Goal: Task Accomplishment & Management: Use online tool/utility

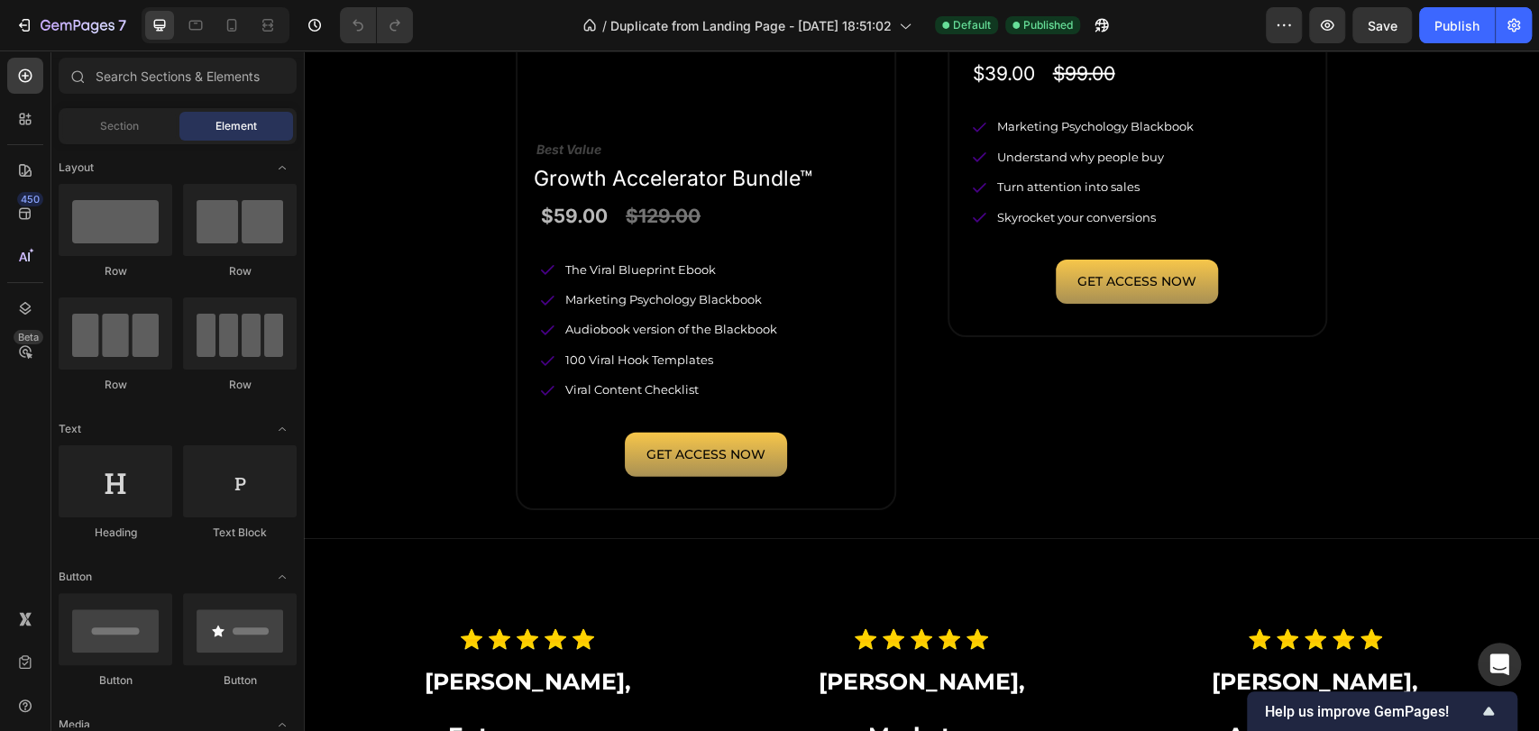
scroll to position [3206, 0]
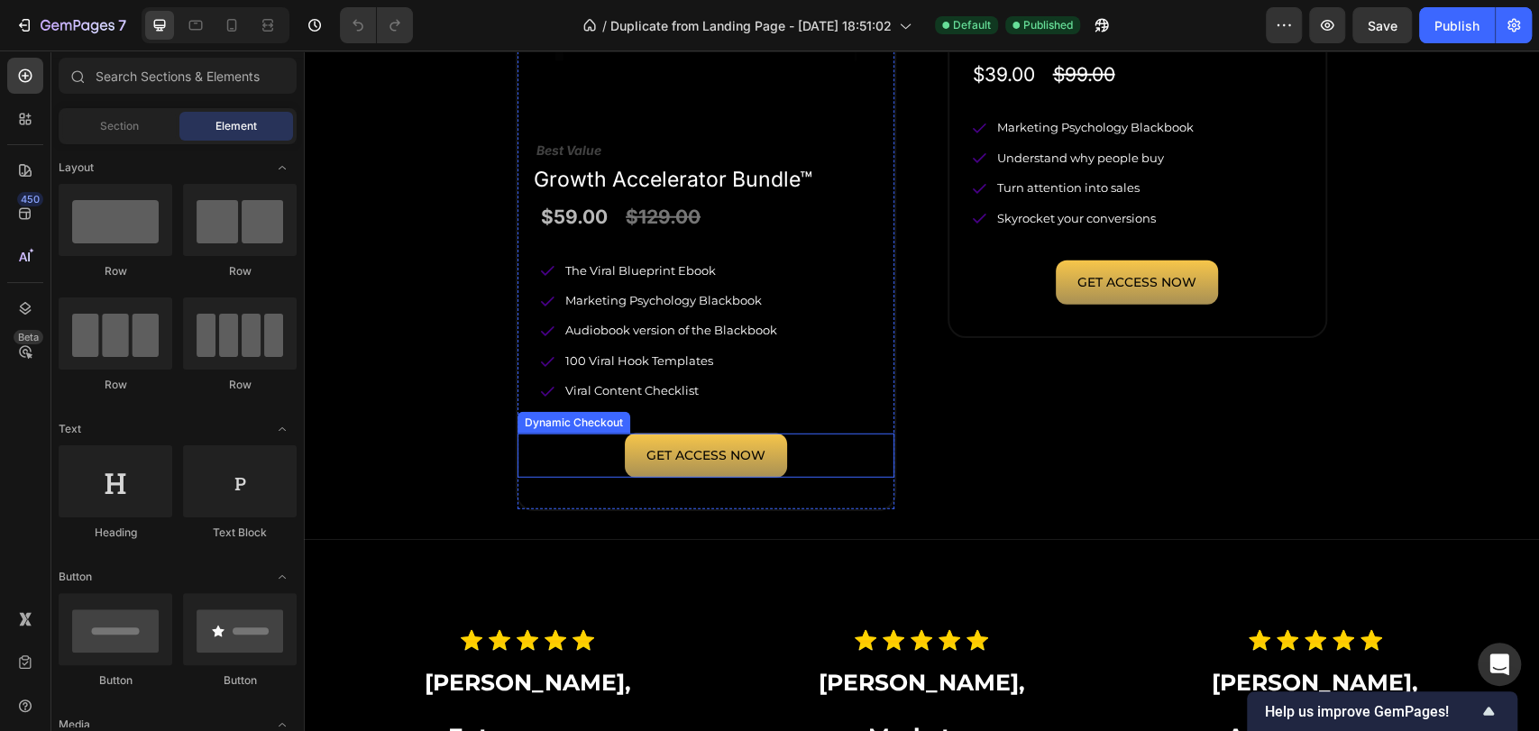
click at [800, 448] on div "GET ACCESS NOW" at bounding box center [706, 456] width 377 height 44
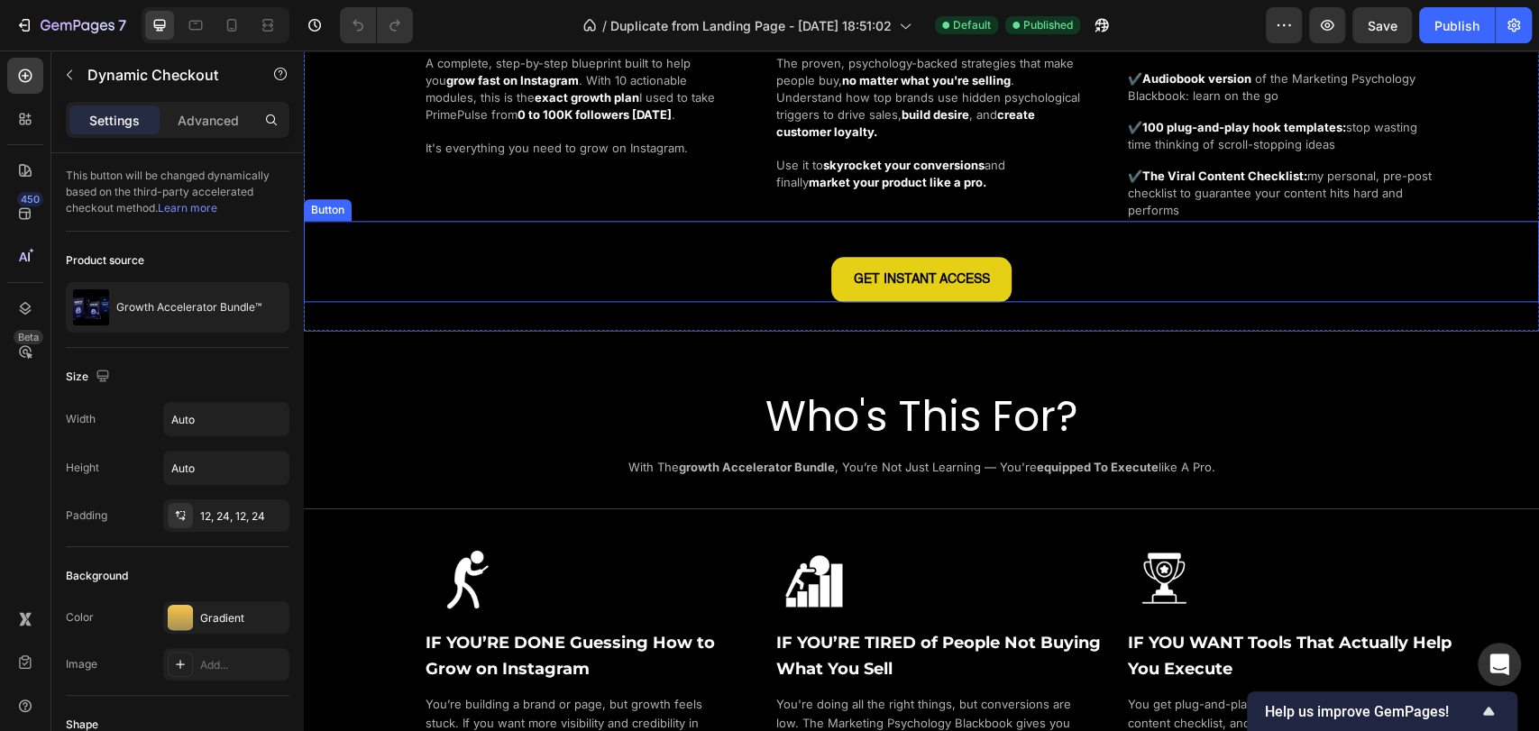
scroll to position [1402, 0]
click at [1037, 301] on div "GET INSTANT ACCESS Button" at bounding box center [921, 260] width 1235 height 81
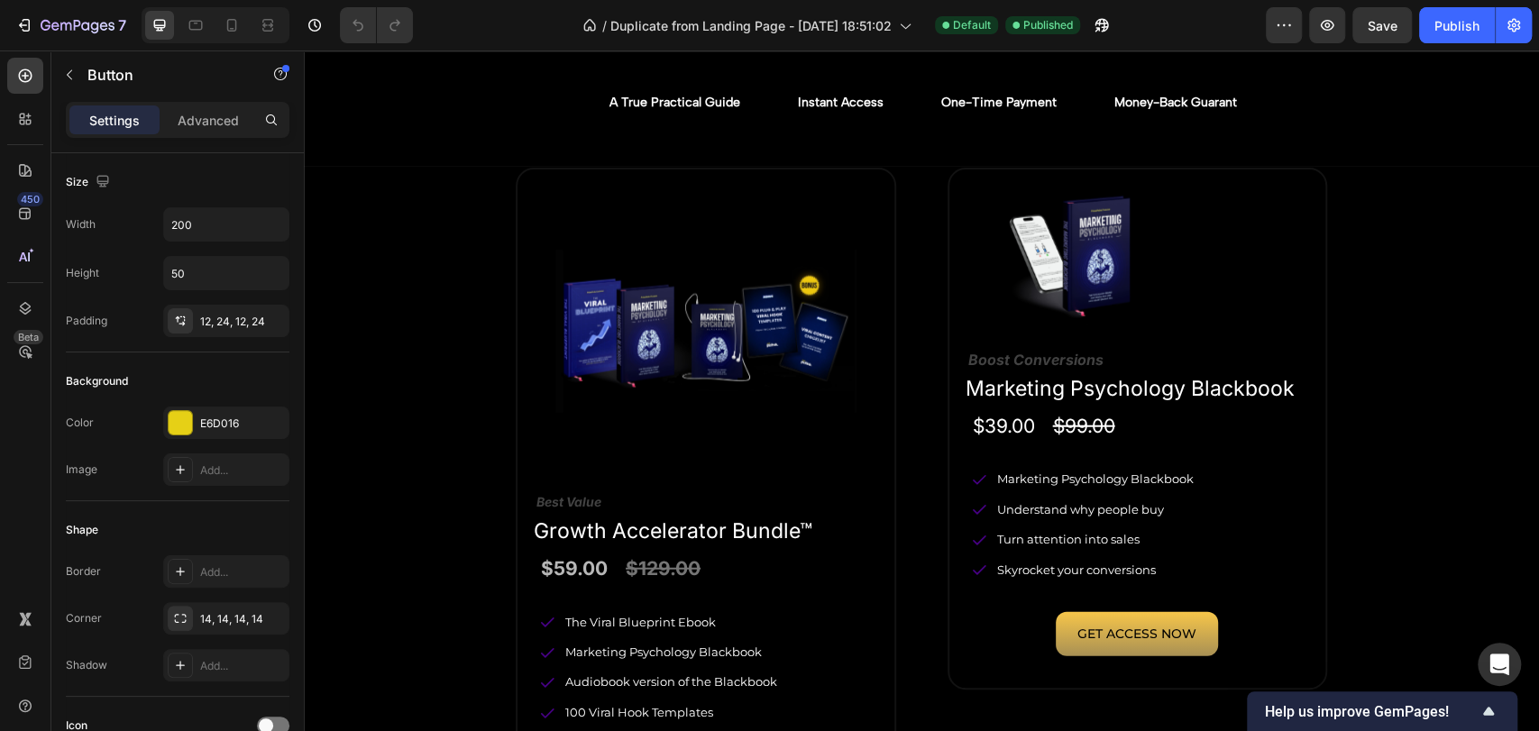
scroll to position [3106, 0]
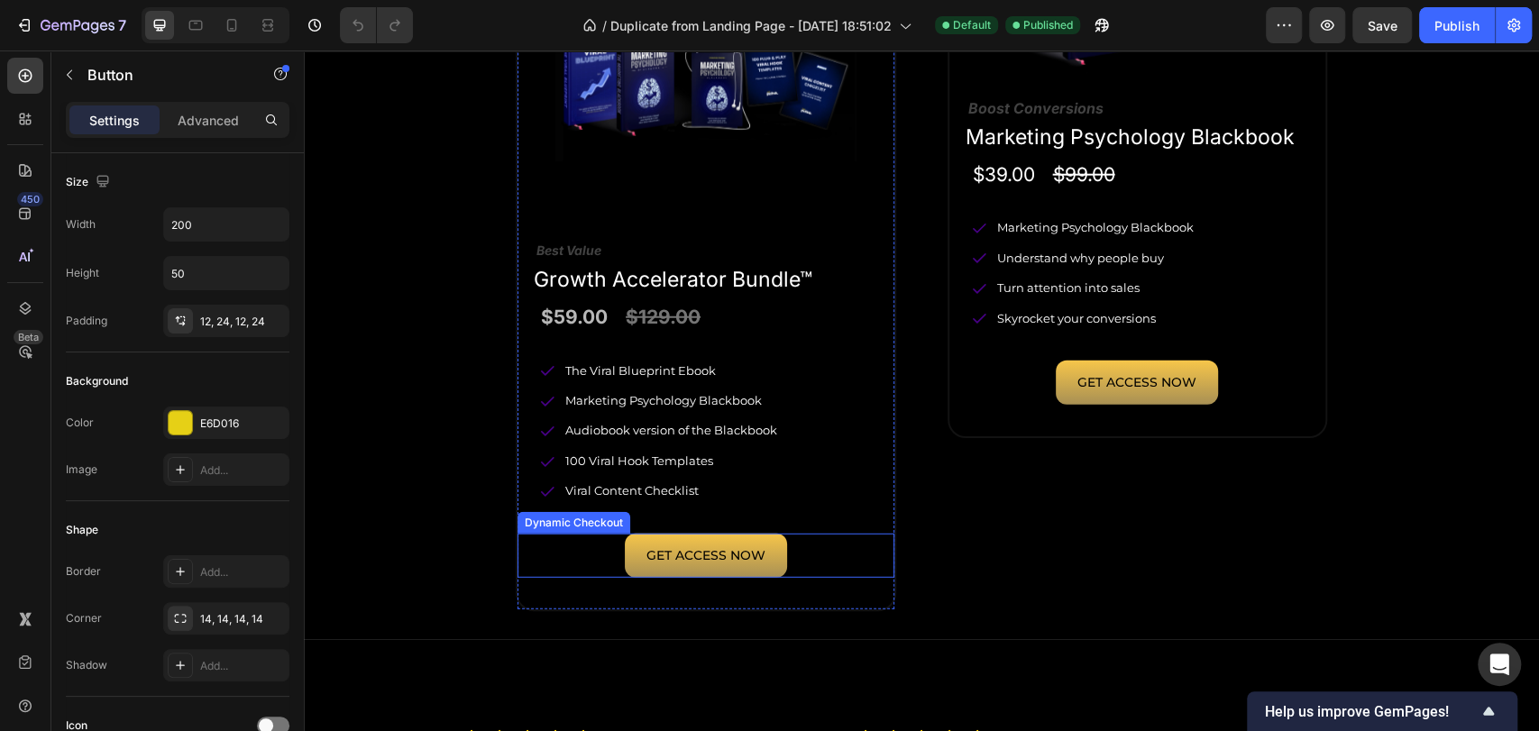
click at [804, 538] on div "GET ACCESS NOW" at bounding box center [706, 556] width 377 height 44
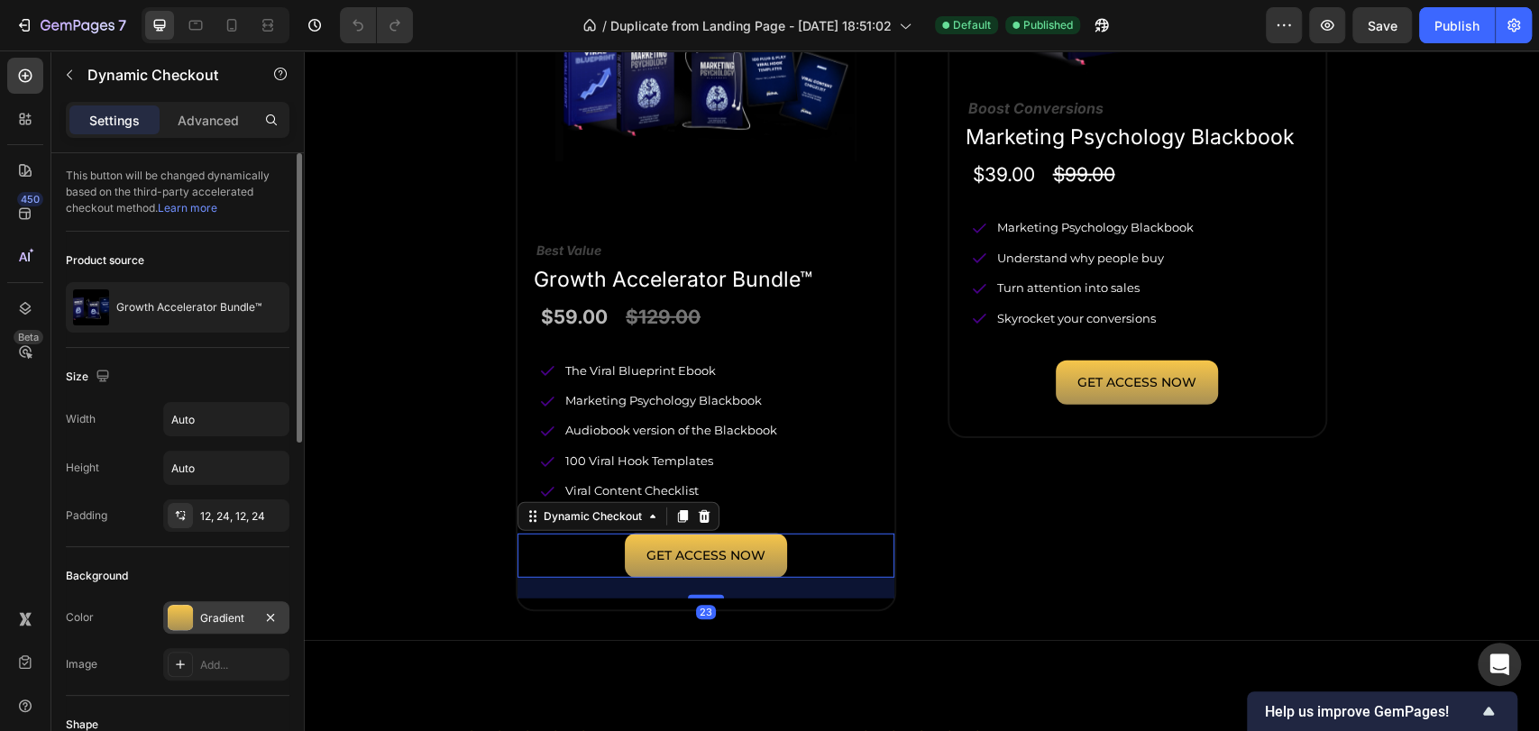
click at [192, 614] on div at bounding box center [180, 617] width 25 height 25
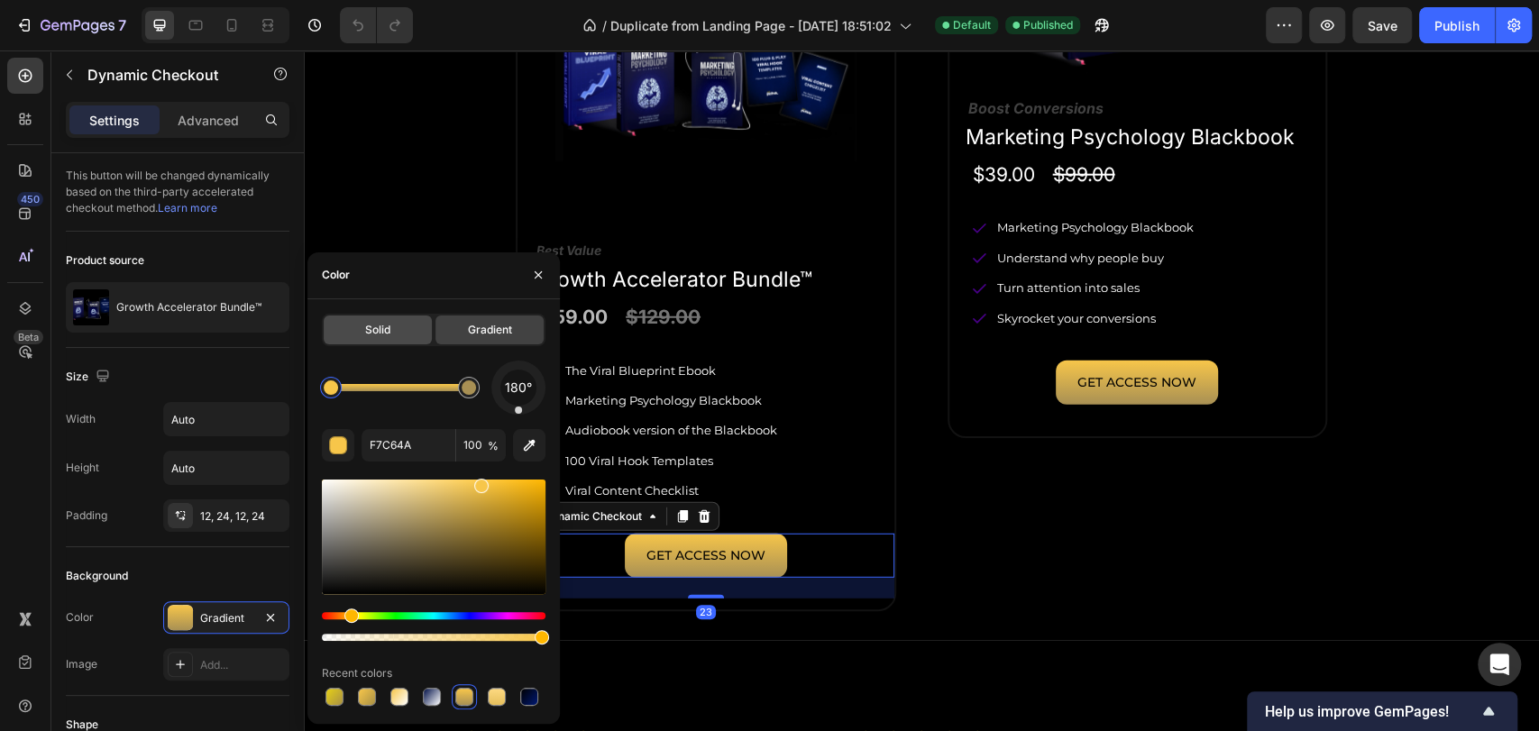
drag, startPoint x: 390, startPoint y: 334, endPoint x: 103, endPoint y: 321, distance: 287.1
click at [390, 334] on span "Solid" at bounding box center [377, 330] width 25 height 16
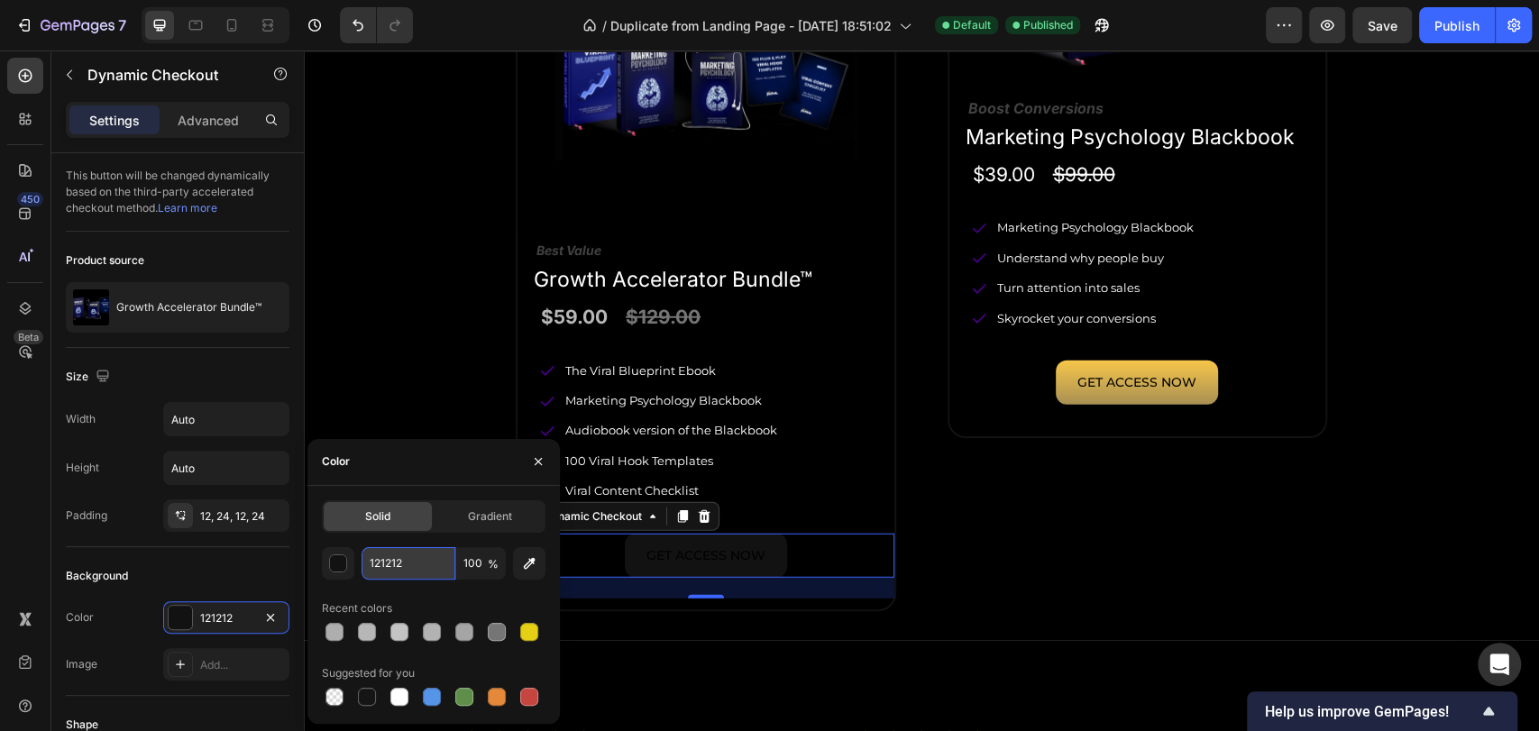
click at [408, 550] on input "121212" at bounding box center [409, 563] width 94 height 32
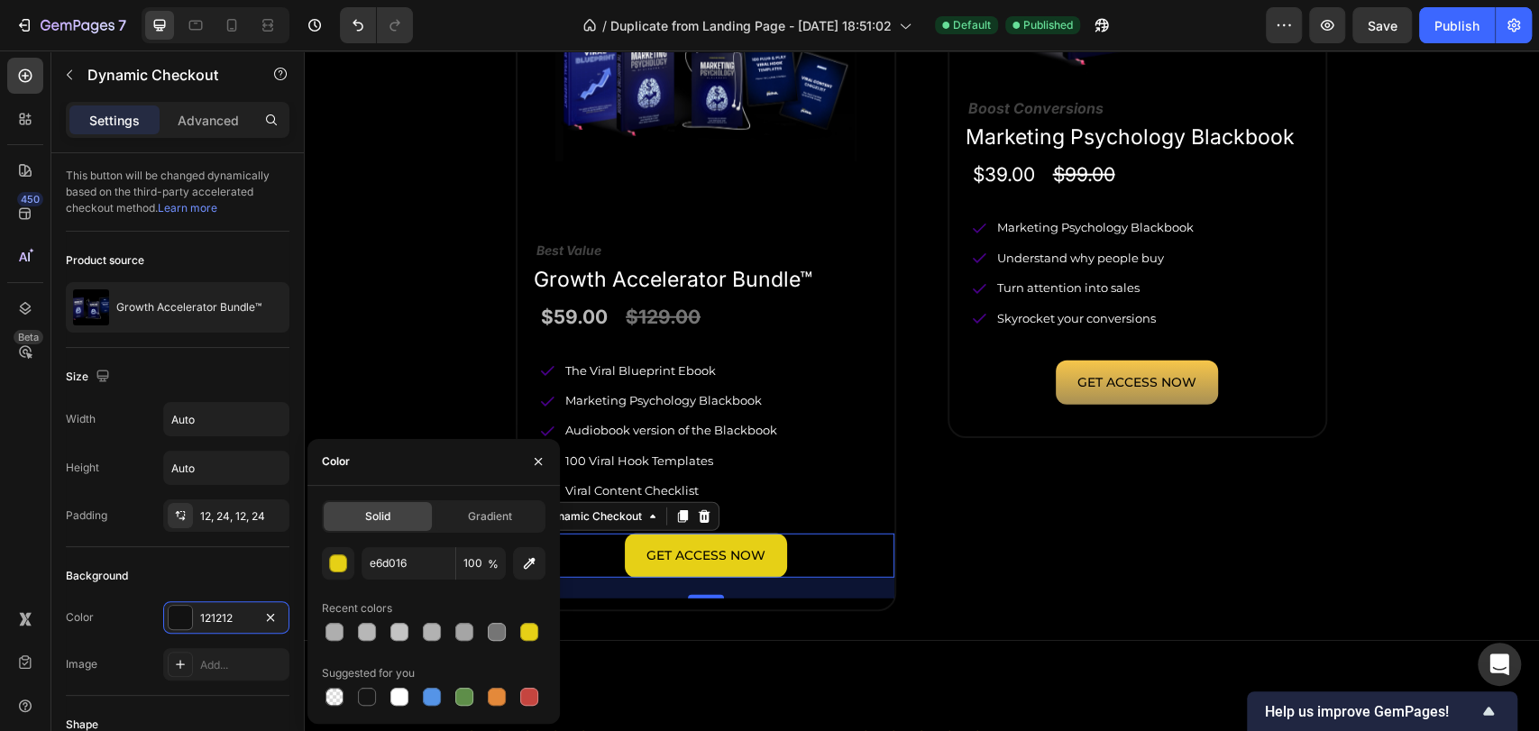
type input "E6D016"
click at [424, 471] on div "Color" at bounding box center [434, 462] width 253 height 47
click at [144, 660] on div "Image Add..." at bounding box center [178, 664] width 224 height 32
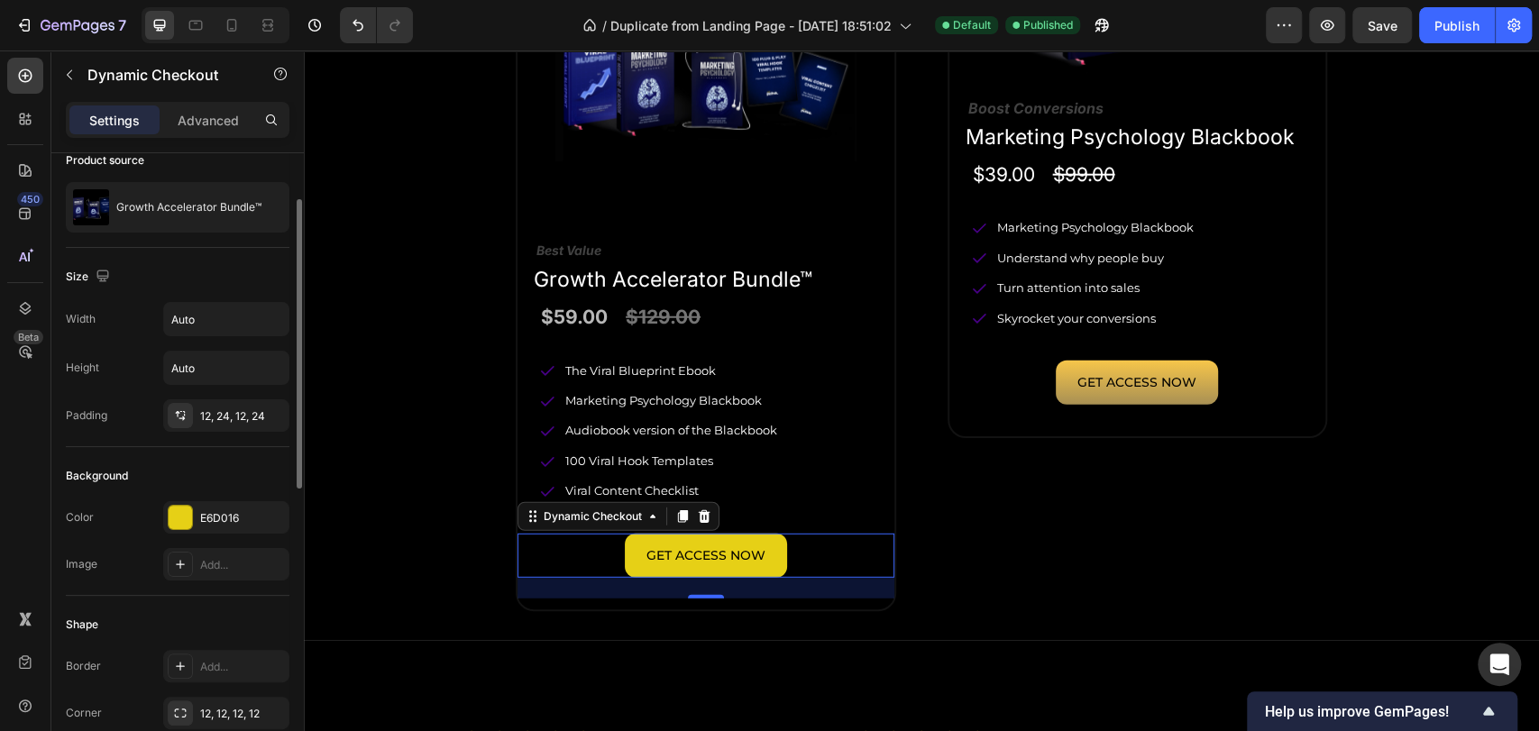
scroll to position [200, 0]
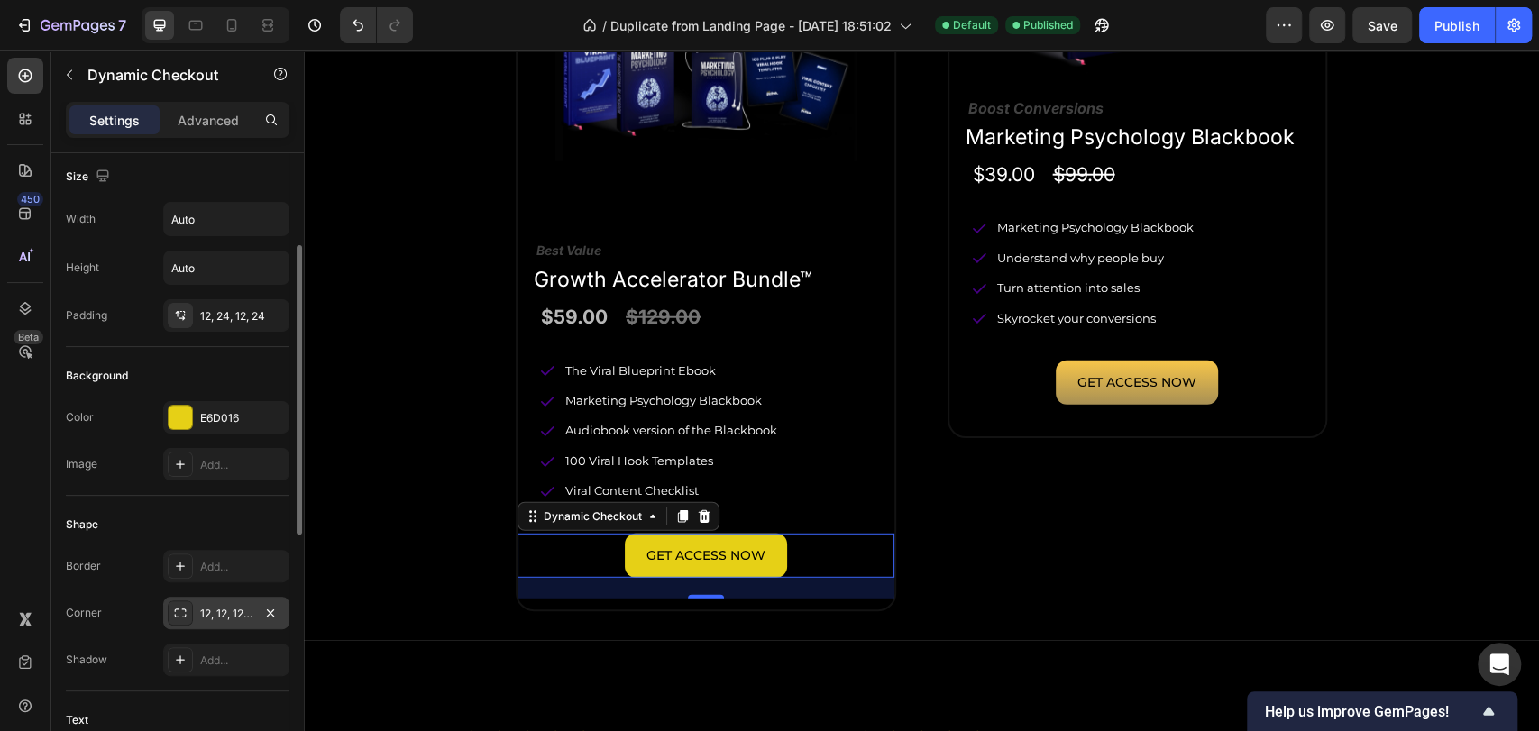
click at [211, 608] on div "12, 12, 12, 12" at bounding box center [226, 614] width 52 height 16
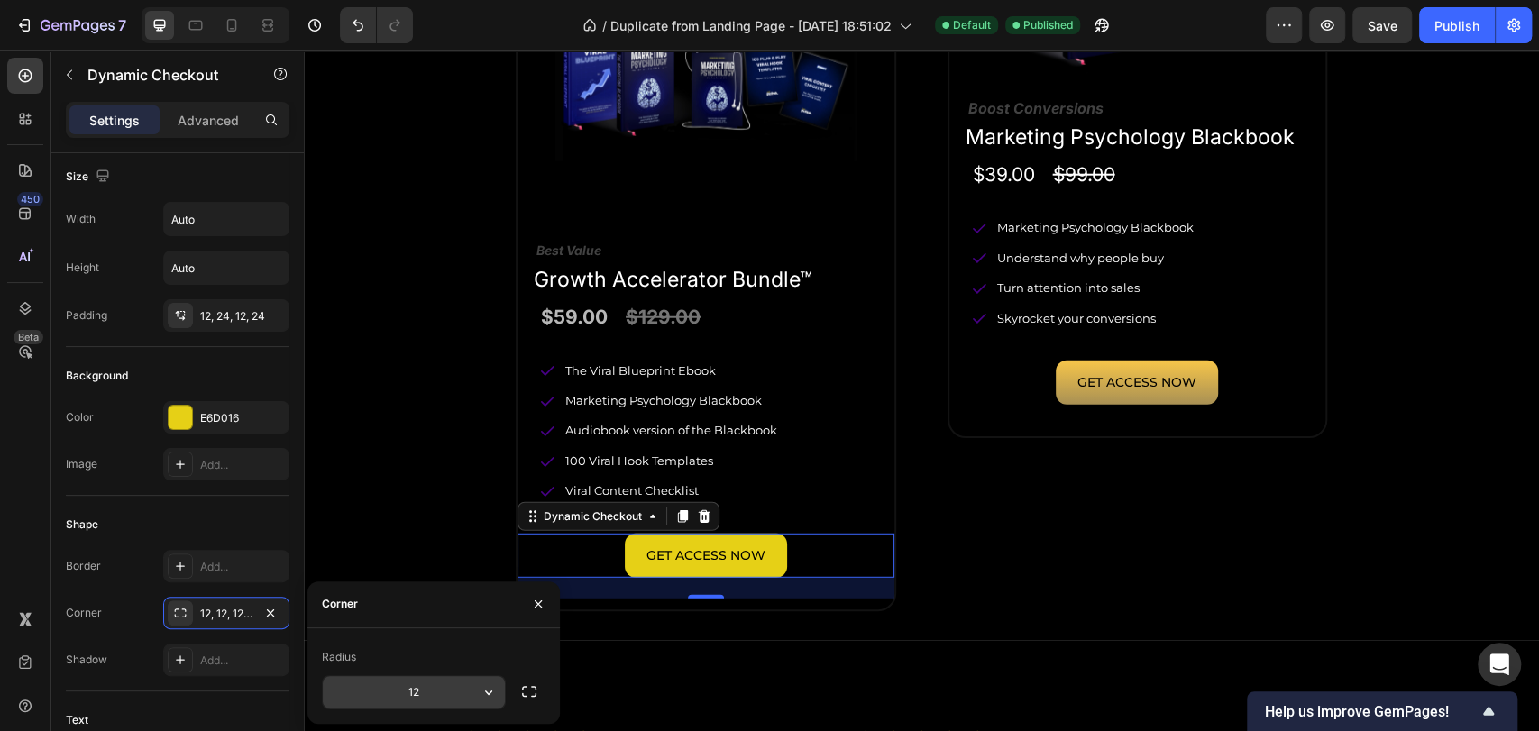
click at [409, 691] on input "12" at bounding box center [414, 692] width 182 height 32
type input "14"
click at [250, 515] on div "Shape" at bounding box center [178, 524] width 224 height 29
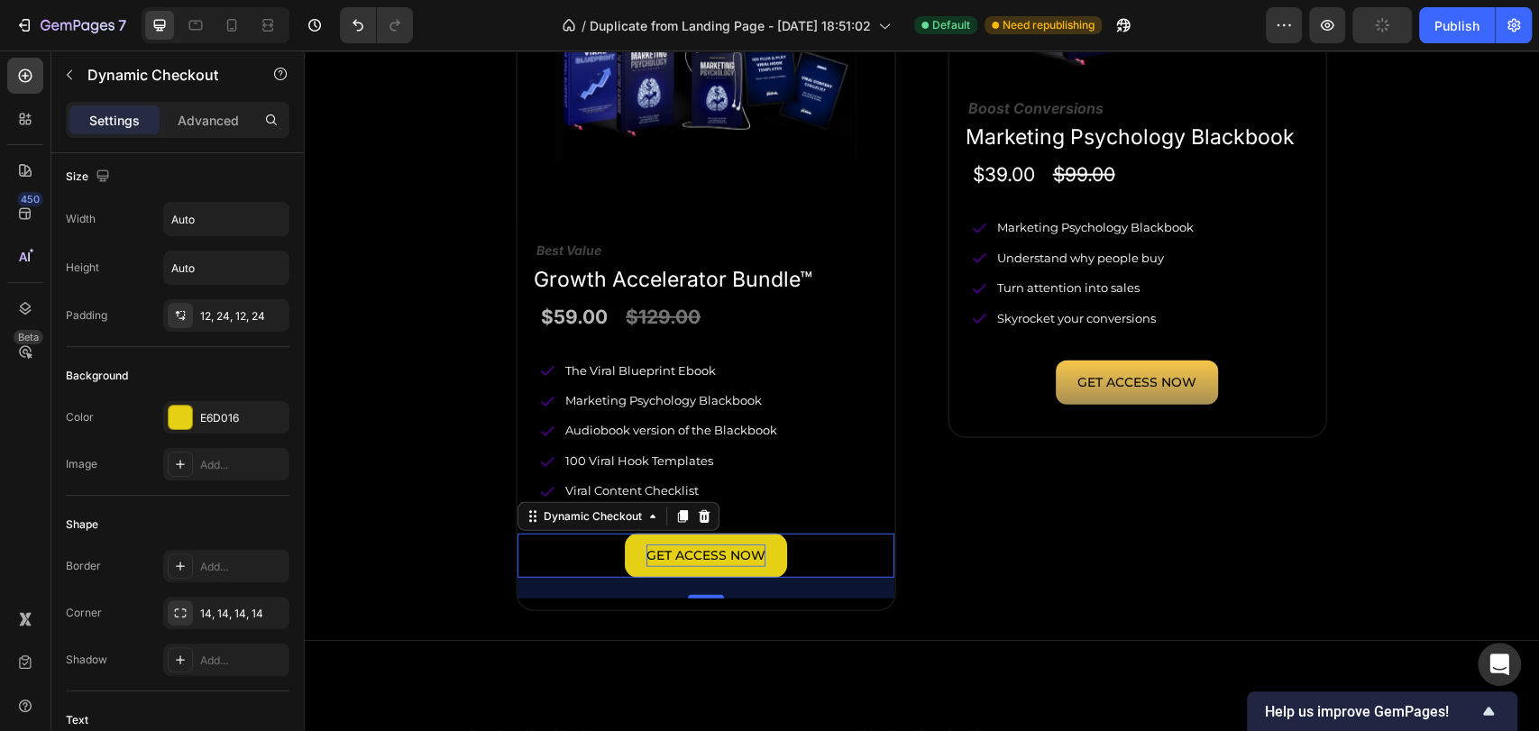
click at [664, 553] on p "GET ACCESS NOW" at bounding box center [706, 556] width 119 height 23
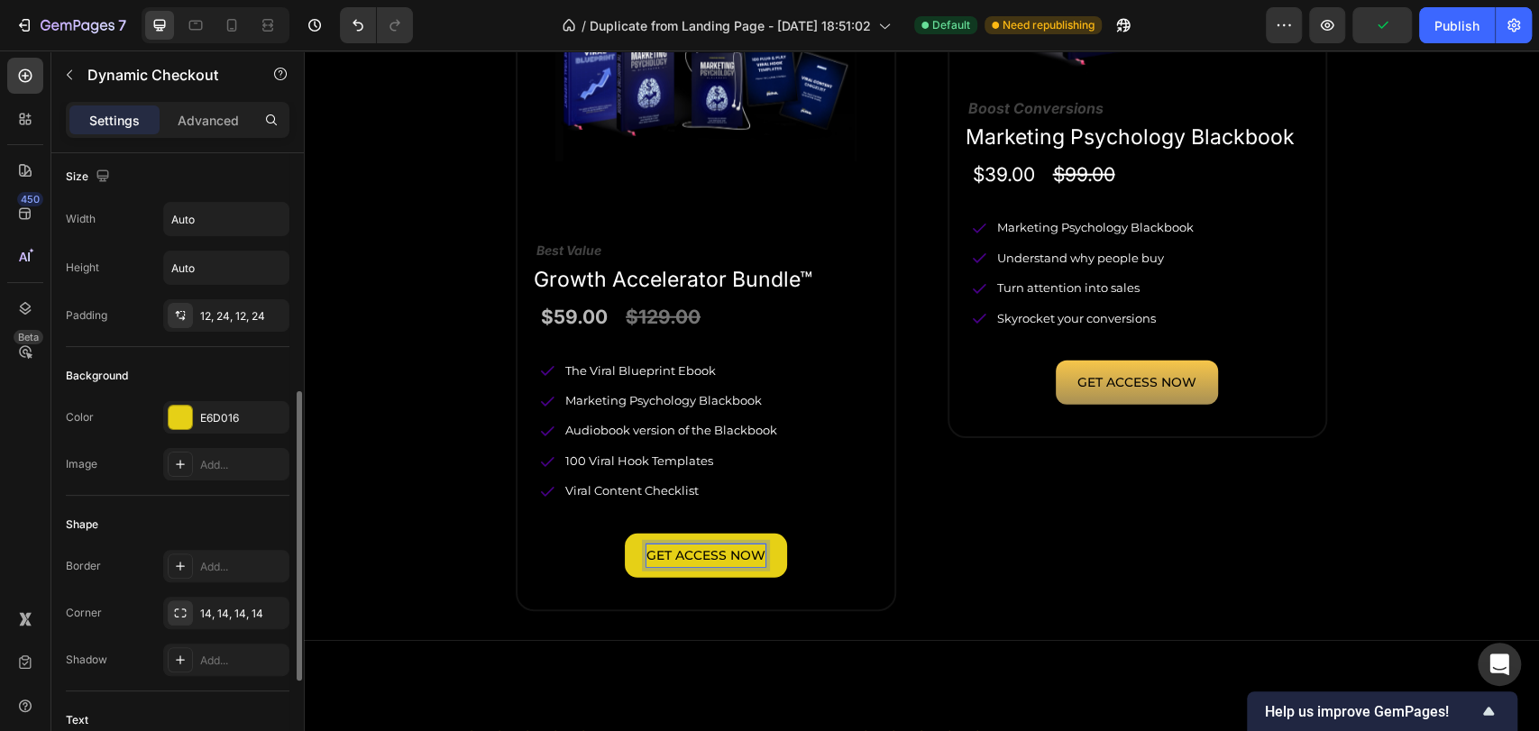
scroll to position [300, 0]
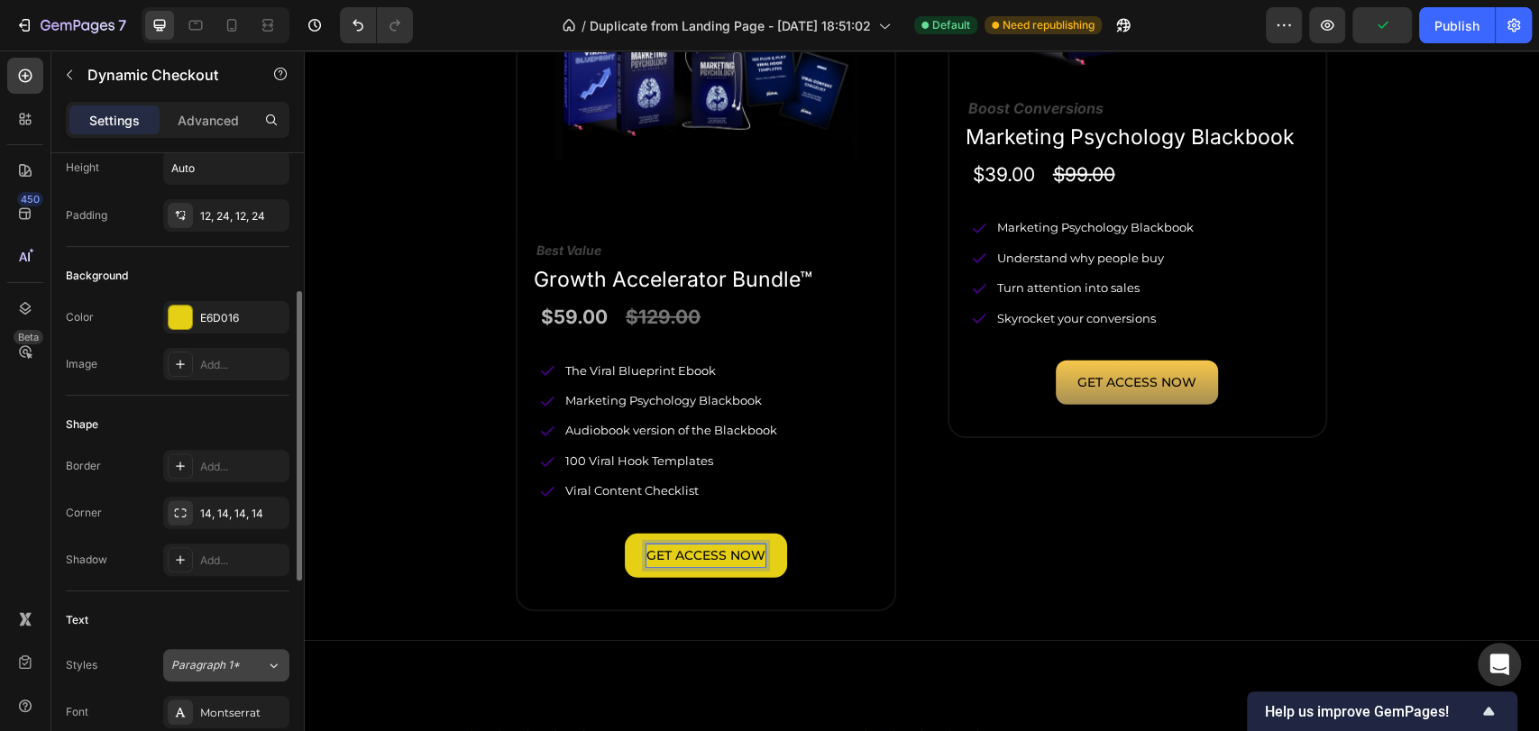
click at [213, 665] on span "Paragraph 1*" at bounding box center [205, 665] width 69 height 16
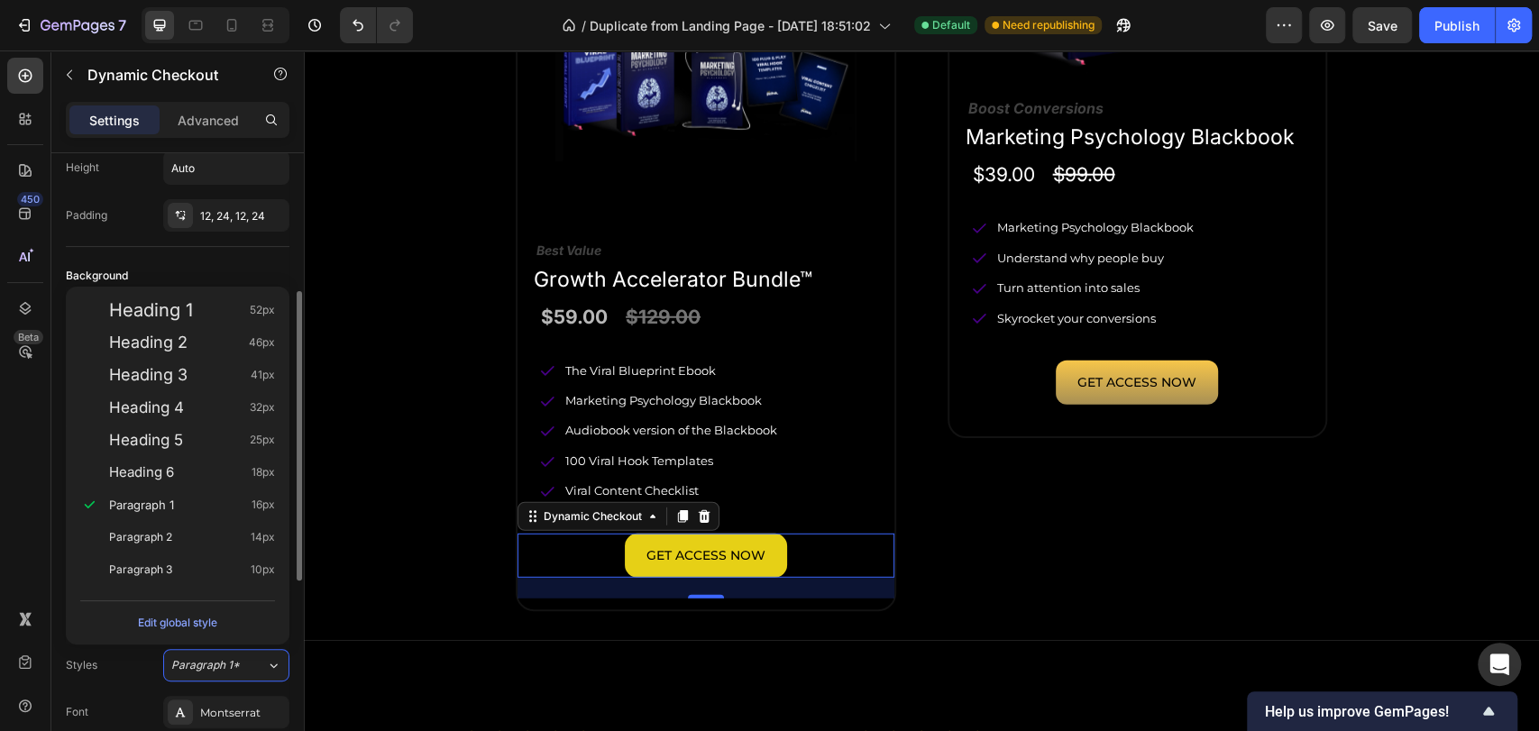
click at [122, 665] on div "Styles Paragraph 1*" at bounding box center [178, 665] width 224 height 32
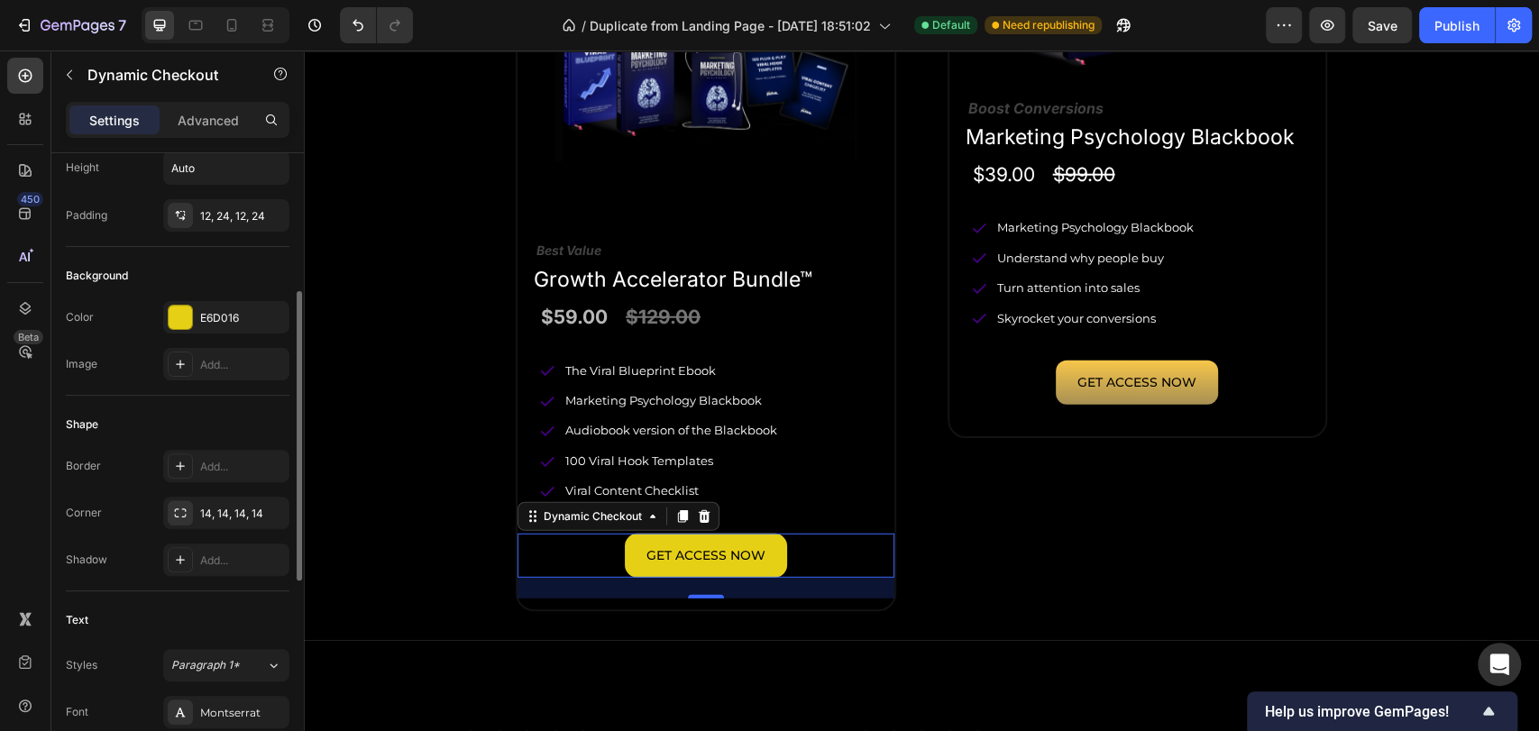
scroll to position [400, 0]
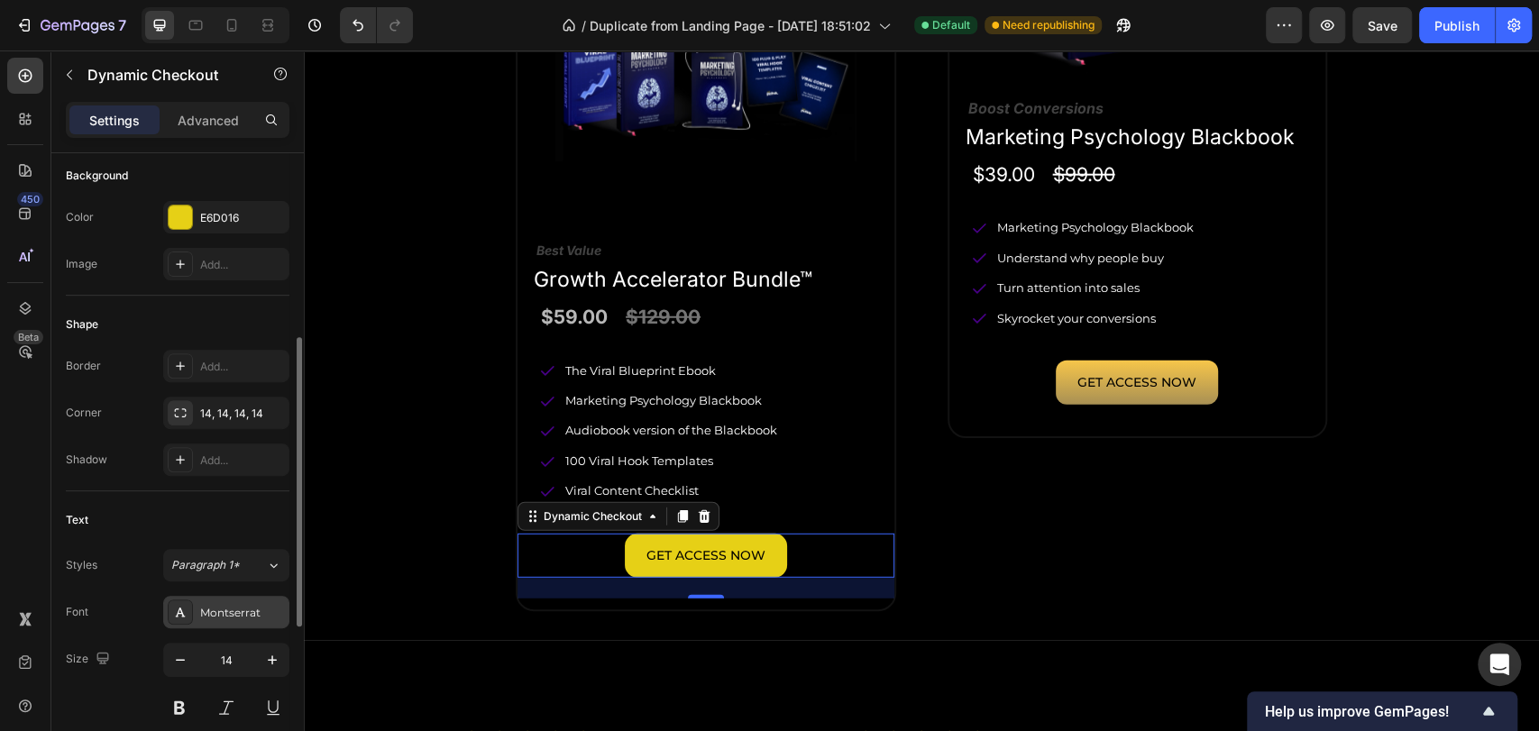
click at [207, 611] on div "Montserrat" at bounding box center [242, 613] width 85 height 16
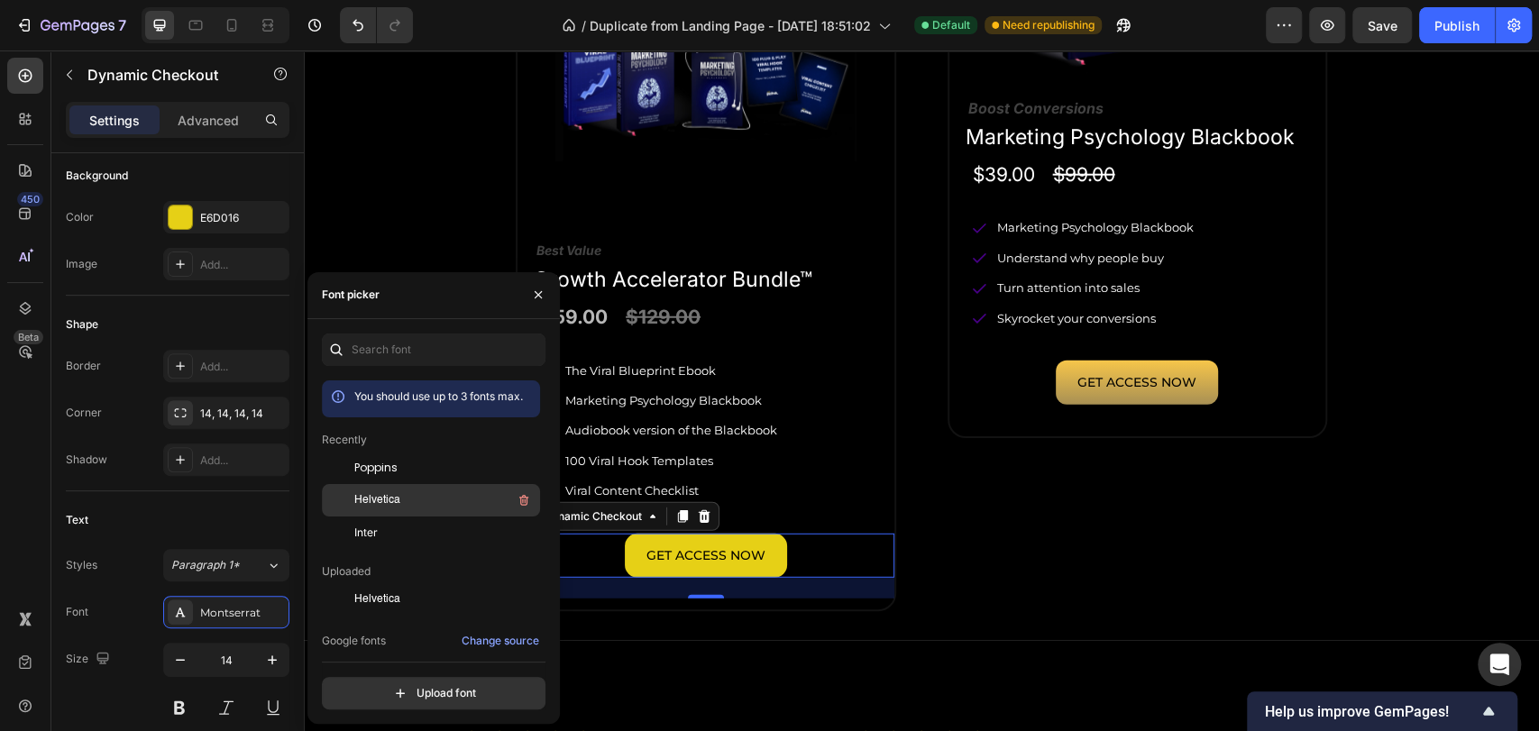
click at [404, 508] on div "Helvetica" at bounding box center [445, 501] width 182 height 22
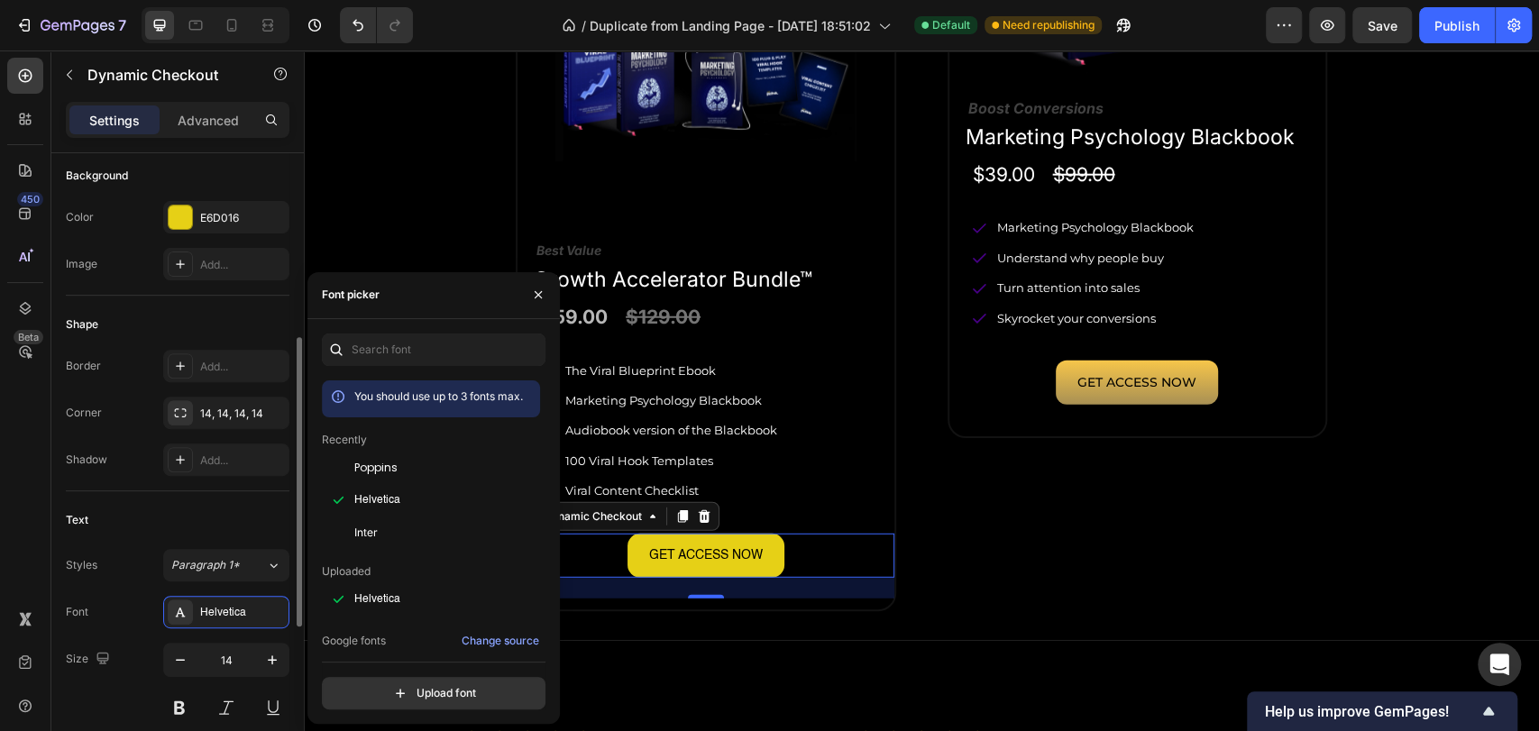
click at [158, 536] on div "Text Styles Paragraph 1* Font Helvetica Size 14 Color 000000 Show more" at bounding box center [178, 662] width 224 height 342
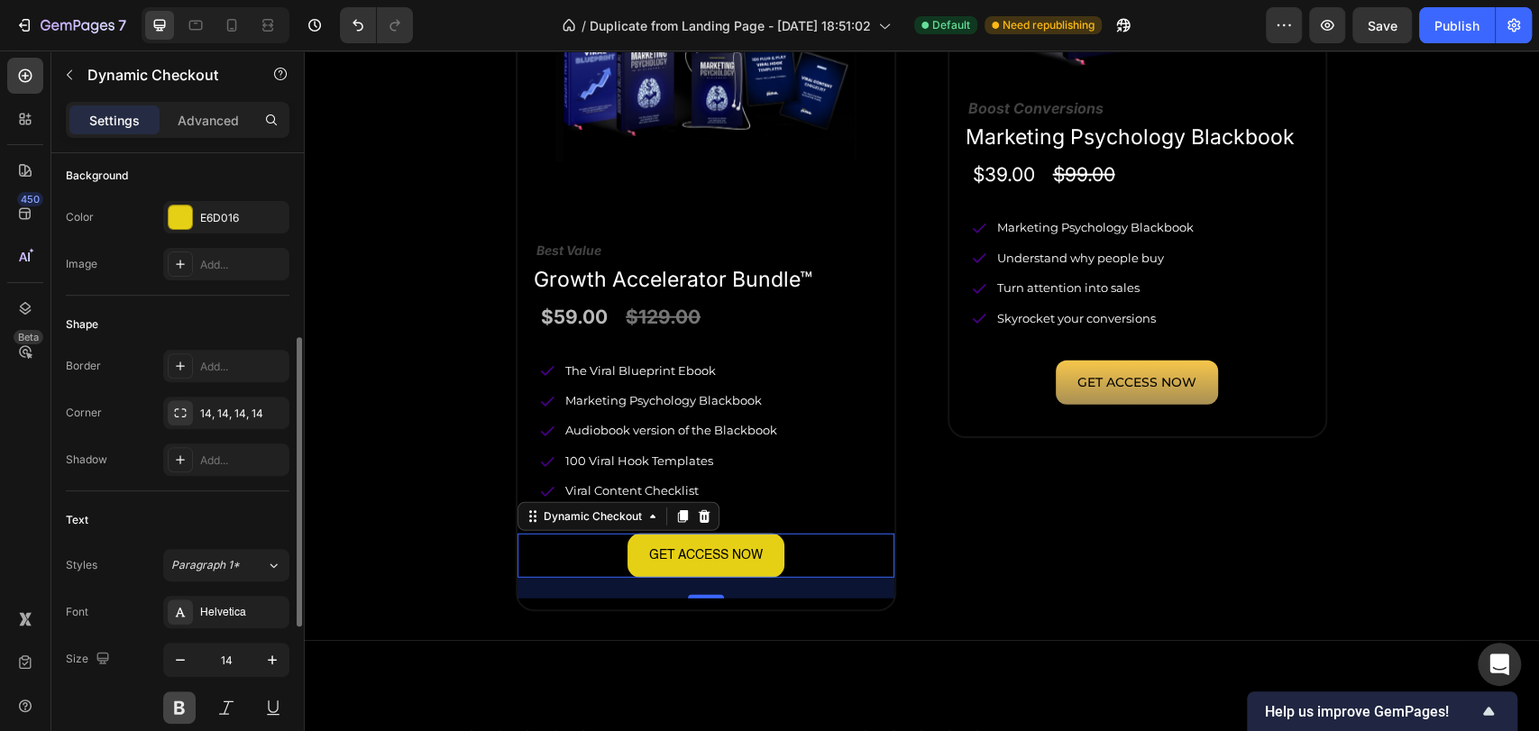
click at [190, 709] on button at bounding box center [179, 708] width 32 height 32
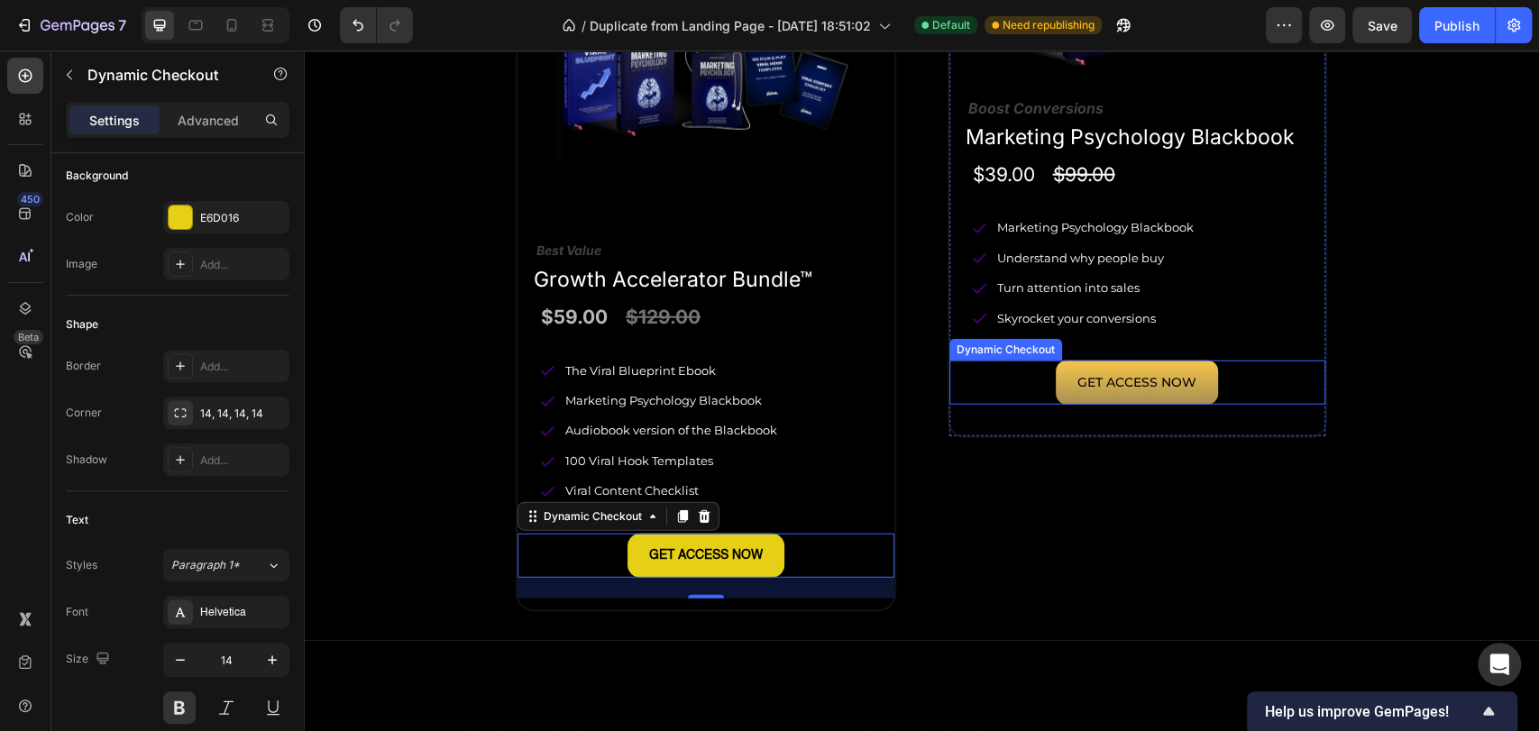
click at [1217, 369] on div "GET ACCESS NOW" at bounding box center [1138, 383] width 377 height 44
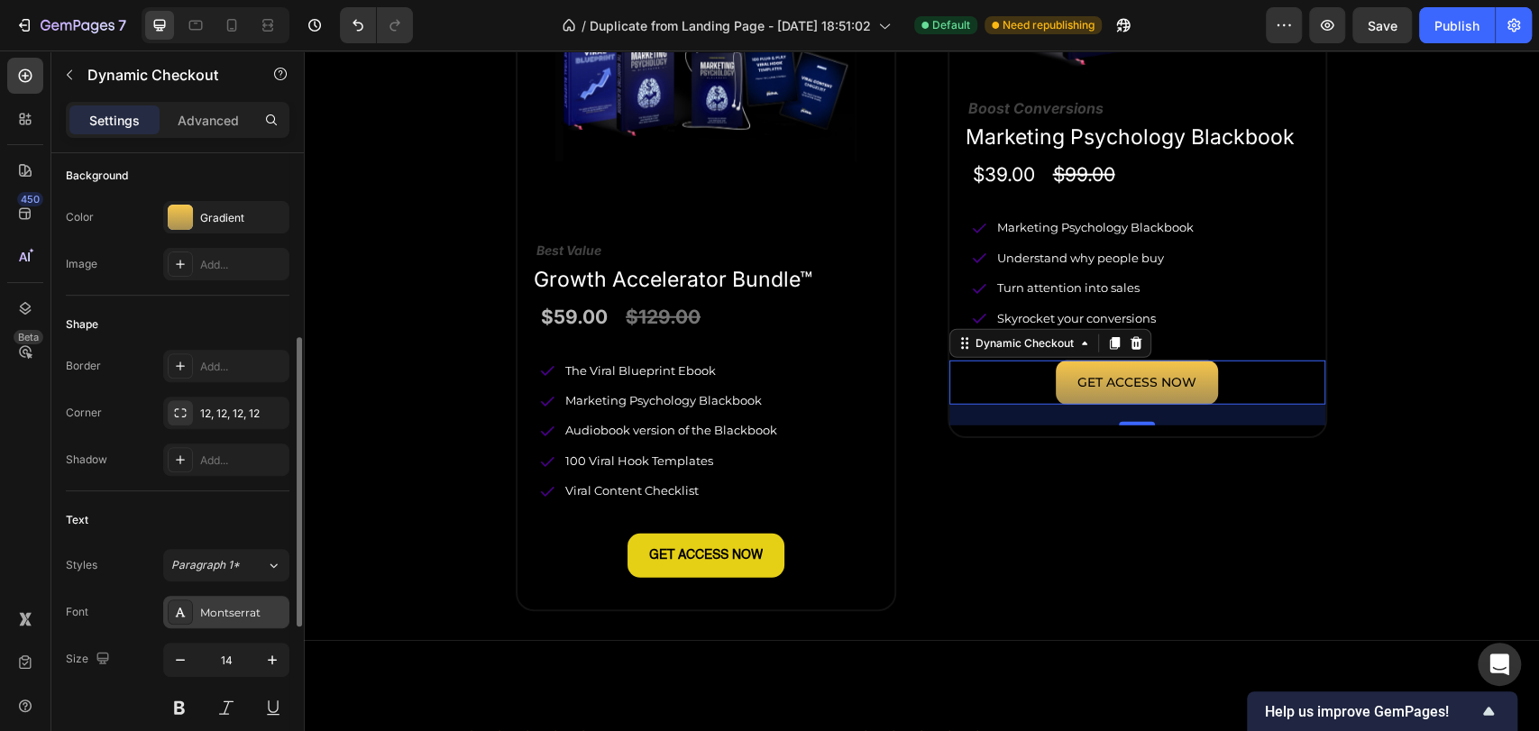
click at [219, 622] on div "Montserrat" at bounding box center [226, 612] width 126 height 32
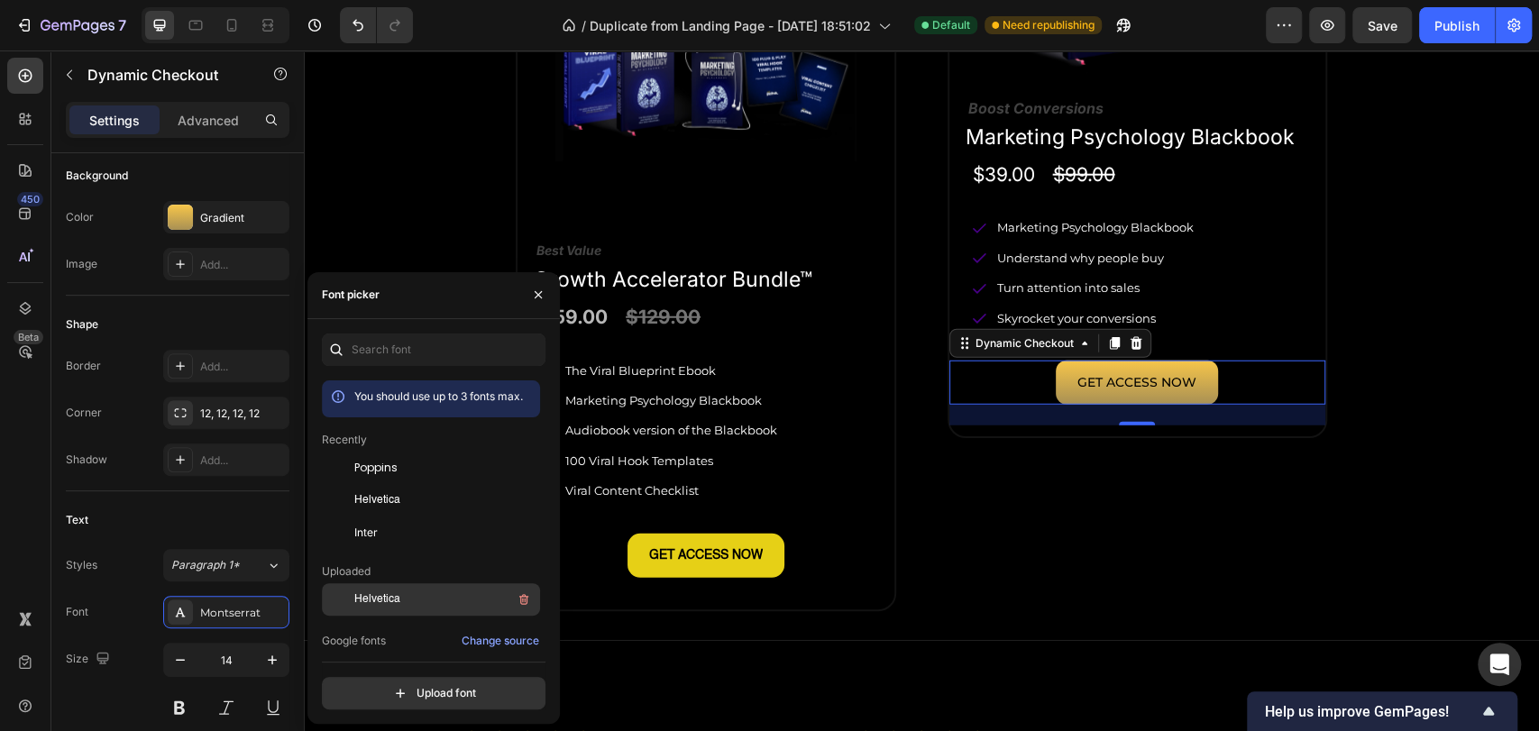
click at [403, 601] on div "Helvetica" at bounding box center [445, 600] width 182 height 22
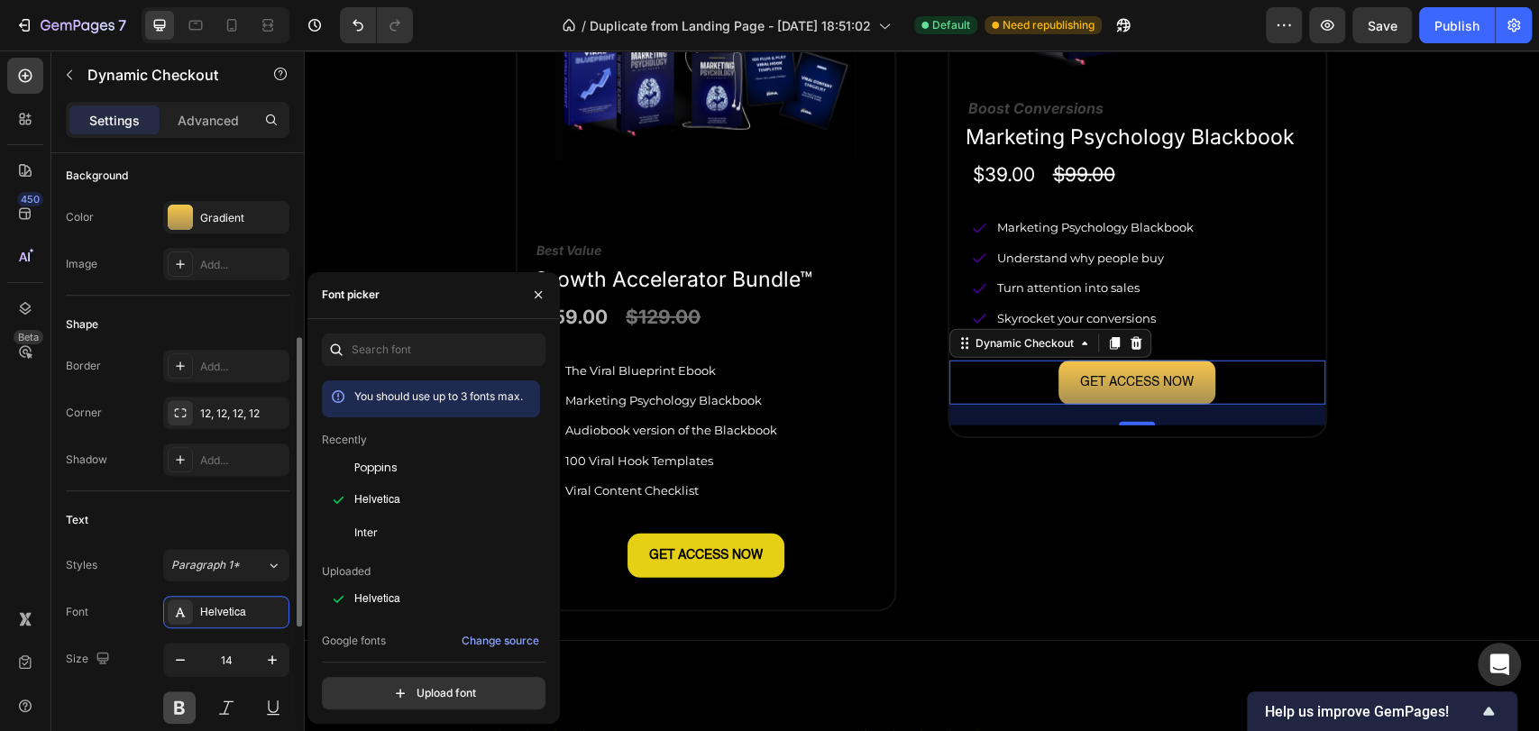
click at [180, 702] on button at bounding box center [179, 708] width 32 height 32
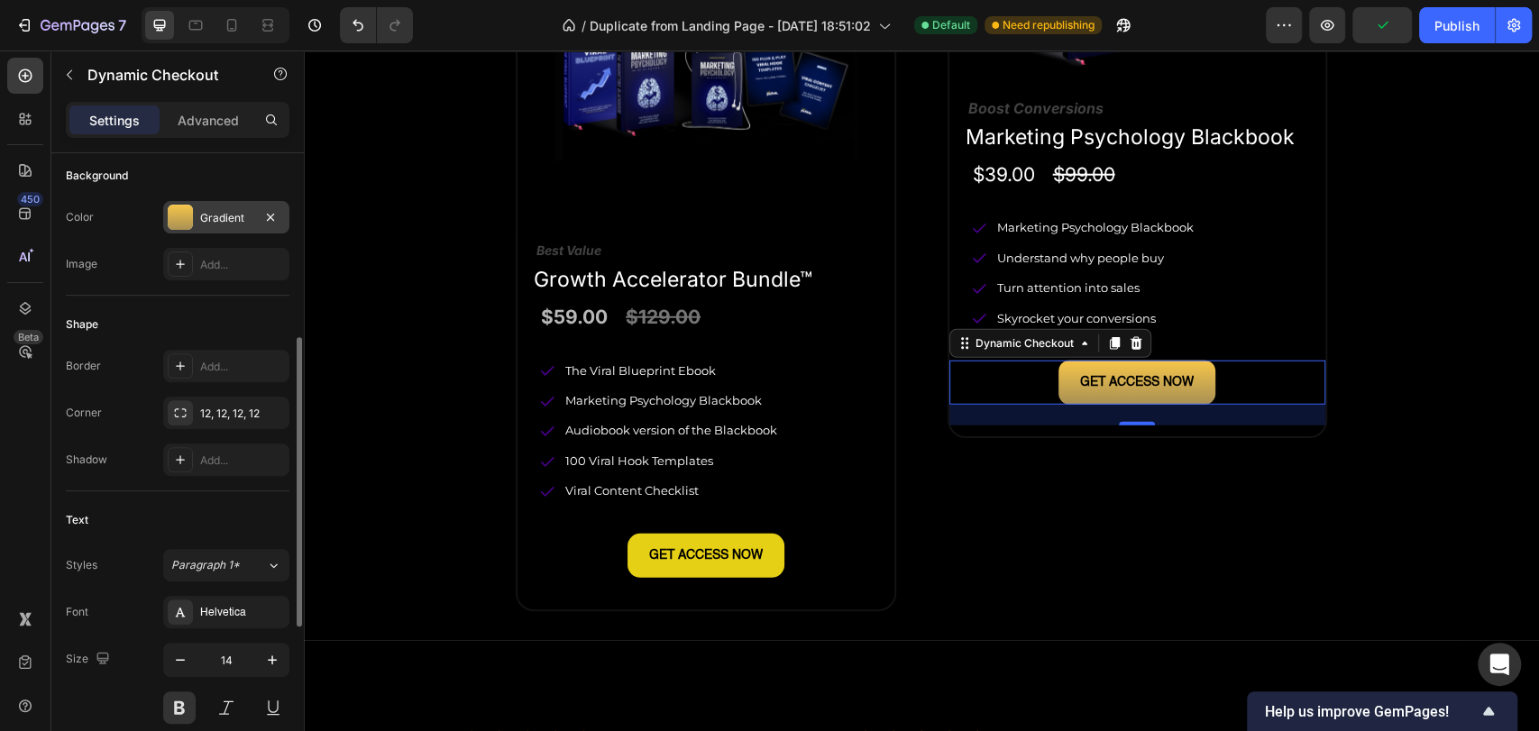
click at [224, 207] on div "Gradient" at bounding box center [226, 217] width 126 height 32
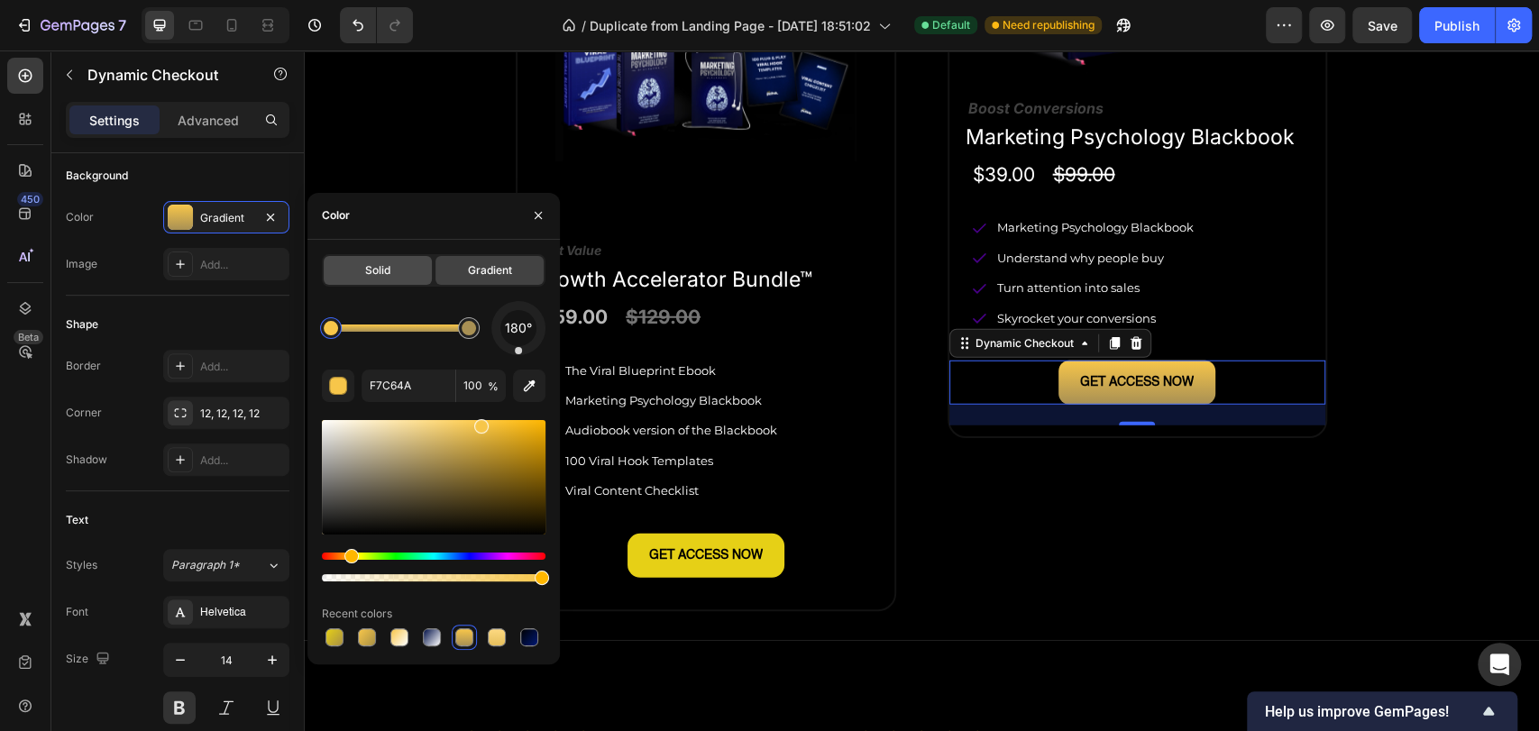
click at [390, 274] on span "Solid" at bounding box center [377, 270] width 25 height 16
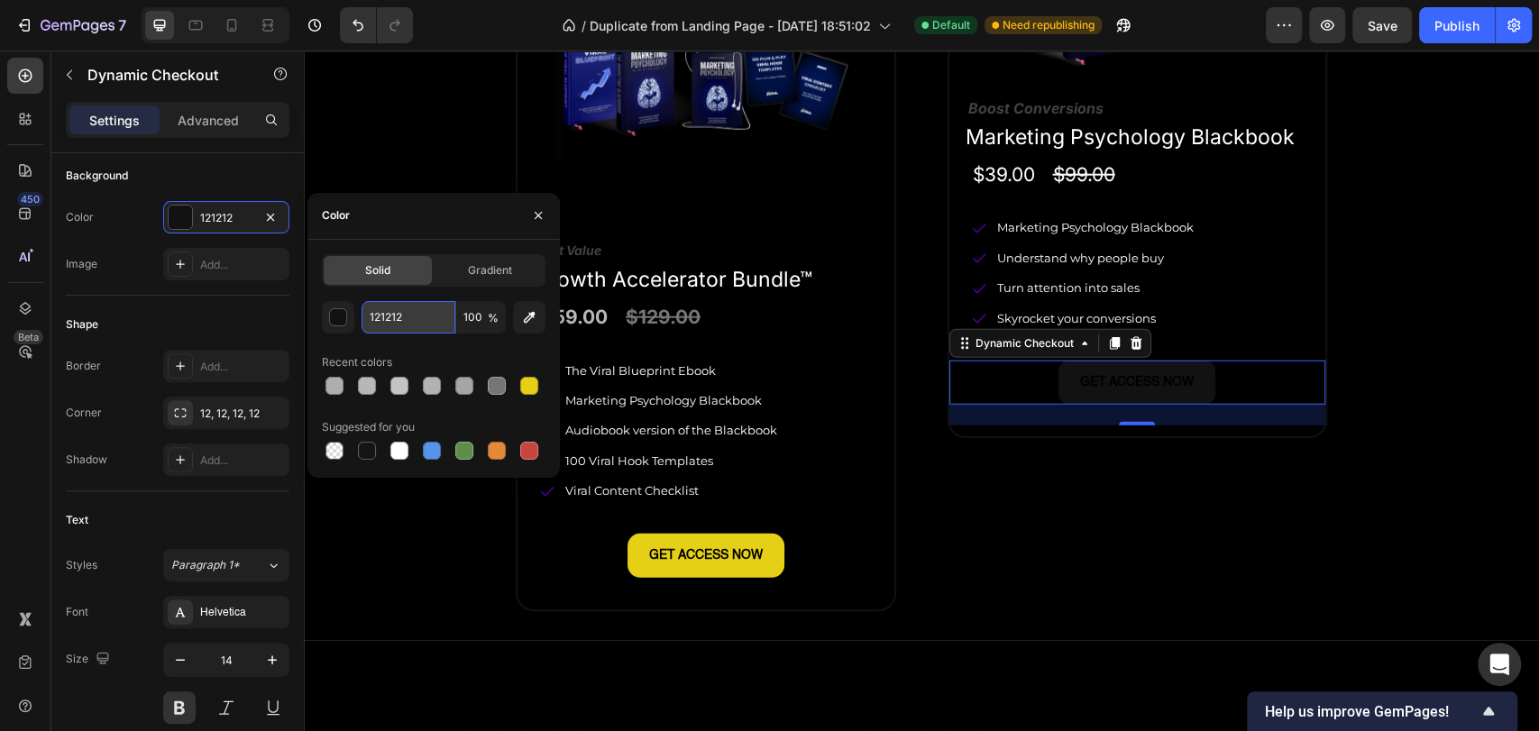
click at [395, 323] on input "121212" at bounding box center [409, 317] width 94 height 32
type input "e6d016"
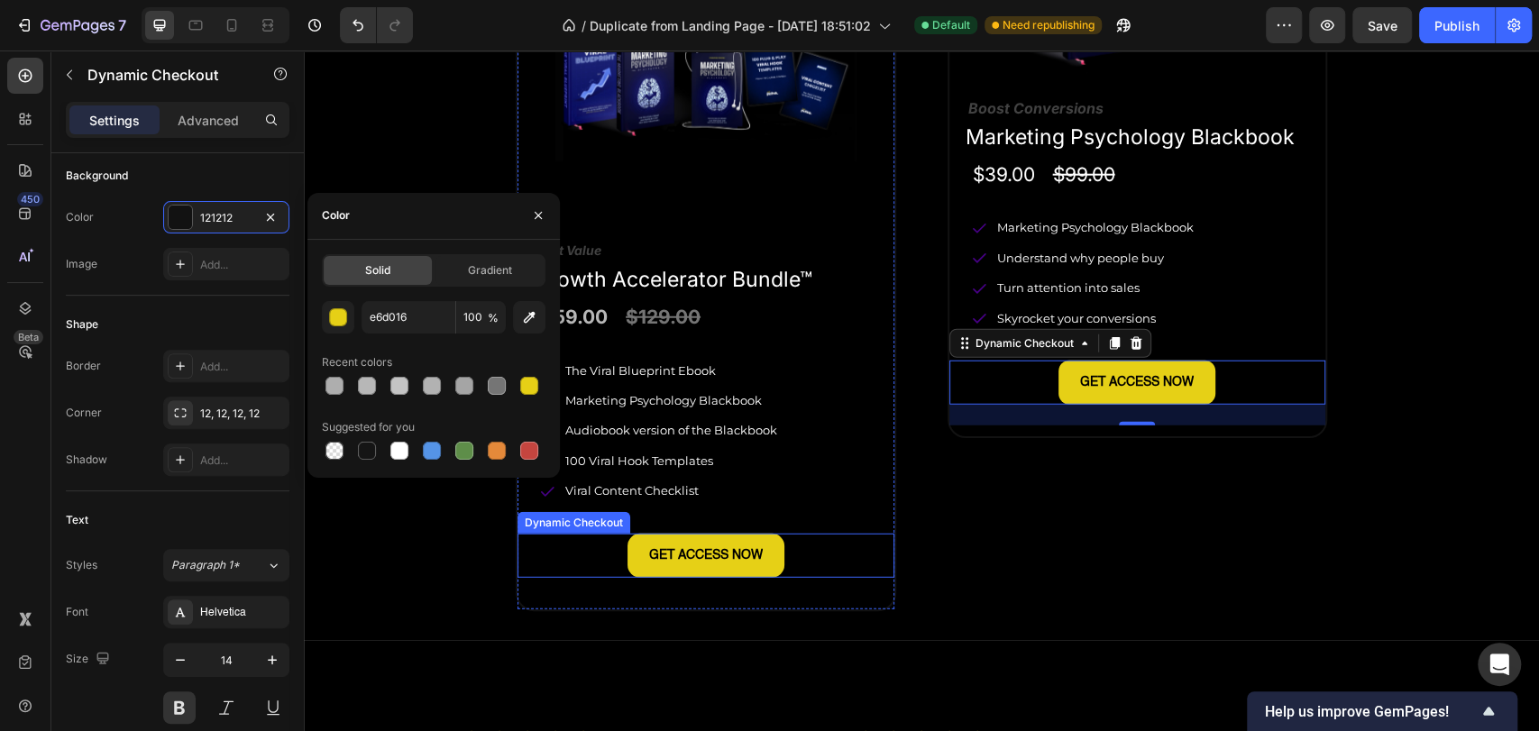
click at [795, 547] on div "GET ACCESS NOW" at bounding box center [706, 556] width 377 height 44
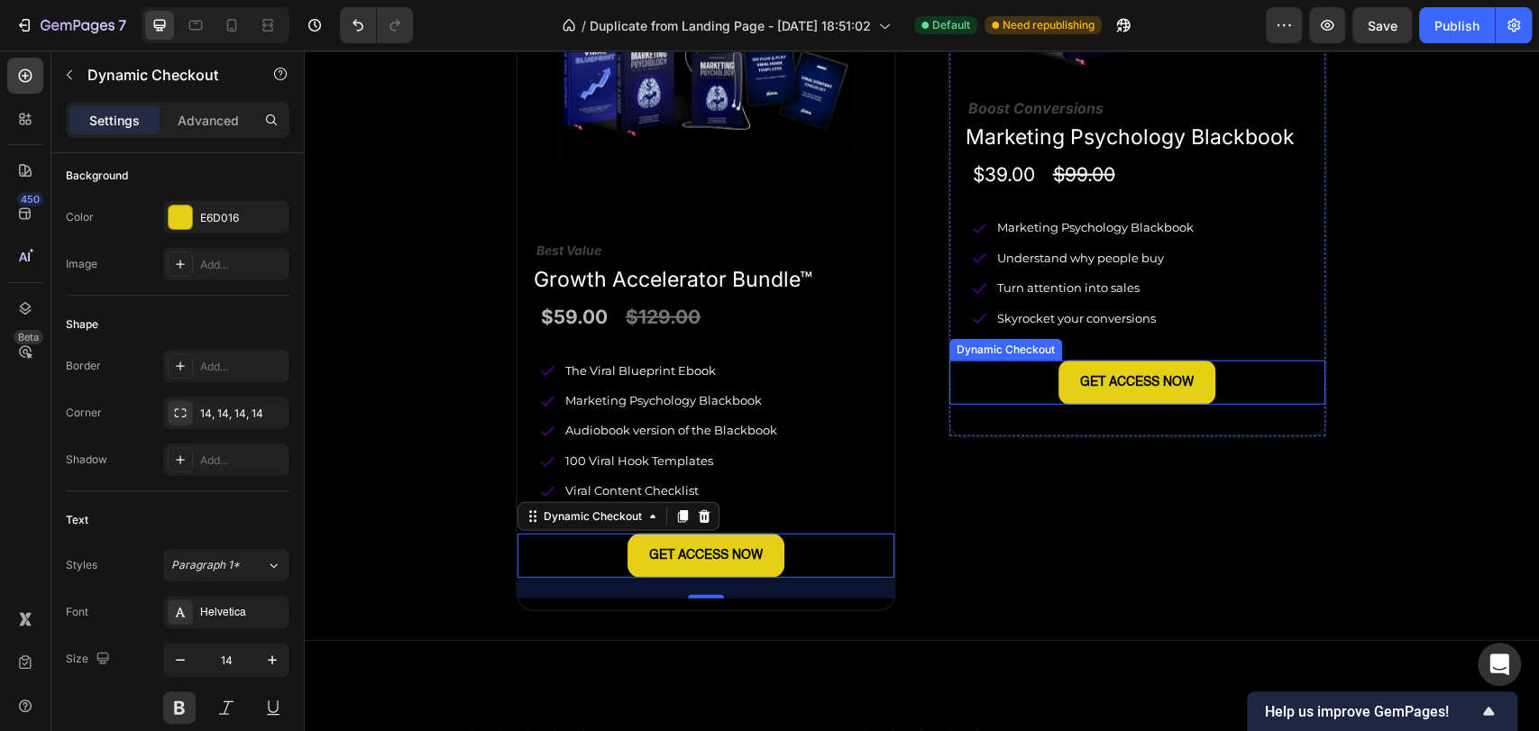
click at [1253, 381] on div "GET ACCESS NOW" at bounding box center [1138, 383] width 377 height 44
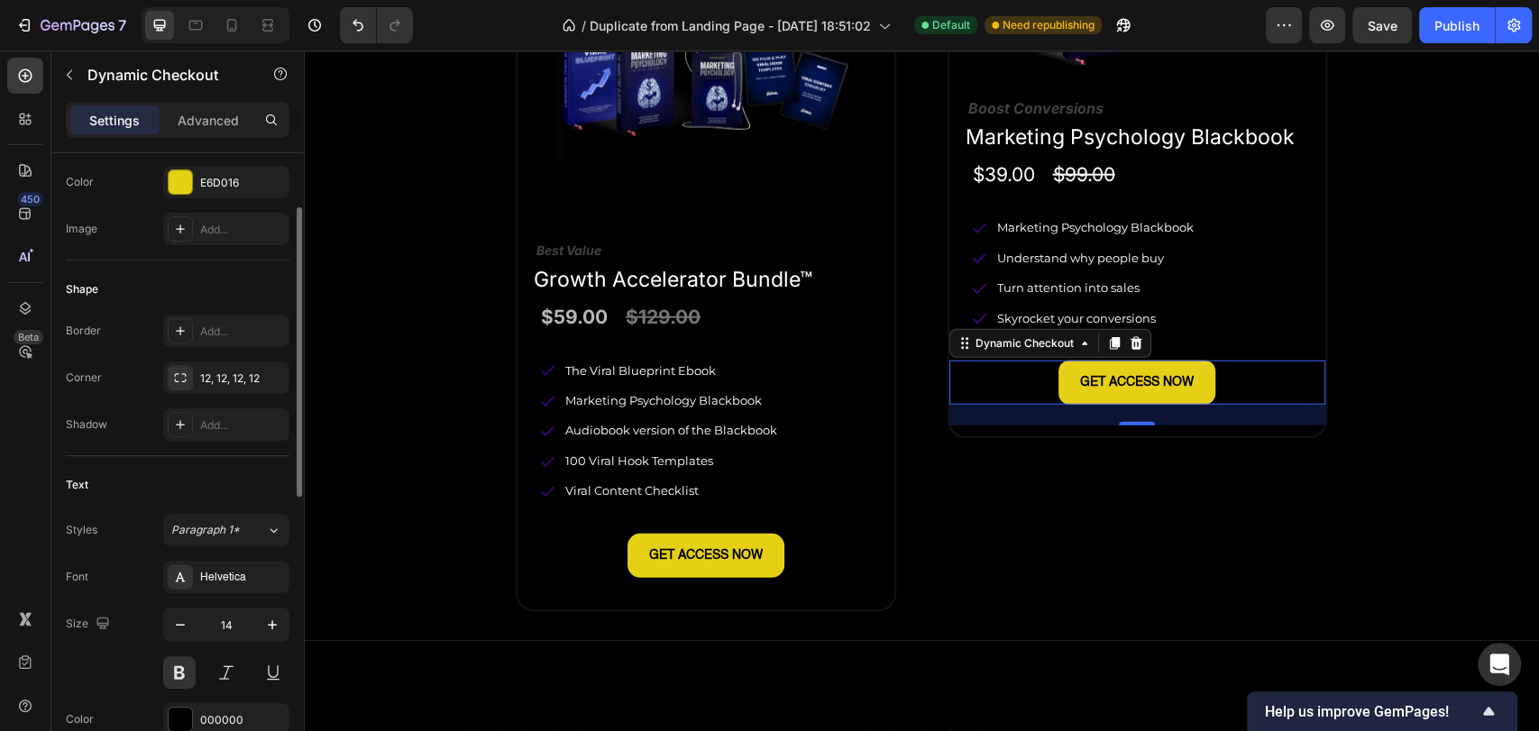
scroll to position [335, 0]
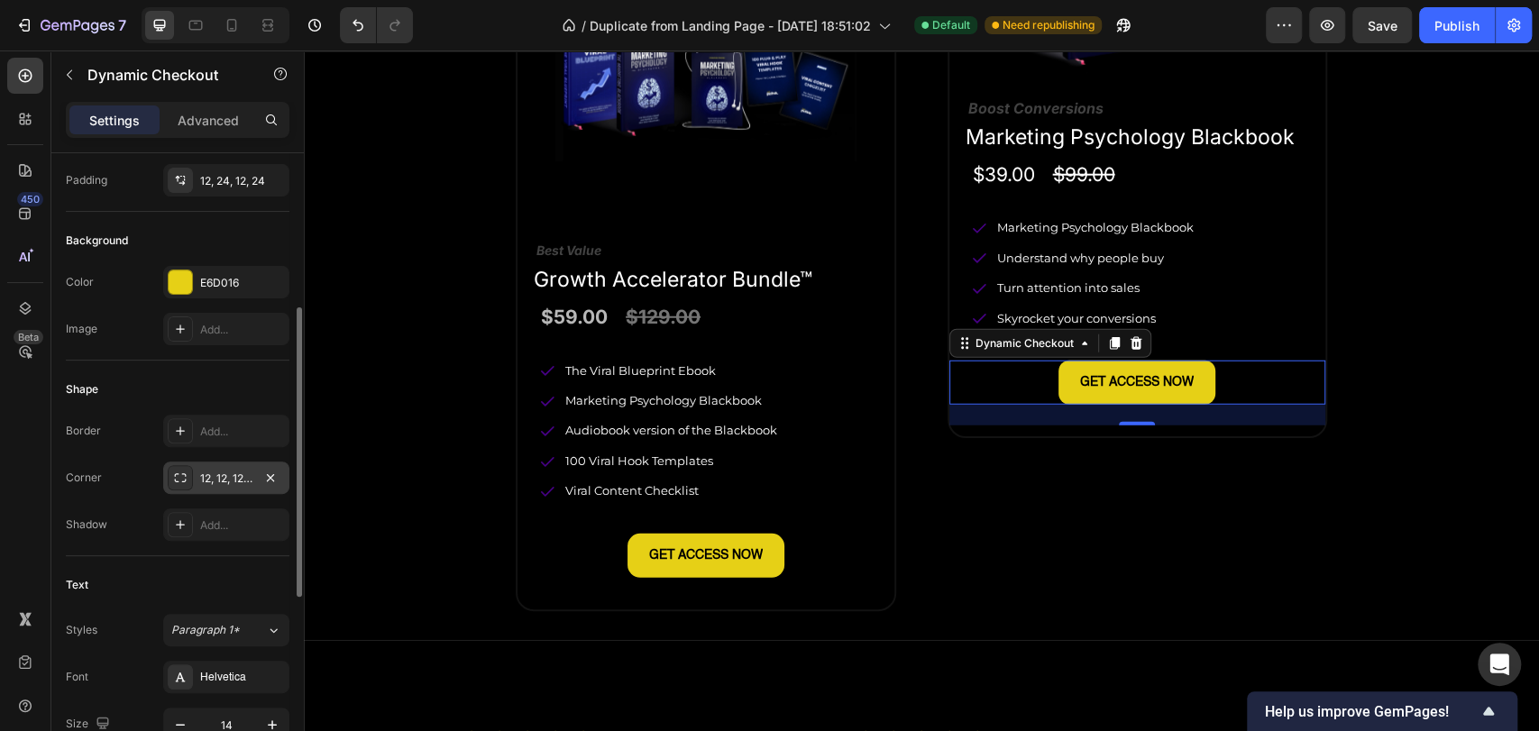
click at [253, 477] on div "12, 12, 12, 12" at bounding box center [226, 478] width 126 height 32
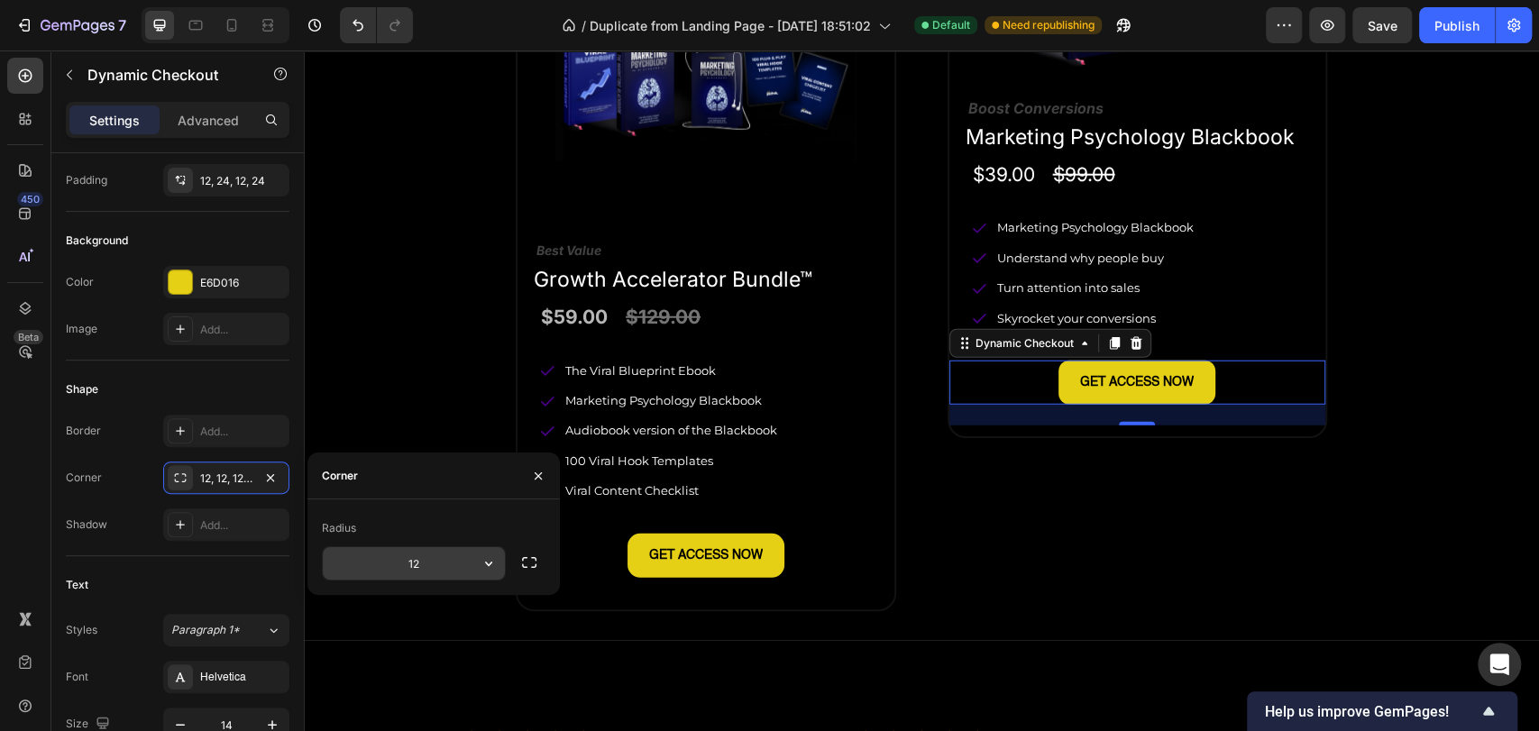
click at [442, 563] on input "12" at bounding box center [414, 563] width 182 height 32
type input "12"
click at [207, 377] on div "Shape" at bounding box center [178, 389] width 224 height 29
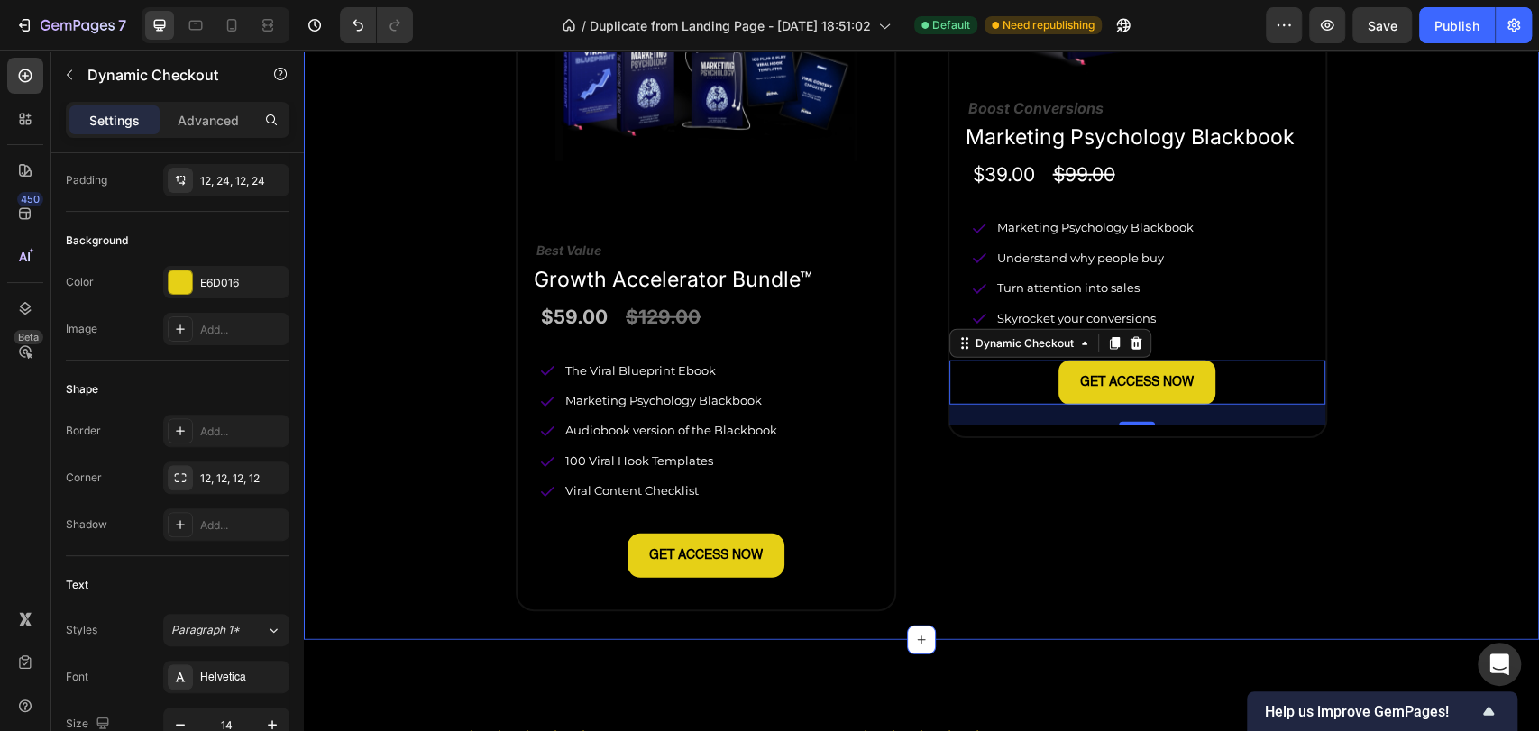
click at [452, 460] on div "Product Images Best Value Text Block Growth Accelerator Bundle™ Product Title $…" at bounding box center [921, 263] width 1033 height 694
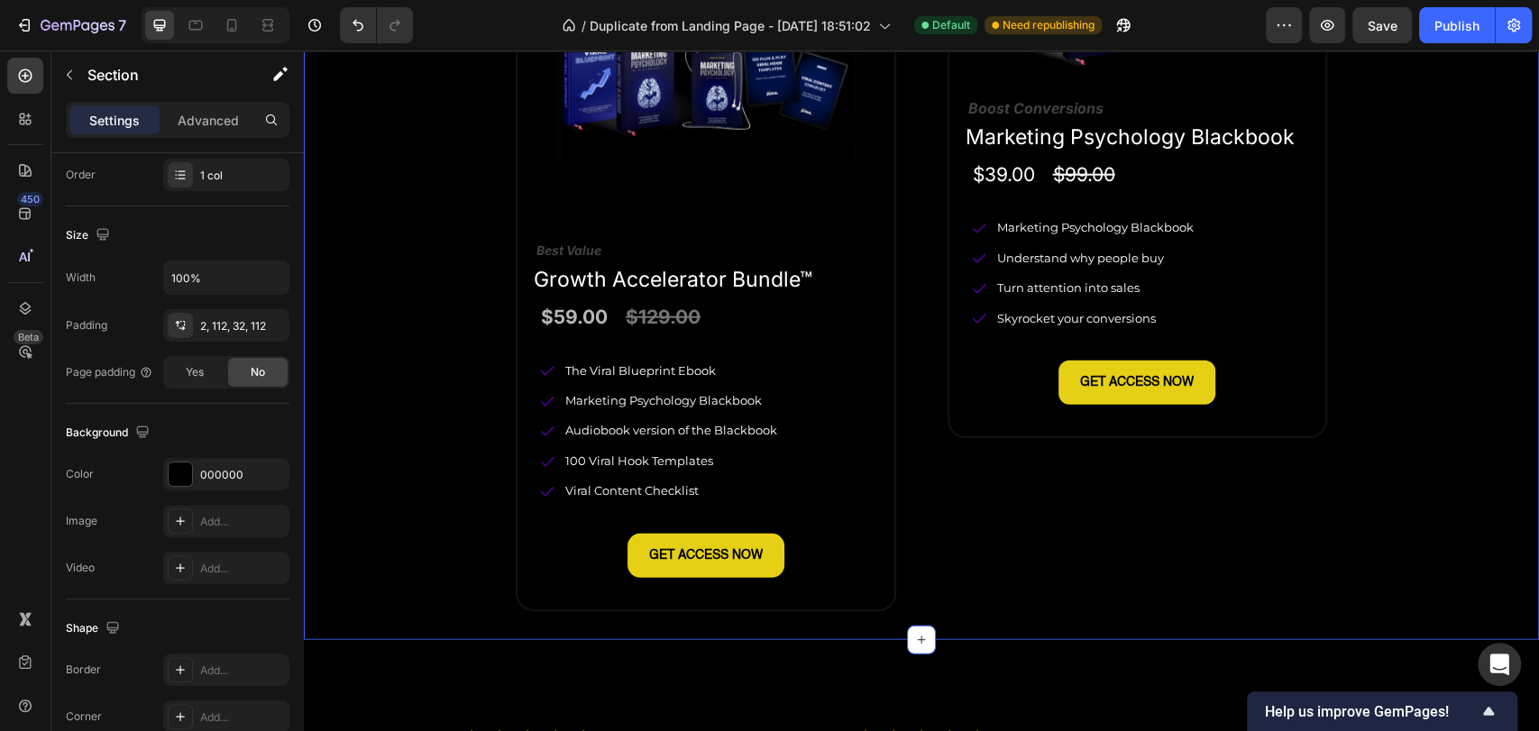
scroll to position [0, 0]
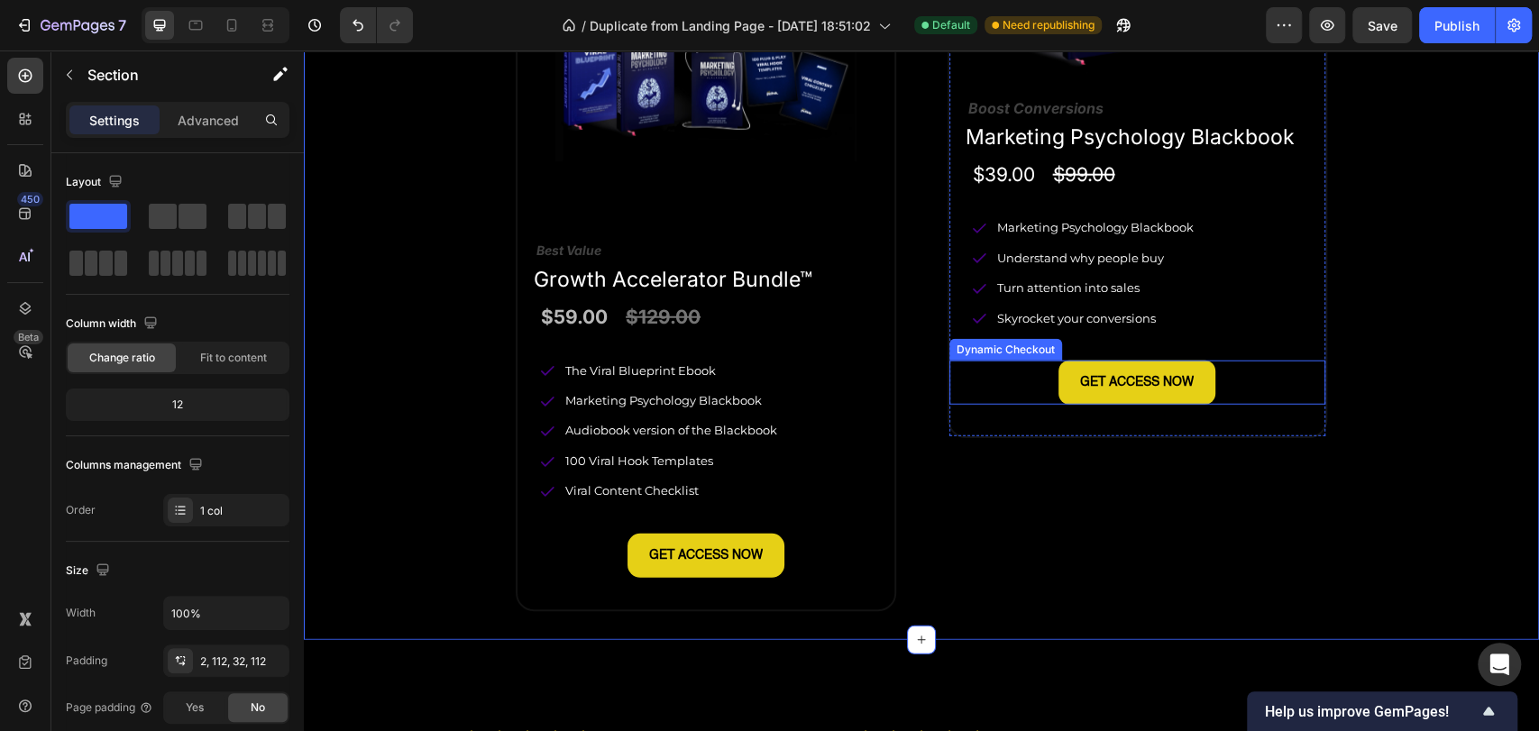
click at [1248, 381] on div "GET ACCESS NOW" at bounding box center [1138, 383] width 377 height 44
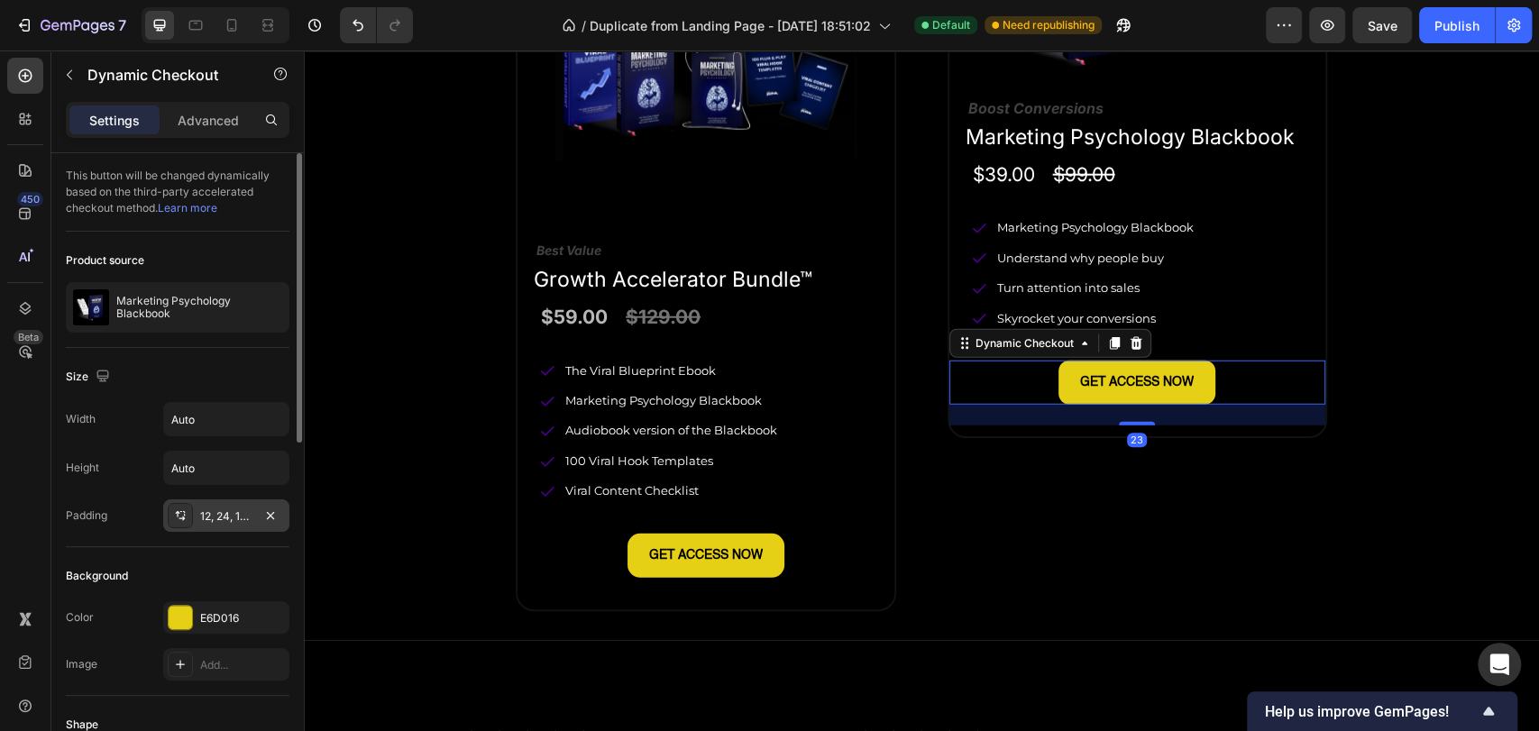
click at [237, 510] on div "12, 24, 12, 24" at bounding box center [226, 517] width 52 height 16
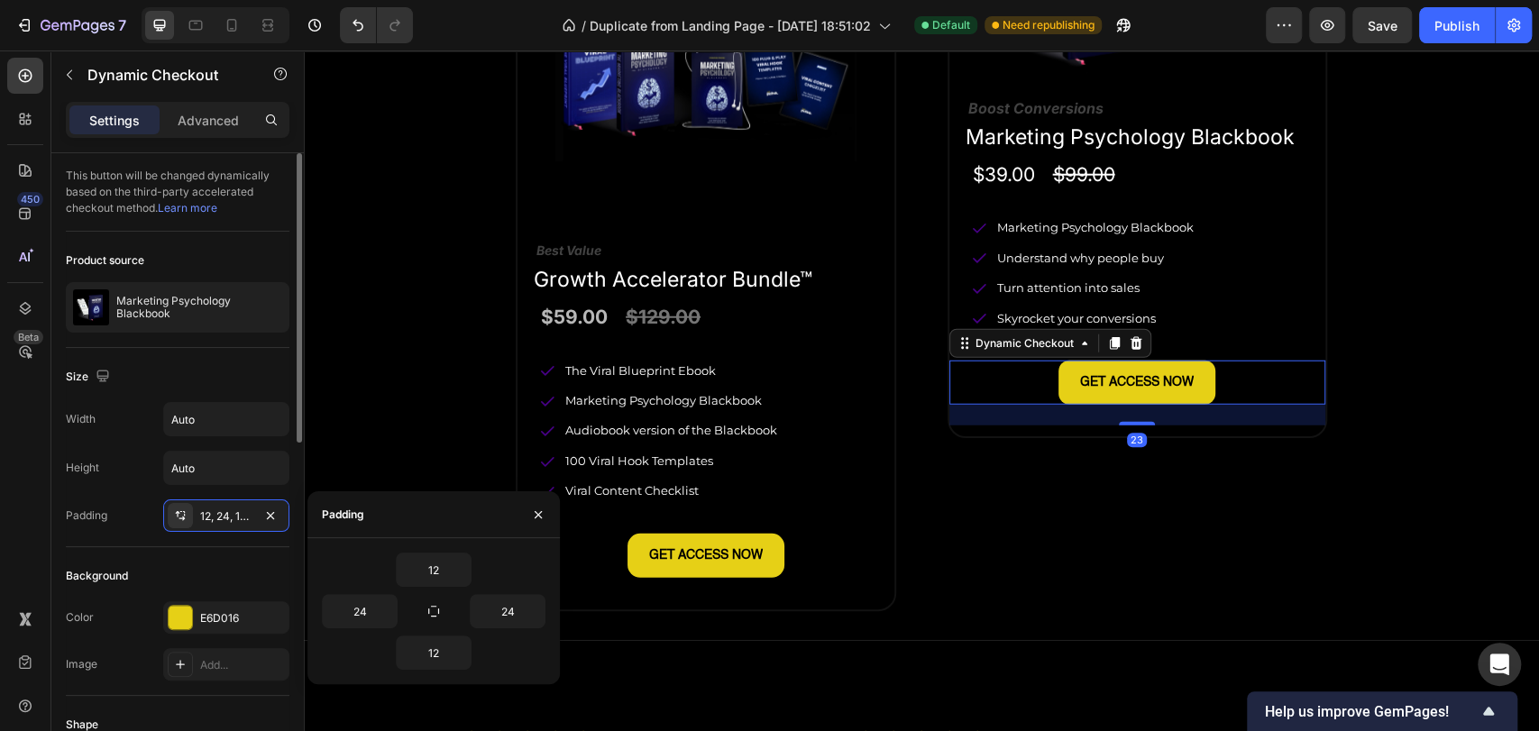
click at [146, 553] on div "Background Color E6D016 Image Add..." at bounding box center [178, 621] width 224 height 149
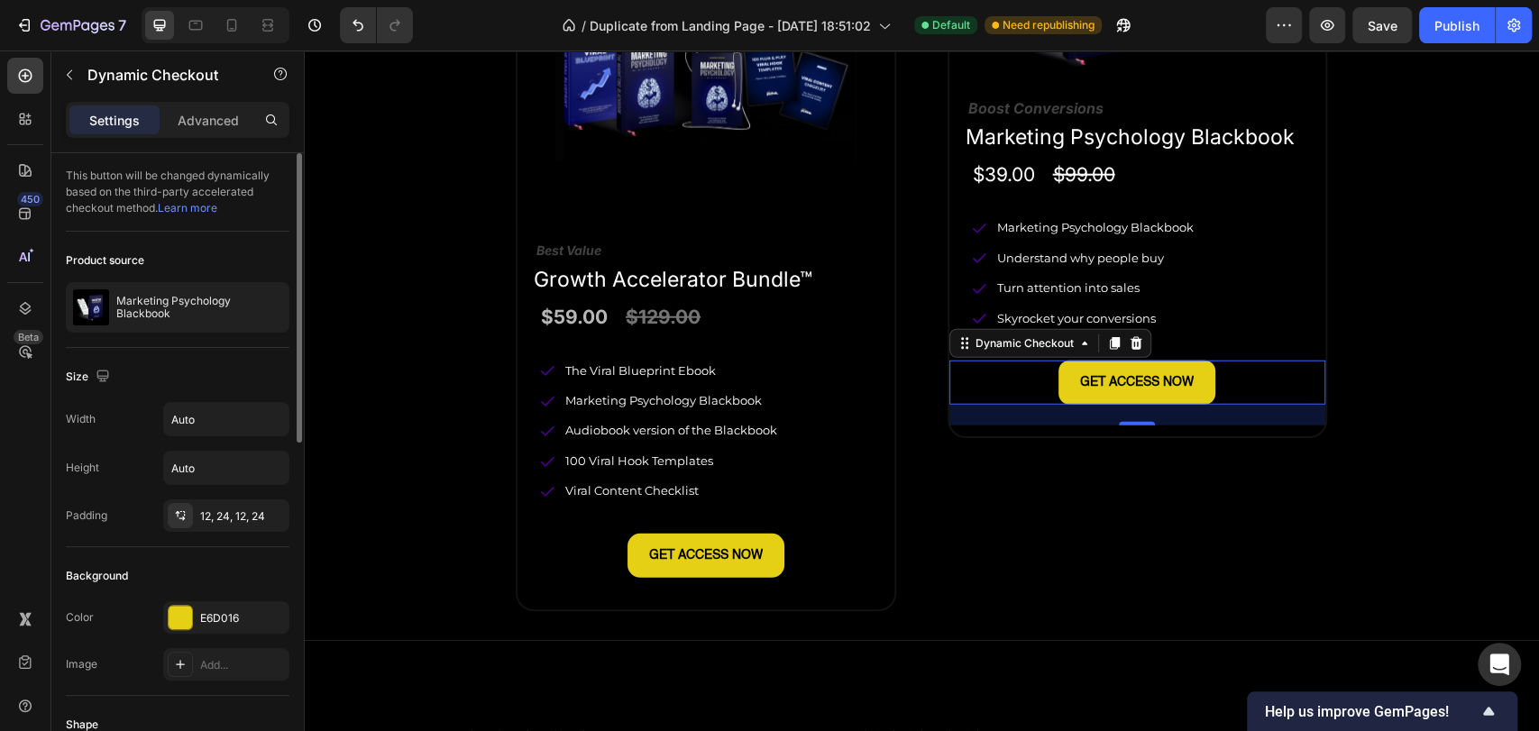
scroll to position [100, 0]
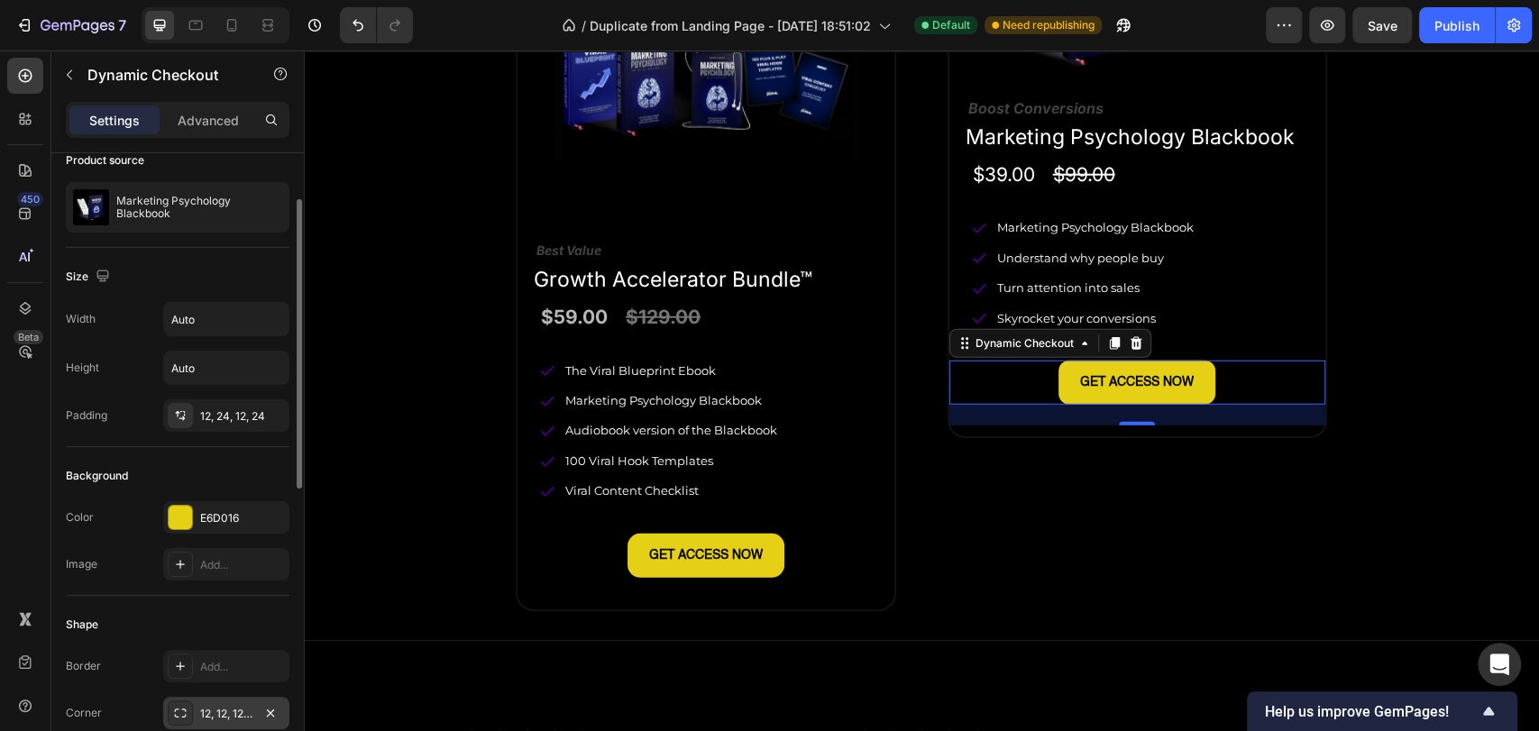
click at [207, 707] on div "12, 12, 12, 12" at bounding box center [226, 714] width 52 height 16
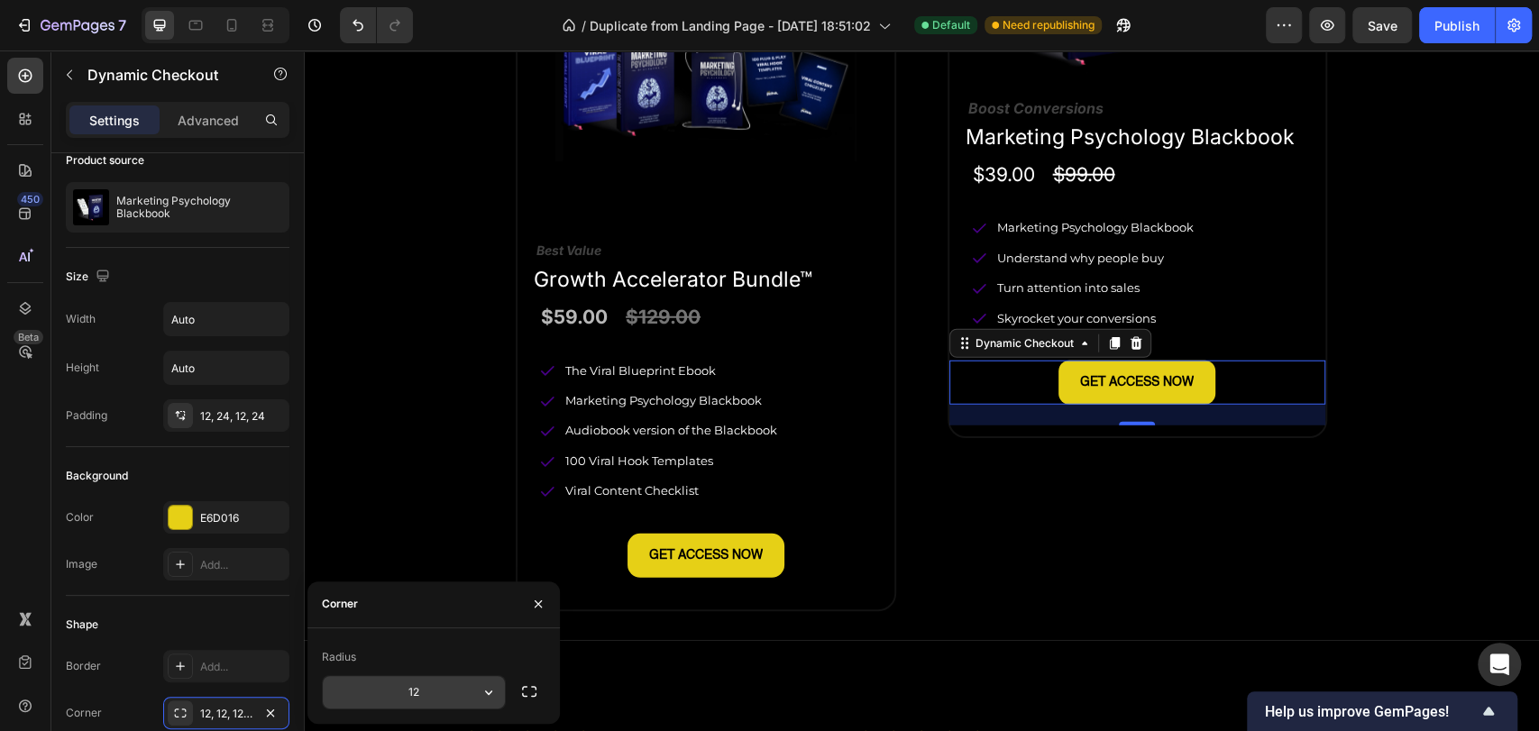
click at [417, 692] on input "12" at bounding box center [414, 692] width 182 height 32
type input "14"
click at [130, 615] on div "Shape" at bounding box center [178, 625] width 224 height 29
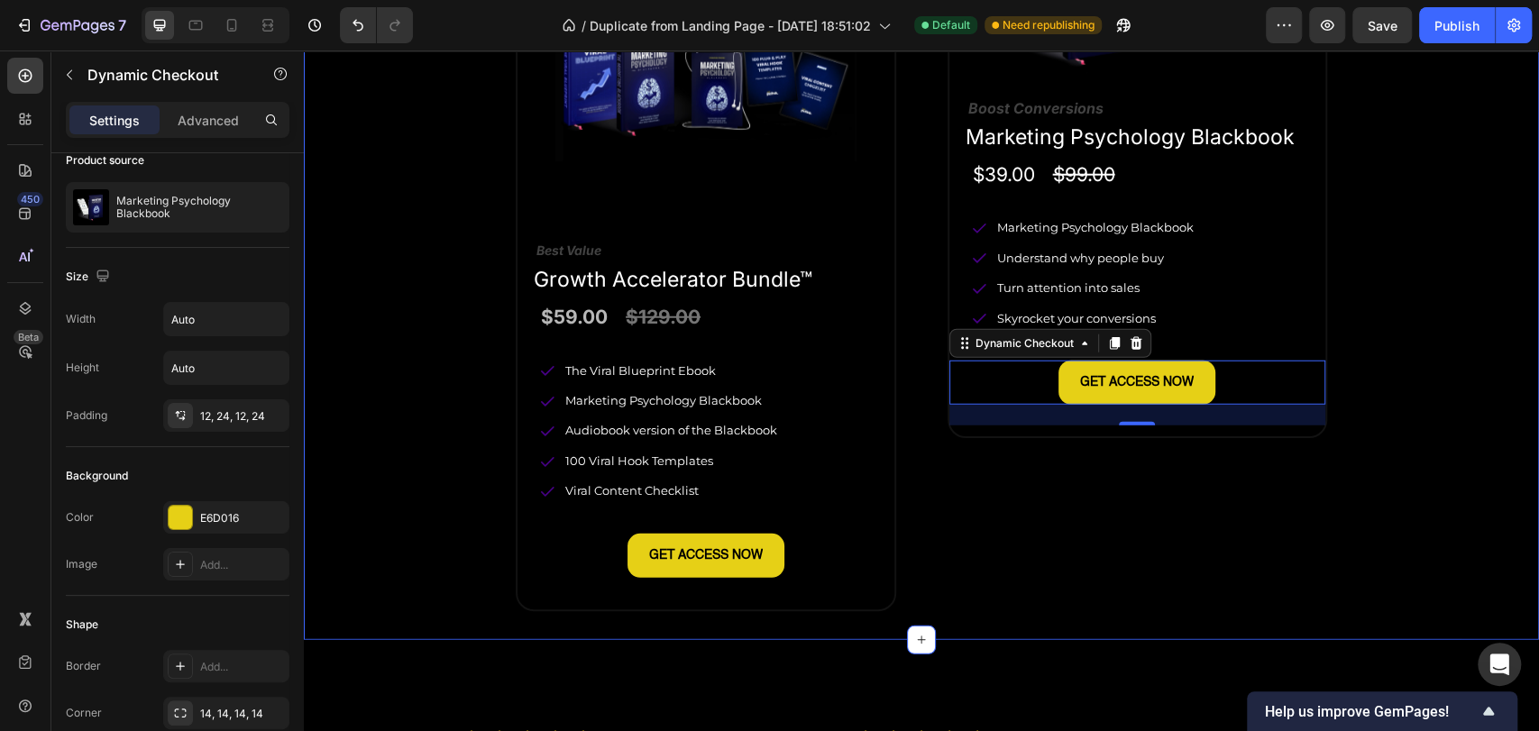
click at [418, 568] on div "Product Images Best Value Text Block Growth Accelerator Bundle™ Product Title $…" at bounding box center [921, 263] width 1033 height 694
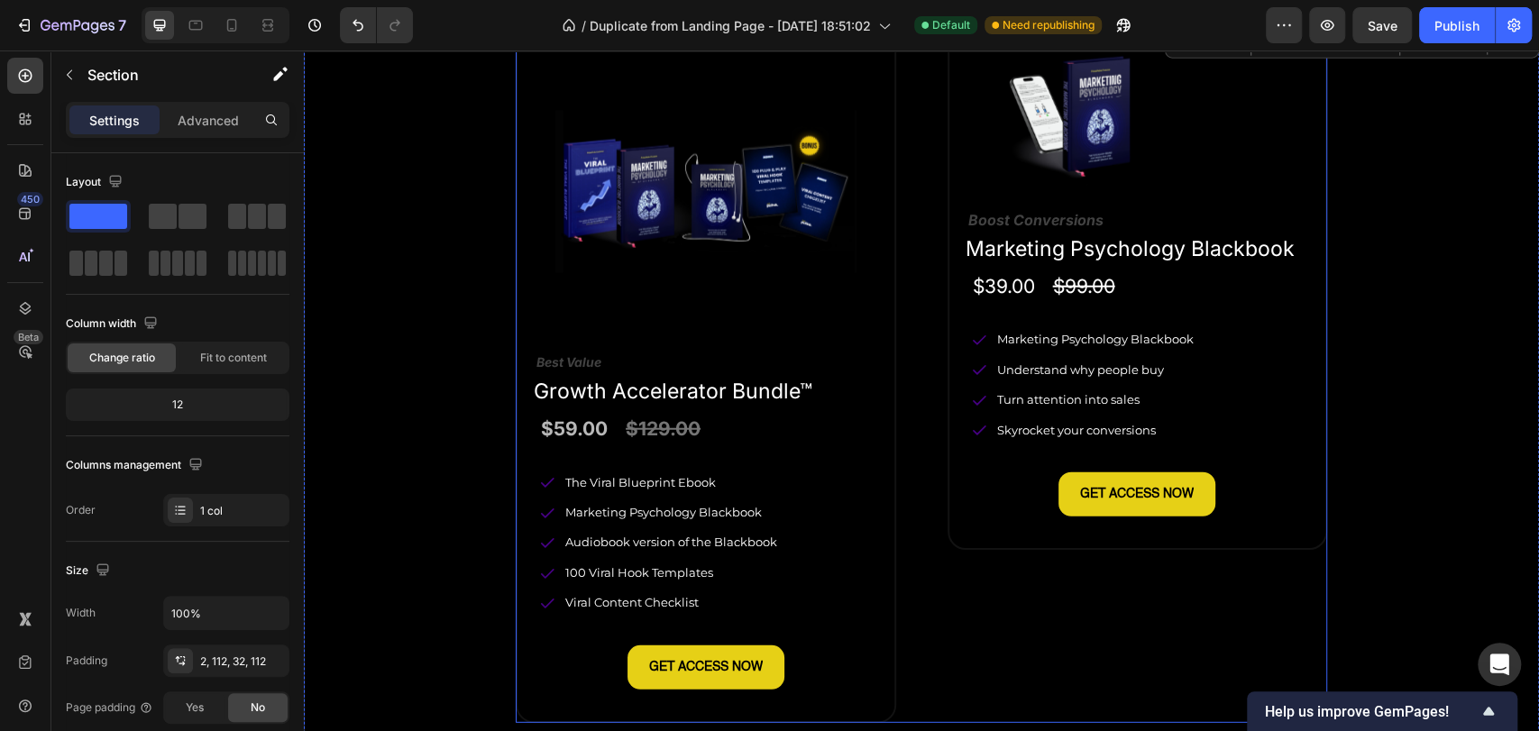
scroll to position [3006, 0]
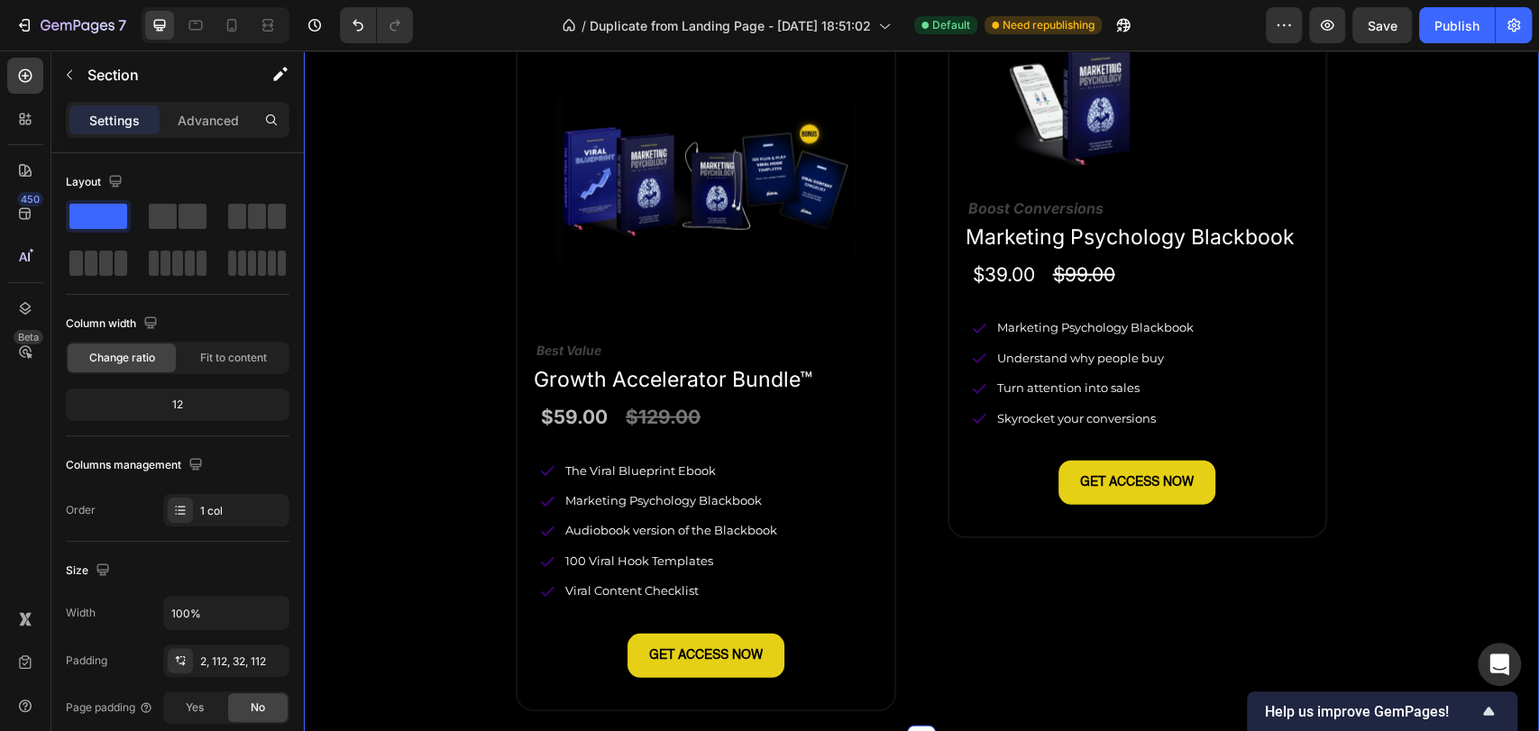
click at [405, 482] on div "Product Images Best Value Text Block Growth Accelerator Bundle™ Product Title $…" at bounding box center [921, 363] width 1033 height 694
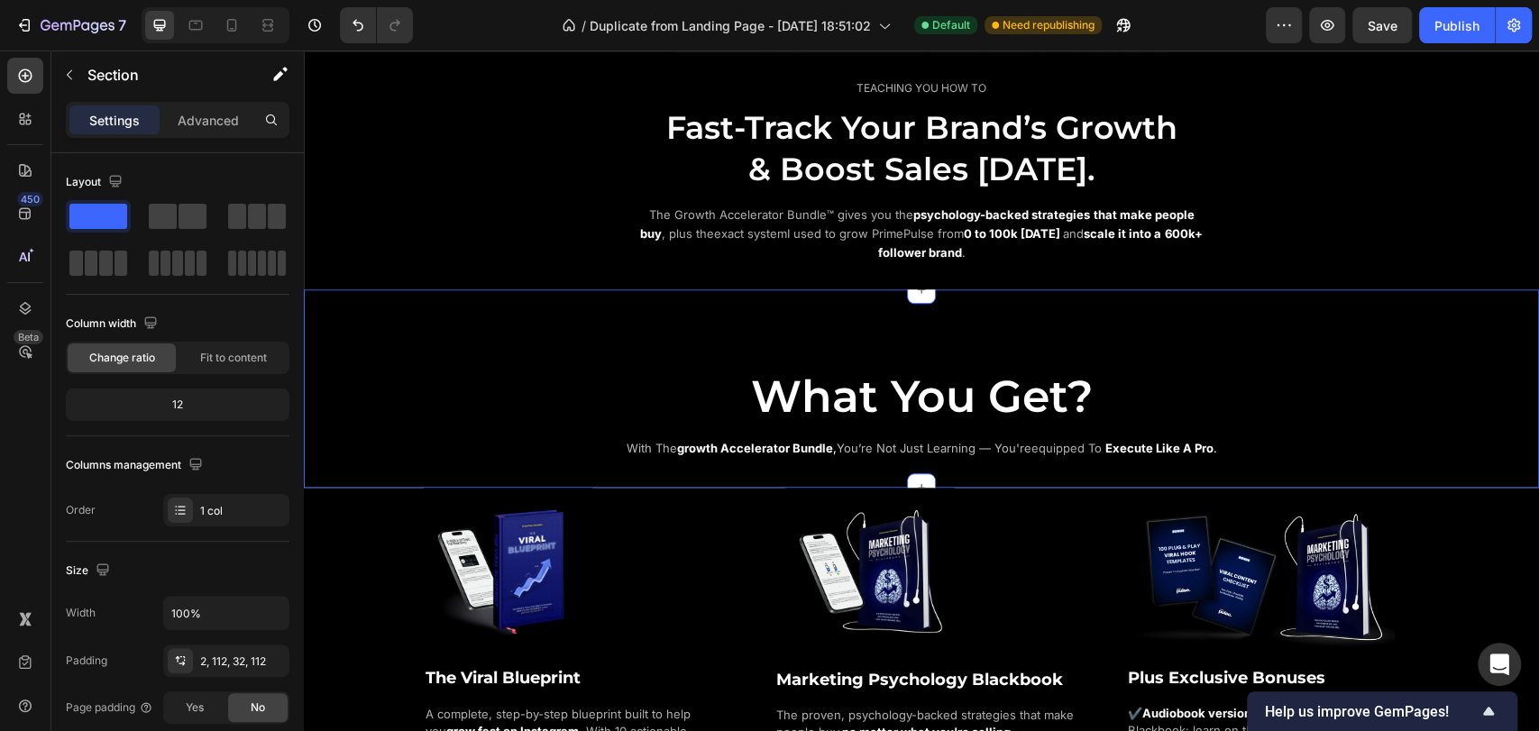
scroll to position [1002, 0]
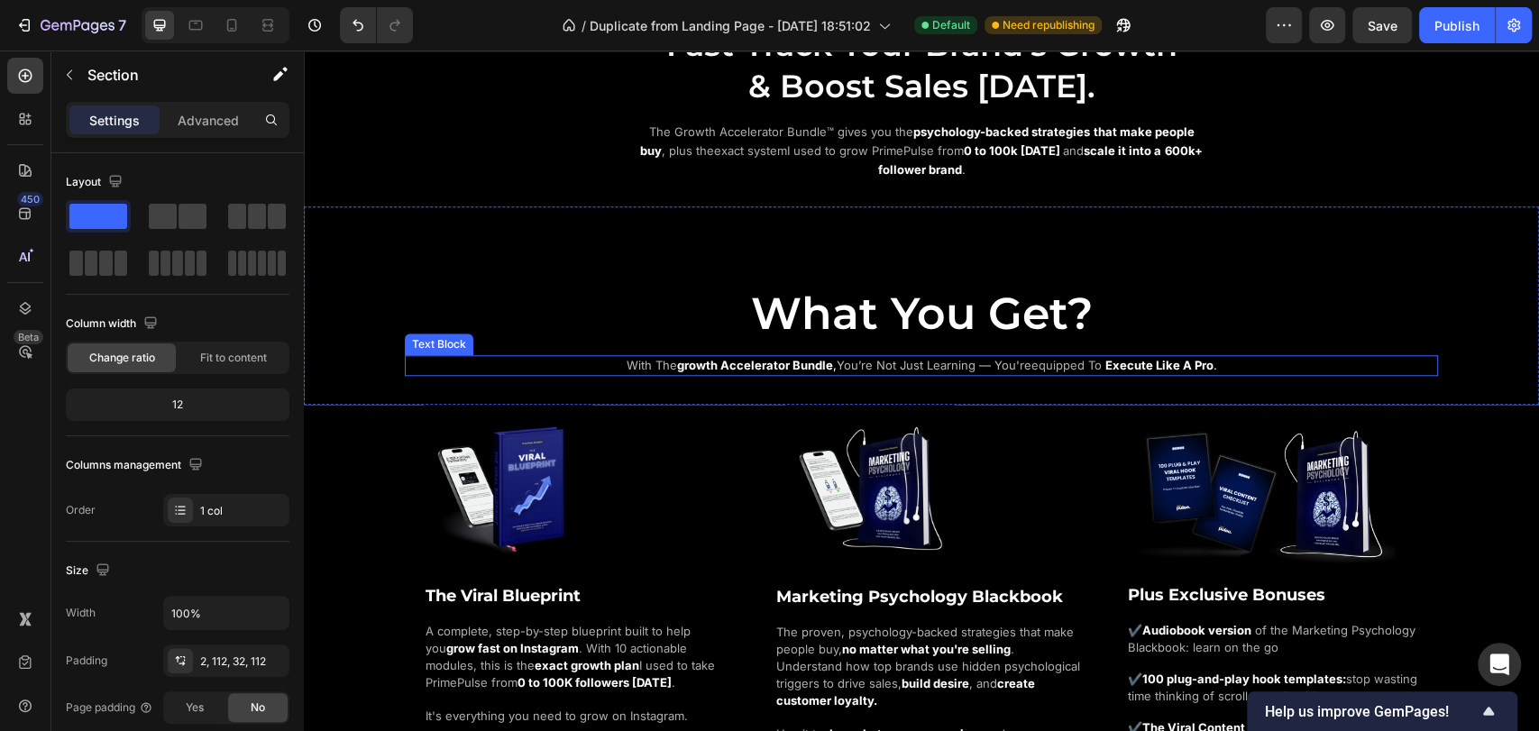
click at [895, 363] on span "you’re not just learning — you're" at bounding box center [934, 365] width 195 height 14
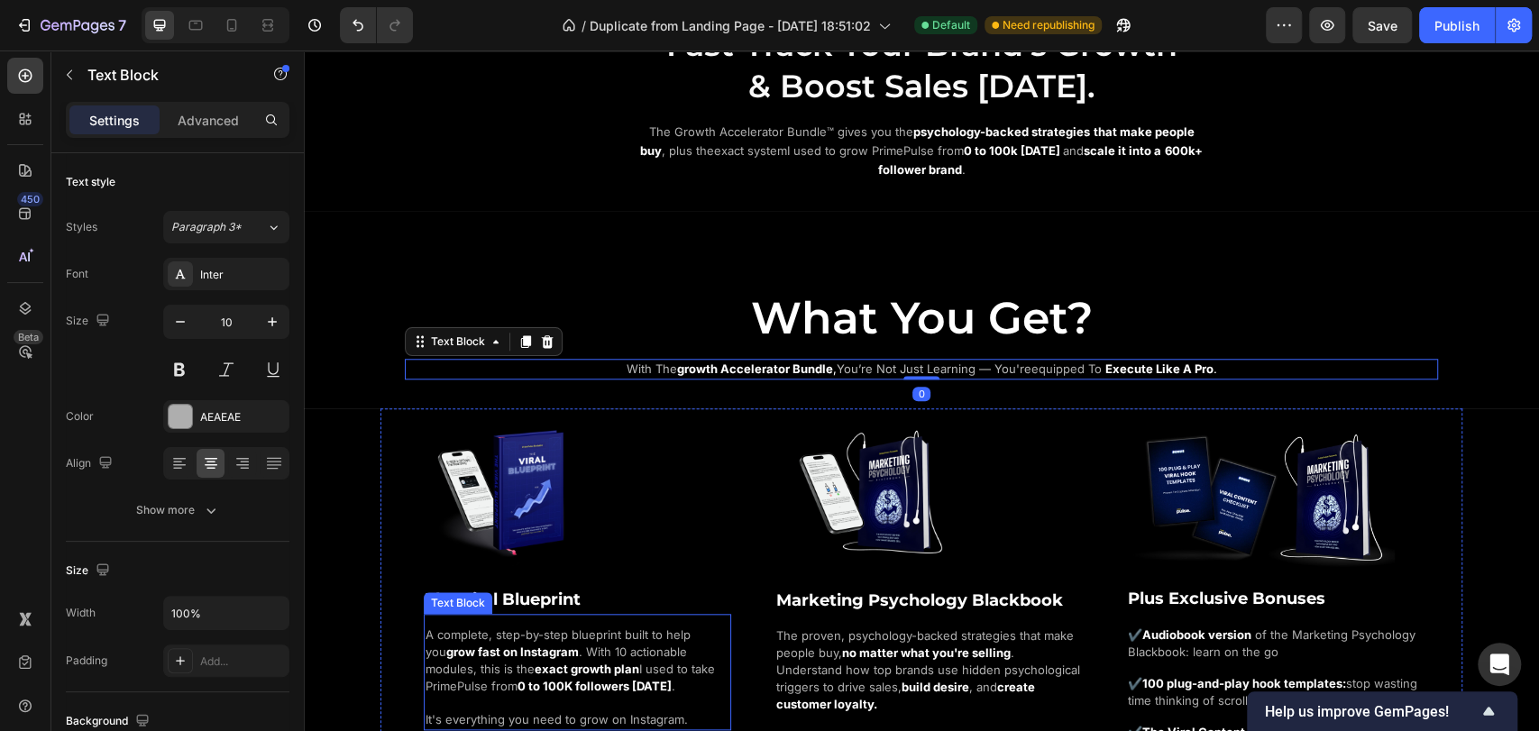
click at [579, 679] on strong "0 to 100K followers [DATE]" at bounding box center [595, 686] width 154 height 14
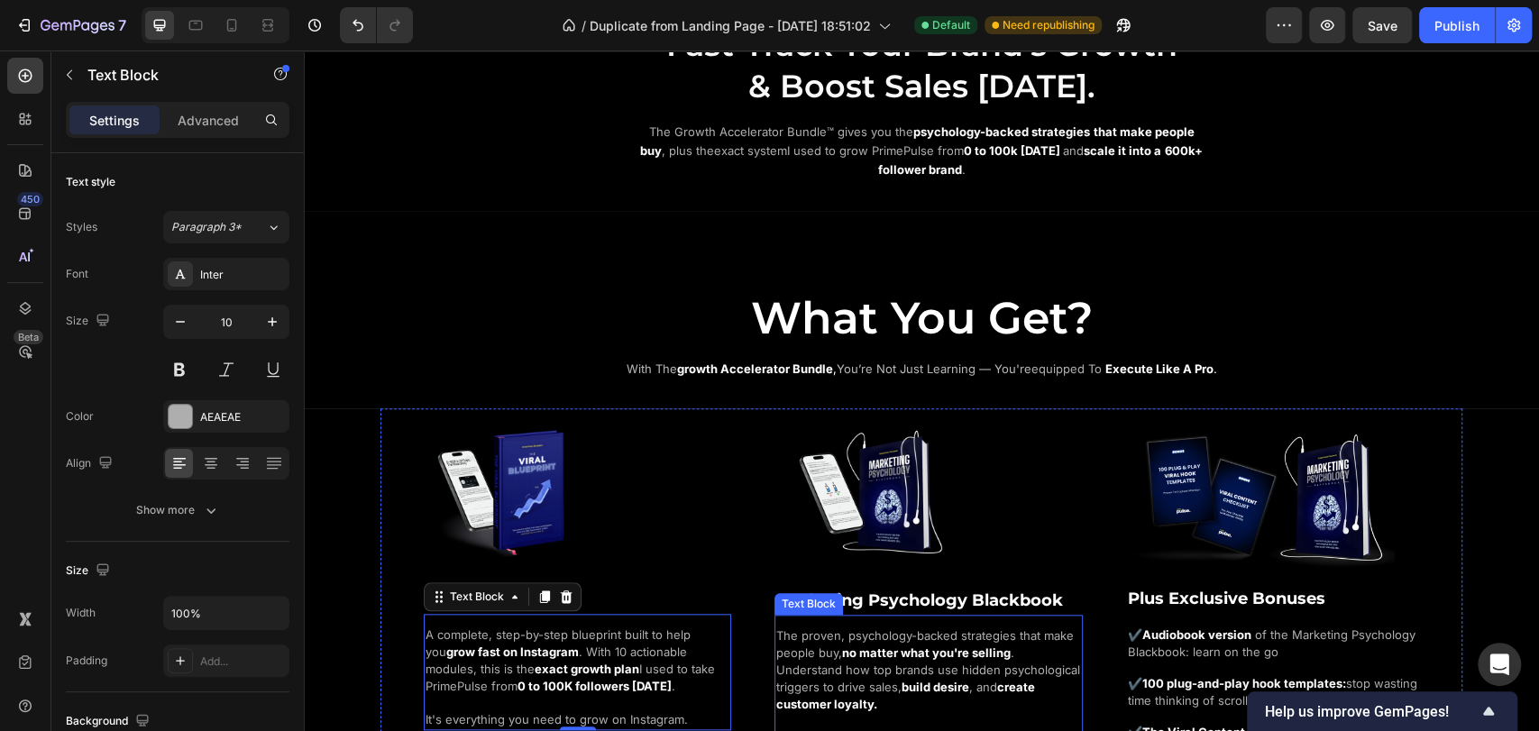
click at [835, 654] on span "The proven, psychology-backed strategies that make people buy," at bounding box center [925, 645] width 298 height 32
click at [629, 658] on p "A complete, step-by-step blueprint built to help you grow fast on Instagram . W…" at bounding box center [578, 678] width 304 height 102
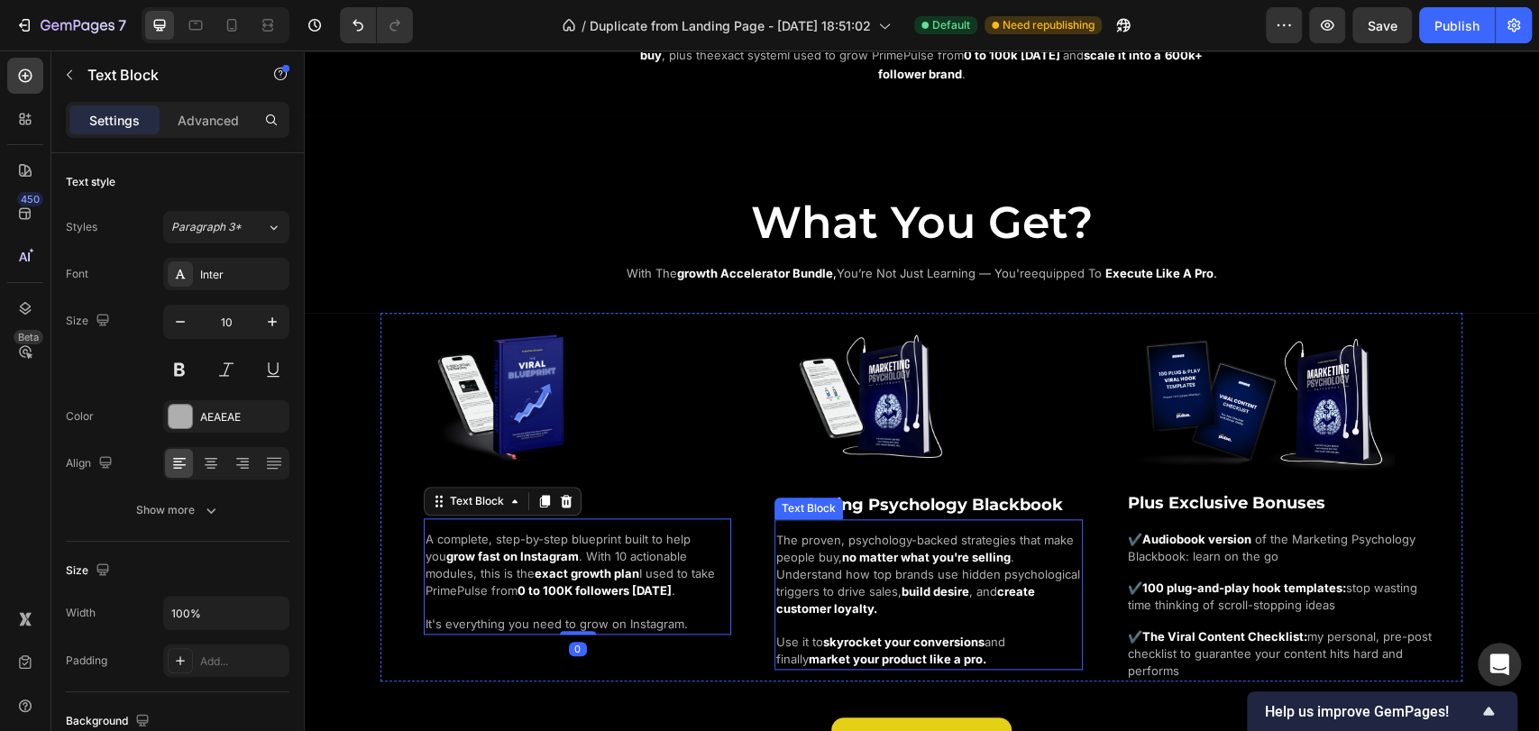
scroll to position [1102, 0]
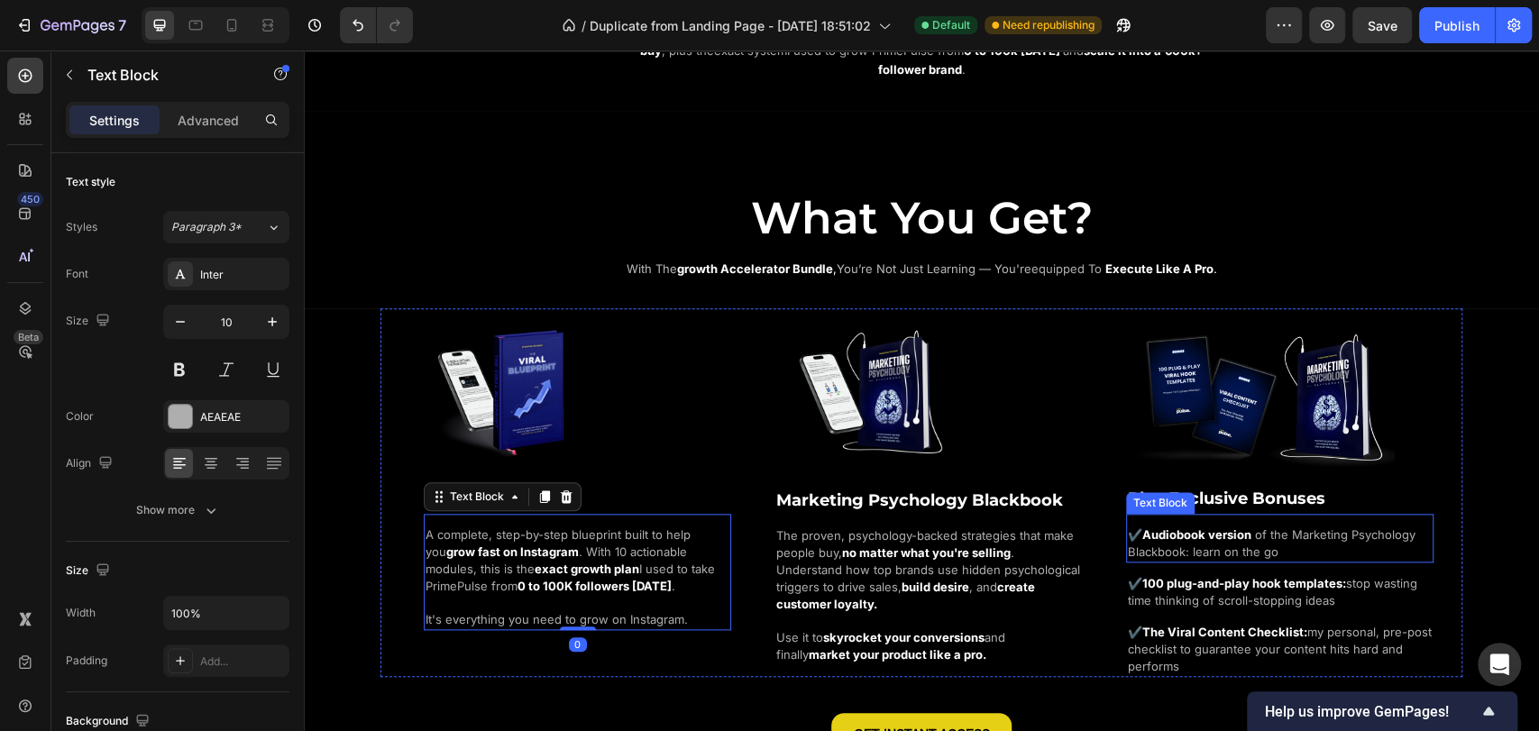
click at [1228, 538] on span "of the Marketing Psychology Blackbook: learn on the go" at bounding box center [1272, 544] width 288 height 32
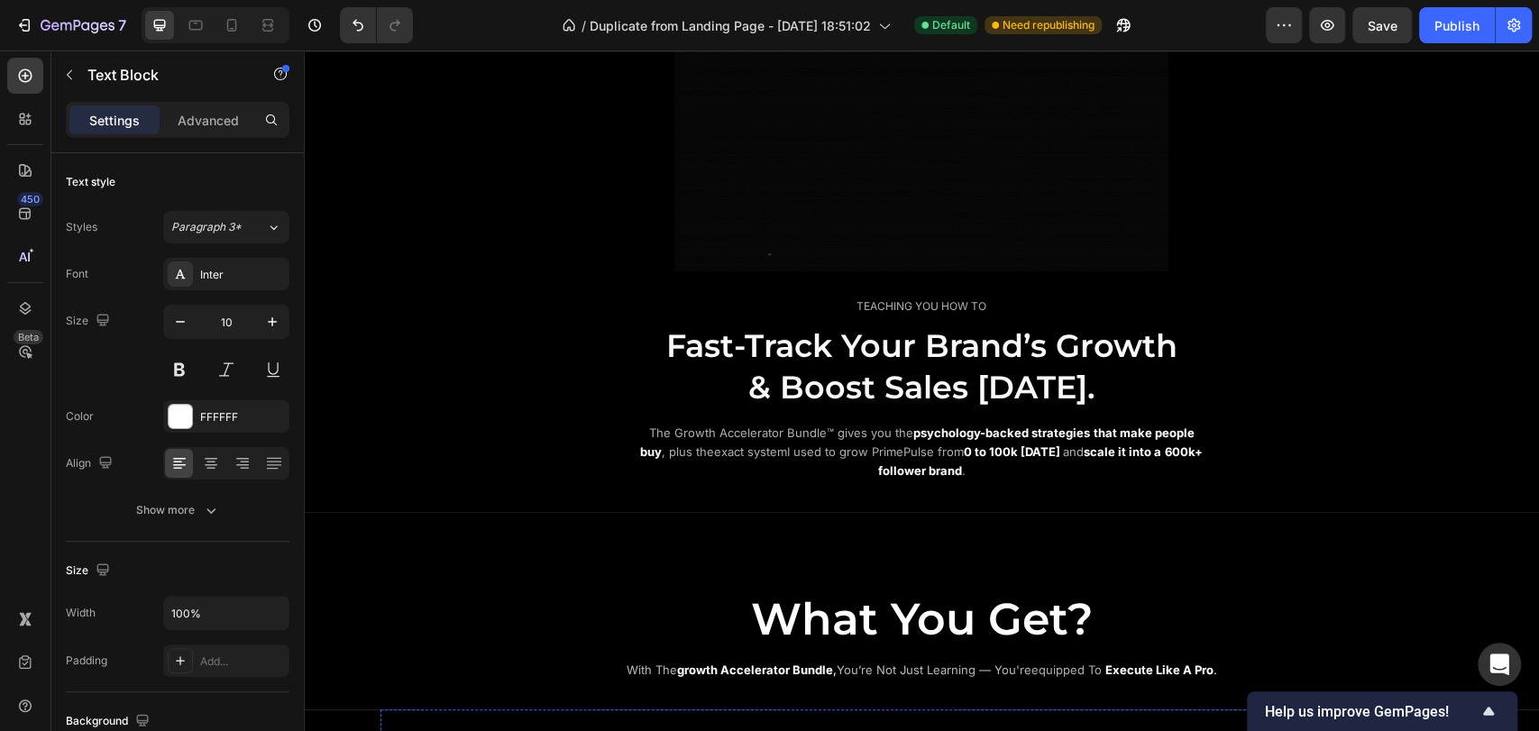
scroll to position [601, 0]
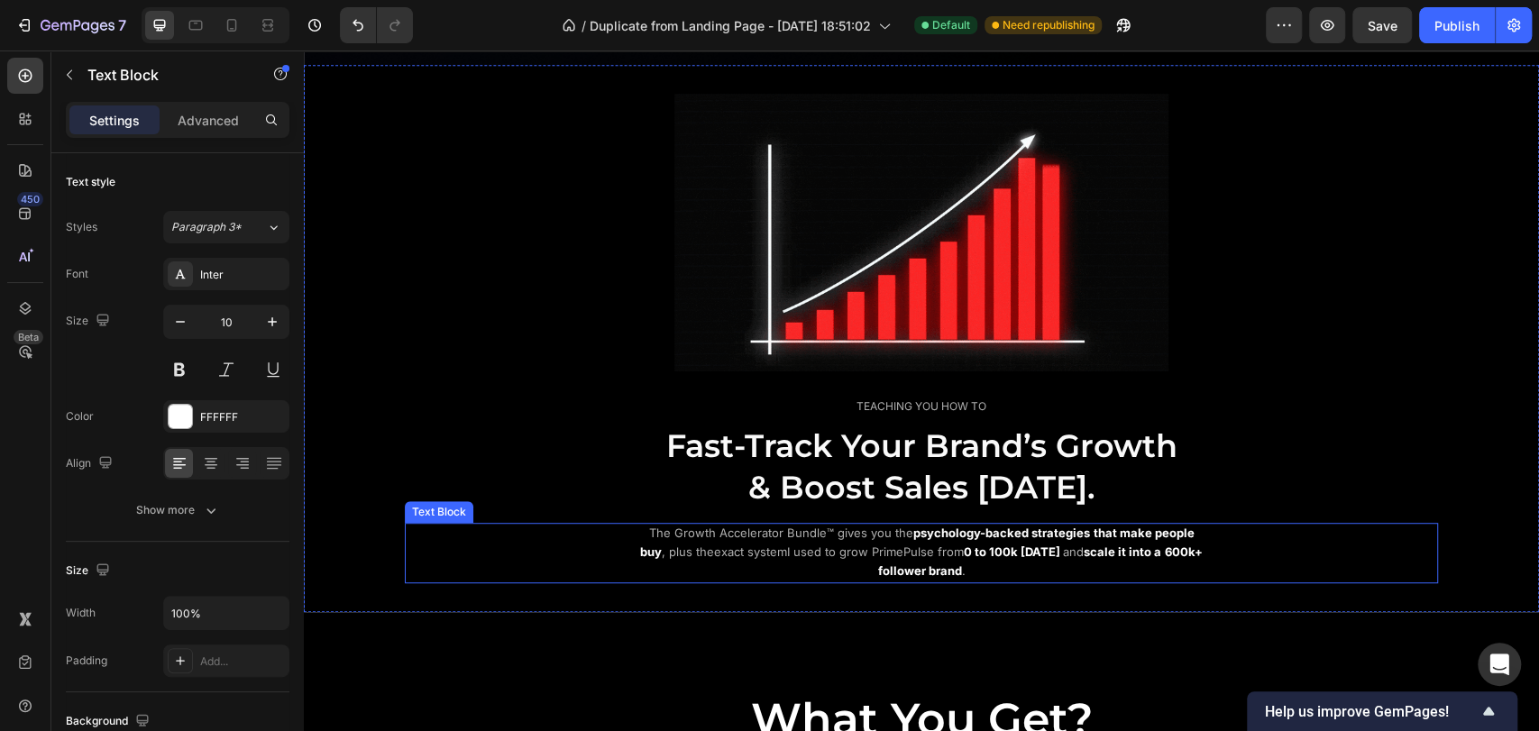
click at [886, 539] on p "The Growth Accelerator Bundle™ gives you the psychology-backed strategies that …" at bounding box center [922, 553] width 572 height 56
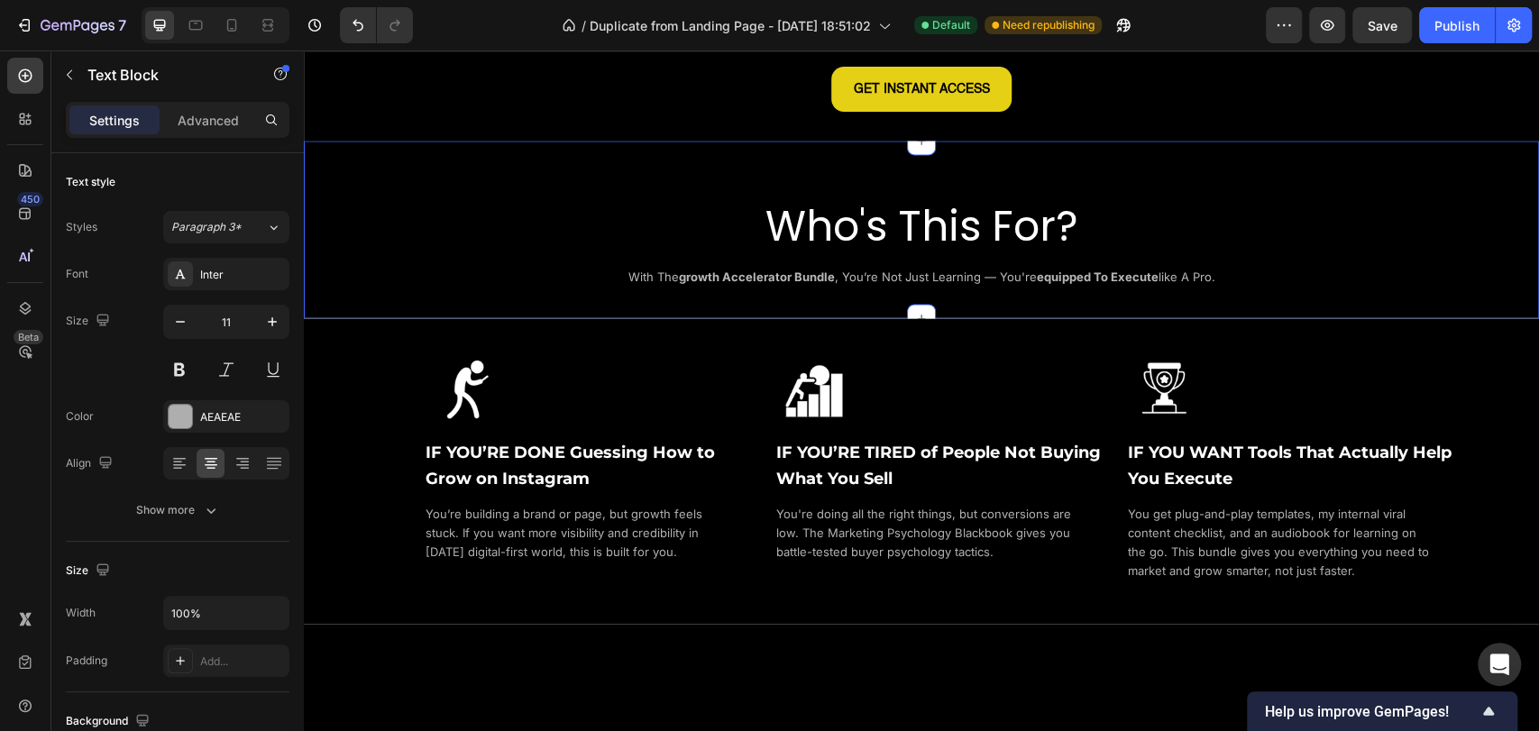
scroll to position [1804, 0]
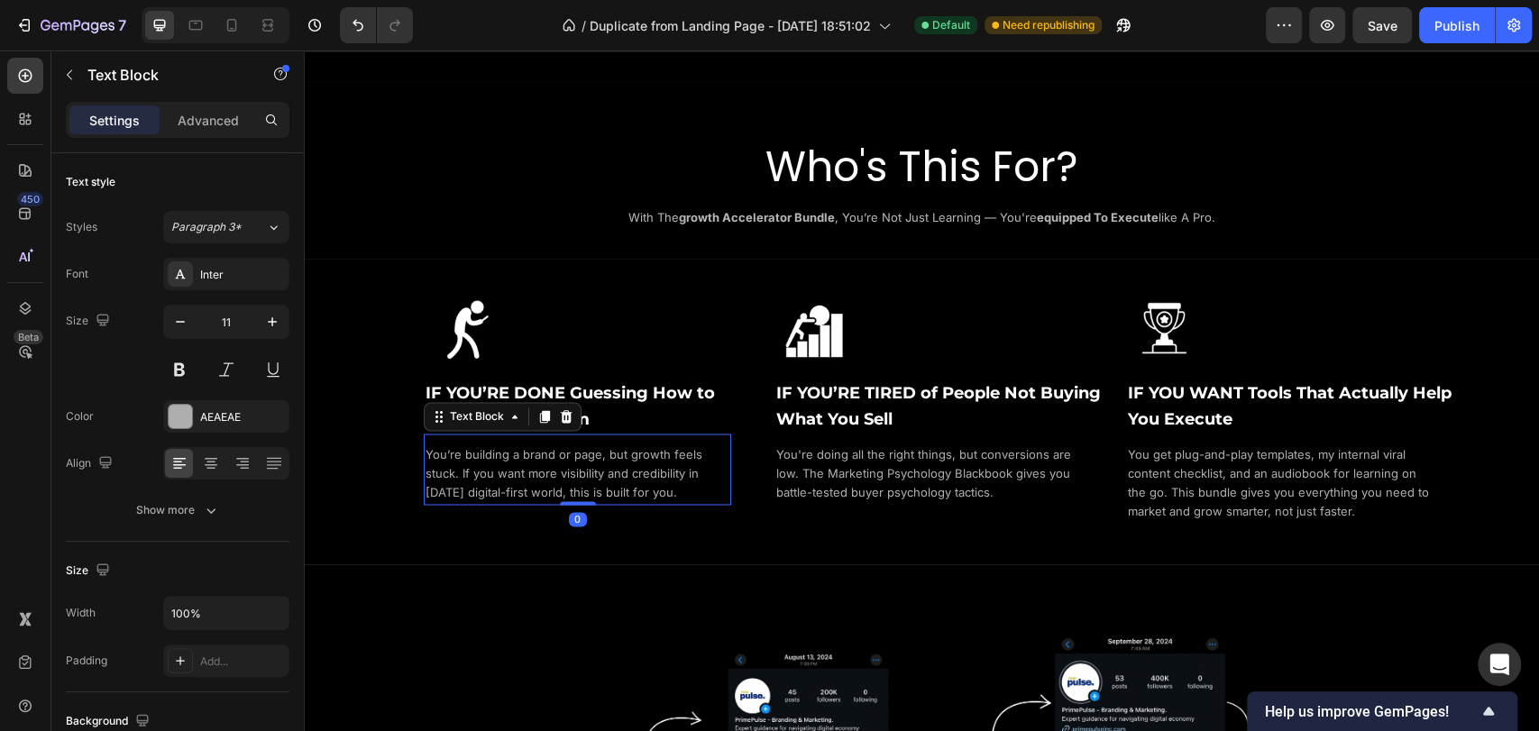
click at [597, 483] on span "You’re building a brand or page, but growth feels stuck. If you want more visib…" at bounding box center [564, 473] width 277 height 52
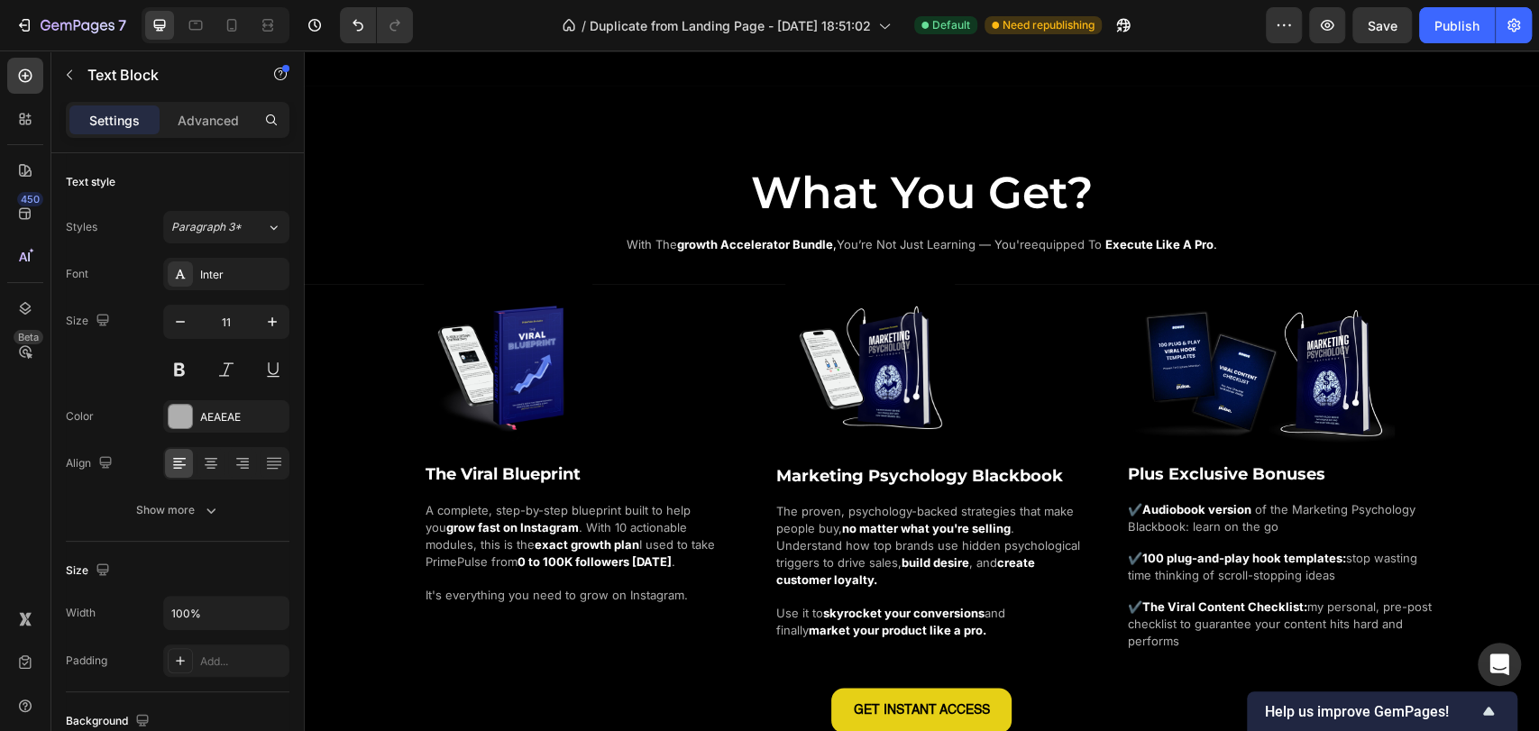
scroll to position [1102, 0]
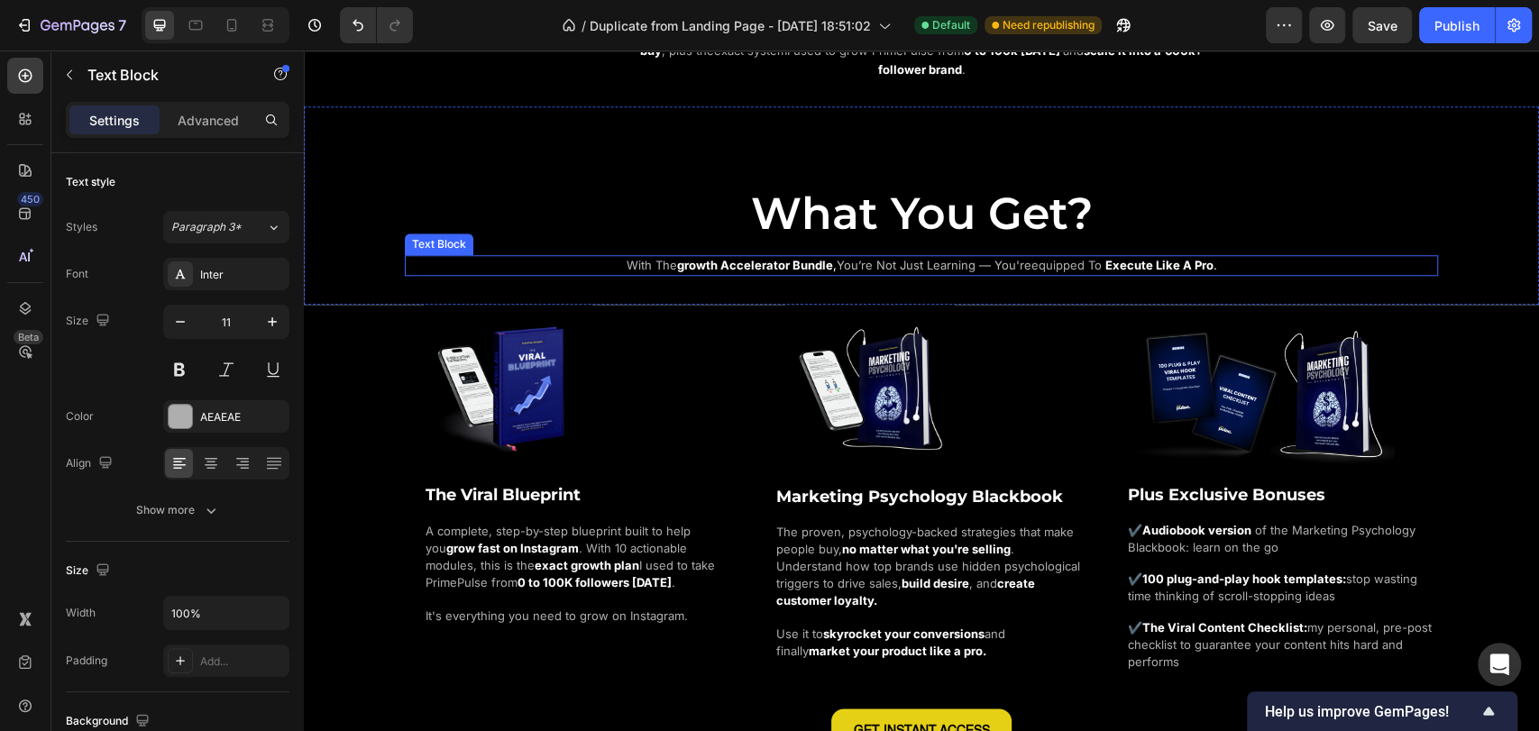
click at [872, 265] on span "you’re not just learning — you're" at bounding box center [934, 265] width 195 height 14
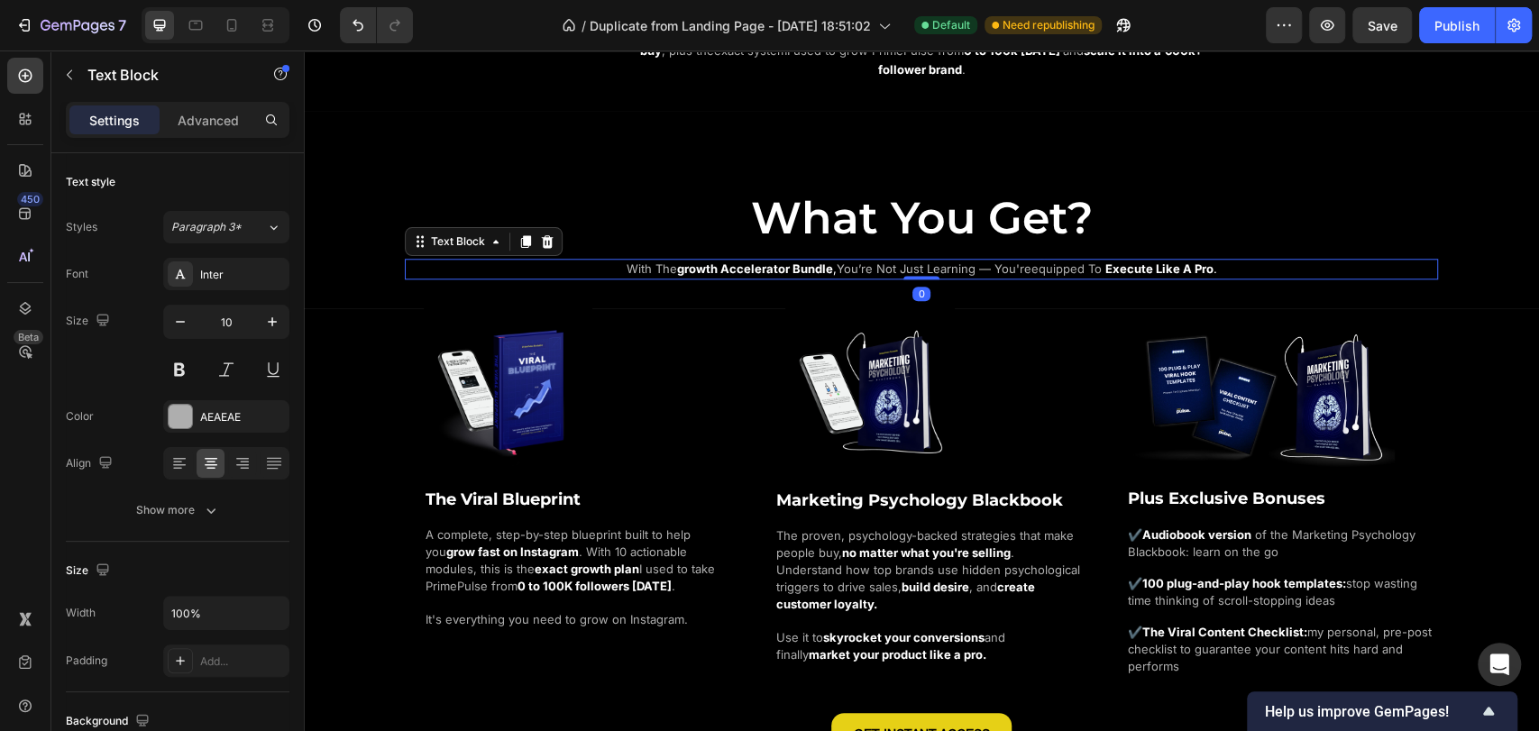
click at [802, 266] on strong "growth accelerator bundle" at bounding box center [755, 269] width 156 height 14
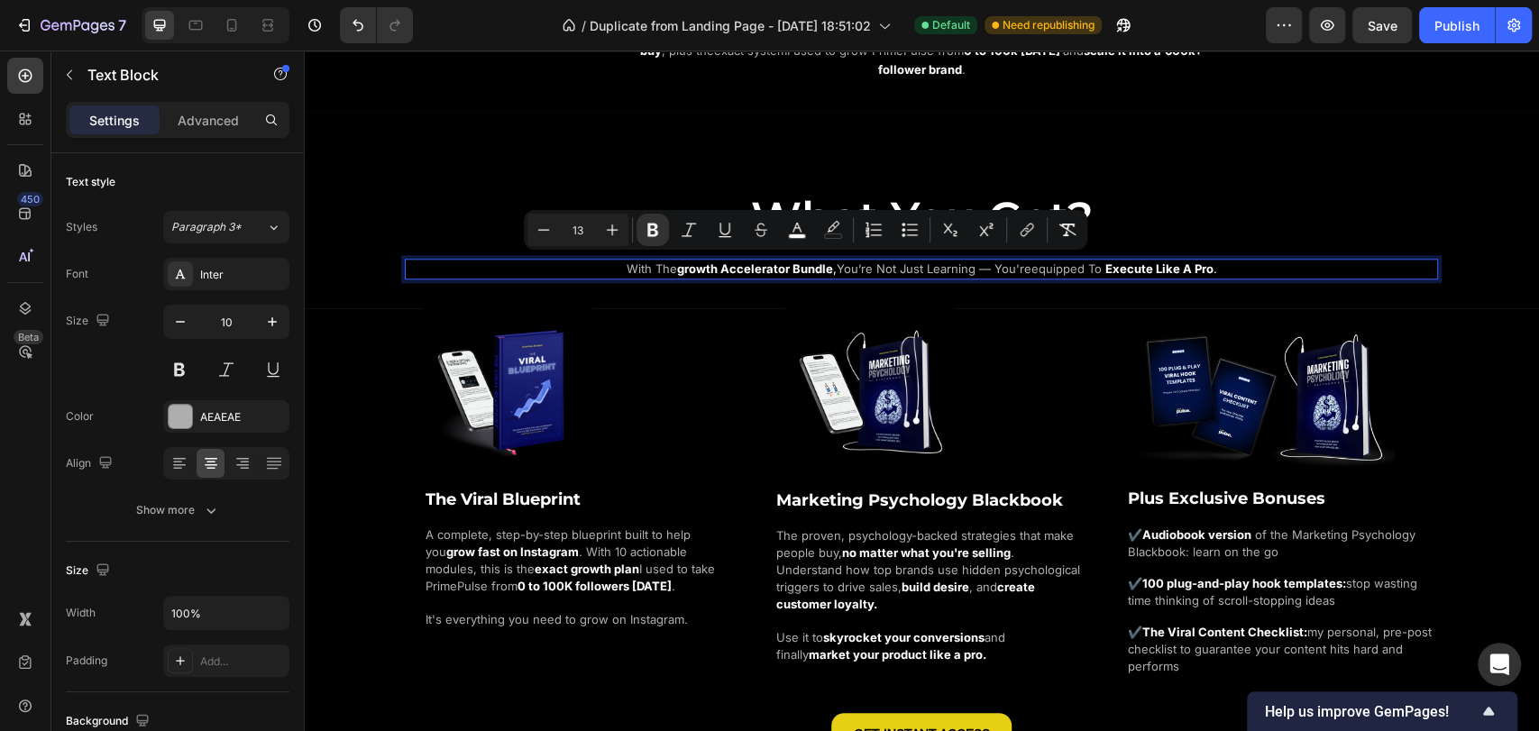
click at [603, 265] on p "with the growth accelerator bundle , you’re not just learning — you're equipped…" at bounding box center [922, 269] width 886 height 17
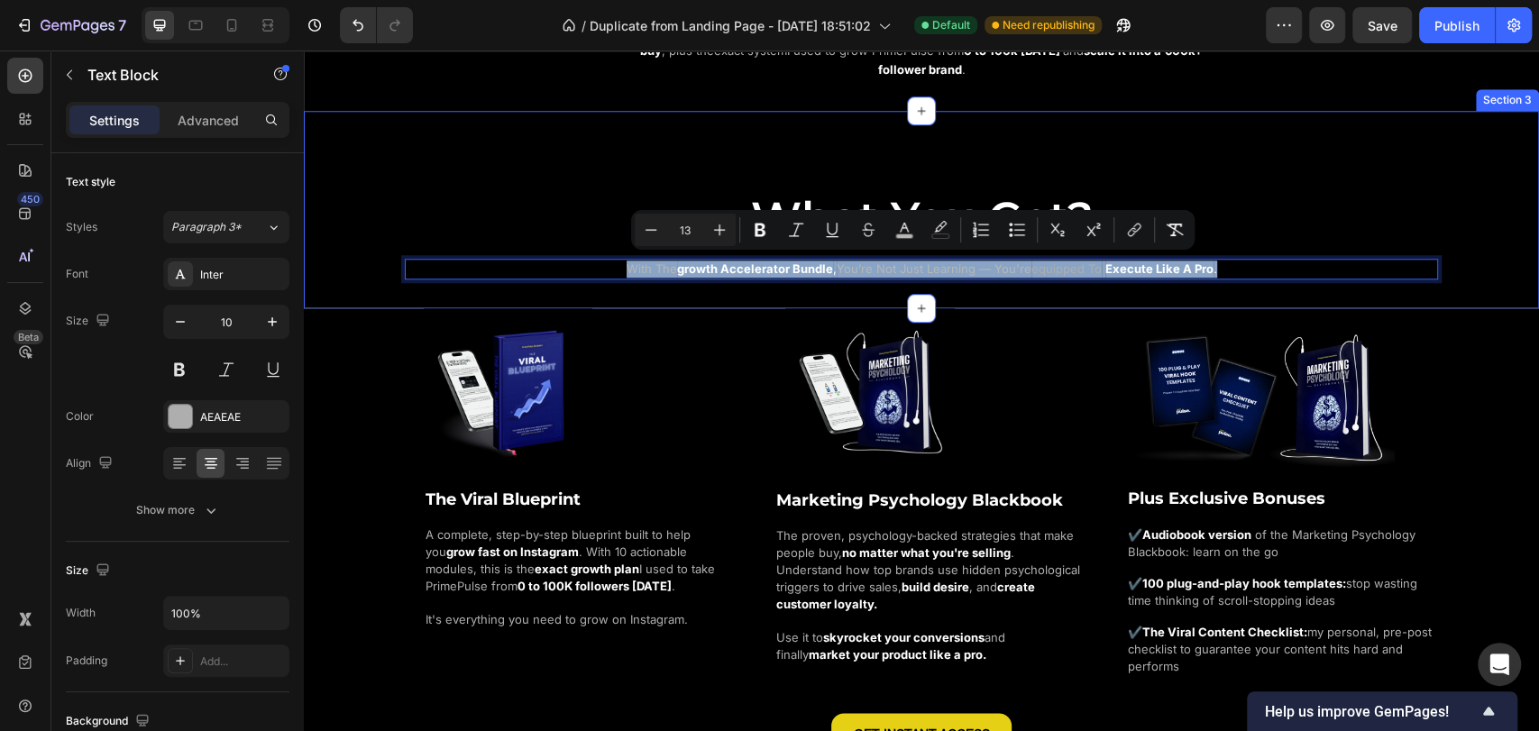
drag, startPoint x: 615, startPoint y: 265, endPoint x: 1213, endPoint y: 276, distance: 598.0
click at [1213, 276] on div "What You Get? Heading with the growth accelerator bundle , you’re not just lear…" at bounding box center [921, 210] width 1235 height 198
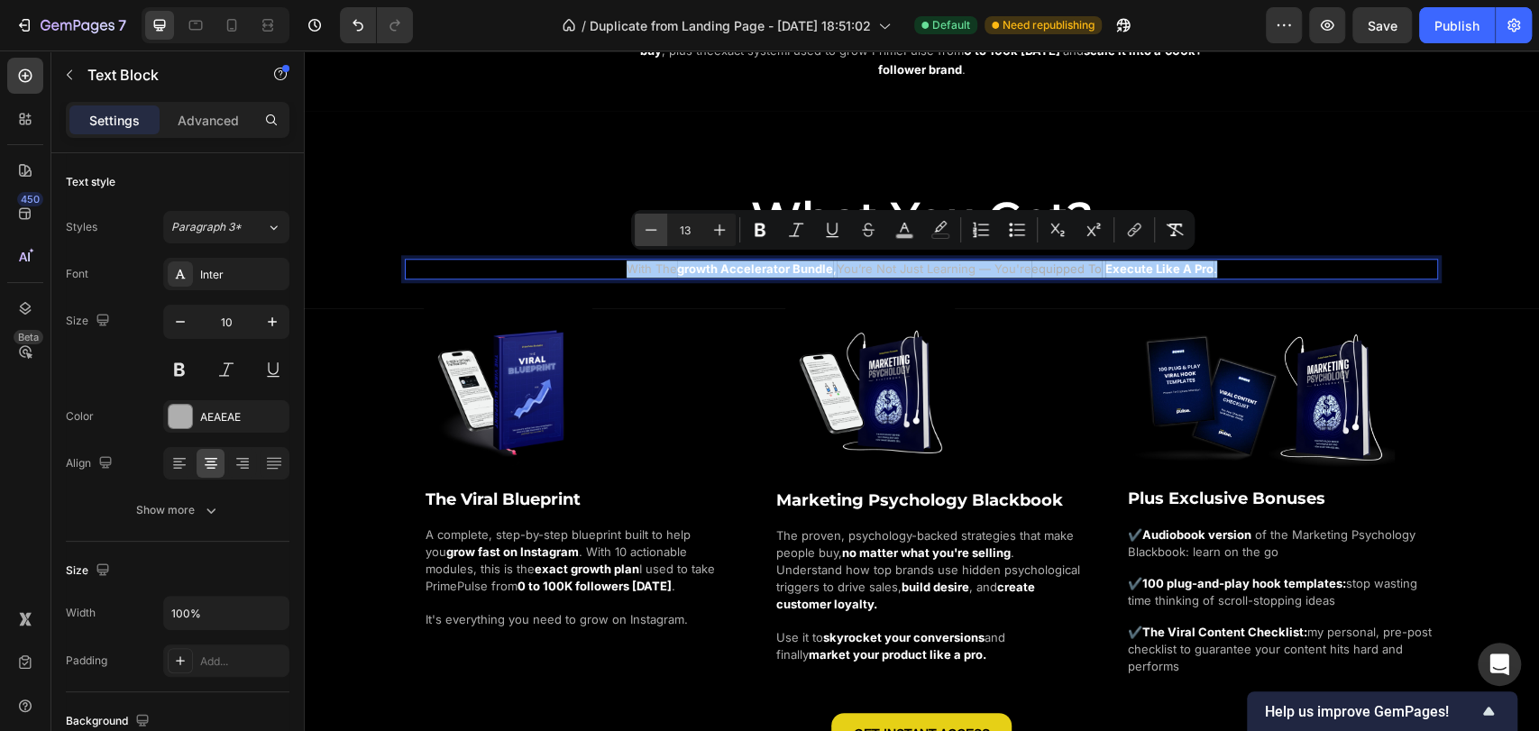
click at [655, 230] on icon "Editor contextual toolbar" at bounding box center [652, 229] width 12 height 1
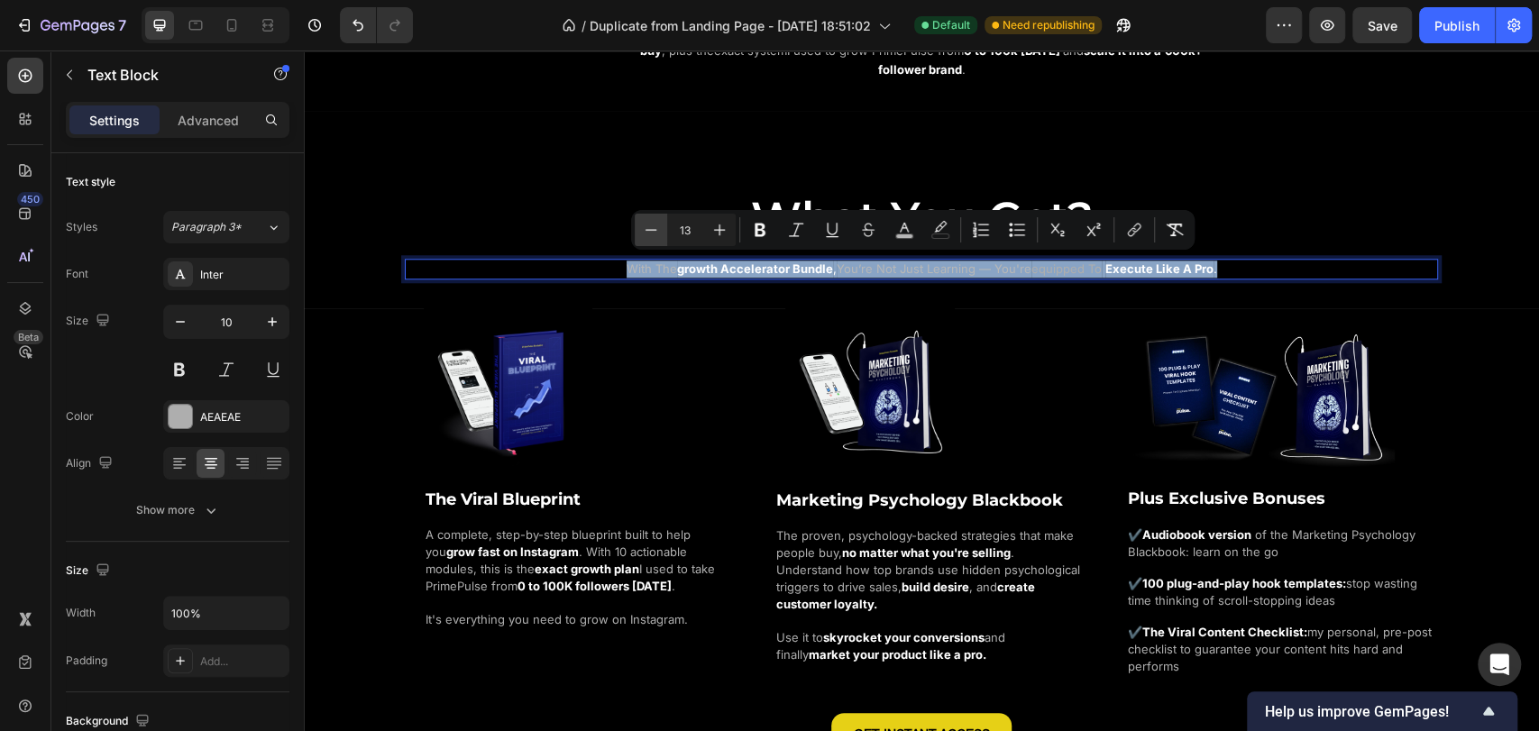
type input "12"
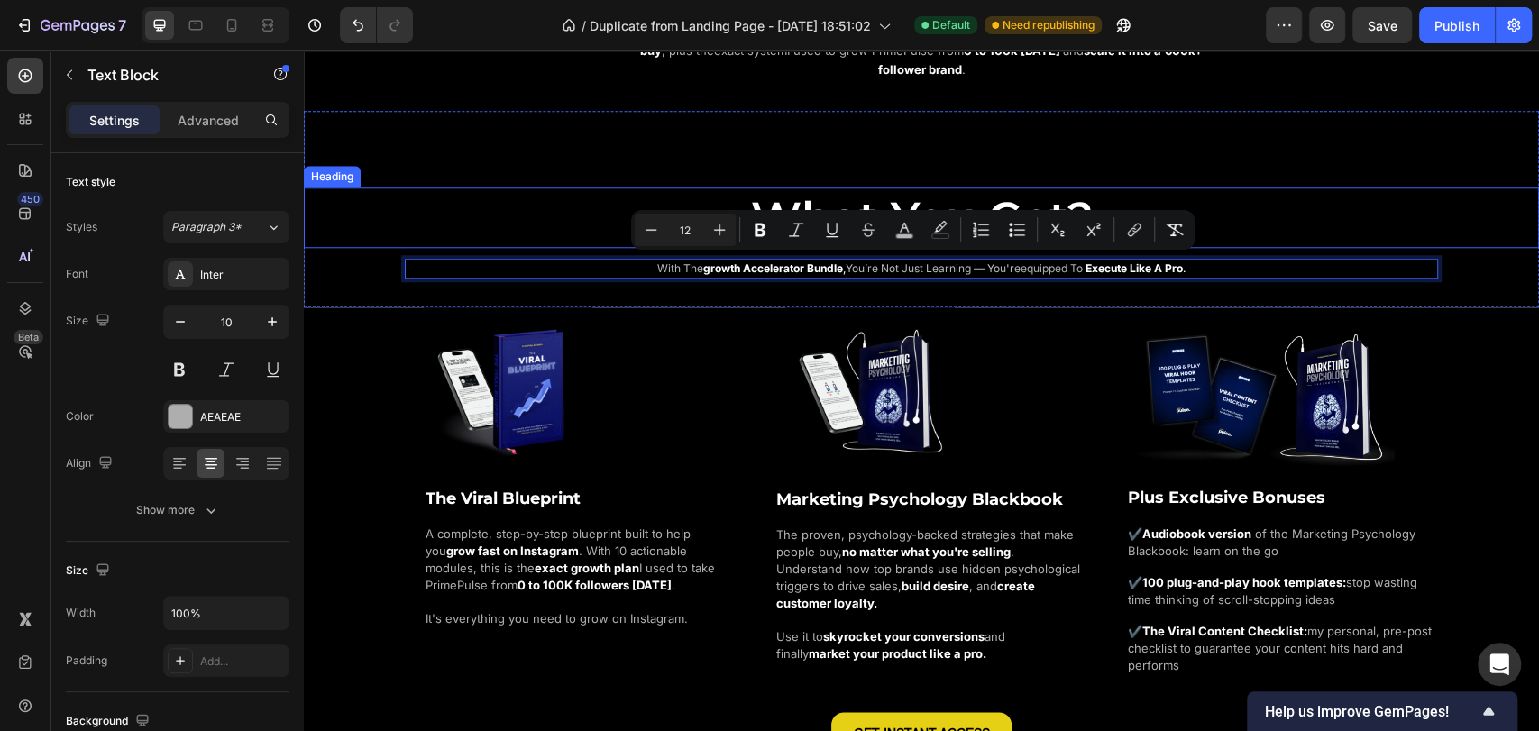
click at [511, 200] on h2 "What You Get?" at bounding box center [921, 218] width 1235 height 61
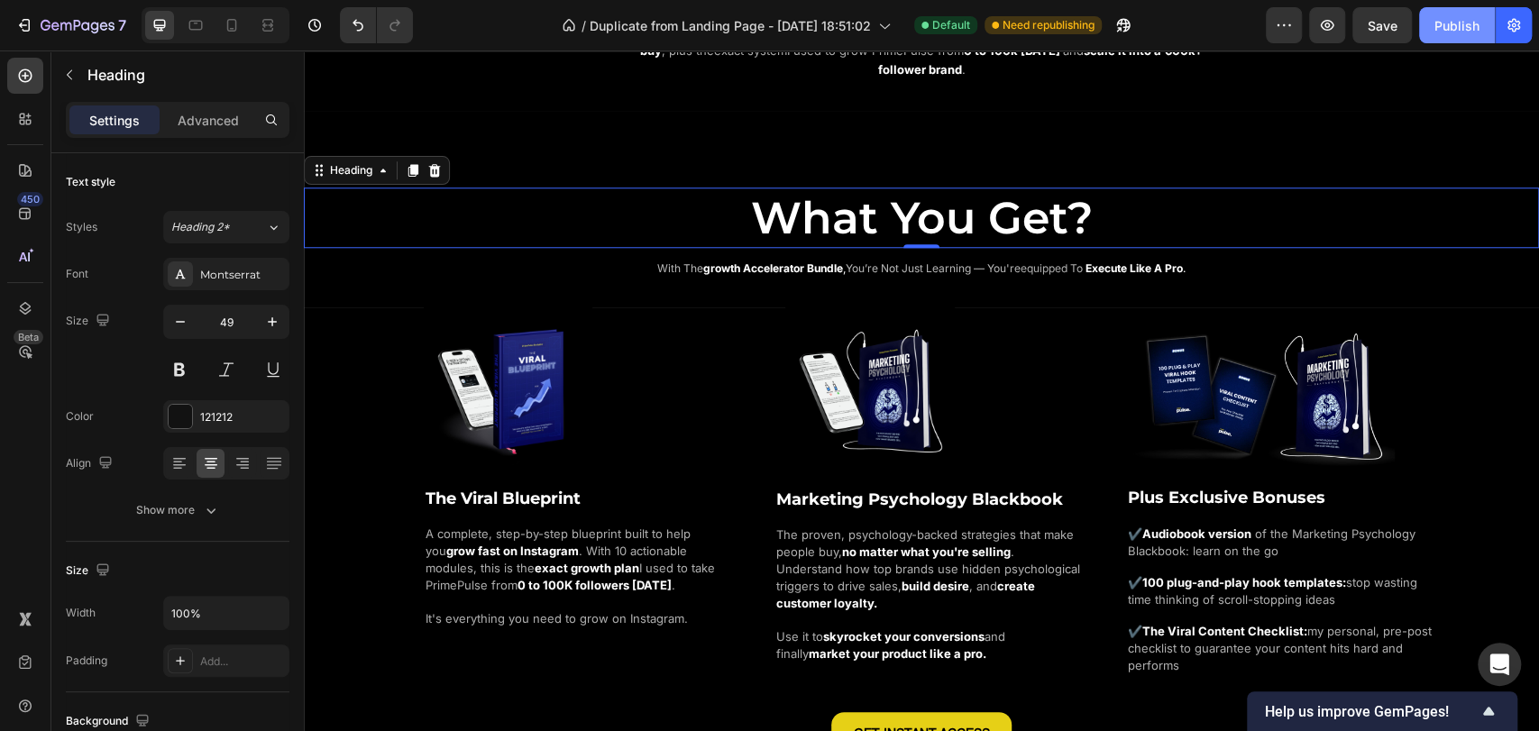
drag, startPoint x: 1444, startPoint y: 25, endPoint x: 1063, endPoint y: 54, distance: 381.7
click at [1444, 25] on div "Publish" at bounding box center [1457, 25] width 45 height 19
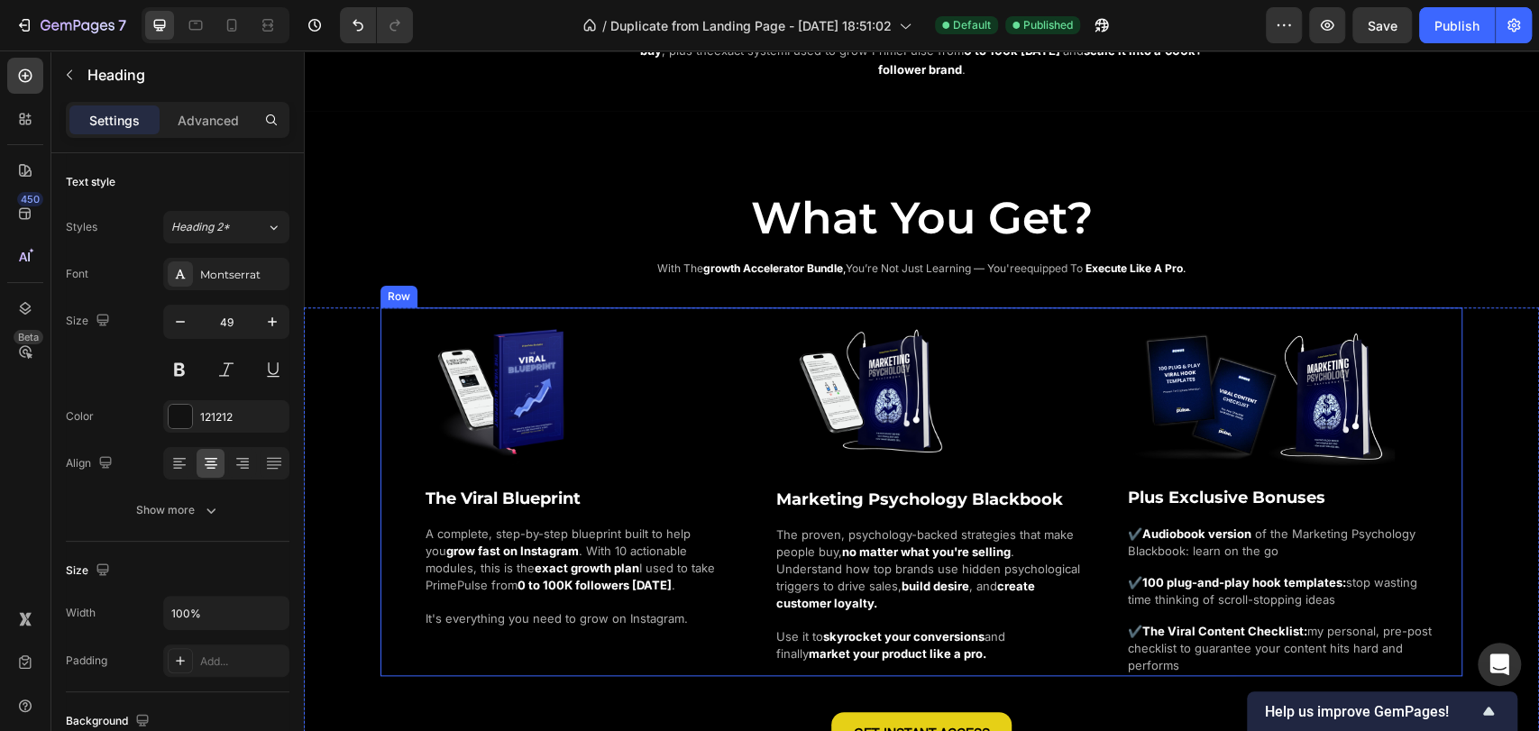
click at [387, 335] on div "Image The Viral Blueprint Heading A complete, step-by-step blueprint built to h…" at bounding box center [922, 492] width 1082 height 368
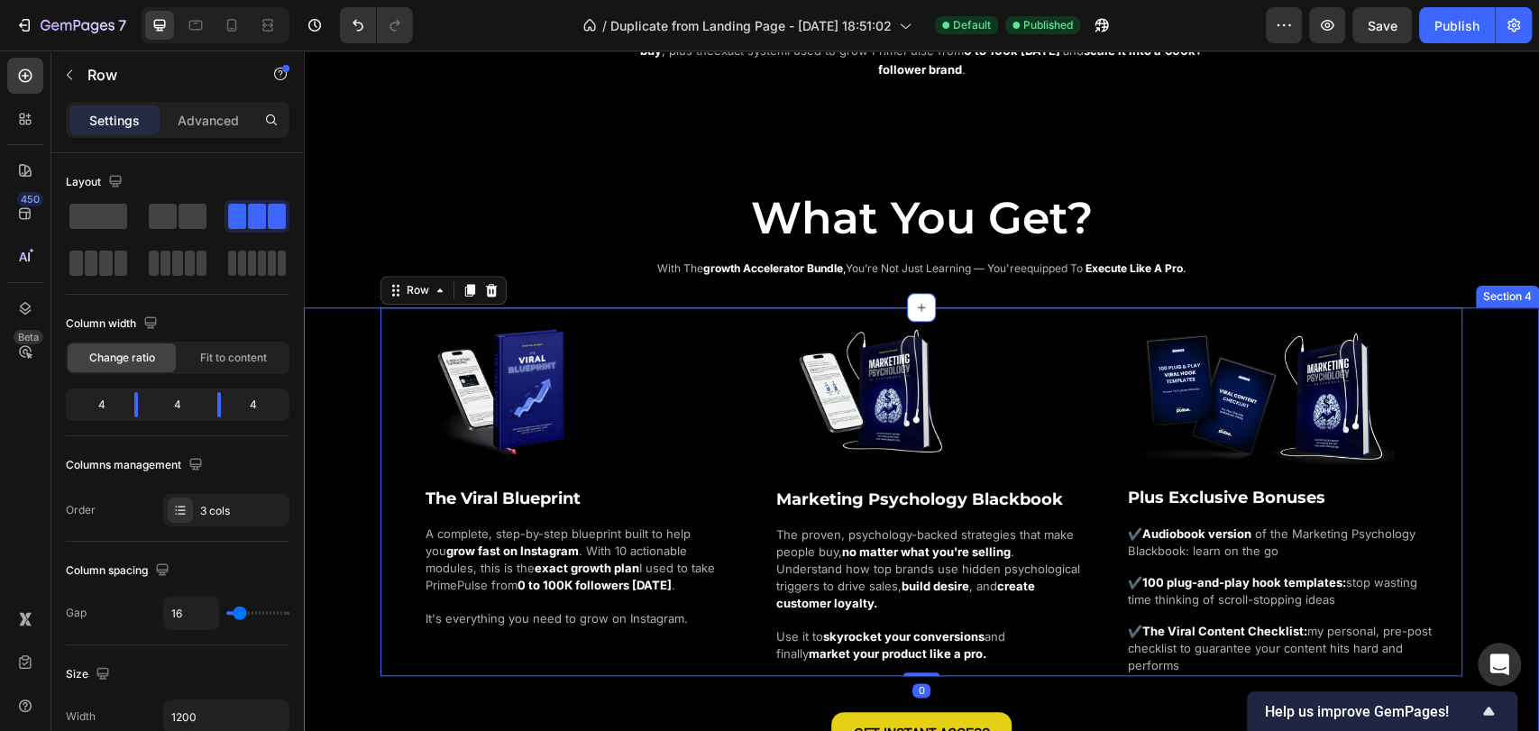
click at [330, 334] on div "Image The Viral Blueprint Heading A complete, step-by-step blueprint built to h…" at bounding box center [921, 532] width 1235 height 449
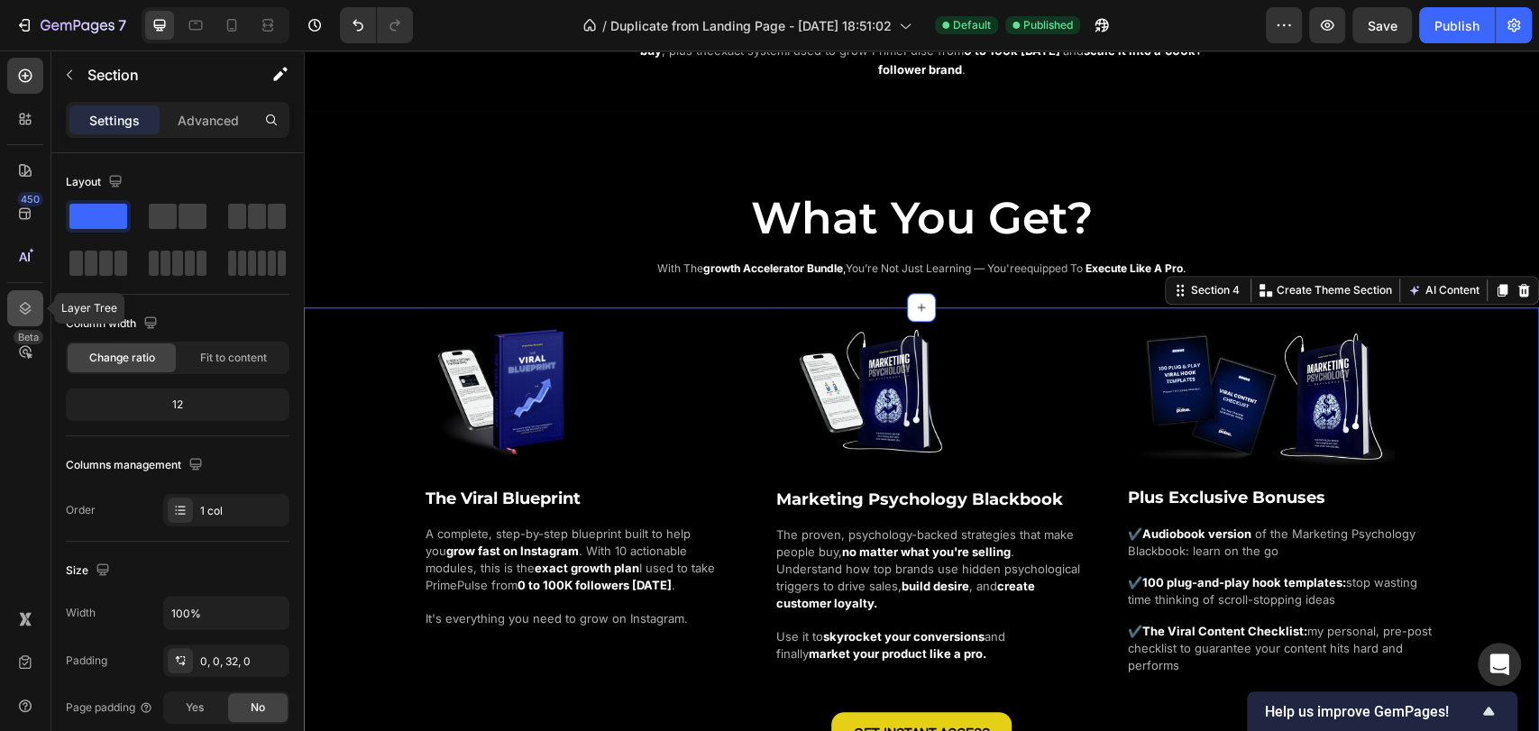
click at [33, 299] on icon at bounding box center [25, 308] width 18 height 18
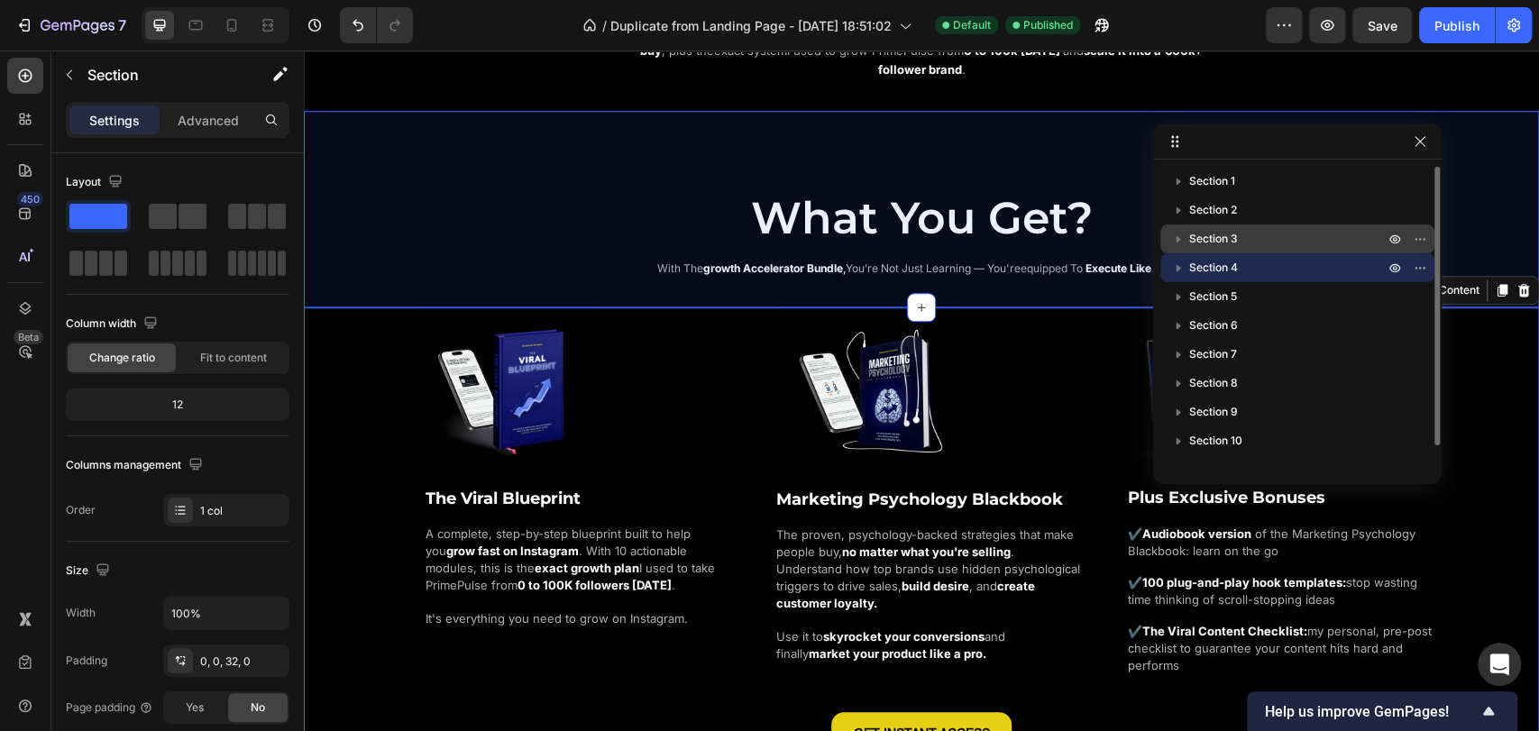
click at [1212, 231] on span "Section 3" at bounding box center [1214, 239] width 49 height 18
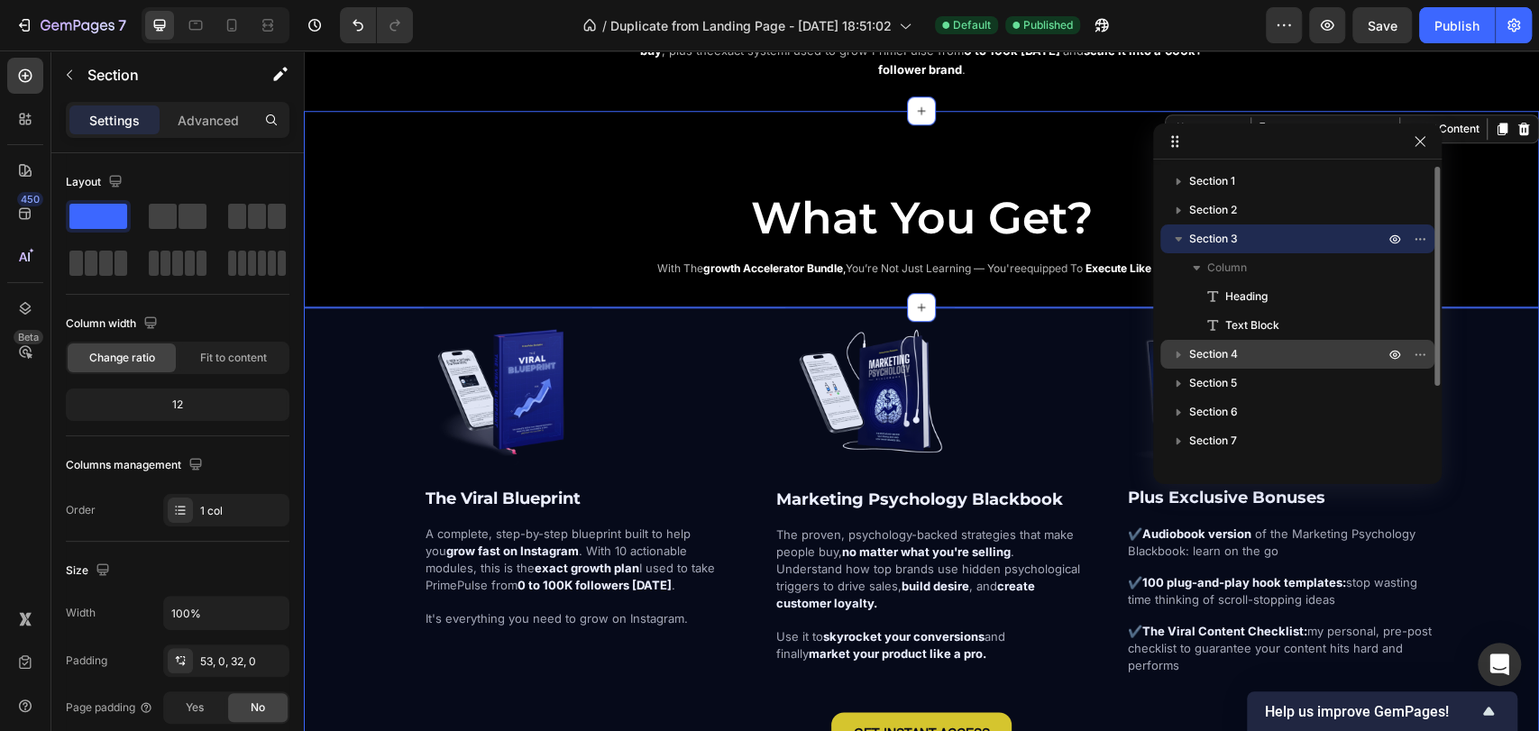
click at [1174, 360] on icon "button" at bounding box center [1179, 354] width 18 height 18
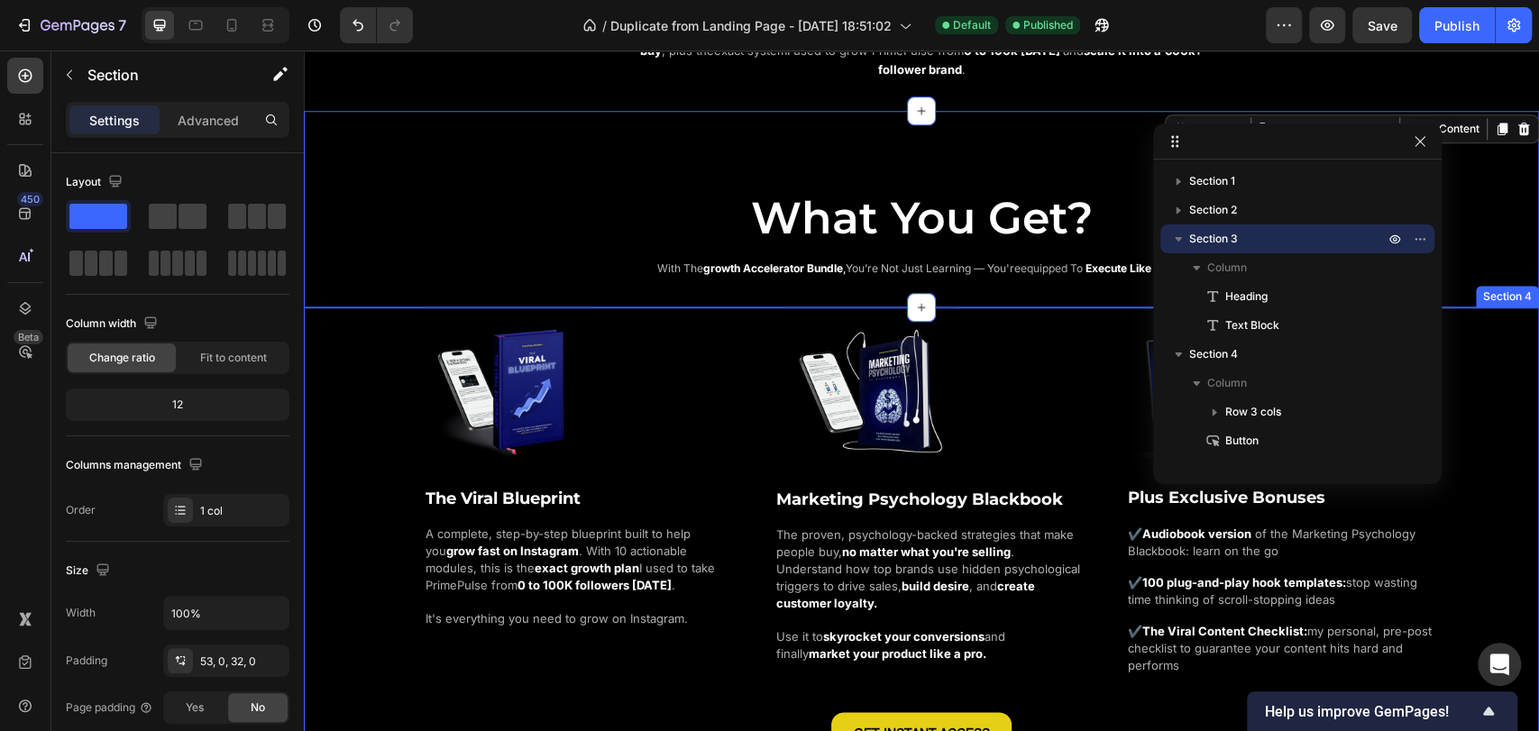
click at [333, 344] on div "Image The Viral Blueprint Heading A complete, step-by-step blueprint built to h…" at bounding box center [921, 532] width 1235 height 449
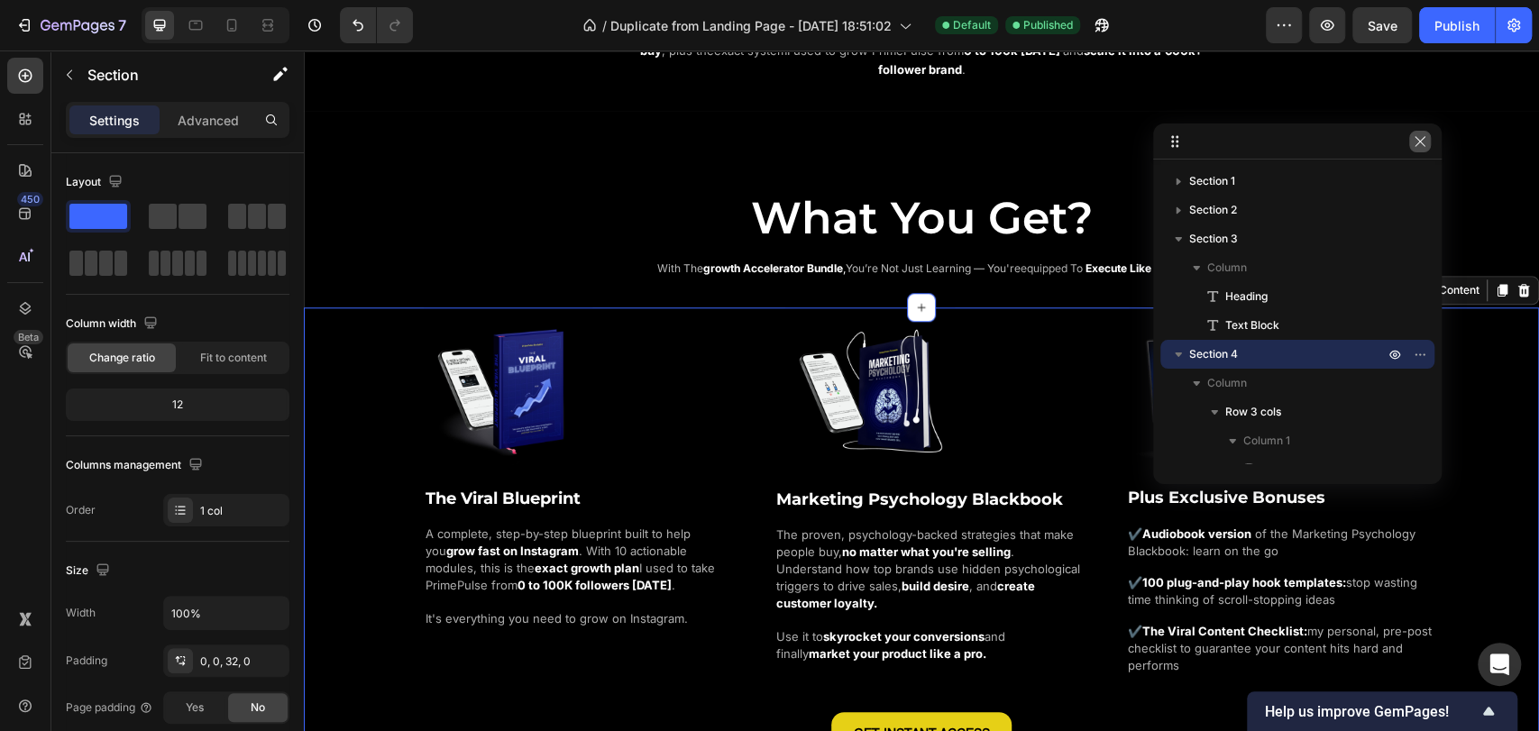
click at [1428, 148] on button "button" at bounding box center [1421, 142] width 22 height 22
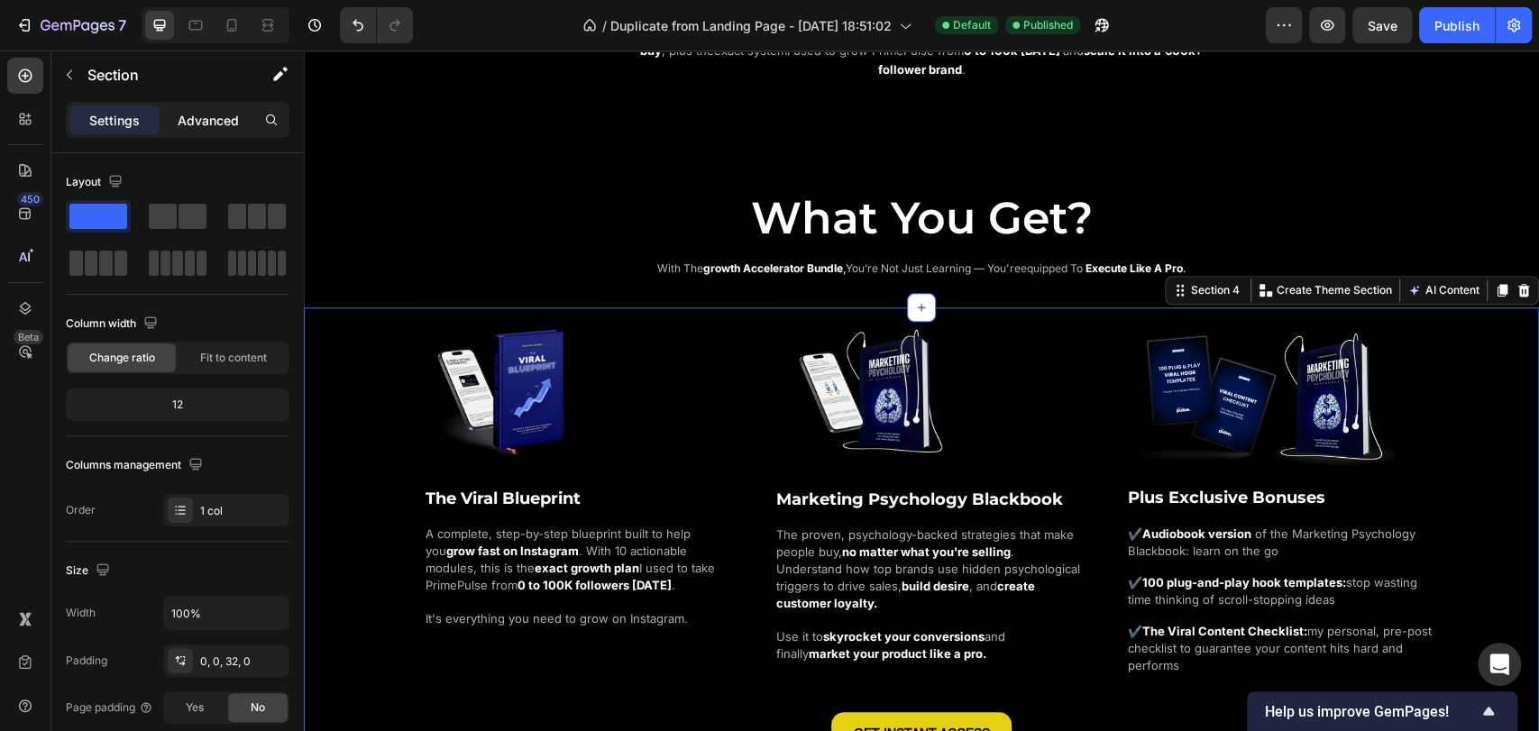
click at [204, 126] on p "Advanced" at bounding box center [208, 120] width 61 height 19
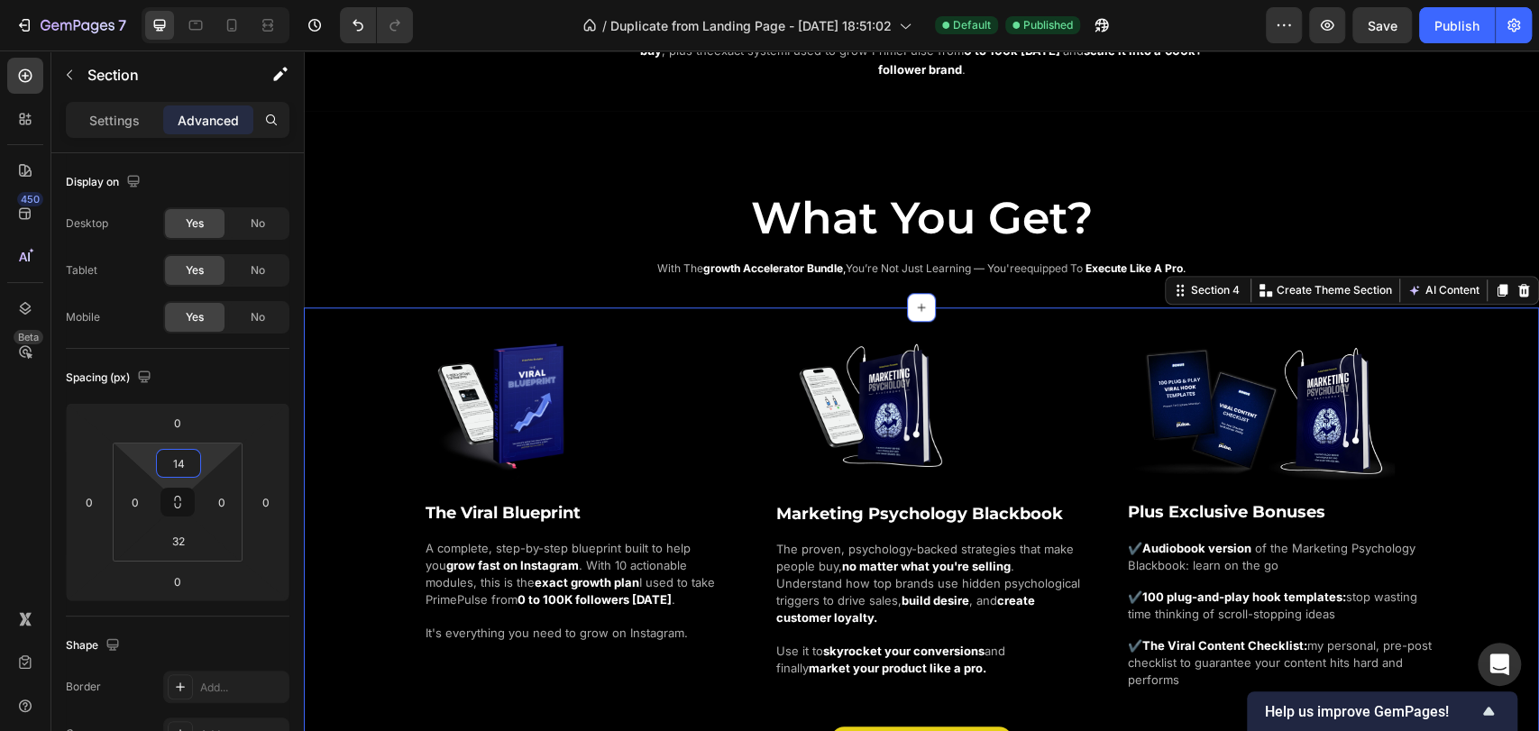
type input "16"
click at [202, 0] on html "7 / Duplicate from Landing Page - Aug 1, 18:51:02 Default Published Preview Sav…" at bounding box center [769, 0] width 1539 height 0
click at [330, 277] on div "What You Get? Heading with the growth accelerator bundle , you’re not just lear…" at bounding box center [921, 209] width 1235 height 197
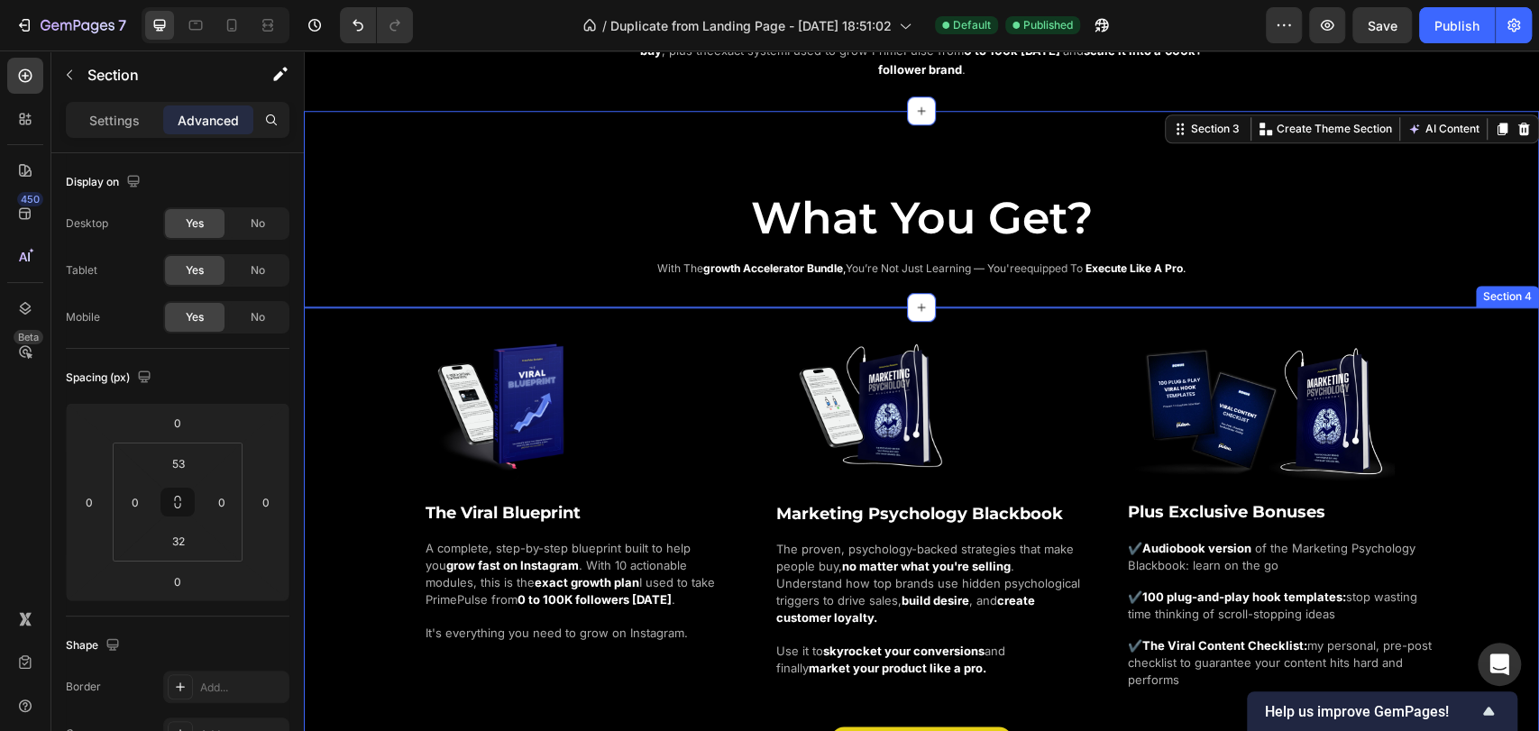
click at [308, 339] on div "Image The Viral Blueprint Heading A complete, step-by-step blueprint built to h…" at bounding box center [921, 546] width 1235 height 449
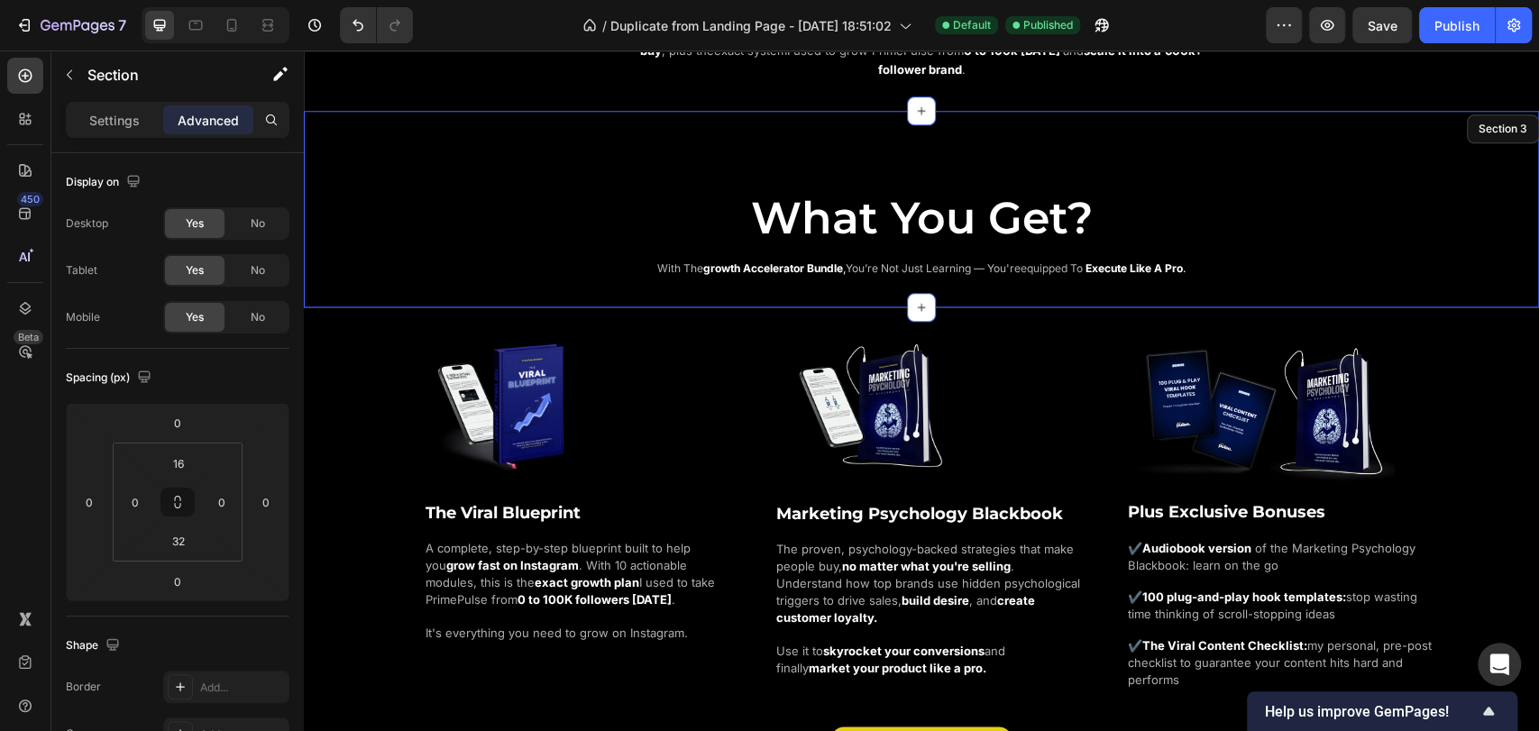
click at [337, 139] on div "What You Get? Heading with the growth accelerator bundle , you’re not just lear…" at bounding box center [921, 209] width 1235 height 197
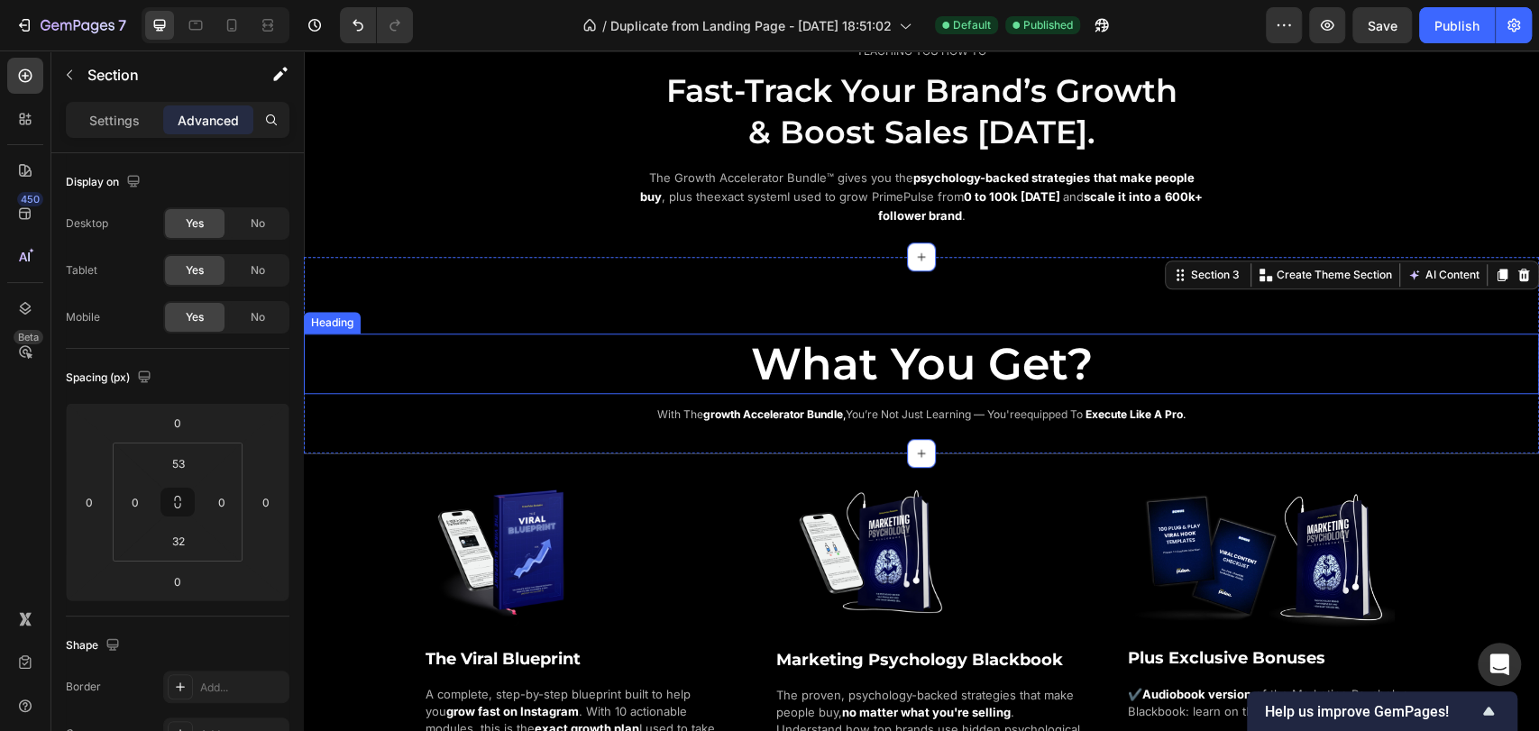
scroll to position [902, 0]
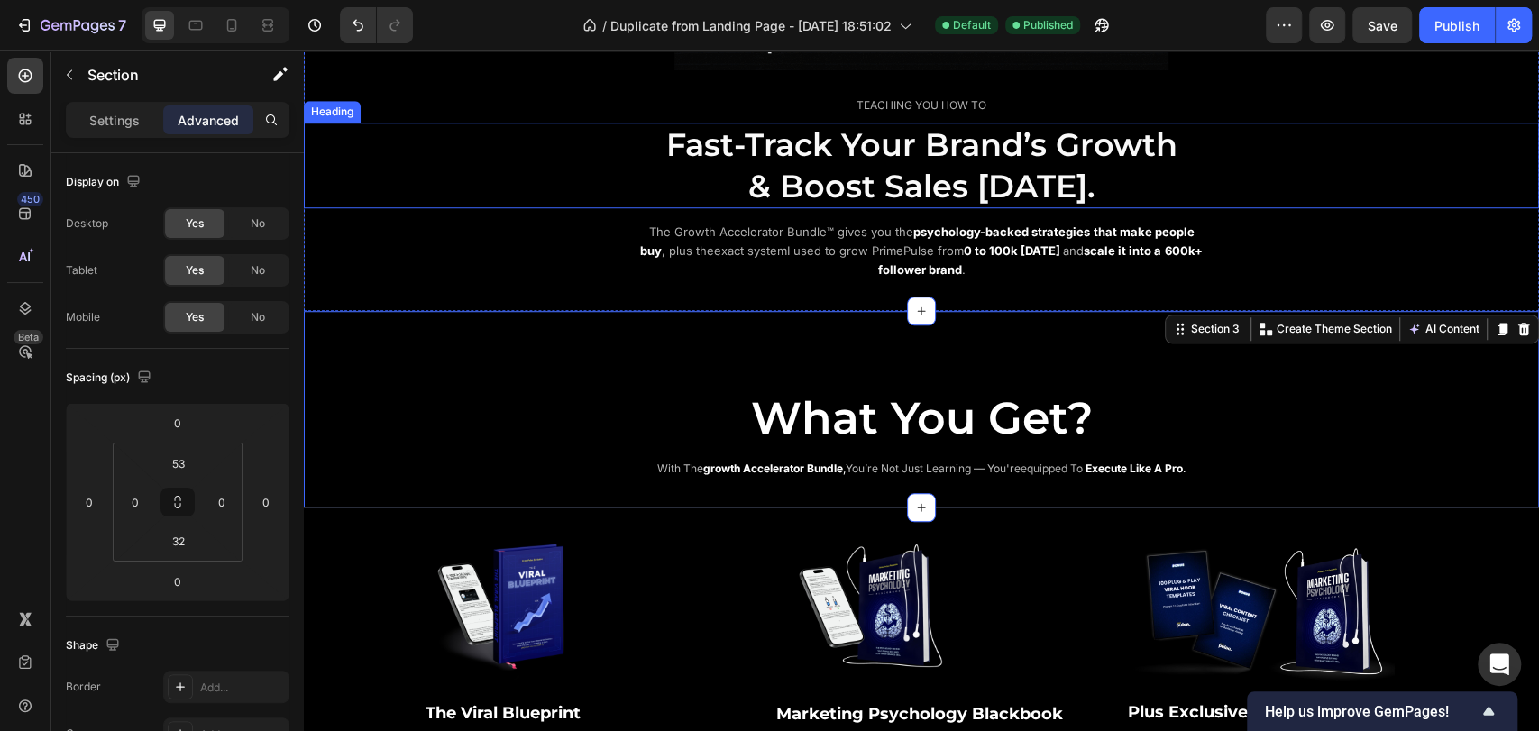
click at [443, 191] on h2 "Fast-Track Your Brand’s Growth & Boost Sales [DATE]." at bounding box center [922, 166] width 1082 height 86
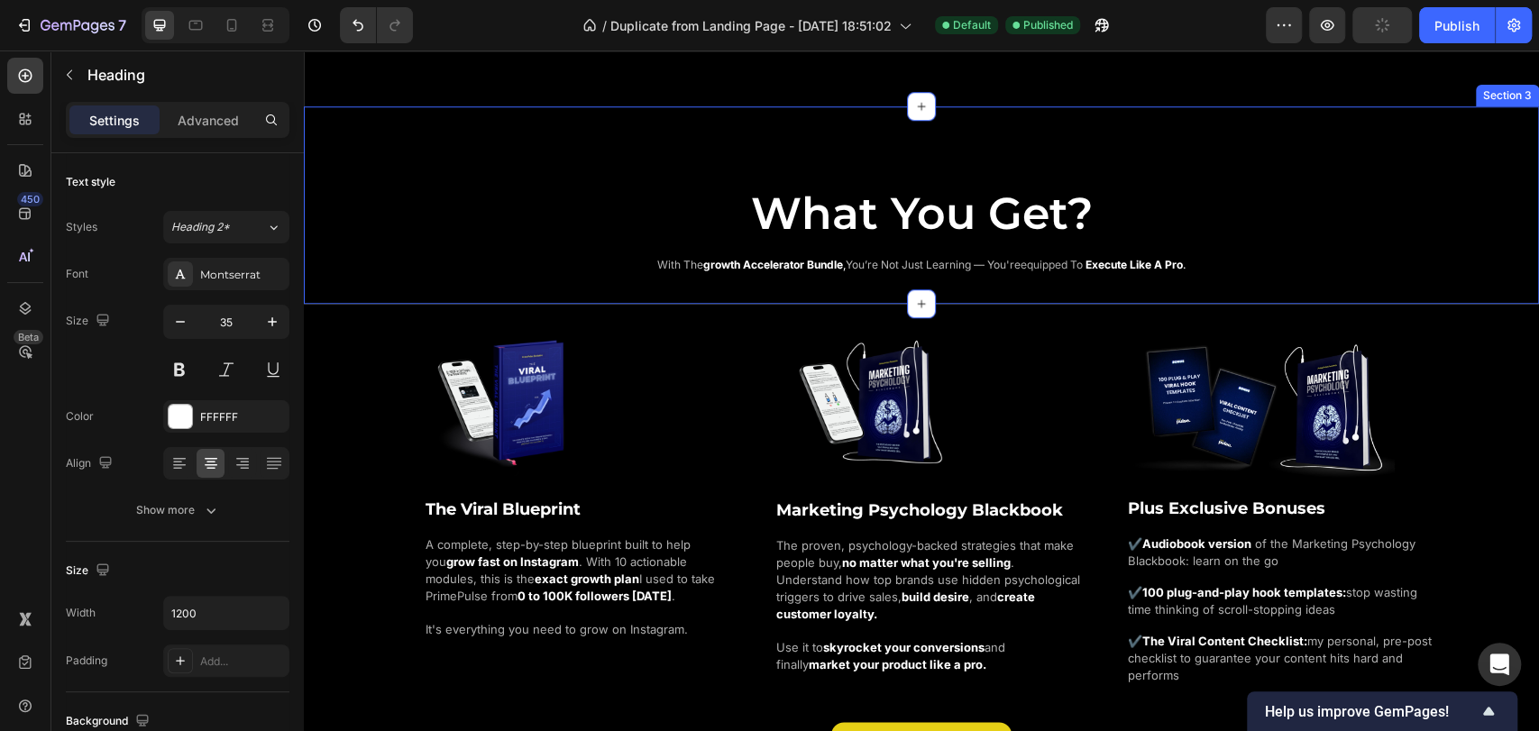
scroll to position [1202, 0]
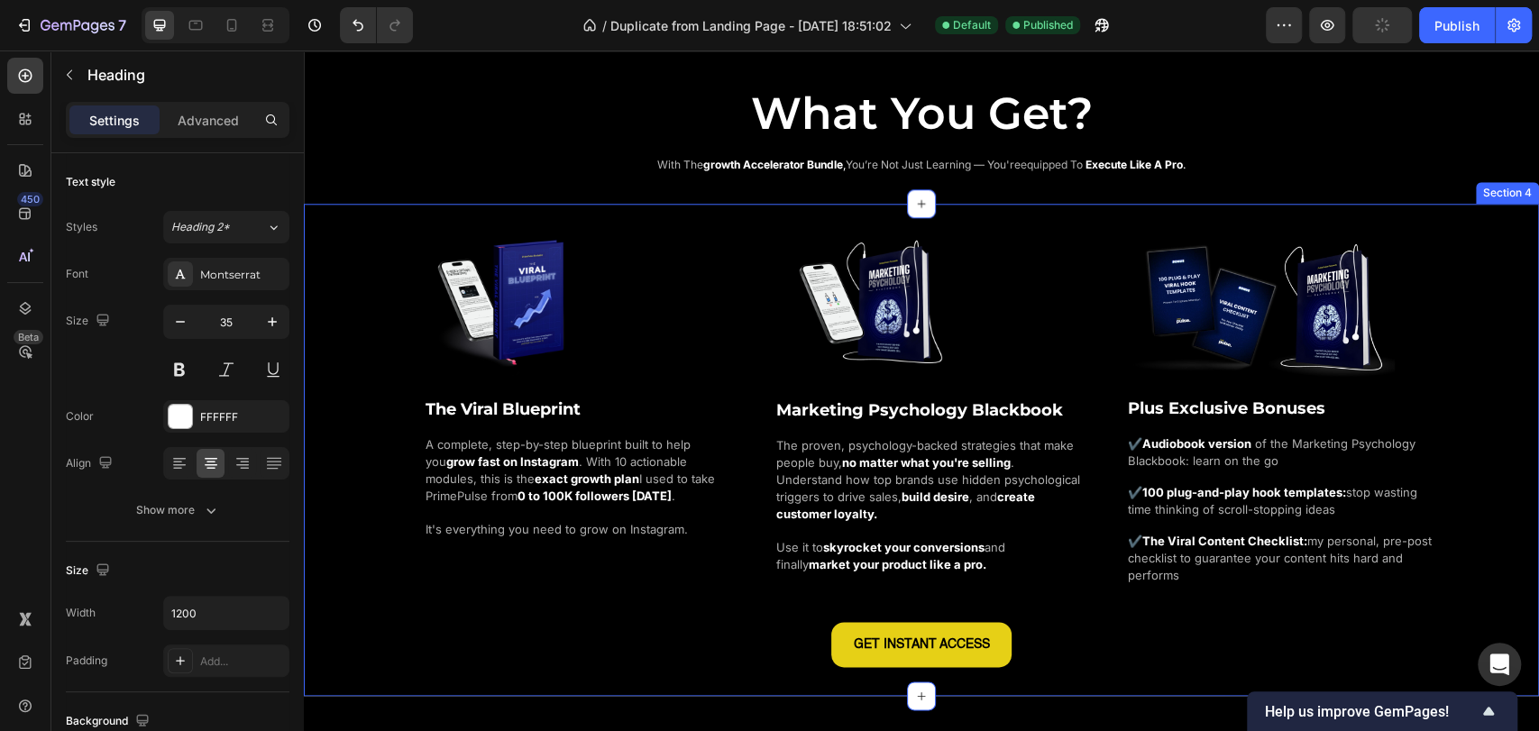
click at [330, 274] on div "Image The Viral Blueprint Heading A complete, step-by-step blueprint built to h…" at bounding box center [921, 442] width 1235 height 449
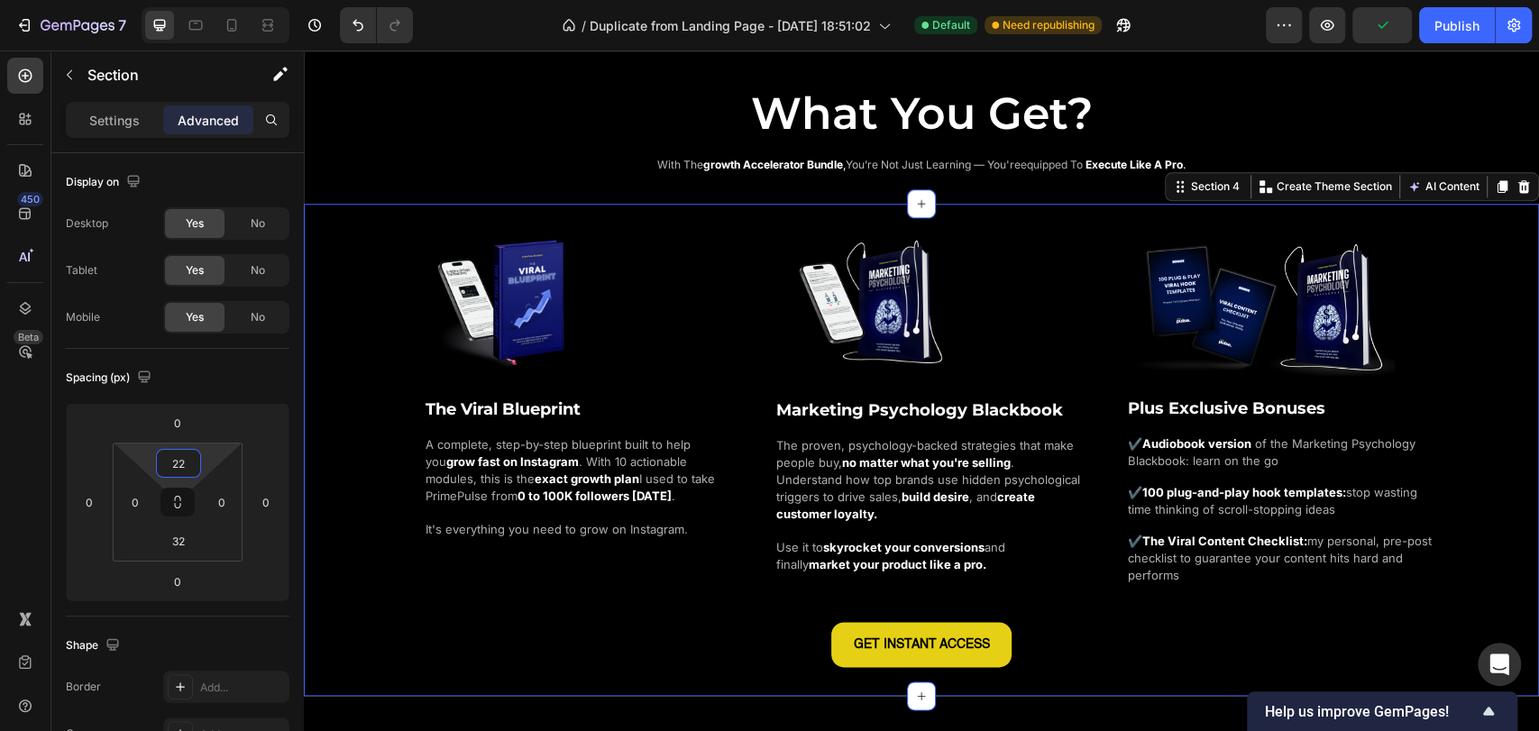
type input "24"
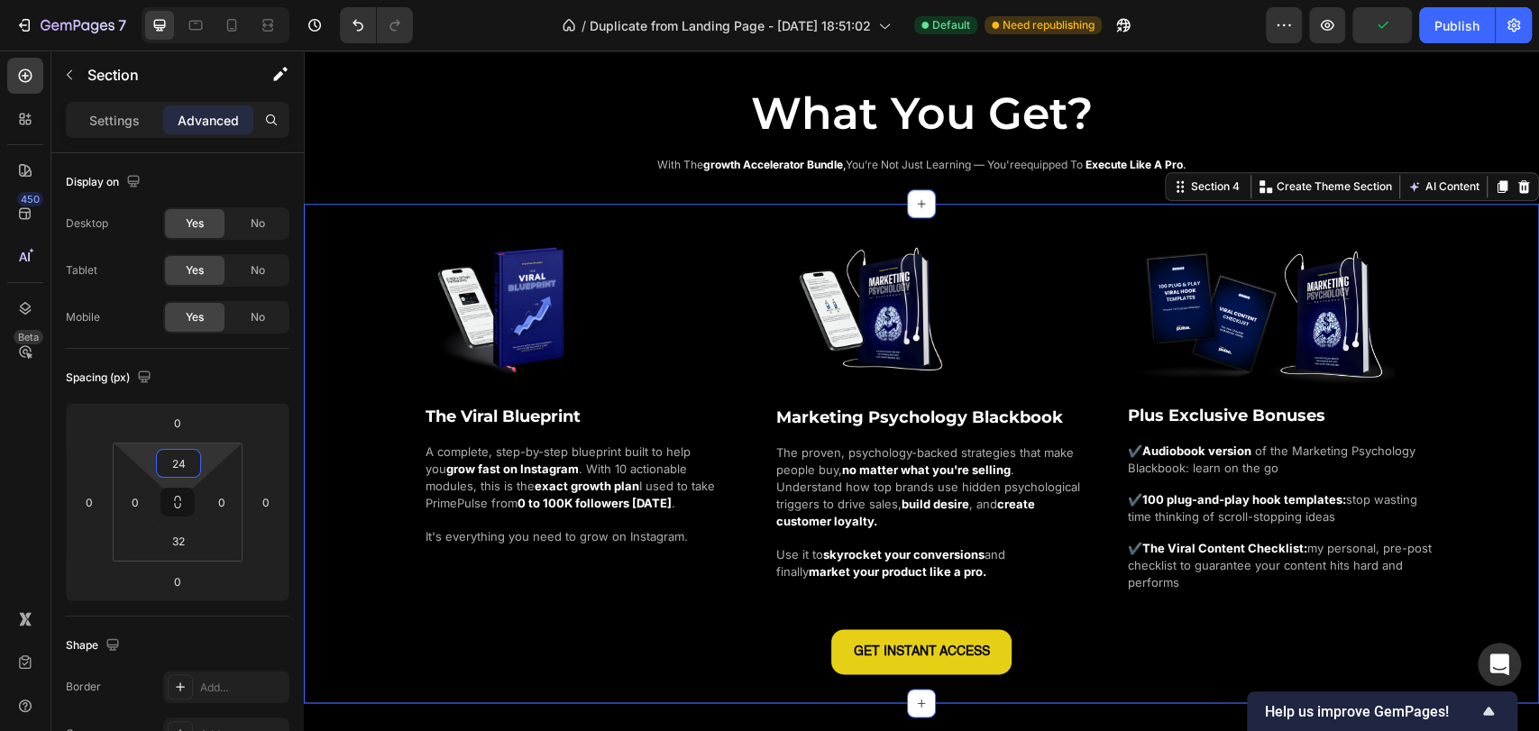
drag, startPoint x: 207, startPoint y: 455, endPoint x: 7, endPoint y: 338, distance: 231.6
click at [209, 0] on html "7 / Duplicate from Landing Page - Aug 1, 18:51:02 Default Need republishing Pre…" at bounding box center [769, 0] width 1539 height 0
click at [383, 166] on div "What You Get? Heading with the growth accelerator bundle , you’re not just lear…" at bounding box center [921, 114] width 1235 height 121
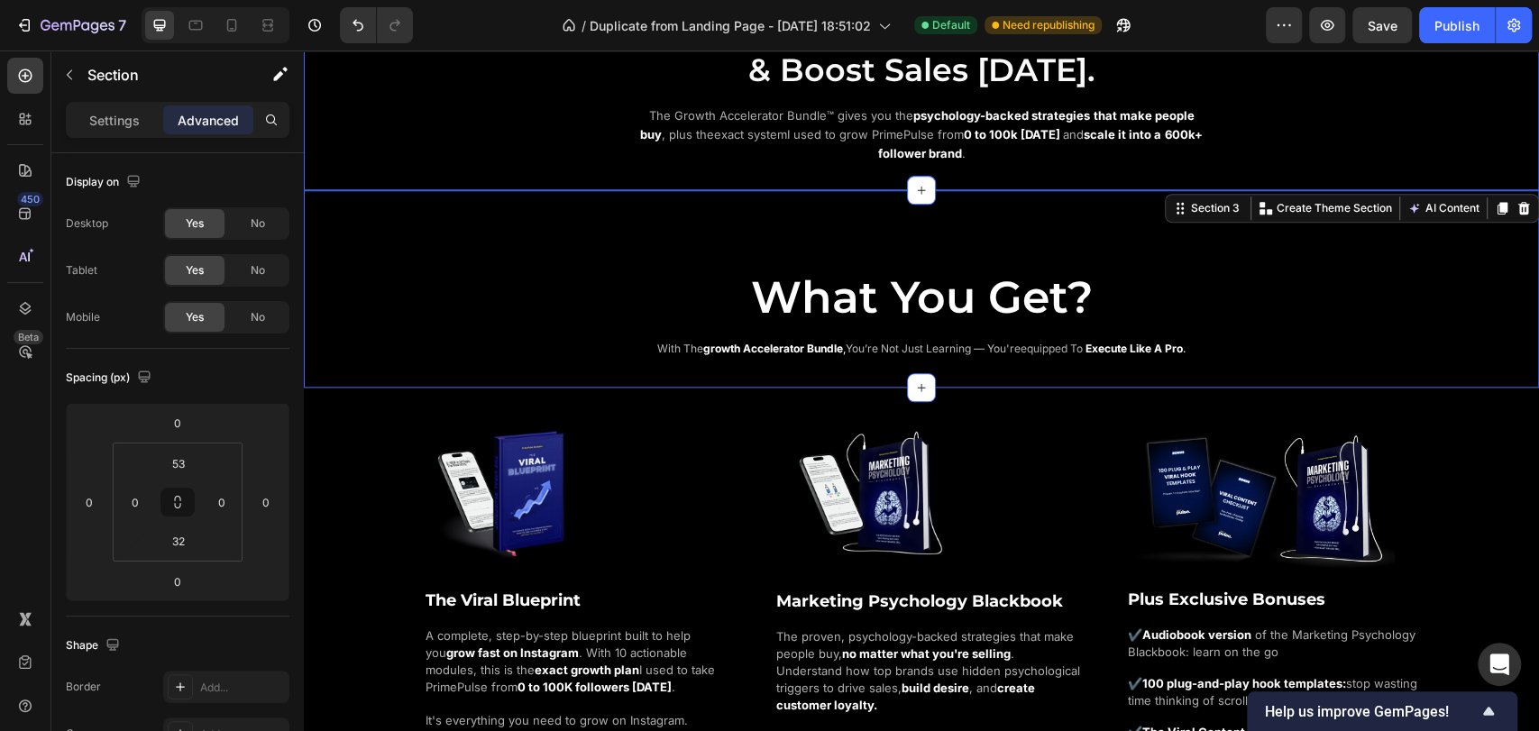
scroll to position [902, 0]
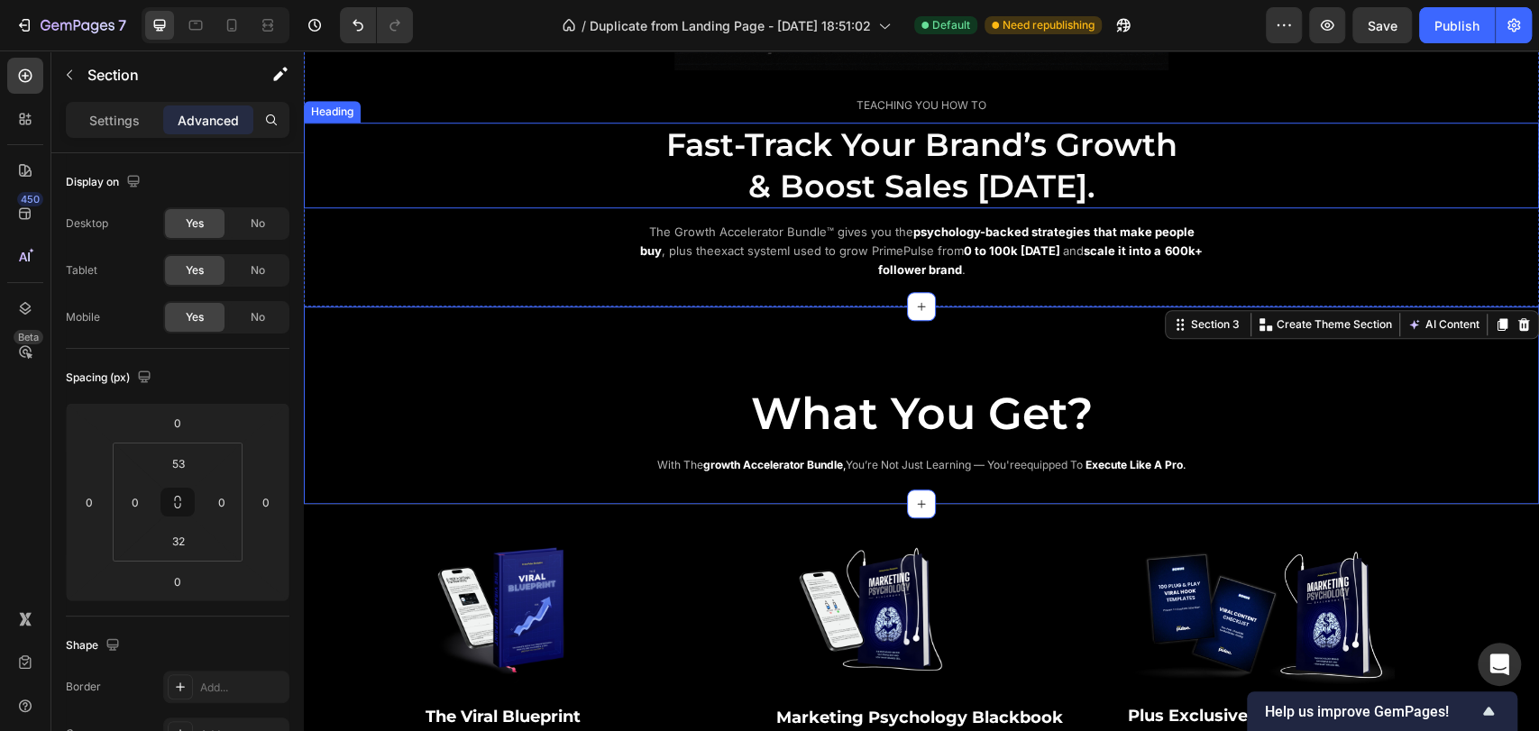
click at [386, 185] on h2 "Fast-Track Your Brand’s Growth & Boost Sales [DATE]." at bounding box center [922, 166] width 1082 height 86
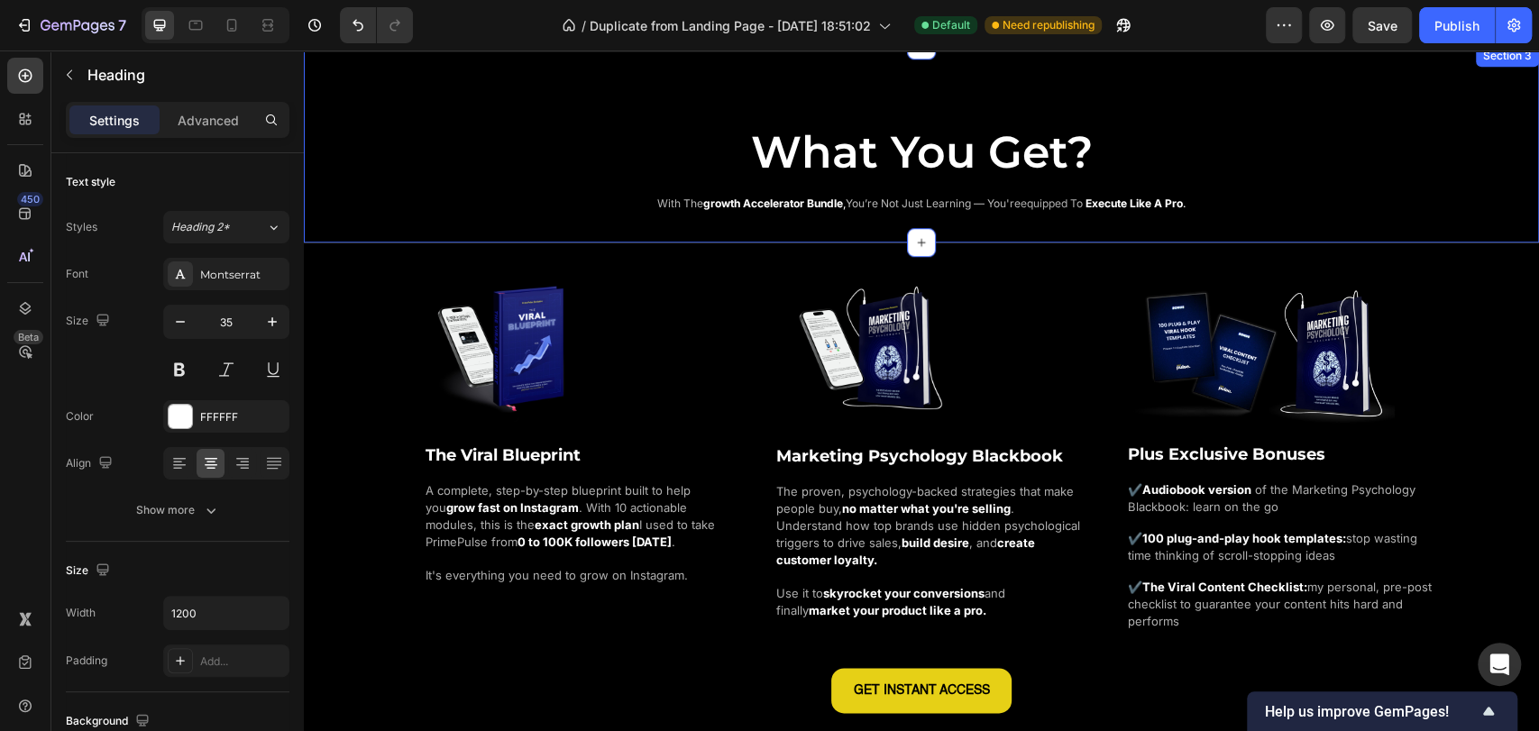
scroll to position [1102, 0]
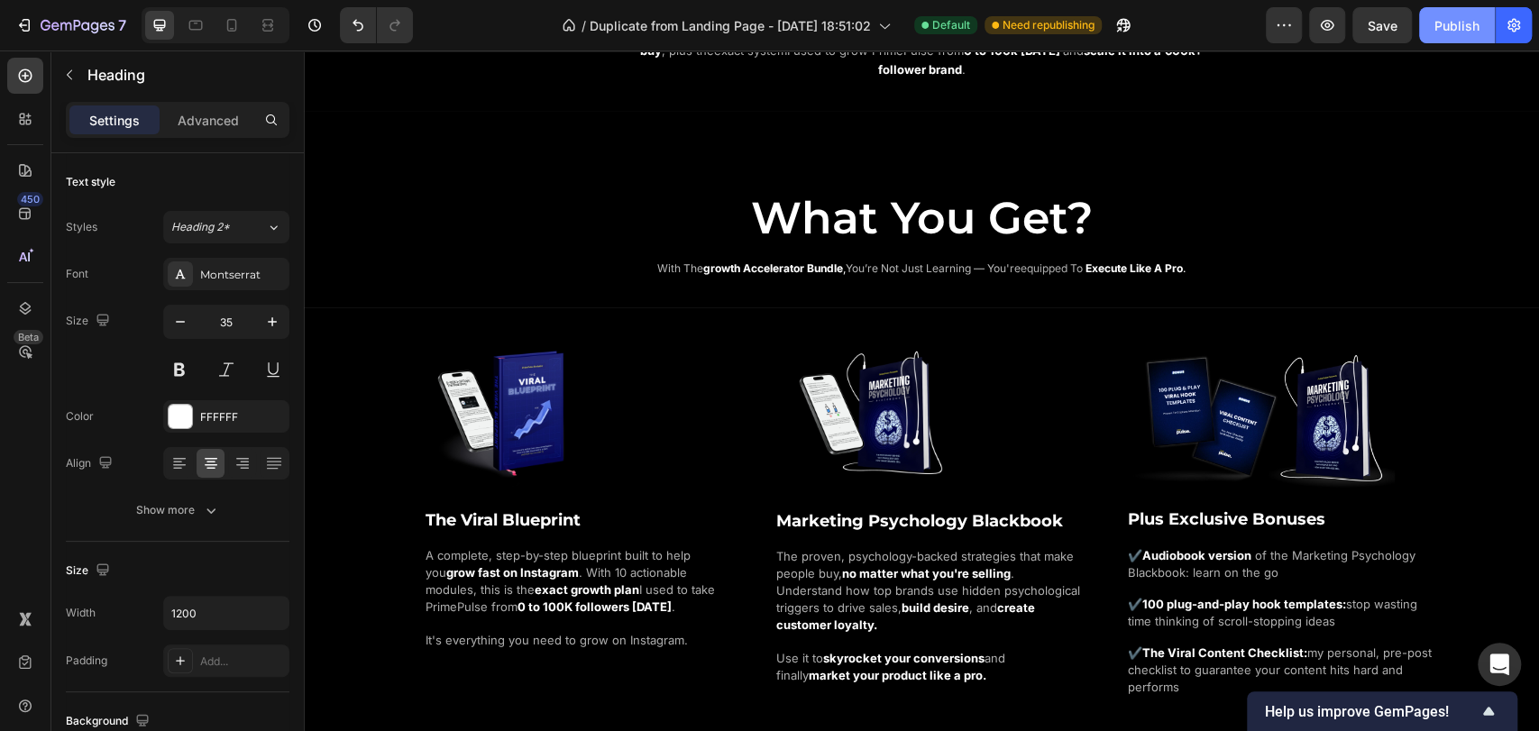
click at [1471, 33] on div "Publish" at bounding box center [1457, 25] width 45 height 19
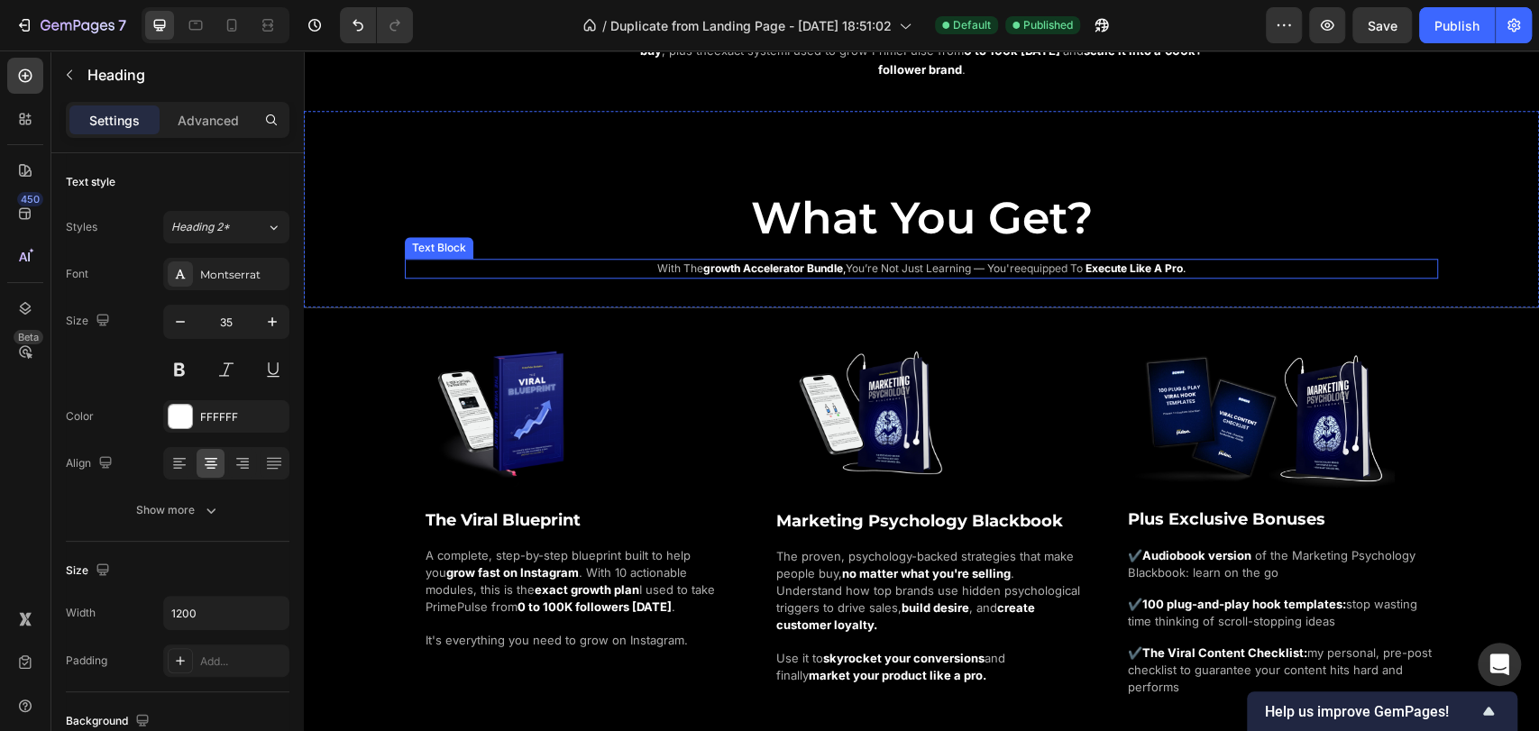
click at [1204, 262] on p "with the growth accelerator bundle , you’re not just learning — you're equipped…" at bounding box center [922, 269] width 886 height 16
click at [1203, 270] on p "with the growth accelerator bundle , you’re not just learning — you're equipped…" at bounding box center [922, 269] width 886 height 16
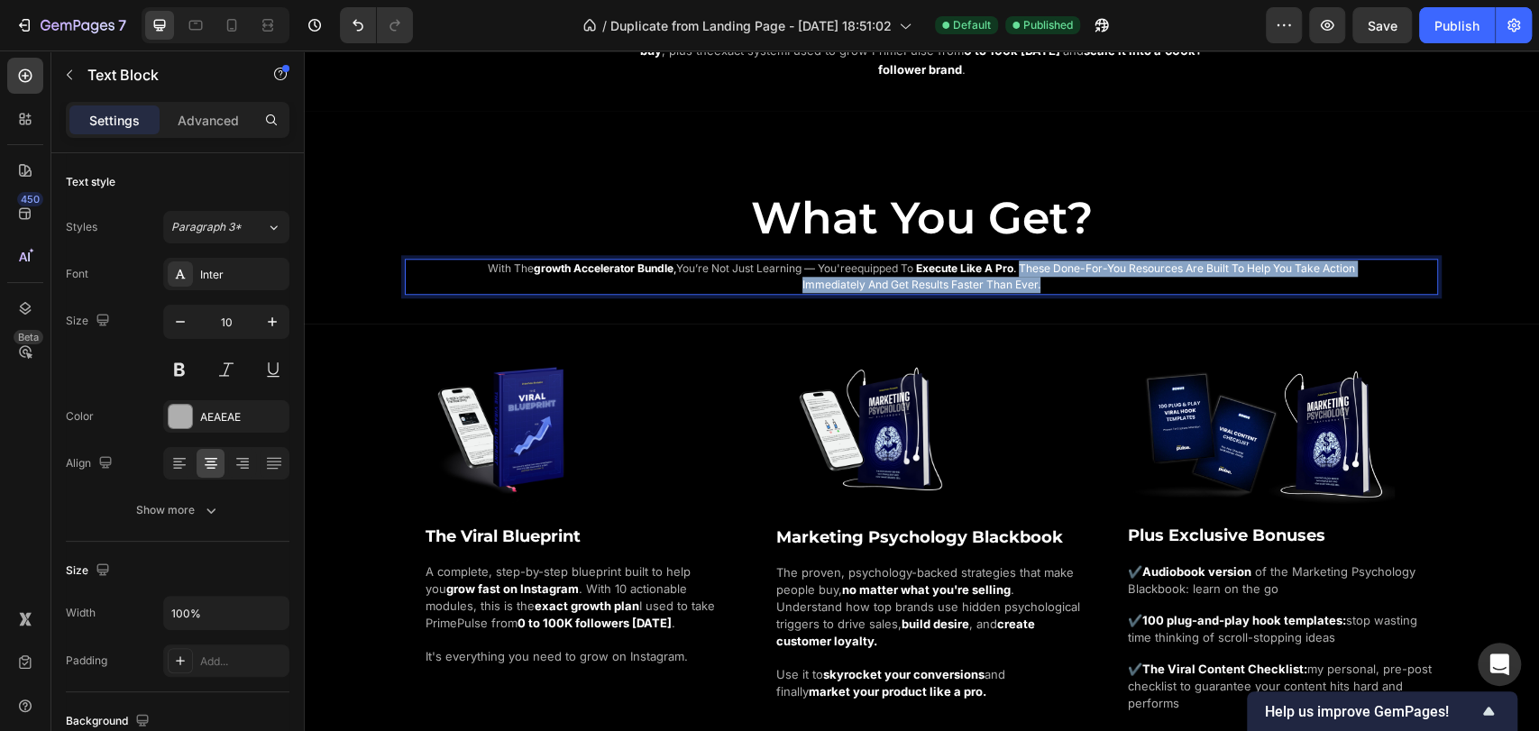
drag, startPoint x: 1039, startPoint y: 266, endPoint x: 1061, endPoint y: 285, distance: 29.4
click at [1061, 285] on p "with the growth accelerator bundle , you’re not just learning — you're equipped…" at bounding box center [922, 277] width 886 height 32
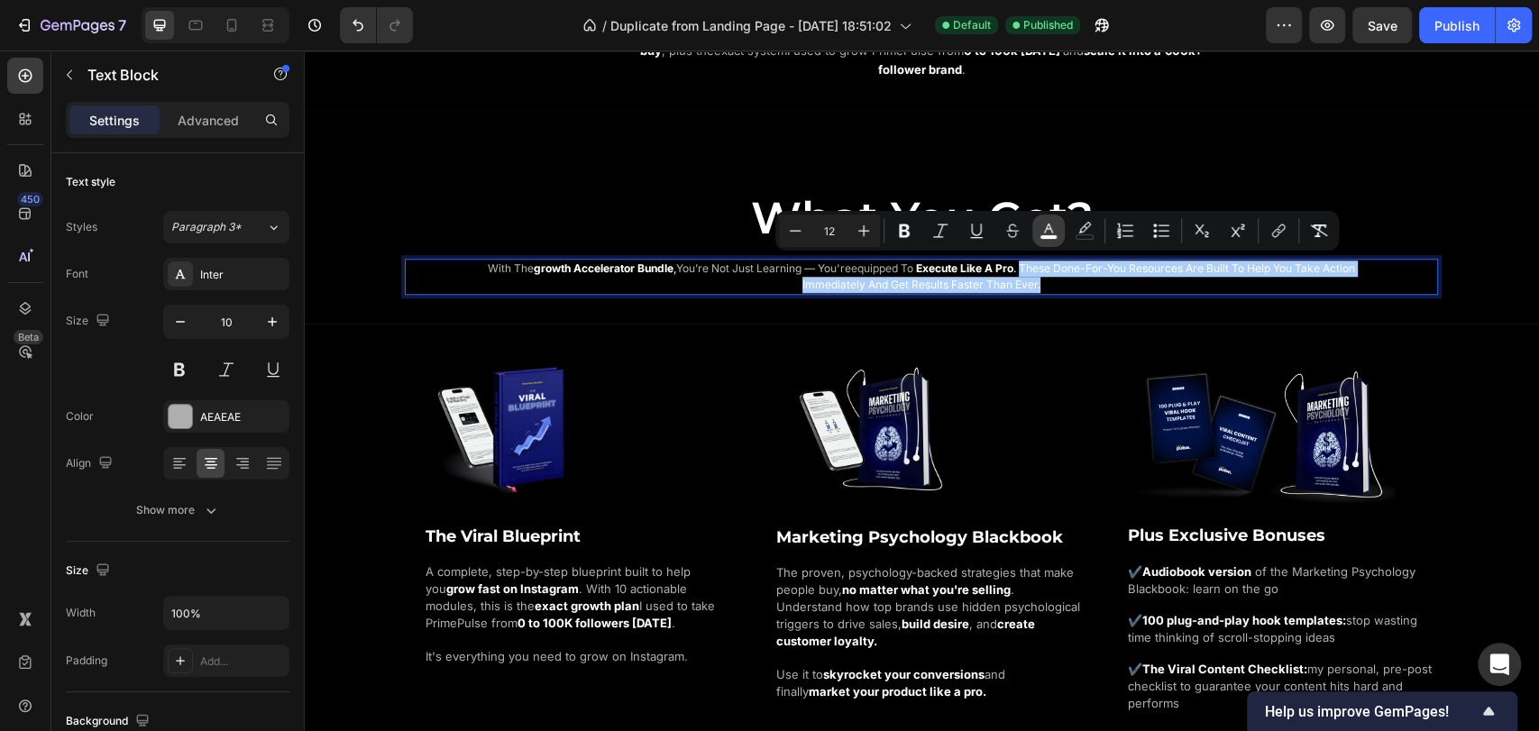
click at [1041, 237] on rect "Editor contextual toolbar" at bounding box center [1049, 237] width 17 height 5
type input "FFFFFF"
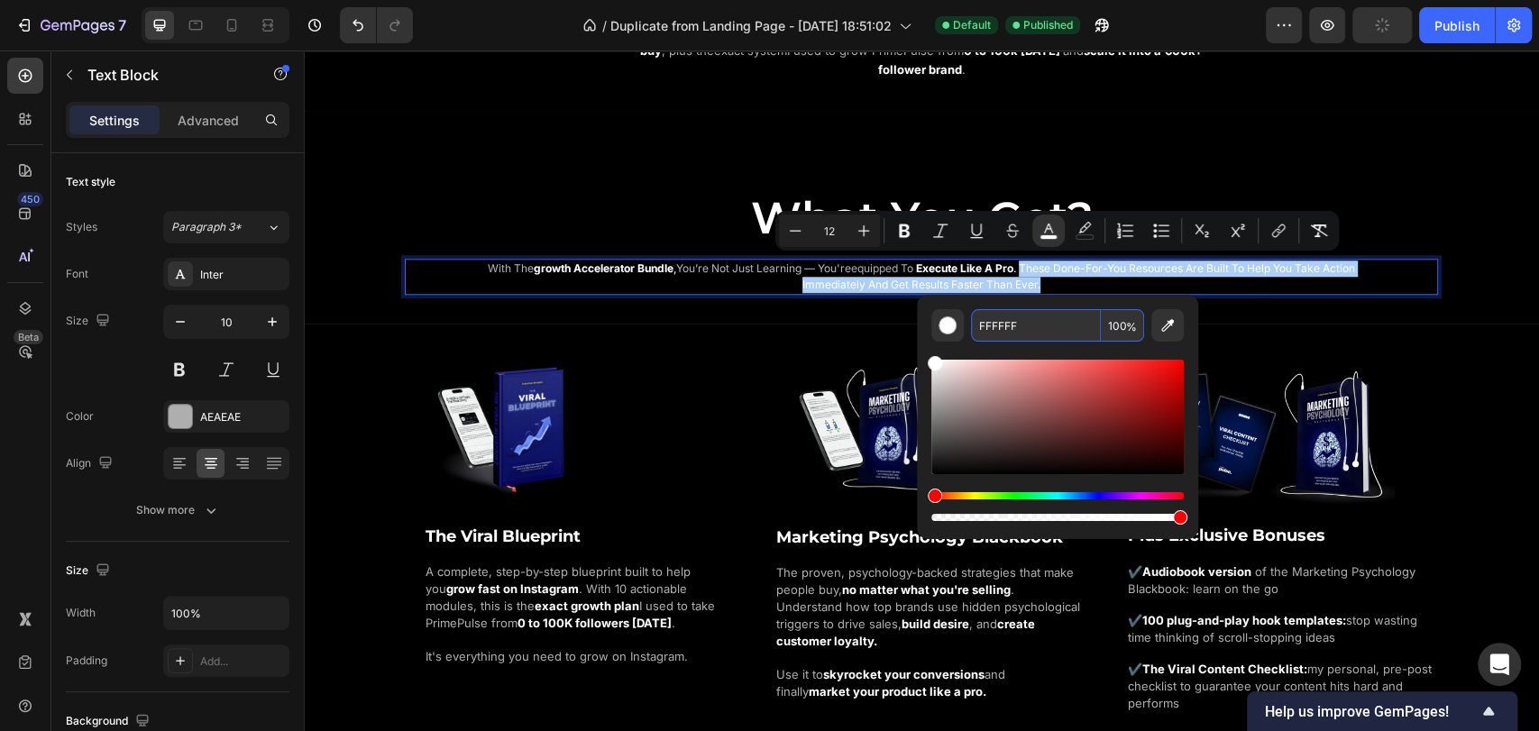
click at [1019, 326] on input "FFFFFF" at bounding box center [1036, 325] width 130 height 32
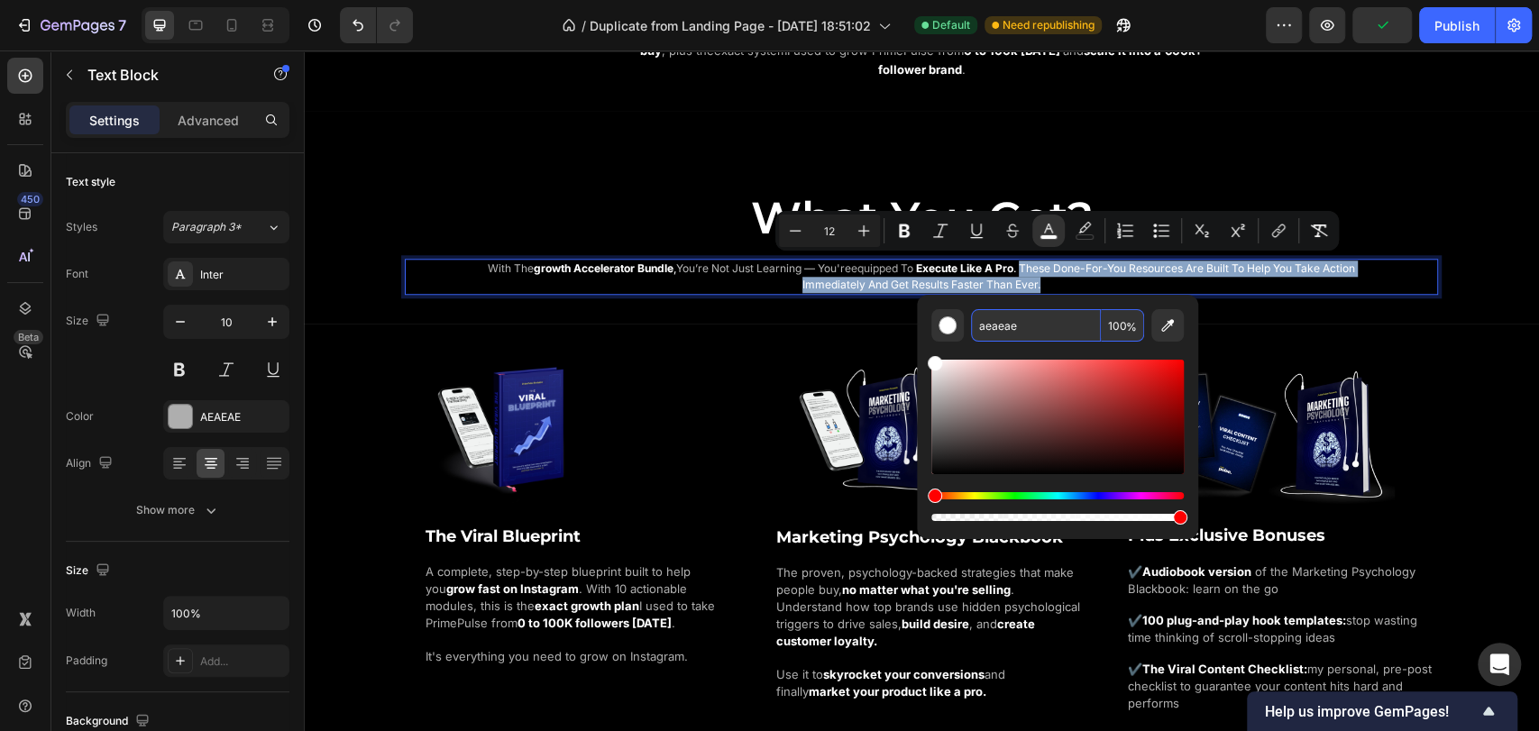
type input "AEAEAE"
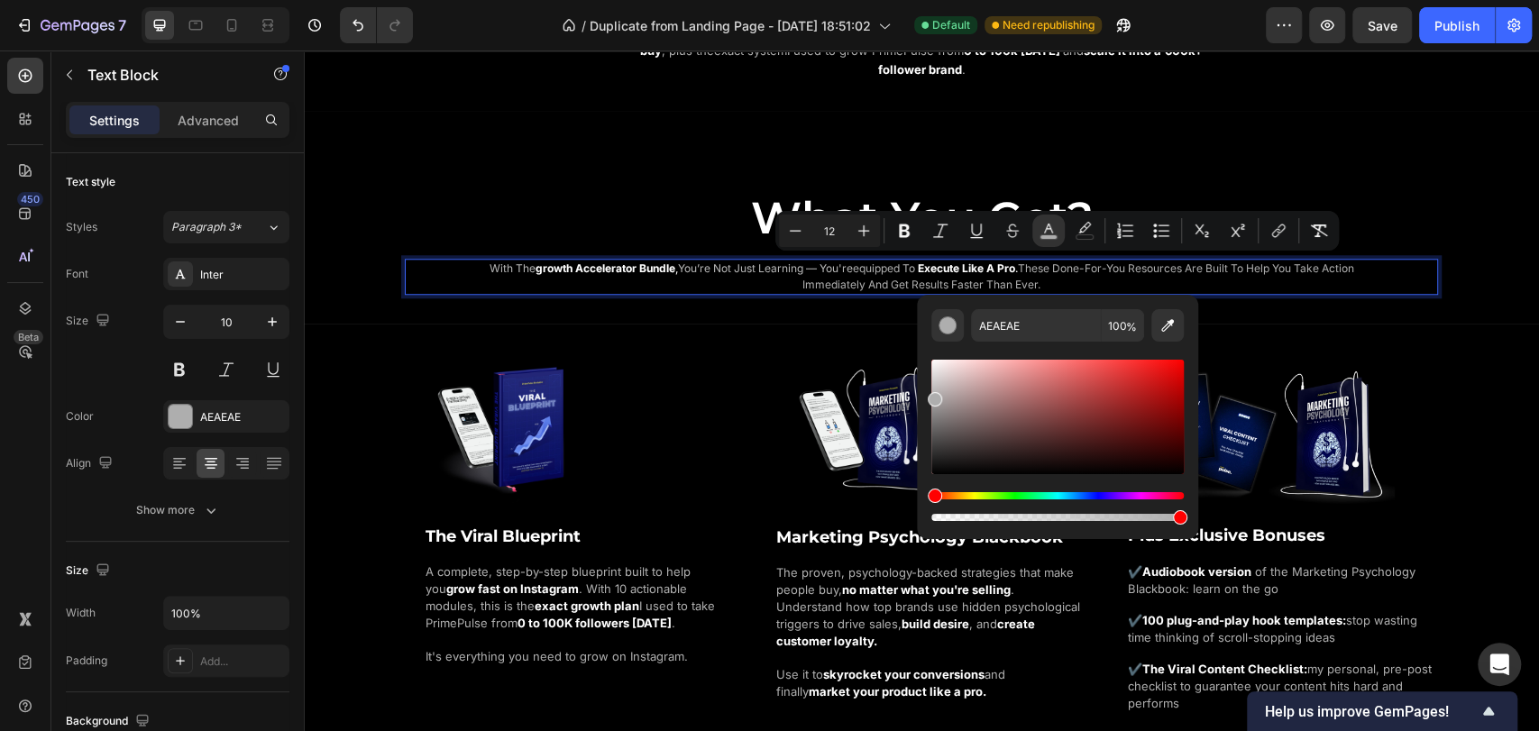
click at [1090, 281] on p "with the growth accelerator bundle , you’re not just learning — you're equipped…" at bounding box center [922, 277] width 886 height 32
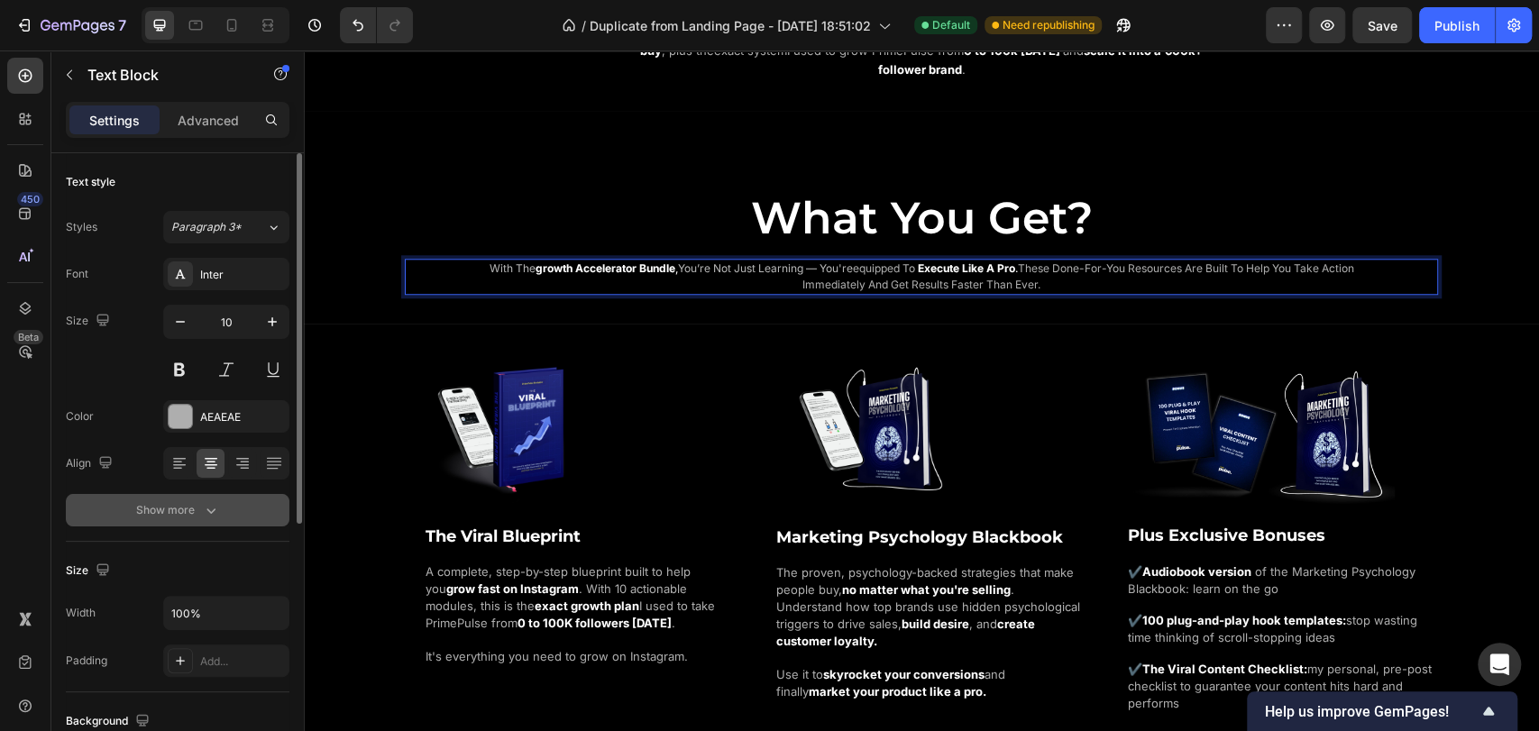
click at [191, 525] on button "Show more" at bounding box center [178, 510] width 224 height 32
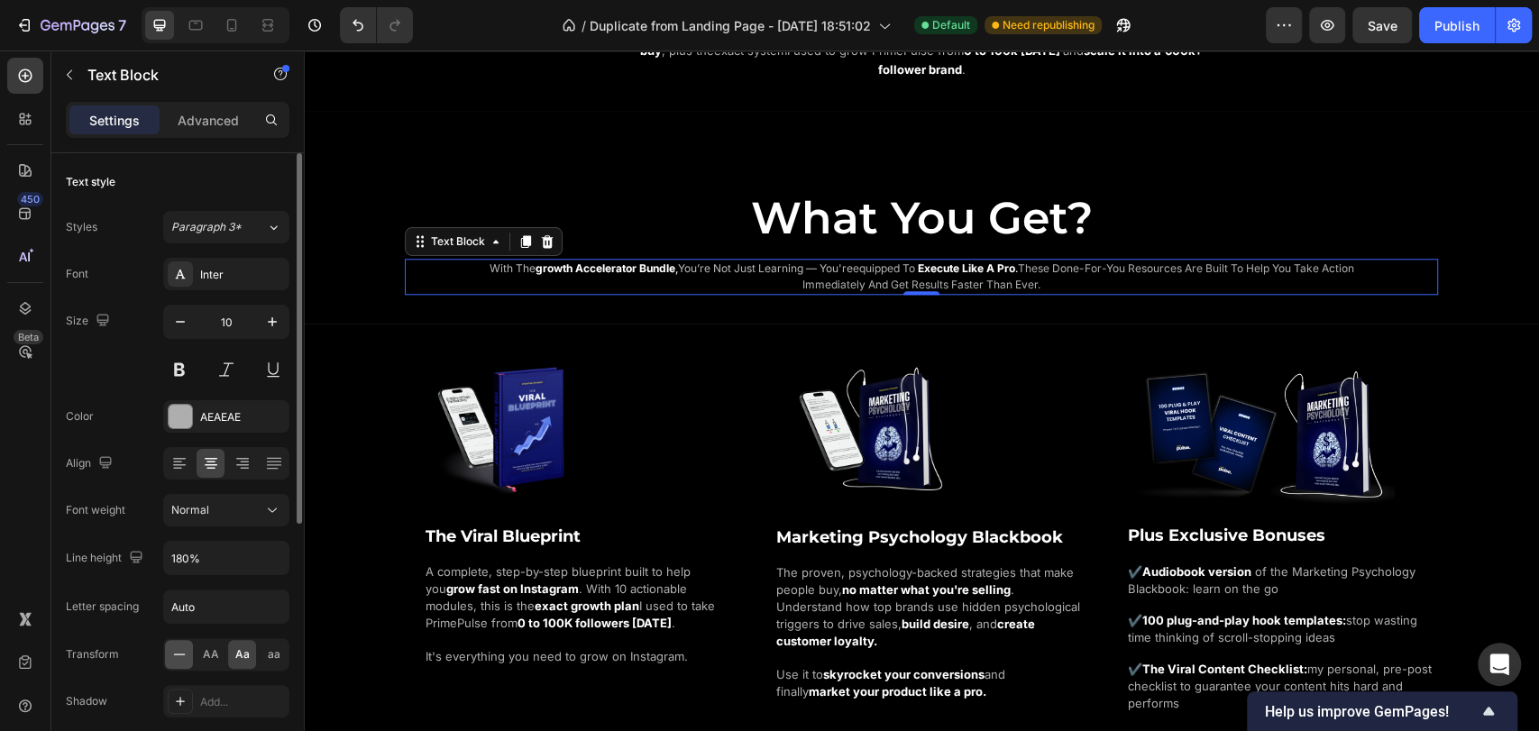
click at [186, 654] on icon at bounding box center [179, 655] width 18 height 18
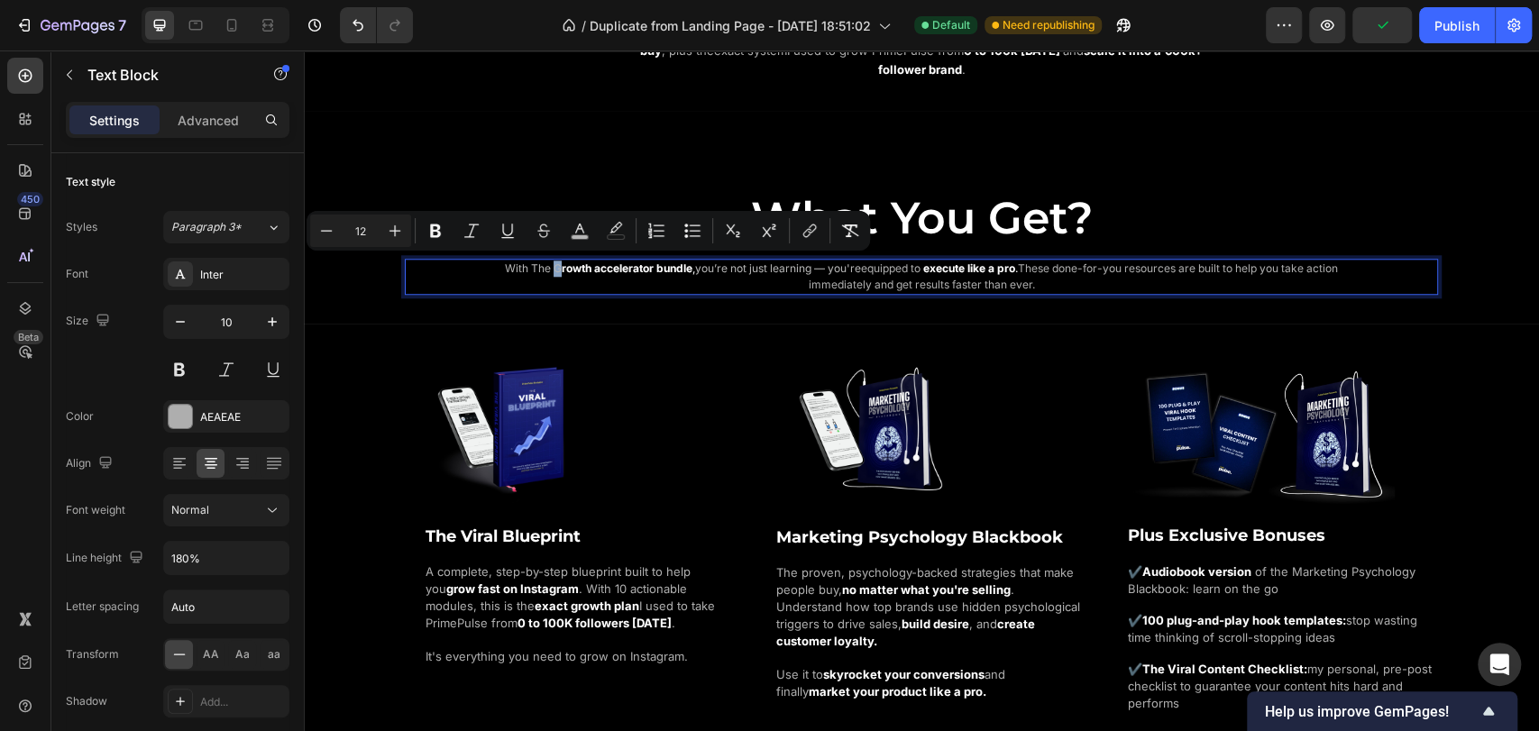
click at [545, 269] on span "With The G" at bounding box center [533, 269] width 57 height 14
click at [447, 227] on button "Bold" at bounding box center [435, 231] width 32 height 32
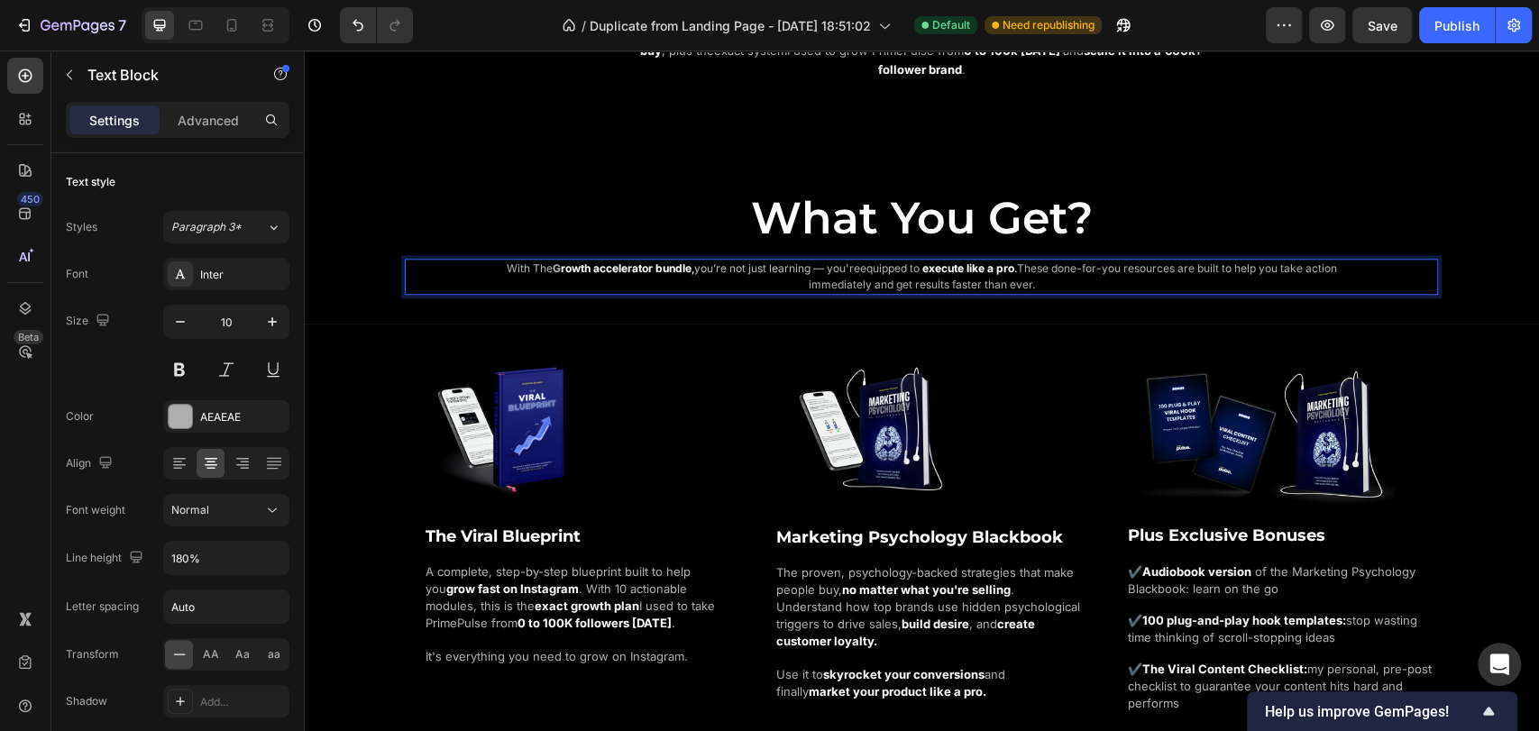
click at [561, 266] on strong "rowth accelerator bundle" at bounding box center [626, 269] width 131 height 14
click at [553, 266] on strong "G" at bounding box center [557, 269] width 8 height 14
click at [540, 283] on p "With The G rowth accelerator bundle , you’re not just learning — you're equippe…" at bounding box center [922, 277] width 886 height 32
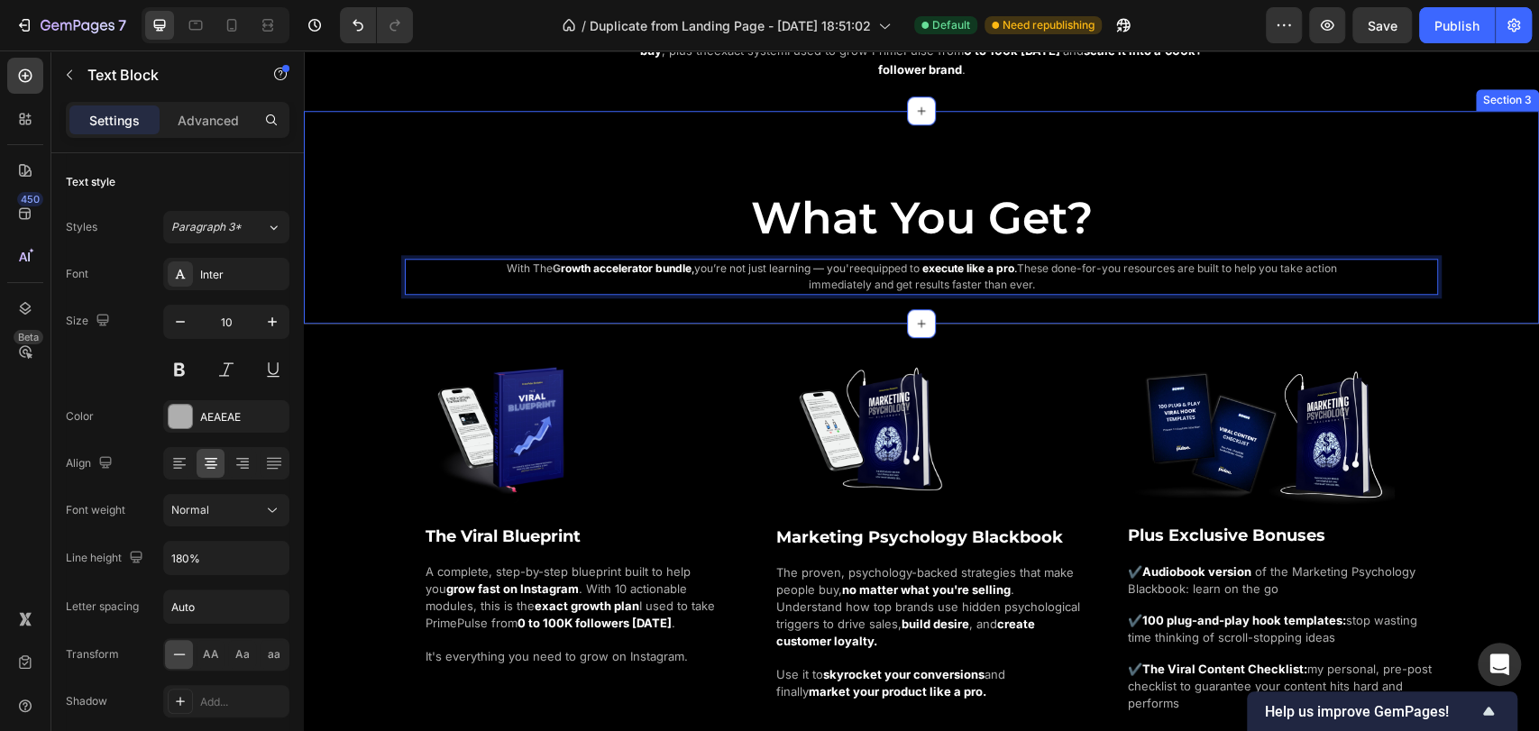
click at [513, 308] on div "What You Get? Heading With The G rowth accelerator bundle , you’re not just lea…" at bounding box center [921, 218] width 1235 height 214
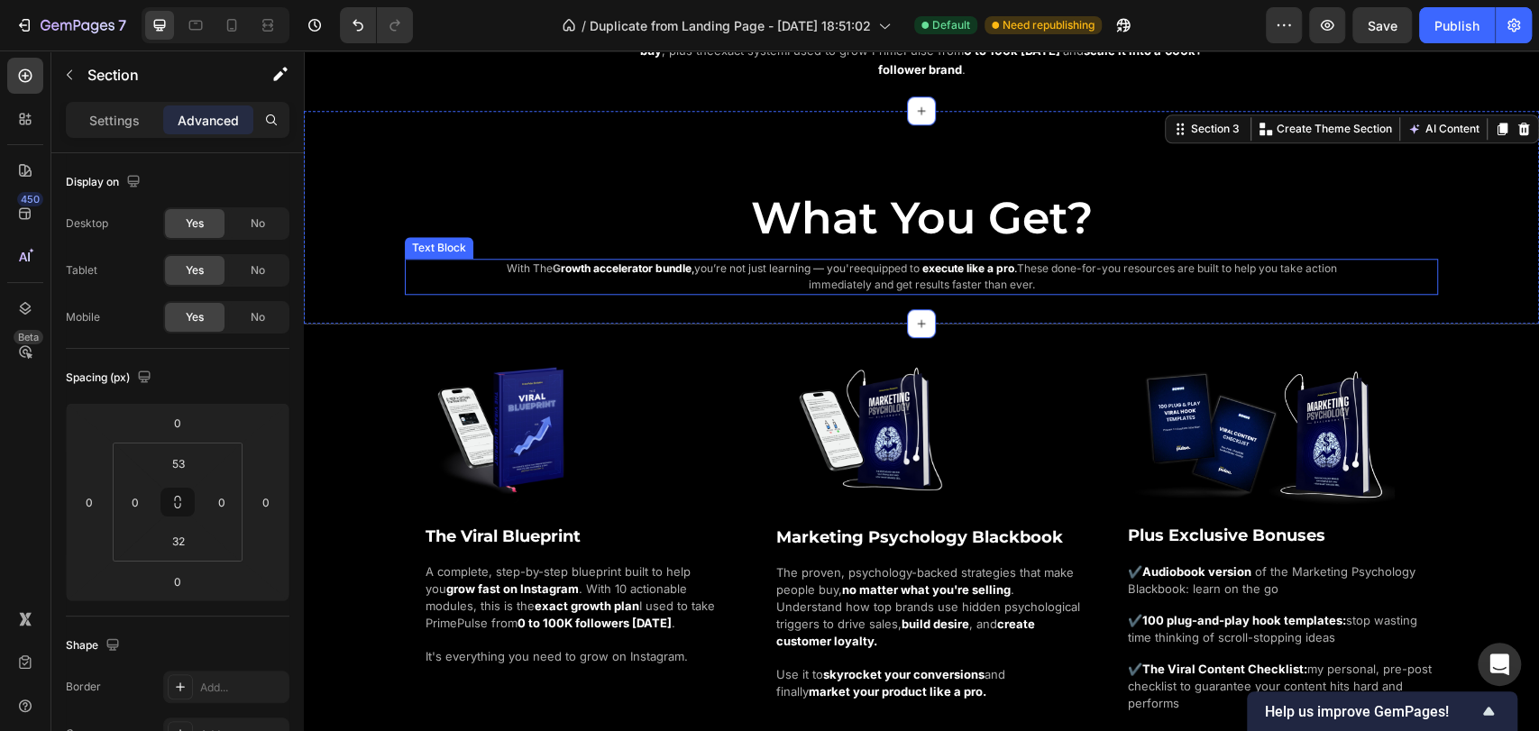
click at [553, 267] on strong "G" at bounding box center [557, 269] width 8 height 14
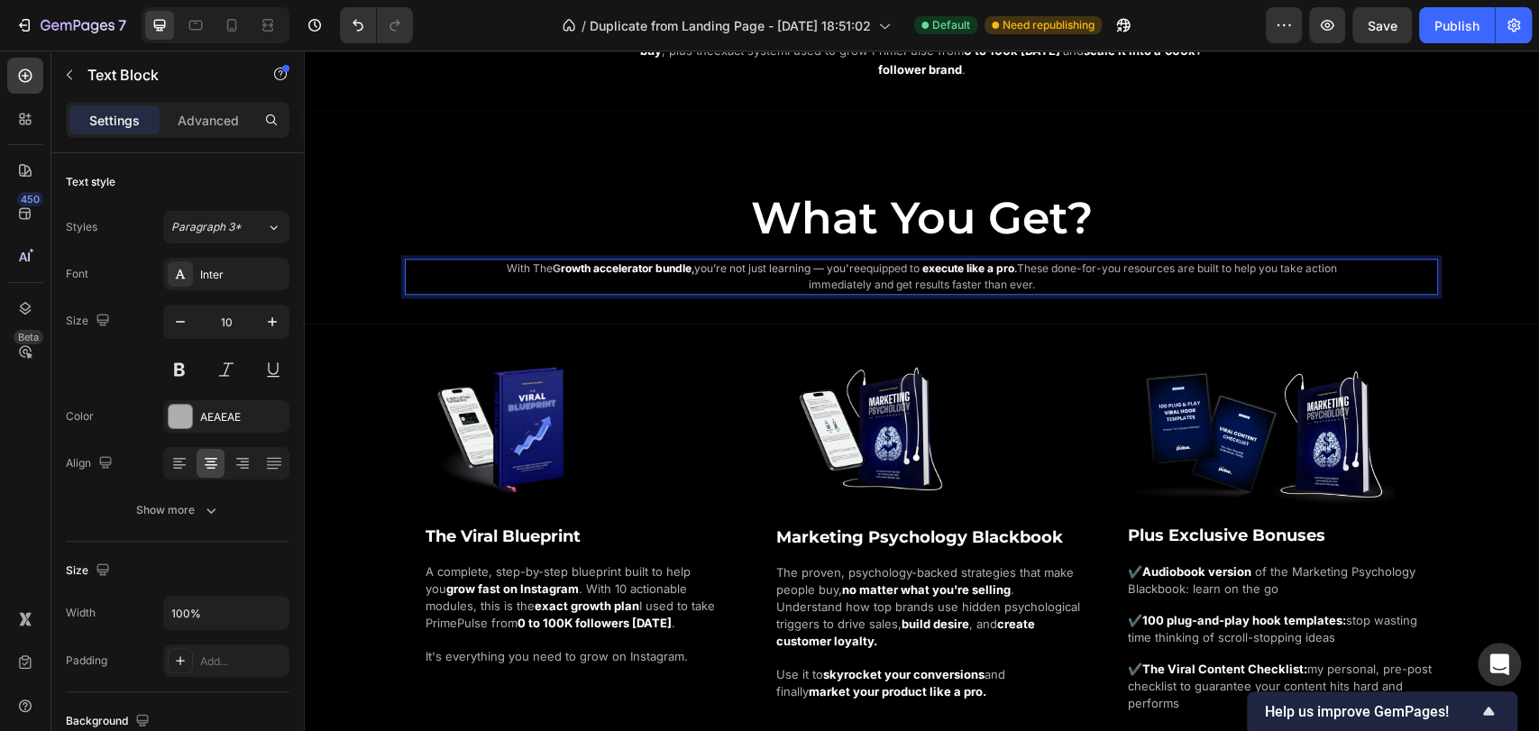
click at [553, 265] on strong "G" at bounding box center [557, 269] width 8 height 14
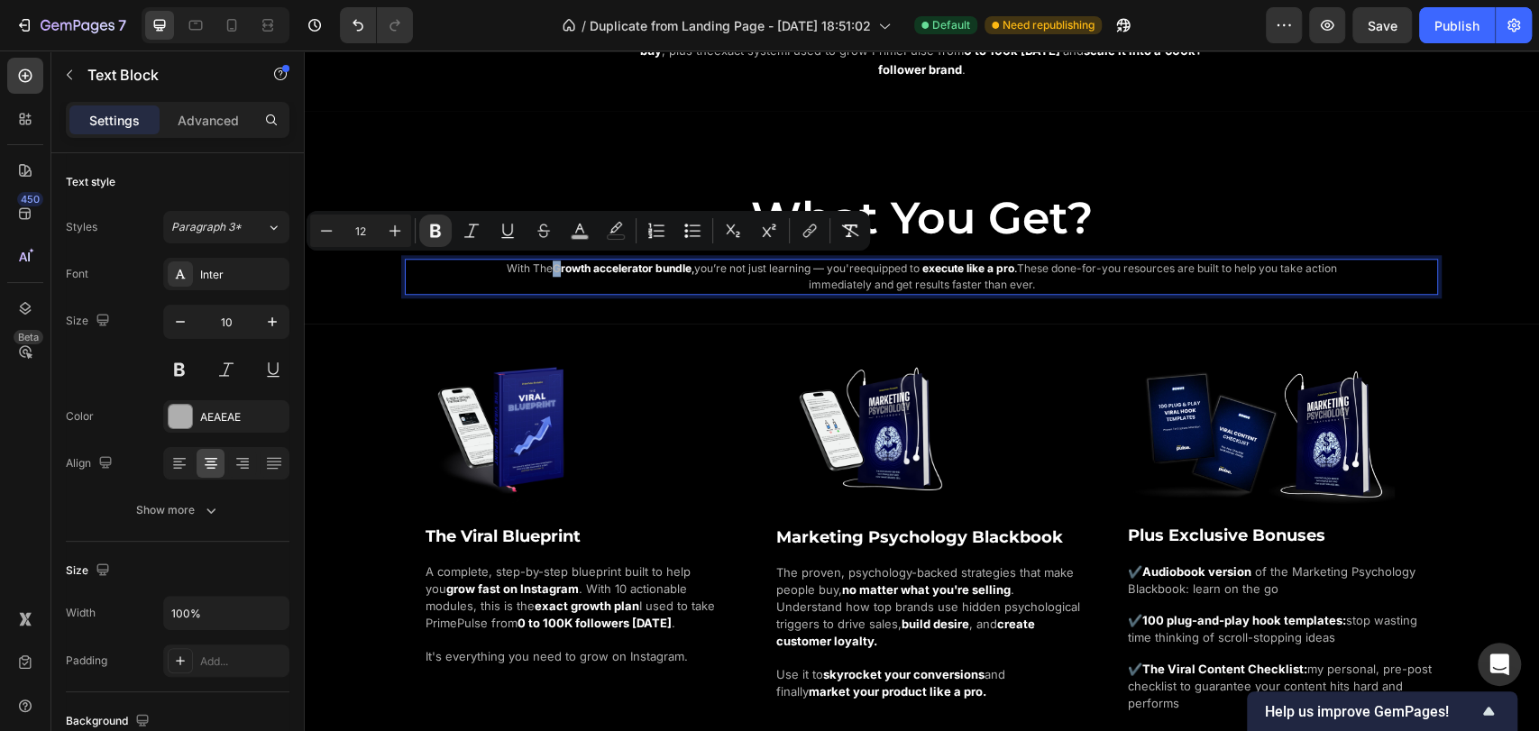
click at [553, 267] on strong "G" at bounding box center [557, 269] width 8 height 14
click at [578, 233] on icon "Editor contextual toolbar" at bounding box center [580, 231] width 18 height 18
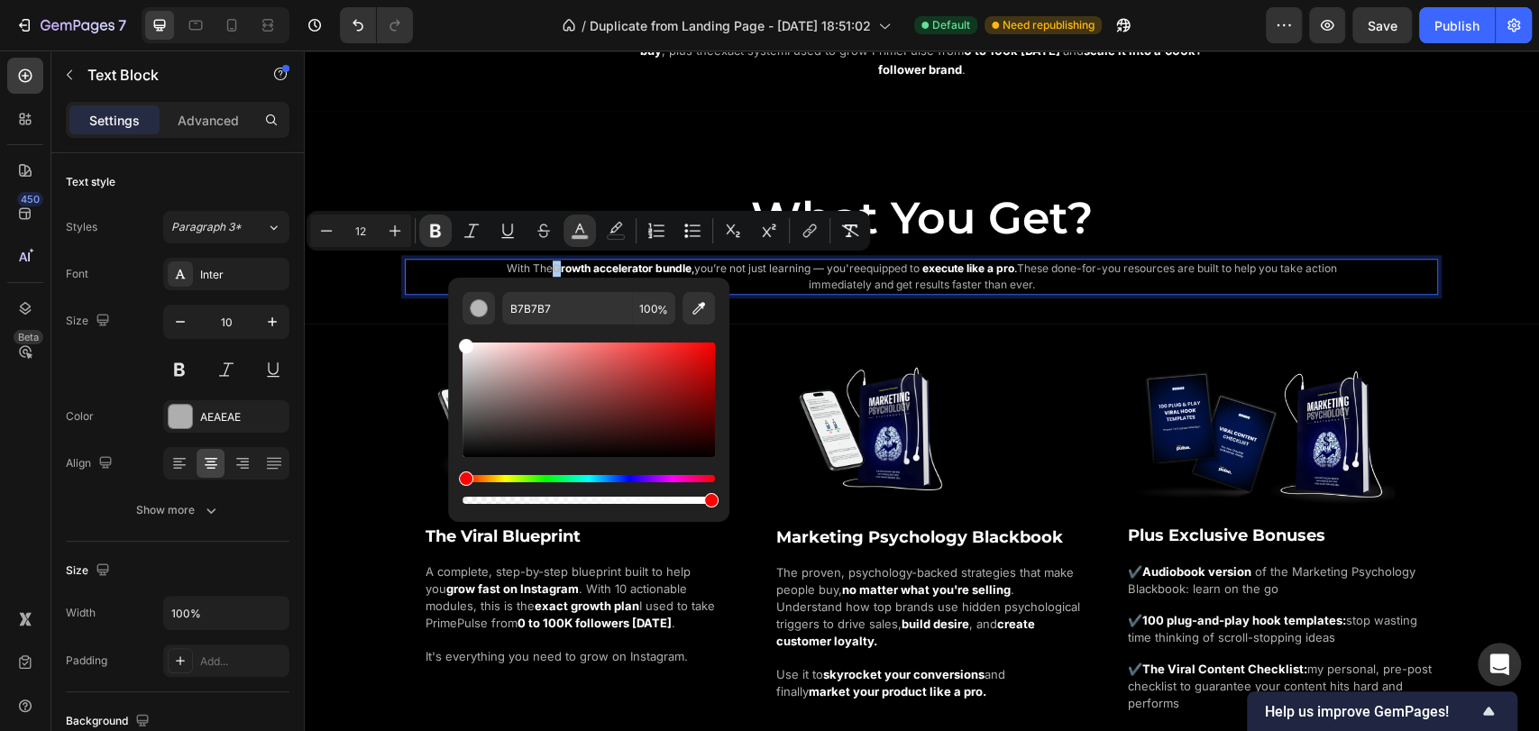
drag, startPoint x: 471, startPoint y: 352, endPoint x: 453, endPoint y: 326, distance: 31.8
click at [453, 326] on div "B7B7B7 100 %" at bounding box center [588, 393] width 281 height 230
type input "FFFFFF"
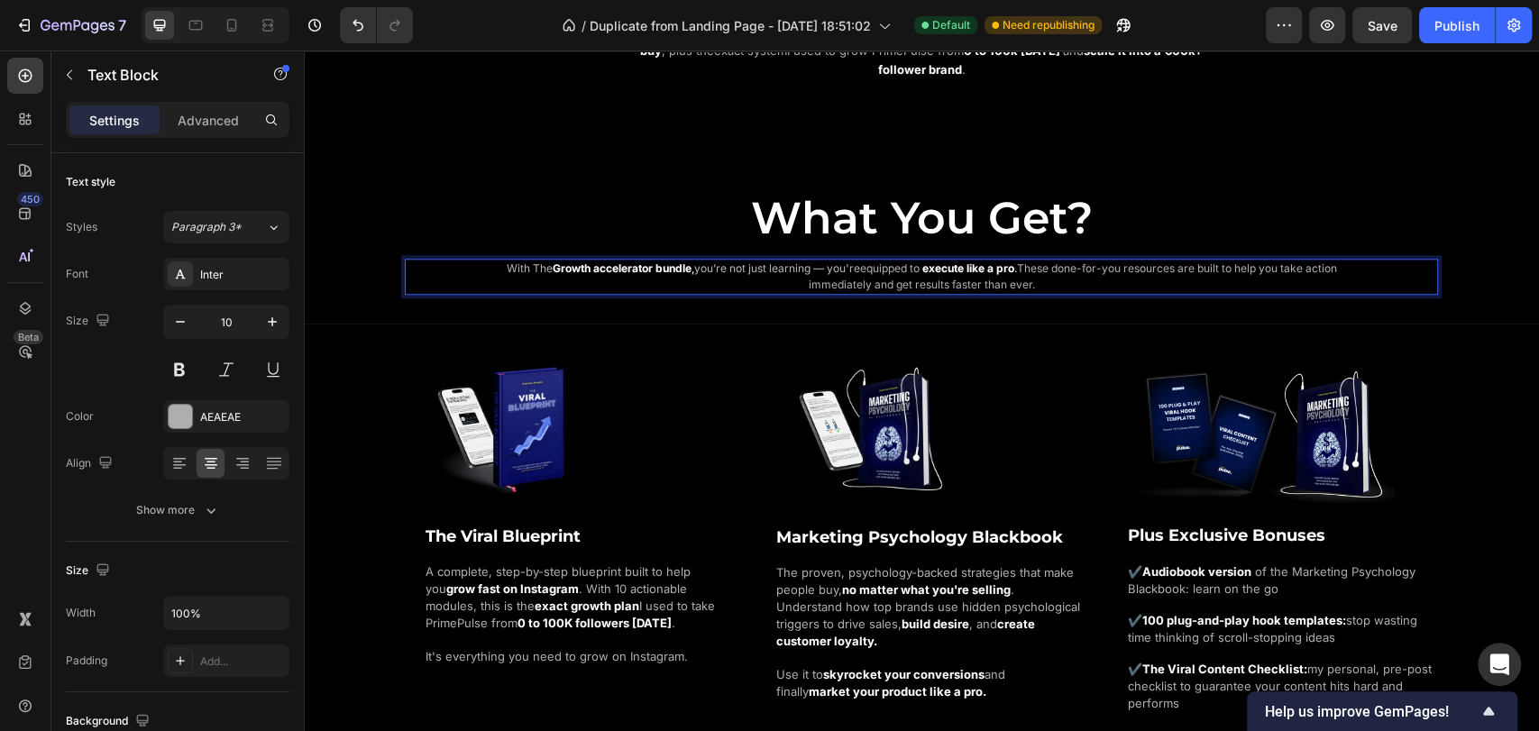
click at [581, 265] on strong "rowth accelerator bundle" at bounding box center [626, 269] width 131 height 14
click at [584, 265] on strong "rowth accelerator bundle" at bounding box center [626, 269] width 131 height 14
click at [226, 116] on p "Advanced" at bounding box center [208, 120] width 61 height 19
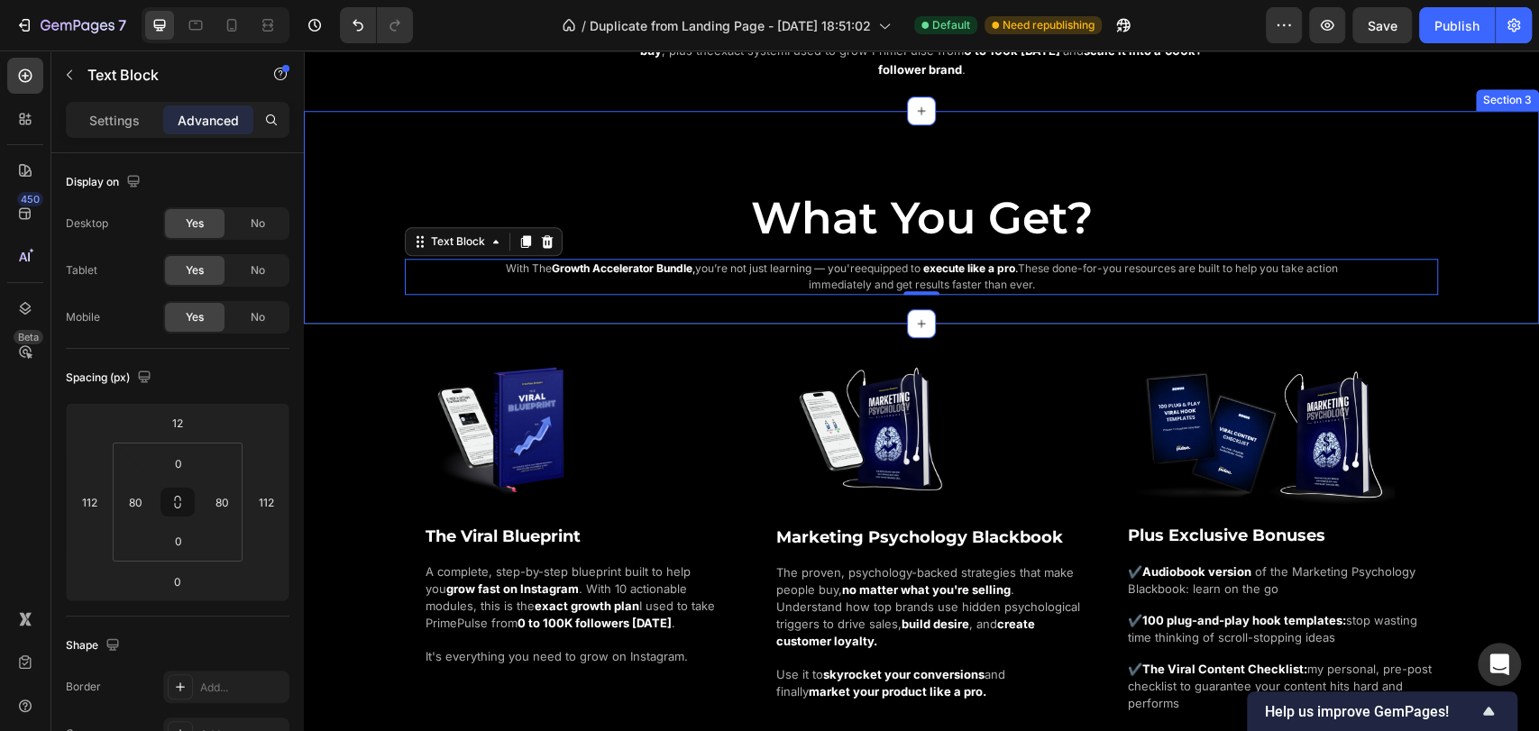
click at [341, 254] on div "What You Get? Heading With The G rowth Accelerator Bundle , you’re not just lea…" at bounding box center [921, 227] width 1235 height 137
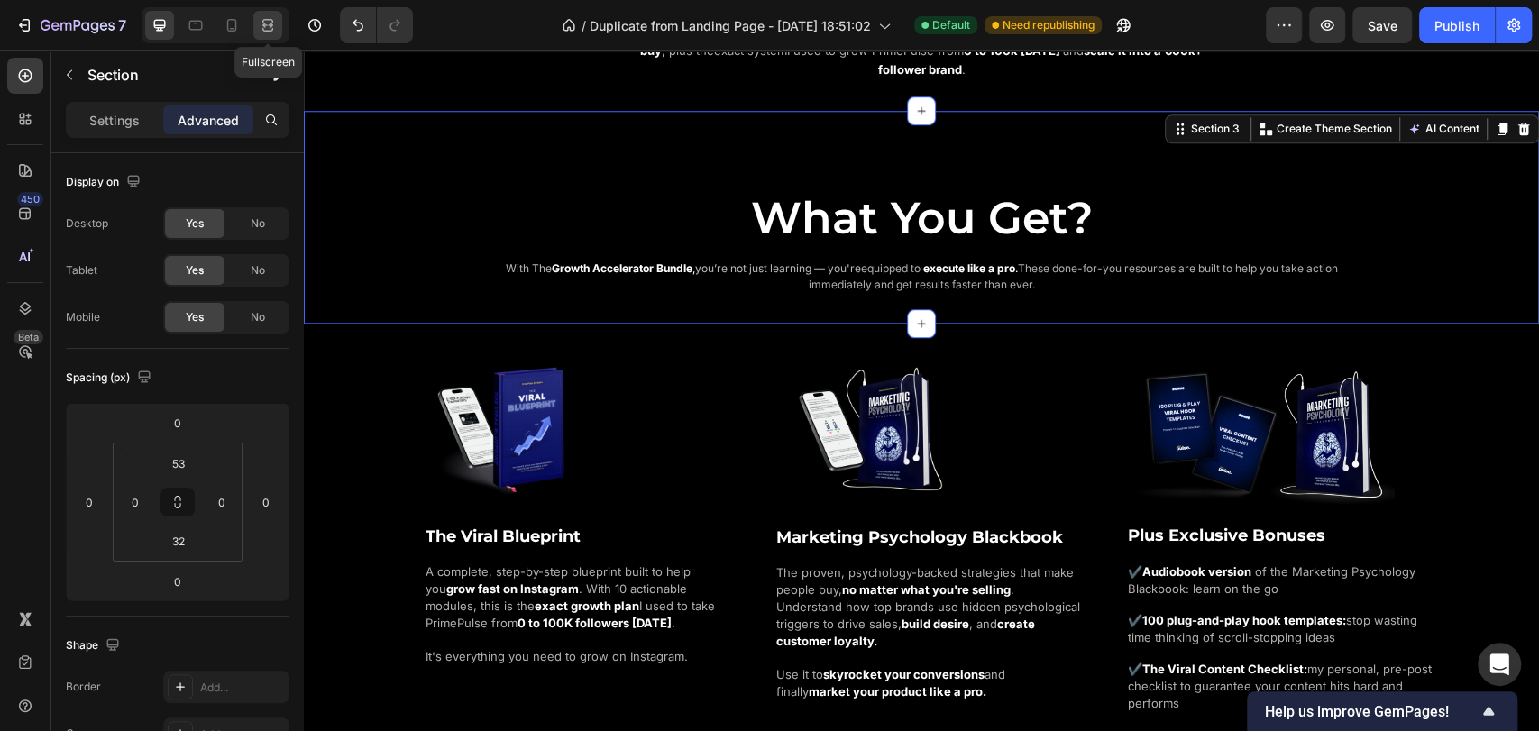
click at [280, 23] on div at bounding box center [267, 25] width 29 height 29
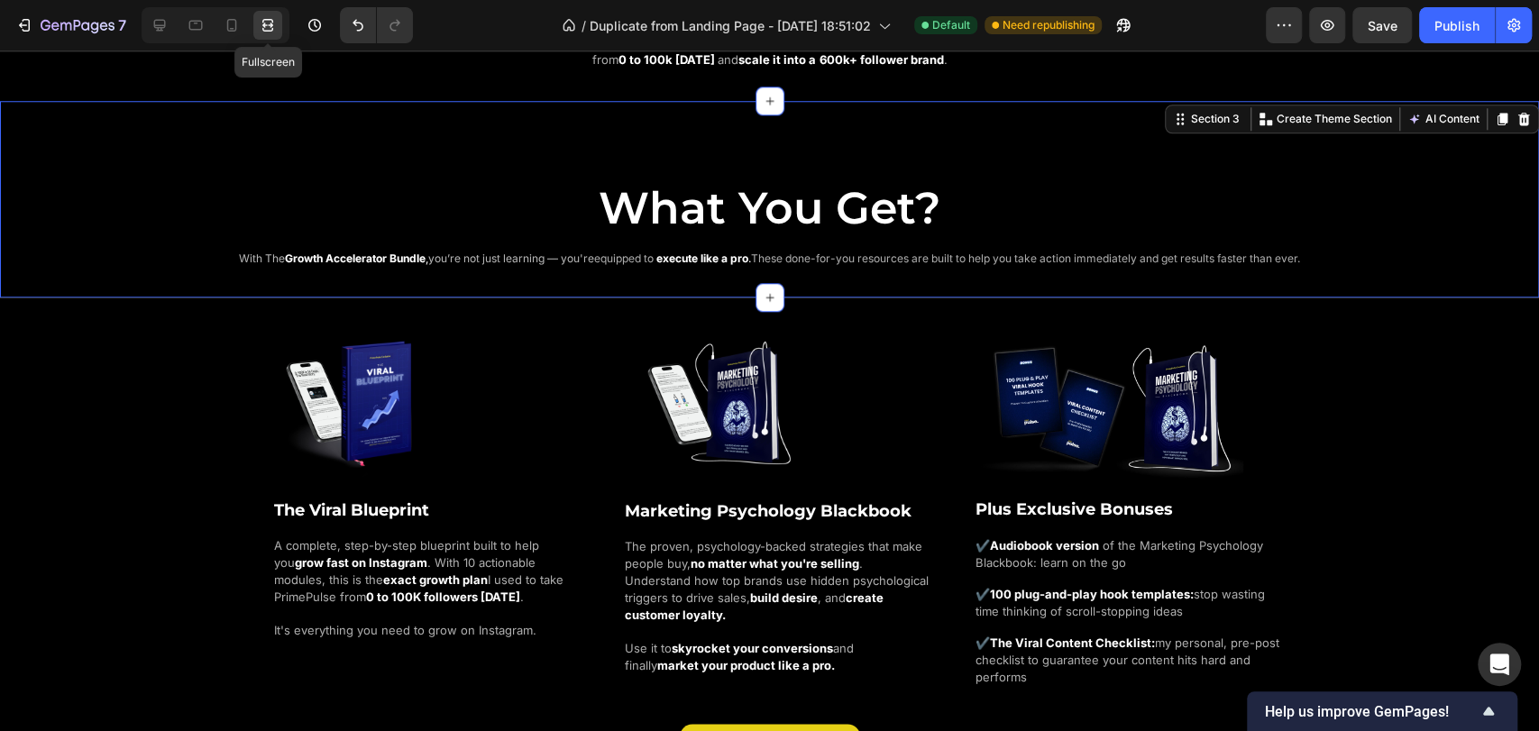
scroll to position [1170, 0]
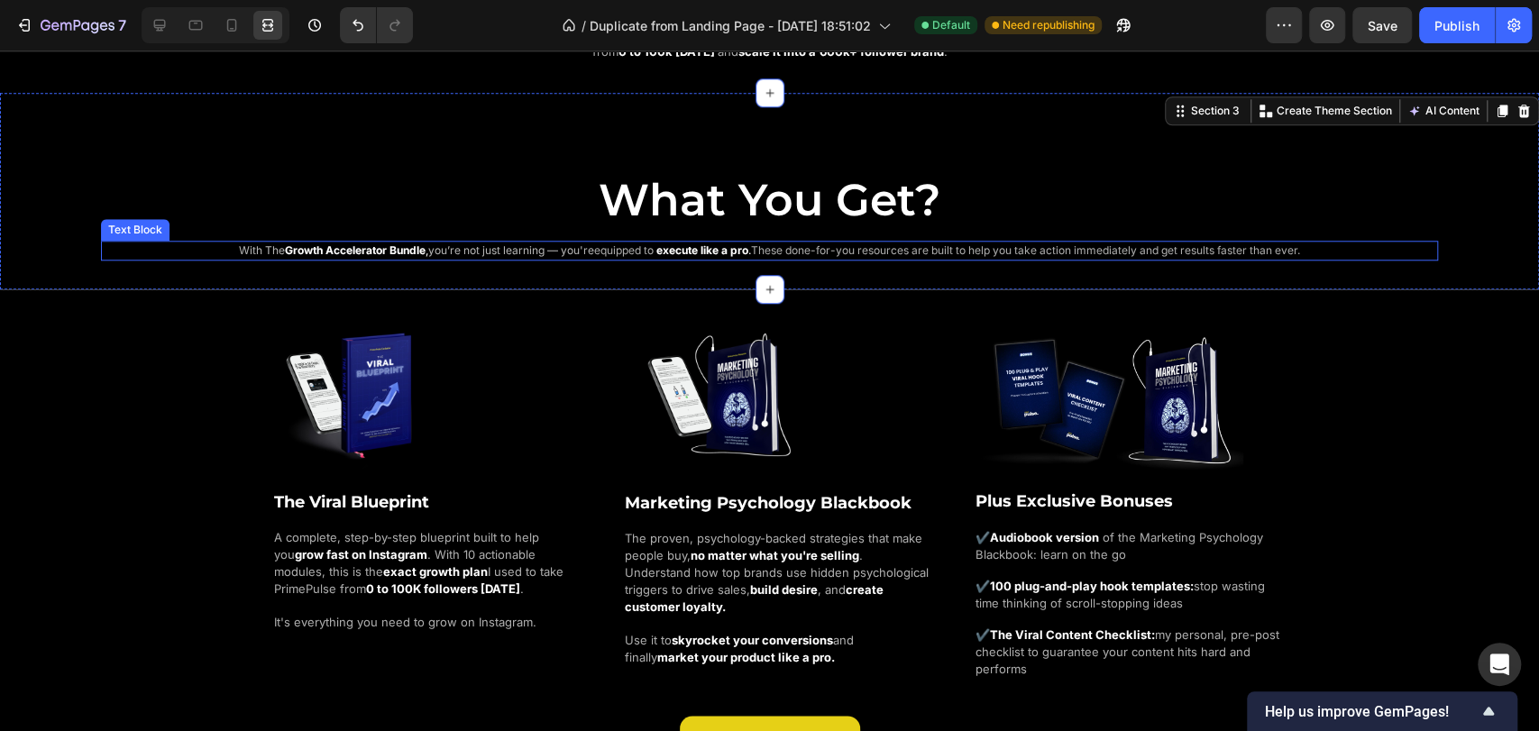
click at [820, 243] on span "These done-for-you resources are built to help you take action immediately and …" at bounding box center [1025, 250] width 549 height 14
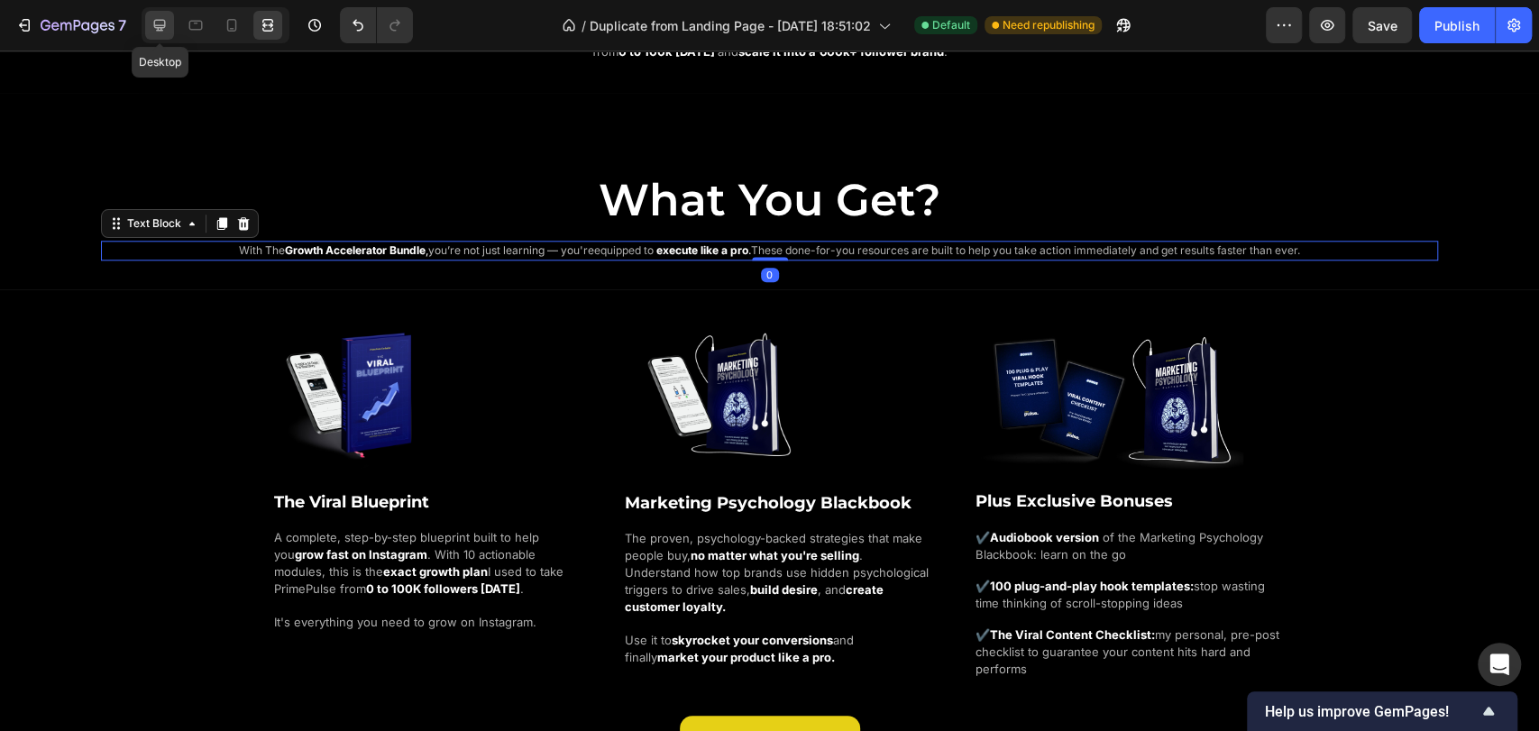
click at [159, 21] on icon at bounding box center [160, 25] width 18 height 18
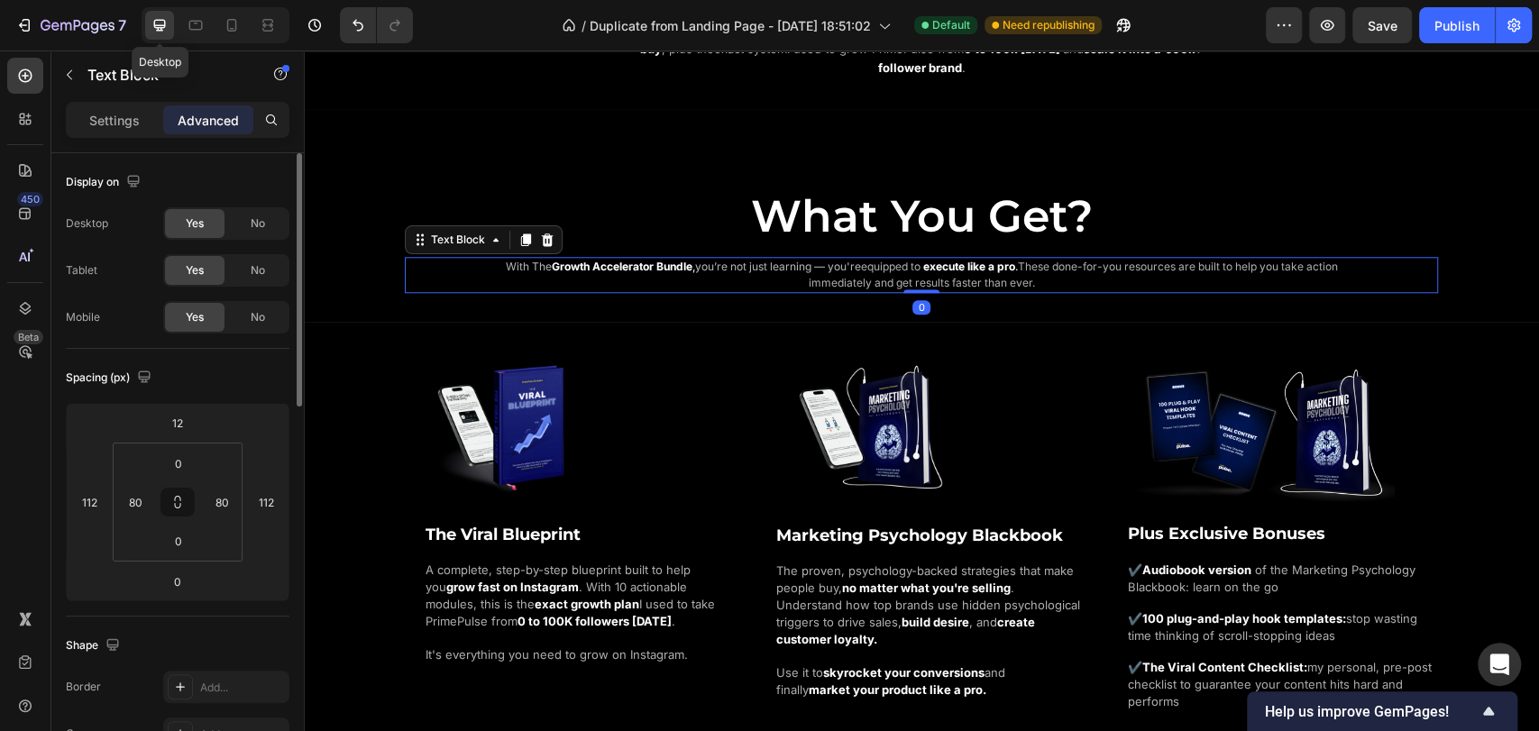
scroll to position [1102, 0]
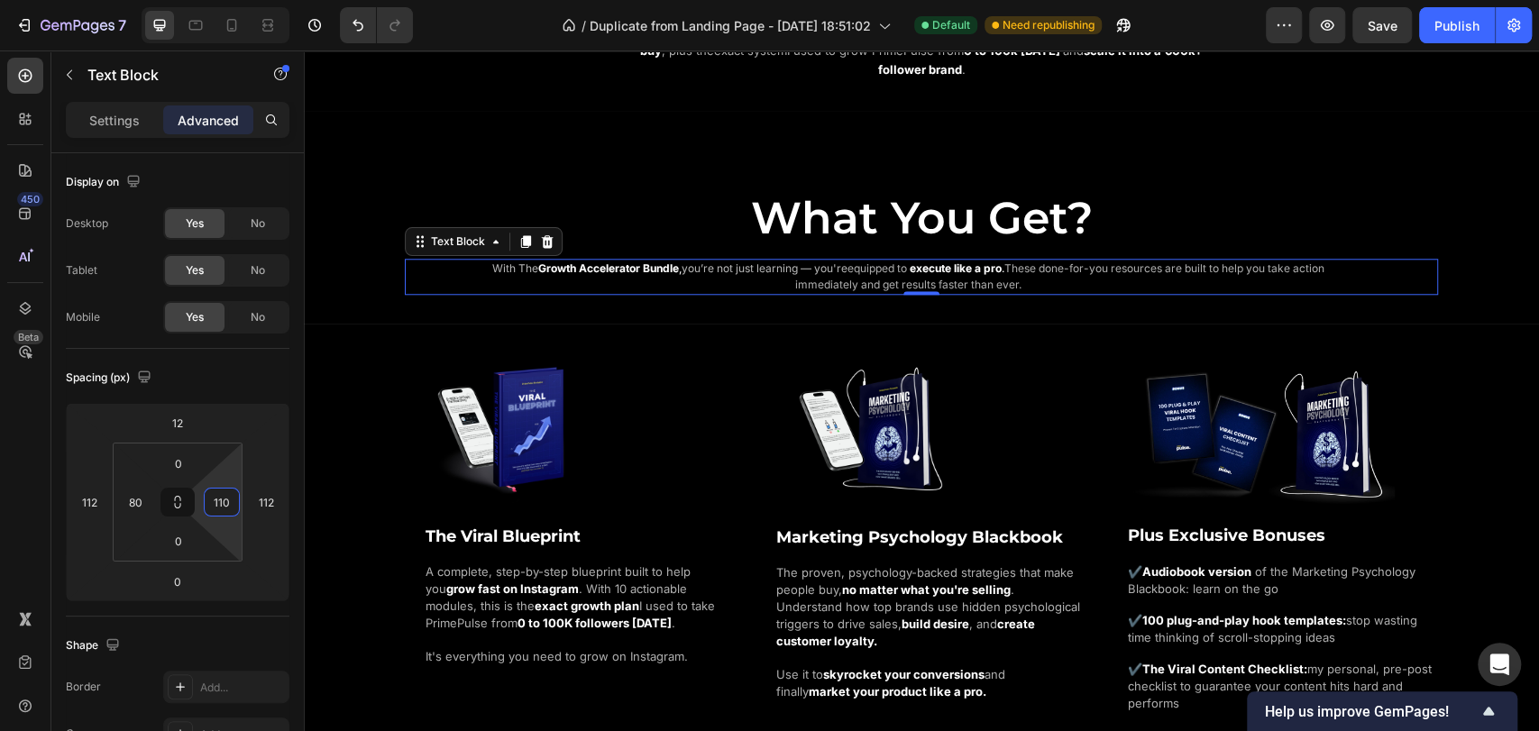
drag, startPoint x: 231, startPoint y: 481, endPoint x: 230, endPoint y: 427, distance: 53.2
click at [230, 0] on html "7 / Duplicate from Landing Page - [DATE] 18:51:02 Default Need republishing Pre…" at bounding box center [769, 0] width 1539 height 0
click at [248, 375] on div "Spacing (px)" at bounding box center [178, 377] width 224 height 29
click at [359, 31] on icon "Undo/Redo" at bounding box center [358, 25] width 18 height 18
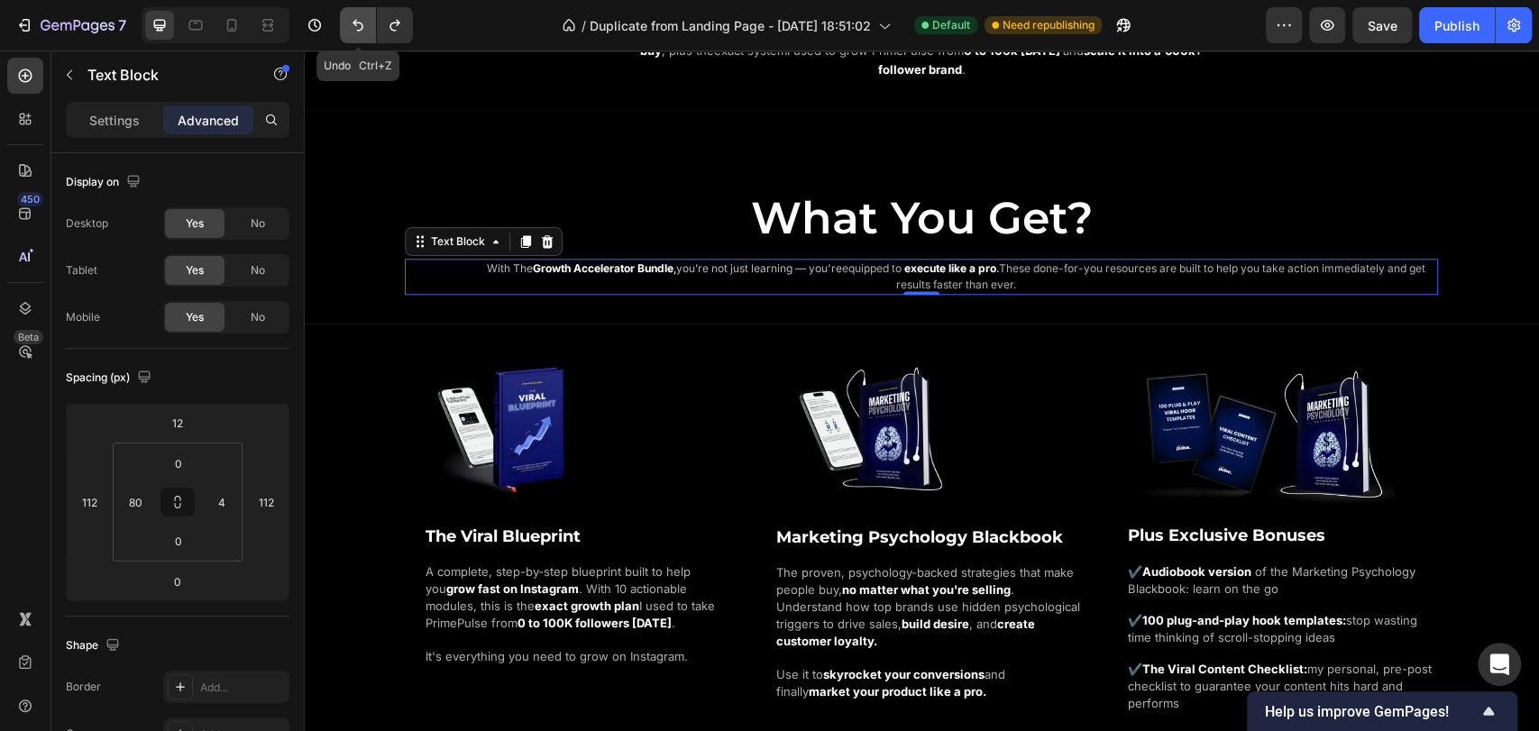
click at [359, 31] on icon "Undo/Redo" at bounding box center [358, 25] width 18 height 18
type input "80"
click at [359, 31] on icon "Undo/Redo" at bounding box center [358, 25] width 18 height 18
click at [395, 24] on icon "Undo/Redo" at bounding box center [395, 25] width 18 height 18
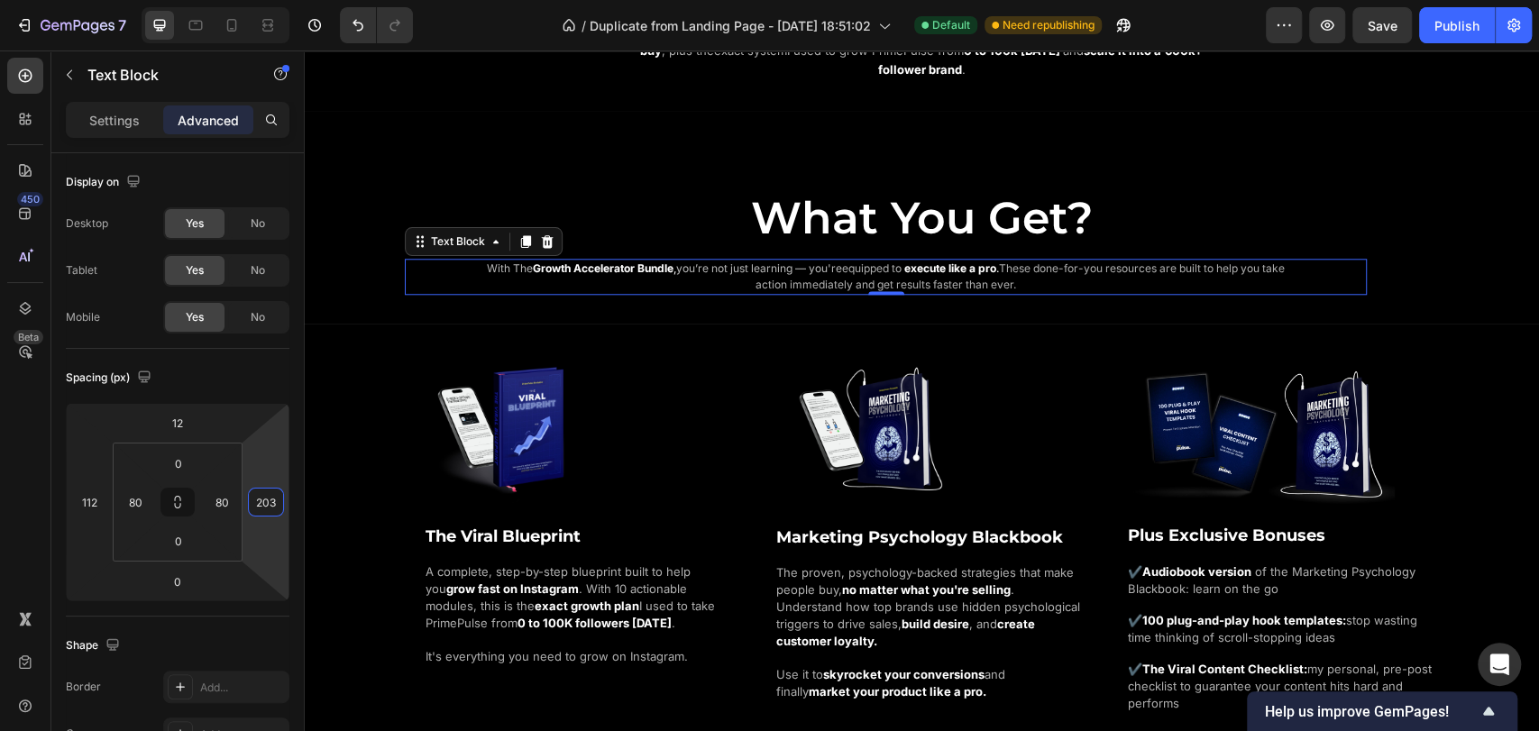
type input "205"
drag, startPoint x: 274, startPoint y: 479, endPoint x: 274, endPoint y: 379, distance: 100.1
click at [274, 0] on html "7 / Duplicate from Landing Page - [DATE] 18:51:02 Default Need republishing Pre…" at bounding box center [769, 0] width 1539 height 0
click at [89, 500] on input "112" at bounding box center [89, 502] width 27 height 27
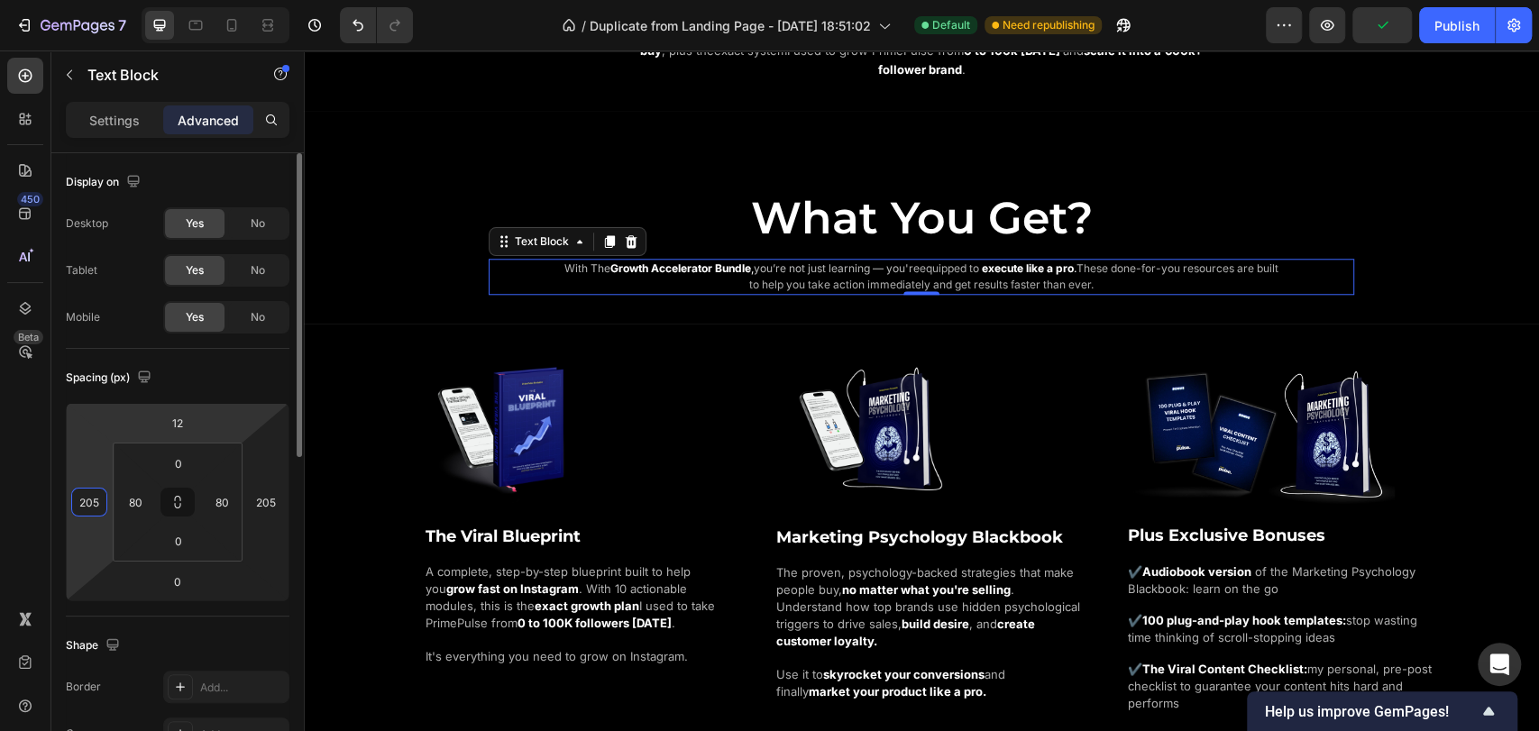
click at [206, 361] on div "Spacing (px) 12 205 0 205 0 80 0 80" at bounding box center [178, 483] width 224 height 268
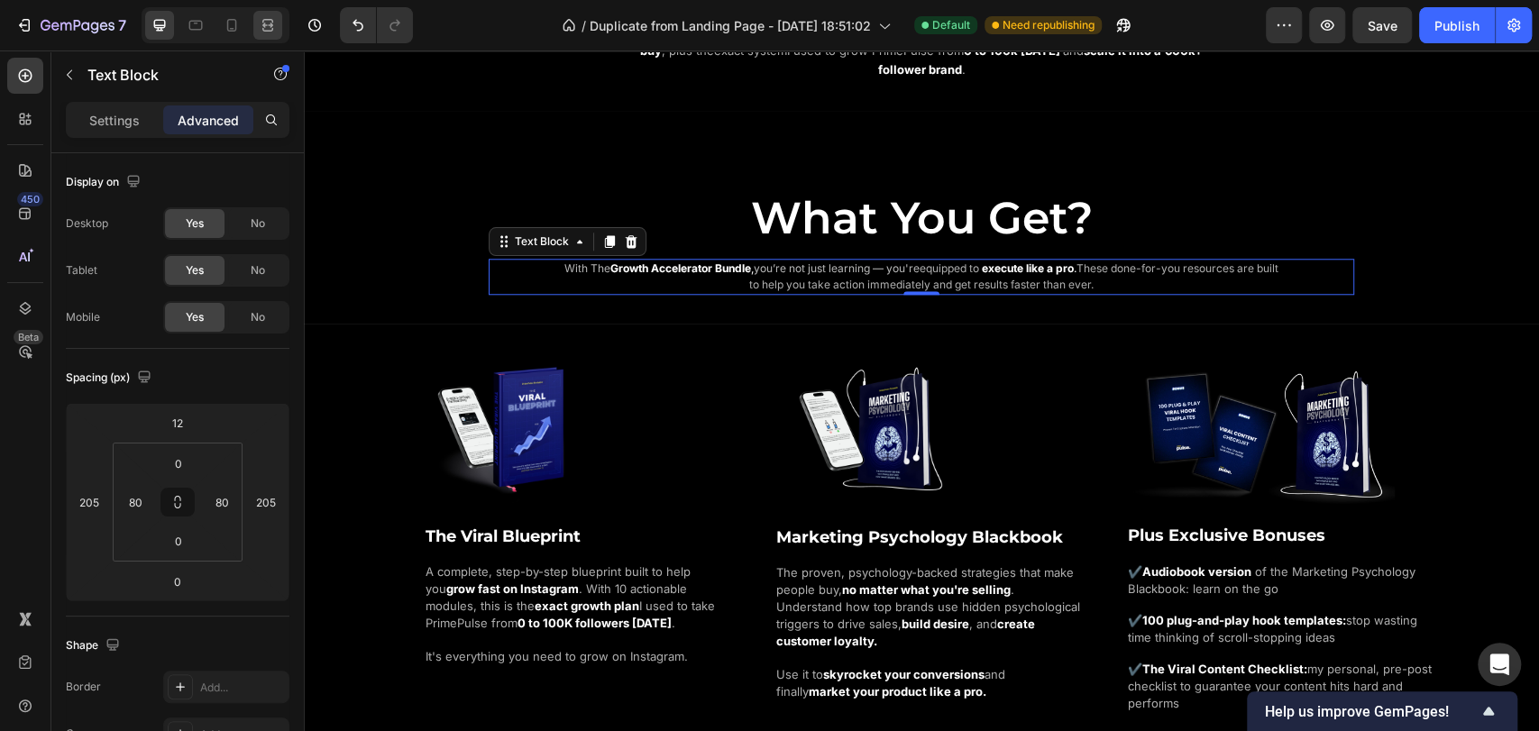
click at [273, 26] on icon at bounding box center [268, 25] width 18 height 18
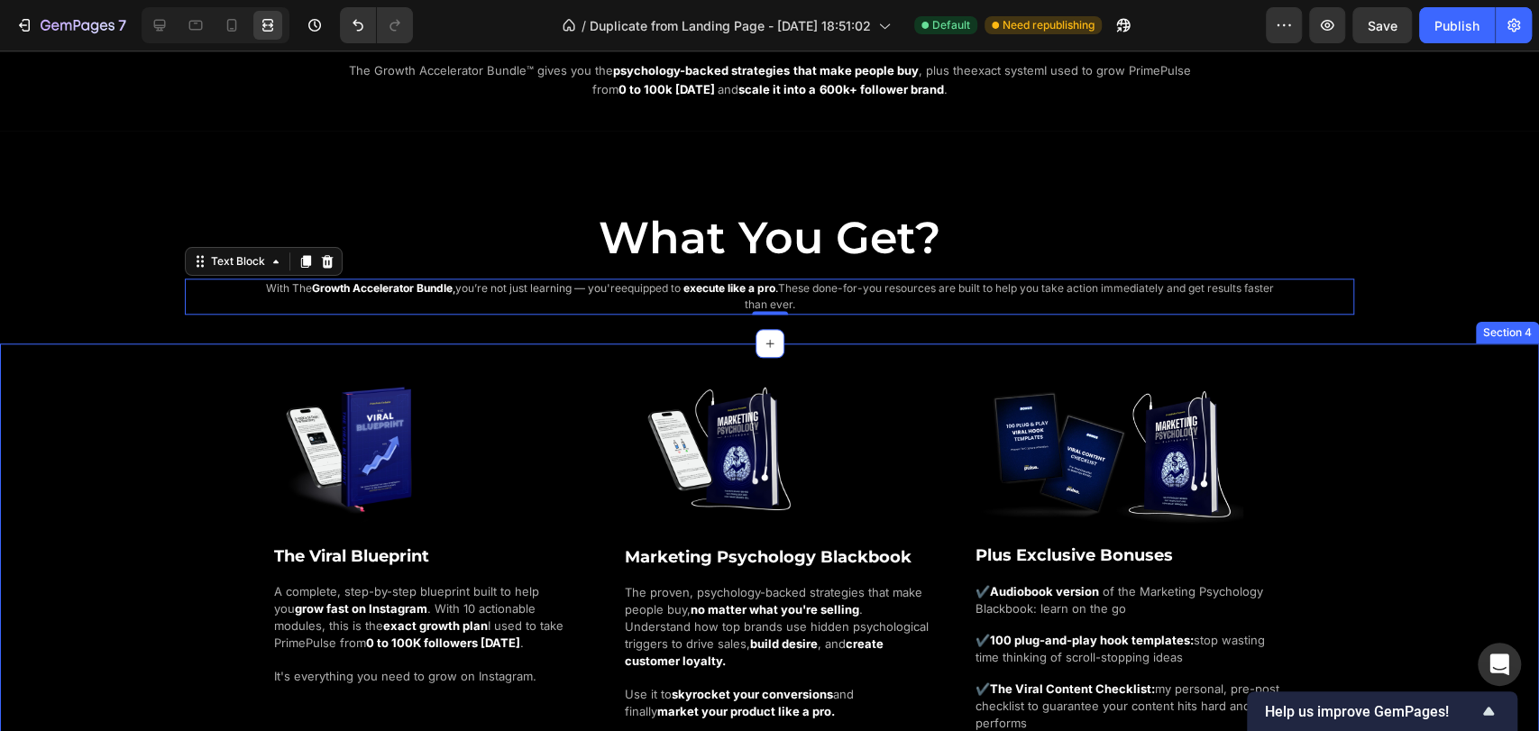
scroll to position [1070, 0]
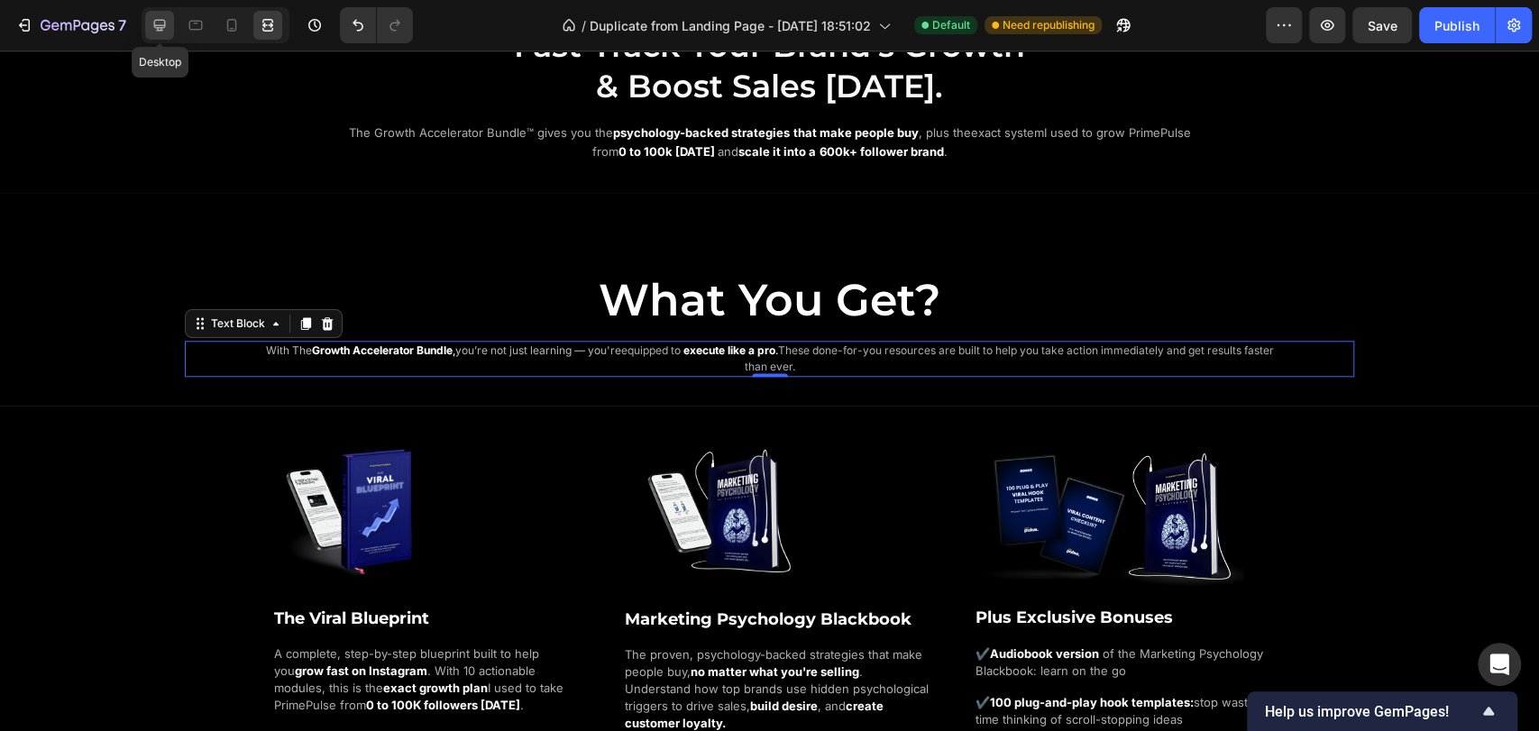
click at [156, 27] on icon at bounding box center [160, 26] width 12 height 12
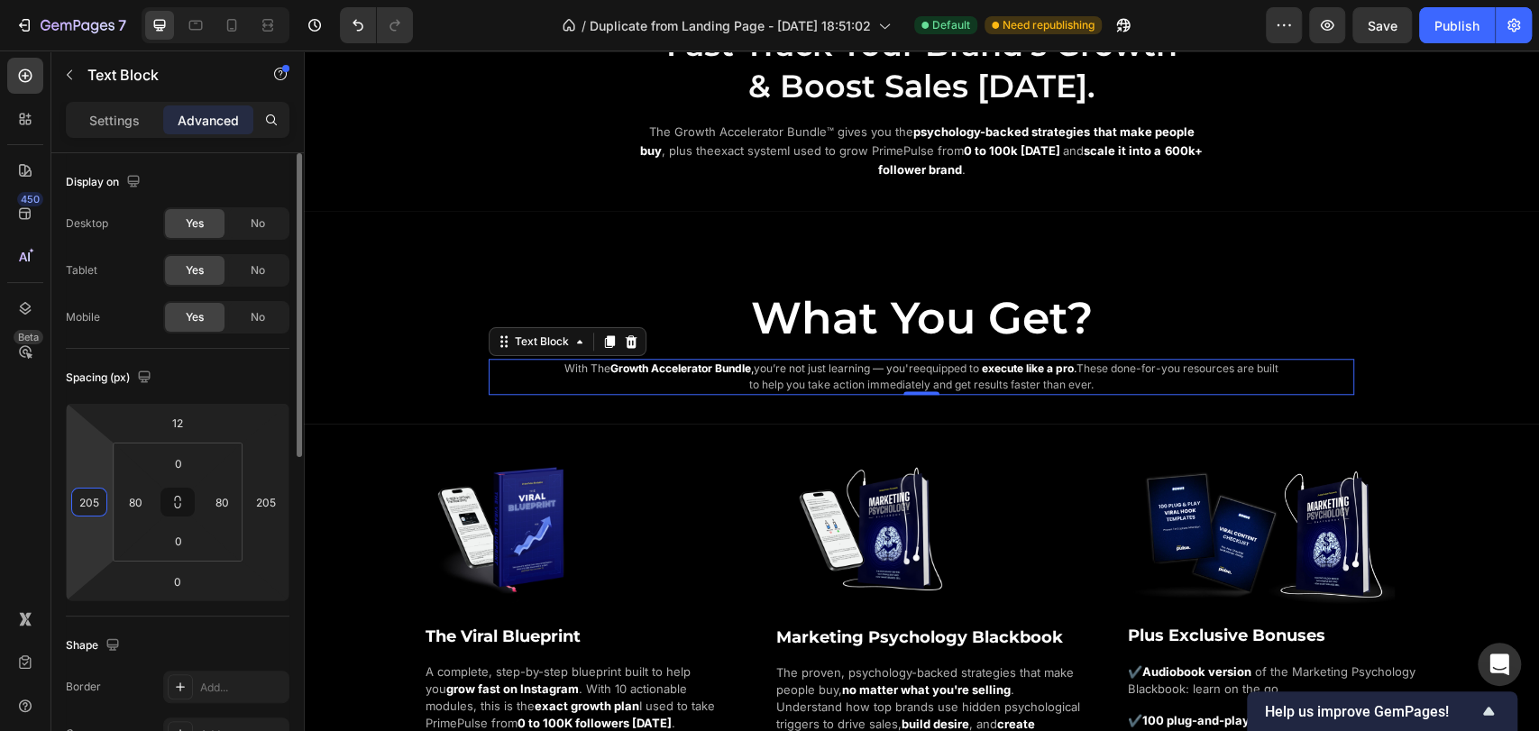
click at [97, 507] on input "205" at bounding box center [89, 502] width 27 height 27
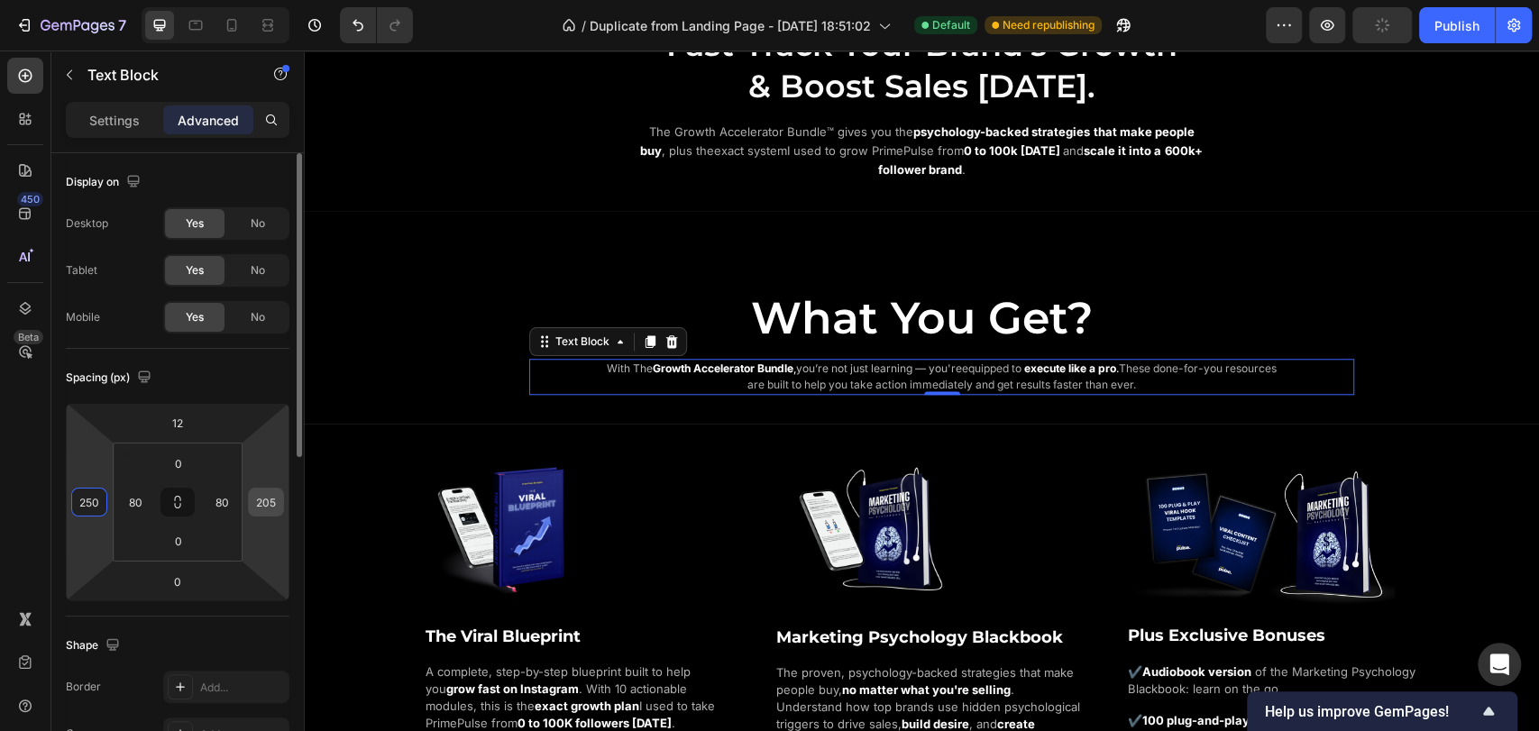
type input "250"
click at [260, 501] on input "205" at bounding box center [266, 502] width 27 height 27
type input "250"
click at [223, 370] on div "Spacing (px)" at bounding box center [178, 377] width 224 height 29
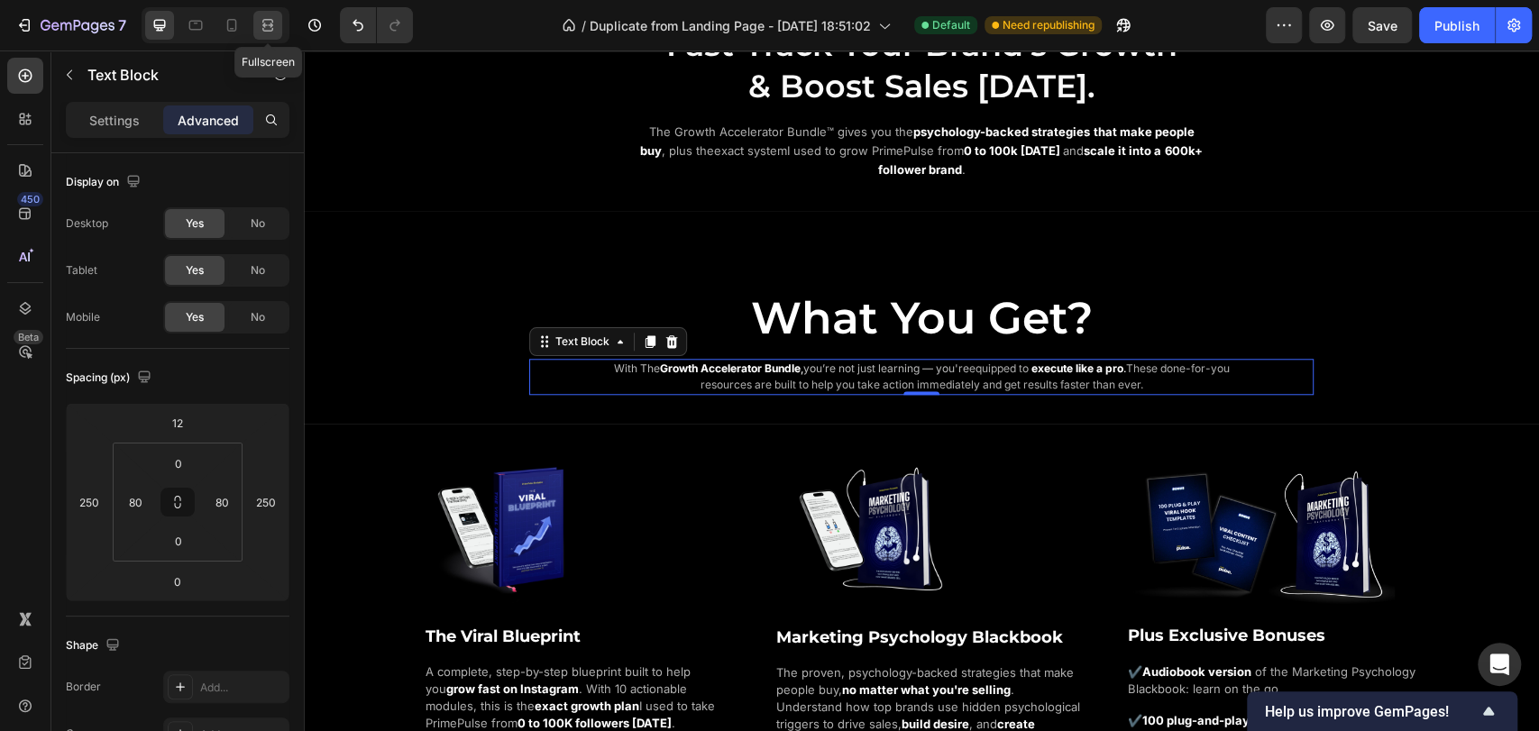
click at [269, 28] on icon at bounding box center [268, 25] width 18 height 18
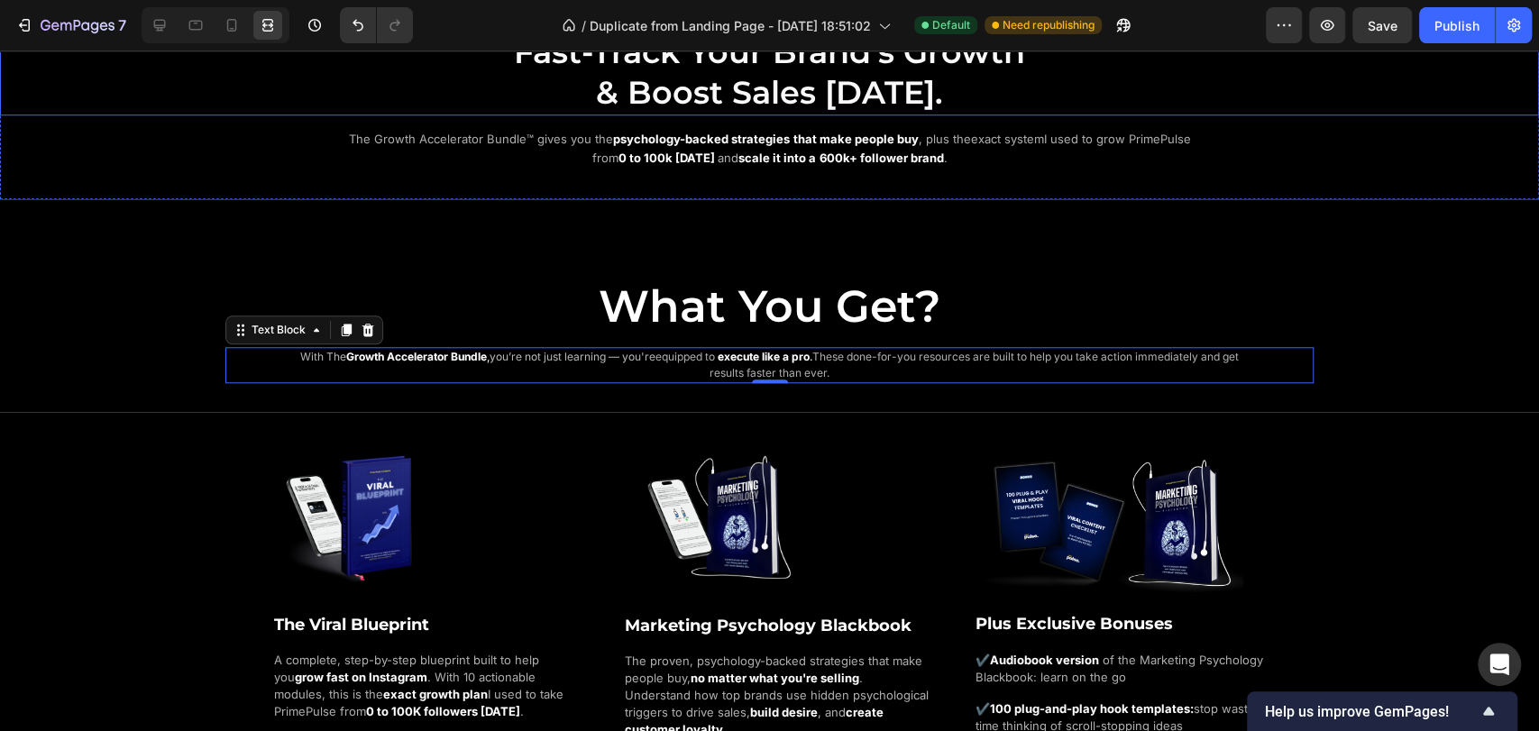
scroll to position [1070, 0]
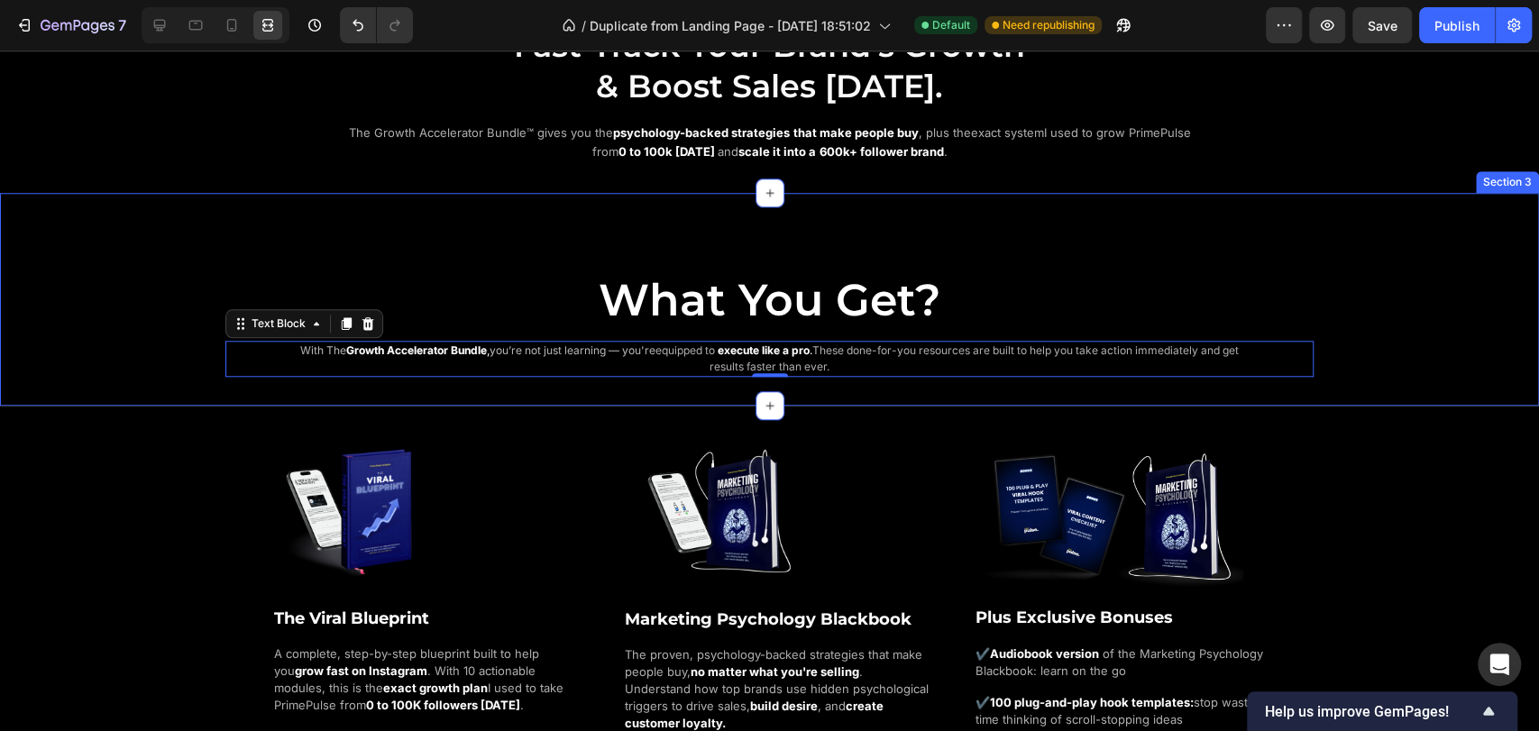
click at [111, 293] on h2 "What You Get?" at bounding box center [769, 300] width 1539 height 61
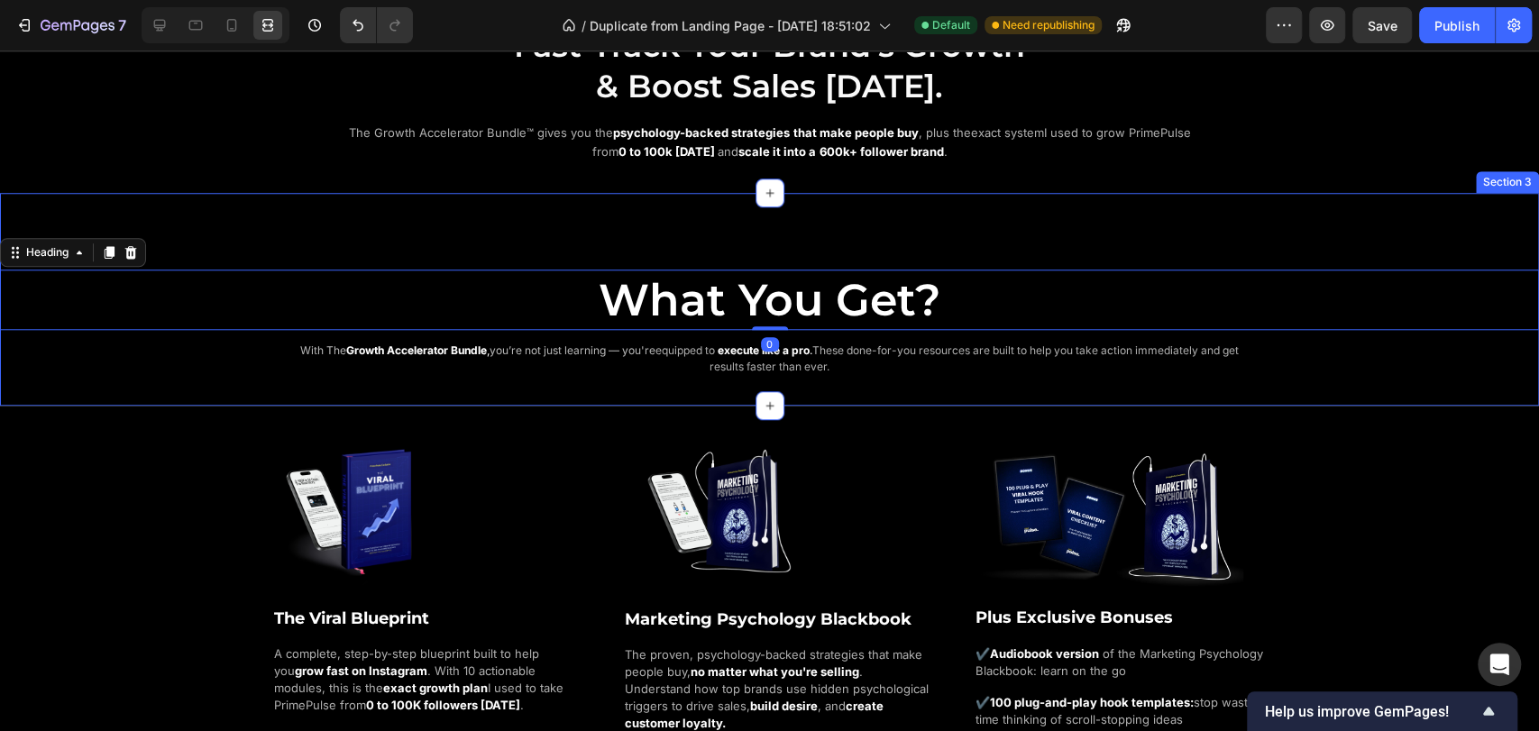
click at [338, 207] on div "What You Get? Heading 0 With The G rowth Accelerator Bundle , you’re not just l…" at bounding box center [769, 300] width 1539 height 214
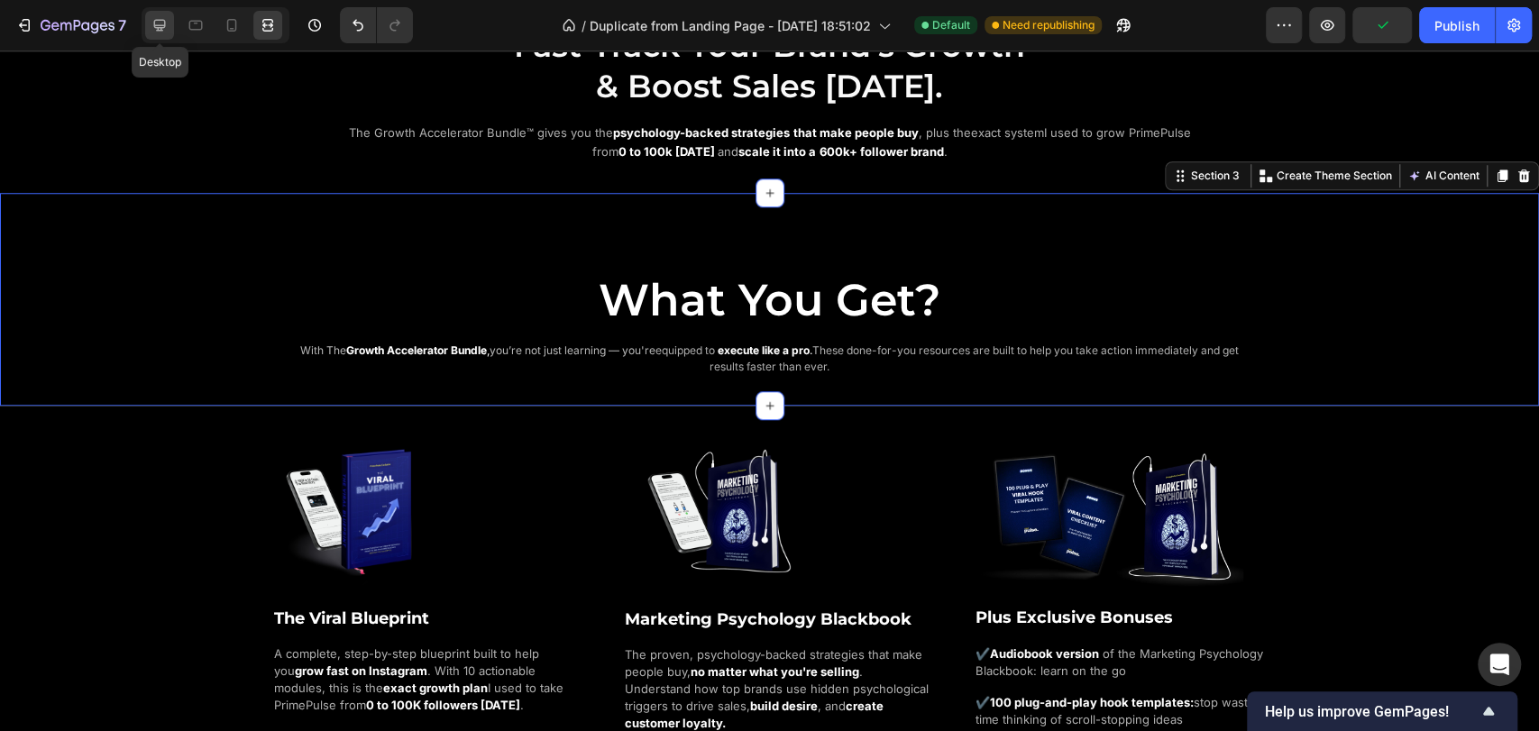
click at [158, 28] on icon at bounding box center [160, 26] width 12 height 12
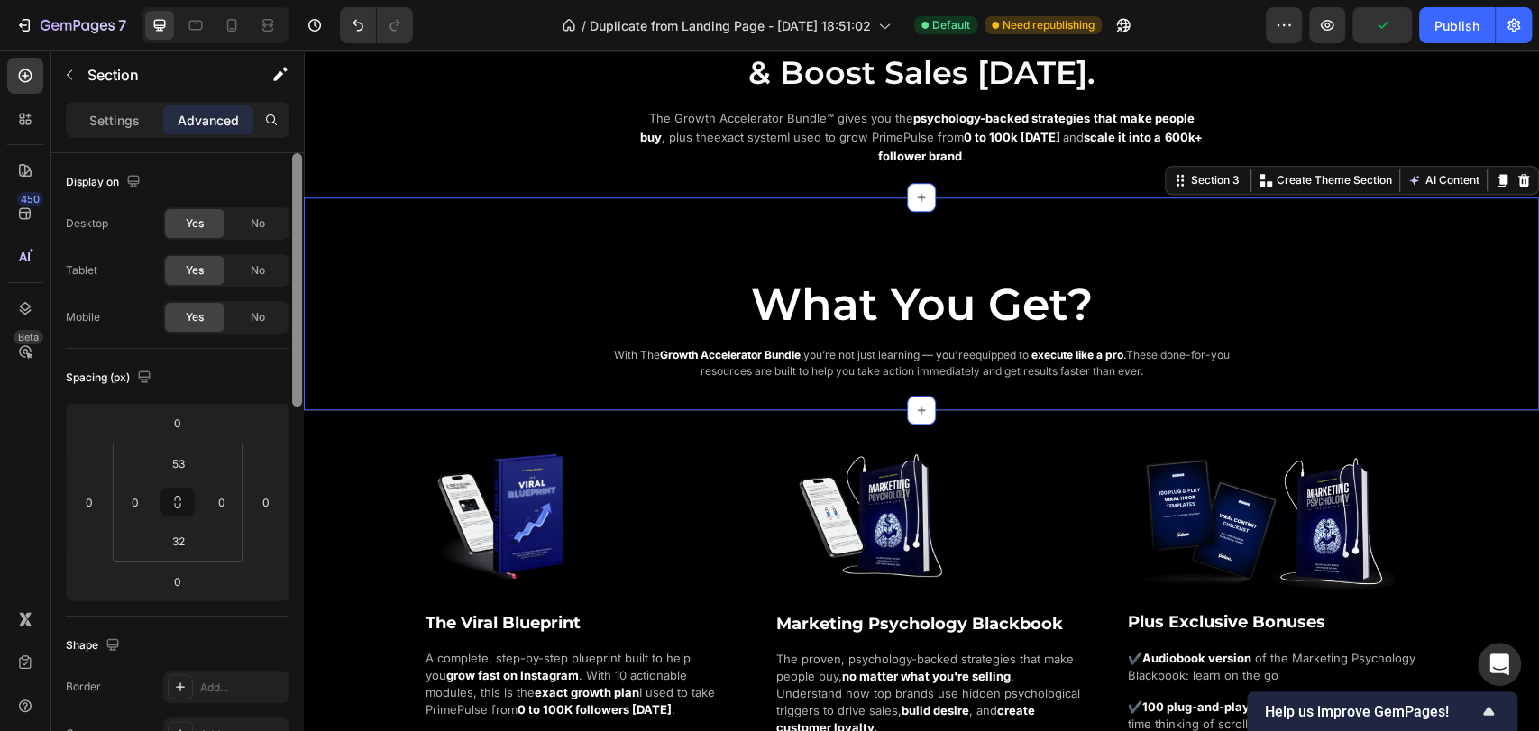
scroll to position [1002, 0]
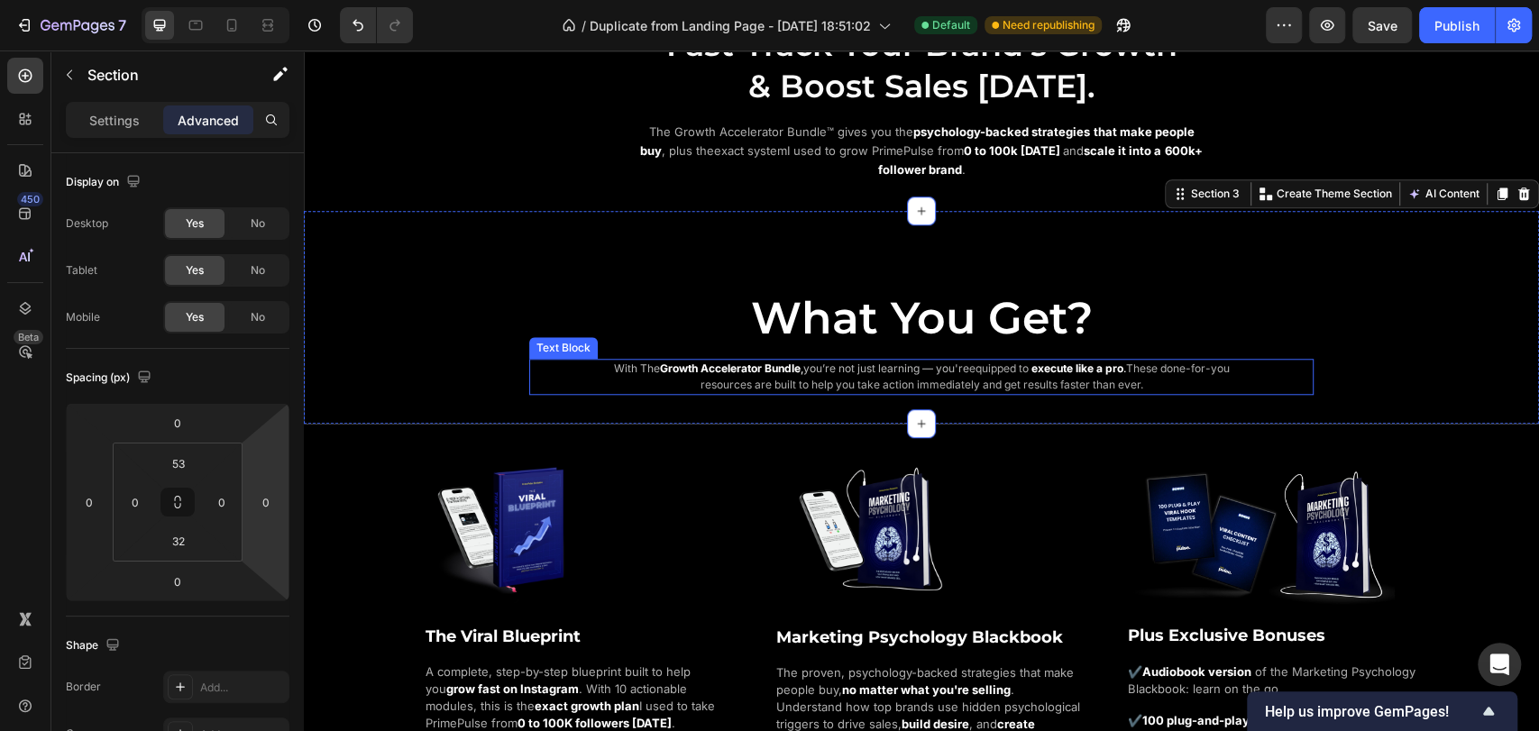
click at [605, 372] on p "With The G rowth Accelerator Bundle , you’re not just learning — you're equippe…" at bounding box center [921, 377] width 637 height 32
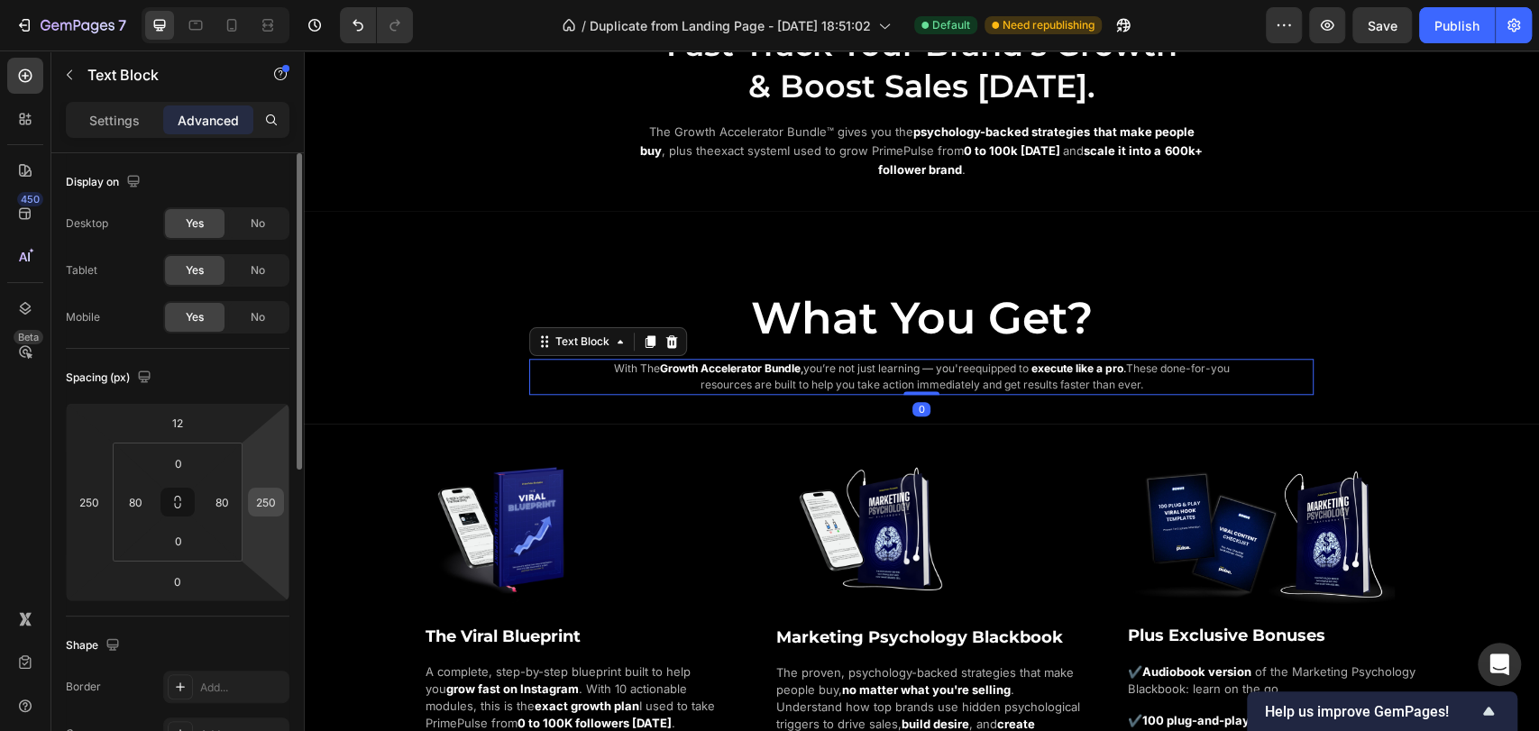
click at [275, 500] on input "250" at bounding box center [266, 502] width 27 height 27
type input "280"
click at [96, 499] on input "250" at bounding box center [89, 502] width 27 height 27
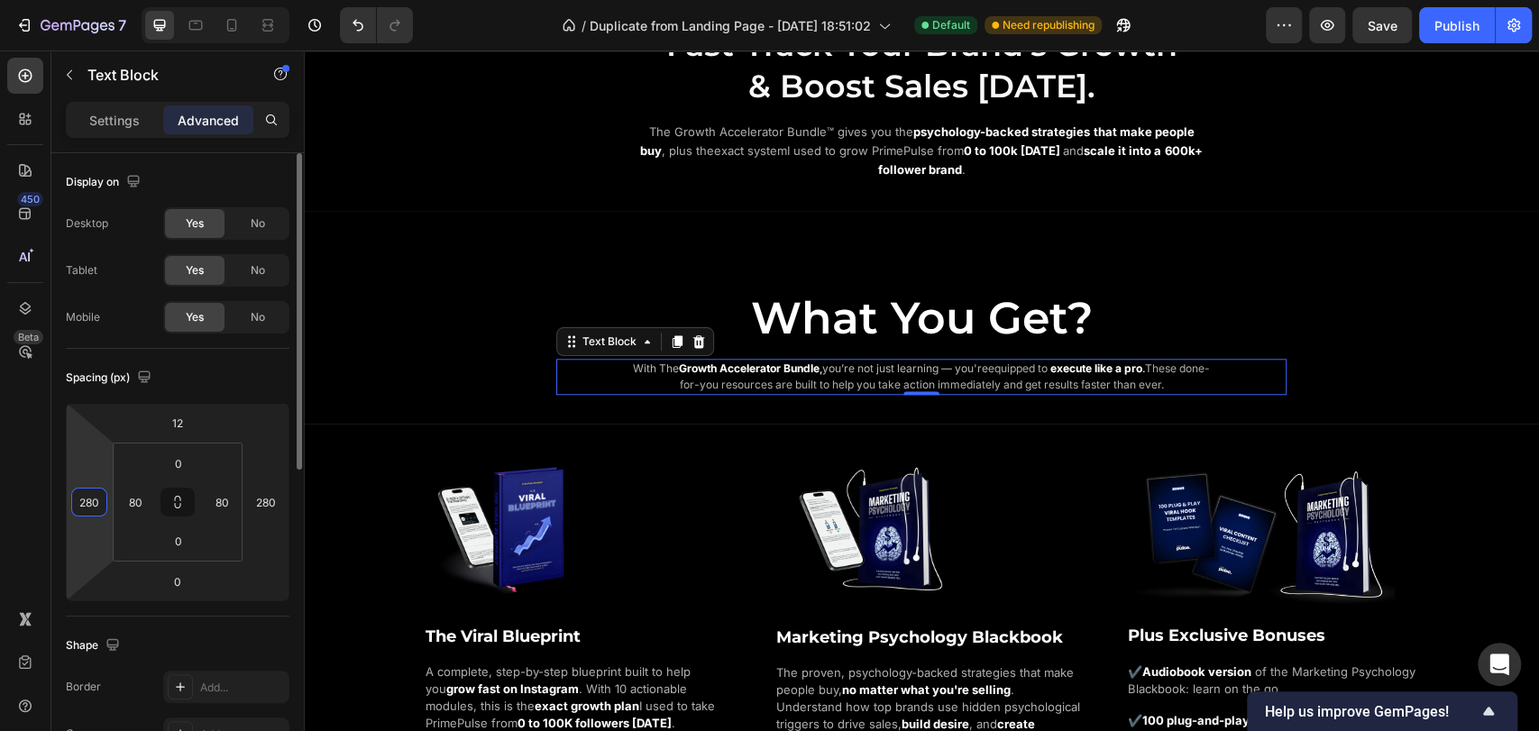
type input "280"
click at [224, 378] on div "Spacing (px)" at bounding box center [178, 377] width 224 height 29
click at [269, 23] on icon at bounding box center [268, 25] width 18 height 18
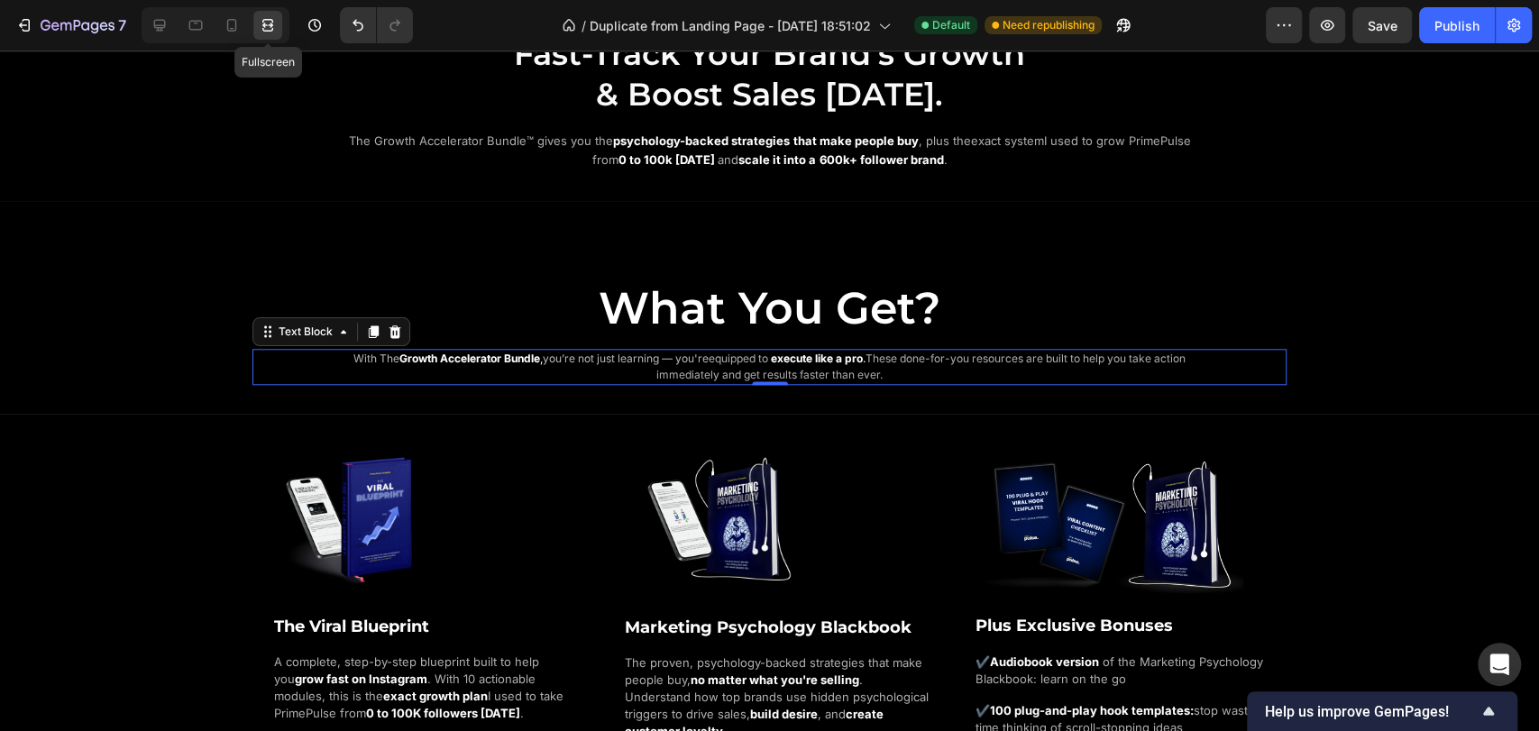
scroll to position [1070, 0]
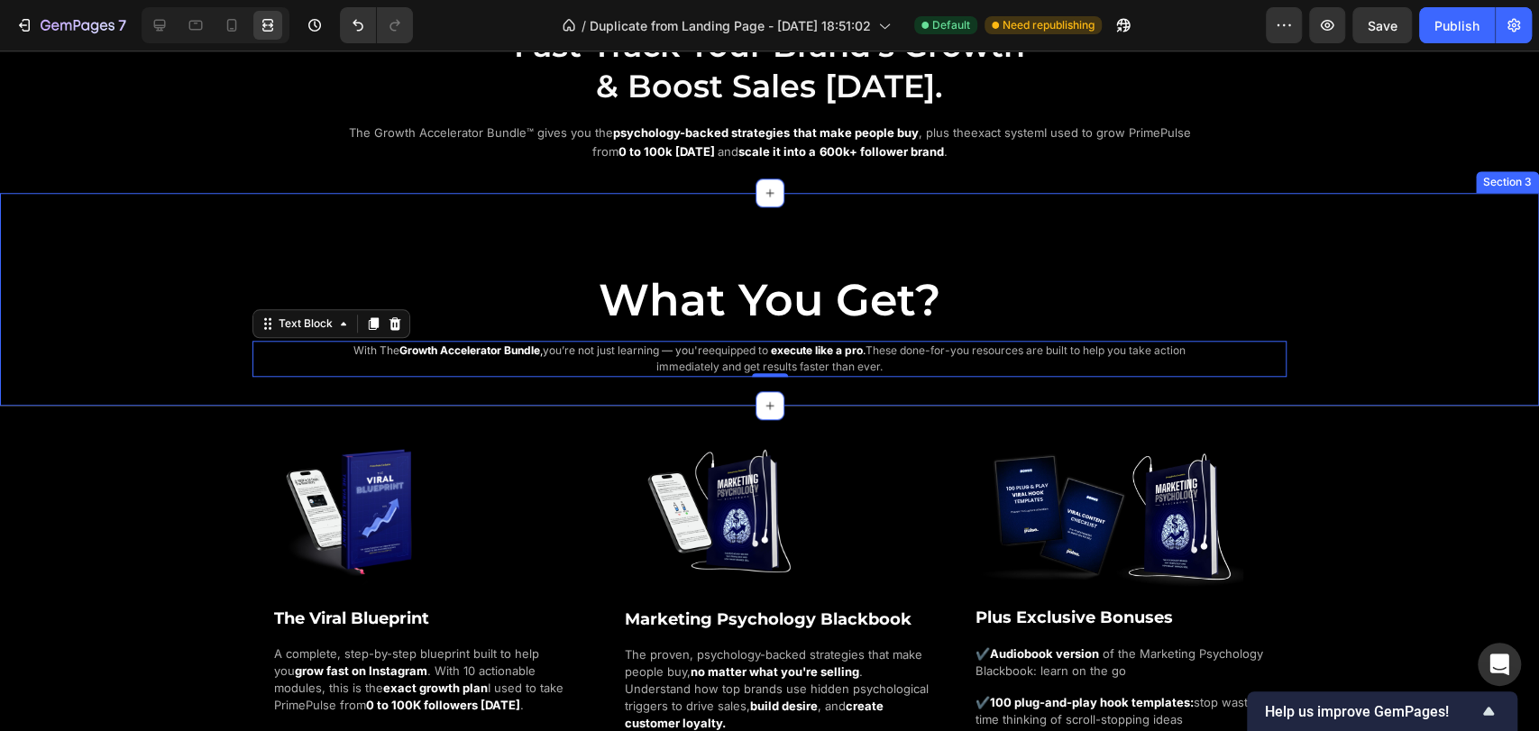
click at [138, 363] on div "What You Get? Heading With The G rowth Accelerator Bundle , you’re not just lea…" at bounding box center [769, 309] width 1539 height 137
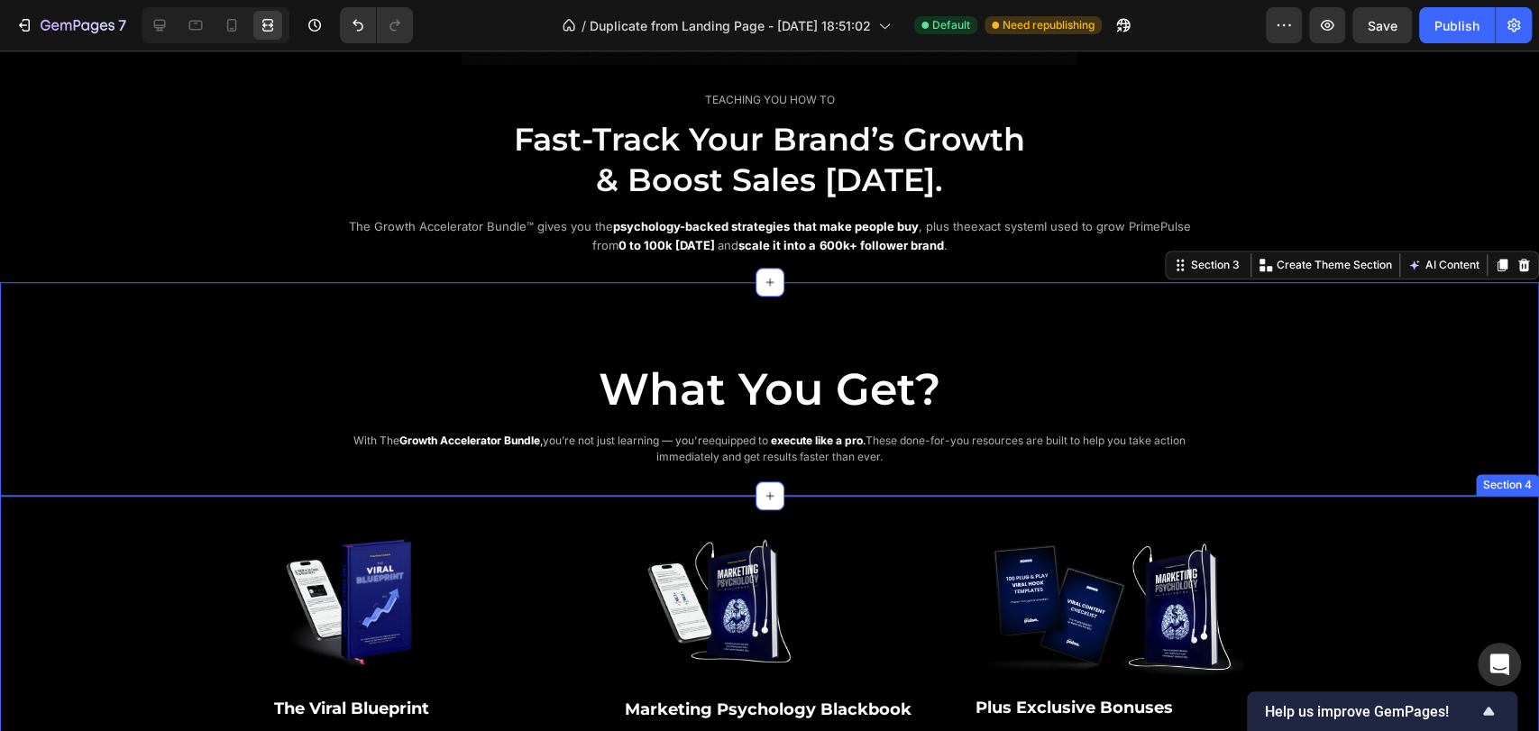
scroll to position [969, 0]
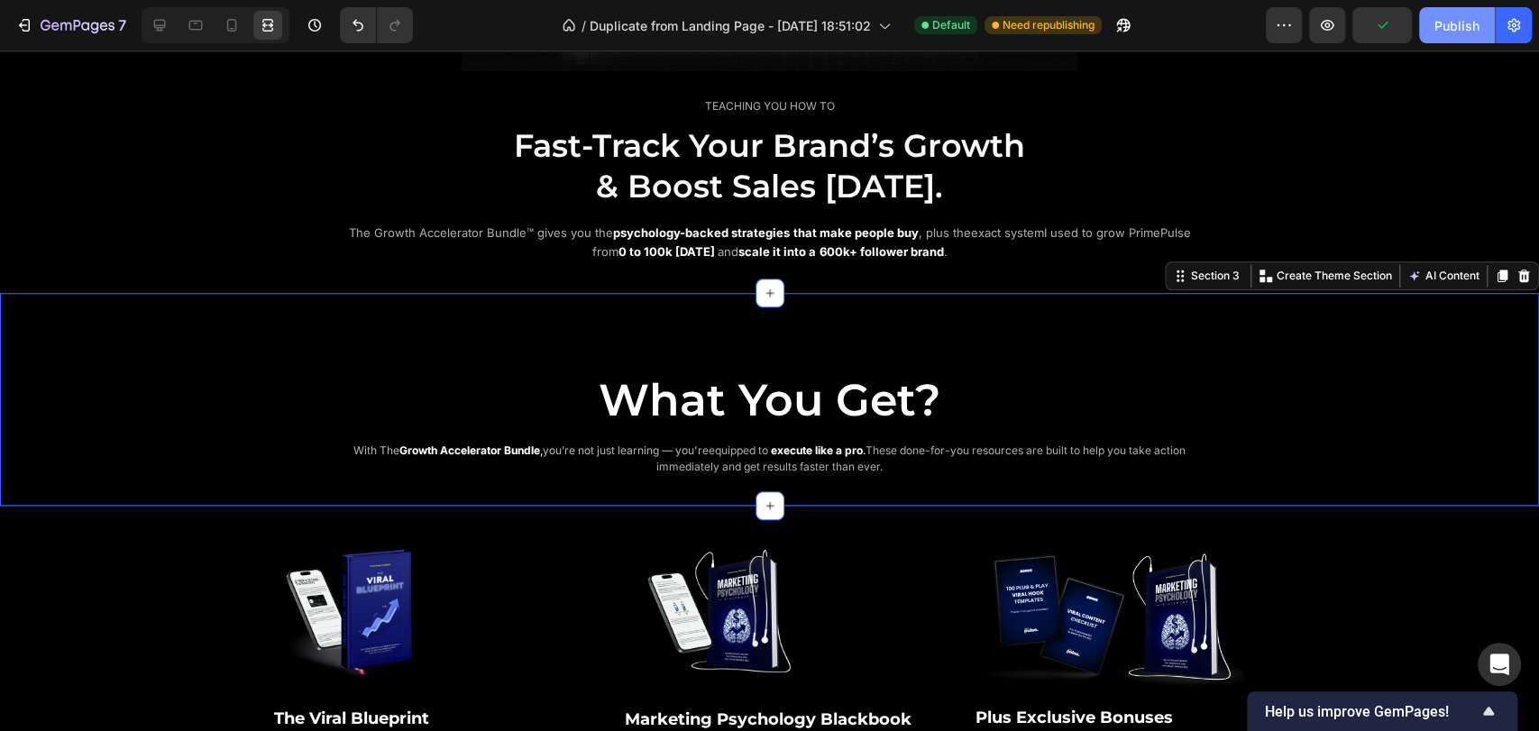
drag, startPoint x: 1457, startPoint y: 23, endPoint x: 1216, endPoint y: 63, distance: 244.9
click at [1457, 23] on div "Publish" at bounding box center [1457, 25] width 45 height 19
click at [156, 23] on icon at bounding box center [160, 25] width 18 height 18
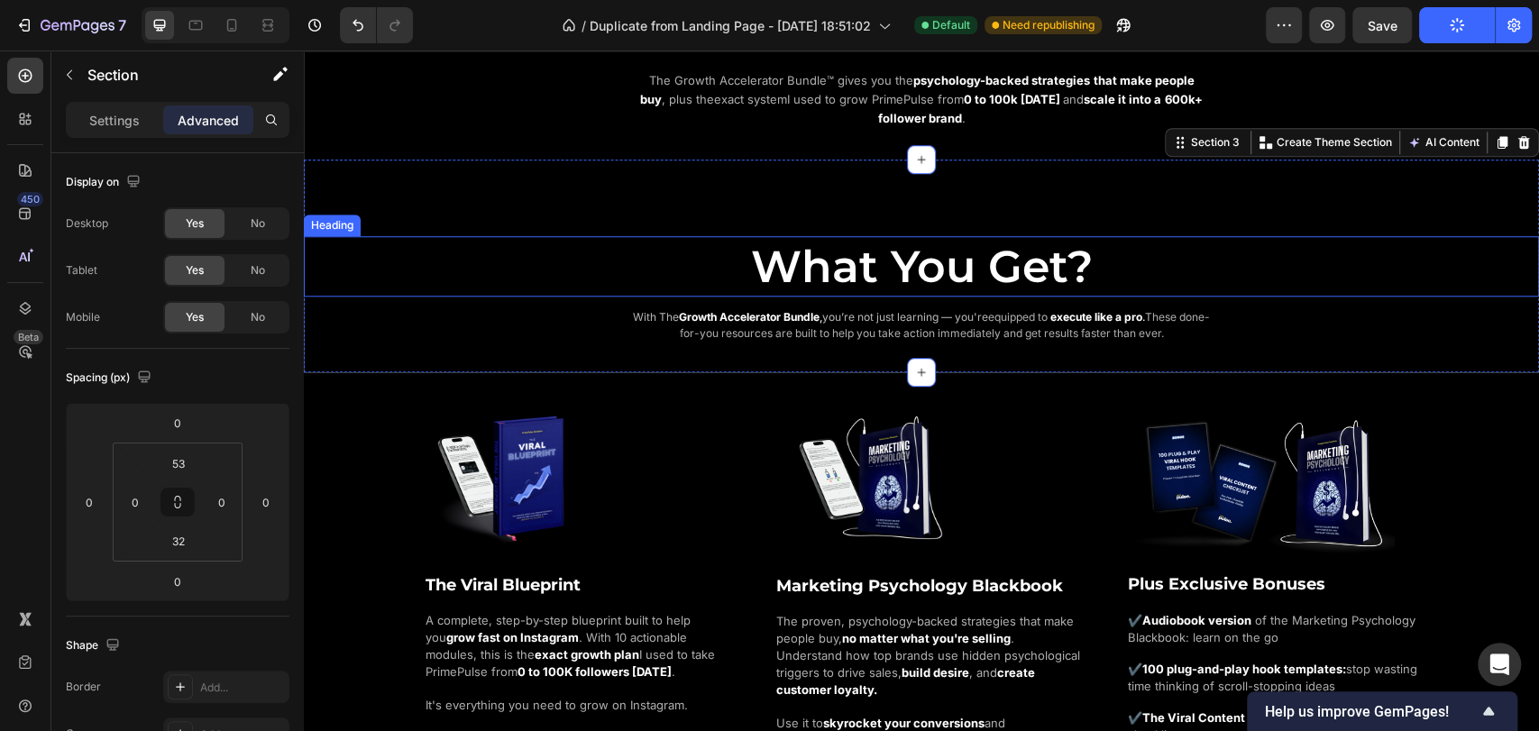
scroll to position [1070, 0]
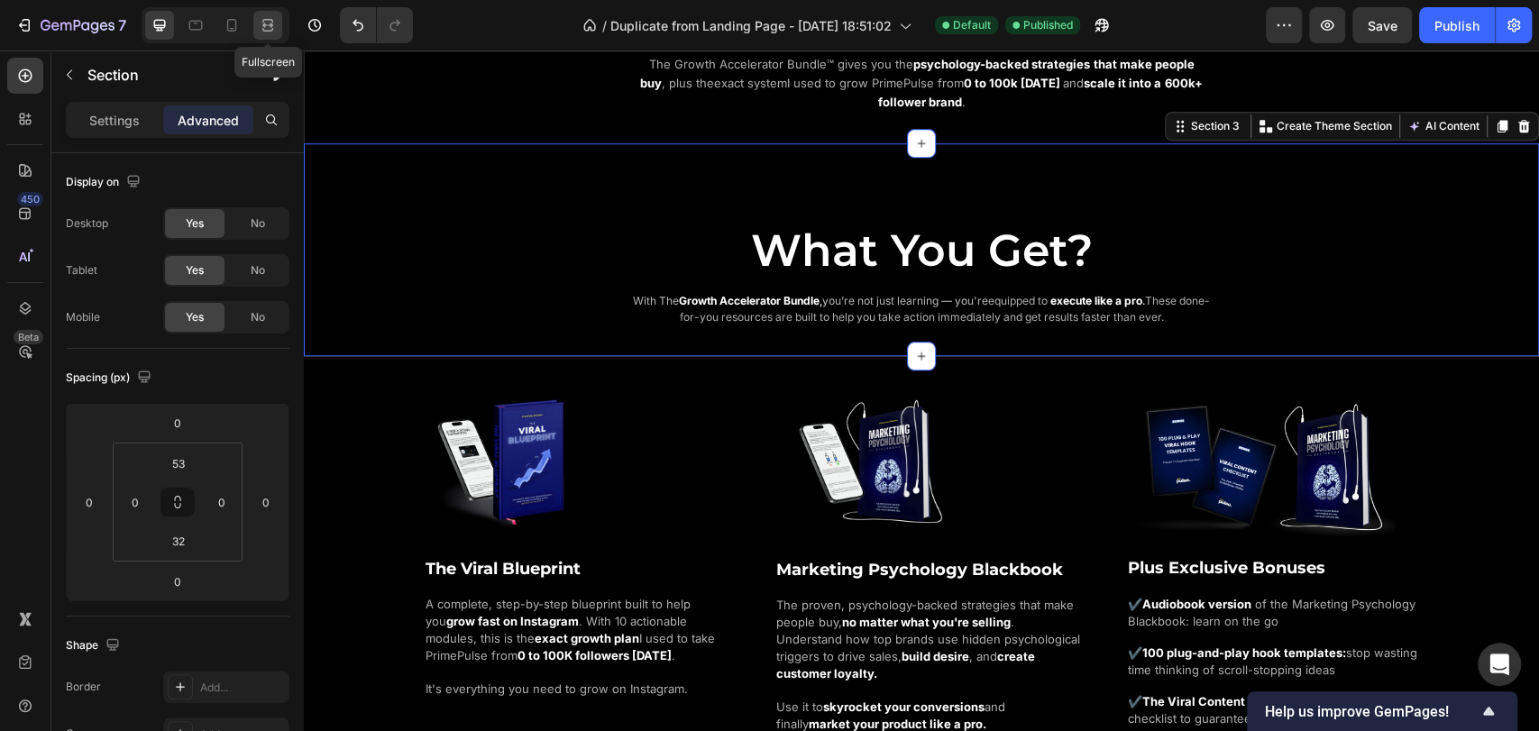
click at [271, 28] on icon at bounding box center [268, 25] width 18 height 18
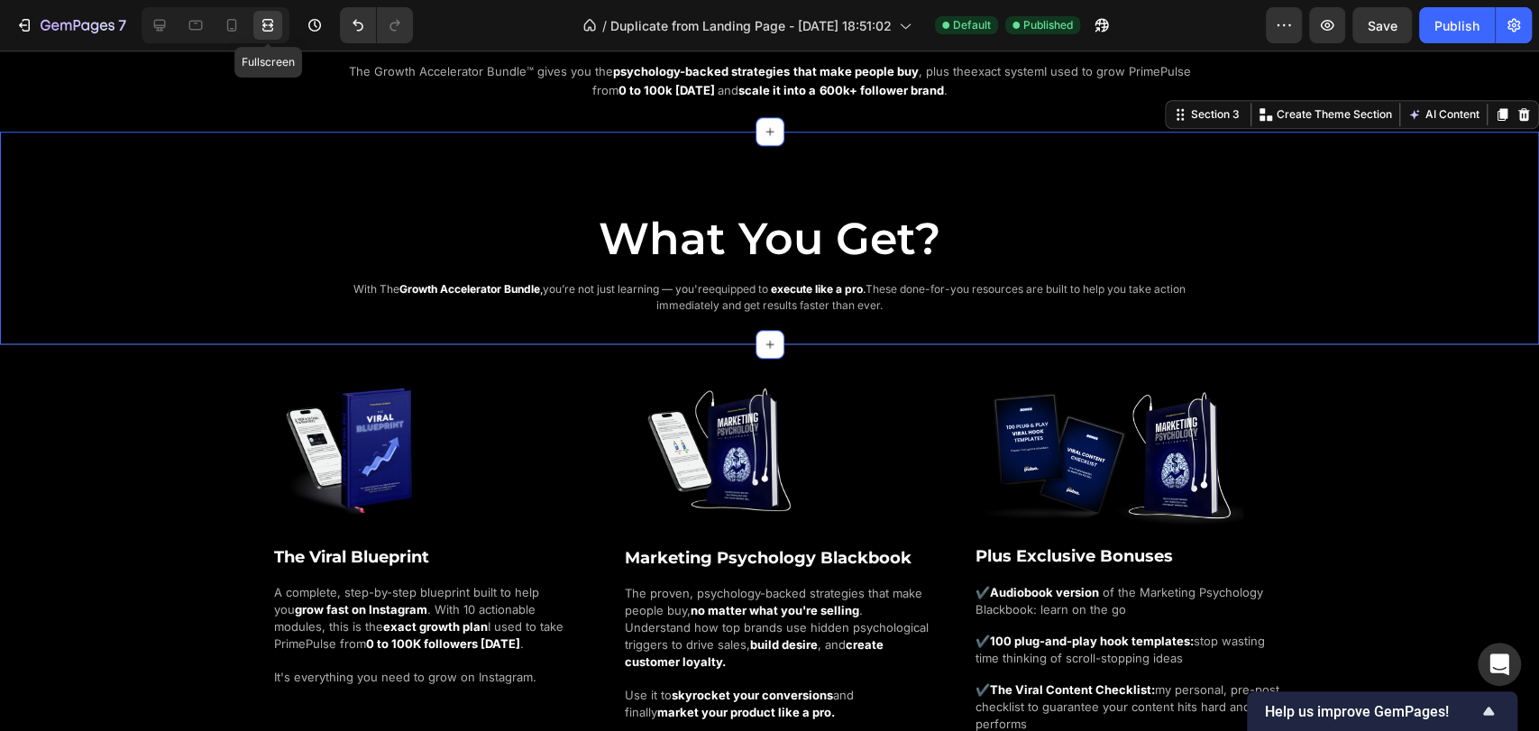
scroll to position [1138, 0]
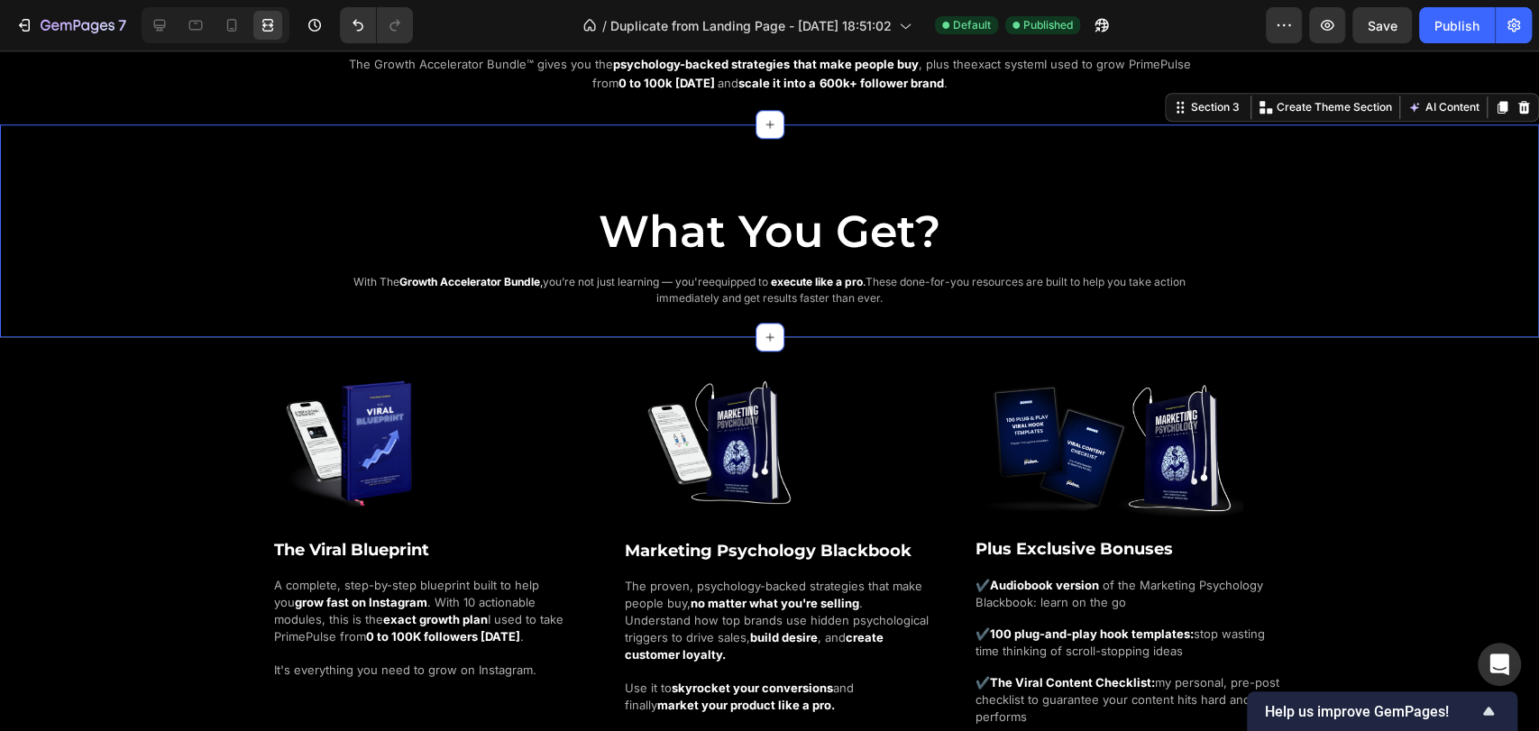
click at [211, 189] on div "What You Get? Heading With The G rowth Accelerator Bundle , you’re not just lea…" at bounding box center [769, 240] width 1539 height 137
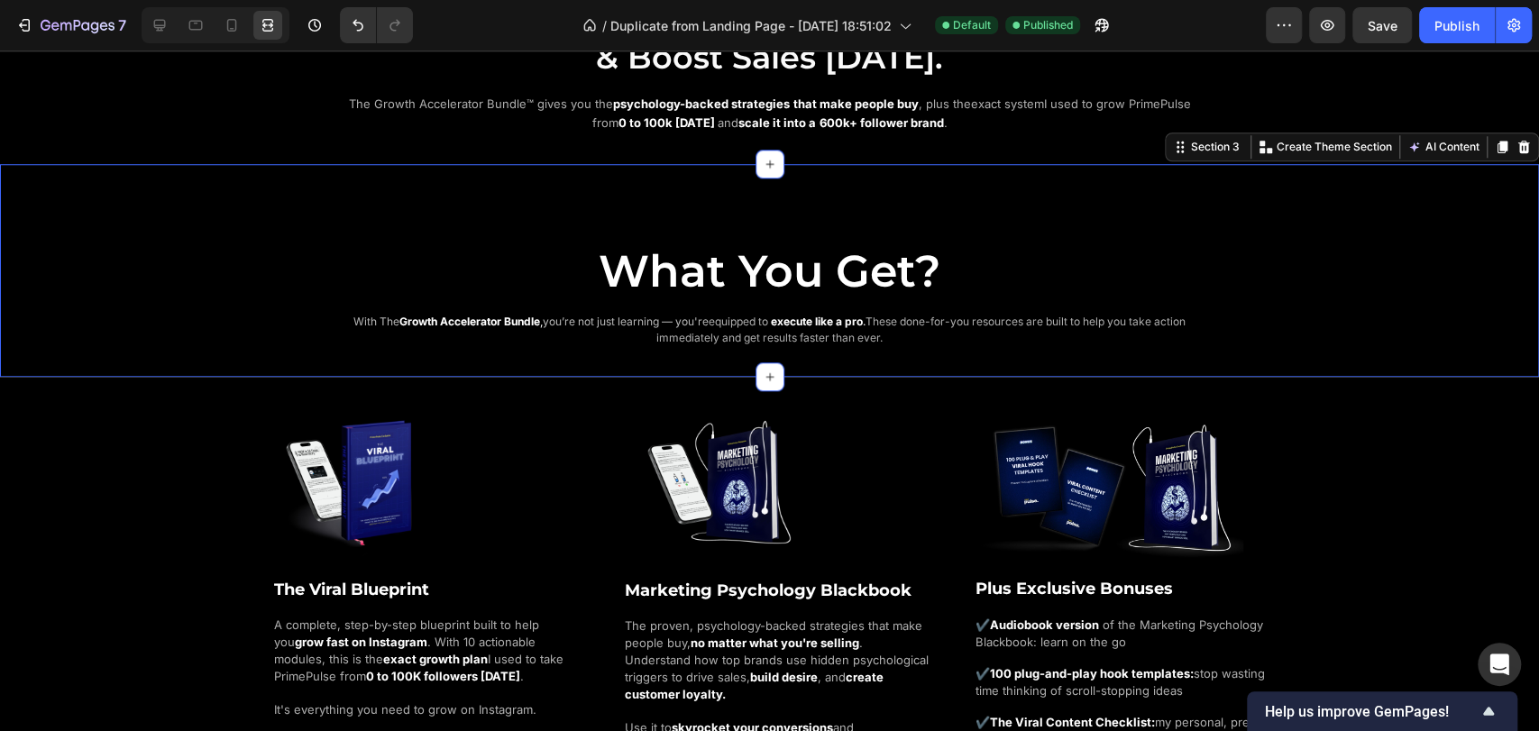
scroll to position [1038, 0]
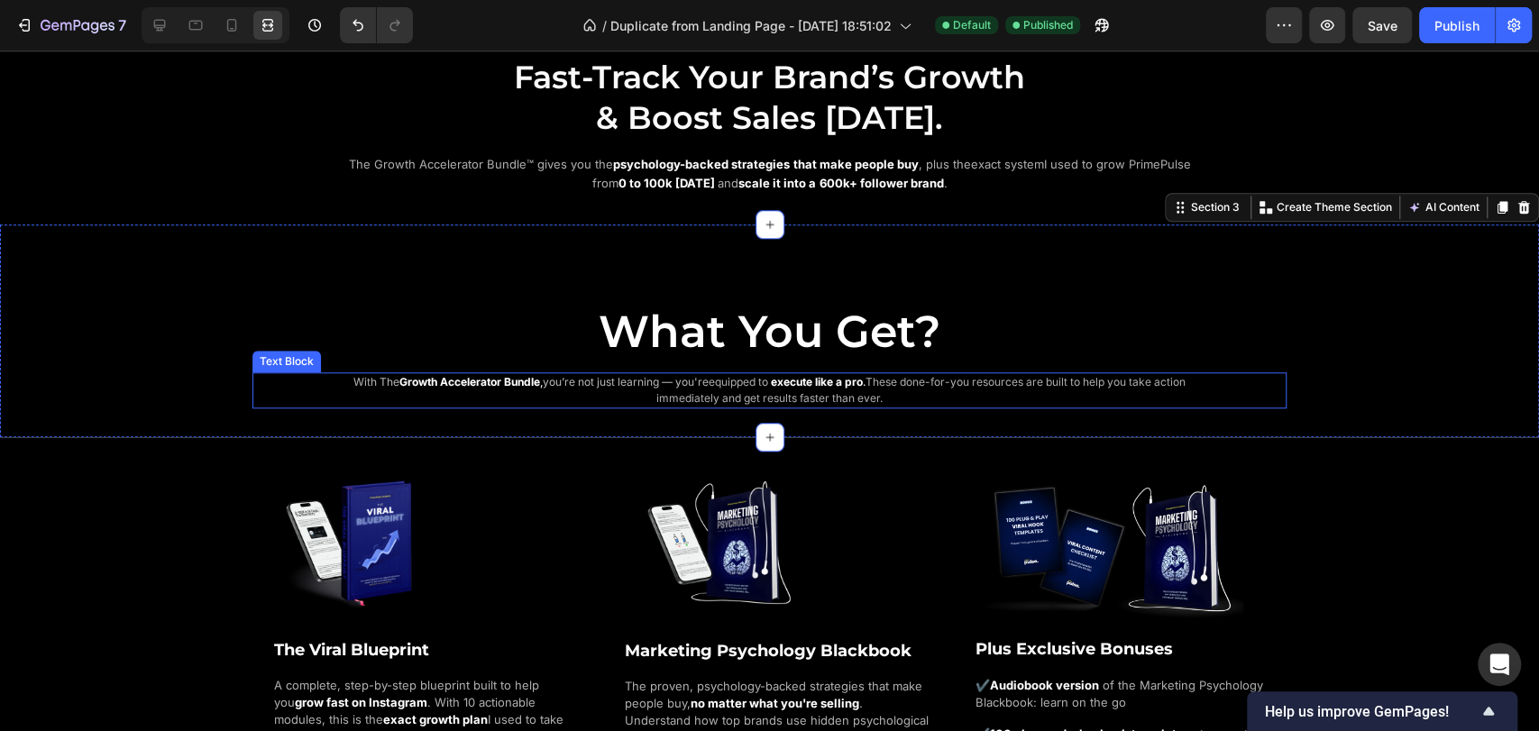
click at [586, 390] on p "With The G rowth Accelerator Bundle , you’re not just learning — you're equippe…" at bounding box center [769, 390] width 886 height 32
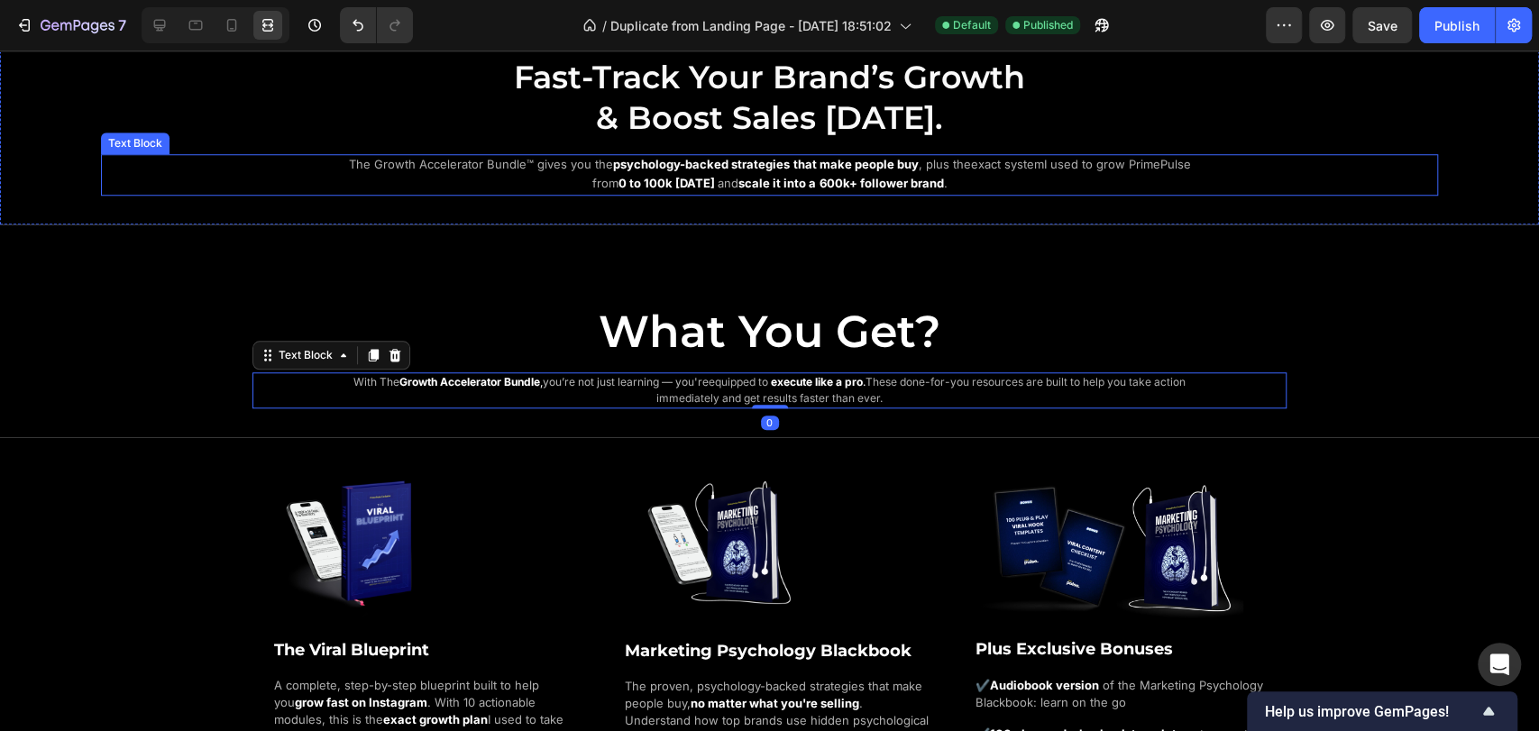
click at [629, 170] on p "The Growth Accelerator Bundle™ gives you the psychology-backed strategies that …" at bounding box center [770, 175] width 876 height 38
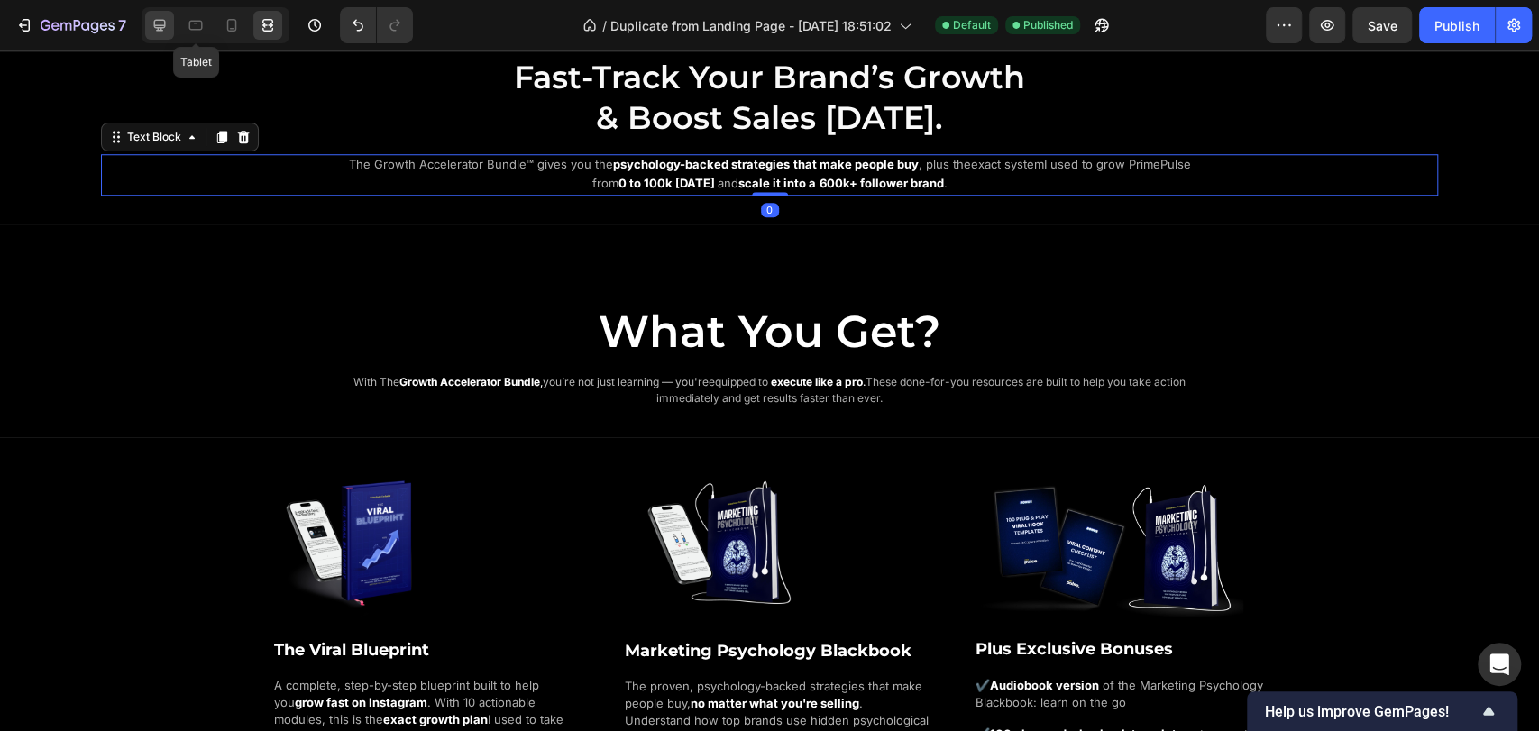
click at [163, 29] on icon at bounding box center [160, 25] width 18 height 18
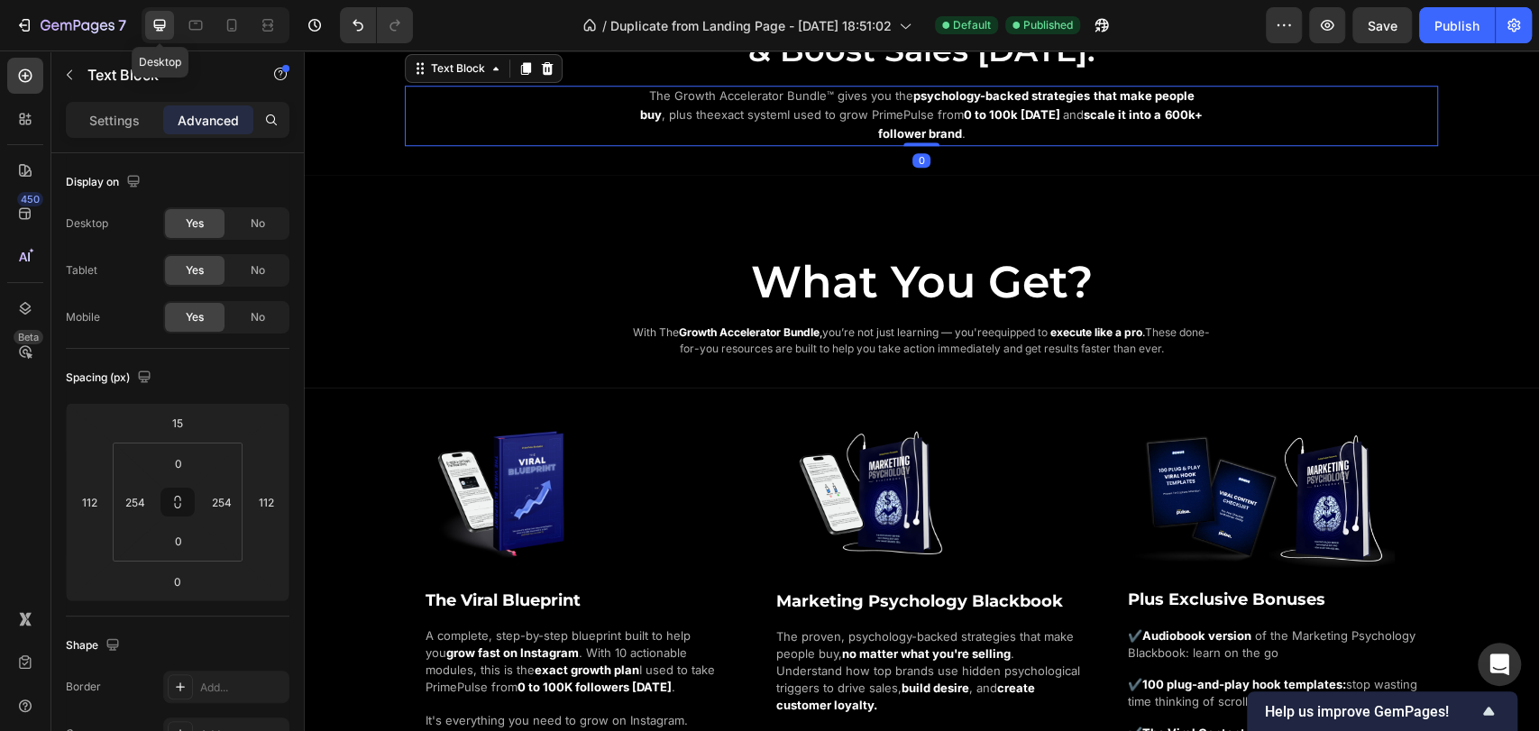
scroll to position [969, 0]
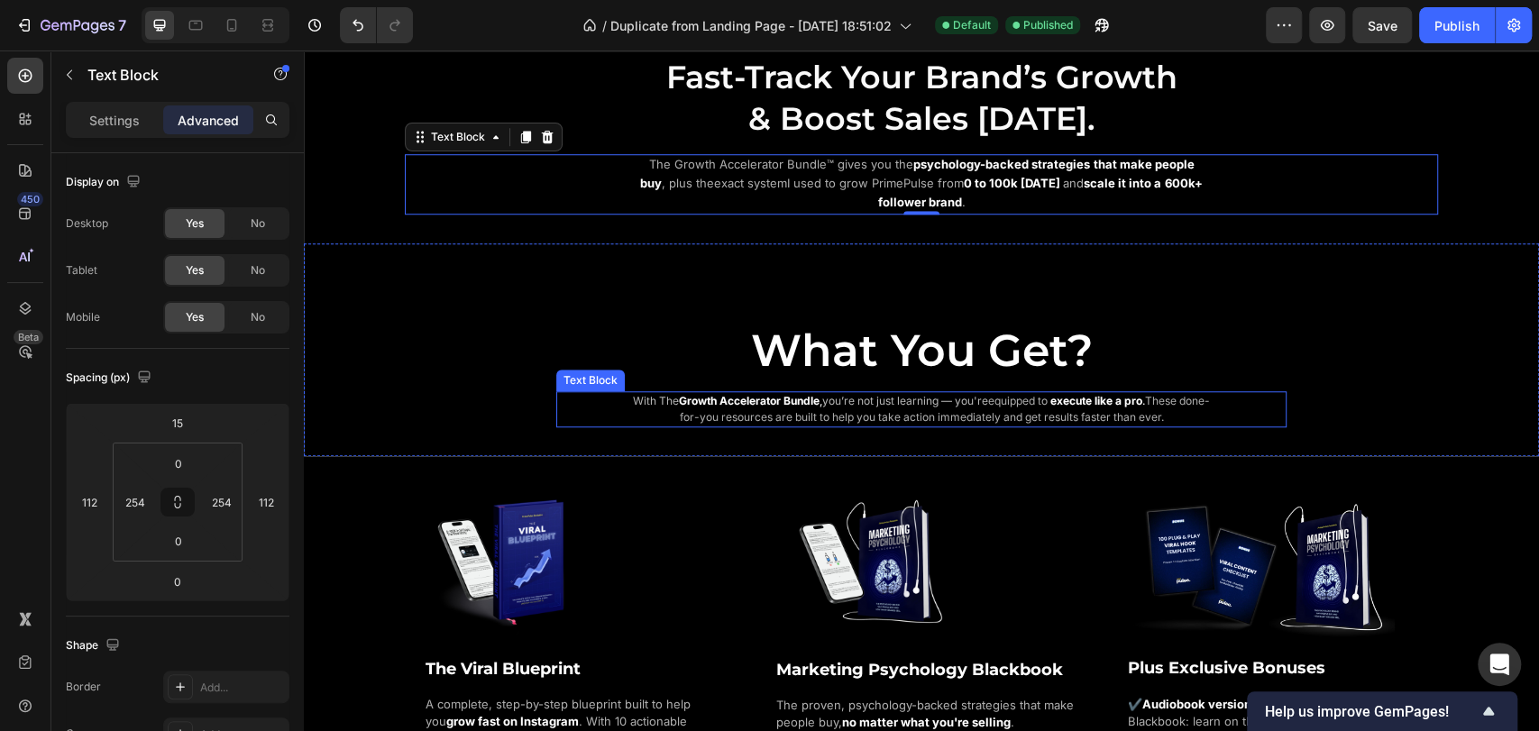
click at [730, 395] on strong "rowth Accelerator Bundle" at bounding box center [753, 401] width 133 height 14
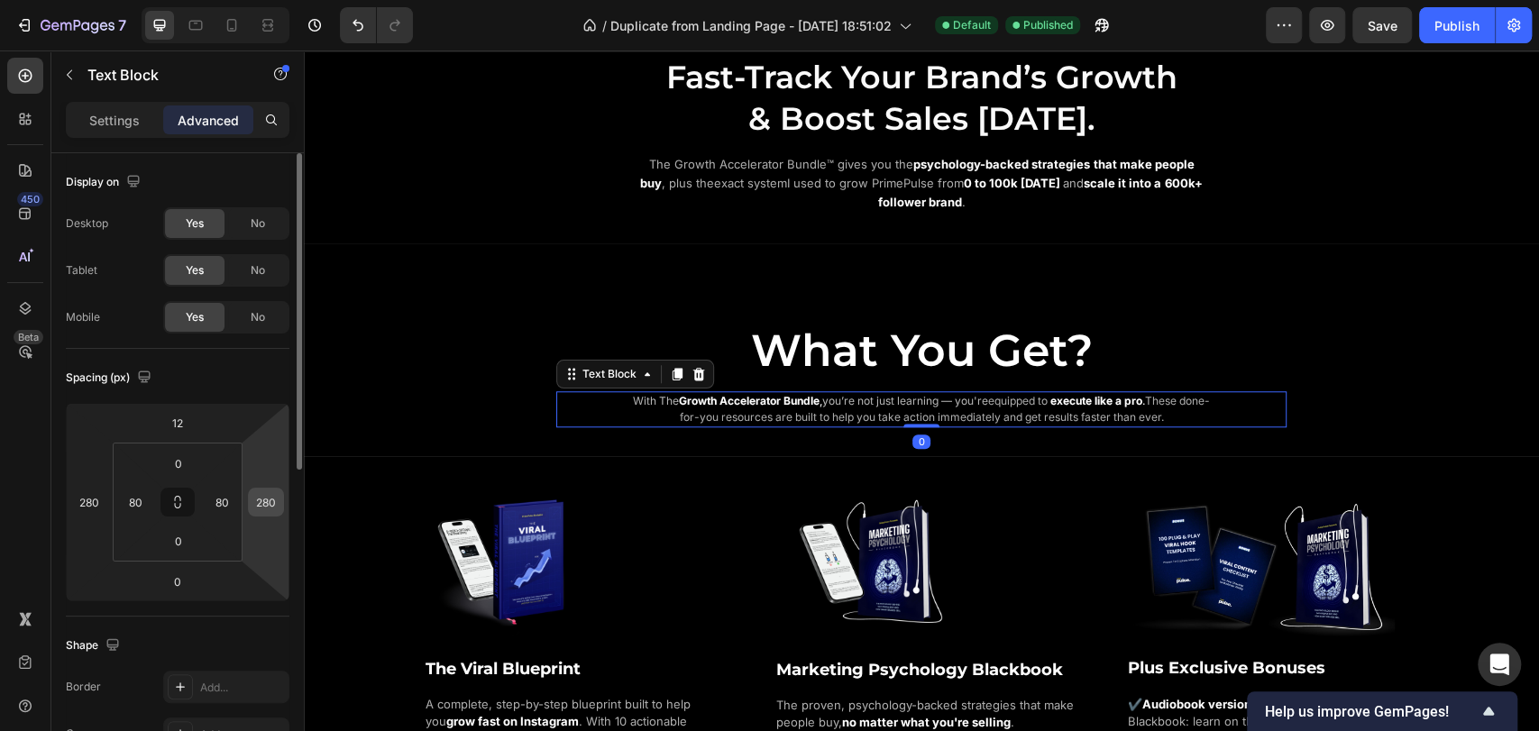
click at [269, 504] on input "280" at bounding box center [266, 502] width 27 height 27
type input "250"
click at [84, 502] on input "280" at bounding box center [89, 502] width 27 height 27
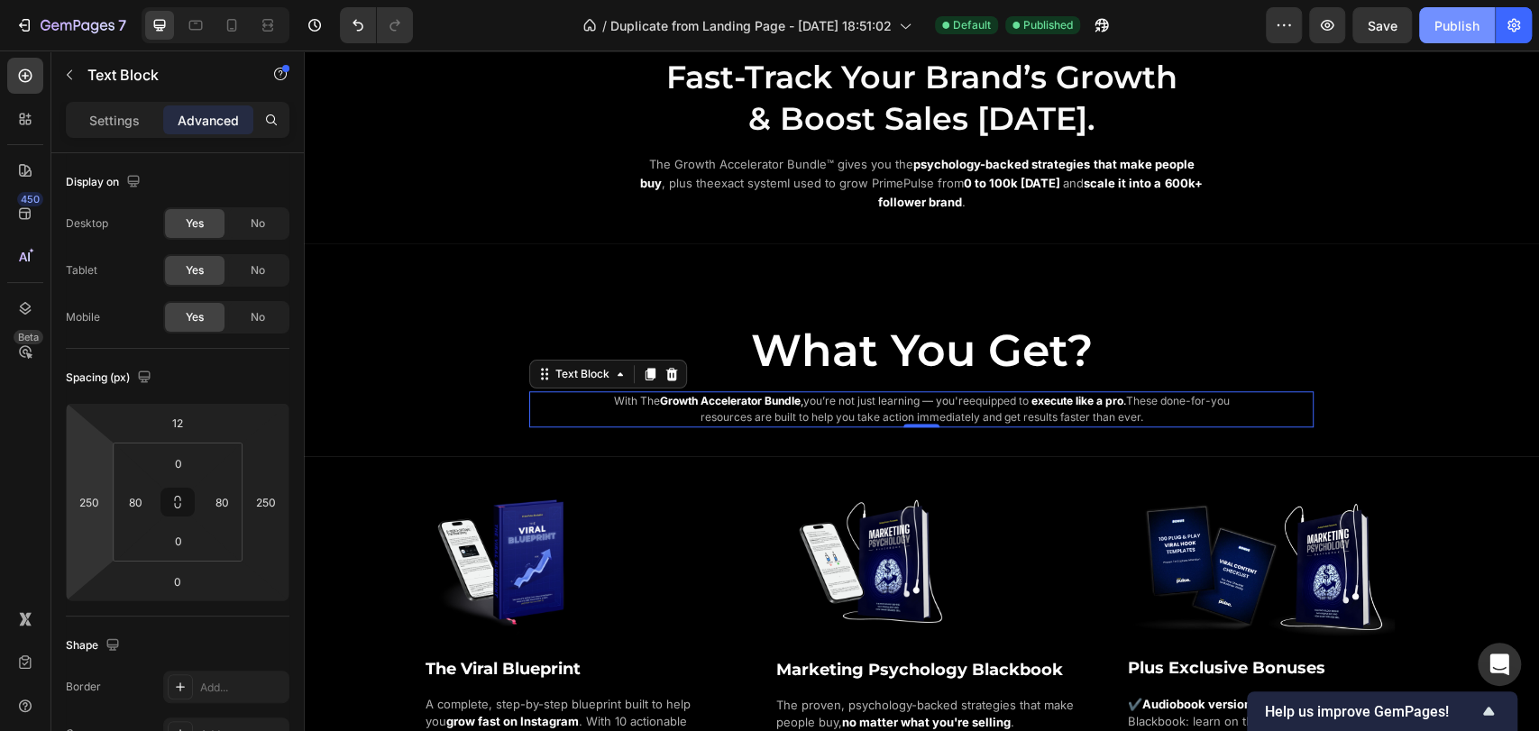
drag, startPoint x: 1440, startPoint y: 16, endPoint x: 931, endPoint y: 82, distance: 513.8
click at [1440, 16] on div "Publish" at bounding box center [1457, 25] width 45 height 19
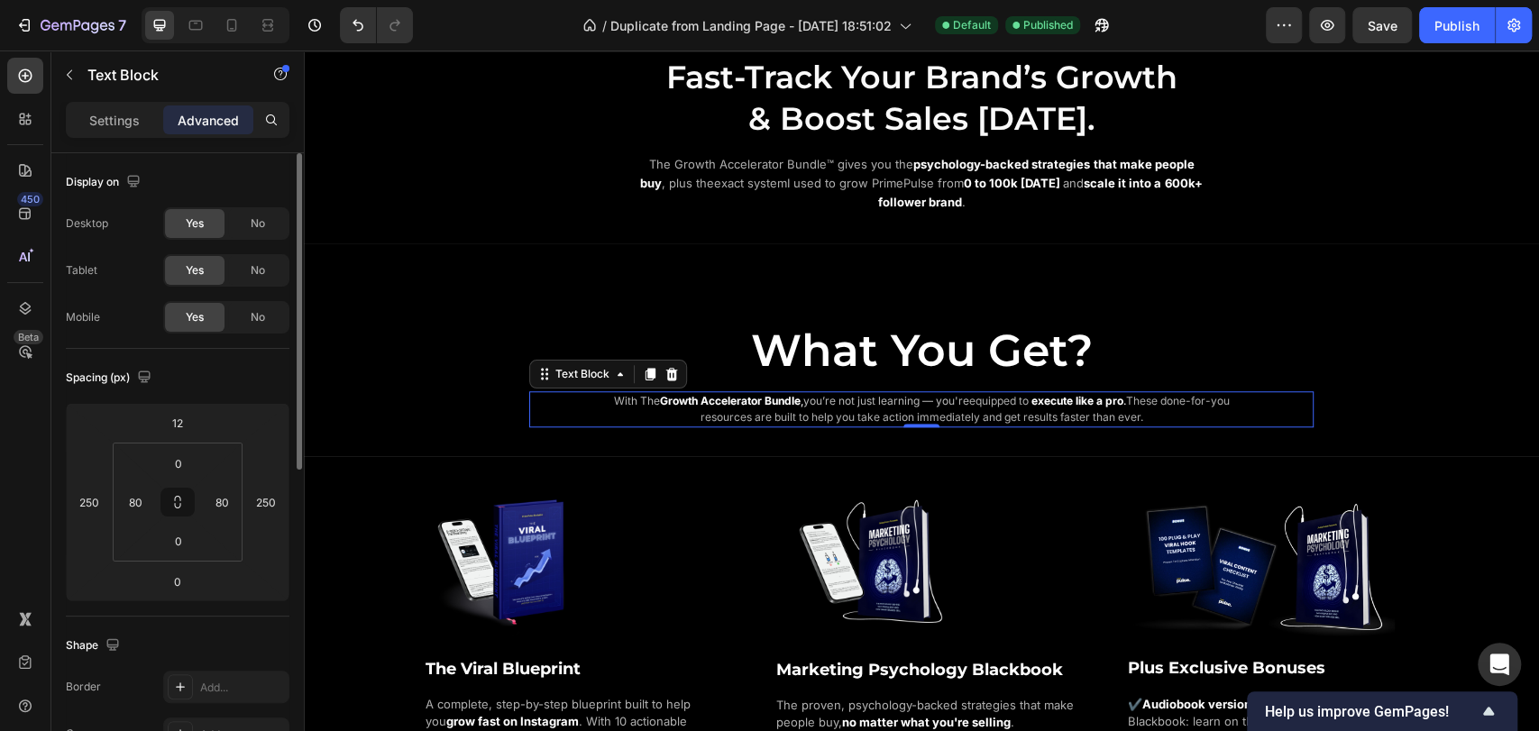
click at [225, 166] on div "Display on Desktop Yes No Tablet Yes No Mobile Yes No" at bounding box center [178, 251] width 224 height 196
click at [347, 31] on button "Undo/Redo" at bounding box center [358, 25] width 36 height 36
click at [349, 30] on icon "Undo/Redo" at bounding box center [358, 25] width 18 height 18
type input "280"
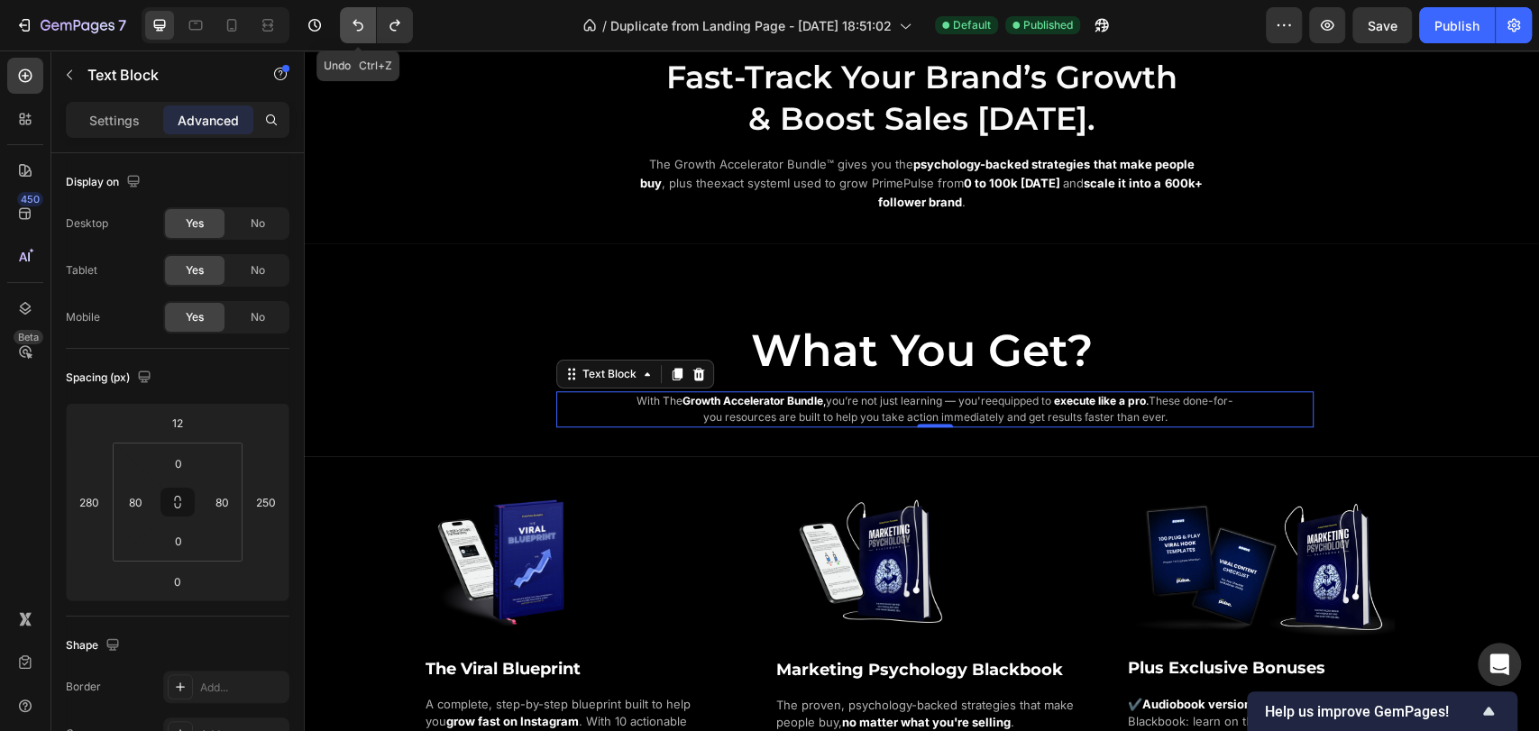
click at [351, 29] on icon "Undo/Redo" at bounding box center [358, 25] width 18 height 18
type input "280"
click at [351, 29] on icon "Undo/Redo" at bounding box center [358, 25] width 18 height 18
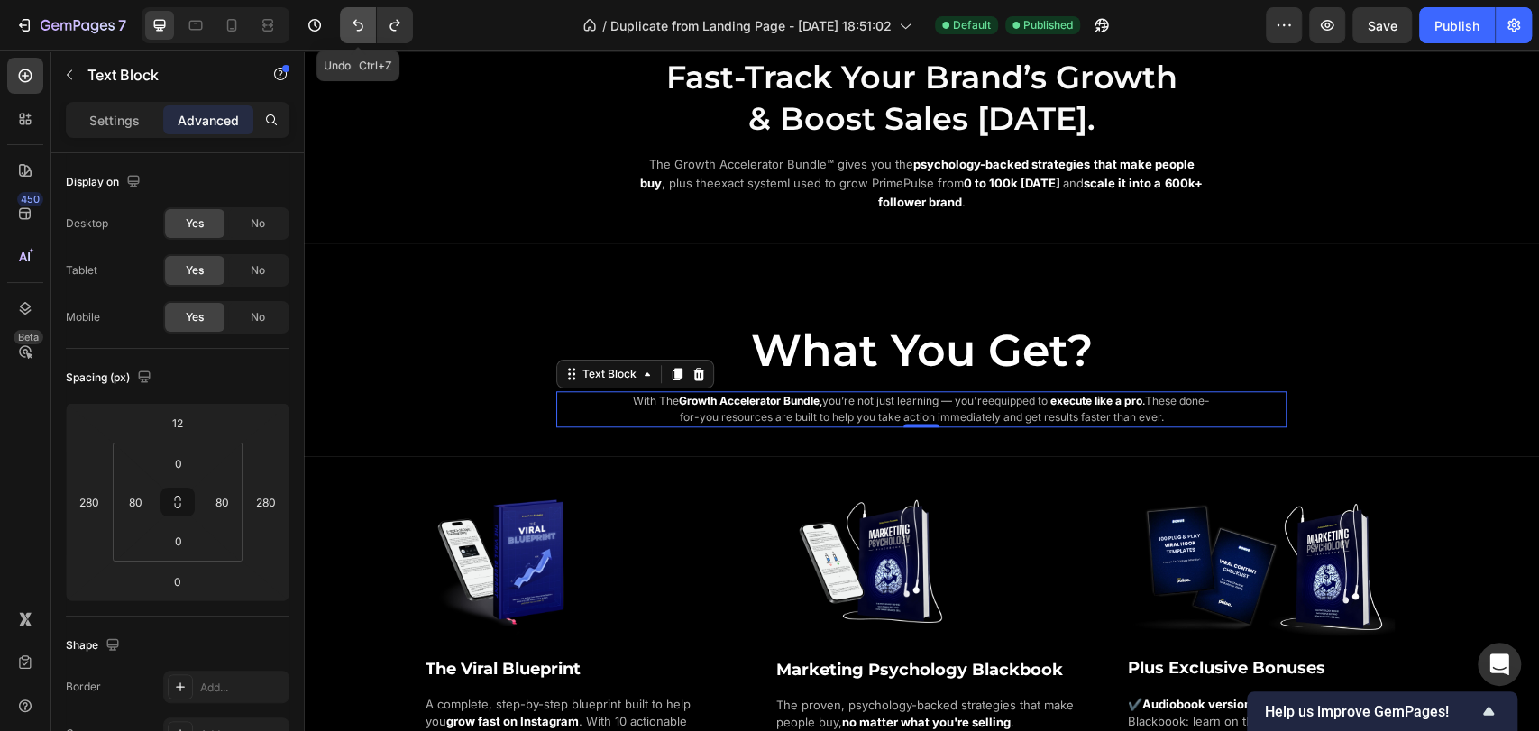
type input "250"
click at [351, 30] on icon "Undo/Redo" at bounding box center [358, 25] width 18 height 18
click at [351, 31] on icon "Undo/Redo" at bounding box center [358, 25] width 18 height 18
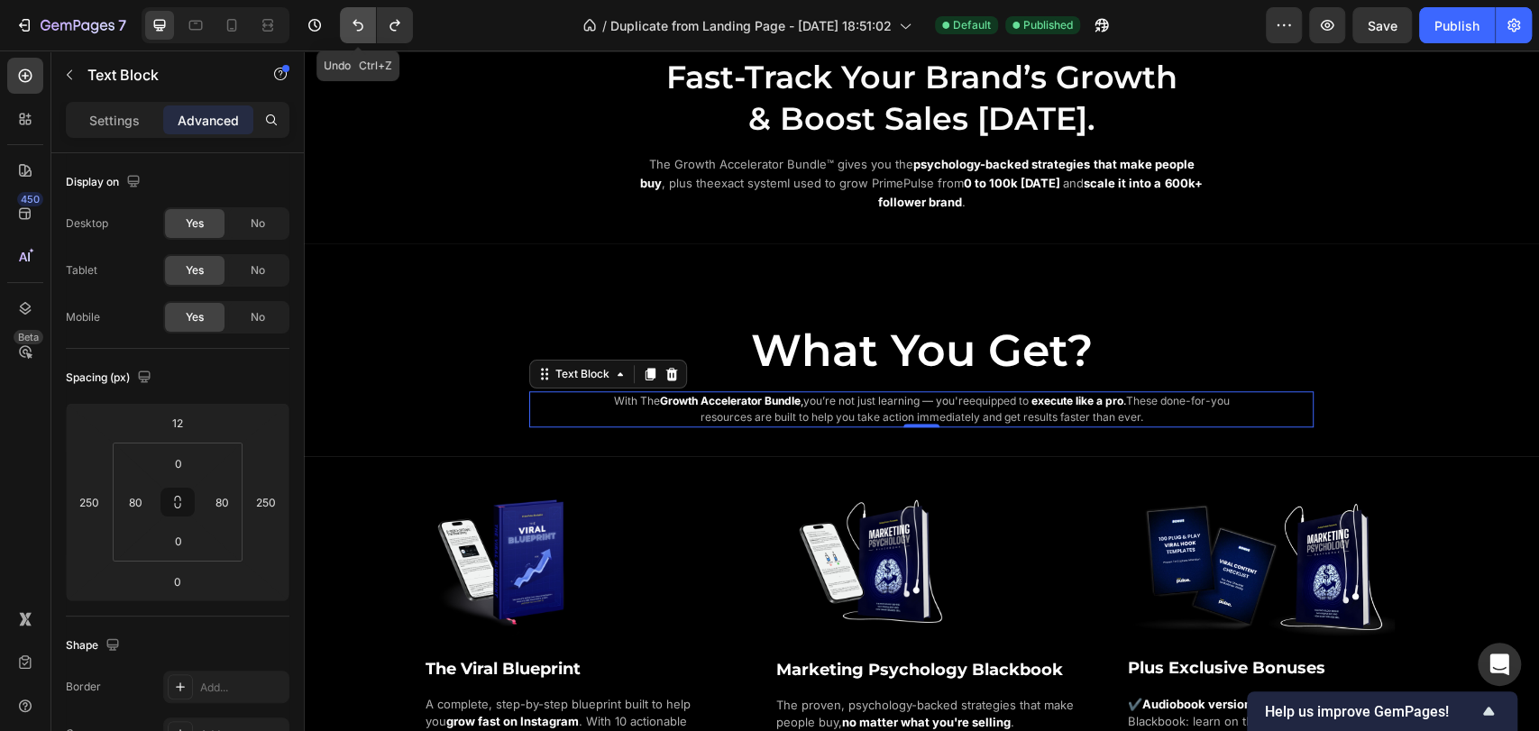
type input "205"
drag, startPoint x: 351, startPoint y: 31, endPoint x: 5, endPoint y: 6, distance: 346.3
click at [351, 31] on icon "Undo/Redo" at bounding box center [358, 25] width 18 height 18
click at [345, 31] on button "Undo/Redo" at bounding box center [358, 25] width 36 height 36
click at [346, 30] on button "Undo/Redo" at bounding box center [358, 25] width 36 height 36
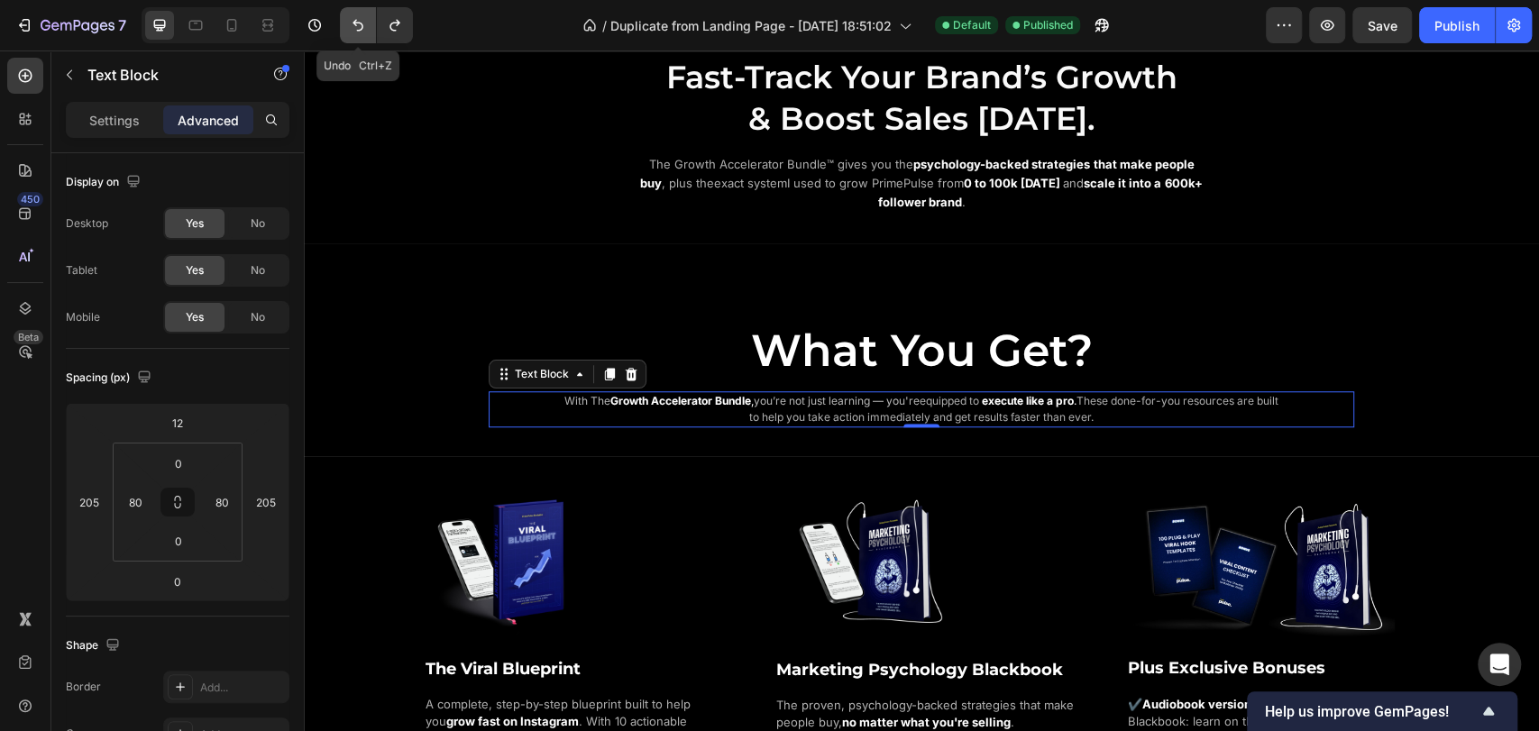
click at [346, 30] on button "Undo/Redo" at bounding box center [358, 25] width 36 height 36
type input "112"
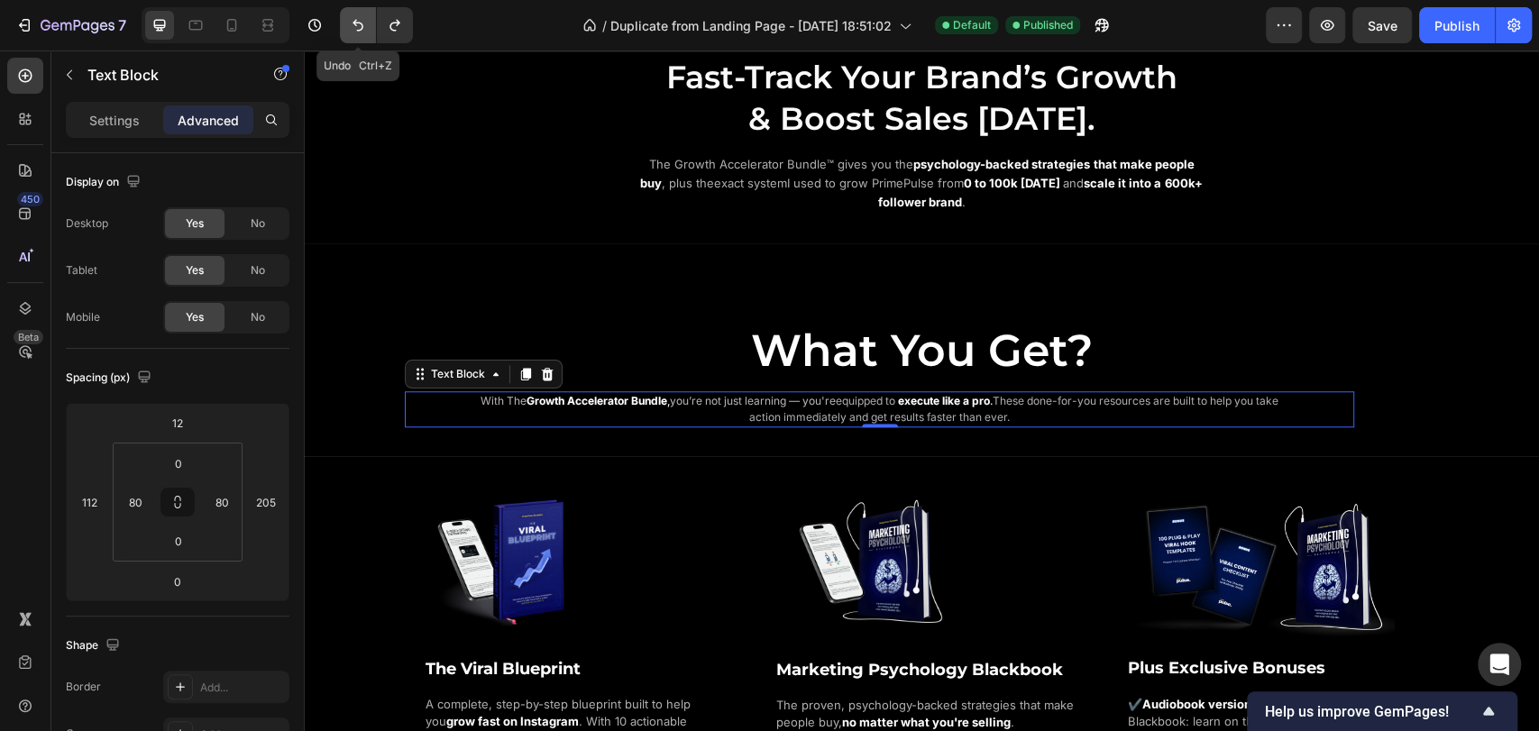
click at [346, 30] on button "Undo/Redo" at bounding box center [358, 25] width 36 height 36
type input "112"
click at [346, 30] on button "Undo/Redo" at bounding box center [358, 25] width 36 height 36
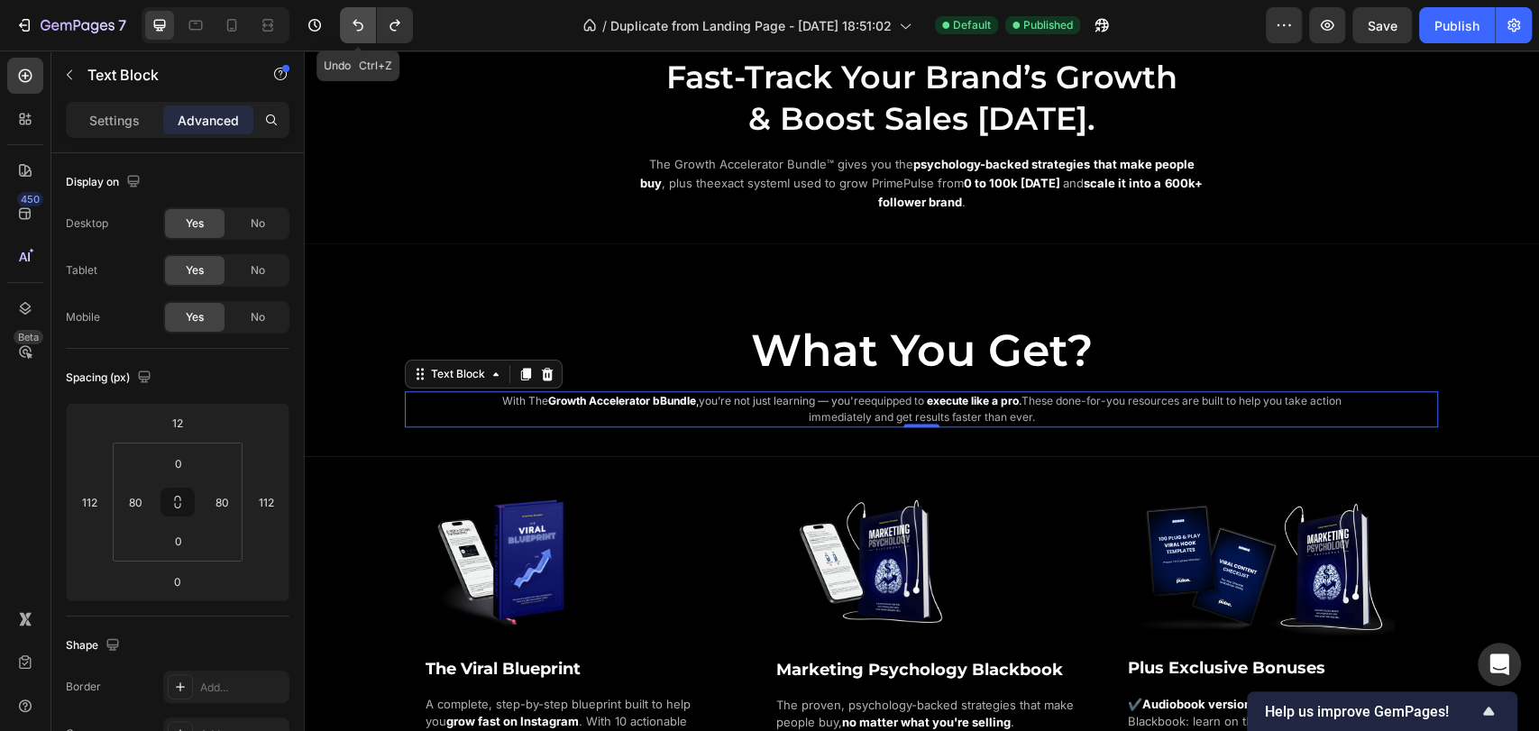
click at [346, 30] on button "Undo/Redo" at bounding box center [358, 25] width 36 height 36
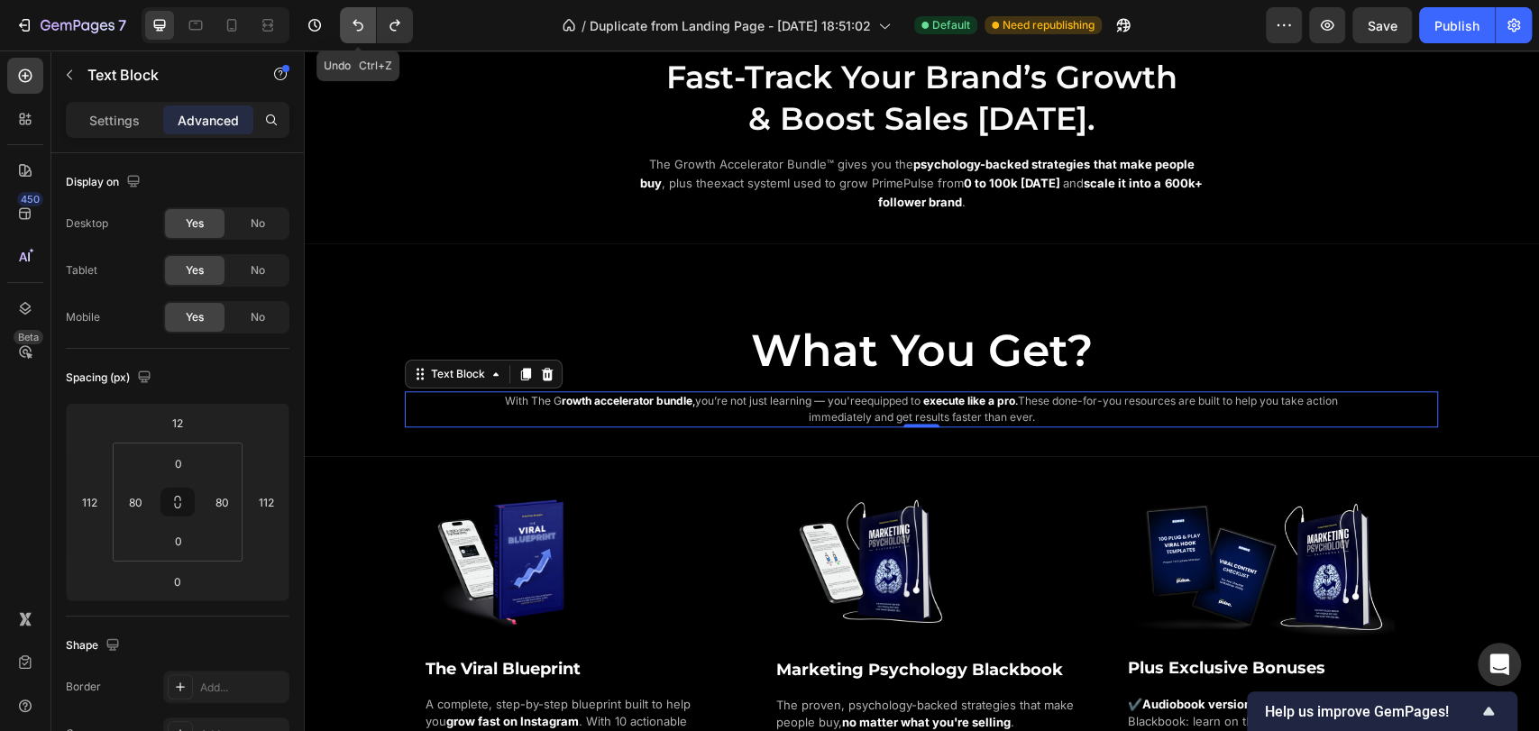
click at [346, 30] on button "Undo/Redo" at bounding box center [358, 25] width 36 height 36
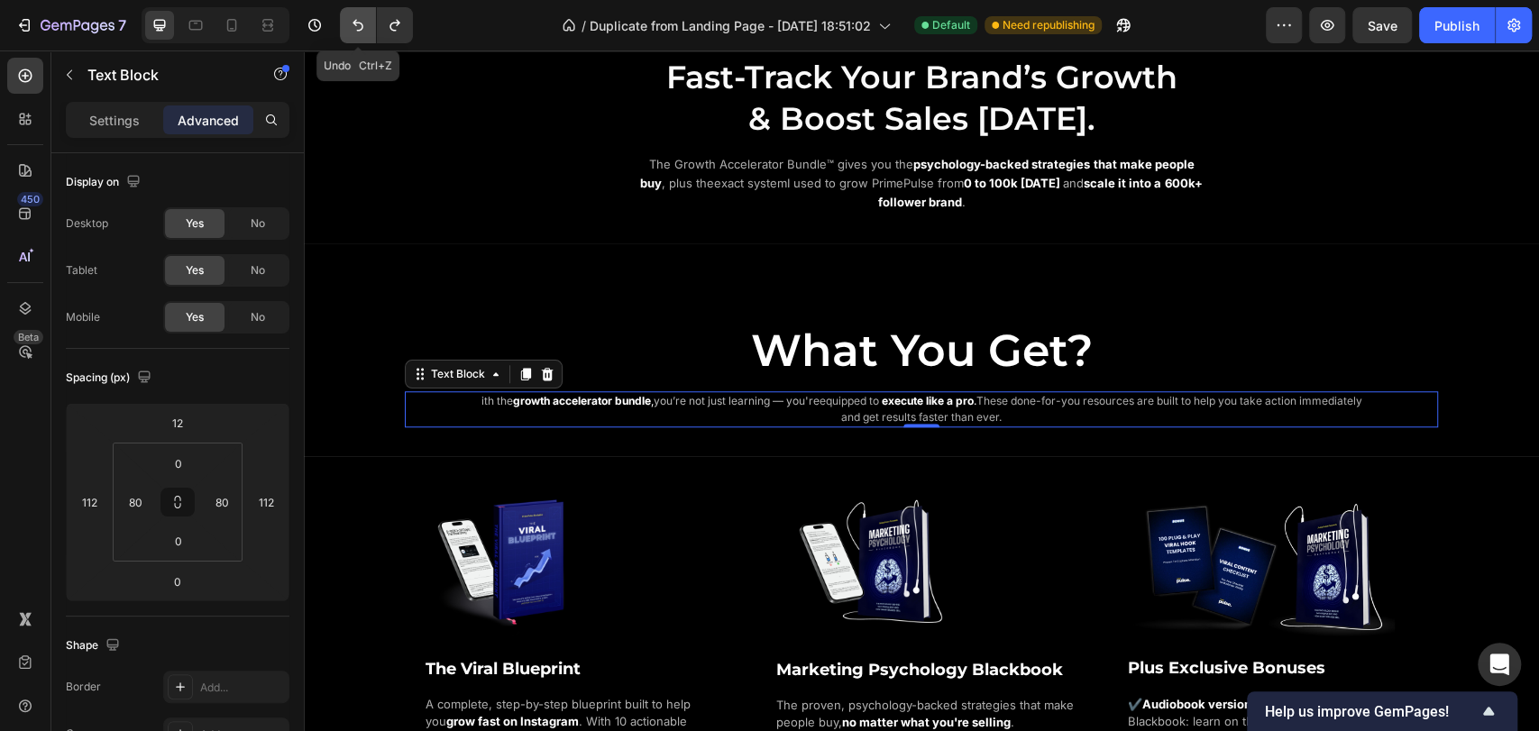
click at [346, 30] on button "Undo/Redo" at bounding box center [358, 25] width 36 height 36
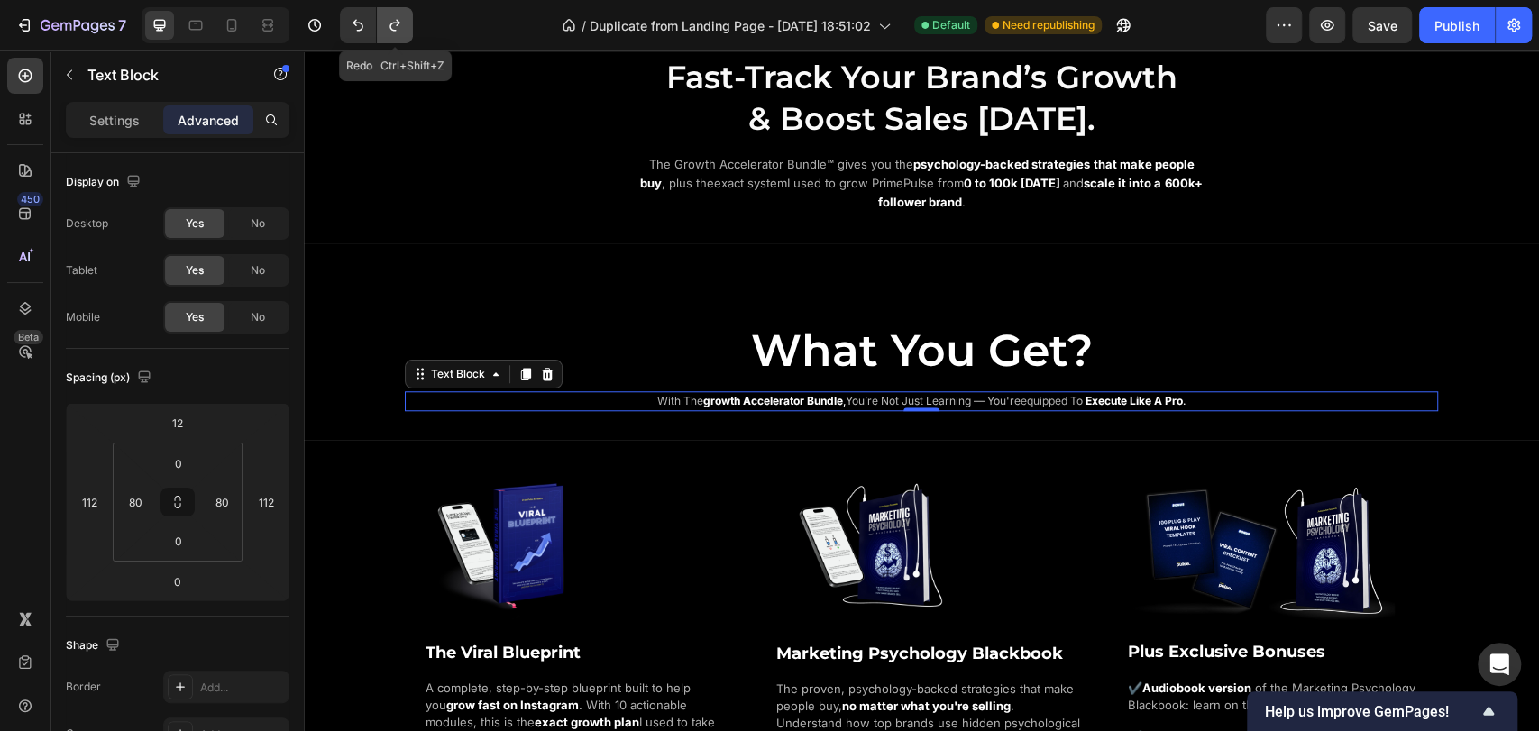
click at [390, 22] on icon "Undo/Redo" at bounding box center [395, 25] width 18 height 18
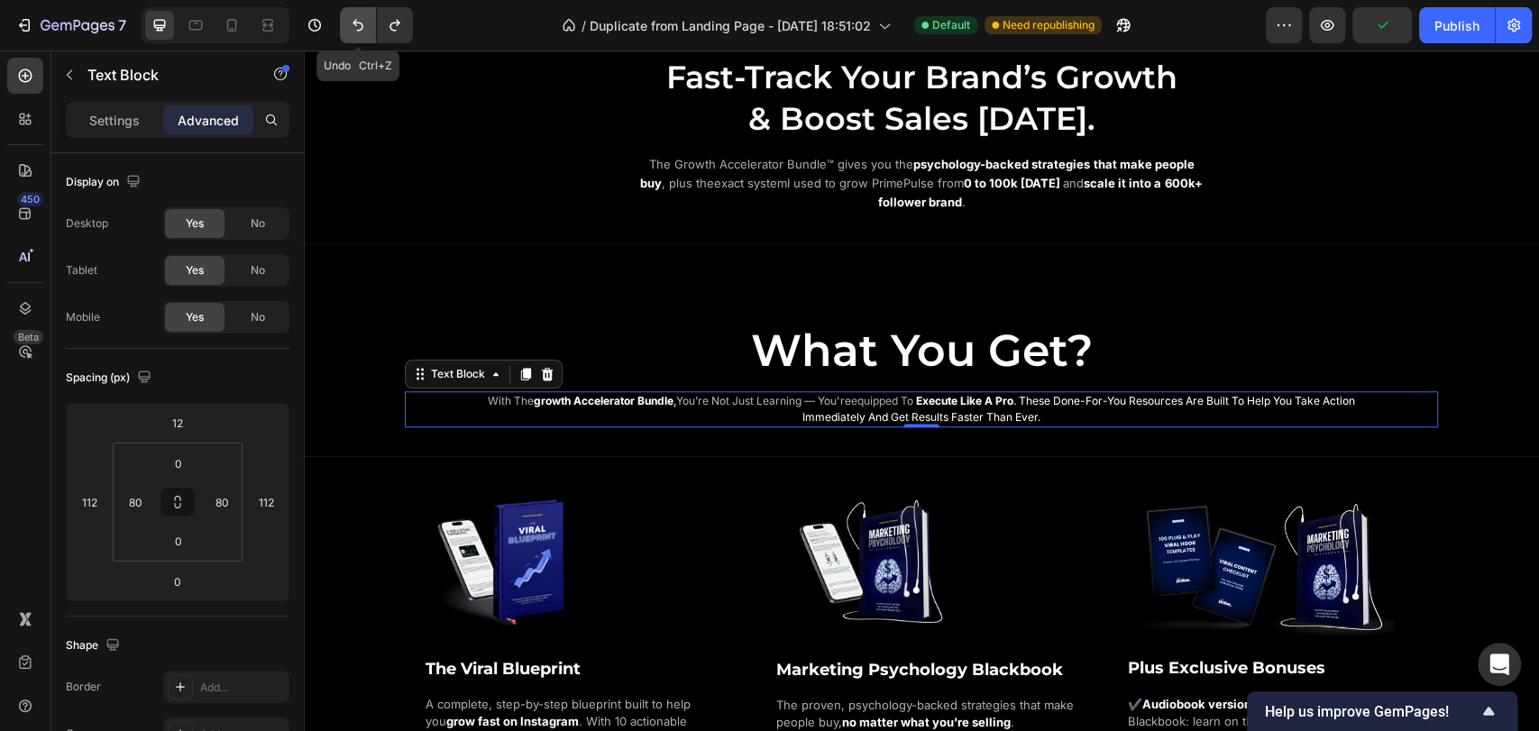
click at [364, 25] on icon "Undo/Redo" at bounding box center [358, 25] width 18 height 18
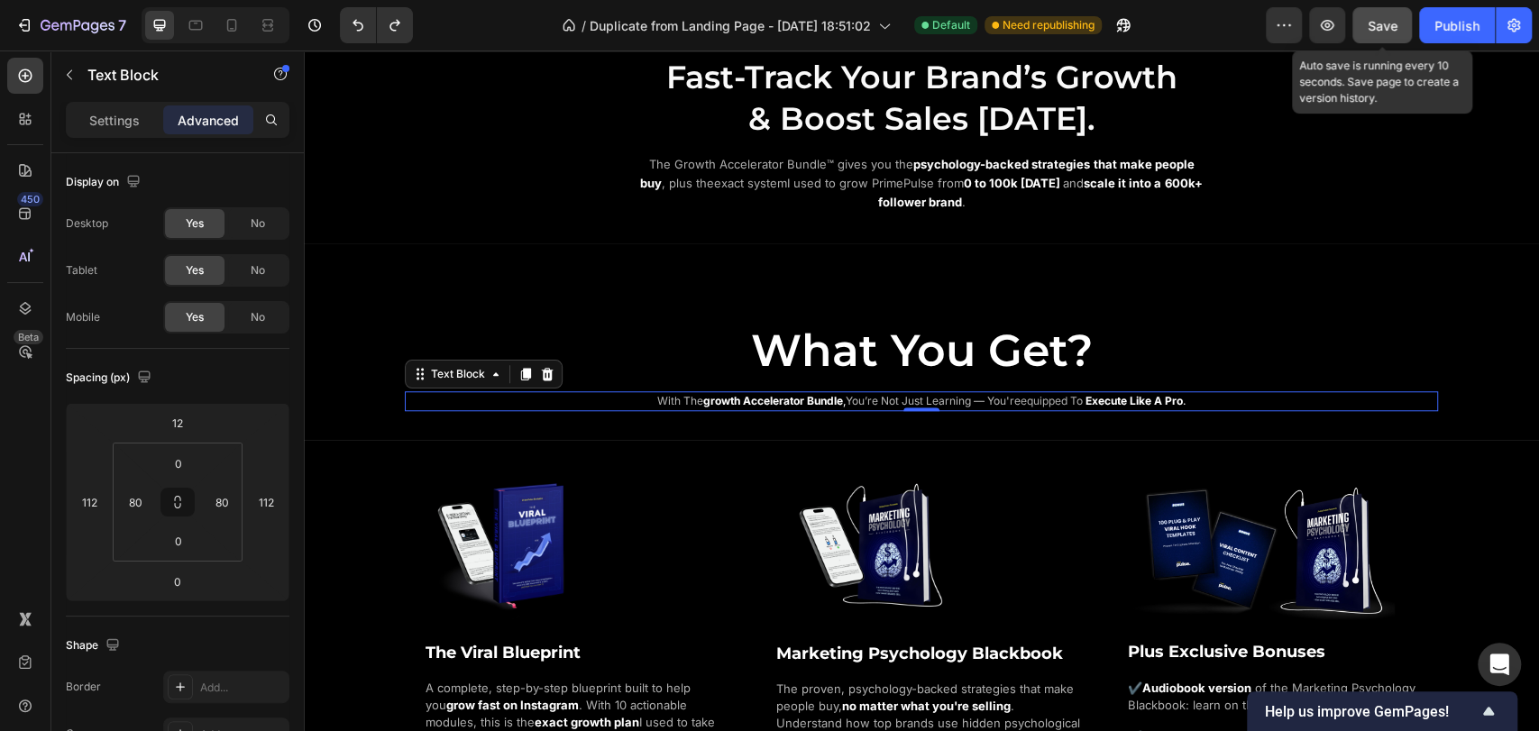
click at [1388, 37] on button "Save" at bounding box center [1383, 25] width 60 height 36
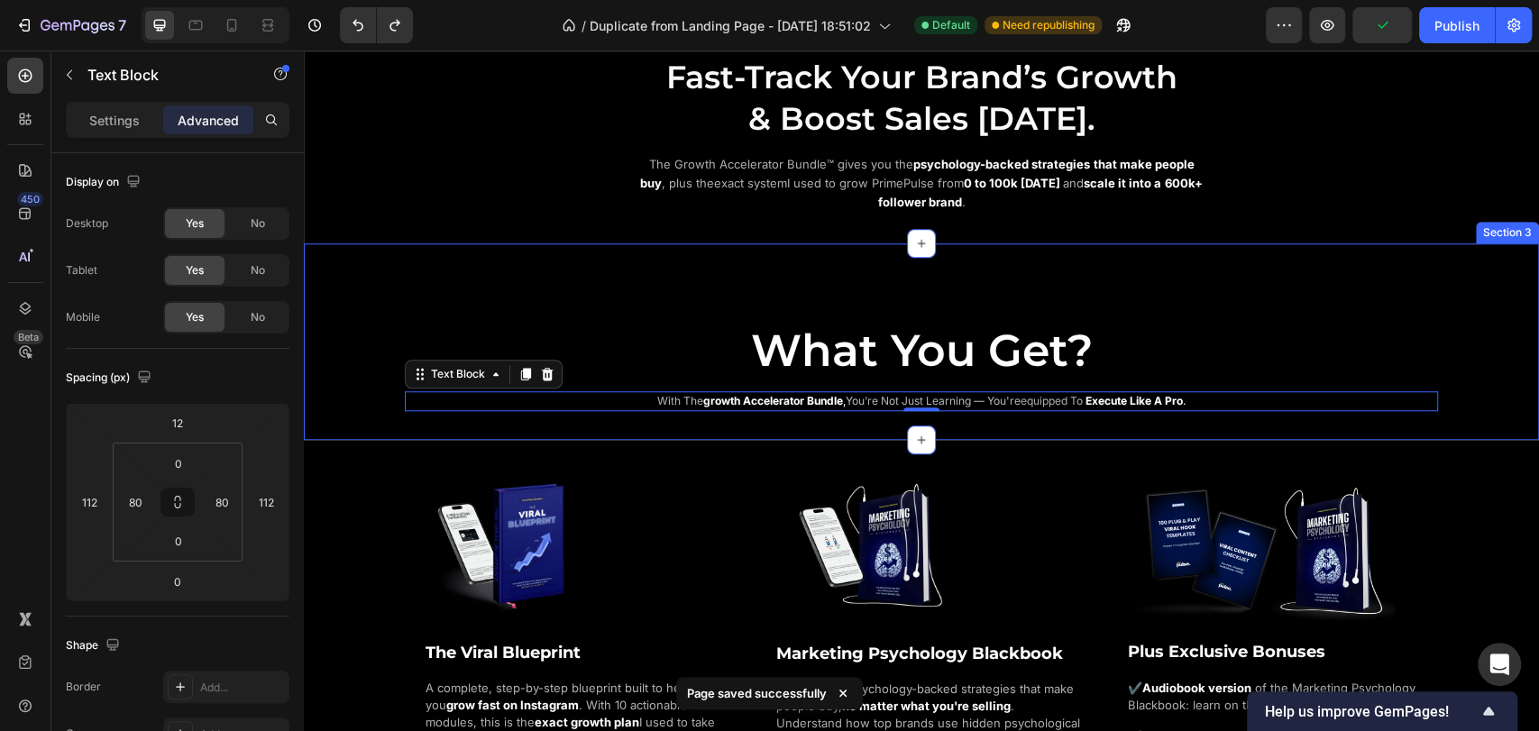
click at [624, 312] on div "What You Get? Heading with the growth accelerator bundle , you’re not just lear…" at bounding box center [921, 351] width 1235 height 121
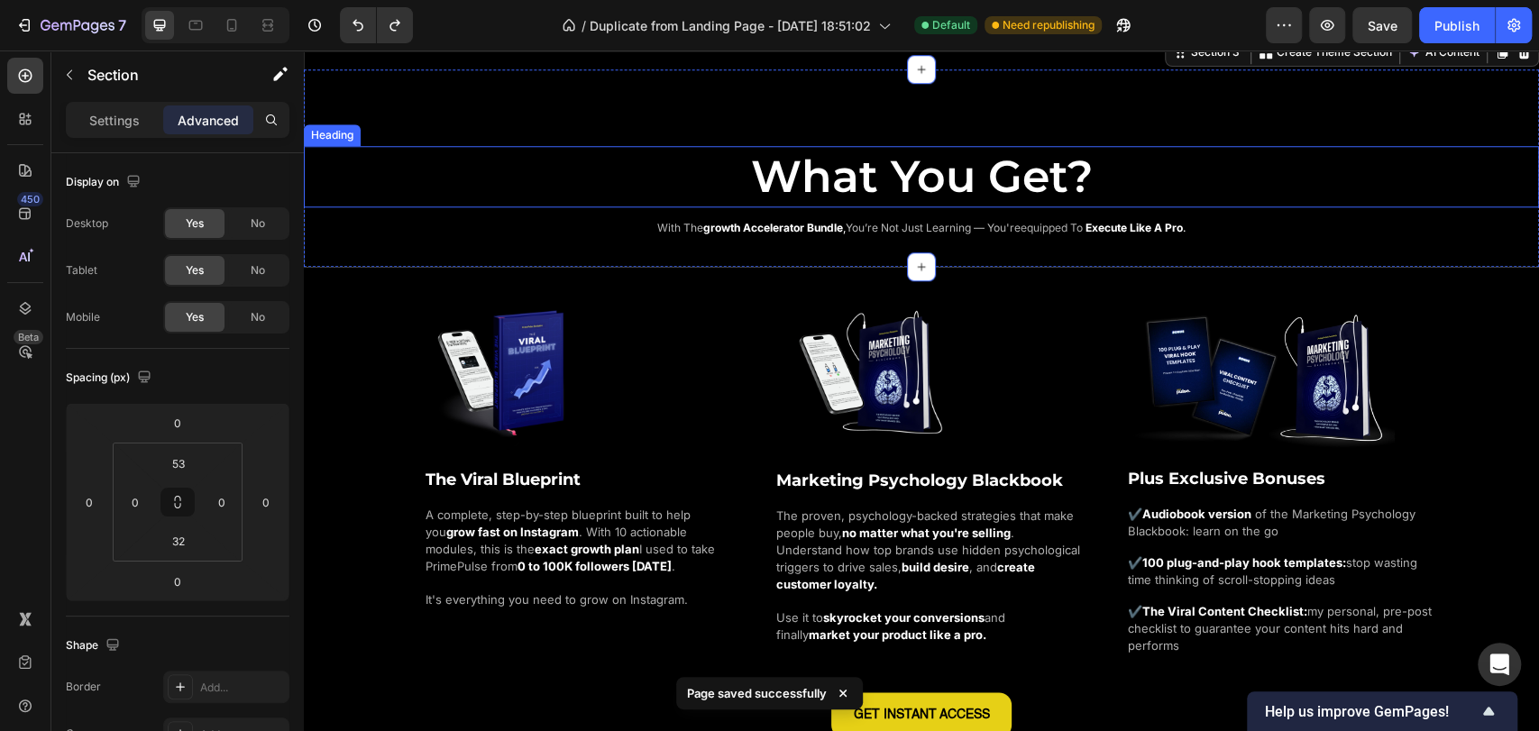
scroll to position [1170, 0]
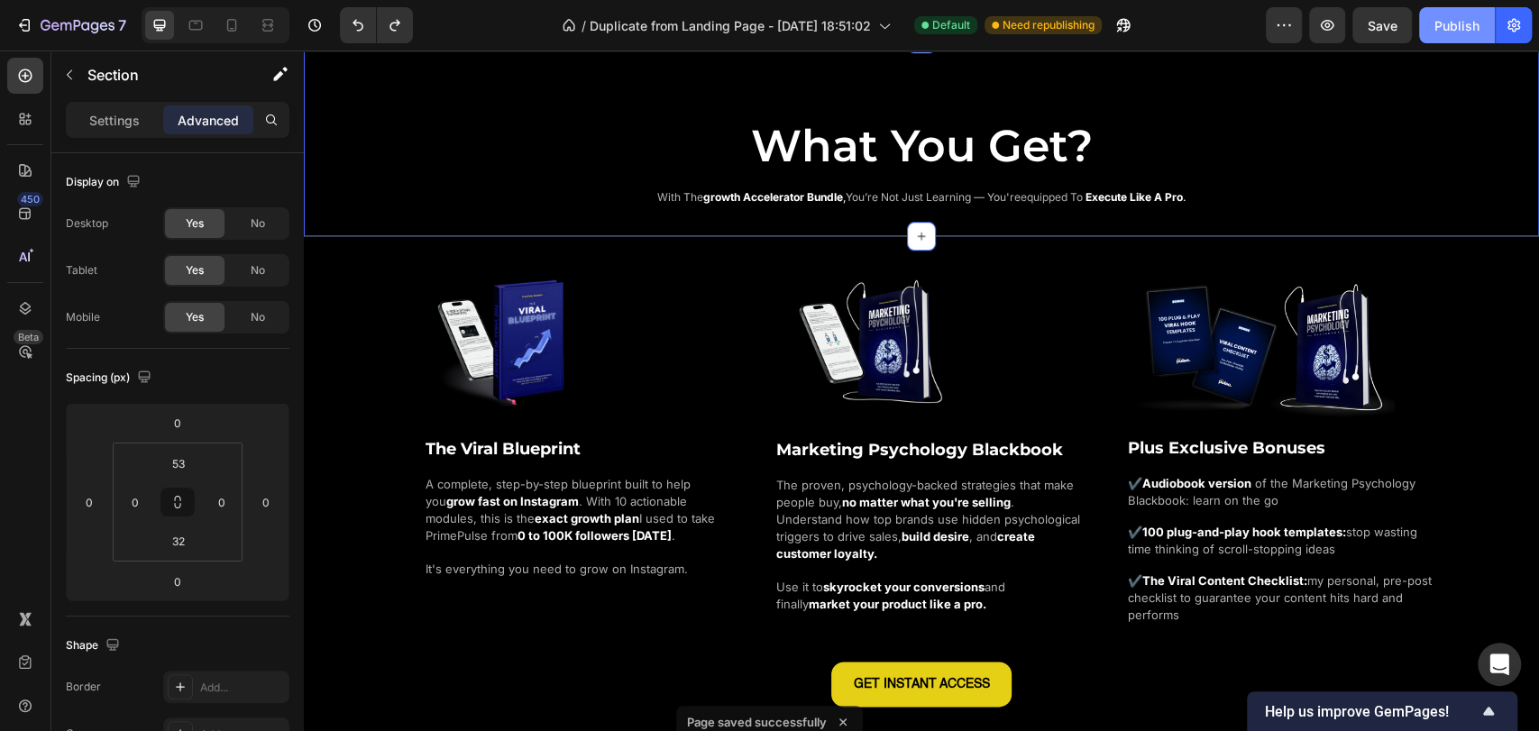
drag, startPoint x: 1447, startPoint y: 41, endPoint x: 977, endPoint y: 45, distance: 469.9
click at [1447, 41] on button "Publish" at bounding box center [1457, 25] width 76 height 36
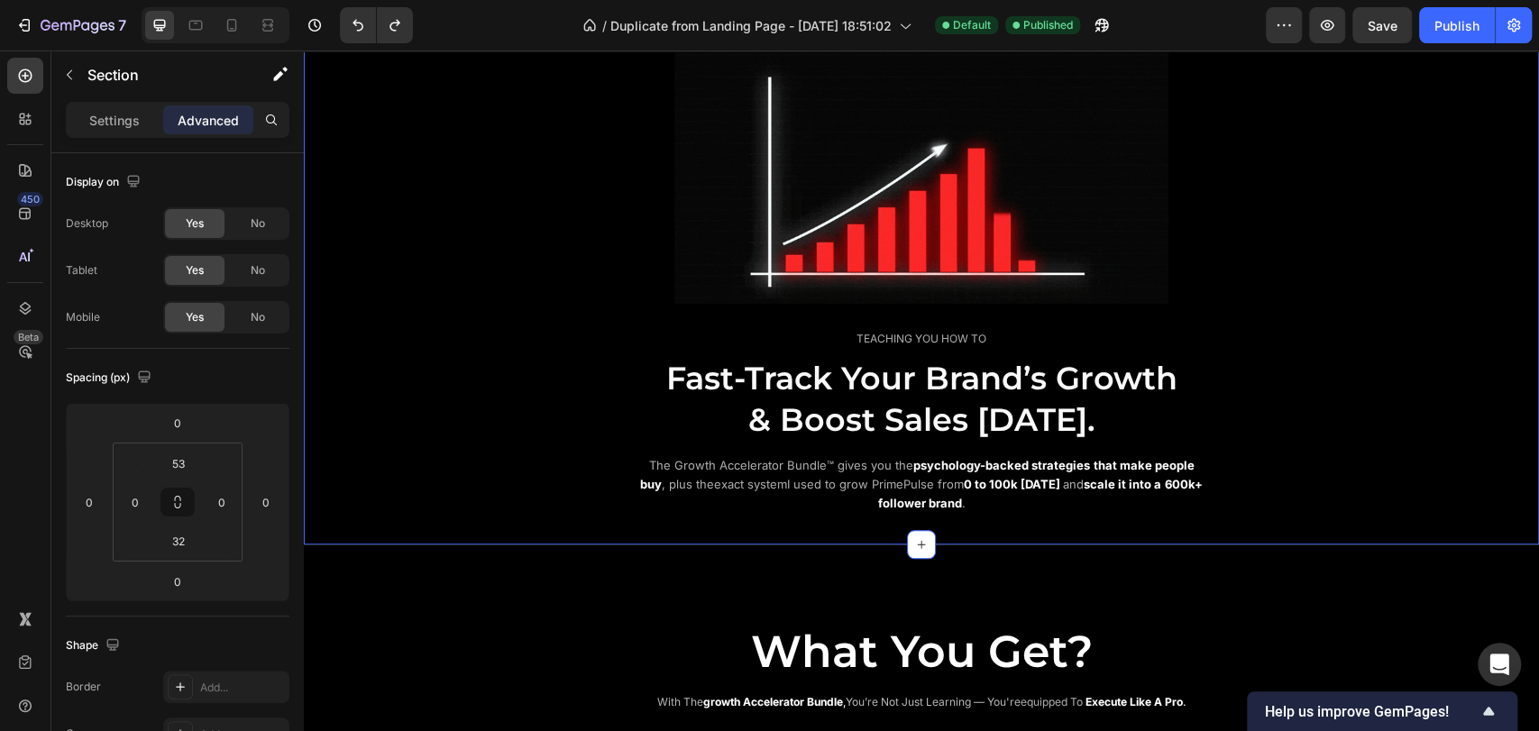
scroll to position [869, 0]
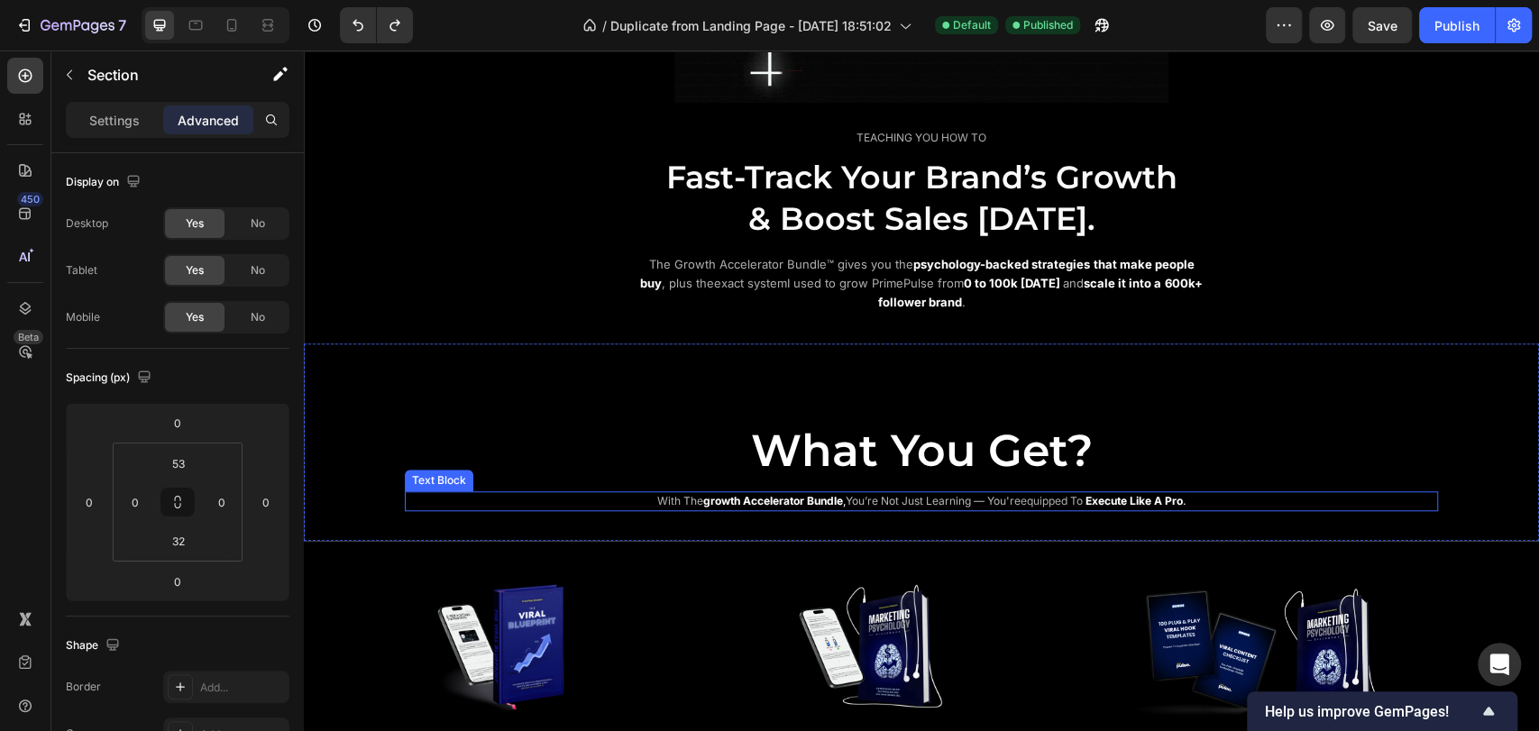
click at [941, 503] on p "with the growth accelerator bundle , you’re not just learning — you're equipped…" at bounding box center [922, 501] width 886 height 16
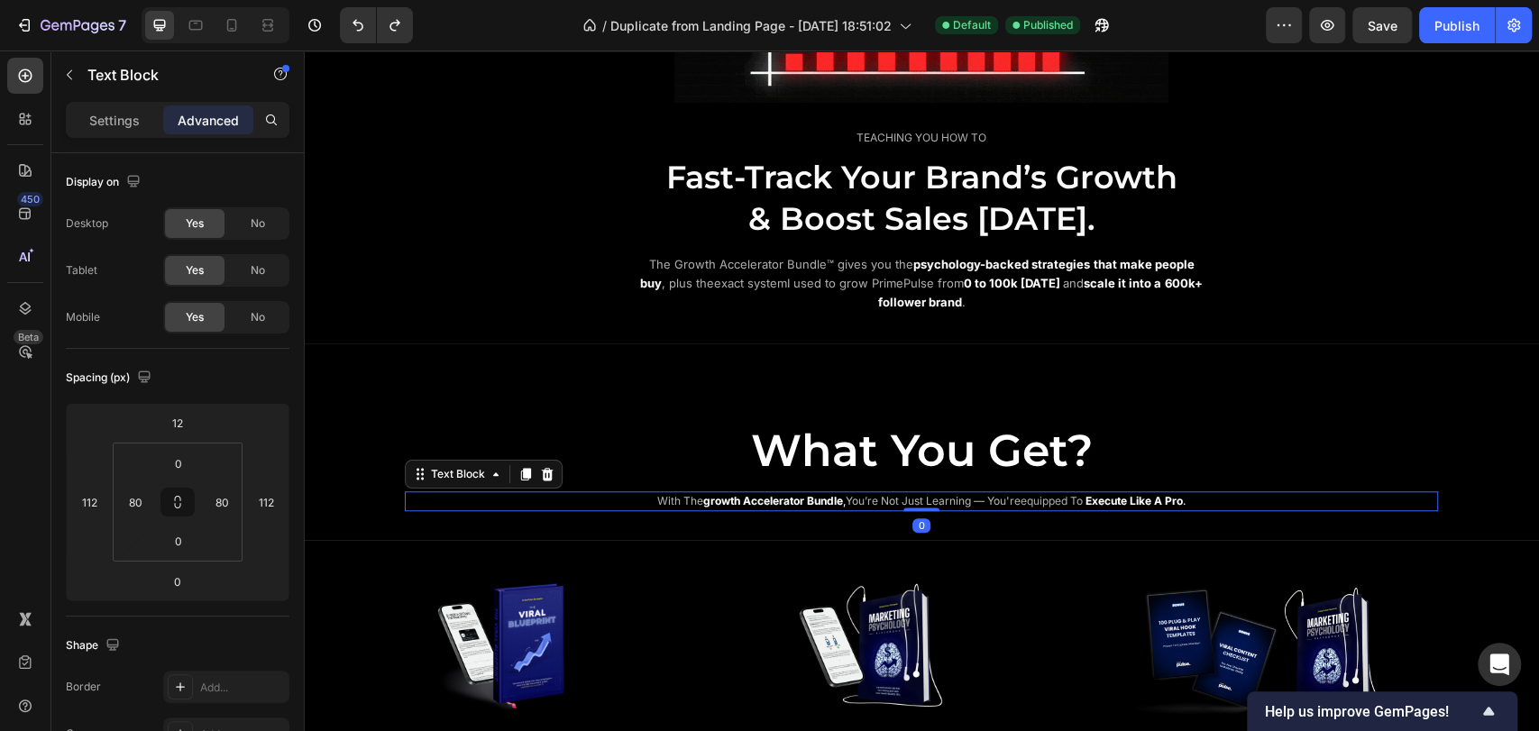
click at [872, 497] on span "you’re not just learning — you're" at bounding box center [933, 501] width 175 height 14
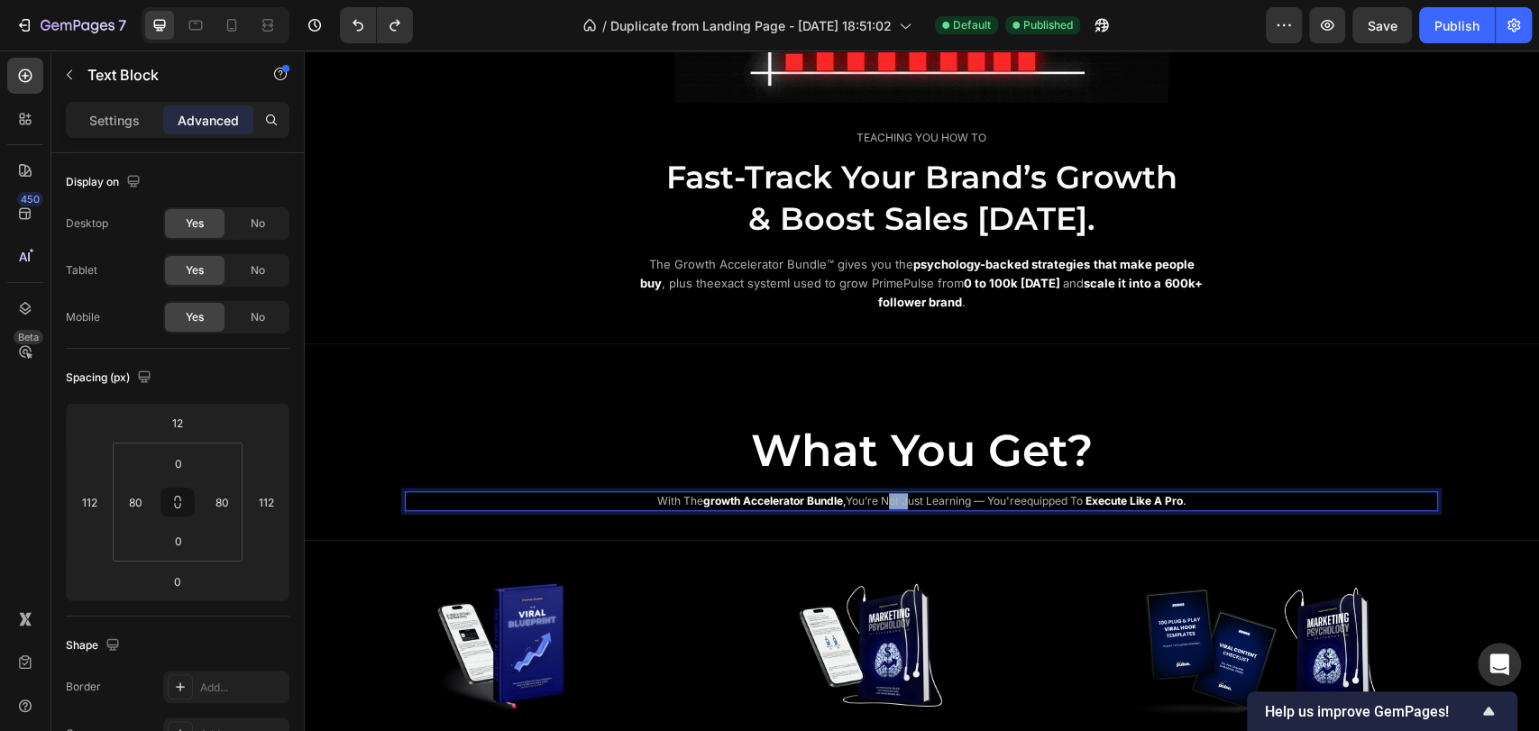
click at [872, 497] on span "you’re not just learning — you're" at bounding box center [933, 501] width 175 height 14
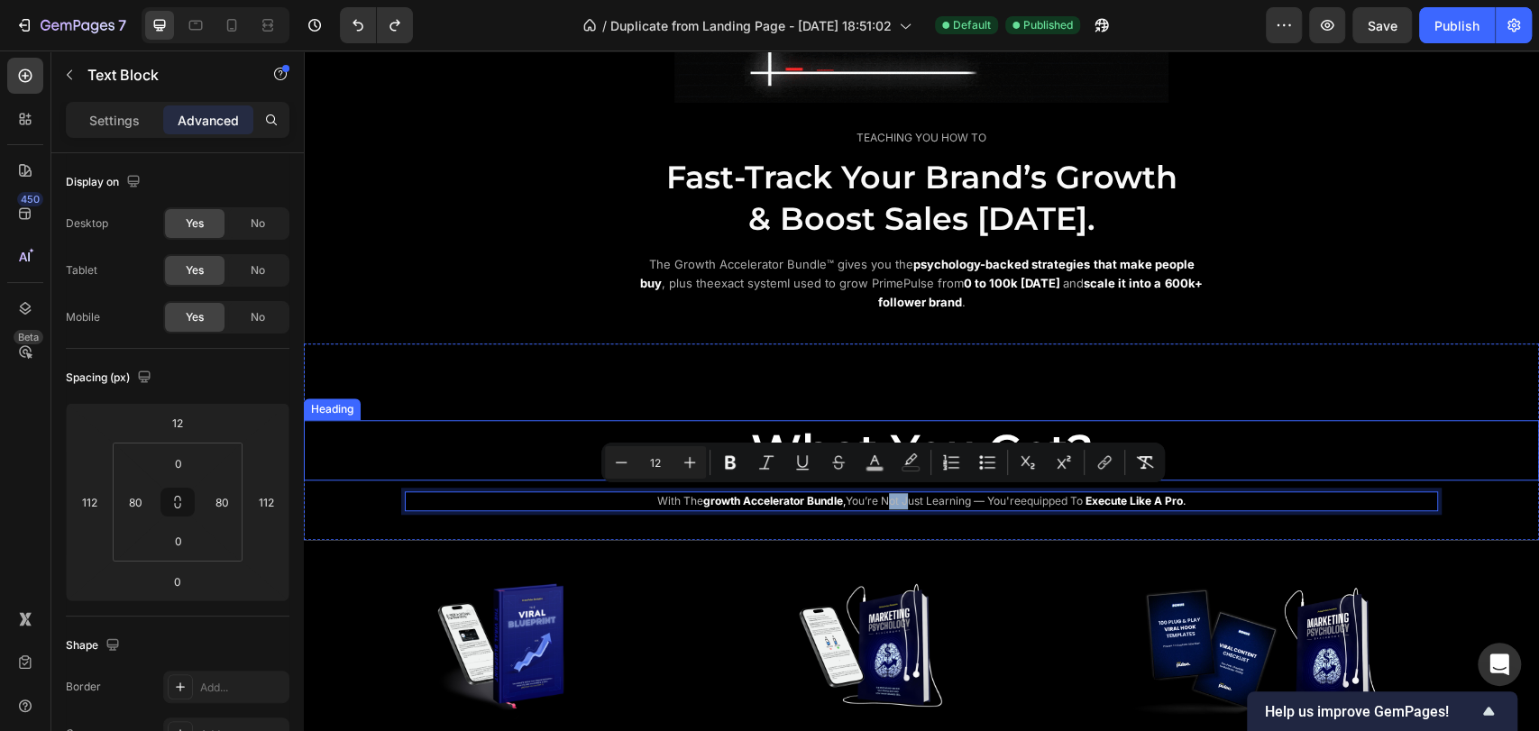
click at [1355, 453] on h2 "What You Get?" at bounding box center [921, 450] width 1235 height 61
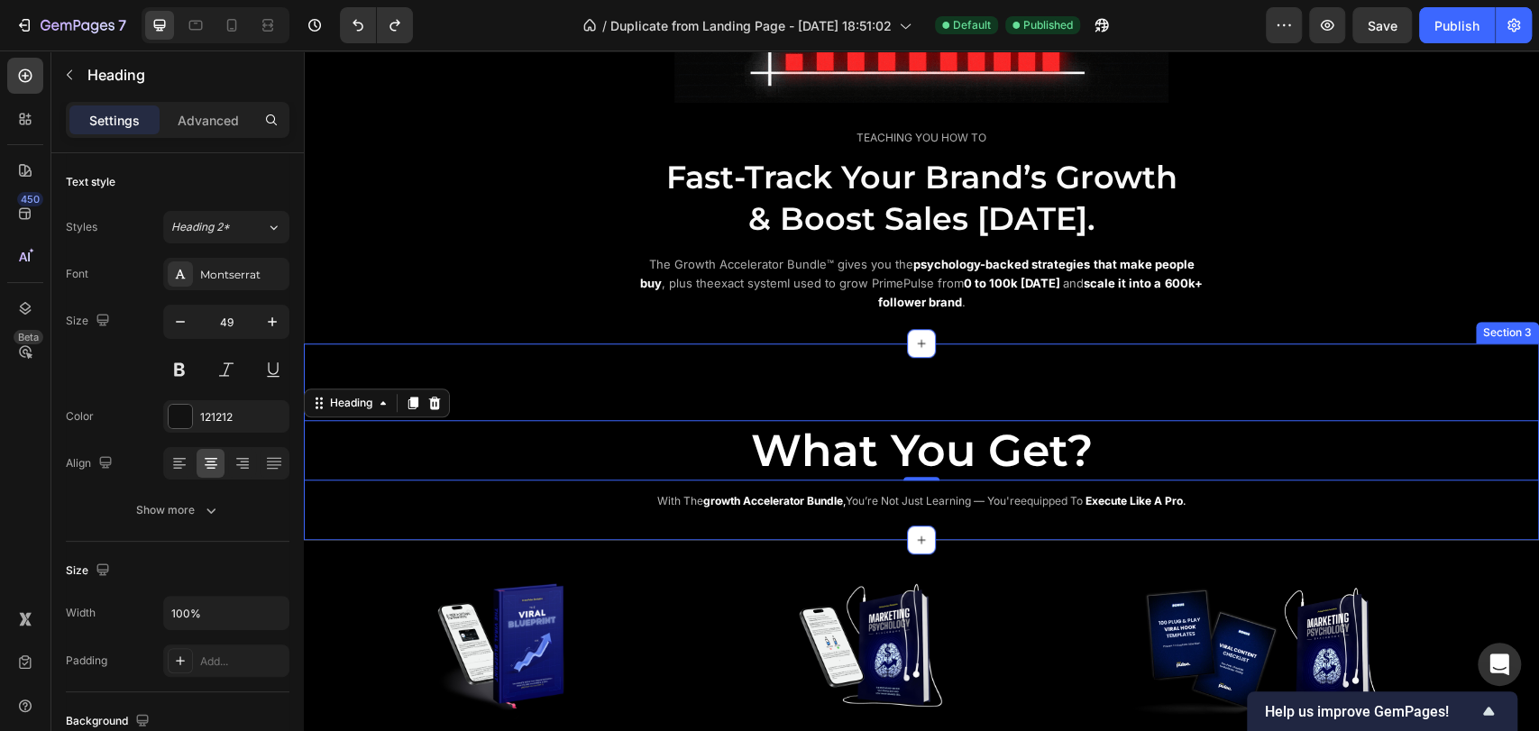
click at [877, 359] on div "What You Get? Heading 0 with the growth accelerator bundle , you’re not just le…" at bounding box center [921, 442] width 1235 height 197
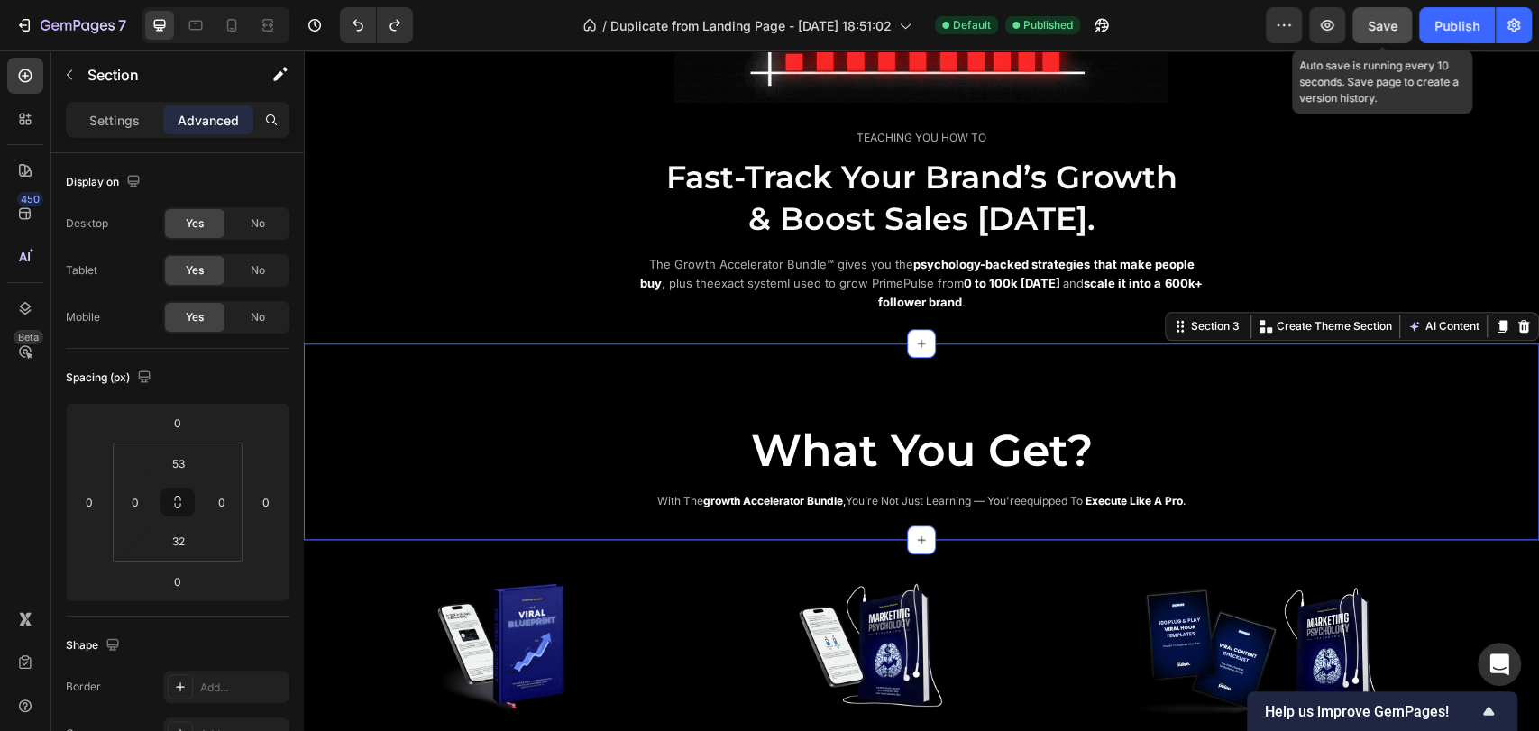
click at [1383, 31] on span "Save" at bounding box center [1383, 25] width 30 height 15
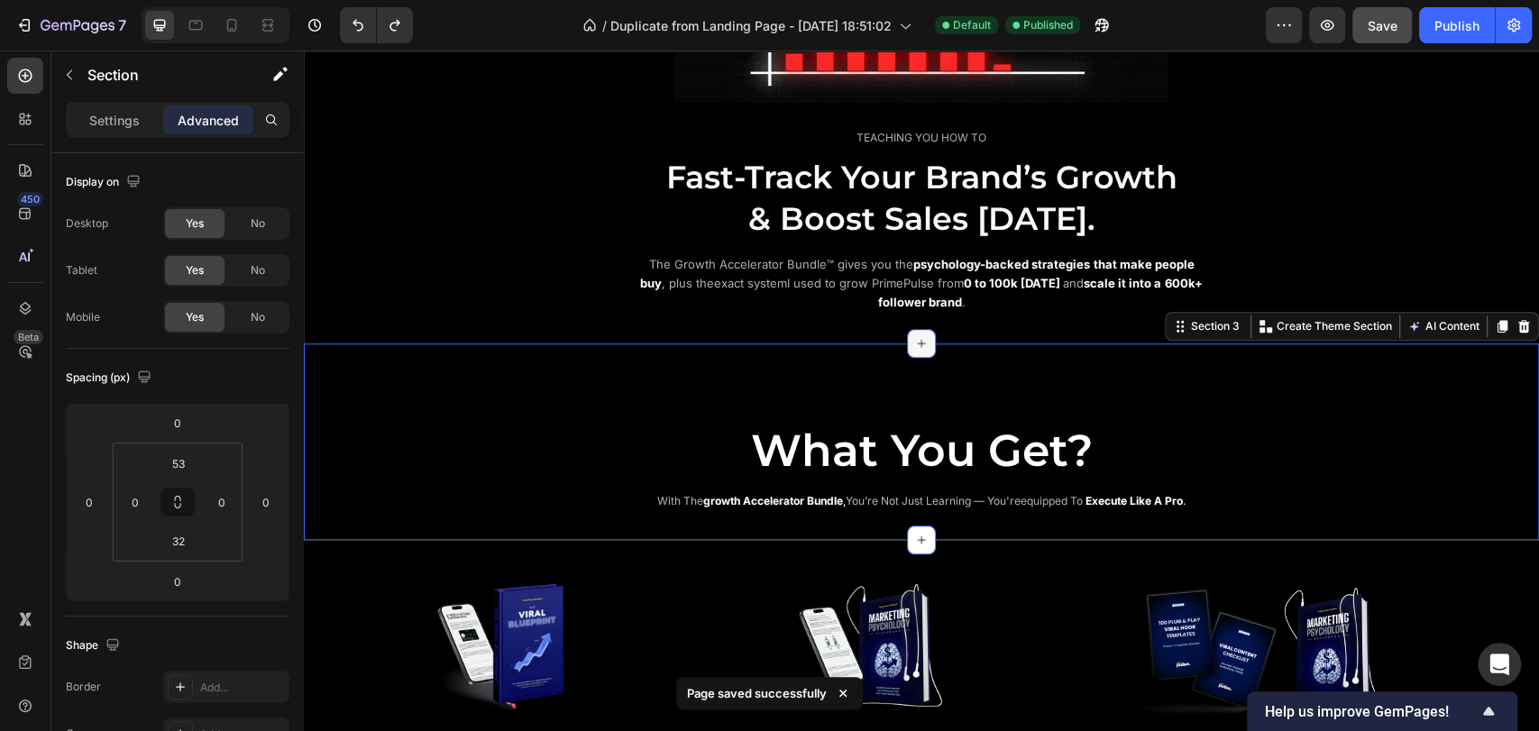
click at [914, 336] on icon at bounding box center [921, 343] width 14 height 14
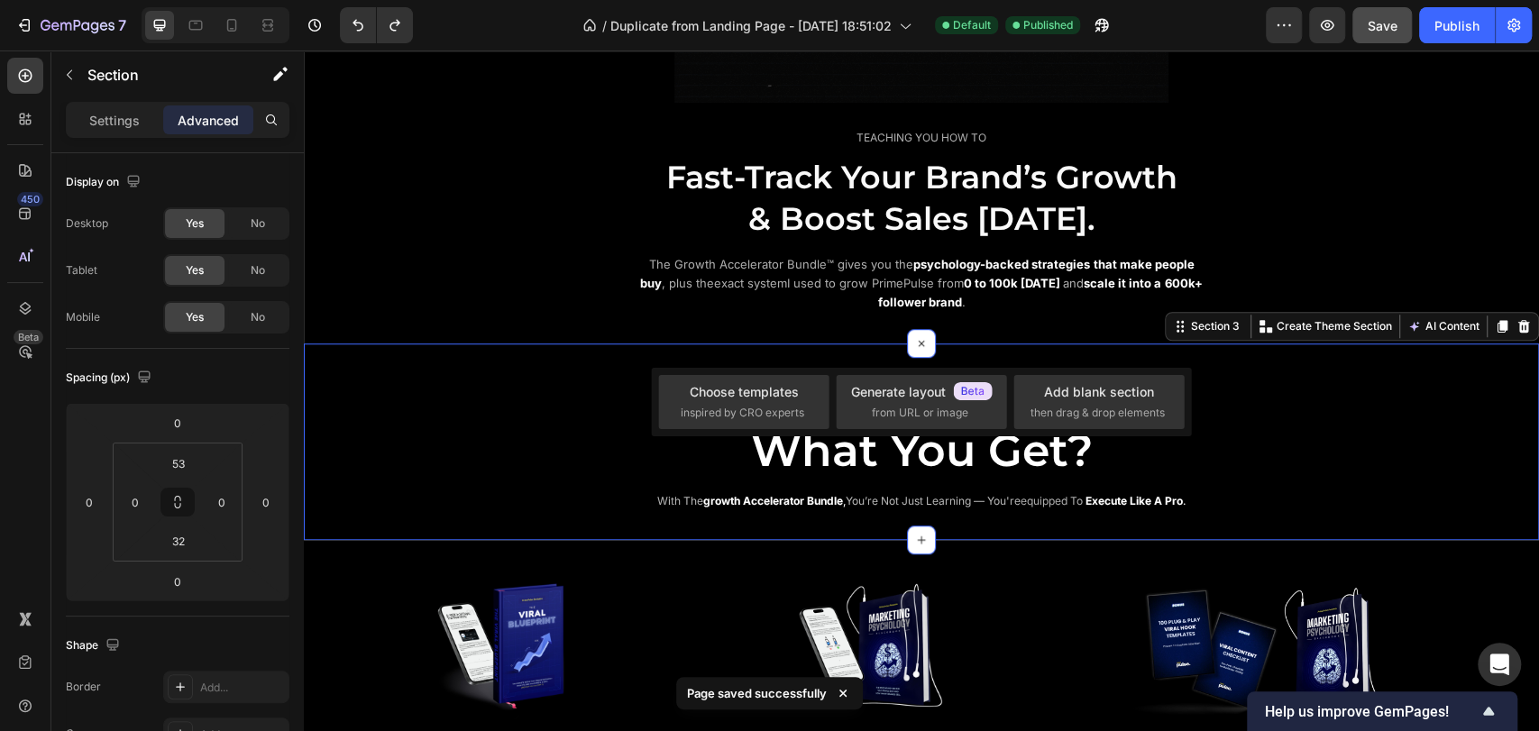
click at [508, 385] on div "What You Get? Heading with the growth accelerator bundle , you’re not just lear…" at bounding box center [921, 442] width 1235 height 197
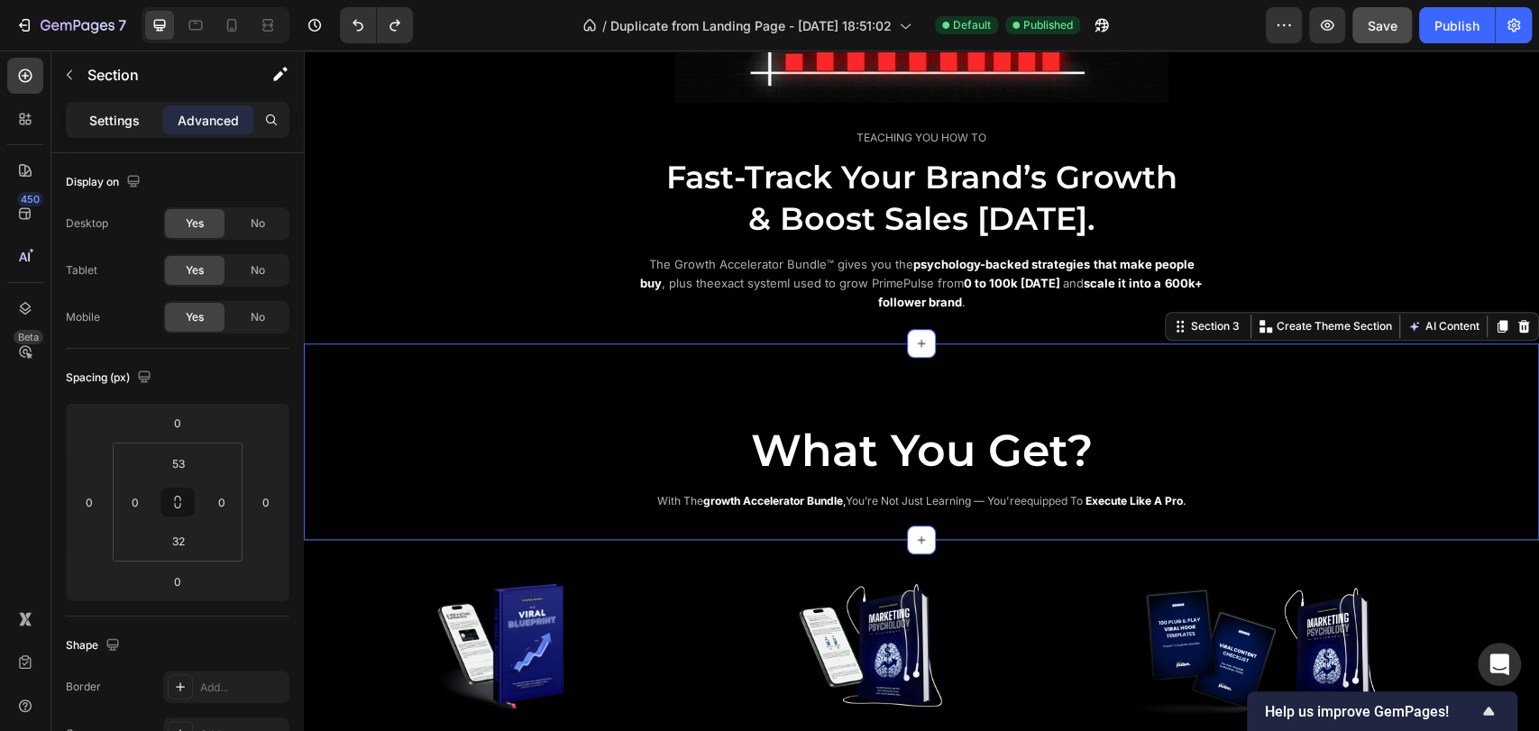
click at [110, 122] on p "Settings" at bounding box center [114, 120] width 51 height 19
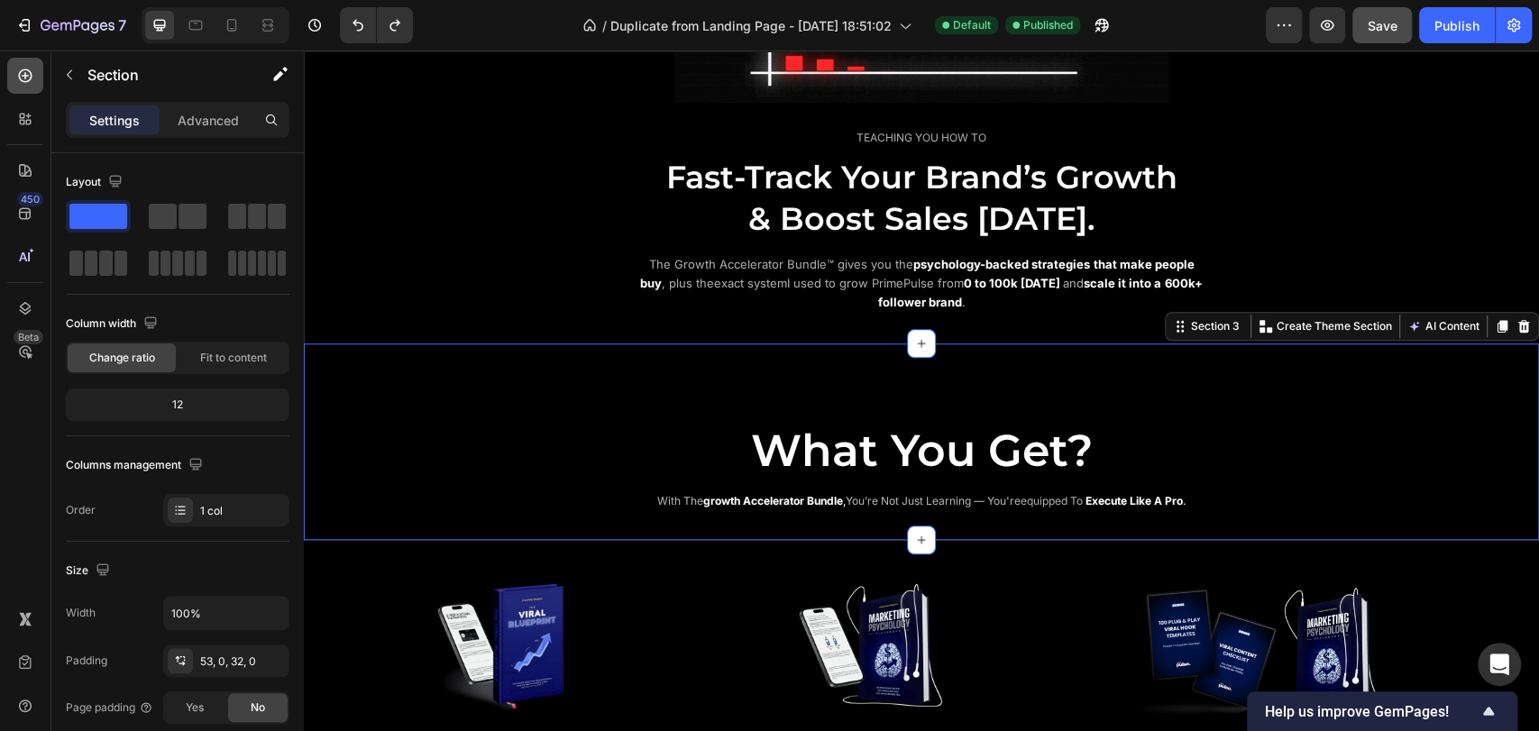
click at [16, 78] on icon at bounding box center [25, 76] width 18 height 18
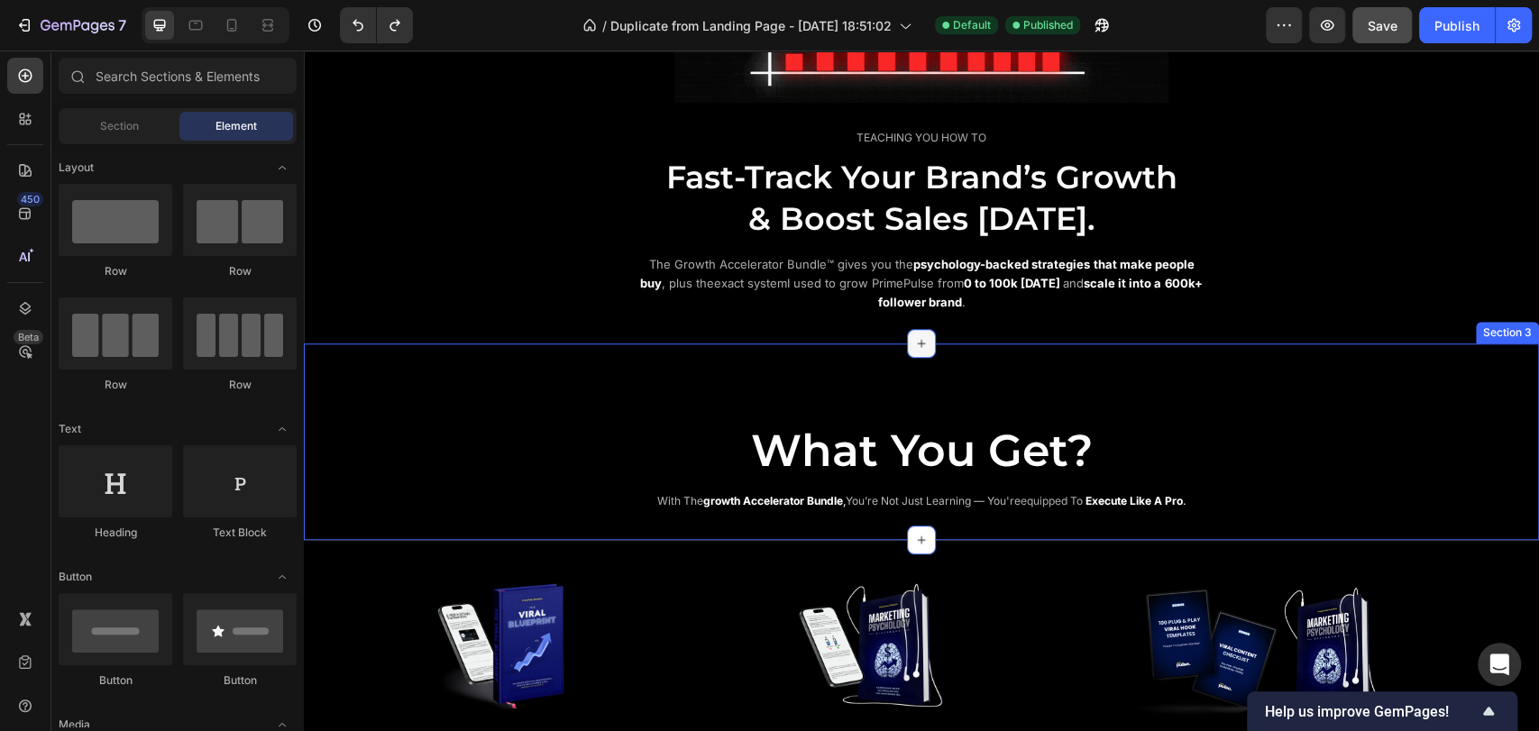
click at [914, 341] on icon at bounding box center [921, 343] width 14 height 14
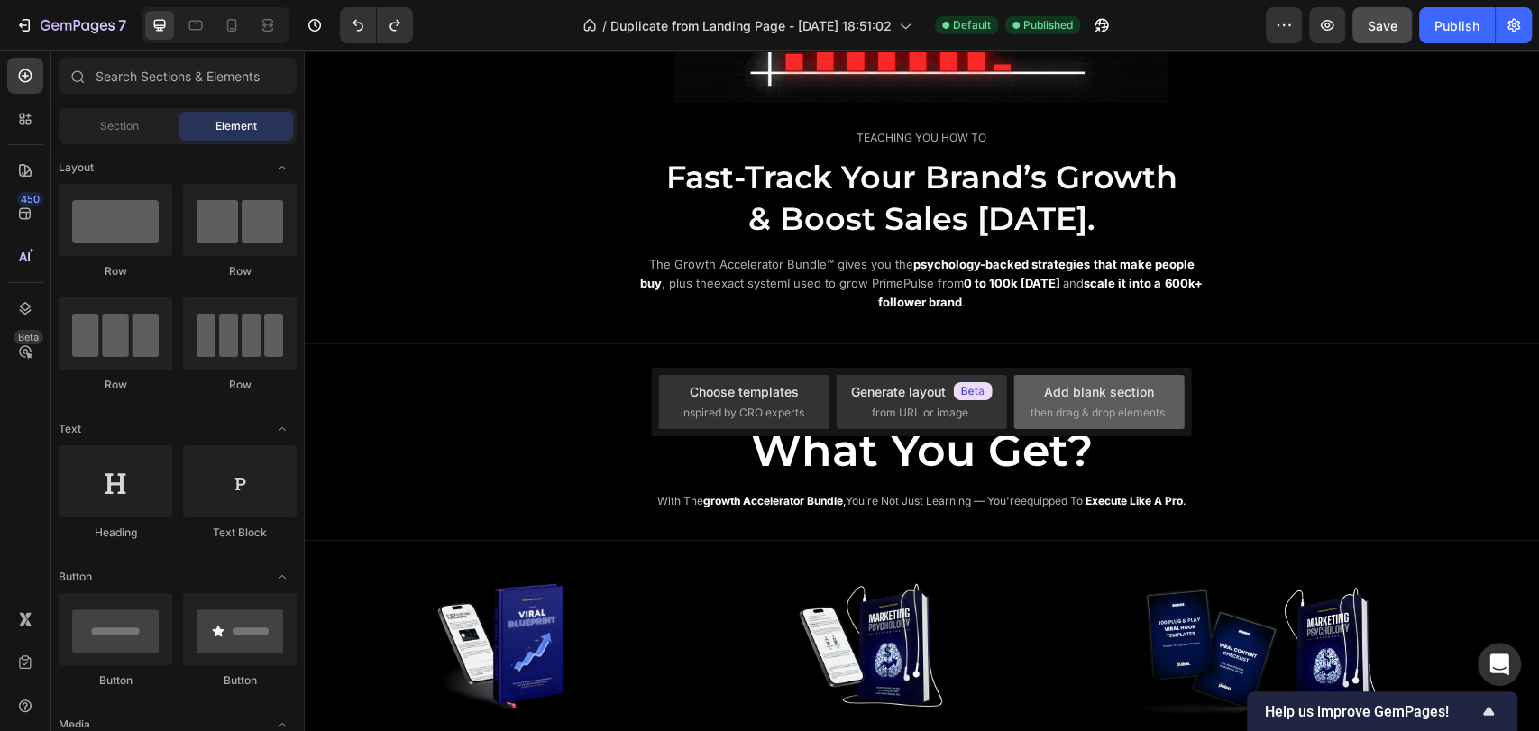
click at [1097, 393] on div "Add blank section" at bounding box center [1099, 391] width 110 height 19
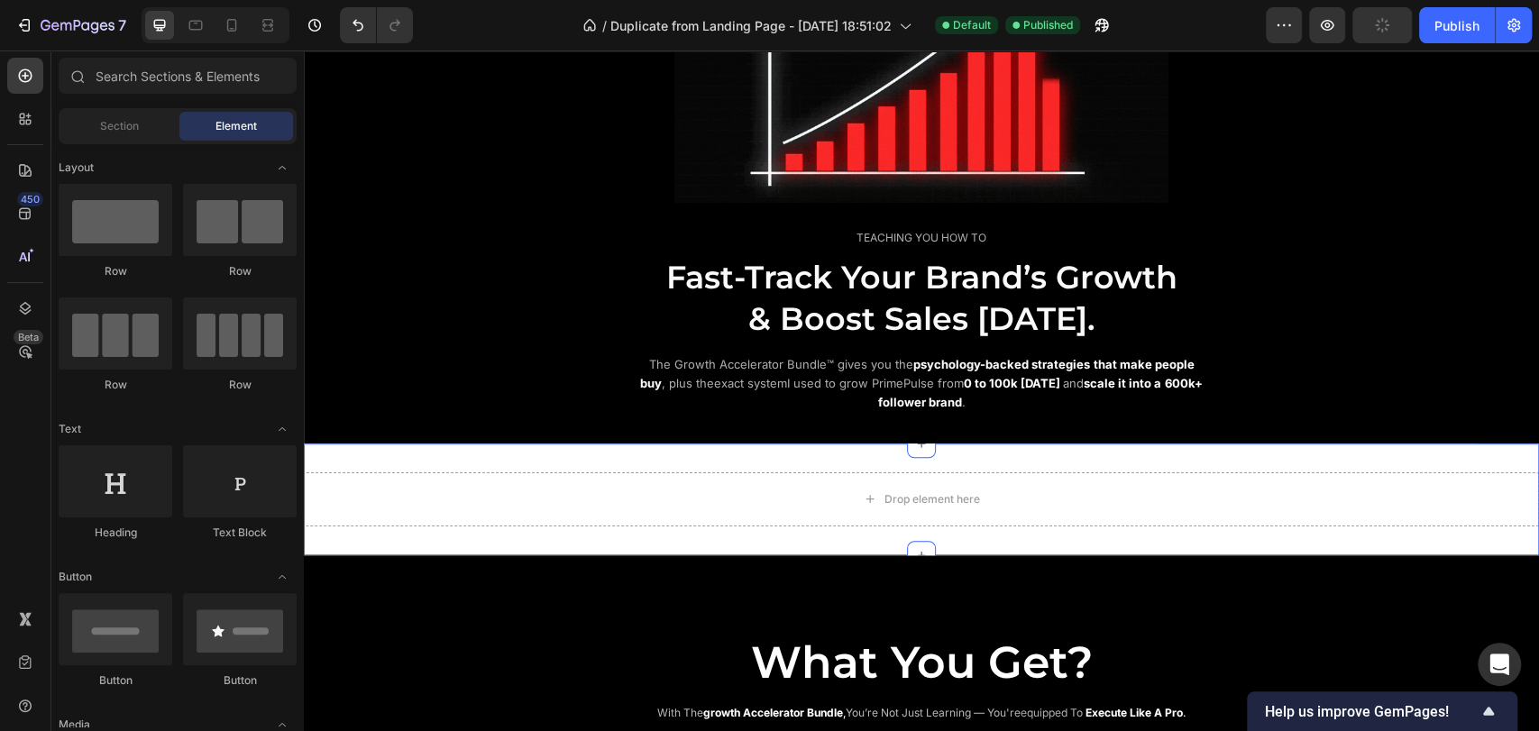
scroll to position [1070, 0]
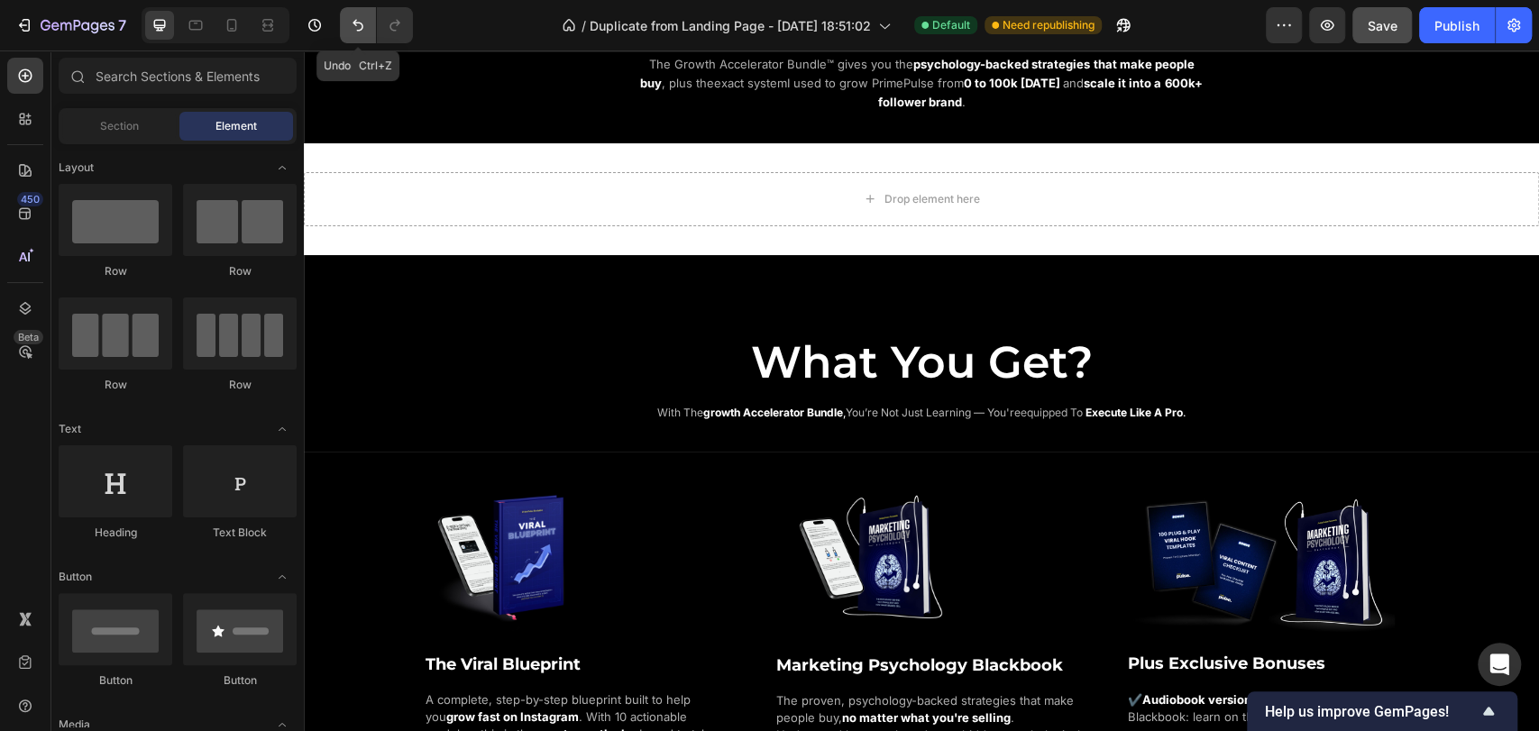
click at [361, 32] on icon "Undo/Redo" at bounding box center [358, 25] width 18 height 18
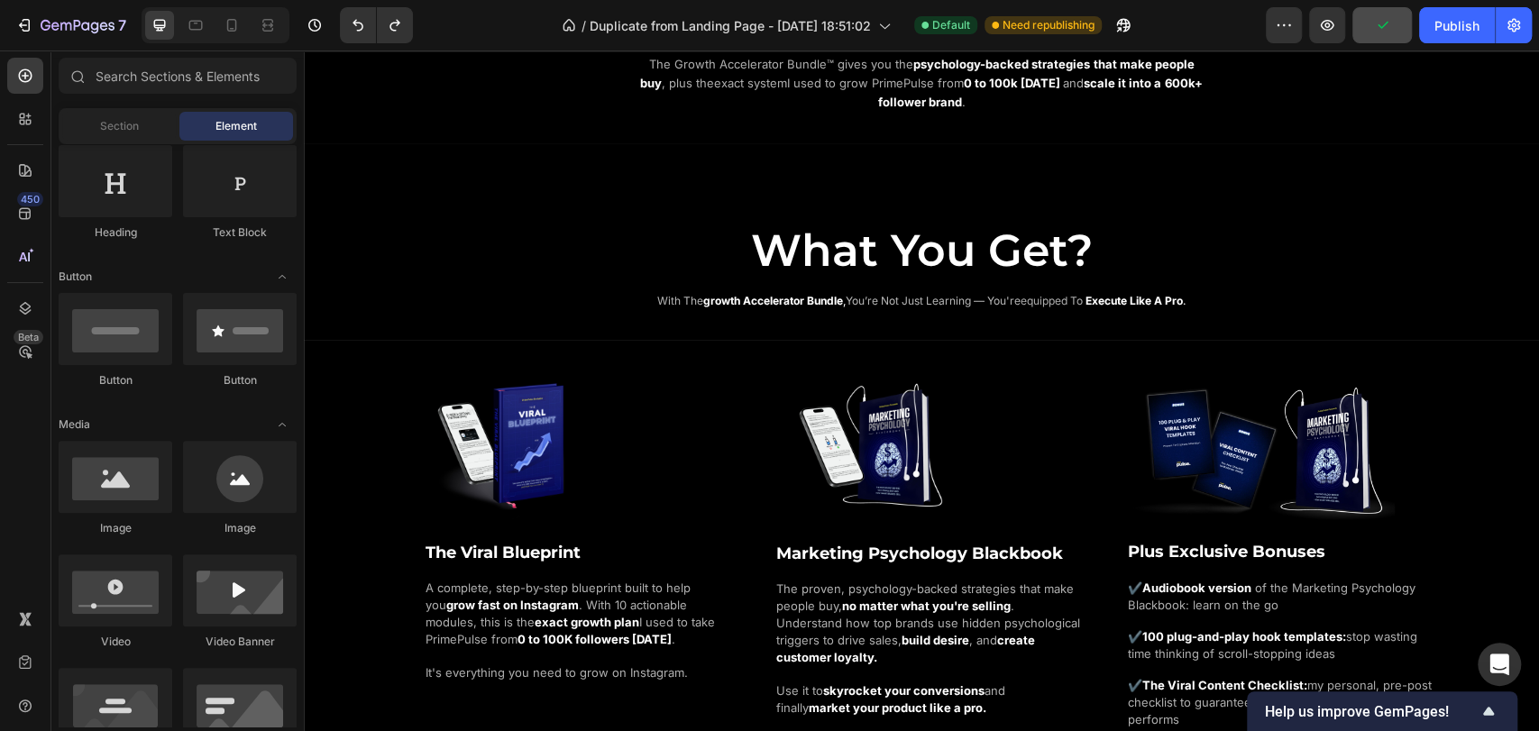
scroll to position [400, 0]
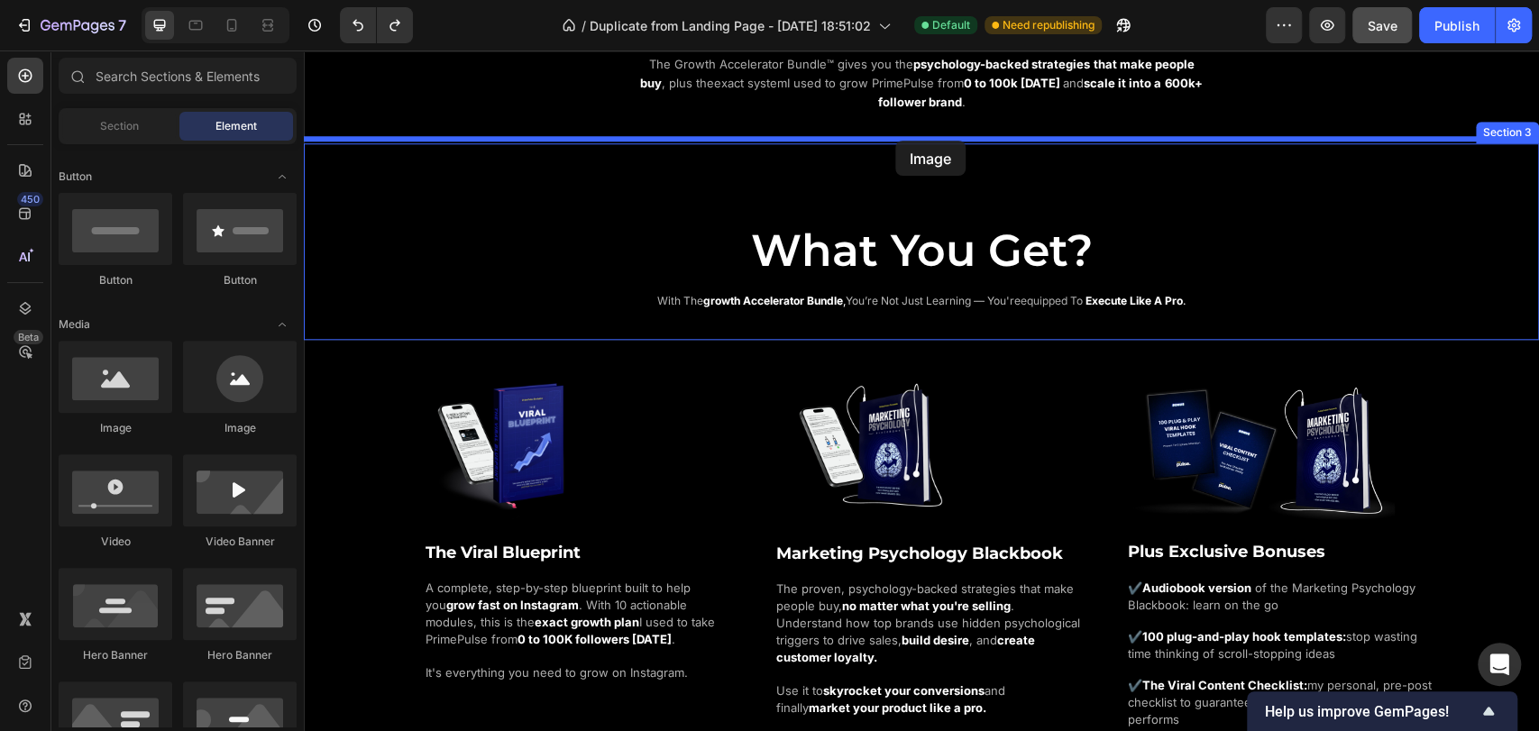
drag, startPoint x: 431, startPoint y: 442, endPoint x: 896, endPoint y: 141, distance: 553.6
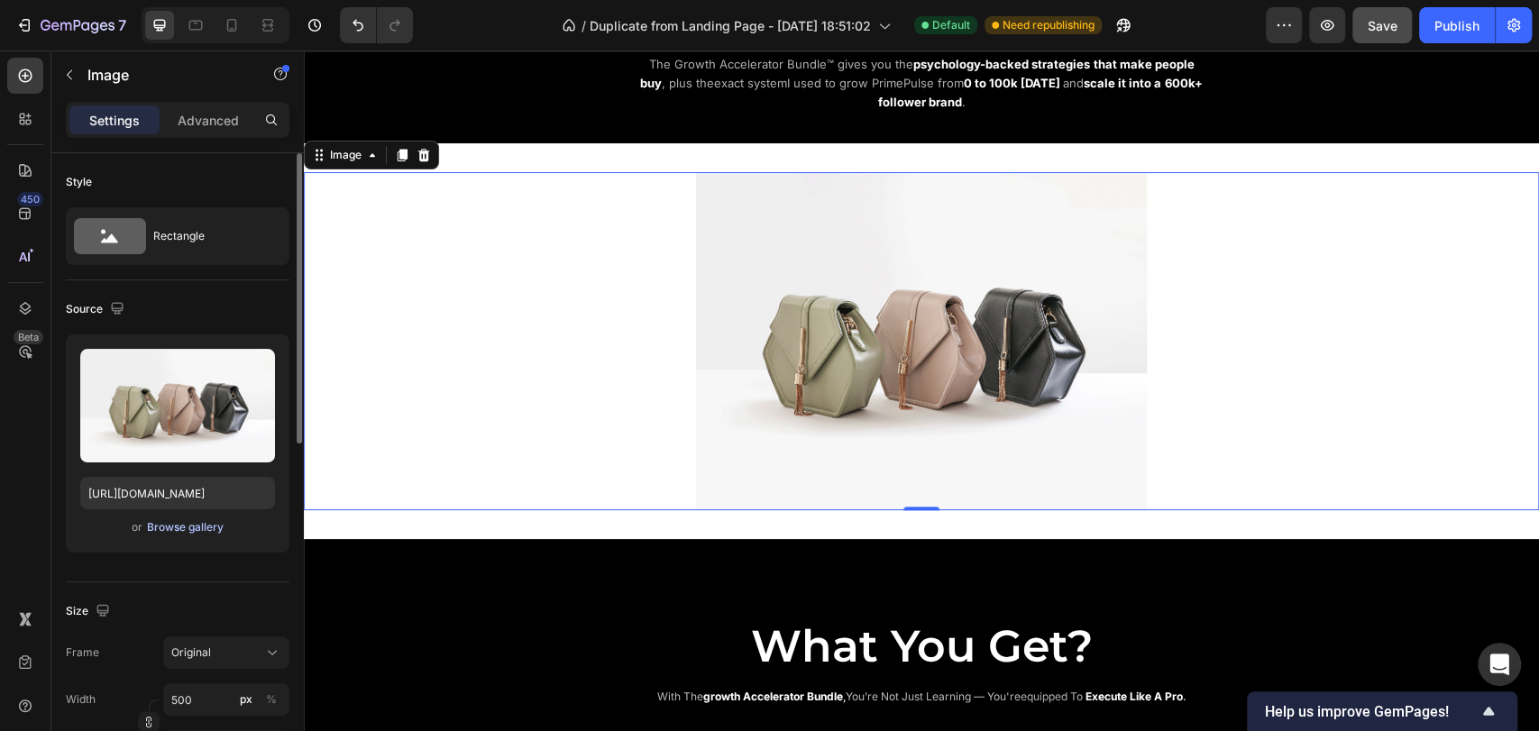
click at [189, 526] on div "Browse gallery" at bounding box center [185, 527] width 77 height 16
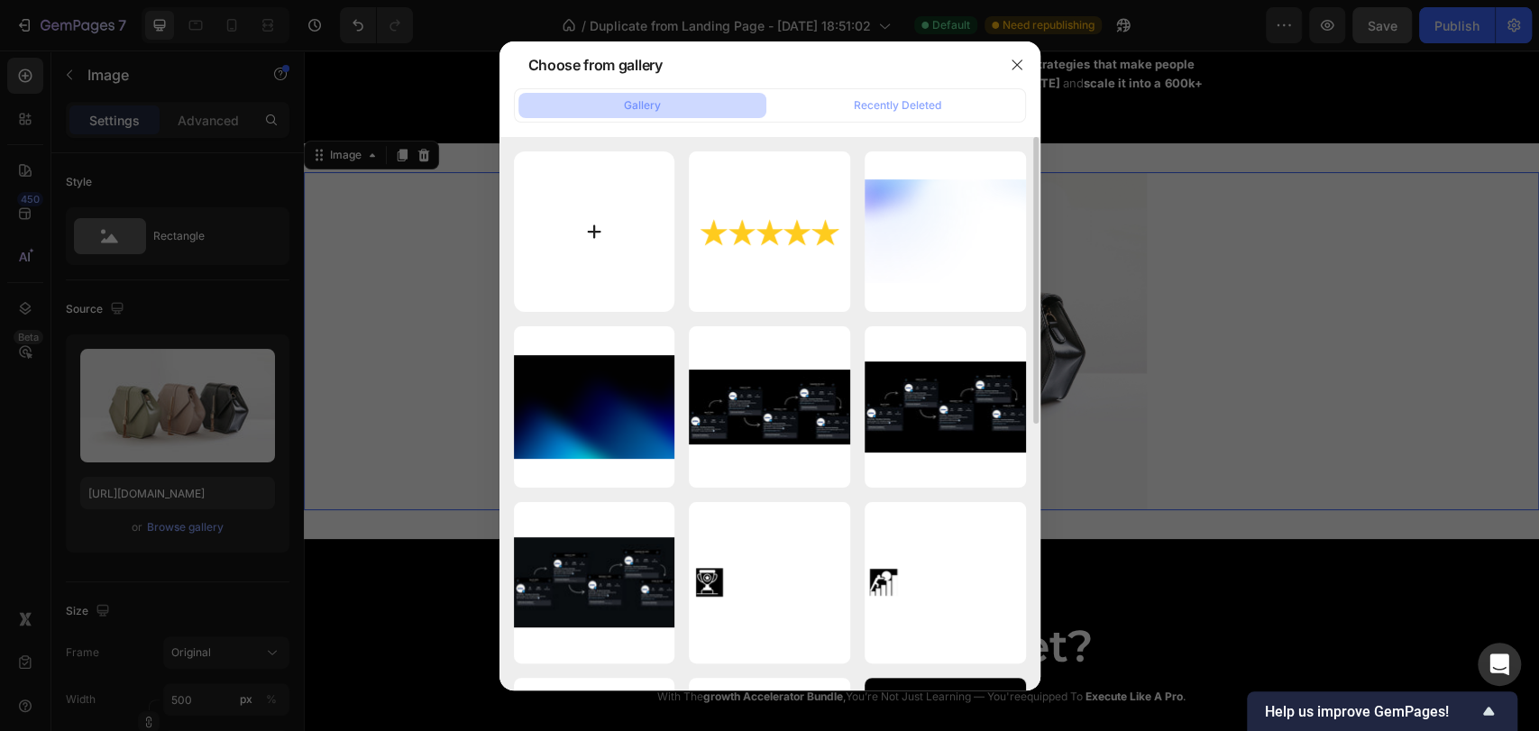
click at [597, 250] on input "file" at bounding box center [594, 232] width 161 height 161
type input "C:\fakepath\4b639552604dcdfaa8998fda60f01085.gif"
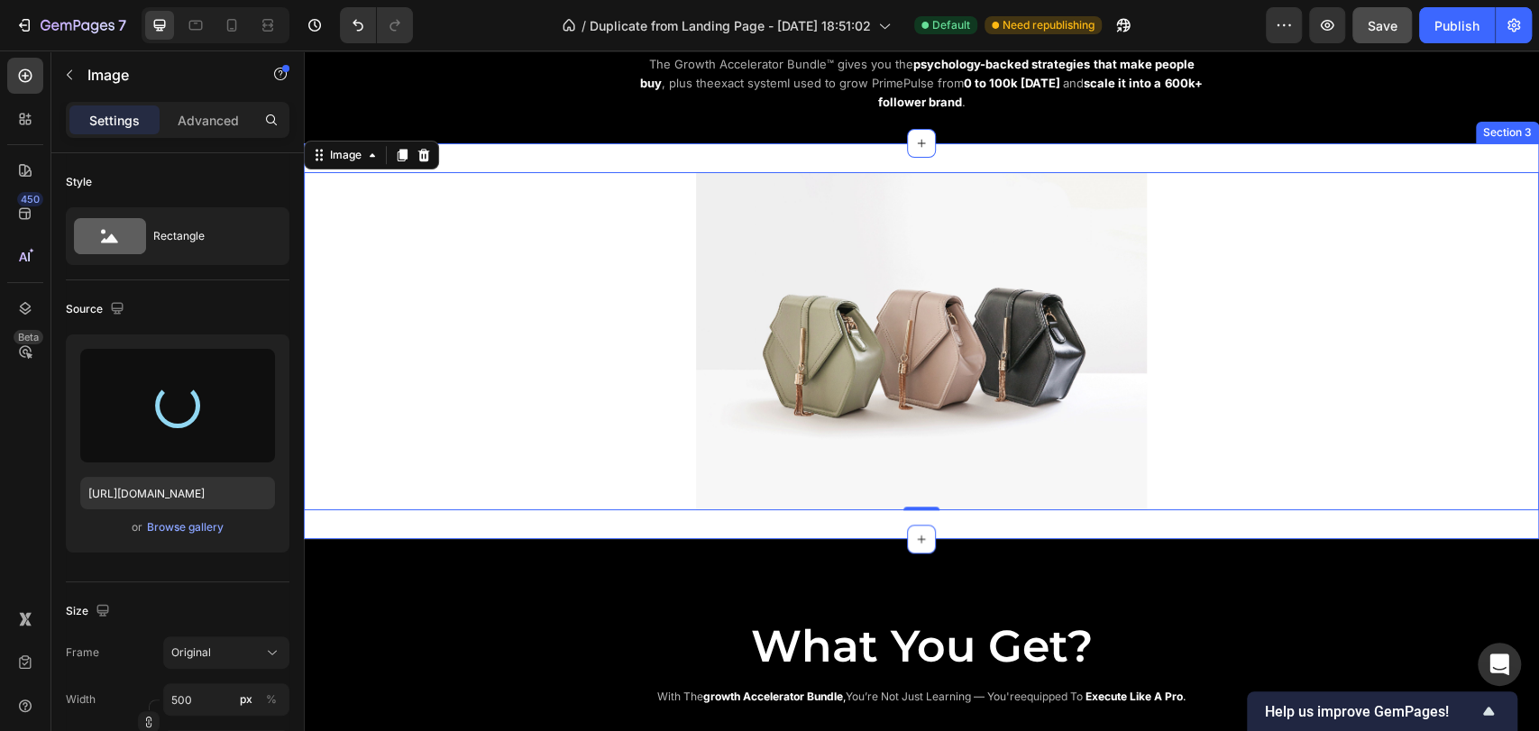
click at [537, 159] on div "Image 0 Section 3" at bounding box center [921, 341] width 1235 height 396
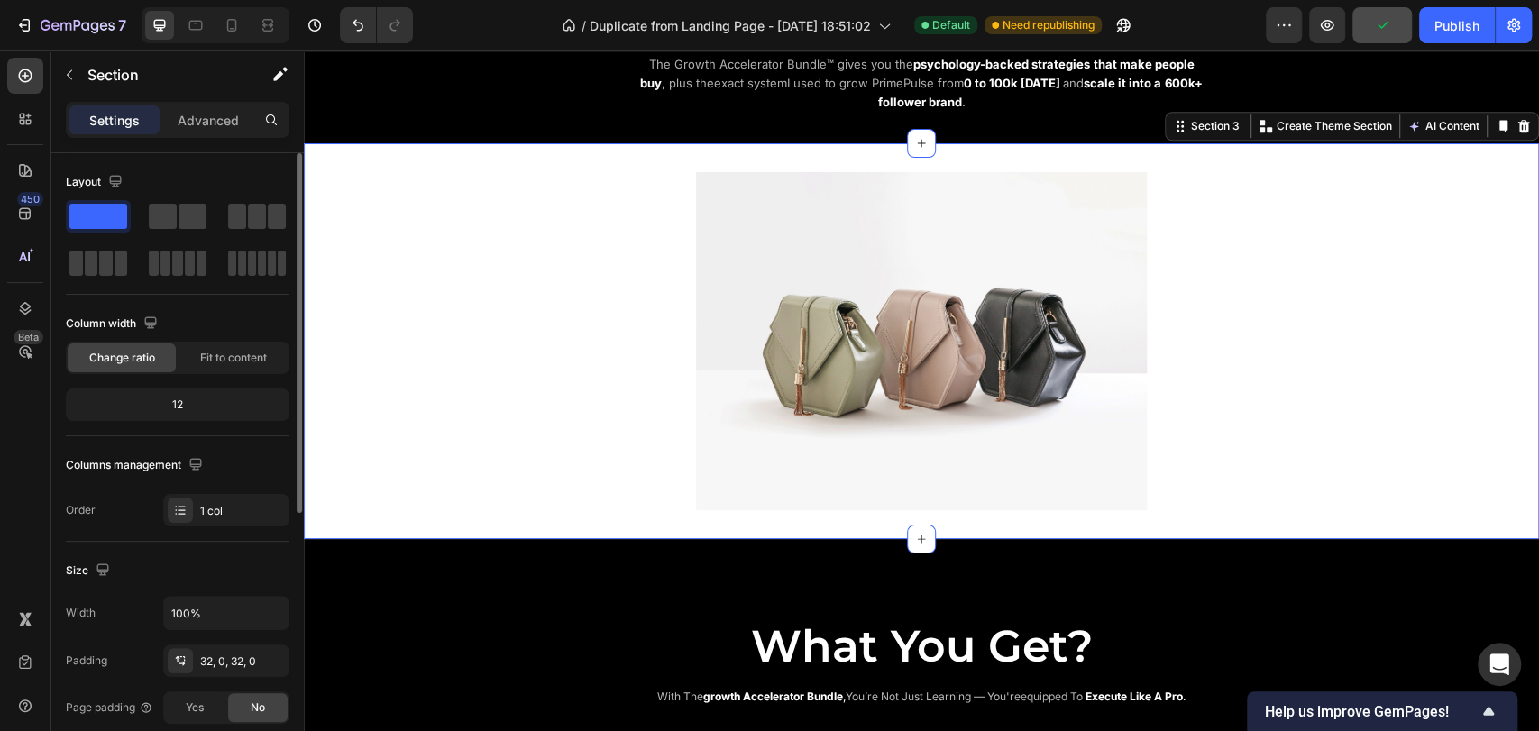
scroll to position [200, 0]
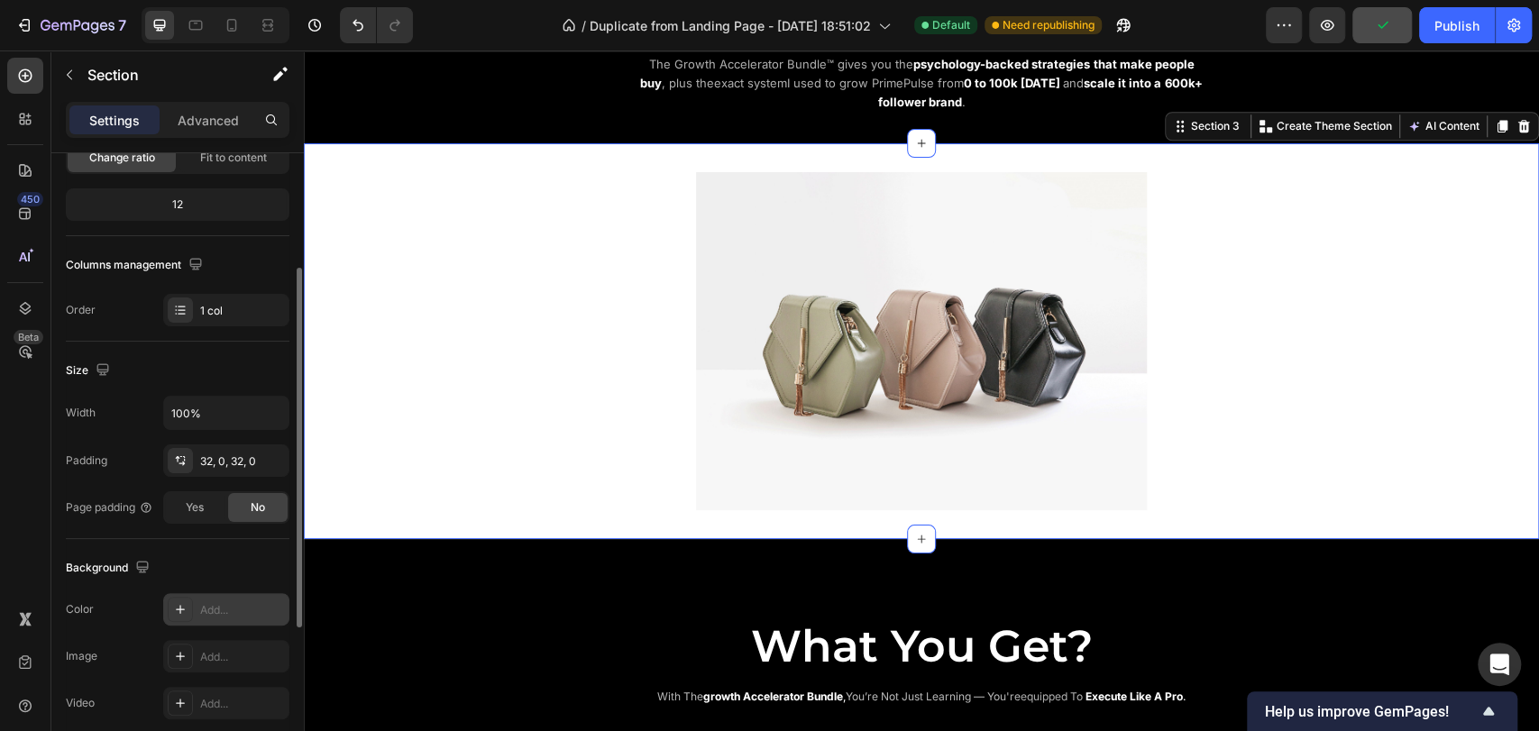
click at [201, 602] on div "Add..." at bounding box center [242, 610] width 85 height 16
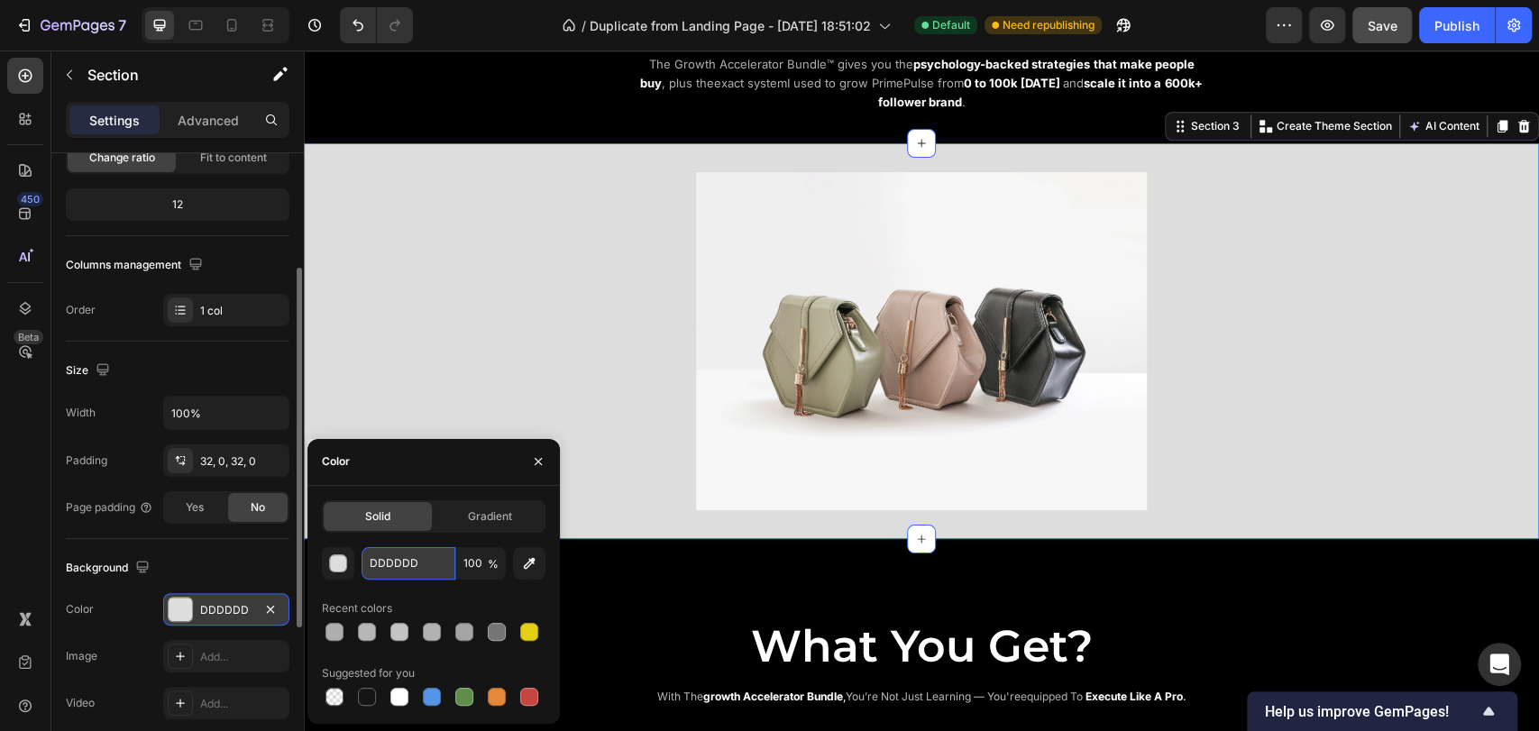
click at [416, 567] on input "DDDDDD" at bounding box center [409, 563] width 94 height 32
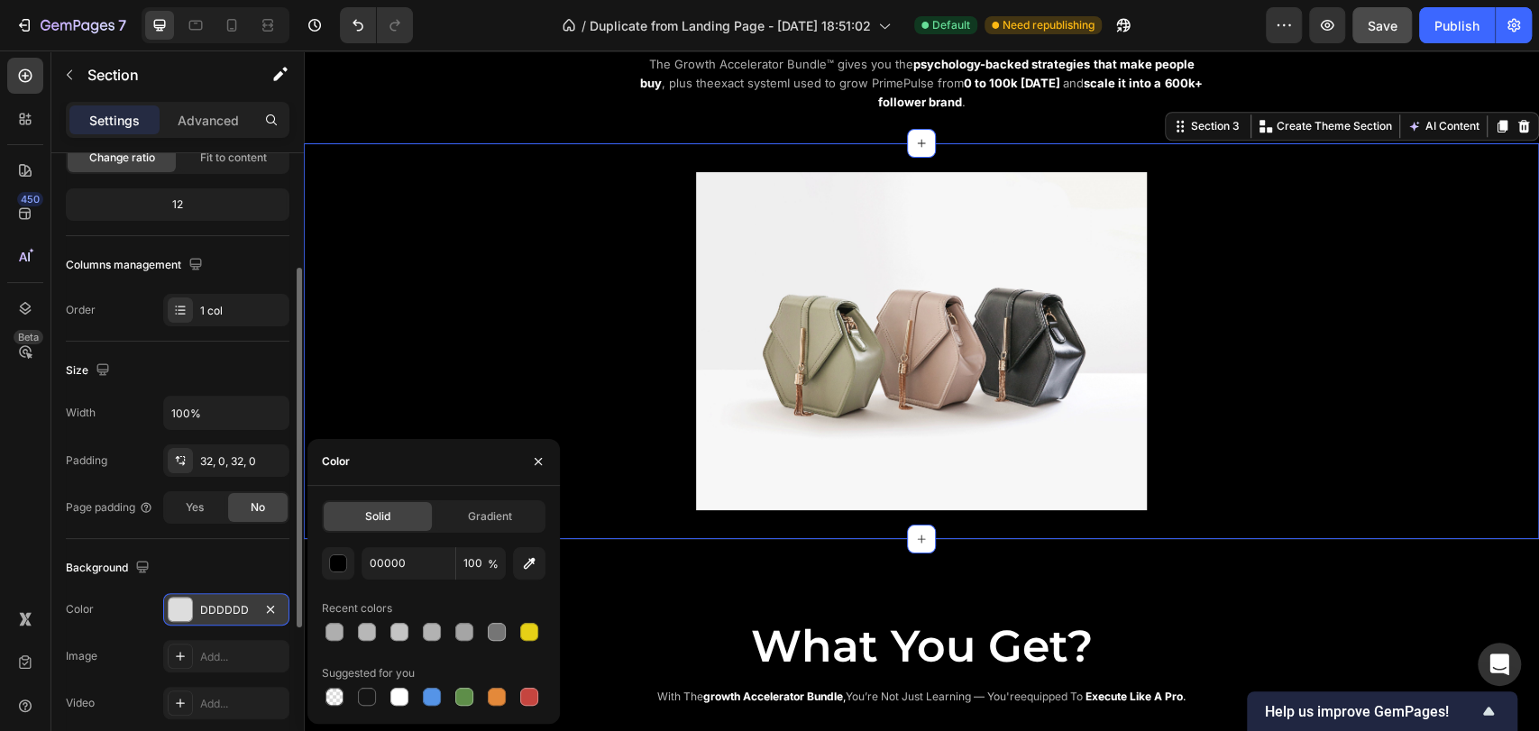
type input "000000"
click at [386, 464] on div "Color" at bounding box center [434, 462] width 253 height 47
click at [197, 561] on div "Background" at bounding box center [178, 568] width 224 height 29
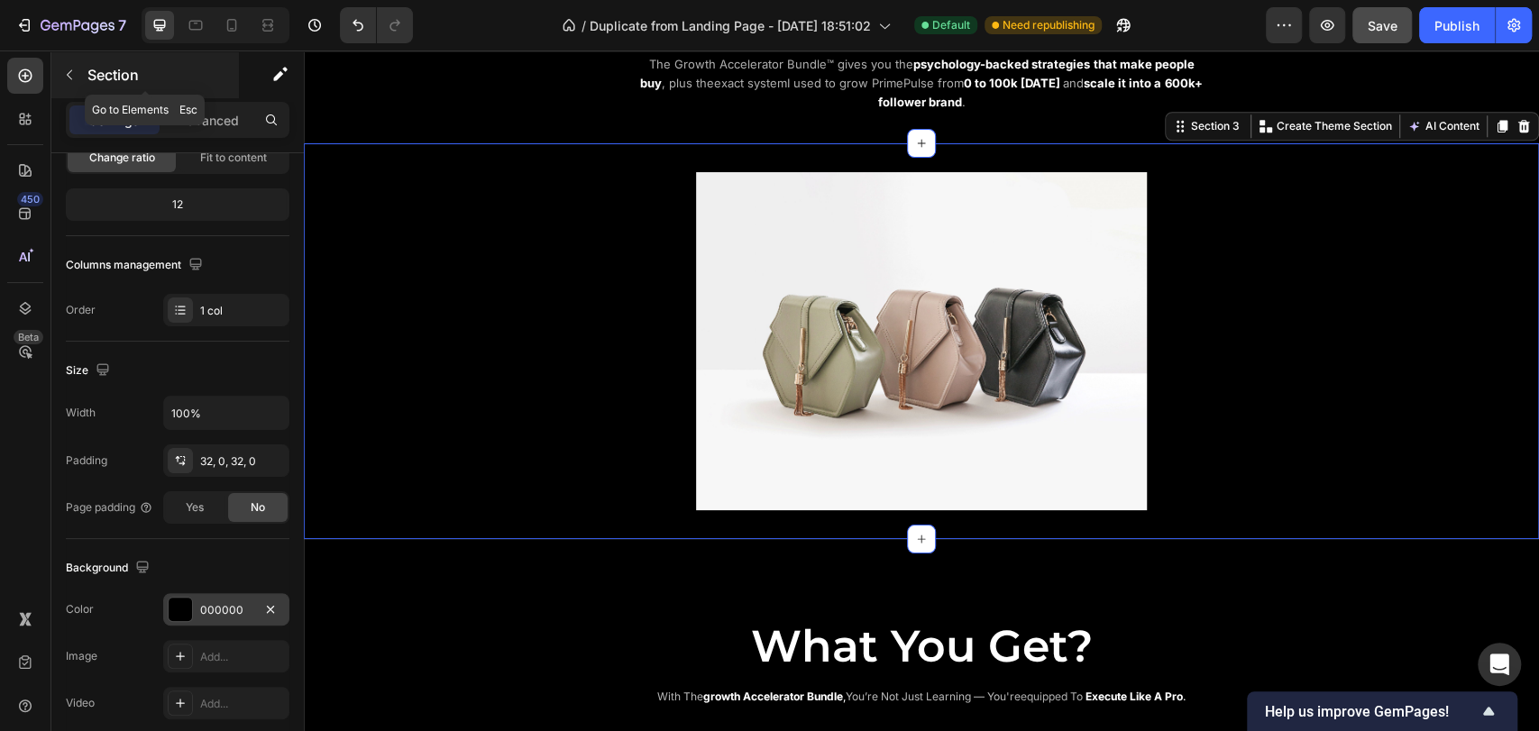
click at [80, 82] on button "button" at bounding box center [69, 74] width 29 height 29
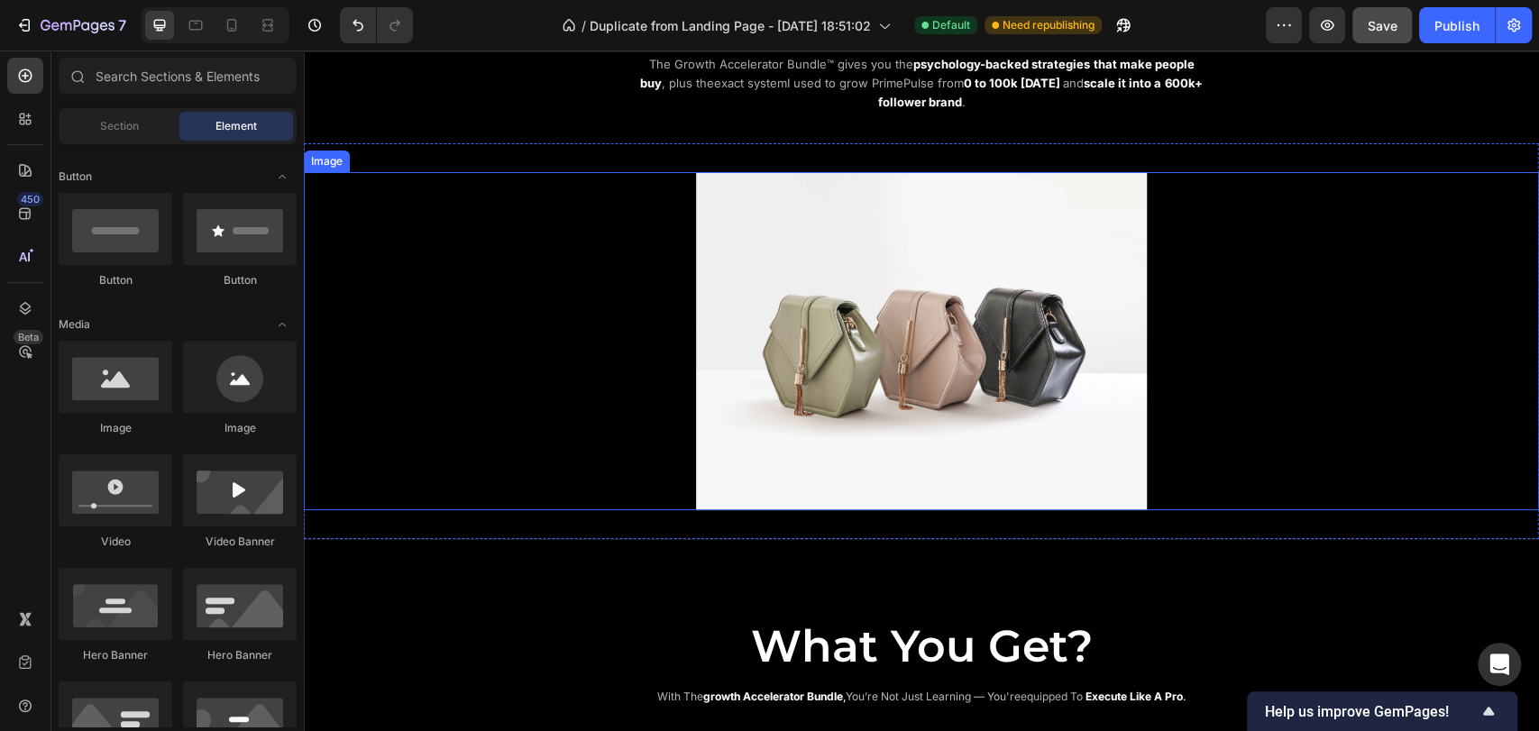
click at [535, 300] on div at bounding box center [921, 341] width 1235 height 338
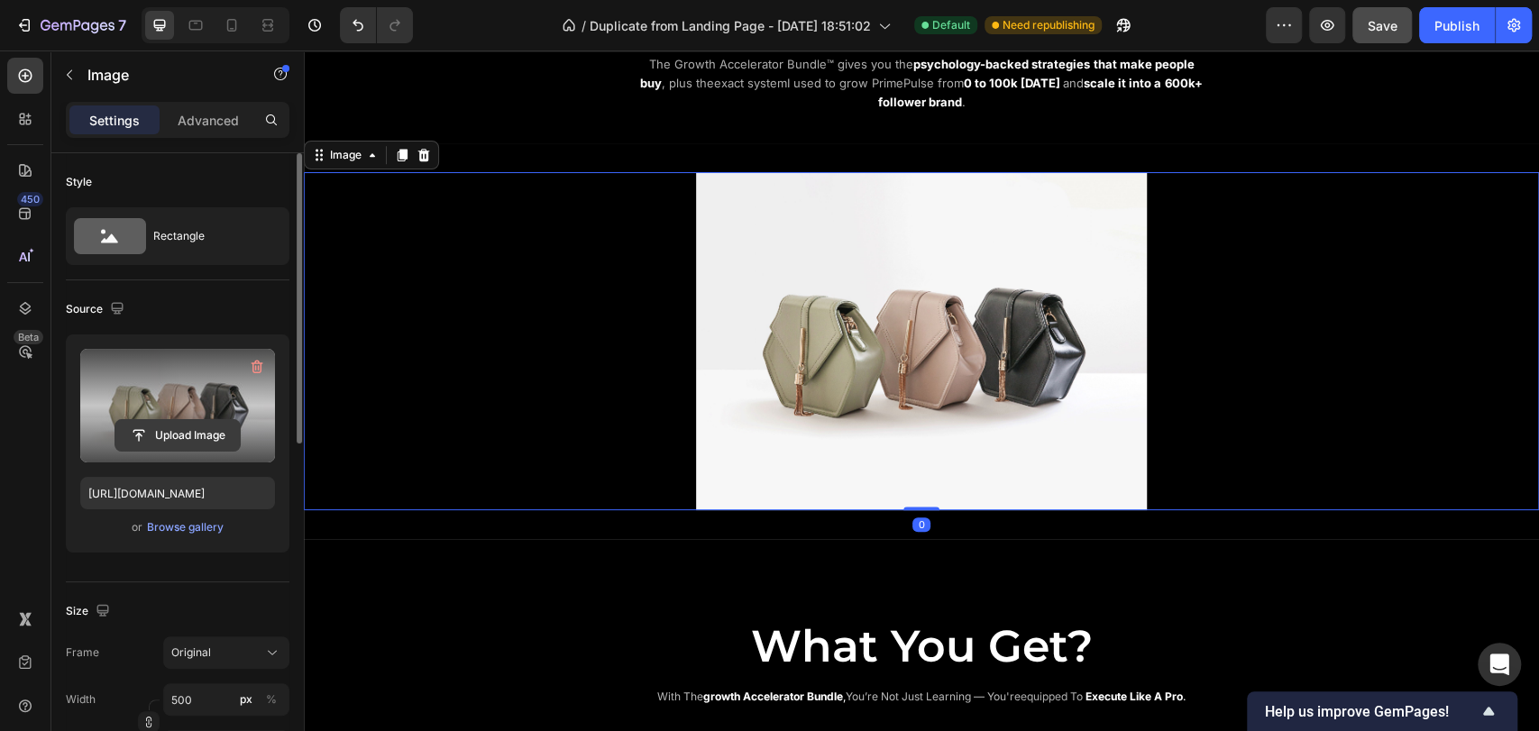
click at [184, 427] on input "file" at bounding box center [177, 435] width 124 height 31
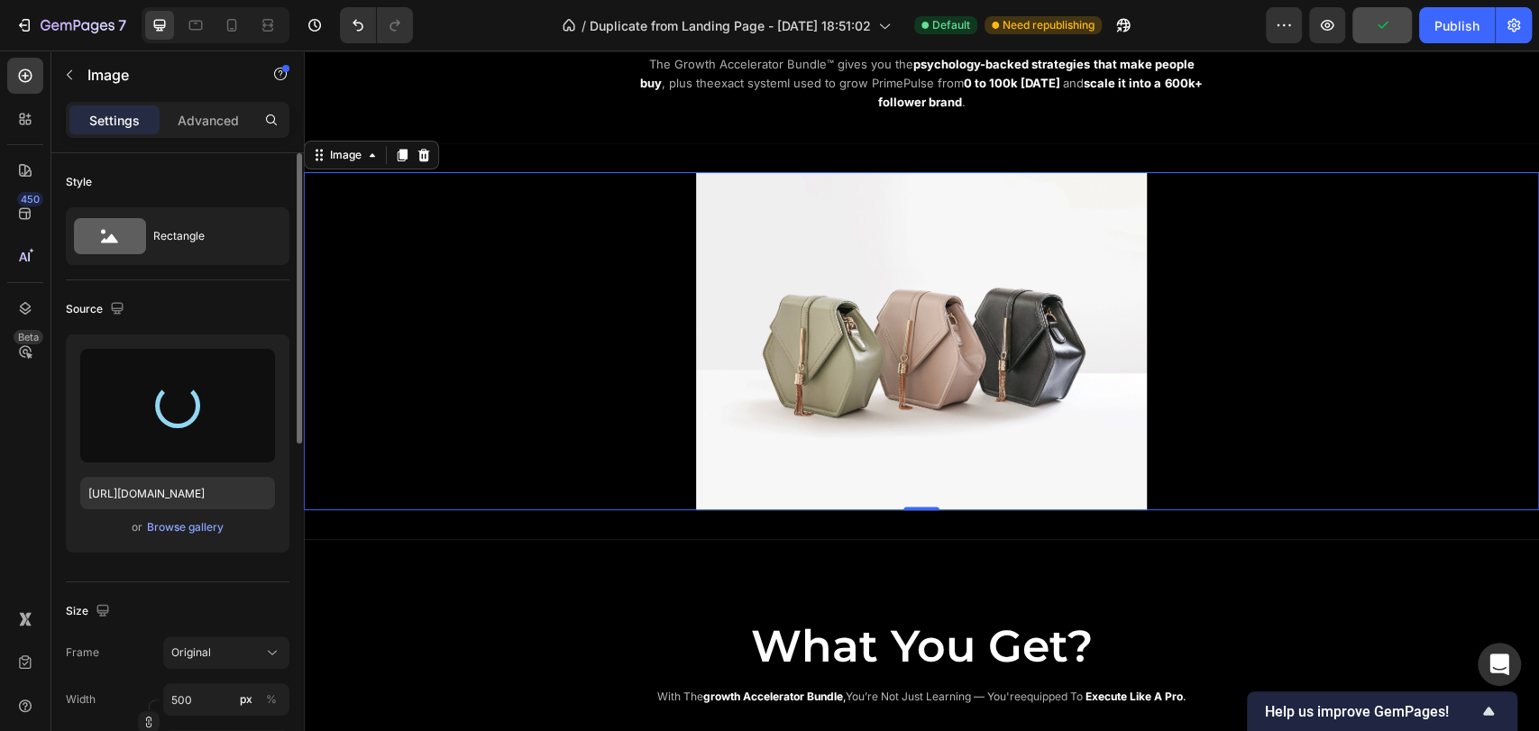
type input "[URL][DOMAIN_NAME]"
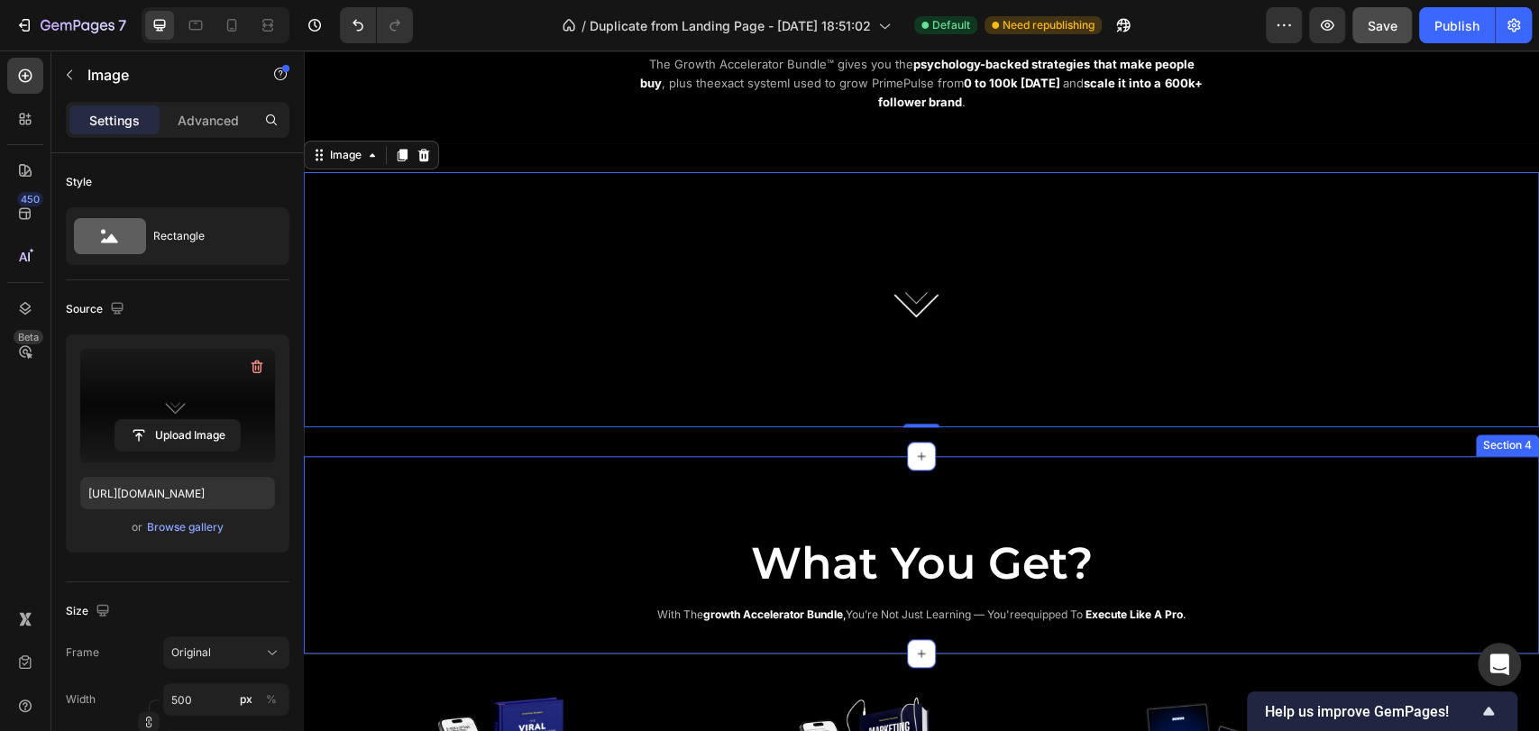
click at [622, 512] on div "What You Get? Heading with the growth accelerator bundle , you’re not just lear…" at bounding box center [921, 564] width 1235 height 121
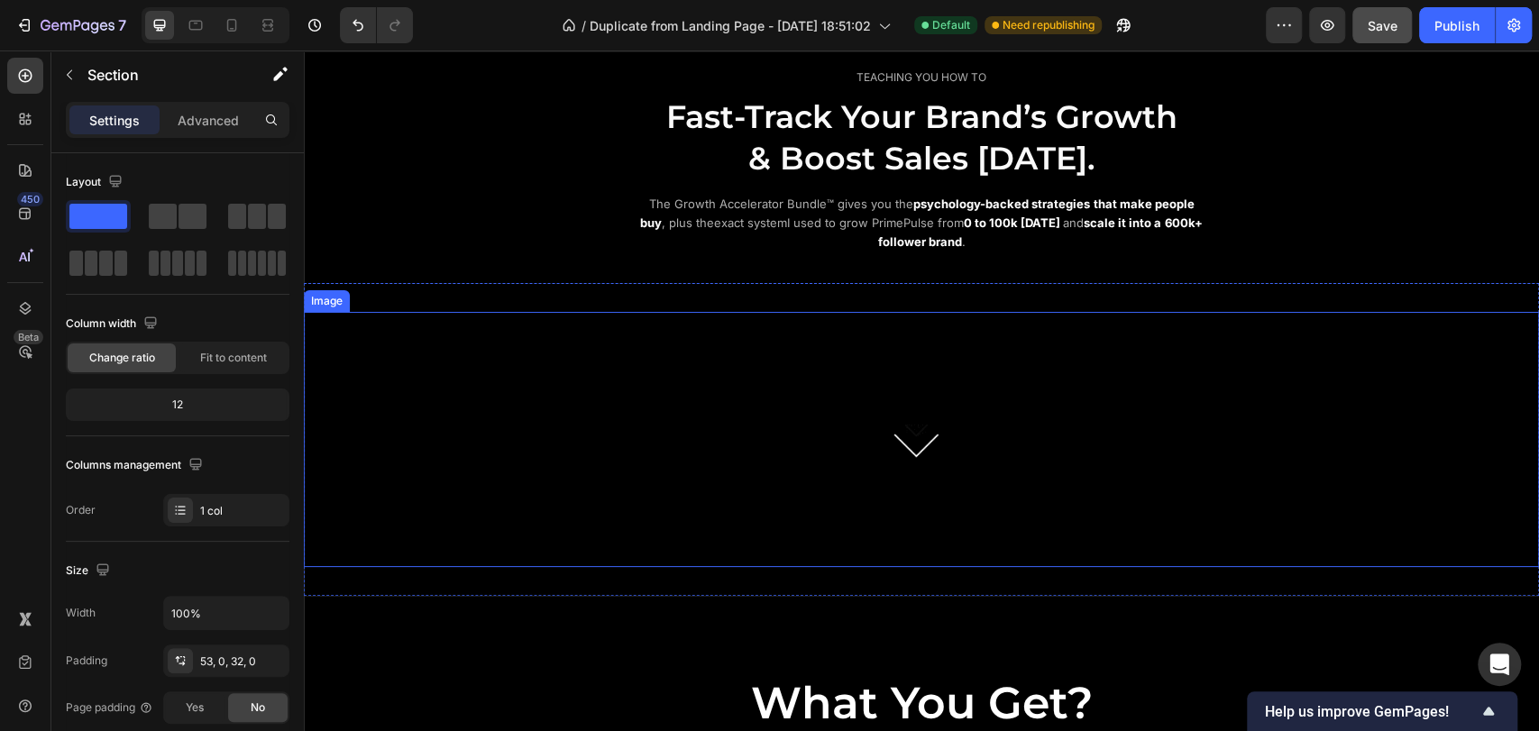
scroll to position [1070, 0]
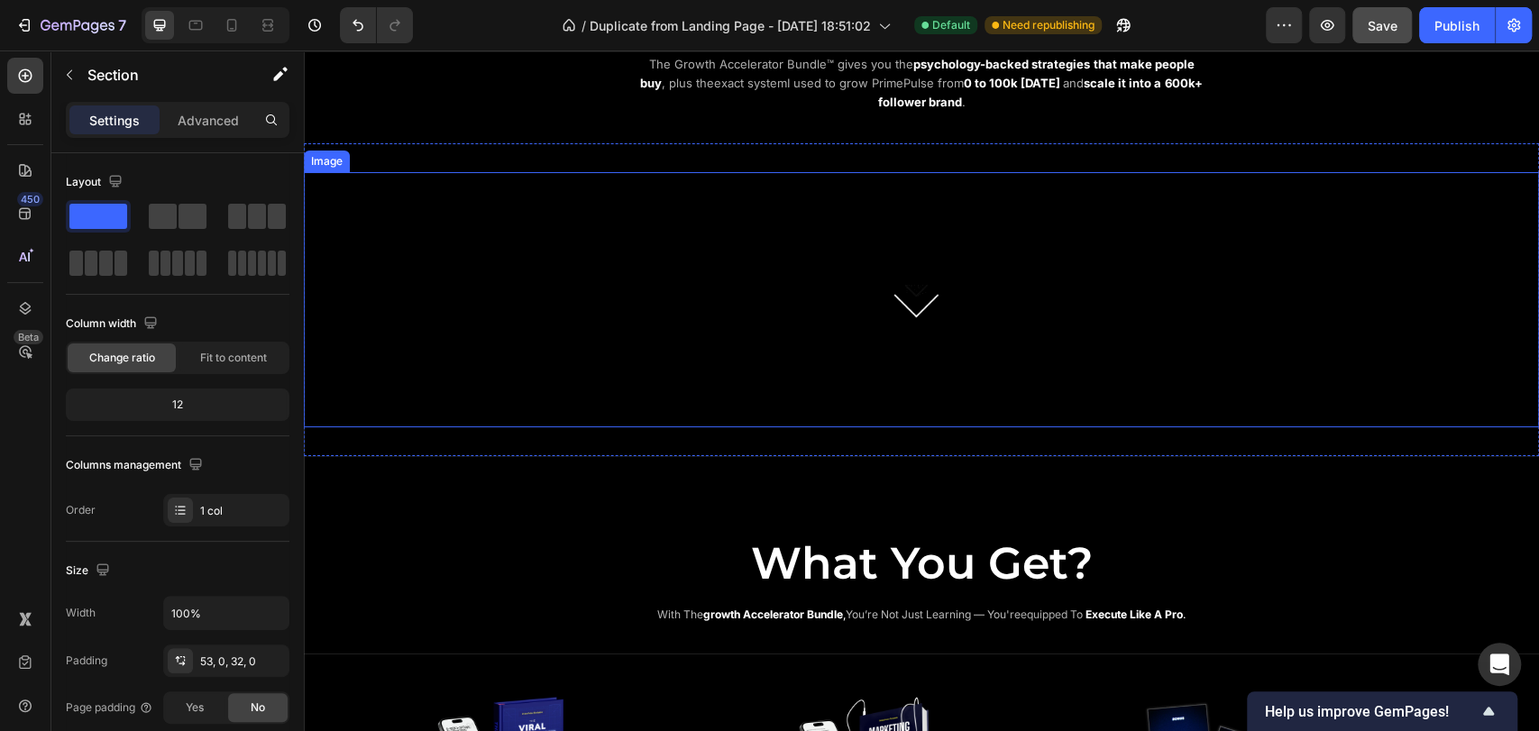
click at [1031, 245] on img at bounding box center [921, 299] width 451 height 255
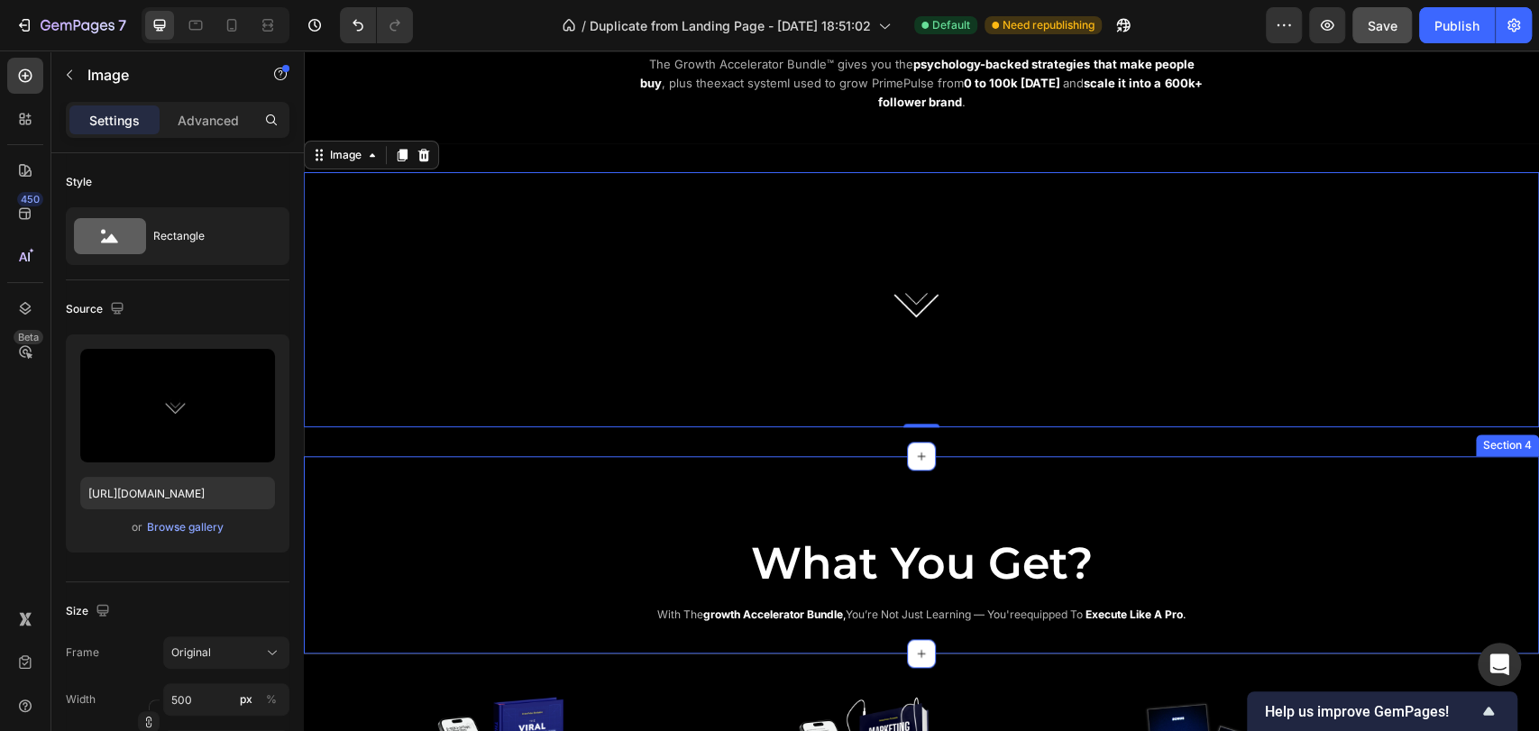
click at [749, 469] on div "What You Get? Heading with the growth accelerator bundle , you’re not just lear…" at bounding box center [921, 554] width 1235 height 197
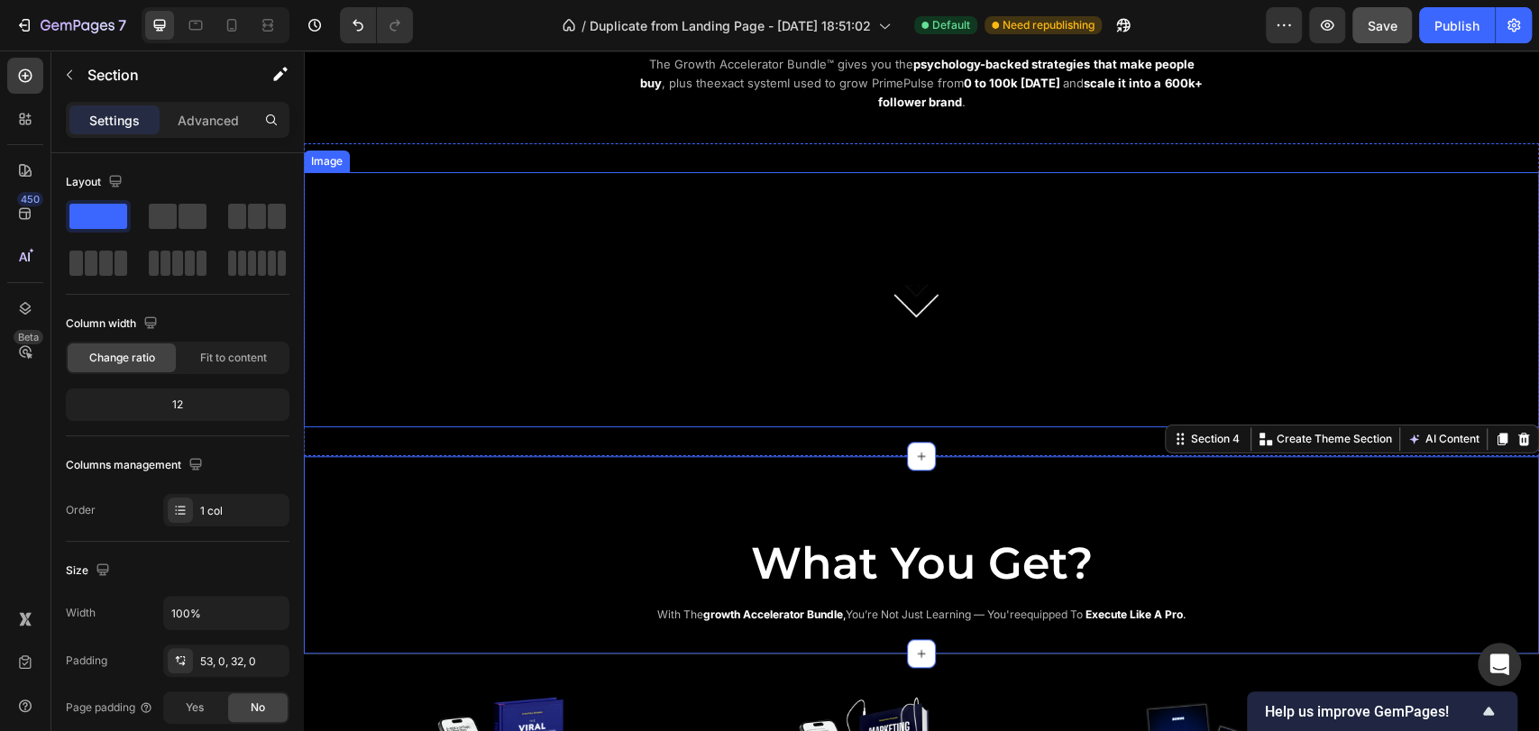
click at [777, 417] on img at bounding box center [921, 299] width 451 height 255
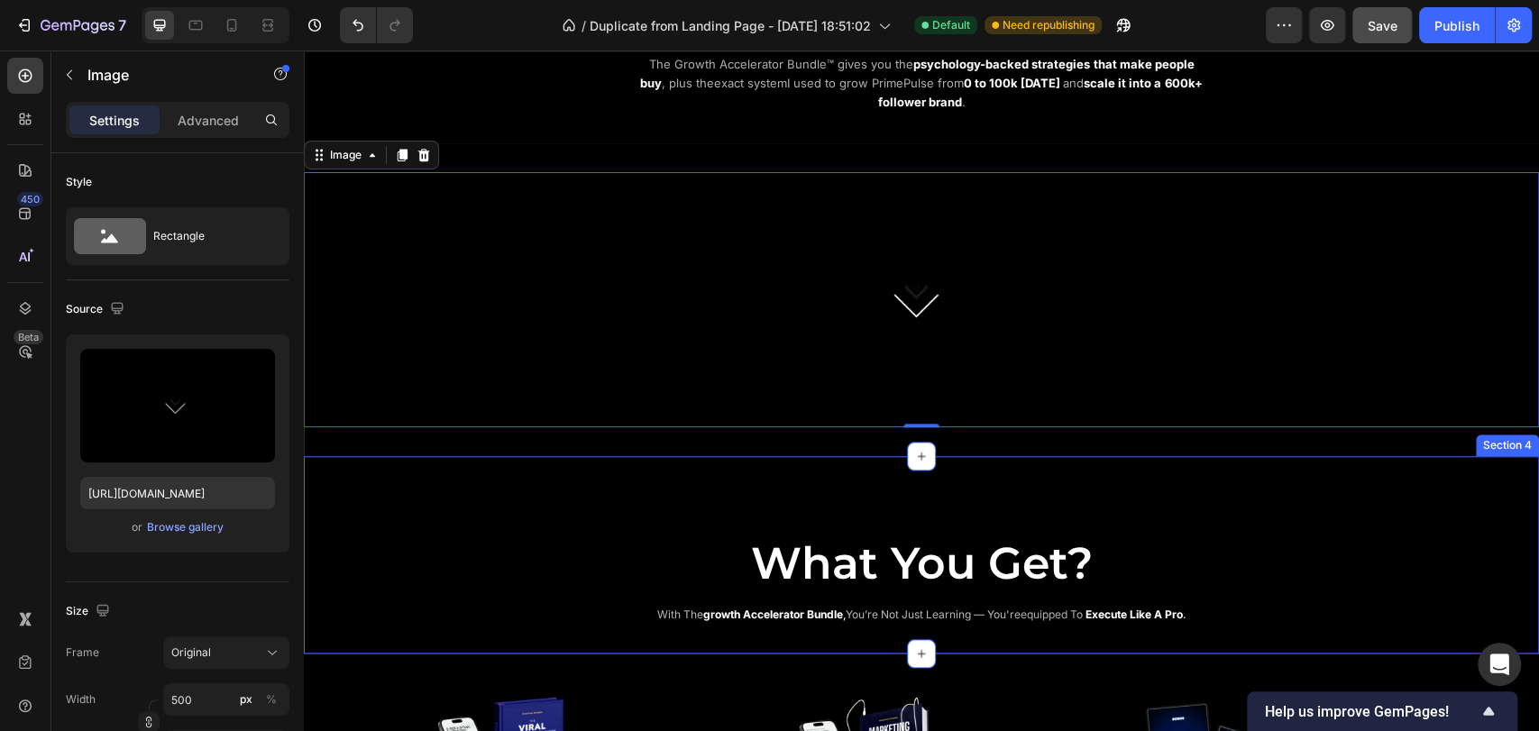
click at [776, 472] on div "What You Get? Heading with the growth accelerator bundle , you’re not just lear…" at bounding box center [921, 554] width 1235 height 197
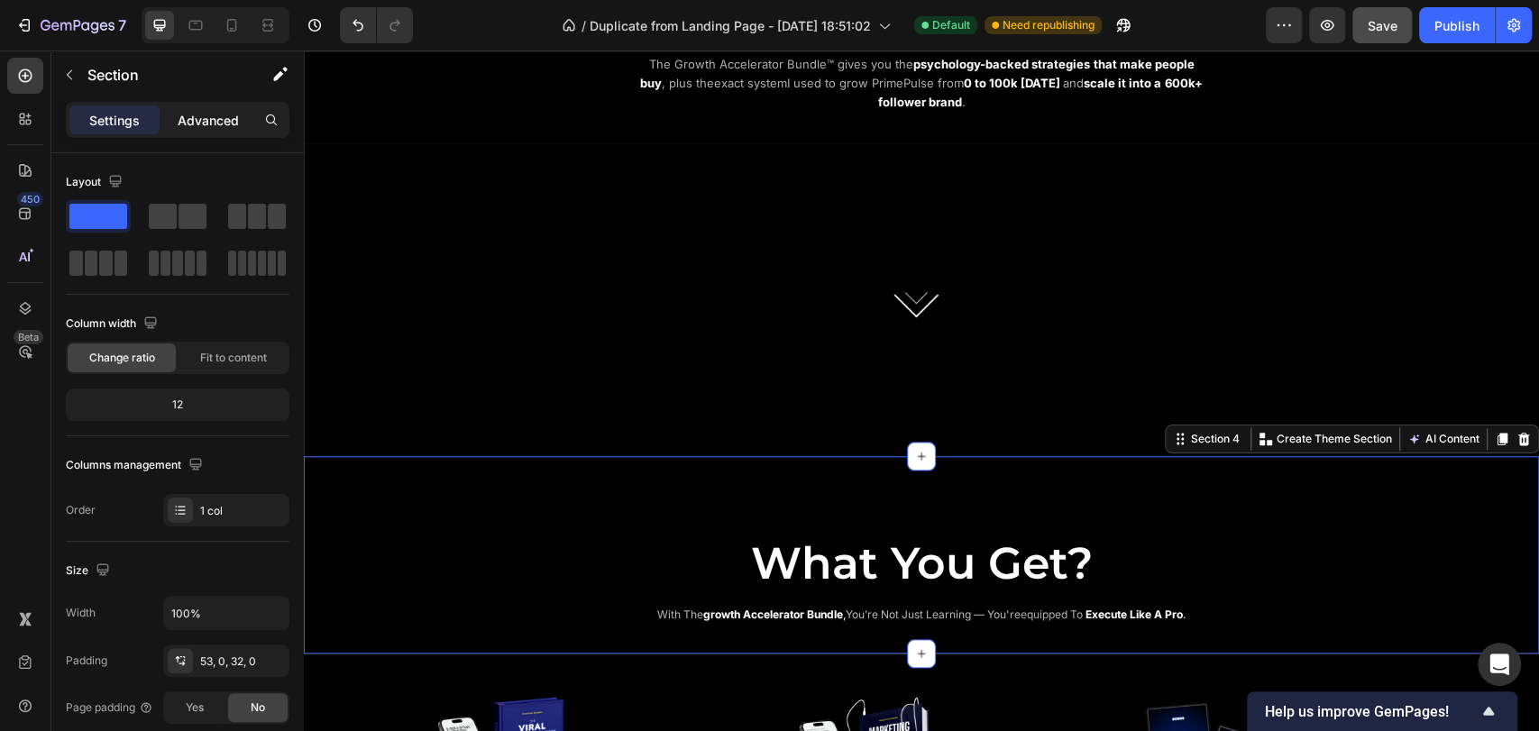
click at [188, 117] on p "Advanced" at bounding box center [208, 120] width 61 height 19
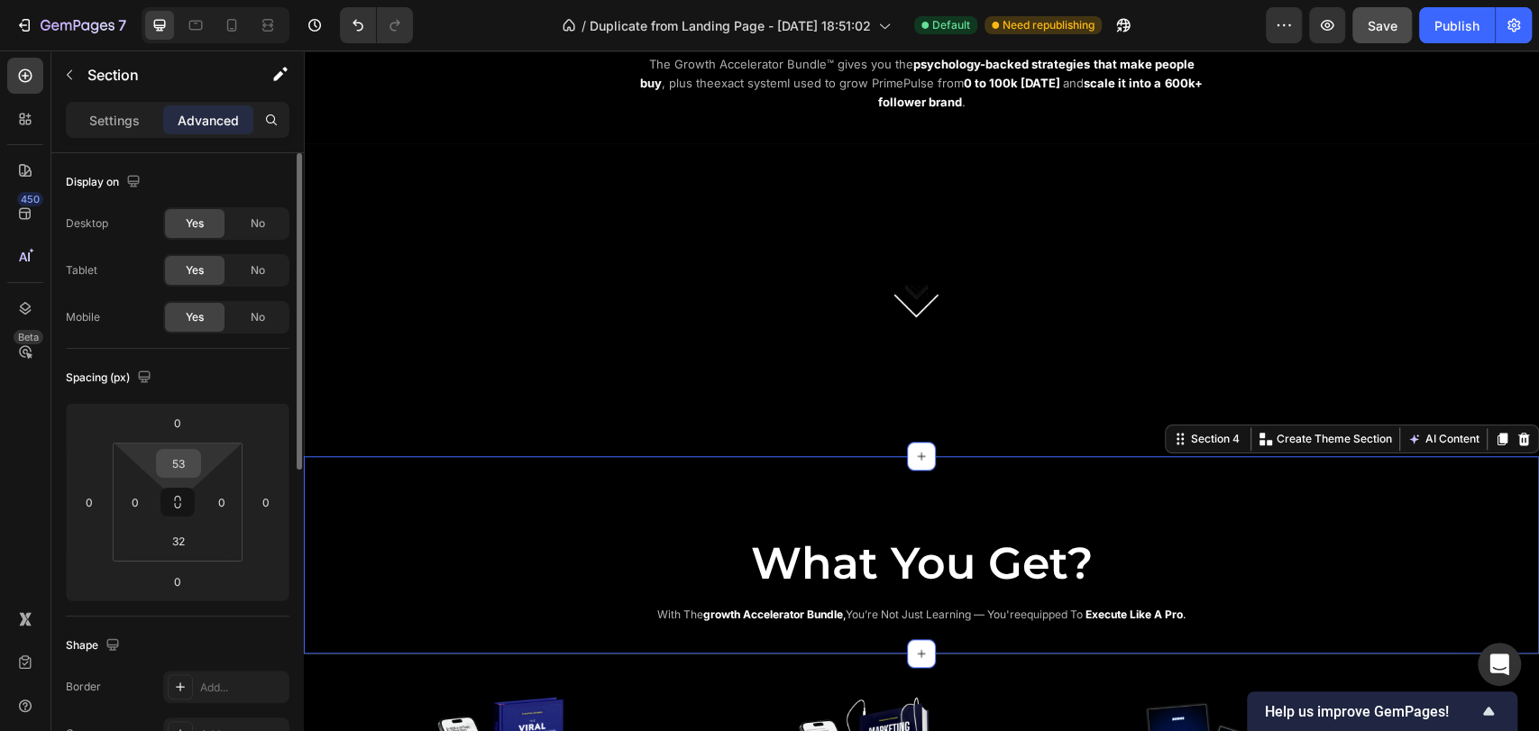
click at [189, 460] on input "53" at bounding box center [179, 463] width 36 height 27
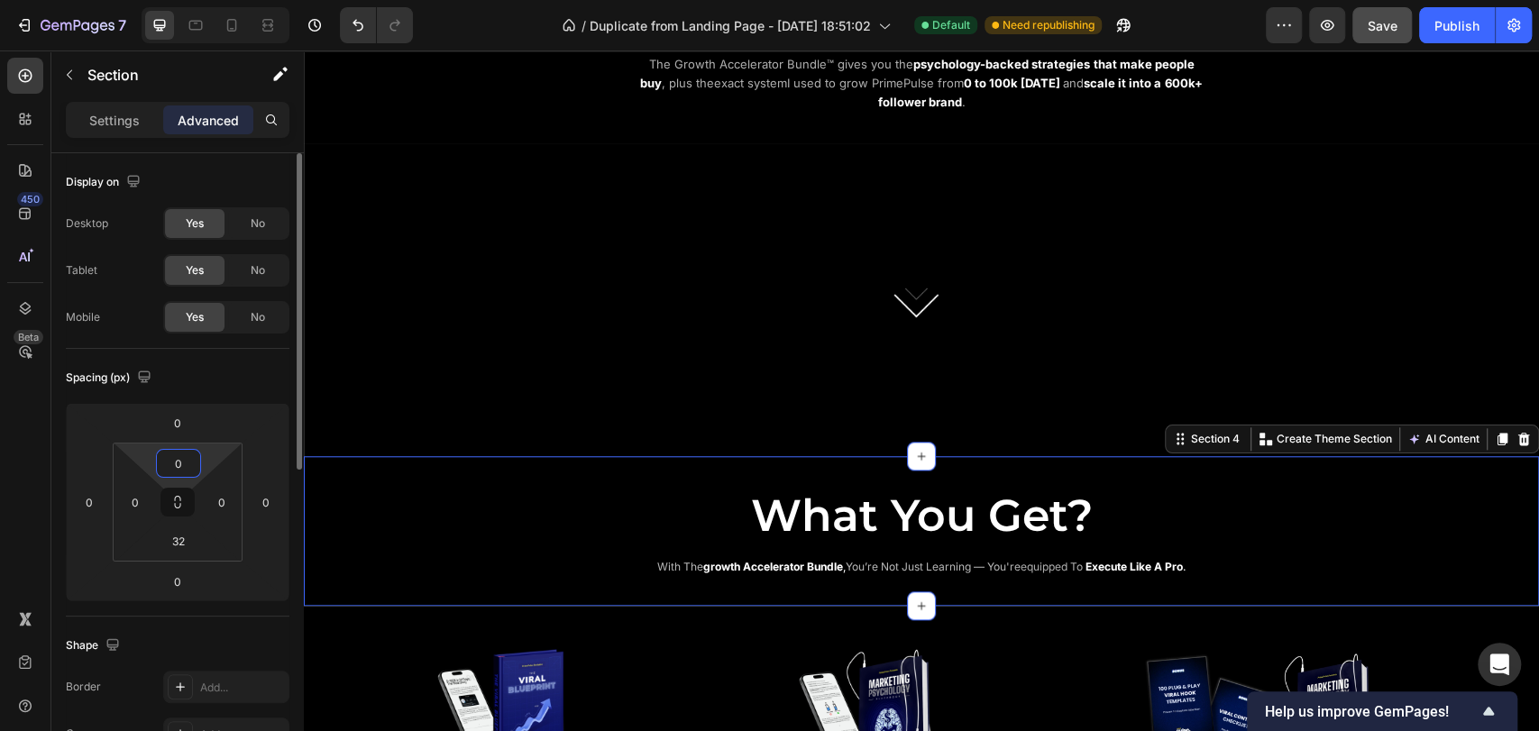
type input "0"
click at [216, 381] on div "Spacing (px)" at bounding box center [178, 377] width 224 height 29
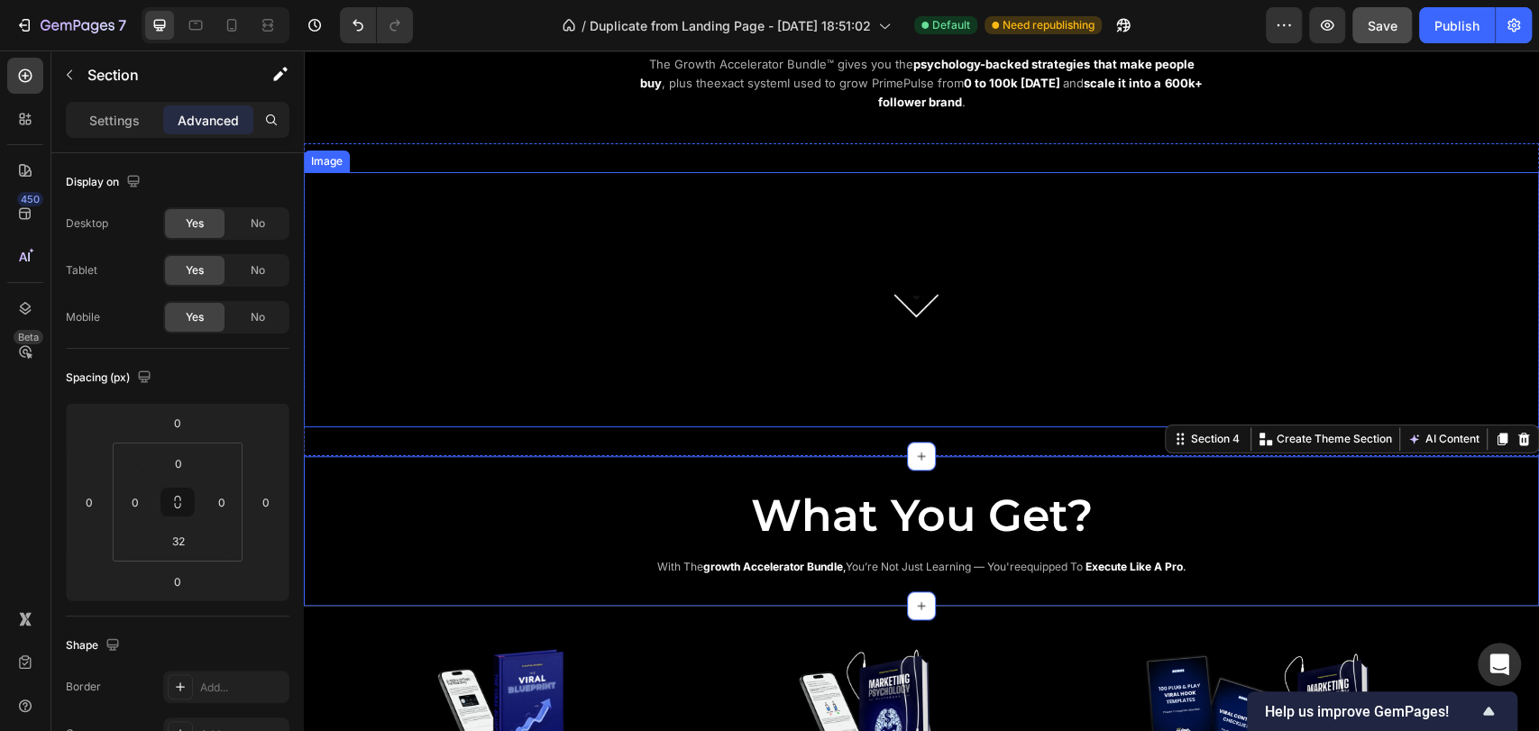
click at [881, 375] on img at bounding box center [921, 299] width 451 height 255
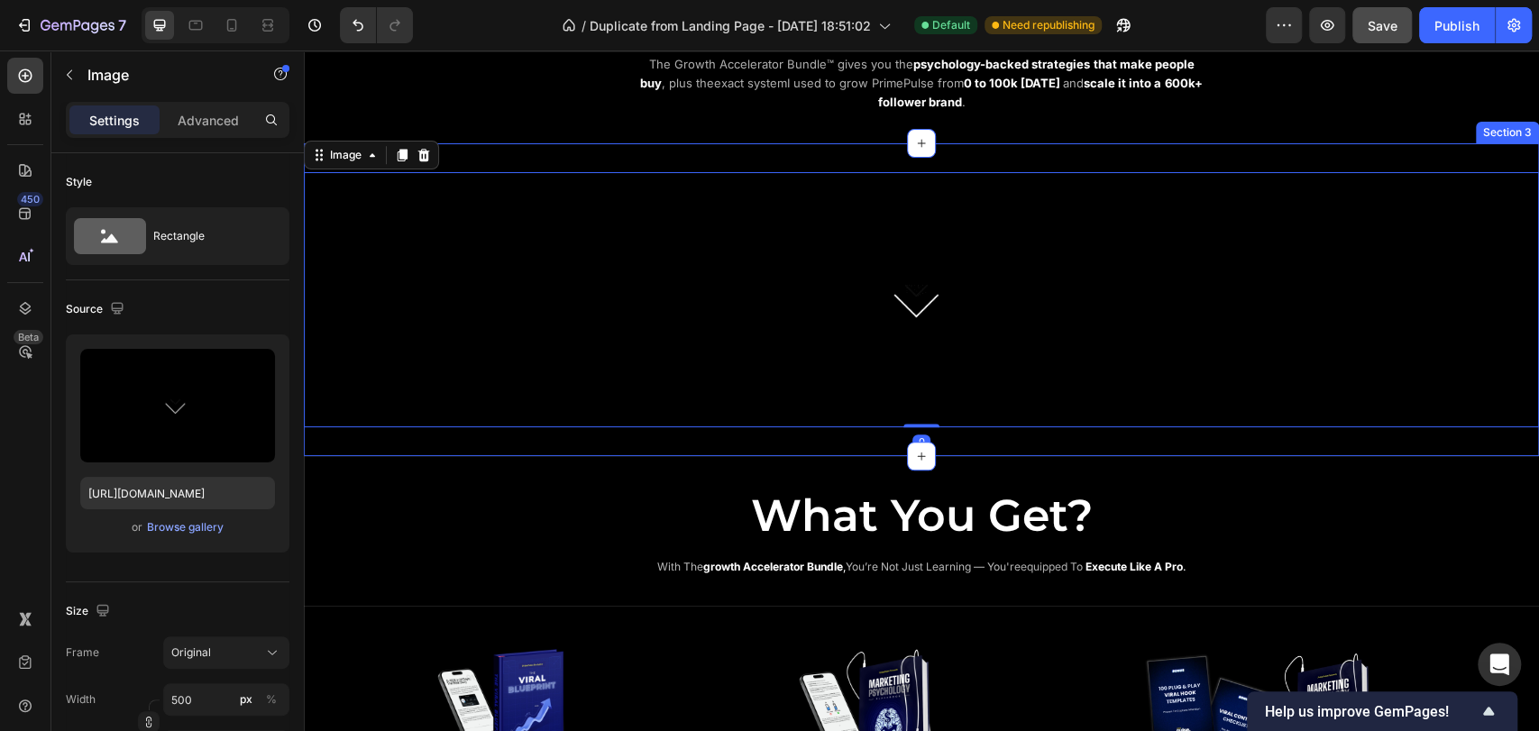
click at [837, 439] on div "Image 0 Section 3" at bounding box center [921, 299] width 1235 height 313
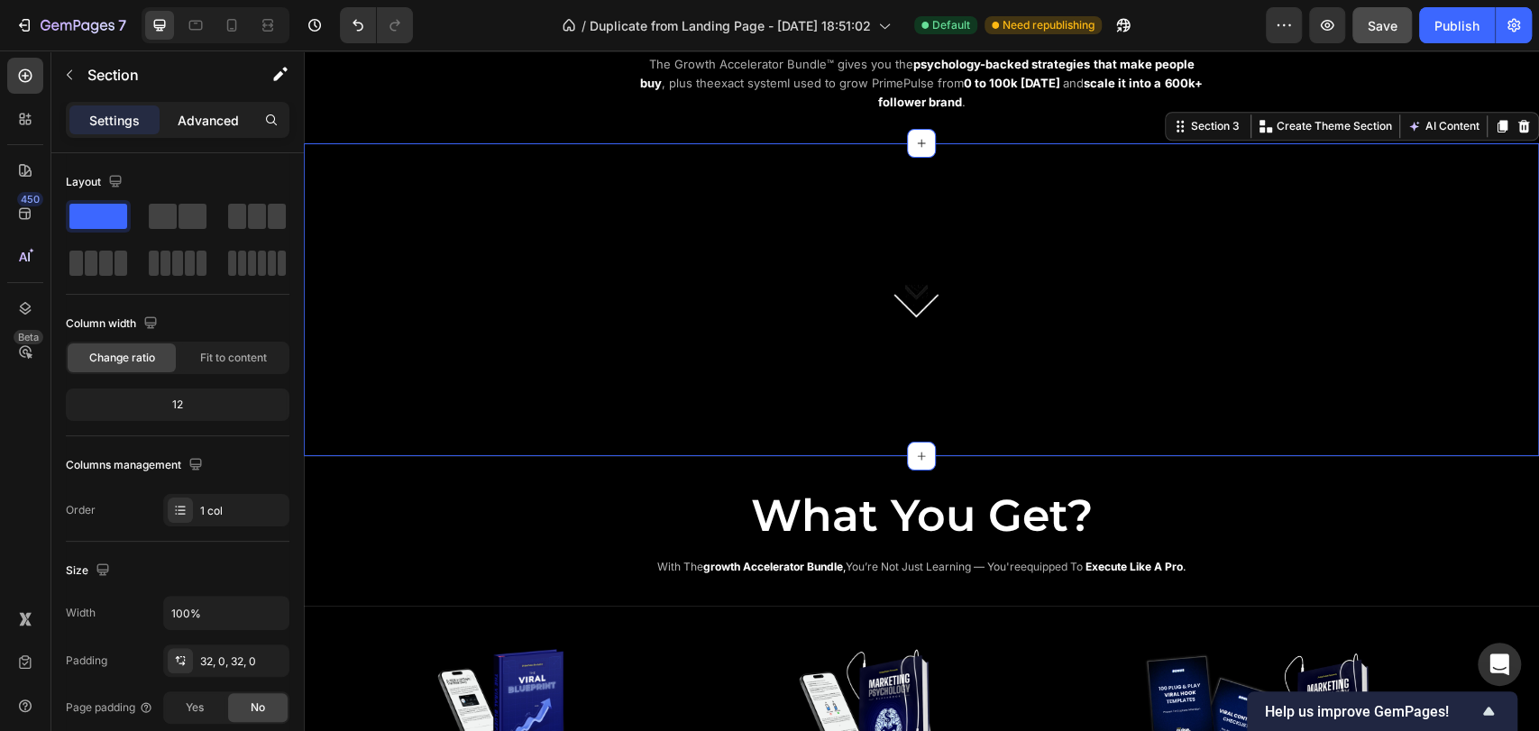
click at [206, 124] on p "Advanced" at bounding box center [208, 120] width 61 height 19
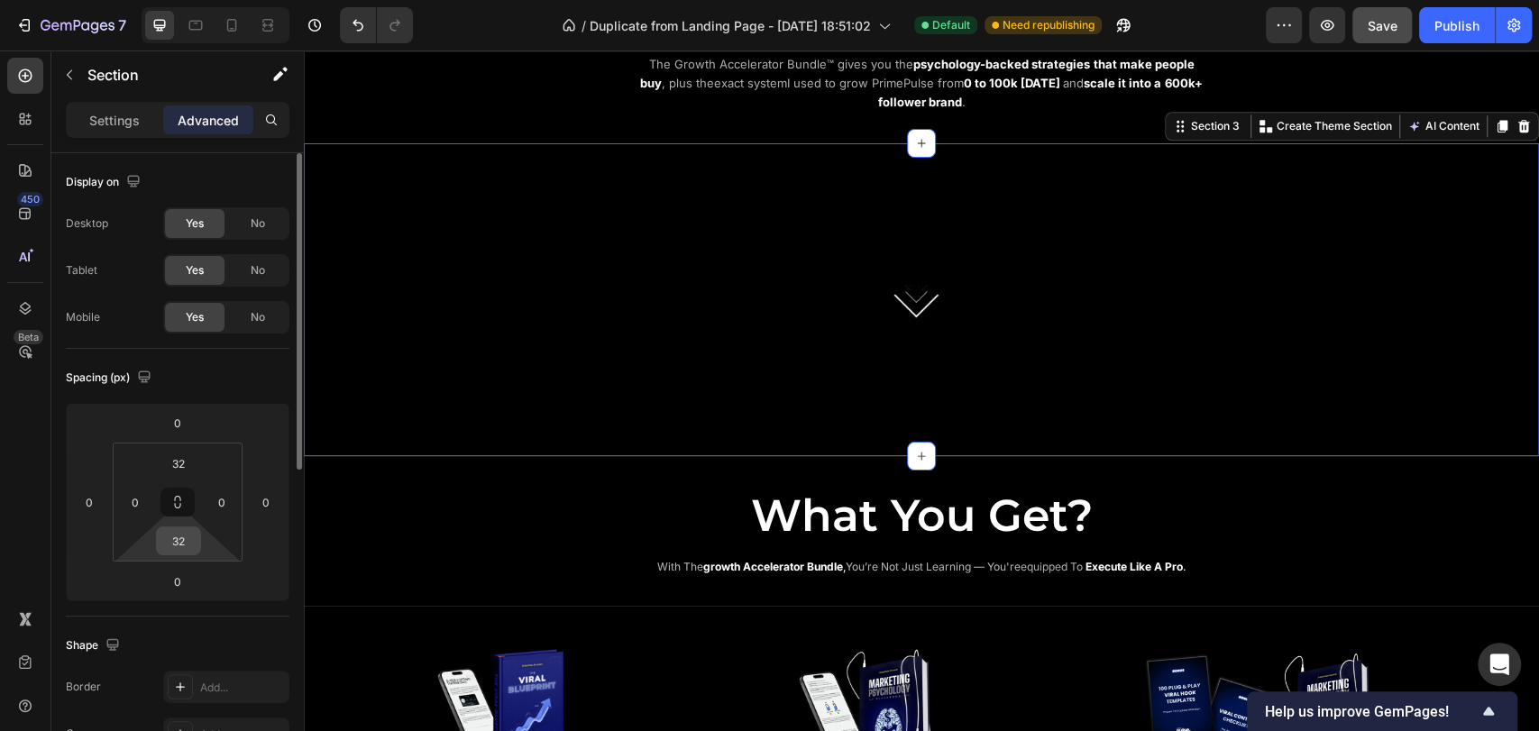
click at [193, 543] on input "32" at bounding box center [179, 541] width 36 height 27
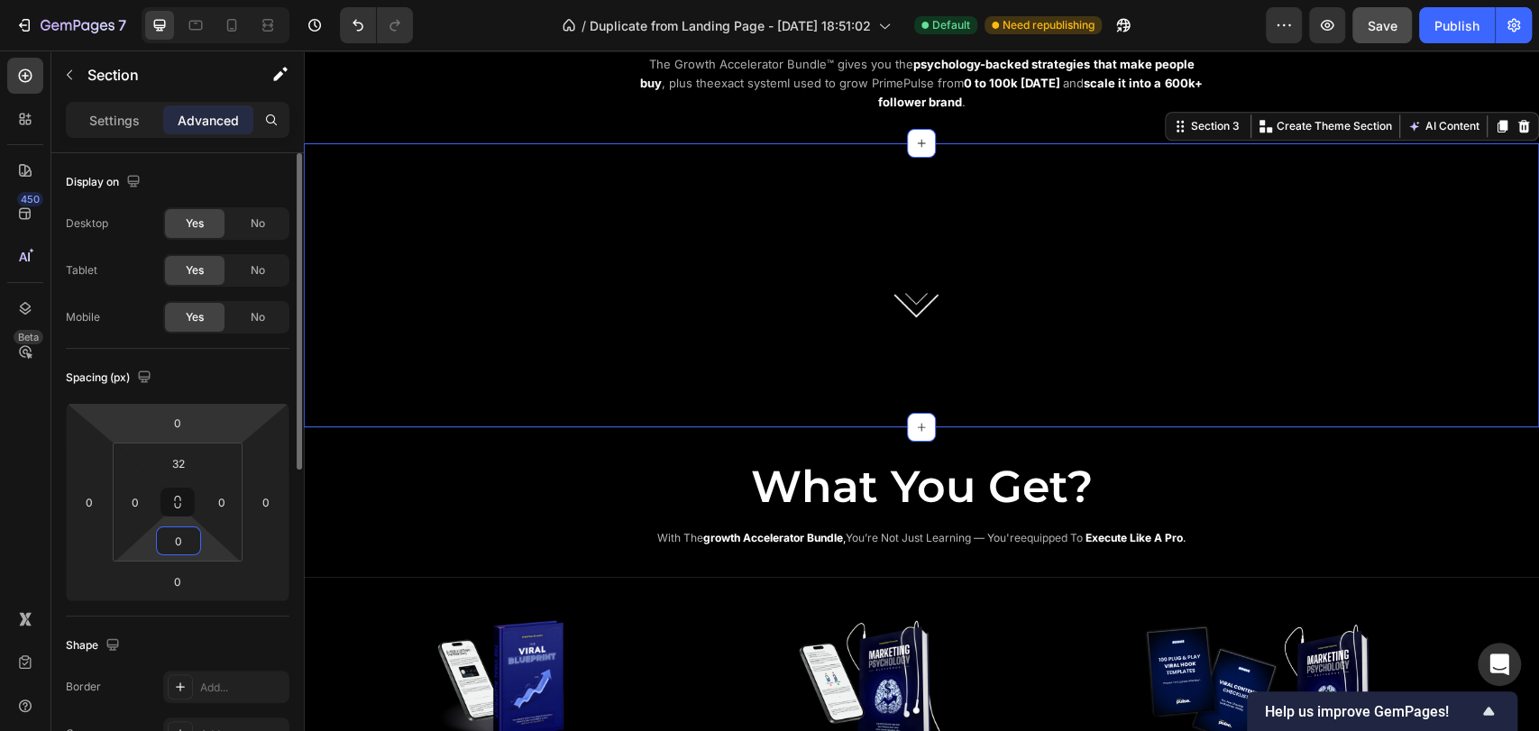
type input "0"
drag, startPoint x: 218, startPoint y: 380, endPoint x: 245, endPoint y: 359, distance: 34.1
click at [218, 380] on div "Spacing (px)" at bounding box center [178, 377] width 224 height 29
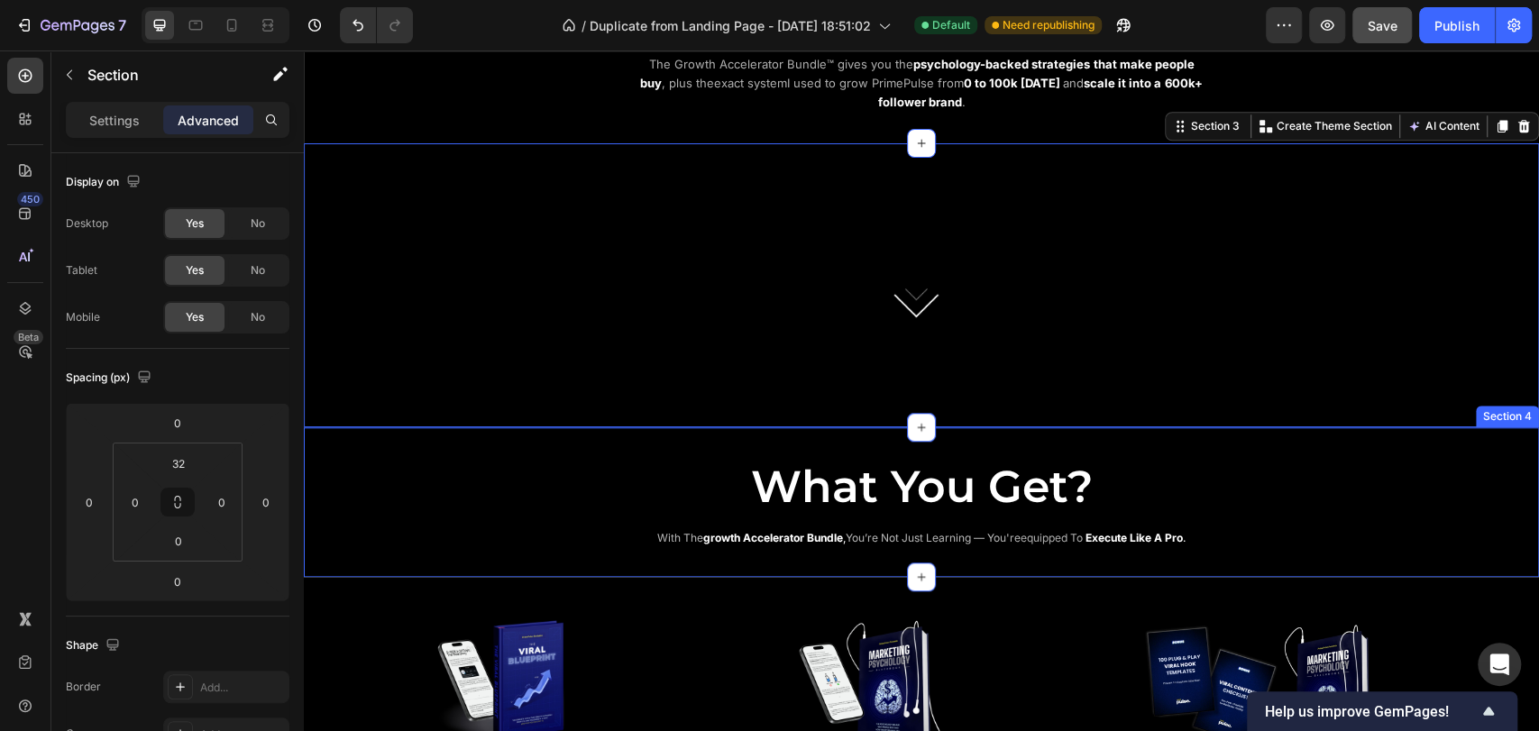
click at [784, 440] on div "What You Get? Heading with the growth accelerator bundle , you’re not just lear…" at bounding box center [921, 487] width 1235 height 121
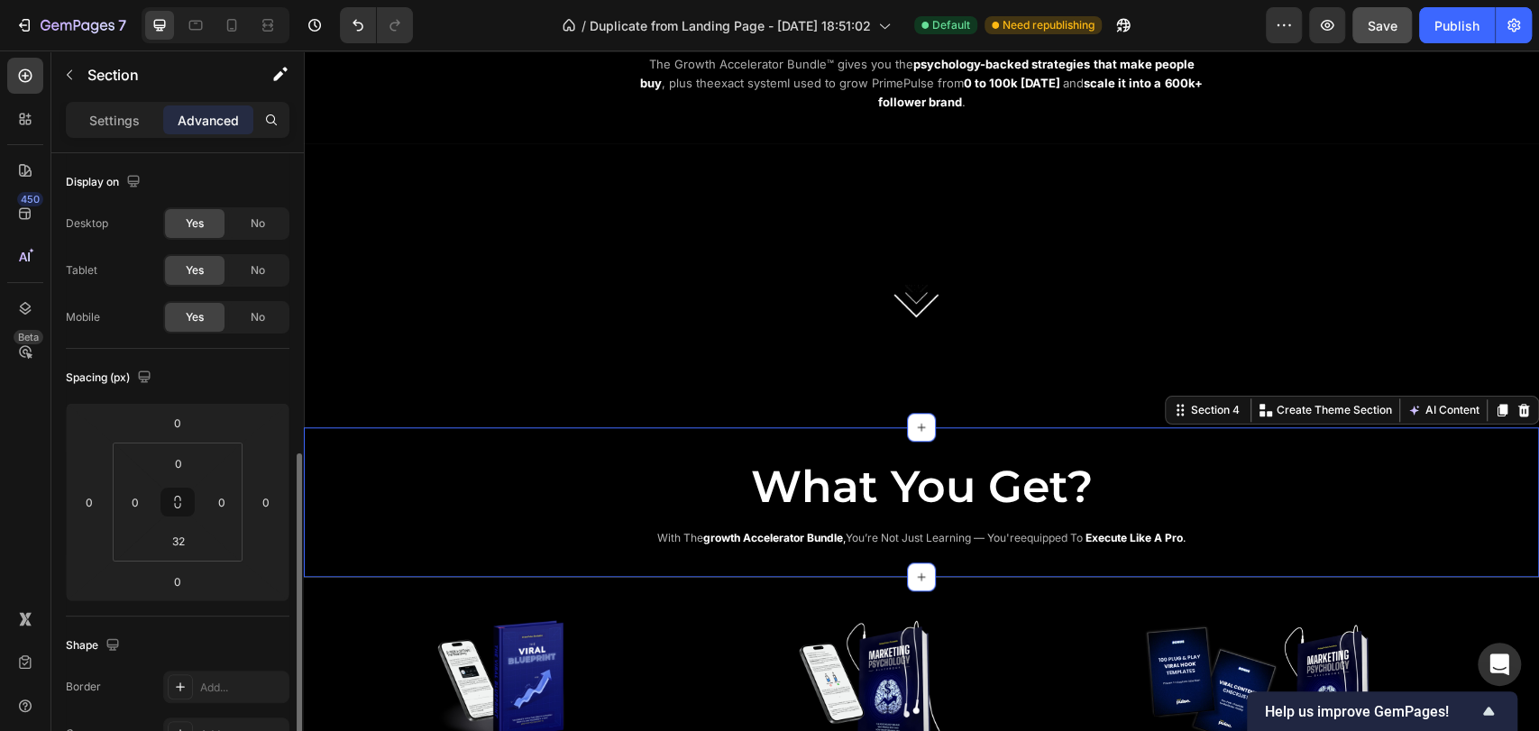
scroll to position [200, 0]
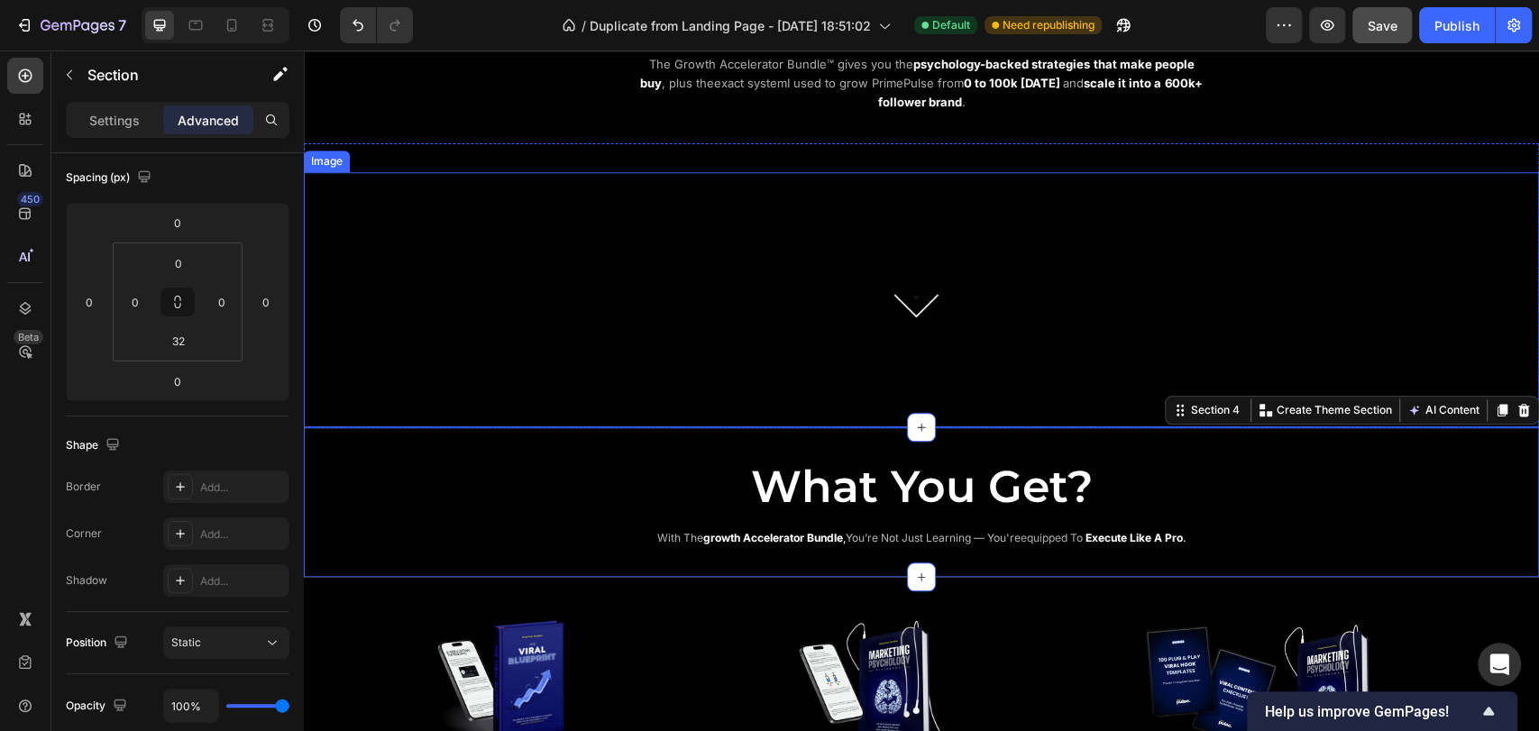
click at [784, 390] on img at bounding box center [921, 299] width 451 height 255
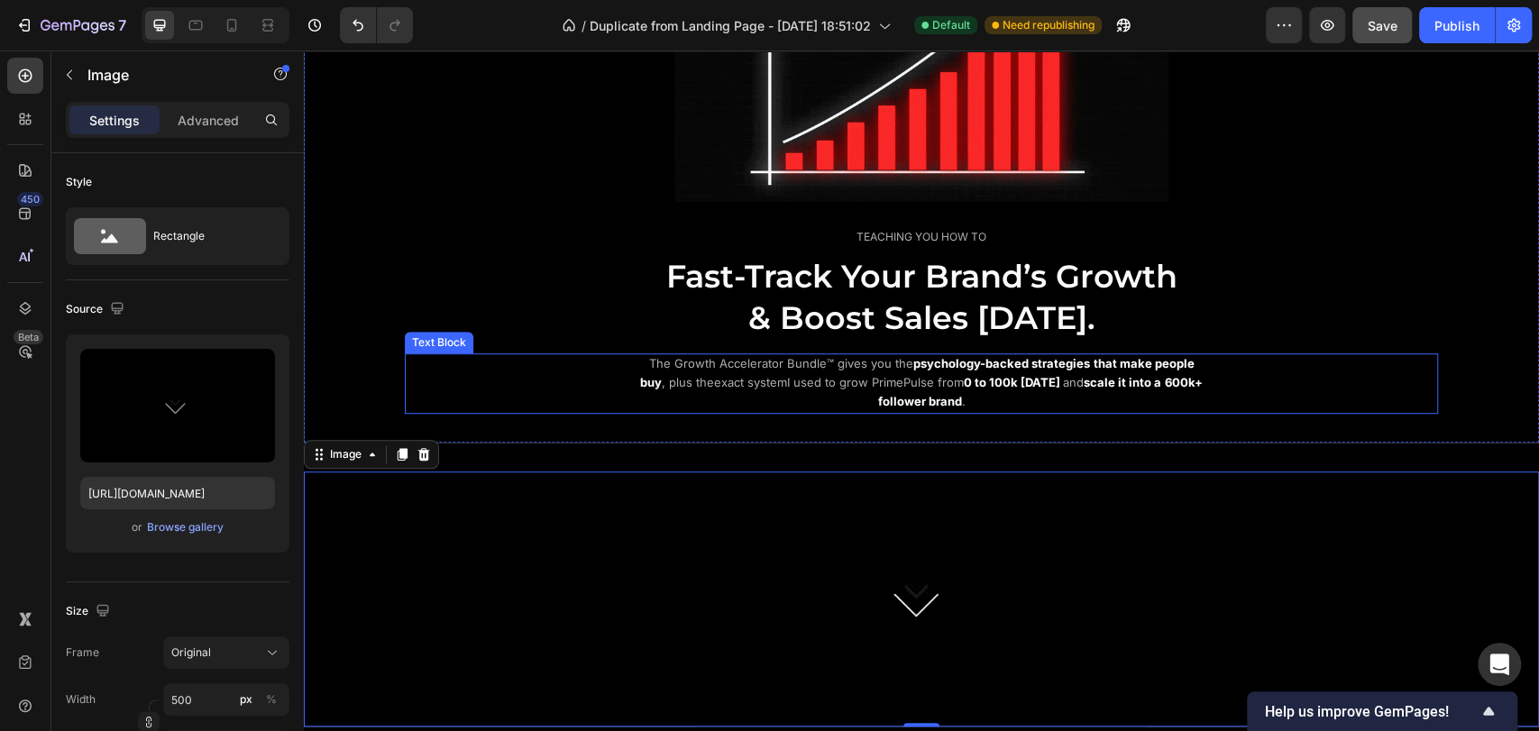
scroll to position [769, 0]
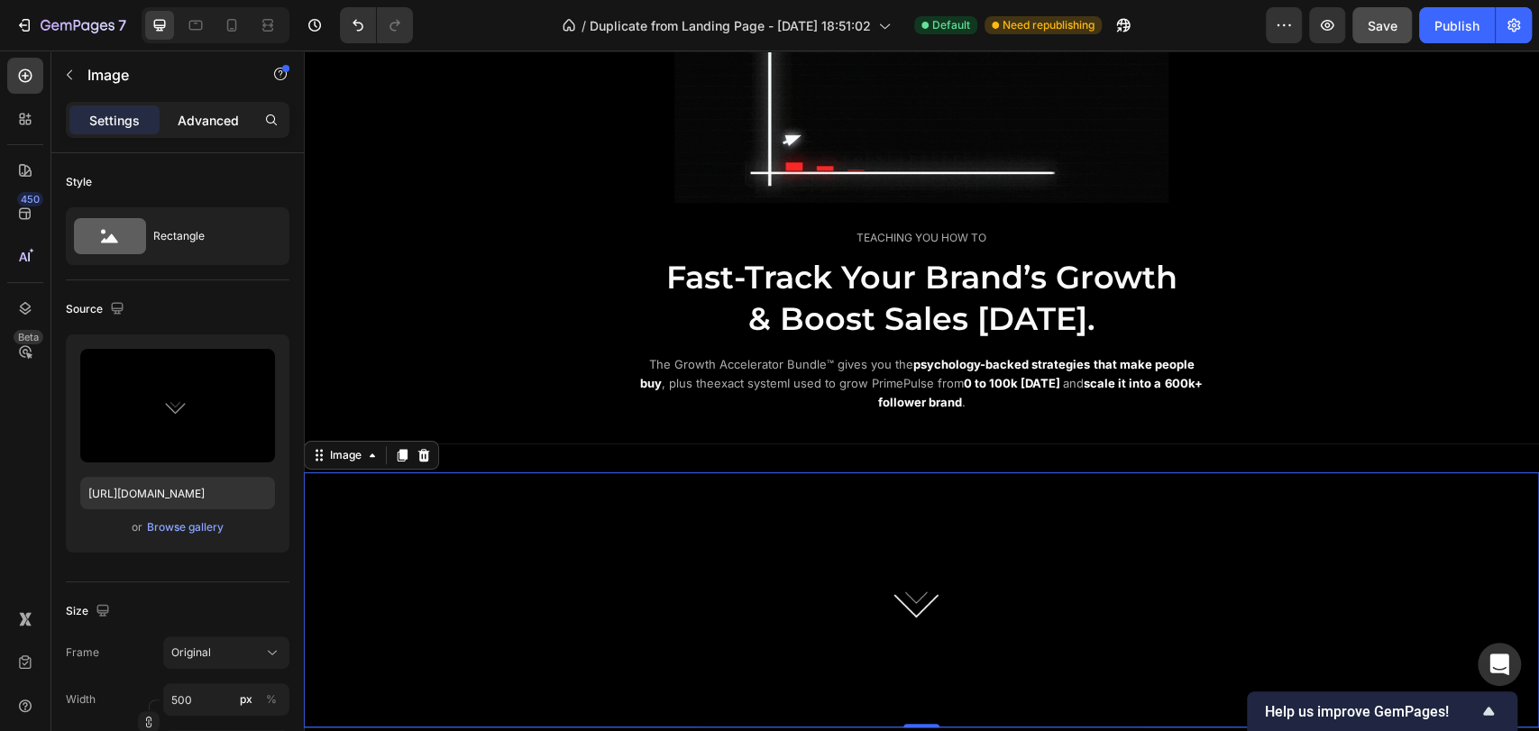
click at [204, 127] on p "Advanced" at bounding box center [208, 120] width 61 height 19
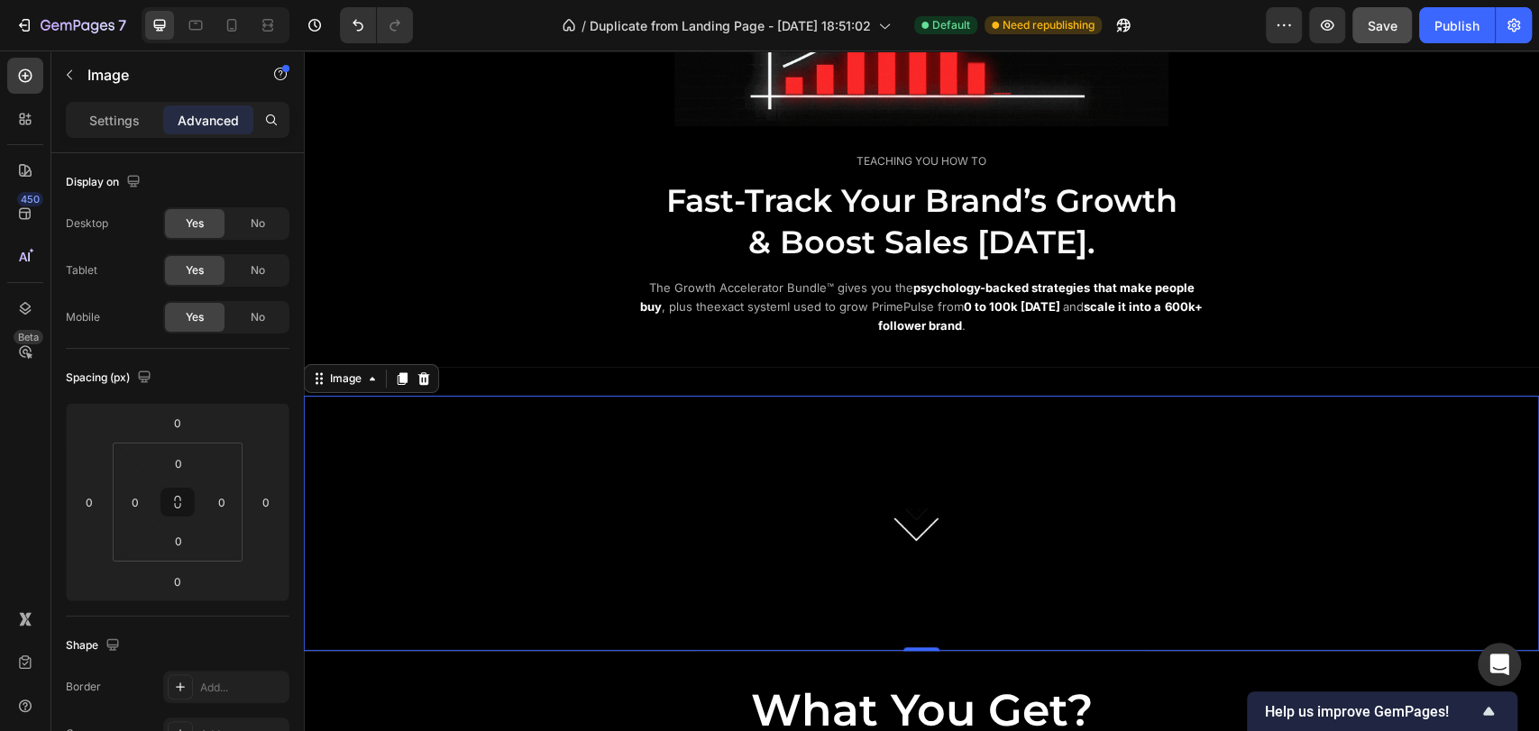
scroll to position [1070, 0]
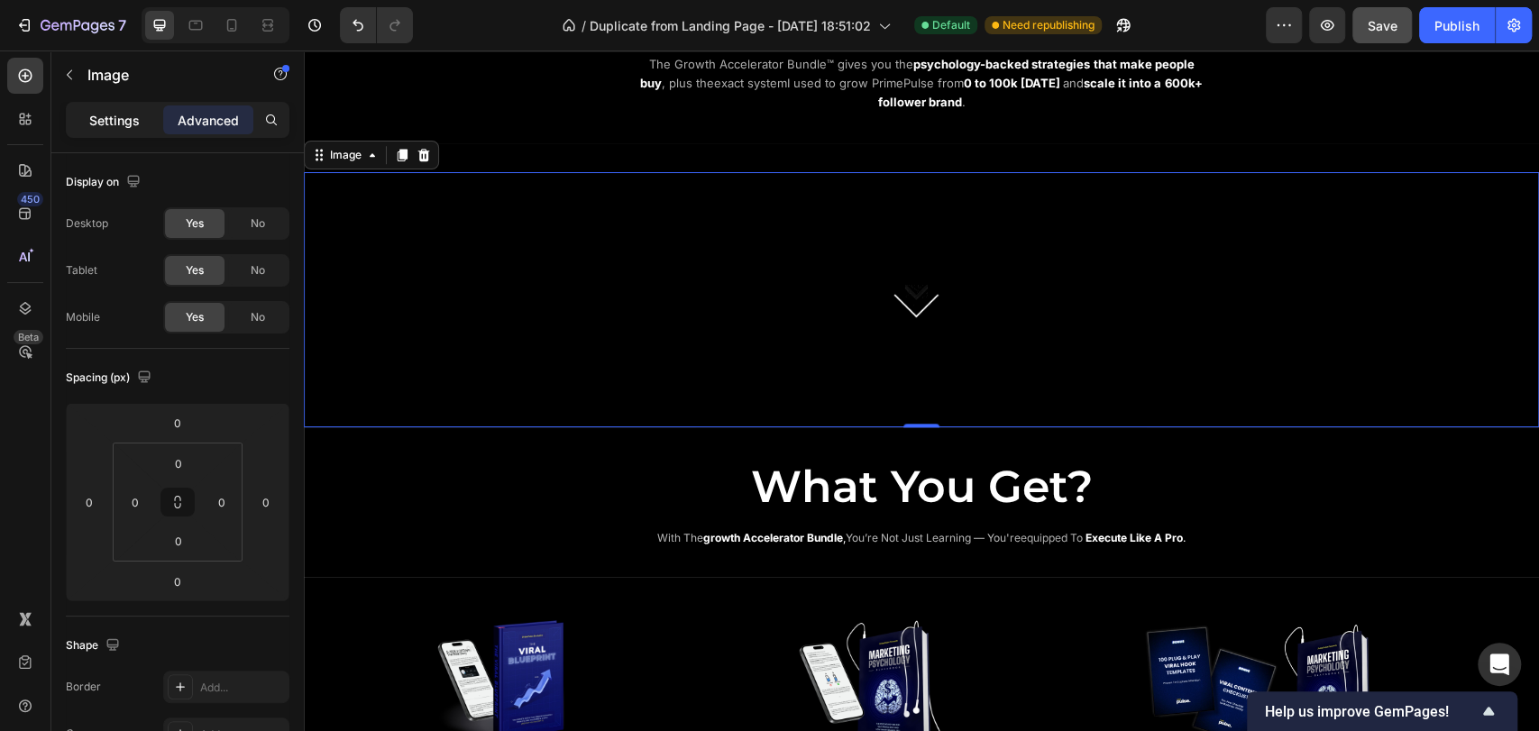
click at [131, 111] on p "Settings" at bounding box center [114, 120] width 51 height 19
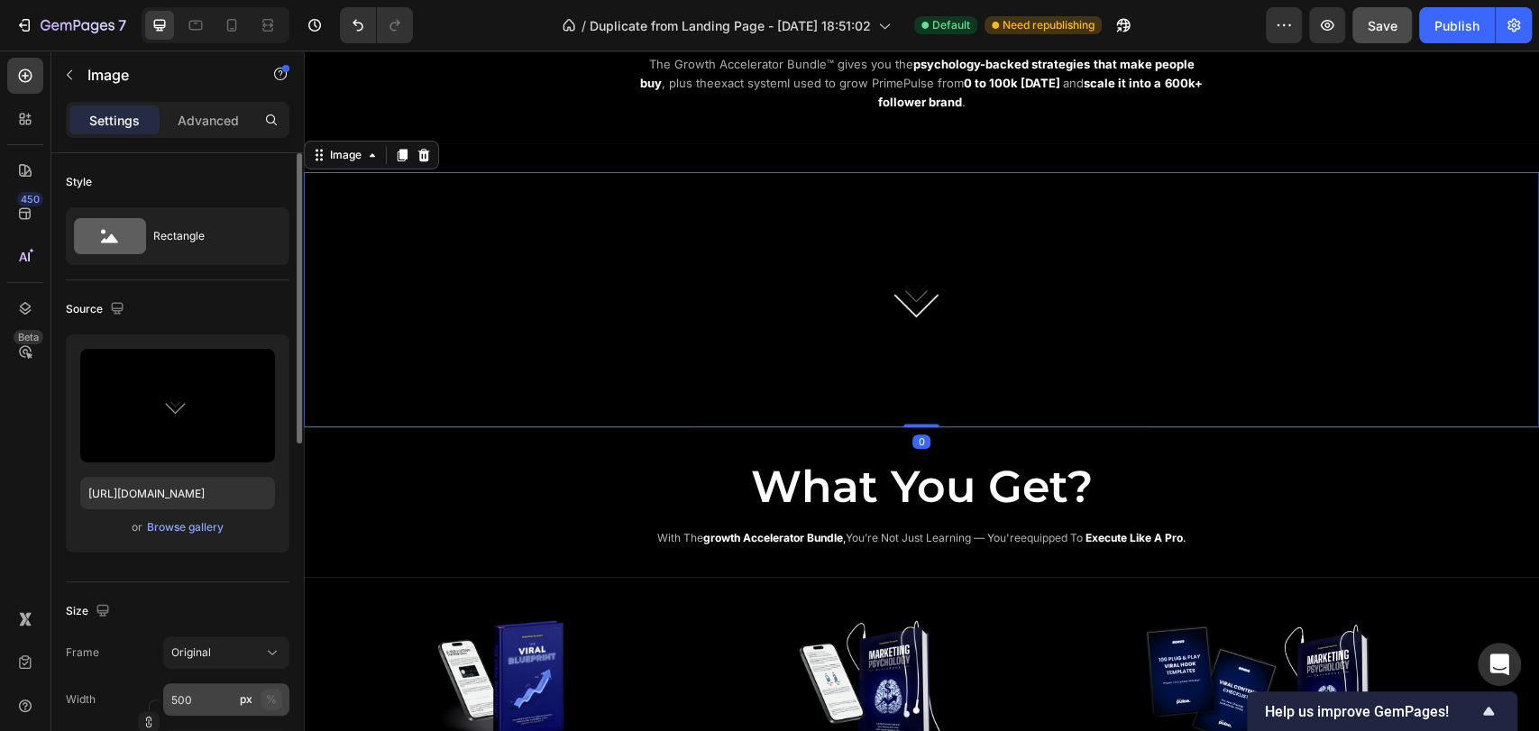
click at [276, 702] on div "%" at bounding box center [271, 700] width 11 height 16
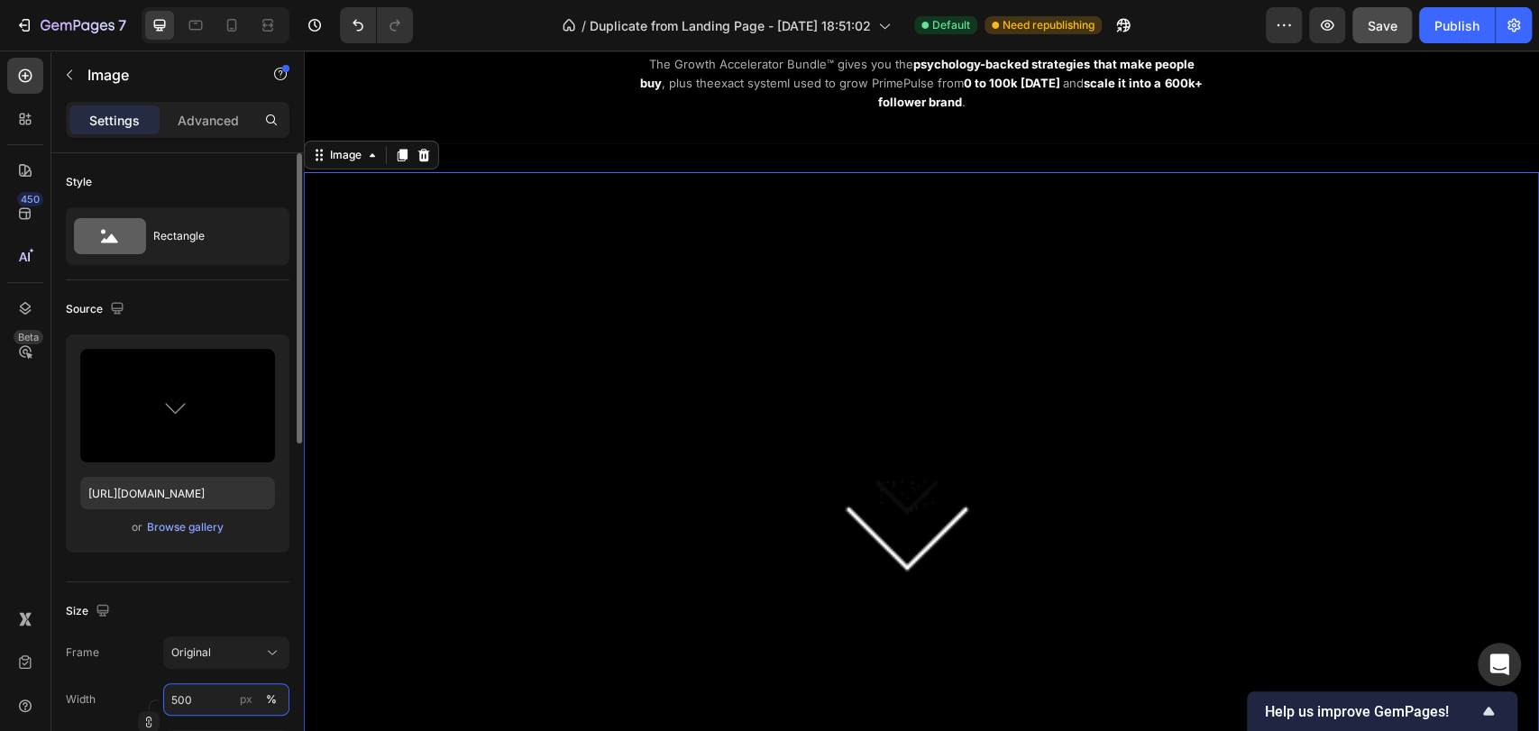
click at [209, 700] on input "500" at bounding box center [226, 700] width 126 height 32
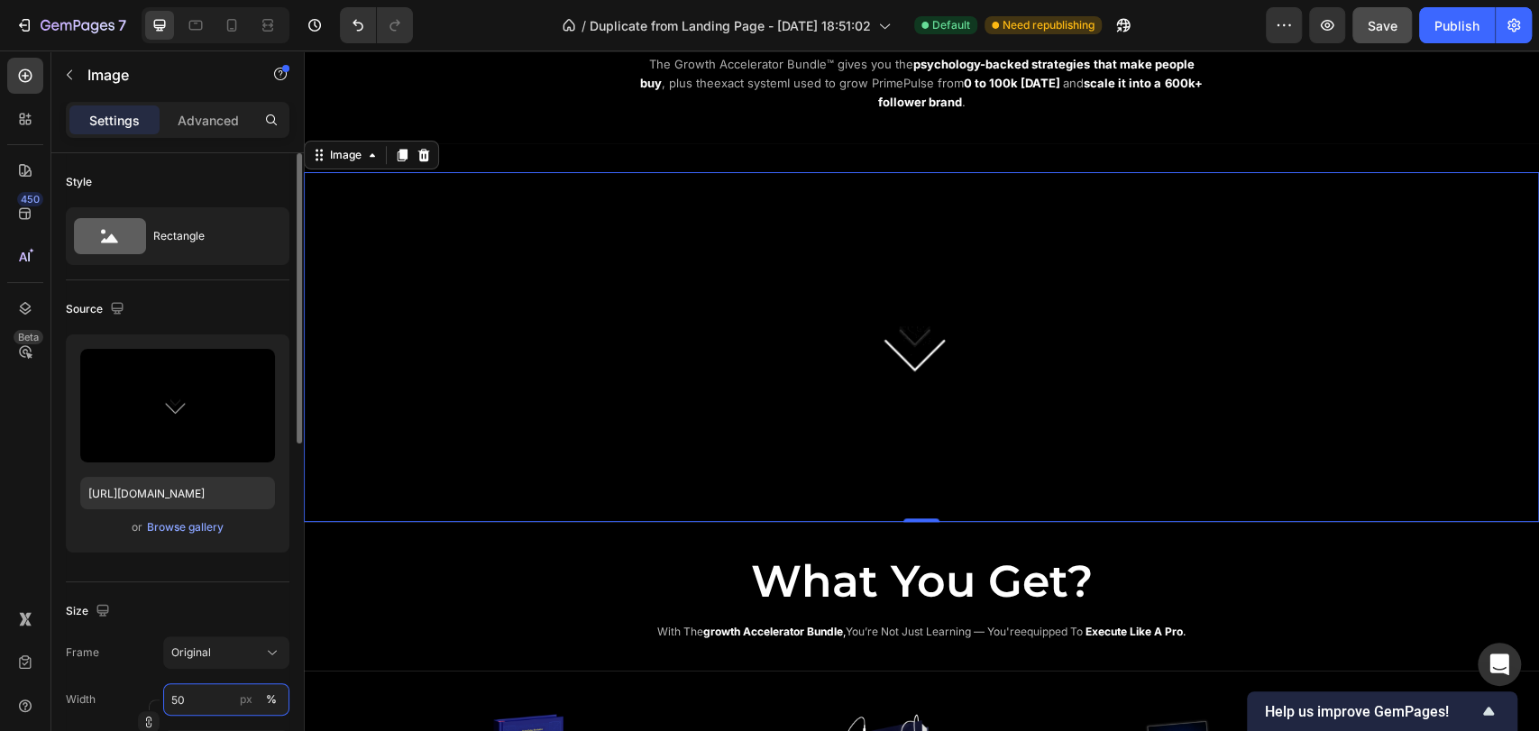
type input "5"
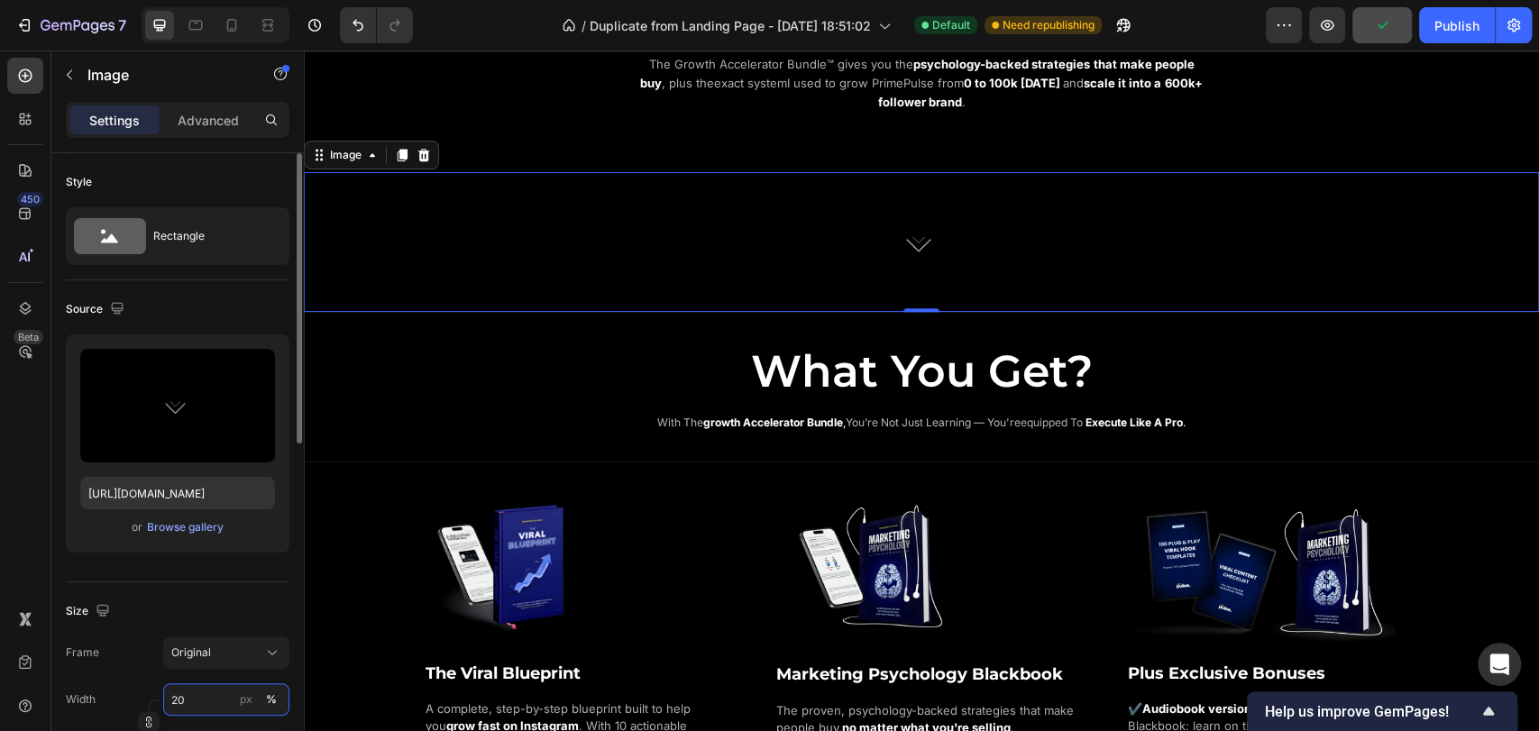
type input "20"
click at [245, 591] on div "Size Frame Original Width 20 px % Height px %" at bounding box center [178, 681] width 224 height 196
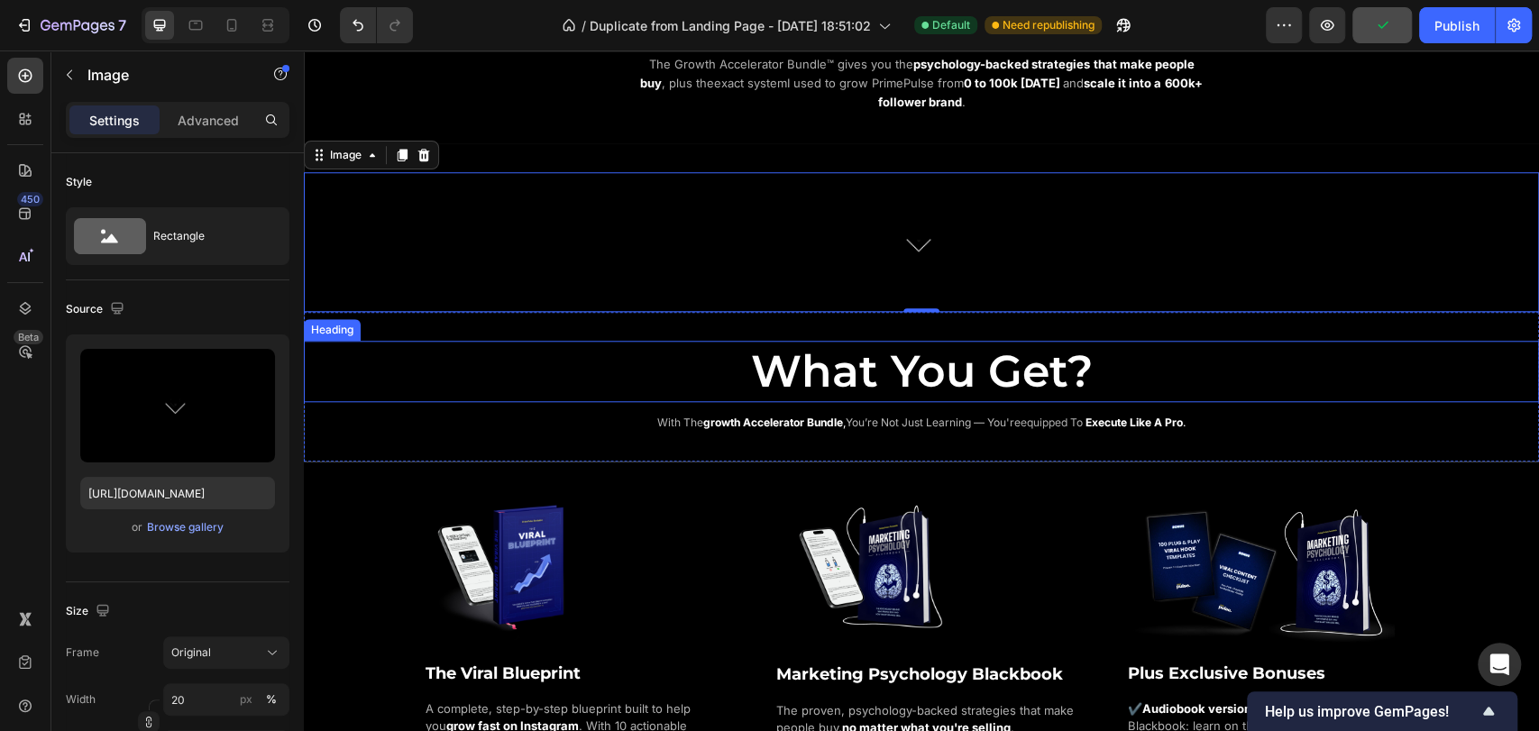
click at [519, 377] on h2 "What You Get?" at bounding box center [921, 371] width 1235 height 61
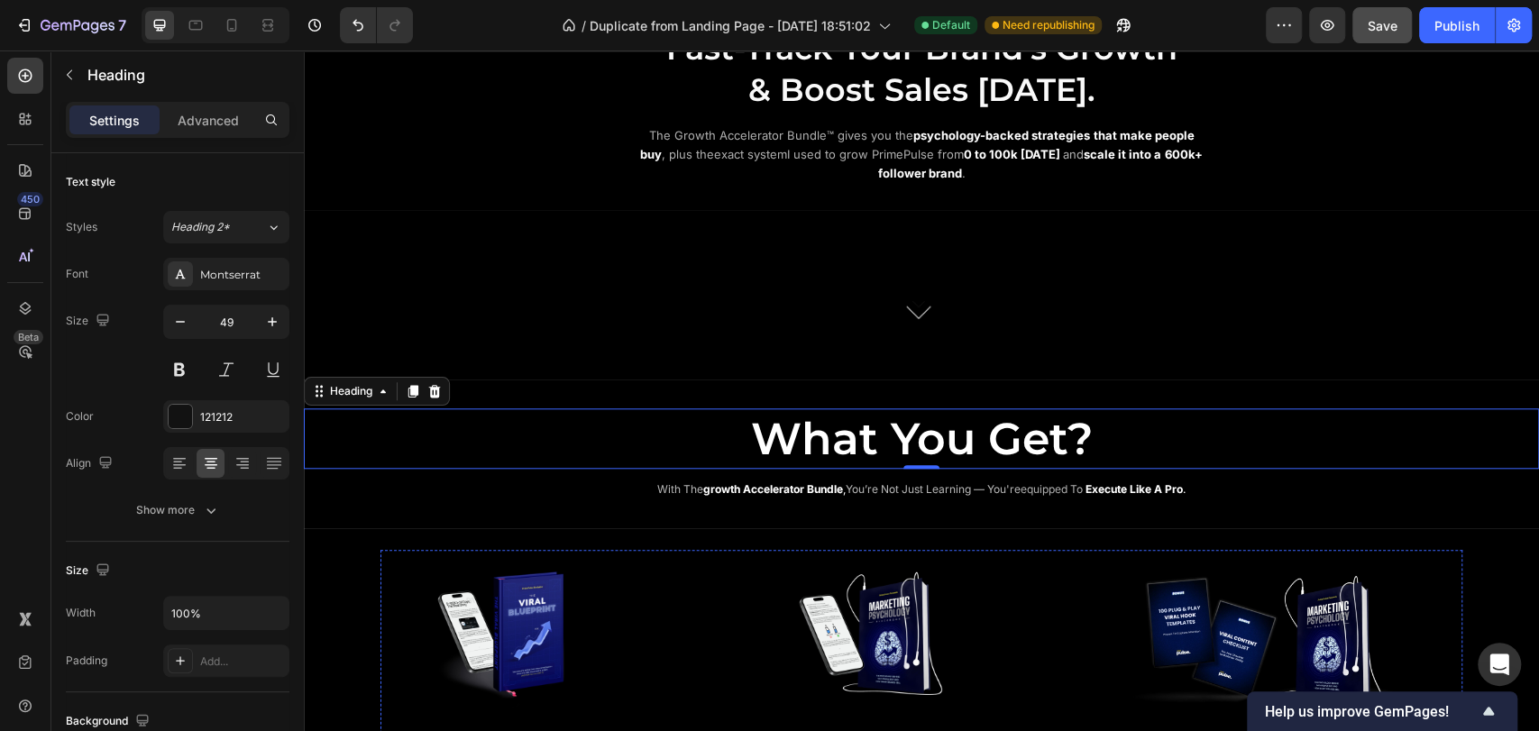
scroll to position [969, 0]
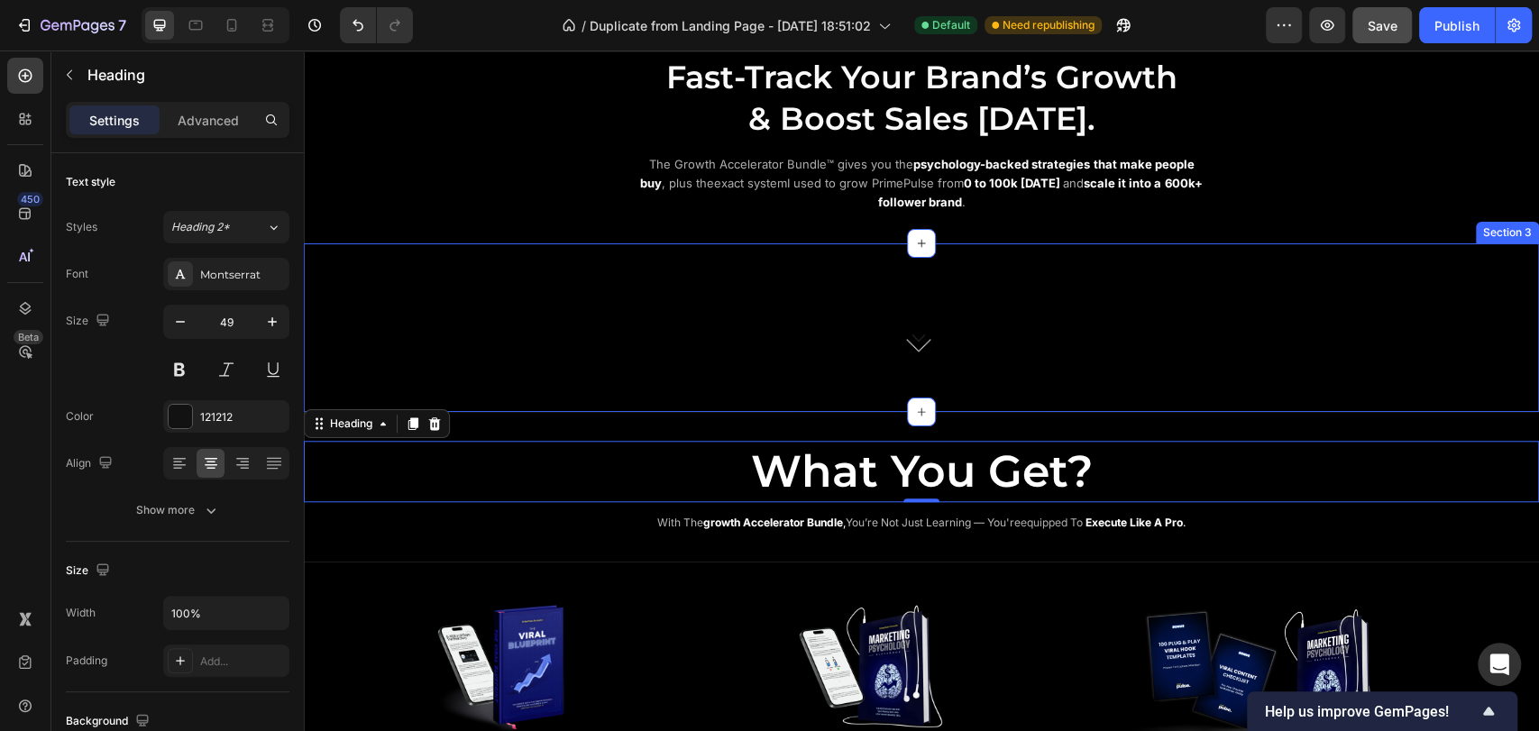
click at [970, 257] on div "Image Section 3" at bounding box center [921, 327] width 1235 height 169
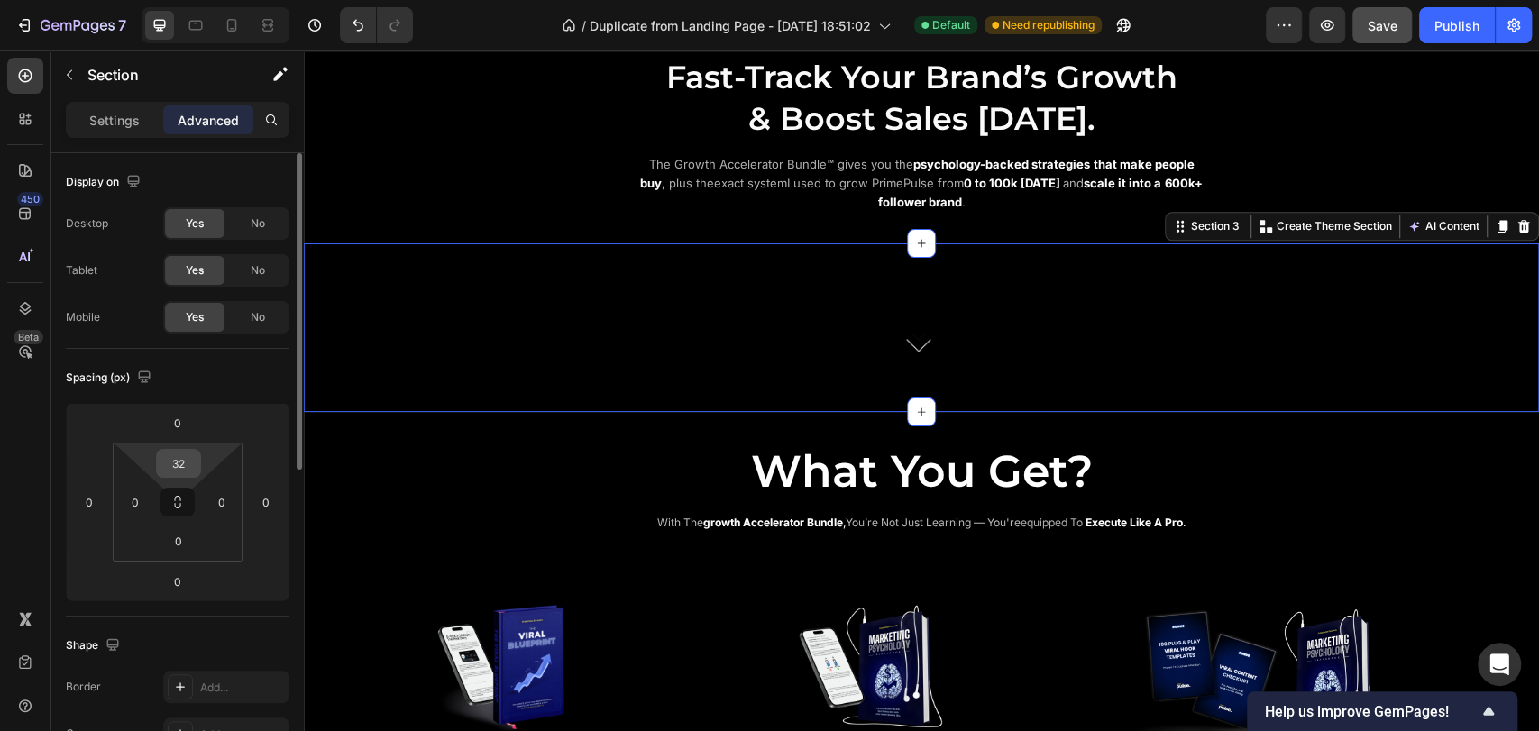
click at [173, 464] on input "32" at bounding box center [179, 463] width 36 height 27
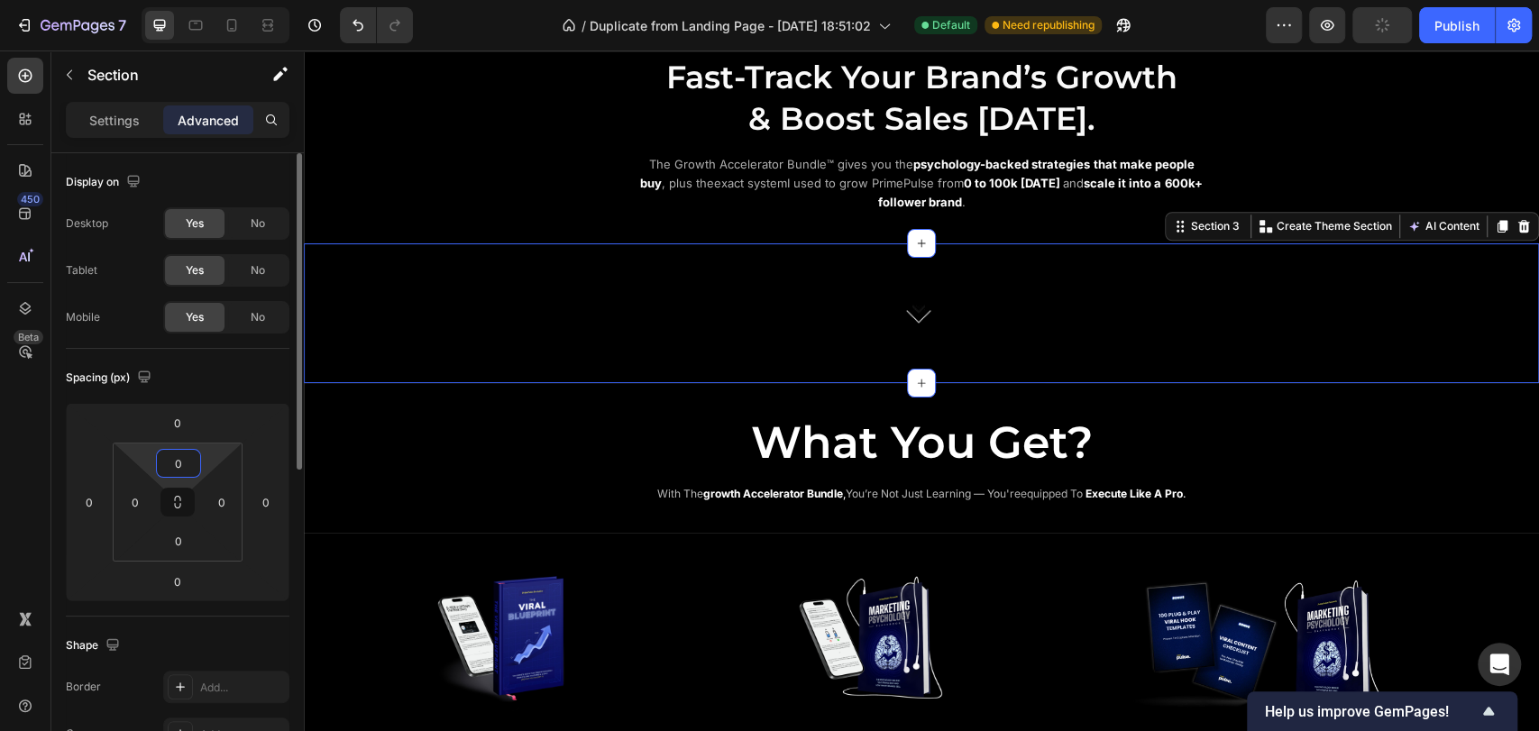
type input "0"
click at [227, 363] on div "Spacing (px)" at bounding box center [178, 377] width 224 height 29
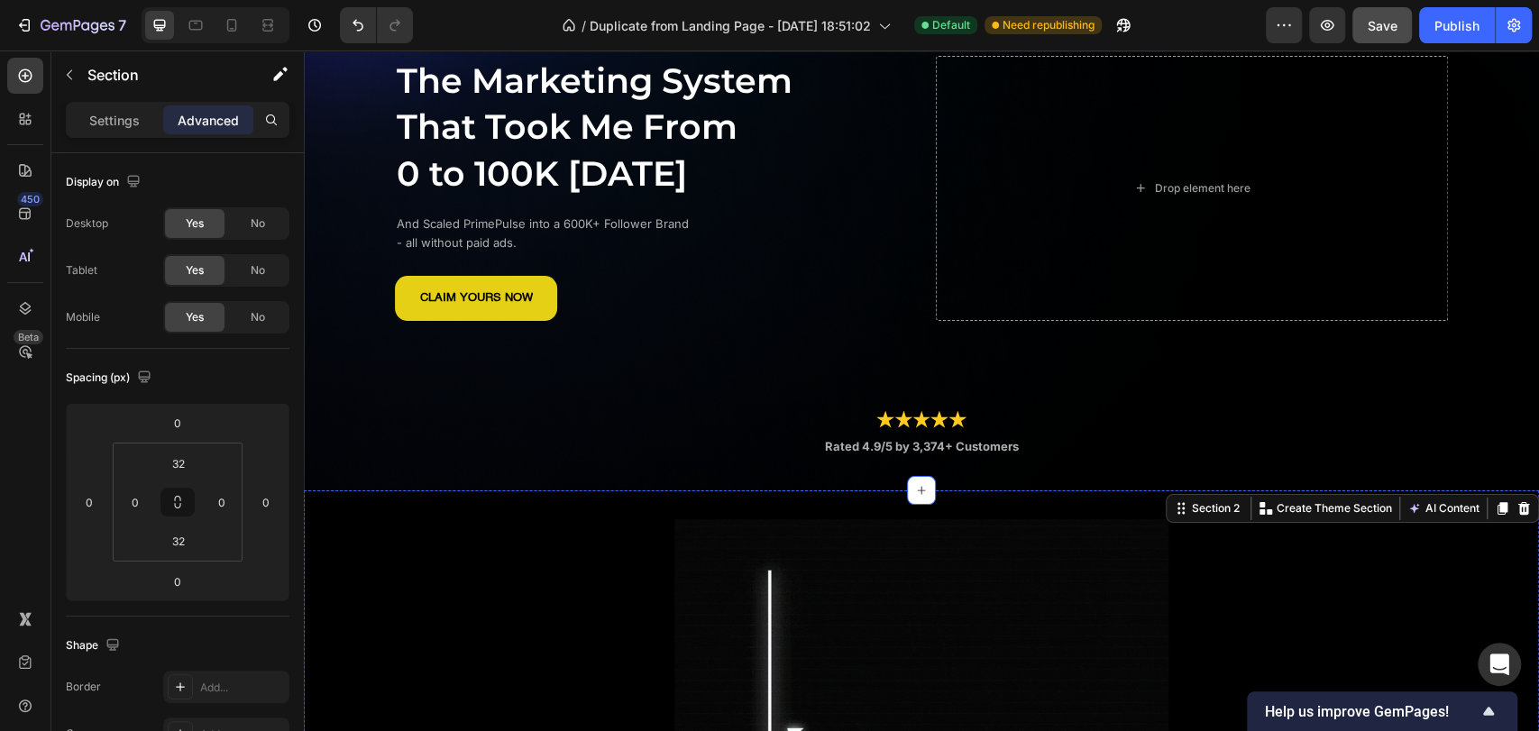
scroll to position [168, 0]
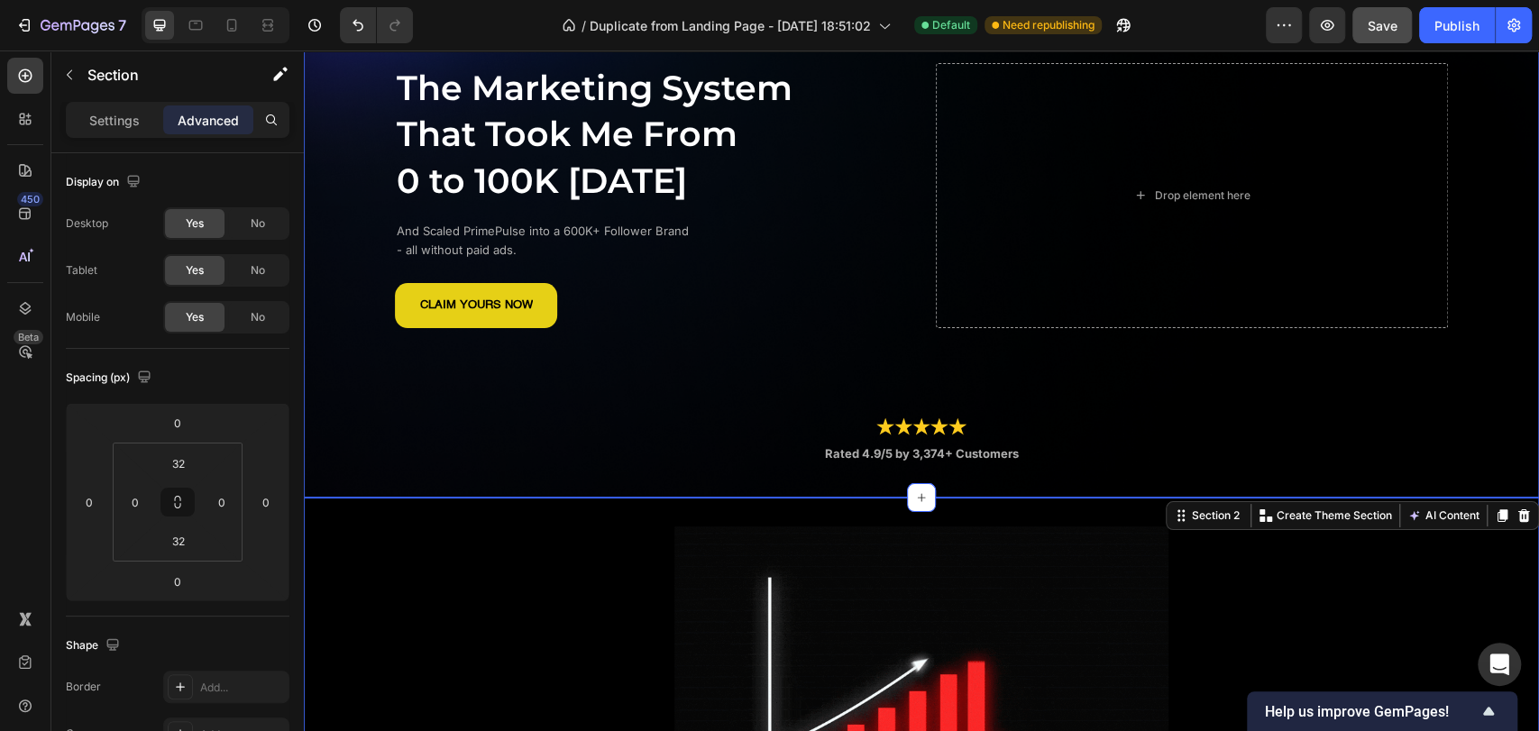
click at [1486, 241] on div "The Marketing System That Took Me From 0 to 100K in 14 Days Heading And Scaled …" at bounding box center [921, 209] width 1235 height 520
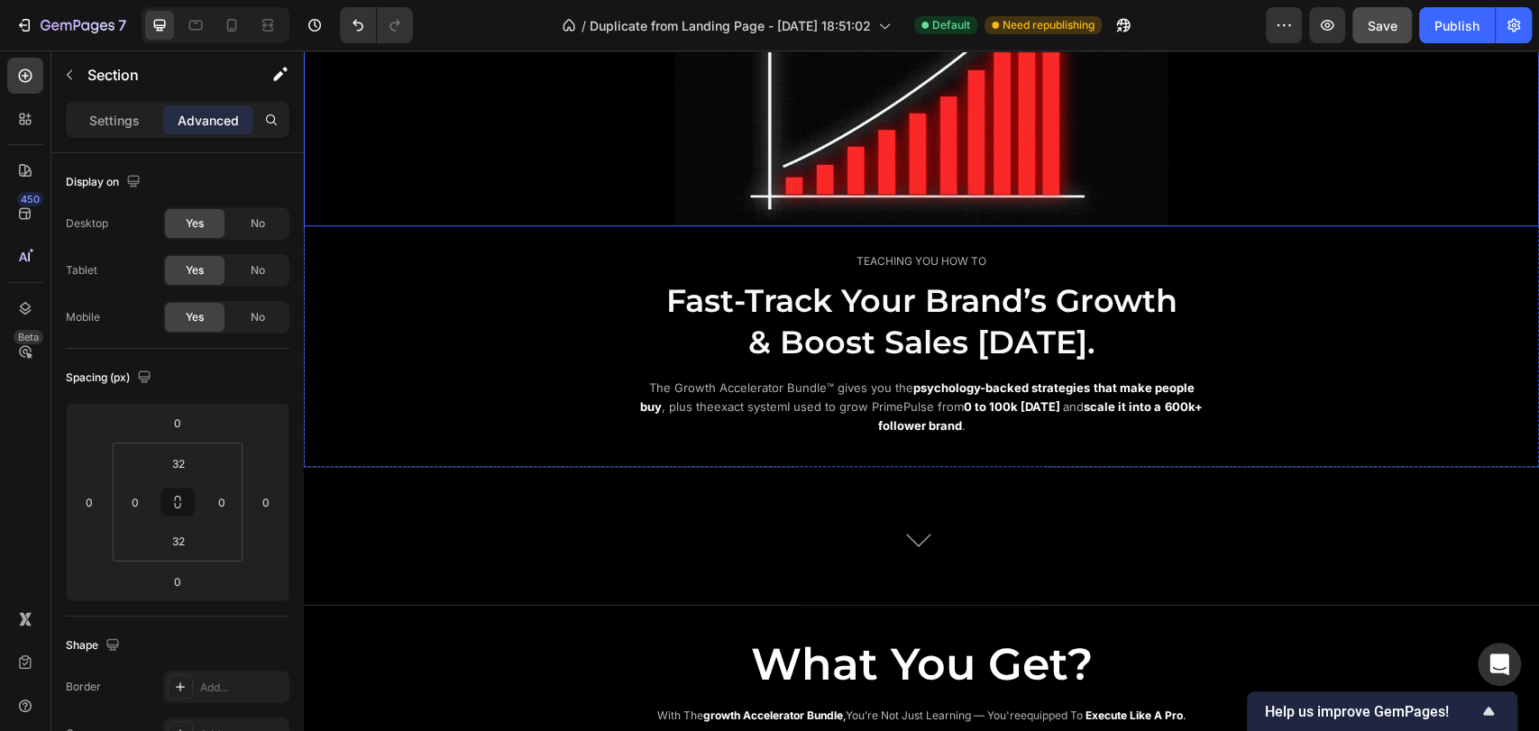
scroll to position [769, 0]
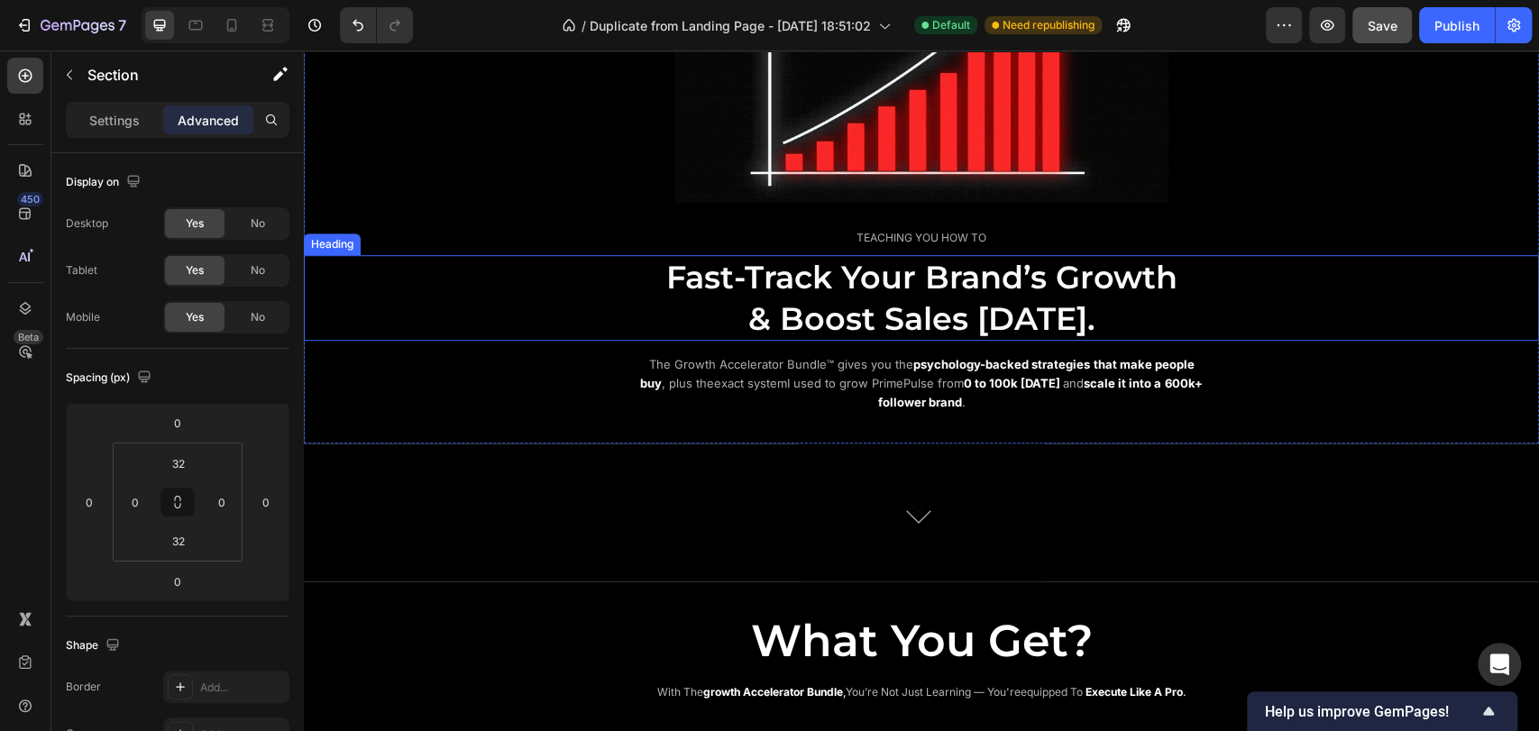
click at [1497, 276] on div "Fast-Track Your Brand’s Growth & Boost Sales [DATE]." at bounding box center [921, 298] width 1235 height 86
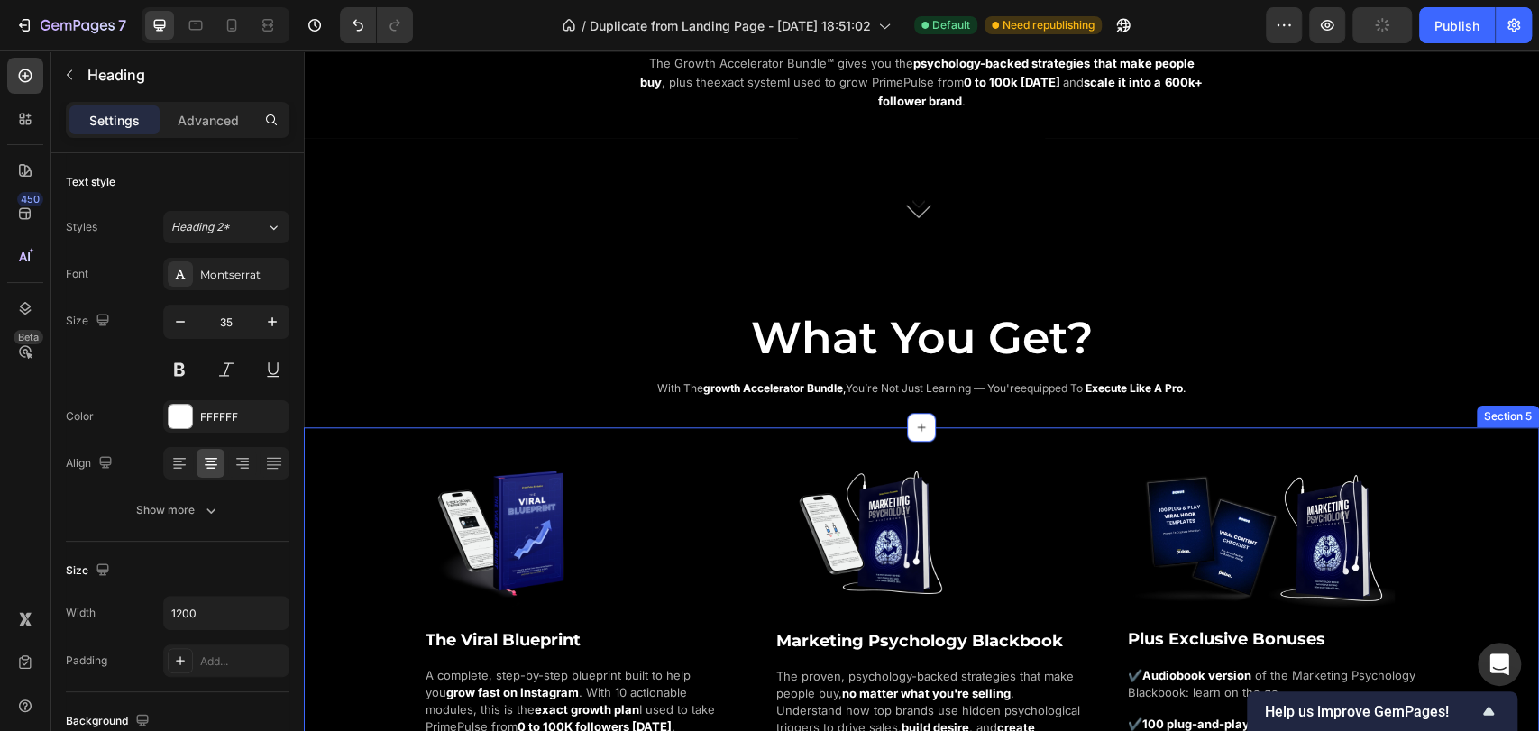
scroll to position [1070, 0]
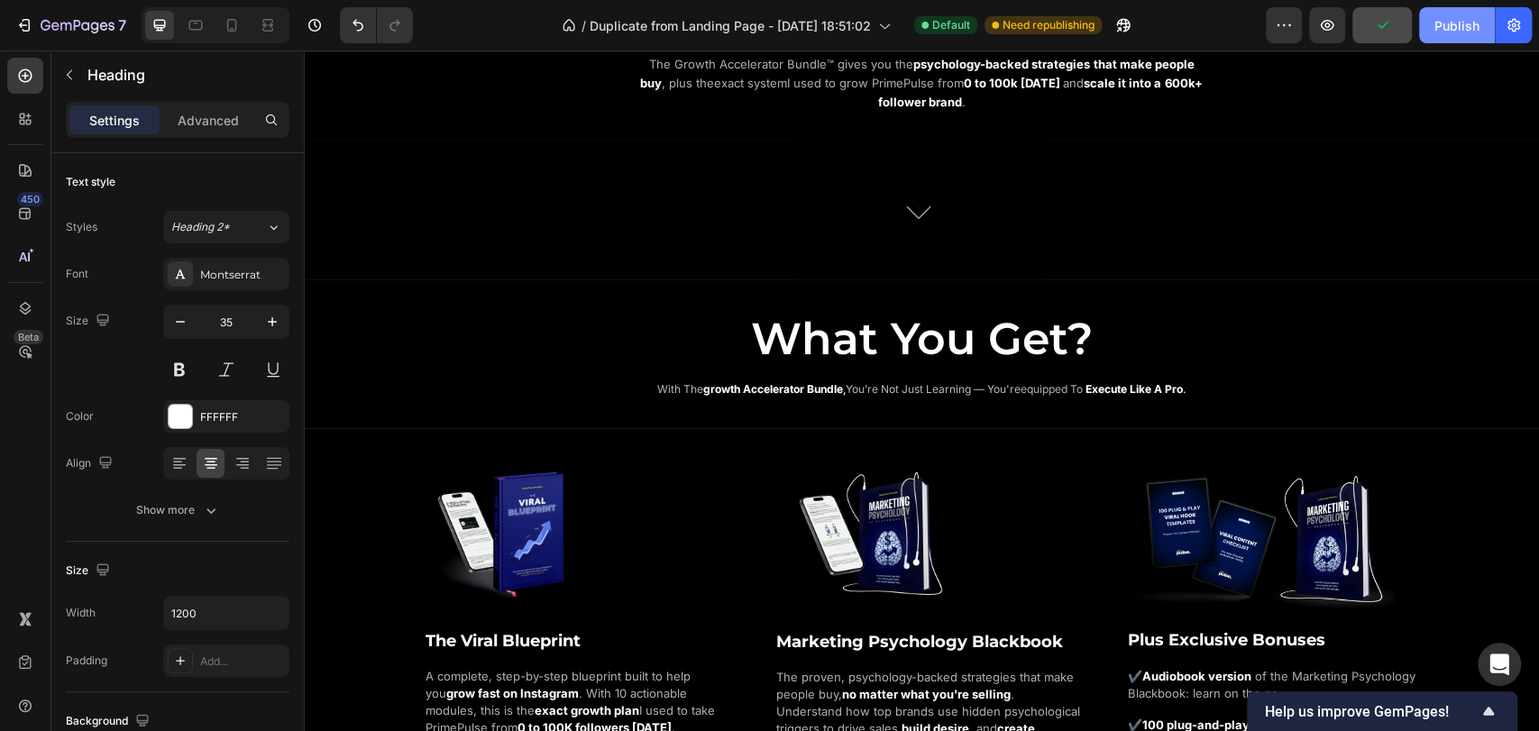
click at [1464, 38] on button "Publish" at bounding box center [1457, 25] width 76 height 36
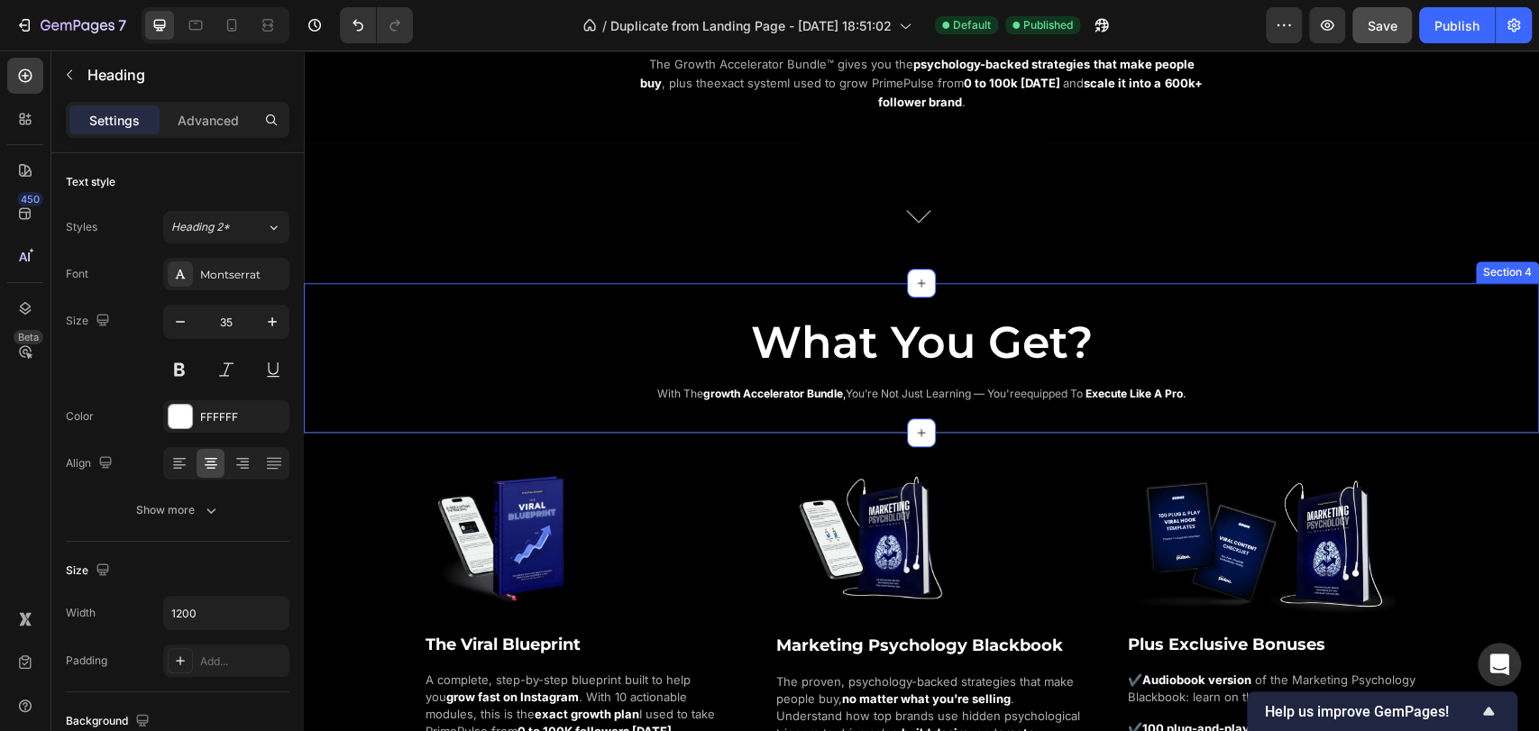
click at [927, 291] on div "What You Get? Heading with the growth accelerator bundle , you’re not just lear…" at bounding box center [921, 343] width 1235 height 121
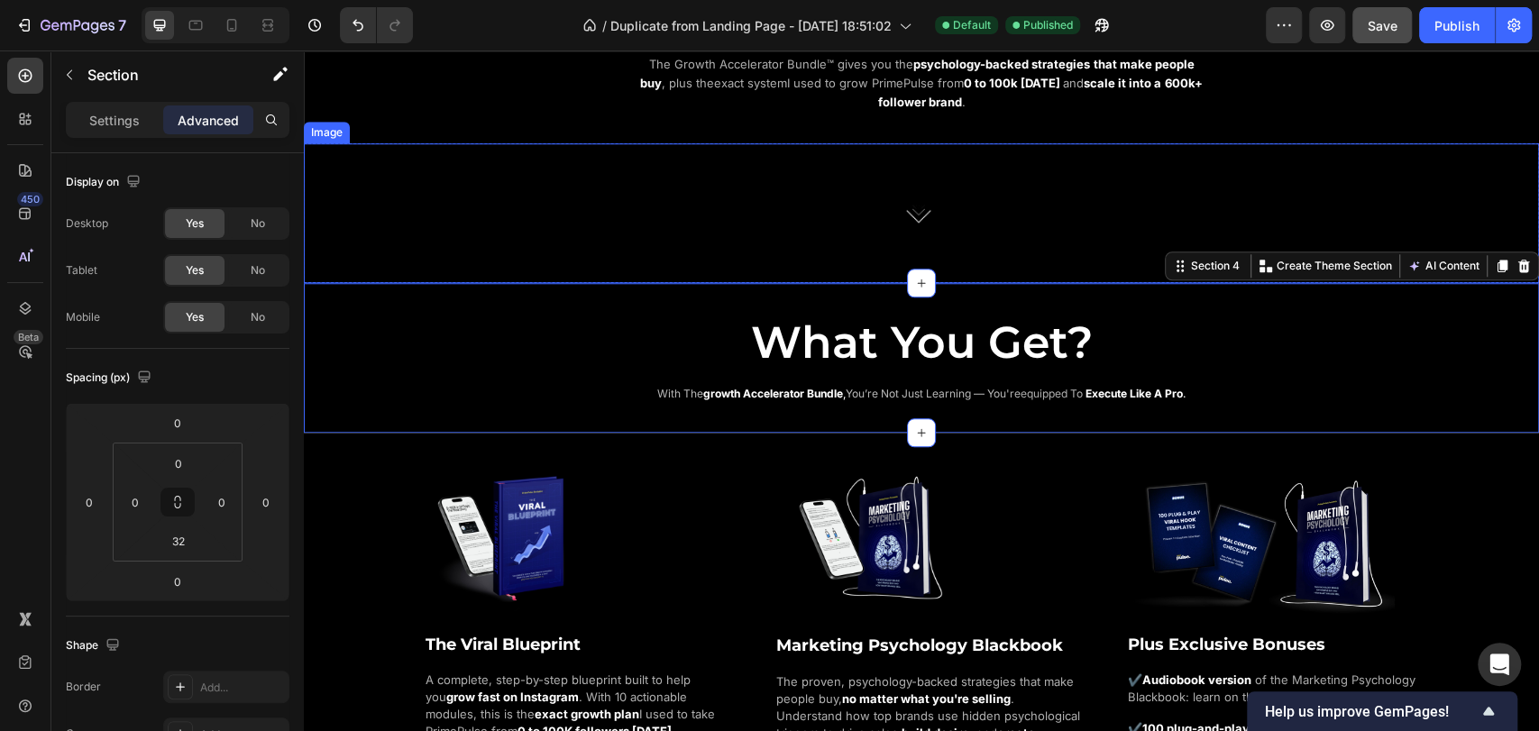
click at [935, 239] on img at bounding box center [921, 213] width 247 height 140
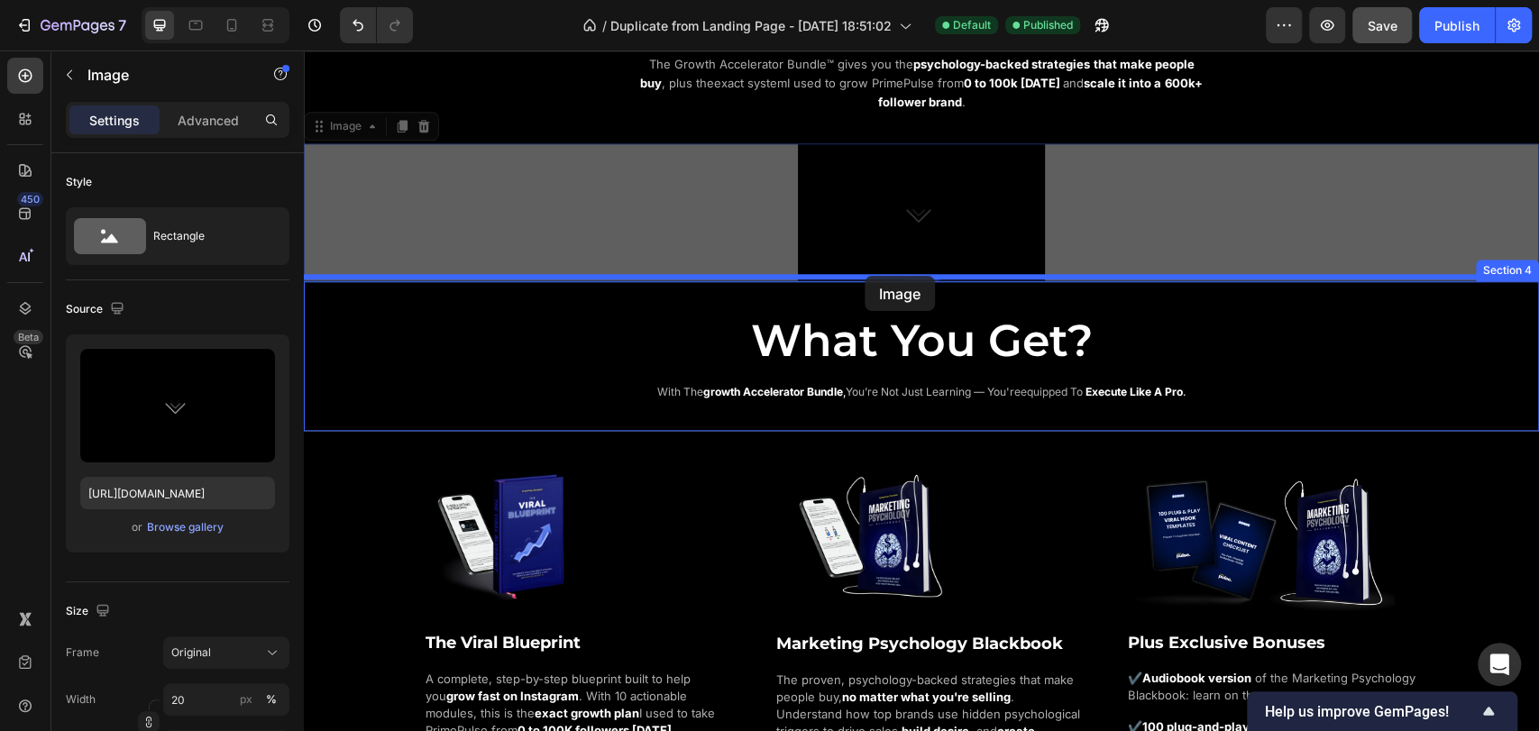
drag, startPoint x: 328, startPoint y: 116, endPoint x: 865, endPoint y: 276, distance: 559.8
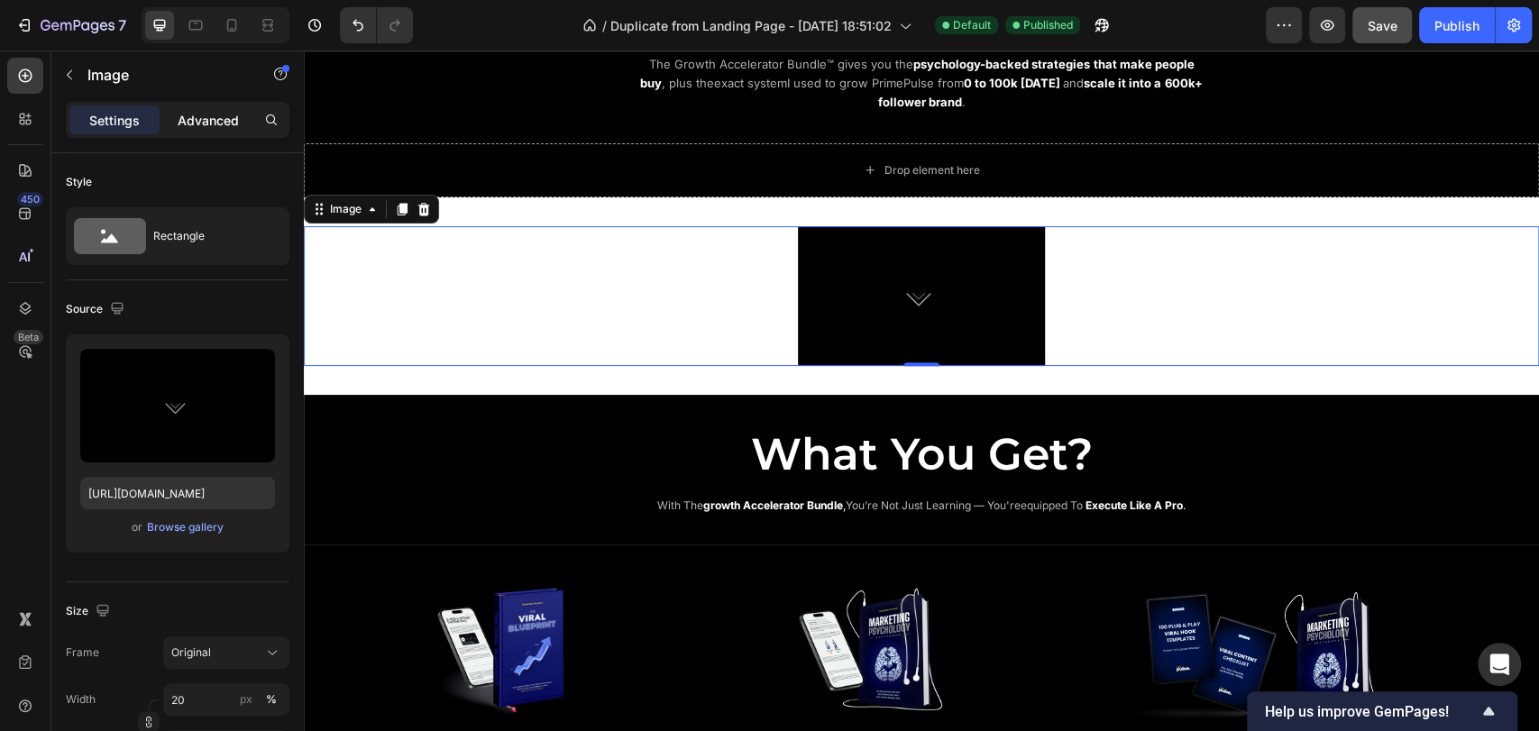
click at [194, 124] on p "Advanced" at bounding box center [208, 120] width 61 height 19
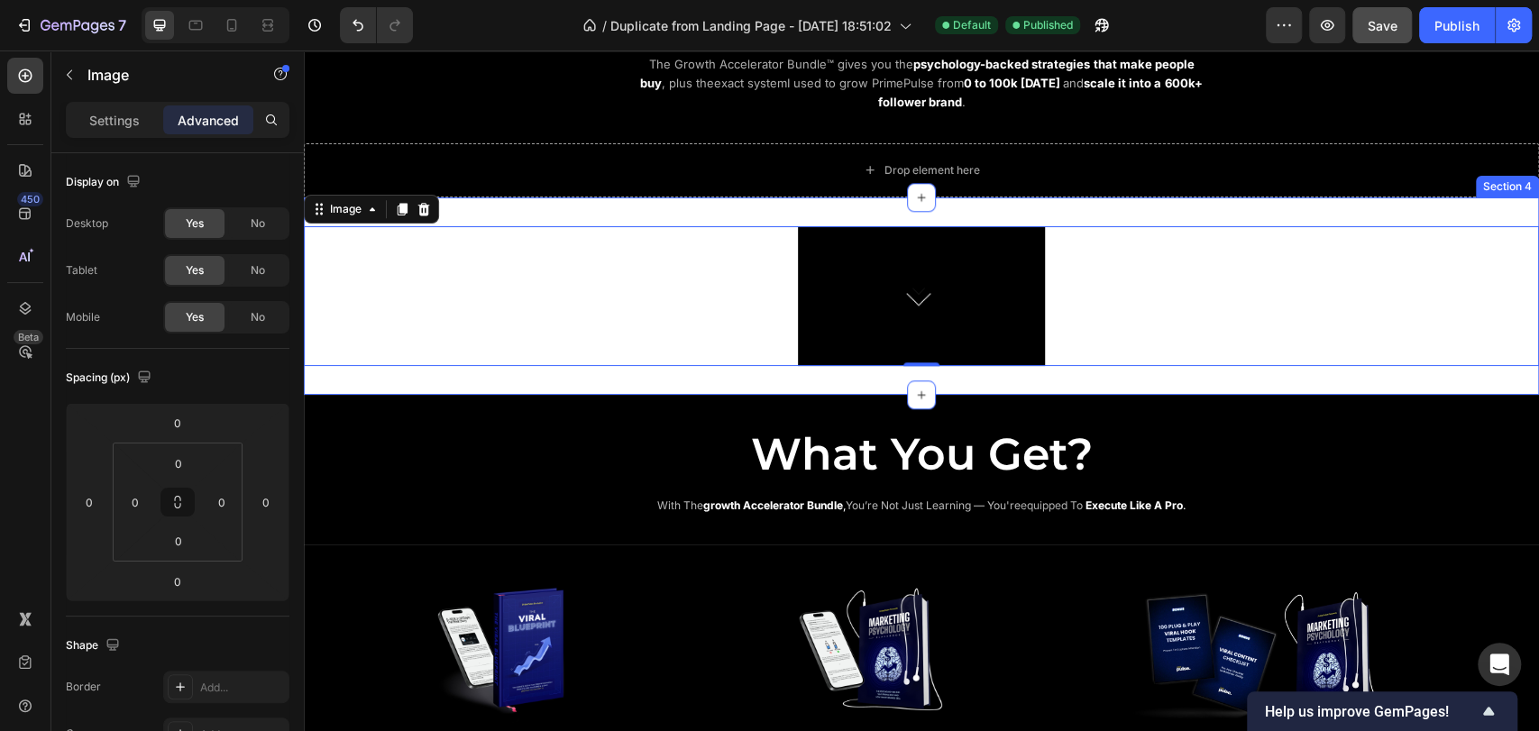
click at [564, 208] on div "Image 0 Section 4" at bounding box center [921, 295] width 1235 height 197
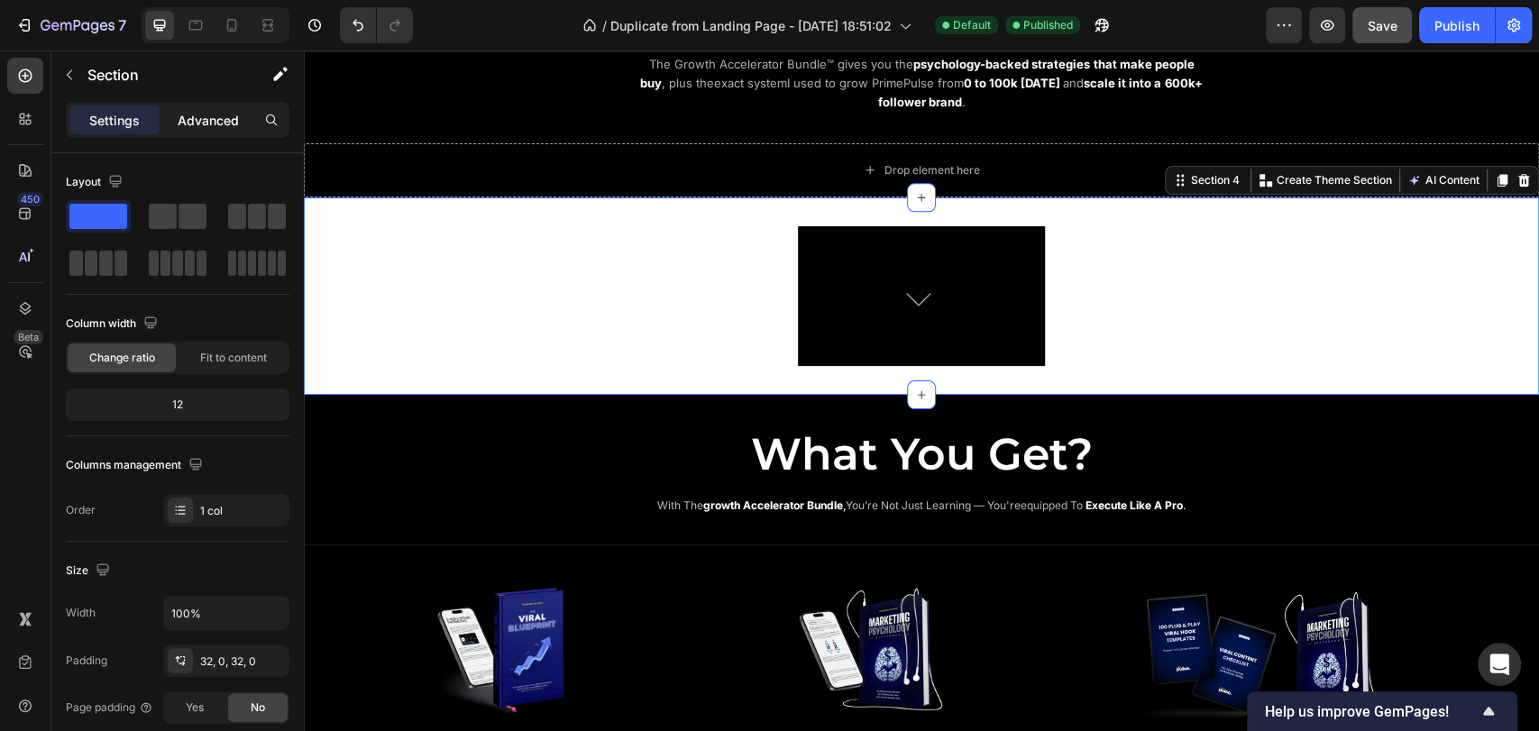
click at [174, 115] on div "Advanced" at bounding box center [208, 120] width 90 height 29
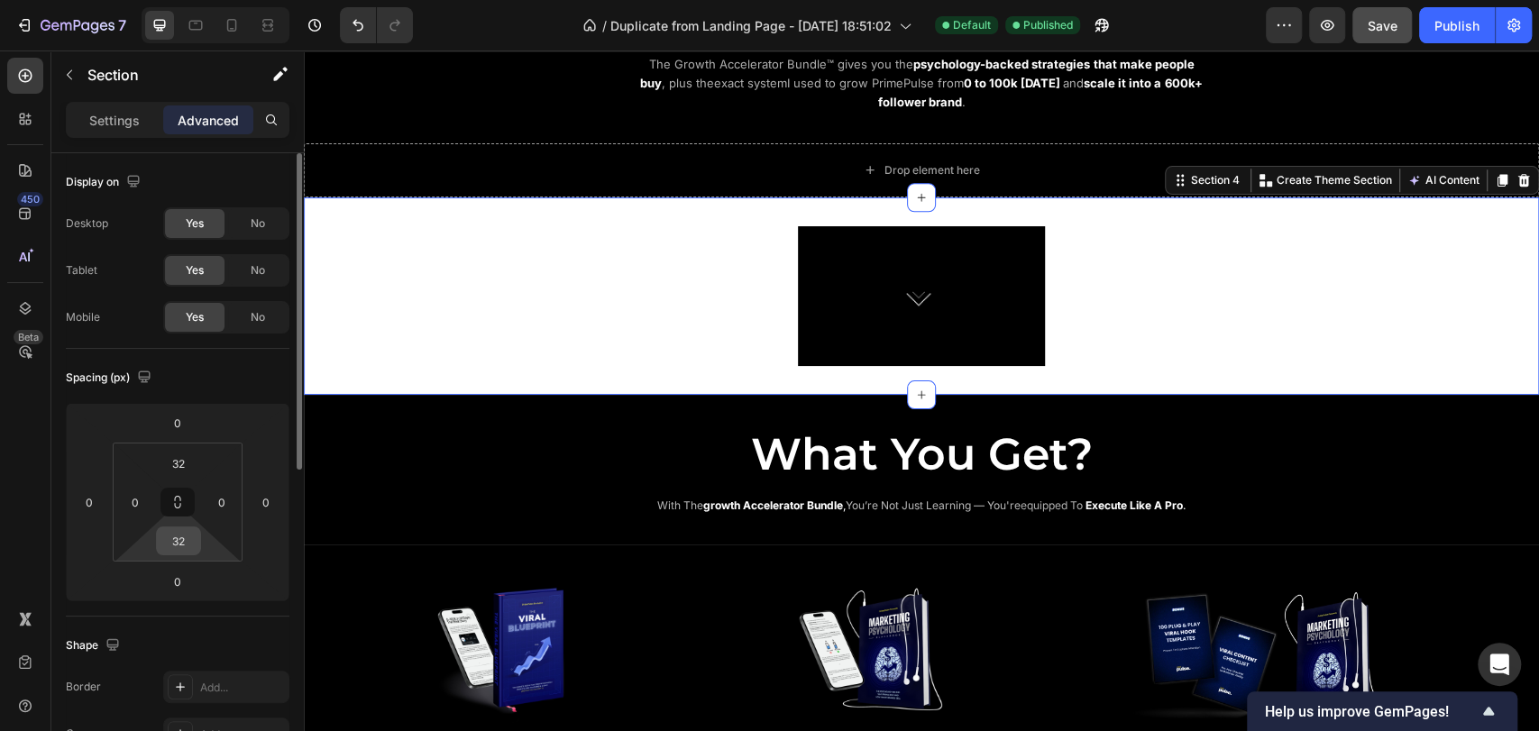
click at [180, 536] on input "32" at bounding box center [179, 541] width 36 height 27
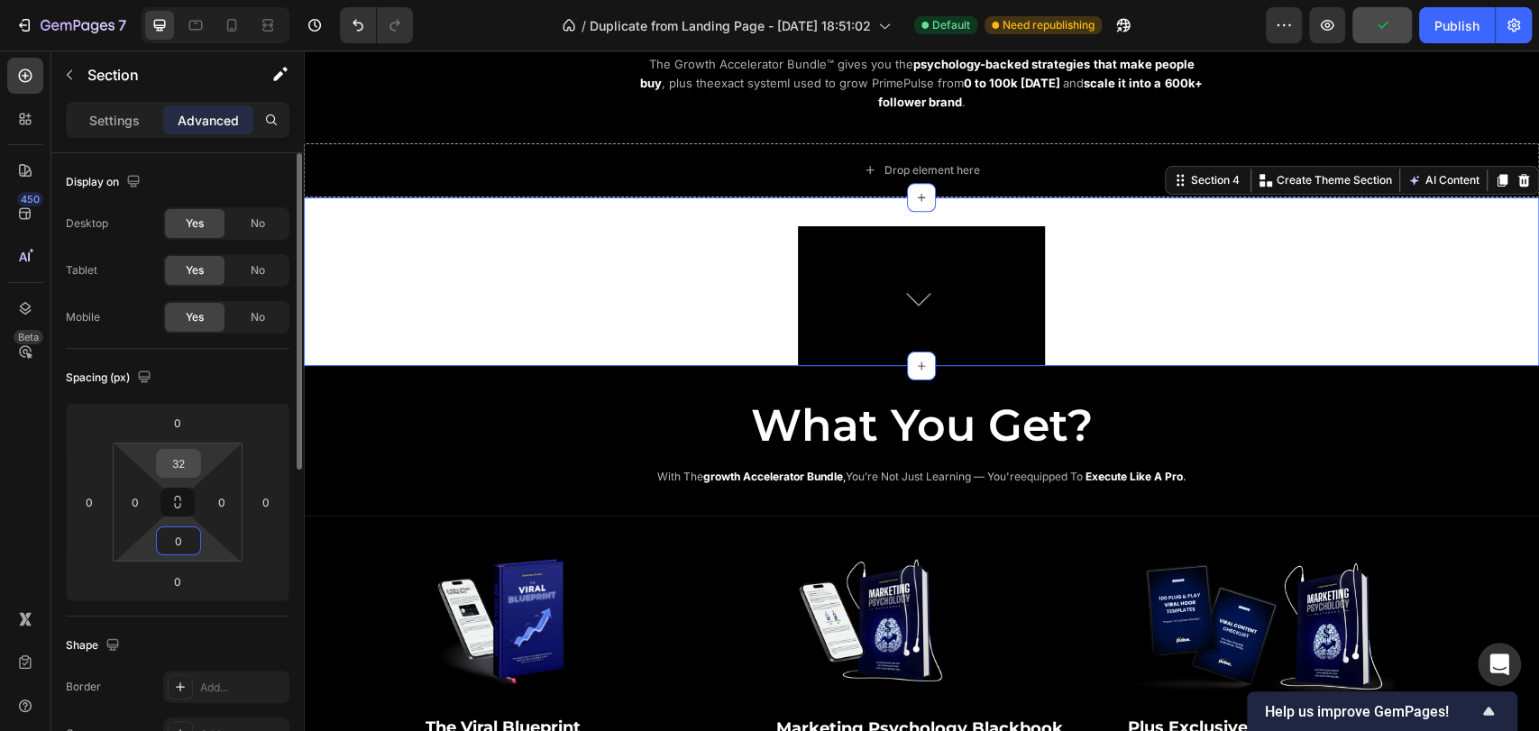
type input "0"
click at [182, 459] on input "32" at bounding box center [179, 463] width 36 height 27
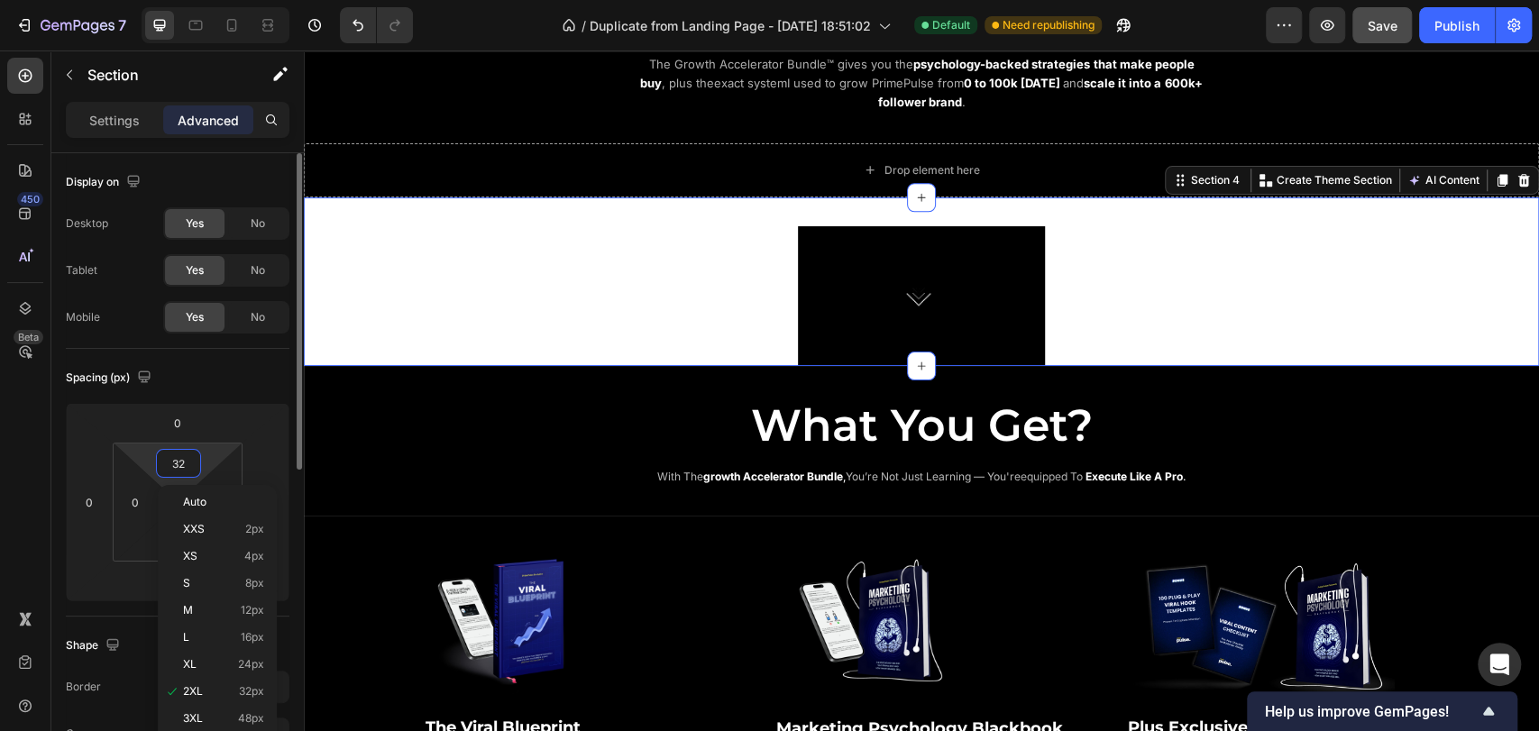
type input "0"
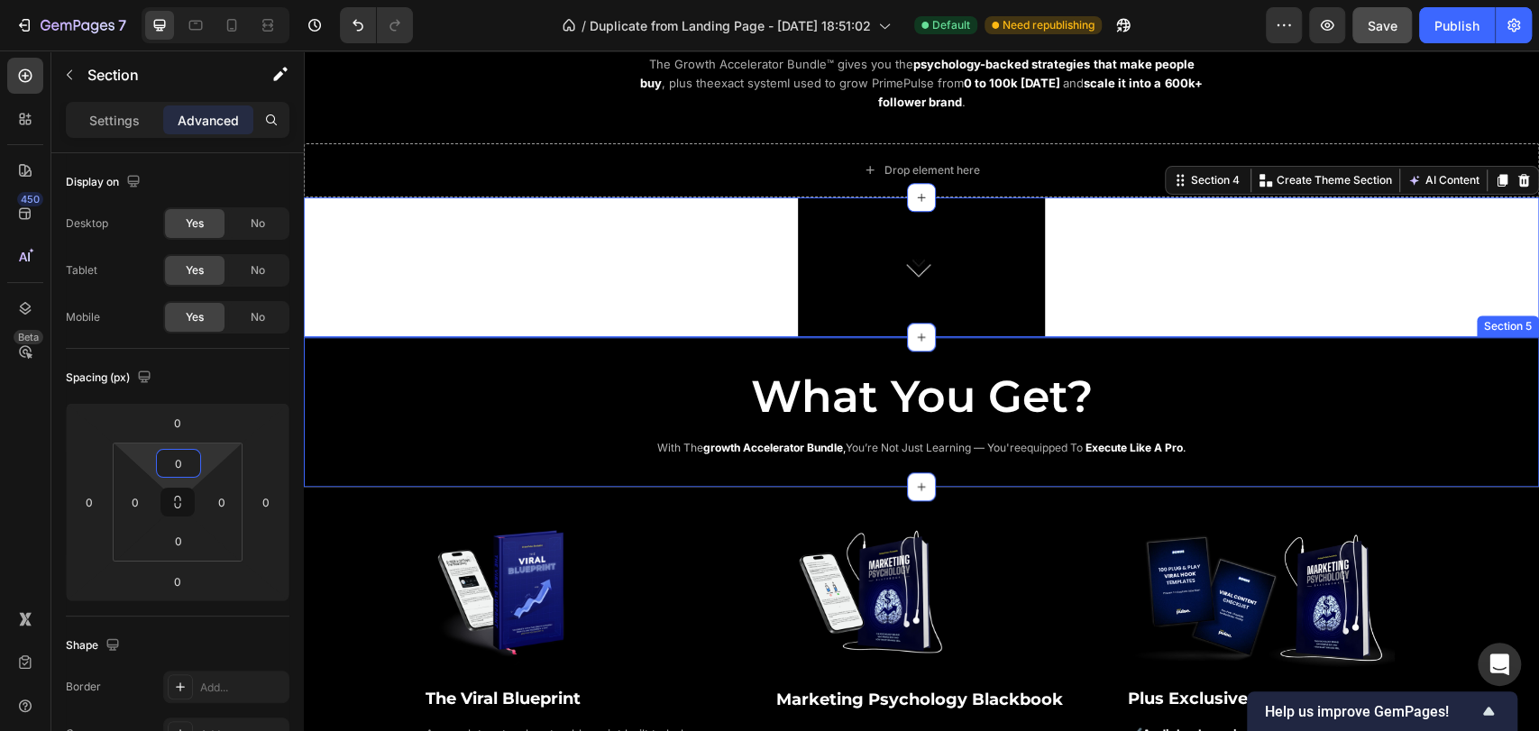
click at [693, 355] on div "What You Get? Heading with the growth accelerator bundle , you’re not just lear…" at bounding box center [921, 397] width 1235 height 121
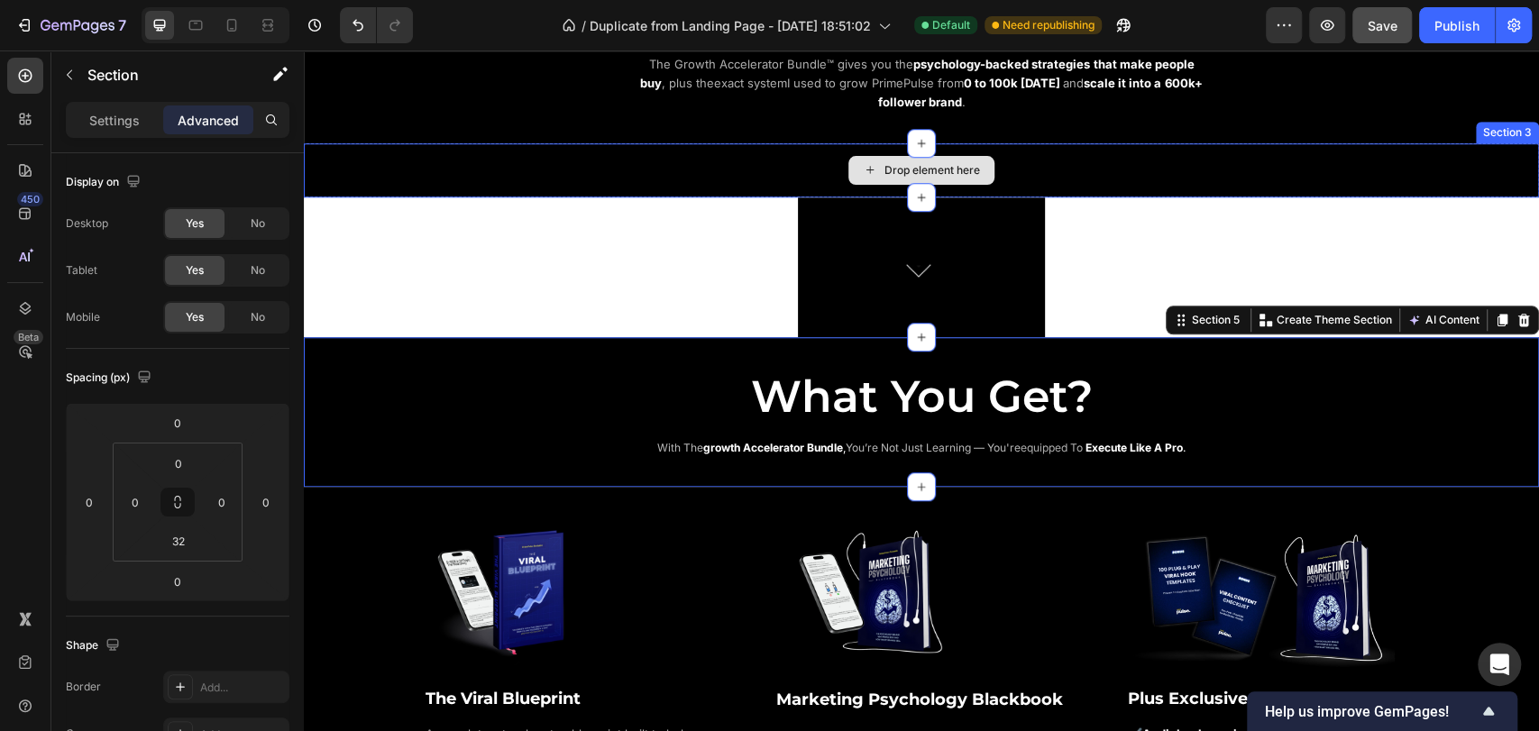
click at [692, 153] on div "Drop element here" at bounding box center [921, 170] width 1235 height 54
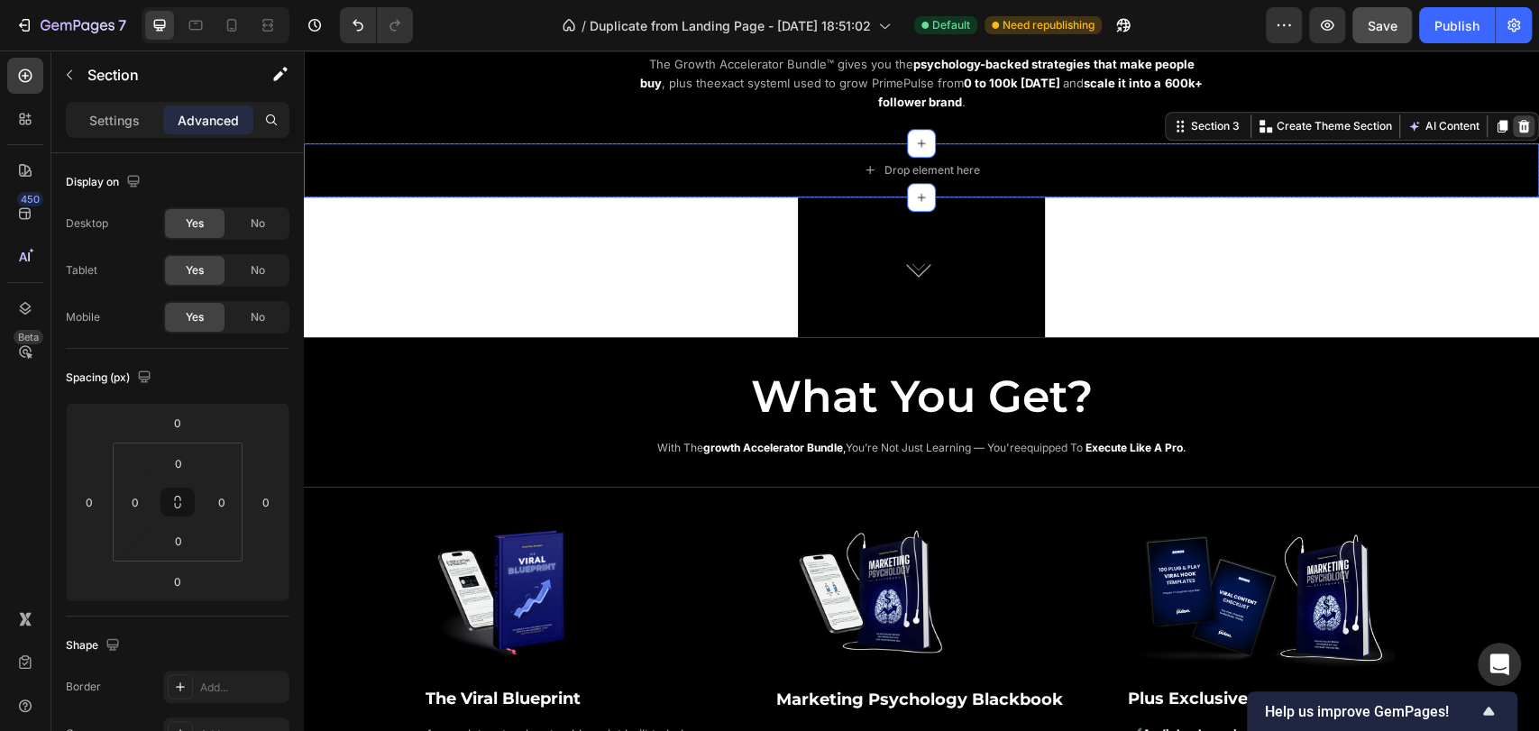
click at [1517, 124] on icon at bounding box center [1524, 126] width 14 height 14
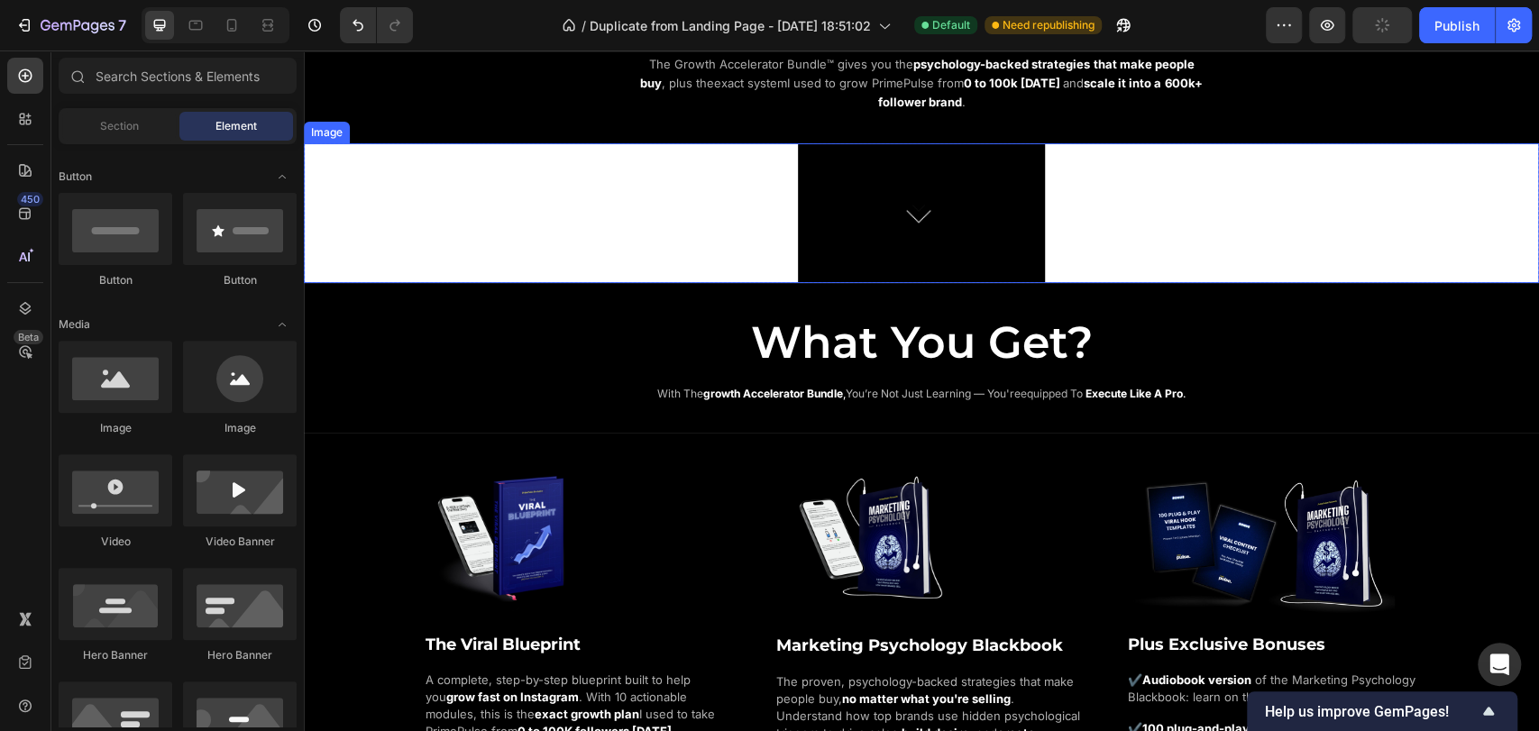
click at [734, 203] on div at bounding box center [921, 213] width 1235 height 140
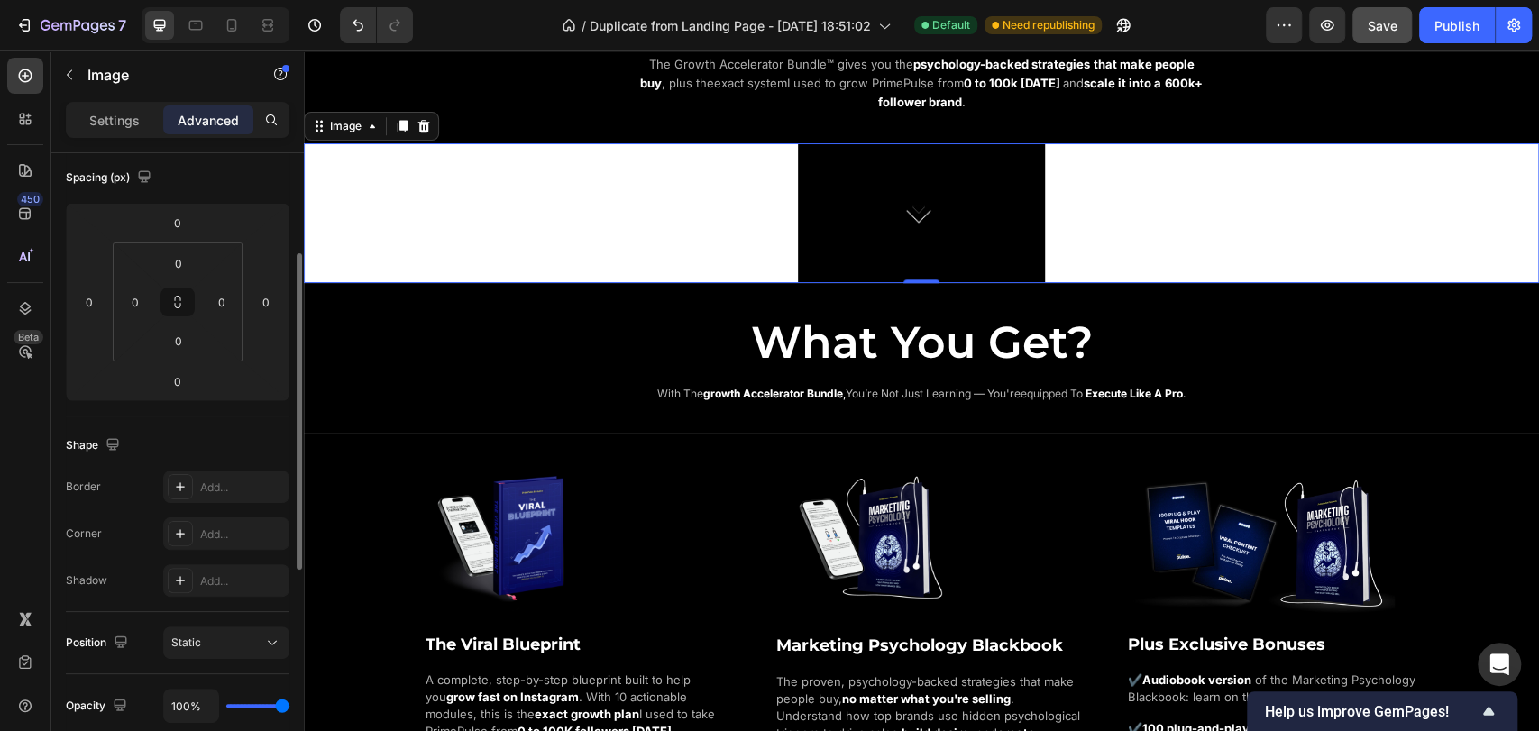
scroll to position [300, 0]
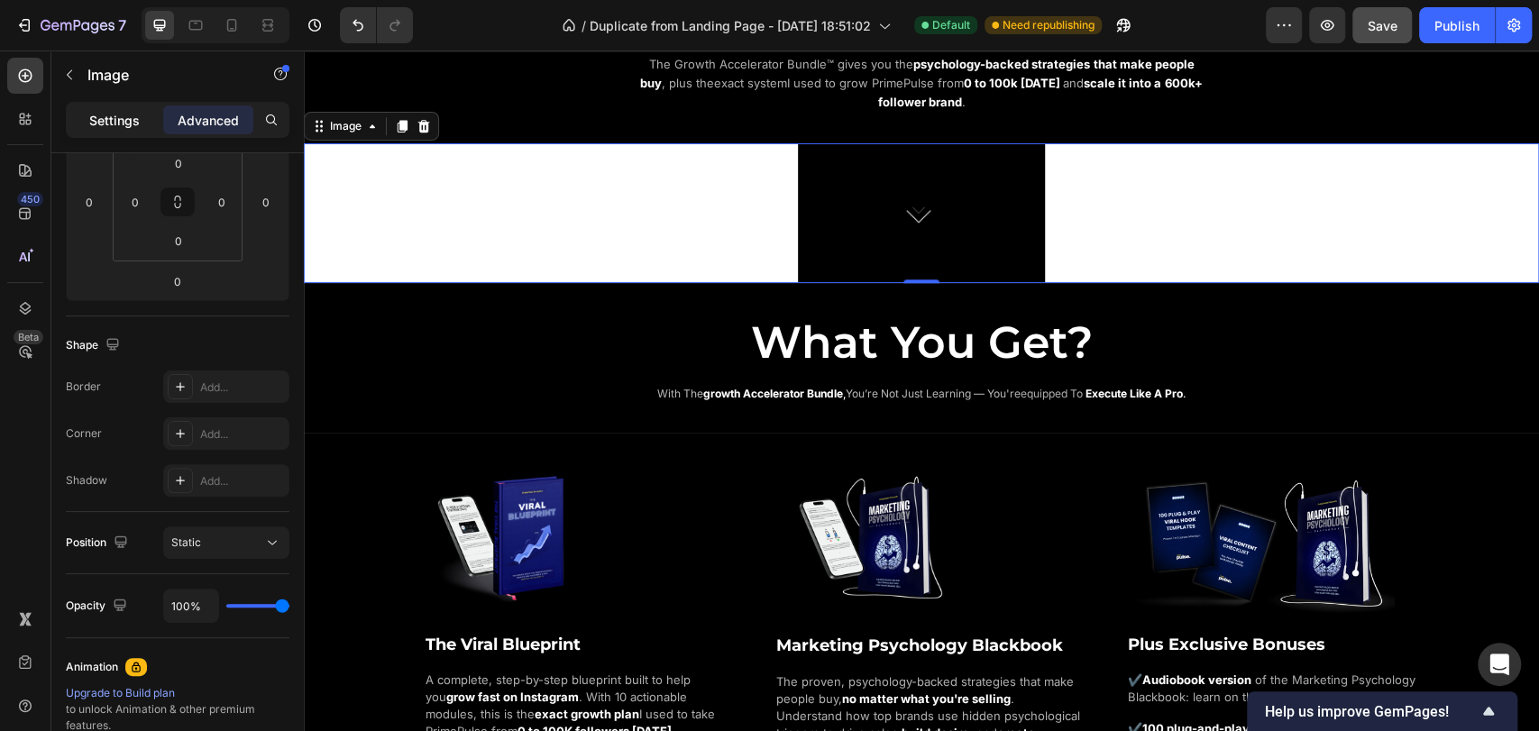
click at [123, 124] on p "Settings" at bounding box center [114, 120] width 51 height 19
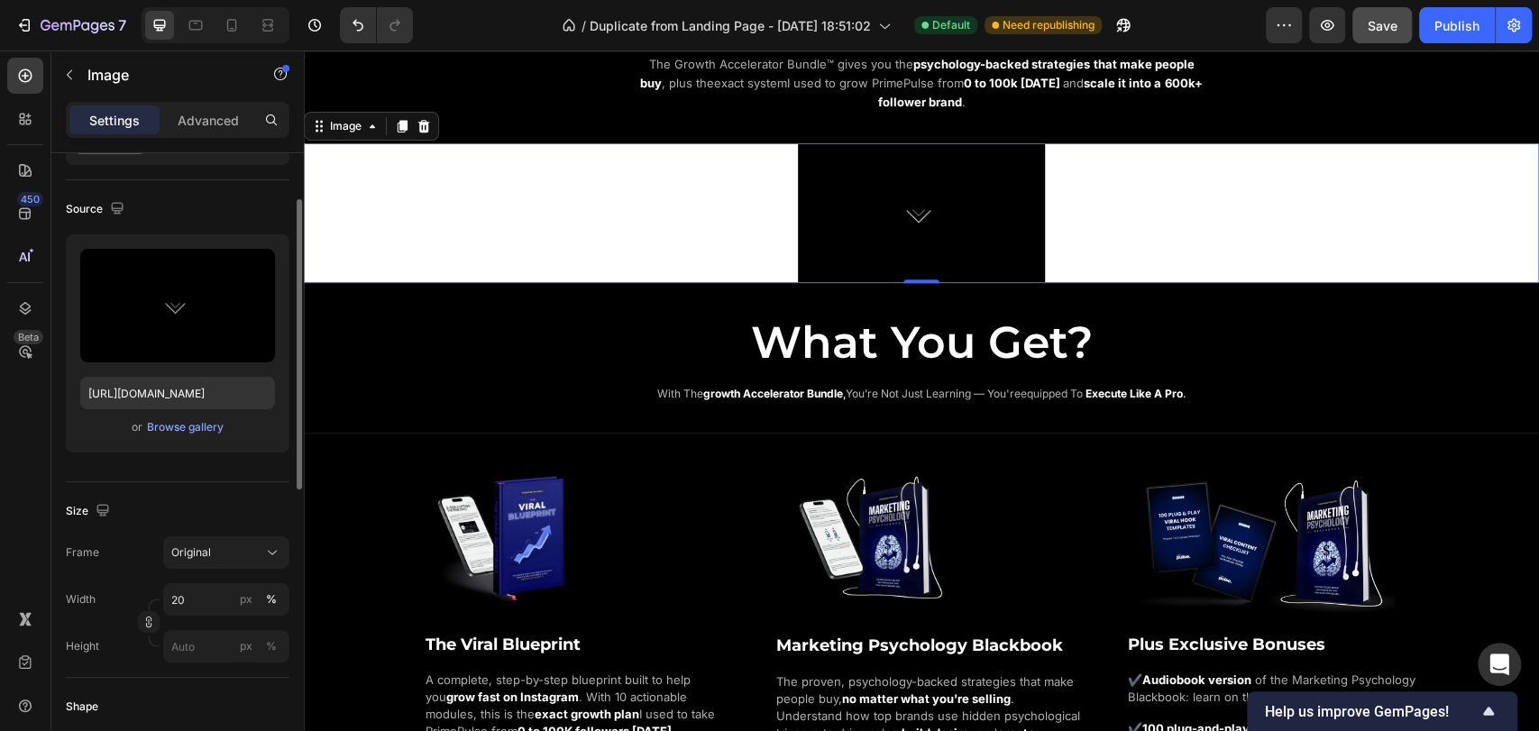
scroll to position [0, 0]
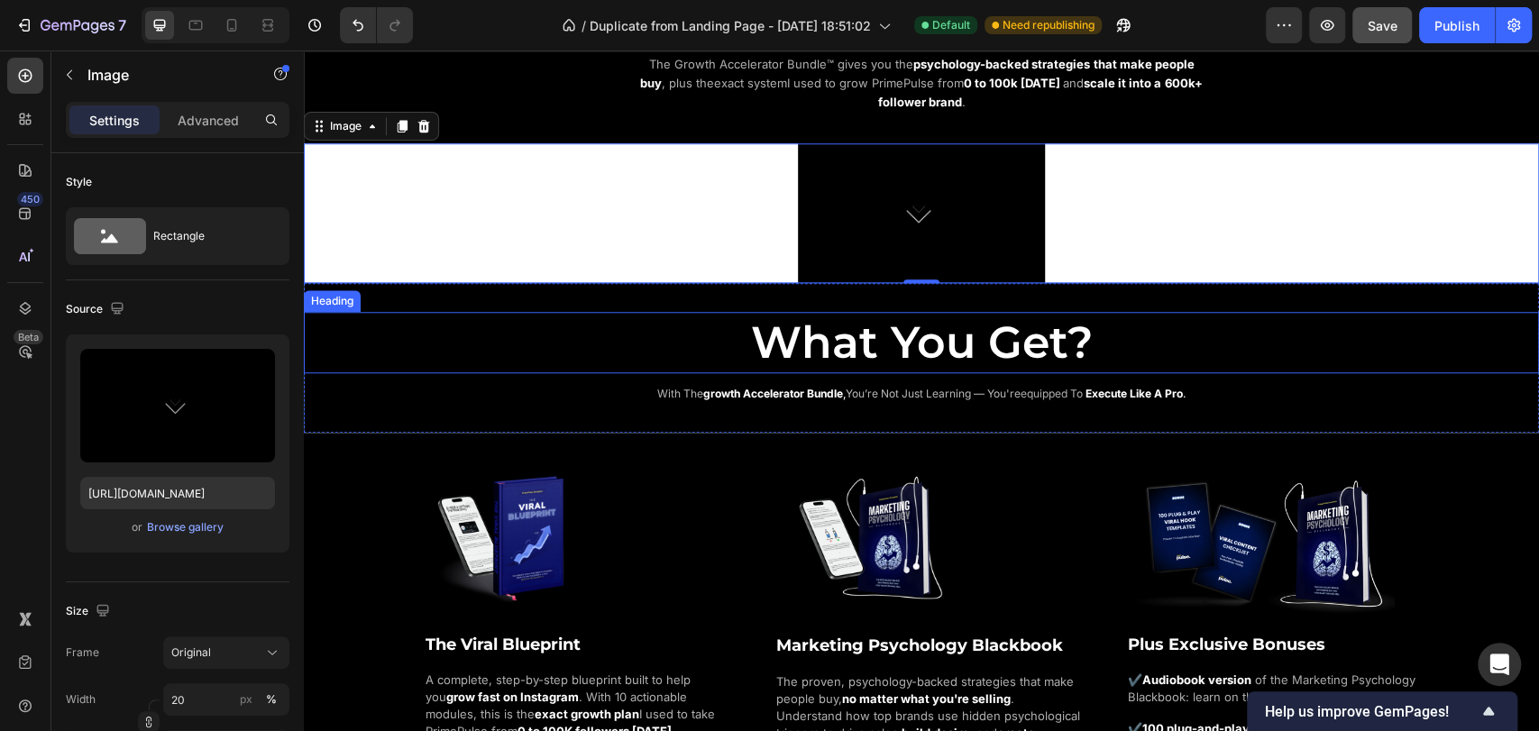
click at [436, 319] on h2 "What You Get?" at bounding box center [921, 342] width 1235 height 61
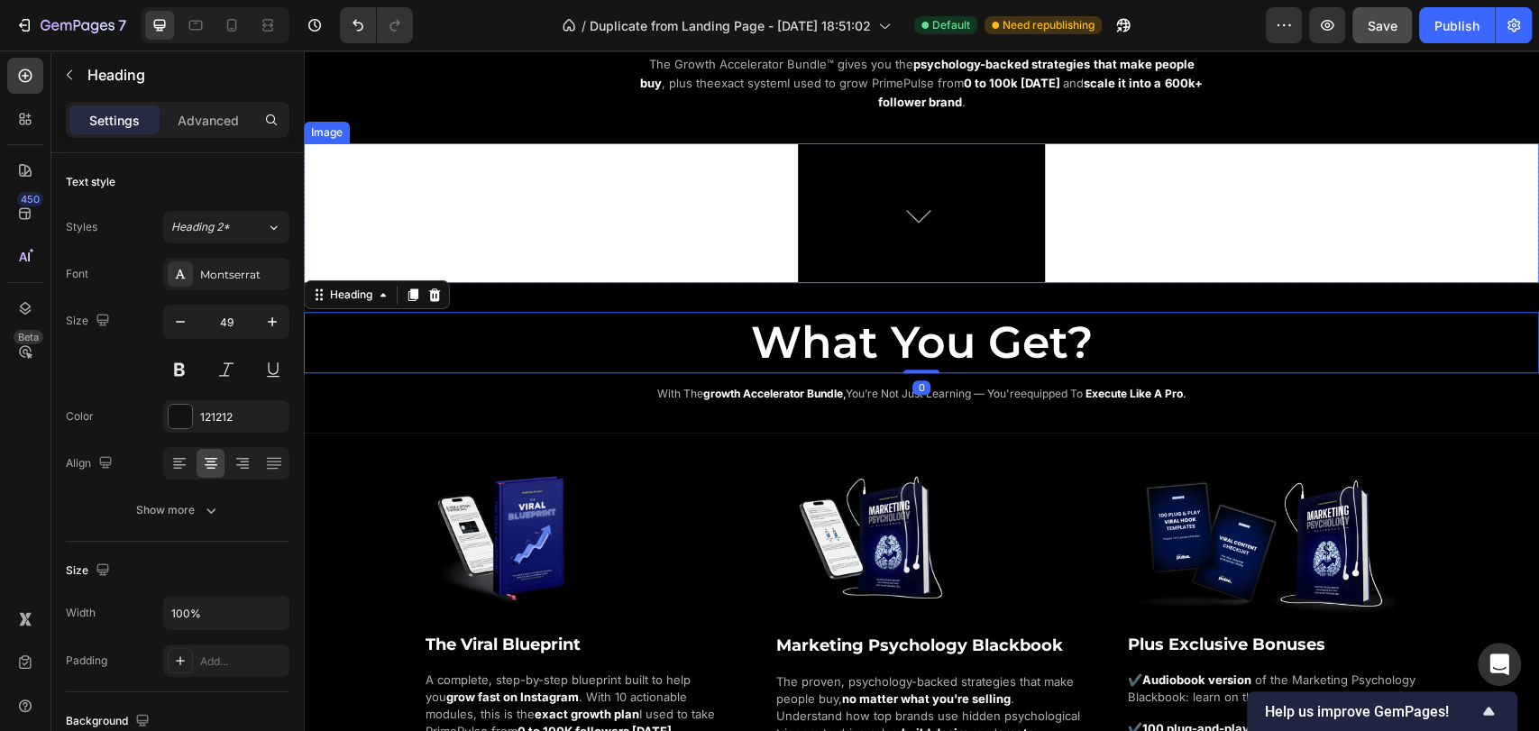
click at [399, 209] on div at bounding box center [921, 213] width 1235 height 140
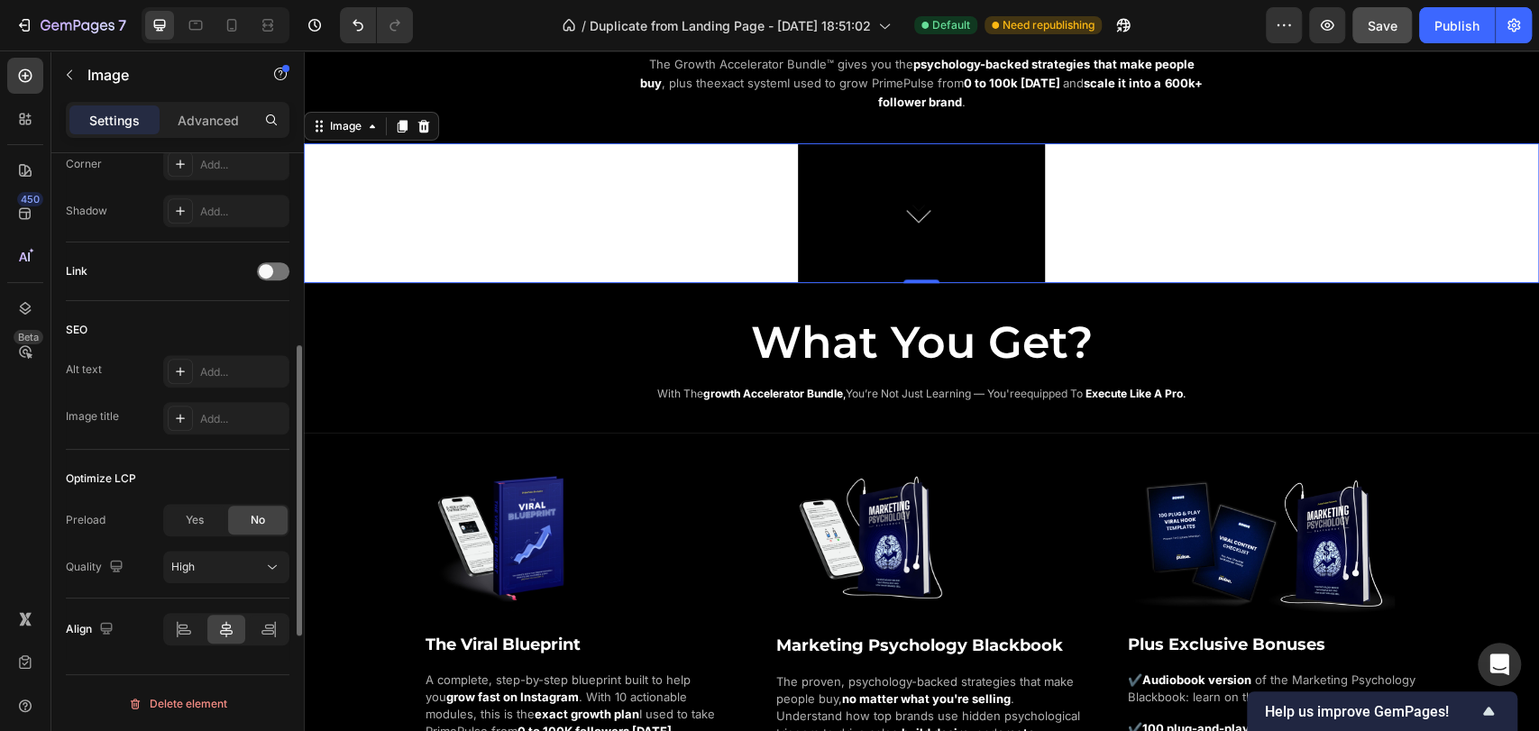
scroll to position [531, 0]
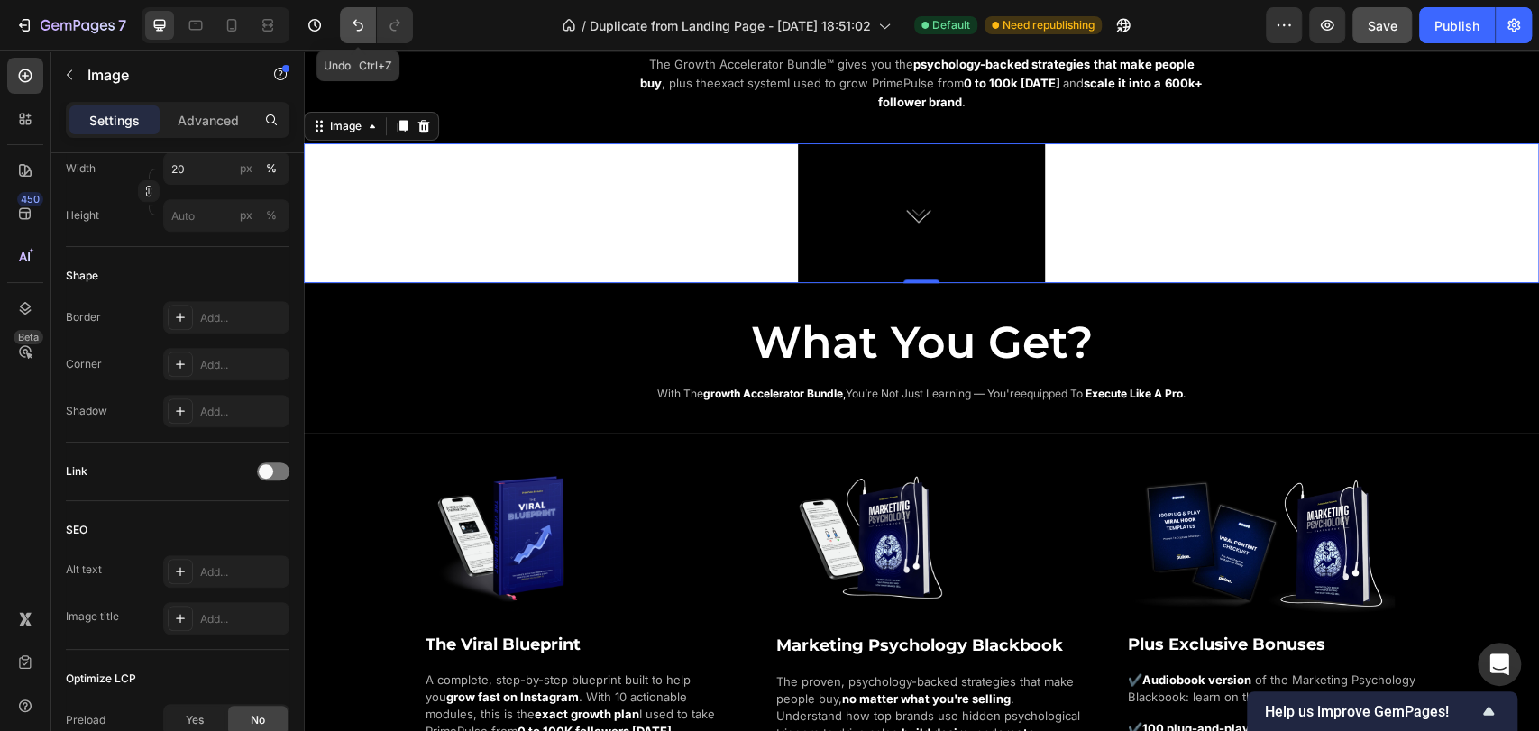
click at [361, 31] on icon "Undo/Redo" at bounding box center [358, 25] width 18 height 18
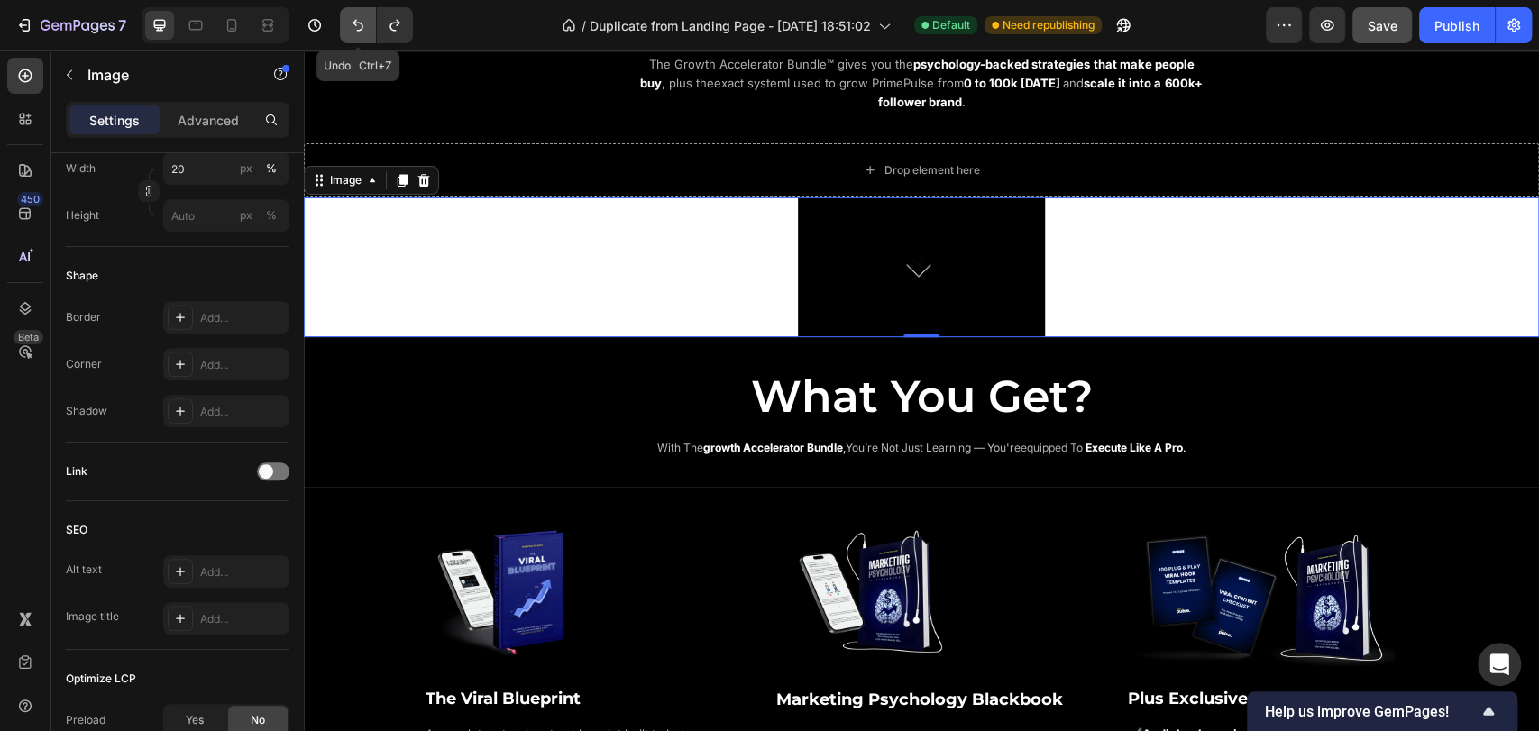
click at [361, 31] on icon "Undo/Redo" at bounding box center [358, 25] width 18 height 18
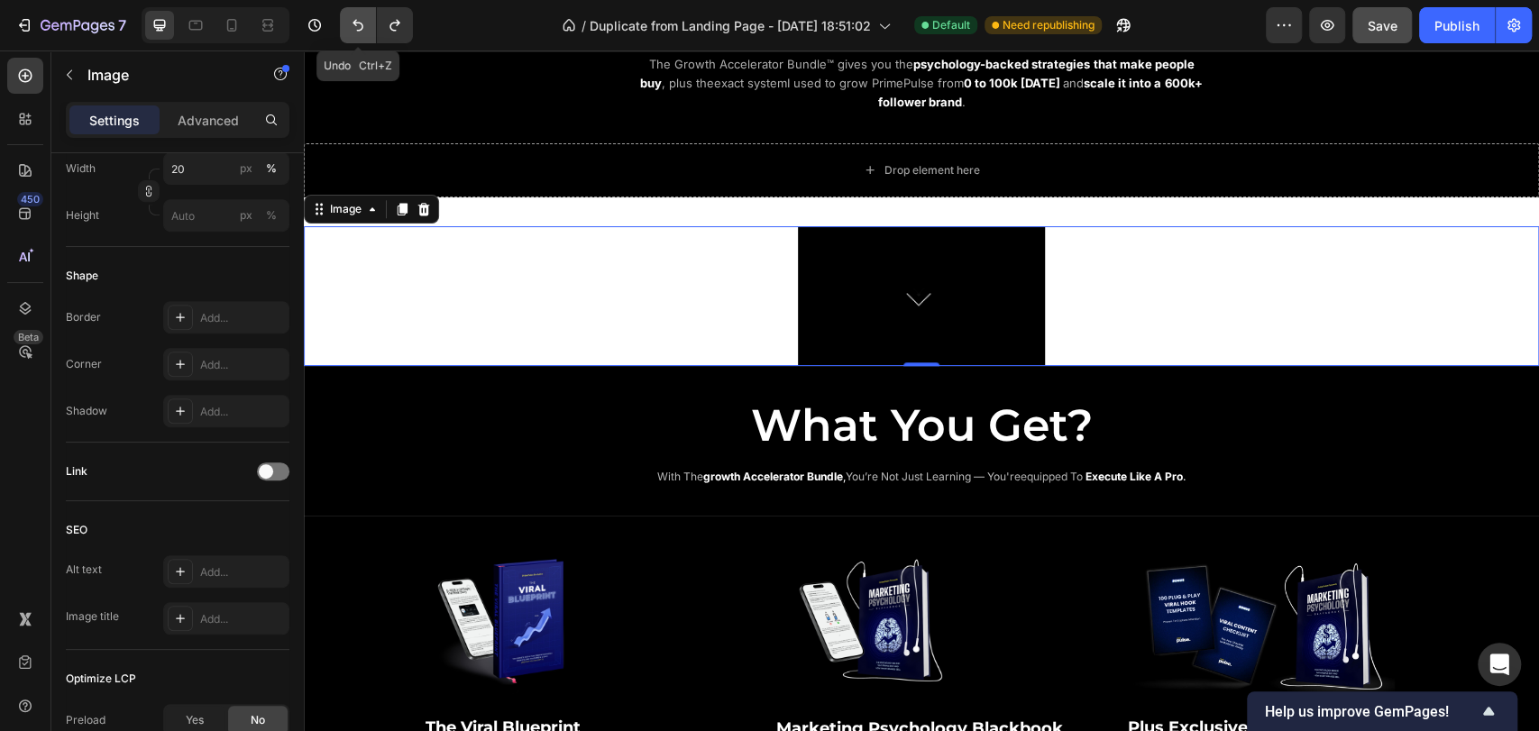
click at [361, 31] on icon "Undo/Redo" at bounding box center [358, 26] width 11 height 12
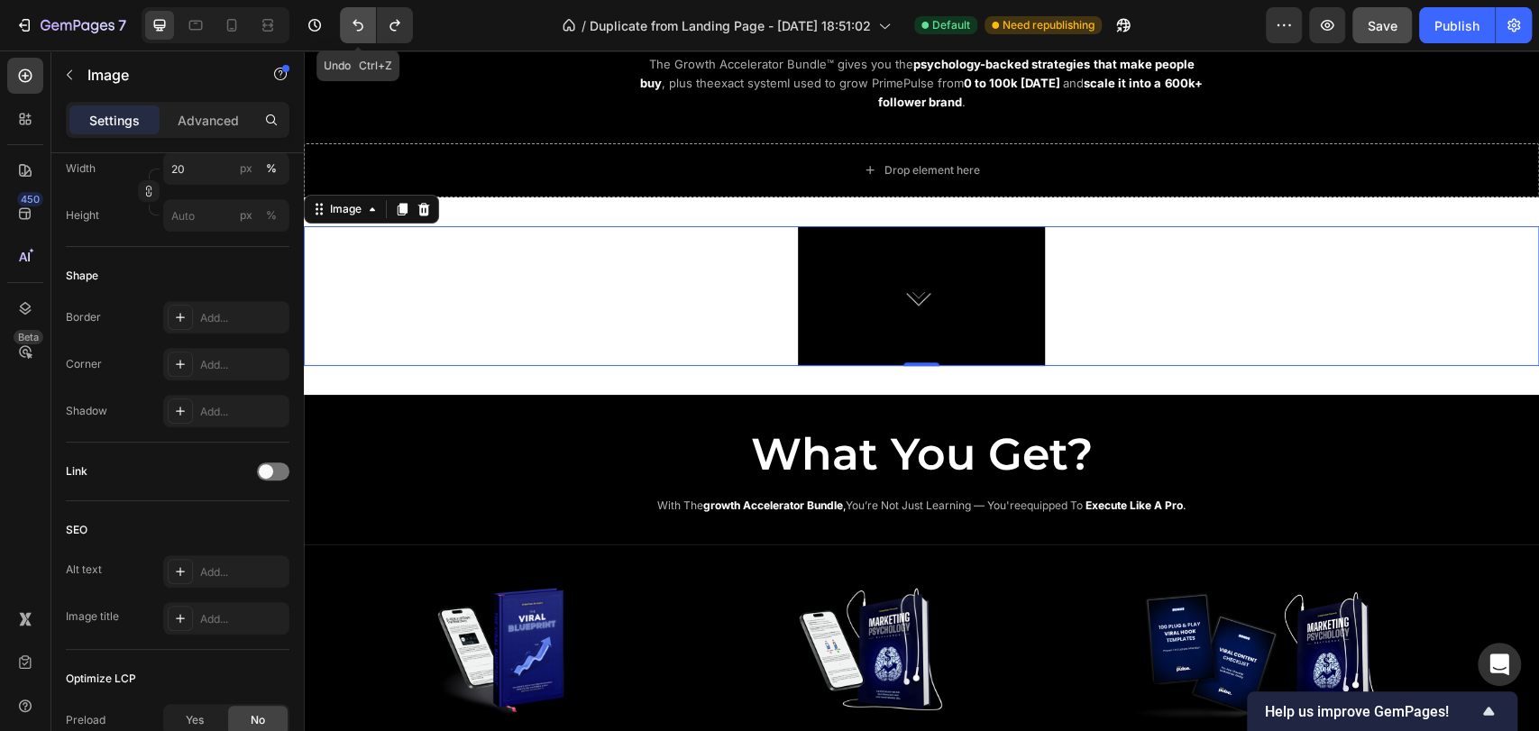
click at [361, 31] on icon "Undo/Redo" at bounding box center [358, 26] width 11 height 12
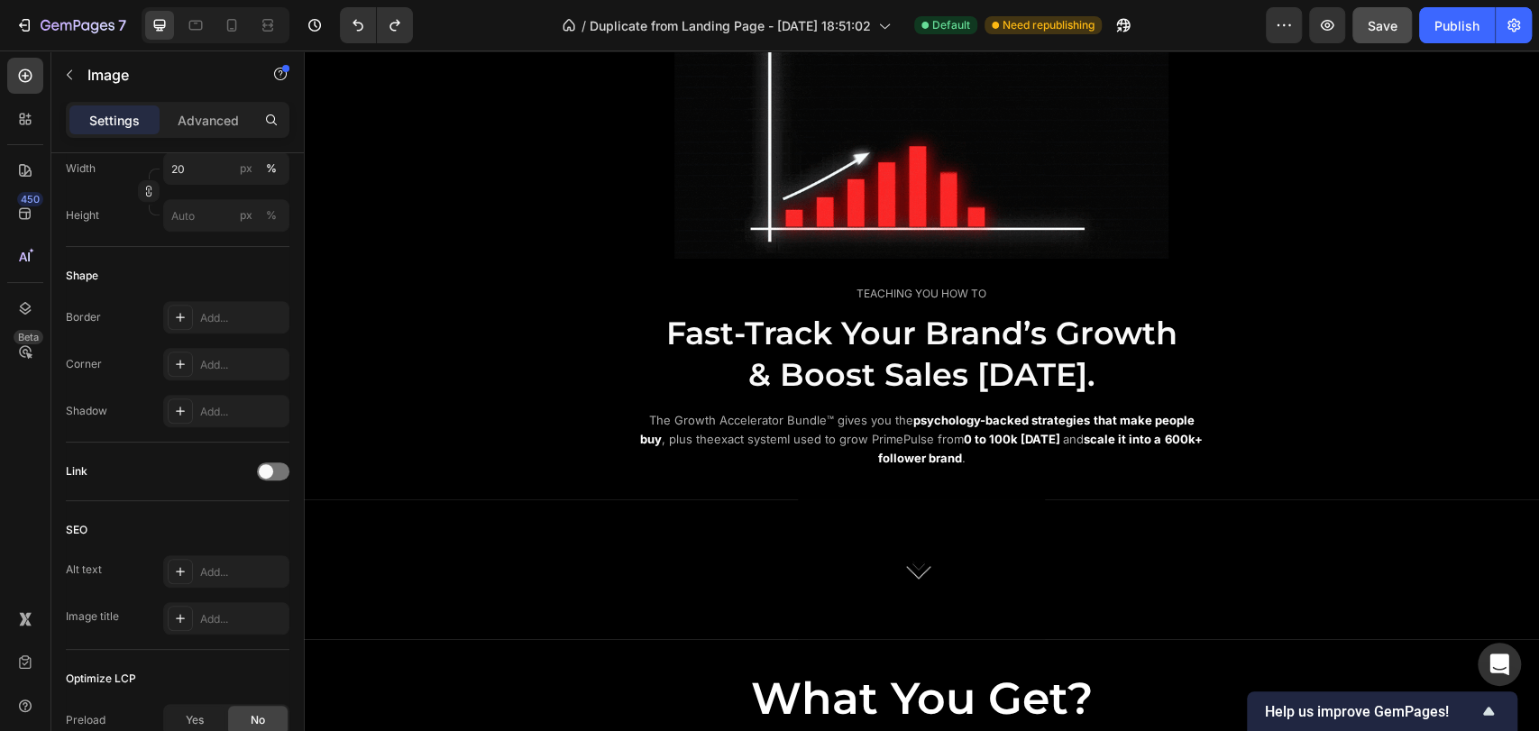
scroll to position [869, 0]
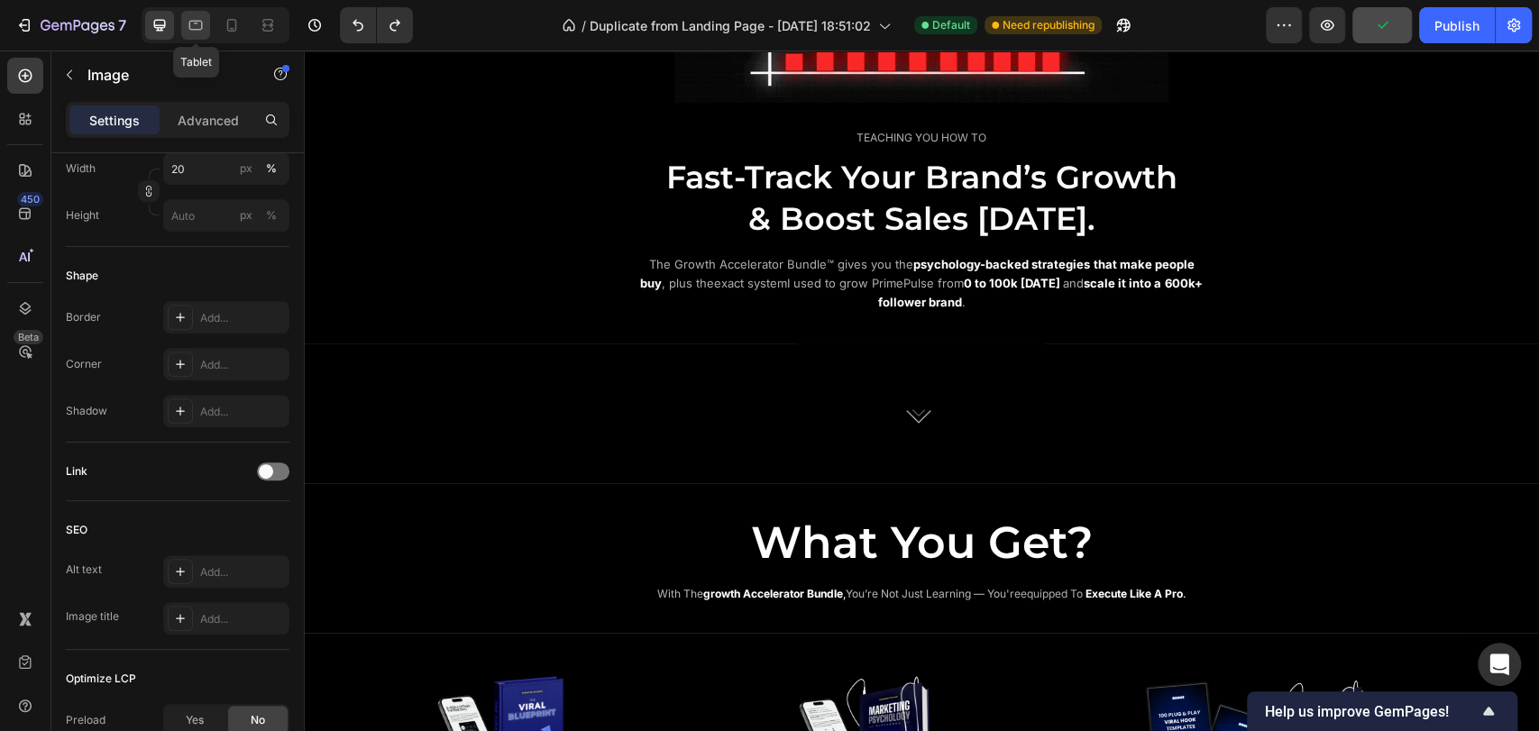
click at [192, 31] on icon at bounding box center [196, 25] width 18 height 18
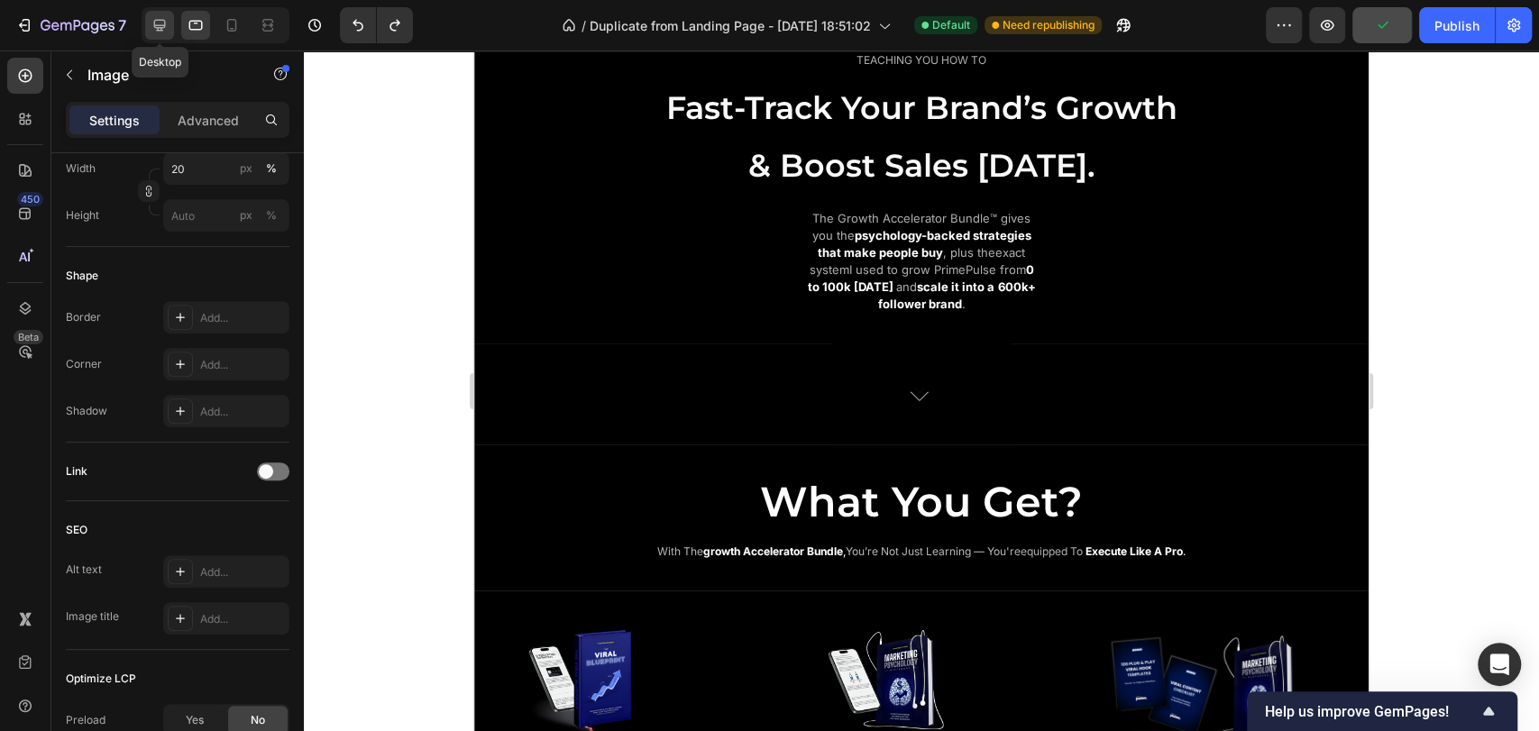
click at [161, 29] on icon at bounding box center [160, 25] width 18 height 18
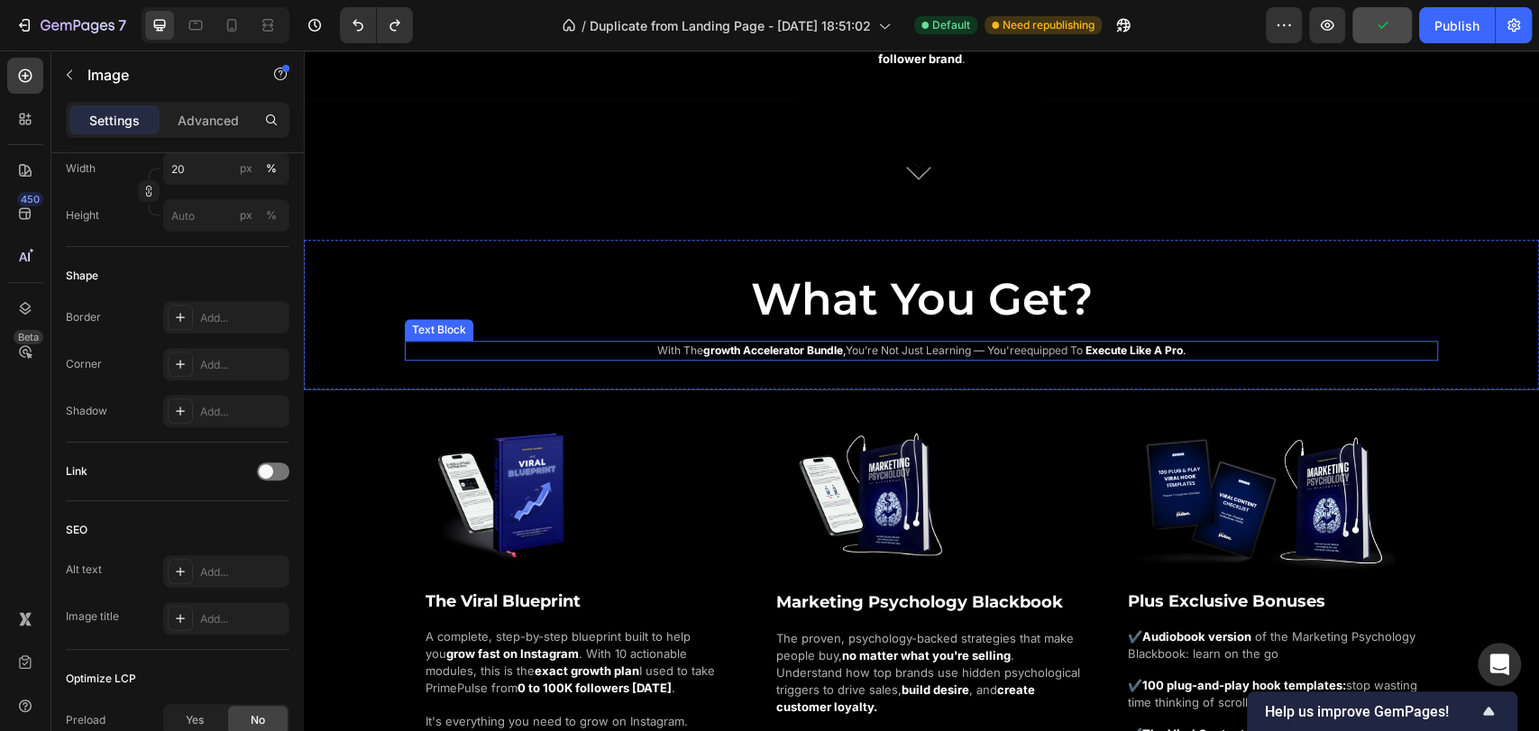
scroll to position [1095, 0]
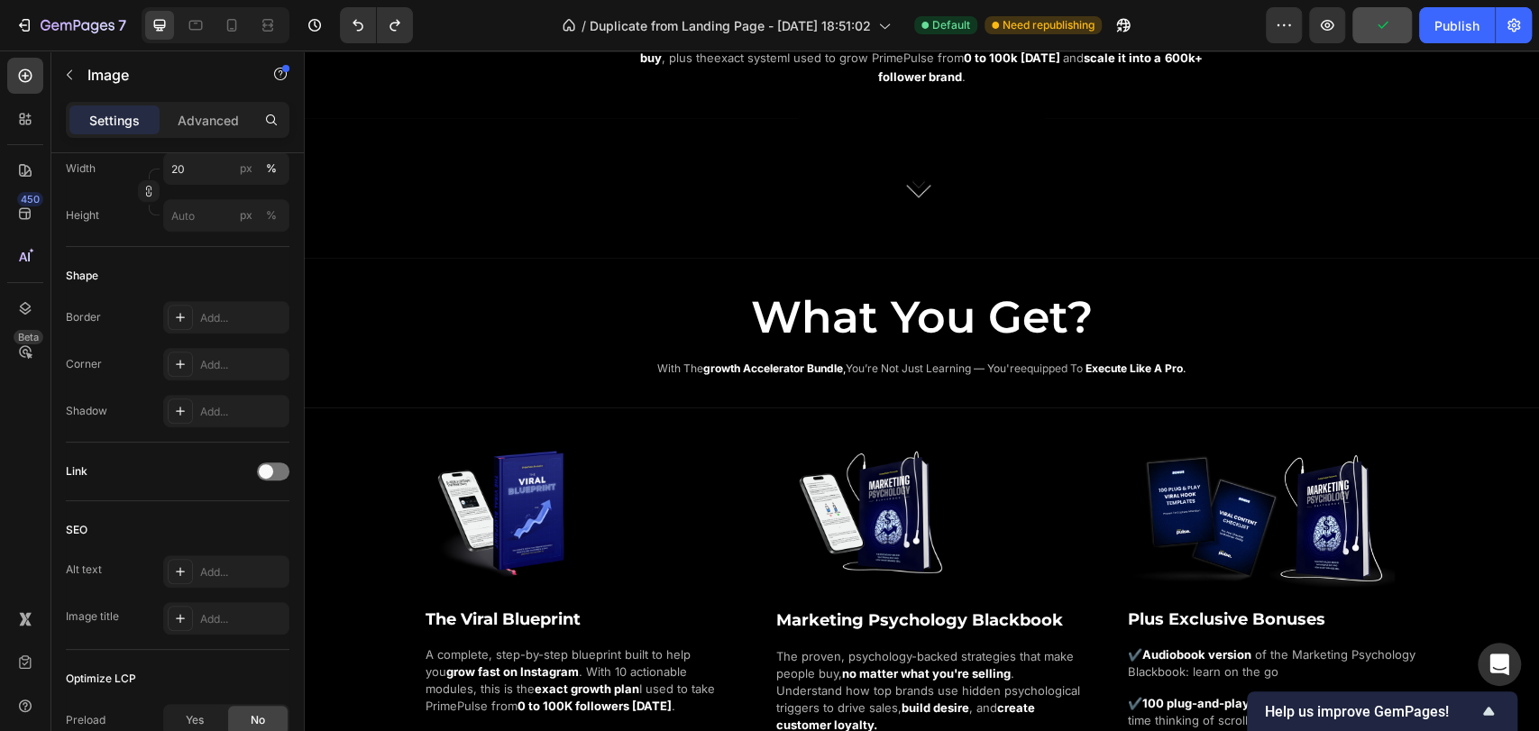
click at [978, 197] on img at bounding box center [921, 188] width 247 height 140
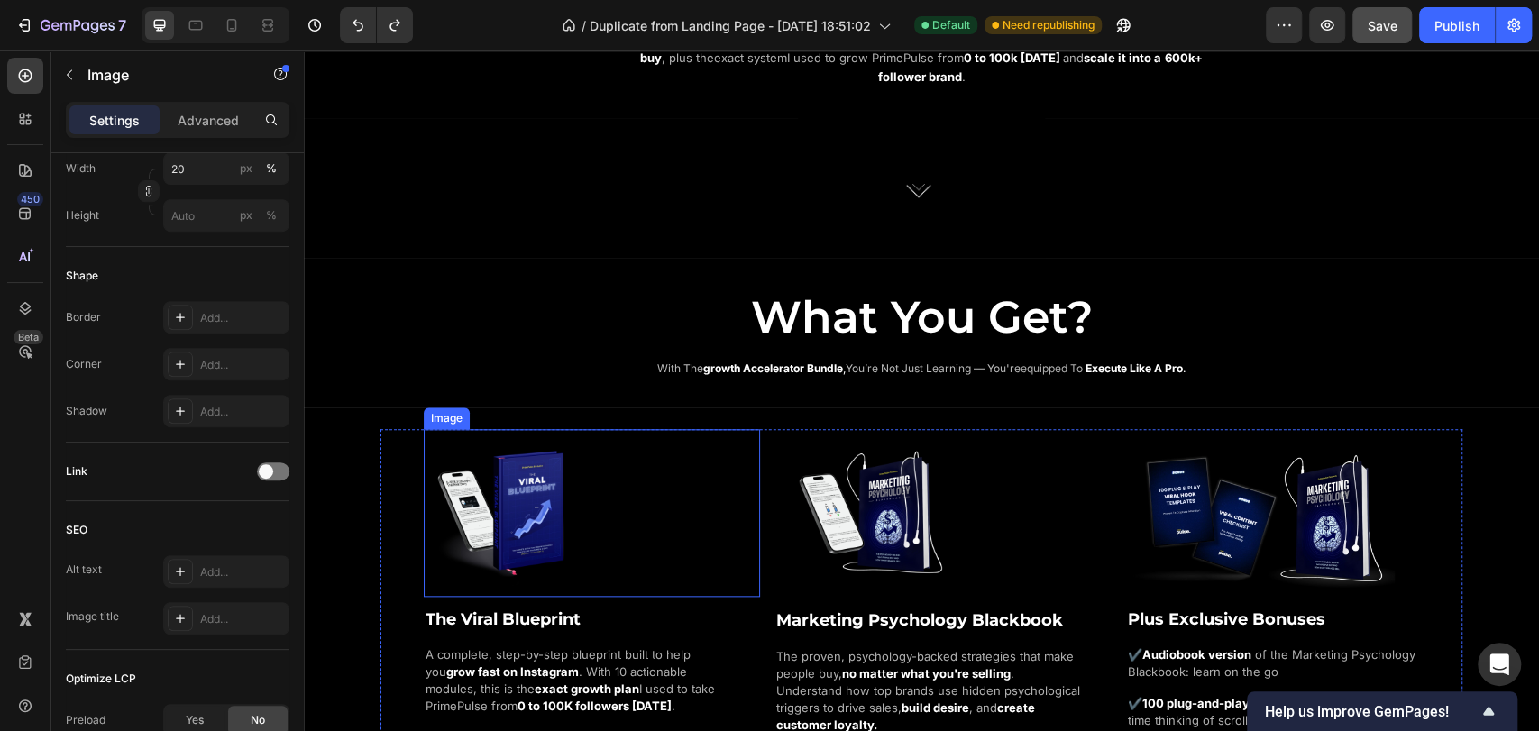
click at [737, 511] on div at bounding box center [592, 513] width 336 height 169
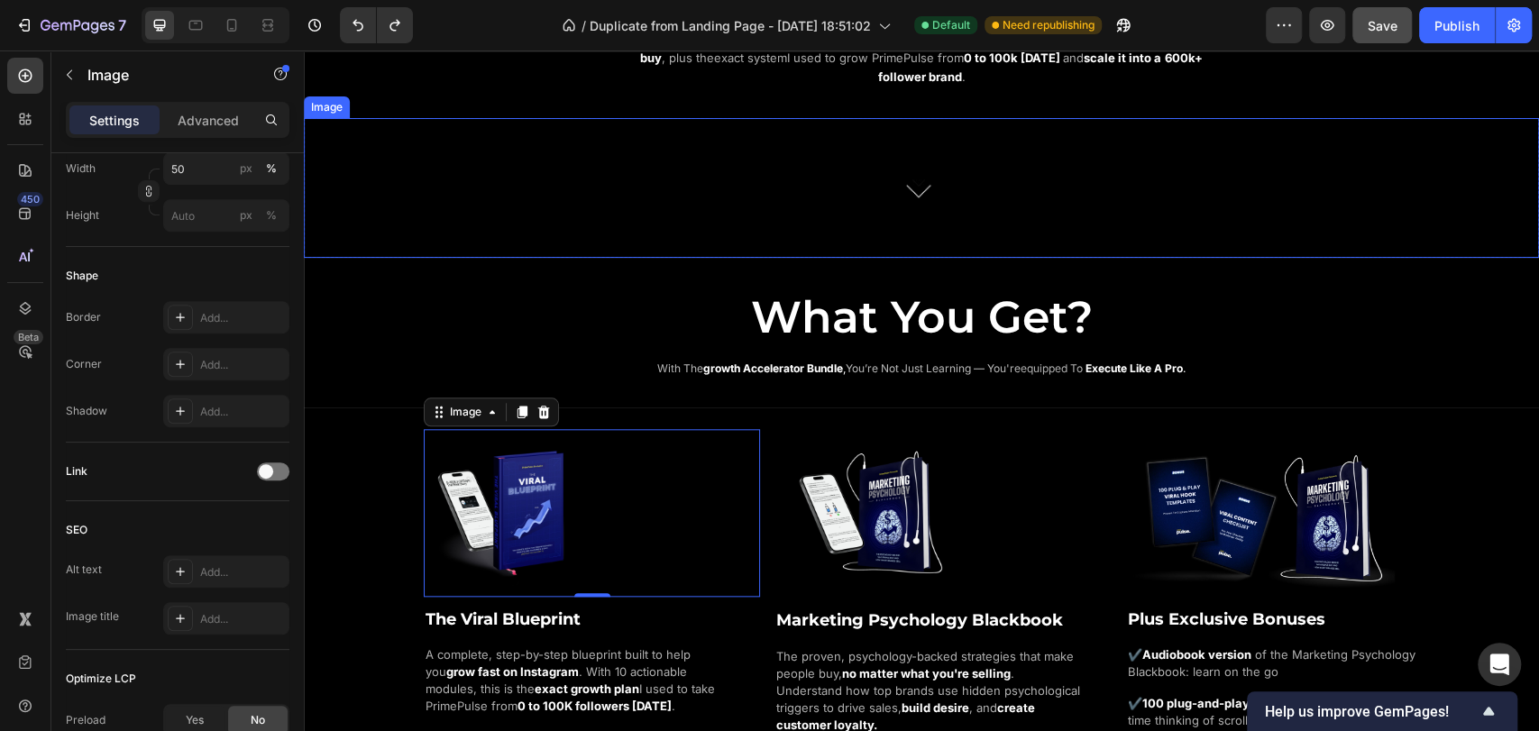
click at [881, 197] on img at bounding box center [921, 188] width 247 height 140
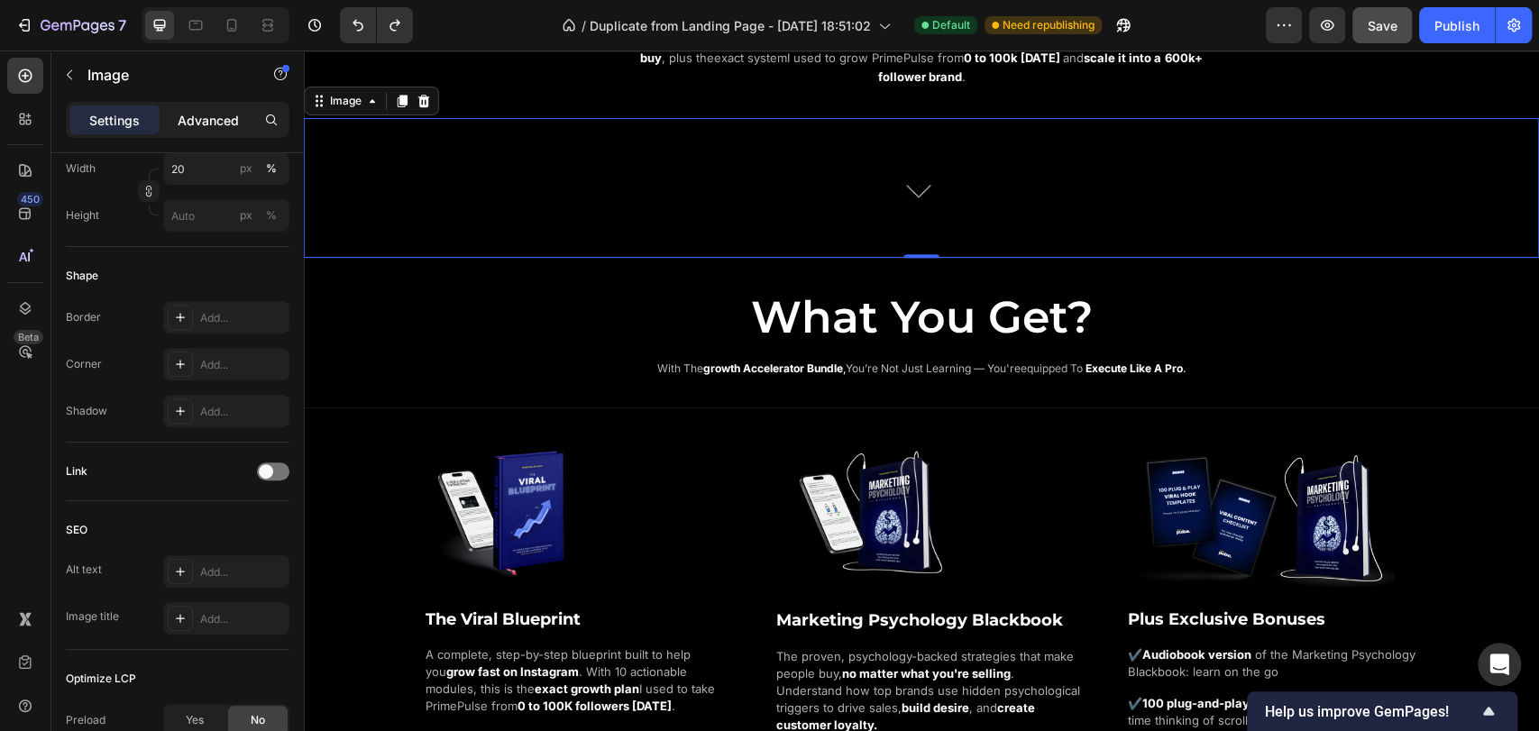
click at [231, 122] on p "Advanced" at bounding box center [208, 120] width 61 height 19
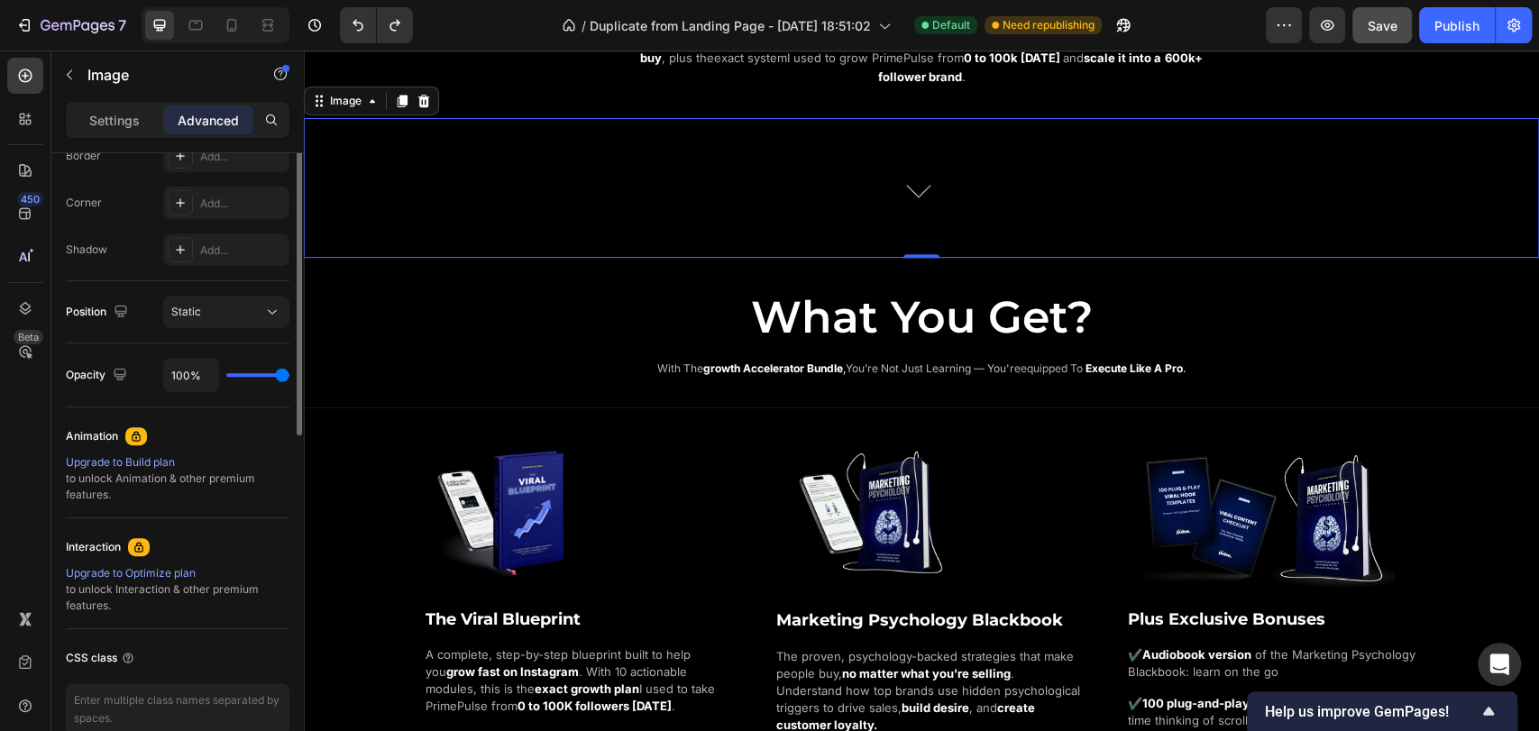
scroll to position [231, 0]
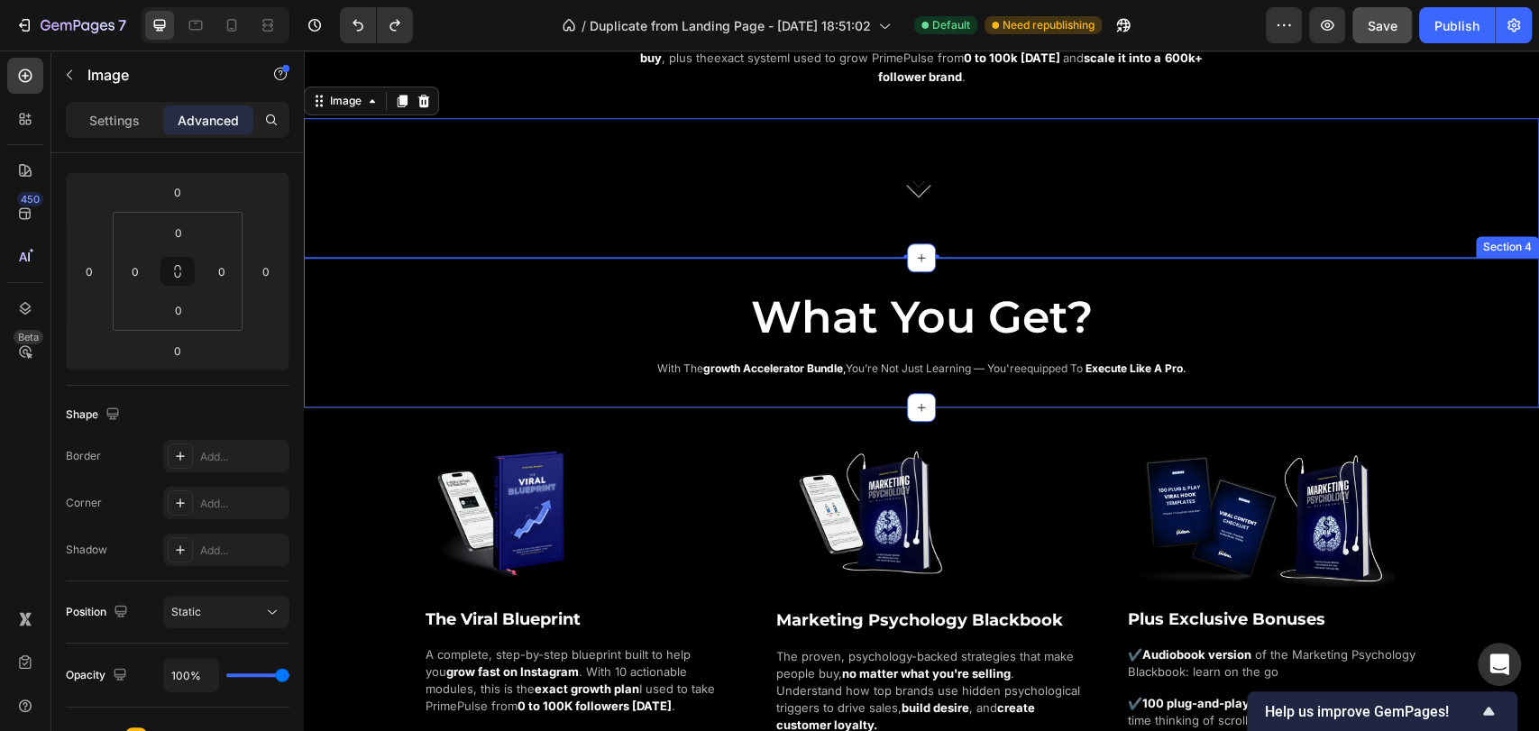
click at [665, 270] on div "What You Get? Heading with the growth accelerator bundle , you’re not just lear…" at bounding box center [921, 318] width 1235 height 121
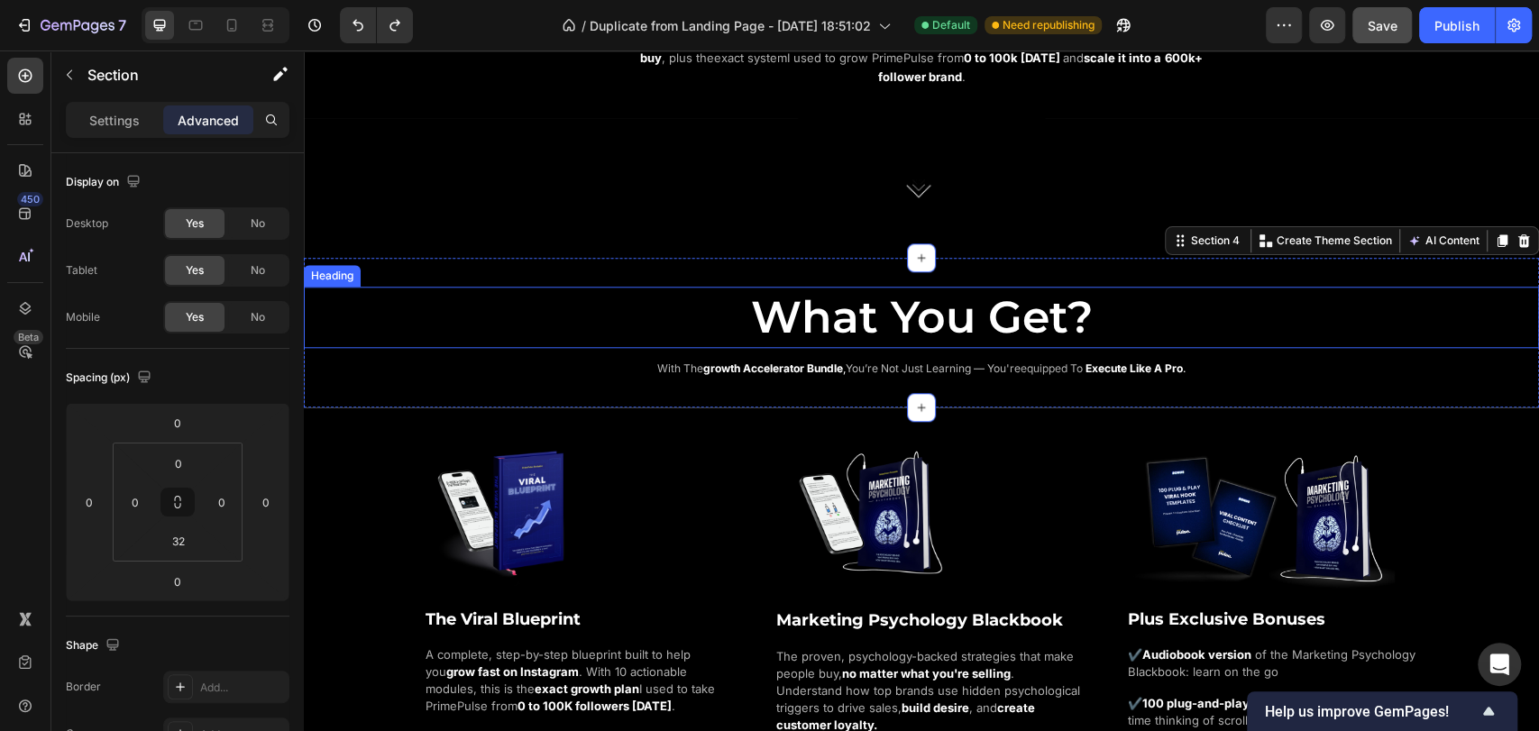
click at [676, 303] on h2 "What You Get?" at bounding box center [921, 317] width 1235 height 61
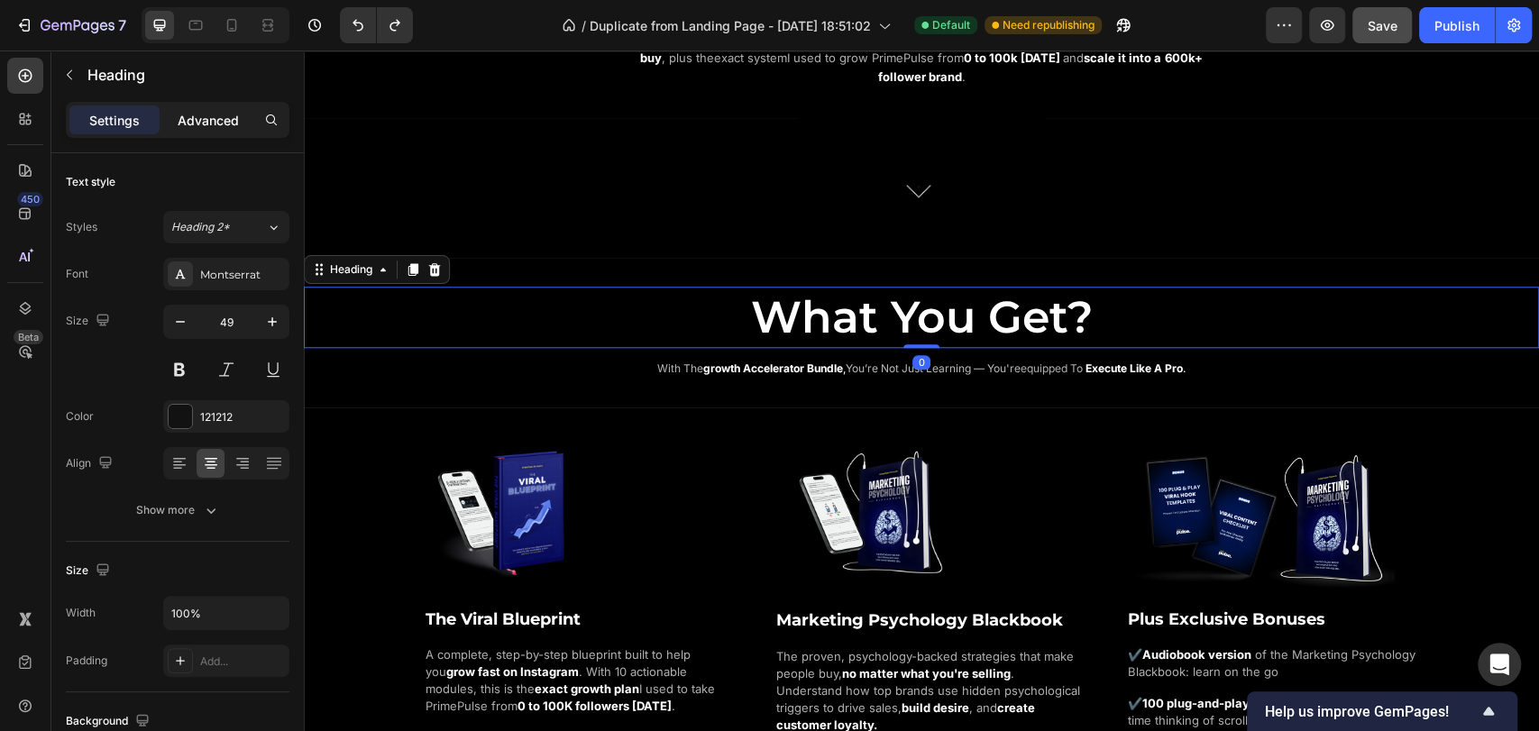
click at [212, 124] on p "Advanced" at bounding box center [208, 120] width 61 height 19
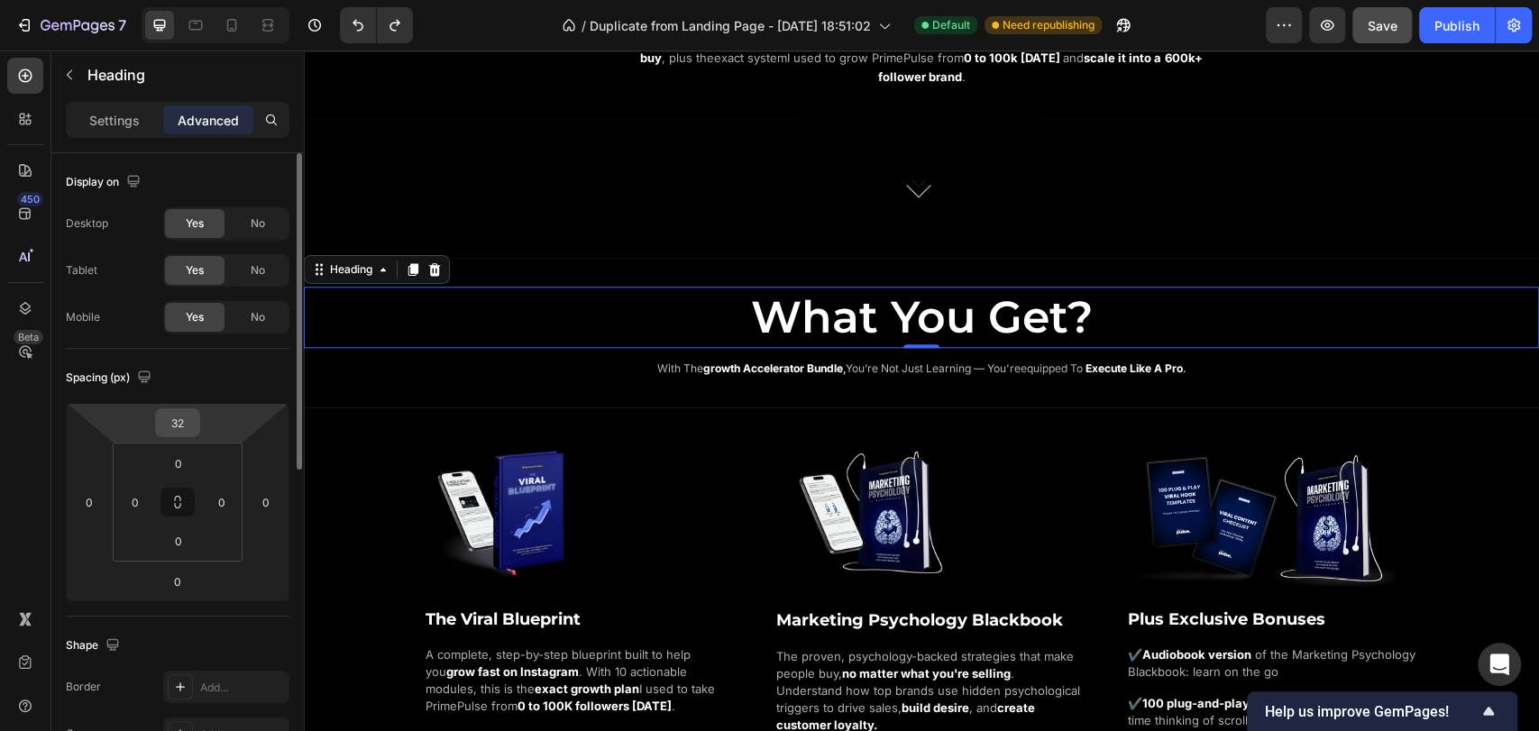
click at [187, 417] on input "32" at bounding box center [178, 422] width 36 height 27
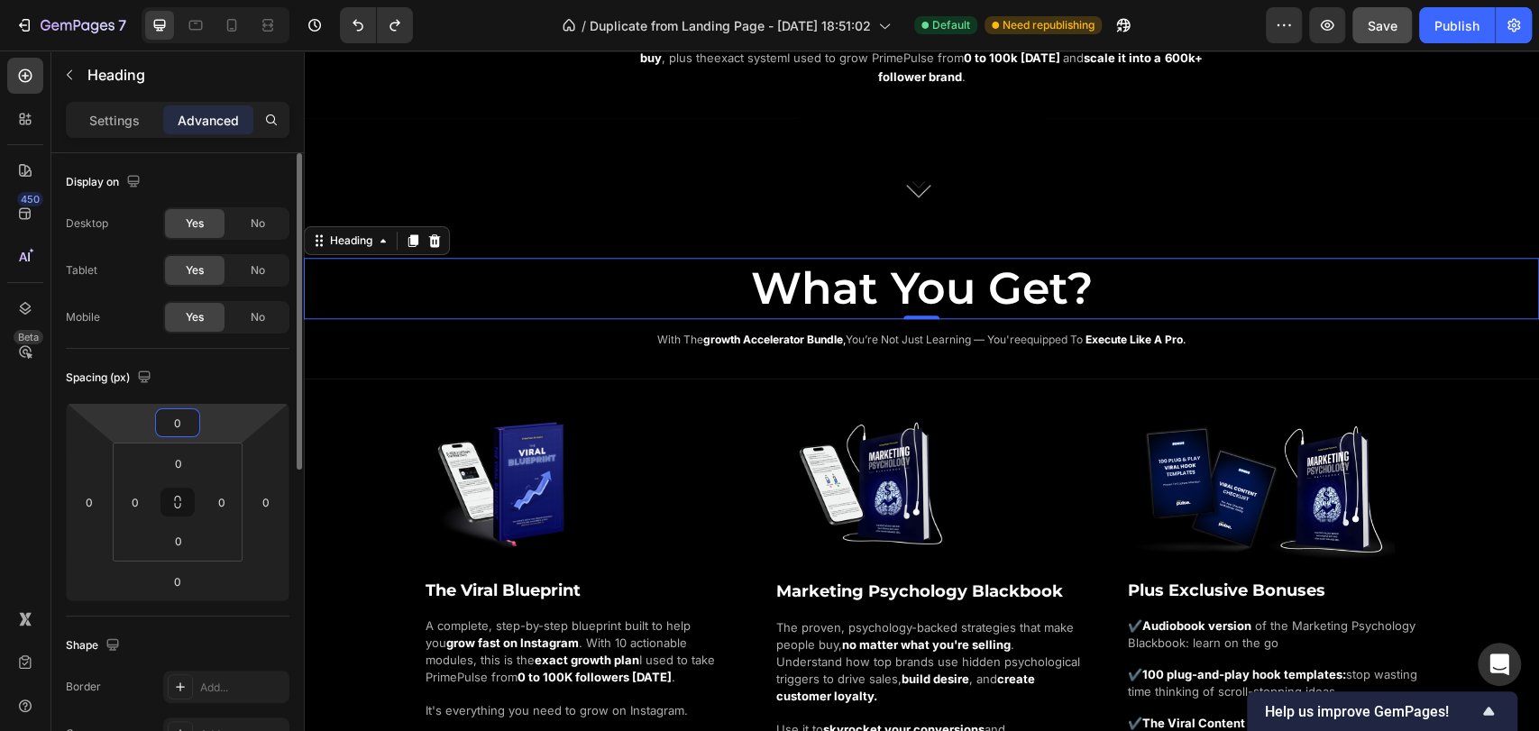
type input "0"
click at [231, 377] on div "Spacing (px)" at bounding box center [178, 377] width 224 height 29
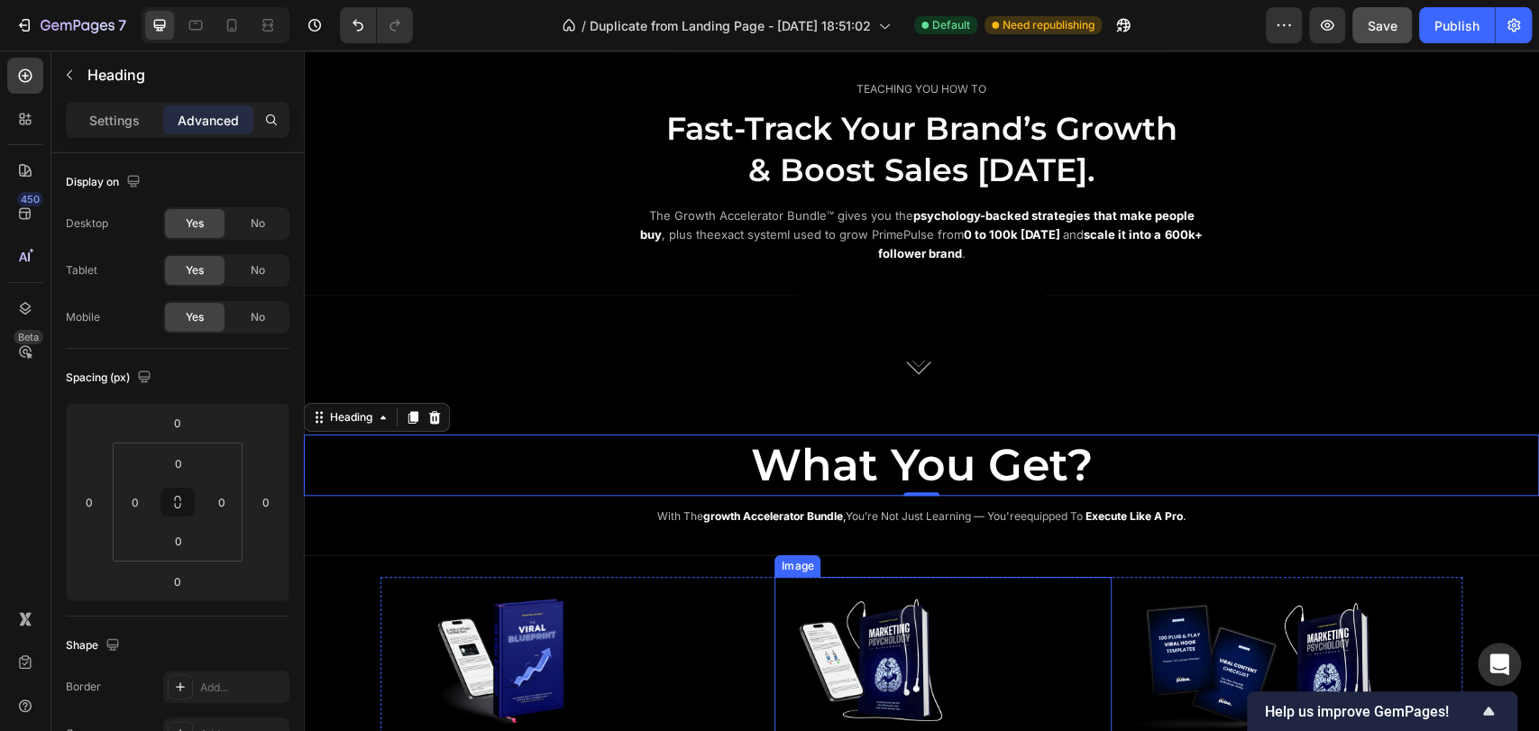
scroll to position [895, 0]
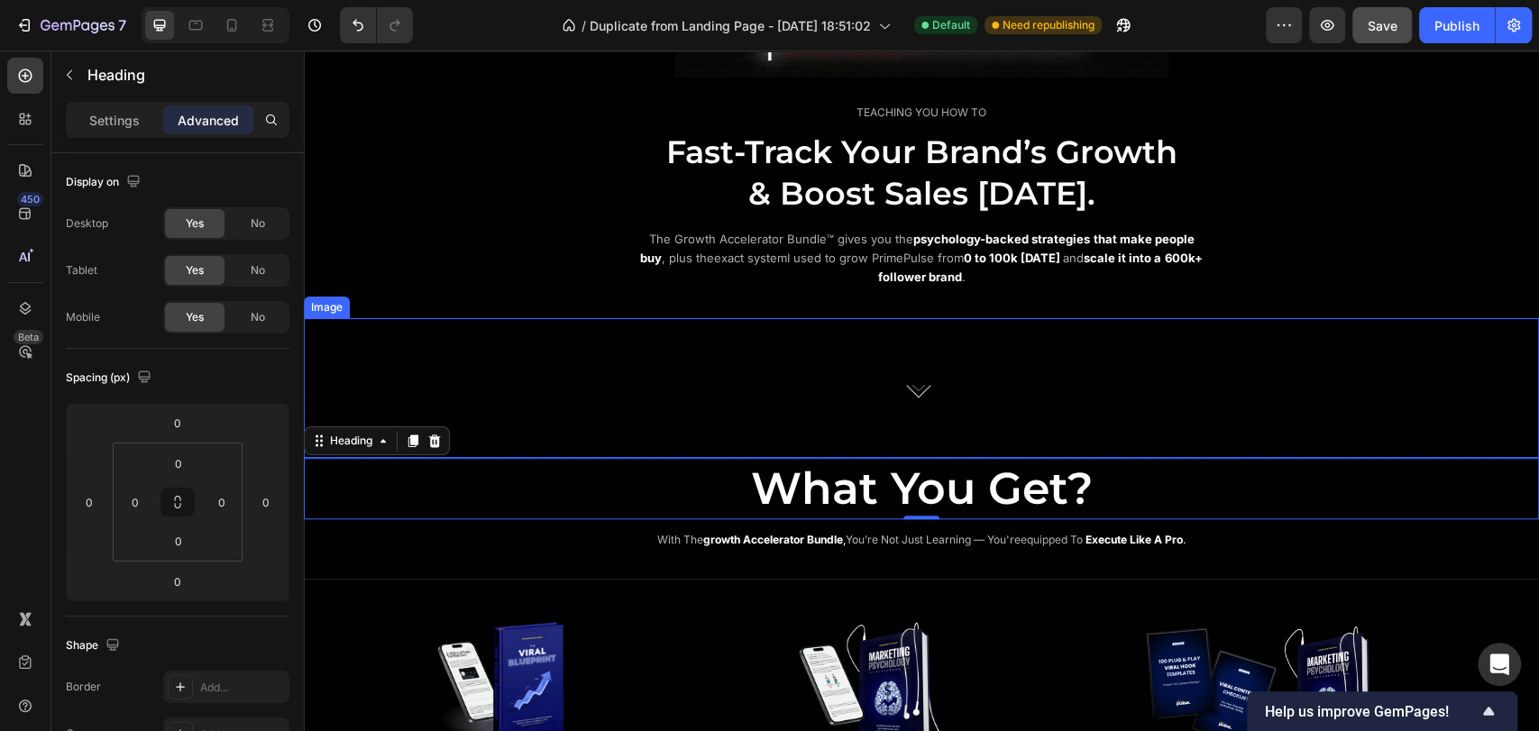
click at [1188, 367] on div at bounding box center [921, 388] width 1235 height 140
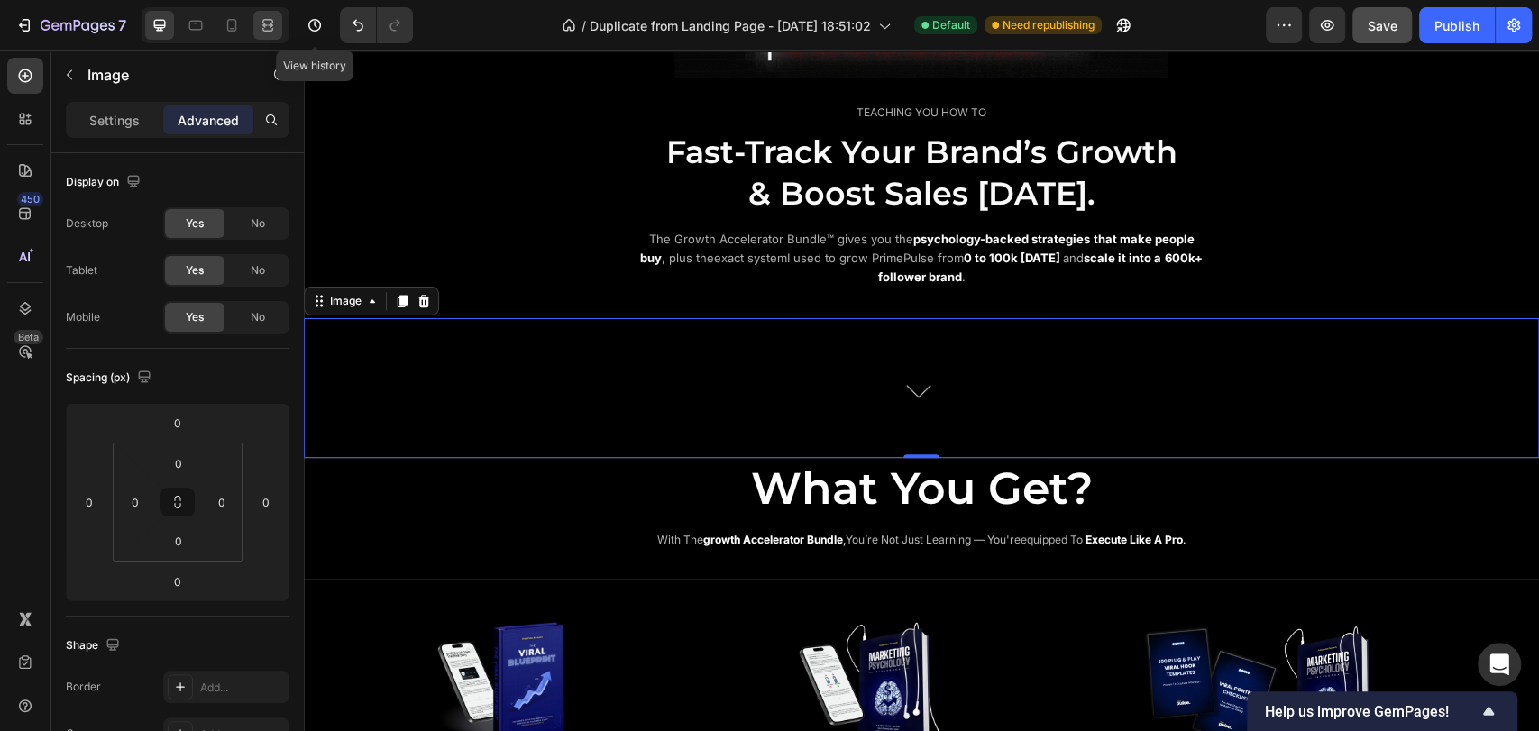
click at [269, 23] on icon at bounding box center [268, 25] width 18 height 18
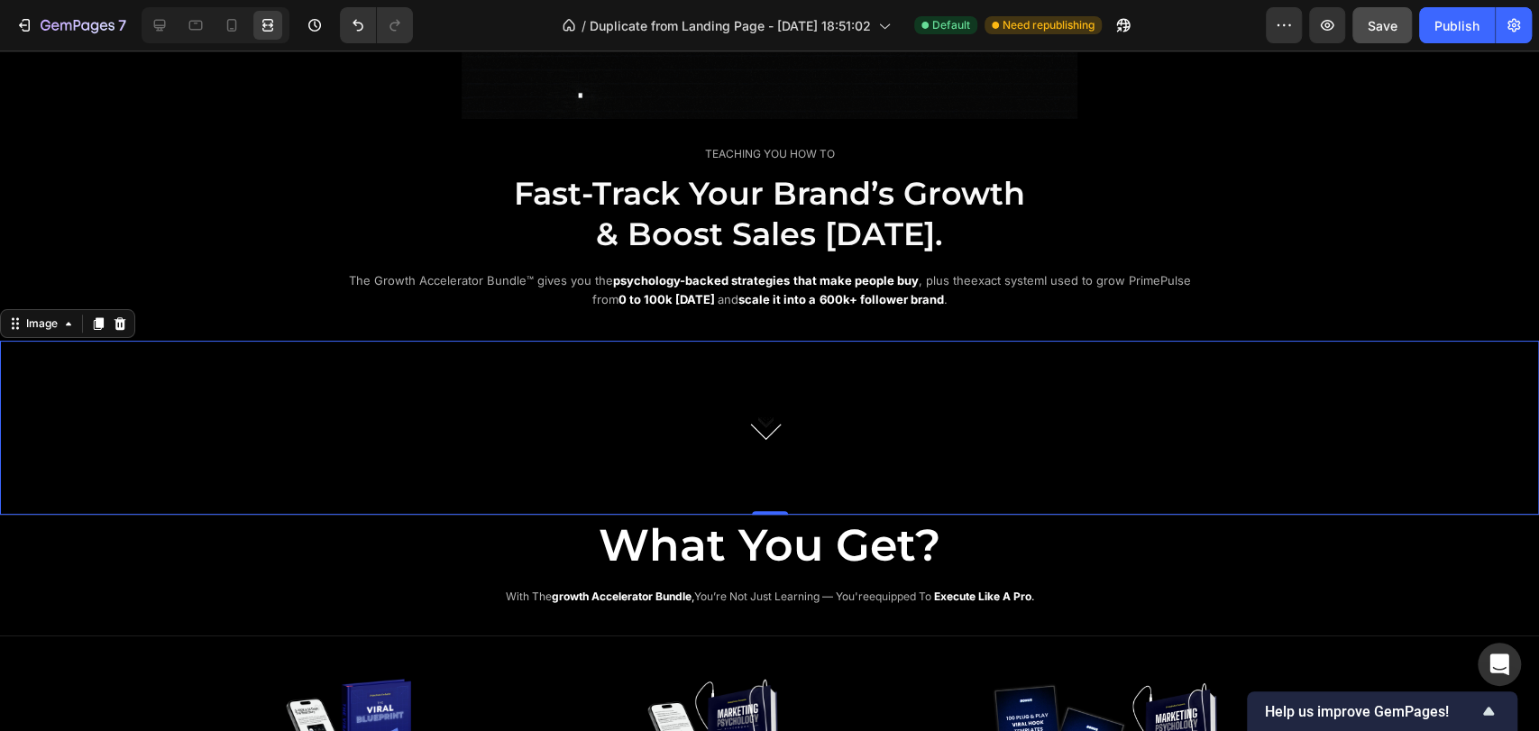
scroll to position [1095, 0]
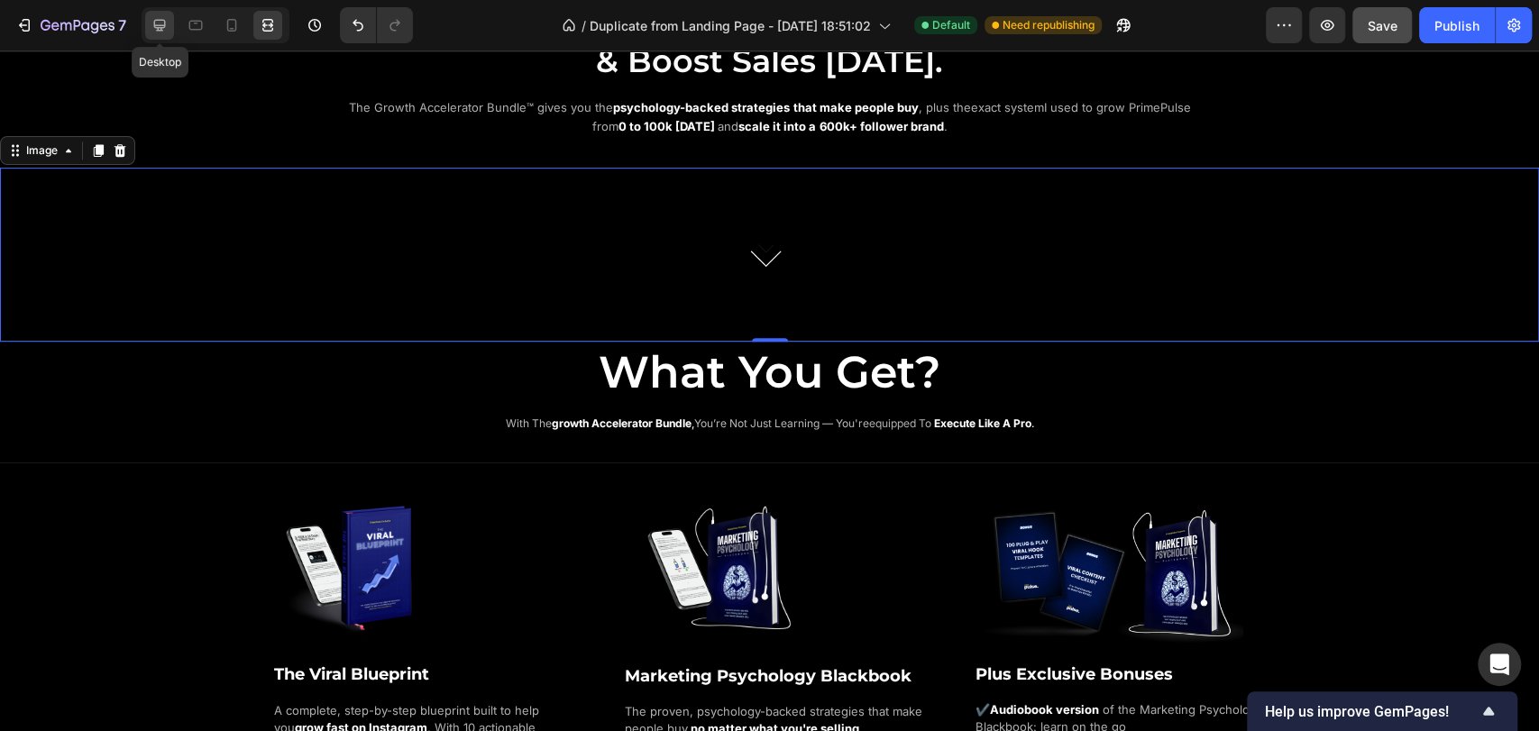
click at [158, 33] on icon at bounding box center [160, 25] width 18 height 18
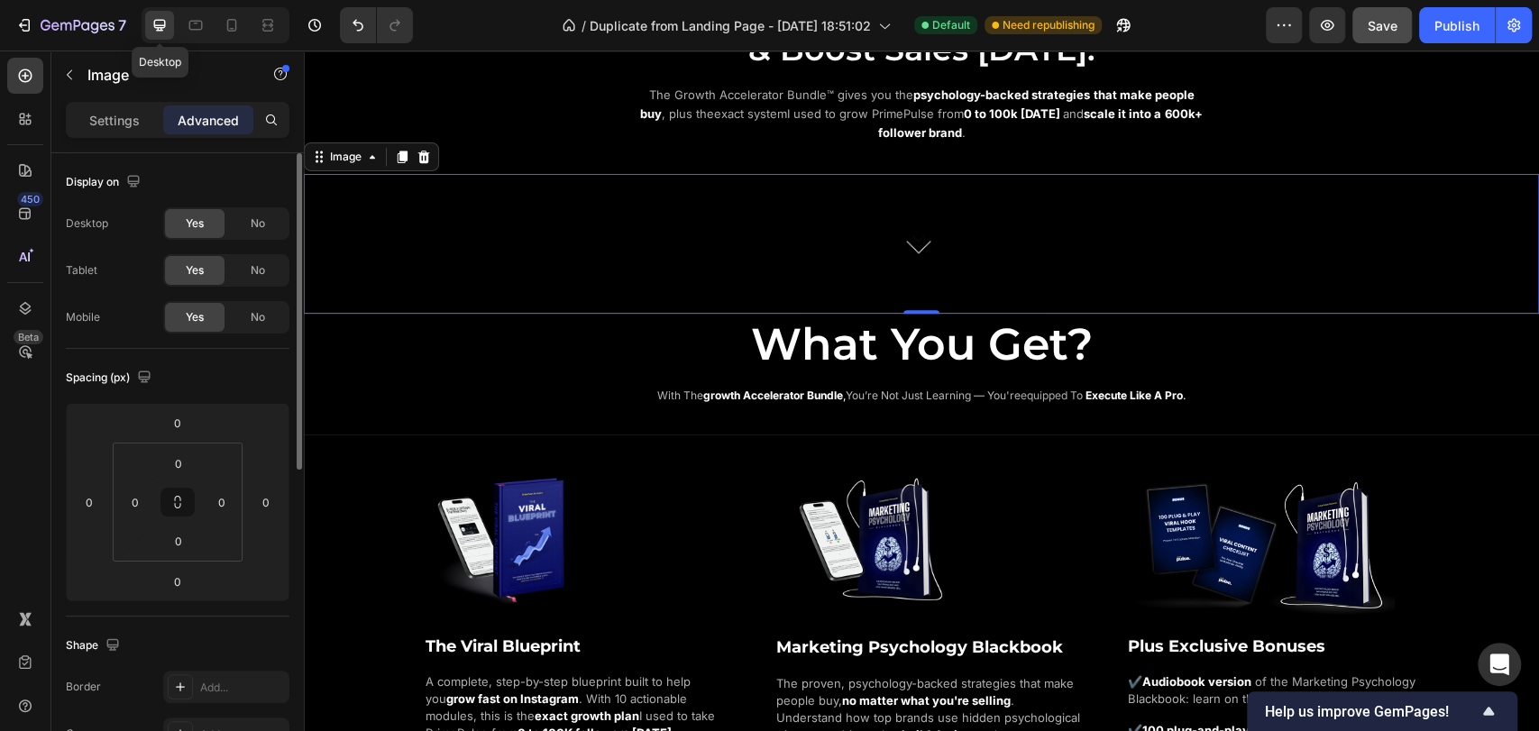
scroll to position [1026, 0]
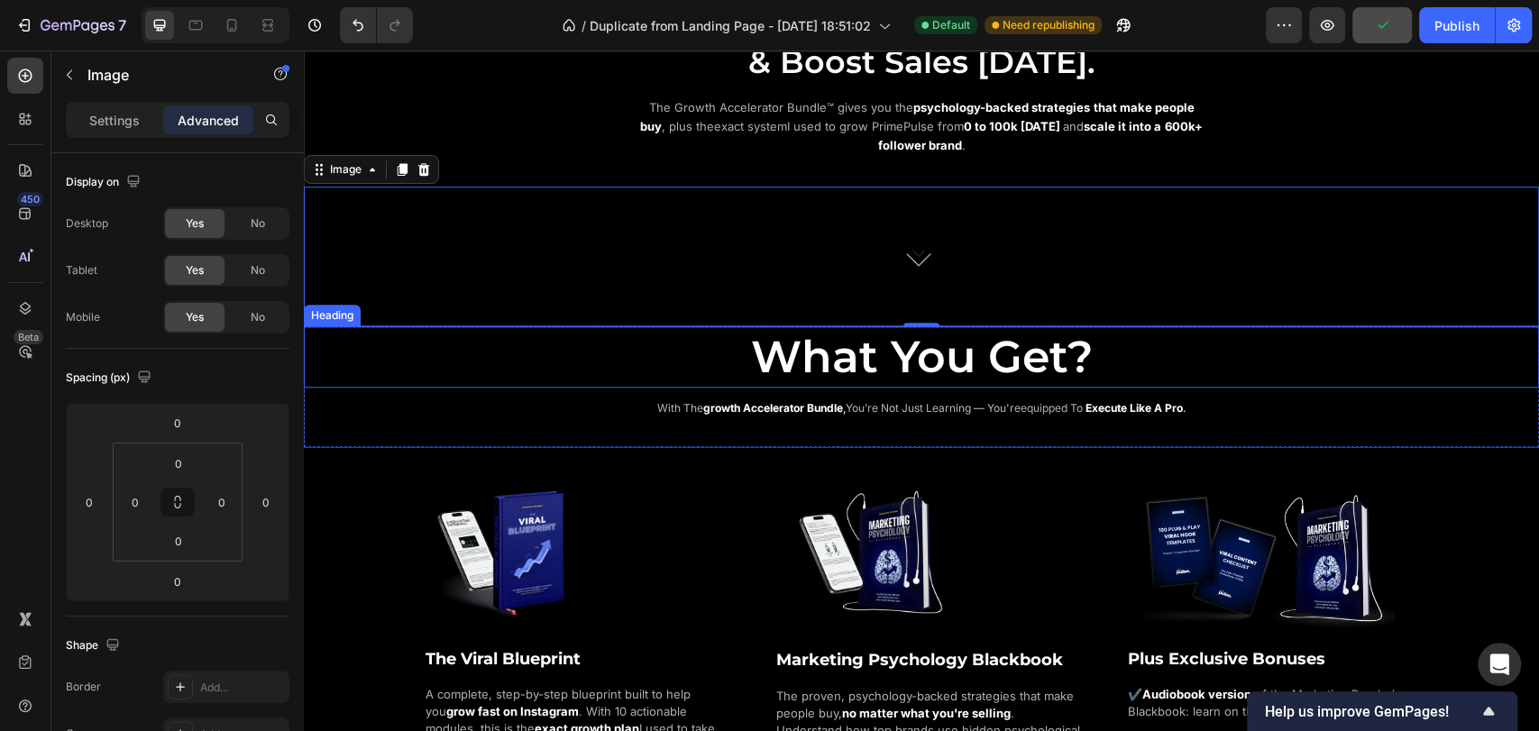
click at [579, 341] on h2 "What You Get?" at bounding box center [921, 356] width 1235 height 61
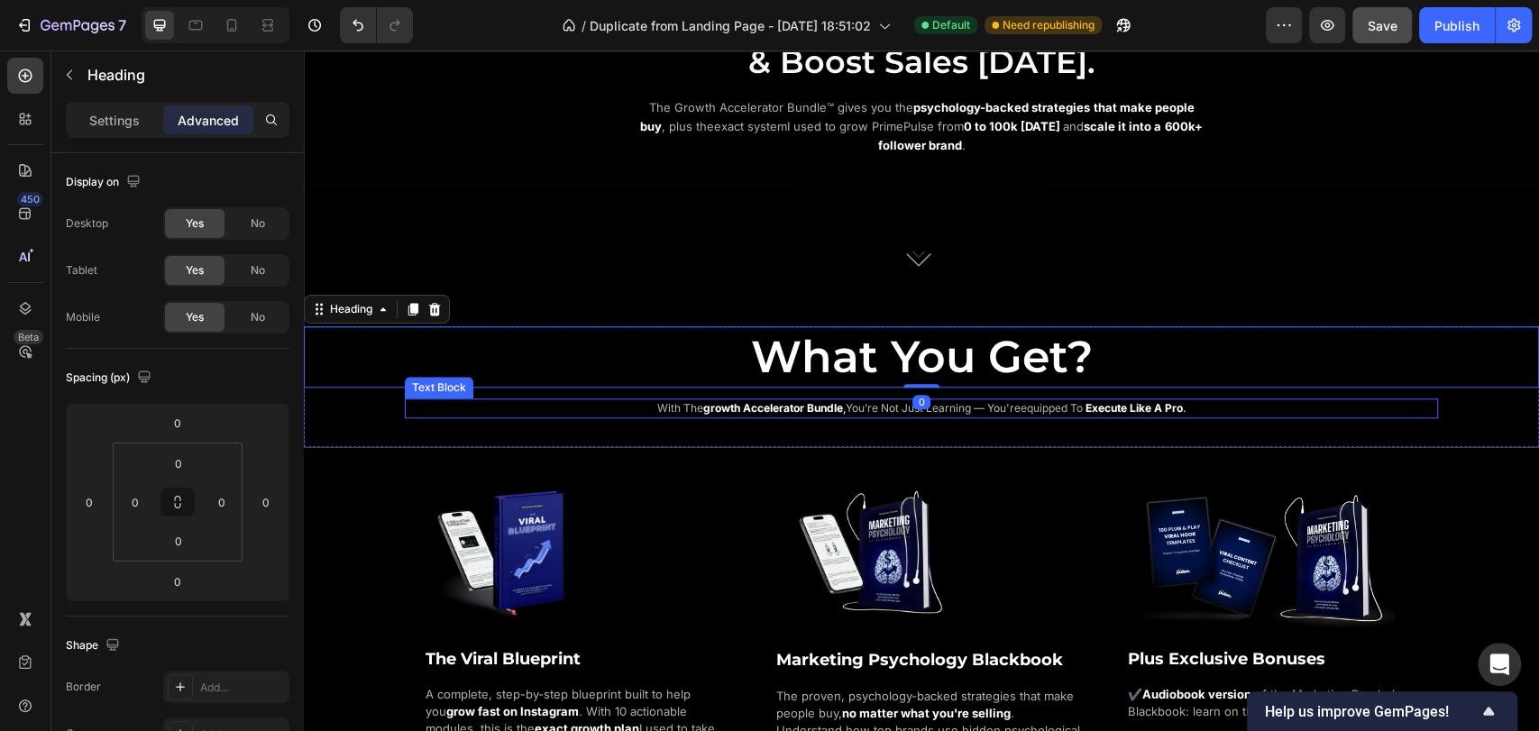
click at [671, 401] on span "with the" at bounding box center [680, 408] width 46 height 14
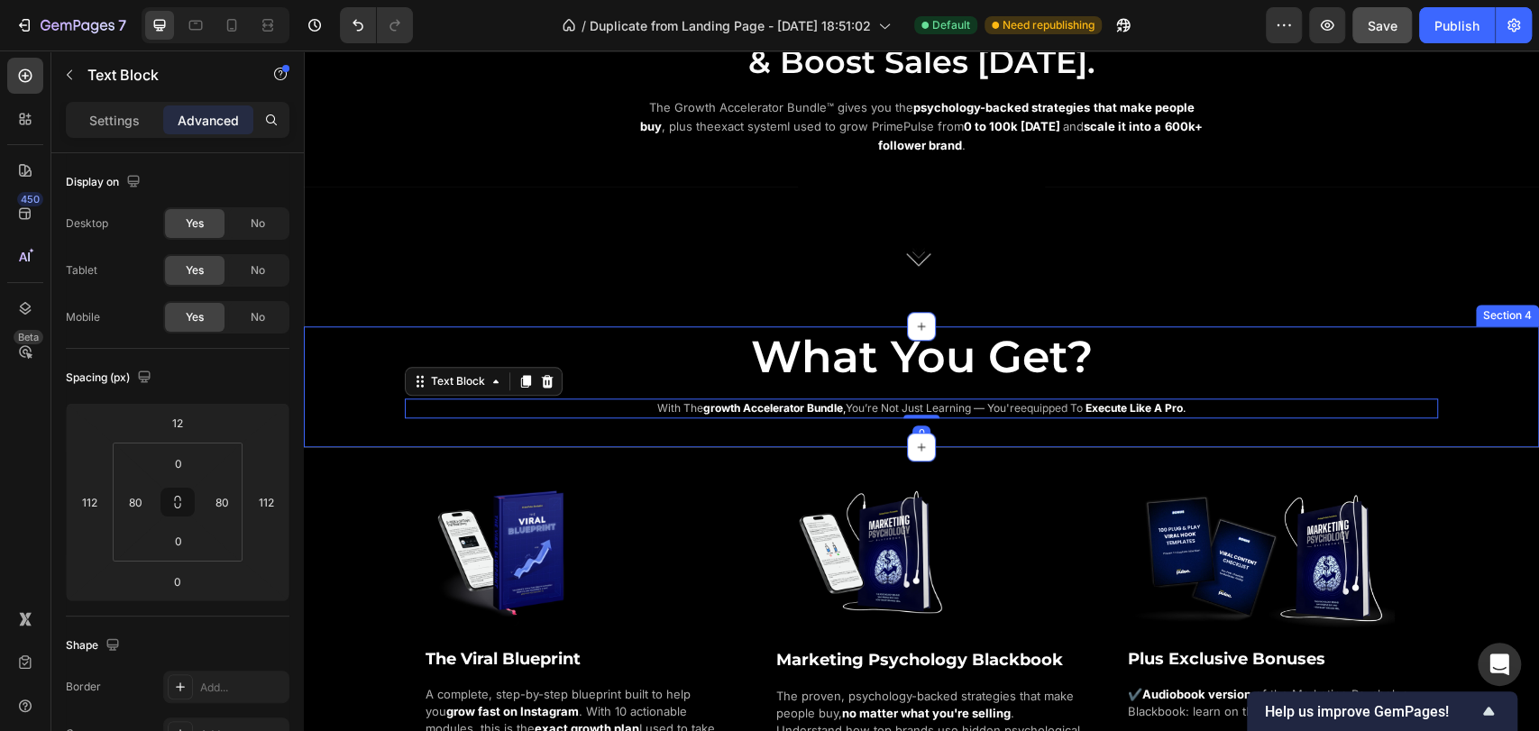
click at [674, 420] on div "What You Get? Heading with the growth accelerator bundle , you’re not just lear…" at bounding box center [921, 386] width 1235 height 121
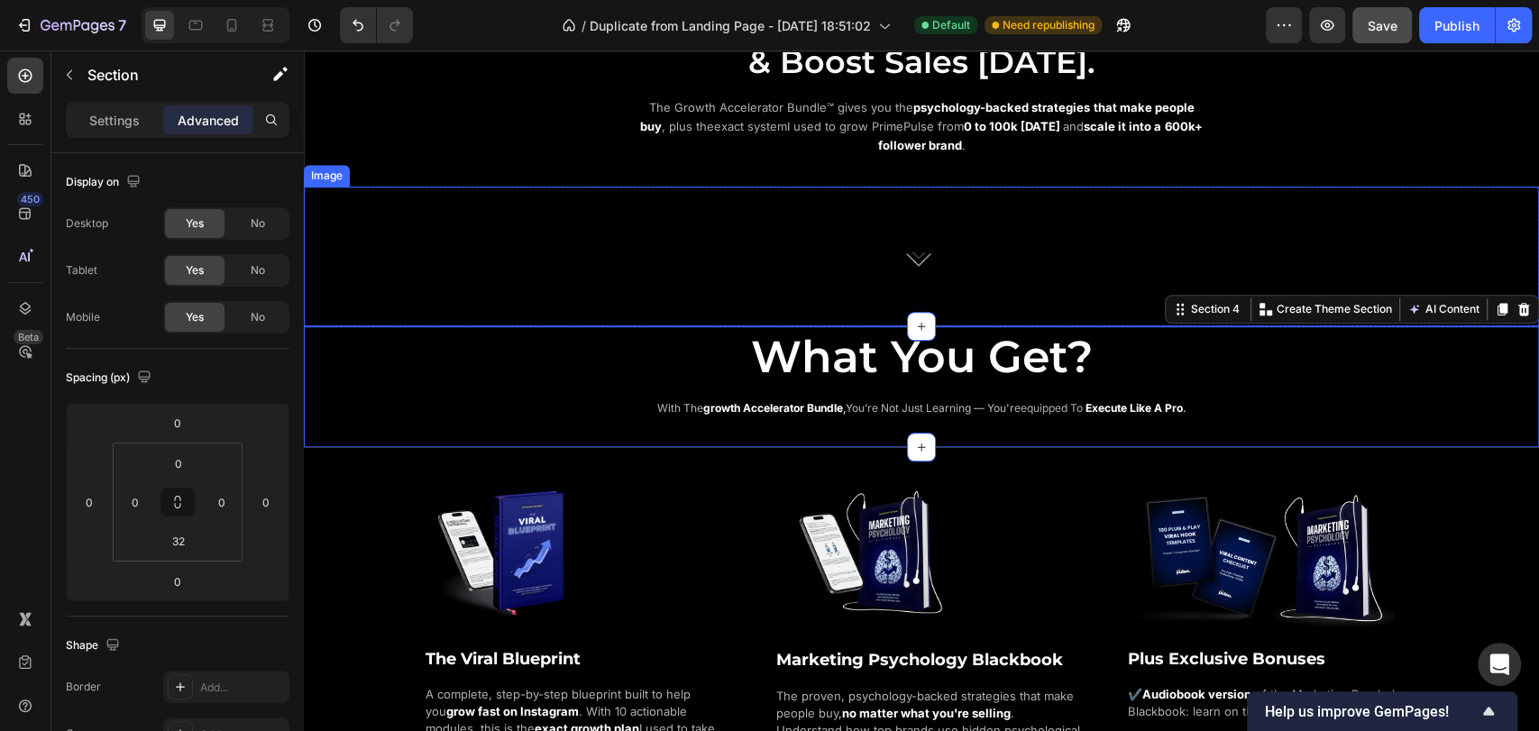
click at [944, 206] on img at bounding box center [921, 257] width 247 height 140
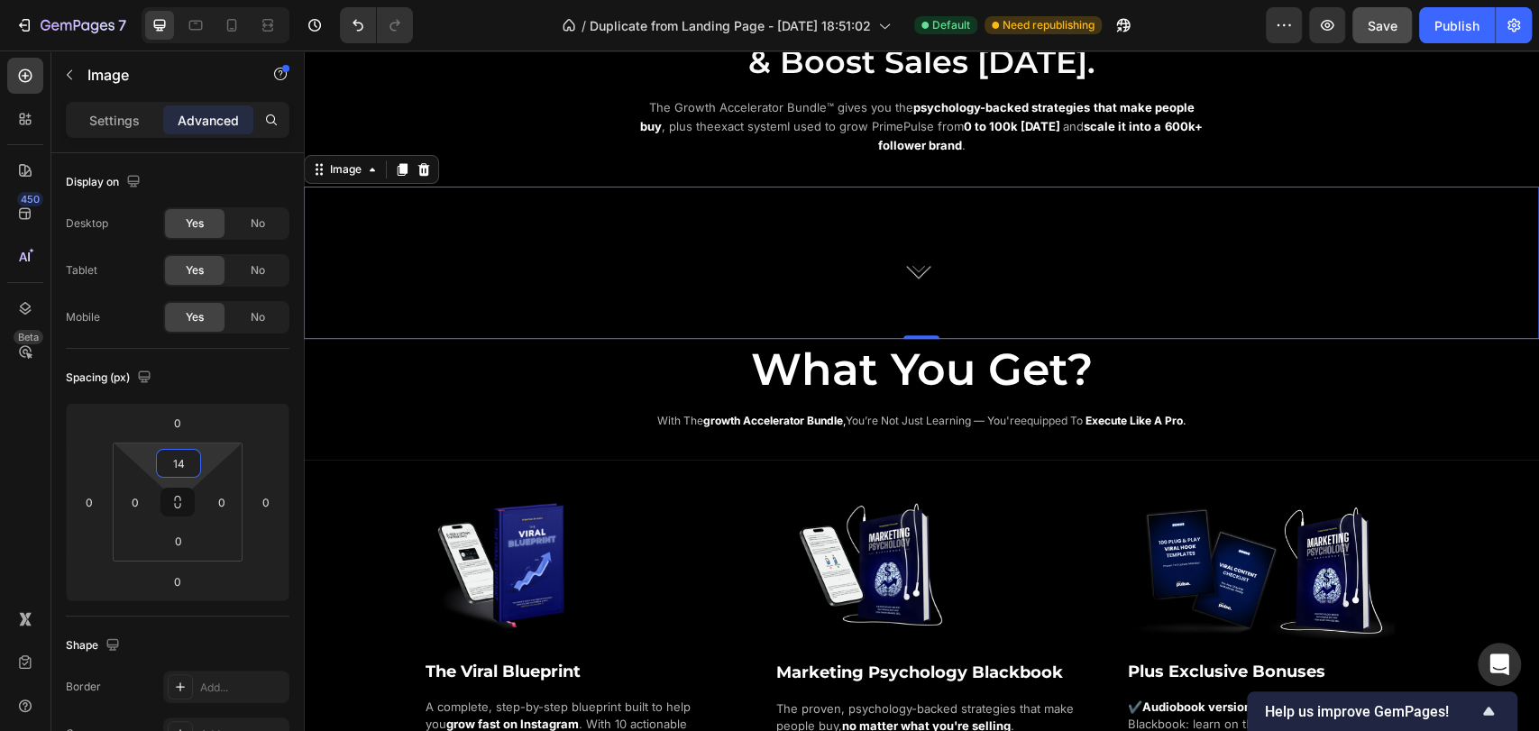
type input "16"
drag, startPoint x: 211, startPoint y: 463, endPoint x: 215, endPoint y: 454, distance: 9.7
click at [215, 0] on html "7 / Duplicate from Landing Page - [DATE] 18:51:02 Default Need republishing Pre…" at bounding box center [769, 0] width 1539 height 0
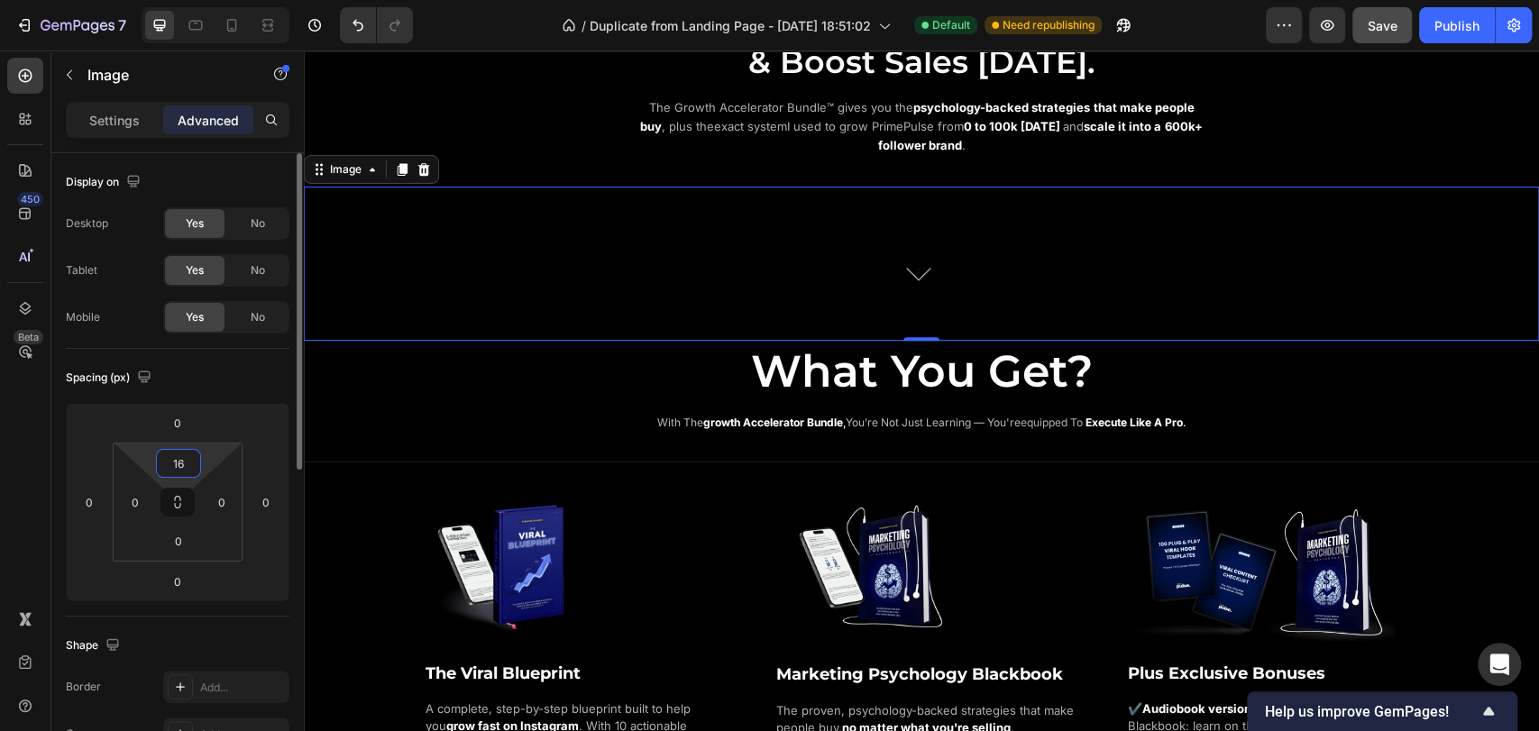
click at [228, 175] on div "Display on" at bounding box center [178, 182] width 224 height 29
click at [273, 18] on icon at bounding box center [268, 25] width 18 height 18
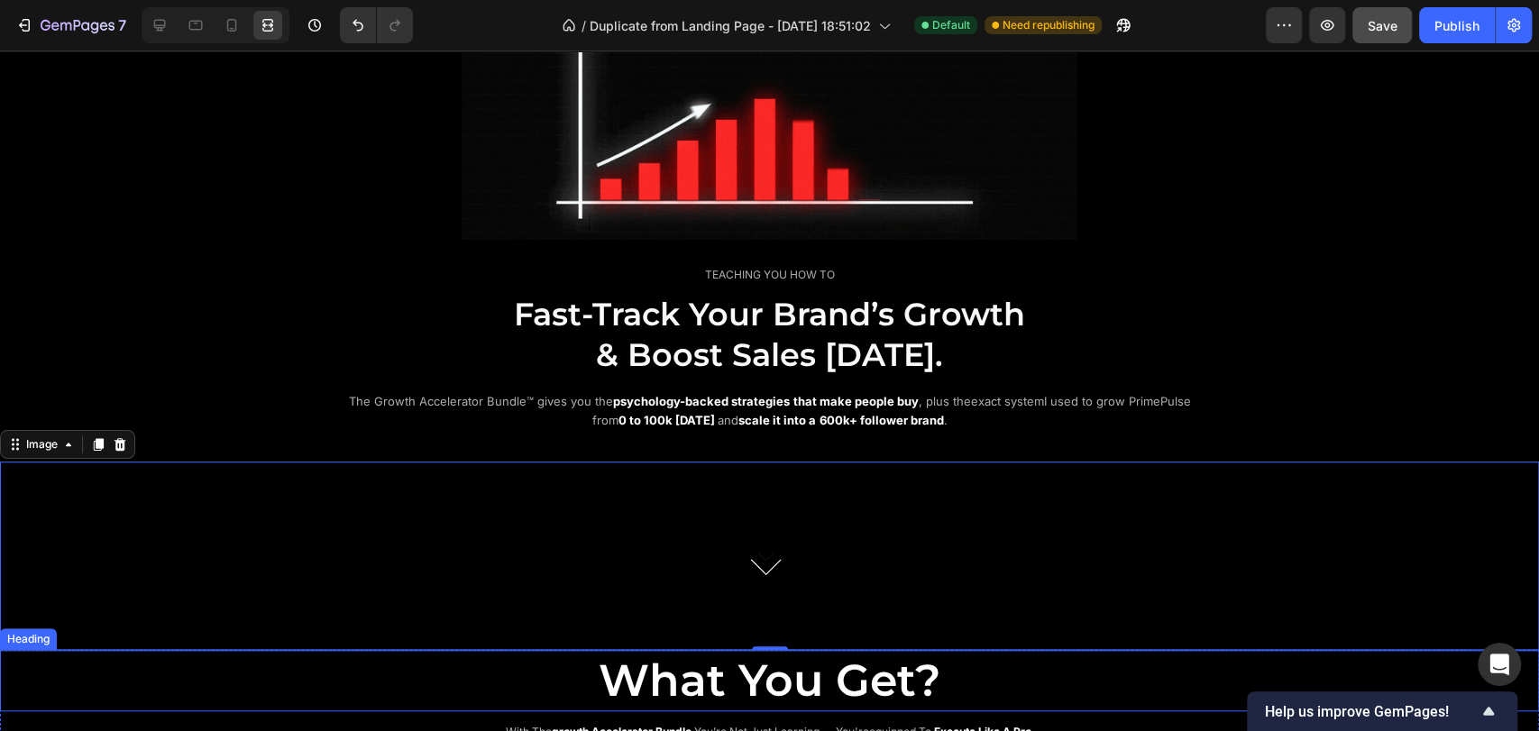
scroll to position [794, 0]
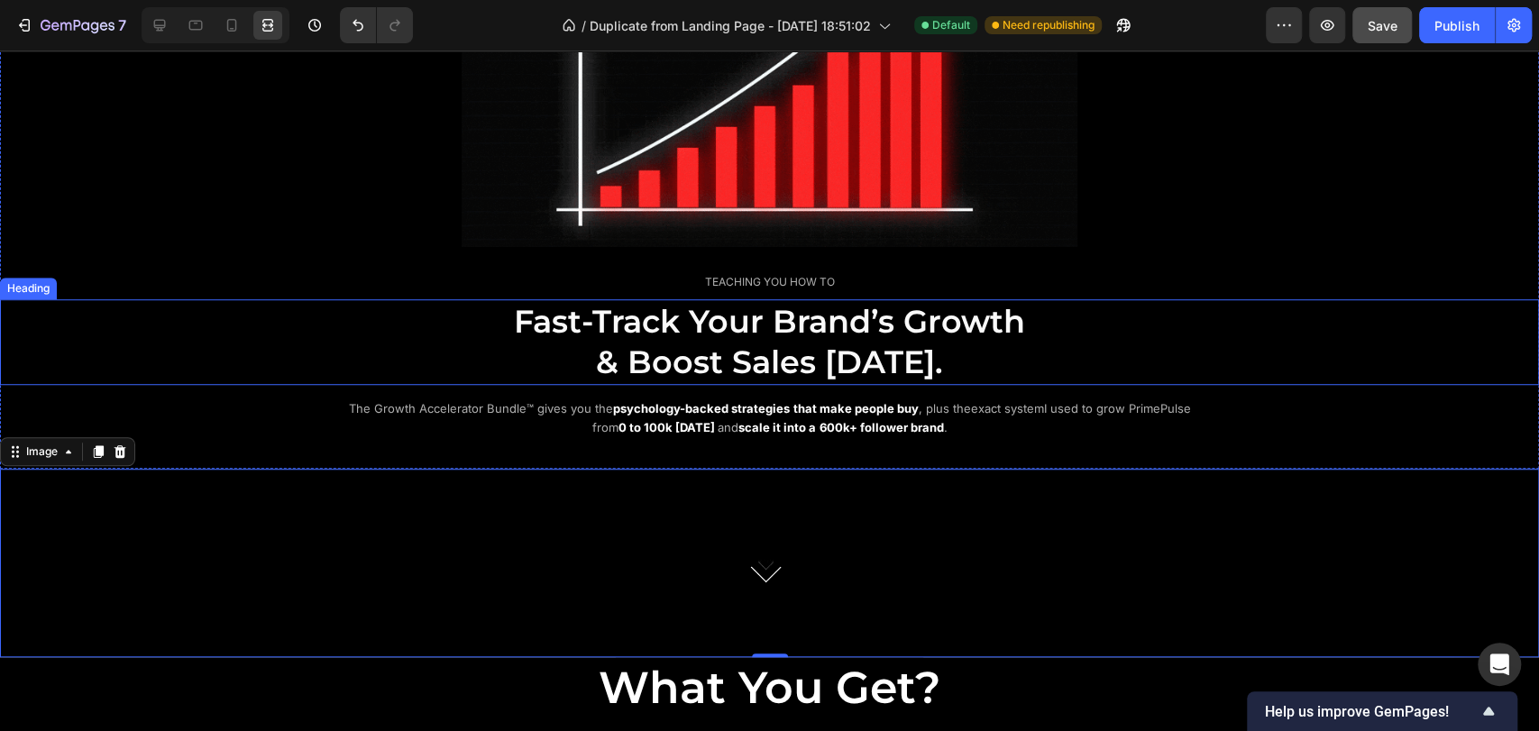
click at [301, 292] on div "Image TEACHING YOU HOW TO Text Block Fast-Track Your Brand’s Growth & Boost Sal…" at bounding box center [769, 170] width 1539 height 538
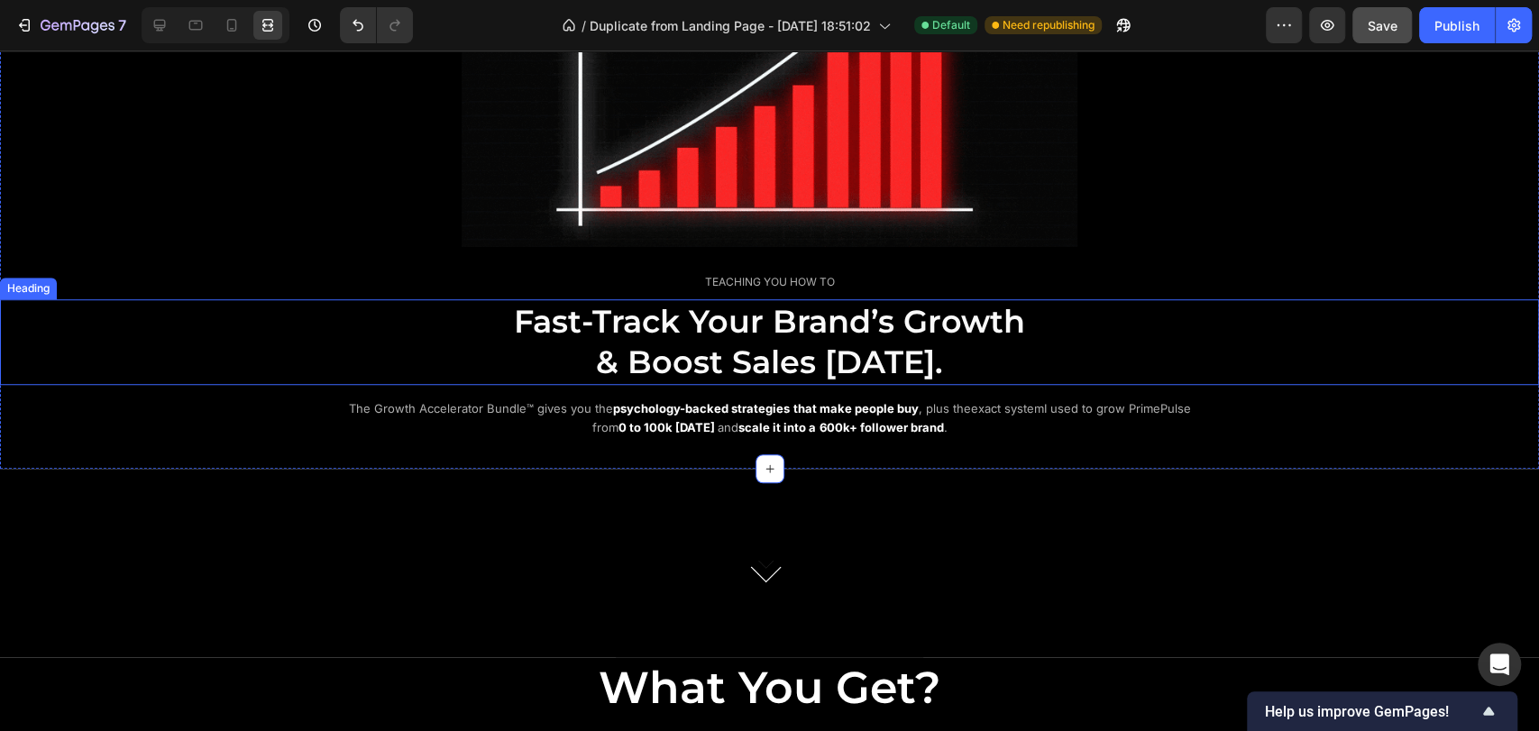
click at [439, 338] on h2 "Fast-Track Your Brand’s Growth & Boost Sales [DATE]." at bounding box center [770, 342] width 1082 height 86
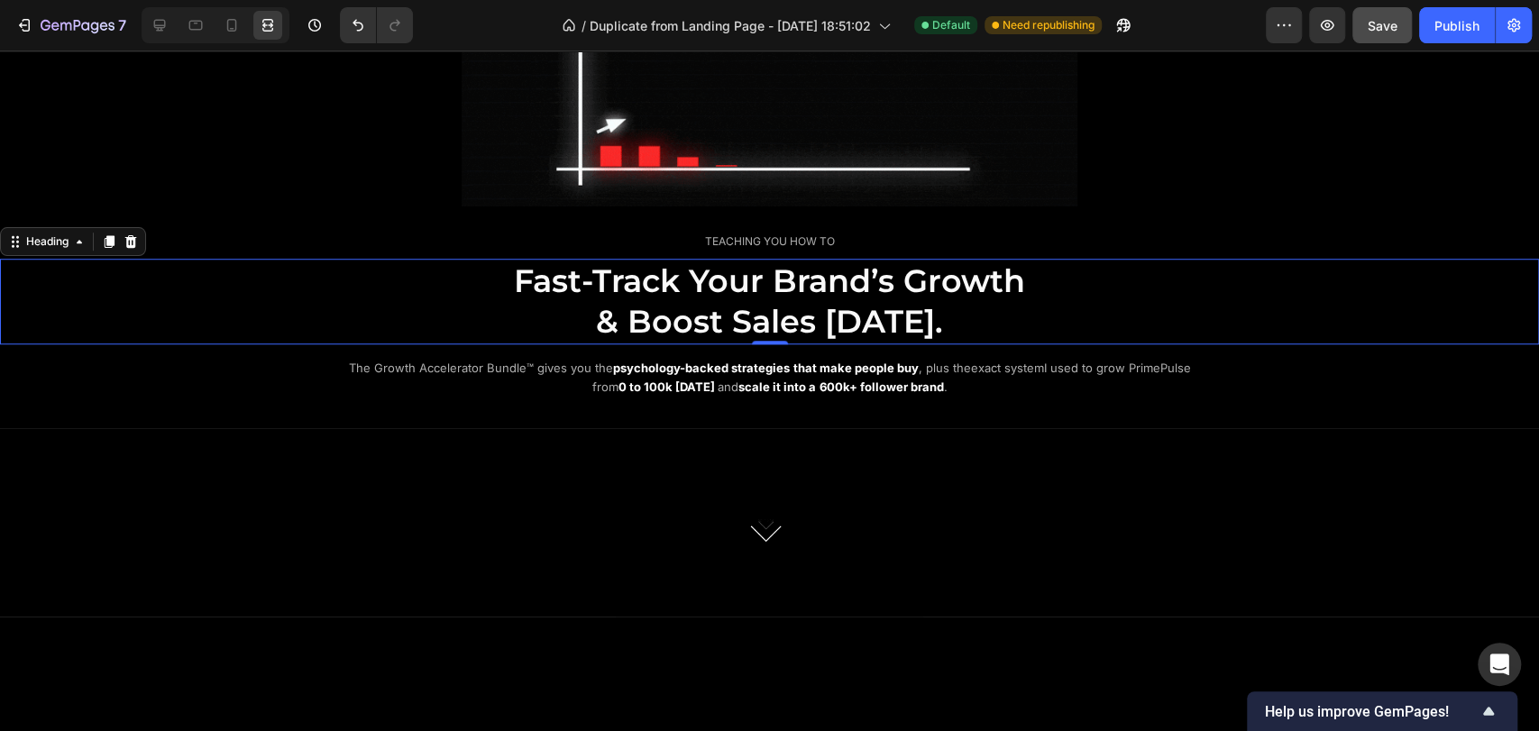
scroll to position [593, 0]
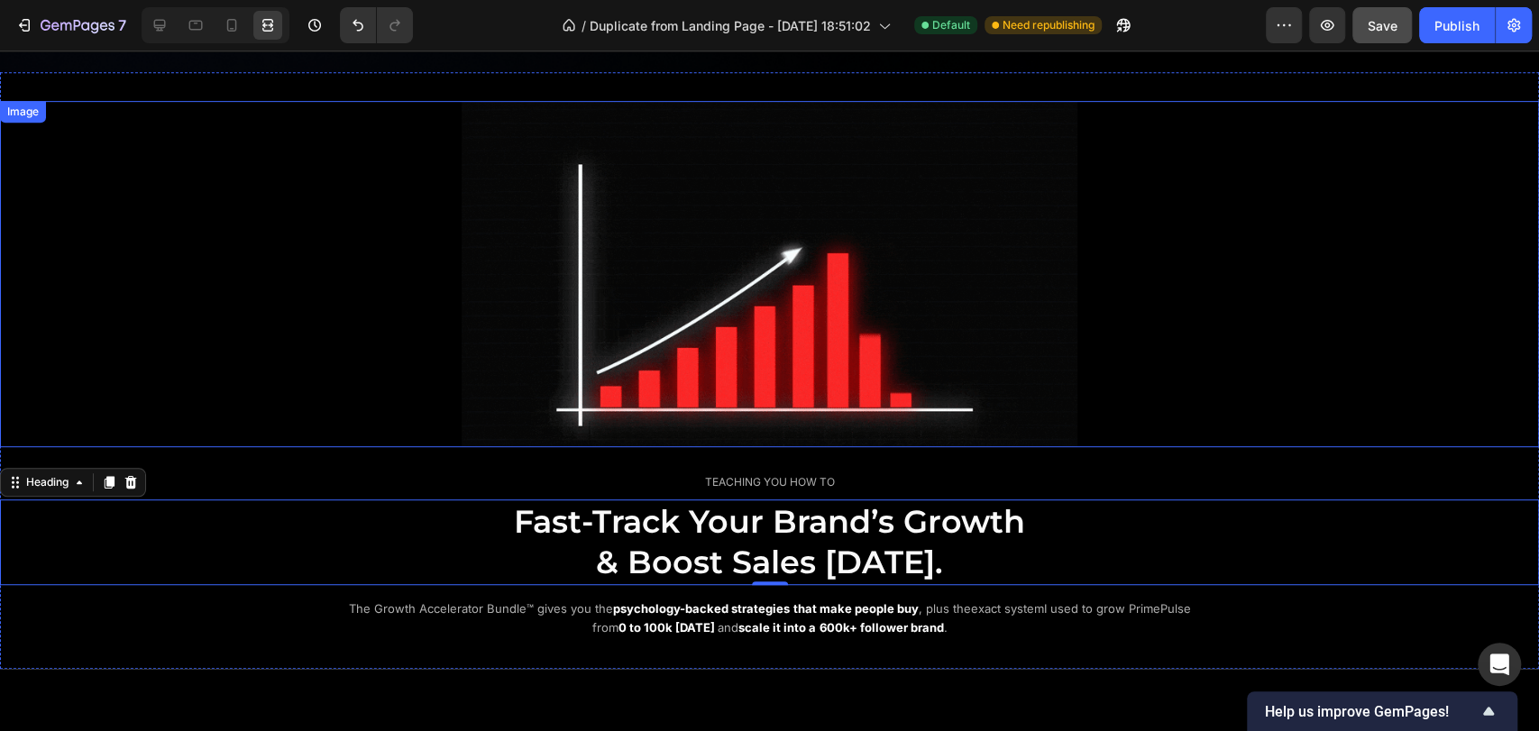
click at [1275, 230] on div at bounding box center [769, 274] width 1539 height 346
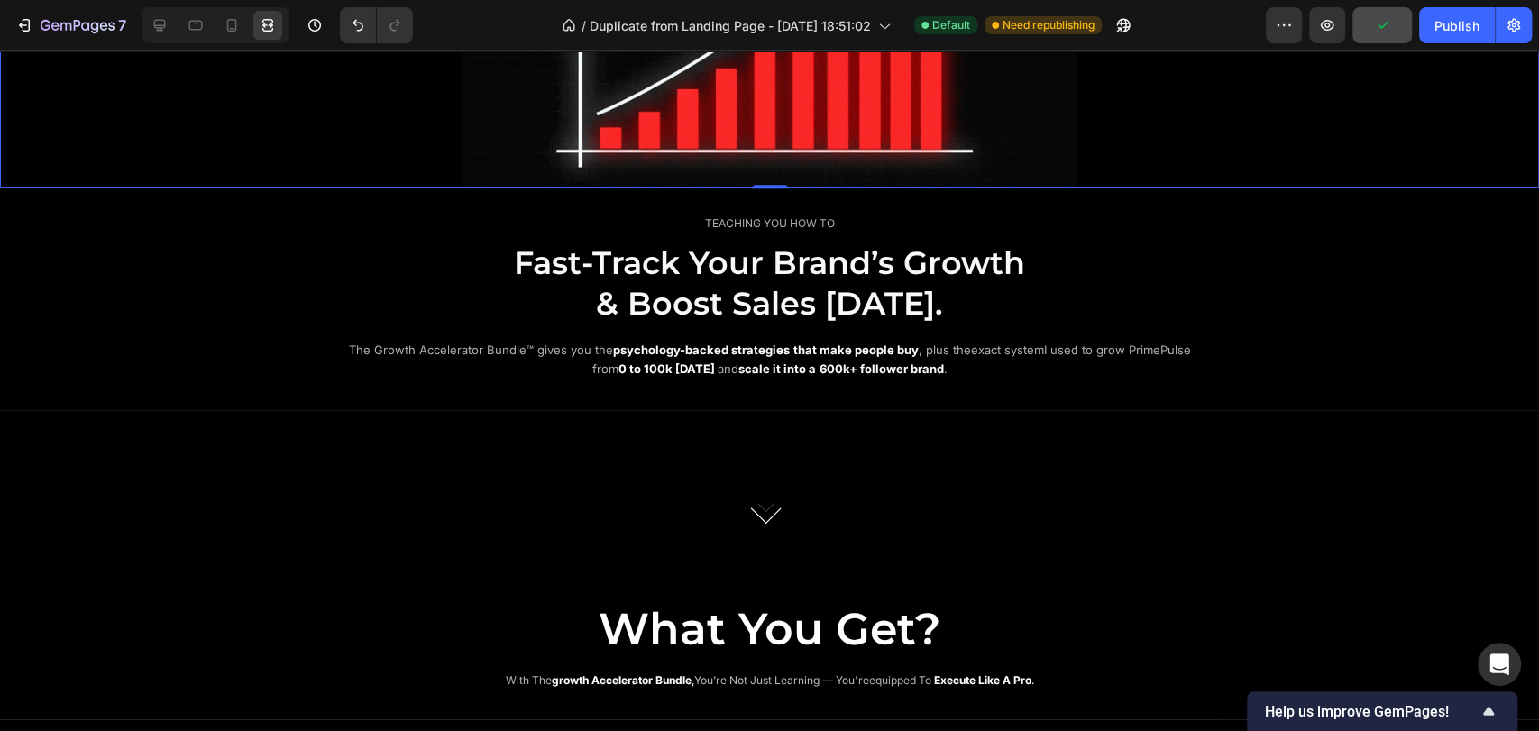
scroll to position [995, 0]
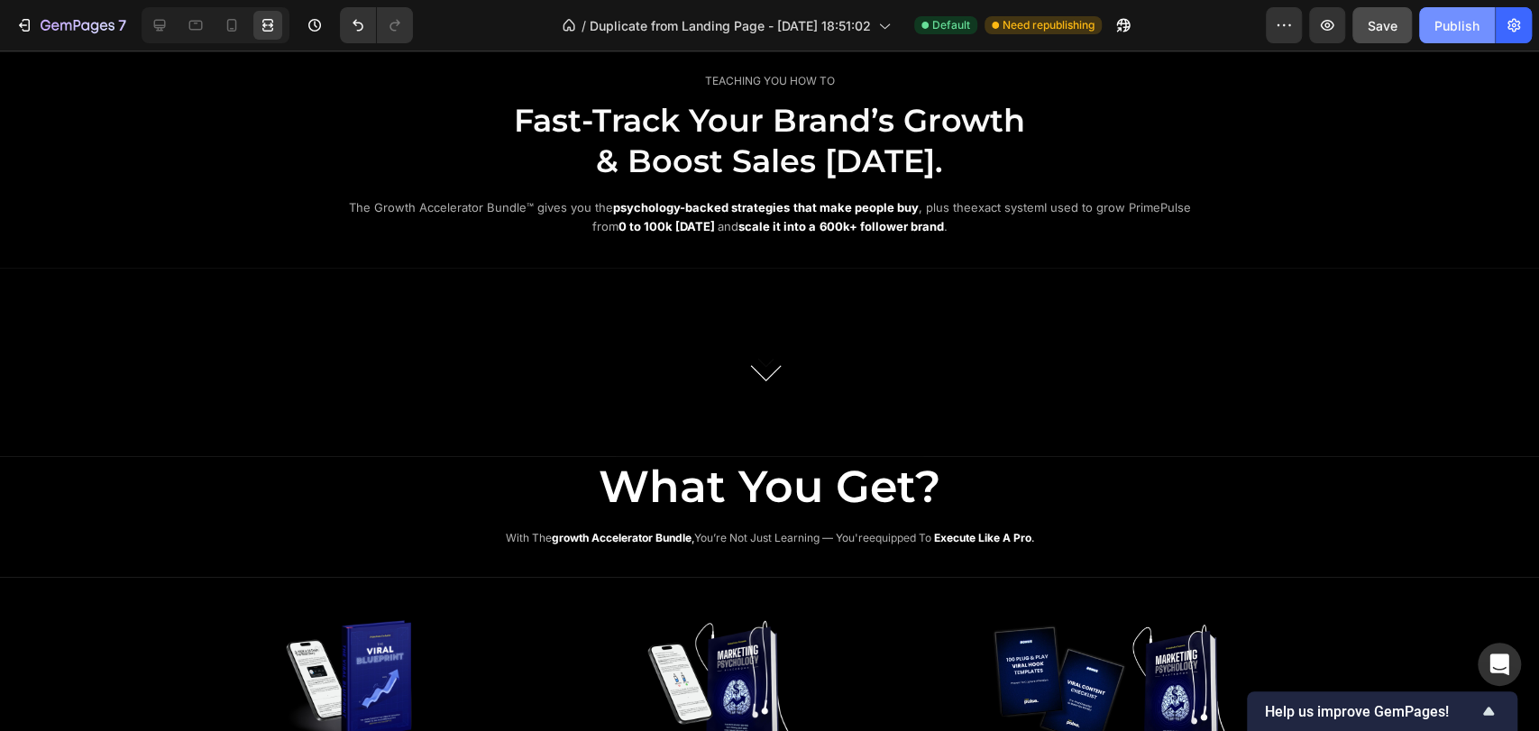
click at [1456, 29] on div "Publish" at bounding box center [1457, 25] width 45 height 19
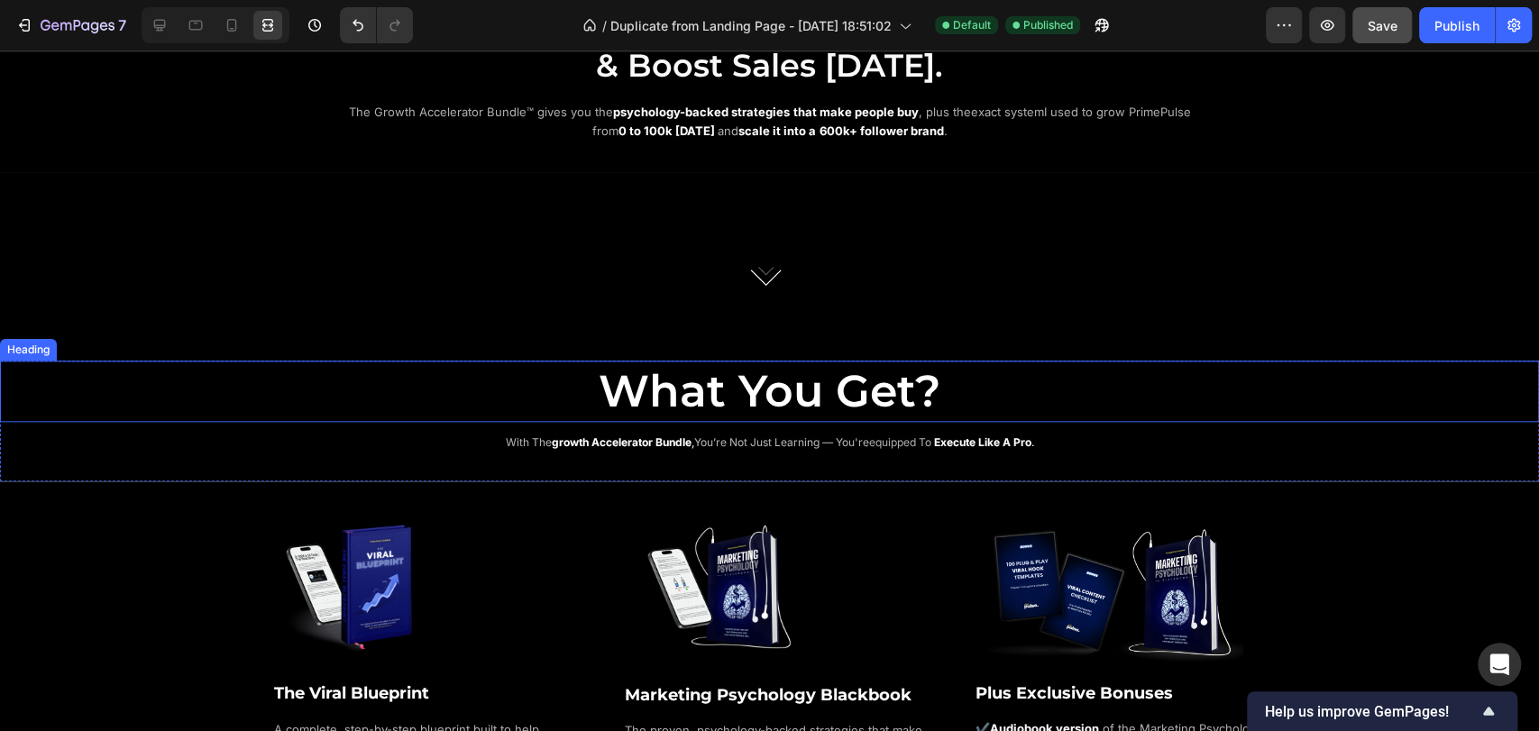
scroll to position [1095, 0]
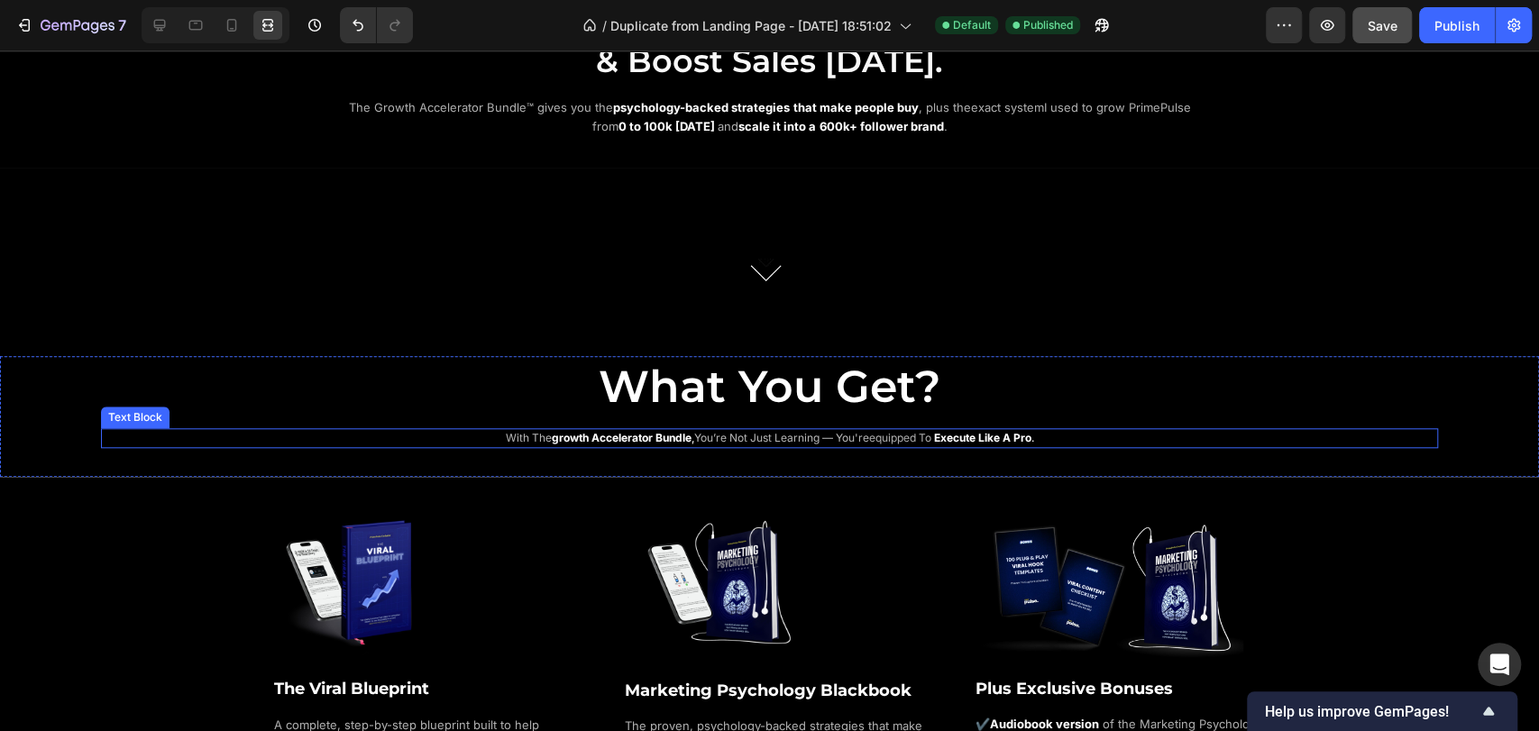
click at [884, 437] on span "equipped to" at bounding box center [900, 438] width 62 height 14
click at [162, 20] on icon at bounding box center [160, 26] width 12 height 12
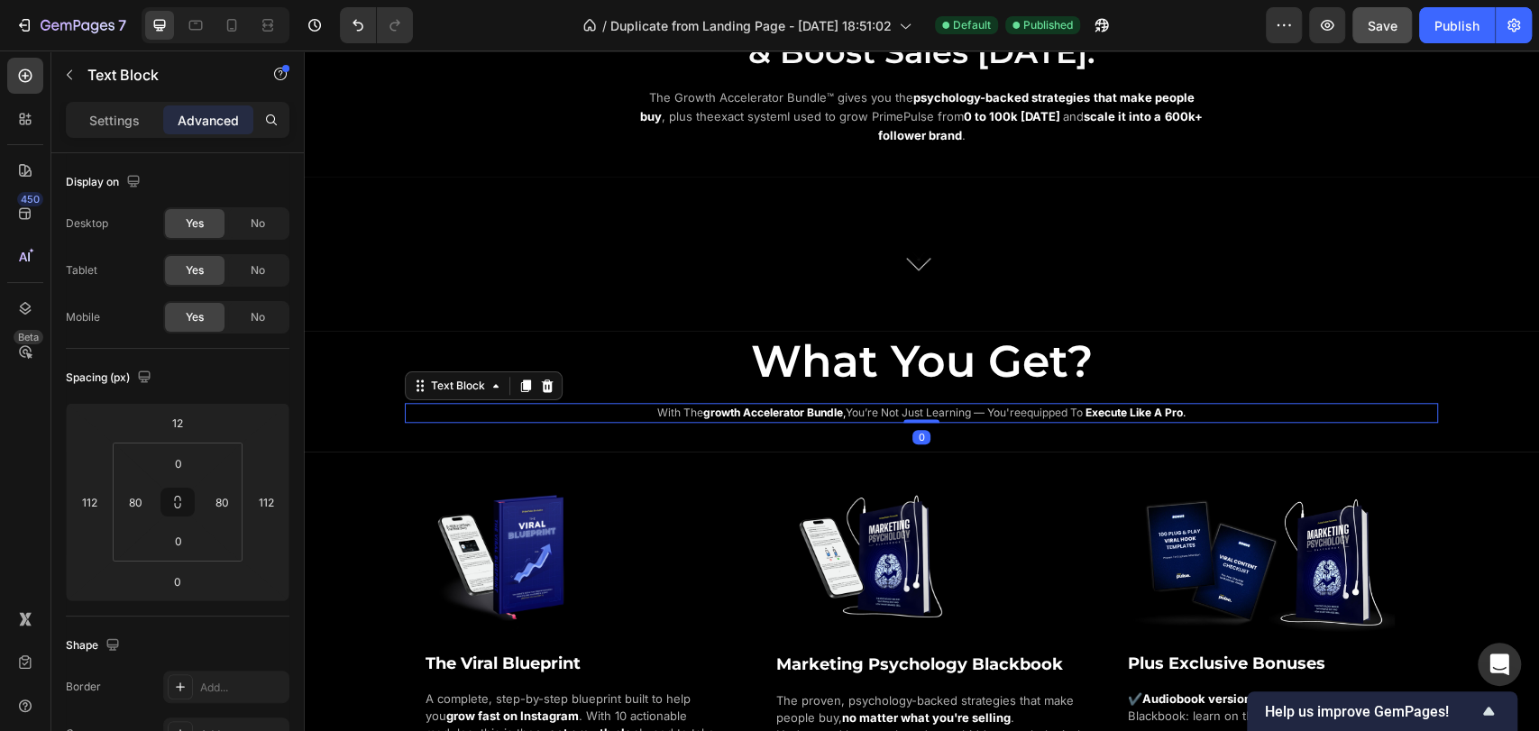
scroll to position [1026, 0]
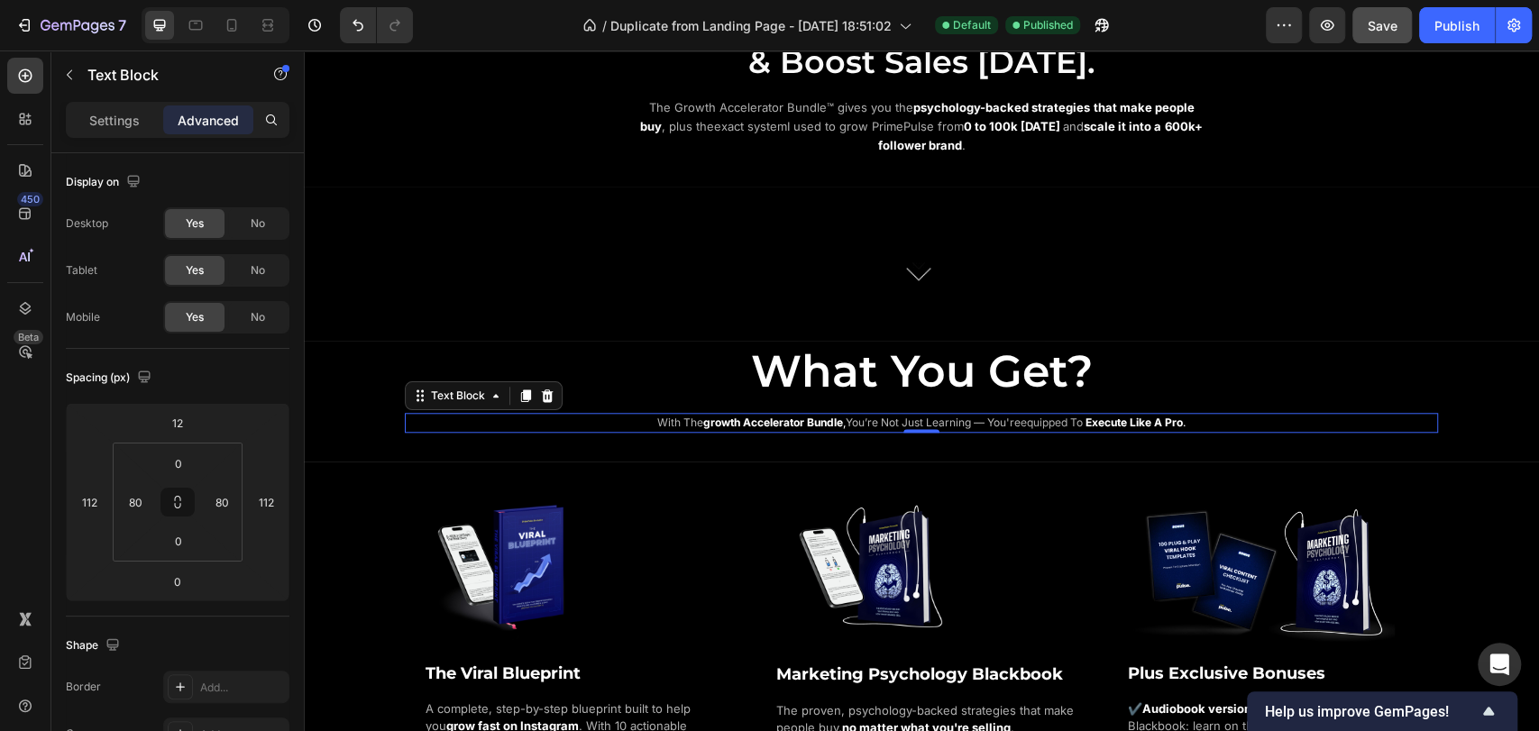
click at [768, 416] on strong "growth accelerator bundle" at bounding box center [773, 423] width 140 height 14
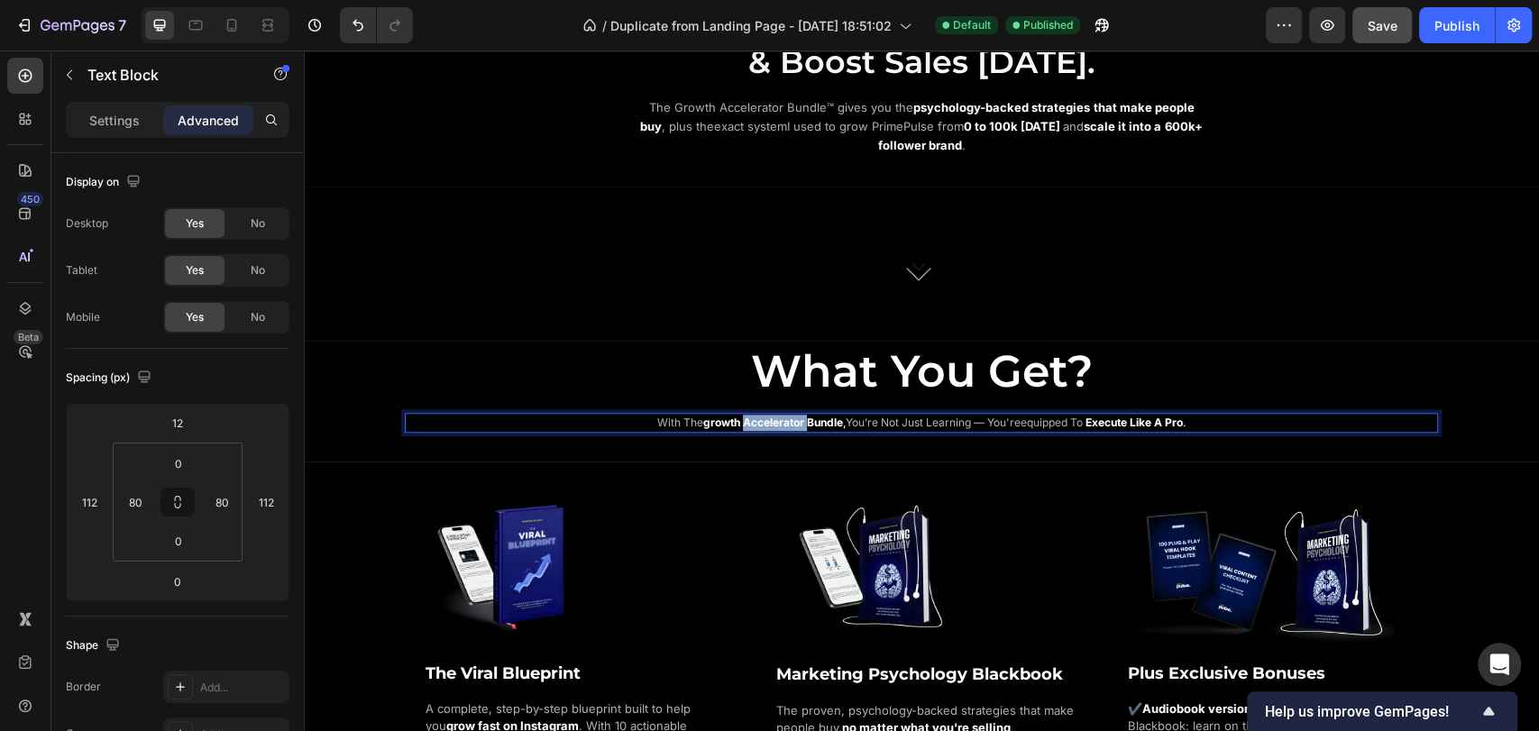
click at [768, 416] on strong "growth accelerator bundle" at bounding box center [773, 423] width 140 height 14
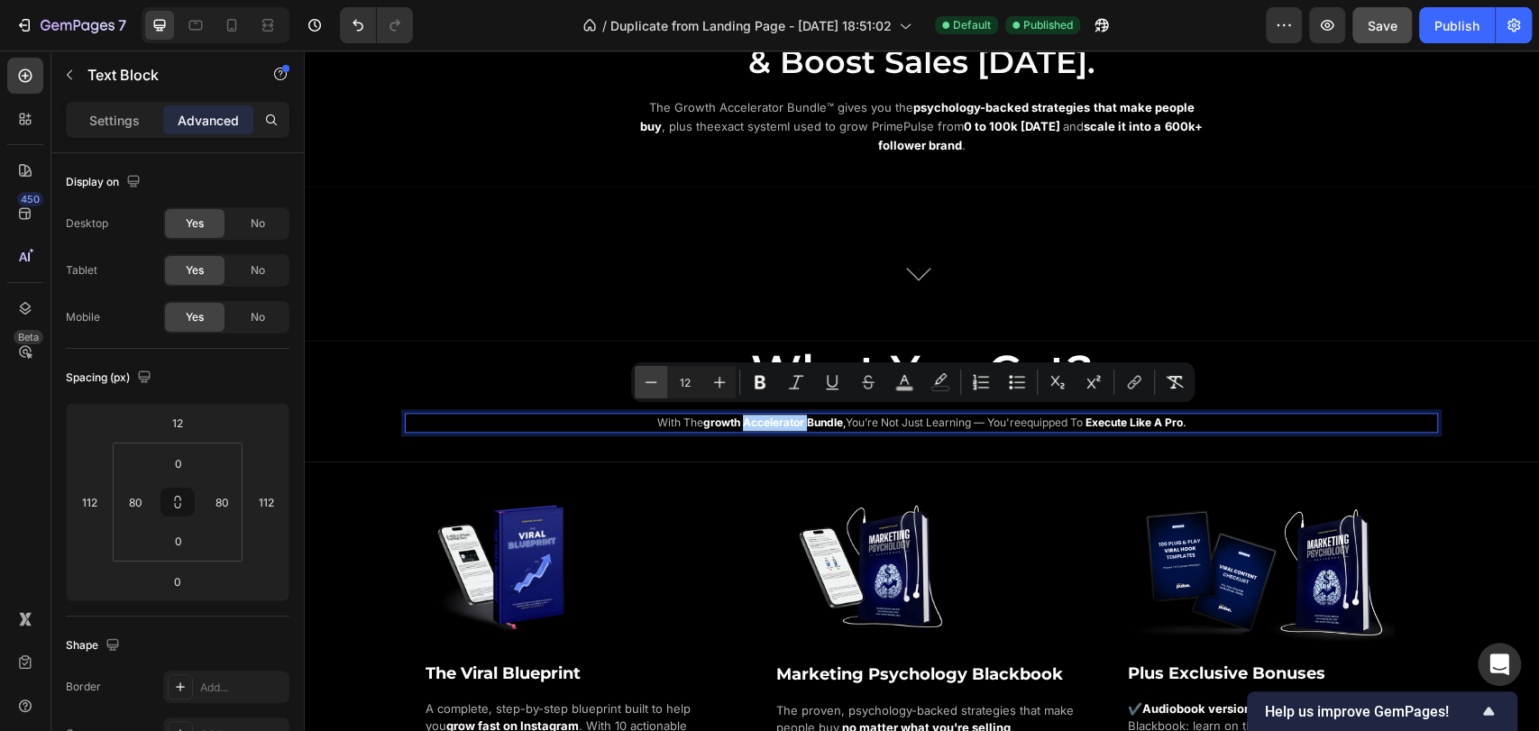
click at [651, 387] on icon "Editor contextual toolbar" at bounding box center [651, 382] width 18 height 18
type input "11"
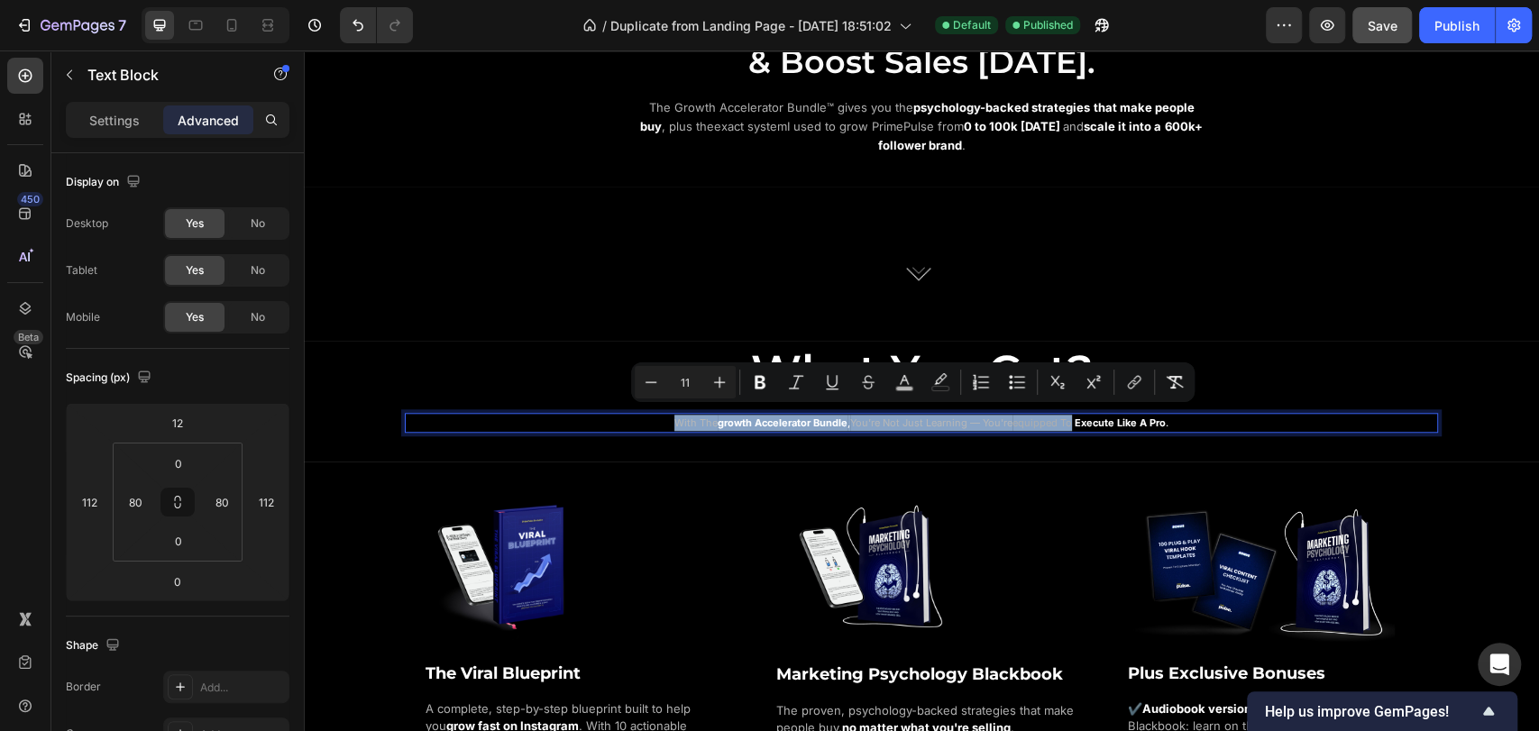
click at [1242, 415] on p "with the growth accelerator bundle , you’re not just learning — you're equipped…" at bounding box center [922, 423] width 886 height 16
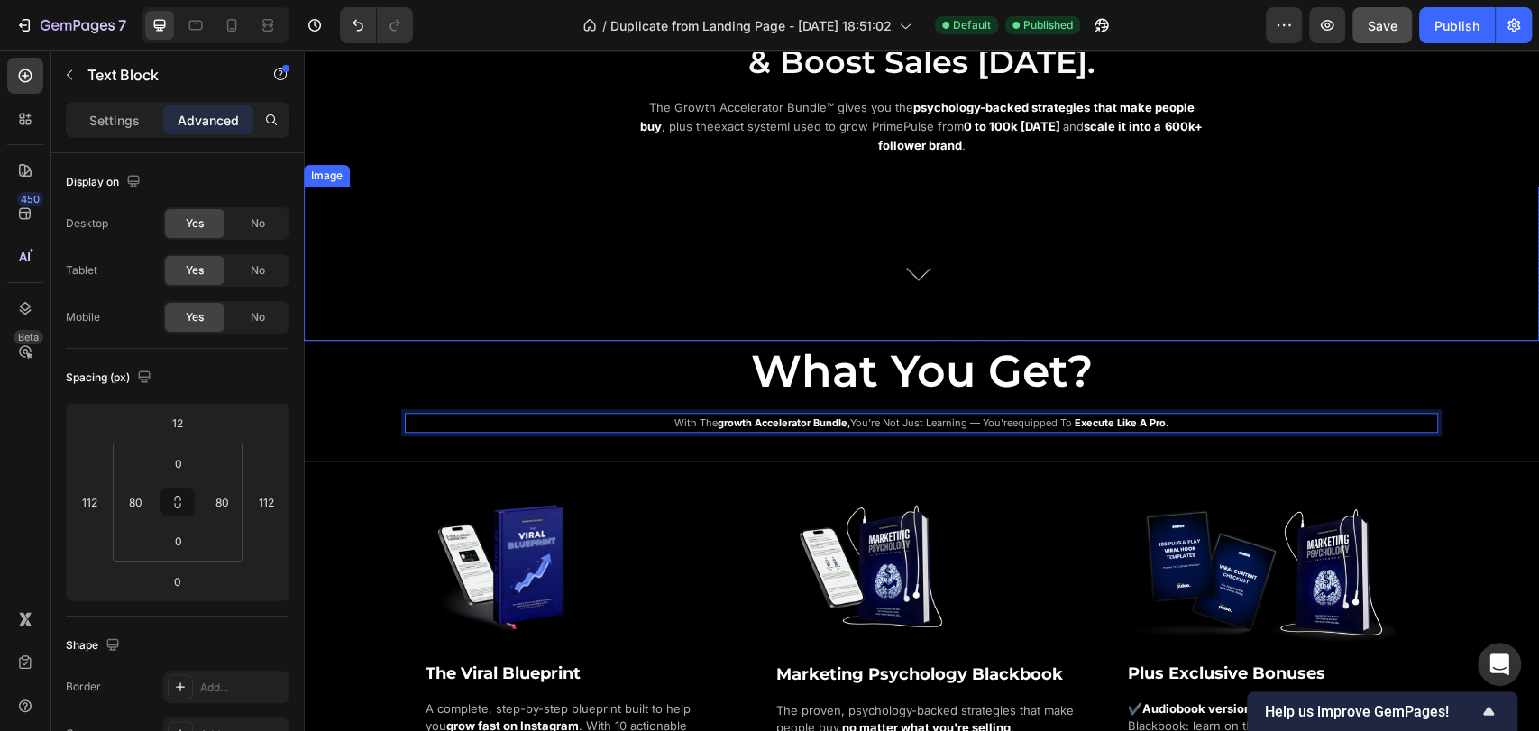
click at [603, 305] on div at bounding box center [921, 271] width 1235 height 140
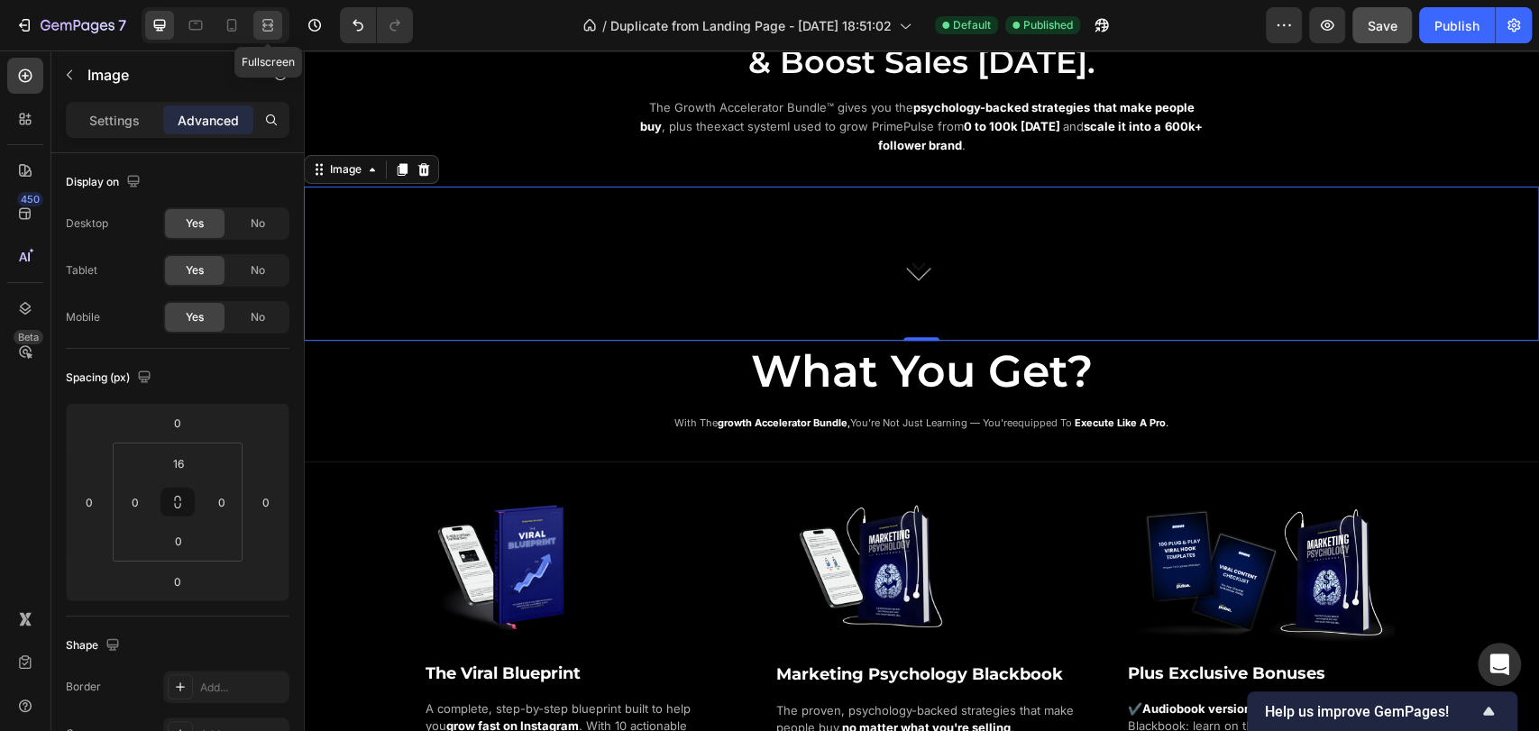
click at [260, 29] on icon at bounding box center [268, 25] width 18 height 18
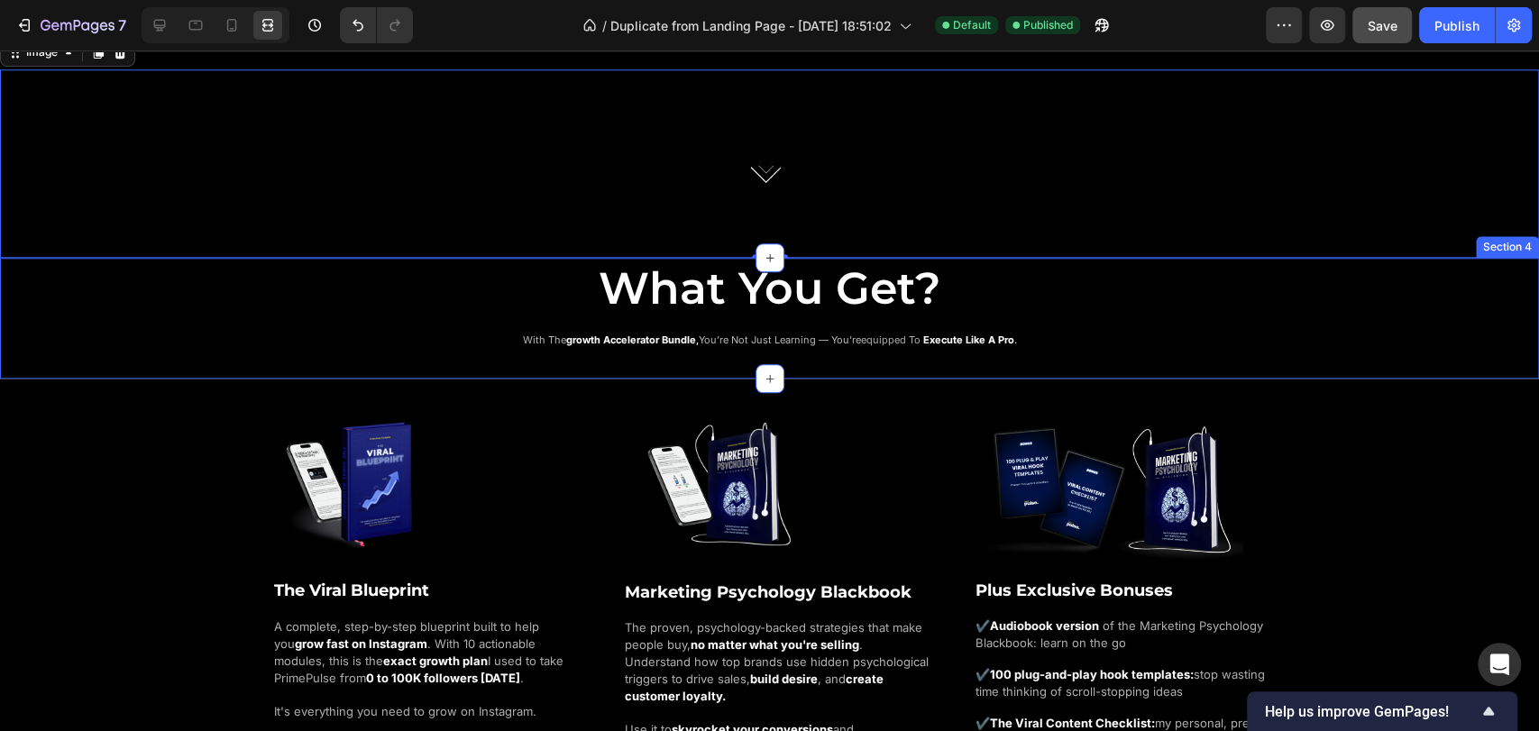
scroll to position [1195, 0]
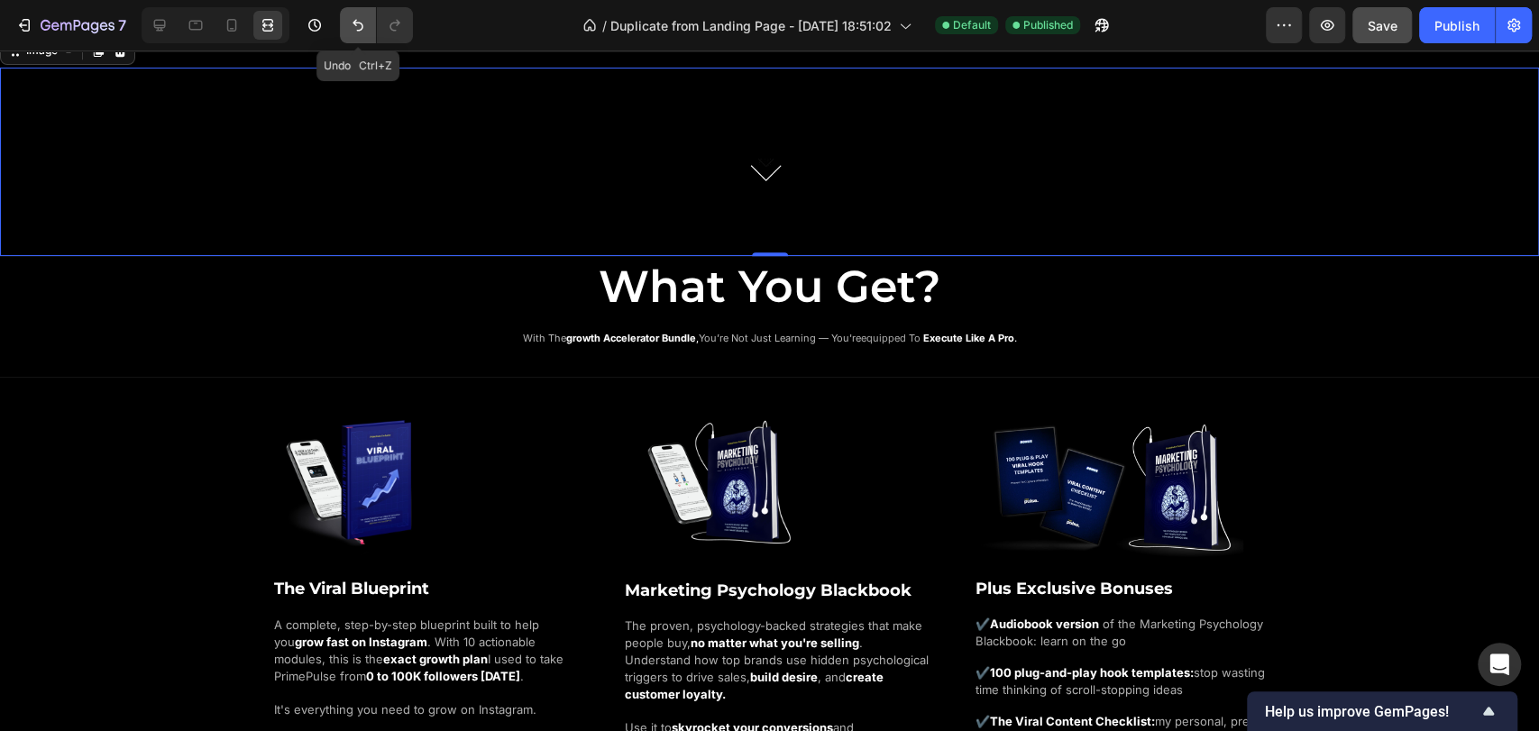
click at [361, 23] on icon "Undo/Redo" at bounding box center [358, 26] width 11 height 12
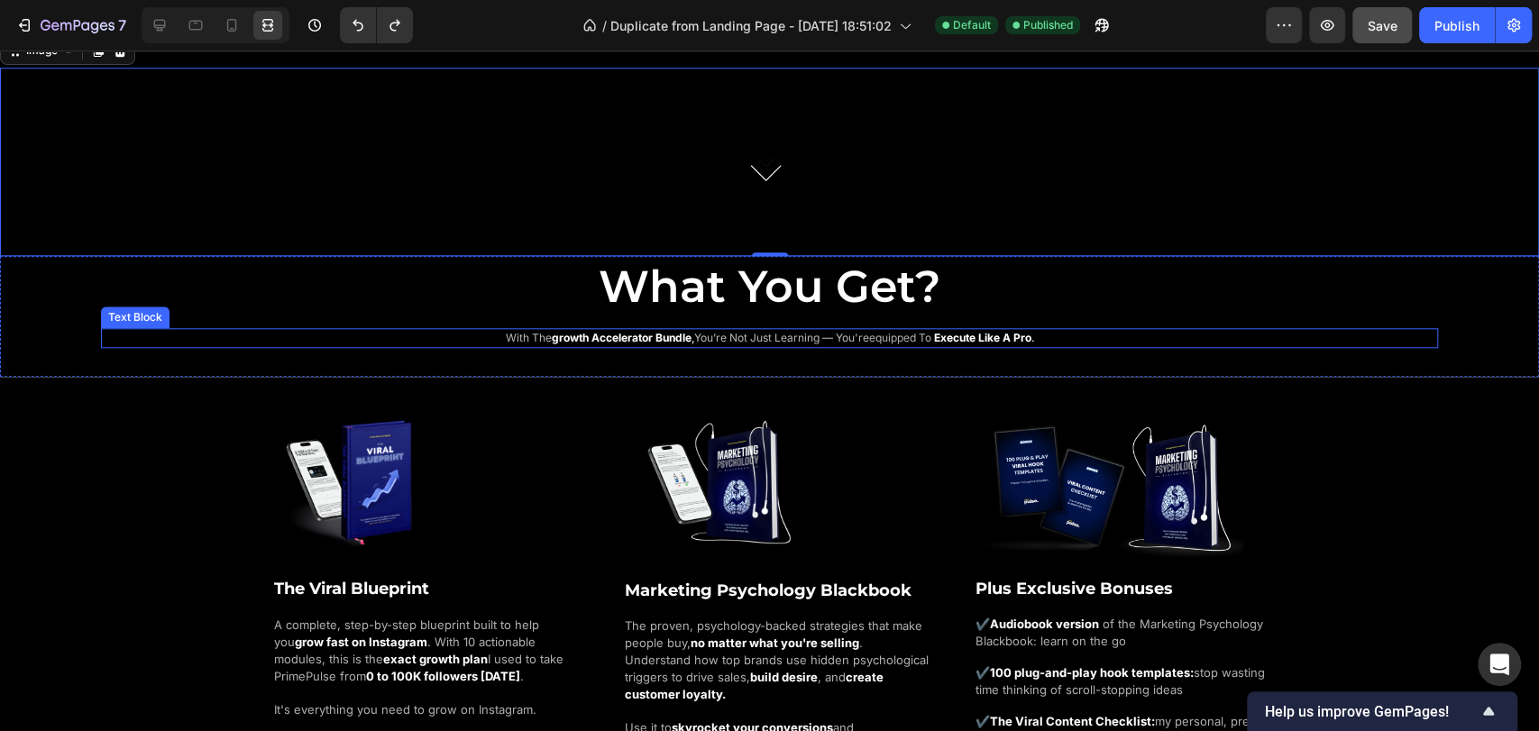
click at [822, 334] on span "you’re not just learning — you're" at bounding box center [781, 338] width 175 height 14
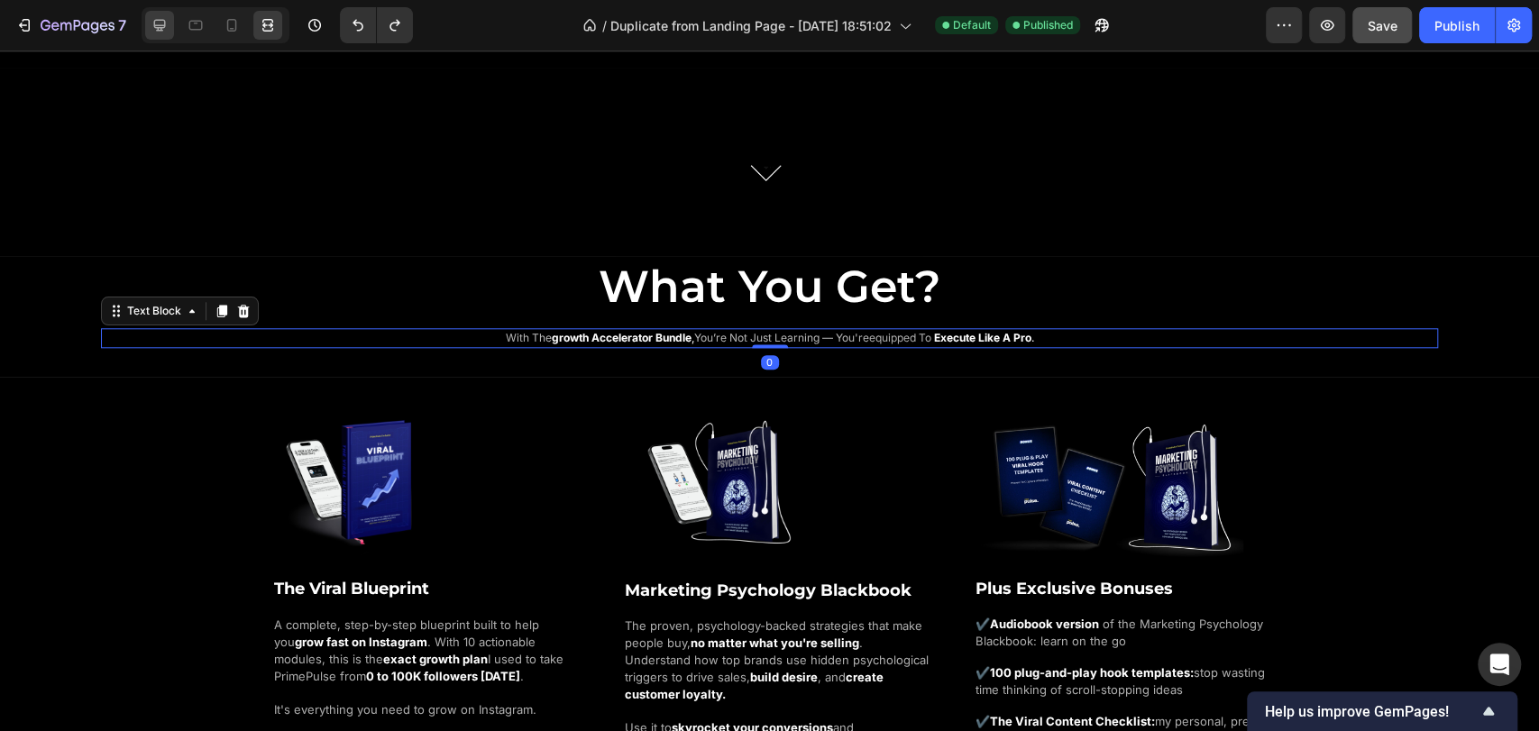
click at [155, 20] on icon at bounding box center [160, 26] width 12 height 12
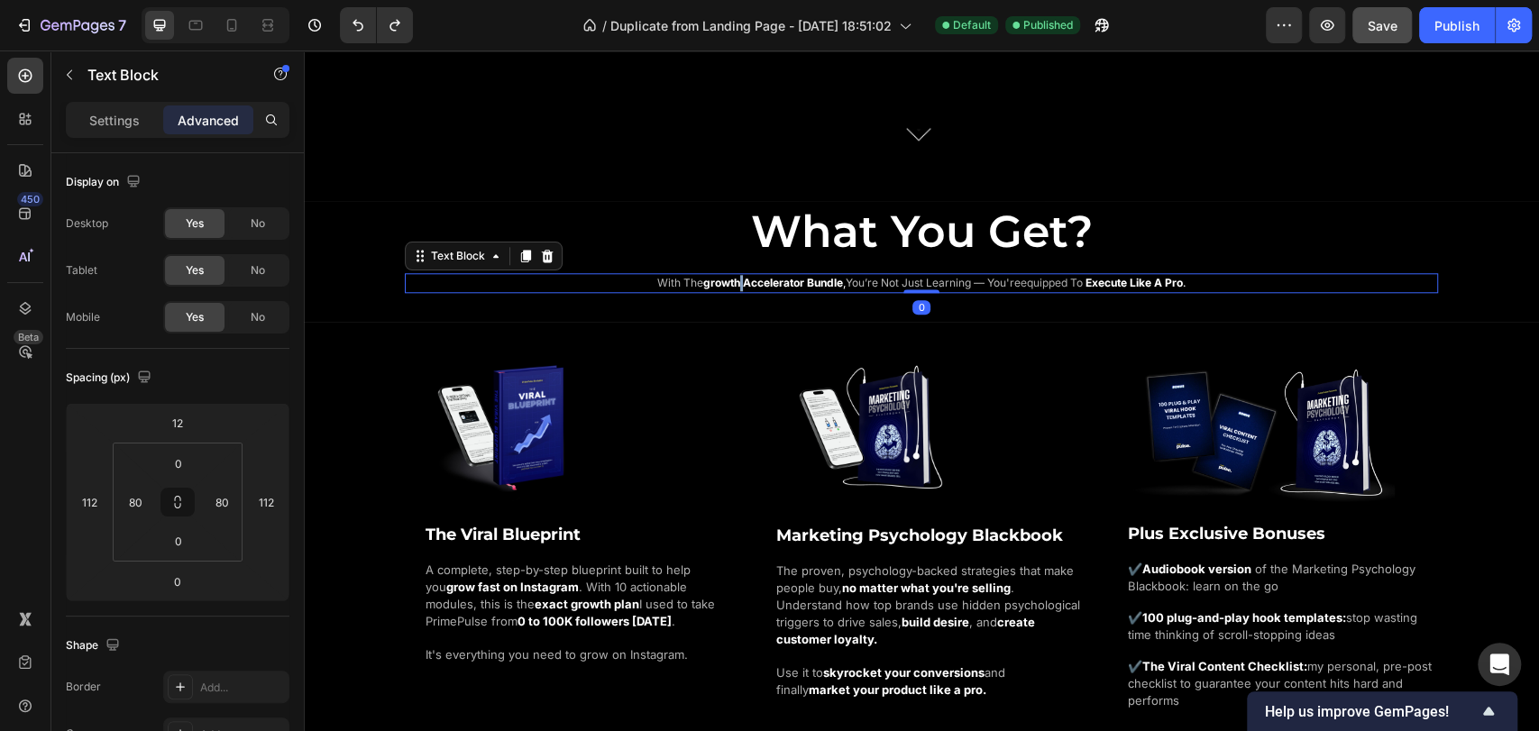
click at [728, 287] on strong "growth accelerator bundle" at bounding box center [773, 283] width 140 height 14
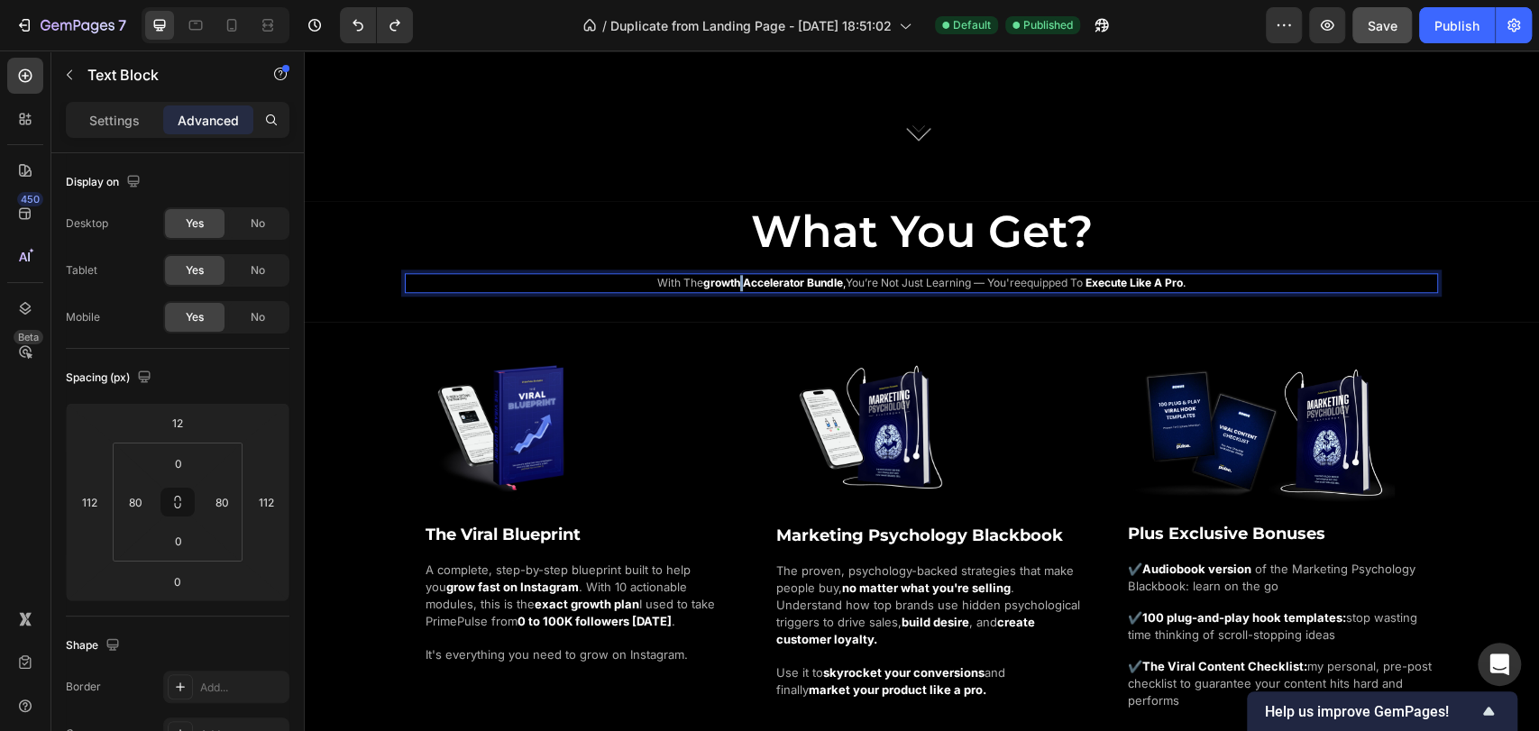
click at [728, 287] on strong "growth accelerator bundle" at bounding box center [773, 283] width 140 height 14
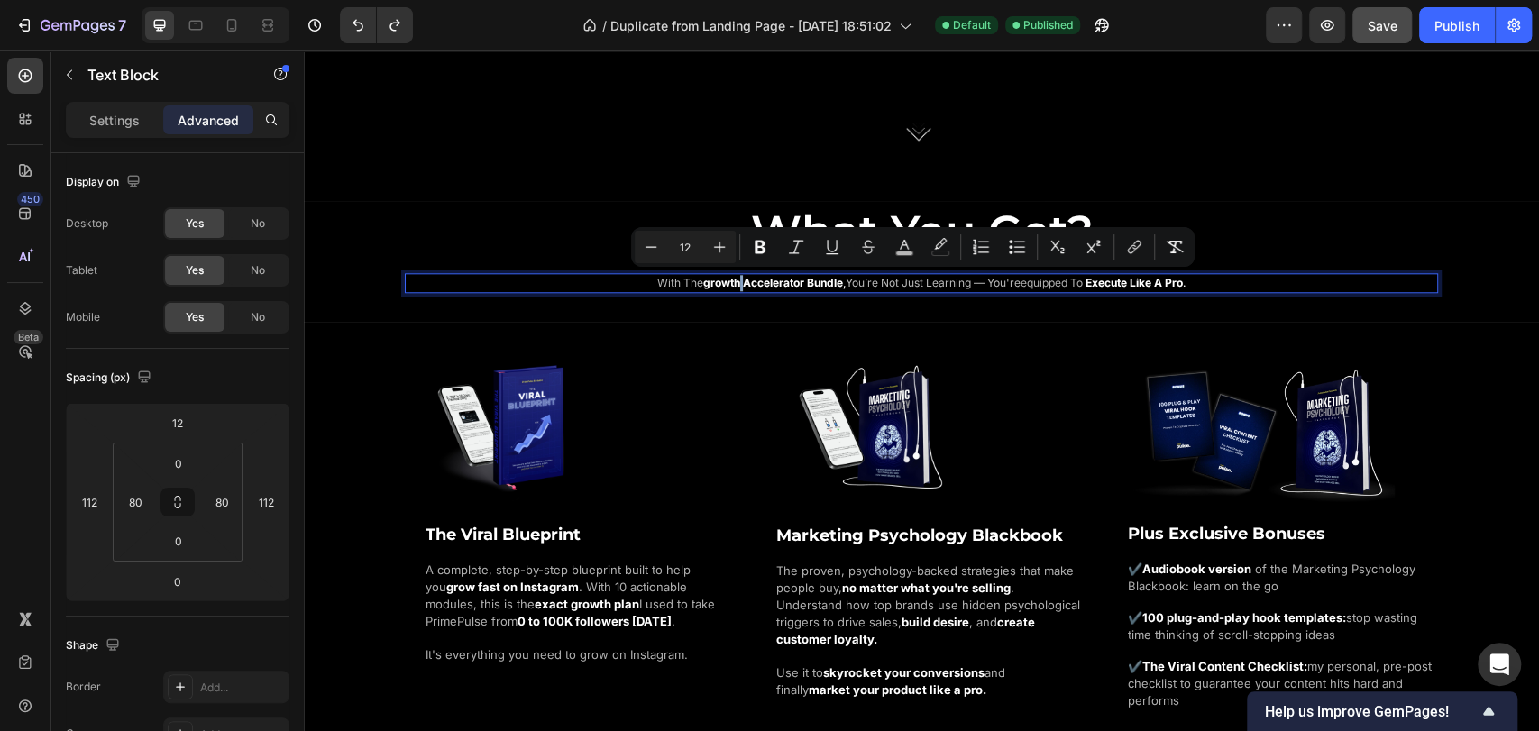
click at [1259, 283] on p "with the growth accelerator bundle , you’re not just learning — you're equipped…" at bounding box center [922, 283] width 886 height 16
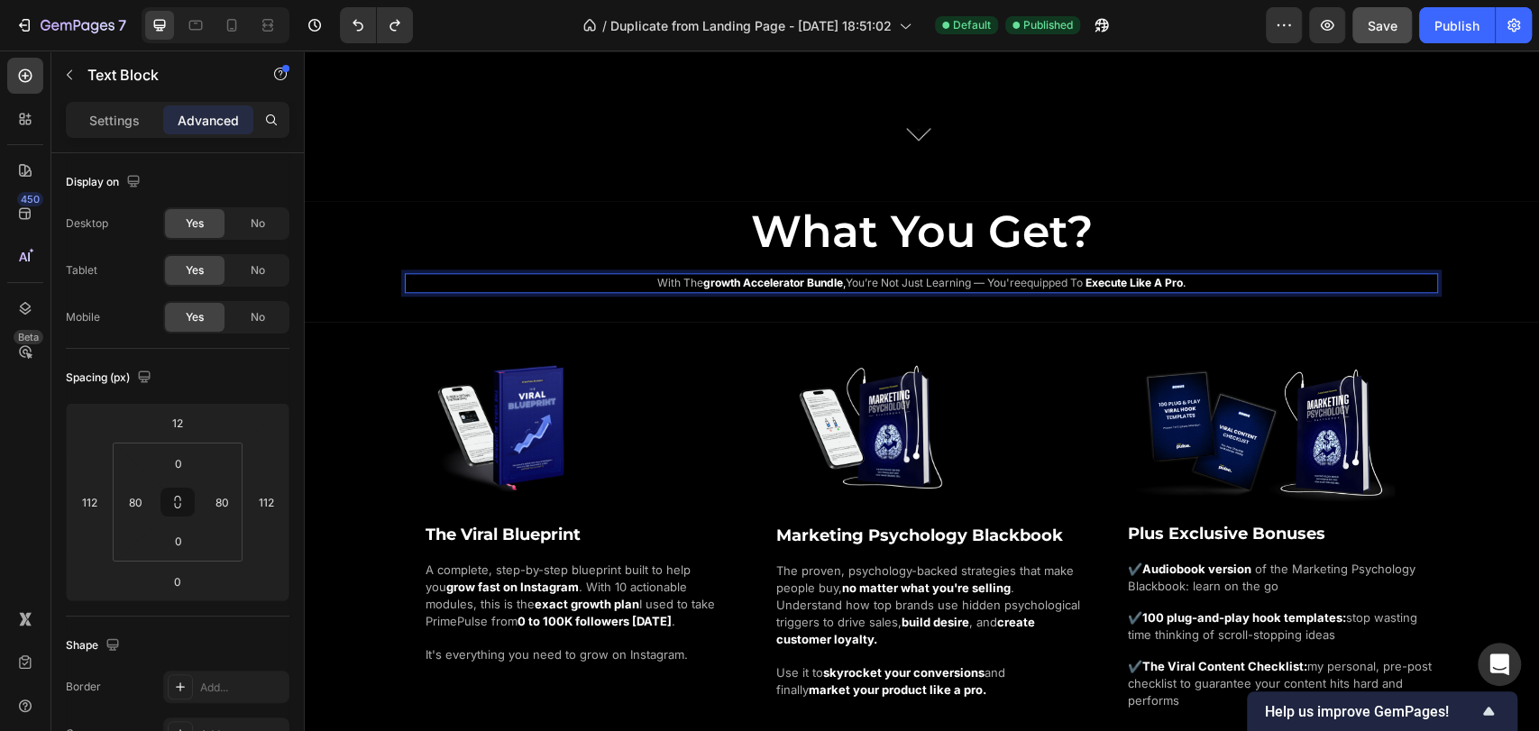
click at [789, 282] on strong "growth accelerator bundle" at bounding box center [773, 283] width 140 height 14
click at [1269, 281] on p "with the growth accelerator bundle , you’re not just learning — you're equipped…" at bounding box center [922, 283] width 886 height 16
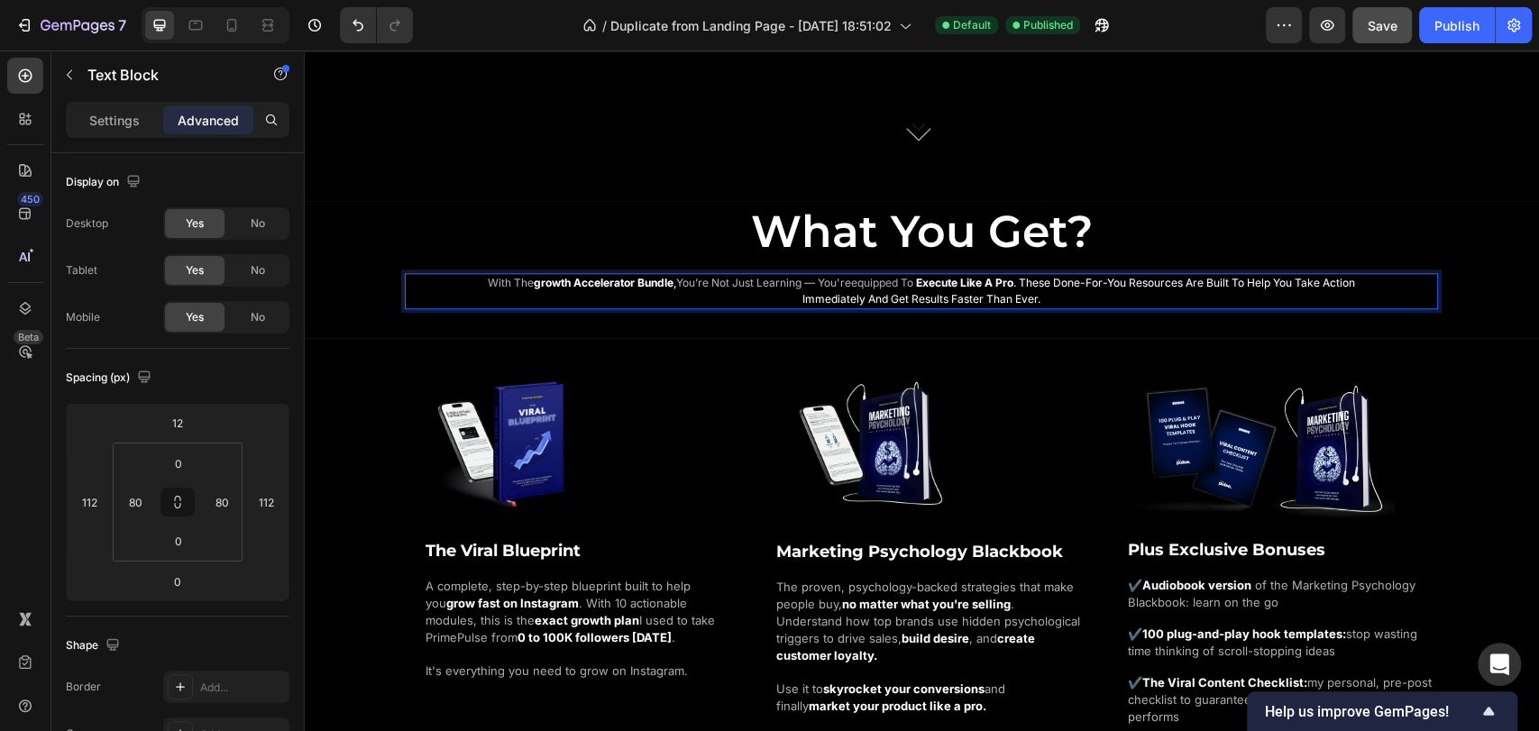
click at [1040, 279] on span "execute like a pro . These done-for-you resources are built to help you take ac…" at bounding box center [1079, 291] width 553 height 30
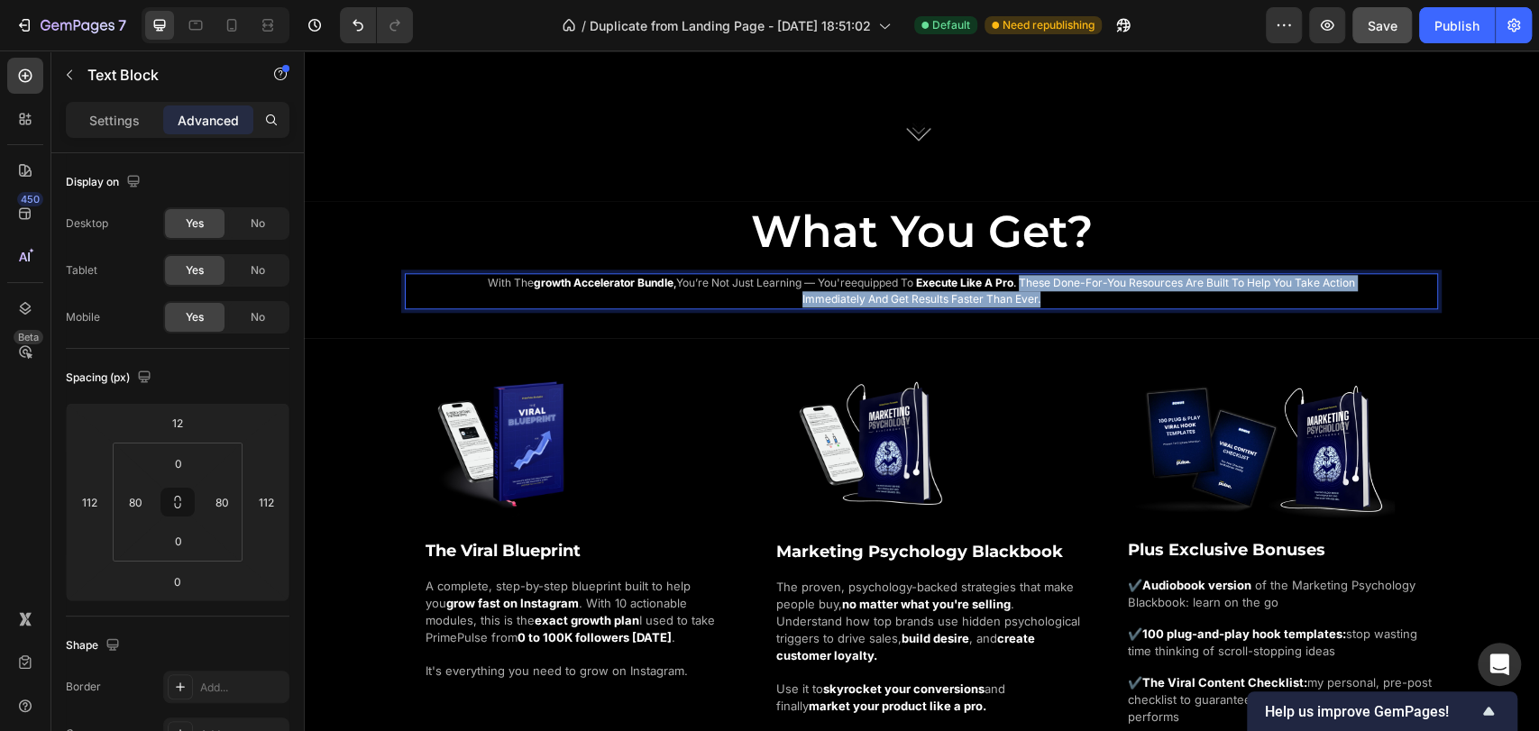
drag, startPoint x: 1037, startPoint y: 282, endPoint x: 1061, endPoint y: 299, distance: 29.0
click at [1061, 299] on p "with the growth accelerator bundle , you’re not just learning — you're equipped…" at bounding box center [922, 291] width 886 height 32
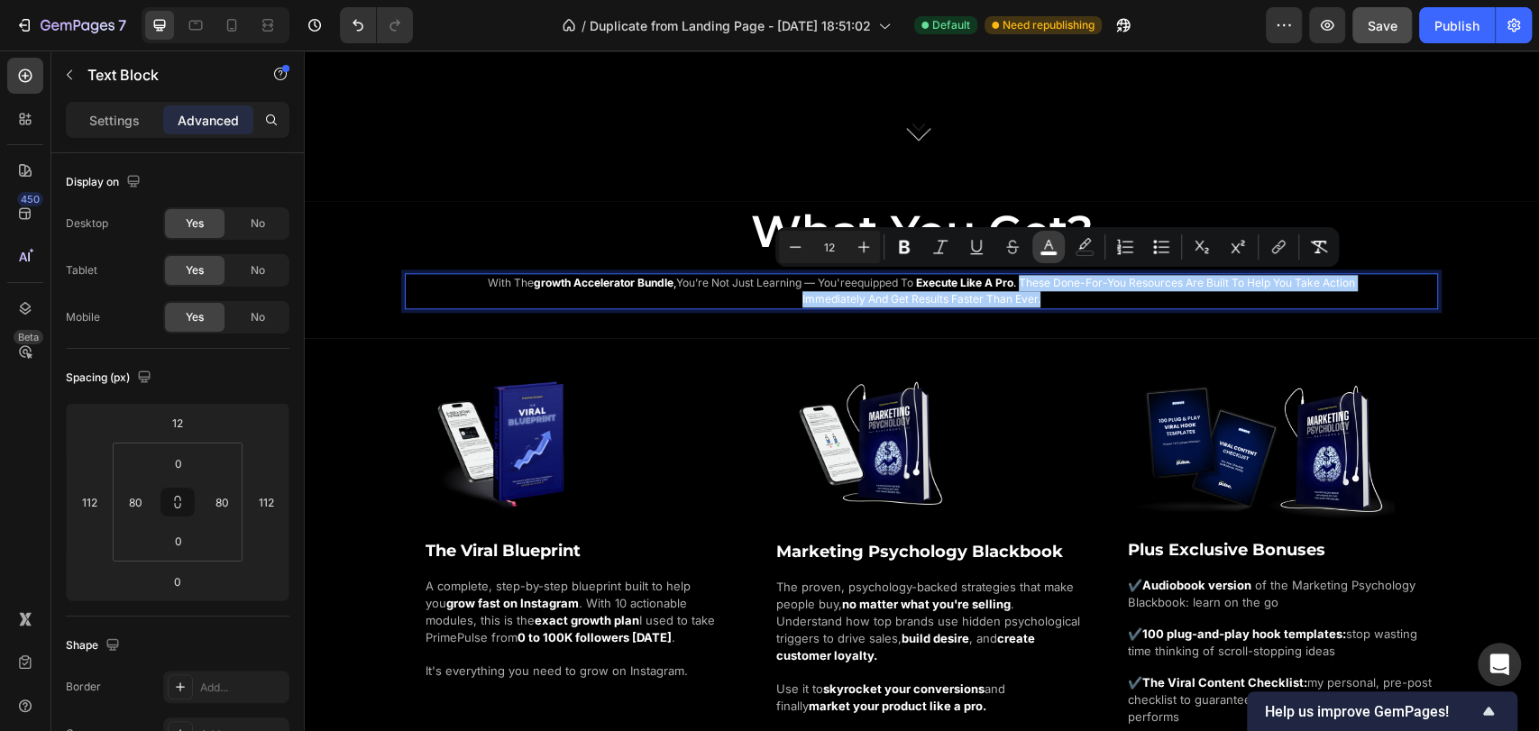
drag, startPoint x: 1055, startPoint y: 248, endPoint x: 732, endPoint y: 256, distance: 323.0
click at [1055, 248] on icon "Editor contextual toolbar" at bounding box center [1049, 247] width 18 height 18
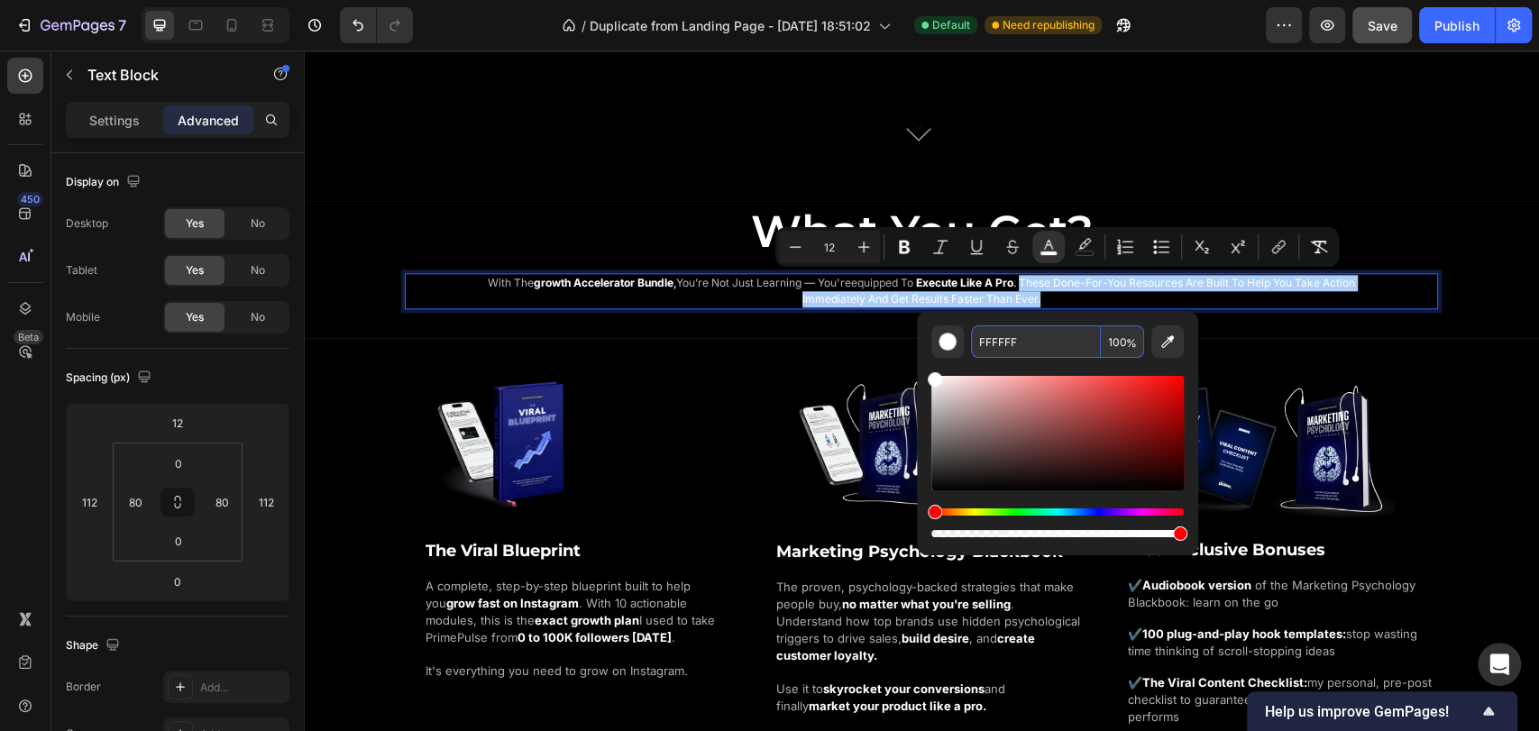
click at [1016, 352] on input "FFFFFF" at bounding box center [1036, 342] width 130 height 32
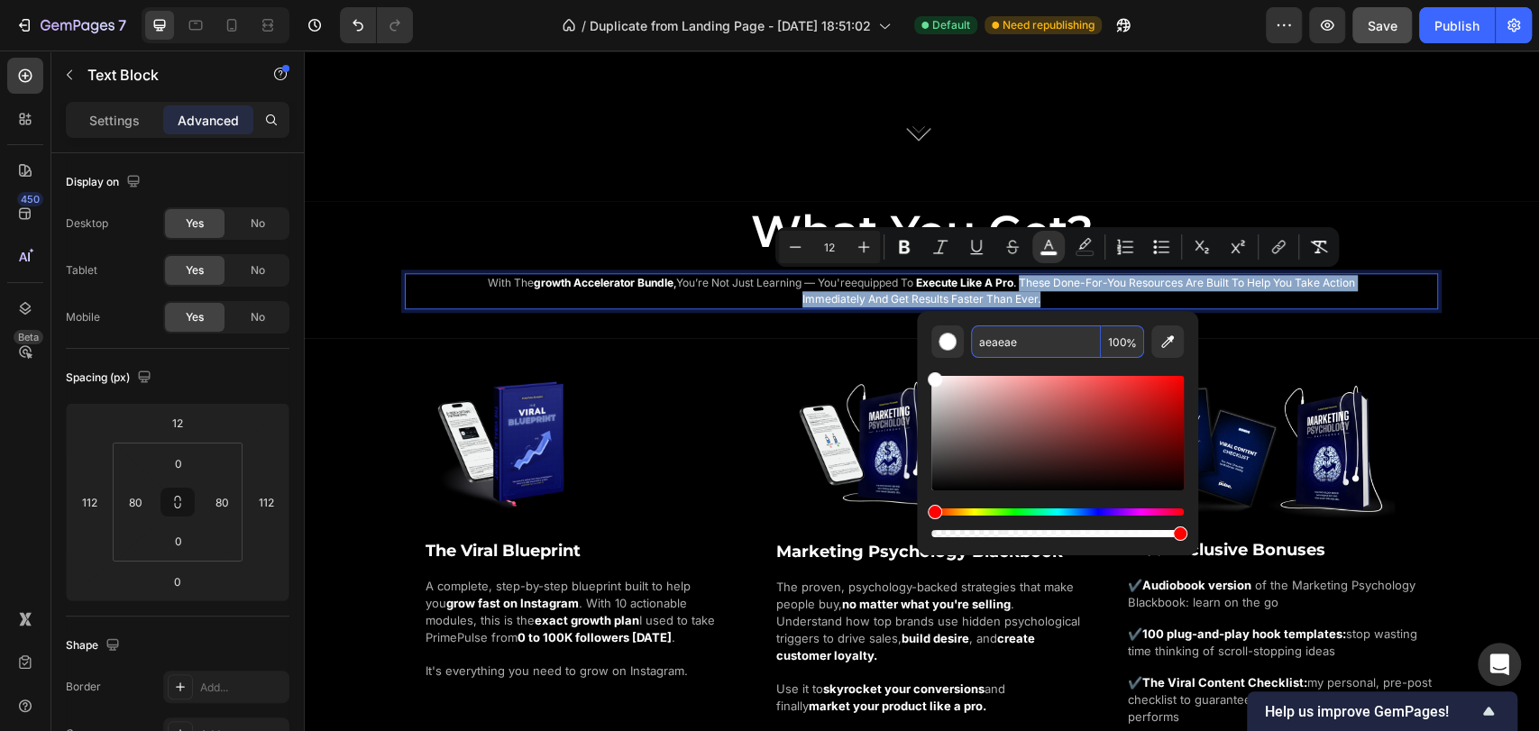
type input "AEAEAE"
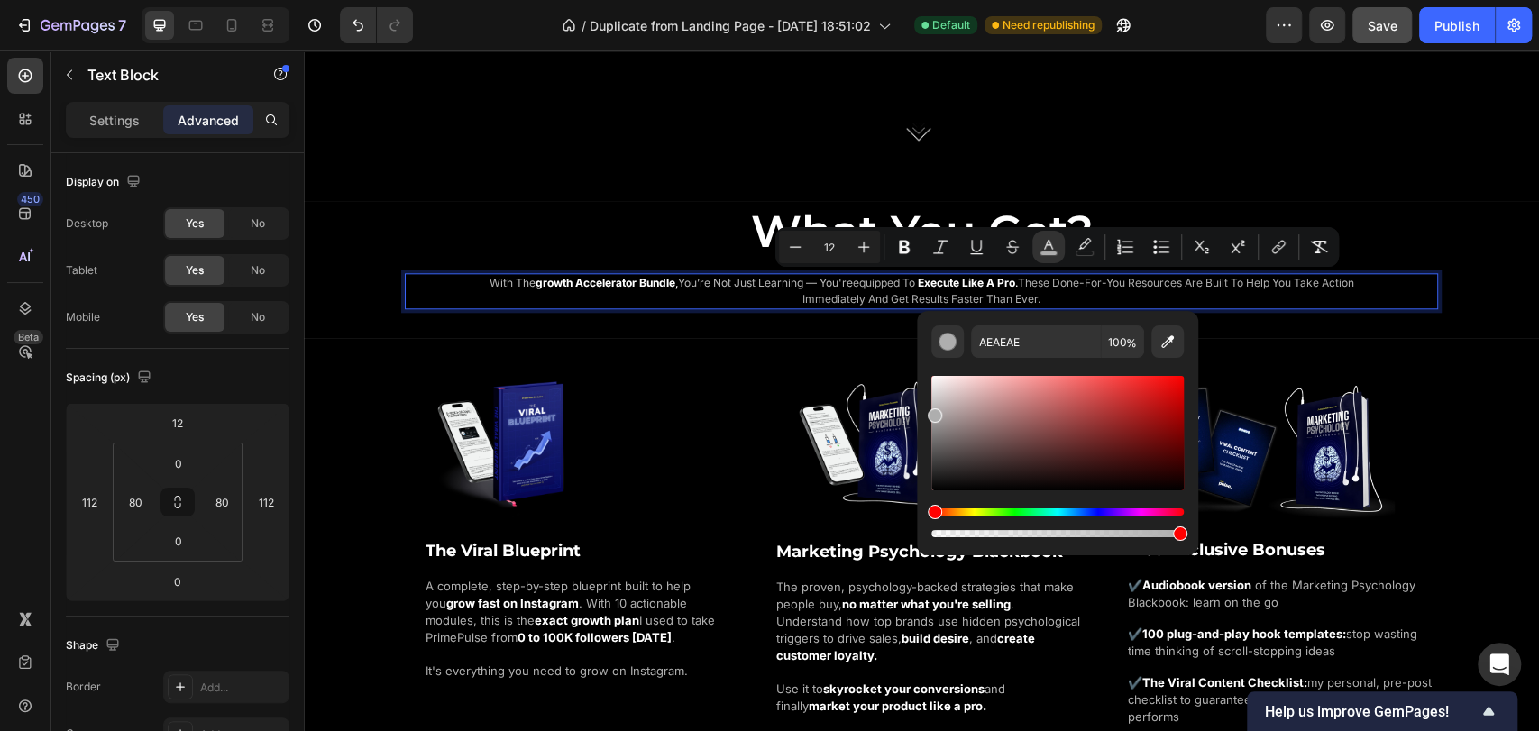
click at [1080, 298] on p "with the growth accelerator bundle , you’re not just learning — you're equipped…" at bounding box center [922, 291] width 886 height 32
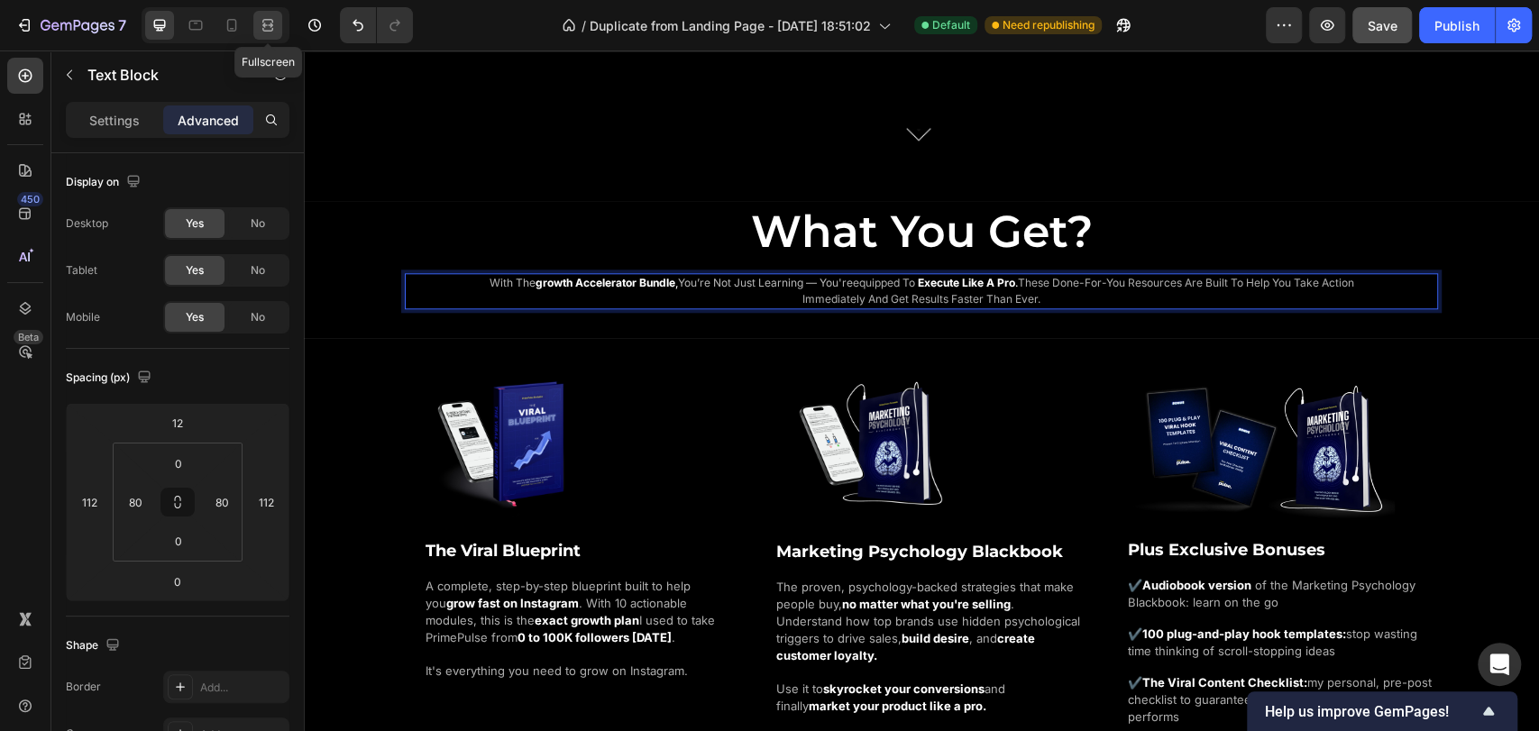
click at [274, 29] on icon at bounding box center [268, 25] width 18 height 18
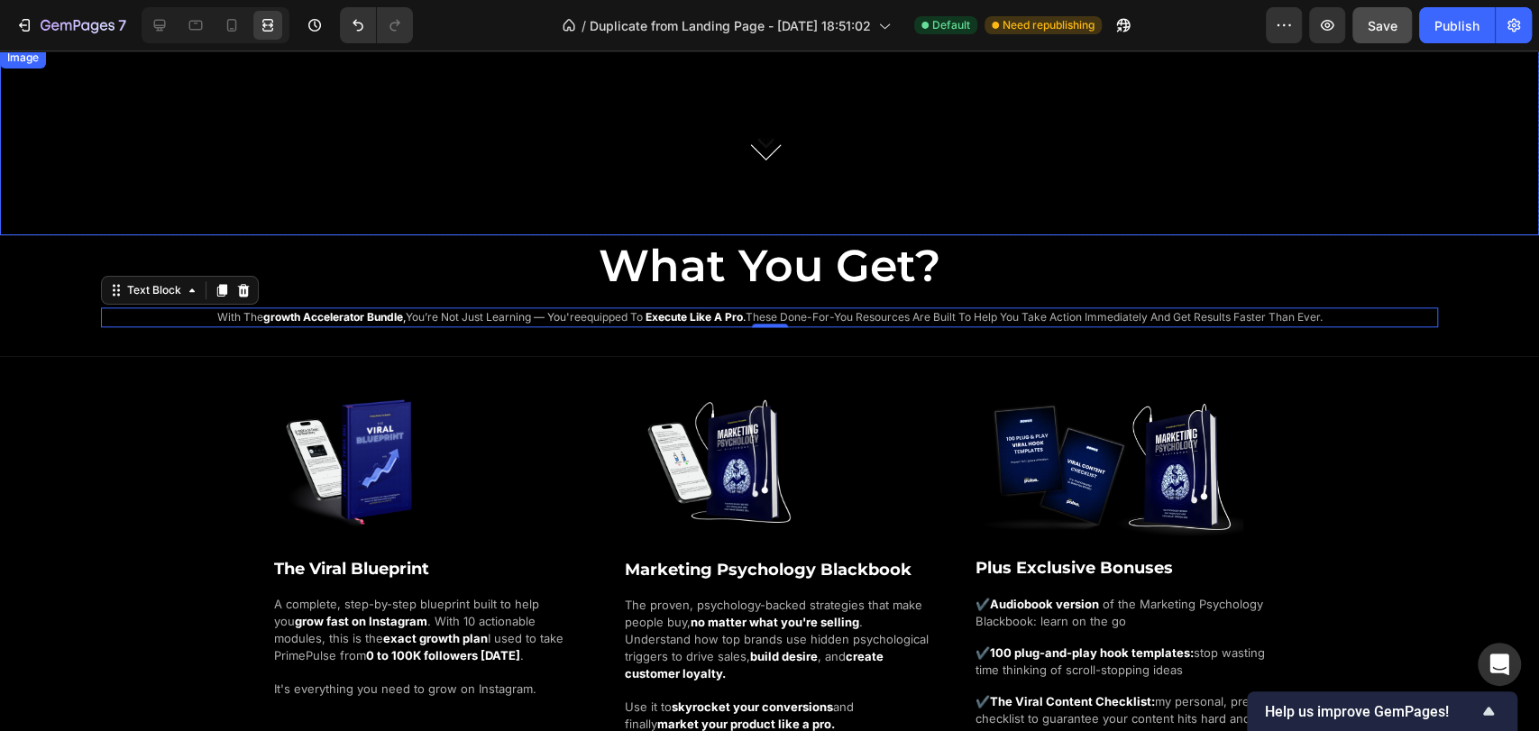
click at [356, 204] on div at bounding box center [769, 148] width 1539 height 174
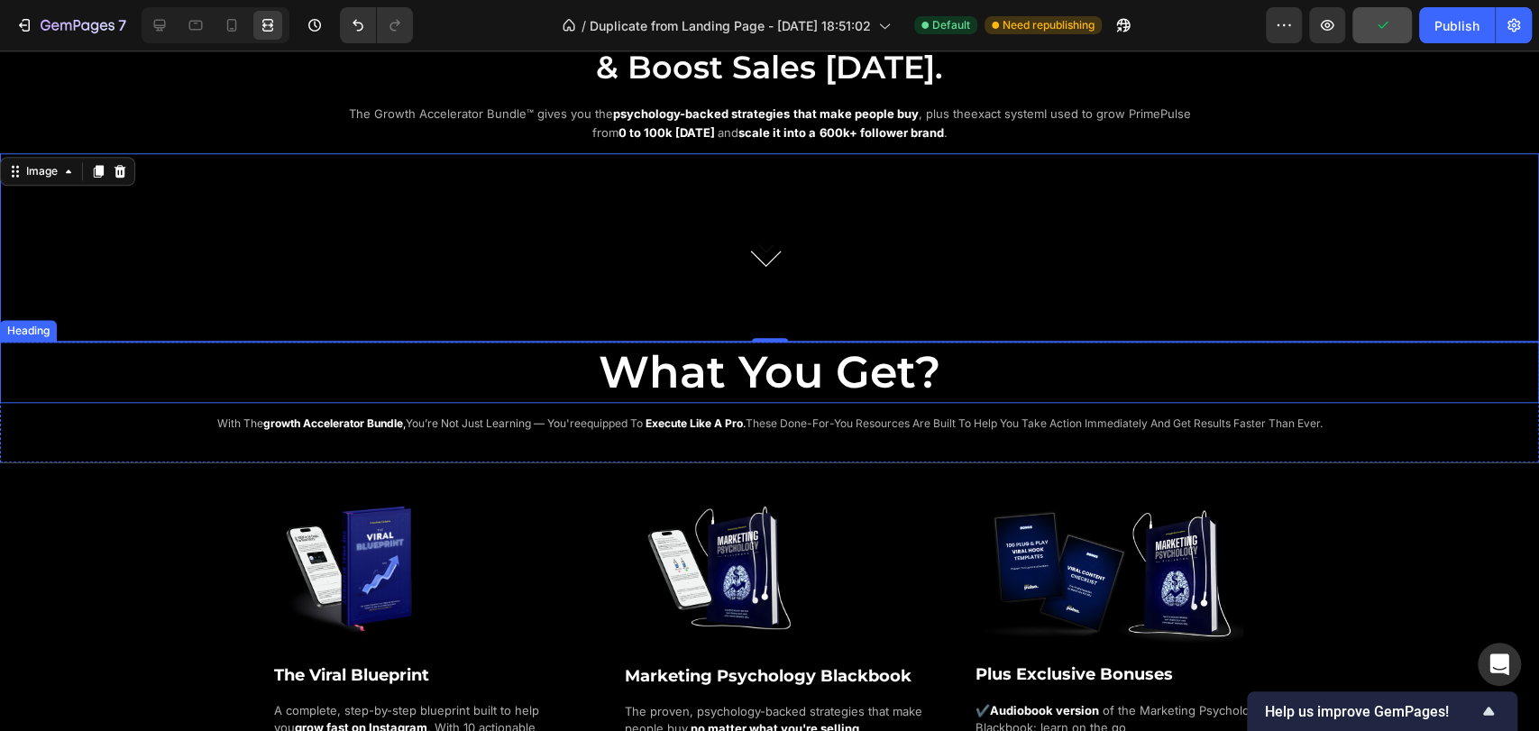
scroll to position [1095, 0]
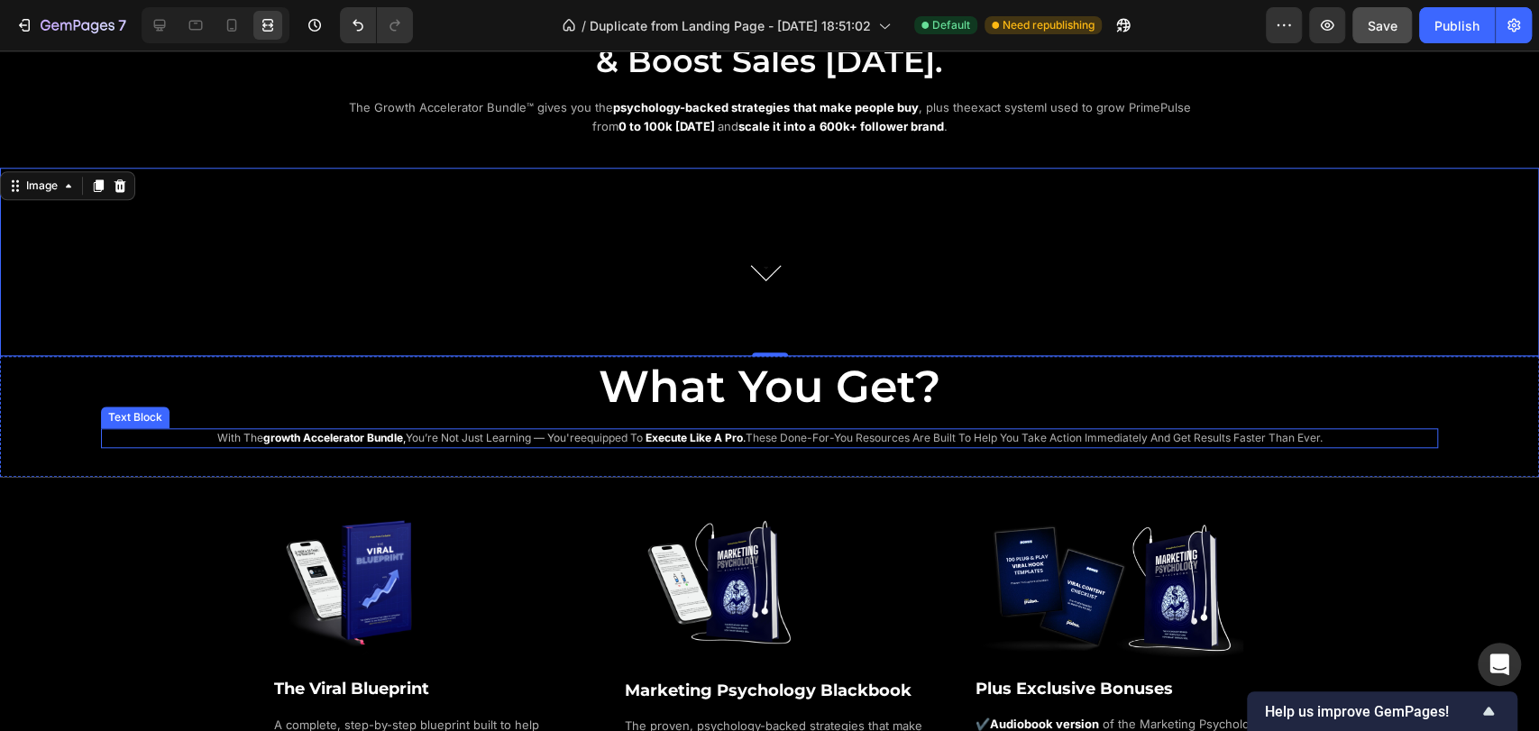
click at [1152, 433] on span "These done-for-you resources are built to help you take action immediately and …" at bounding box center [1034, 438] width 577 height 14
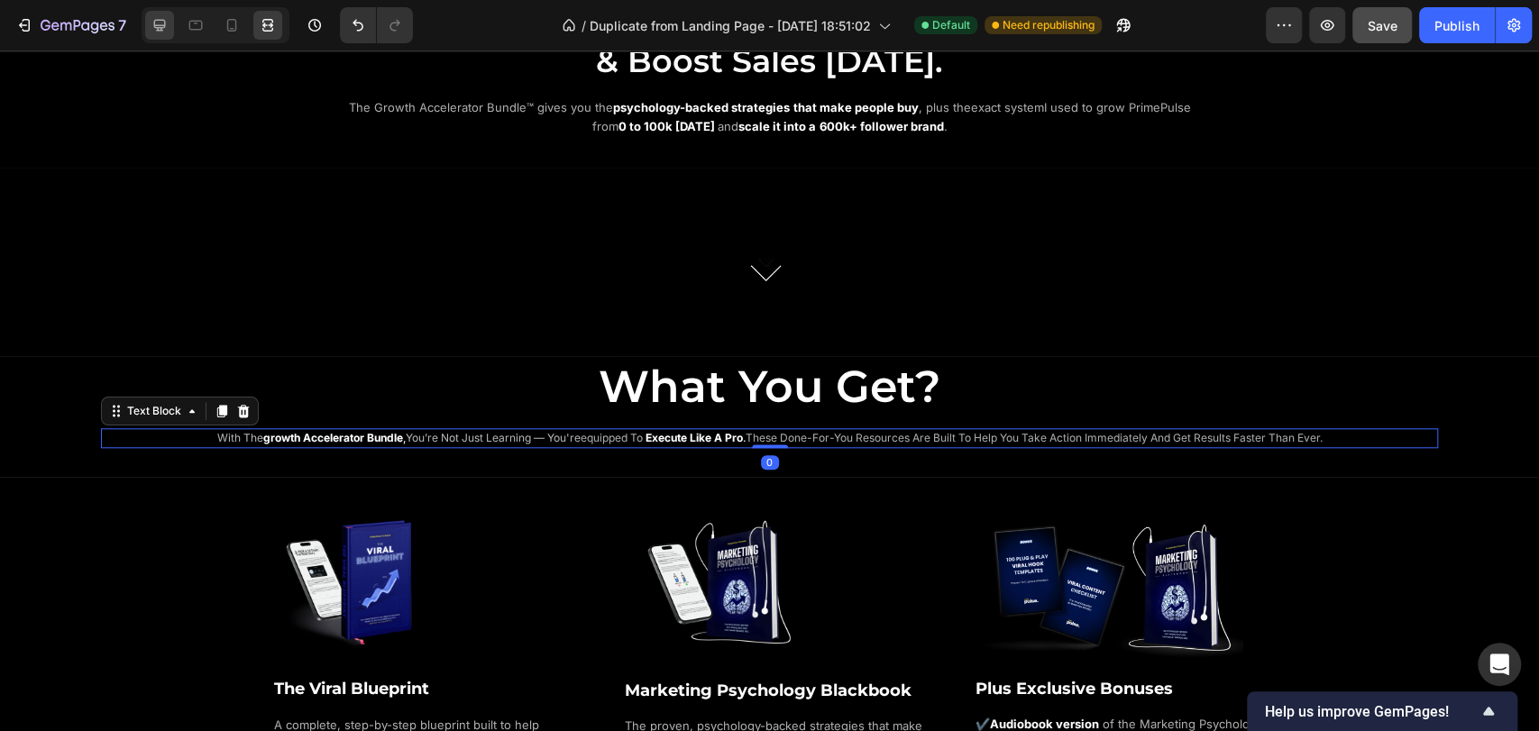
click at [170, 17] on div at bounding box center [159, 25] width 29 height 29
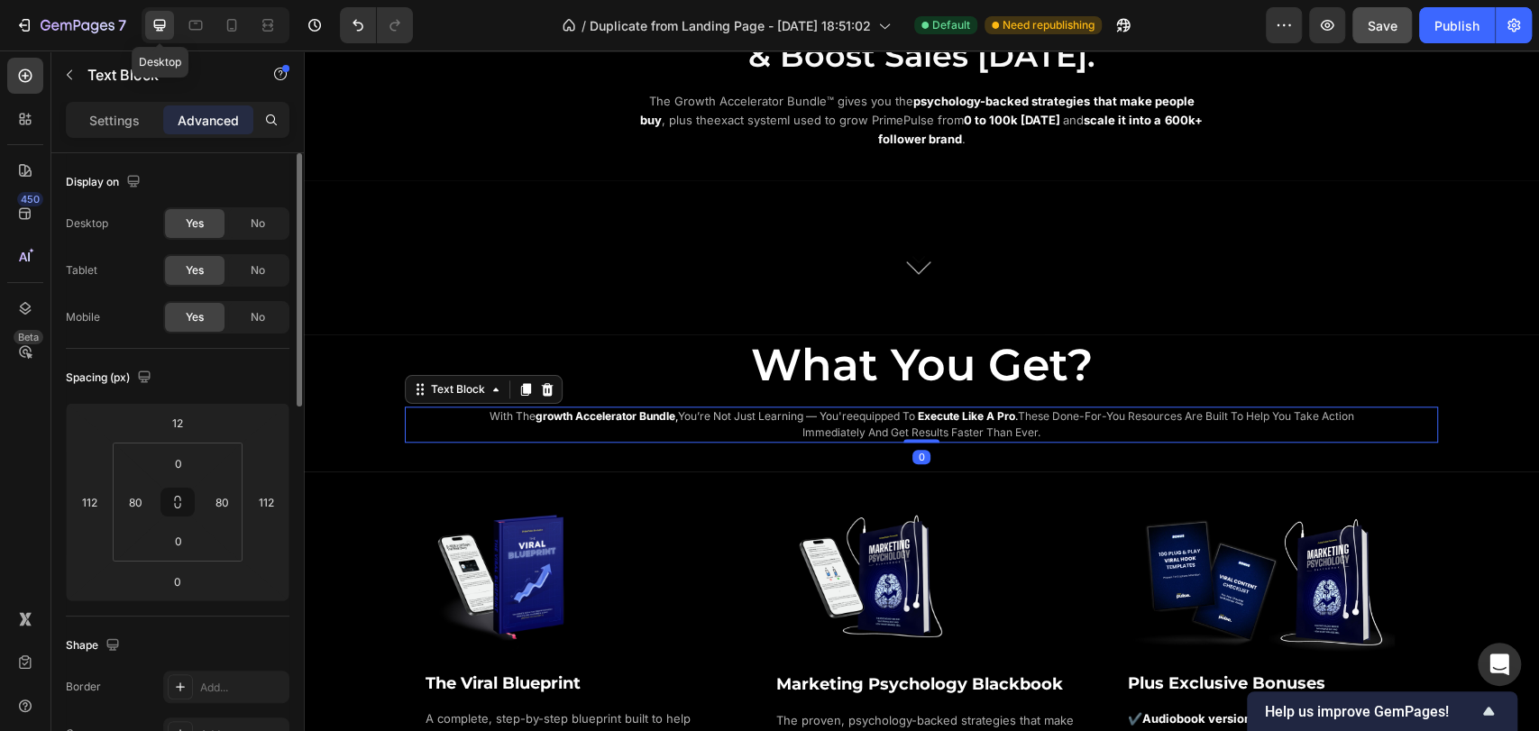
scroll to position [1026, 0]
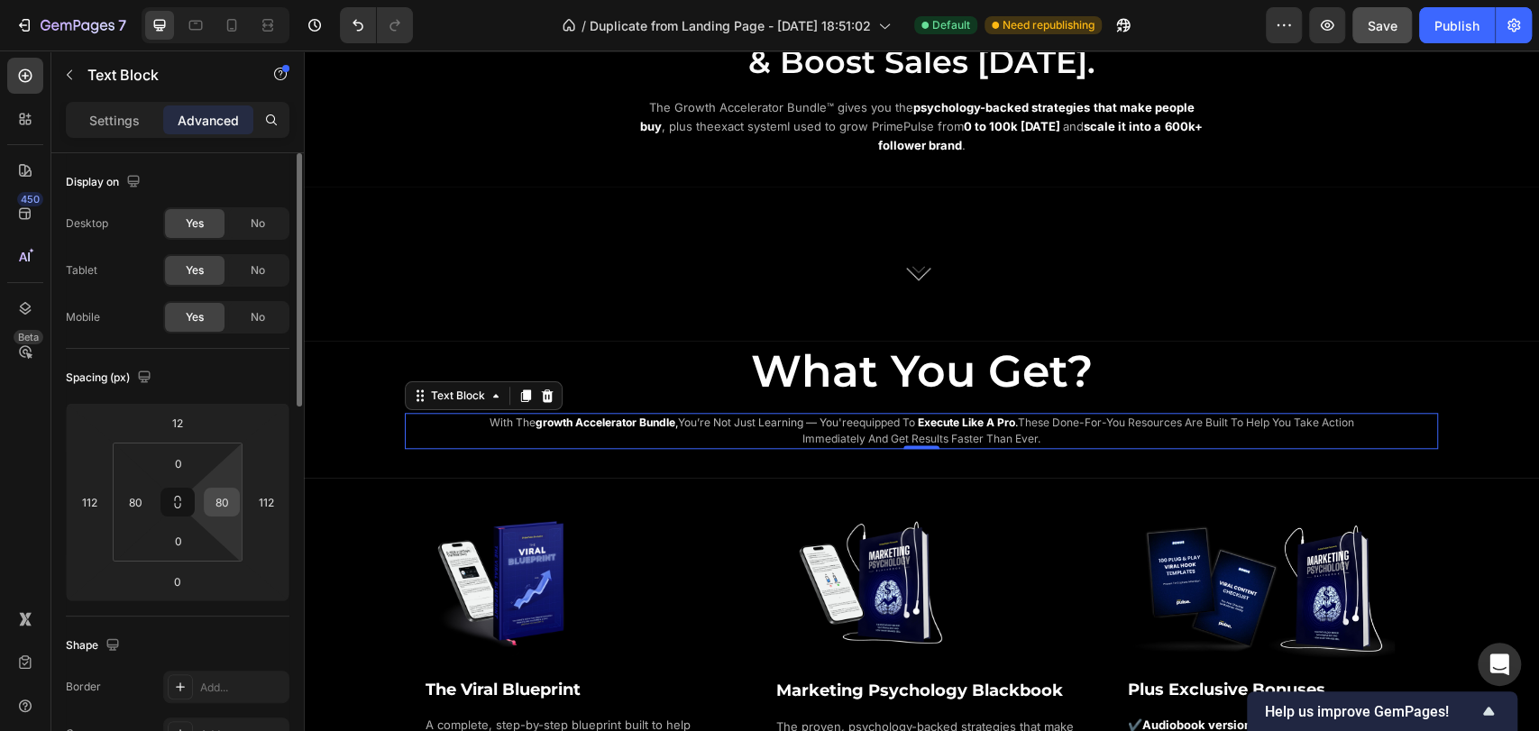
click at [229, 501] on input "80" at bounding box center [221, 502] width 27 height 27
type input "250"
click at [134, 512] on input "80" at bounding box center [135, 502] width 27 height 27
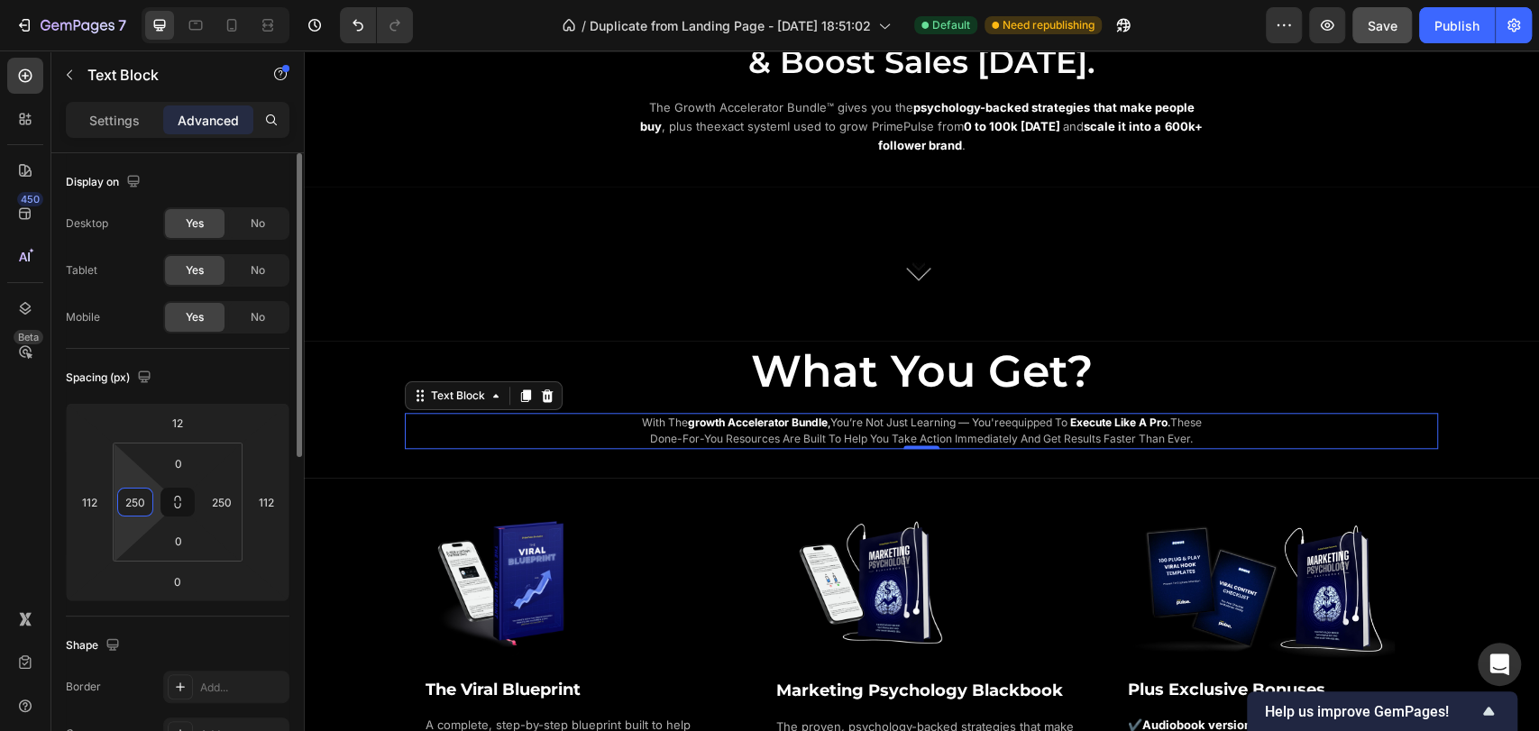
type input "250"
click at [222, 374] on div "Spacing (px)" at bounding box center [178, 377] width 224 height 29
click at [269, 26] on icon at bounding box center [268, 25] width 18 height 18
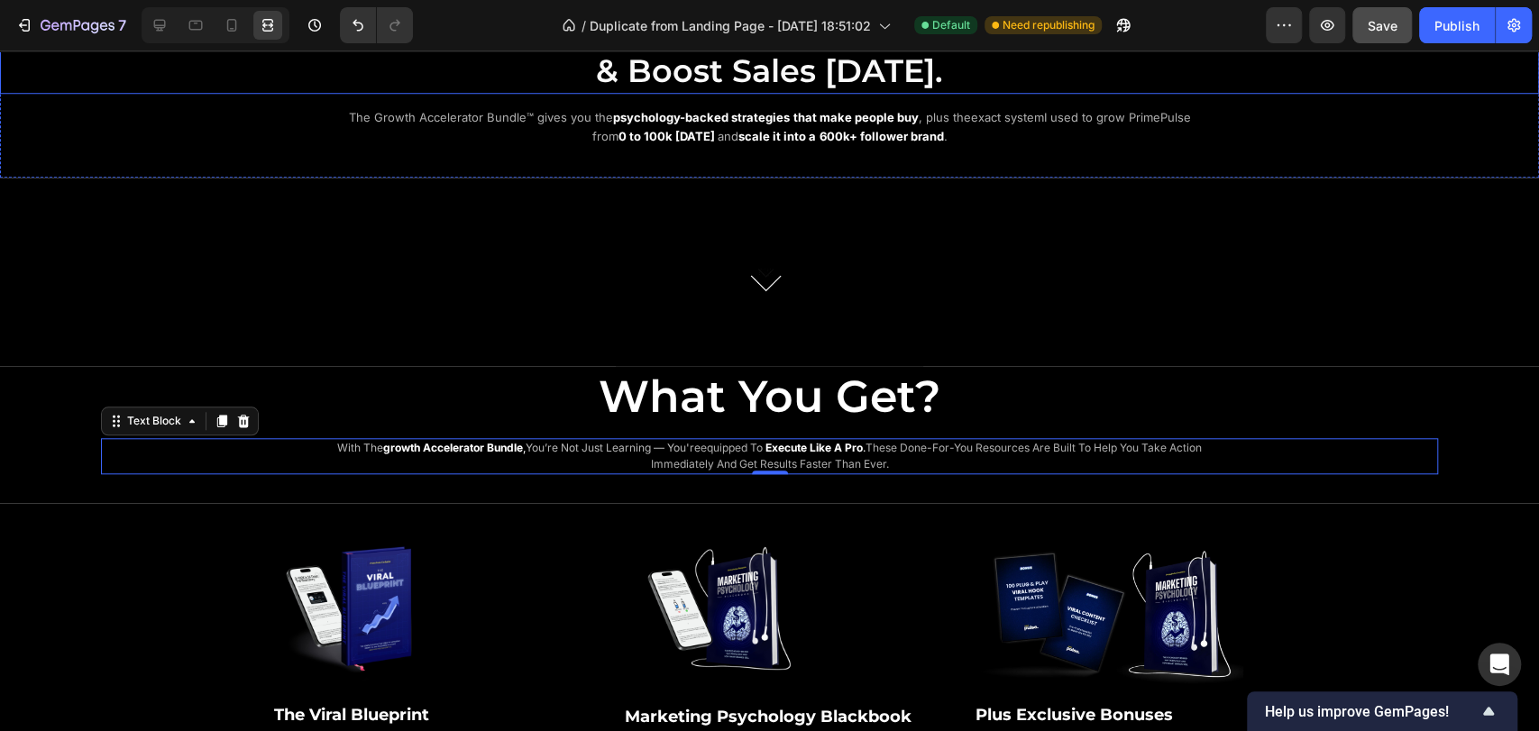
scroll to position [1095, 0]
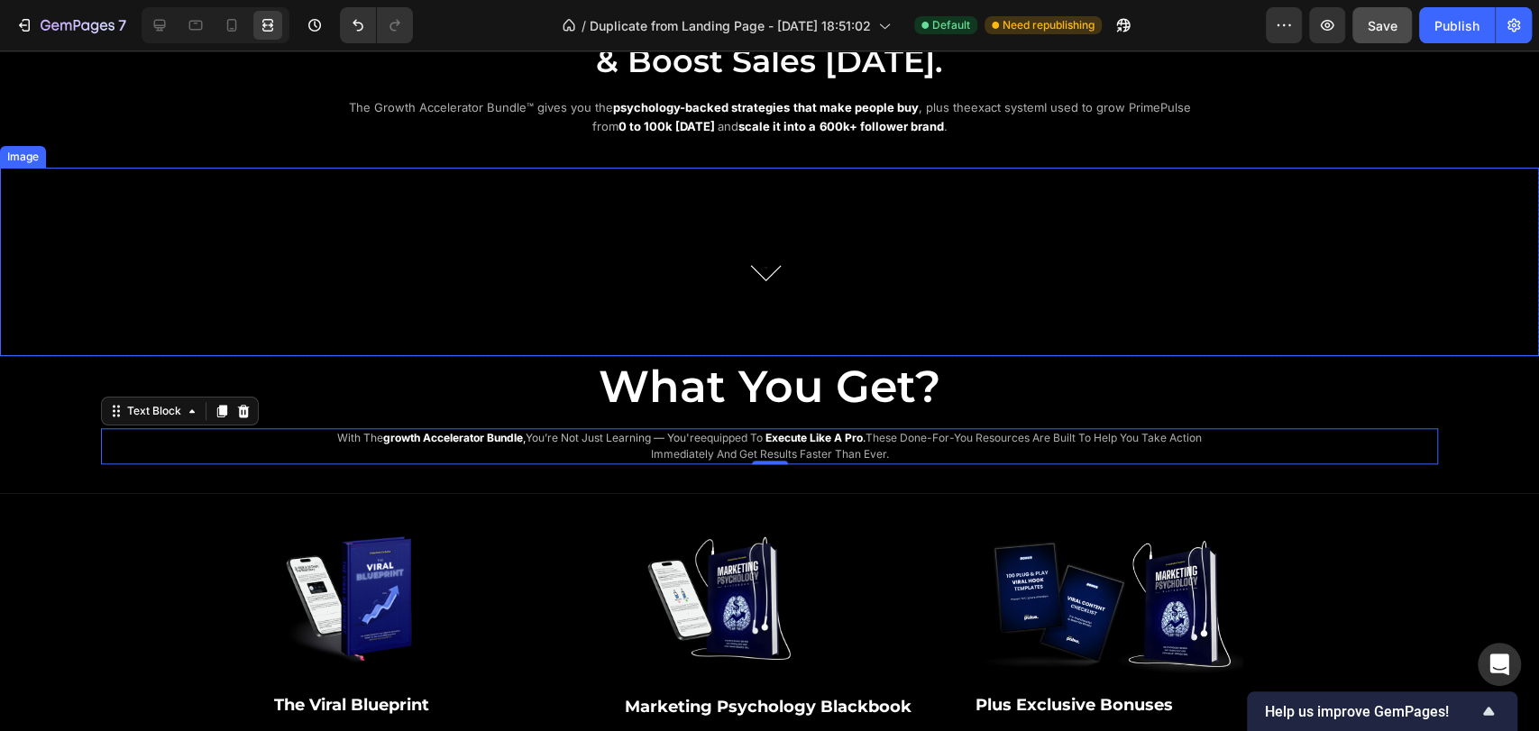
click at [1377, 286] on div at bounding box center [769, 269] width 1539 height 174
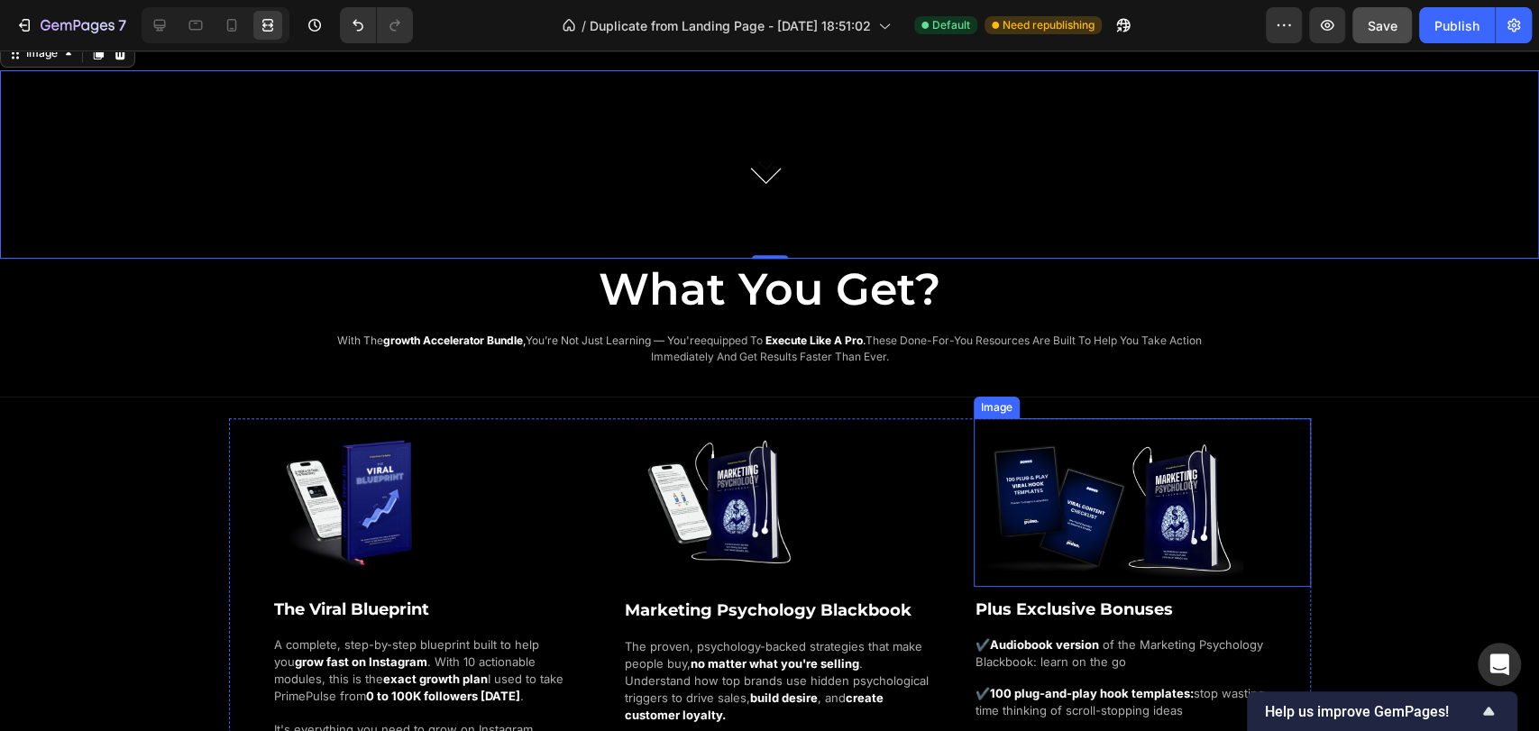
scroll to position [1195, 0]
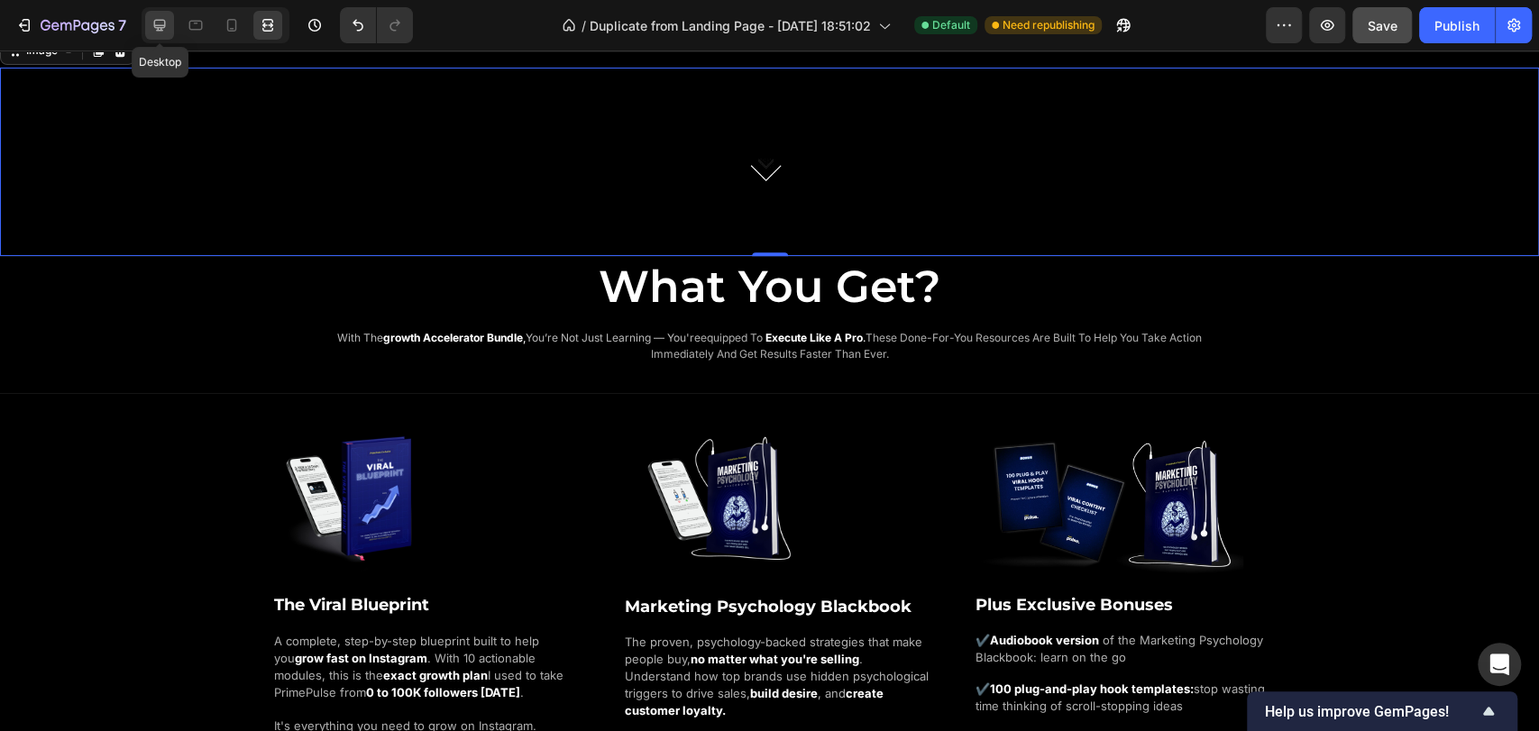
click at [161, 25] on icon at bounding box center [160, 26] width 12 height 12
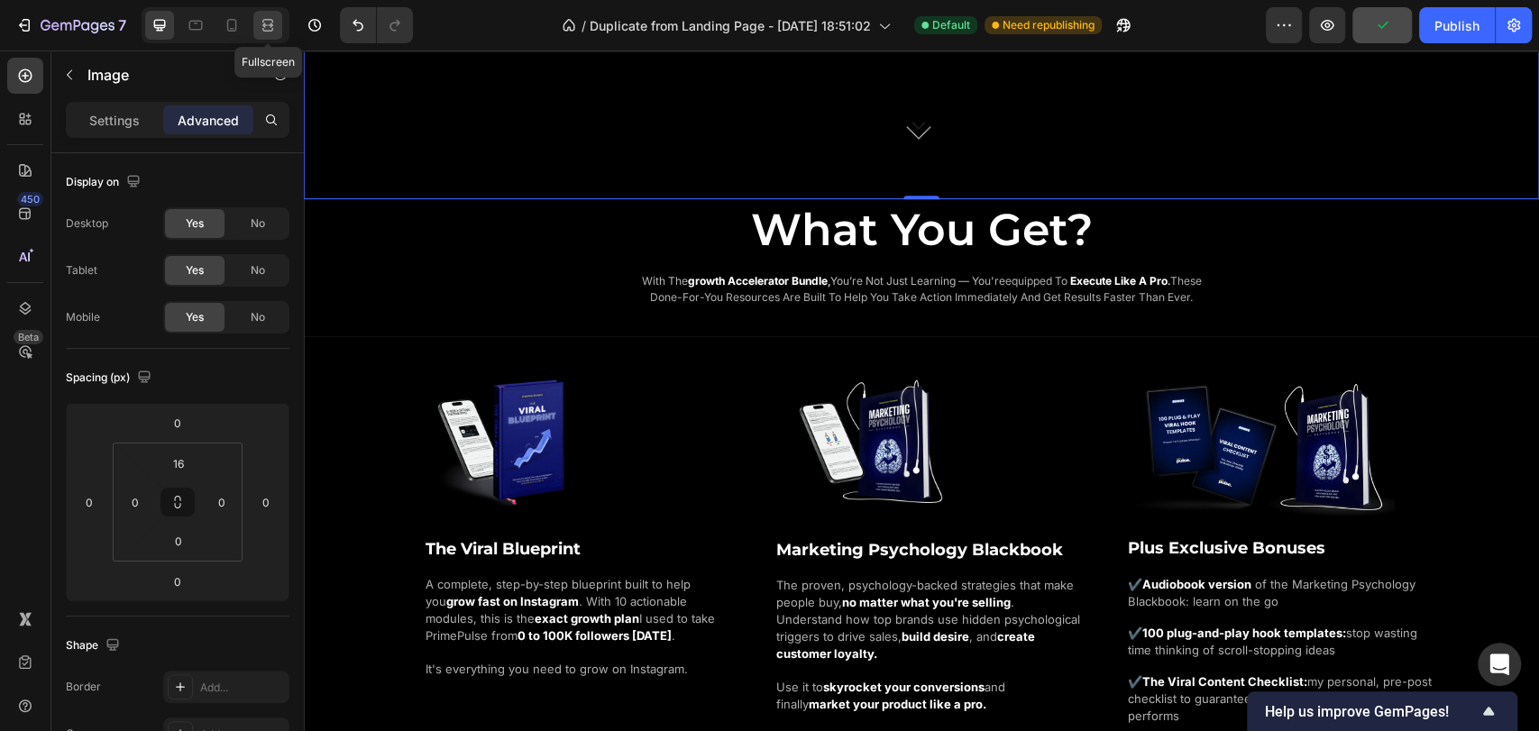
click at [267, 27] on icon at bounding box center [268, 25] width 18 height 18
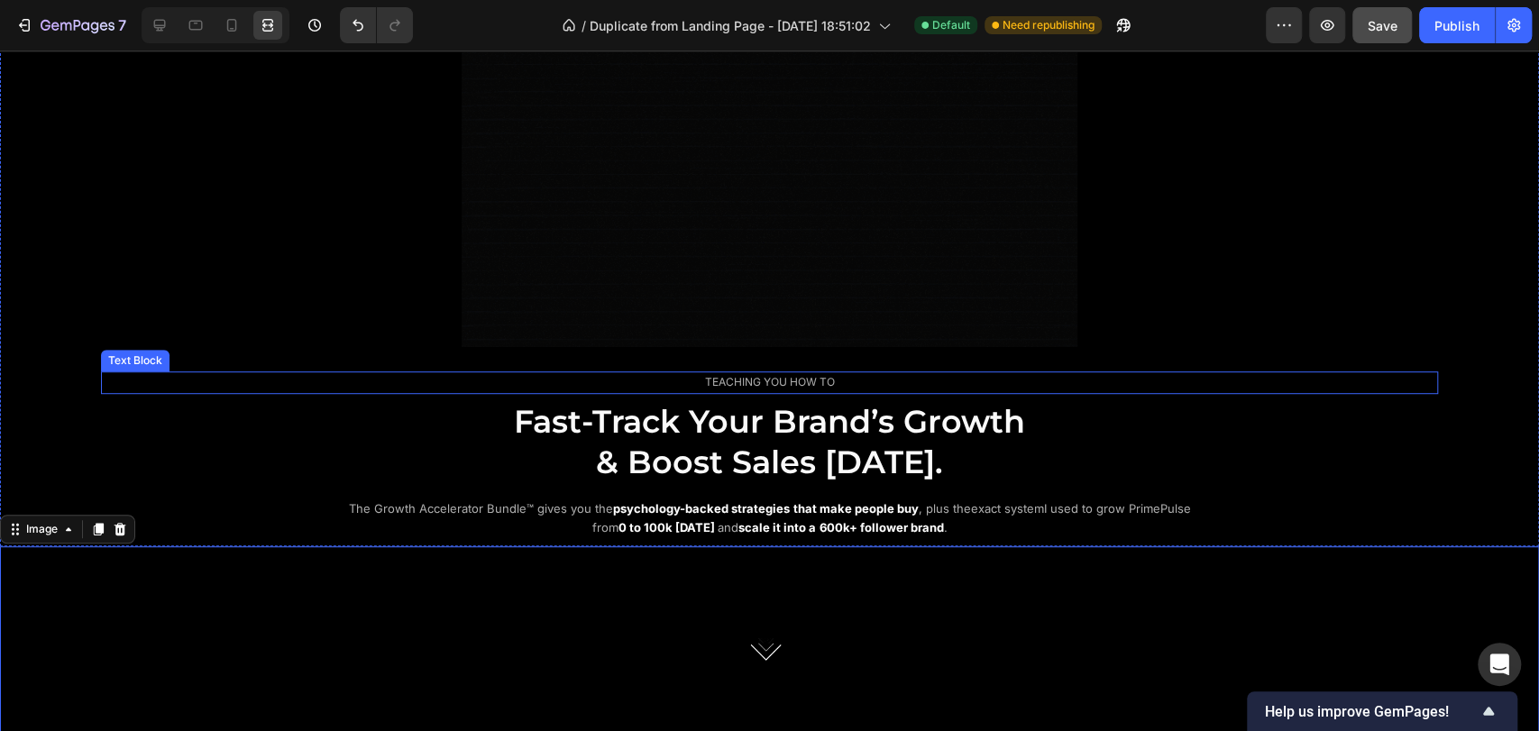
scroll to position [293, 0]
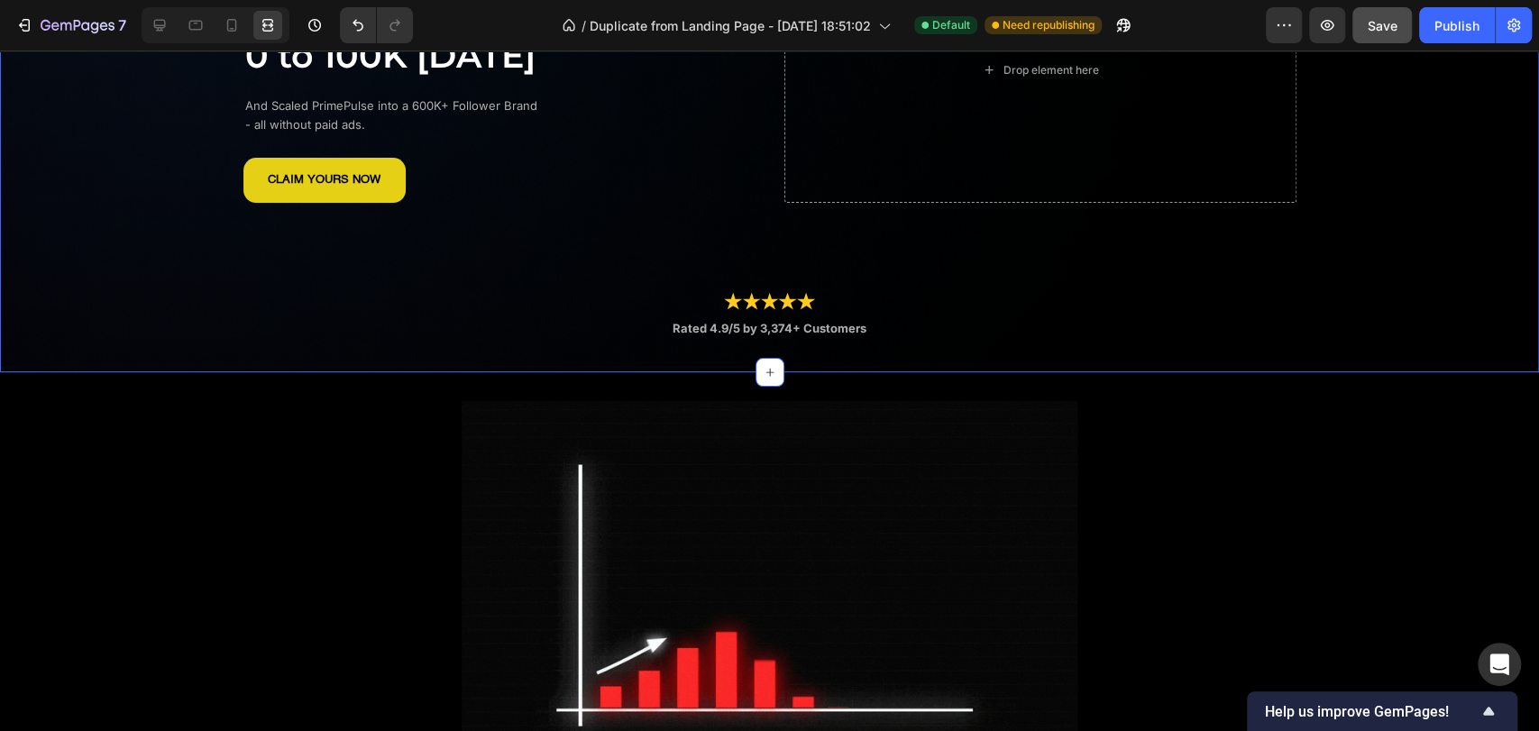
click at [115, 107] on div "The Marketing System That Took Me From 0 to 100K in 14 Days Heading And Scaled …" at bounding box center [769, 83] width 1539 height 520
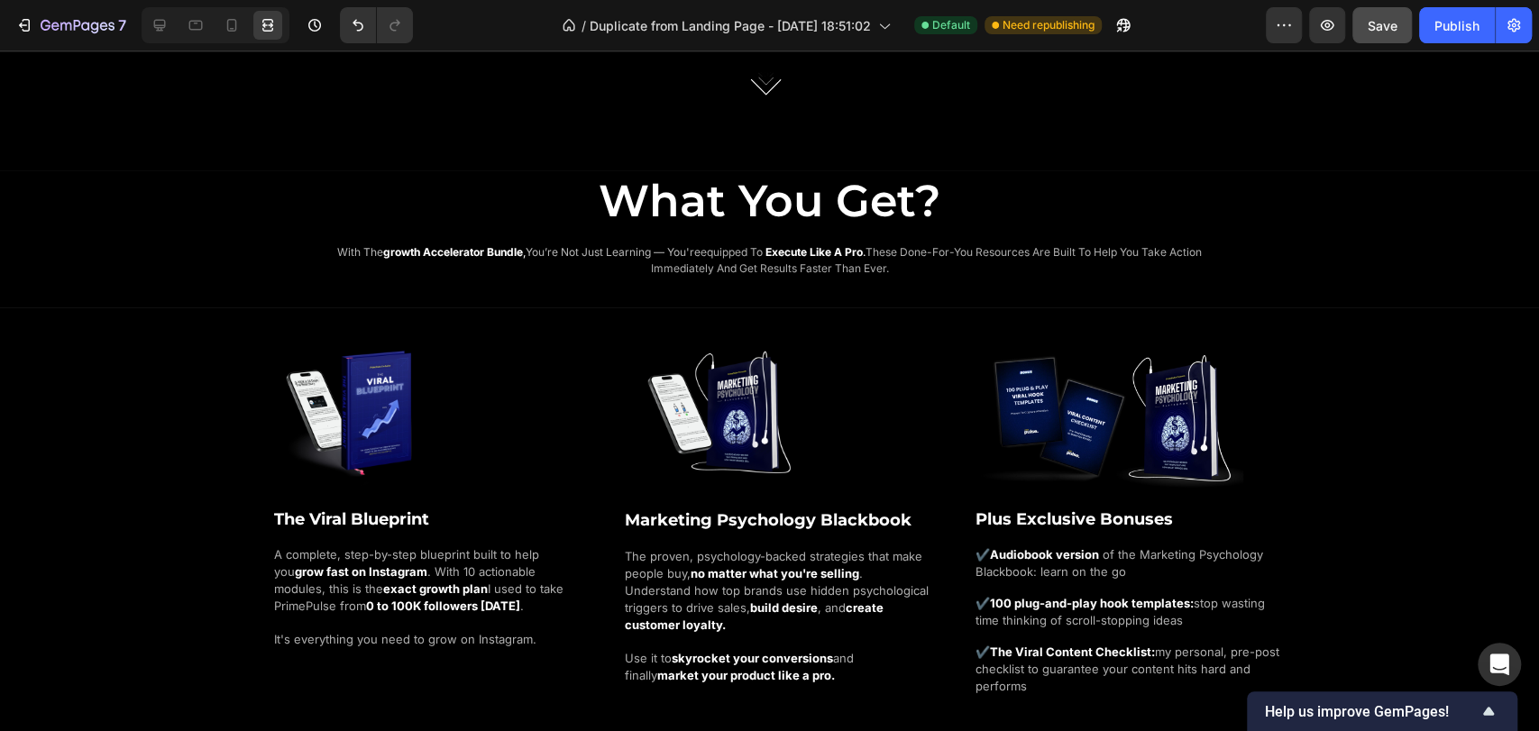
scroll to position [1284, 0]
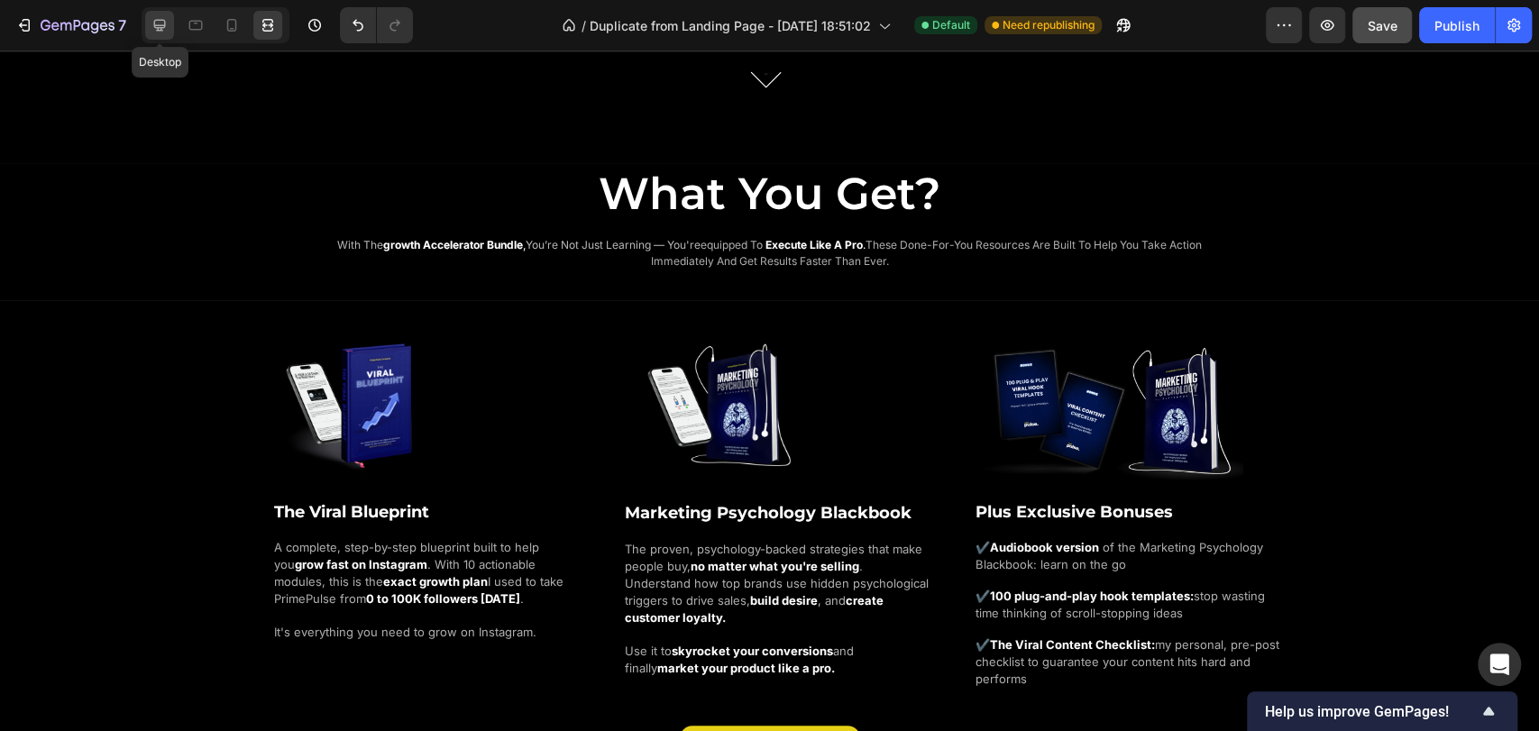
click at [160, 20] on icon at bounding box center [160, 26] width 12 height 12
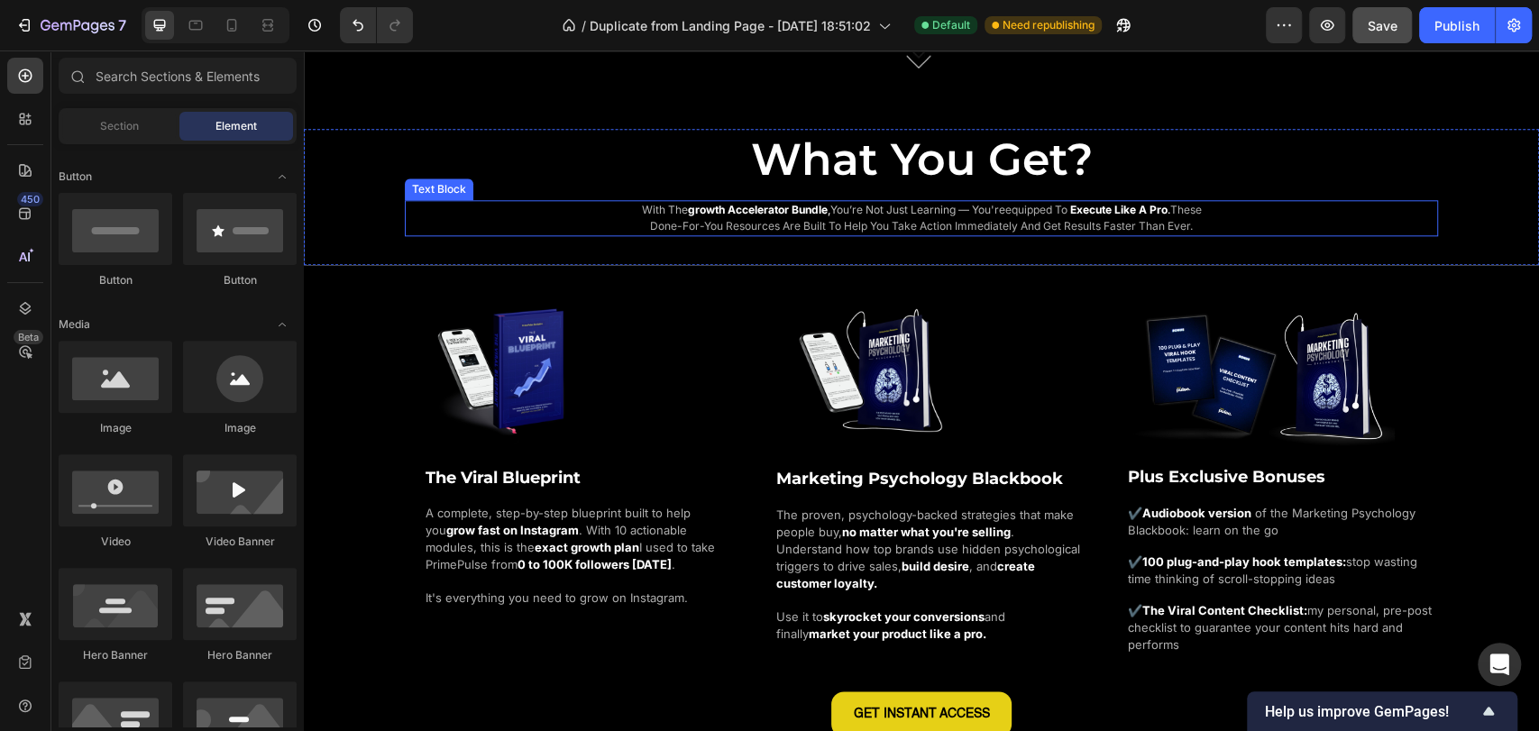
click at [802, 218] on span "these done-for-you resources are built to help you take action immediately and …" at bounding box center [926, 218] width 552 height 30
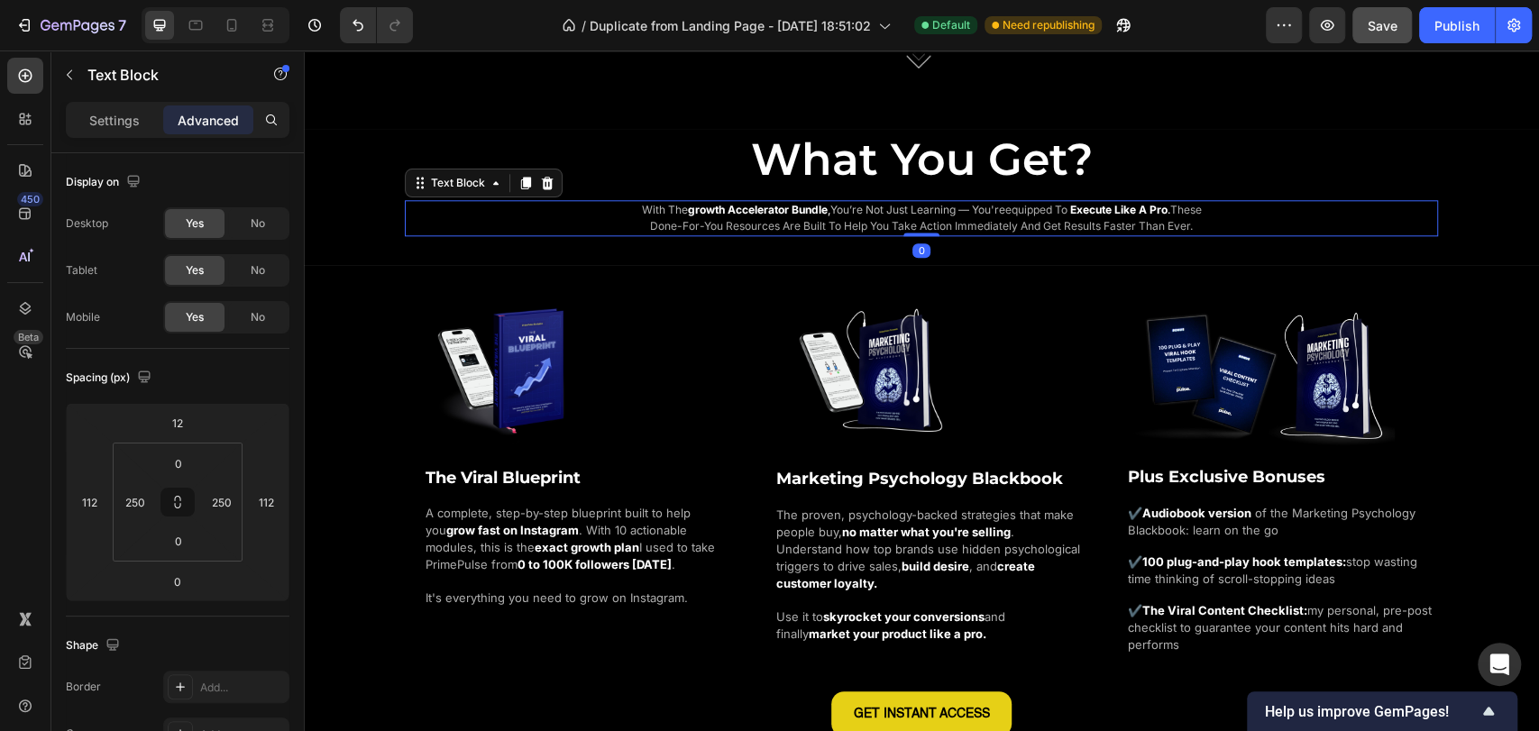
click at [804, 219] on span "these done-for-you resources are built to help you take action immediately and …" at bounding box center [926, 218] width 552 height 30
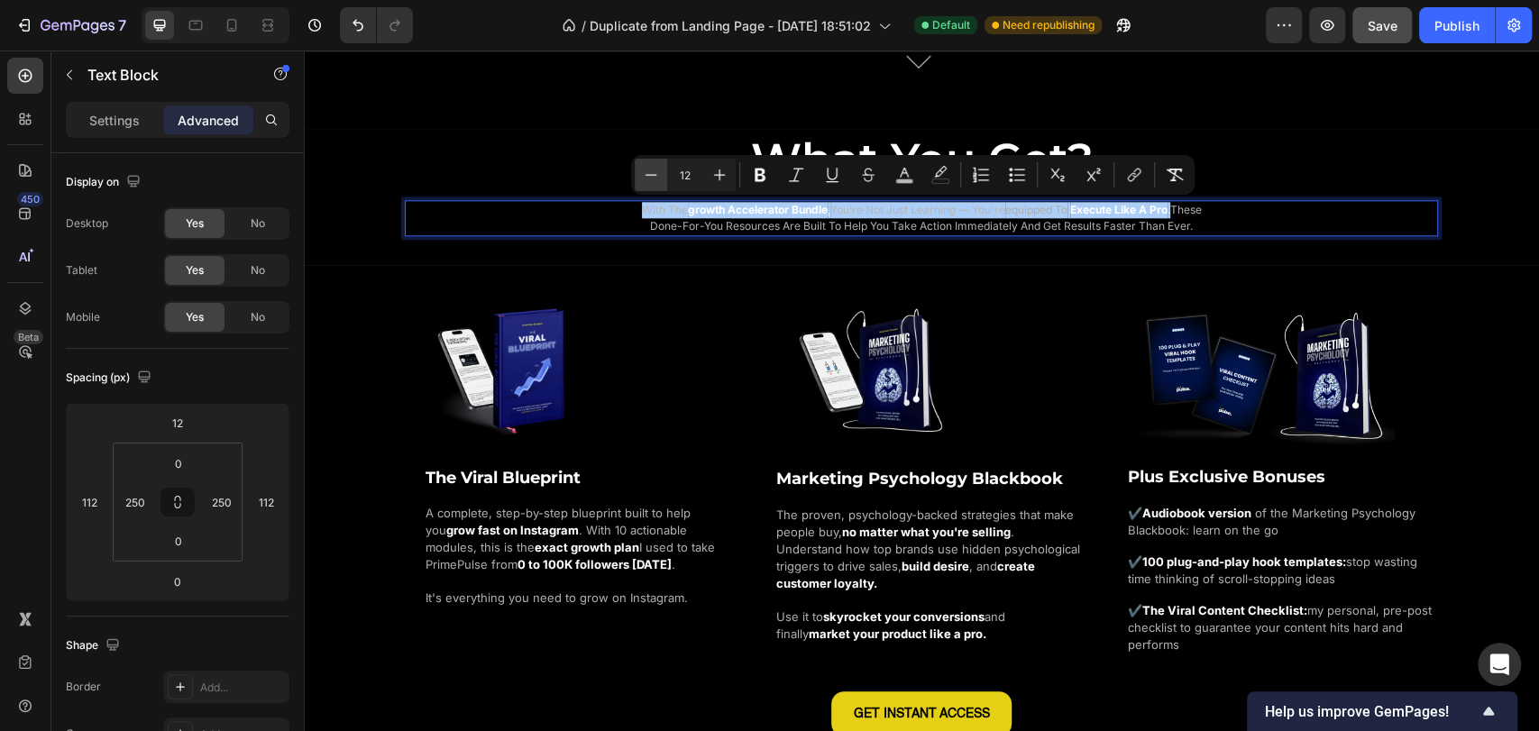
click at [649, 171] on icon "Editor contextual toolbar" at bounding box center [651, 175] width 18 height 18
type input "11"
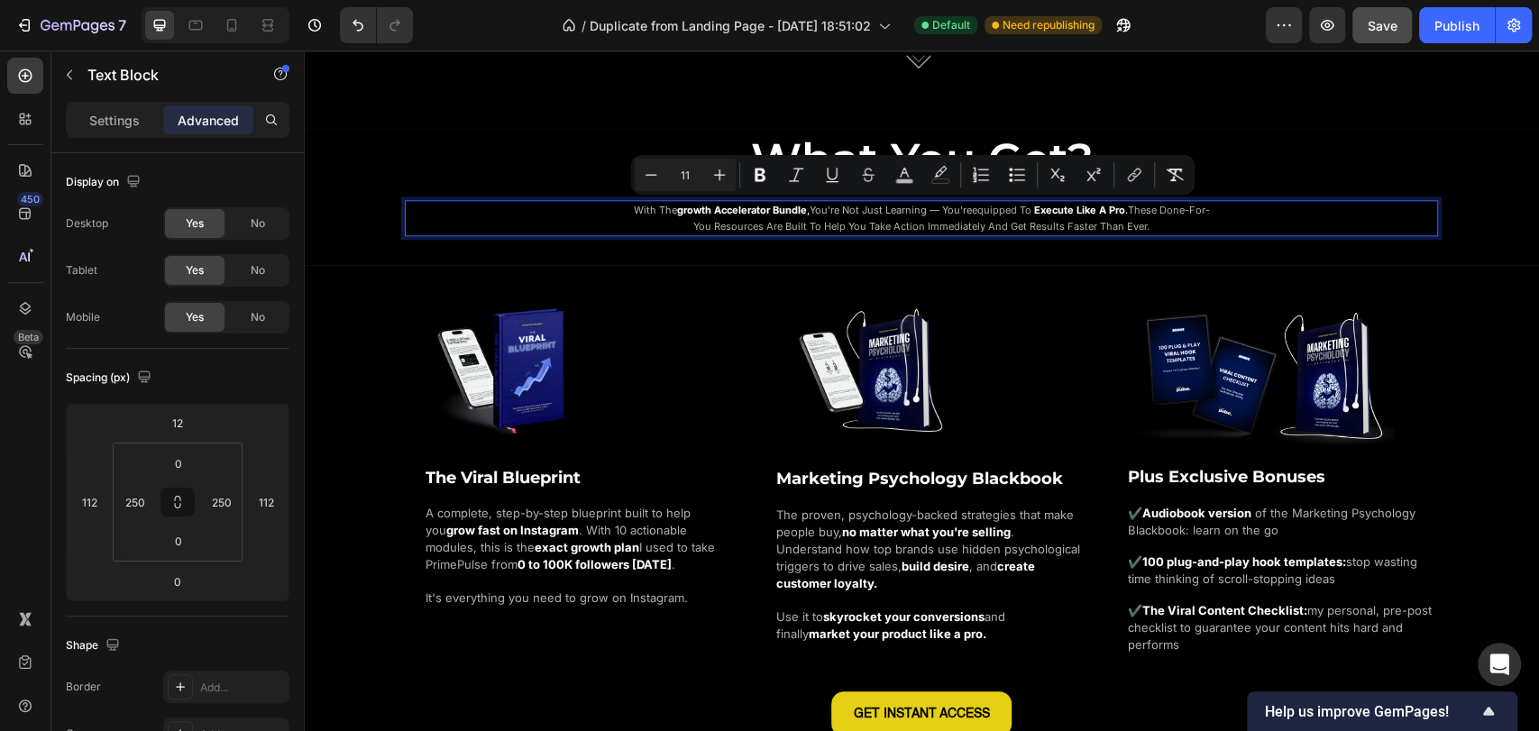
click at [1265, 207] on div "with the growth accelerator bundle , you’re not just learning — you're equipped…" at bounding box center [921, 218] width 1033 height 36
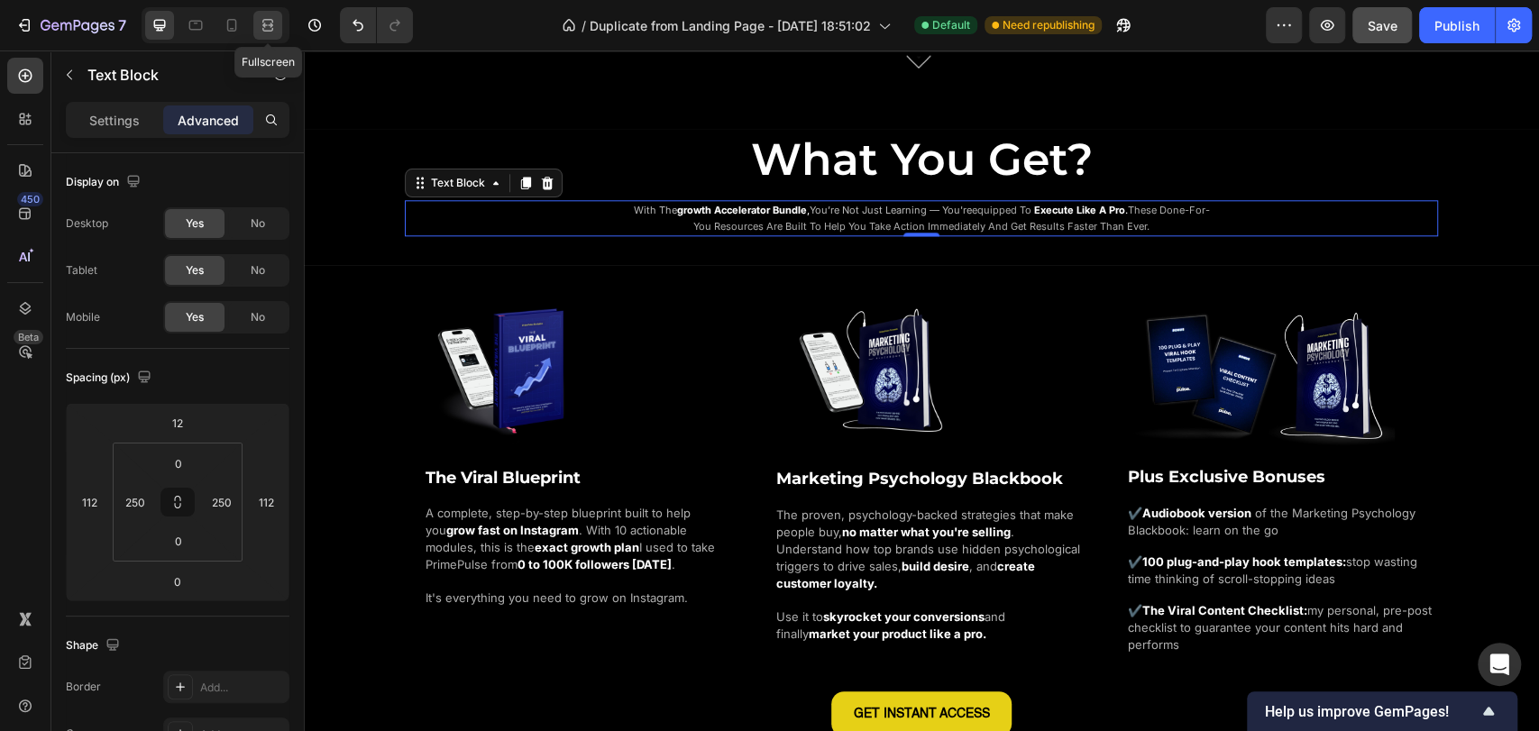
click at [265, 22] on icon at bounding box center [268, 25] width 18 height 18
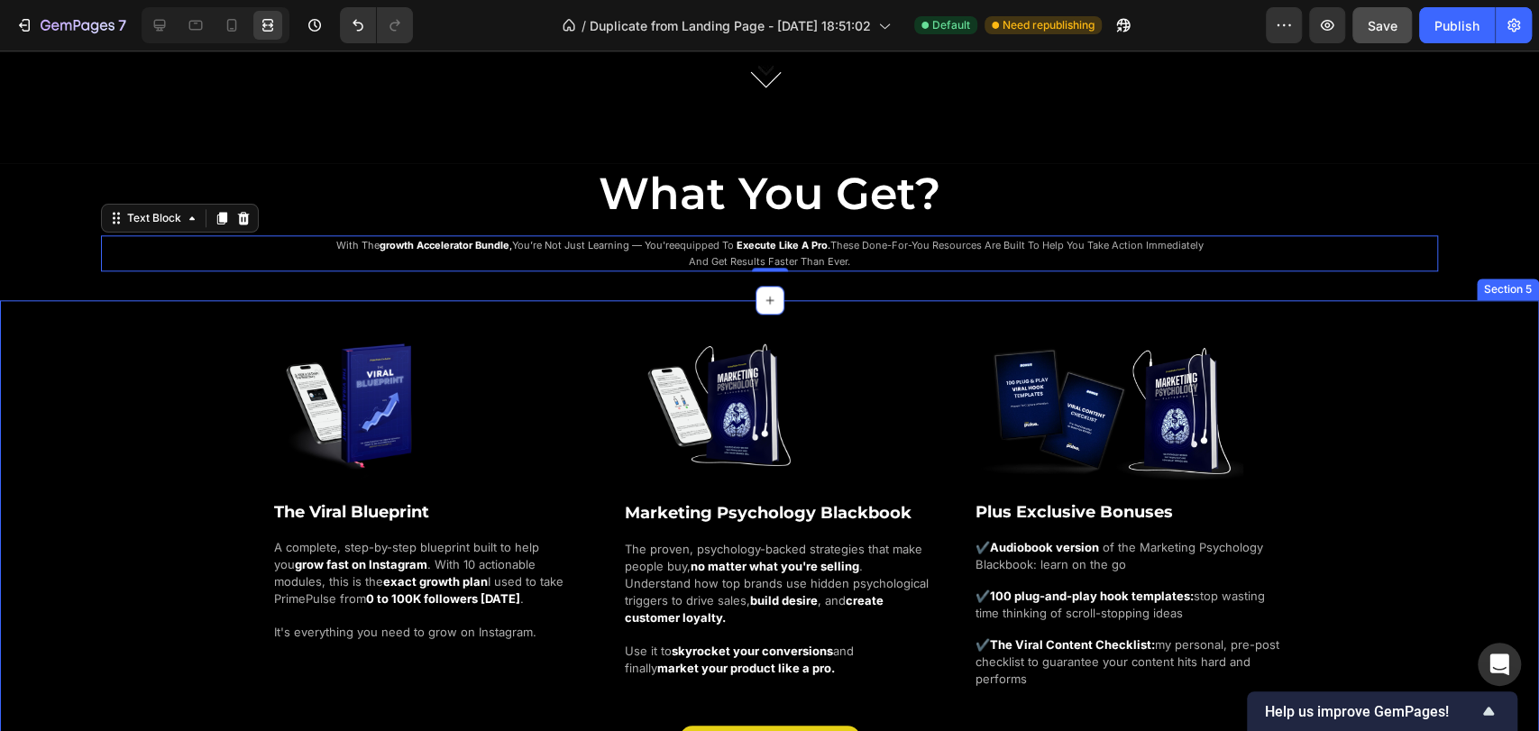
click at [60, 338] on div "Image The Viral Blueprint Heading A complete, step-by-step blueprint built to h…" at bounding box center [769, 546] width 1539 height 449
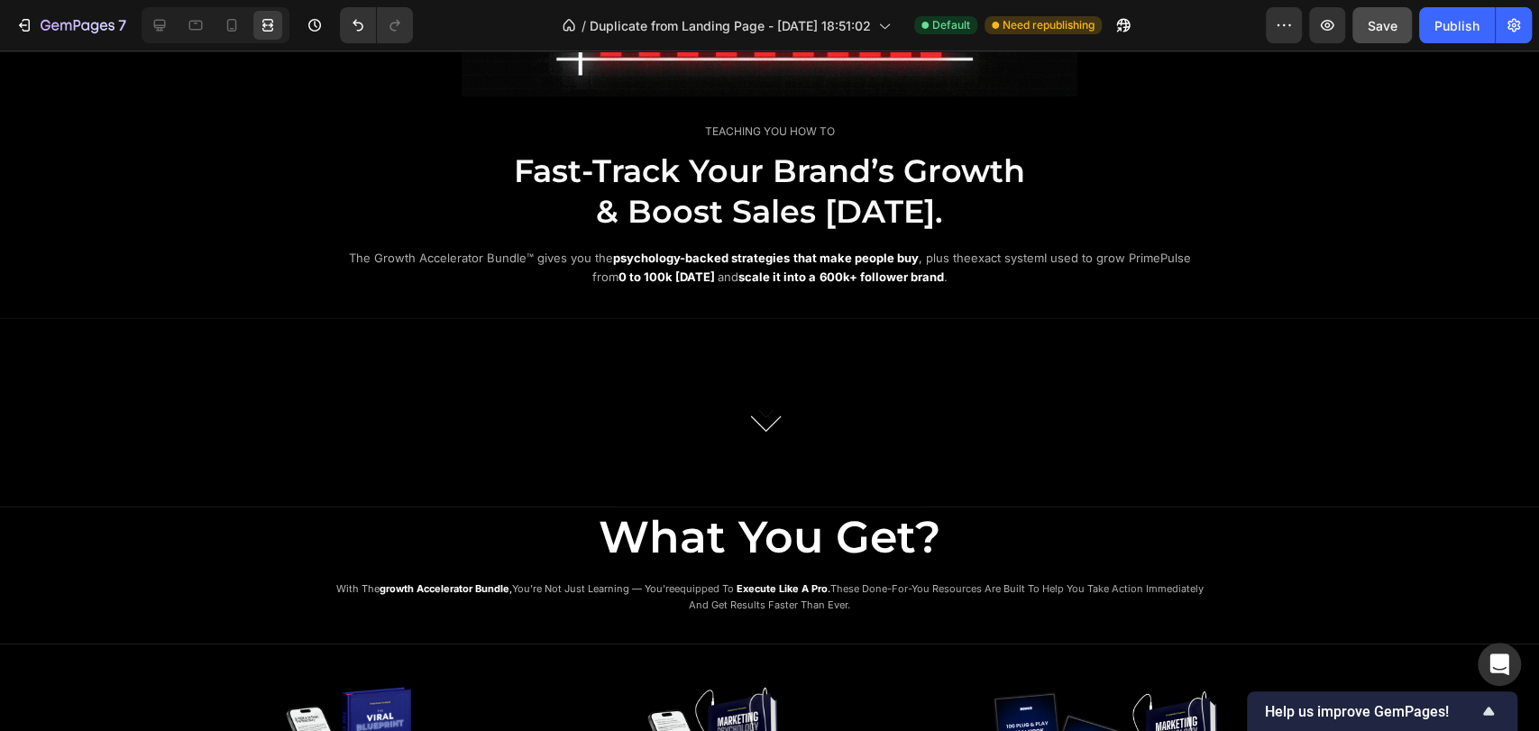
scroll to position [981, 0]
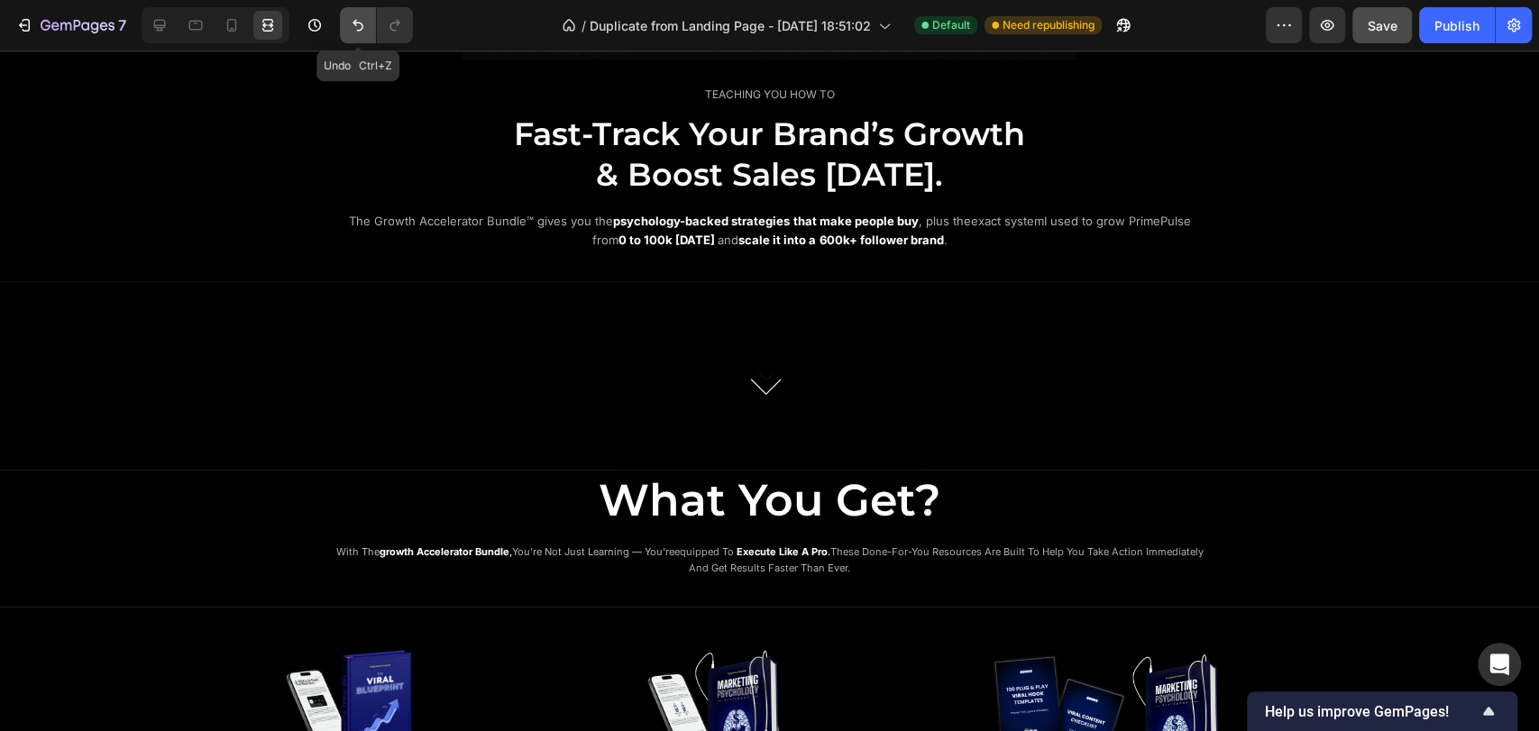
click at [350, 30] on icon "Undo/Redo" at bounding box center [358, 25] width 18 height 18
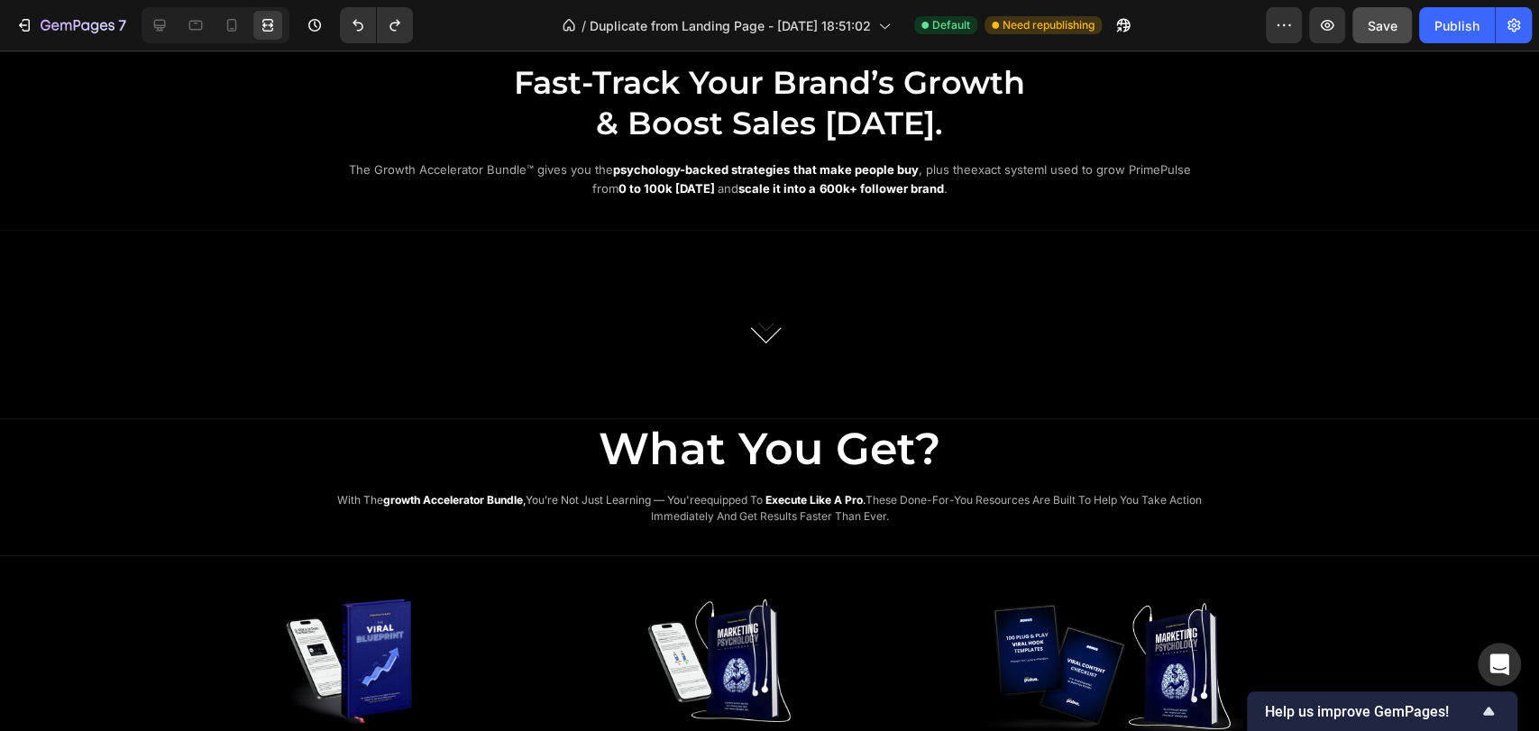
scroll to position [1063, 0]
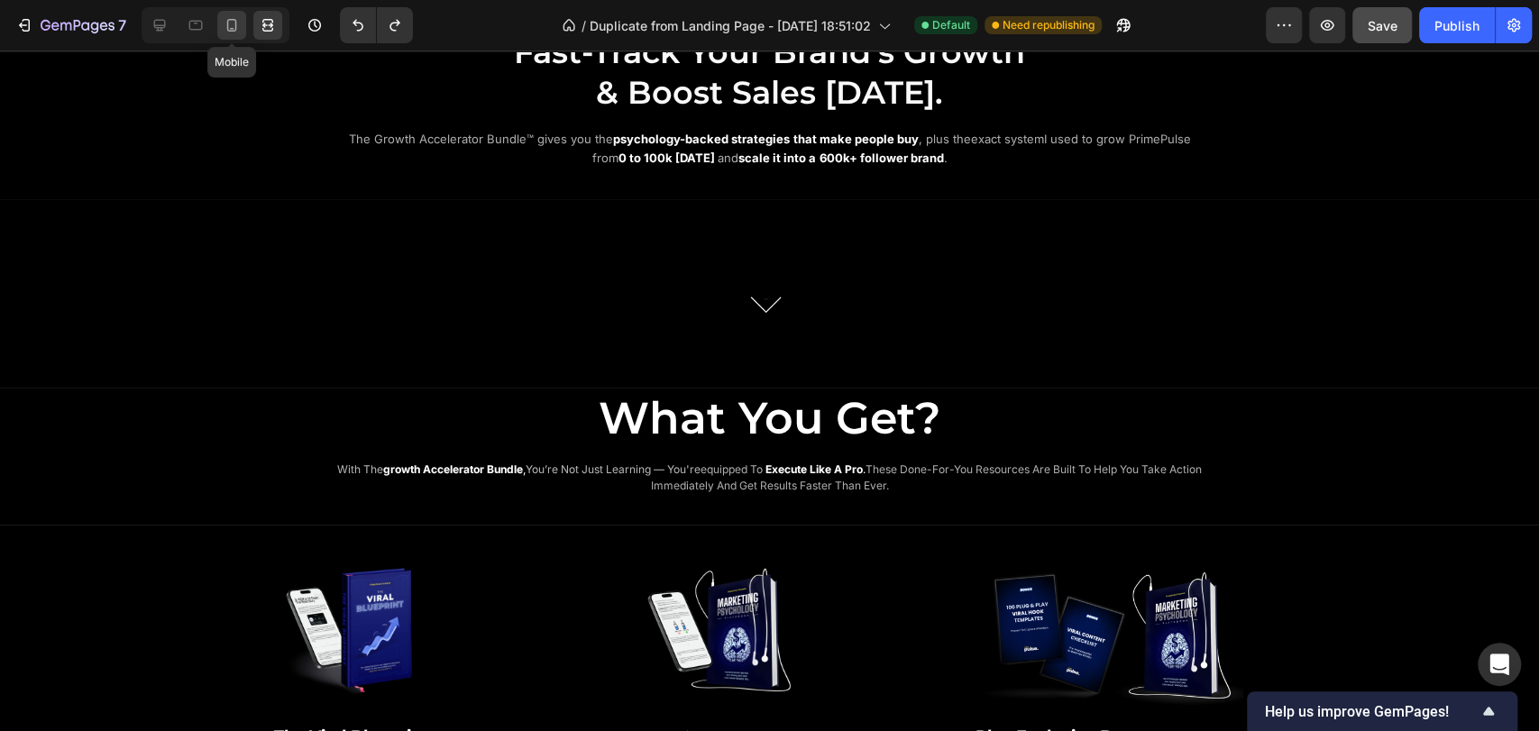
click at [228, 32] on icon at bounding box center [232, 25] width 18 height 18
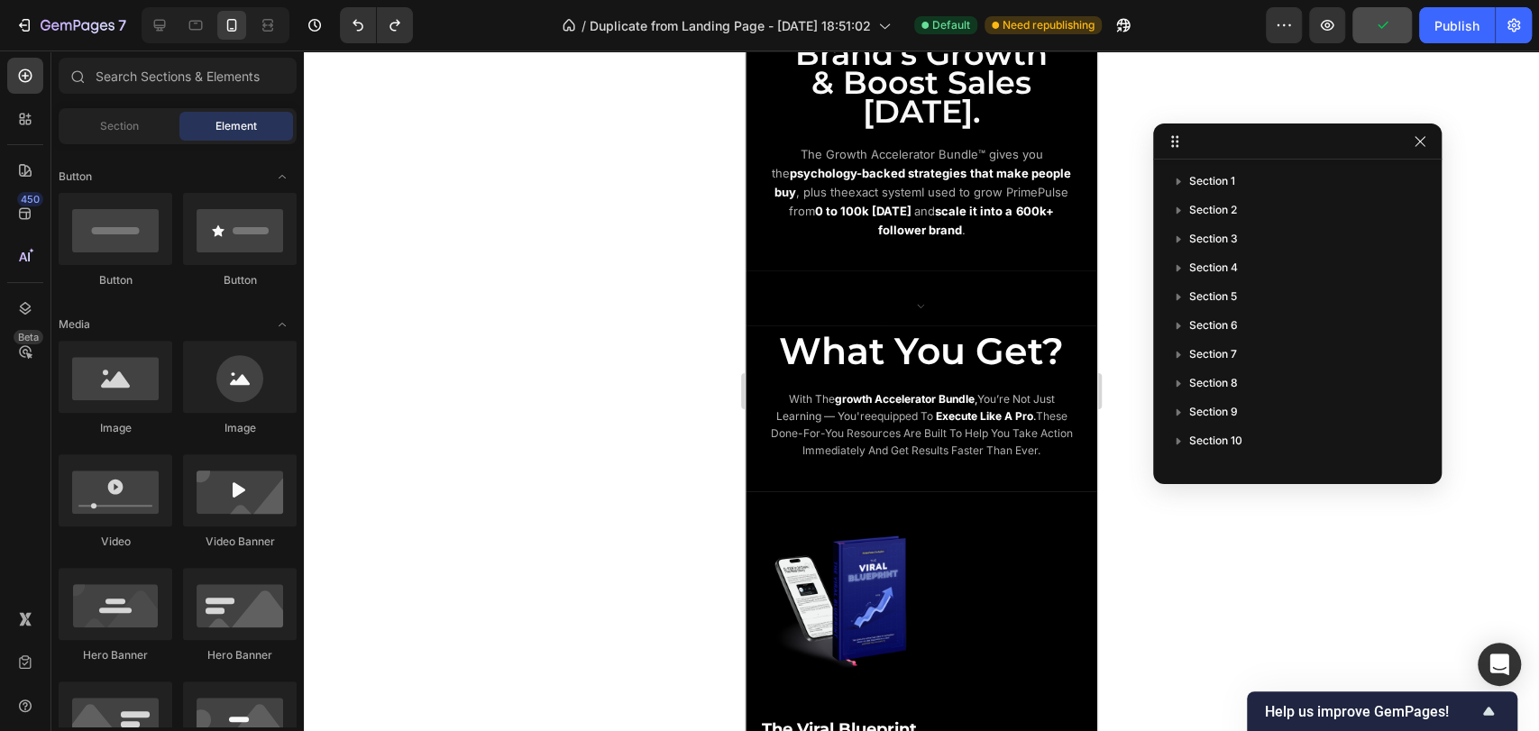
scroll to position [960, 0]
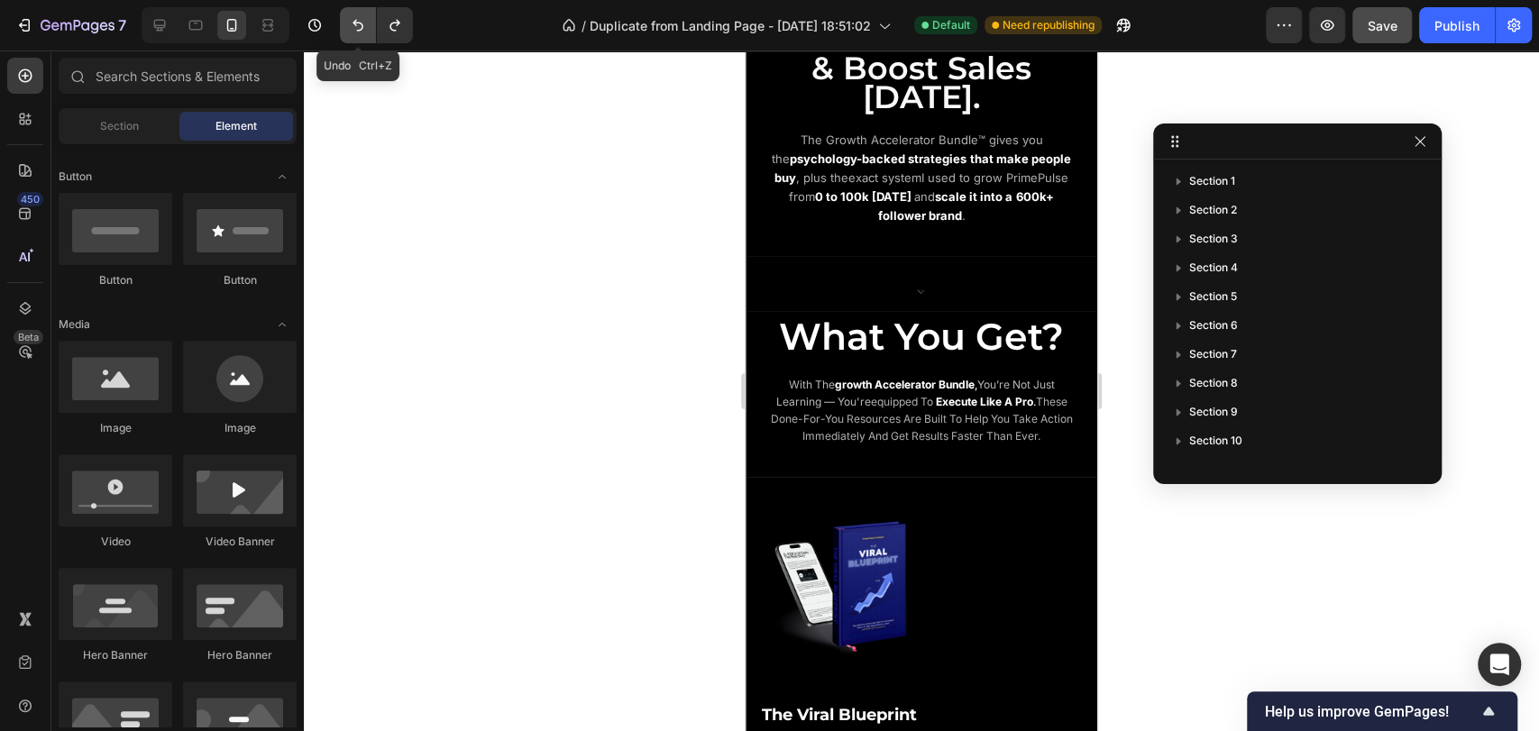
click at [350, 31] on icon "Undo/Redo" at bounding box center [358, 25] width 18 height 18
click at [160, 22] on icon at bounding box center [160, 25] width 18 height 18
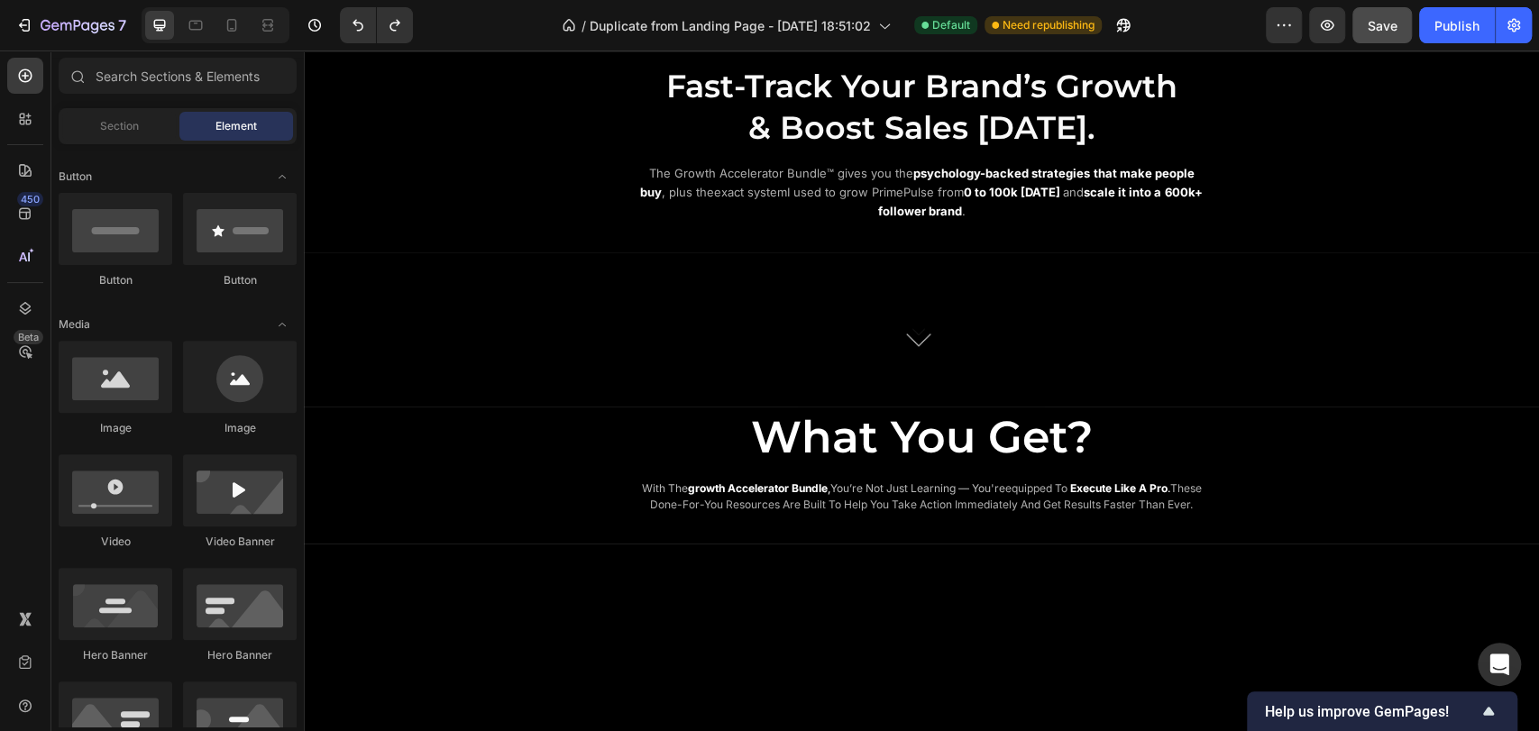
scroll to position [1044, 0]
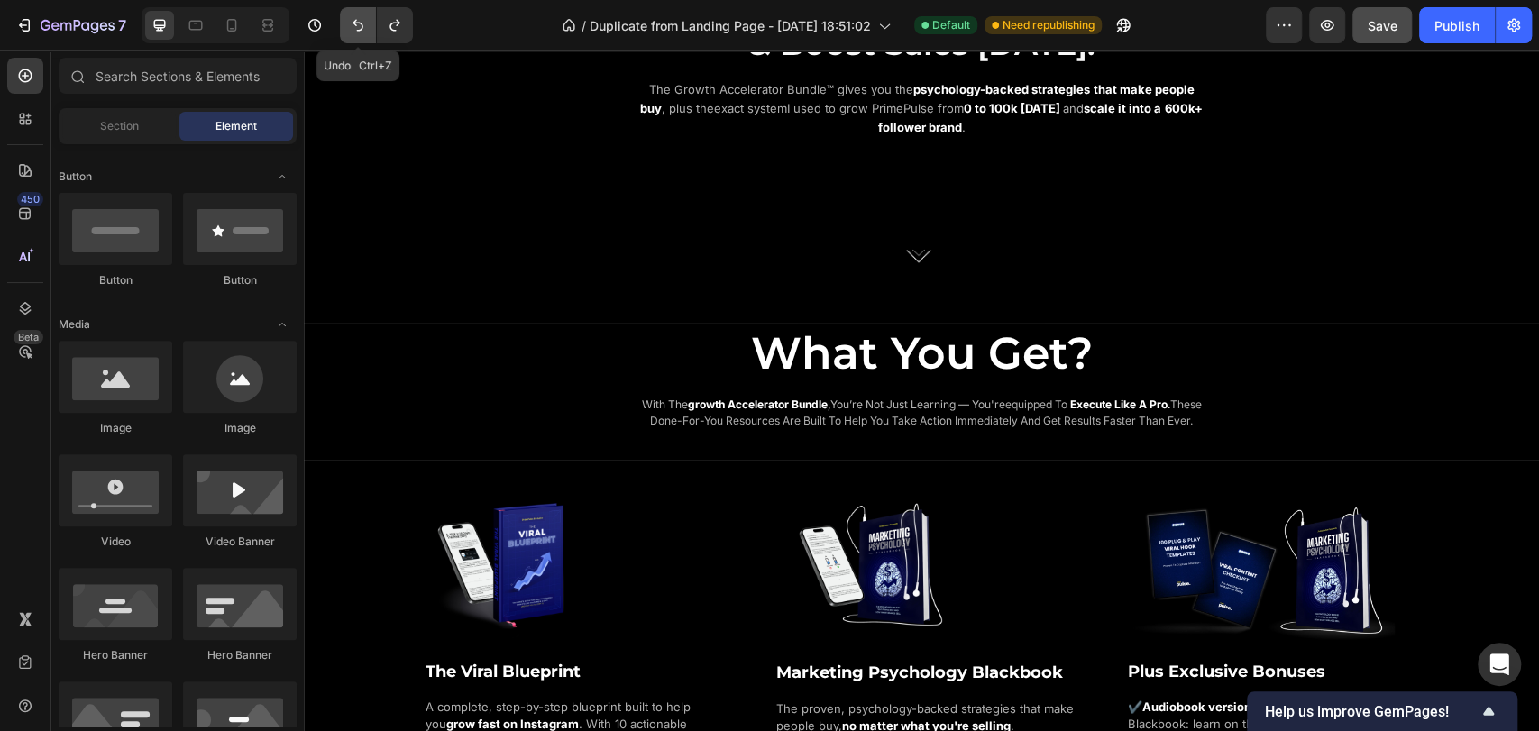
click at [344, 25] on button "Undo/Redo" at bounding box center [358, 25] width 36 height 36
click at [347, 27] on button "Undo/Redo" at bounding box center [358, 25] width 36 height 36
click at [350, 28] on icon "Undo/Redo" at bounding box center [358, 25] width 18 height 18
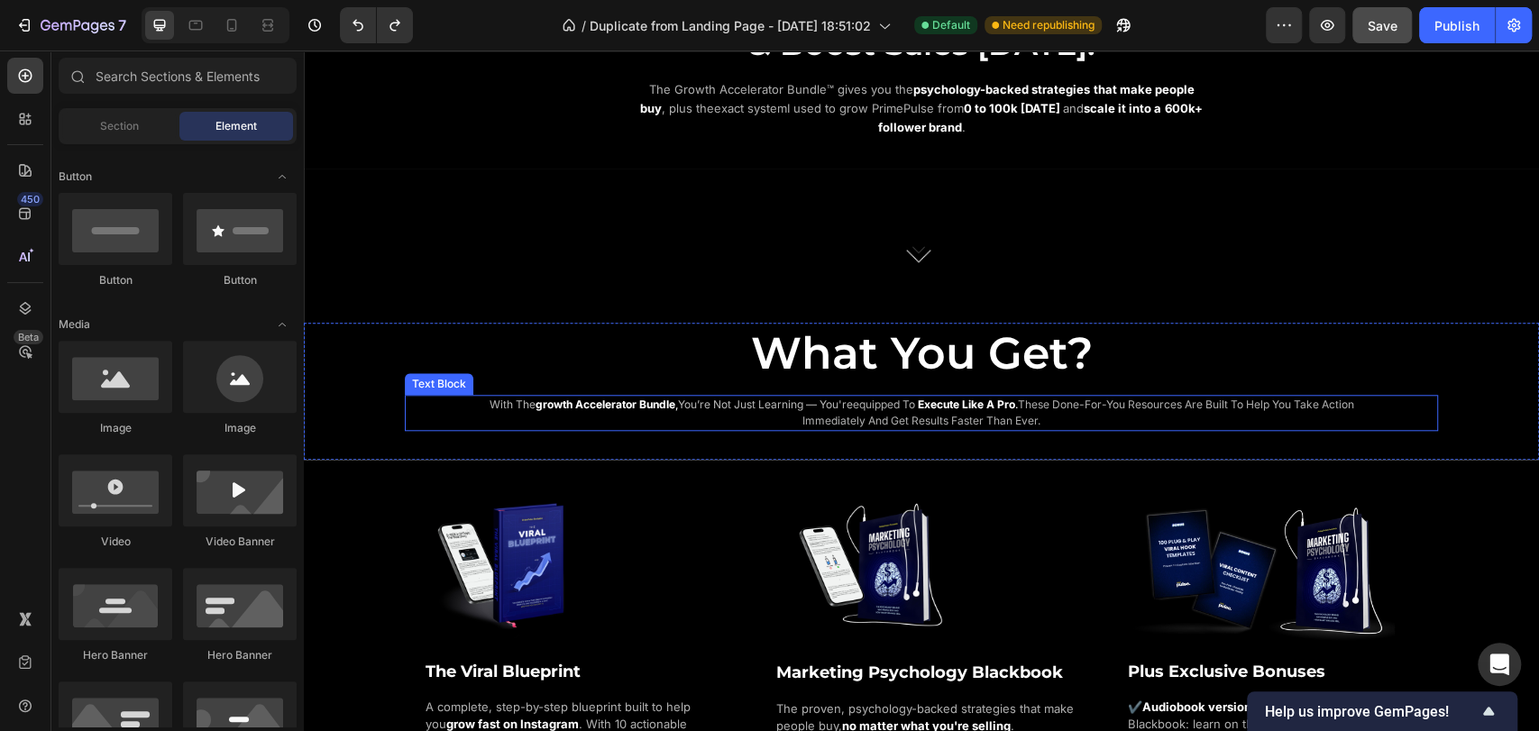
click at [659, 411] on p "with the growth accelerator bundle , you’re not just learning — you're equipped…" at bounding box center [922, 413] width 886 height 32
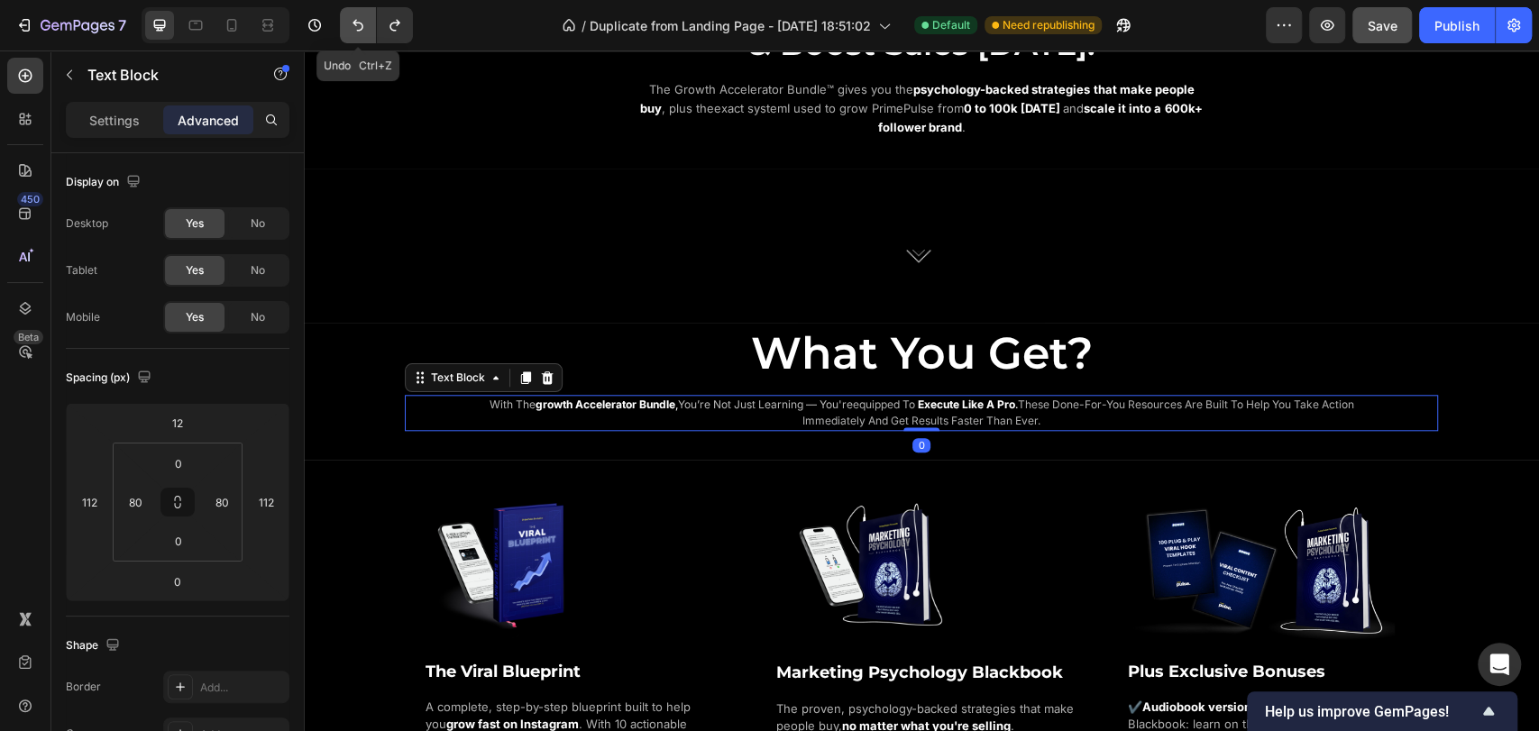
click at [357, 28] on icon "Undo/Redo" at bounding box center [358, 25] width 18 height 18
click at [358, 28] on icon "Undo/Redo" at bounding box center [358, 25] width 18 height 18
click at [360, 28] on icon "Undo/Redo" at bounding box center [358, 25] width 18 height 18
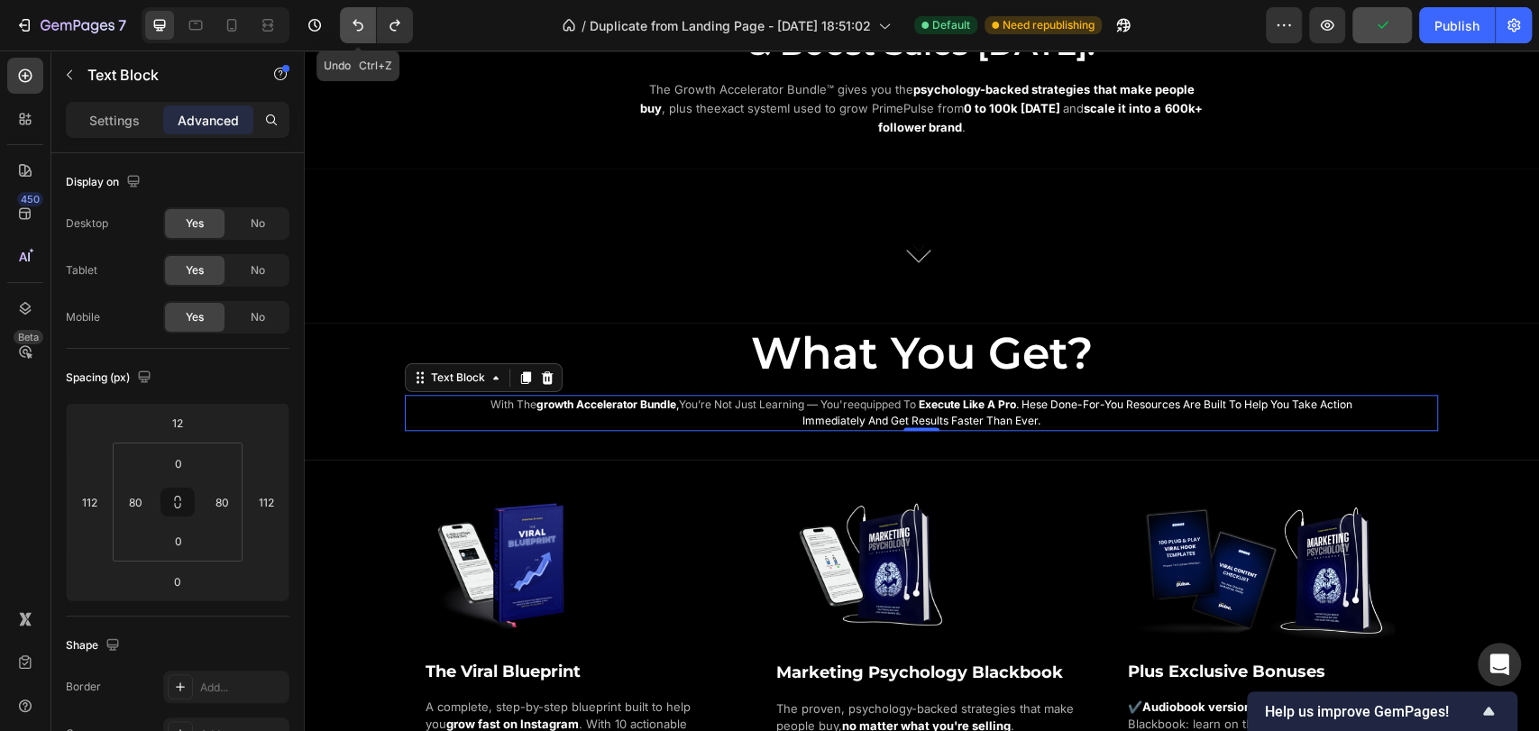
click at [360, 28] on icon "Undo/Redo" at bounding box center [358, 25] width 18 height 18
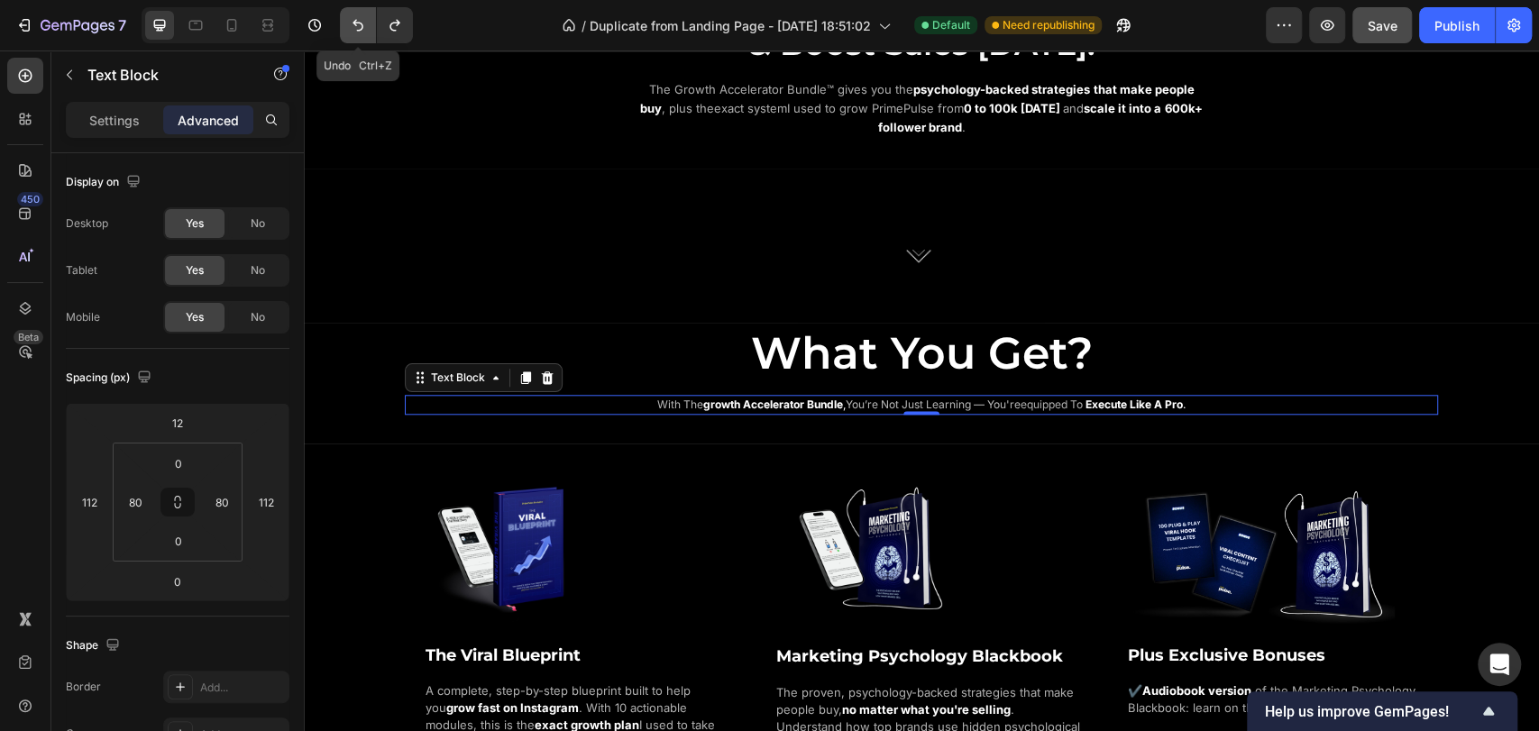
click at [360, 28] on icon "Undo/Redo" at bounding box center [358, 25] width 18 height 18
click at [389, 27] on icon "Undo/Redo" at bounding box center [395, 25] width 18 height 18
click at [362, 27] on icon "Undo/Redo" at bounding box center [358, 26] width 11 height 12
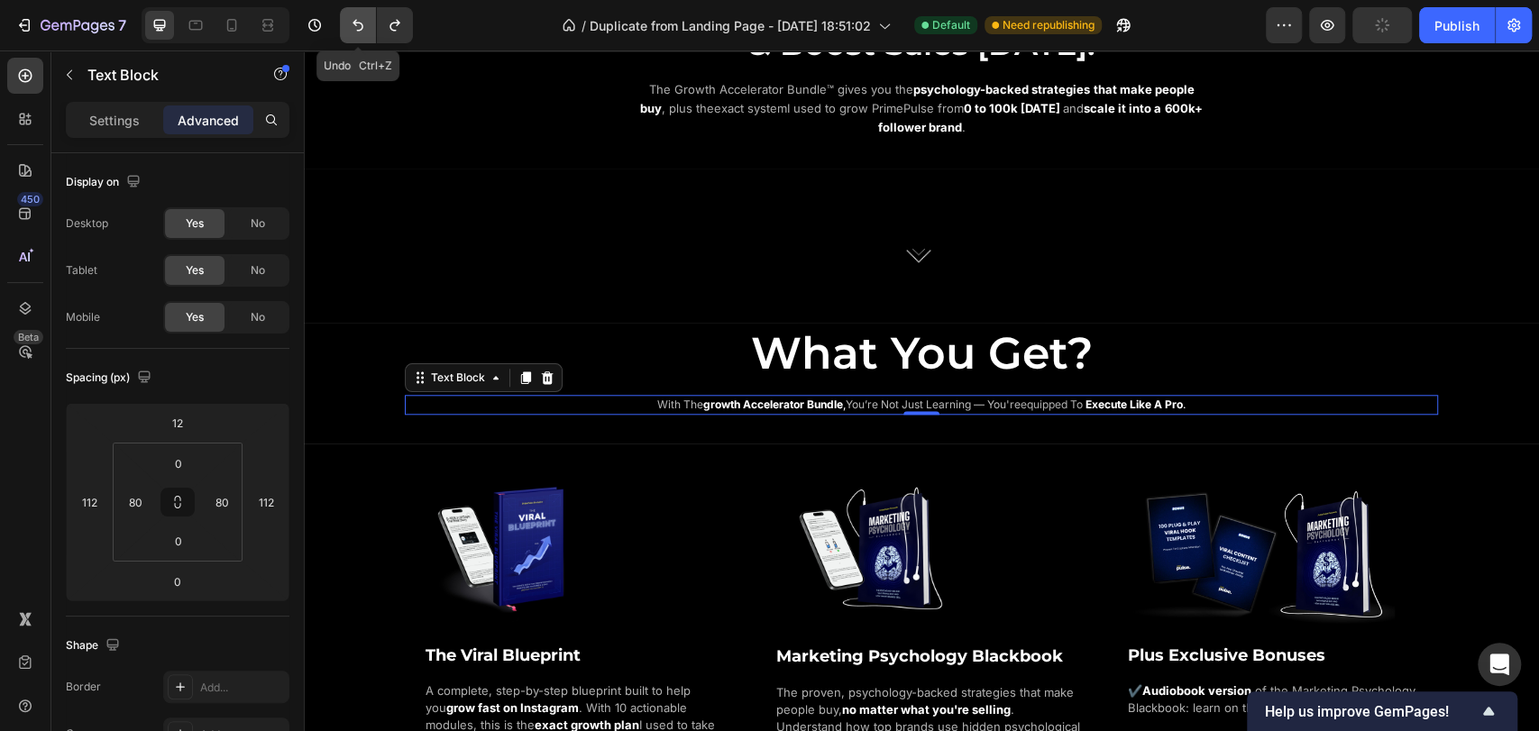
click at [362, 27] on icon "Undo/Redo" at bounding box center [358, 26] width 11 height 12
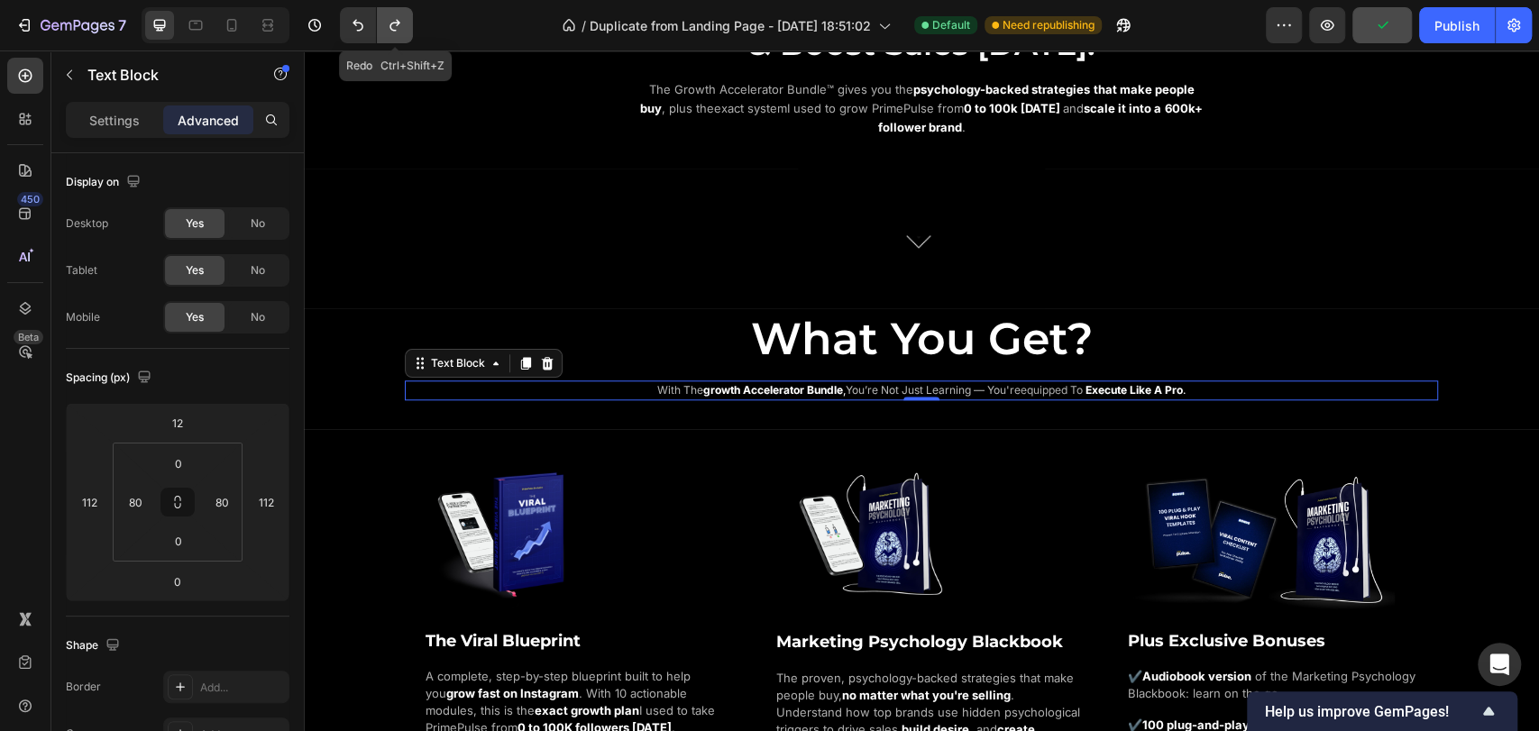
click at [391, 26] on icon "Undo/Redo" at bounding box center [395, 25] width 18 height 18
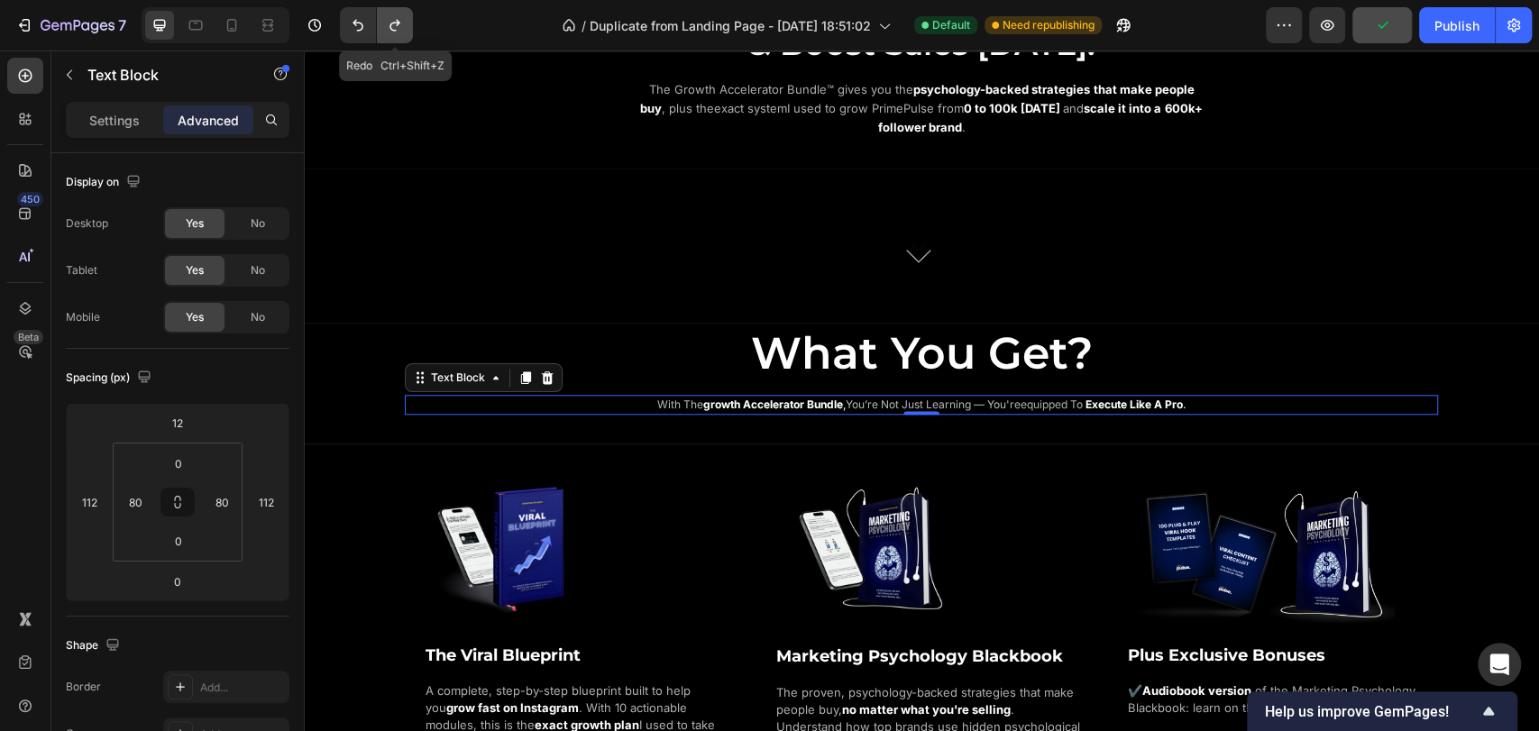
click at [391, 26] on icon "Undo/Redo" at bounding box center [395, 25] width 18 height 18
click at [363, 26] on icon "Undo/Redo" at bounding box center [358, 25] width 18 height 18
click at [406, 23] on button "Undo/Redo" at bounding box center [395, 25] width 36 height 36
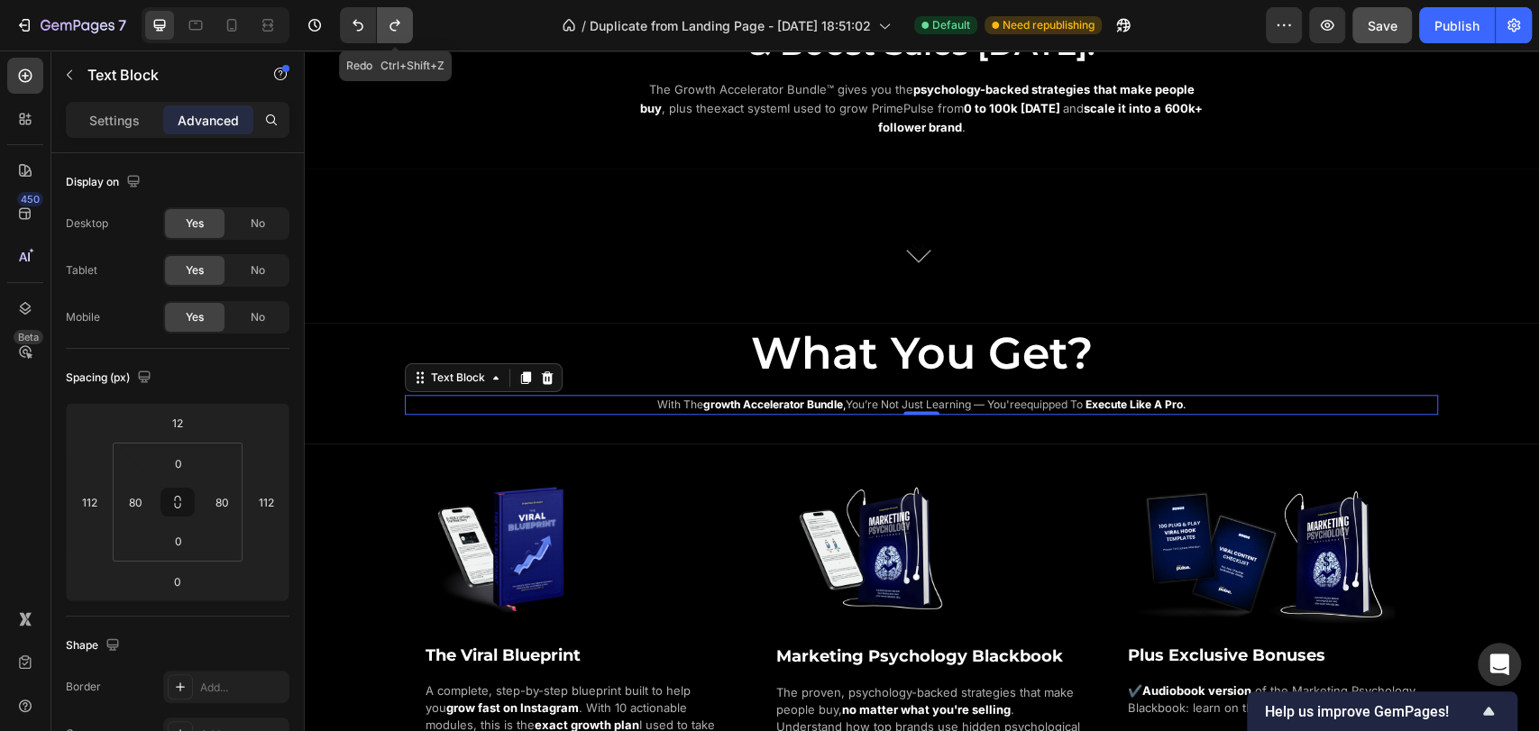
click at [406, 23] on button "Undo/Redo" at bounding box center [395, 25] width 36 height 36
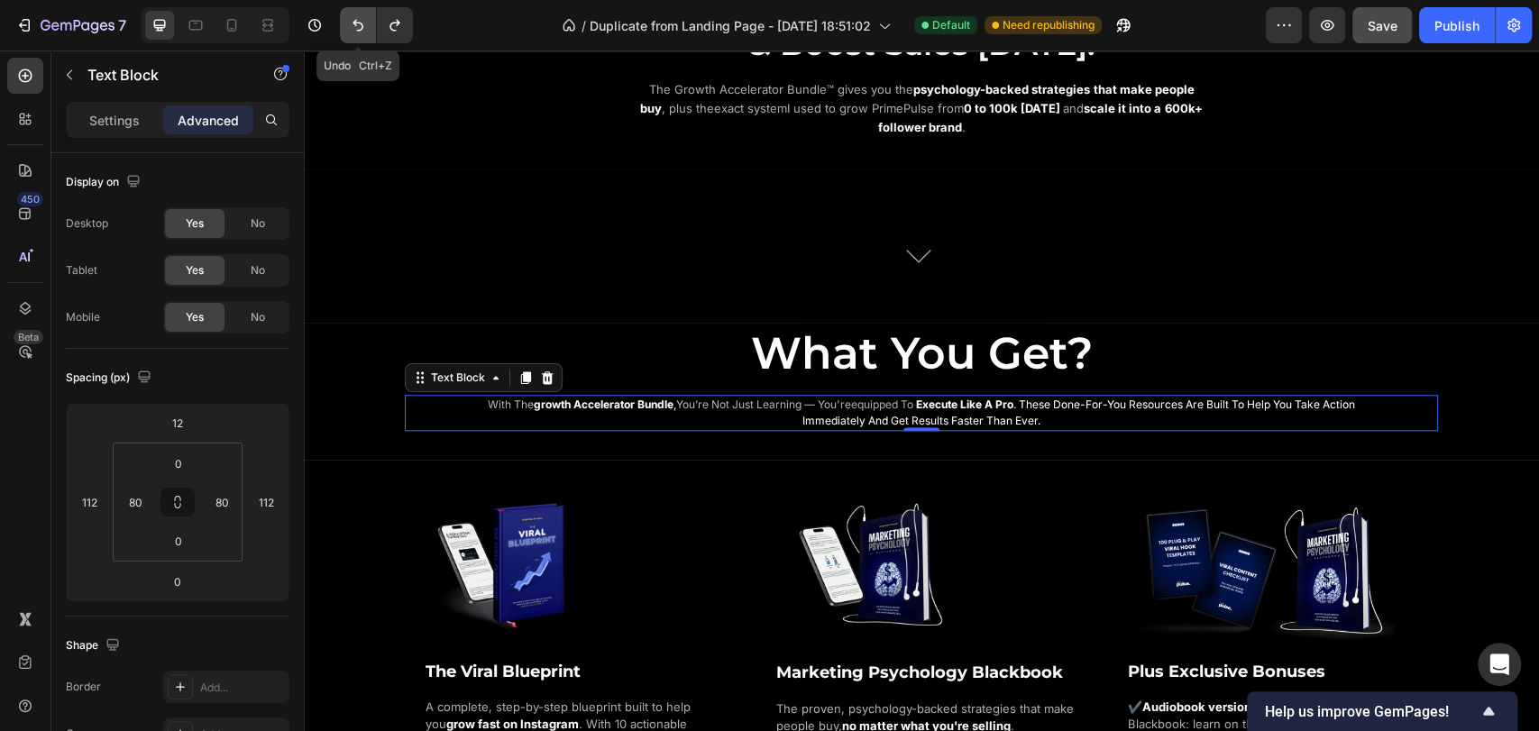
click at [367, 26] on button "Undo/Redo" at bounding box center [358, 25] width 36 height 36
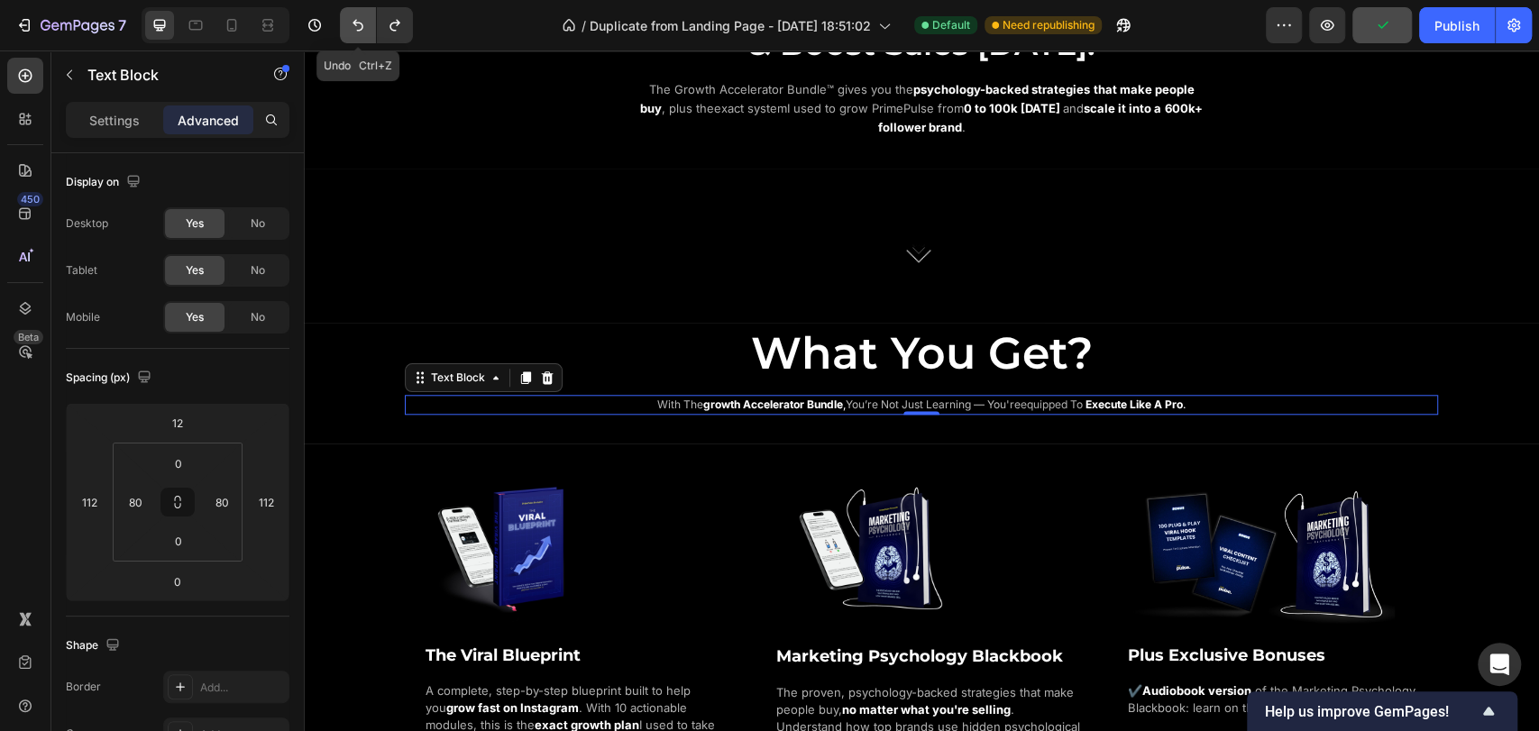
click at [367, 26] on button "Undo/Redo" at bounding box center [358, 25] width 36 height 36
drag, startPoint x: 398, startPoint y: 26, endPoint x: 216, endPoint y: 49, distance: 182.7
click at [398, 26] on icon "Undo/Redo" at bounding box center [395, 25] width 18 height 18
click at [368, 30] on button "Undo/Redo" at bounding box center [358, 25] width 36 height 36
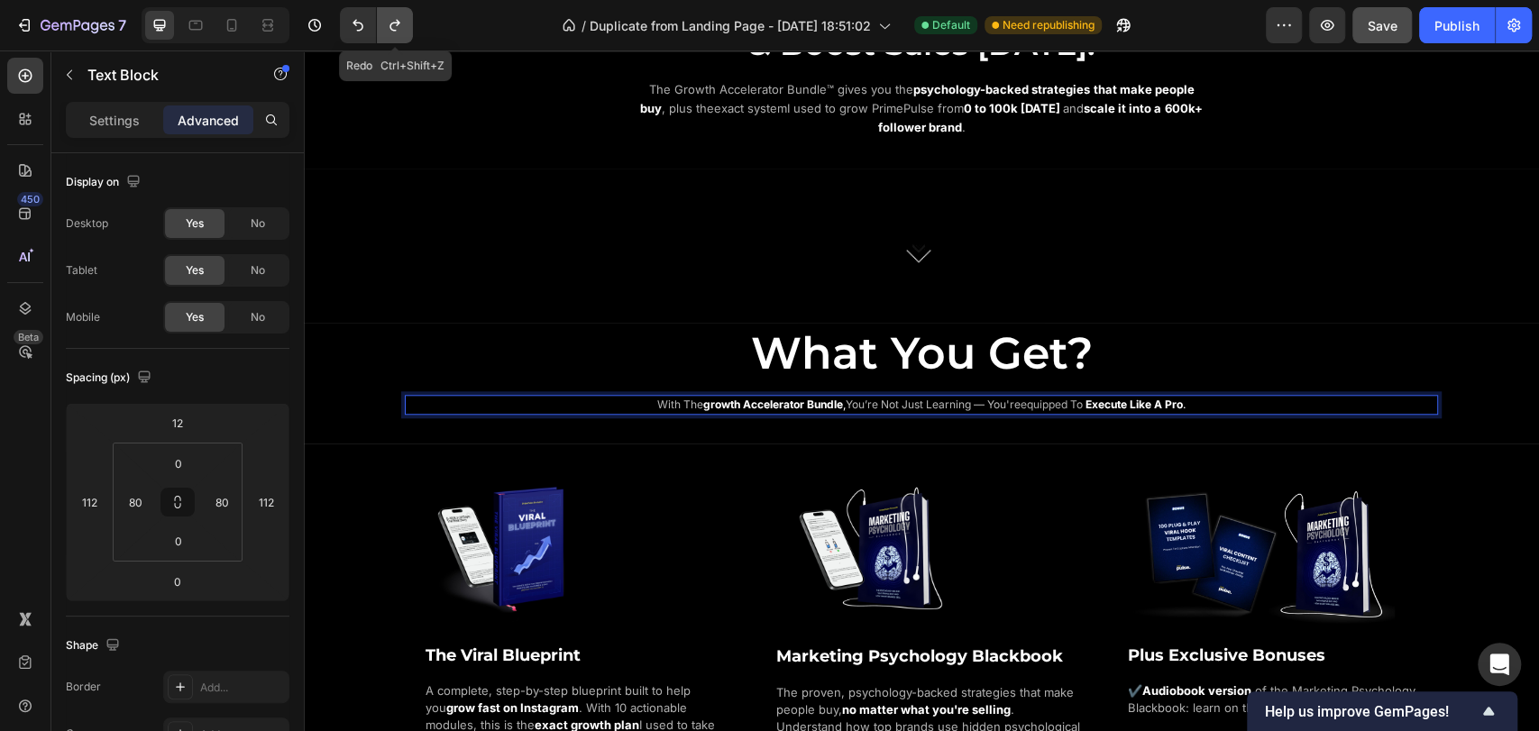
click at [393, 32] on icon "Undo/Redo" at bounding box center [395, 25] width 18 height 18
click at [359, 30] on icon "Undo/Redo" at bounding box center [358, 26] width 11 height 12
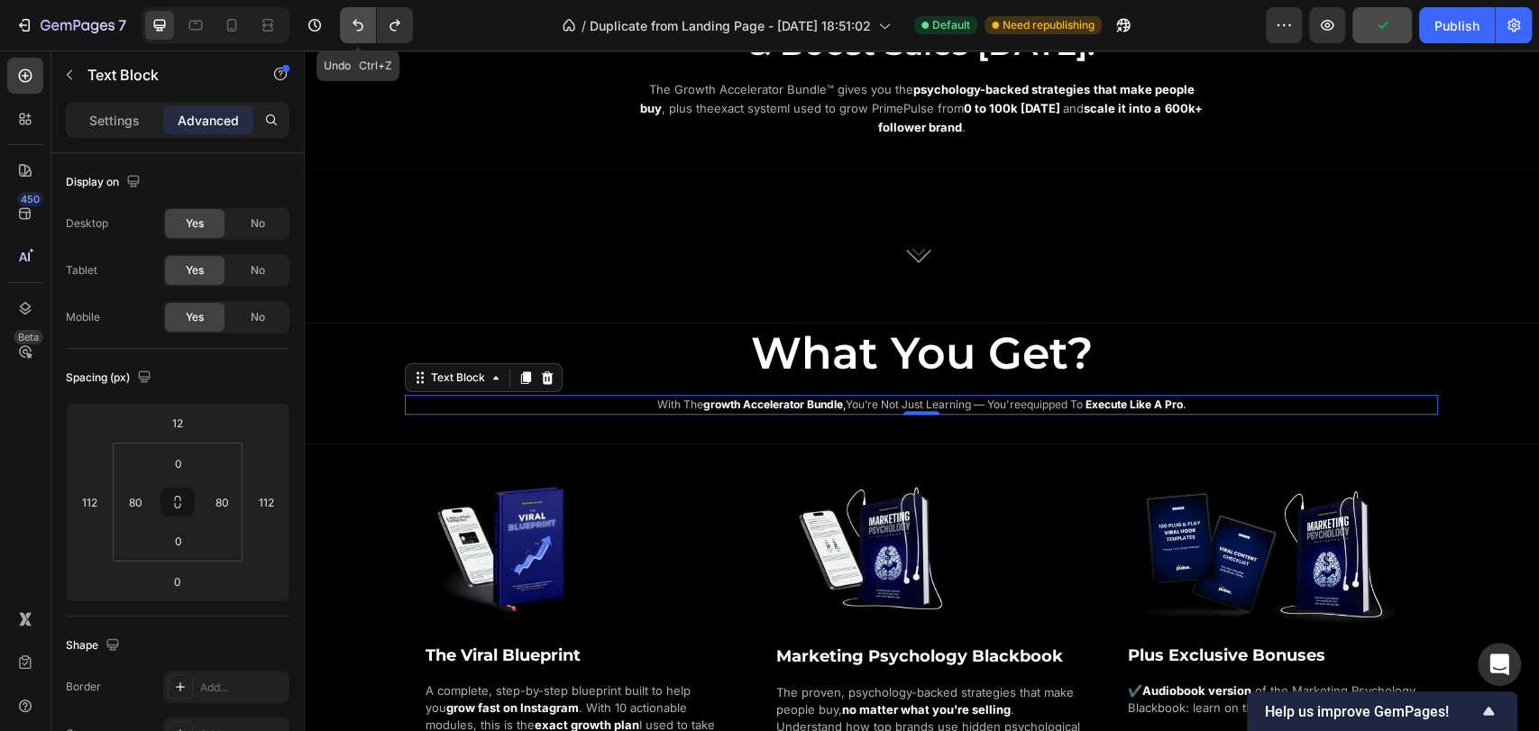
click at [359, 30] on icon "Undo/Redo" at bounding box center [358, 26] width 11 height 12
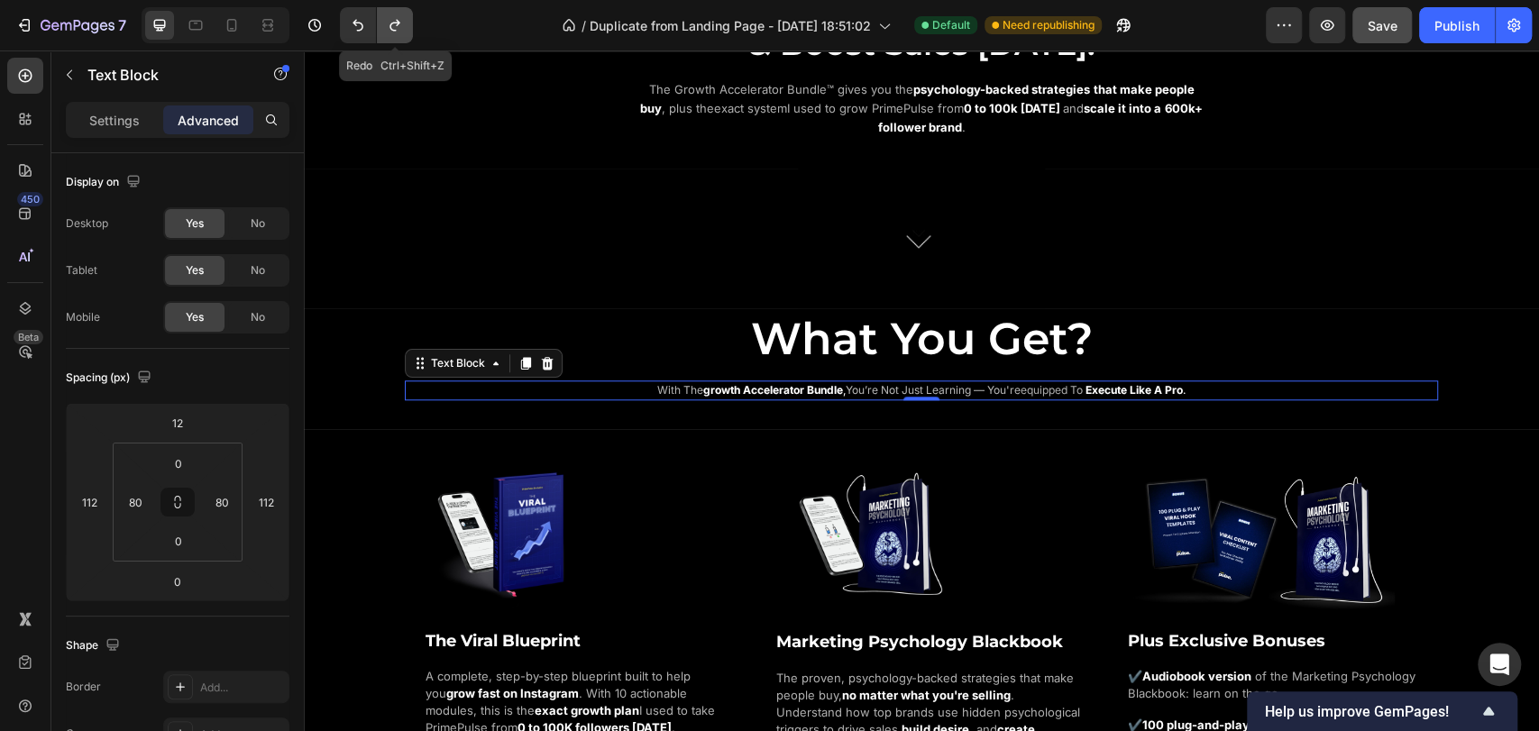
click at [390, 30] on icon "Undo/Redo" at bounding box center [395, 25] width 18 height 18
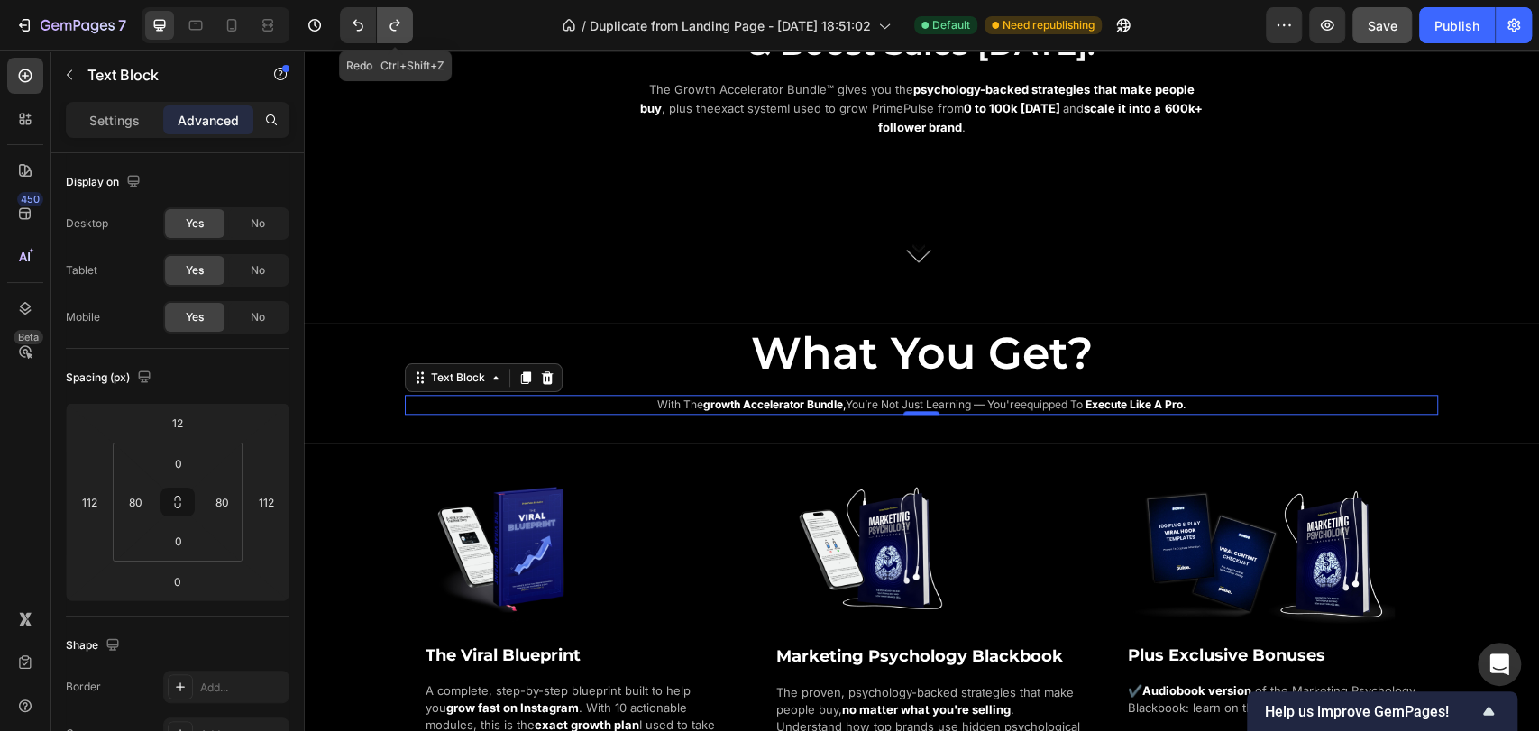
click at [390, 30] on icon "Undo/Redo" at bounding box center [395, 25] width 18 height 18
click at [363, 28] on icon "Undo/Redo" at bounding box center [358, 25] width 18 height 18
click at [395, 29] on icon "Undo/Redo" at bounding box center [395, 25] width 18 height 18
click at [365, 25] on icon "Undo/Redo" at bounding box center [358, 25] width 18 height 18
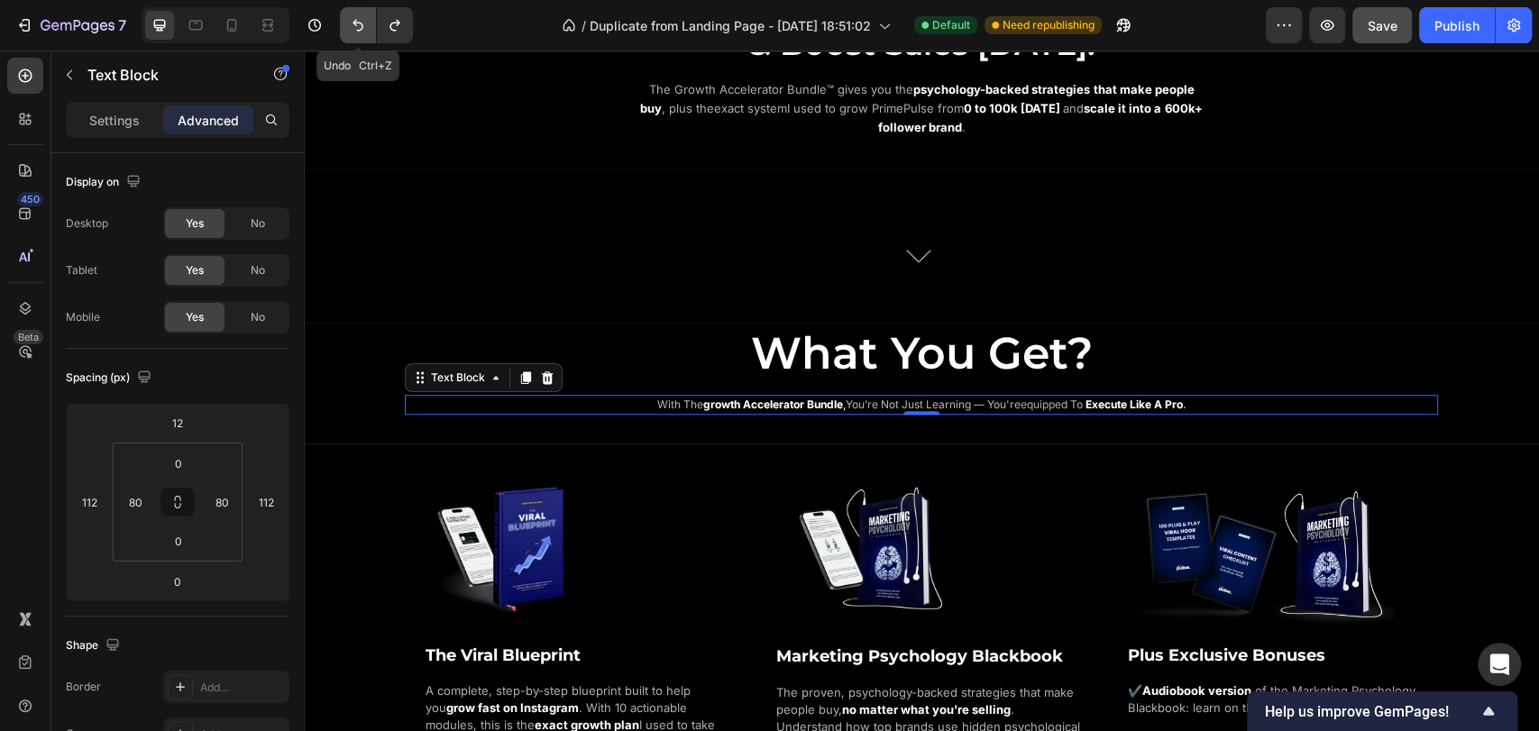
click at [364, 25] on icon "Undo/Redo" at bounding box center [358, 25] width 18 height 18
click at [368, 24] on button "Undo/Redo" at bounding box center [358, 25] width 36 height 36
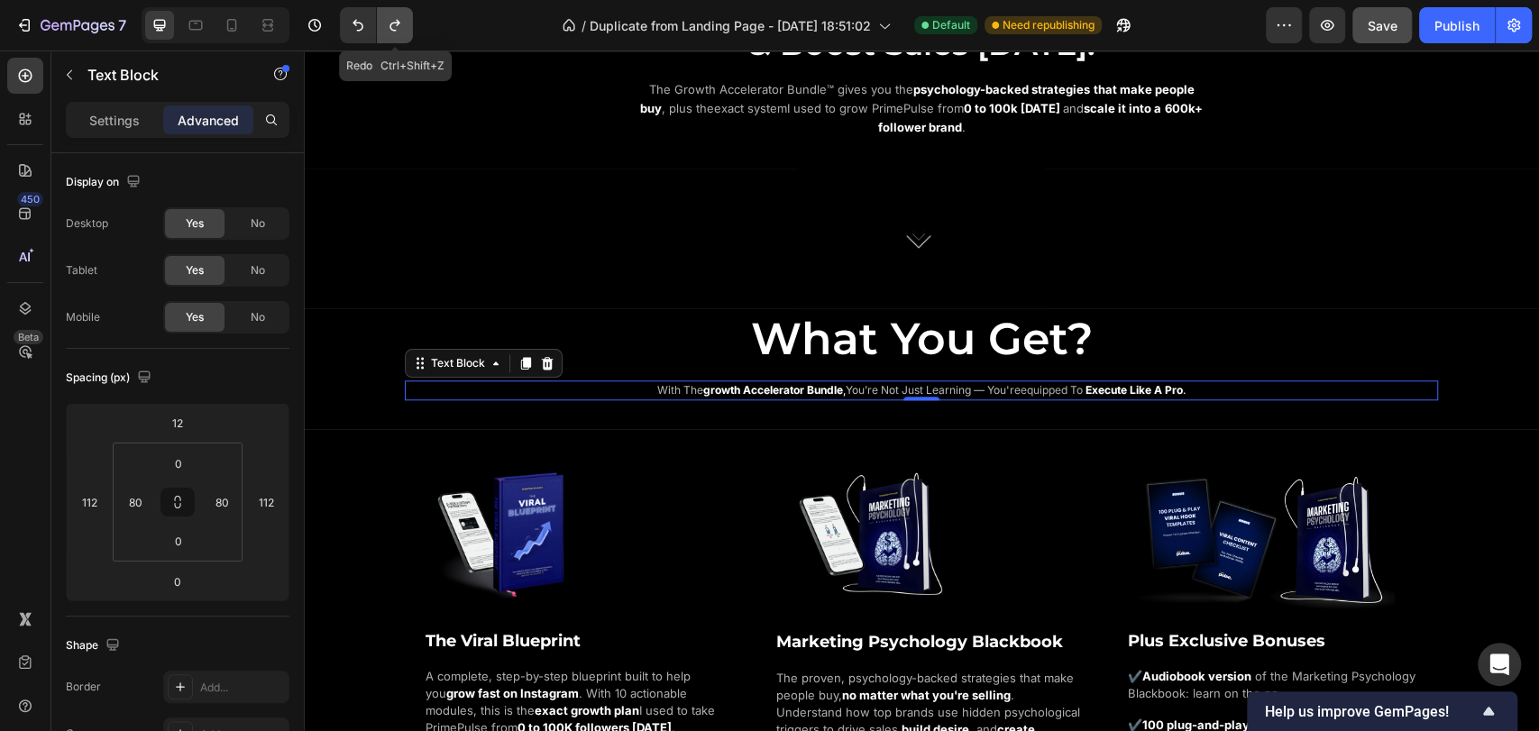
click at [397, 23] on icon "Undo/Redo" at bounding box center [395, 25] width 18 height 18
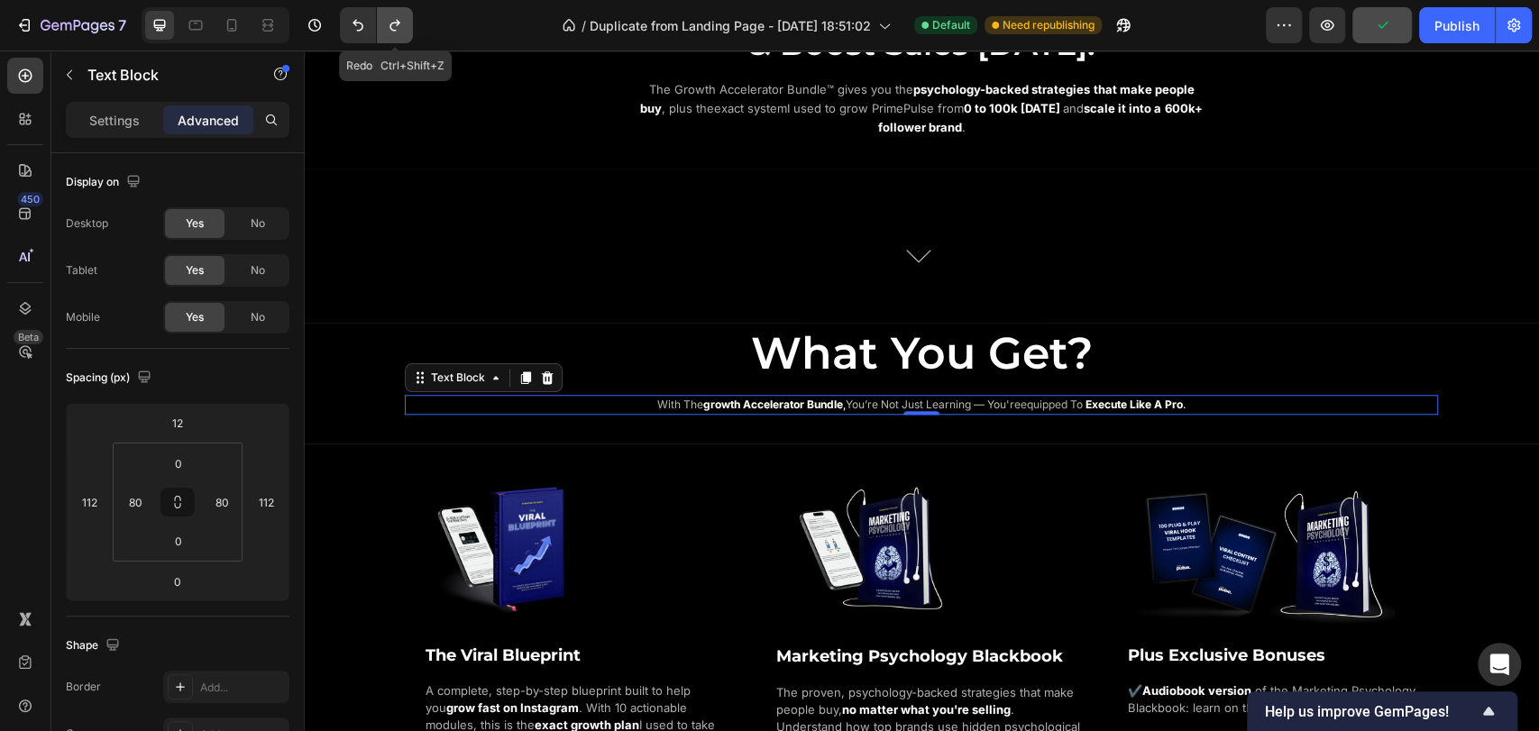
click at [397, 23] on icon "Undo/Redo" at bounding box center [395, 26] width 10 height 12
click at [368, 23] on button "Undo/Redo" at bounding box center [358, 25] width 36 height 36
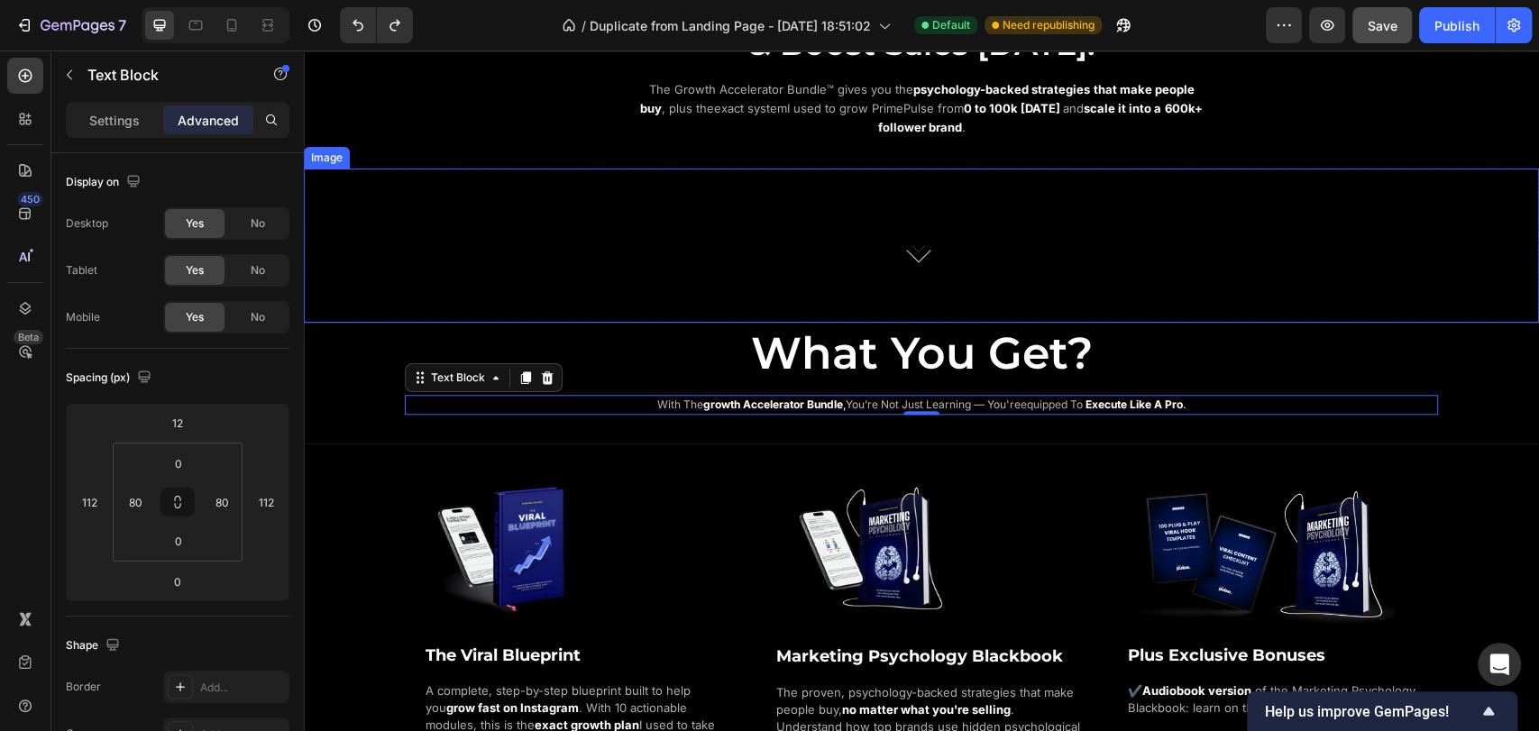
click at [401, 197] on div at bounding box center [921, 253] width 1235 height 140
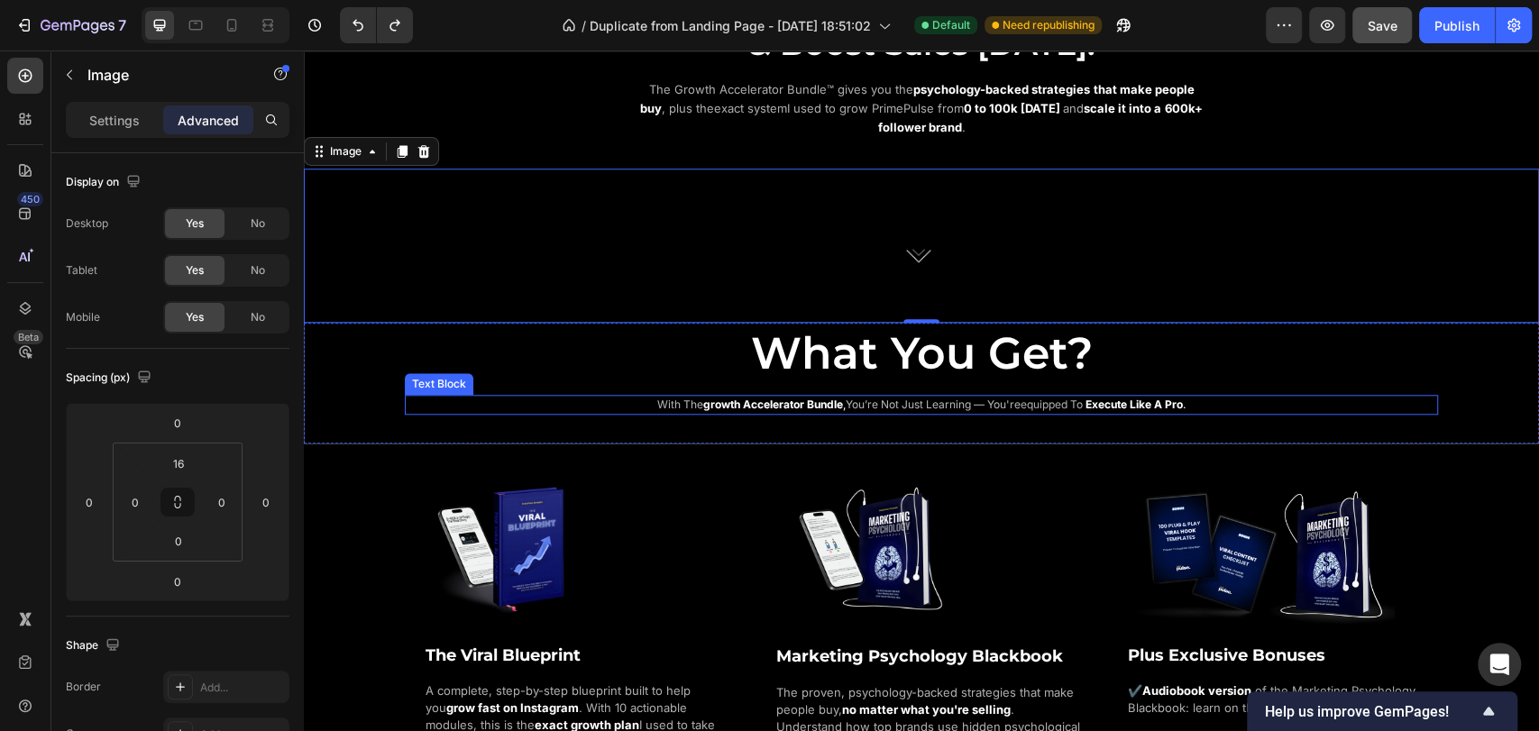
click at [846, 403] on span "you’re not just learning — you're" at bounding box center [933, 405] width 175 height 14
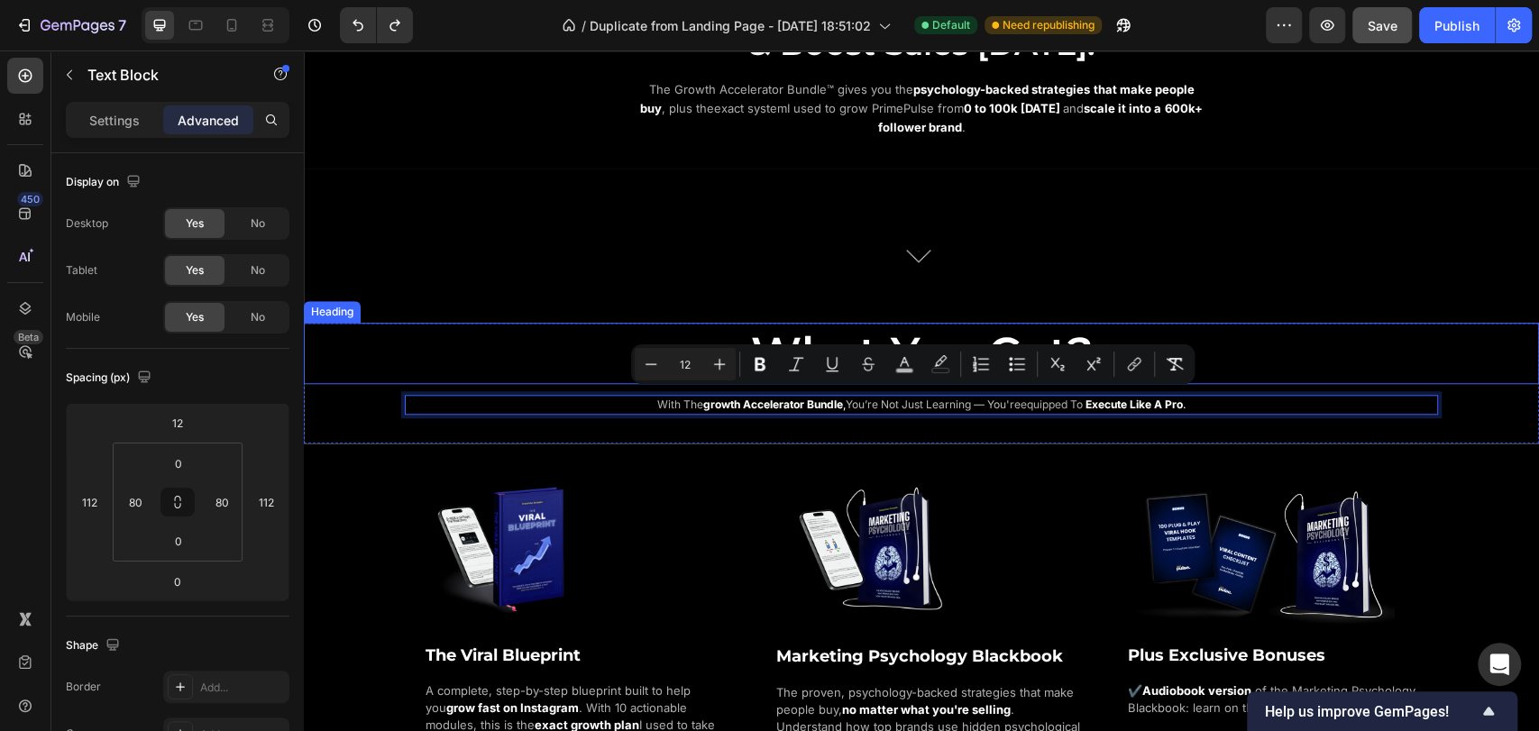
click at [1318, 363] on h2 "What You Get?" at bounding box center [921, 353] width 1235 height 61
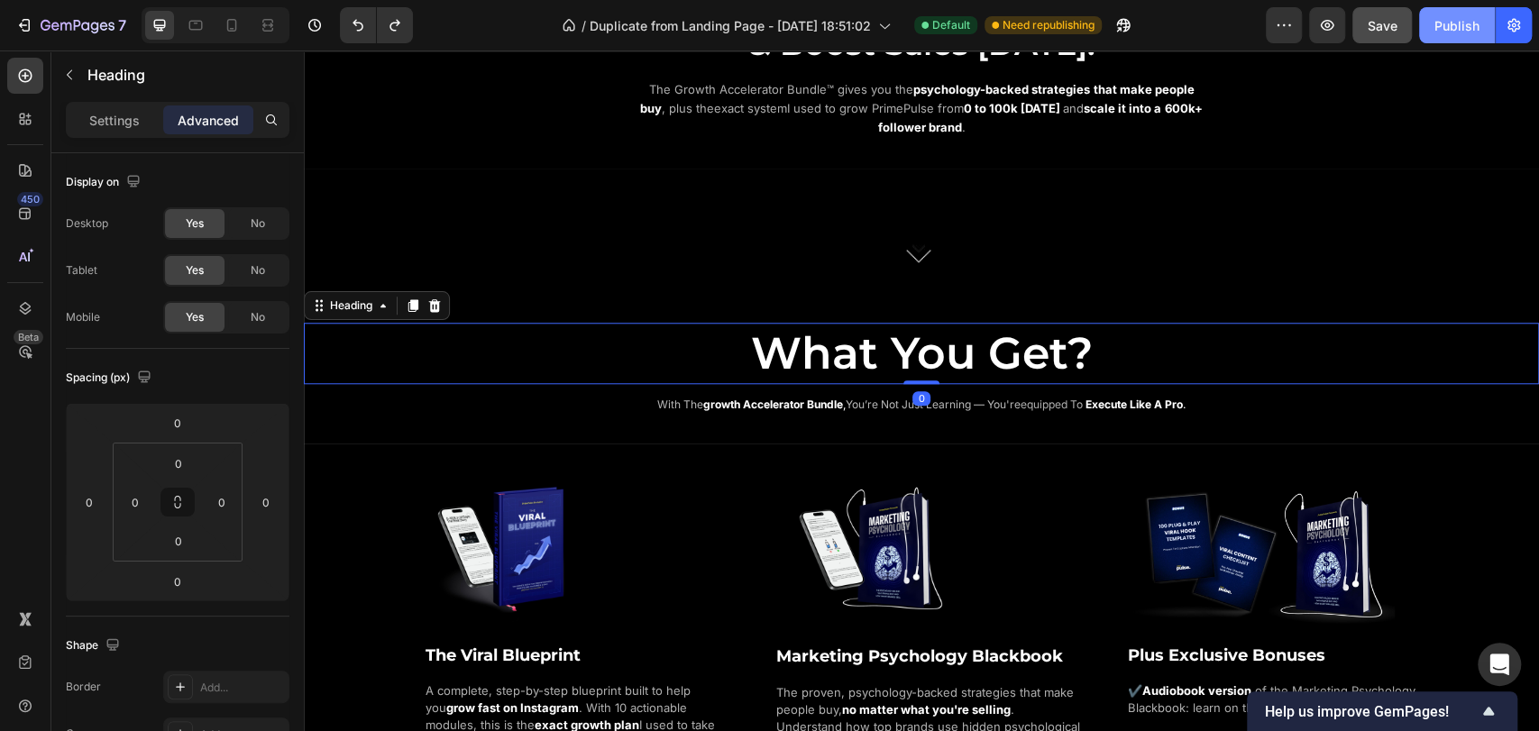
click at [1445, 18] on div "Publish" at bounding box center [1457, 25] width 45 height 19
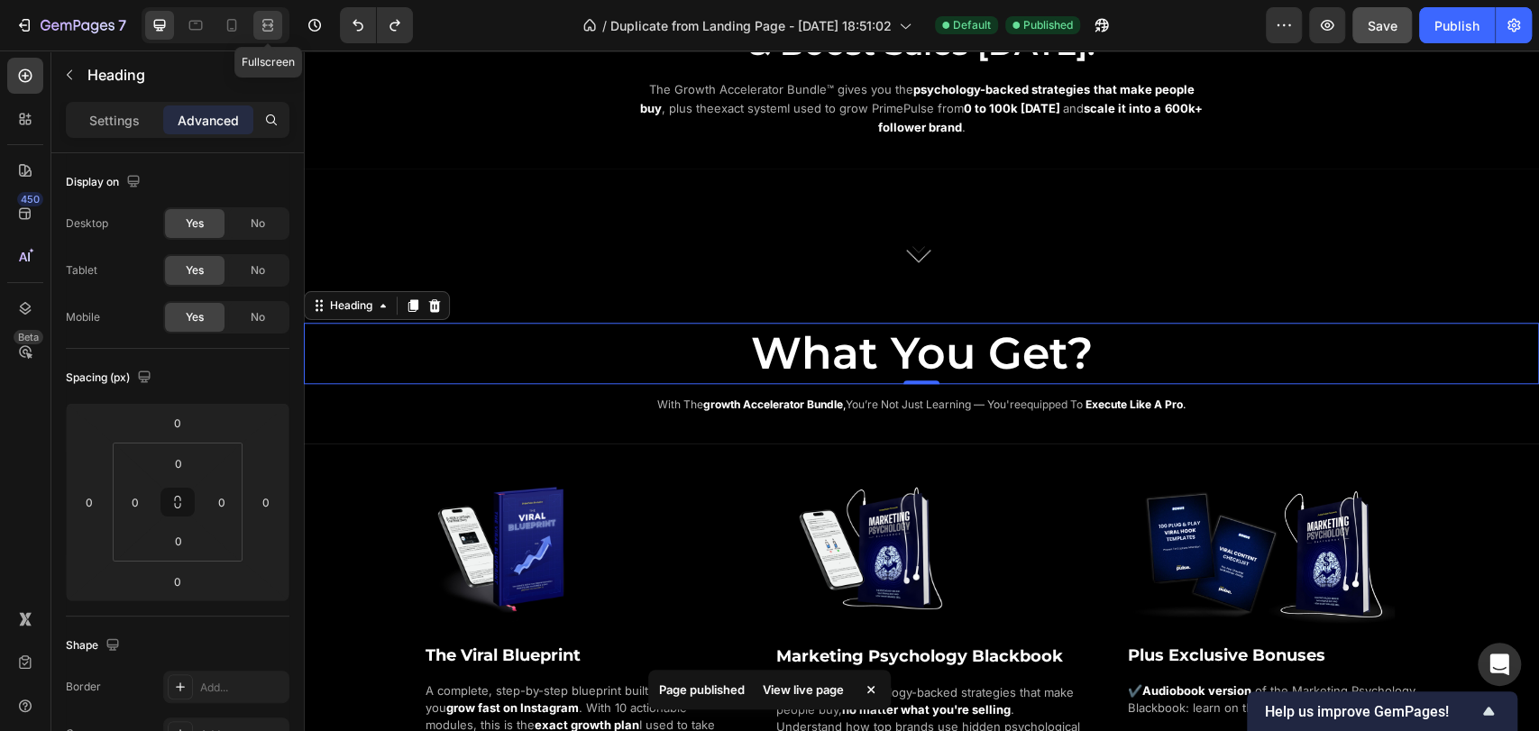
click at [278, 24] on div at bounding box center [267, 25] width 29 height 29
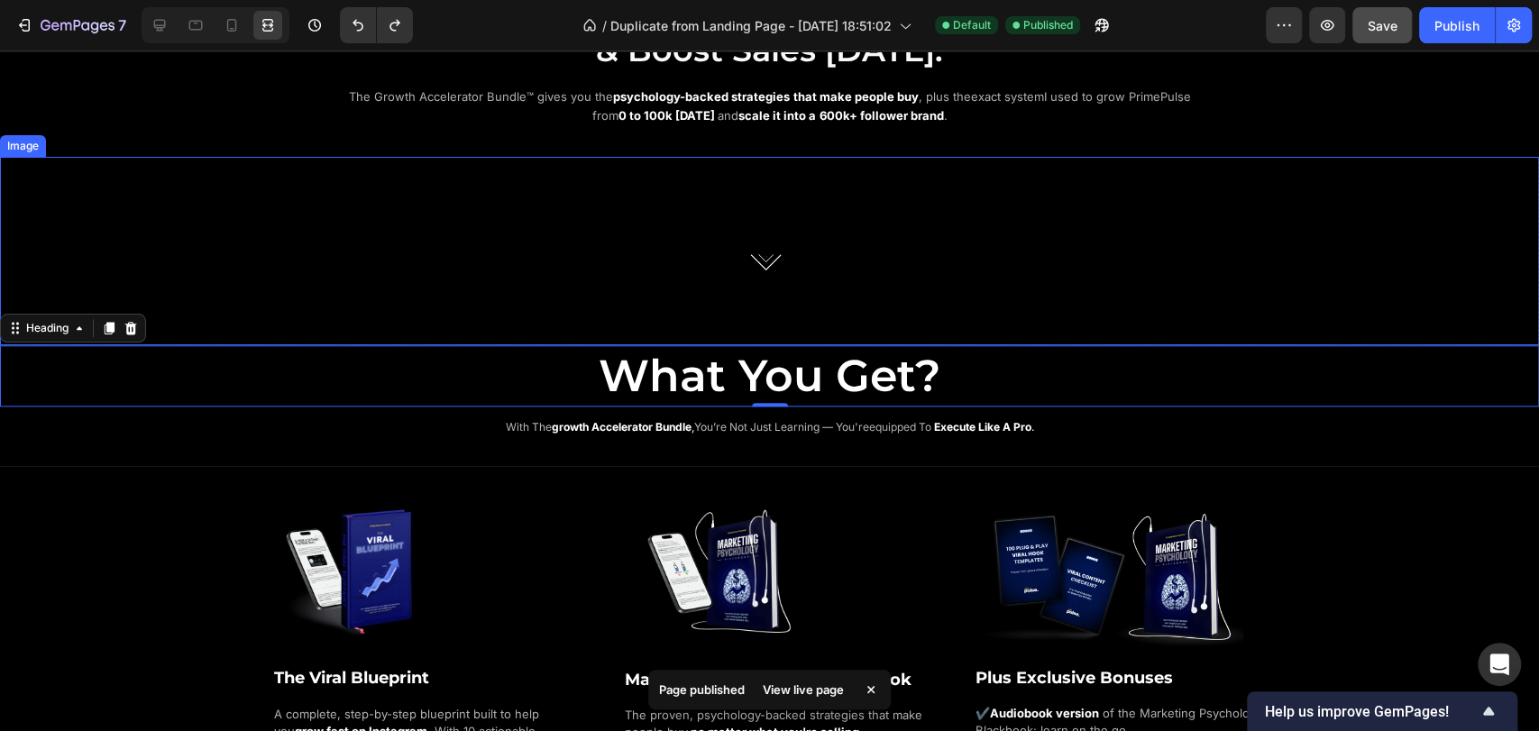
scroll to position [1112, 0]
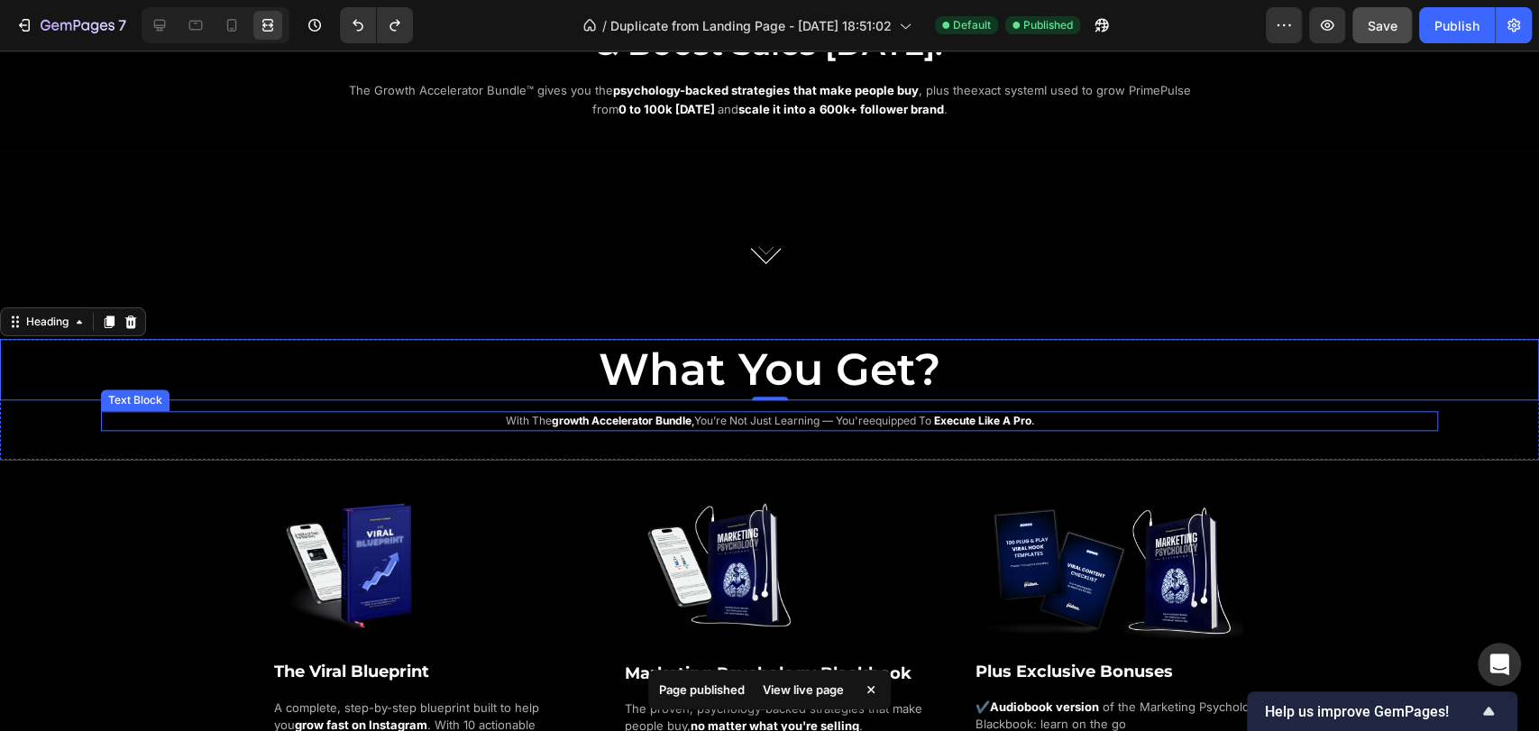
click at [630, 416] on strong "growth accelerator bundle" at bounding box center [622, 421] width 140 height 14
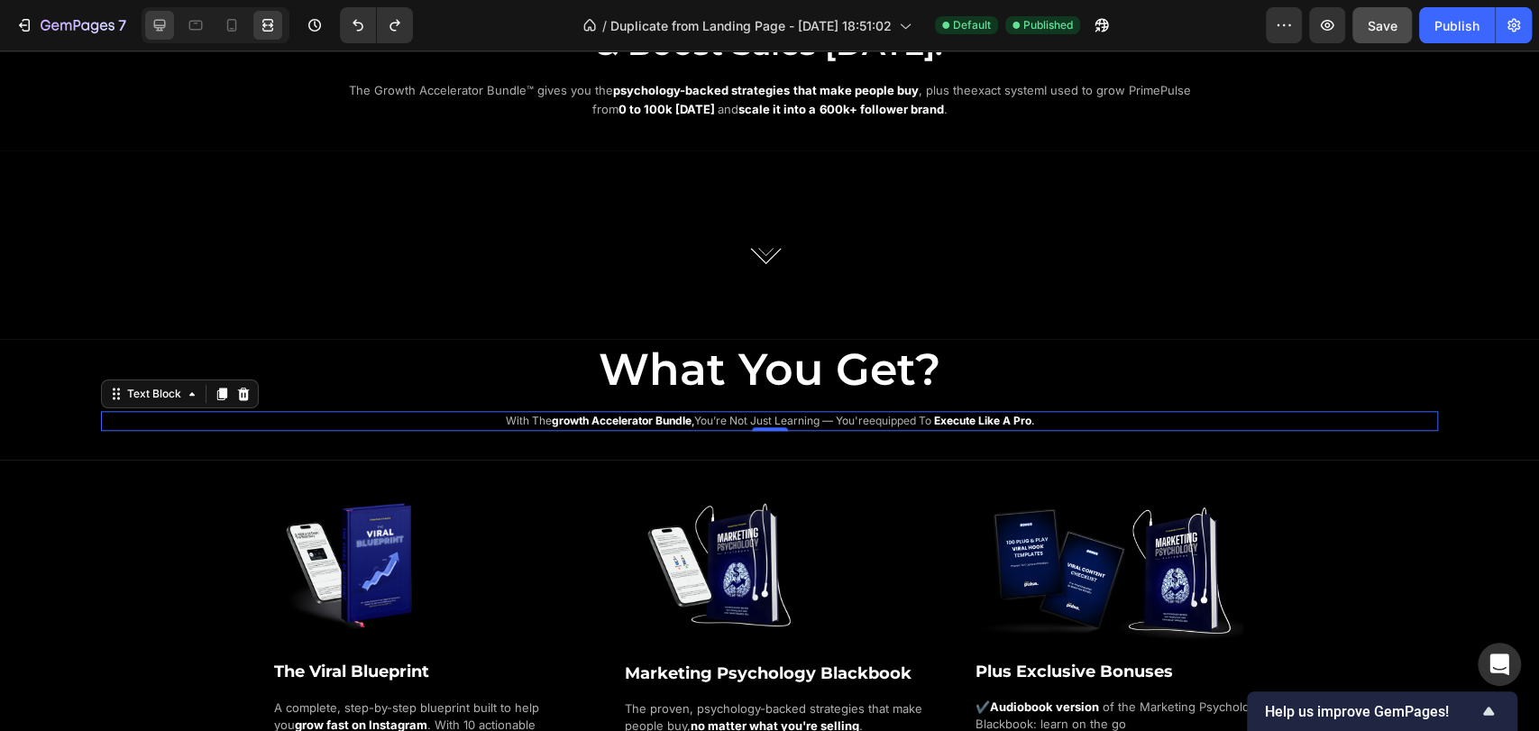
click at [160, 22] on icon at bounding box center [160, 25] width 18 height 18
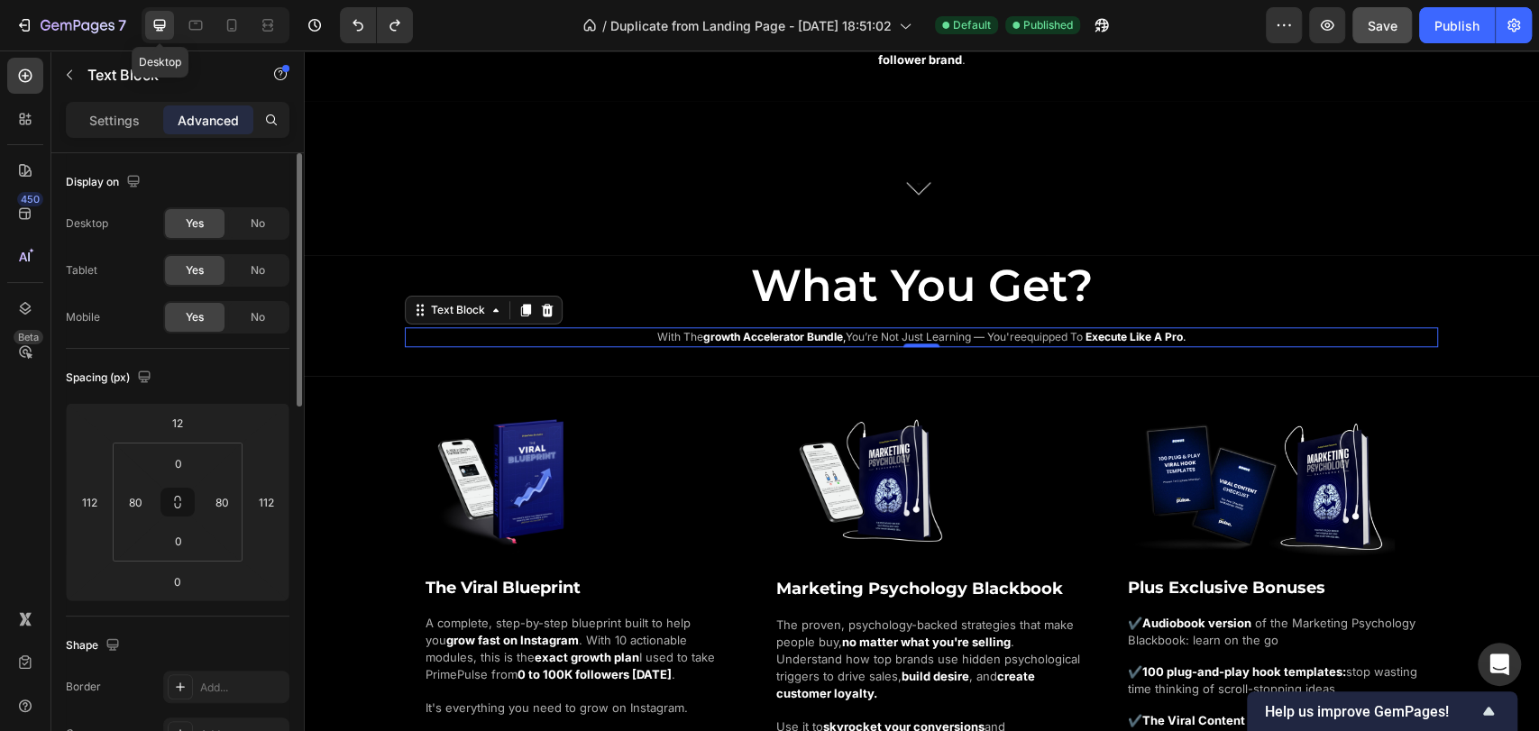
scroll to position [1044, 0]
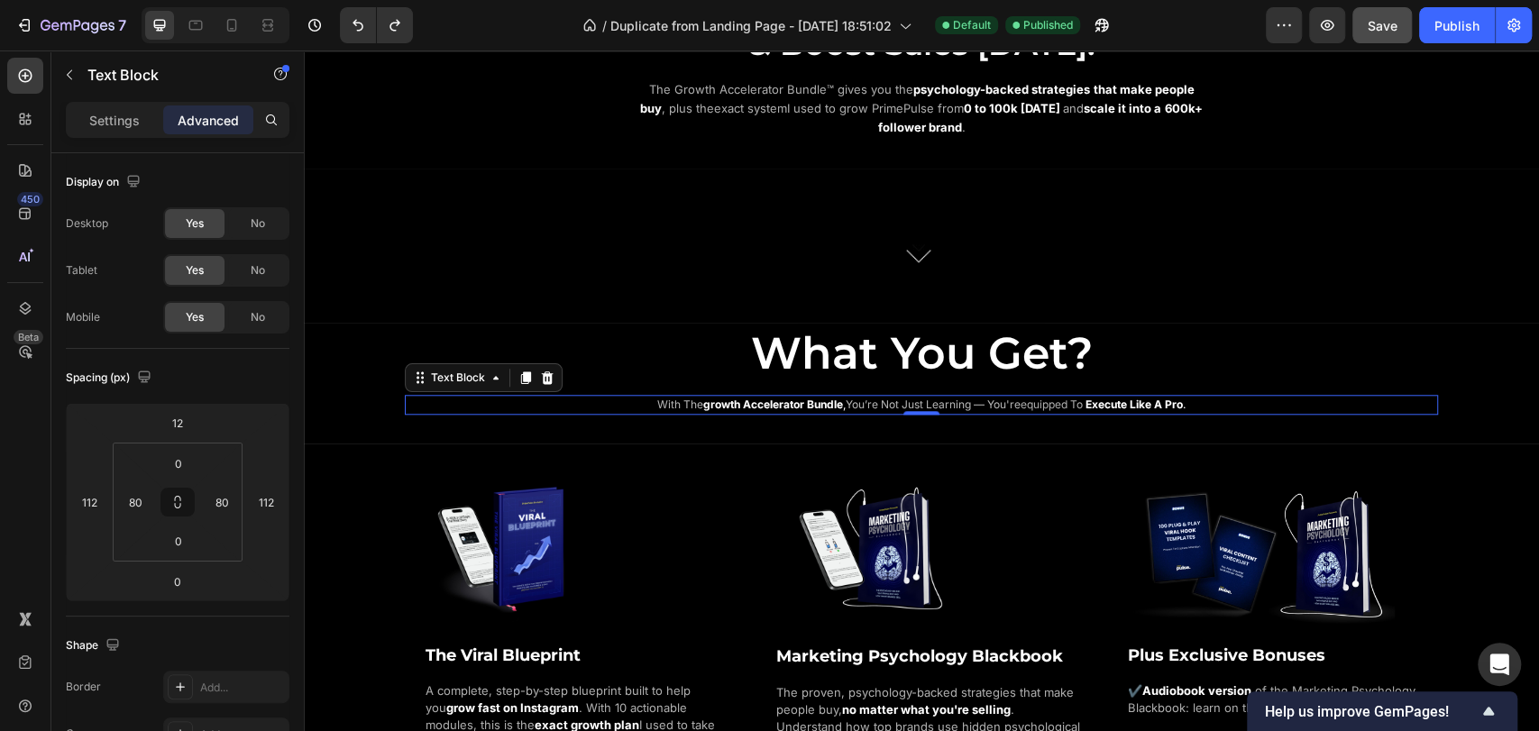
click at [562, 428] on div "What You Get? Heading with the growth accelerator bundle , you’re not just lear…" at bounding box center [921, 383] width 1235 height 121
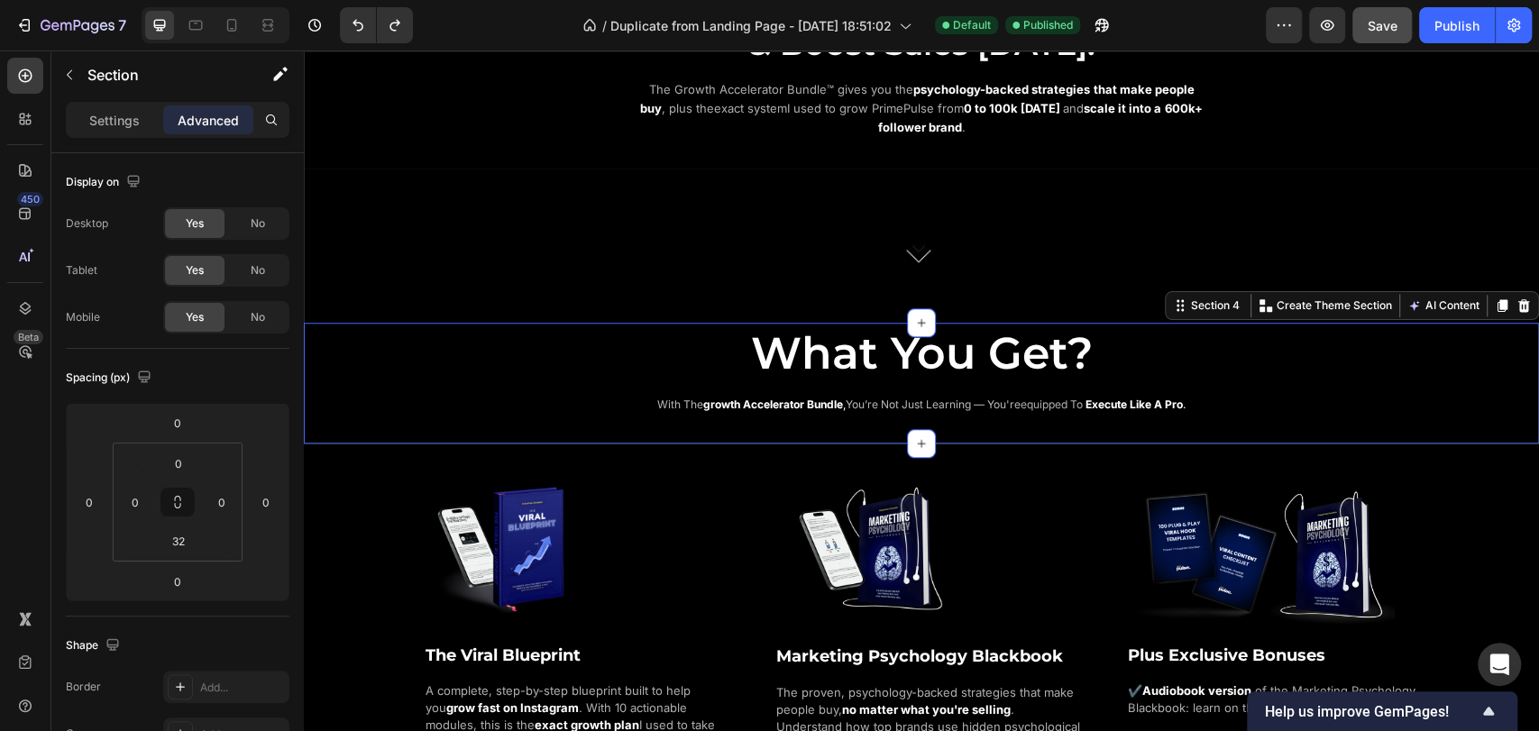
click at [568, 406] on p "with the growth accelerator bundle , you’re not just learning — you're equipped…" at bounding box center [922, 405] width 886 height 16
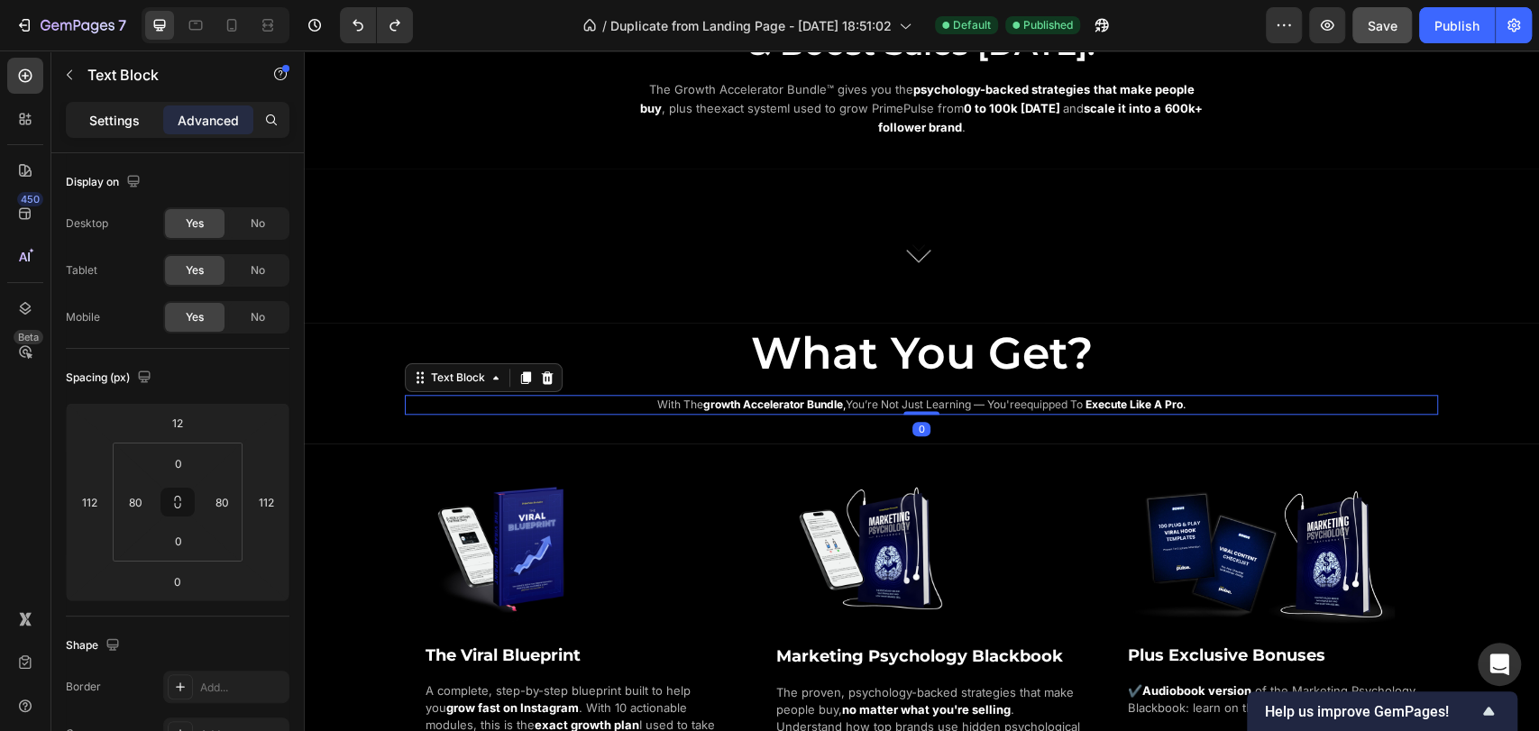
click at [132, 106] on div "Settings" at bounding box center [114, 120] width 90 height 29
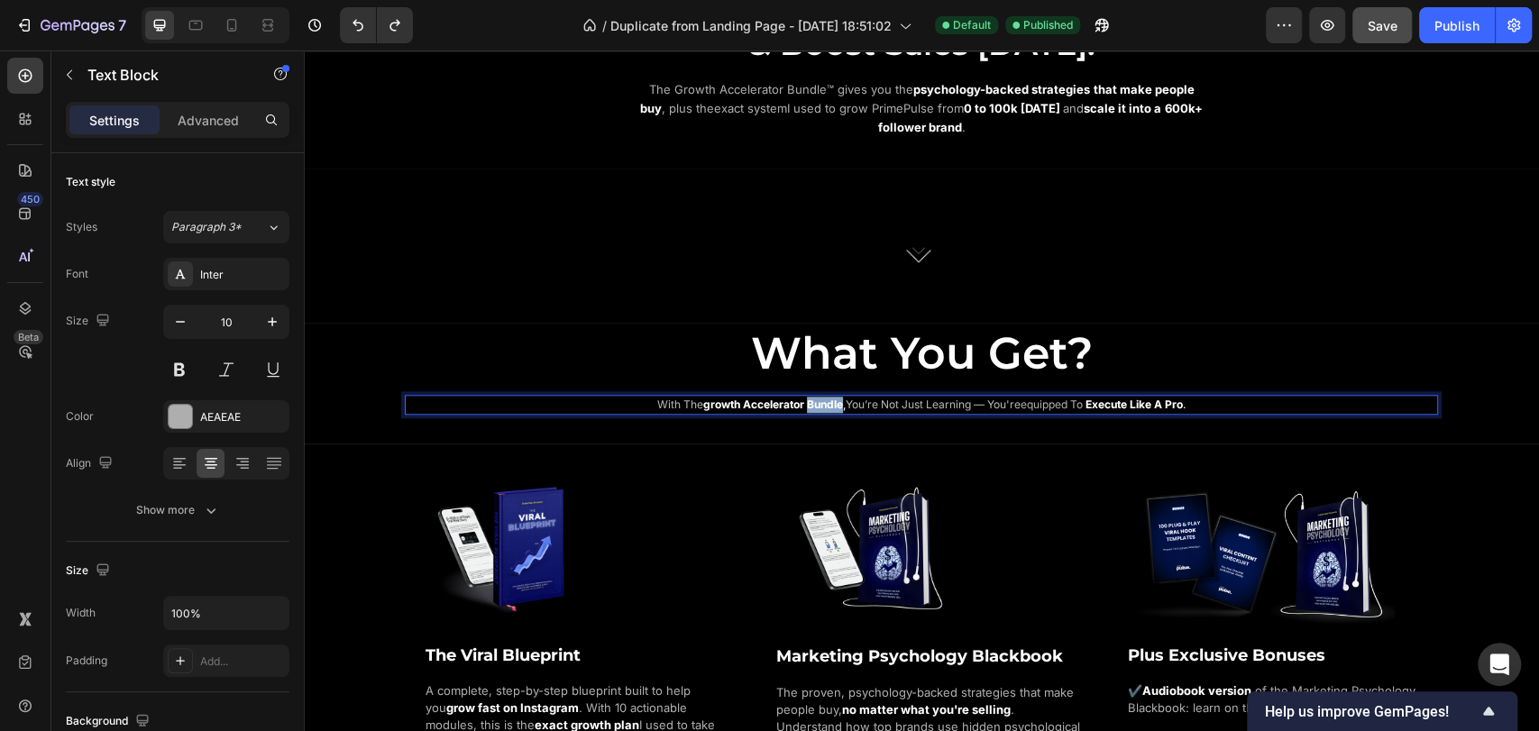
click at [809, 399] on strong "growth accelerator bundle" at bounding box center [773, 405] width 140 height 14
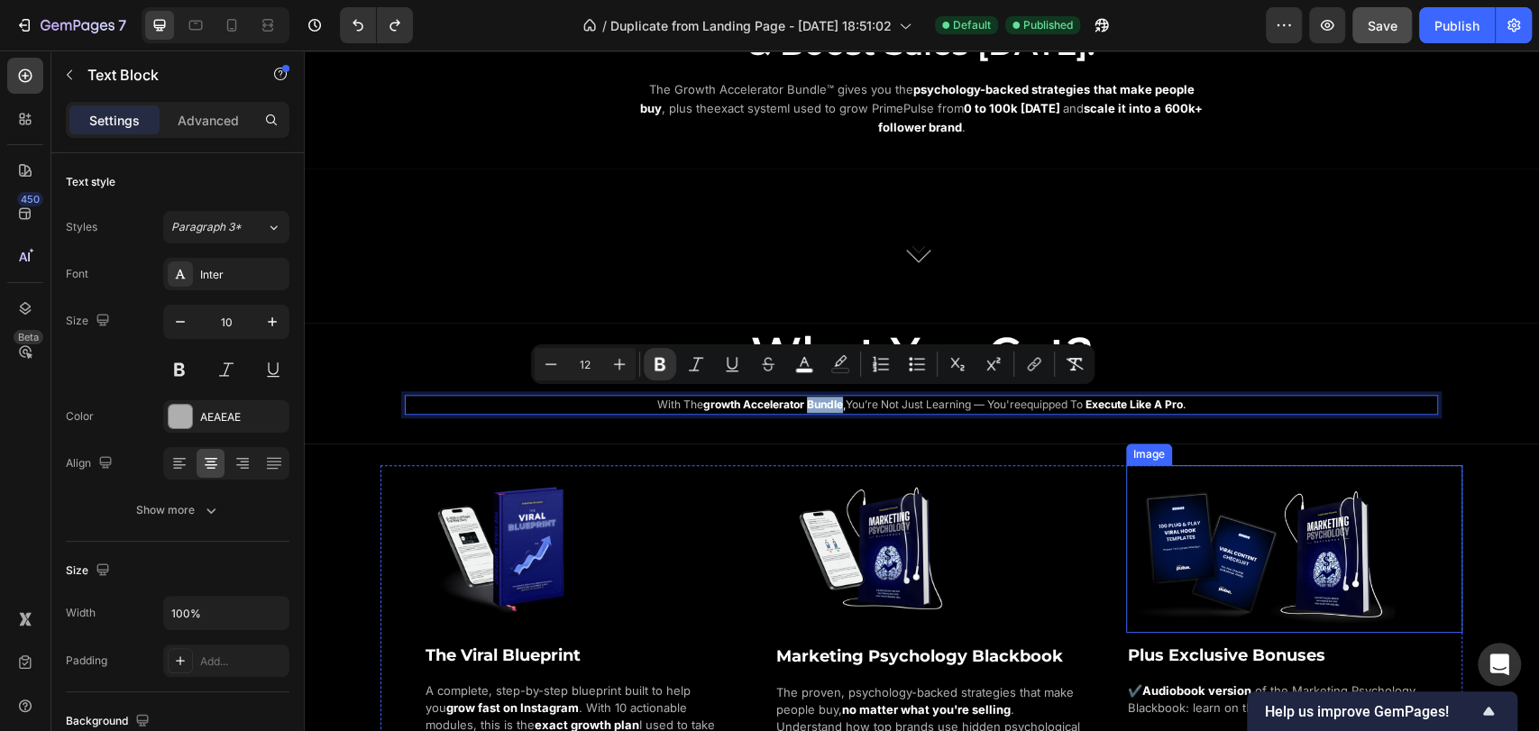
click at [1133, 465] on div "Image" at bounding box center [1294, 549] width 336 height 168
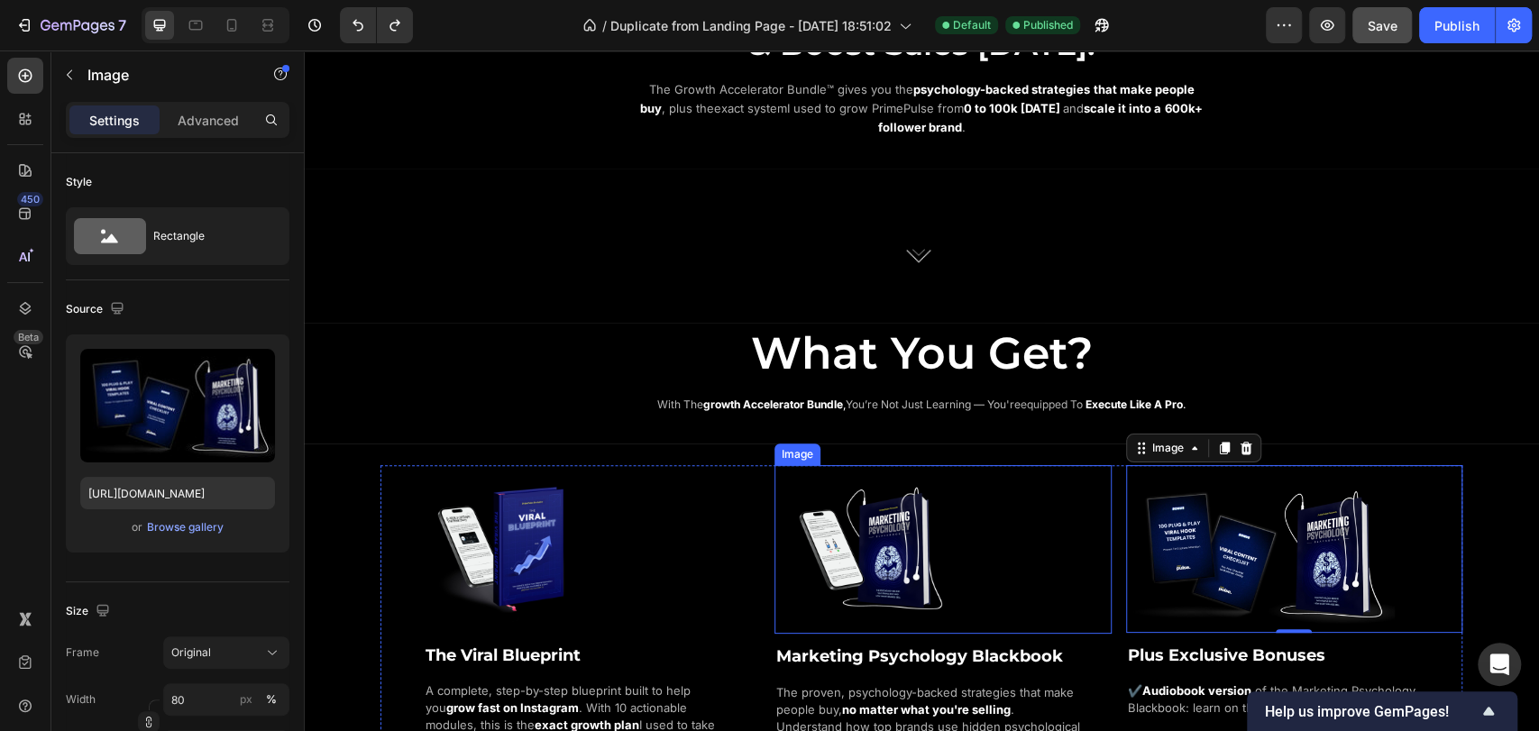
click at [1034, 465] on div at bounding box center [948, 550] width 326 height 170
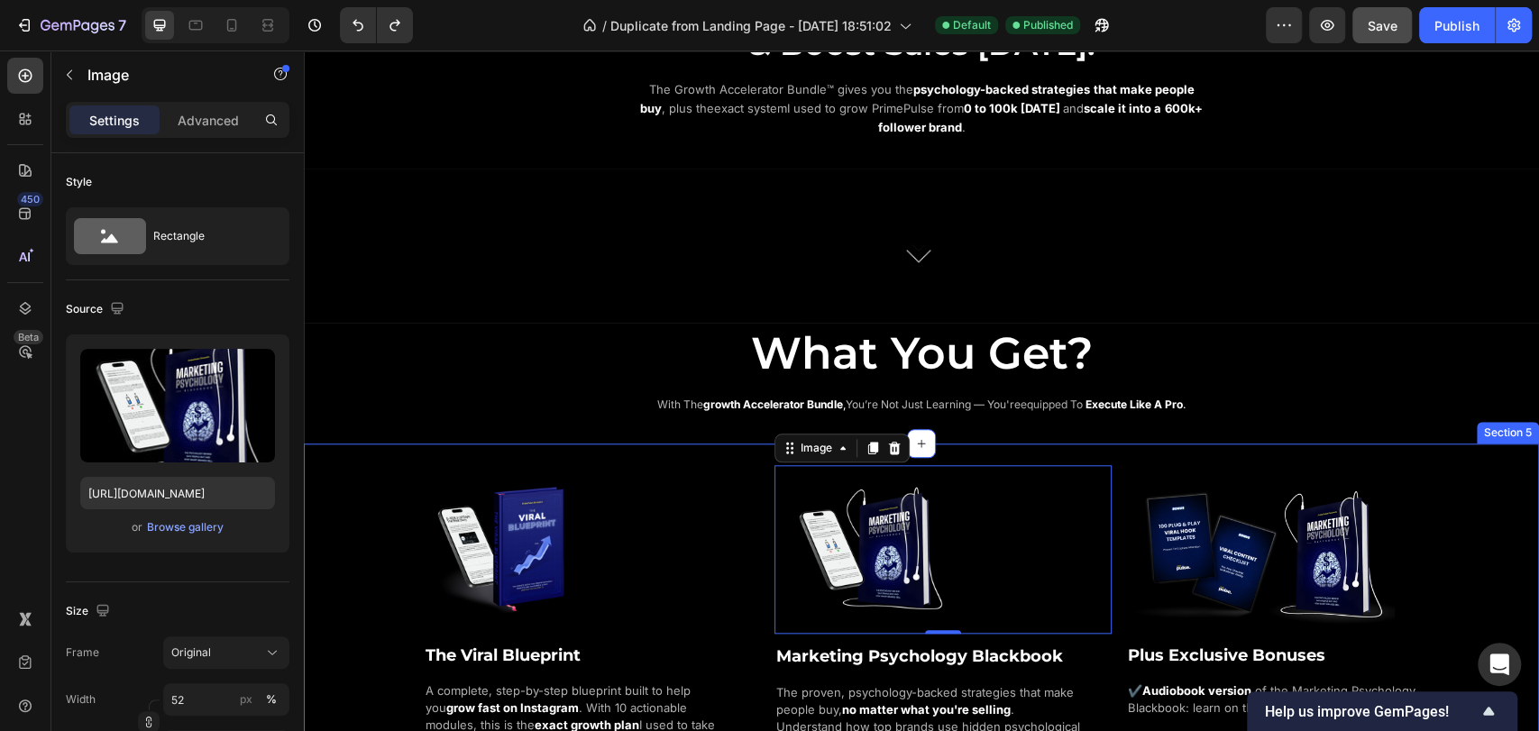
click at [1038, 445] on div "Image The Viral Blueprint Heading A complete, step-by-step blueprint built to h…" at bounding box center [921, 694] width 1235 height 500
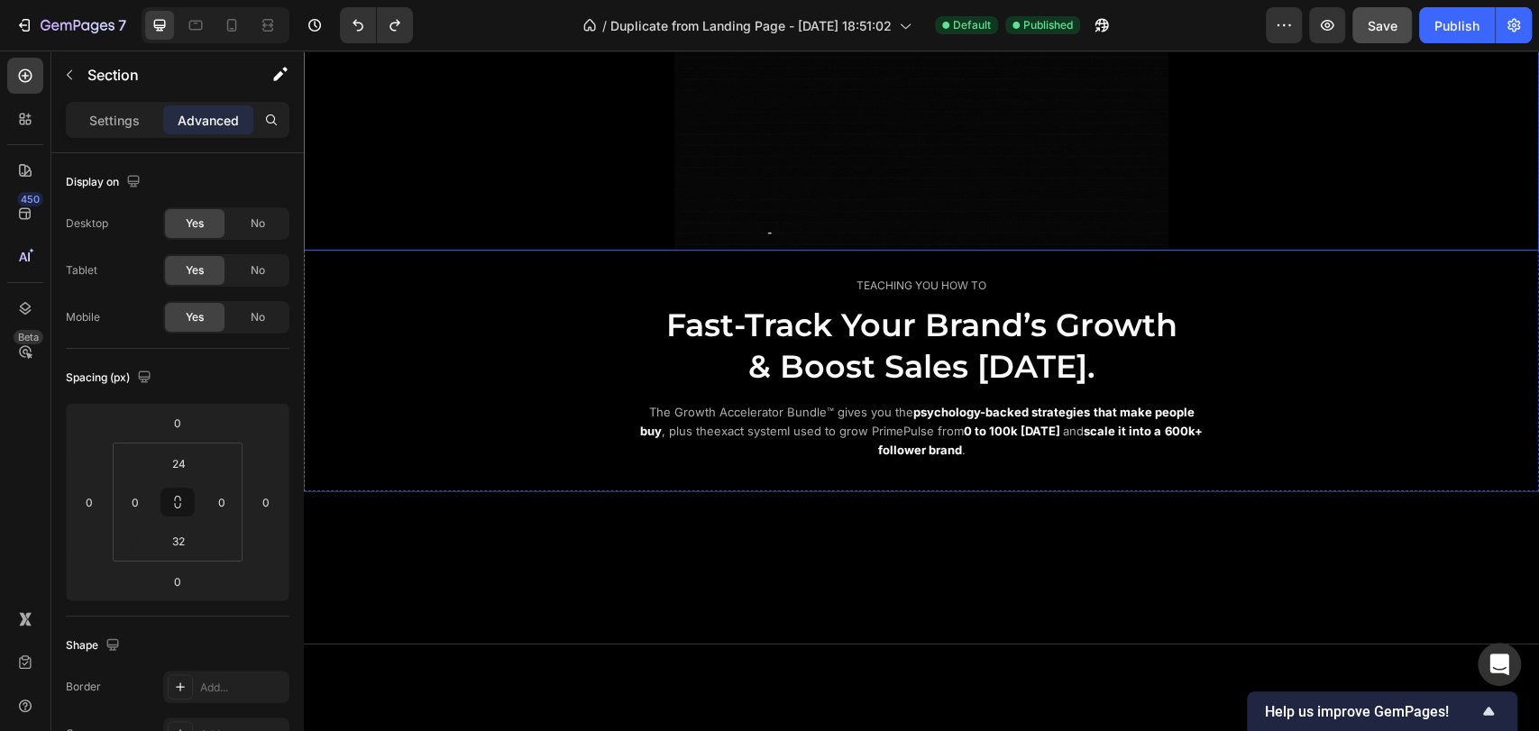
scroll to position [142, 0]
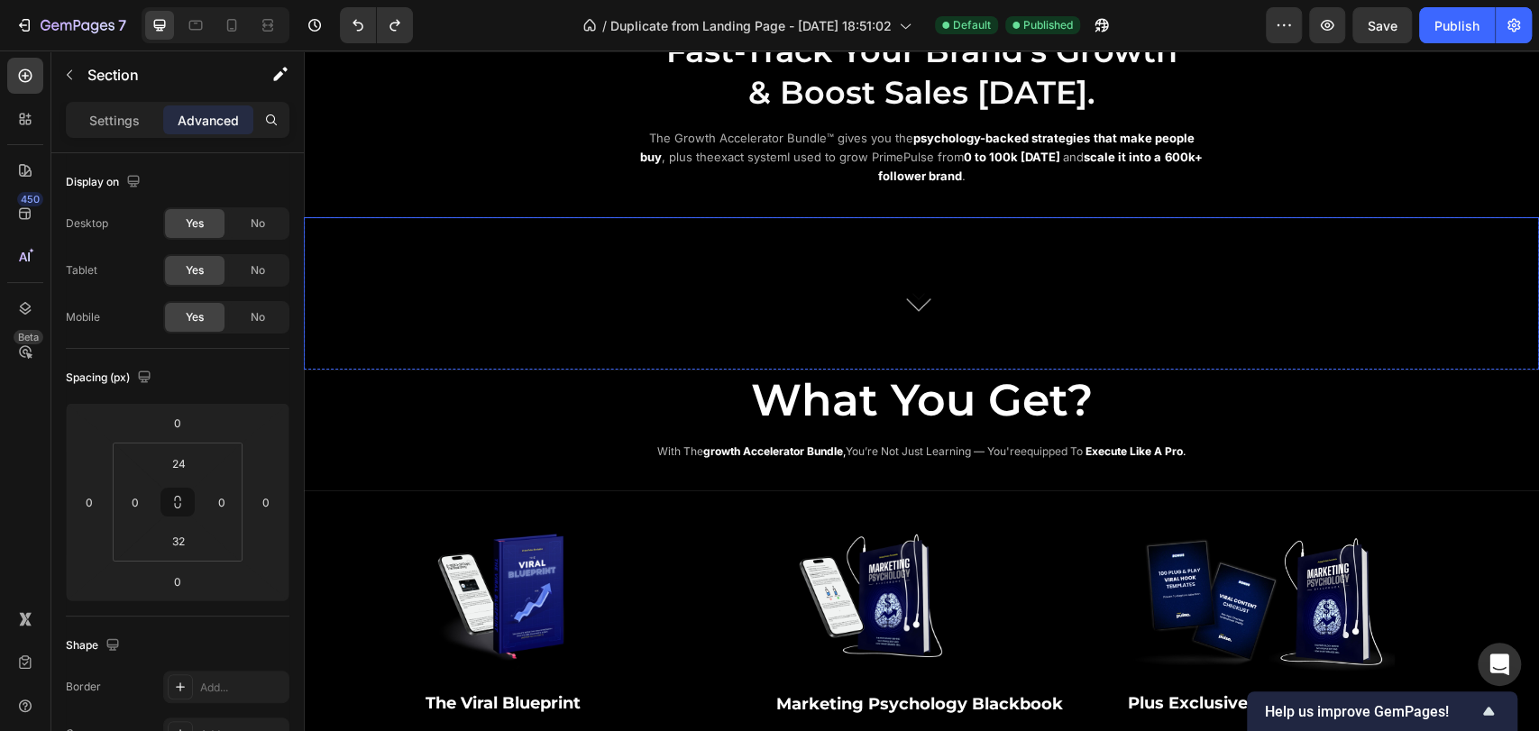
scroll to position [1202, 0]
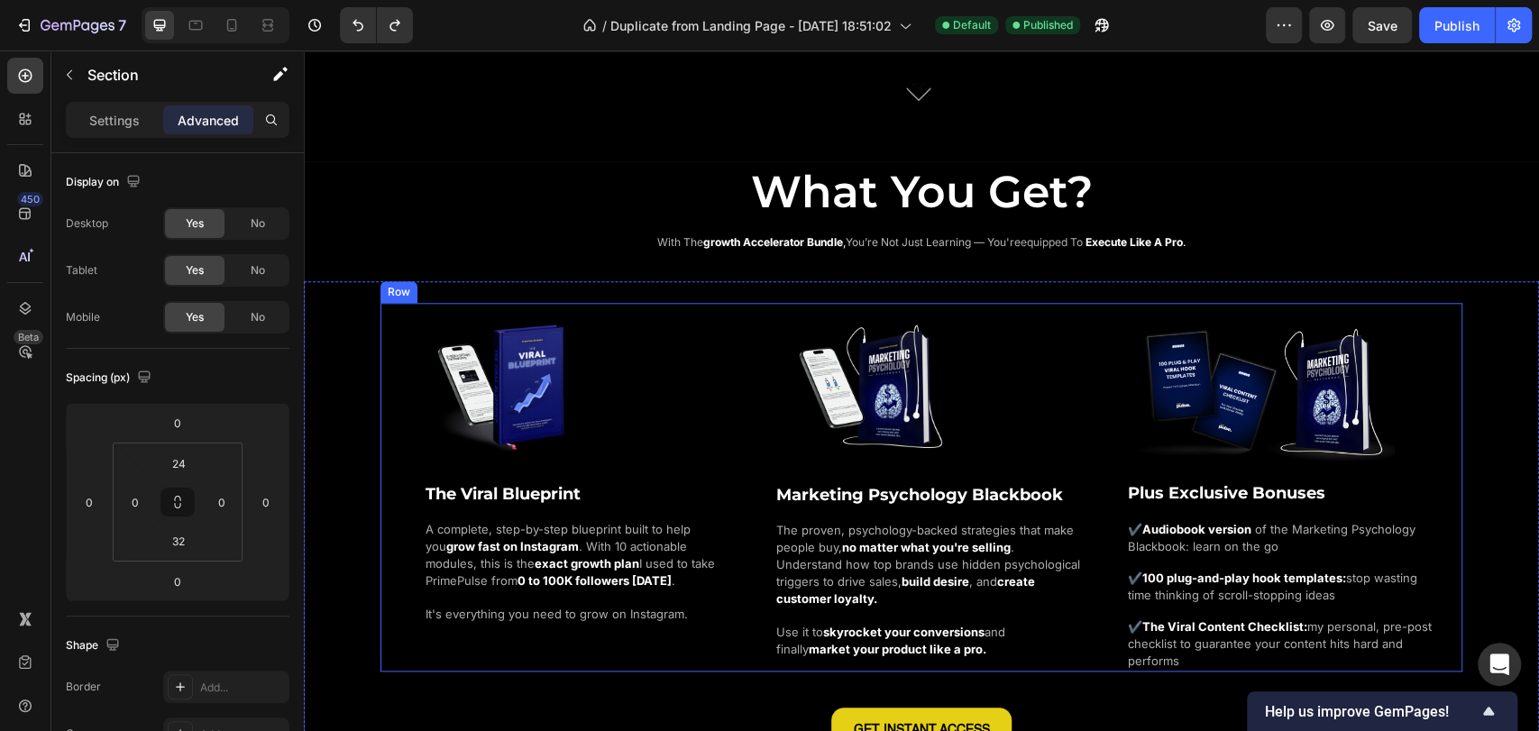
click at [389, 362] on div "Image The Viral Blueprint Heading A complete, step-by-step blueprint built to h…" at bounding box center [922, 487] width 1082 height 368
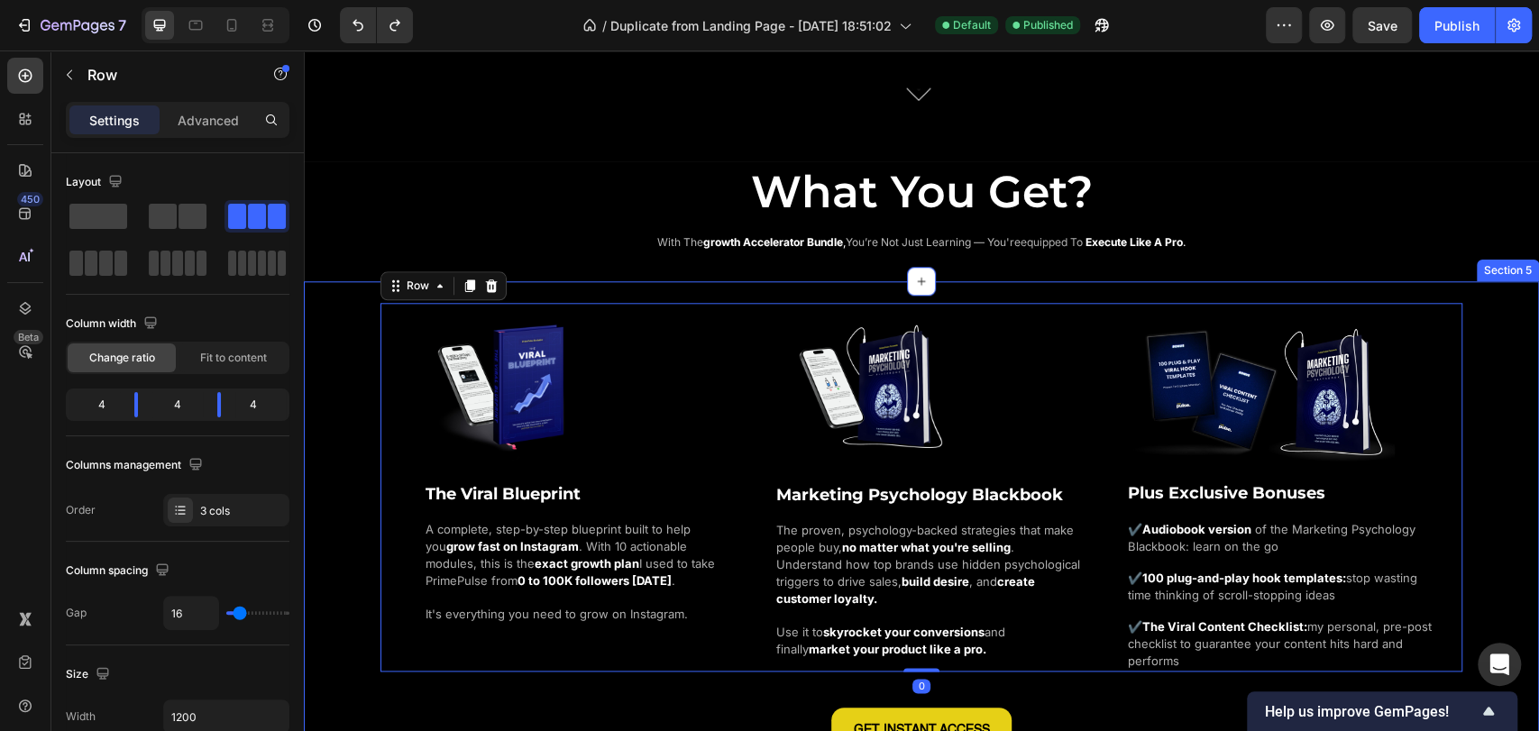
click at [356, 369] on div "Image The Viral Blueprint Heading A complete, step-by-step blueprint built to h…" at bounding box center [921, 527] width 1235 height 449
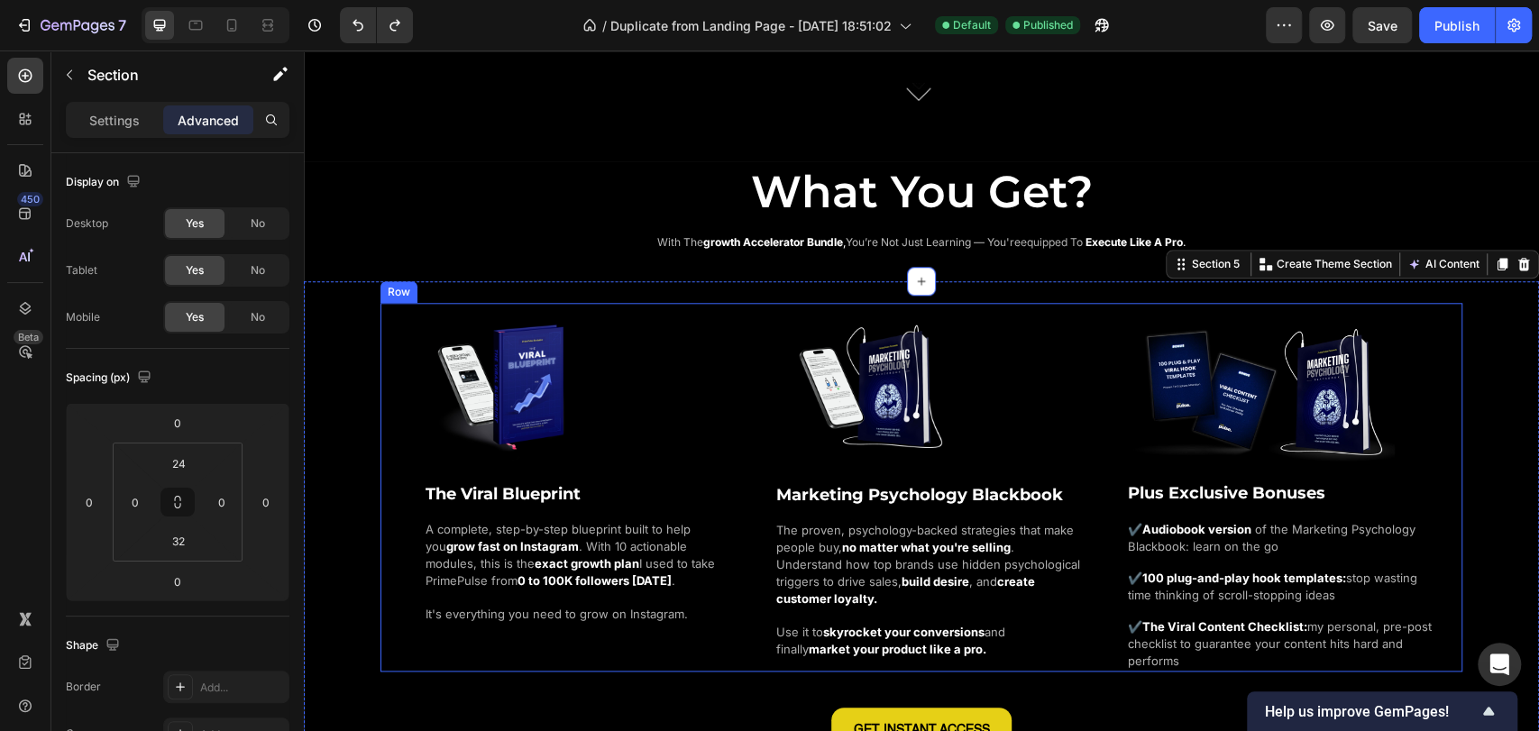
click at [402, 357] on div "Image The Viral Blueprint Heading A complete, step-by-step blueprint built to h…" at bounding box center [922, 487] width 1082 height 368
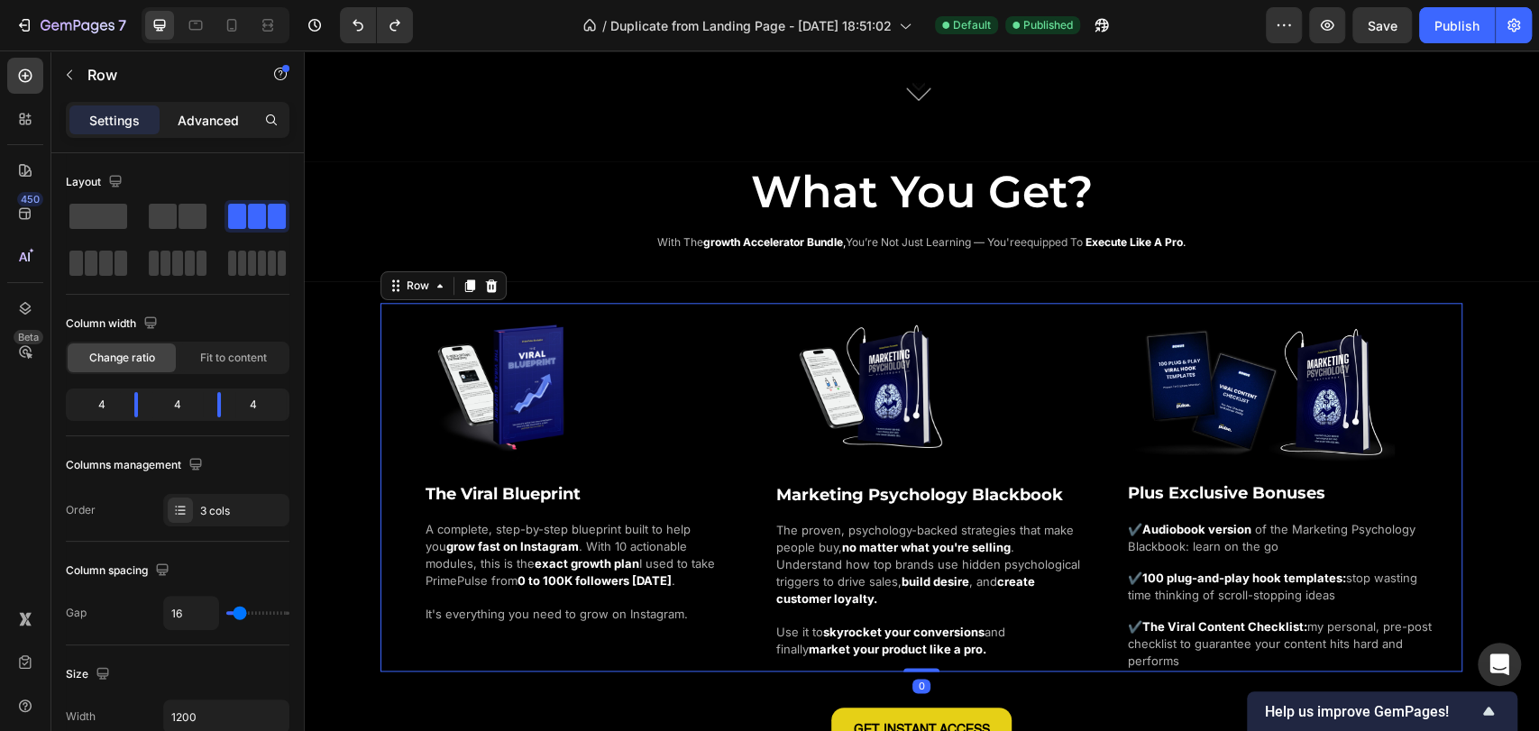
click at [238, 130] on div "Advanced" at bounding box center [208, 120] width 90 height 29
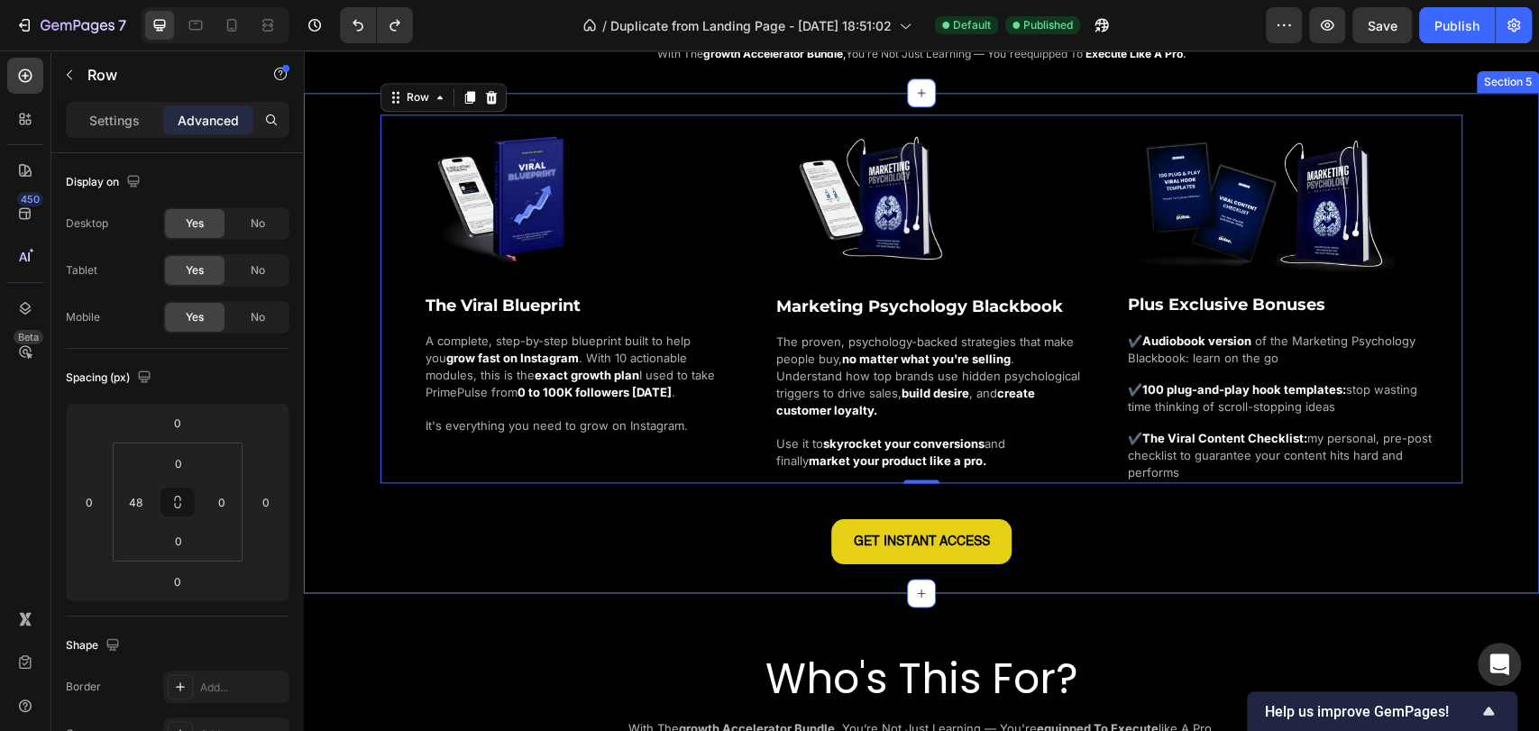
scroll to position [1402, 0]
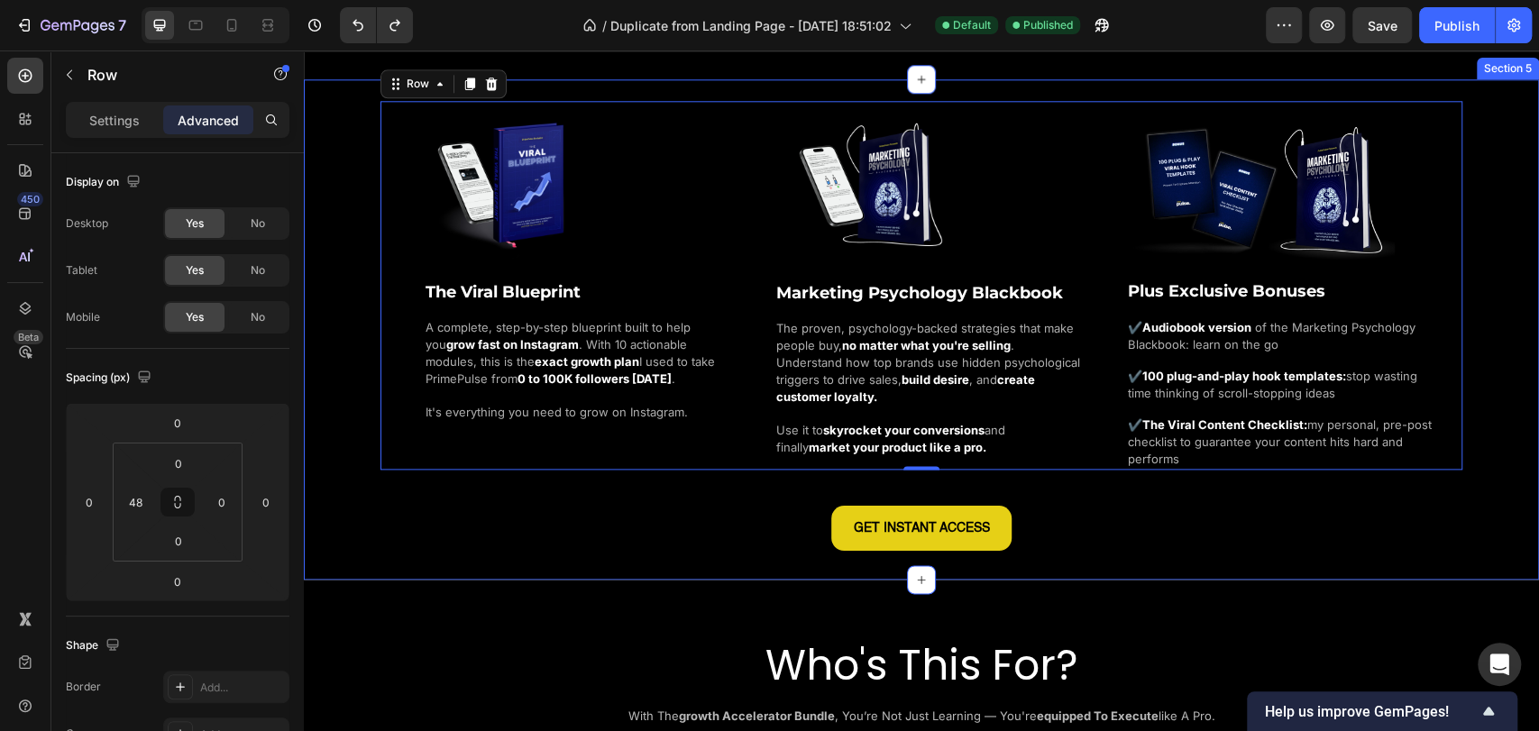
click at [333, 374] on div "Image The Viral Blueprint Heading A complete, step-by-step blueprint built to h…" at bounding box center [921, 325] width 1235 height 449
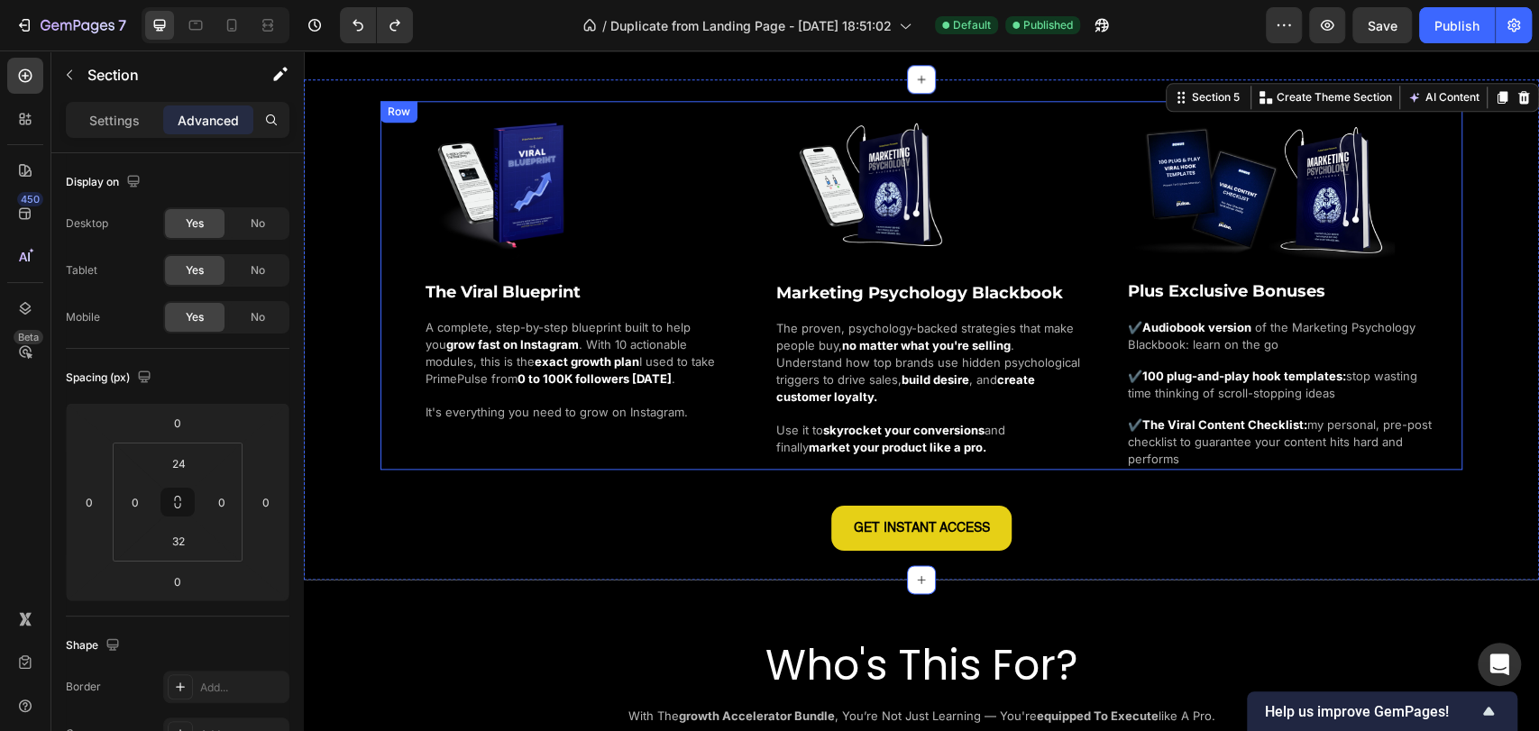
click at [412, 257] on div "Image The Viral Blueprint Heading A complete, step-by-step blueprint built to h…" at bounding box center [922, 285] width 1082 height 368
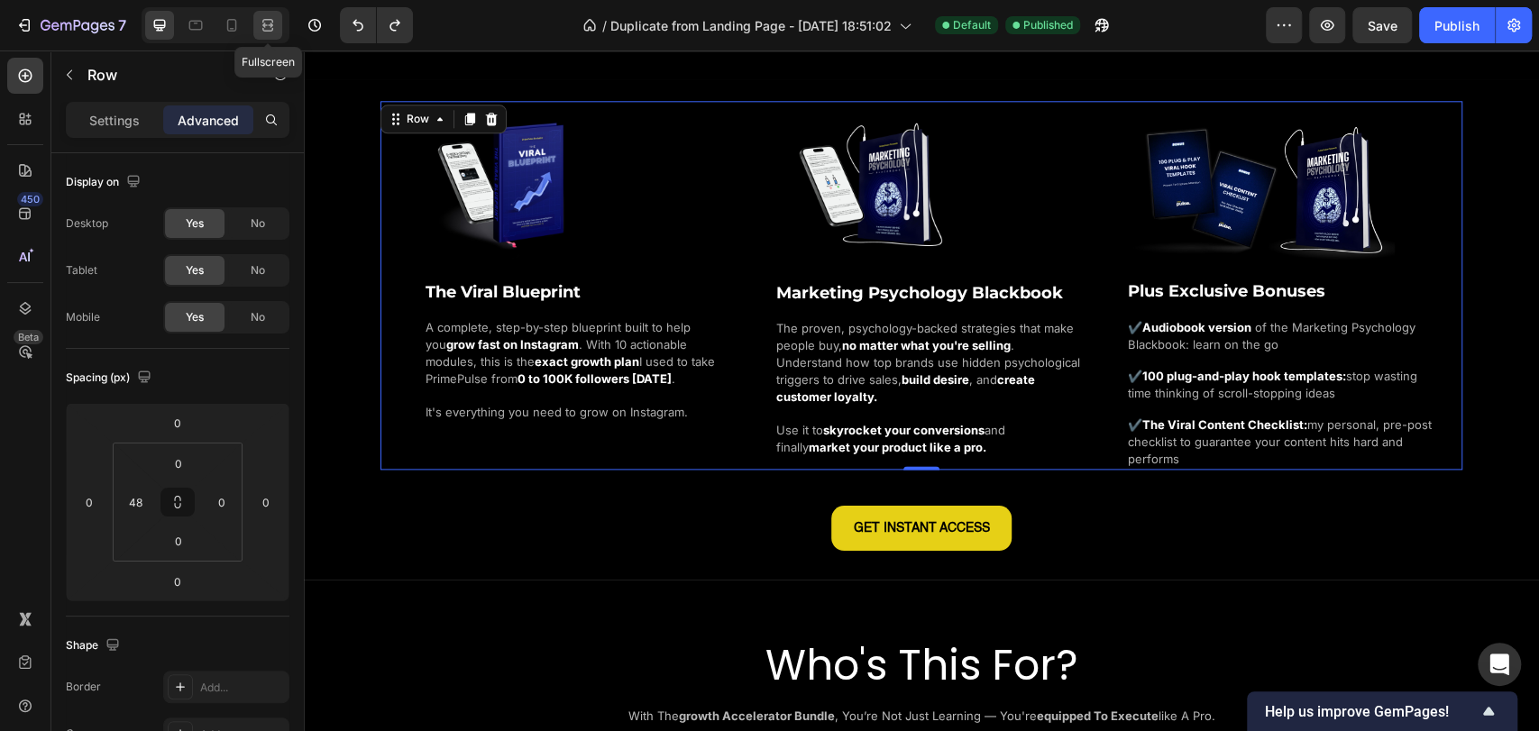
click at [254, 17] on div at bounding box center [267, 25] width 29 height 29
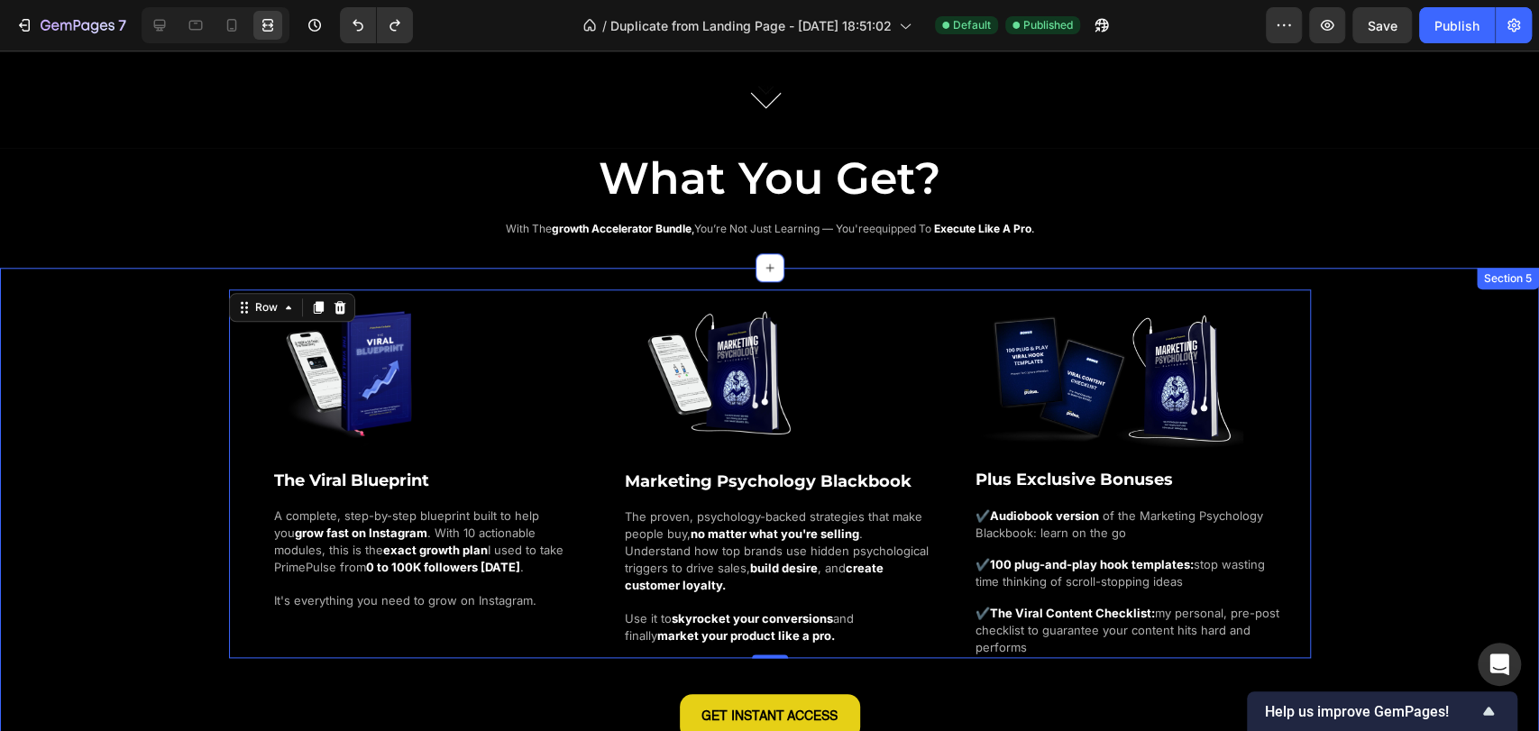
scroll to position [1202, 0]
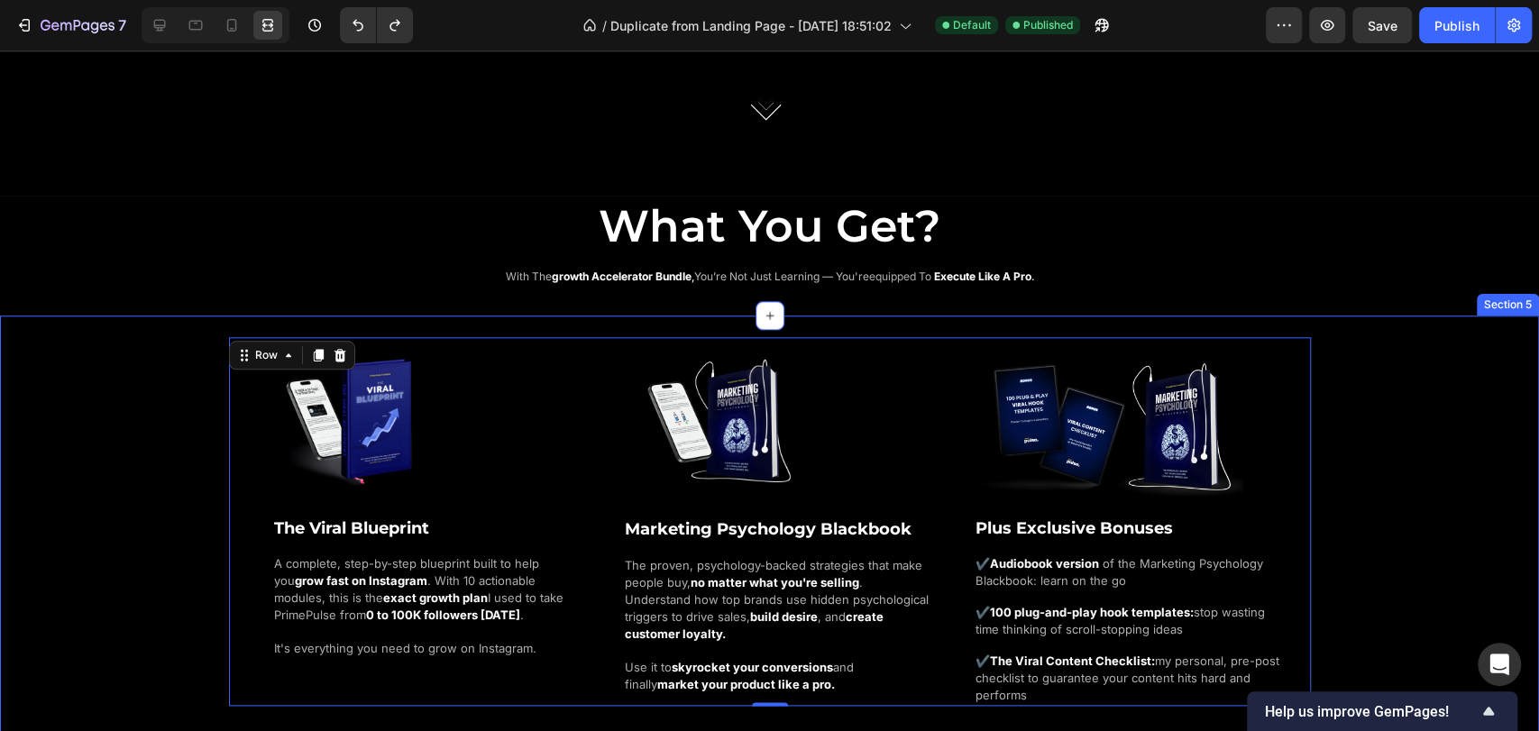
click at [1388, 422] on div "Image The Viral Blueprint Heading A complete, step-by-step blueprint built to h…" at bounding box center [769, 561] width 1539 height 449
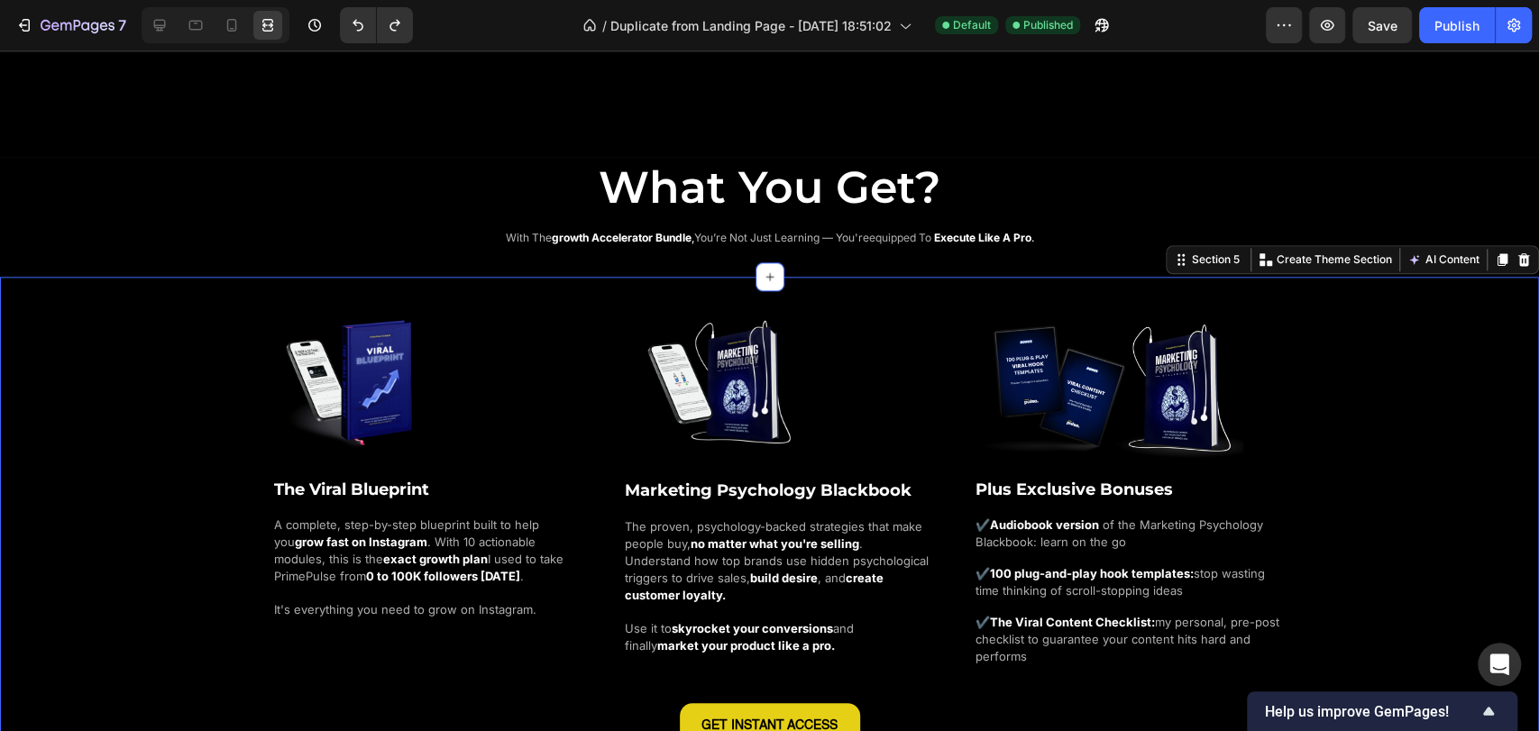
scroll to position [1402, 0]
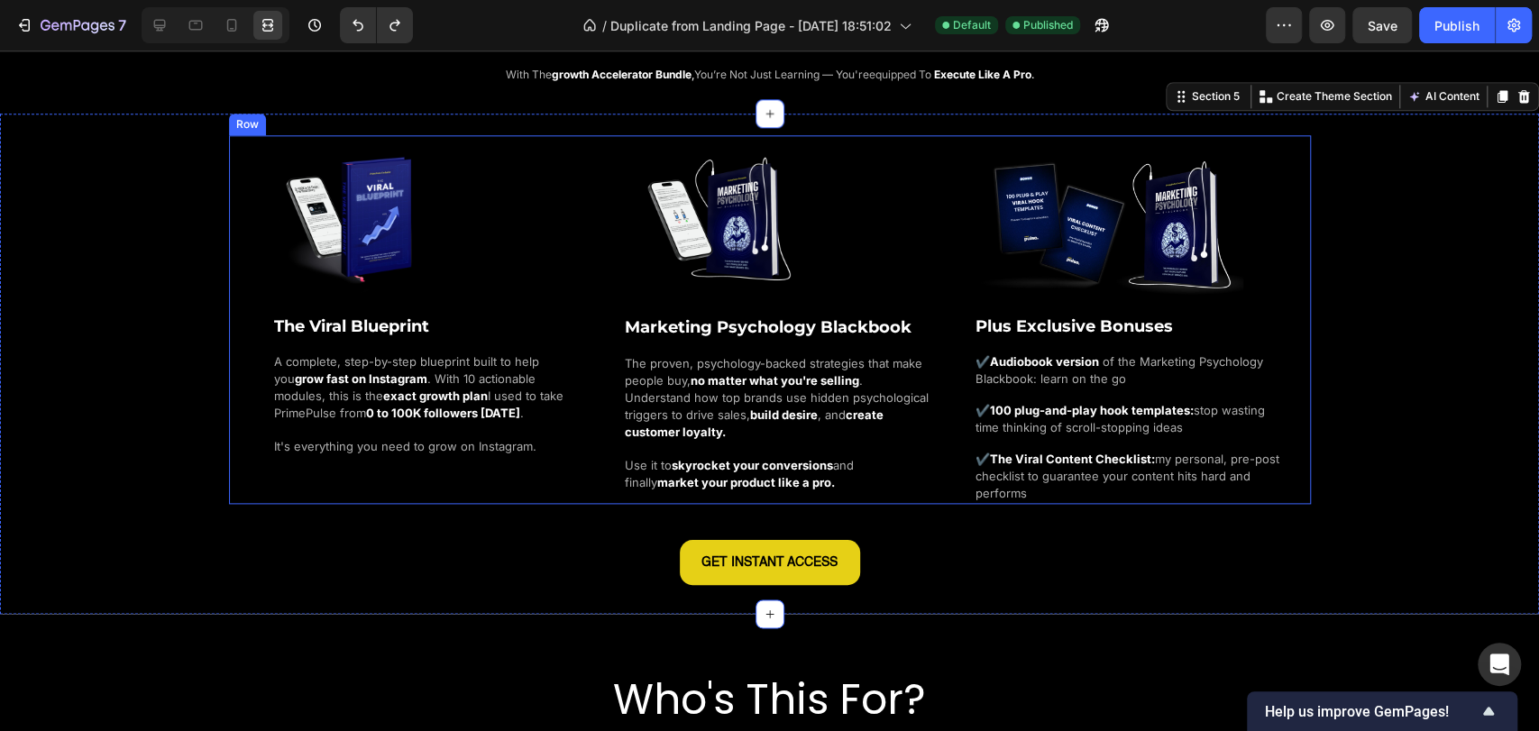
click at [254, 234] on div "Image The Viral Blueprint Heading A complete, step-by-step blueprint built to h…" at bounding box center [770, 319] width 1082 height 368
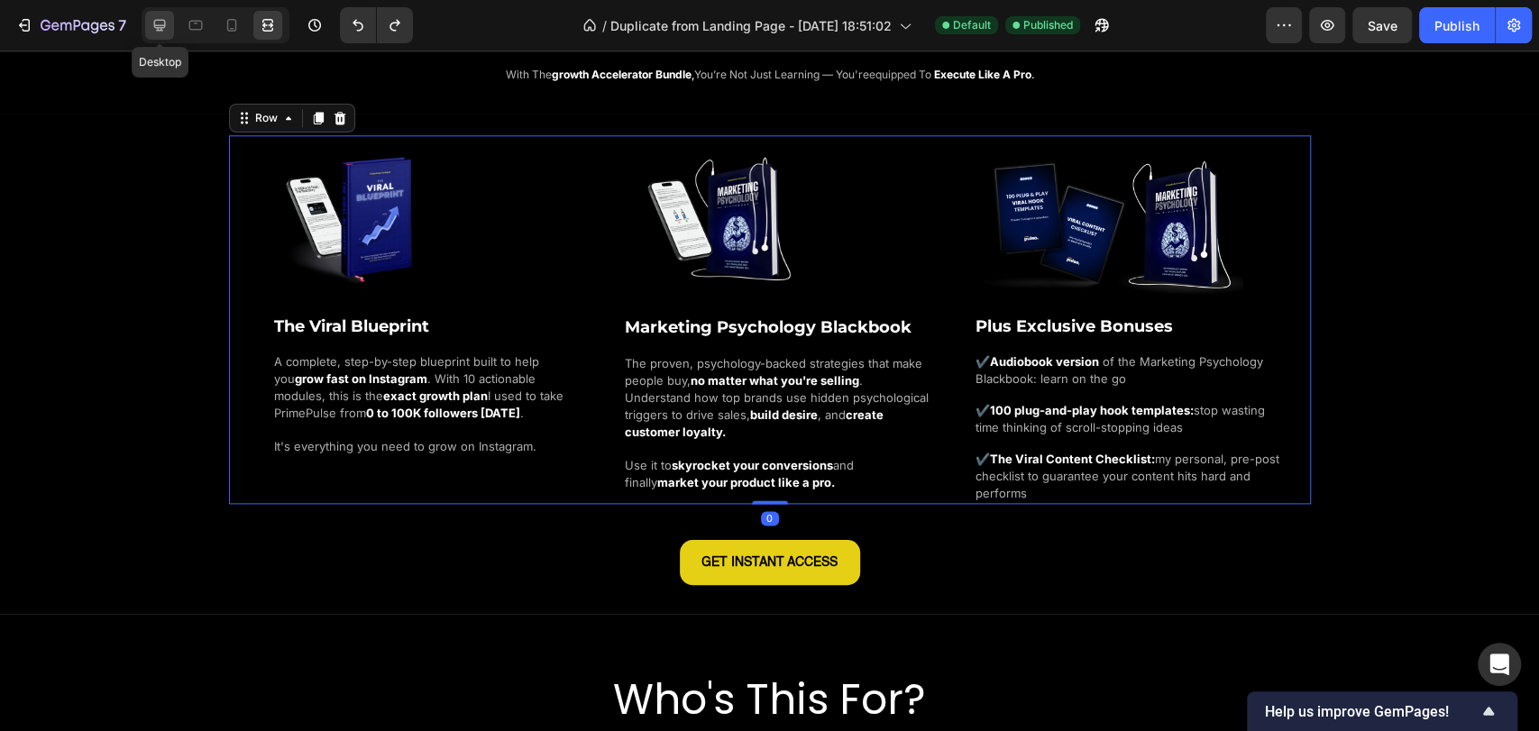
click at [157, 28] on icon at bounding box center [160, 26] width 12 height 12
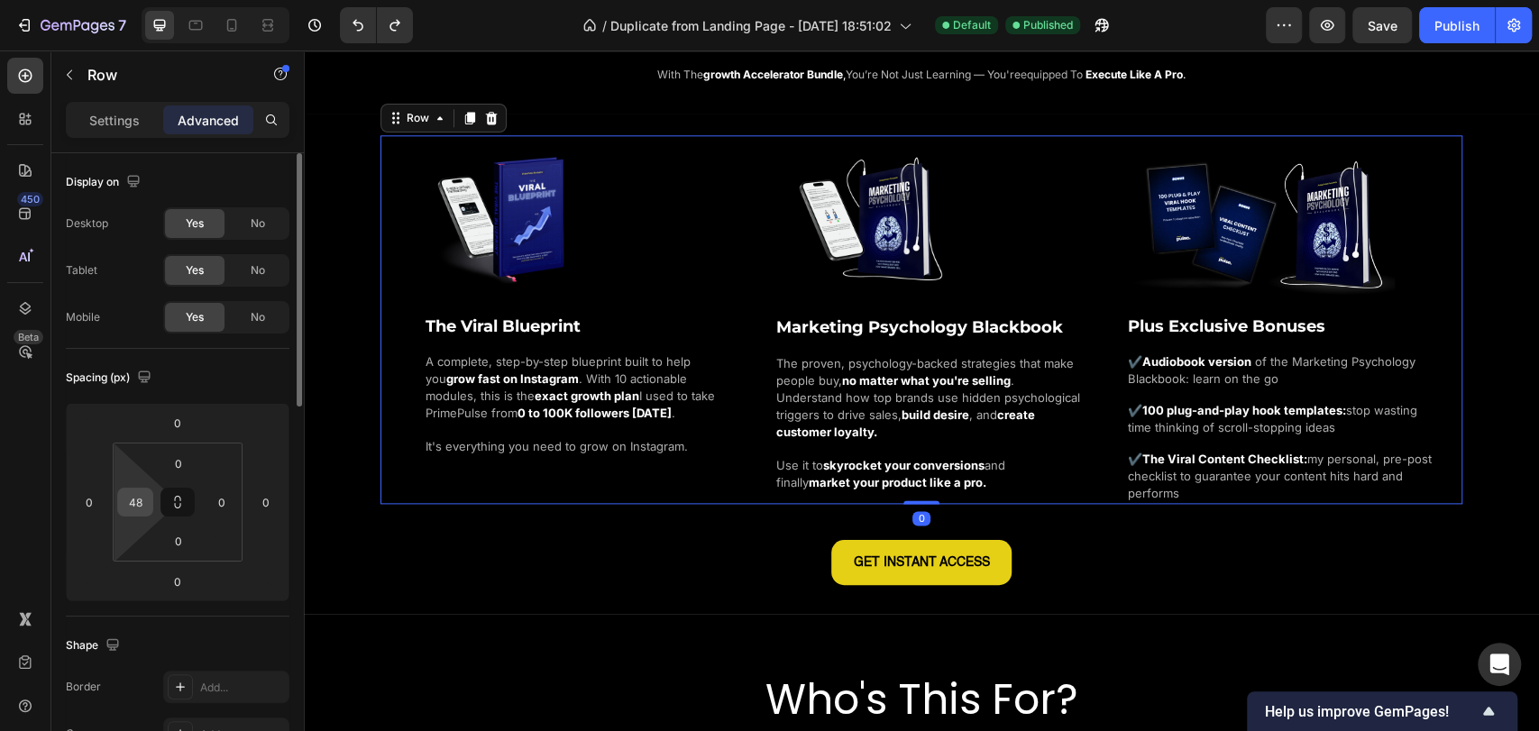
click at [137, 508] on input "48" at bounding box center [135, 502] width 27 height 27
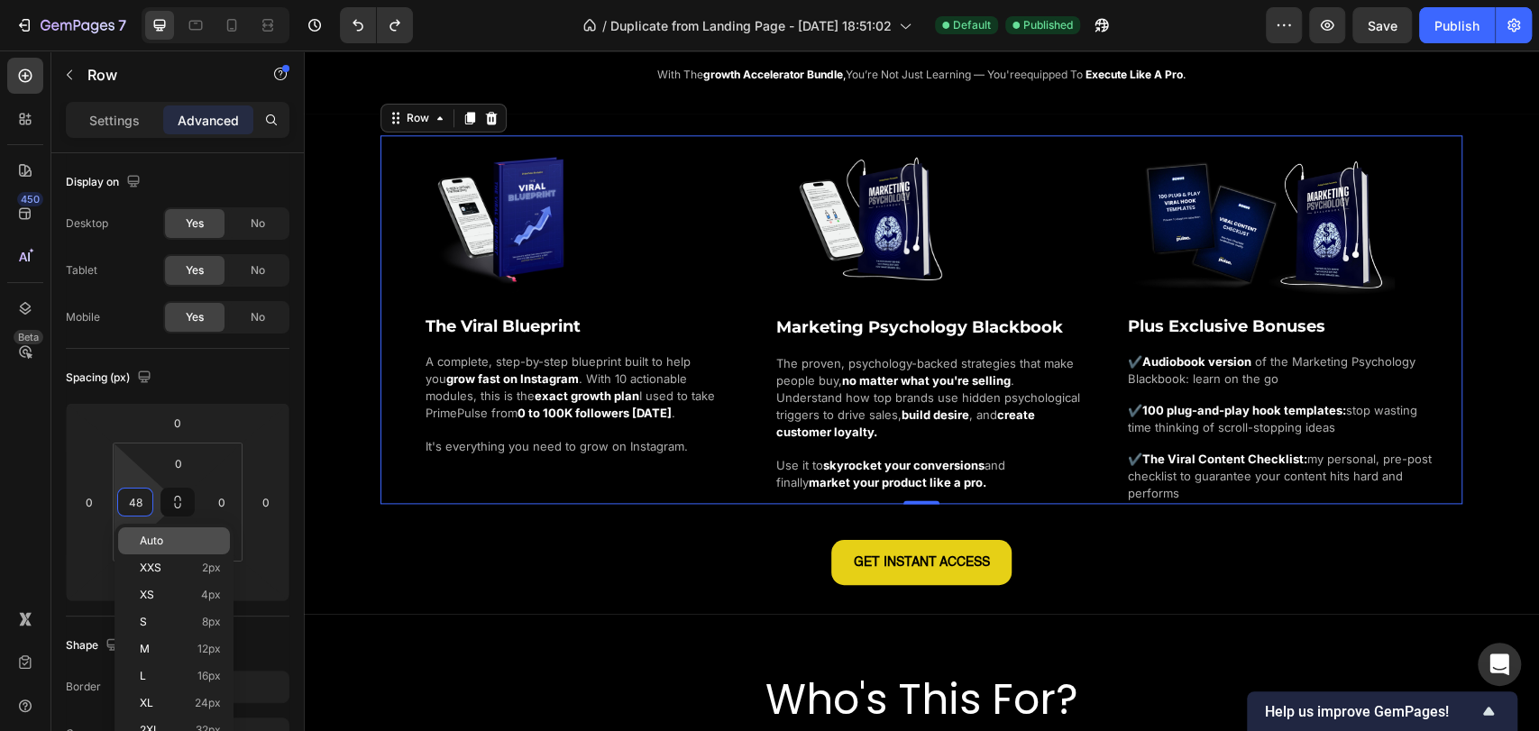
click at [173, 553] on div "Auto" at bounding box center [174, 541] width 112 height 27
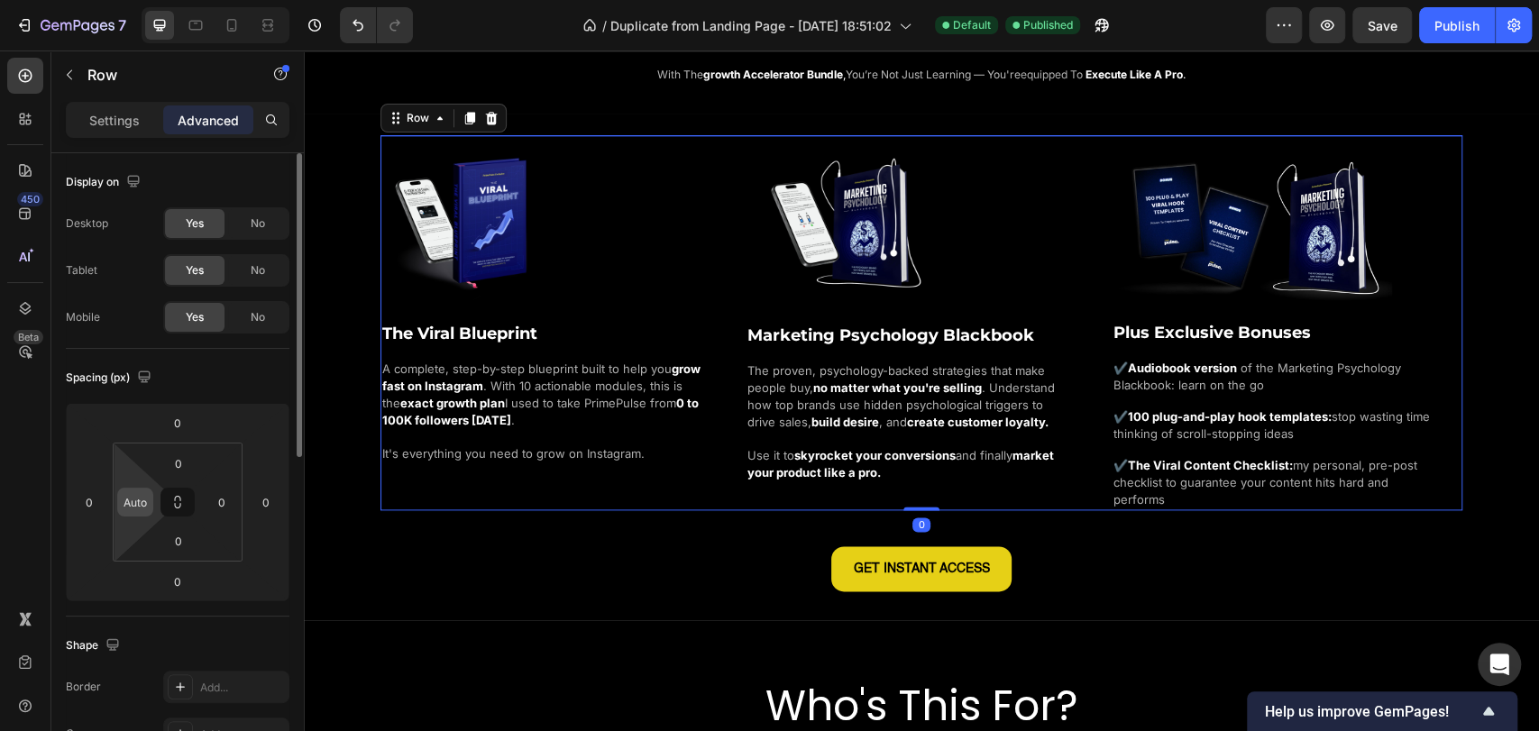
click at [148, 502] on input "Auto" at bounding box center [135, 502] width 27 height 27
type input "0"
click at [211, 381] on div "Spacing (px)" at bounding box center [178, 377] width 224 height 29
click at [270, 9] on div at bounding box center [216, 25] width 148 height 36
click at [269, 16] on div at bounding box center [267, 25] width 29 height 29
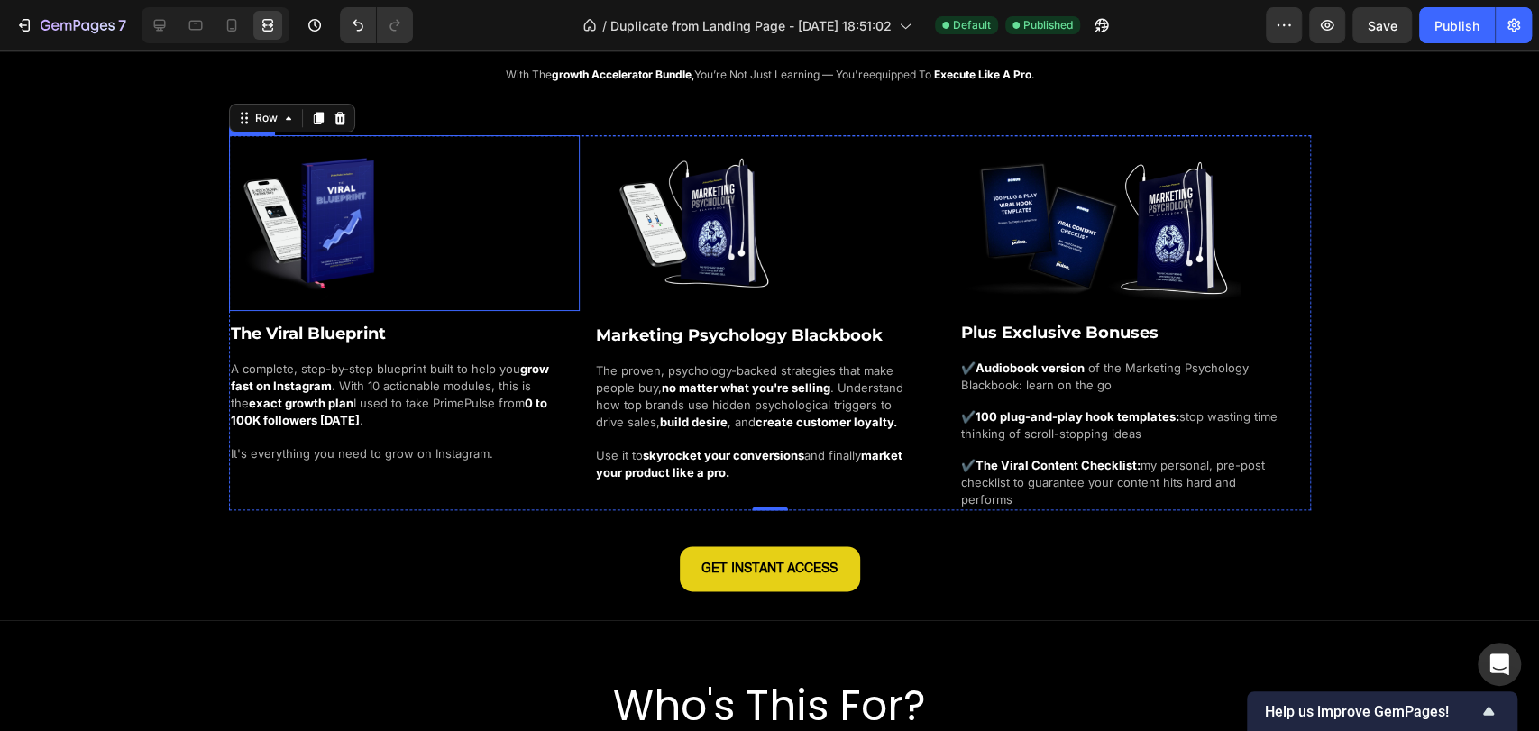
click at [118, 263] on div "Image The Viral Blueprint Heading A complete, step-by-step blueprint built to h…" at bounding box center [769, 363] width 1539 height 456
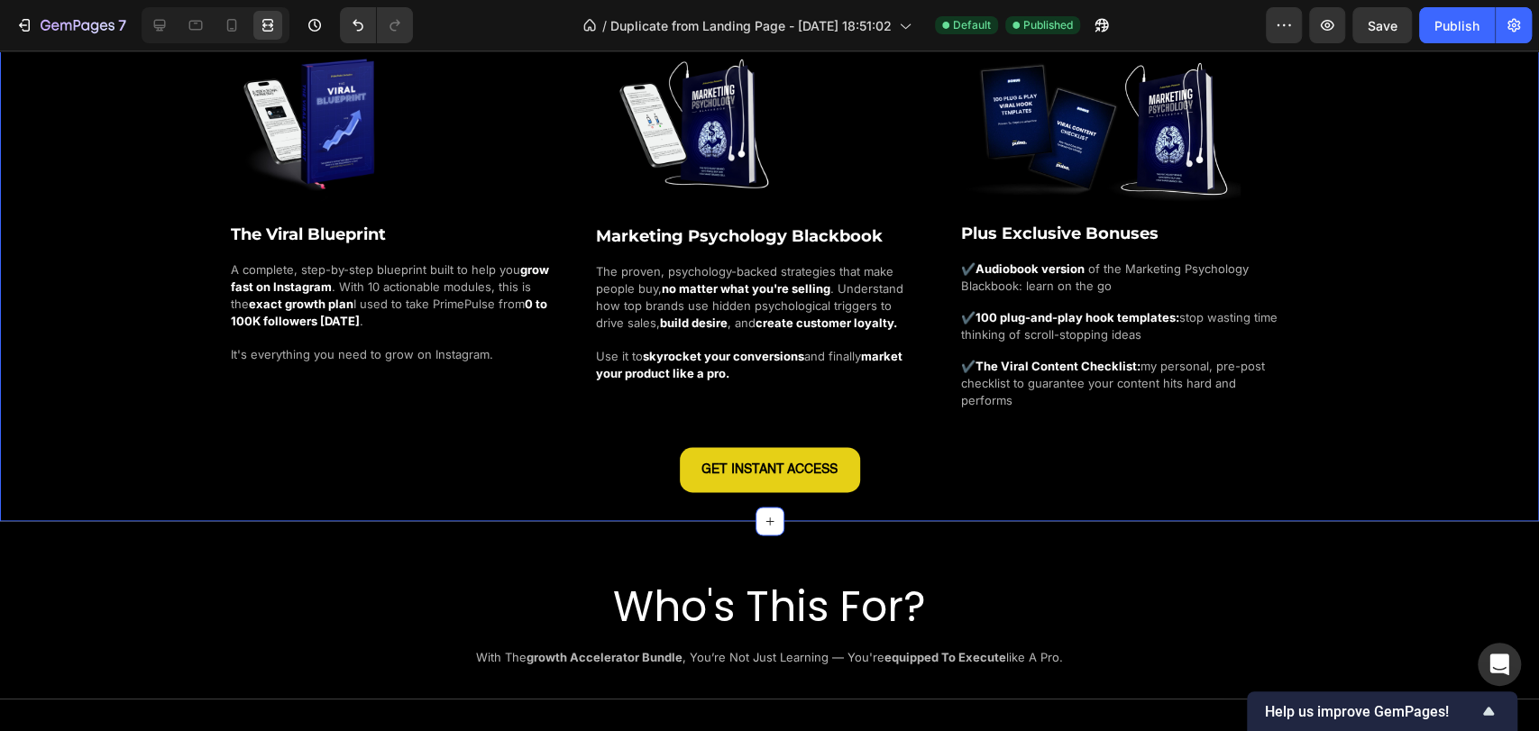
scroll to position [1402, 0]
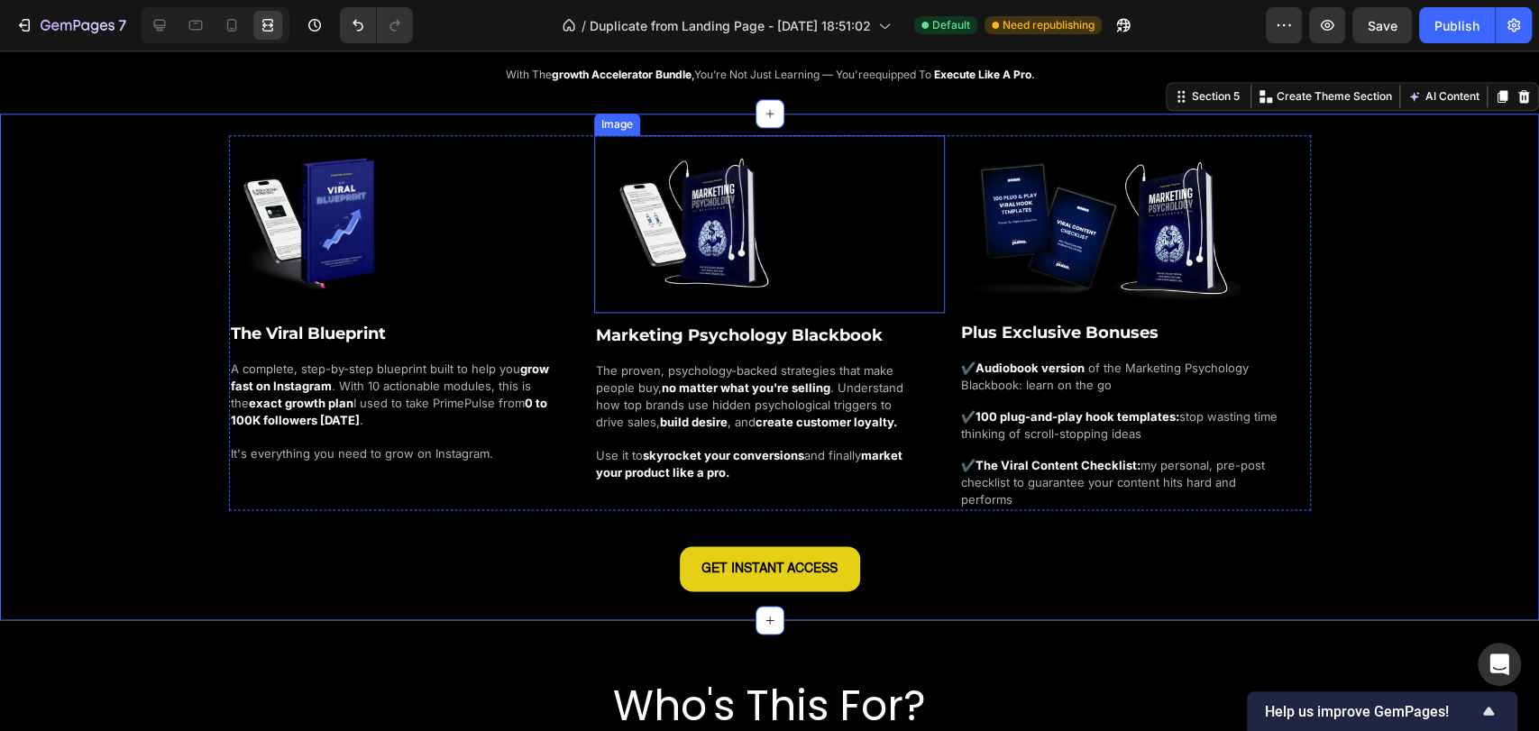
click at [800, 249] on div at bounding box center [775, 223] width 340 height 177
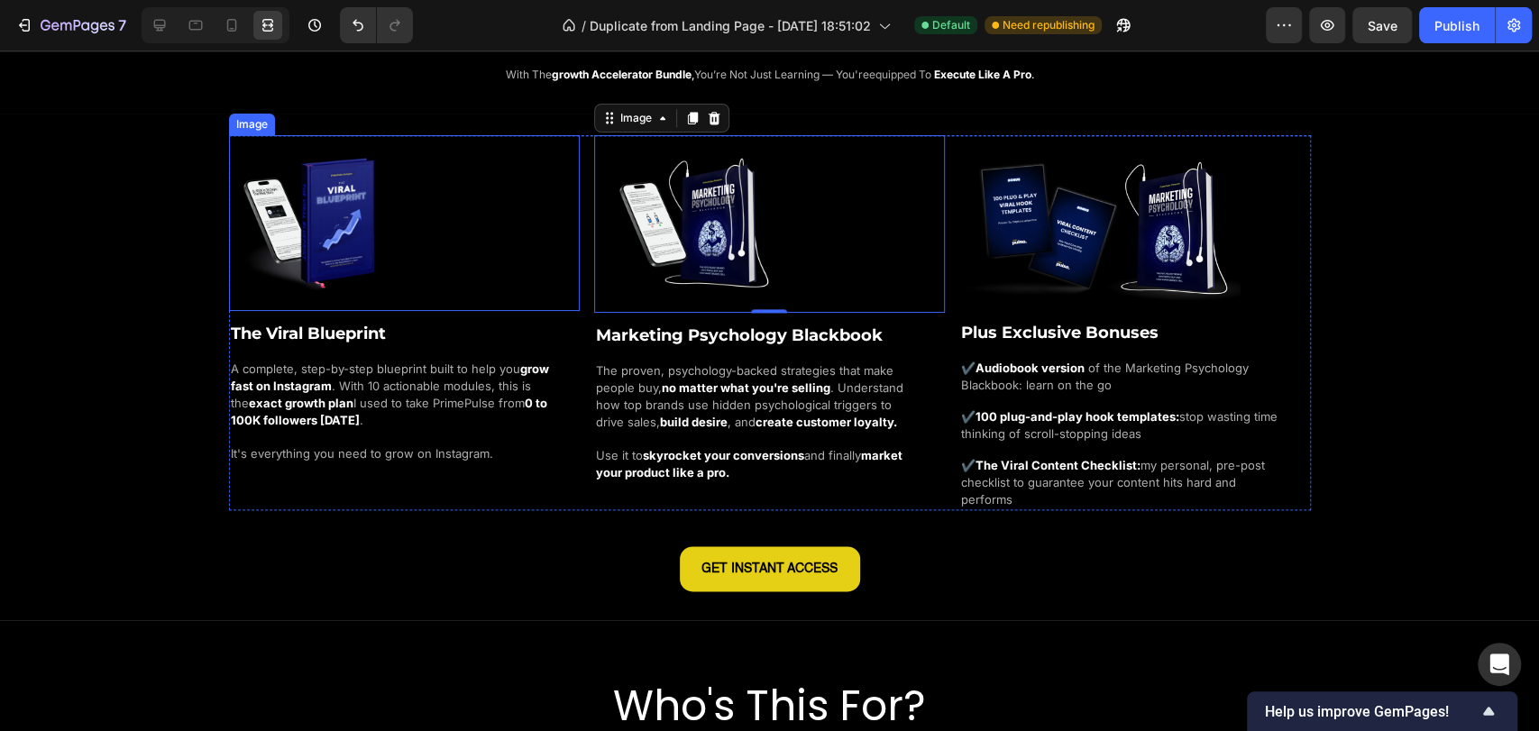
click at [399, 242] on div at bounding box center [404, 223] width 351 height 176
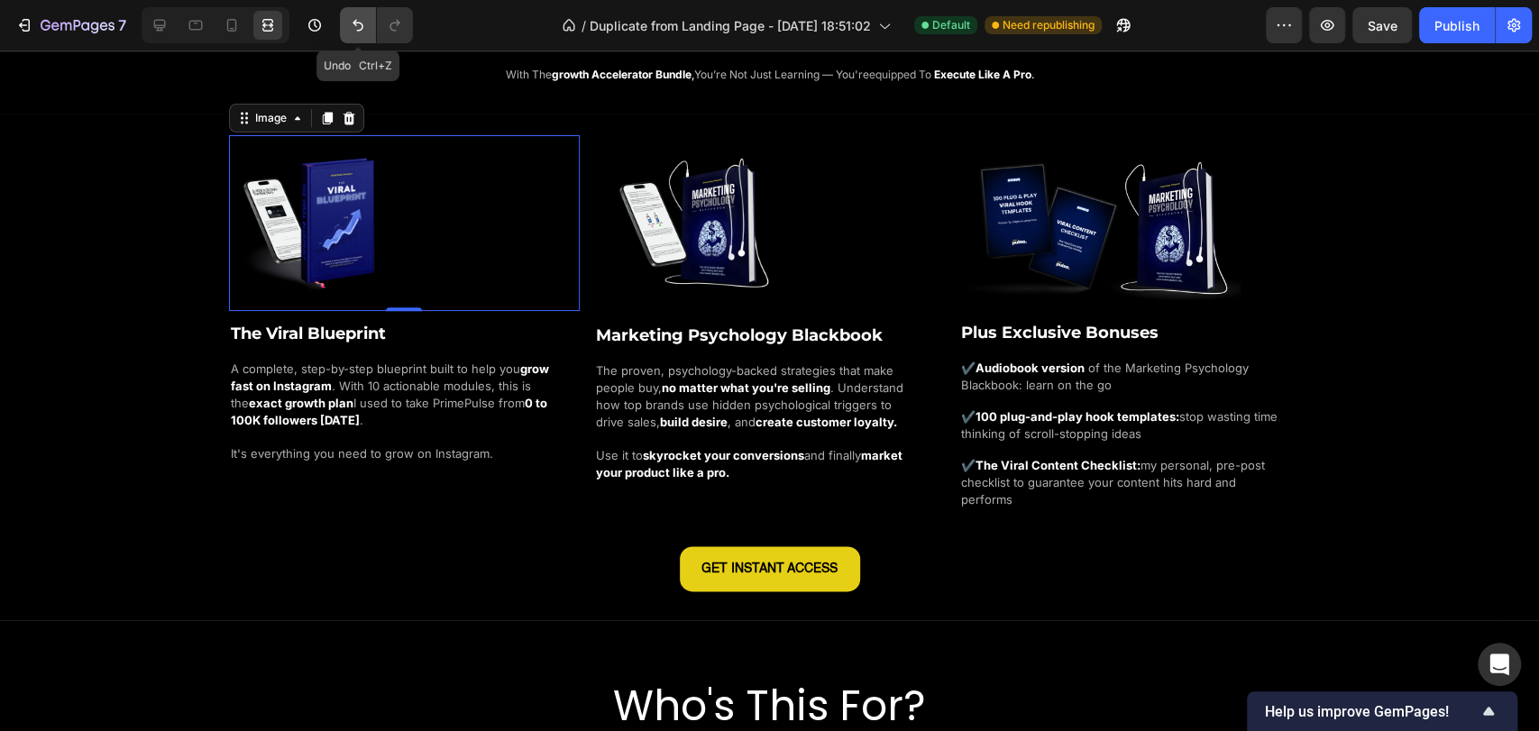
click at [353, 35] on button "Undo/Redo" at bounding box center [358, 25] width 36 height 36
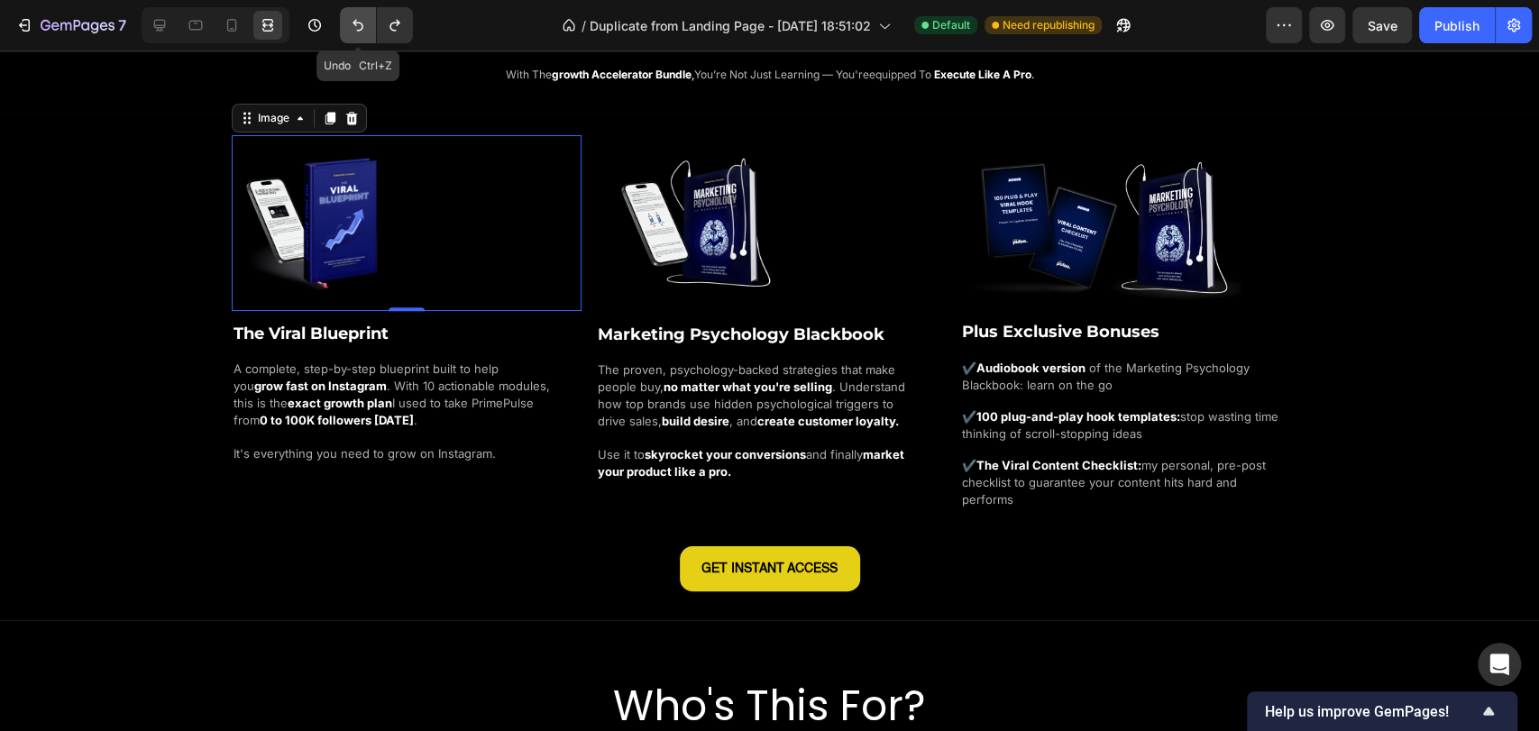
click at [353, 35] on button "Undo/Redo" at bounding box center [358, 25] width 36 height 36
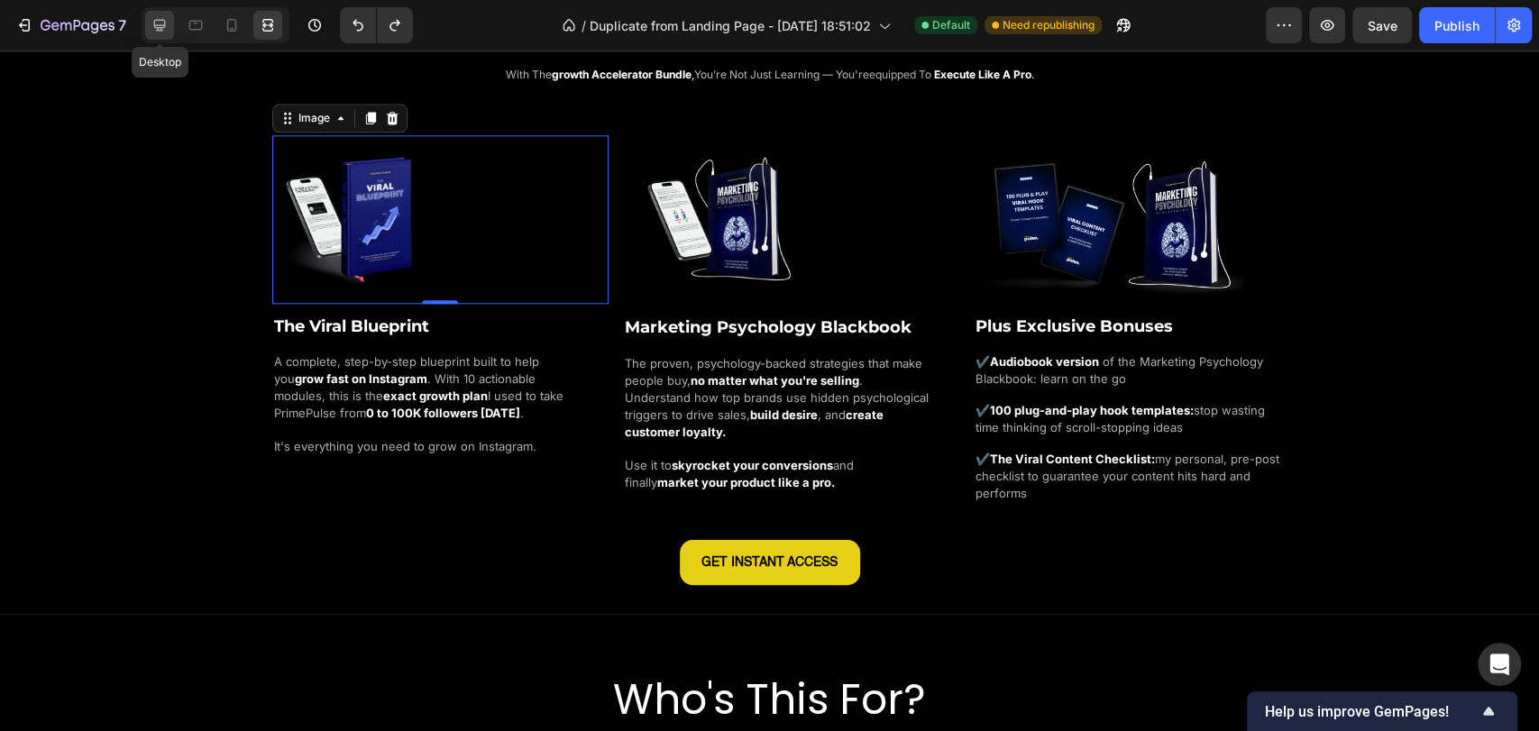
click at [152, 30] on icon at bounding box center [160, 25] width 18 height 18
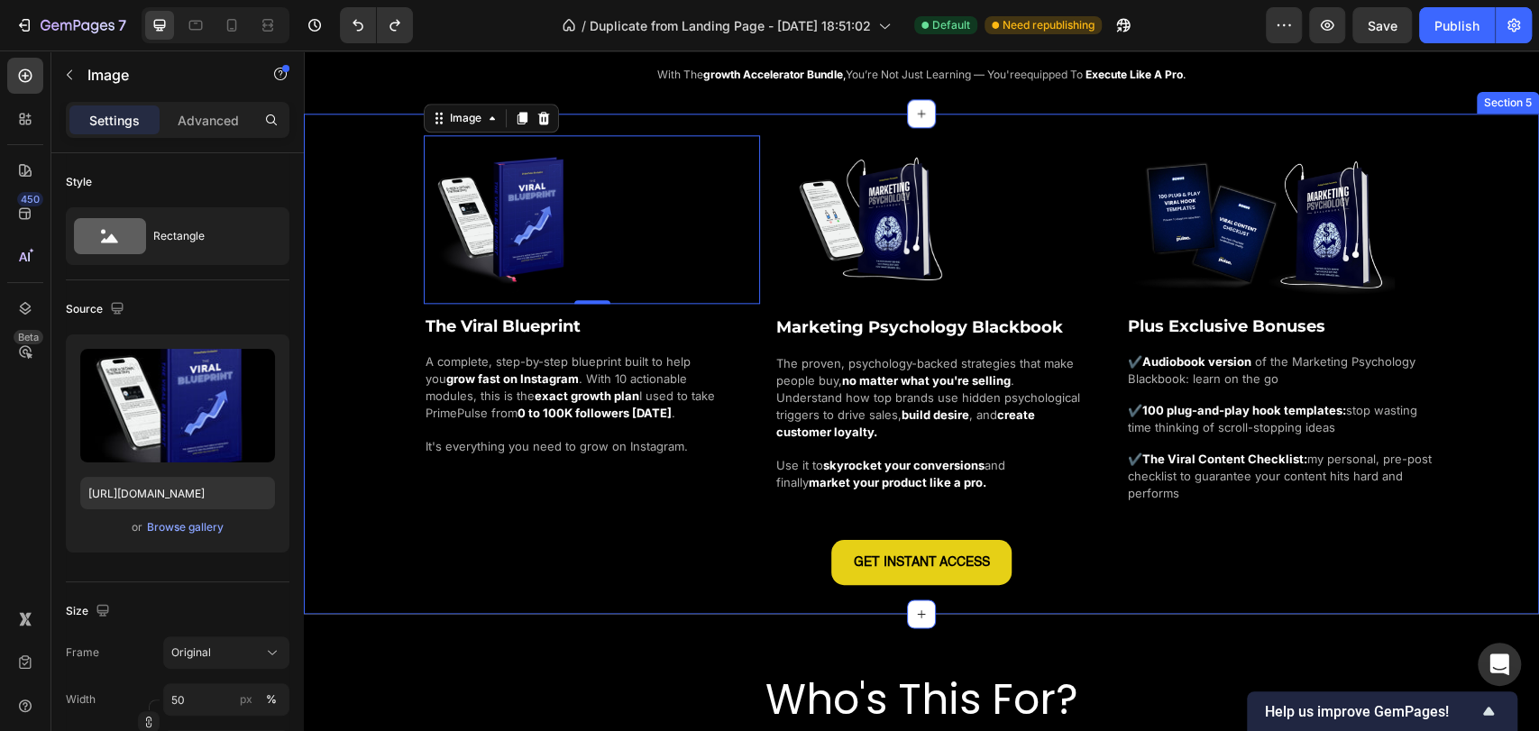
click at [347, 219] on div "Image 0 The Viral Blueprint Heading A complete, step-by-step blueprint built to…" at bounding box center [921, 359] width 1235 height 449
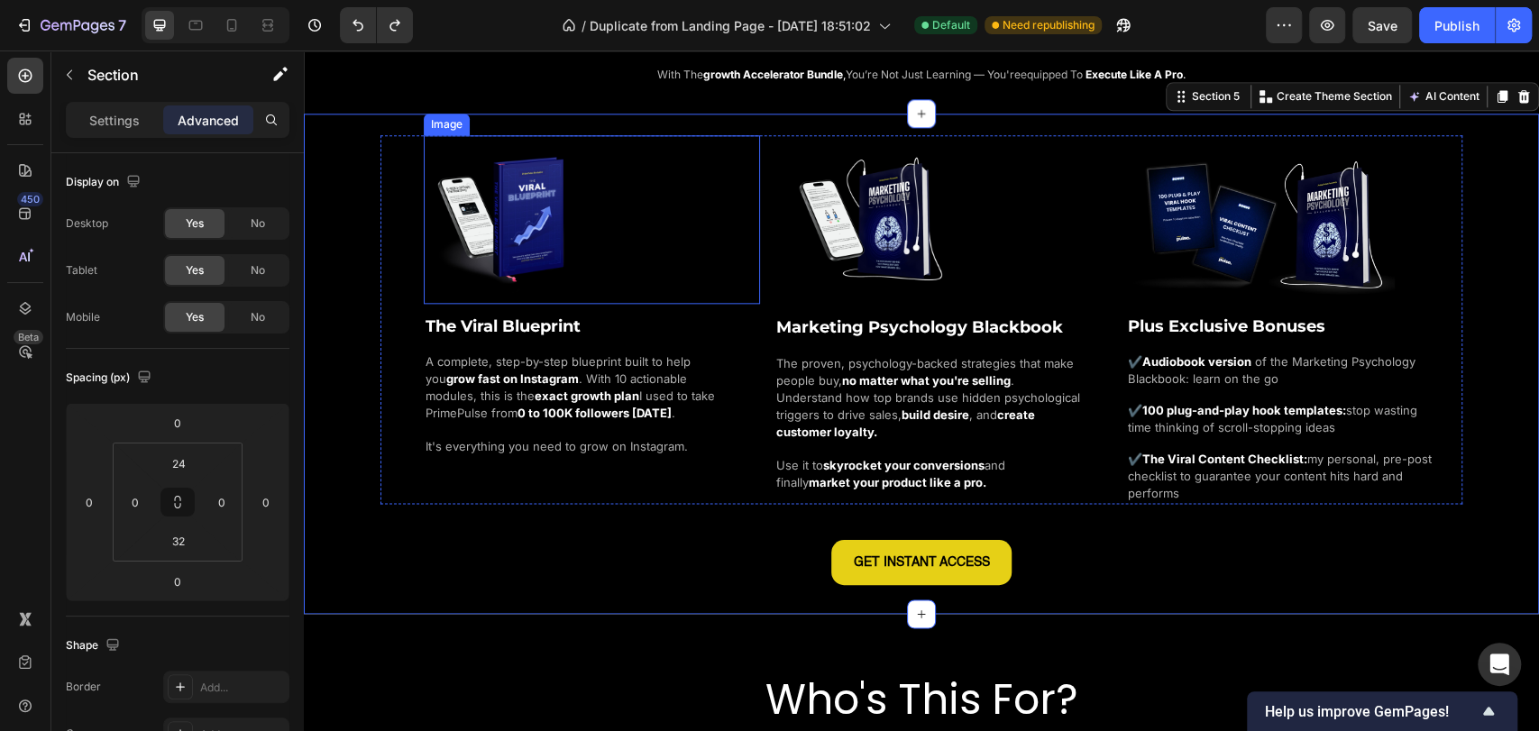
click at [497, 238] on img at bounding box center [508, 219] width 169 height 169
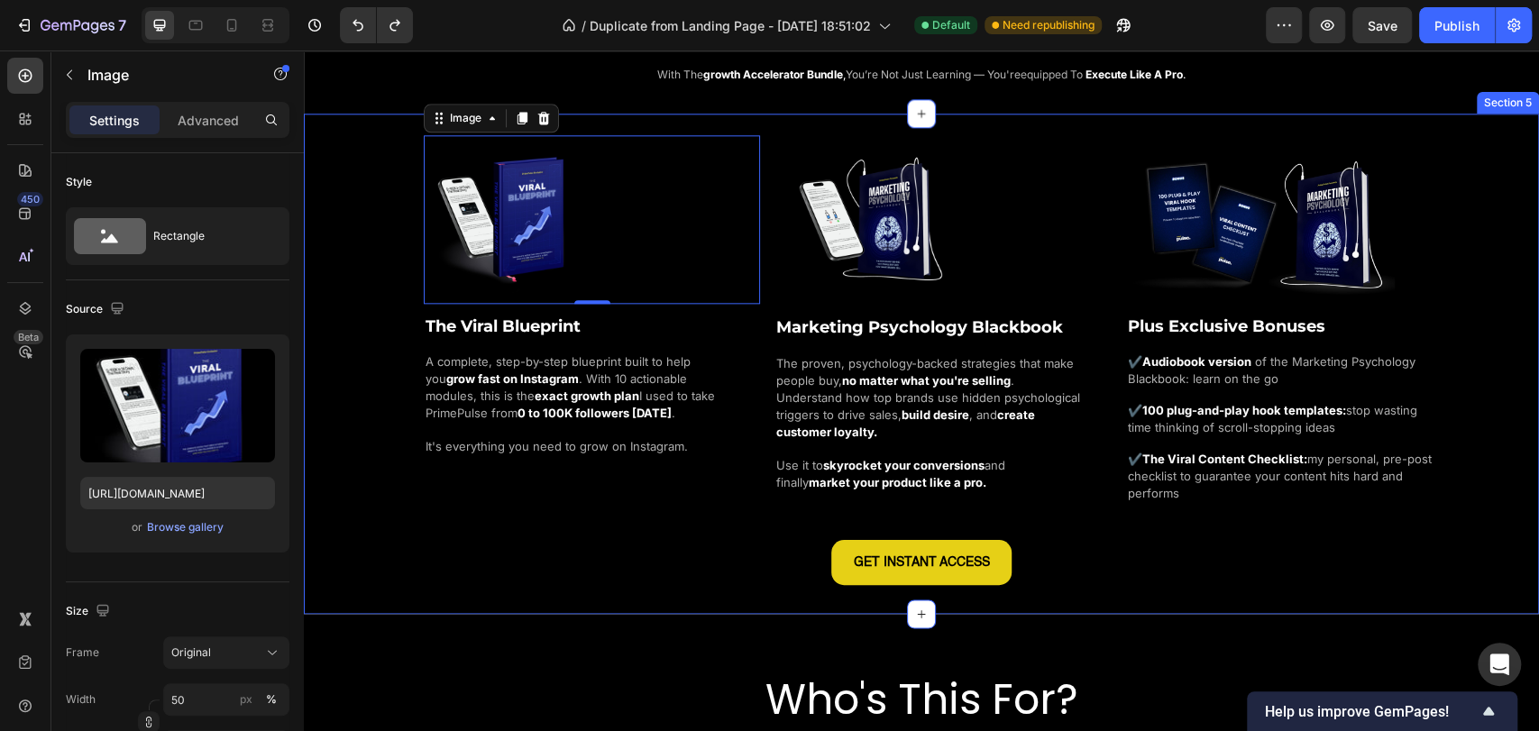
click at [363, 289] on div "Image 0 The Viral Blueprint Heading A complete, step-by-step blueprint built to…" at bounding box center [921, 359] width 1235 height 449
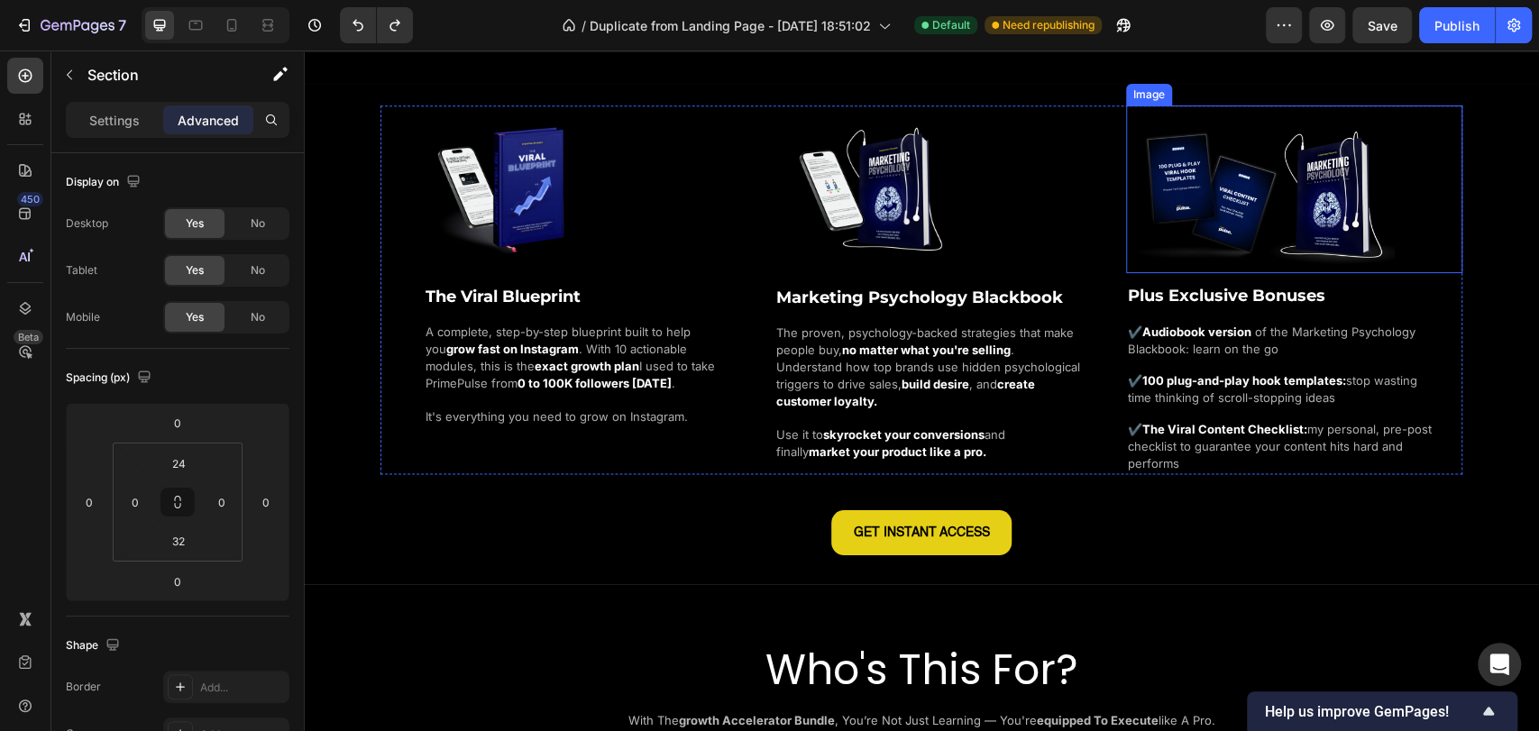
scroll to position [1402, 0]
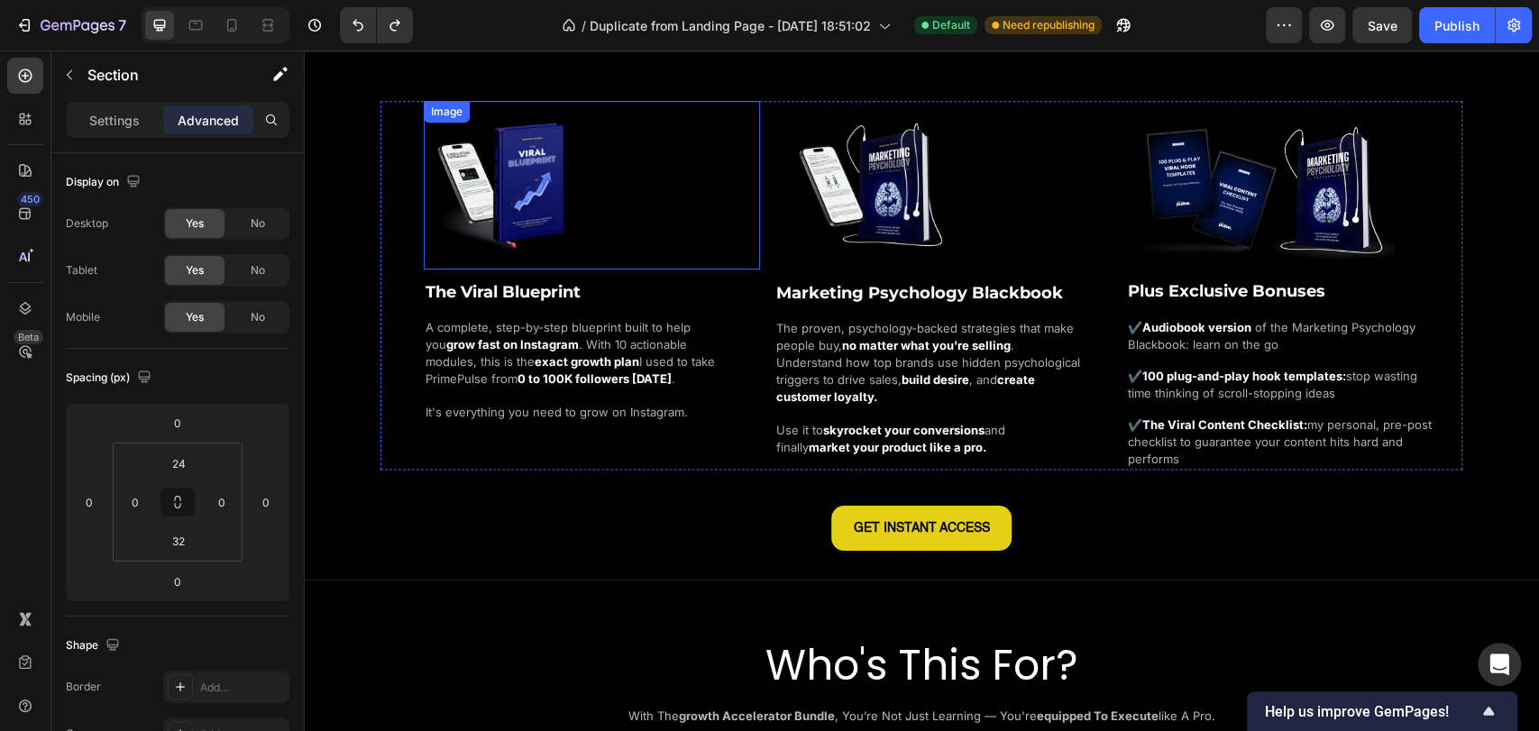
click at [561, 221] on img at bounding box center [508, 185] width 169 height 169
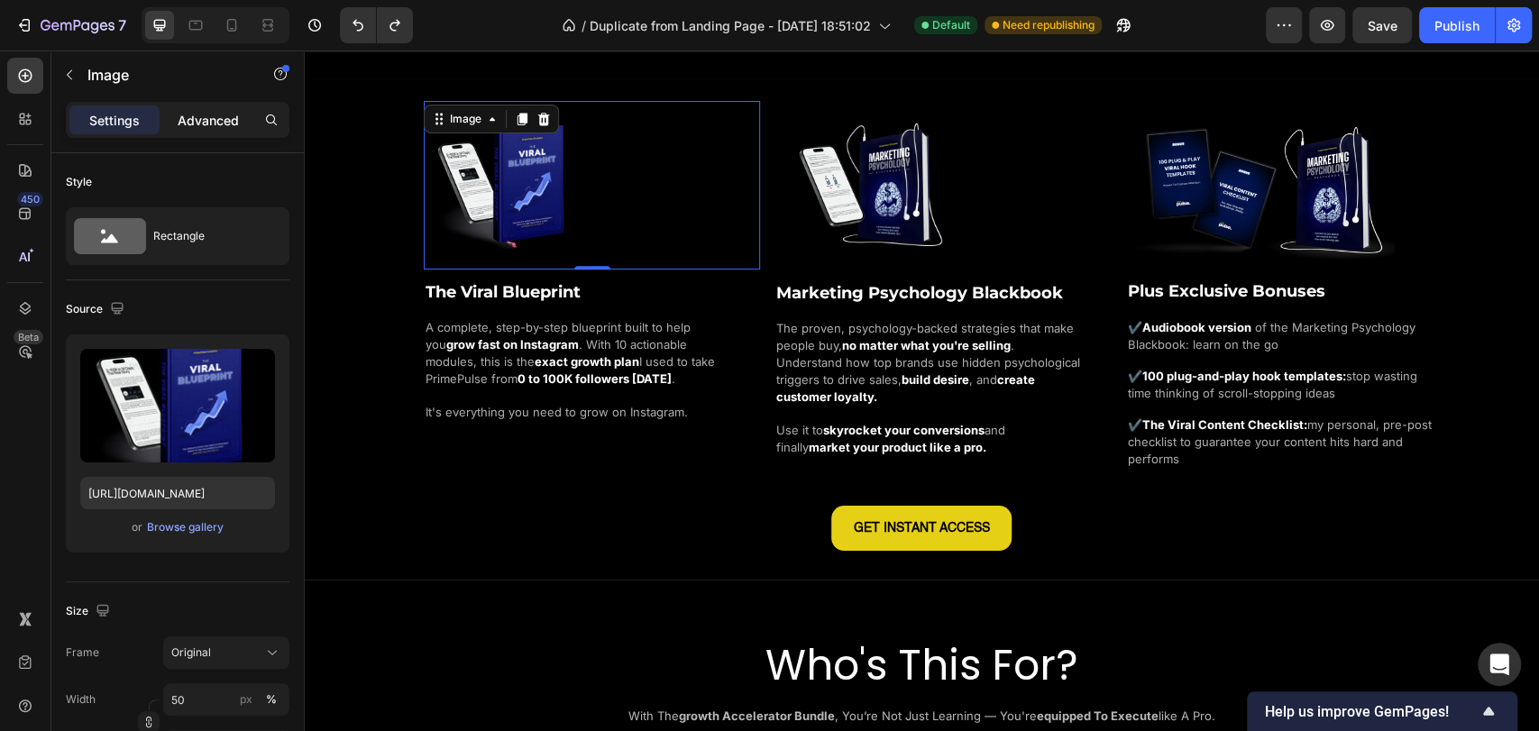
click at [200, 109] on div "Advanced" at bounding box center [208, 120] width 90 height 29
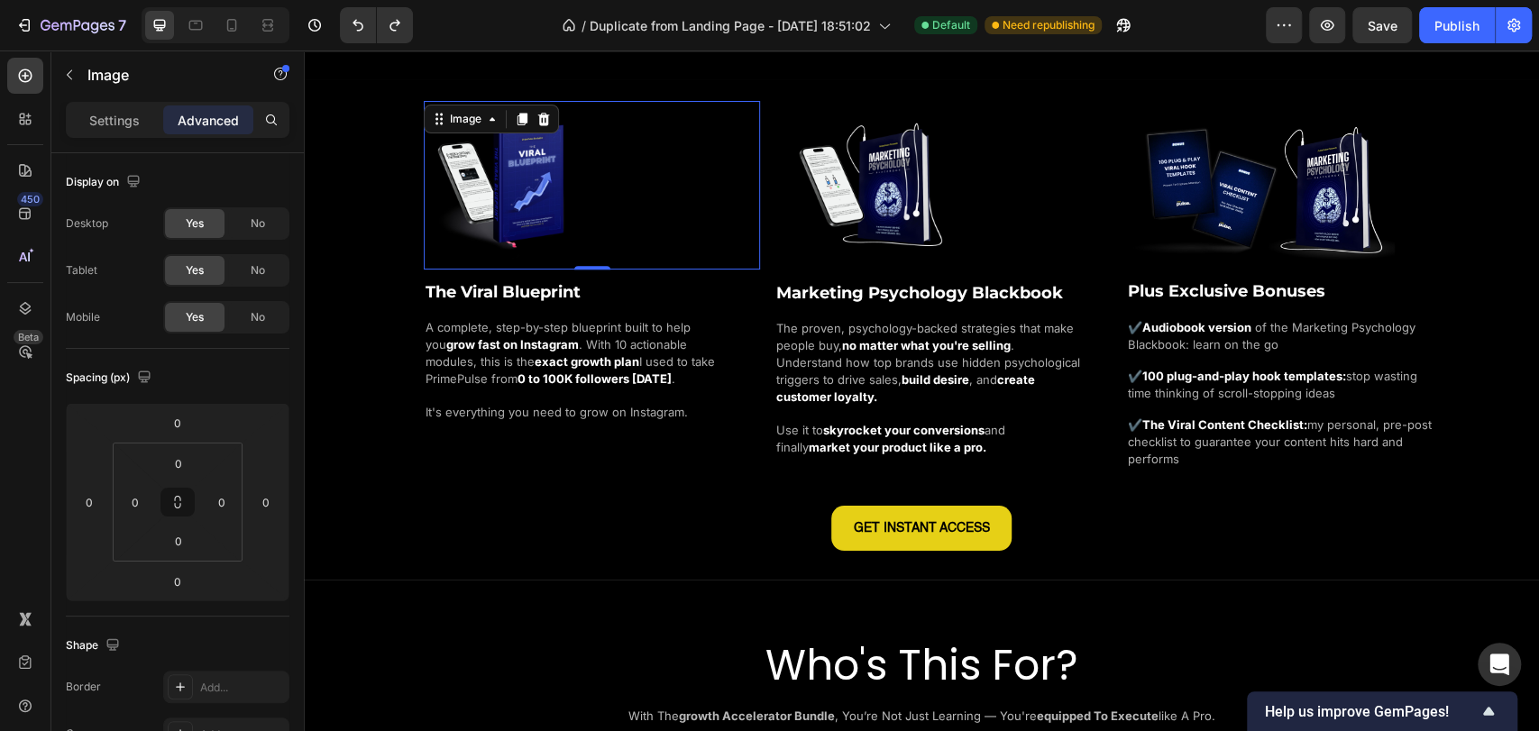
click at [953, 180] on div at bounding box center [948, 186] width 326 height 170
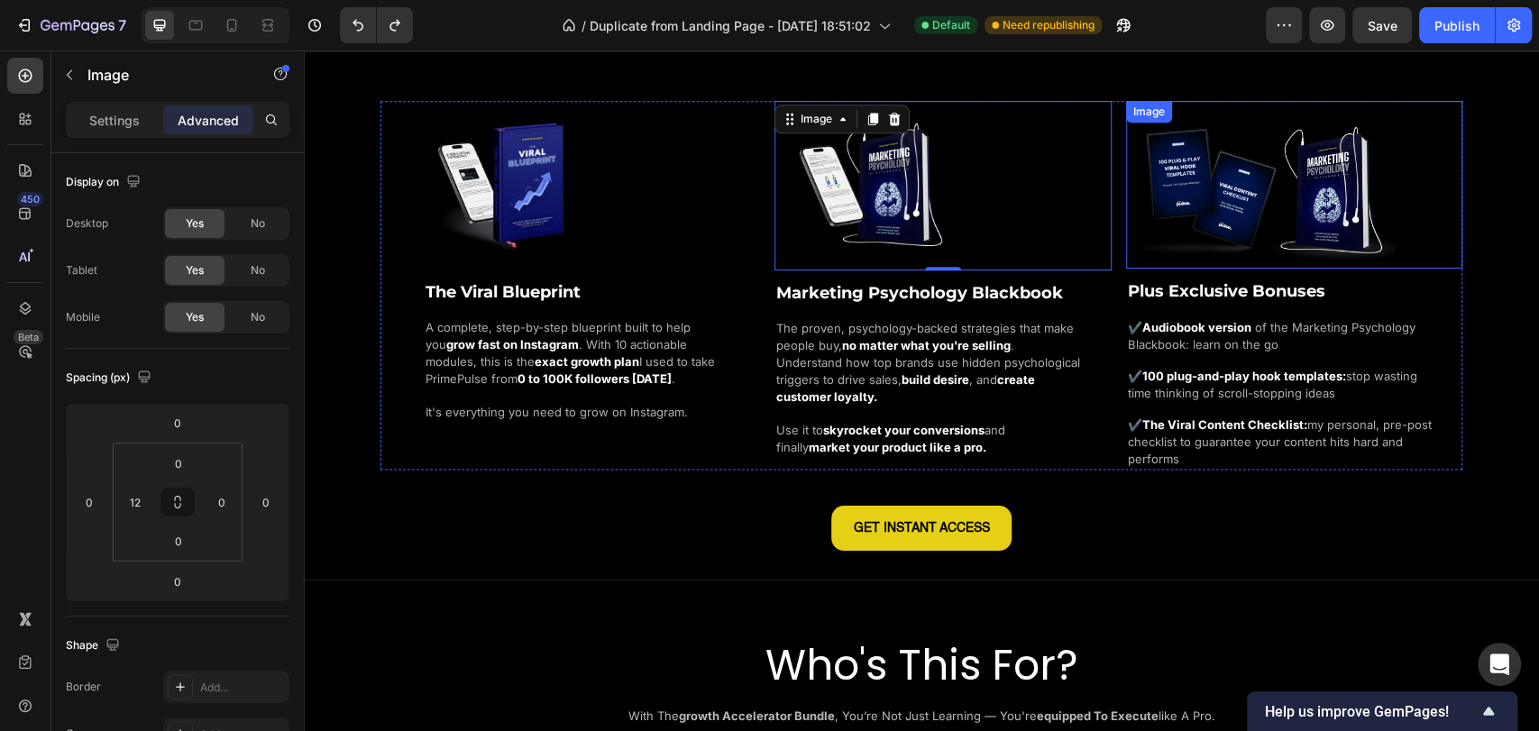
click at [1235, 212] on img at bounding box center [1261, 190] width 270 height 152
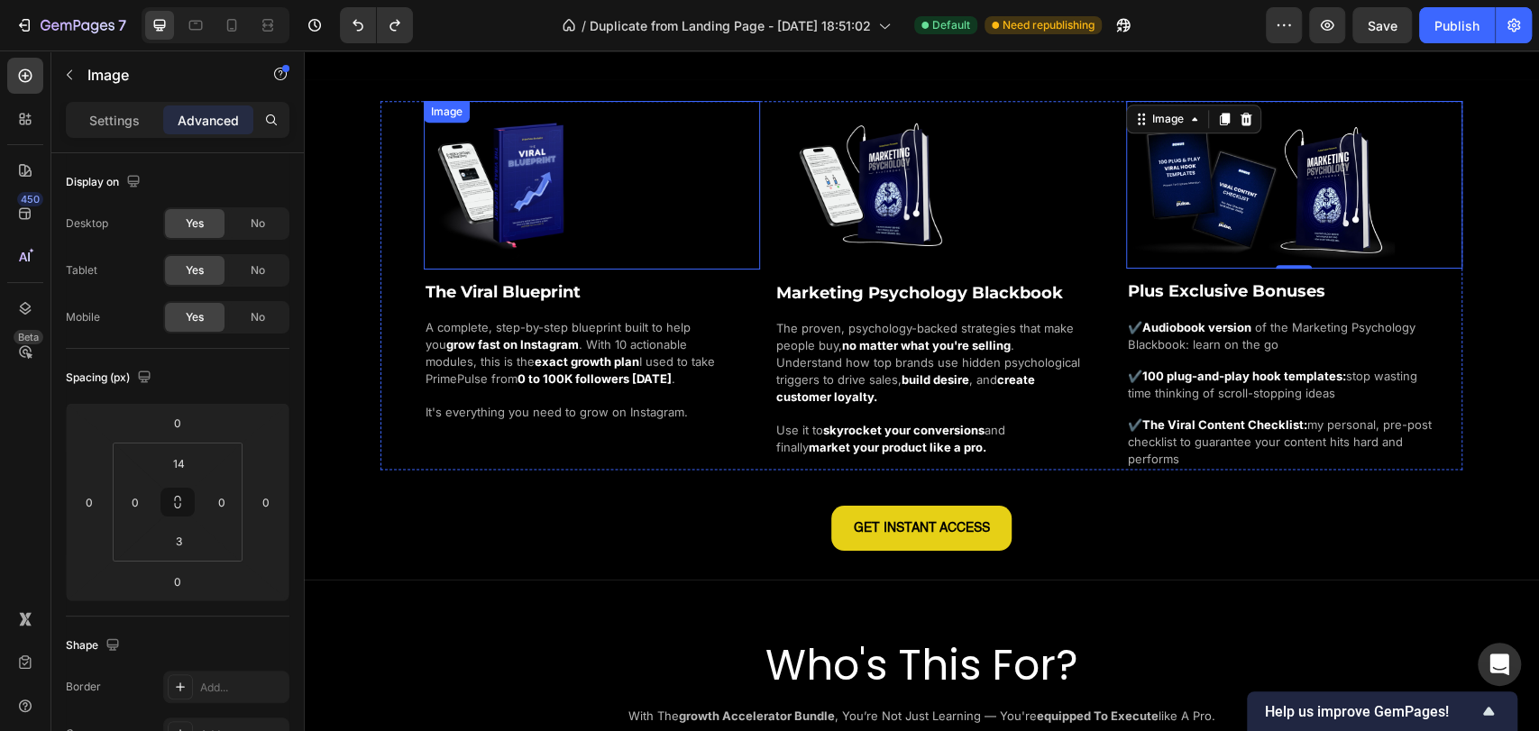
click at [596, 217] on div at bounding box center [592, 185] width 336 height 169
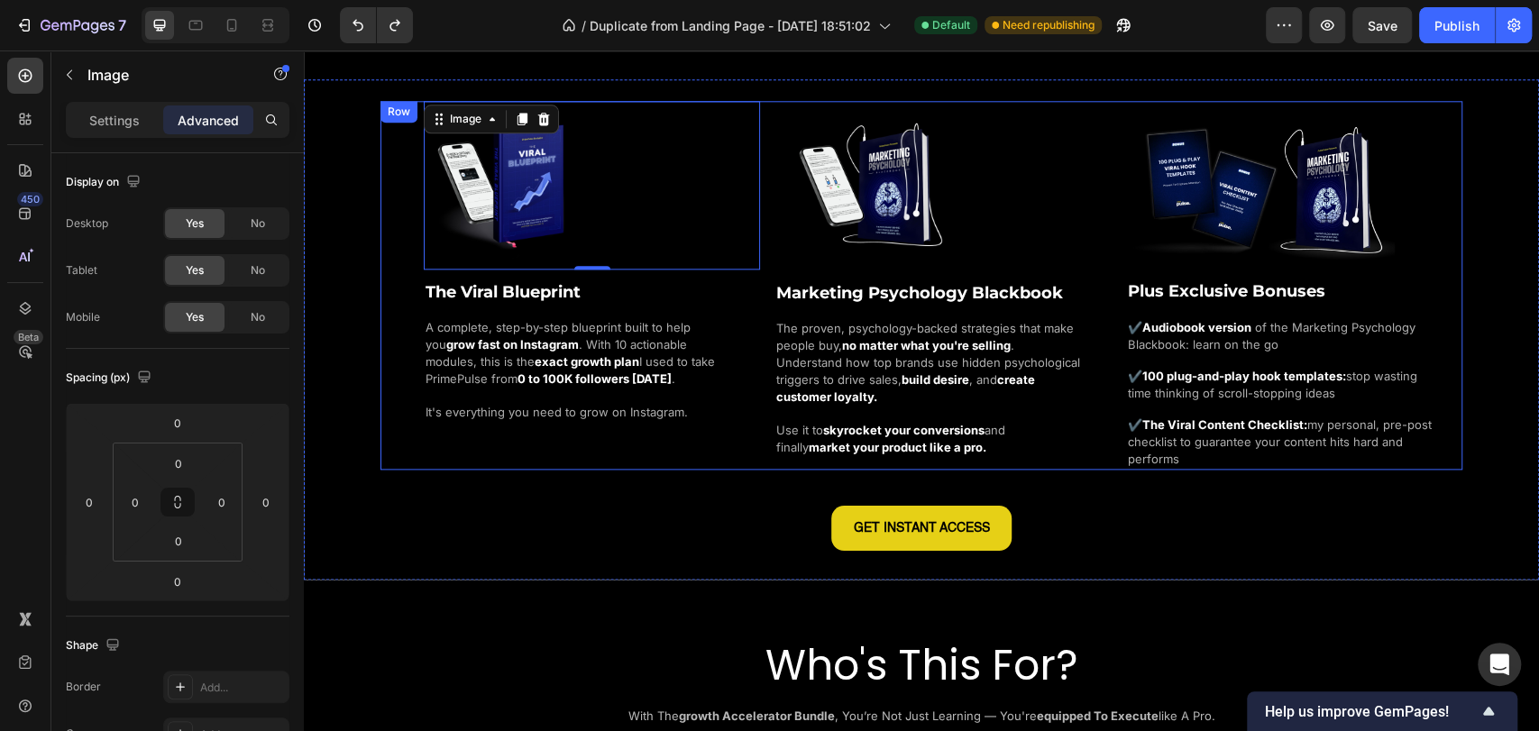
click at [390, 218] on div "Image 0 The Viral Blueprint Heading A complete, step-by-step blueprint built to…" at bounding box center [922, 285] width 1082 height 368
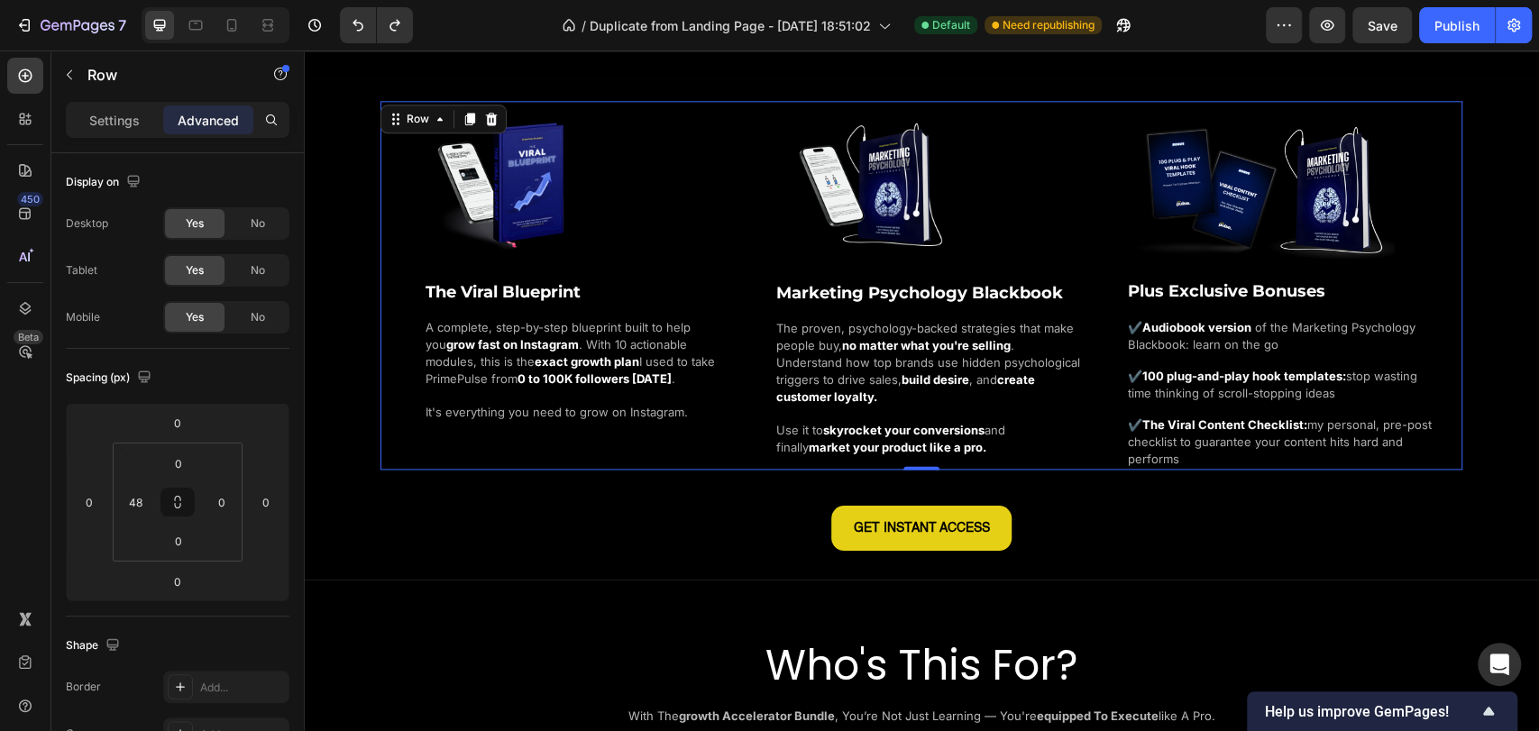
click at [247, 23] on div at bounding box center [216, 25] width 148 height 36
click at [240, 23] on icon at bounding box center [232, 25] width 18 height 18
type input "16"
type input "0"
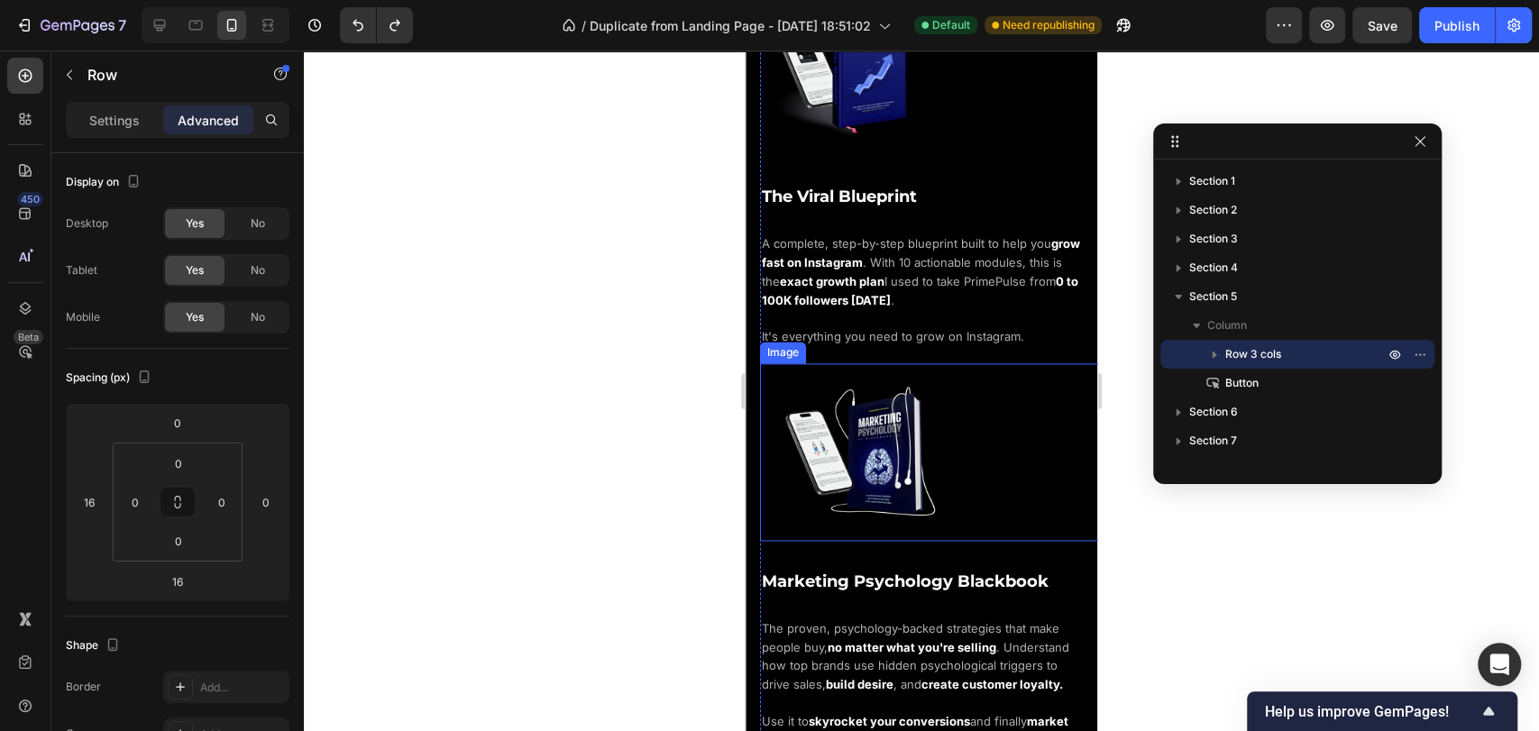
scroll to position [1601, 0]
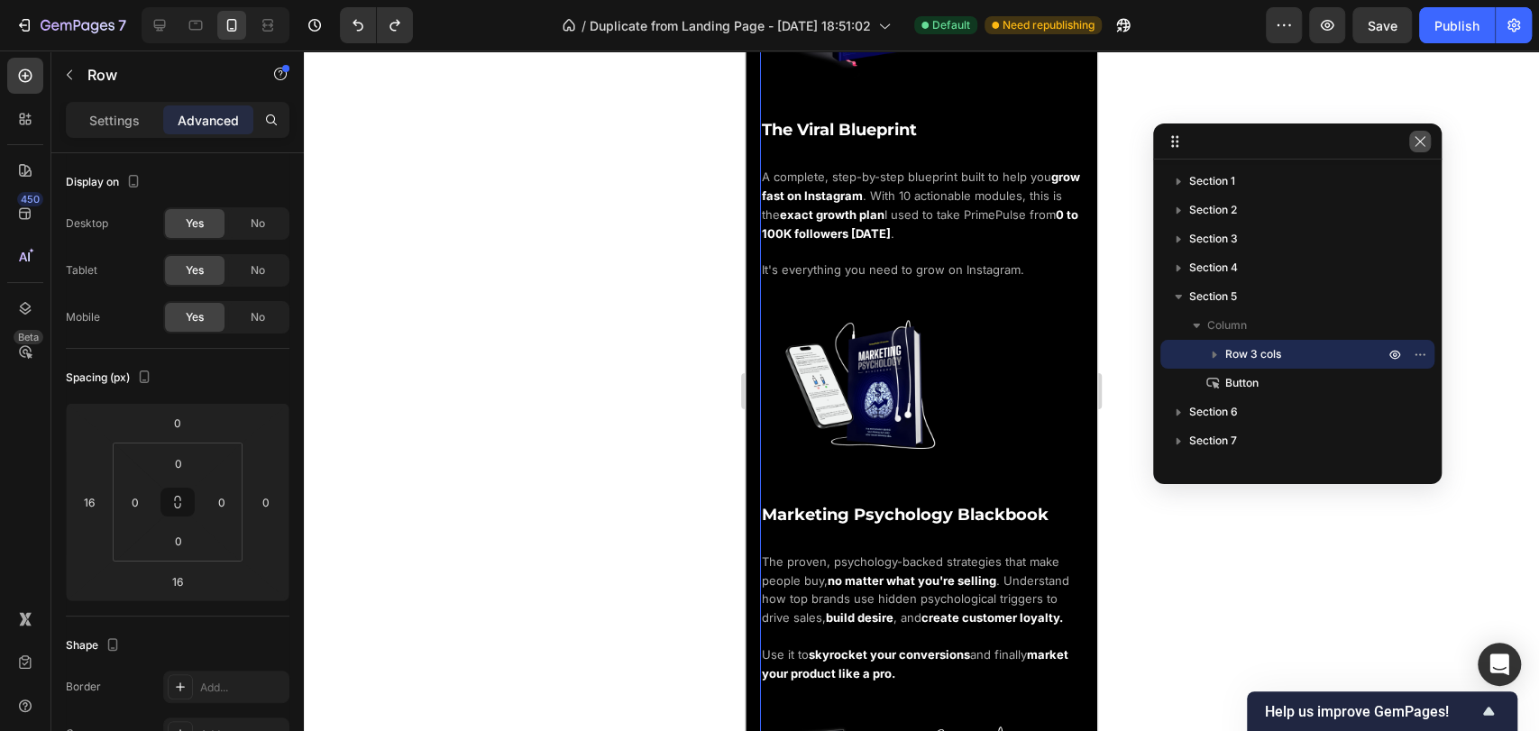
click at [1424, 142] on icon "button" at bounding box center [1420, 141] width 14 height 14
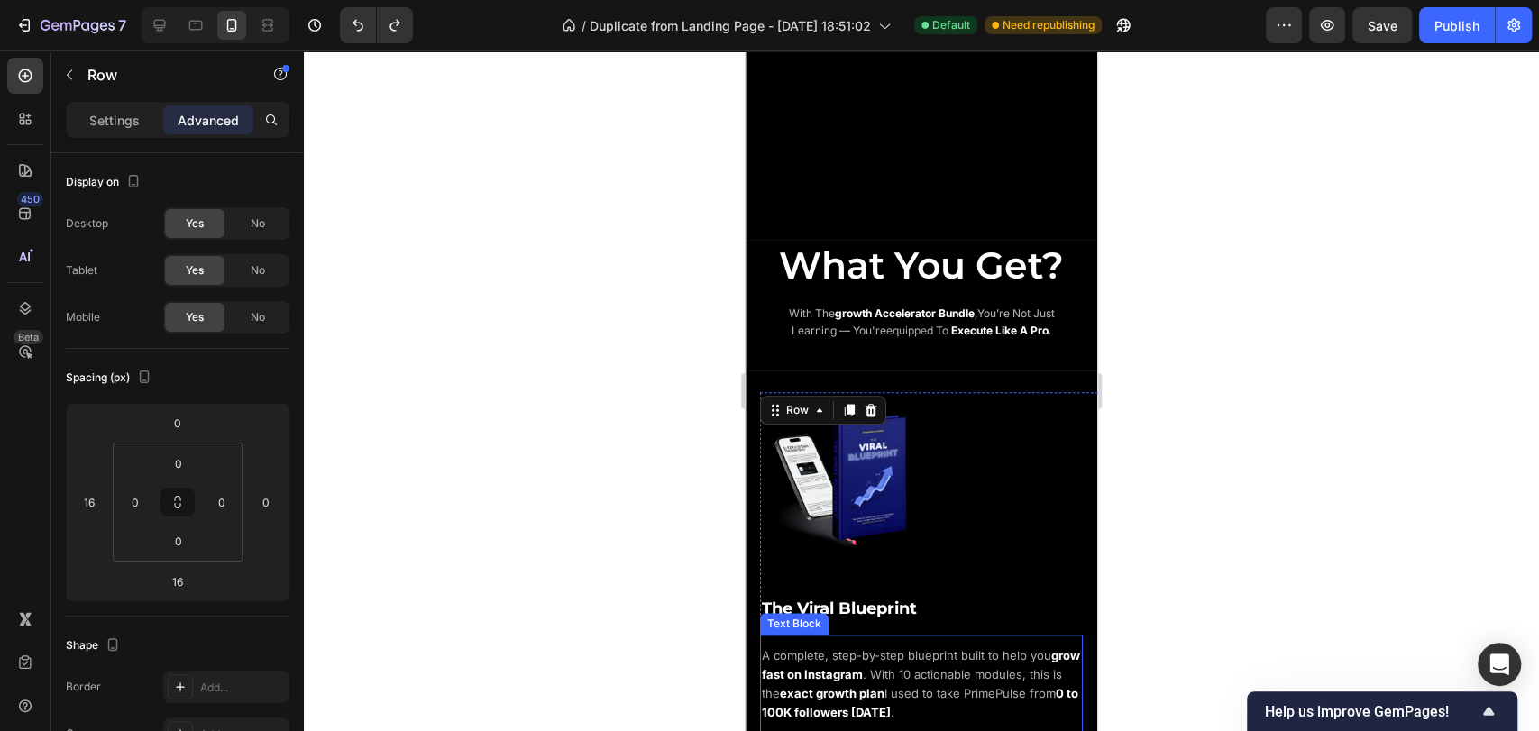
scroll to position [1088, 0]
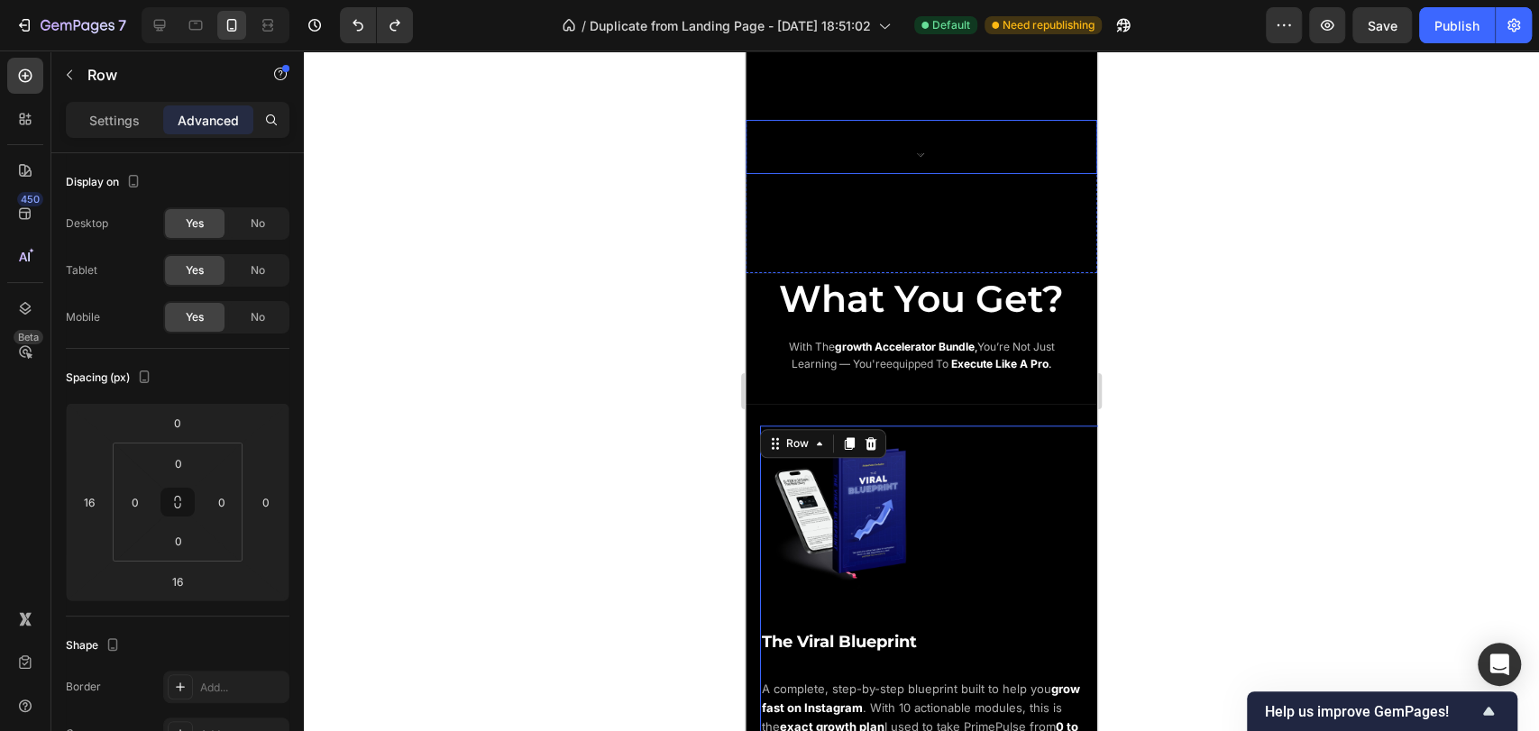
click at [919, 149] on img at bounding box center [921, 154] width 70 height 40
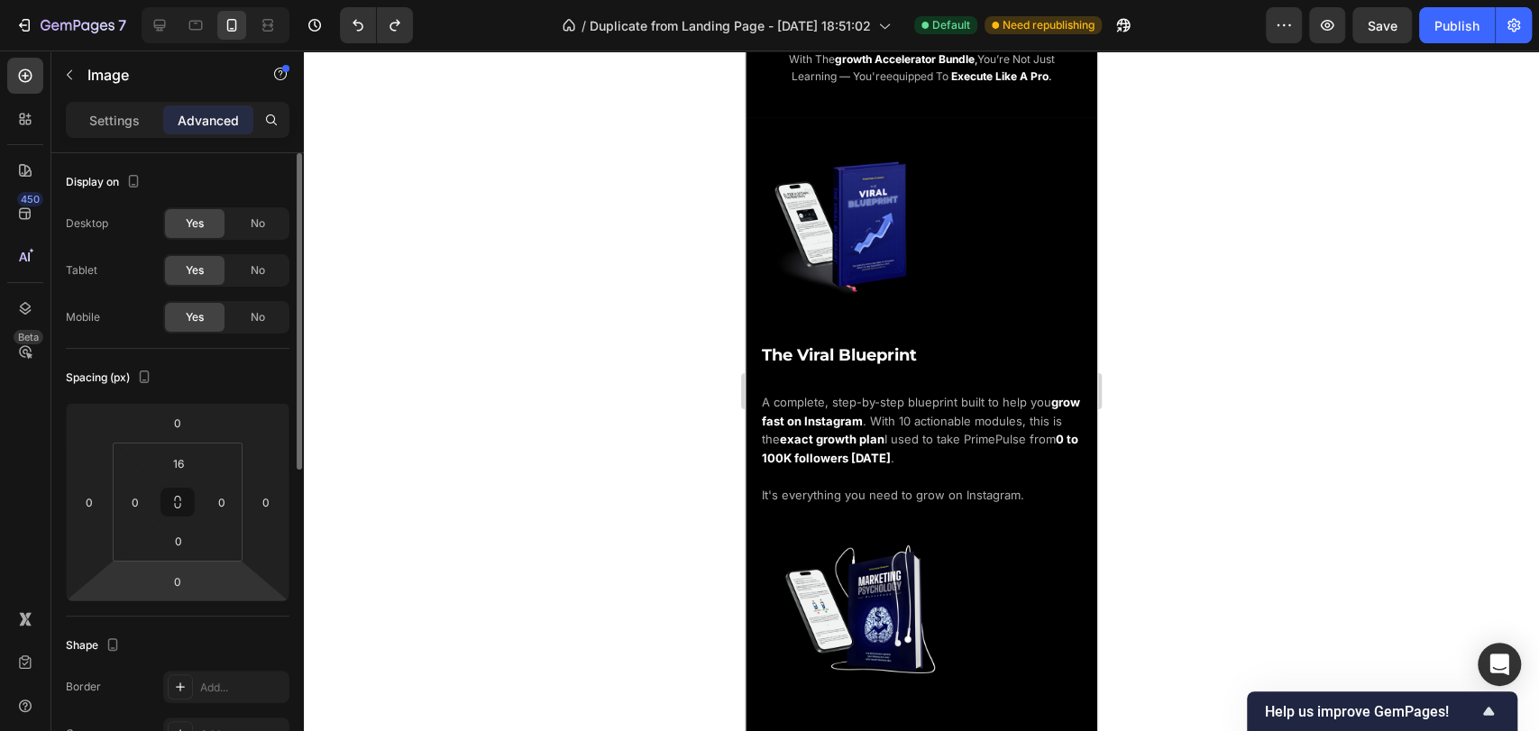
scroll to position [100, 0]
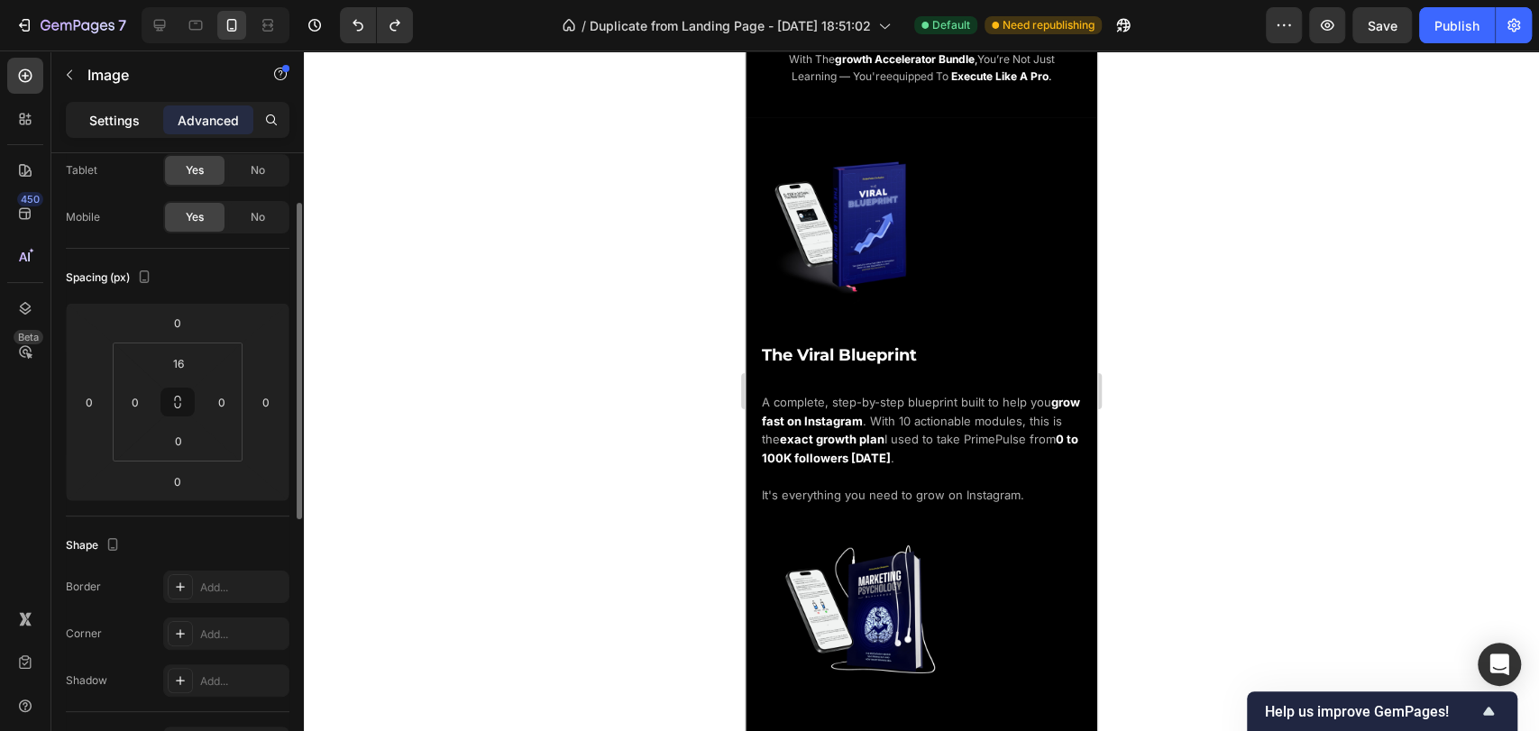
click at [142, 118] on div "Settings" at bounding box center [114, 120] width 90 height 29
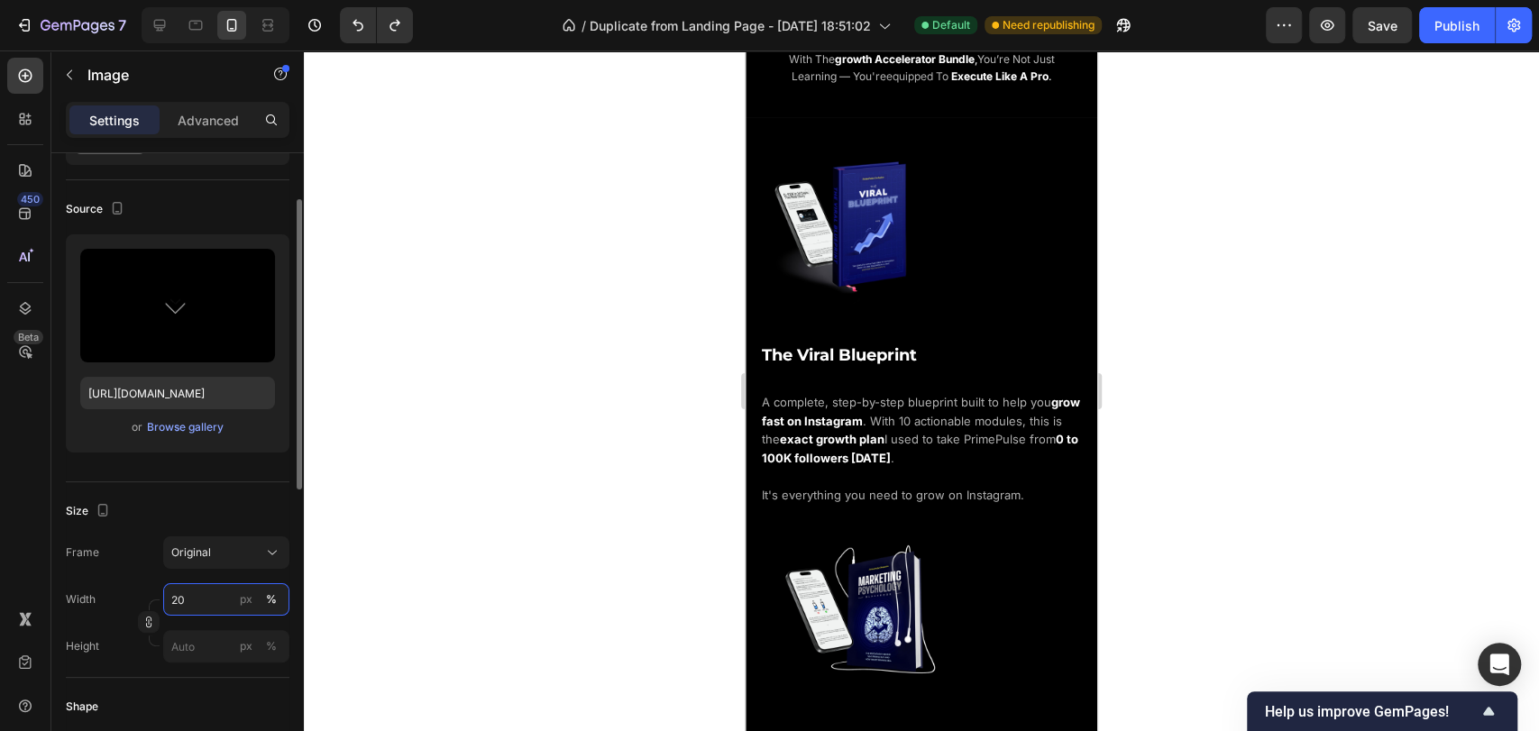
click at [198, 605] on input "20" at bounding box center [226, 599] width 126 height 32
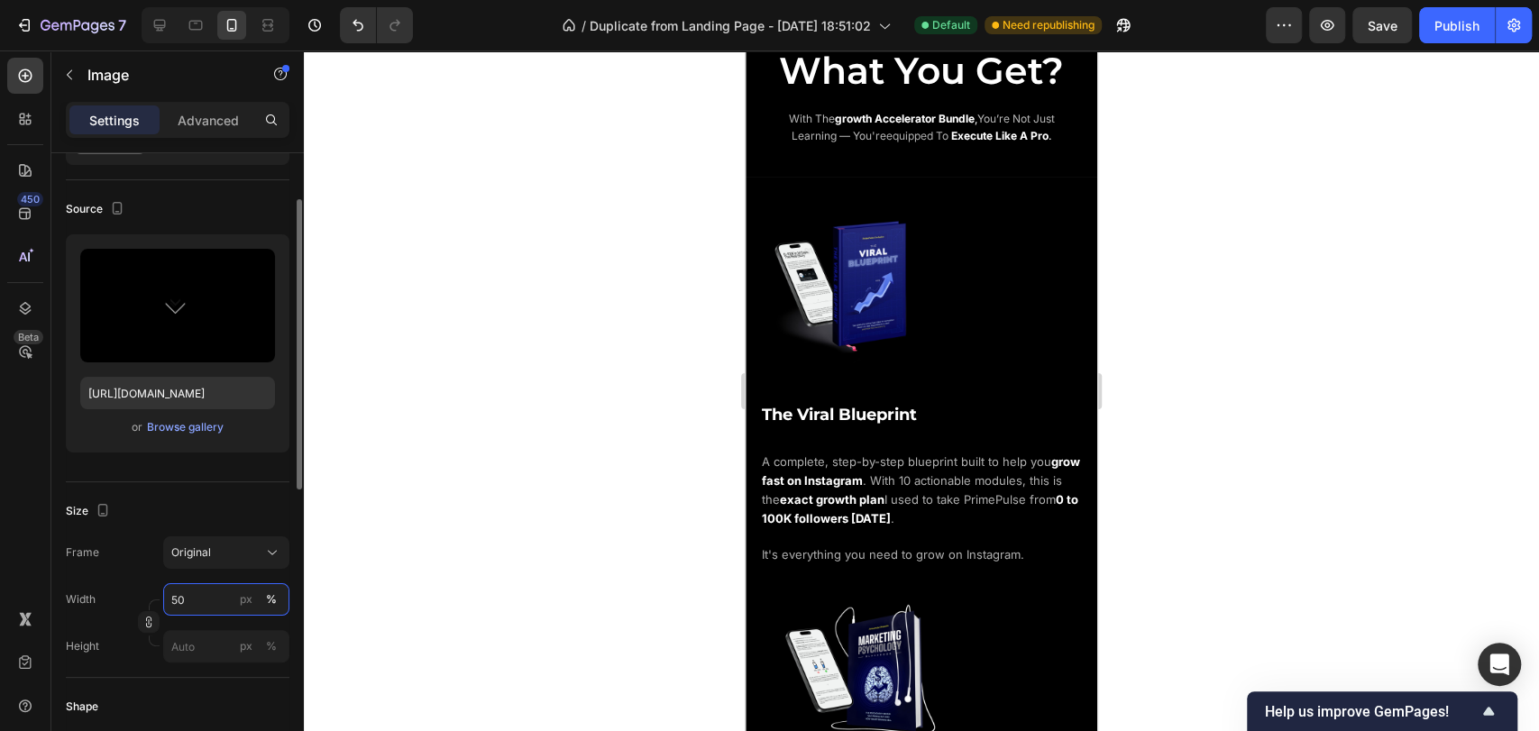
type input "50"
click at [226, 523] on div "Size" at bounding box center [178, 511] width 224 height 29
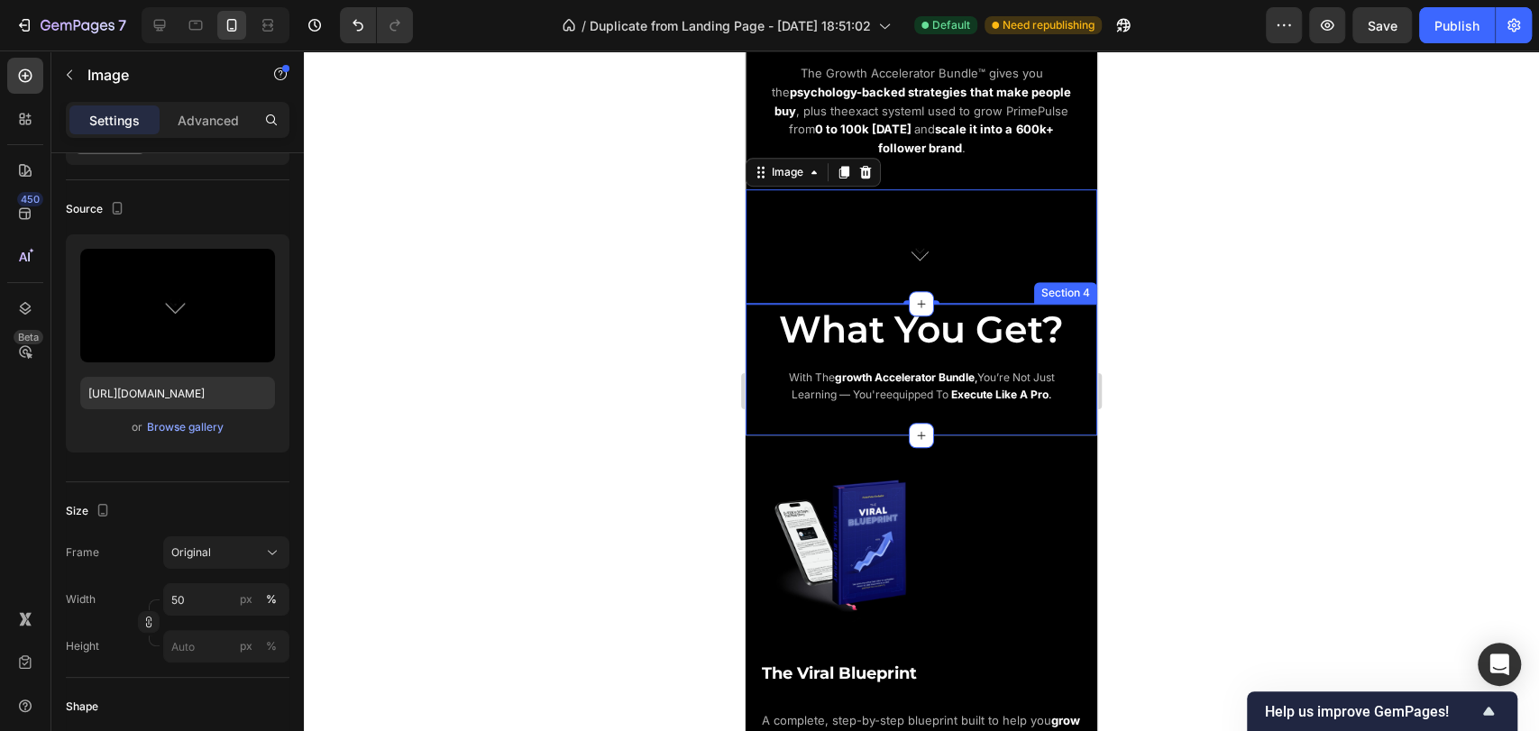
scroll to position [787, 0]
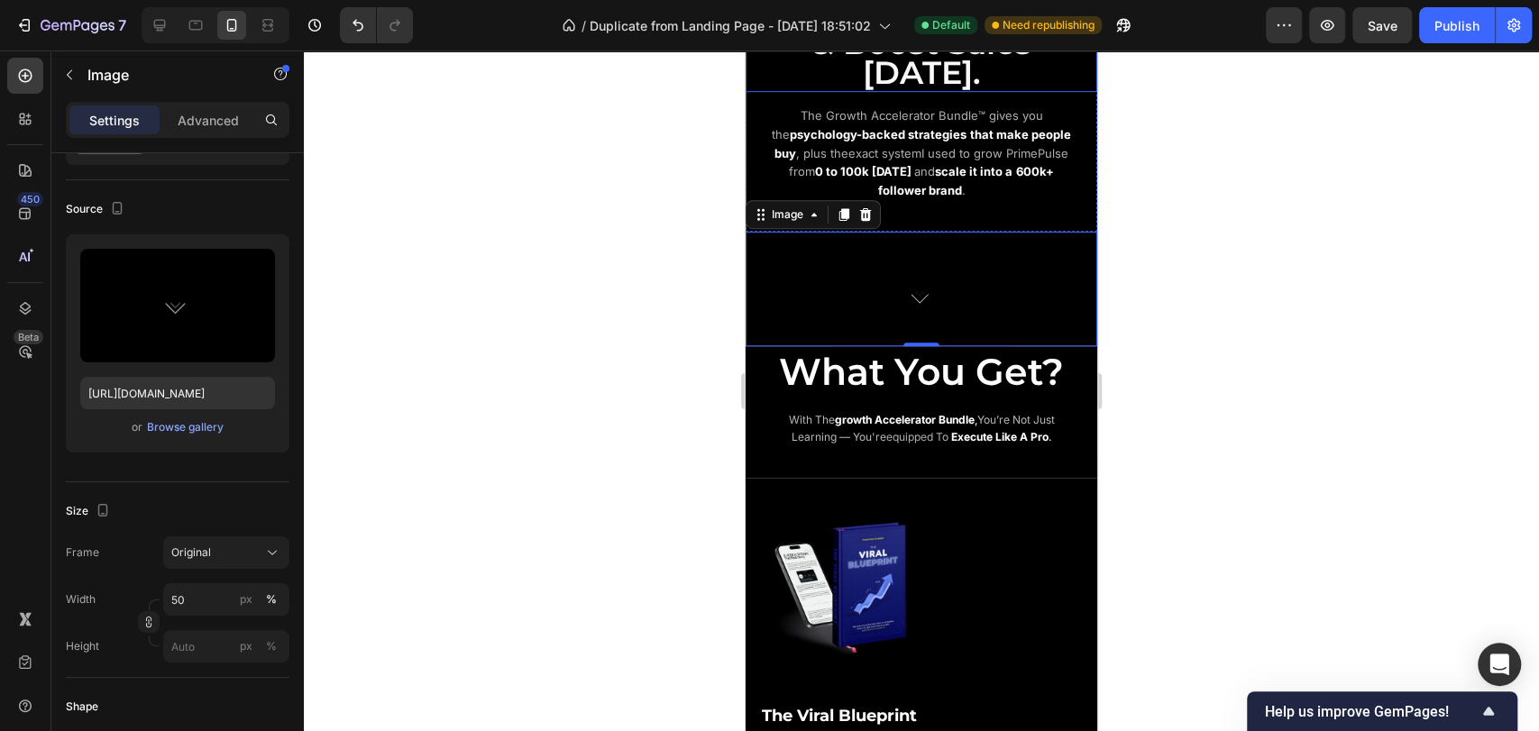
click at [1063, 91] on h2 "Fast-Track Your Brand’s Growth & Boost Sales [DATE]." at bounding box center [921, 31] width 325 height 120
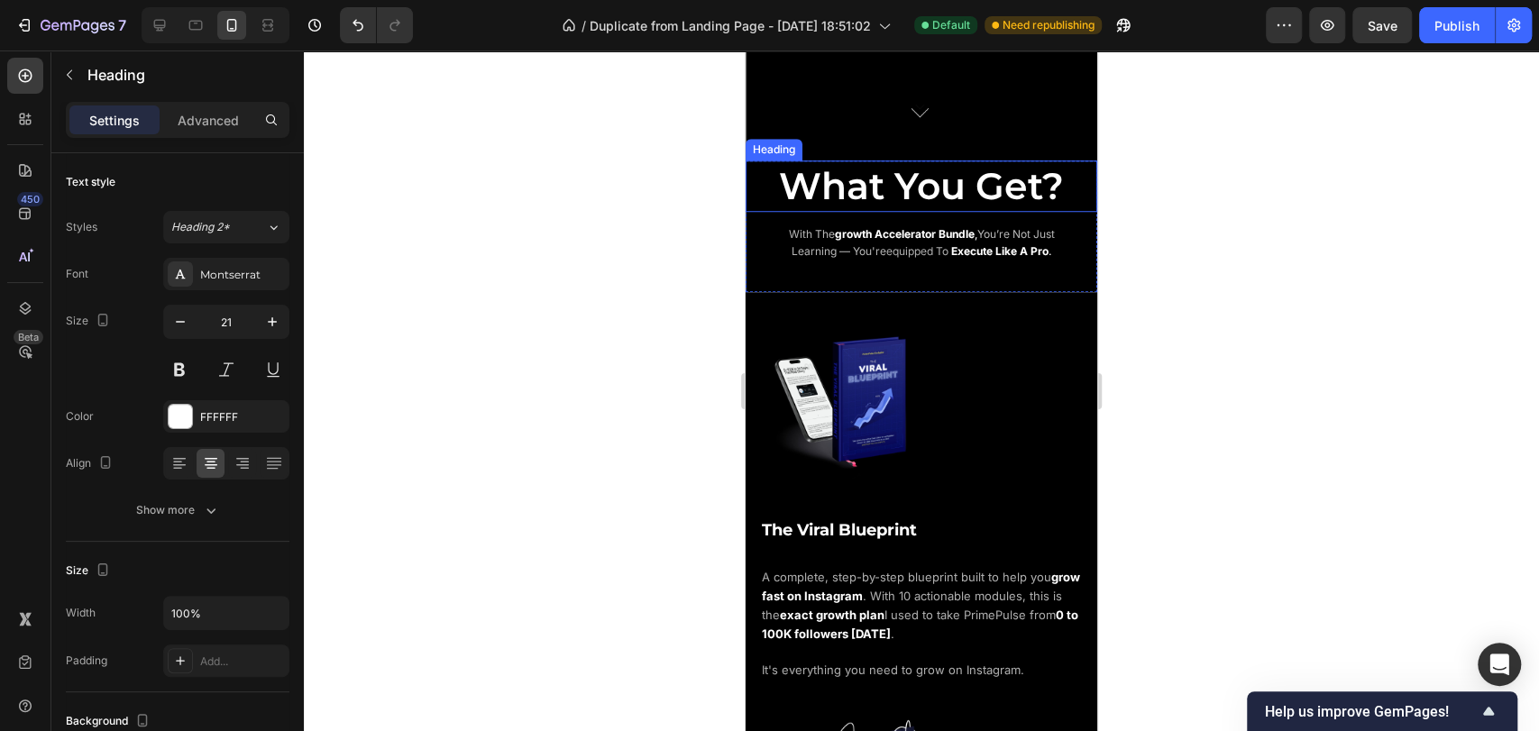
scroll to position [988, 0]
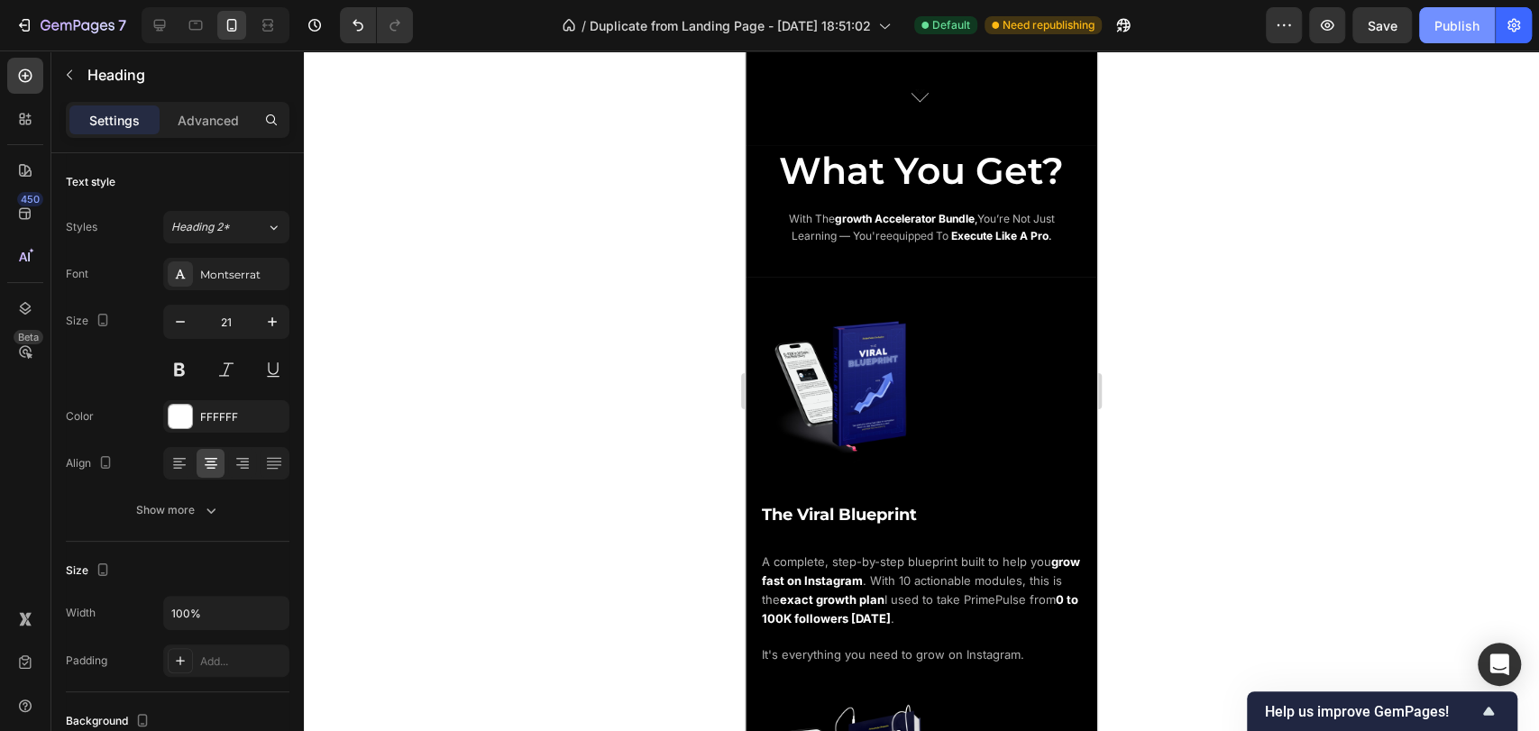
click at [1465, 31] on div "Publish" at bounding box center [1457, 25] width 45 height 19
click at [161, 24] on icon at bounding box center [160, 26] width 12 height 12
type input "35"
type input "1200"
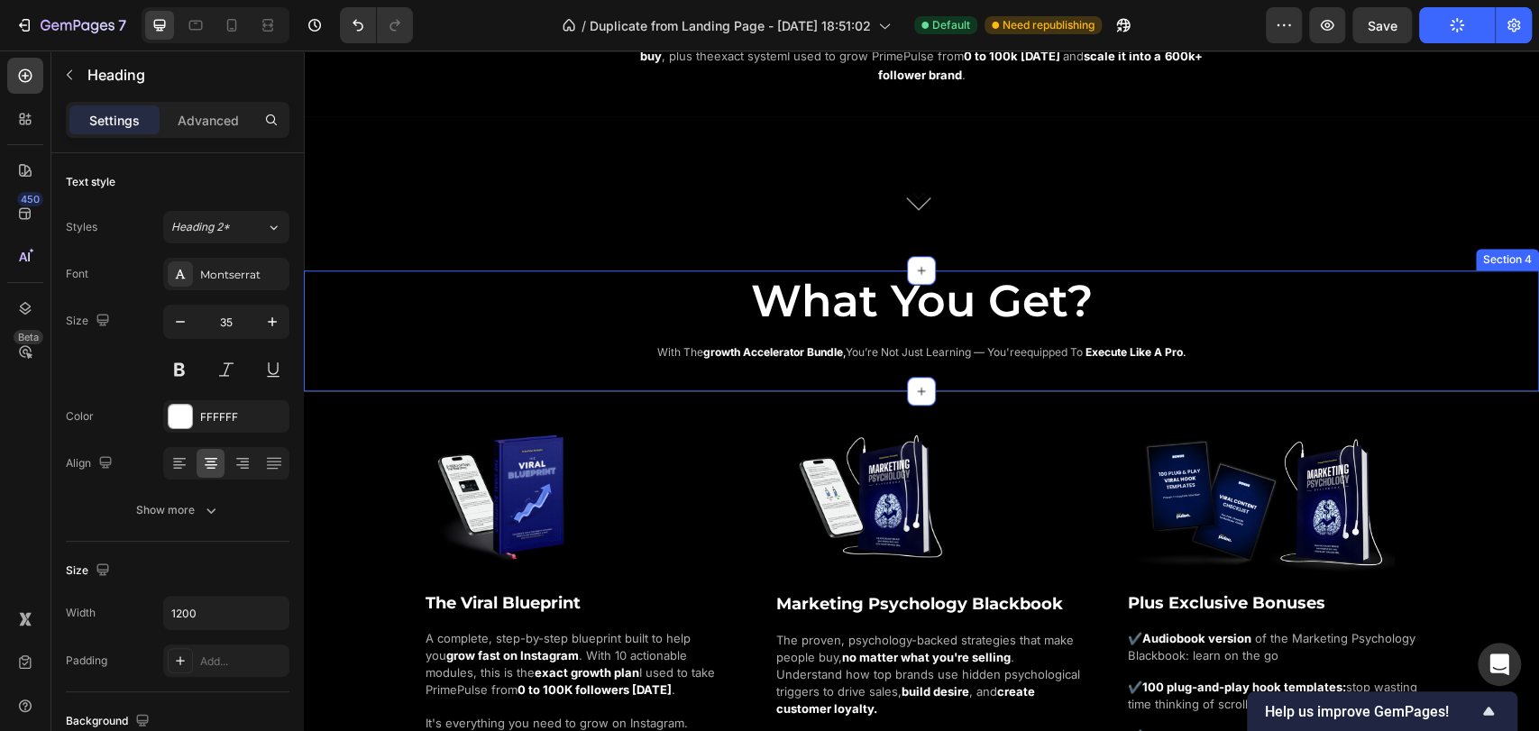
scroll to position [1208, 0]
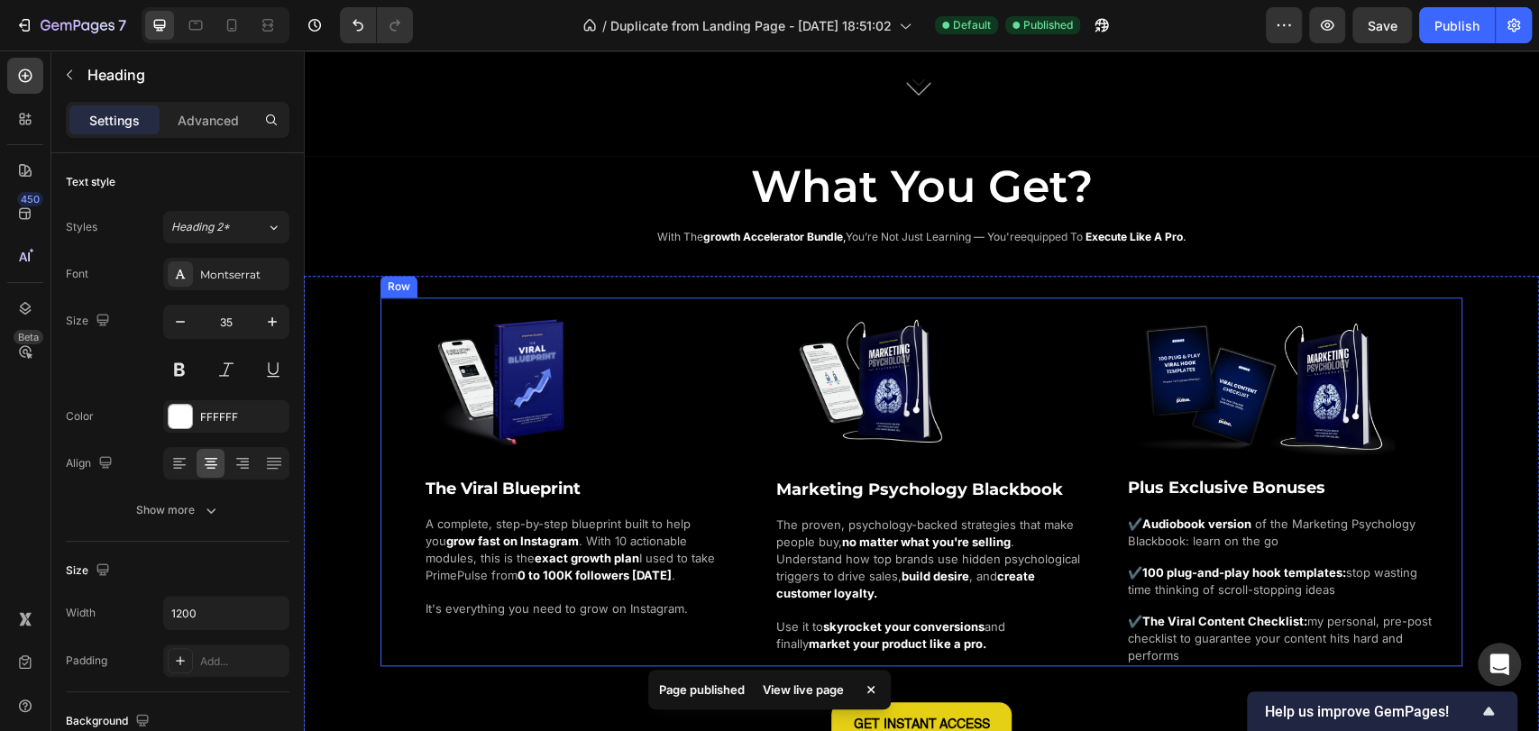
click at [398, 400] on div "Image The Viral Blueprint Heading A complete, step-by-step blueprint built to h…" at bounding box center [922, 482] width 1082 height 368
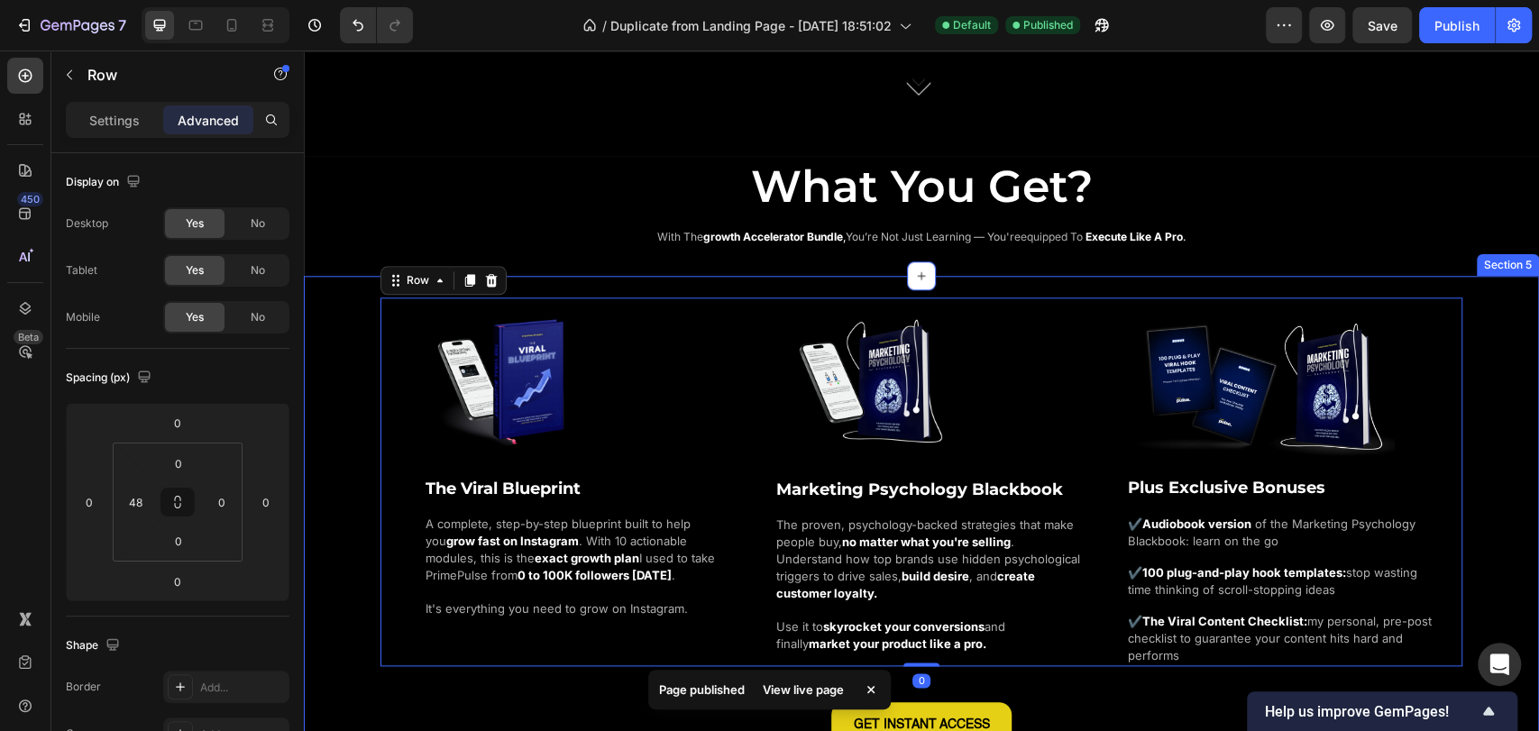
click at [355, 416] on div "Image The Viral Blueprint Heading A complete, step-by-step blueprint built to h…" at bounding box center [921, 522] width 1235 height 449
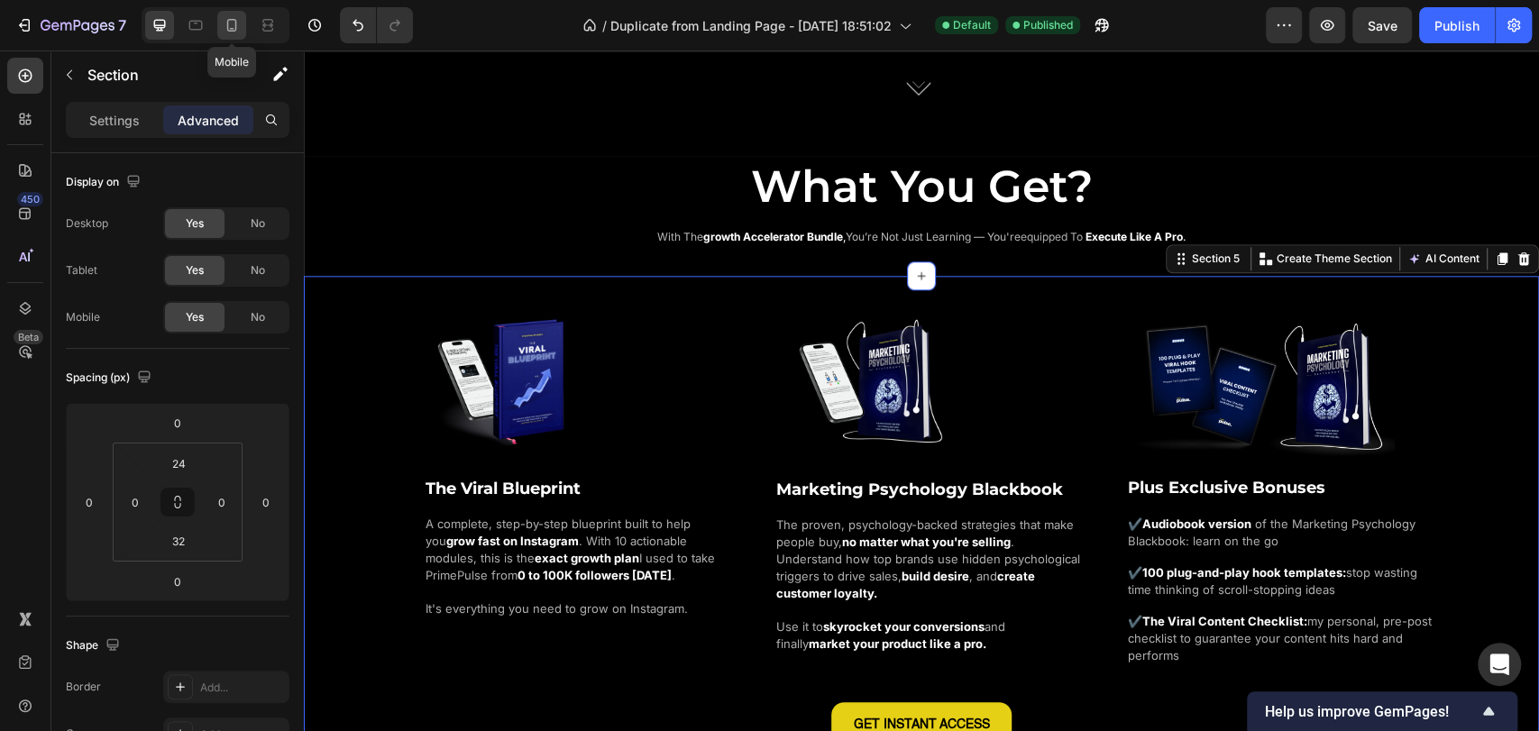
click at [234, 23] on icon at bounding box center [232, 25] width 18 height 18
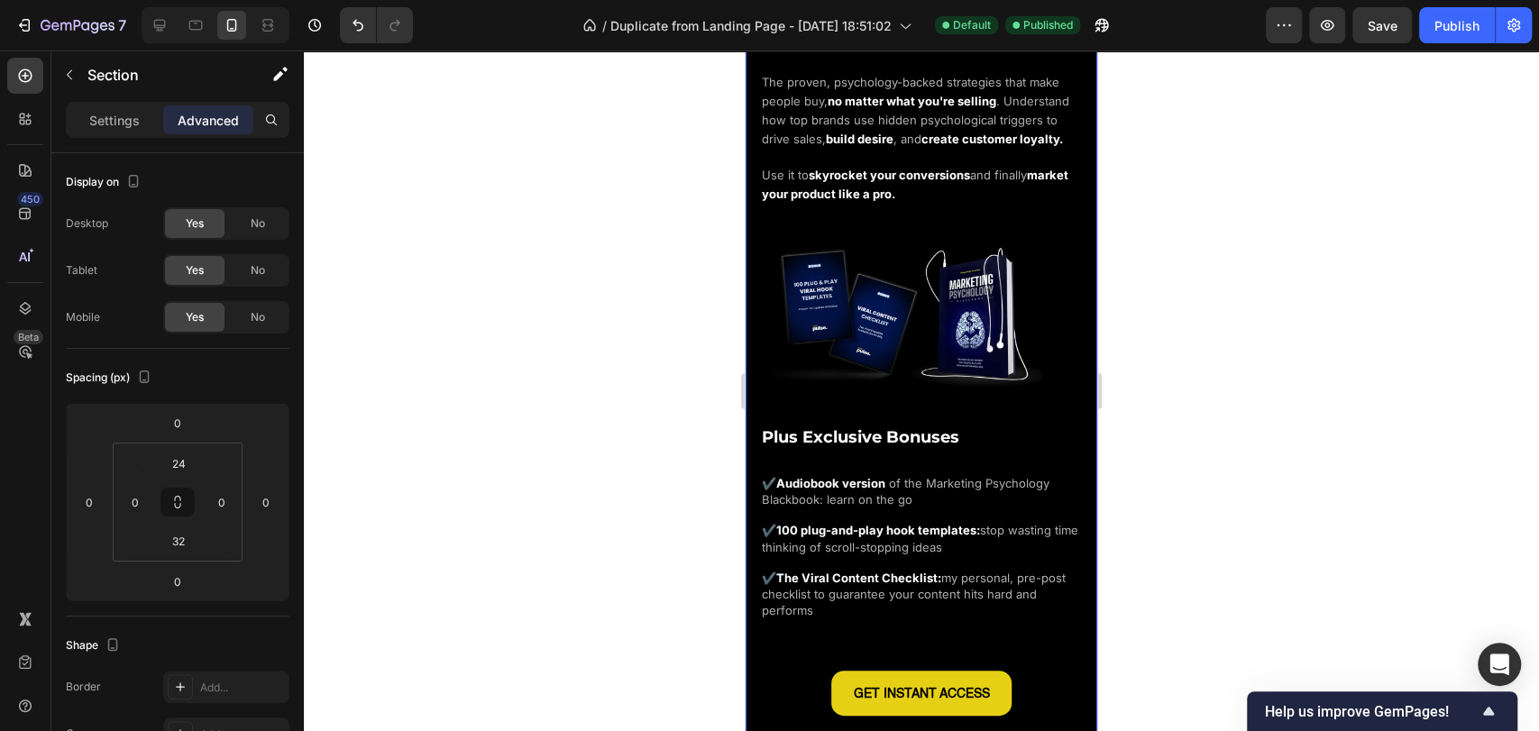
scroll to position [2272, 0]
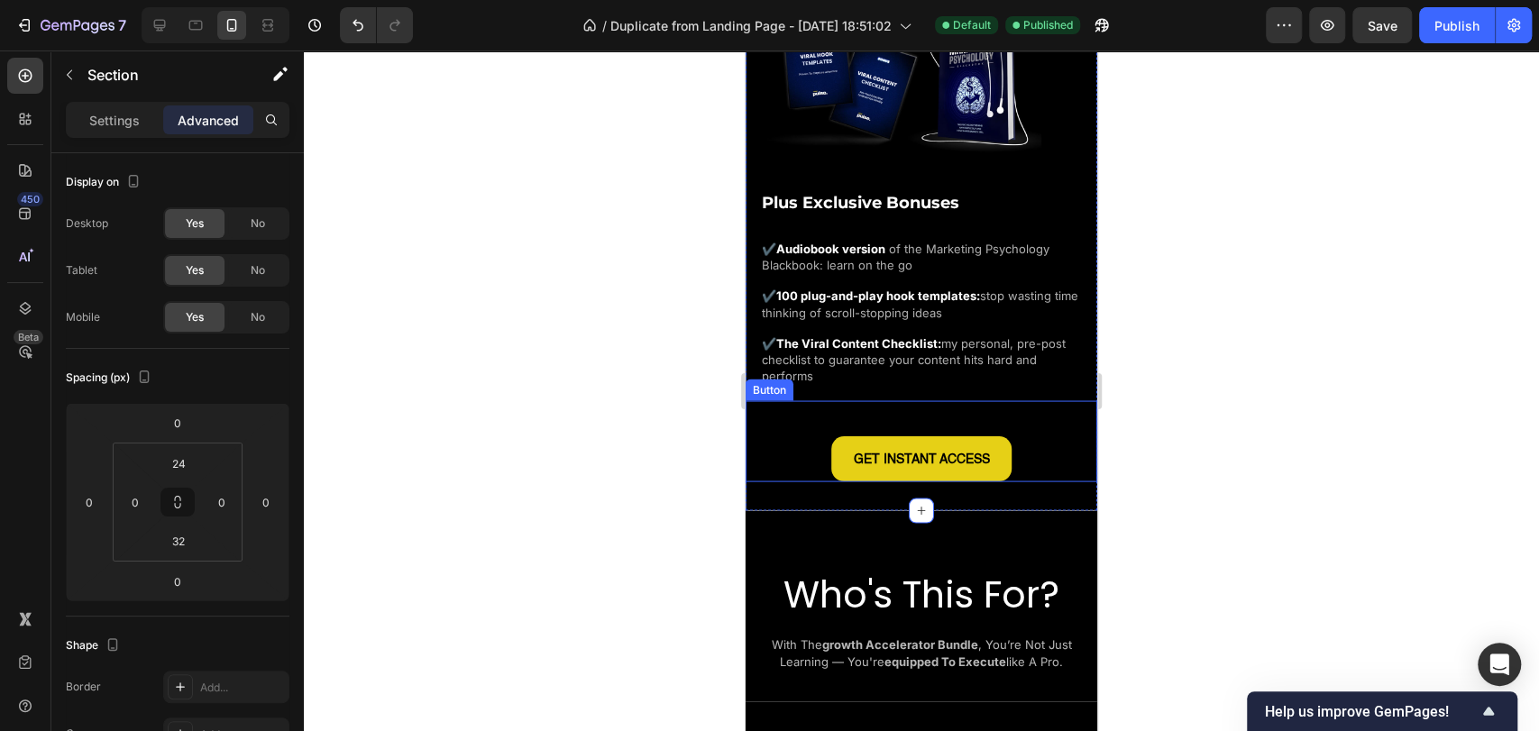
click at [1015, 427] on div "GET INSTANT ACCESS Button" at bounding box center [922, 440] width 352 height 81
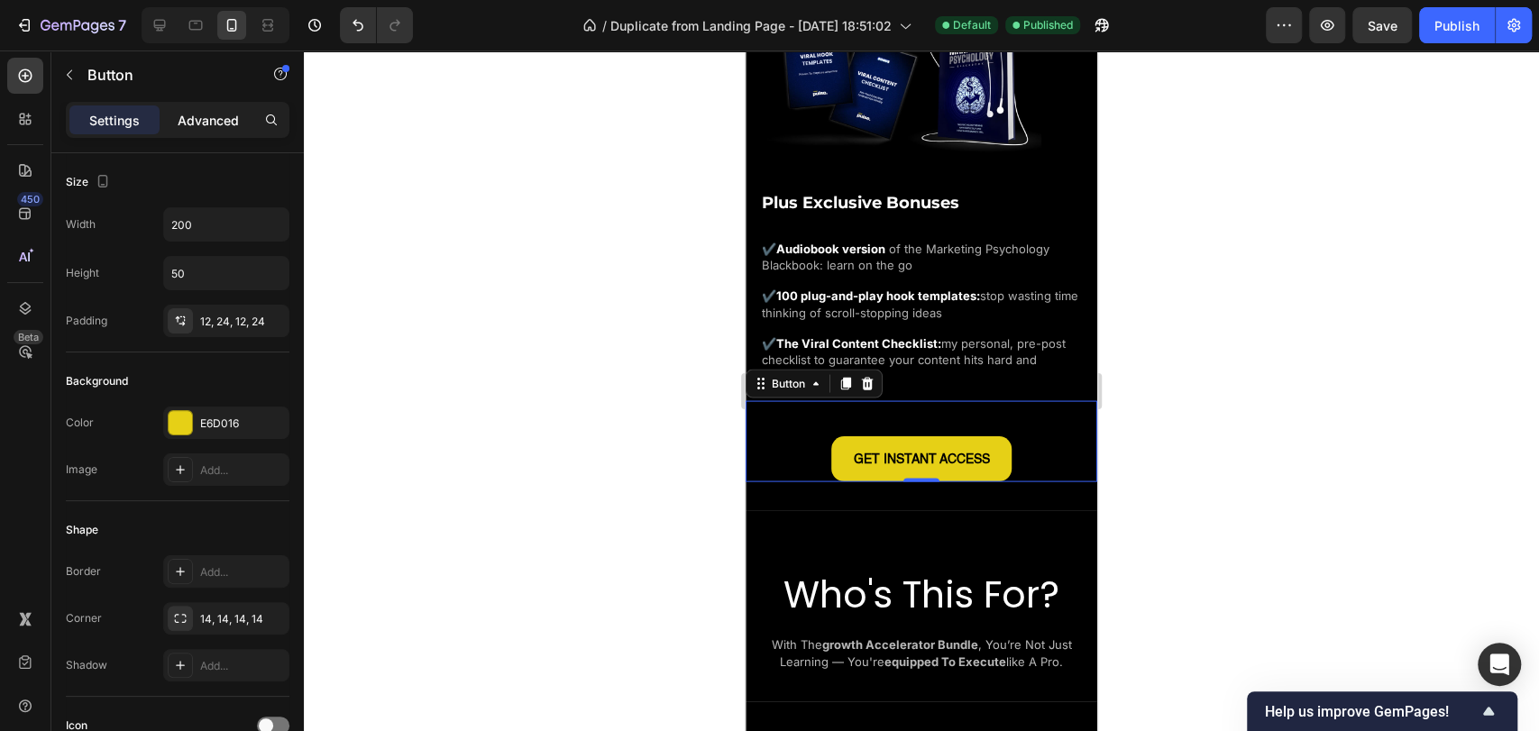
click at [188, 109] on div "Advanced" at bounding box center [208, 120] width 90 height 29
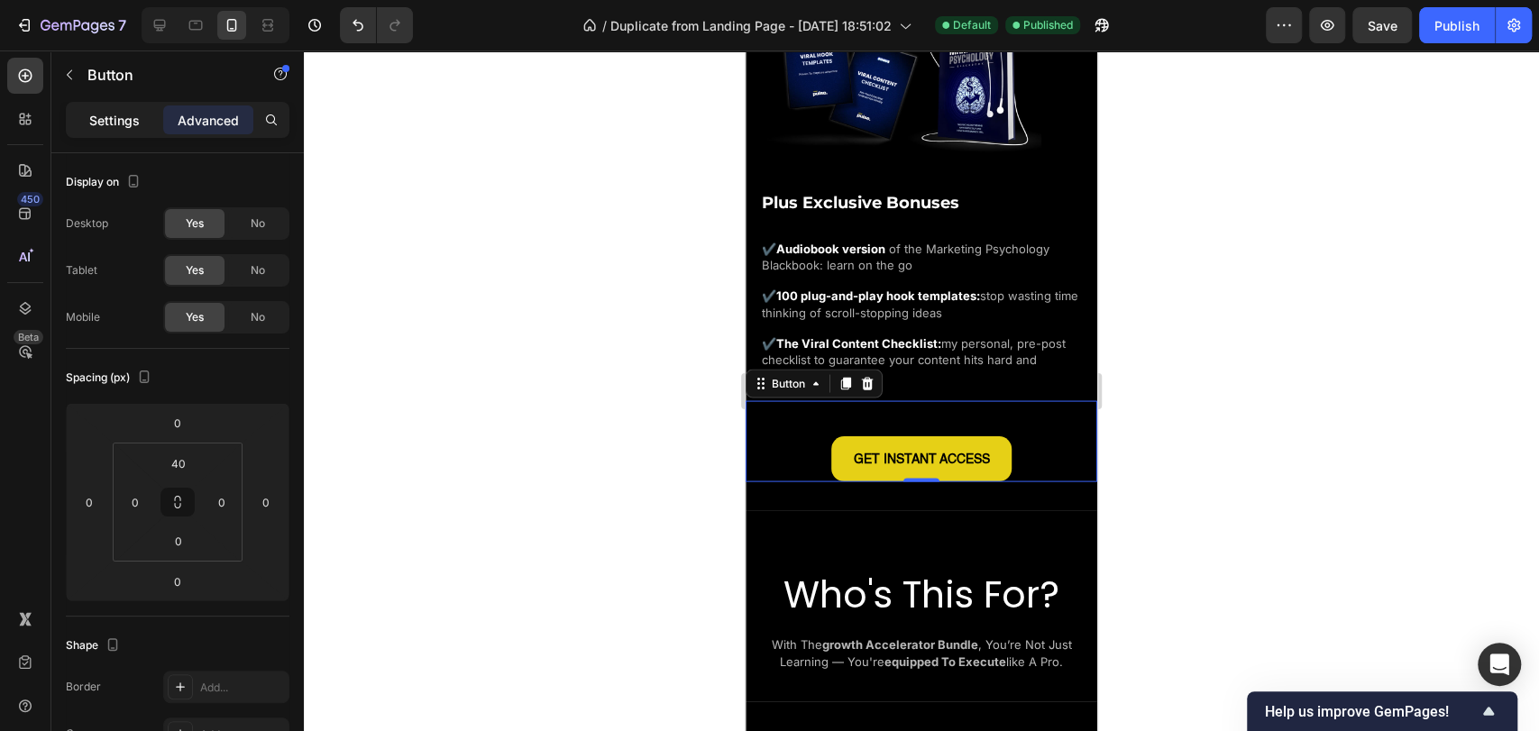
click at [139, 129] on div "Settings" at bounding box center [114, 120] width 90 height 29
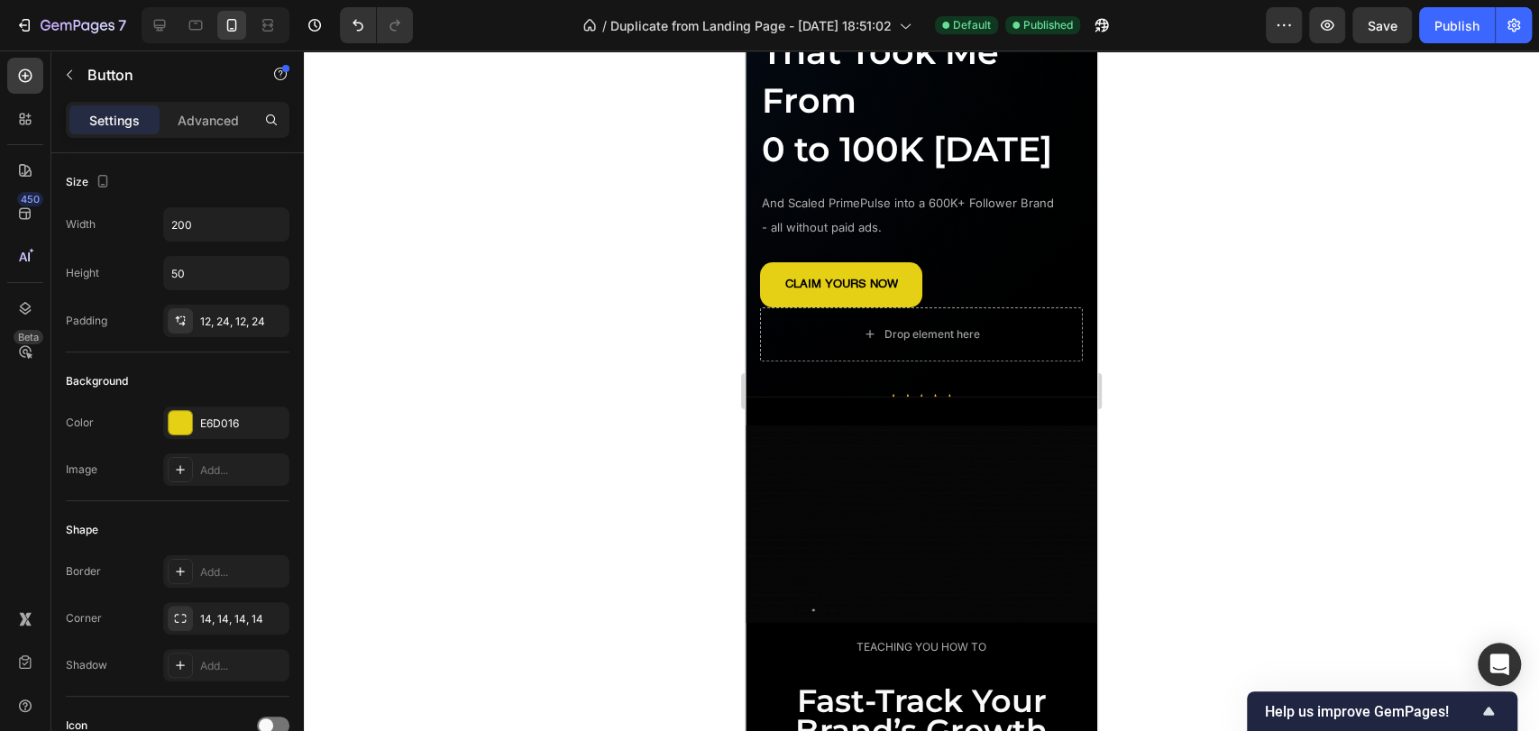
scroll to position [0, 0]
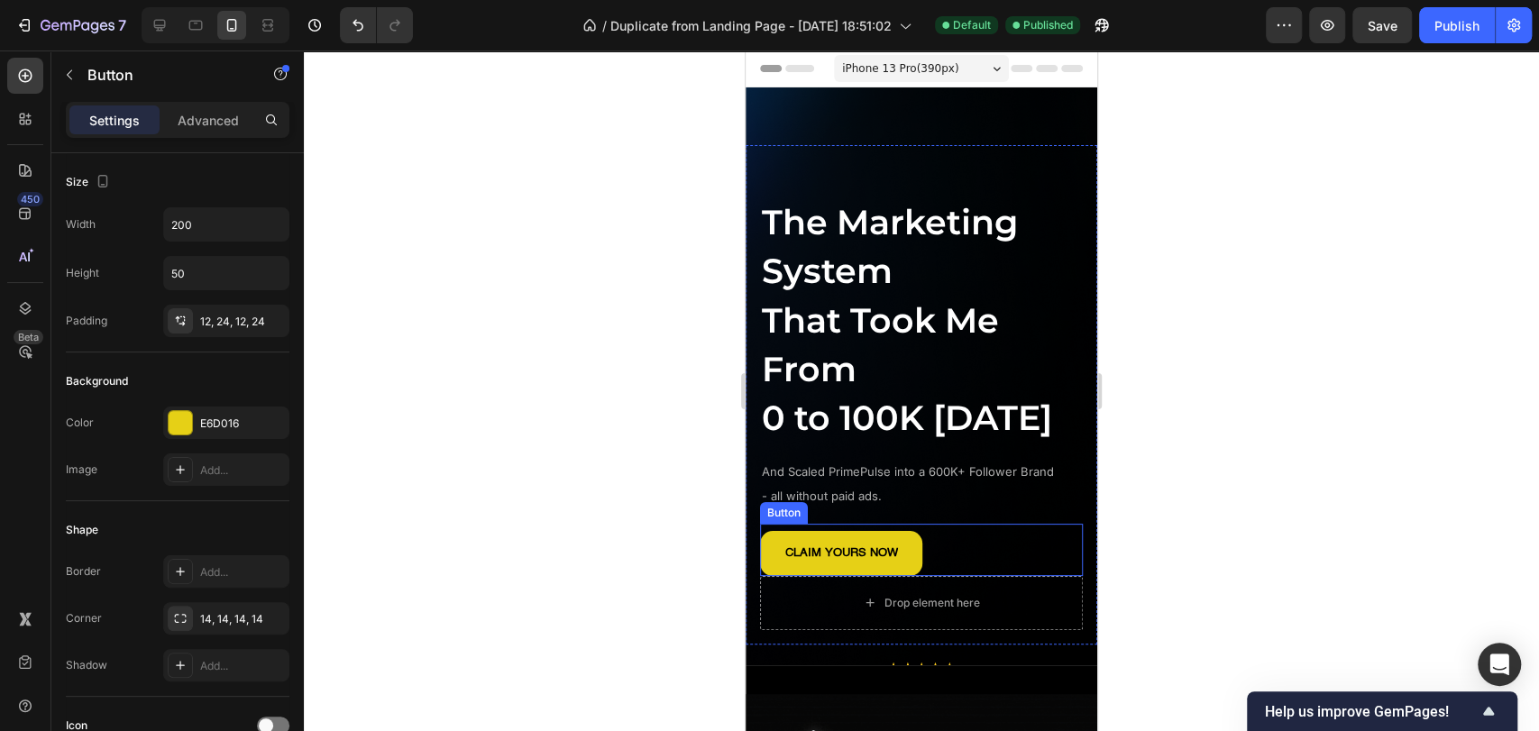
click at [942, 576] on div "CLAIM YOURS NOW Button" at bounding box center [921, 550] width 323 height 52
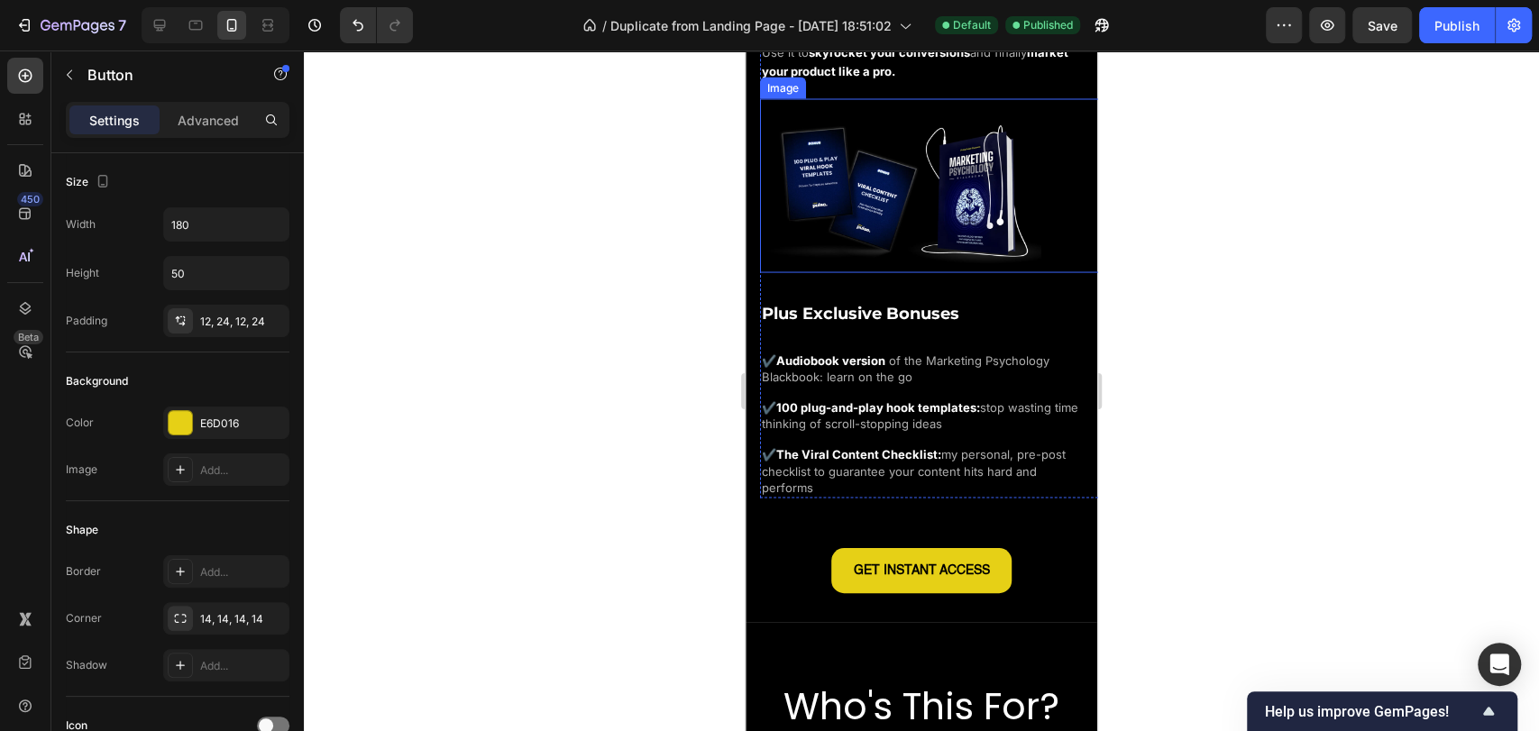
scroll to position [2404, 0]
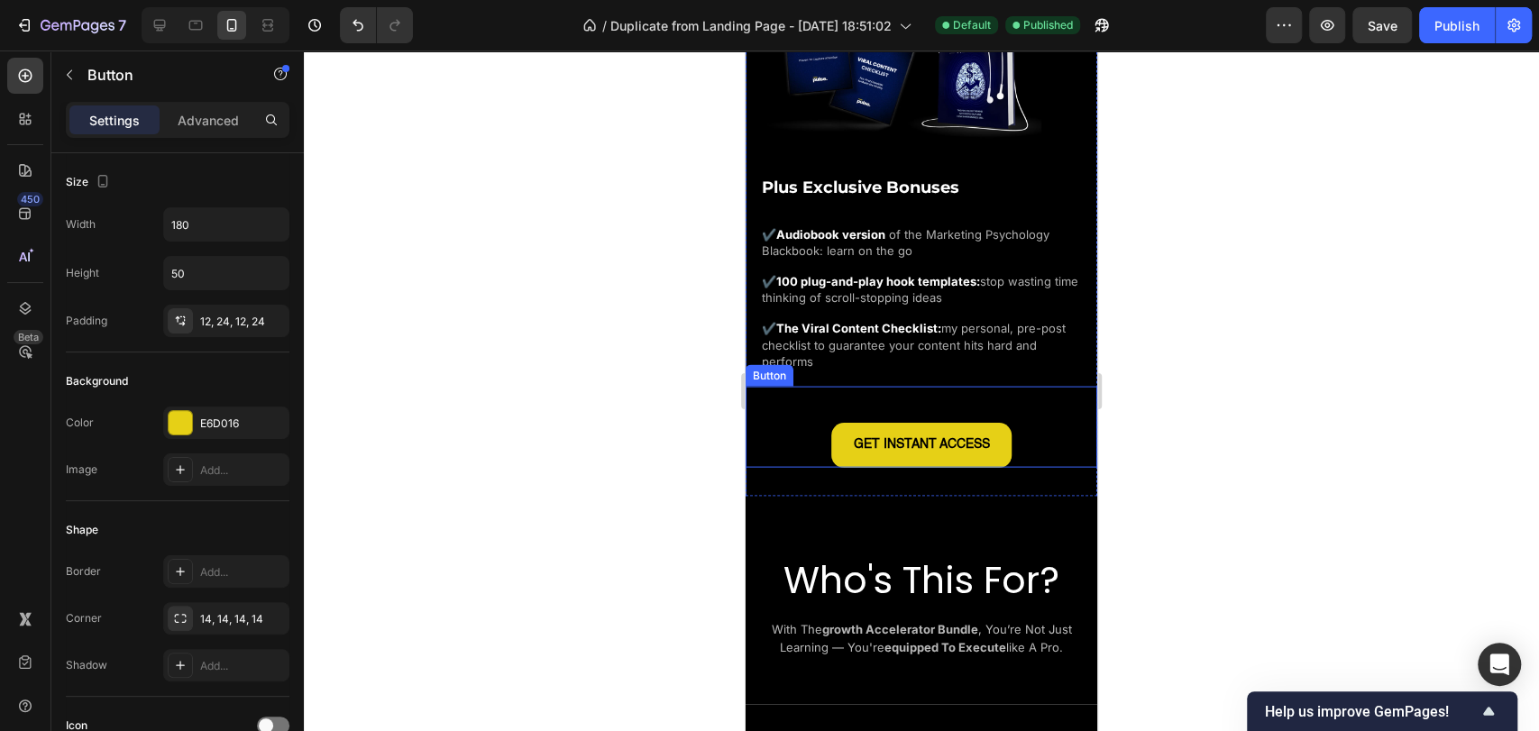
click at [1018, 428] on div "GET INSTANT ACCESS Button" at bounding box center [922, 427] width 352 height 81
click at [229, 211] on input "200" at bounding box center [226, 224] width 124 height 32
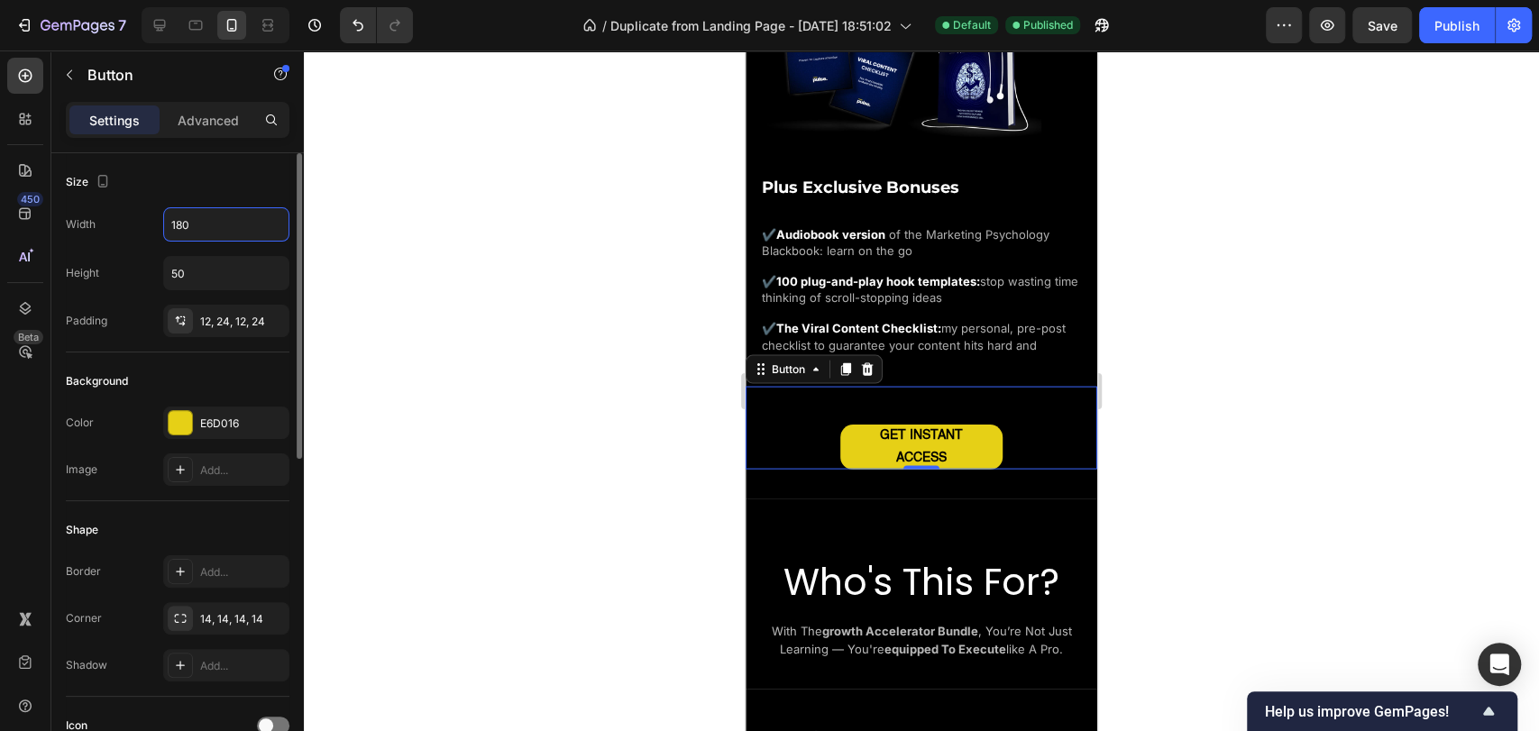
click at [144, 258] on div "Height 50" at bounding box center [178, 273] width 224 height 34
click at [202, 216] on input "180" at bounding box center [226, 224] width 124 height 32
type input "200"
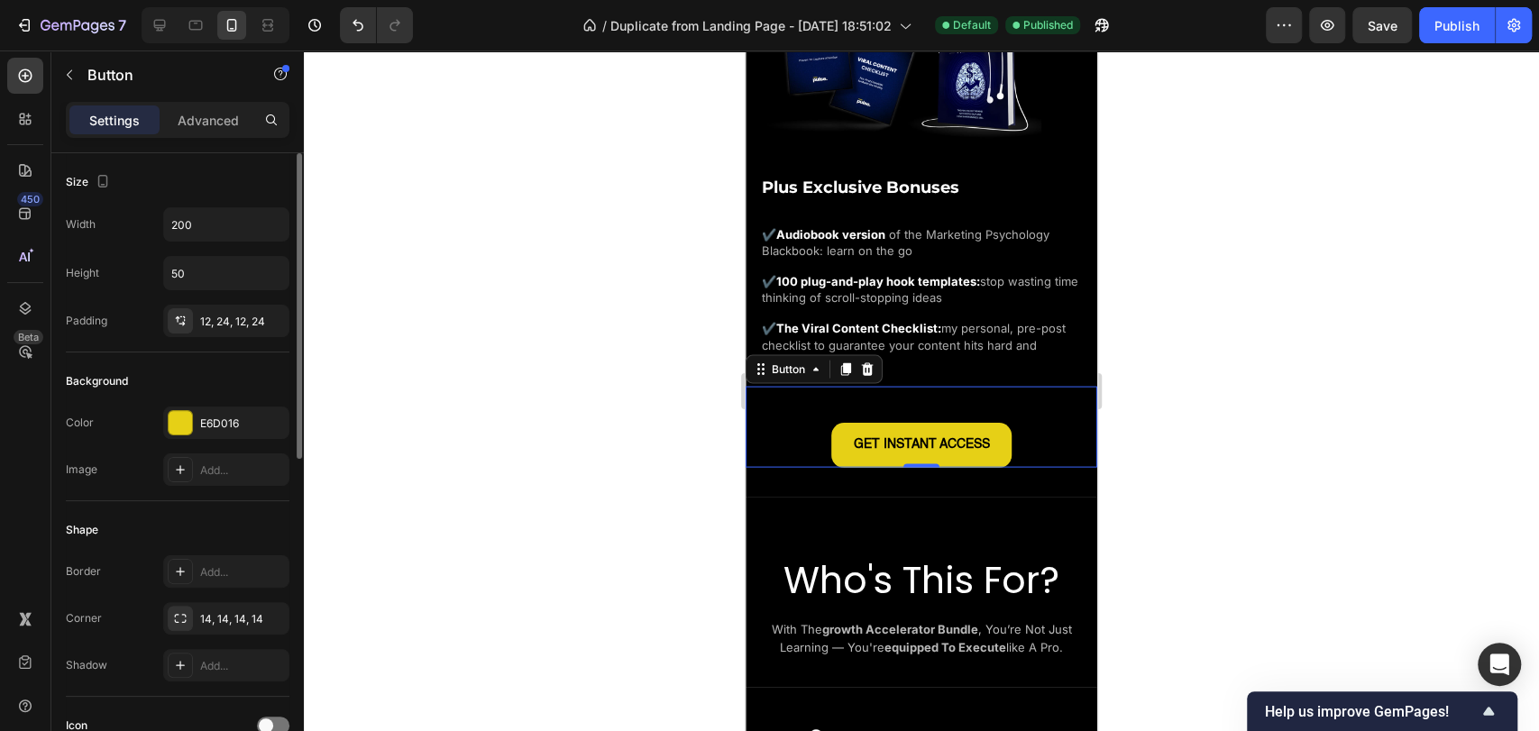
click at [187, 182] on div "Size" at bounding box center [178, 182] width 224 height 29
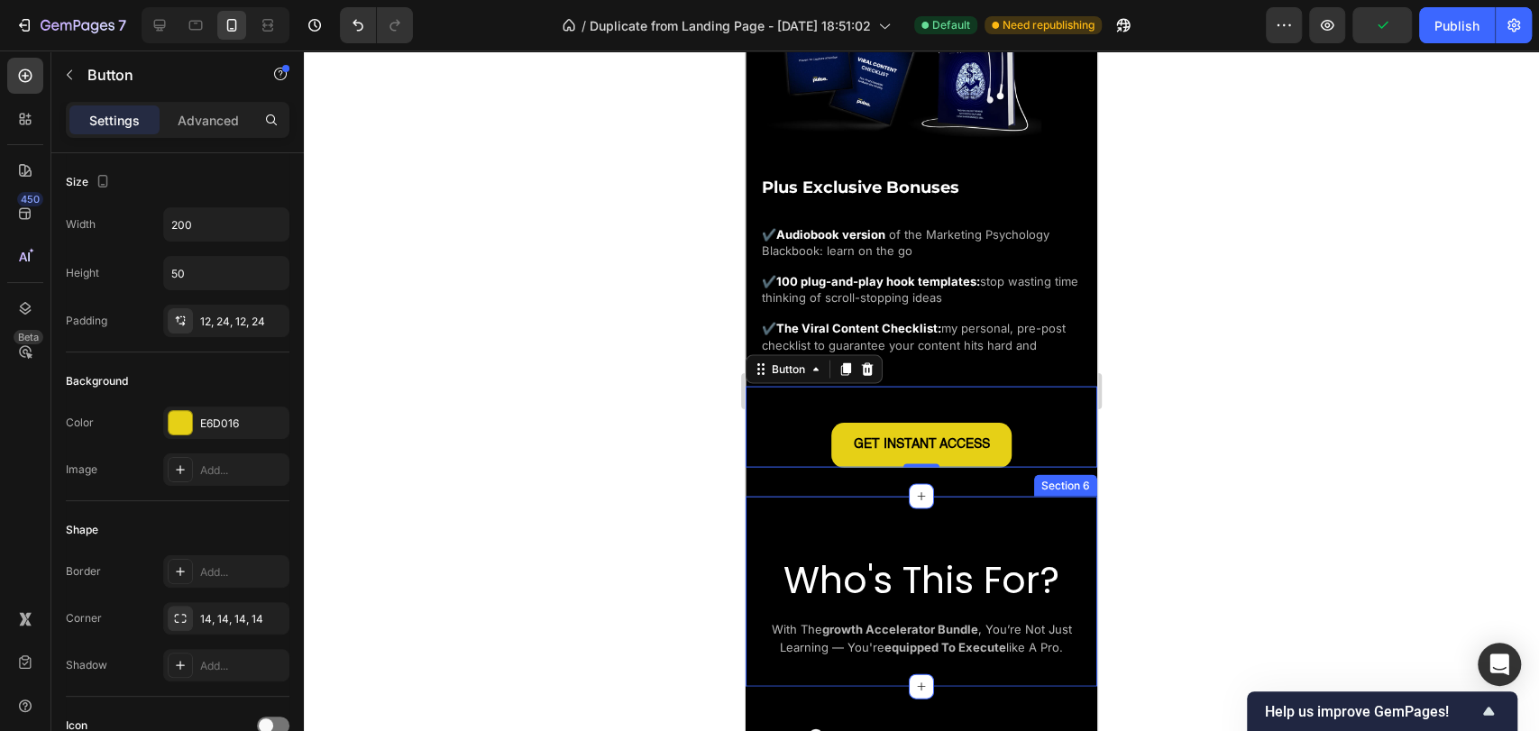
click at [932, 505] on div "Who's This For? Heading with the growth accelerator bundle , you’re not just le…" at bounding box center [922, 592] width 352 height 190
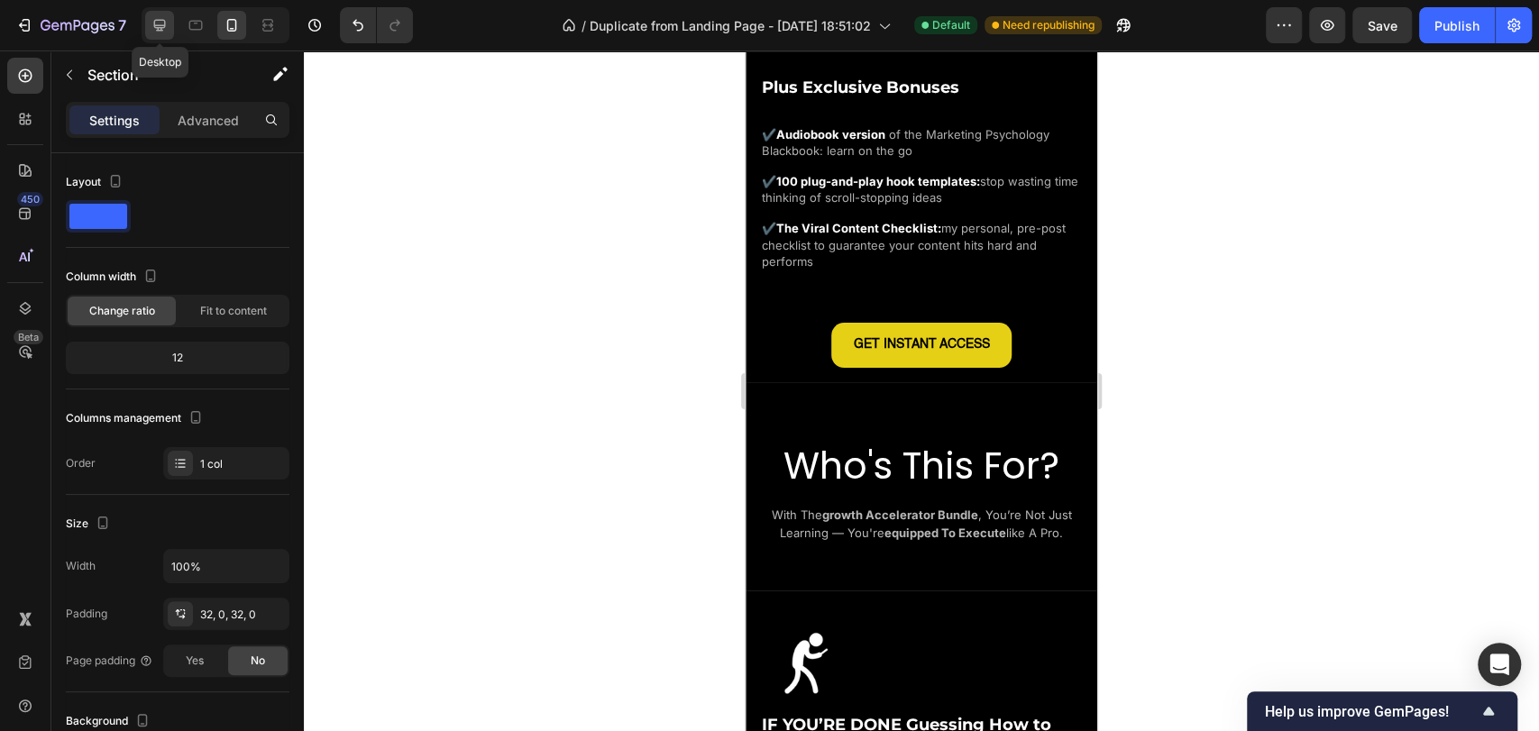
click at [169, 16] on div at bounding box center [159, 25] width 29 height 29
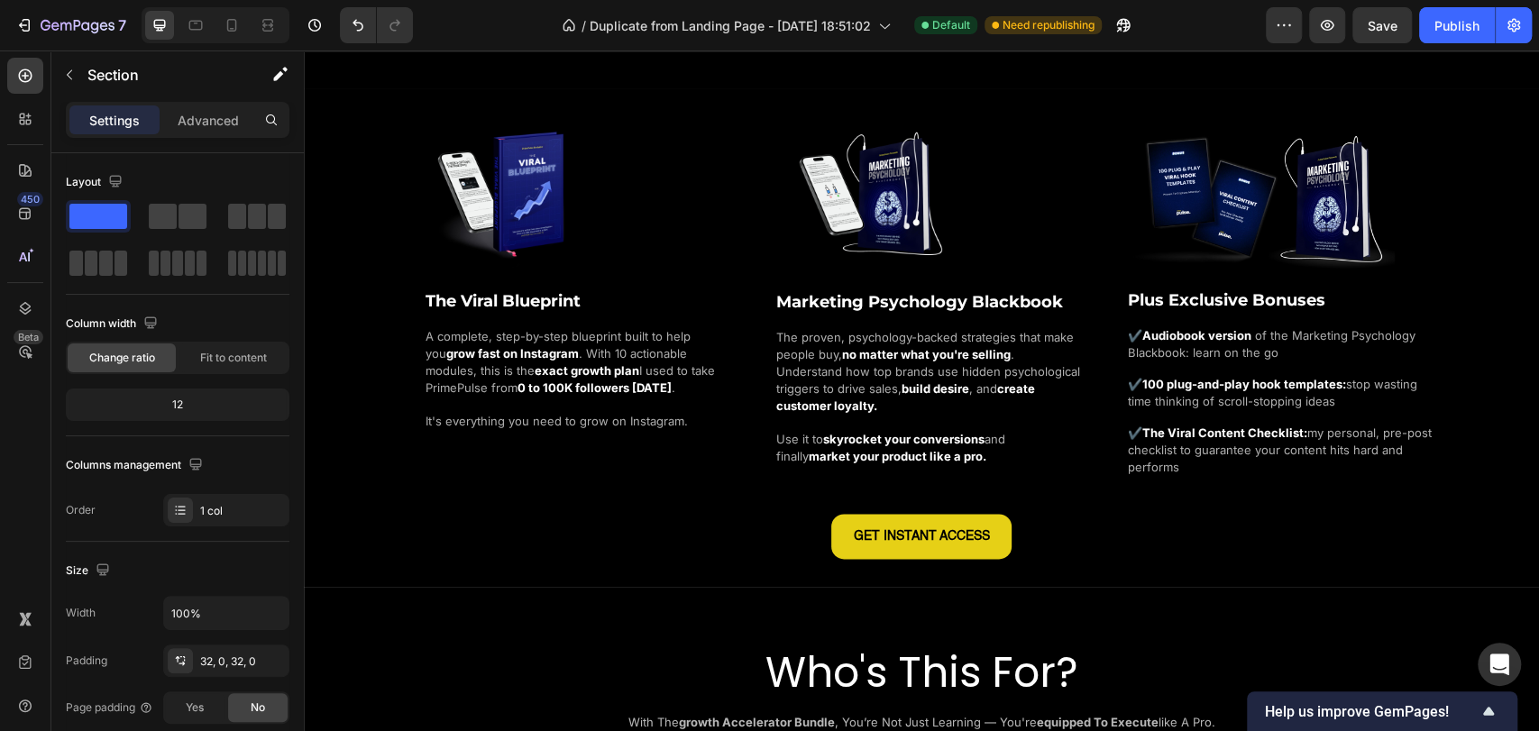
scroll to position [1418, 0]
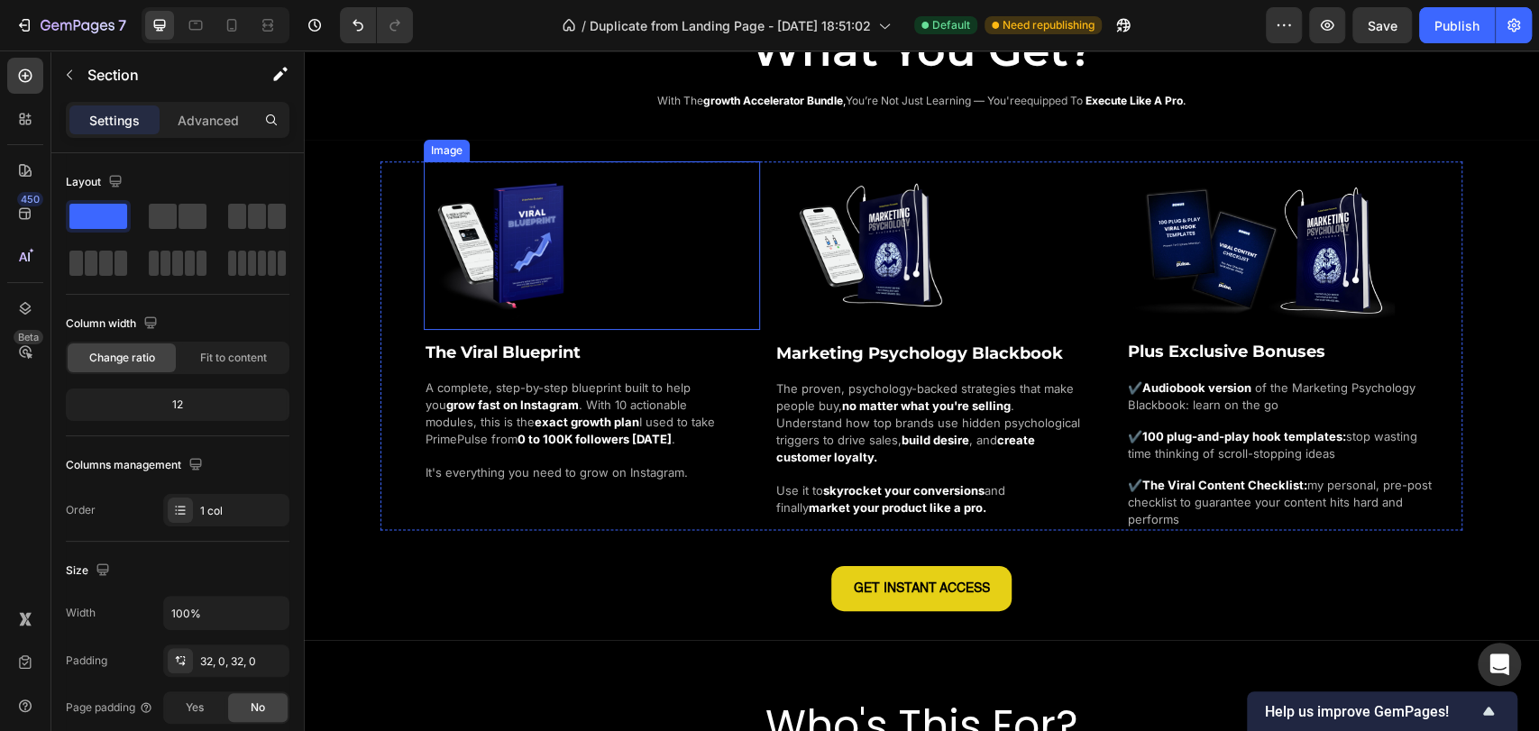
click at [526, 283] on img at bounding box center [508, 245] width 169 height 169
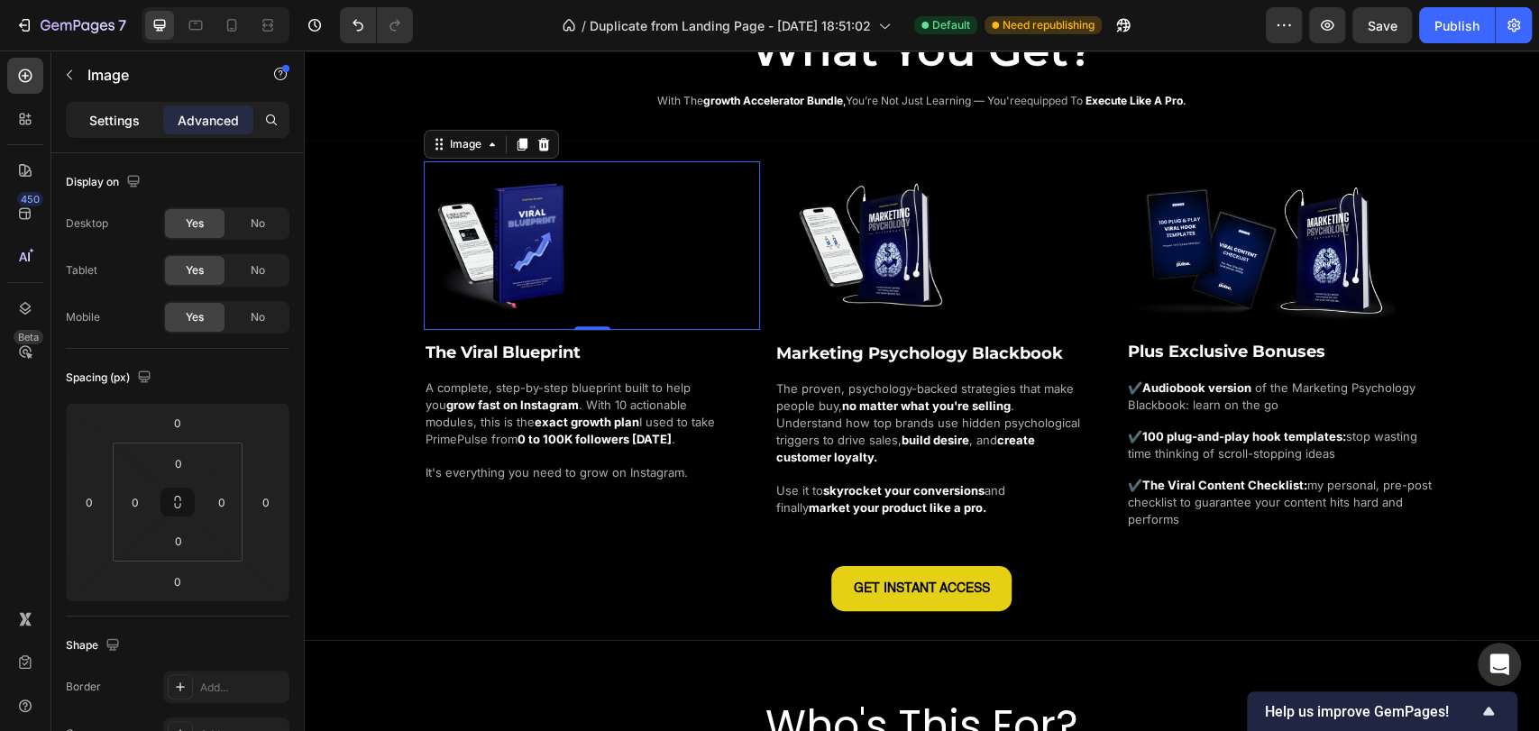
click at [121, 132] on div "Settings" at bounding box center [114, 120] width 90 height 29
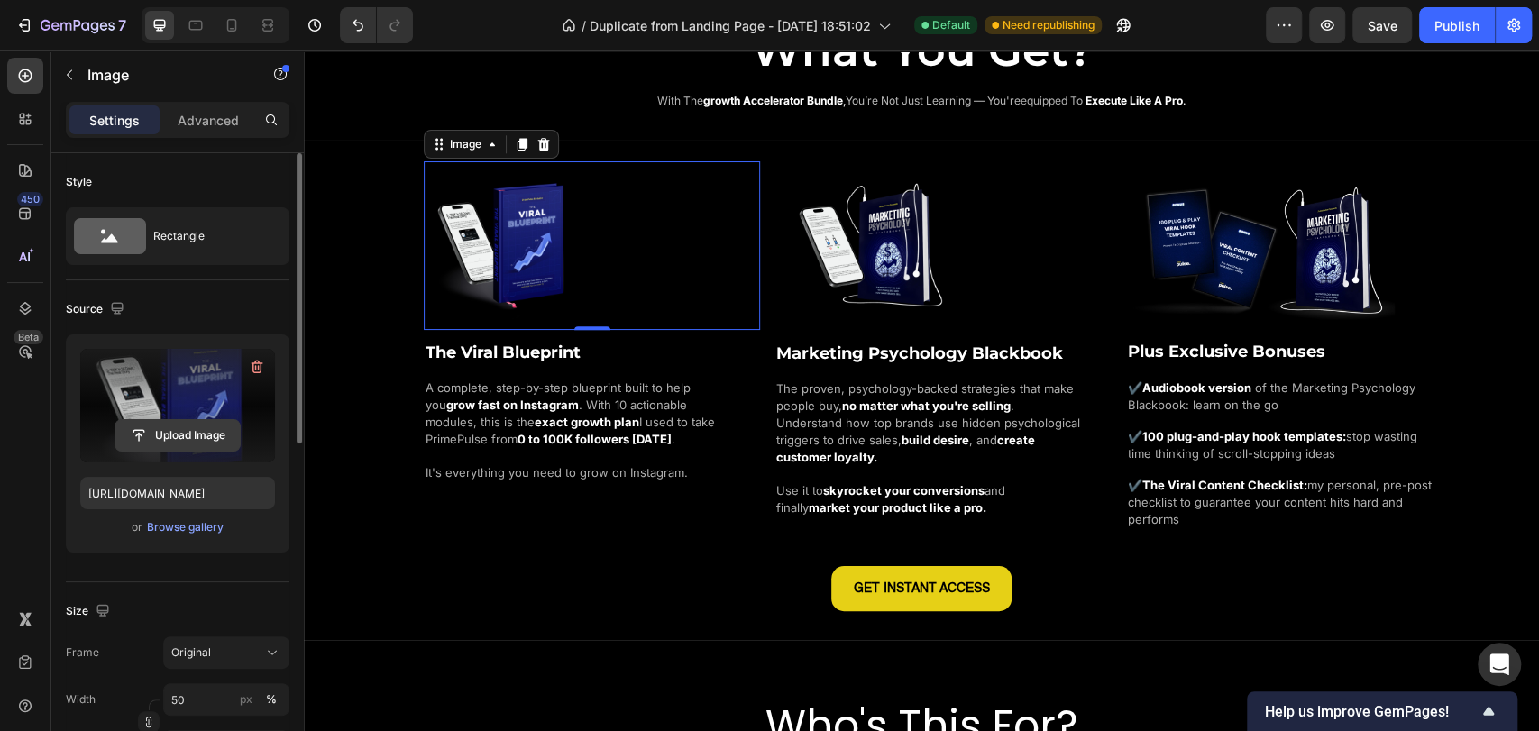
click at [193, 441] on input "file" at bounding box center [177, 435] width 124 height 31
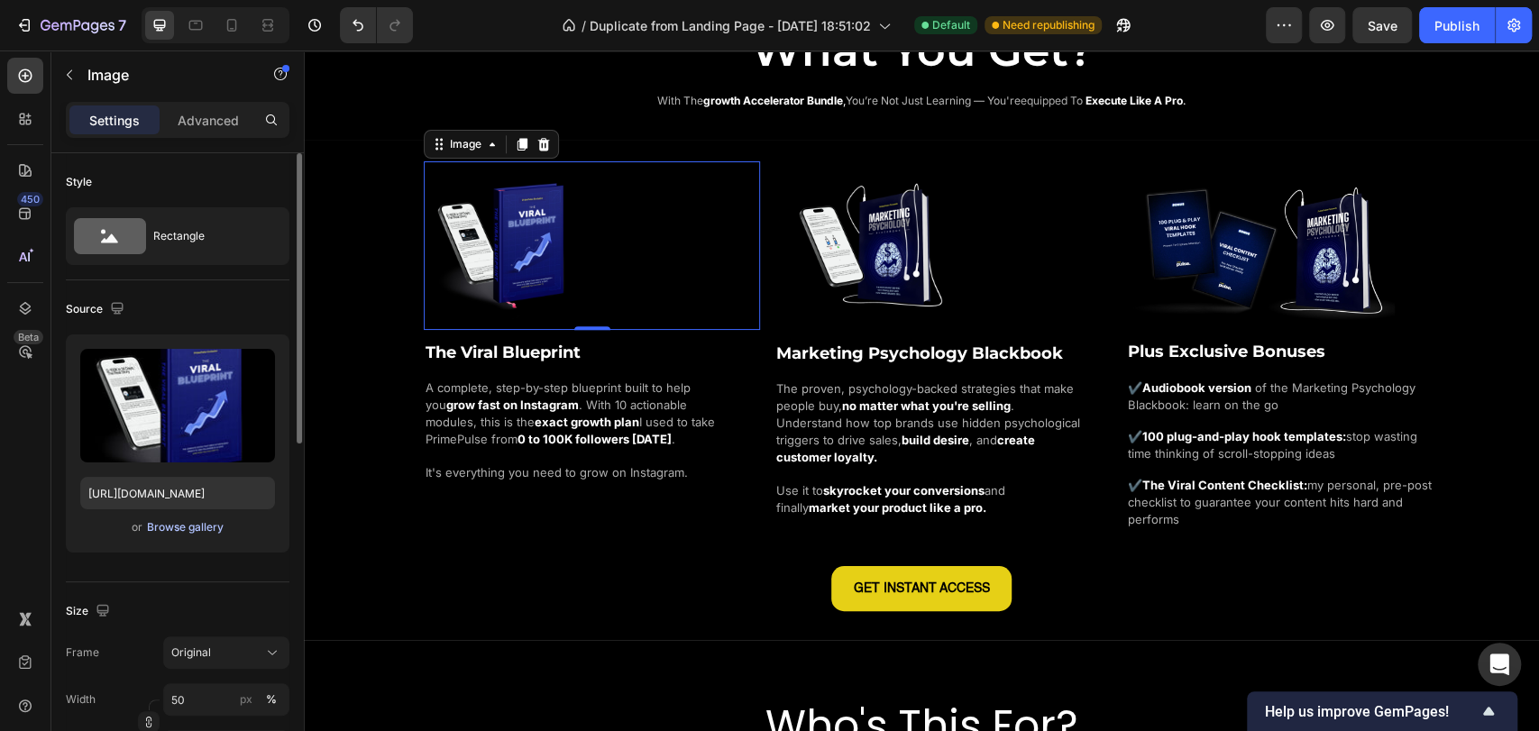
click at [193, 523] on div "Browse gallery" at bounding box center [185, 527] width 77 height 16
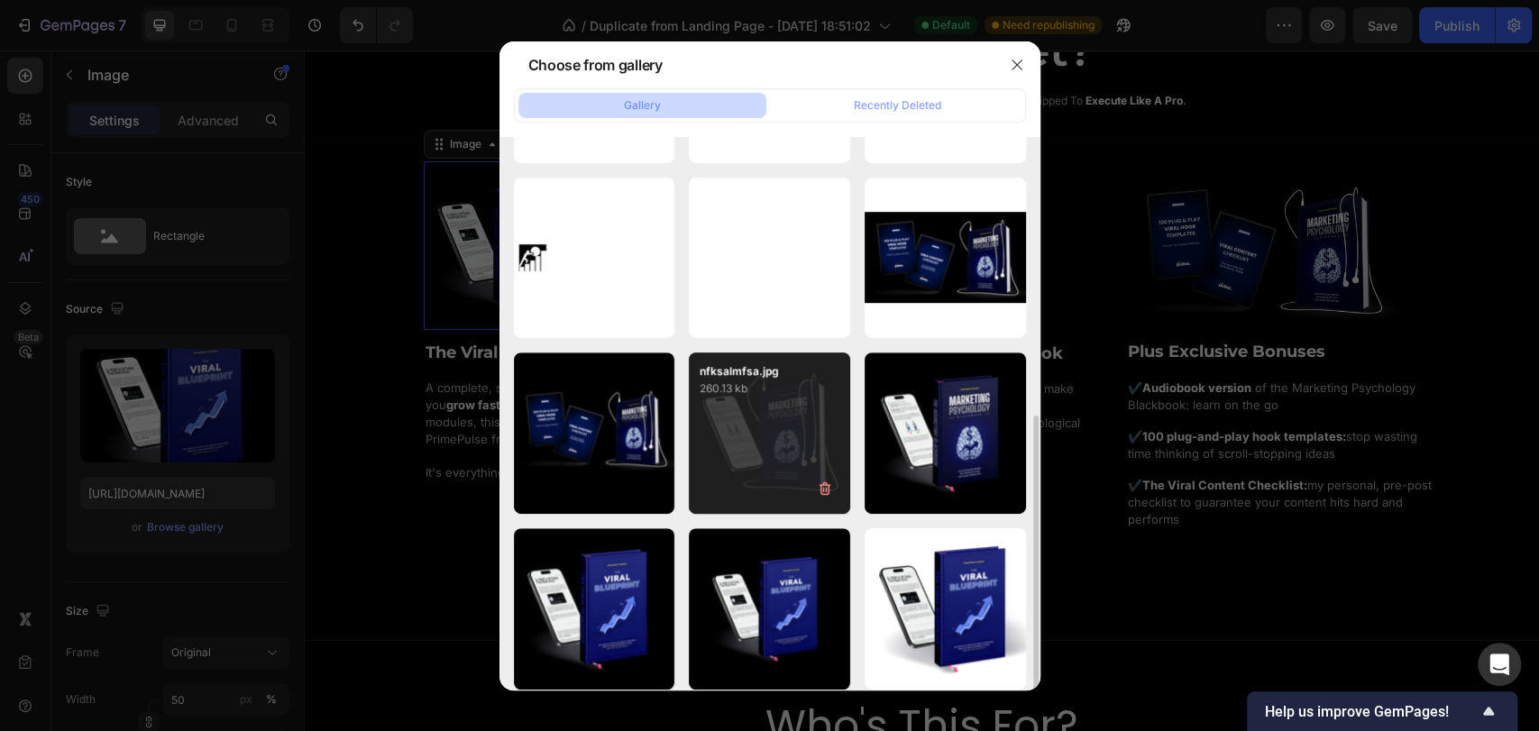
scroll to position [513, 0]
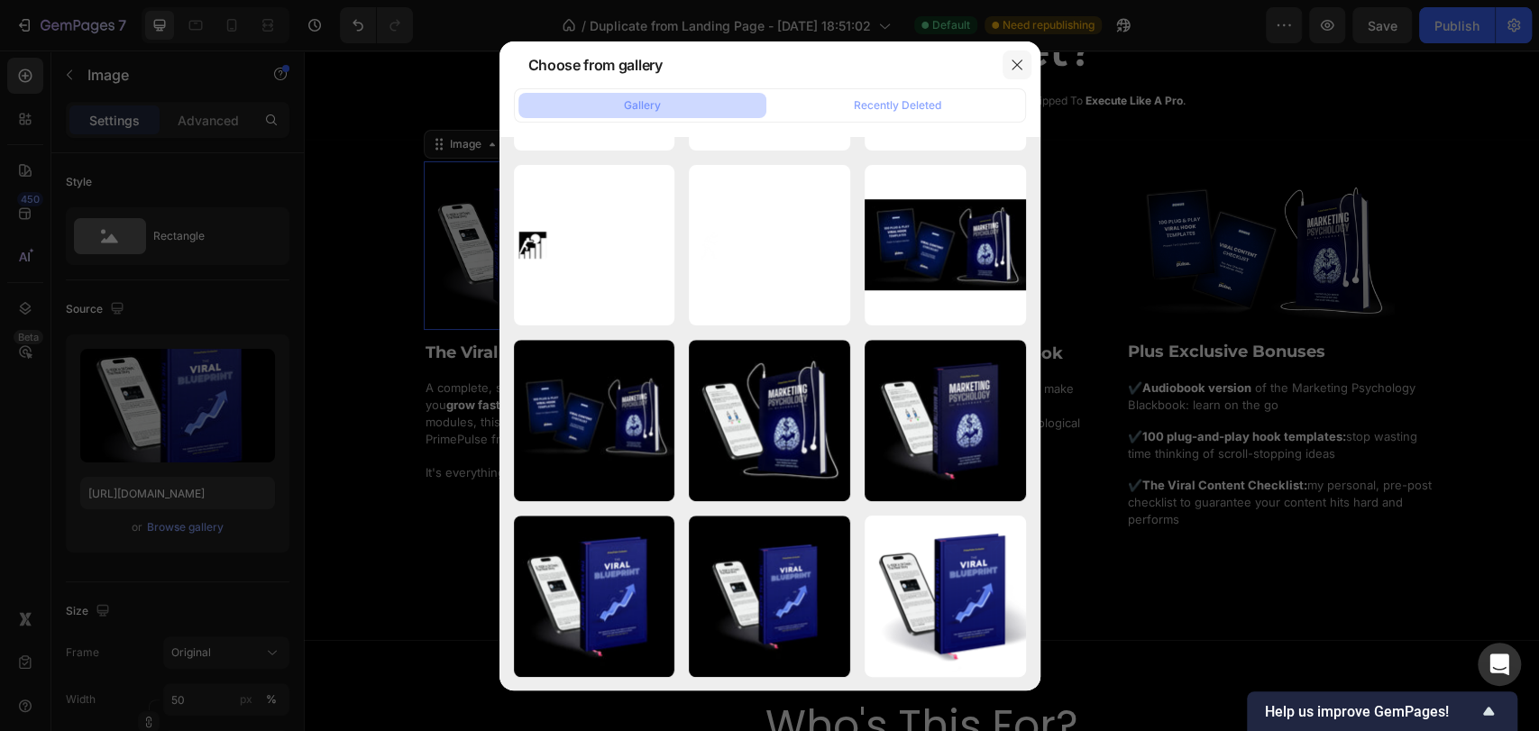
click at [1015, 66] on icon "button" at bounding box center [1017, 65] width 10 height 10
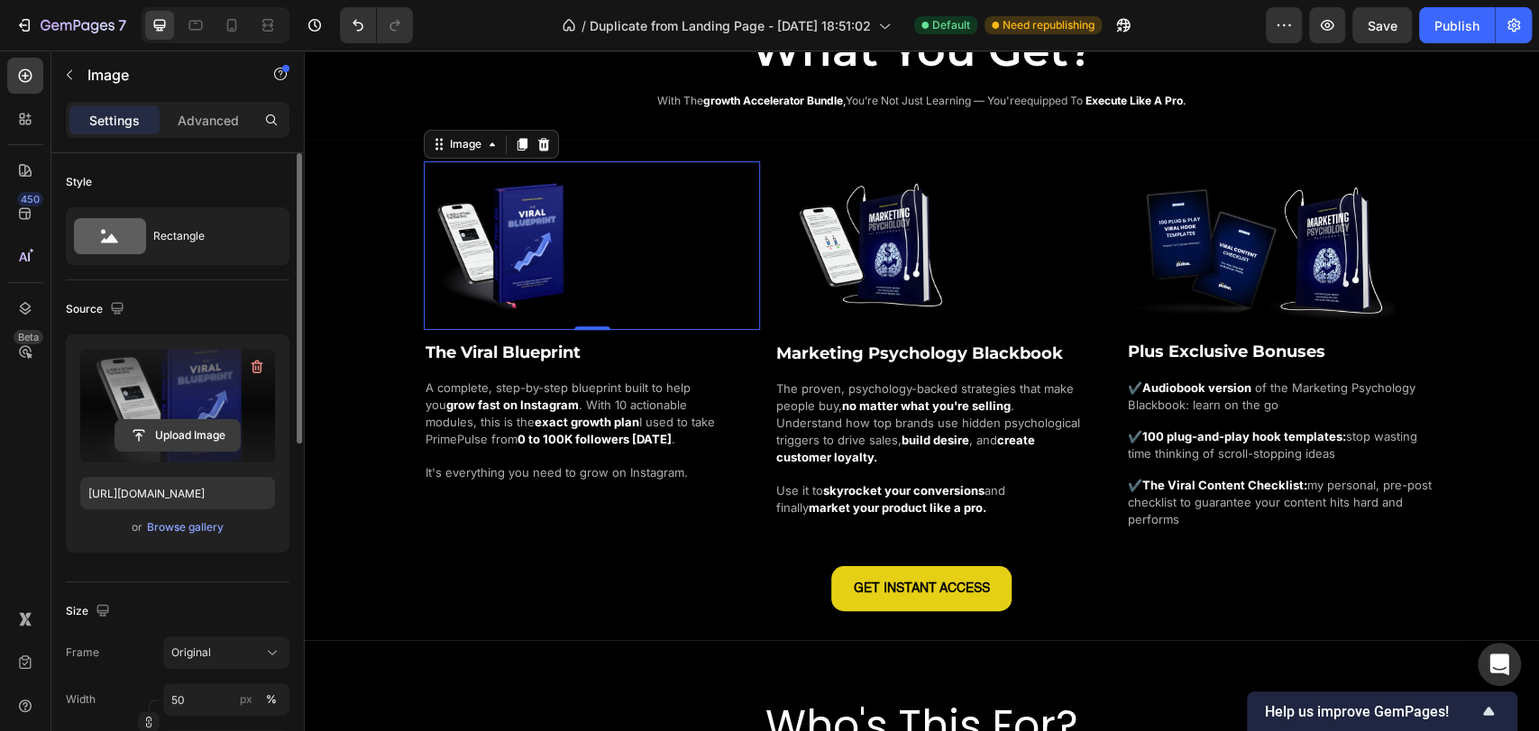
click at [213, 447] on input "file" at bounding box center [177, 435] width 124 height 31
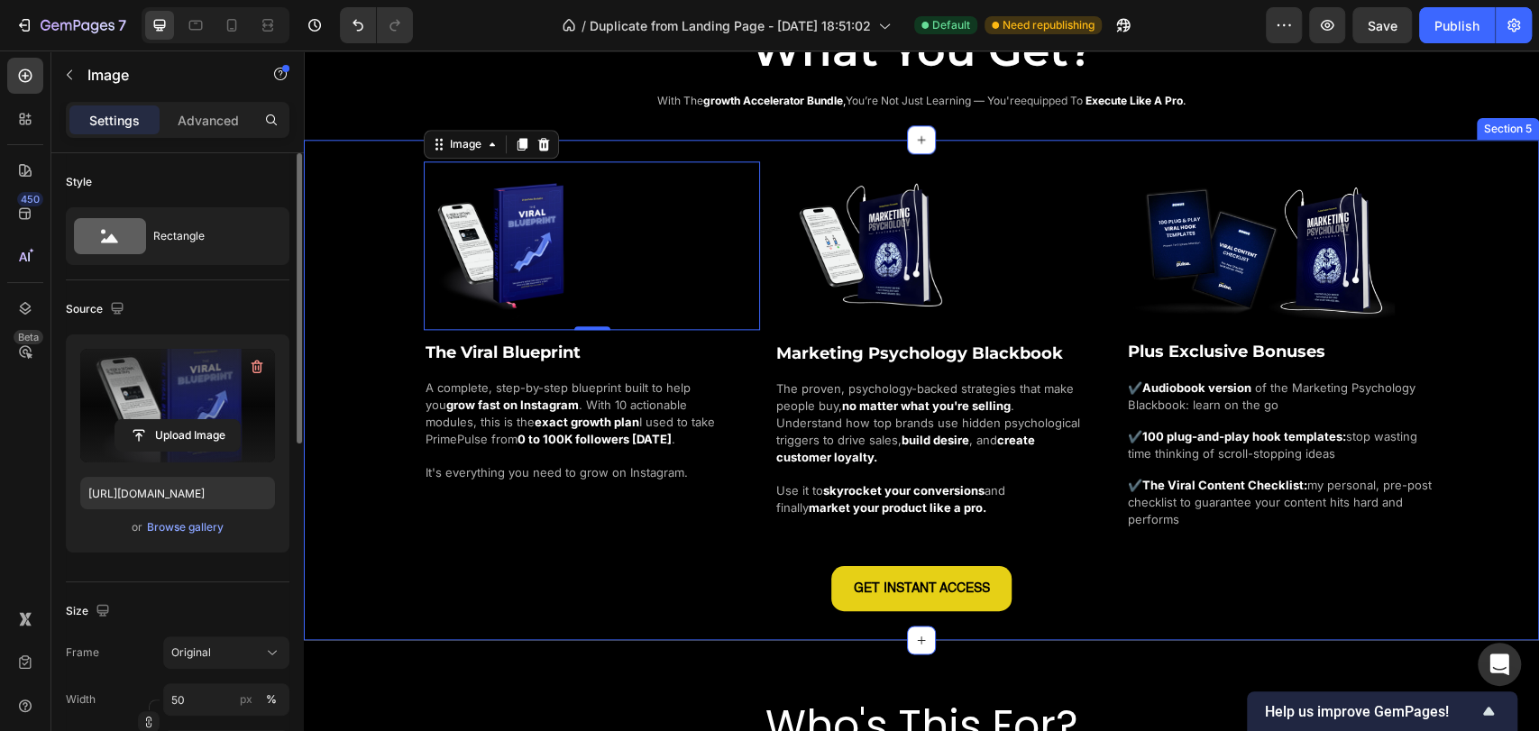
click at [354, 241] on div "Image 0 The Viral Blueprint Heading A complete, step-by-step blueprint built to…" at bounding box center [921, 385] width 1235 height 449
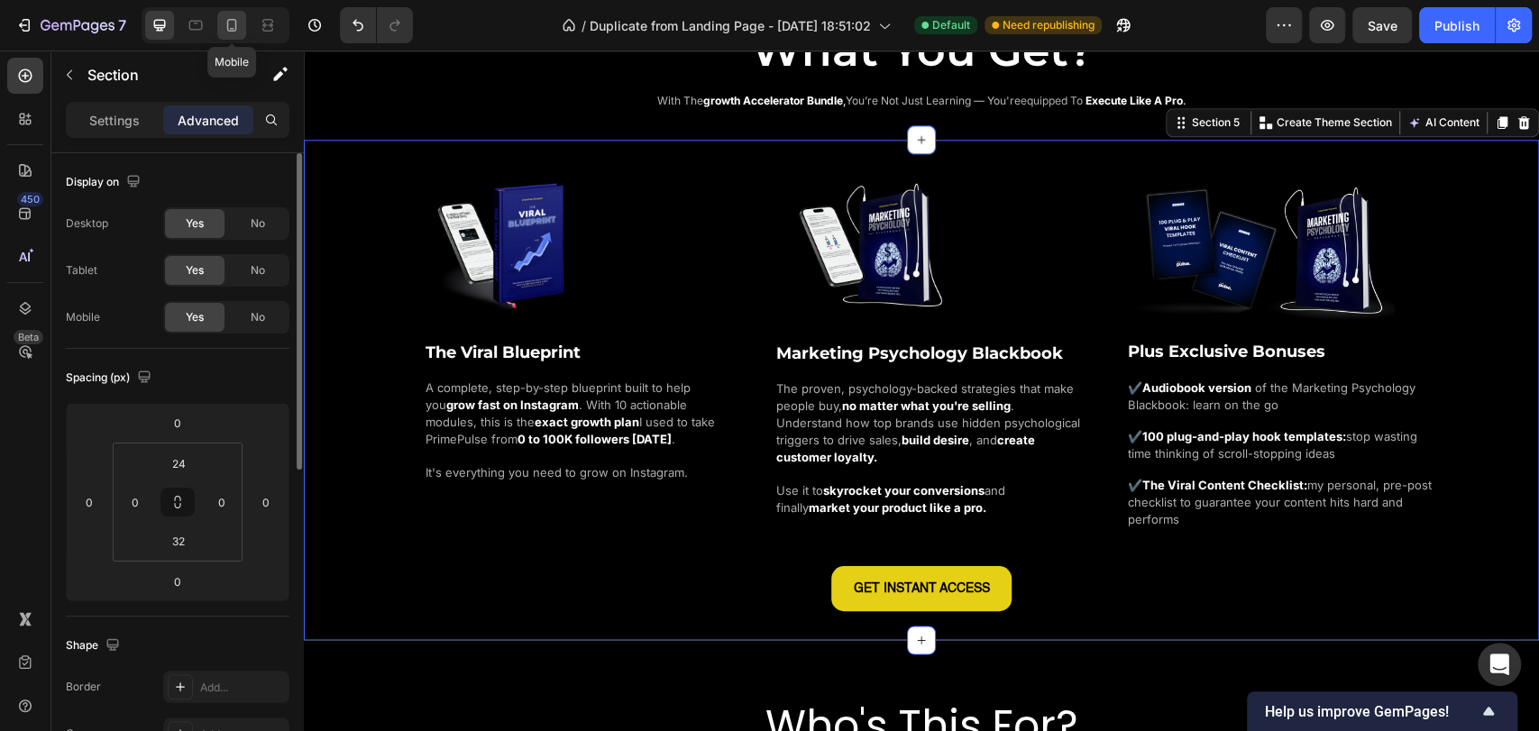
click at [238, 24] on icon at bounding box center [232, 25] width 18 height 18
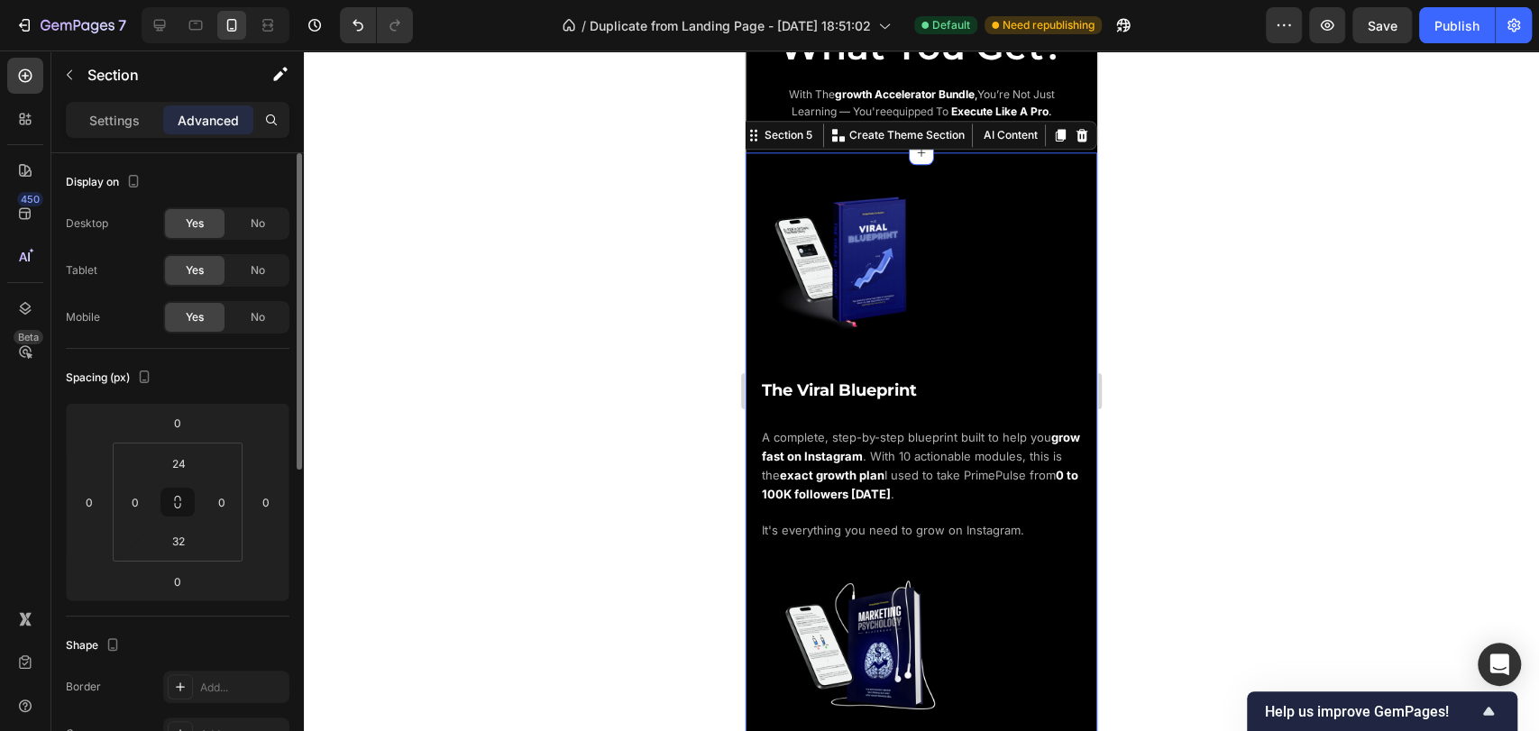
scroll to position [1455, 0]
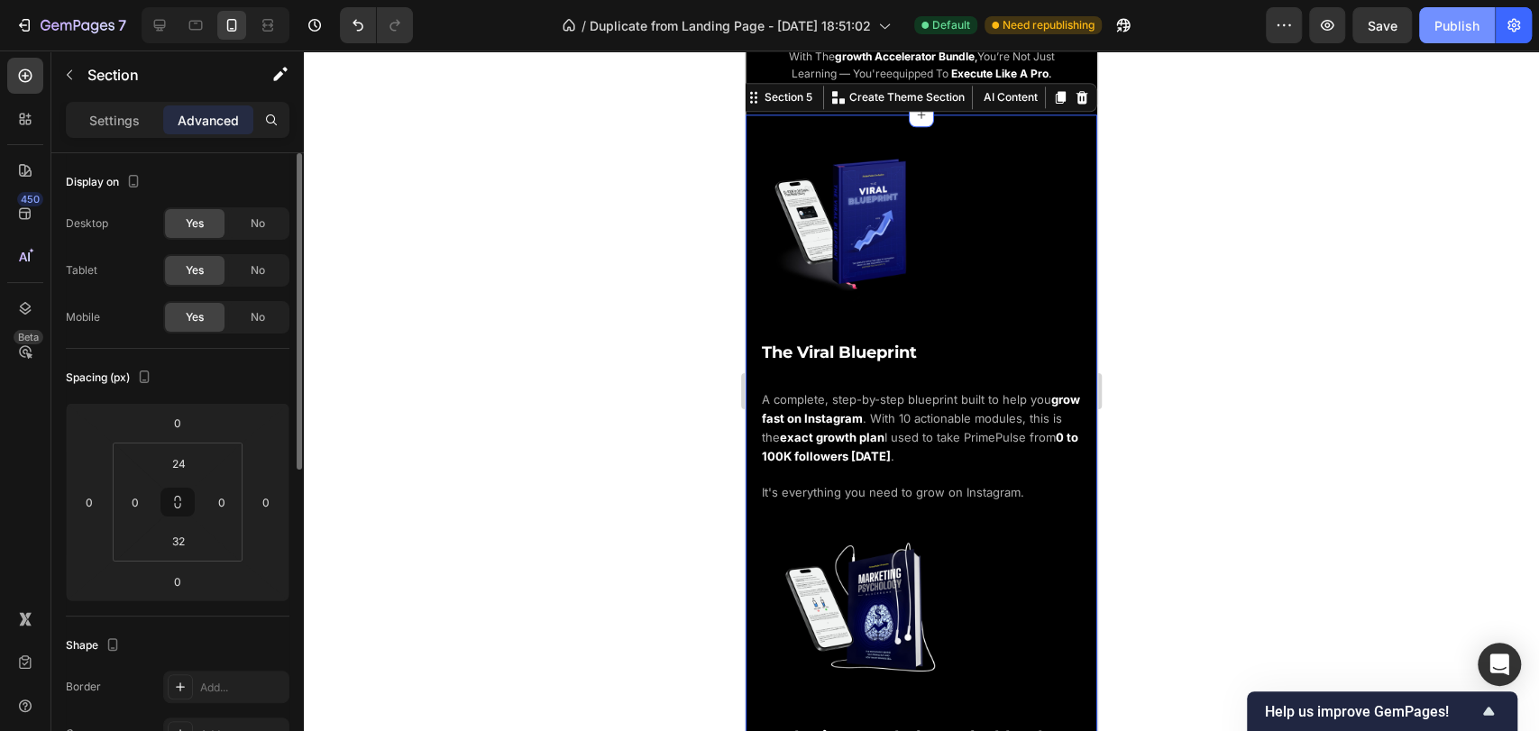
click at [1460, 30] on div "Publish" at bounding box center [1457, 25] width 45 height 19
click at [163, 27] on icon at bounding box center [160, 26] width 12 height 12
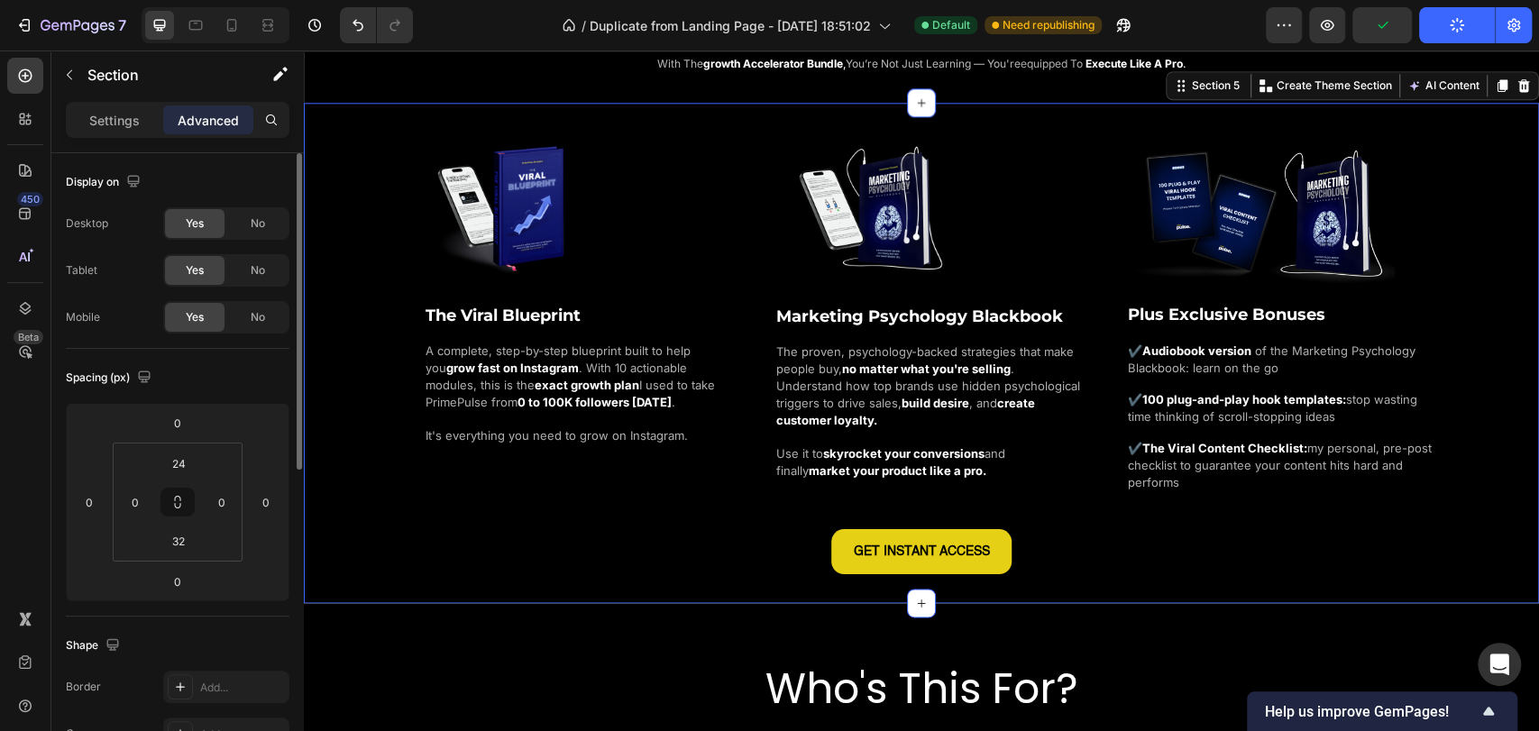
scroll to position [1444, 0]
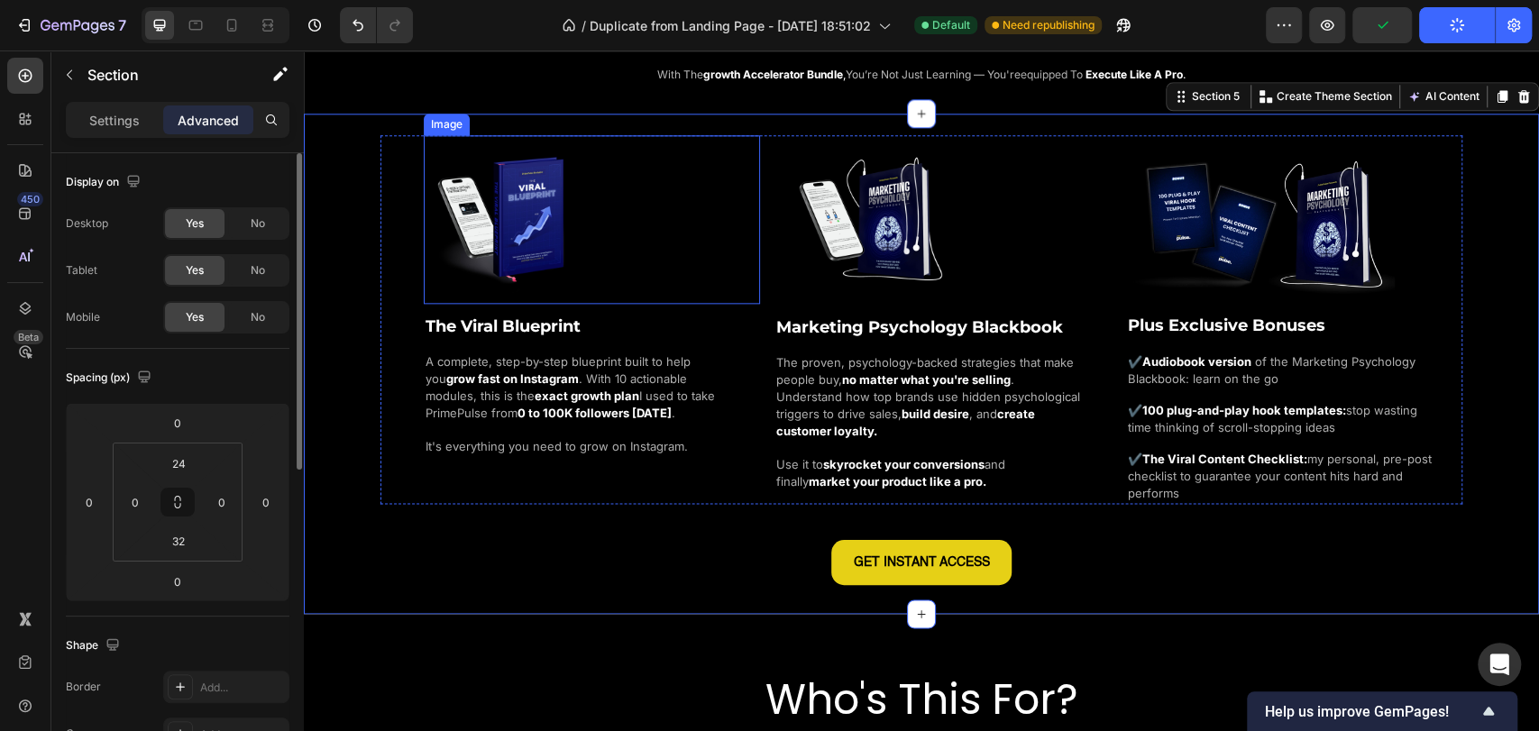
click at [482, 211] on img at bounding box center [508, 219] width 169 height 169
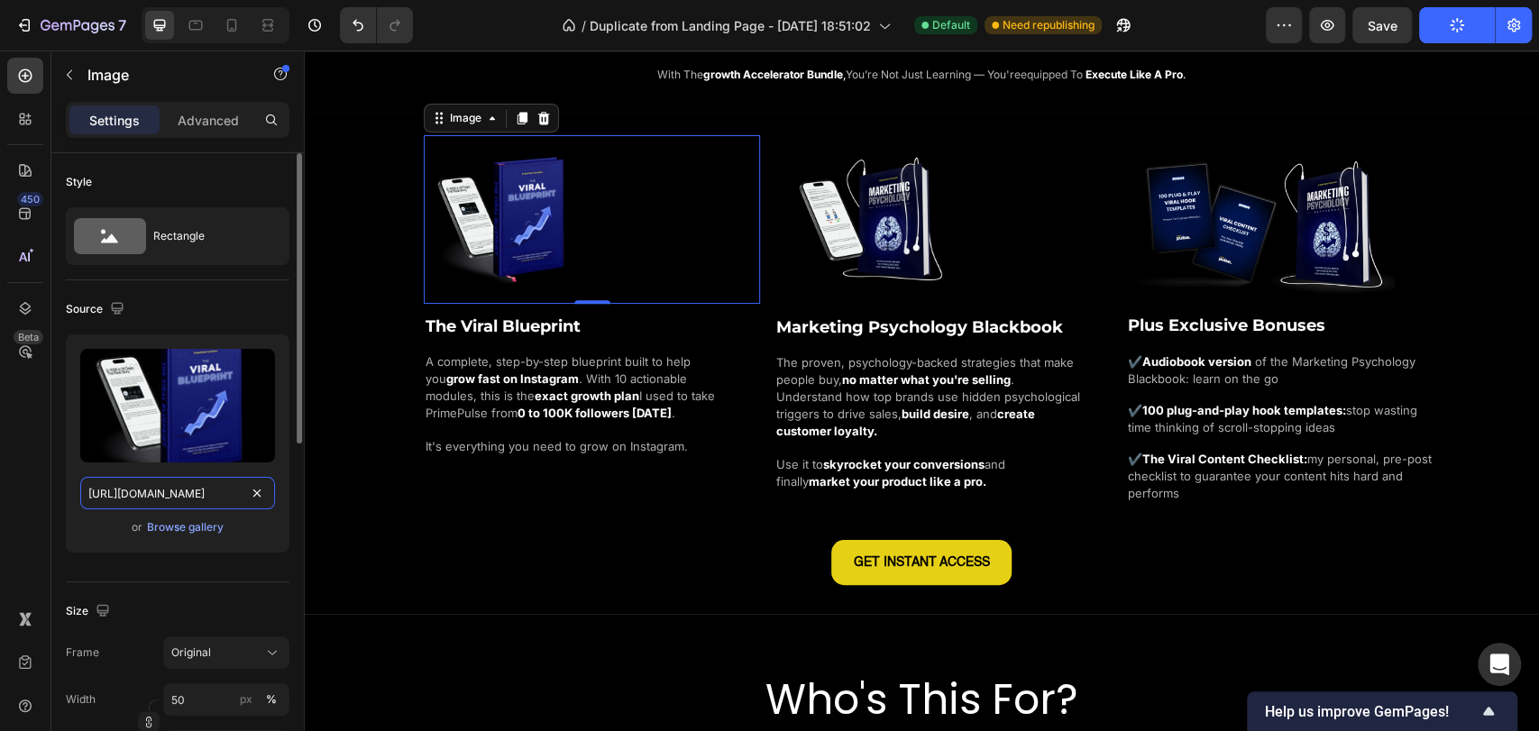
click at [225, 494] on input "[URL][DOMAIN_NAME]" at bounding box center [177, 493] width 195 height 32
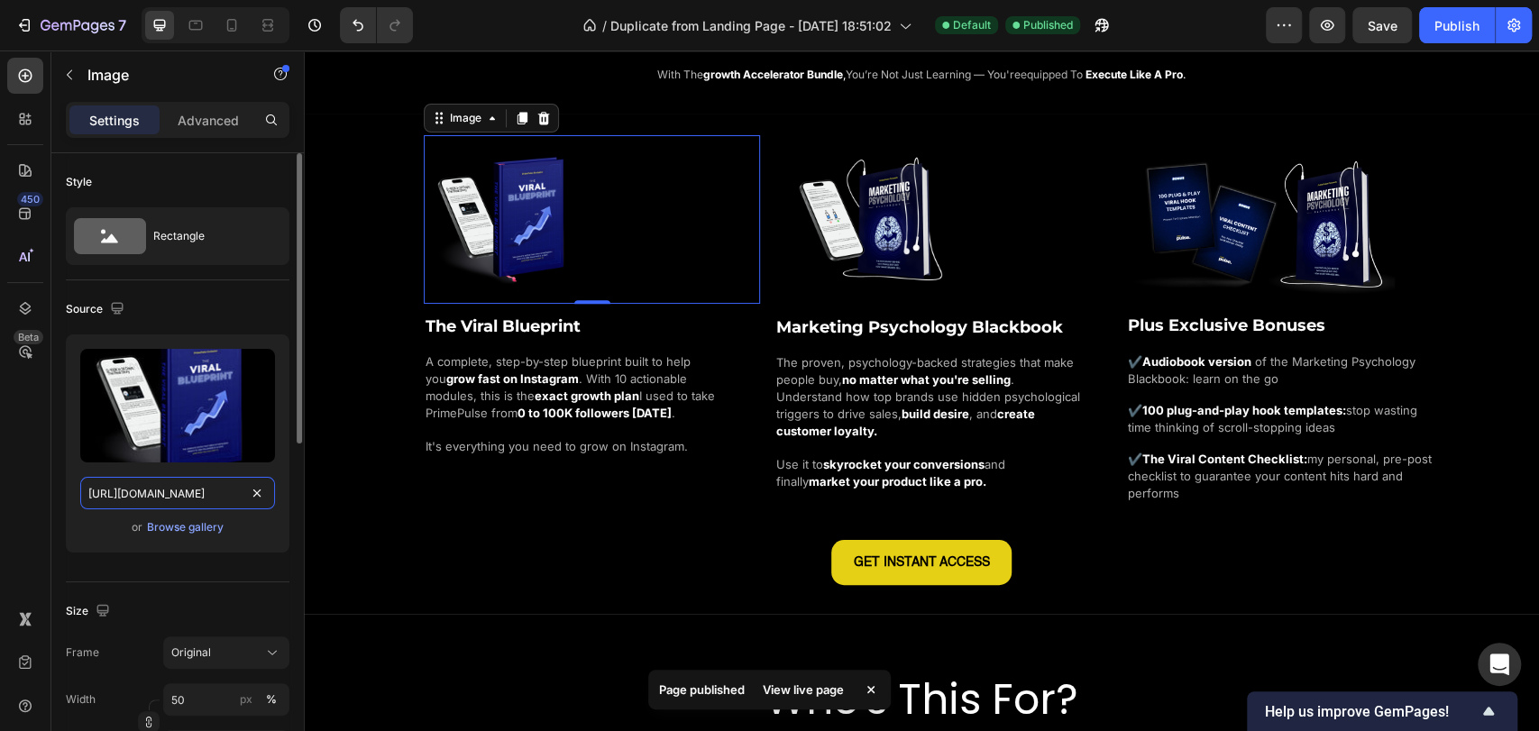
click at [233, 492] on input "[URL][DOMAIN_NAME]" at bounding box center [177, 493] width 195 height 32
click at [231, 492] on input "[URL][DOMAIN_NAME]" at bounding box center [177, 493] width 195 height 32
click at [196, 498] on input "[URL][DOMAIN_NAME]" at bounding box center [177, 493] width 195 height 32
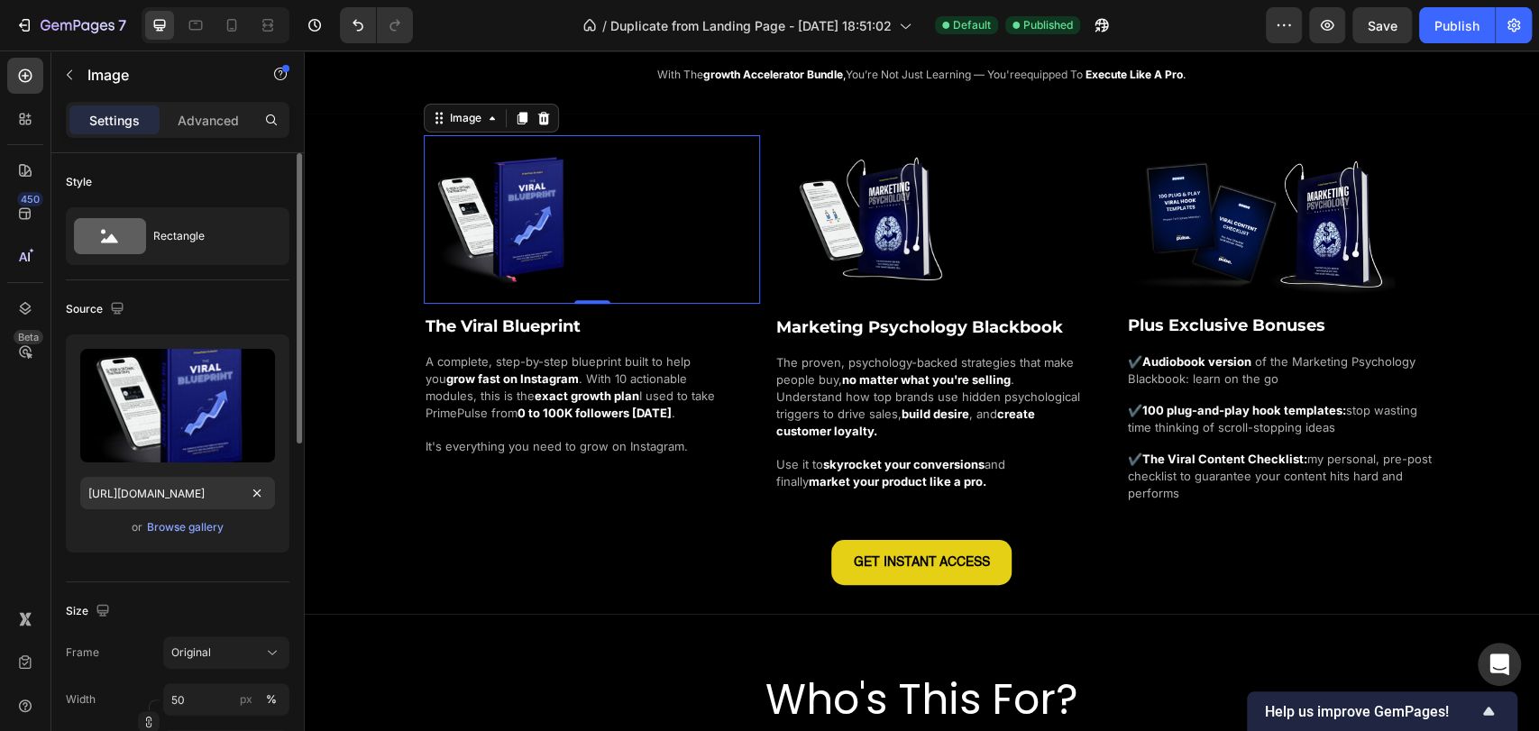
click at [217, 569] on div "Source Upload Image [URL][DOMAIN_NAME] or Browse gallery" at bounding box center [178, 431] width 224 height 302
click at [245, 22] on div at bounding box center [231, 25] width 29 height 29
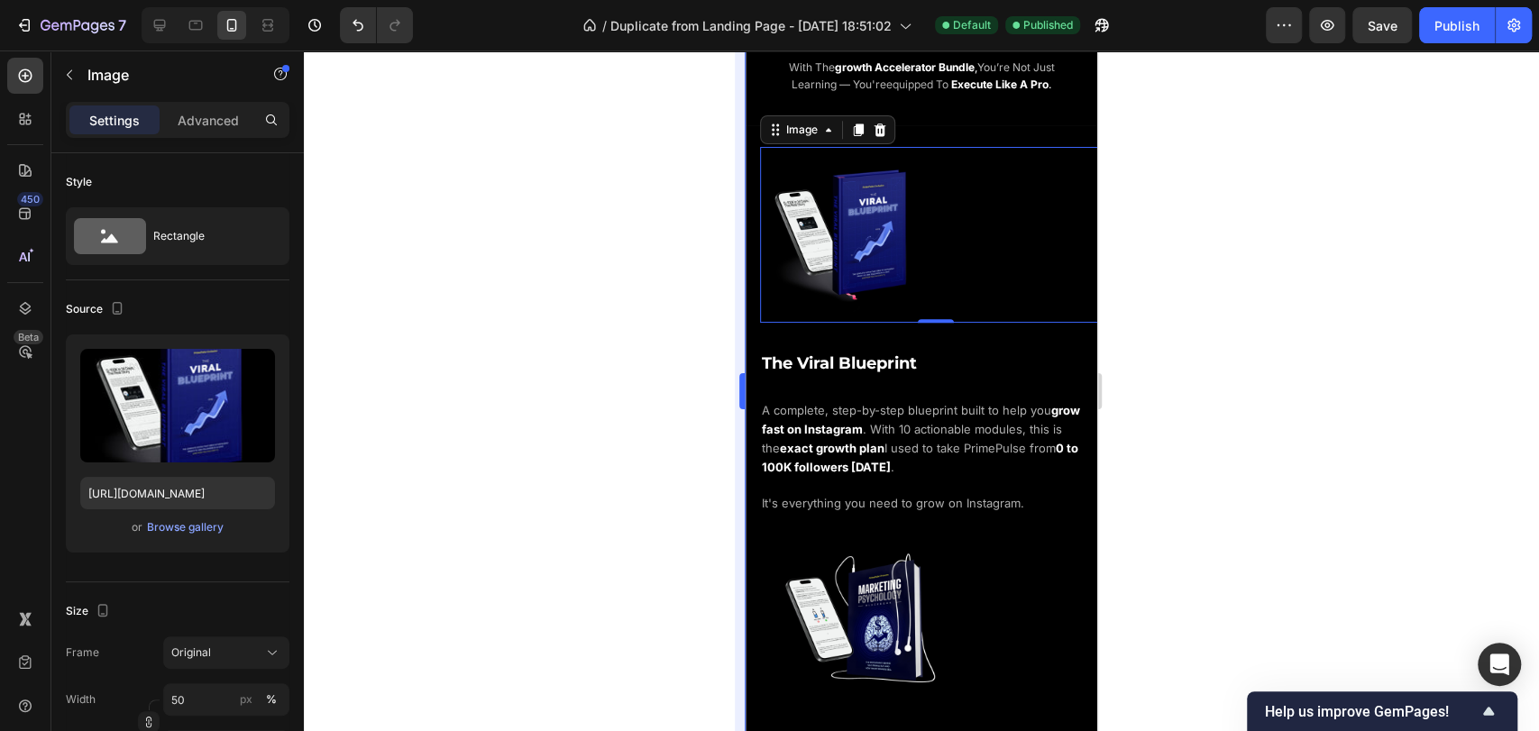
scroll to position [1476, 0]
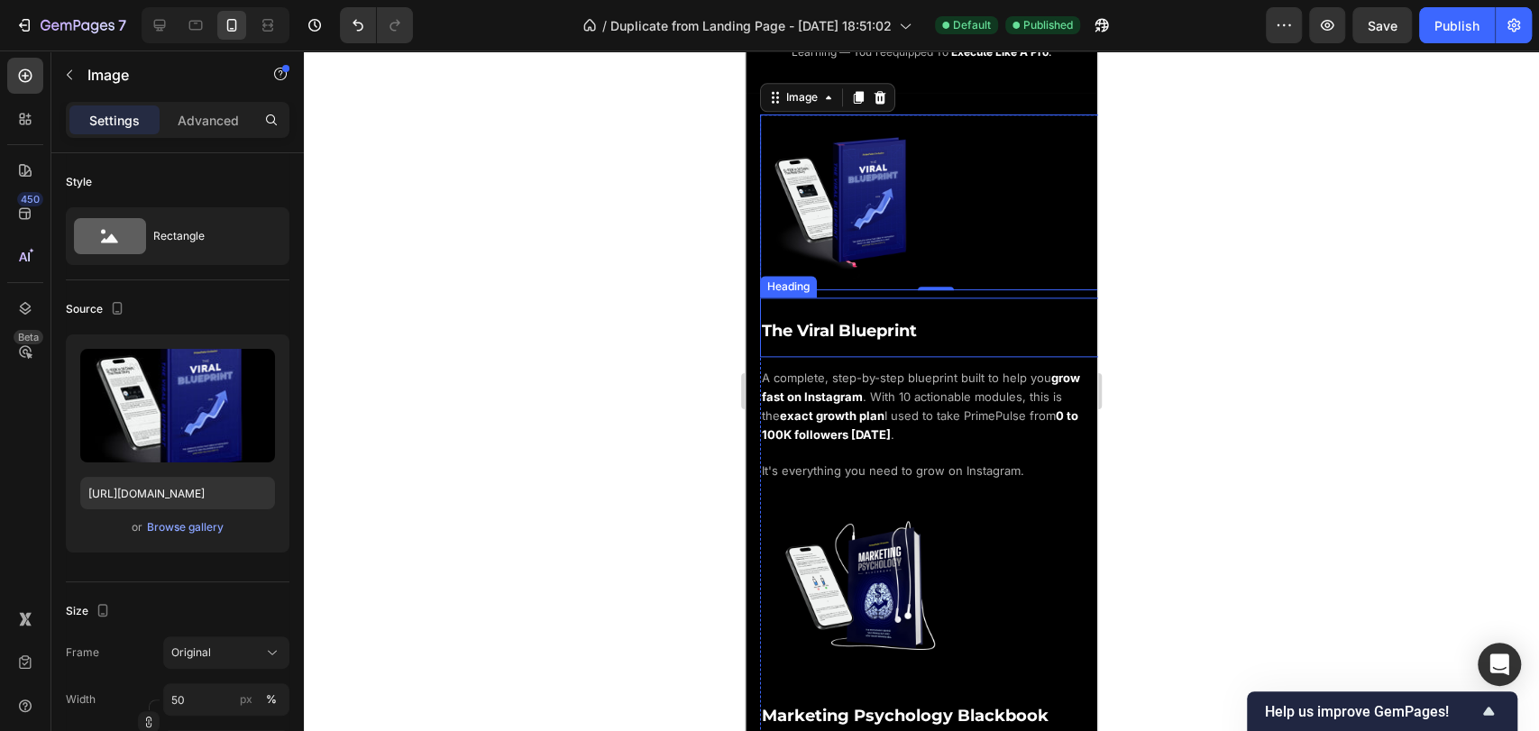
click at [907, 321] on span "The Viral Blueprint" at bounding box center [839, 331] width 155 height 20
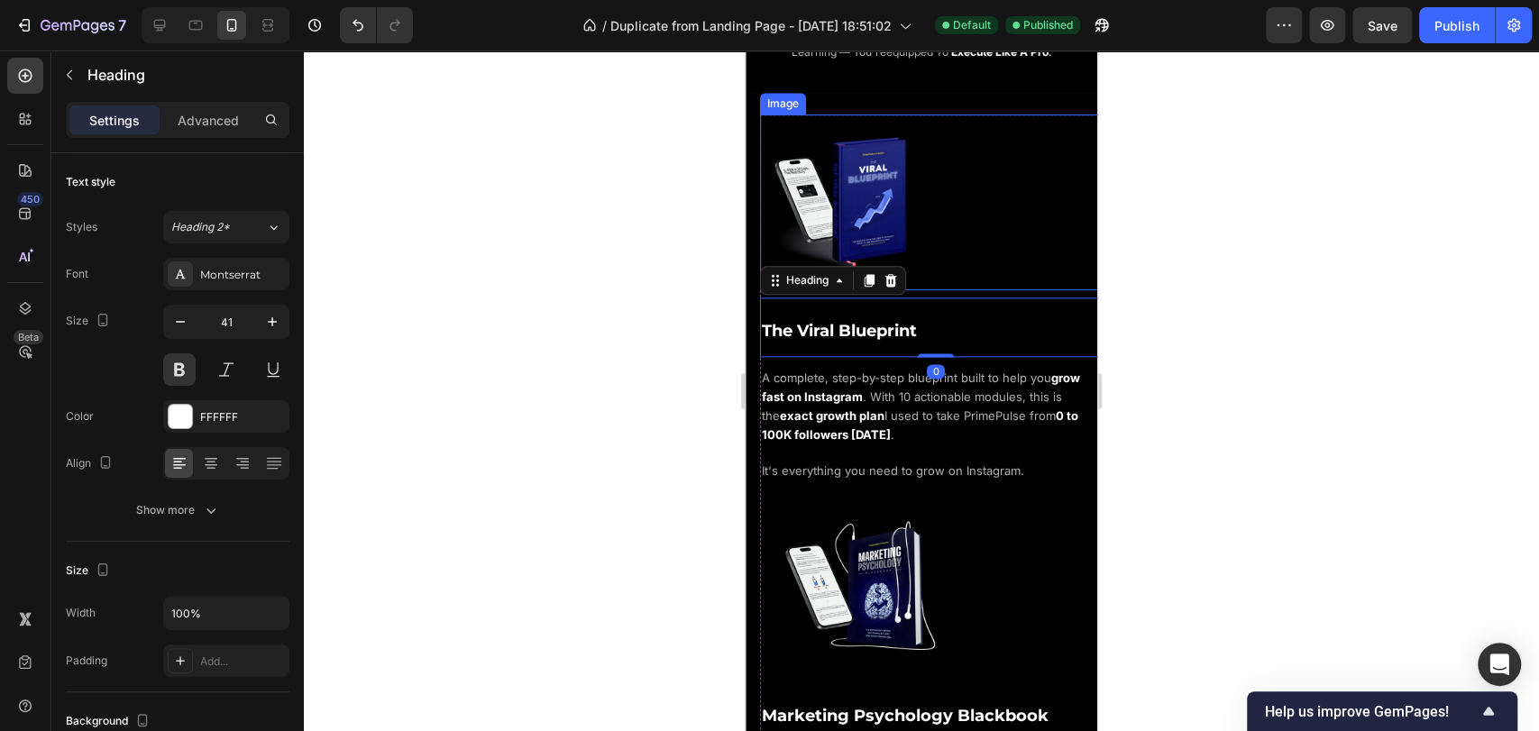
click at [931, 211] on div at bounding box center [936, 203] width 352 height 176
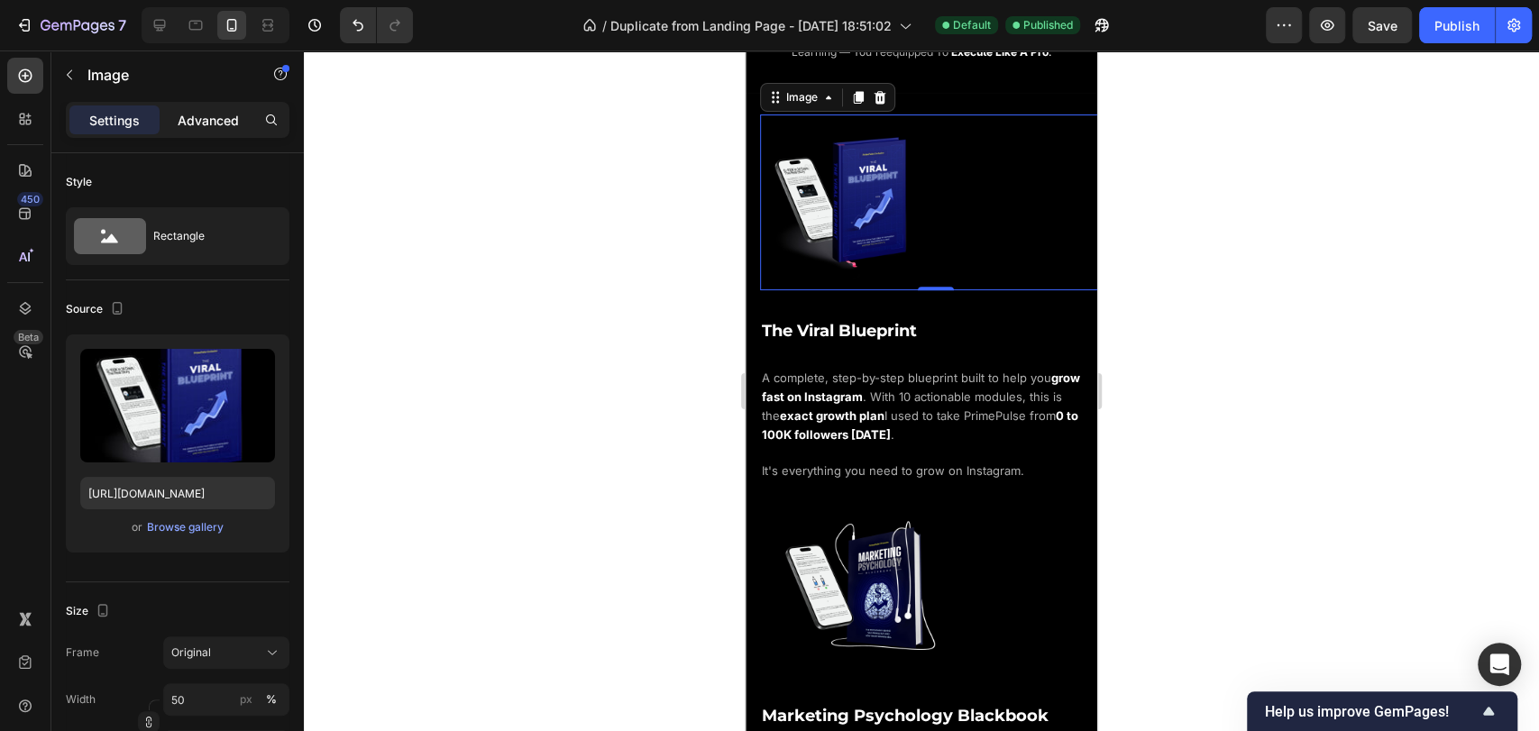
click at [187, 129] on p "Advanced" at bounding box center [208, 120] width 61 height 19
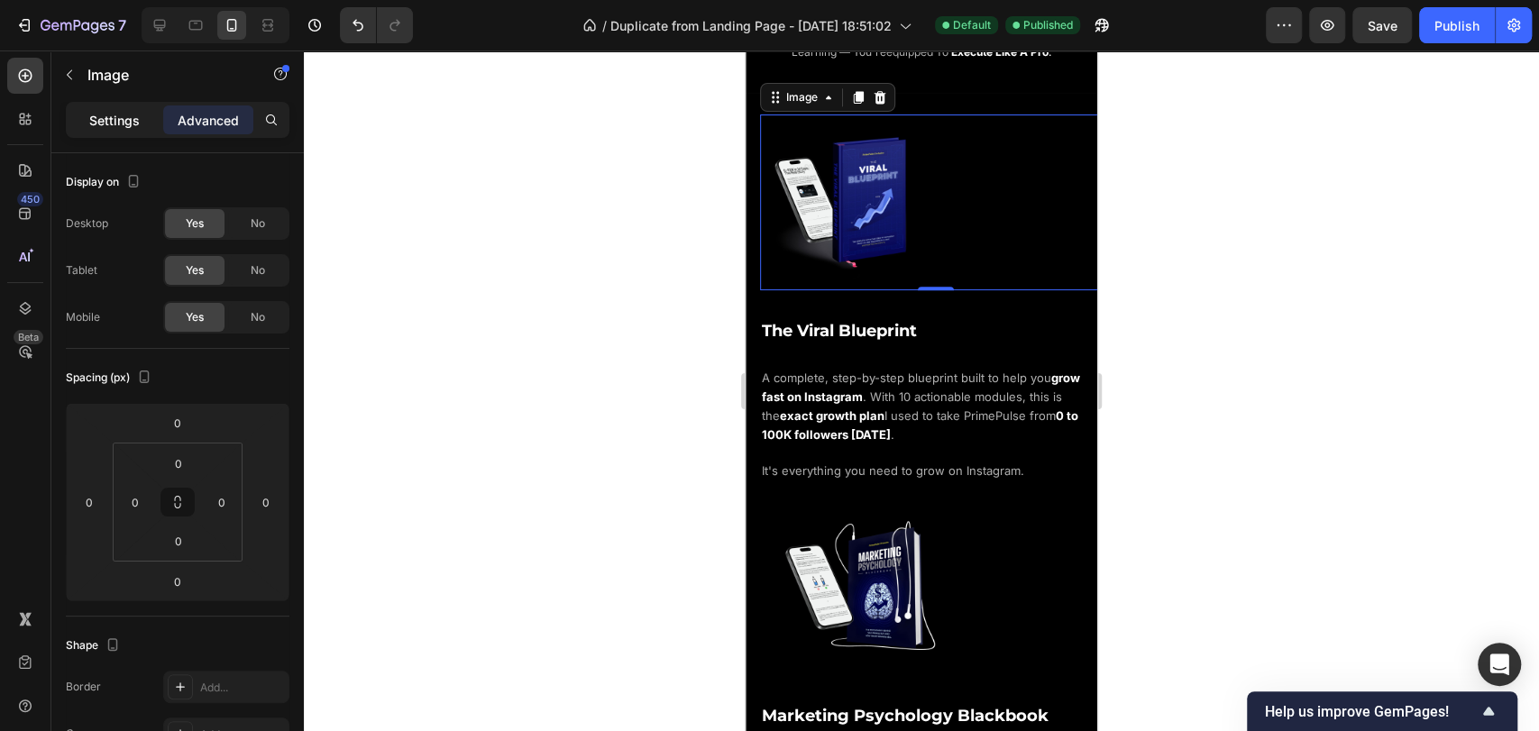
click at [136, 122] on p "Settings" at bounding box center [114, 120] width 51 height 19
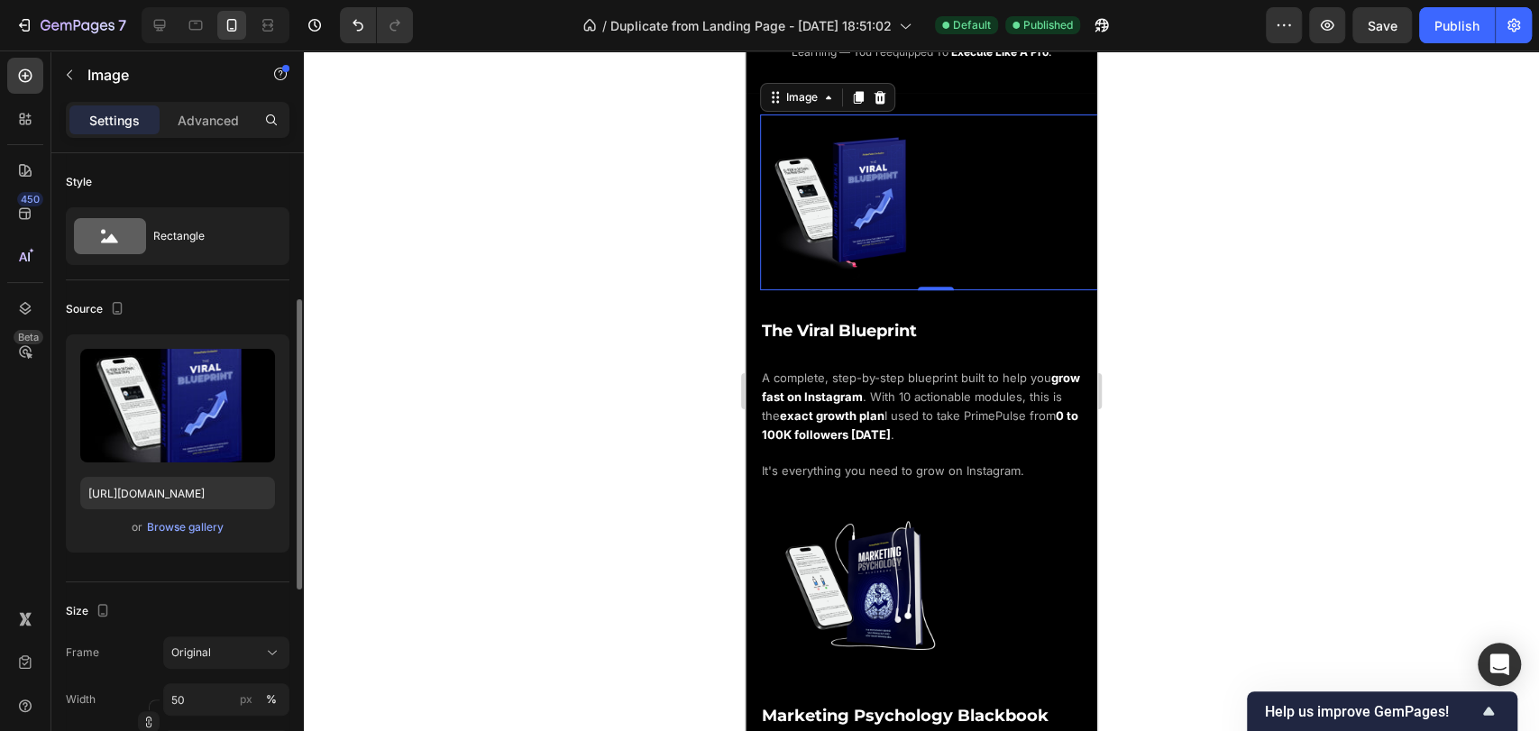
scroll to position [100, 0]
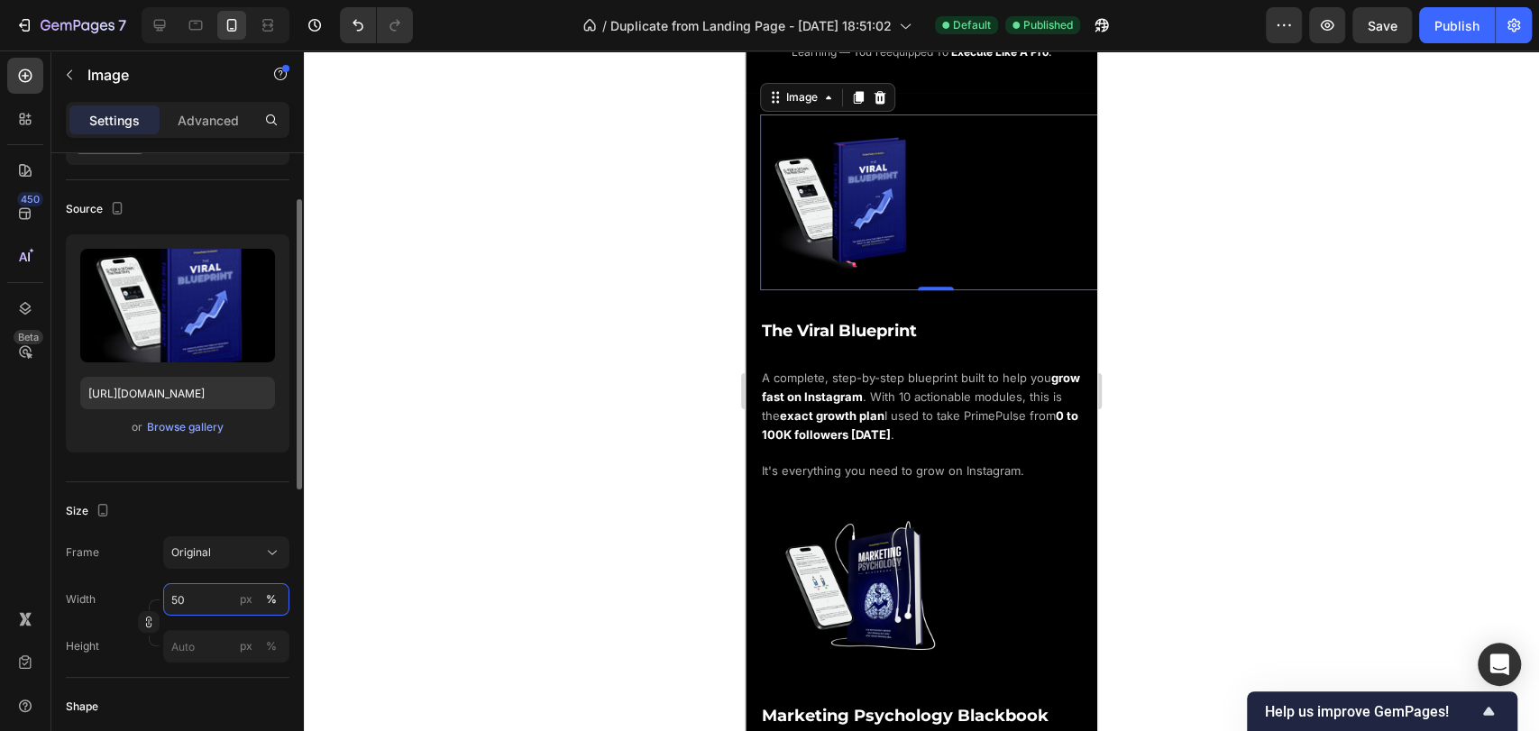
click at [227, 601] on input "50" at bounding box center [226, 599] width 126 height 32
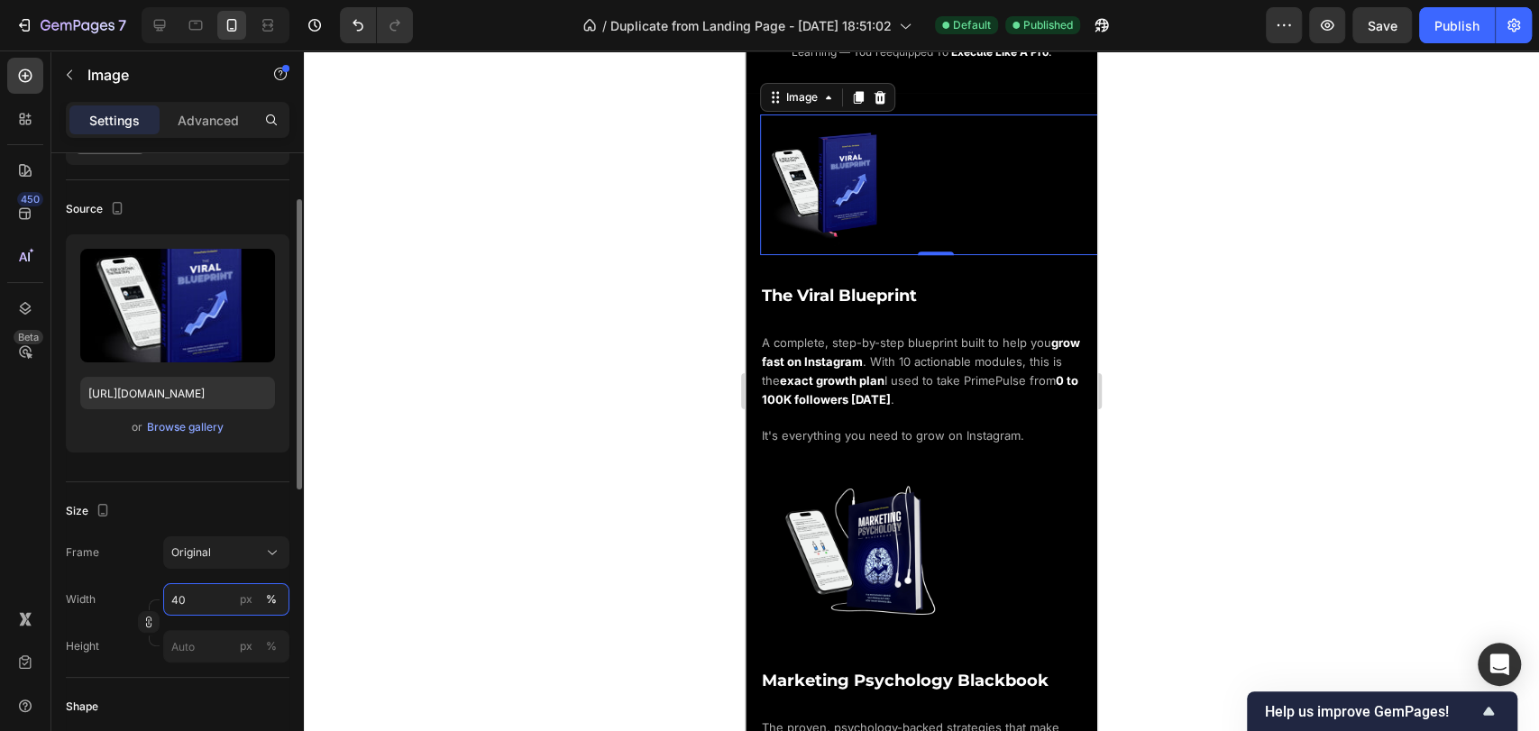
type input "40"
click at [227, 501] on div "Size" at bounding box center [178, 511] width 224 height 29
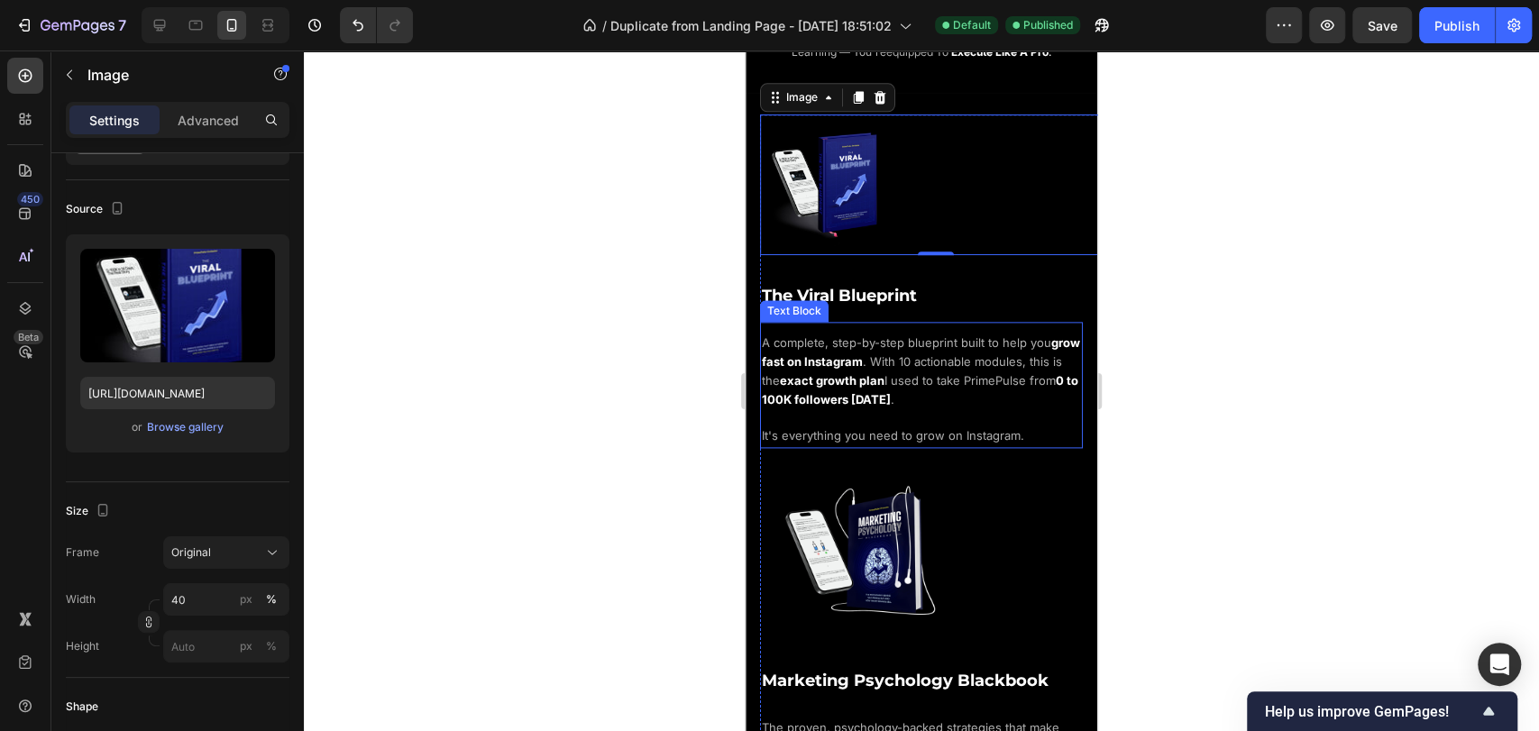
click at [878, 348] on strong "grow fast on Instagram" at bounding box center [921, 351] width 318 height 33
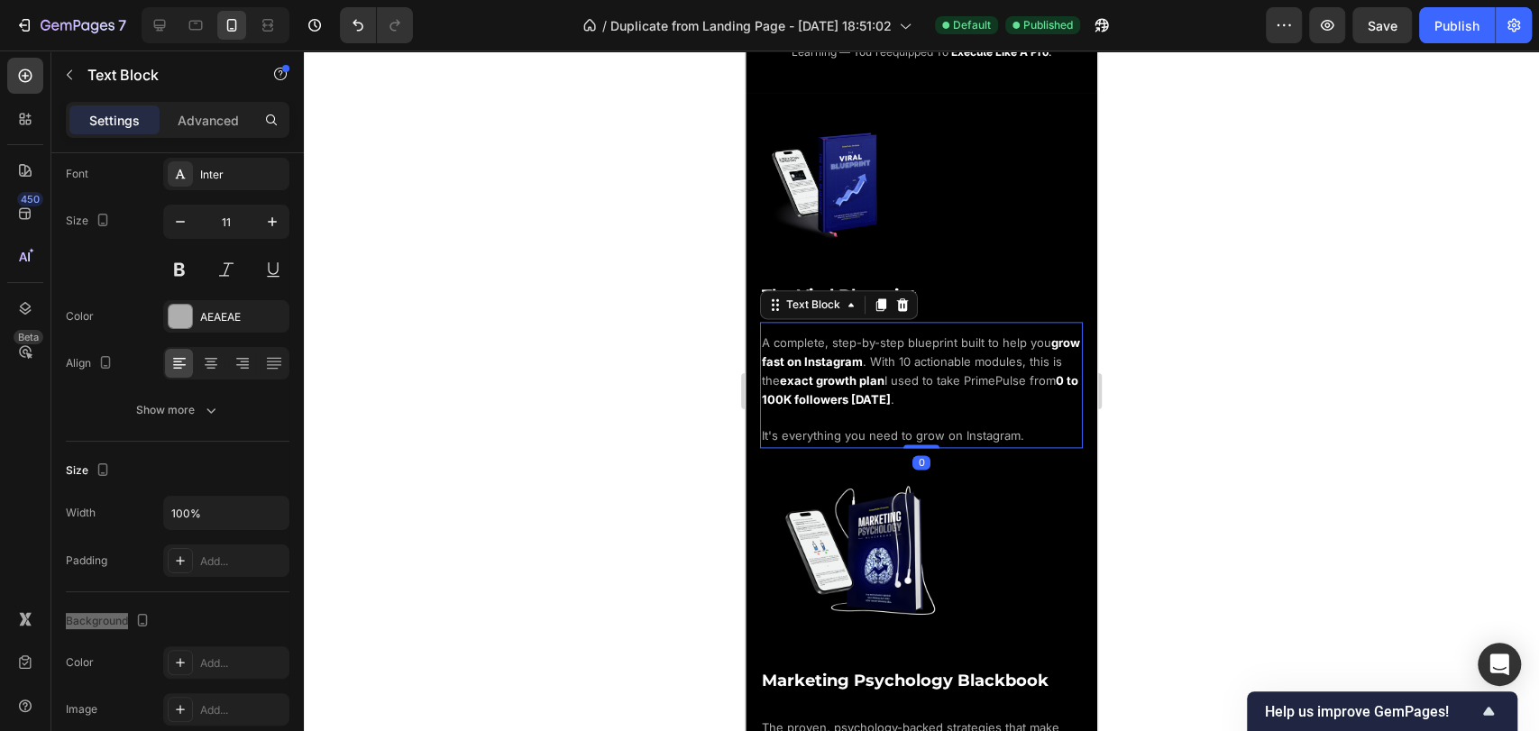
scroll to position [0, 0]
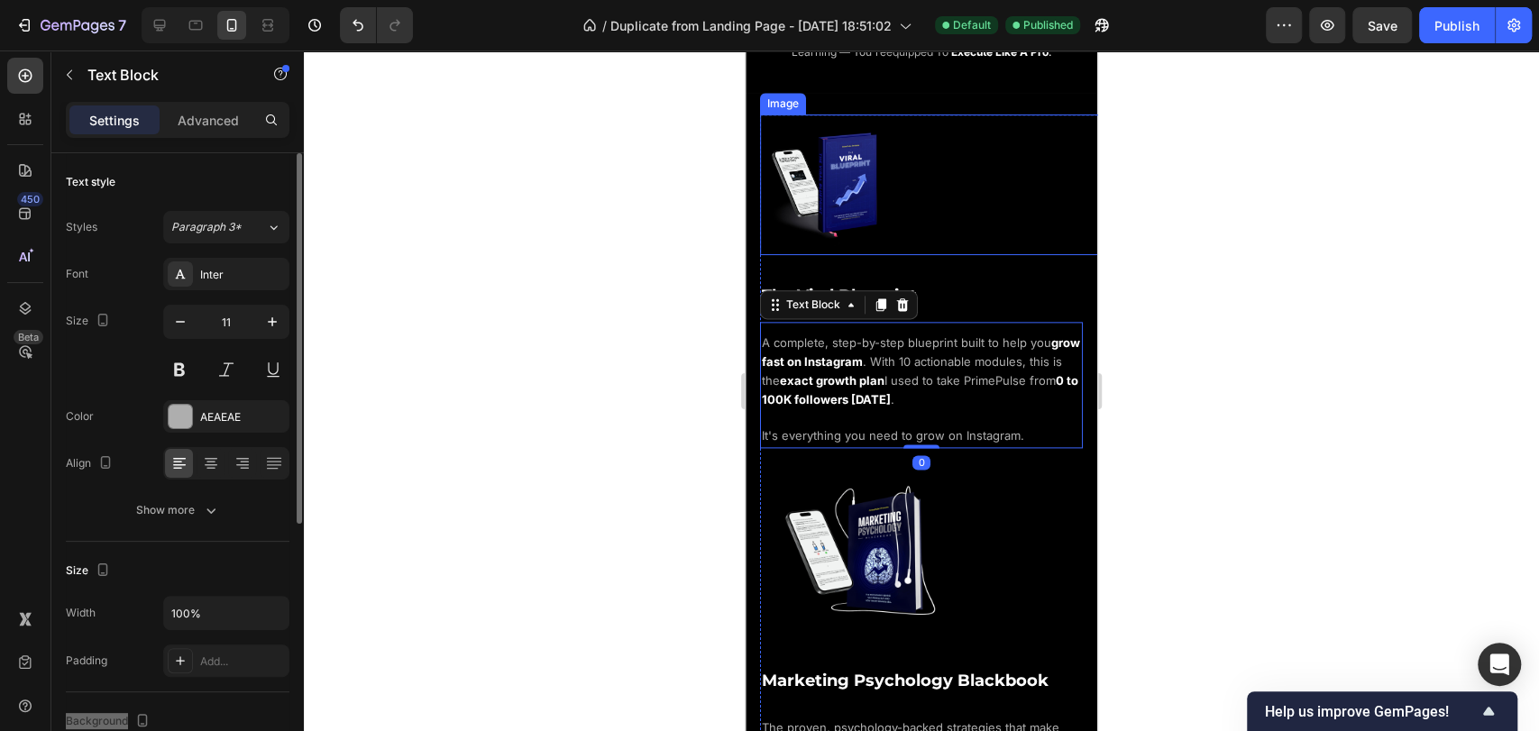
click at [900, 186] on div at bounding box center [936, 185] width 352 height 141
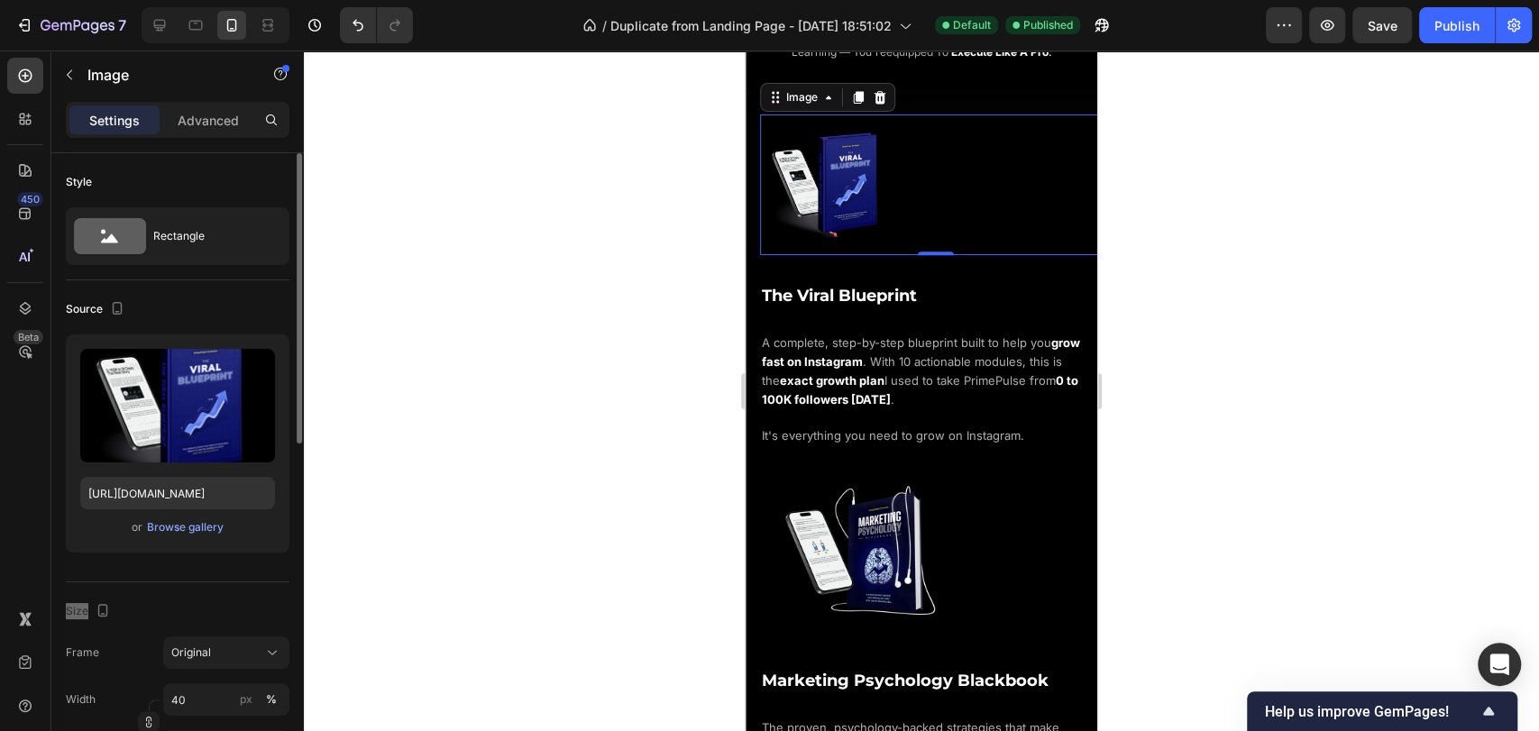
scroll to position [100, 0]
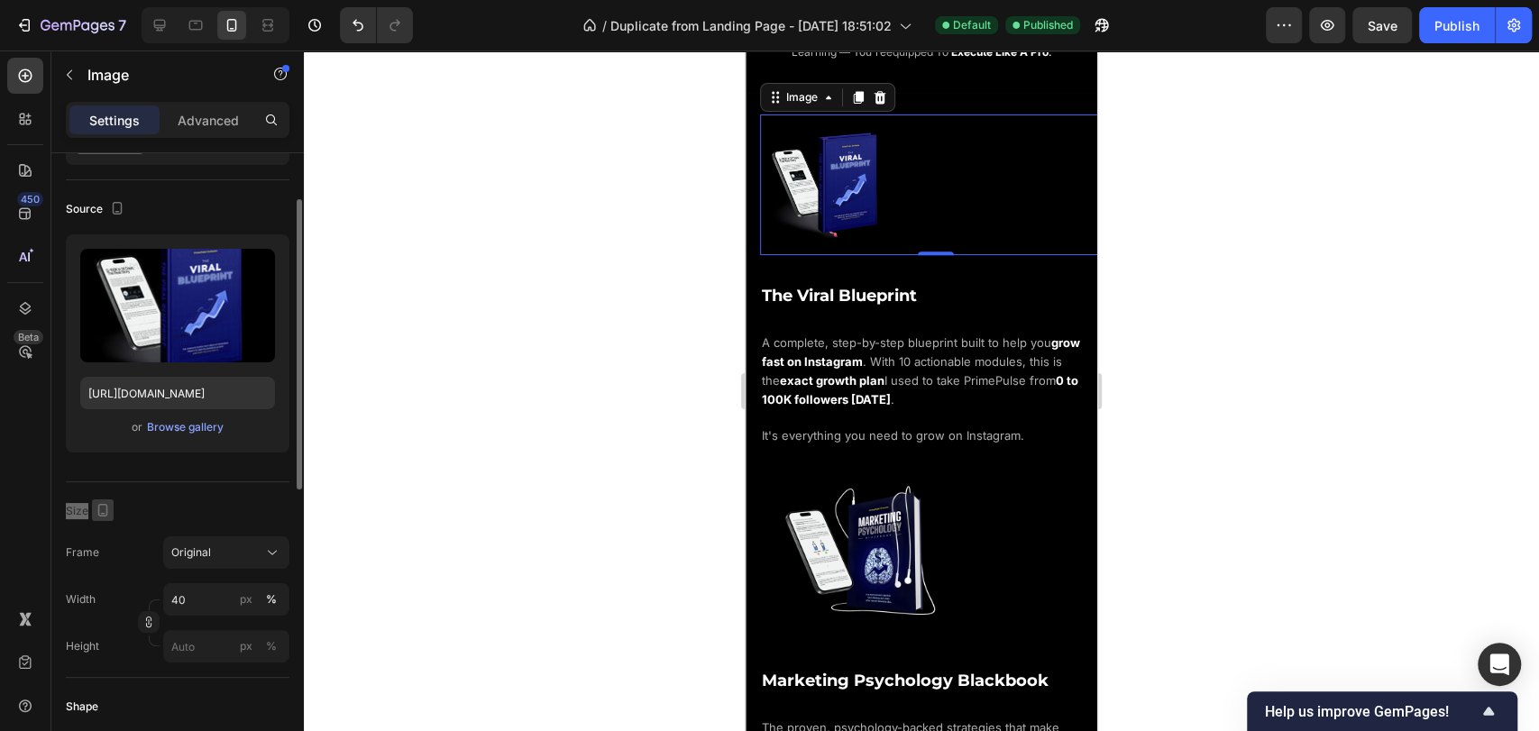
click at [111, 512] on button "button" at bounding box center [103, 511] width 22 height 22
click at [165, 507] on div "Size" at bounding box center [178, 511] width 224 height 29
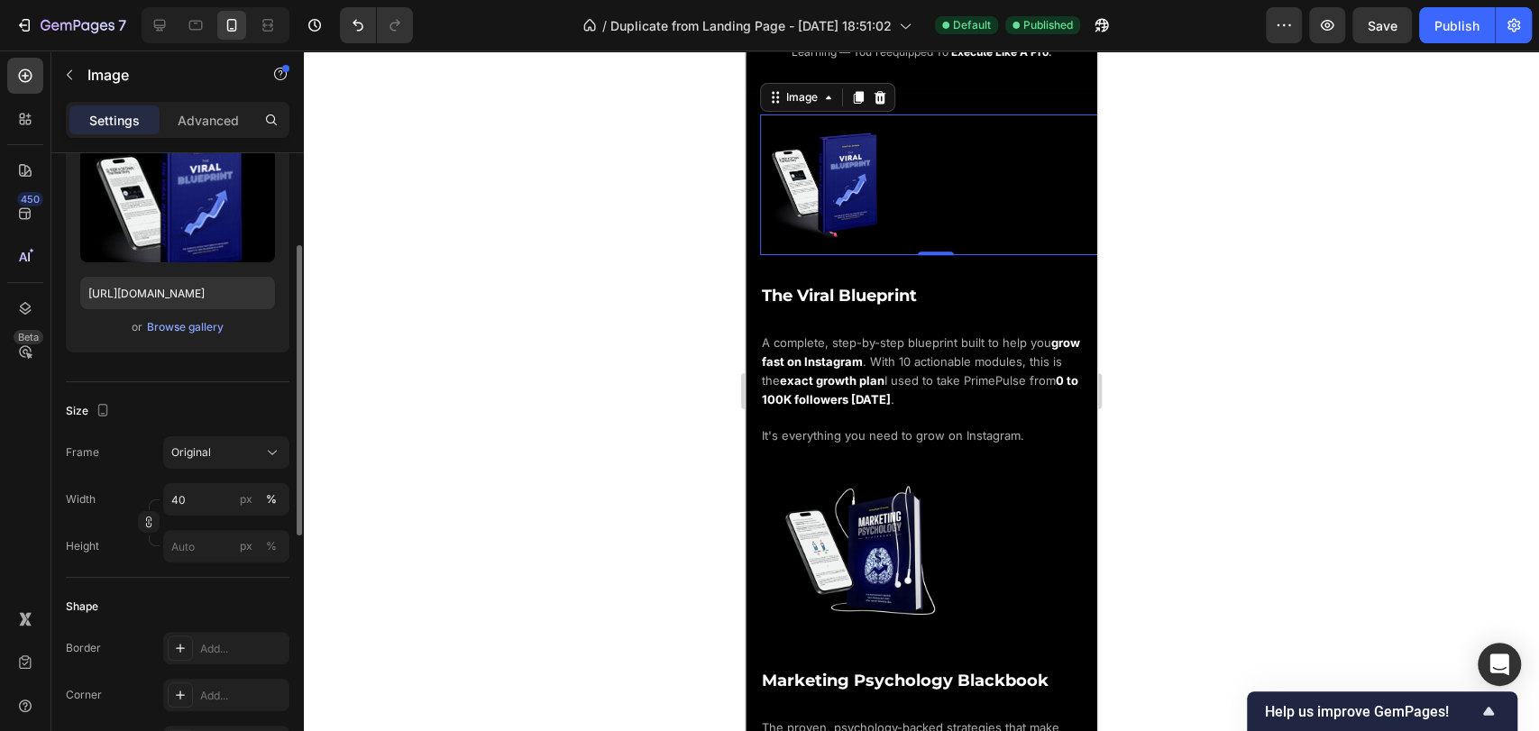
click at [131, 467] on div "Frame Original" at bounding box center [178, 452] width 224 height 32
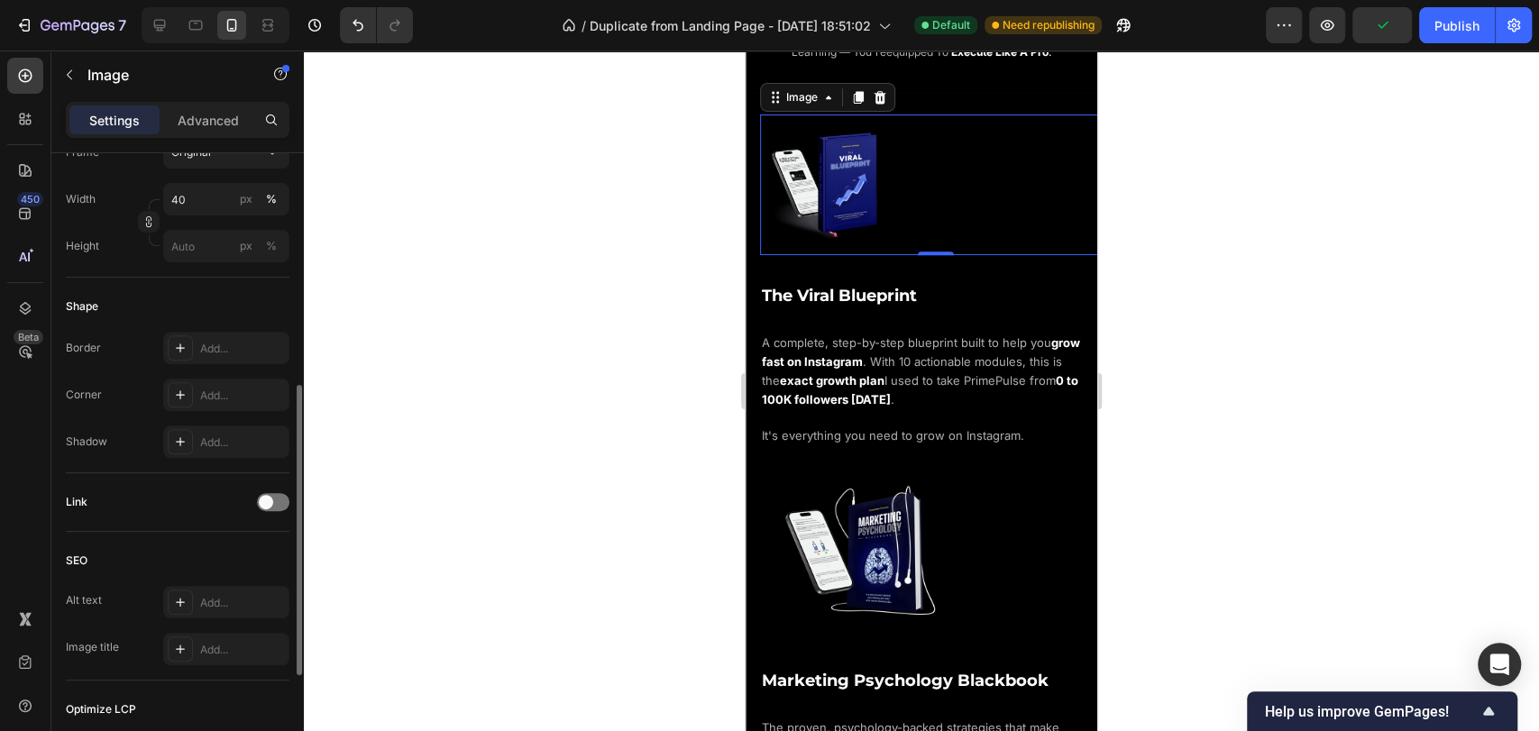
scroll to position [400, 0]
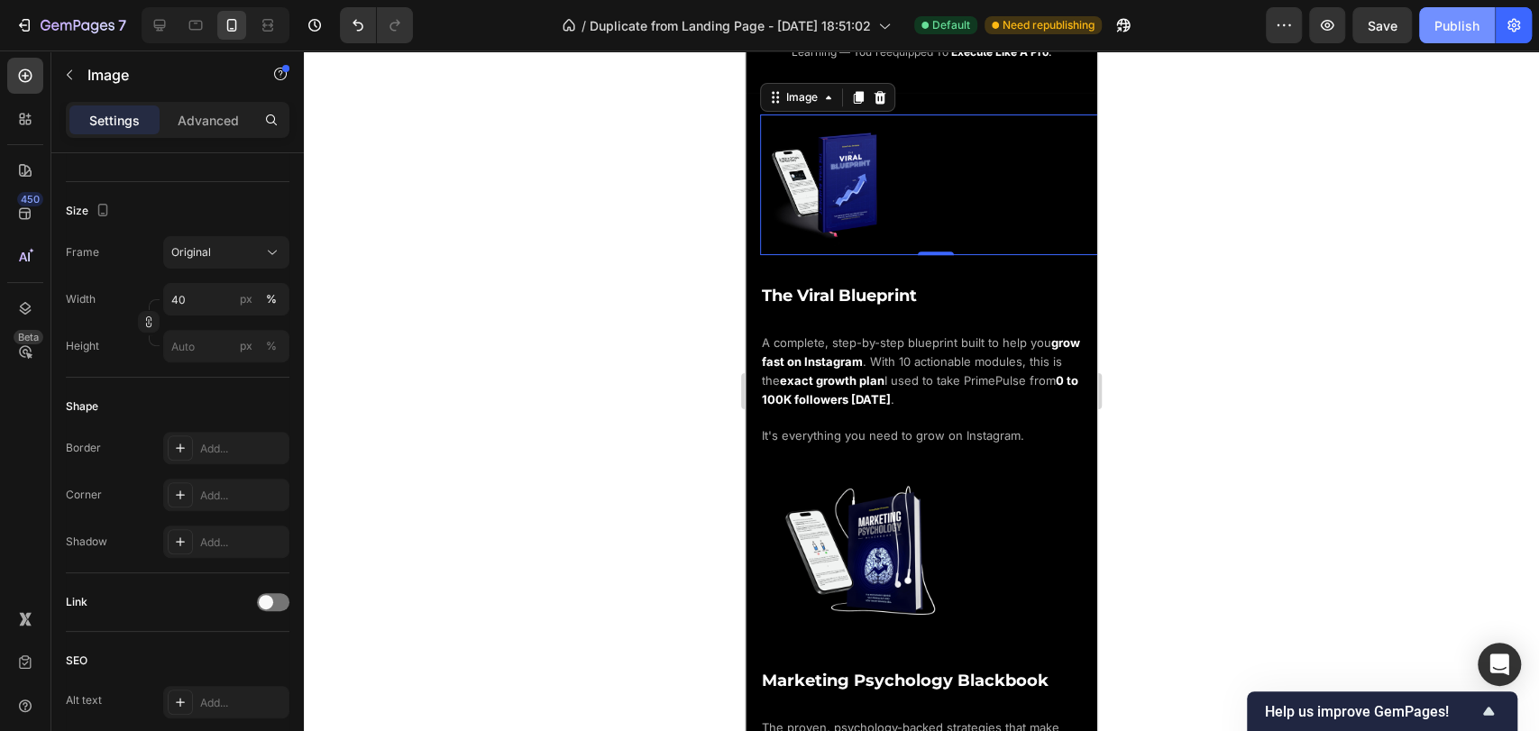
click at [1436, 28] on div "Publish" at bounding box center [1457, 25] width 45 height 19
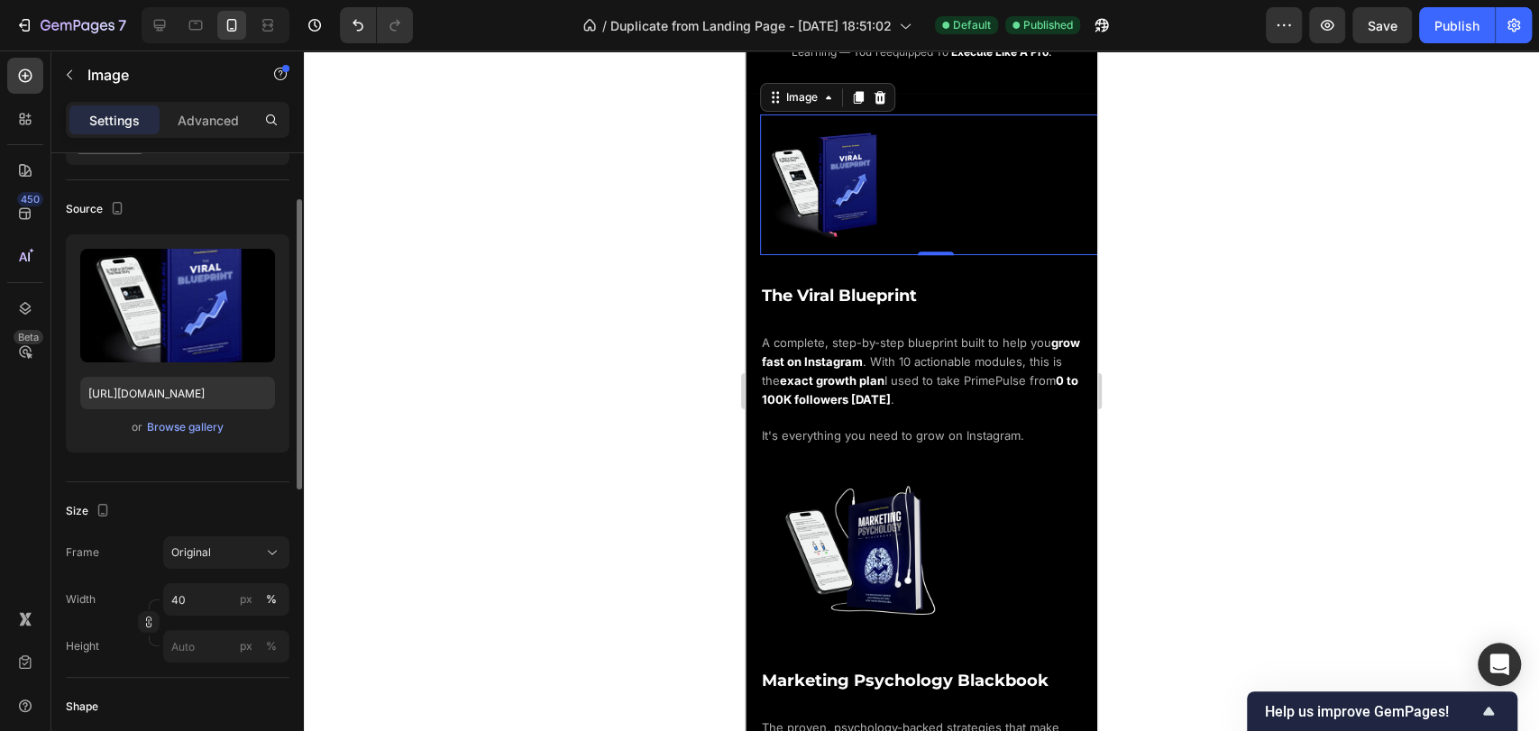
scroll to position [0, 0]
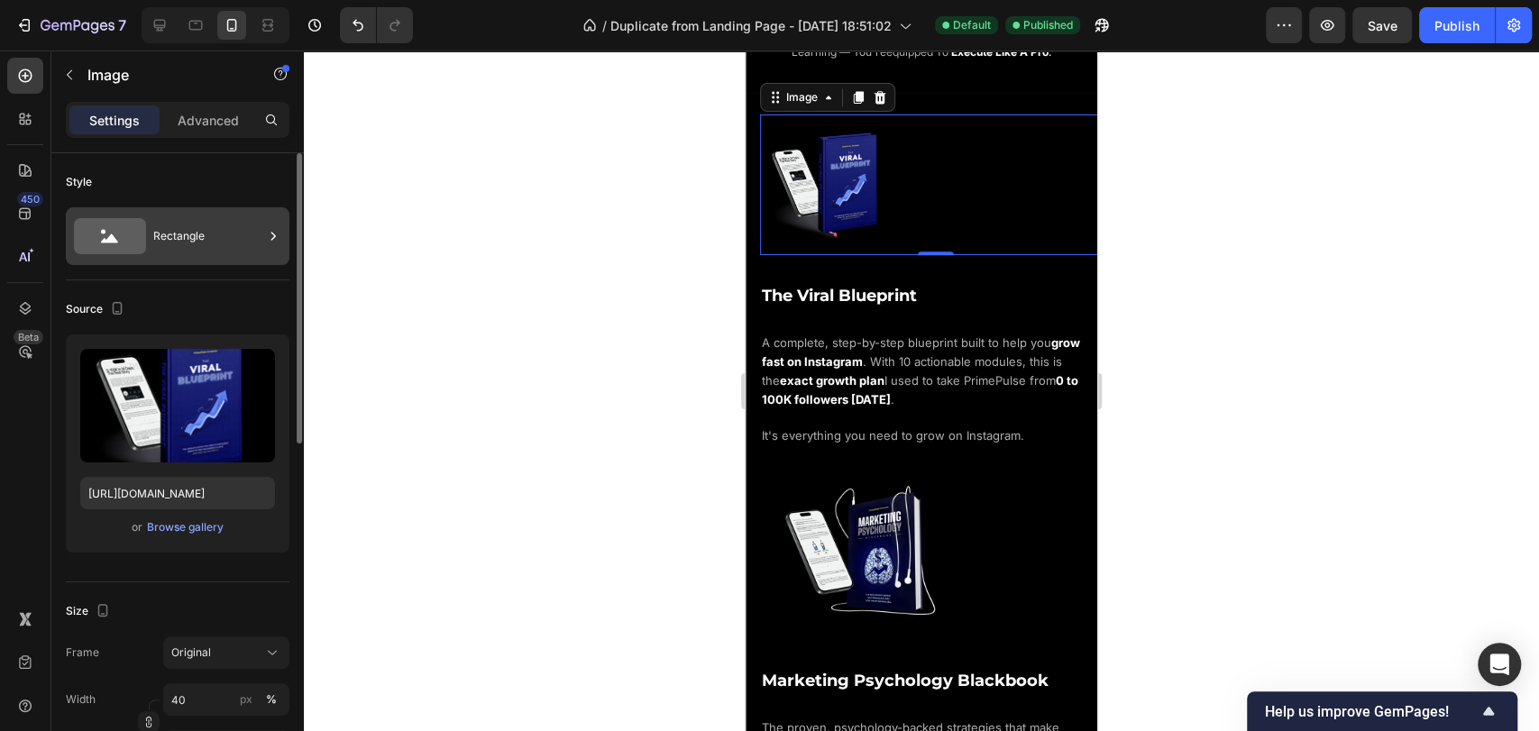
click at [189, 253] on div "Rectangle" at bounding box center [208, 236] width 110 height 41
click at [227, 188] on div "Style" at bounding box center [178, 182] width 224 height 29
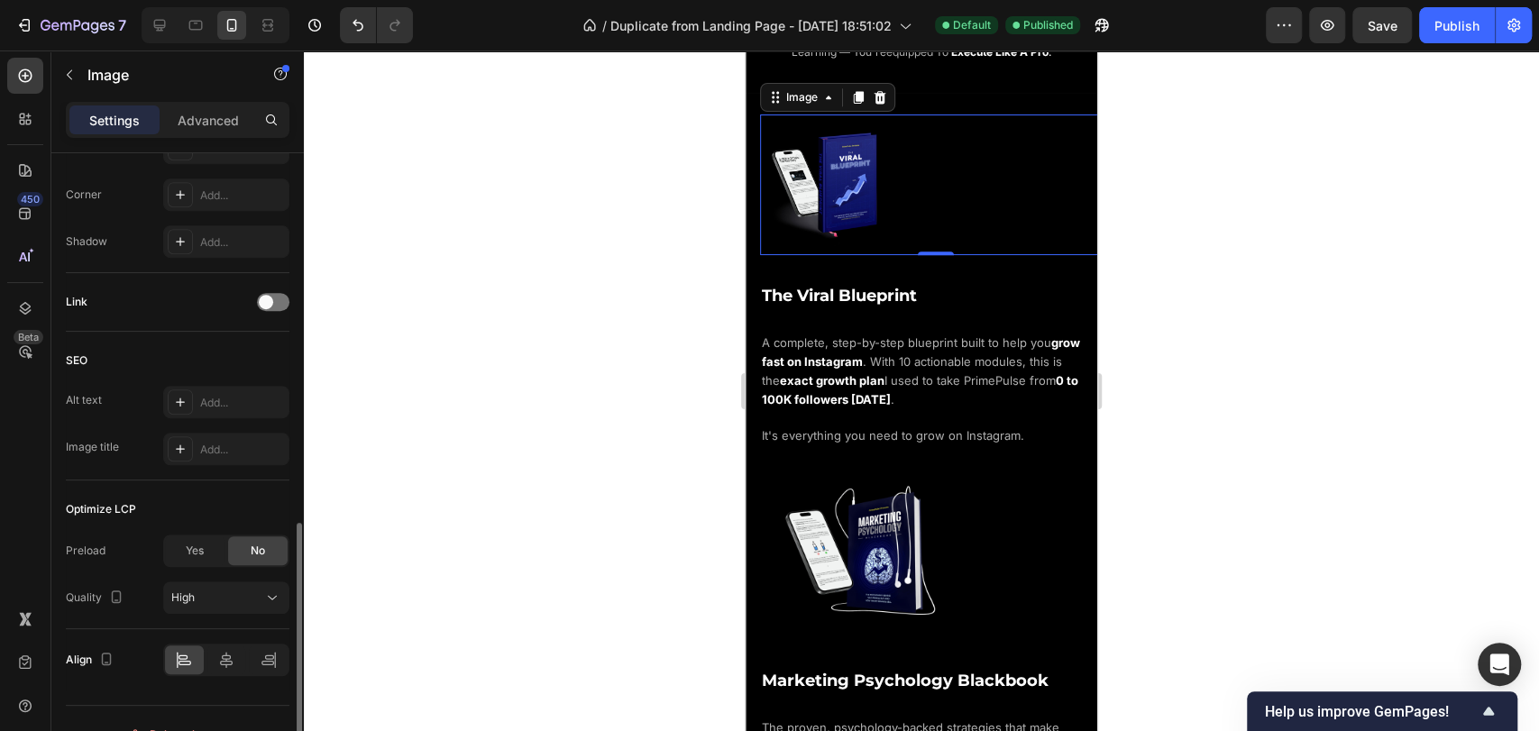
scroll to position [731, 0]
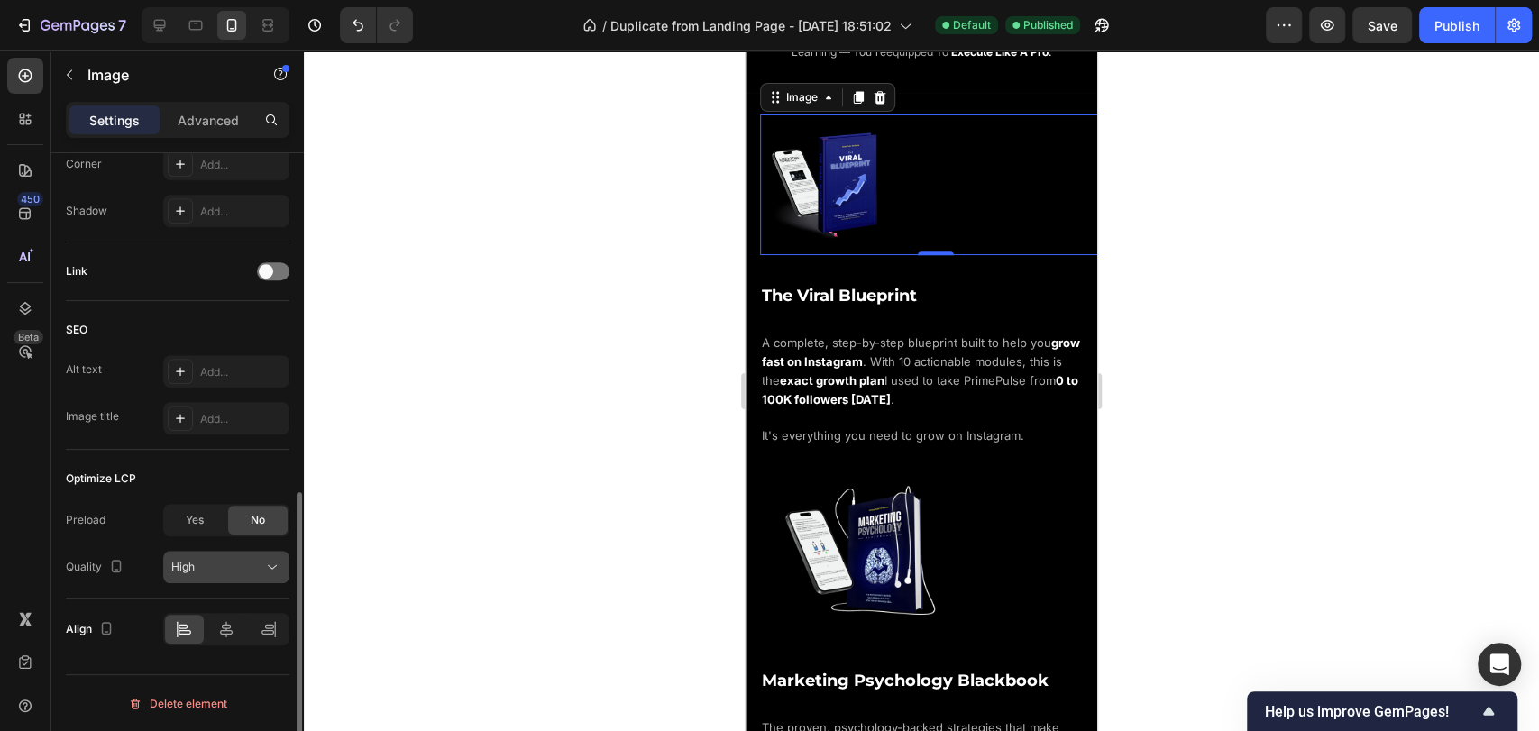
click at [188, 560] on span "High" at bounding box center [182, 567] width 23 height 14
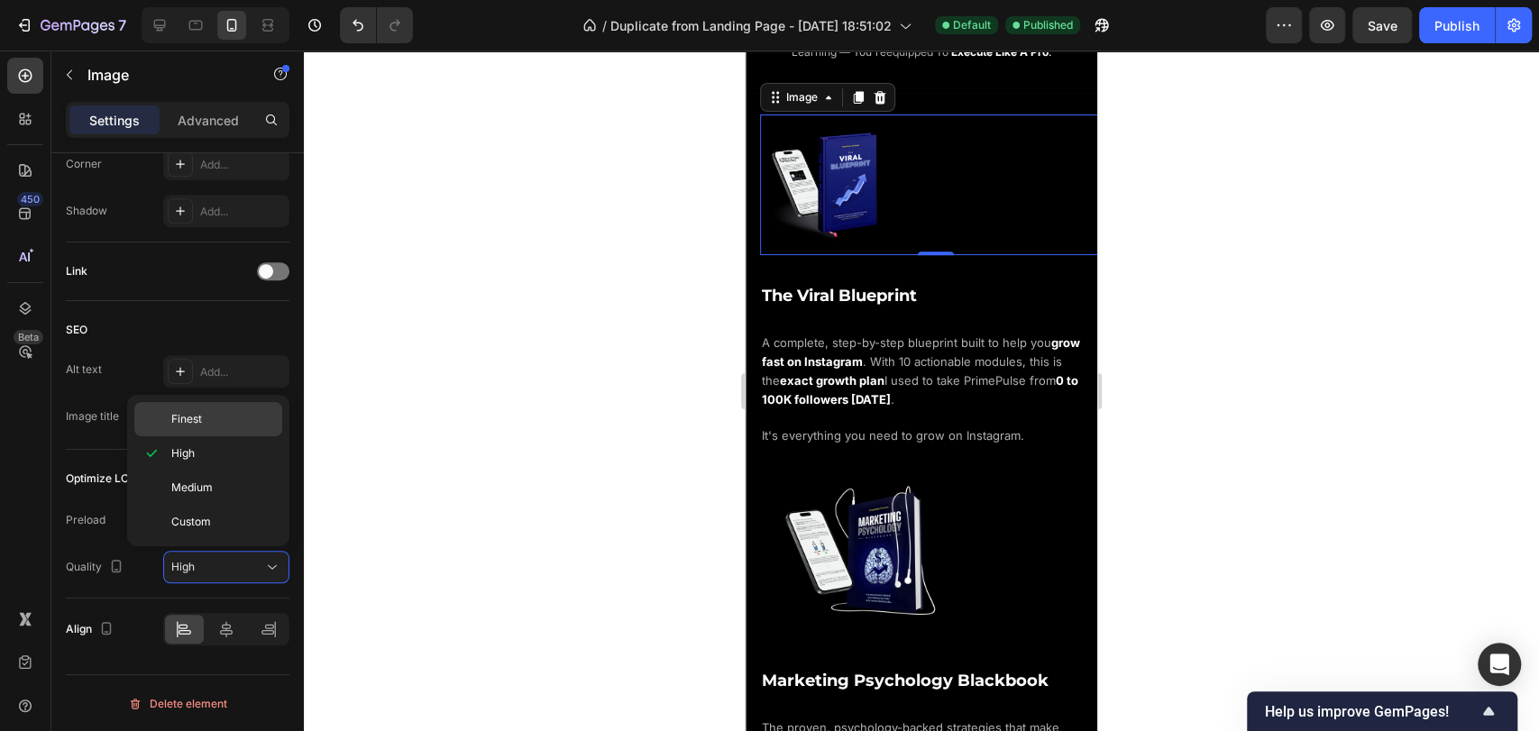
click at [179, 418] on span "Finest" at bounding box center [186, 419] width 31 height 16
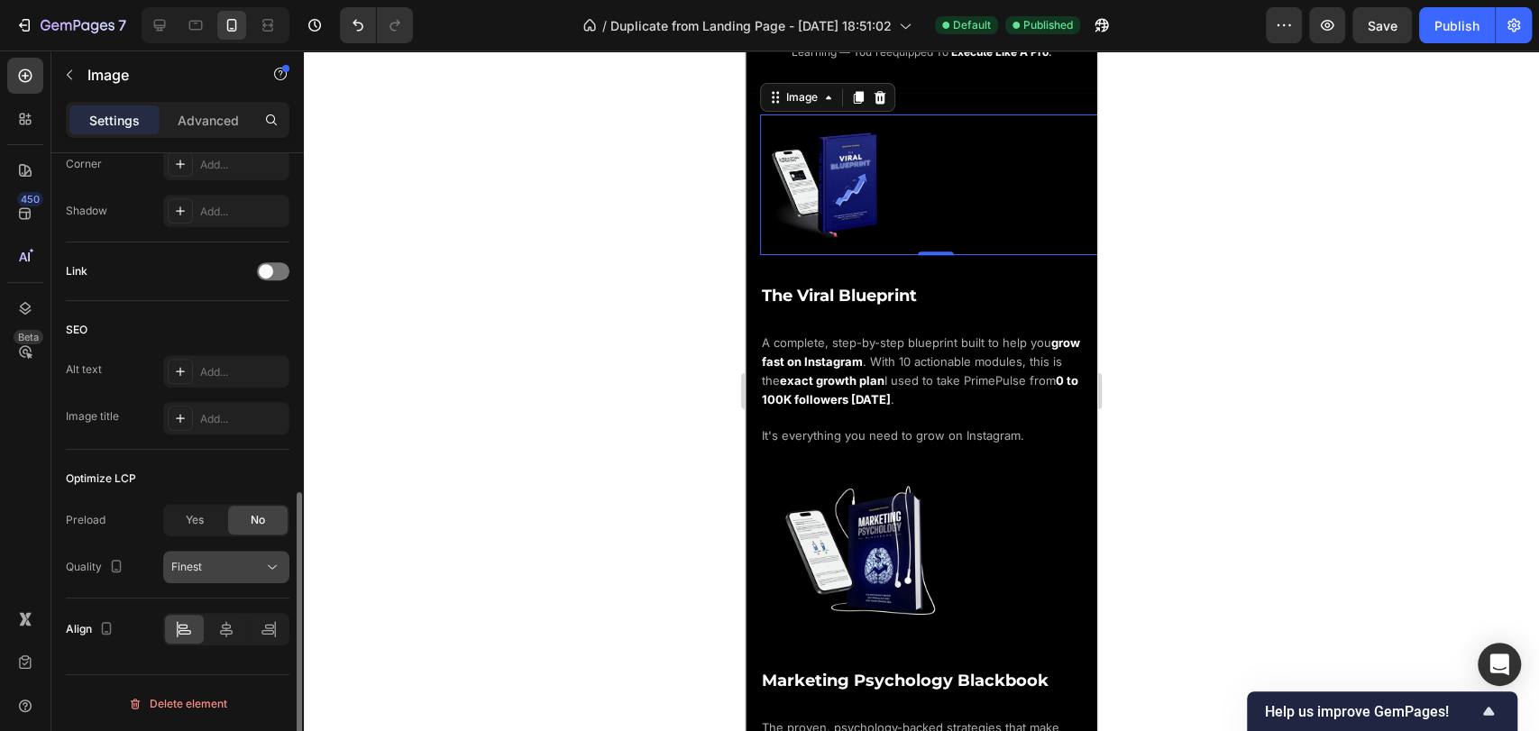
click at [188, 569] on span "Finest" at bounding box center [186, 567] width 31 height 14
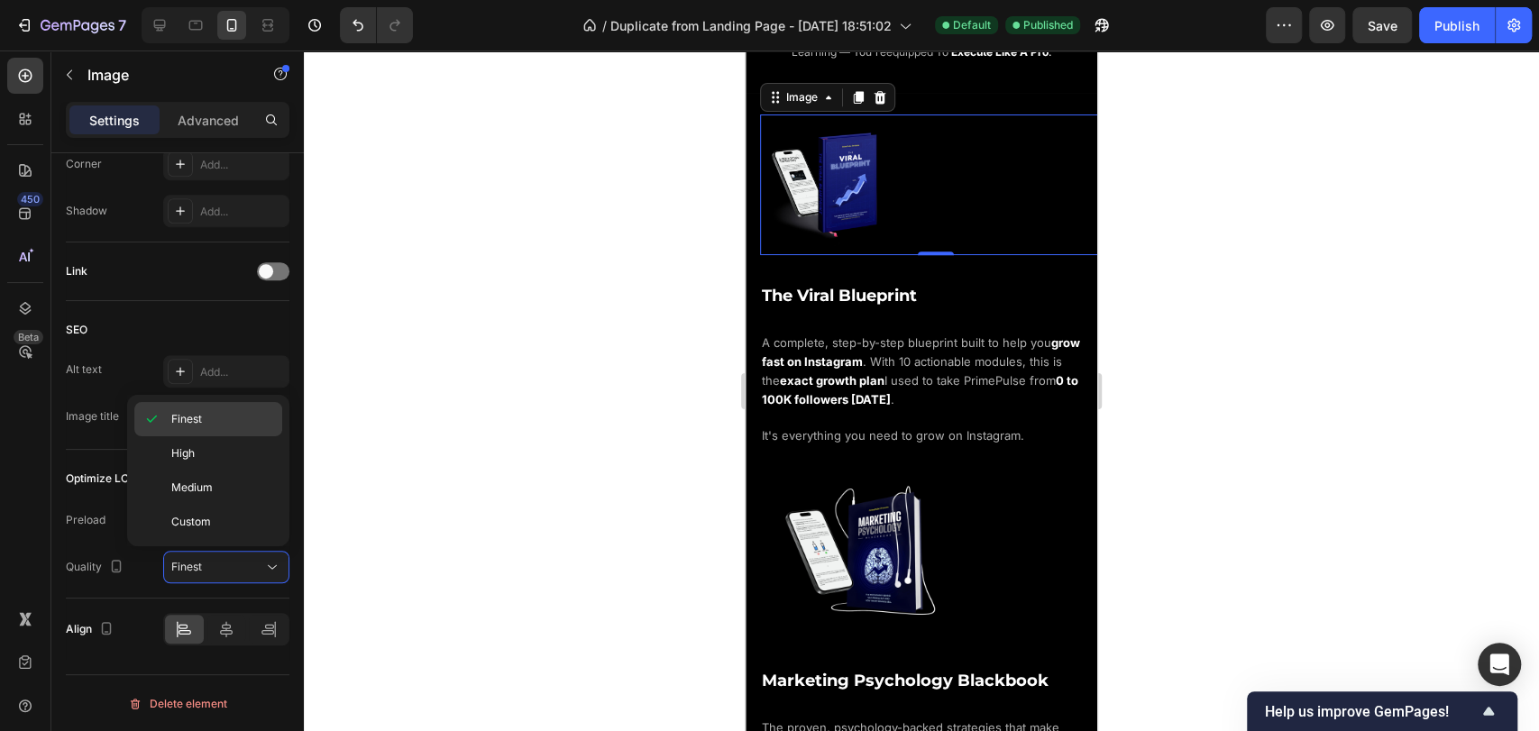
click at [207, 427] on p "Finest" at bounding box center [222, 419] width 103 height 16
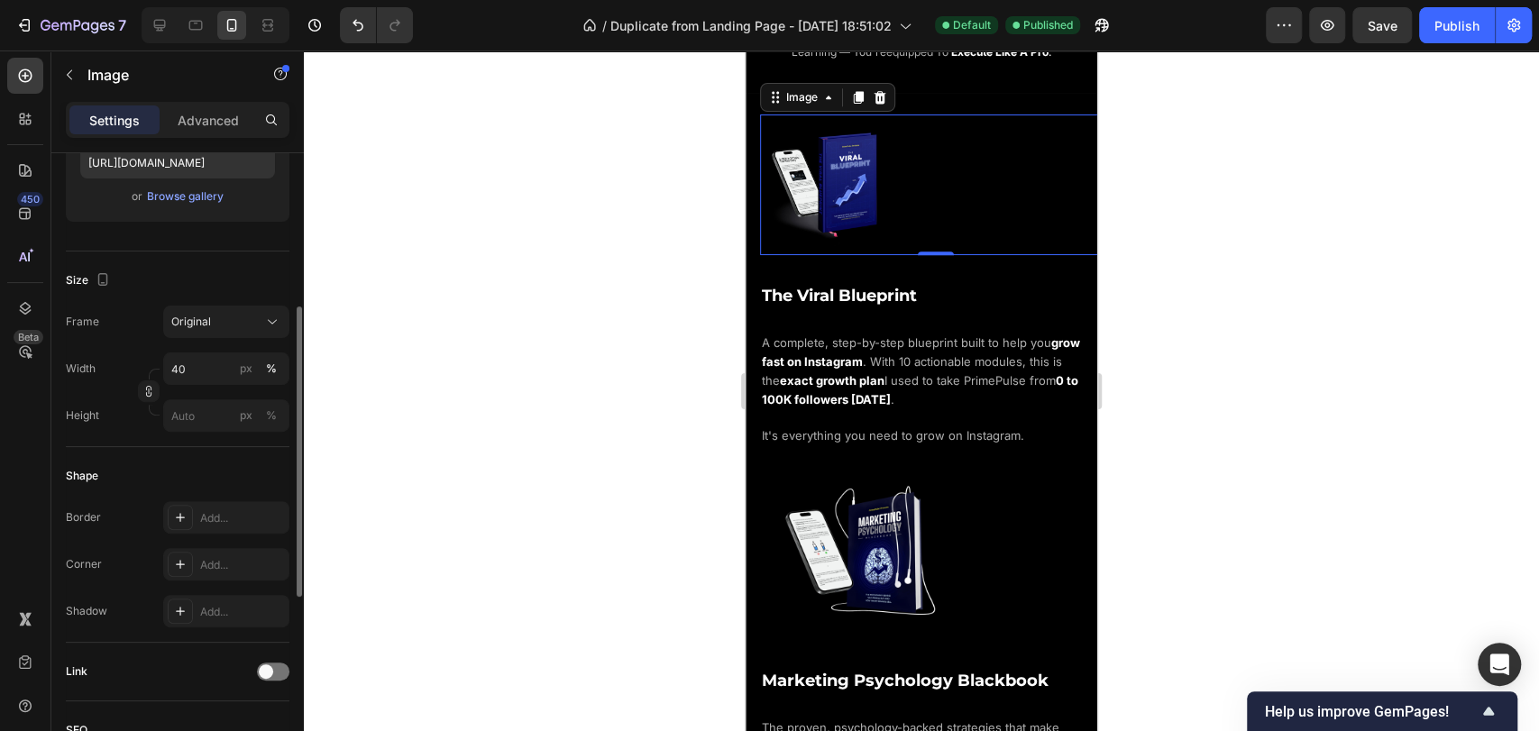
scroll to position [30, 0]
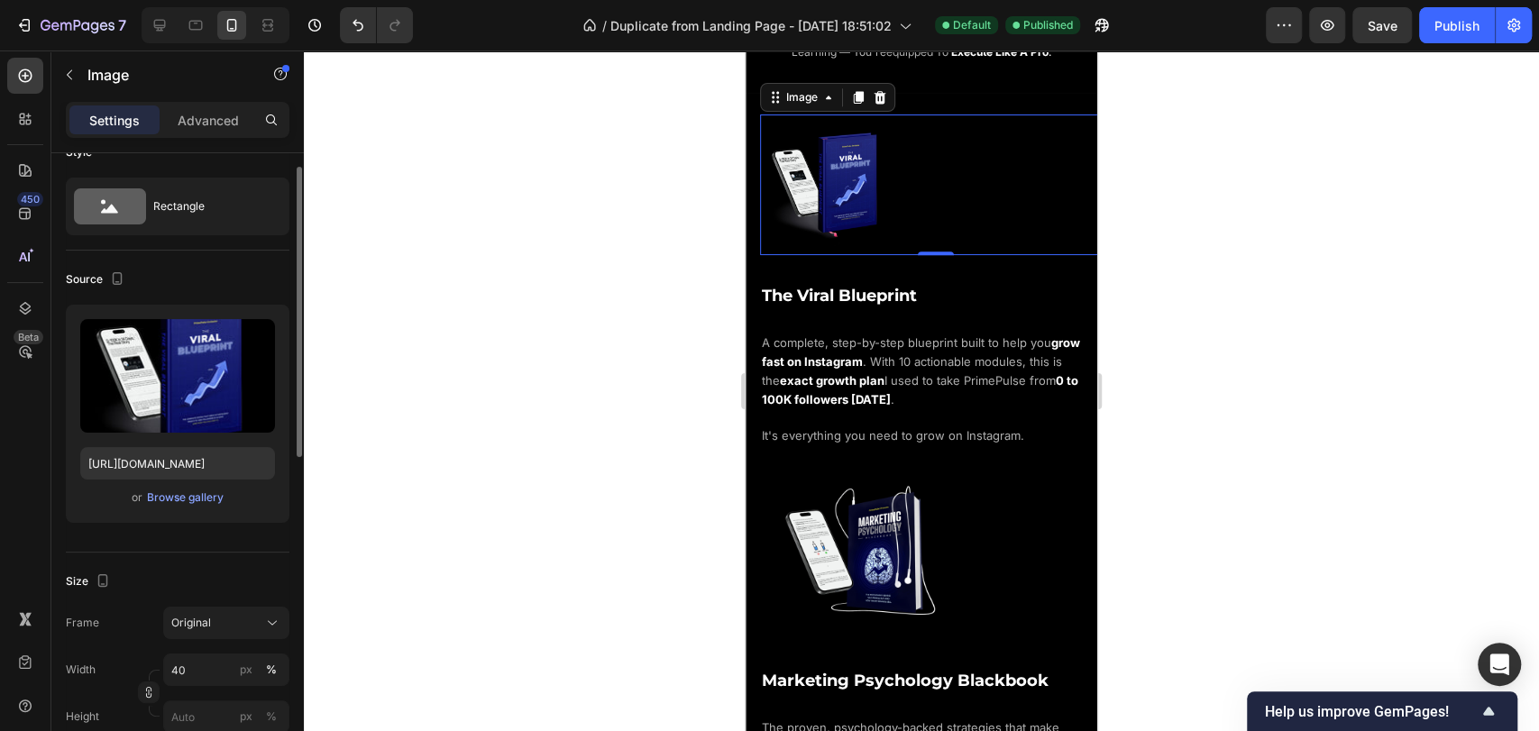
click at [200, 139] on div "Settings Advanced" at bounding box center [177, 127] width 253 height 51
click at [201, 133] on div "Advanced" at bounding box center [208, 120] width 90 height 29
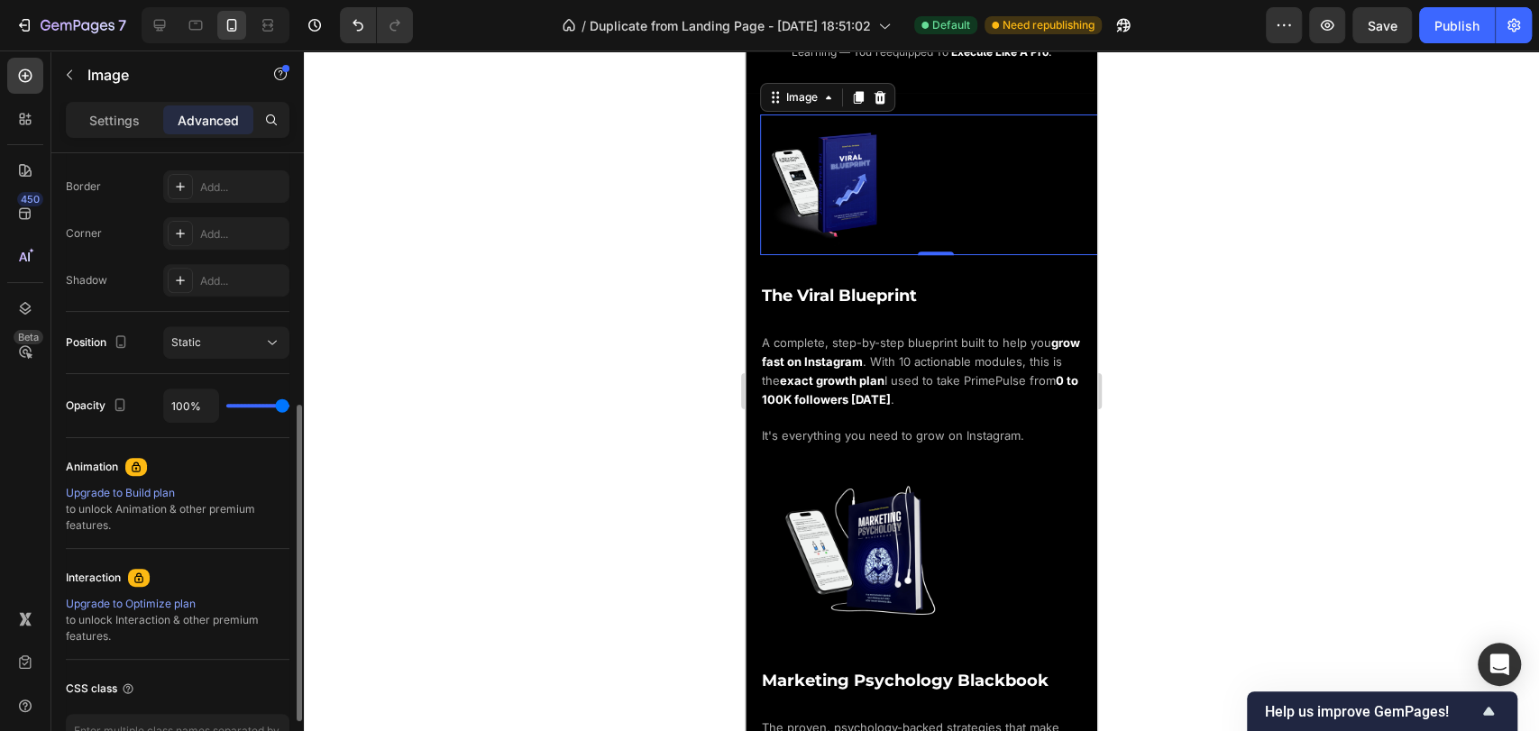
scroll to position [620, 0]
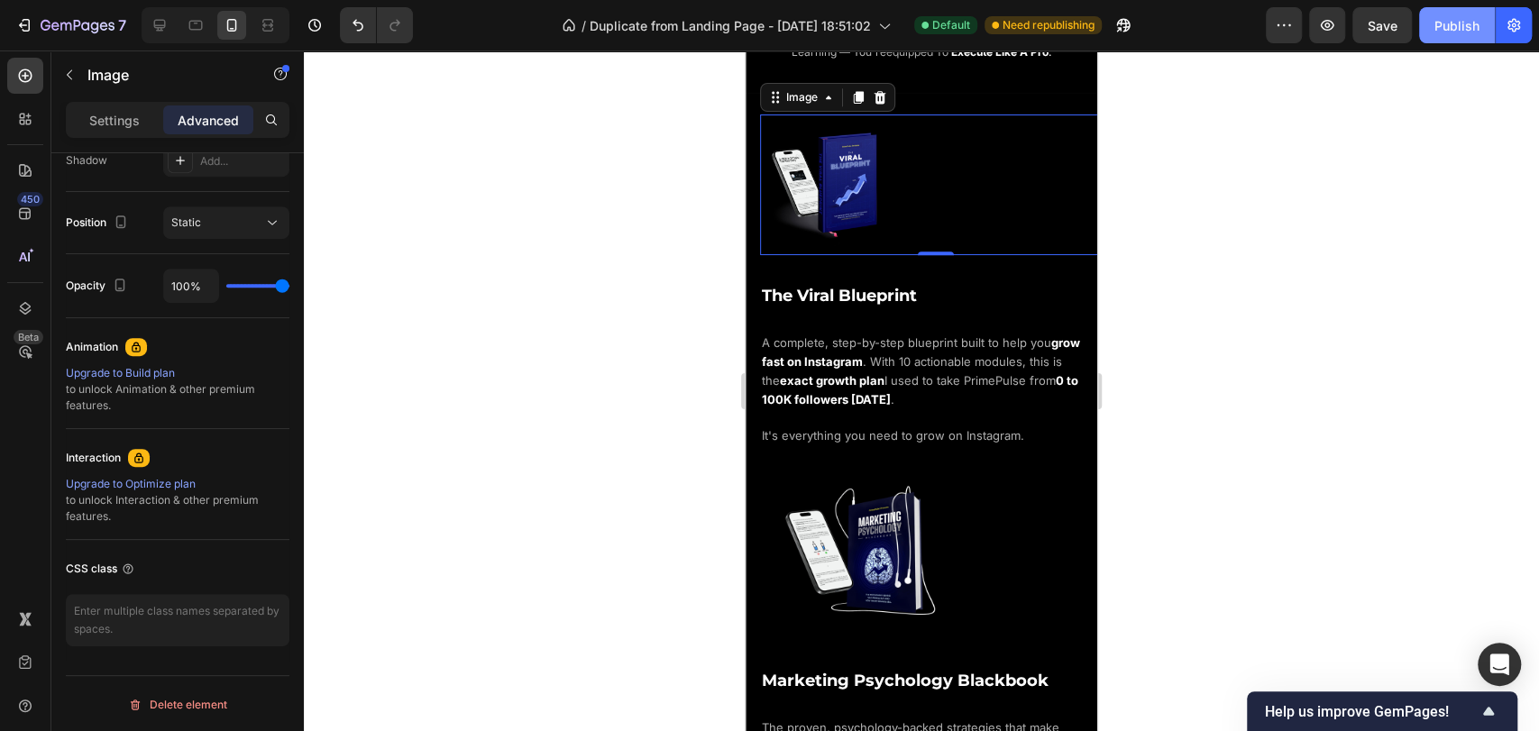
click at [1473, 27] on div "Publish" at bounding box center [1457, 25] width 45 height 19
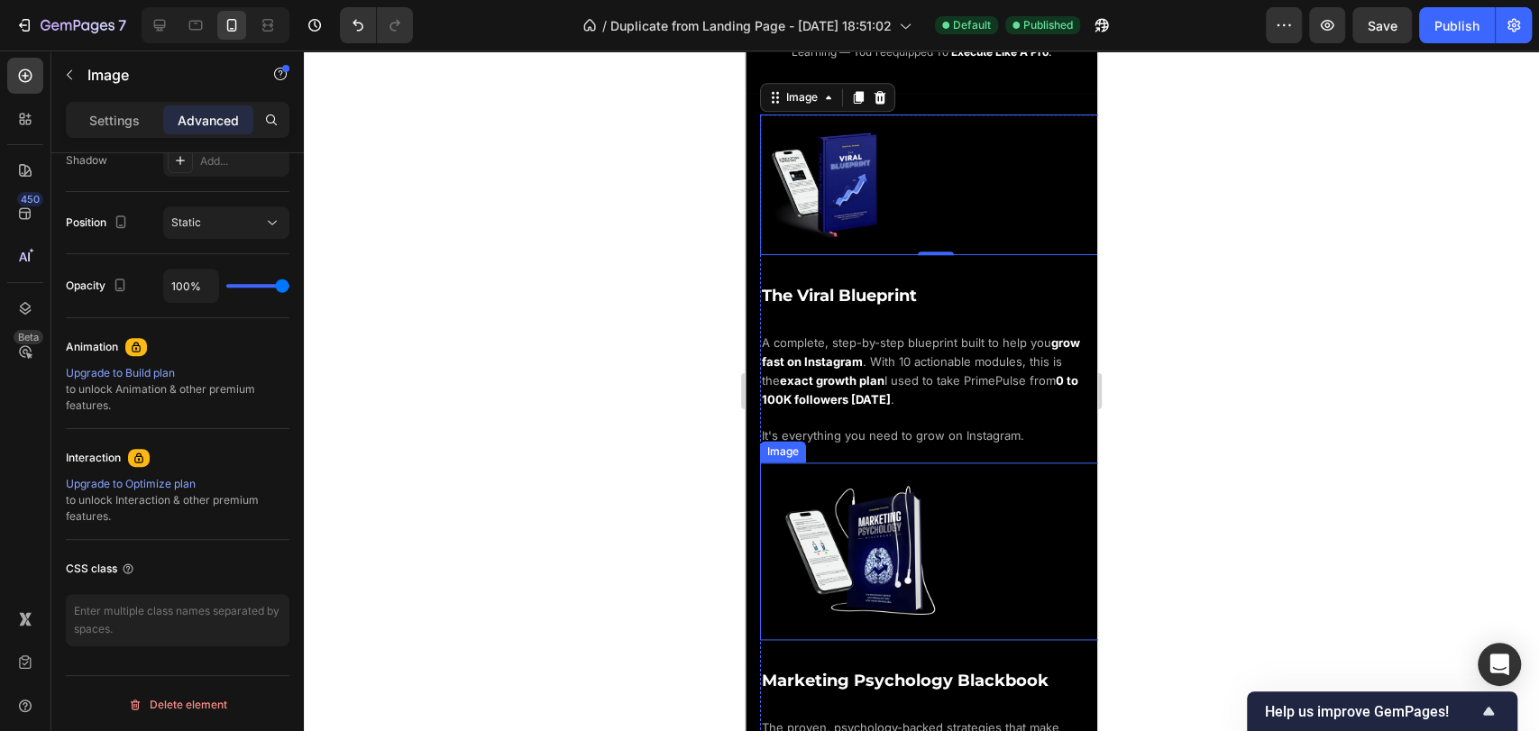
click at [900, 528] on img at bounding box center [860, 552] width 178 height 178
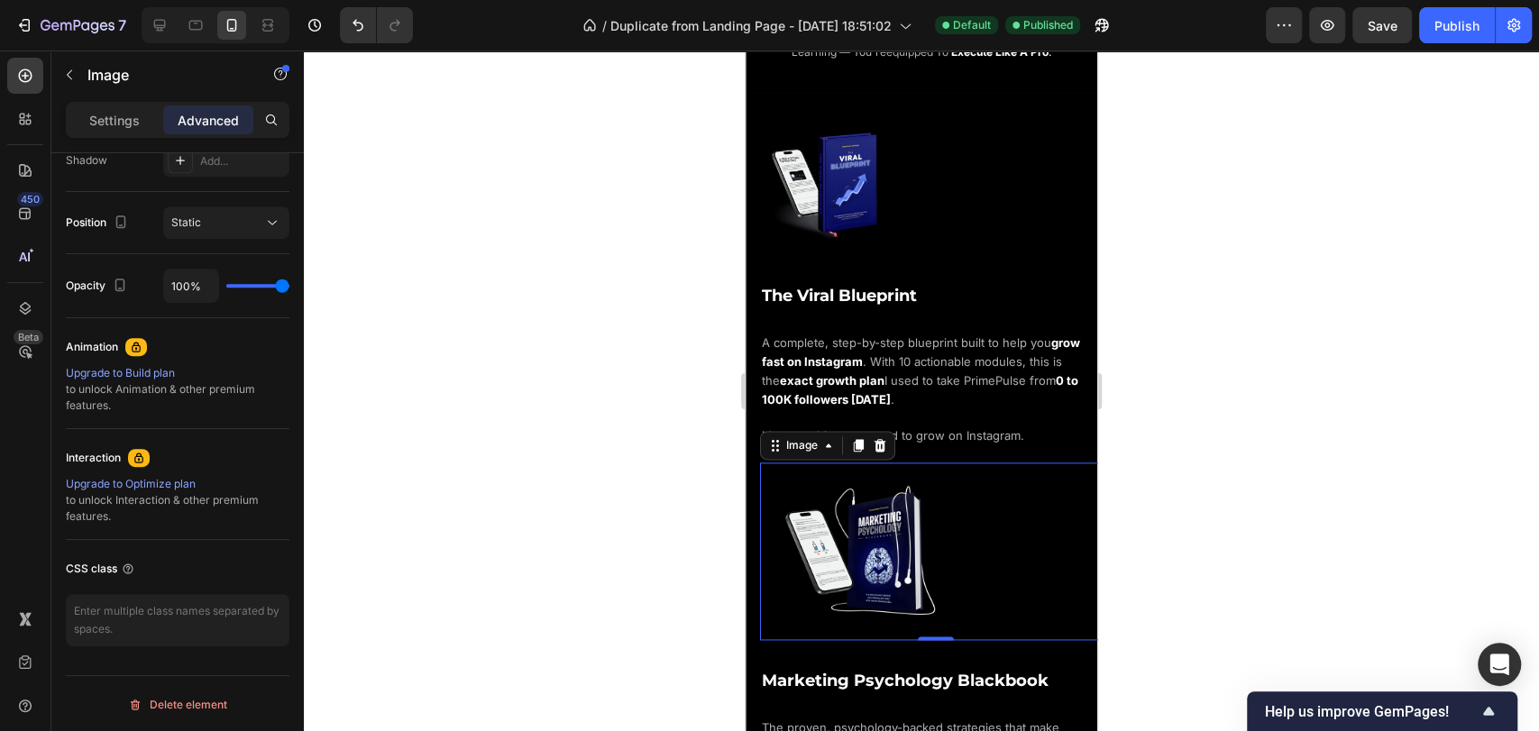
click at [153, 134] on div "Settings Advanced" at bounding box center [178, 120] width 224 height 36
click at [136, 122] on p "Settings" at bounding box center [114, 120] width 51 height 19
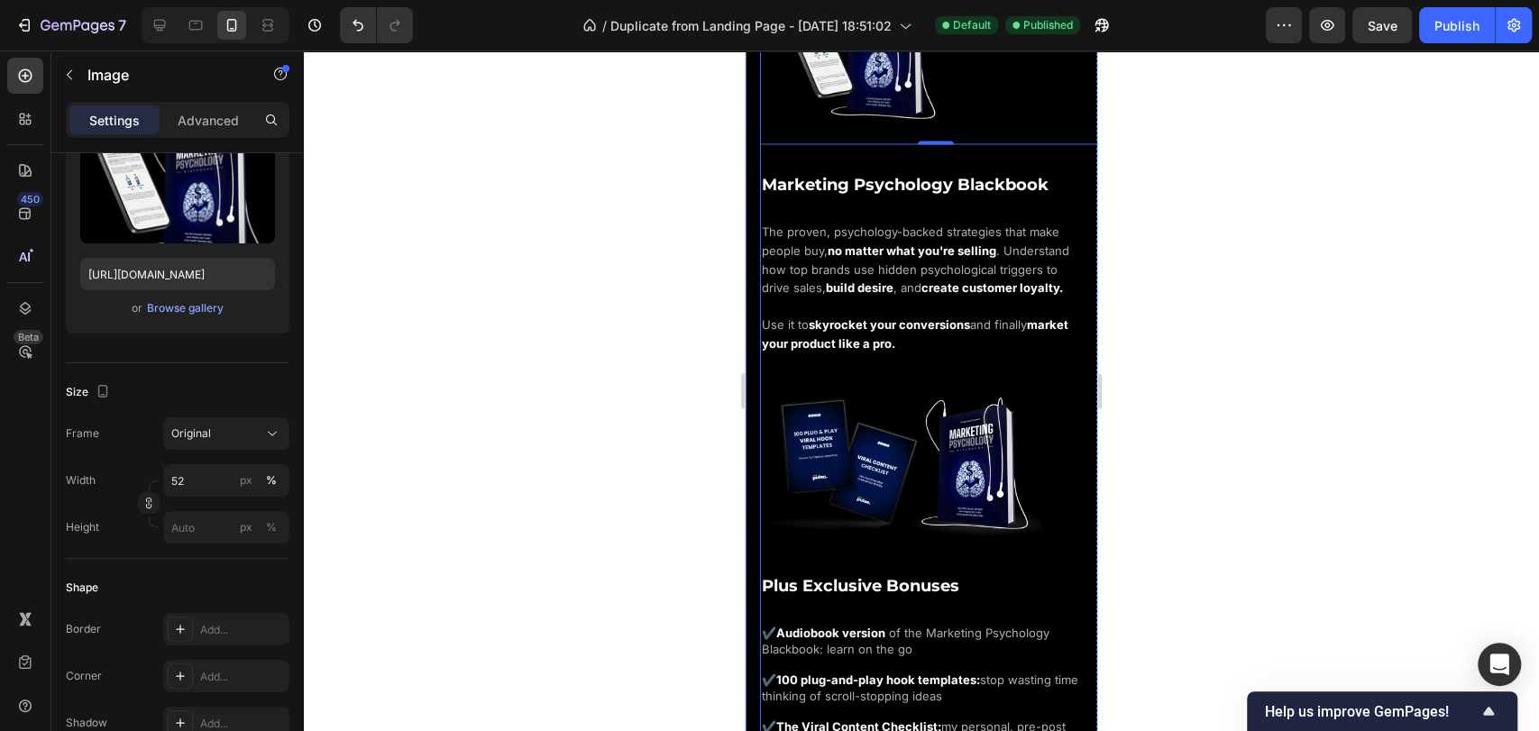
scroll to position [1977, 0]
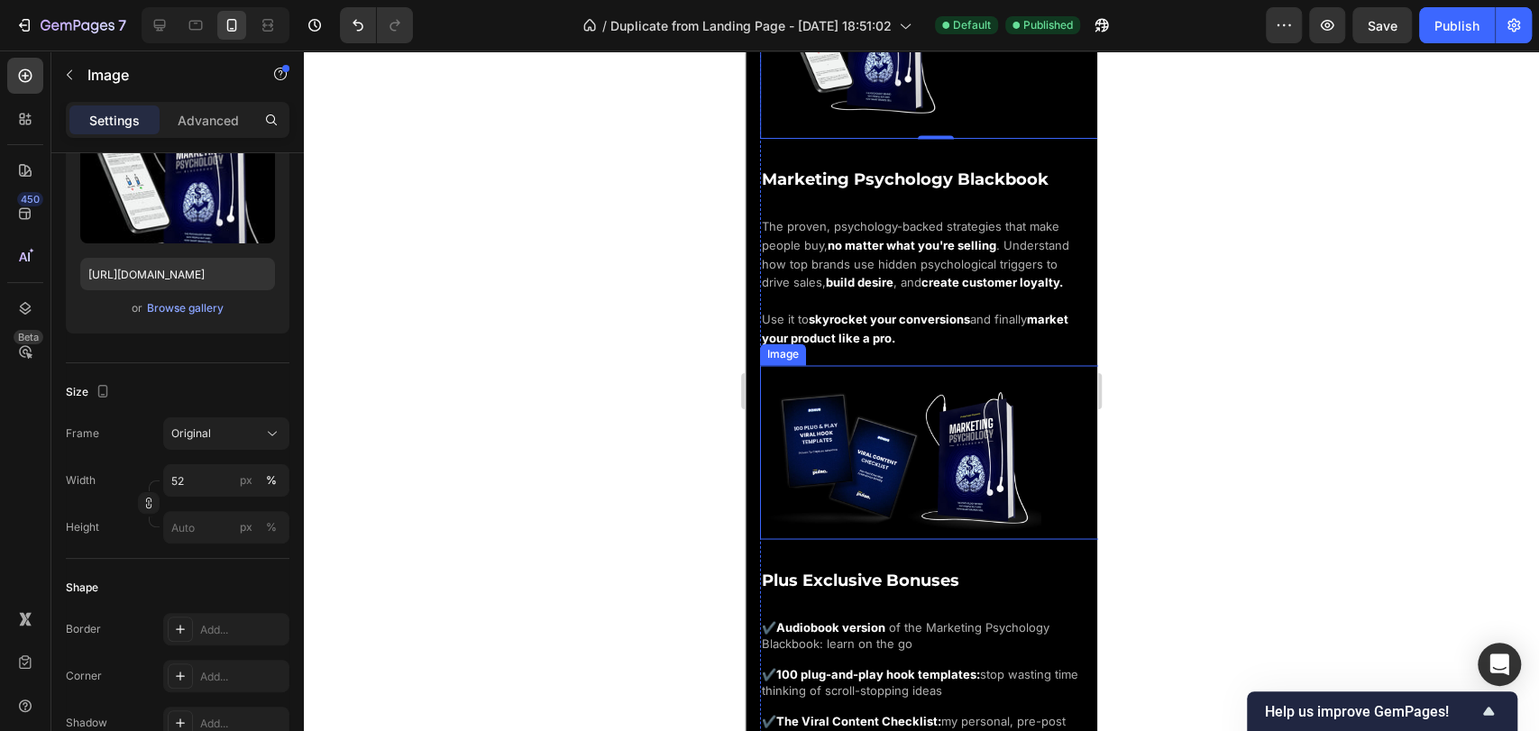
click at [888, 463] on img at bounding box center [900, 458] width 281 height 160
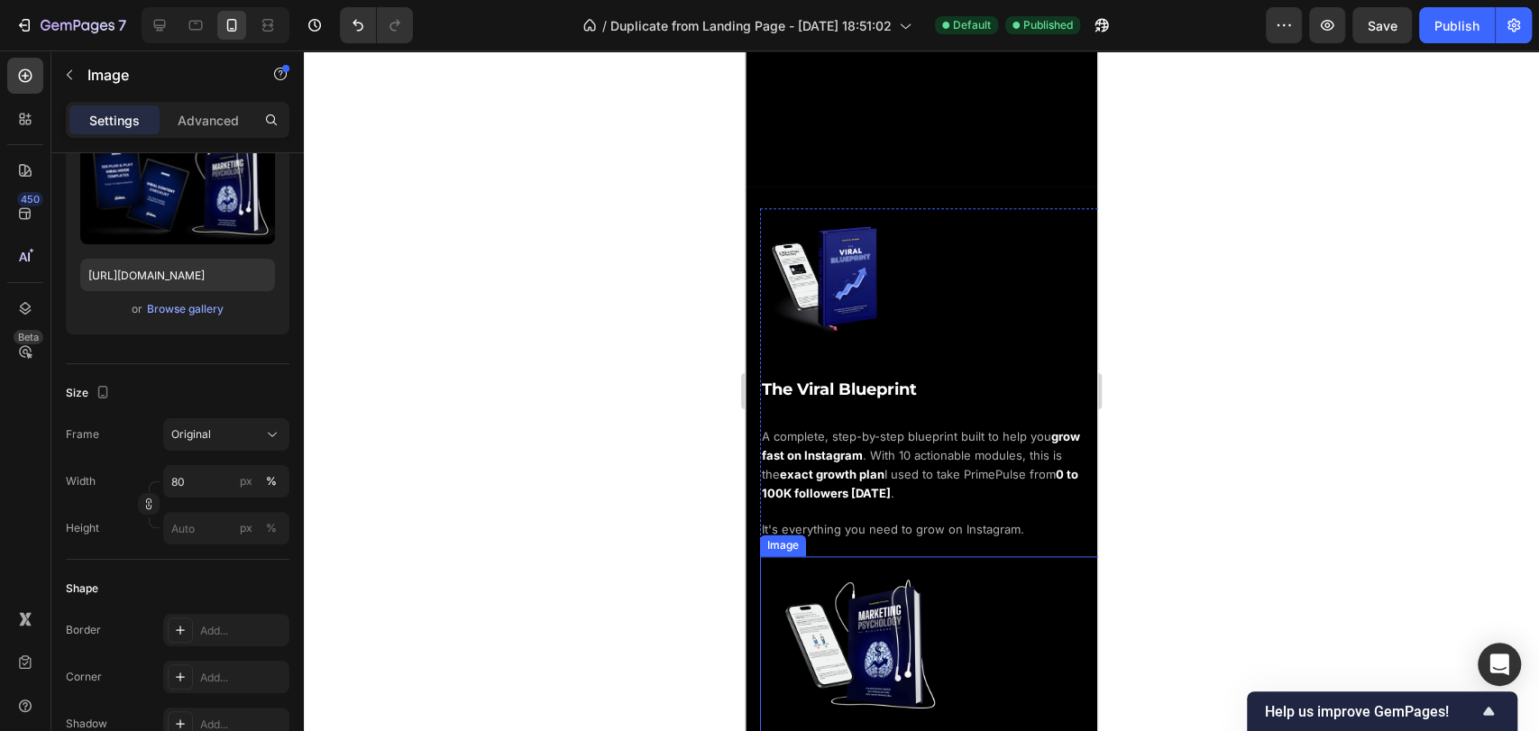
scroll to position [1376, 0]
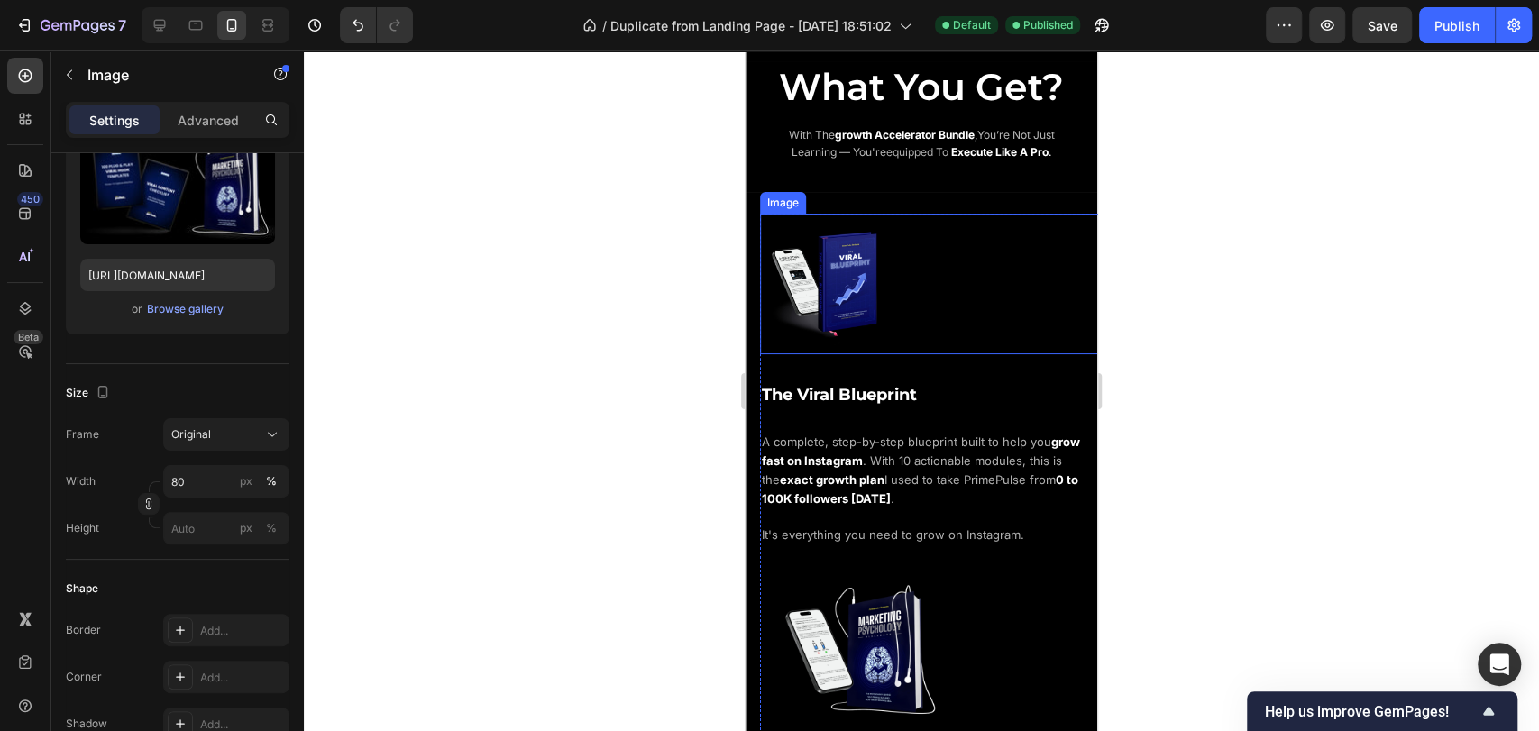
click at [859, 273] on img at bounding box center [830, 284] width 141 height 141
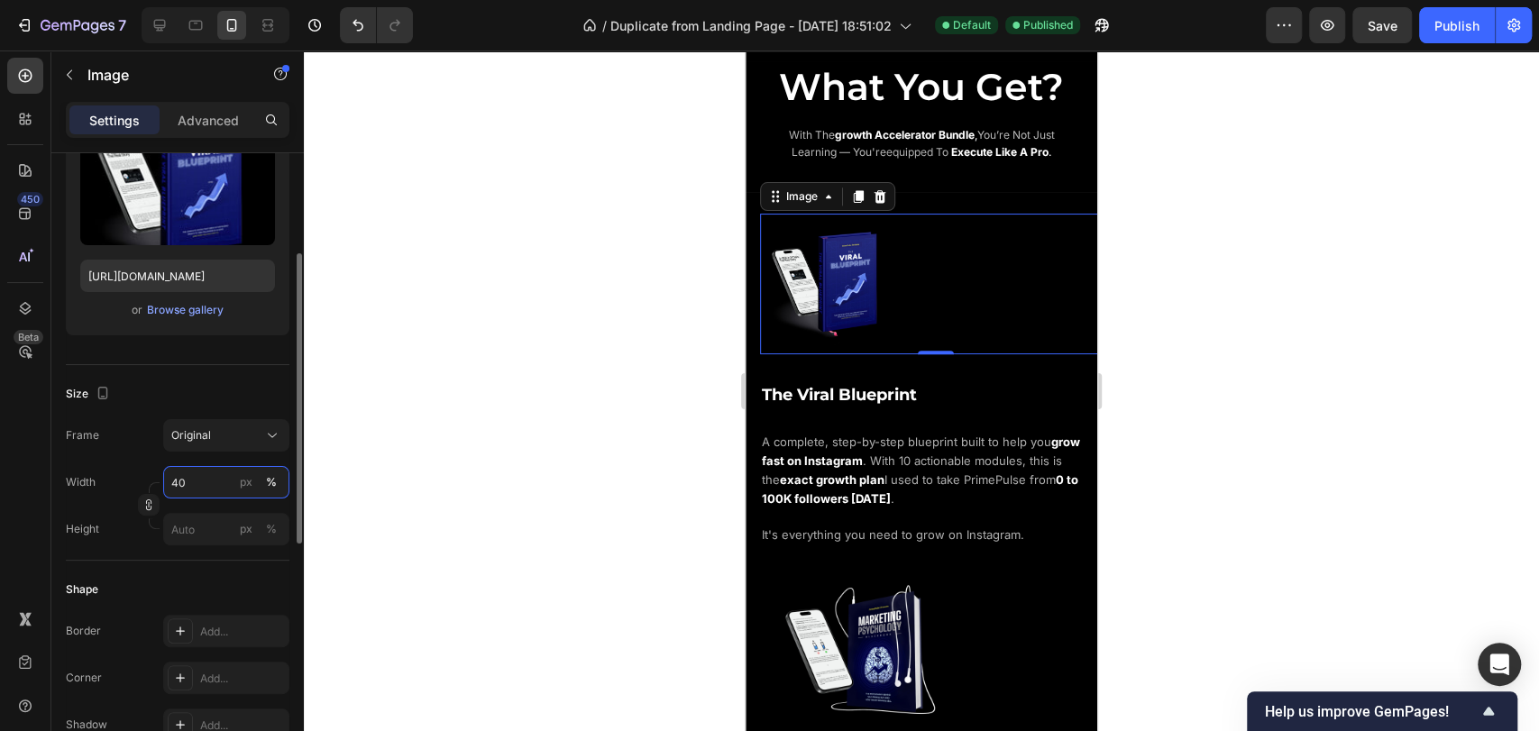
click at [191, 481] on input "40" at bounding box center [226, 482] width 126 height 32
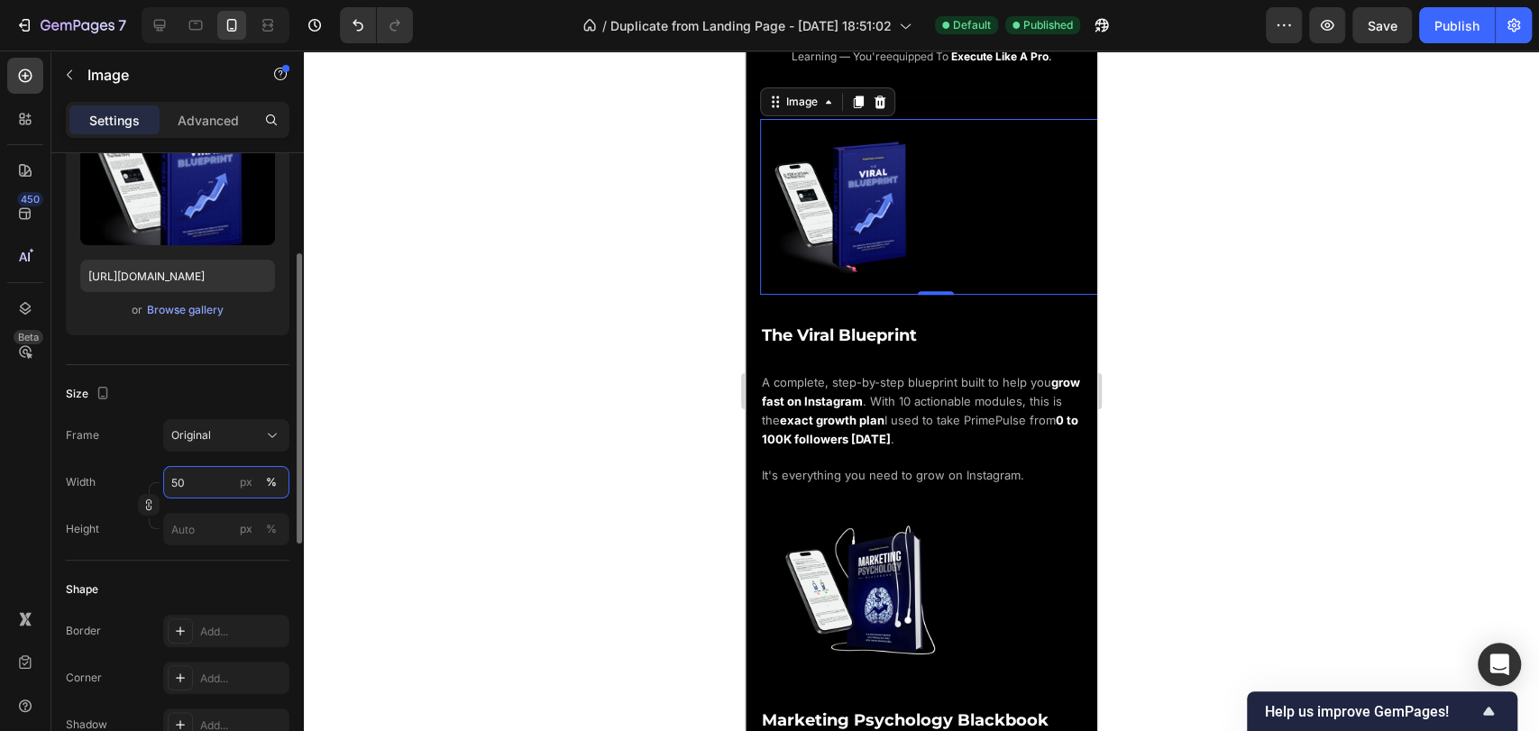
type input "50"
click at [252, 366] on div "Size Frame Original Width 50 px % Height px %" at bounding box center [178, 463] width 224 height 196
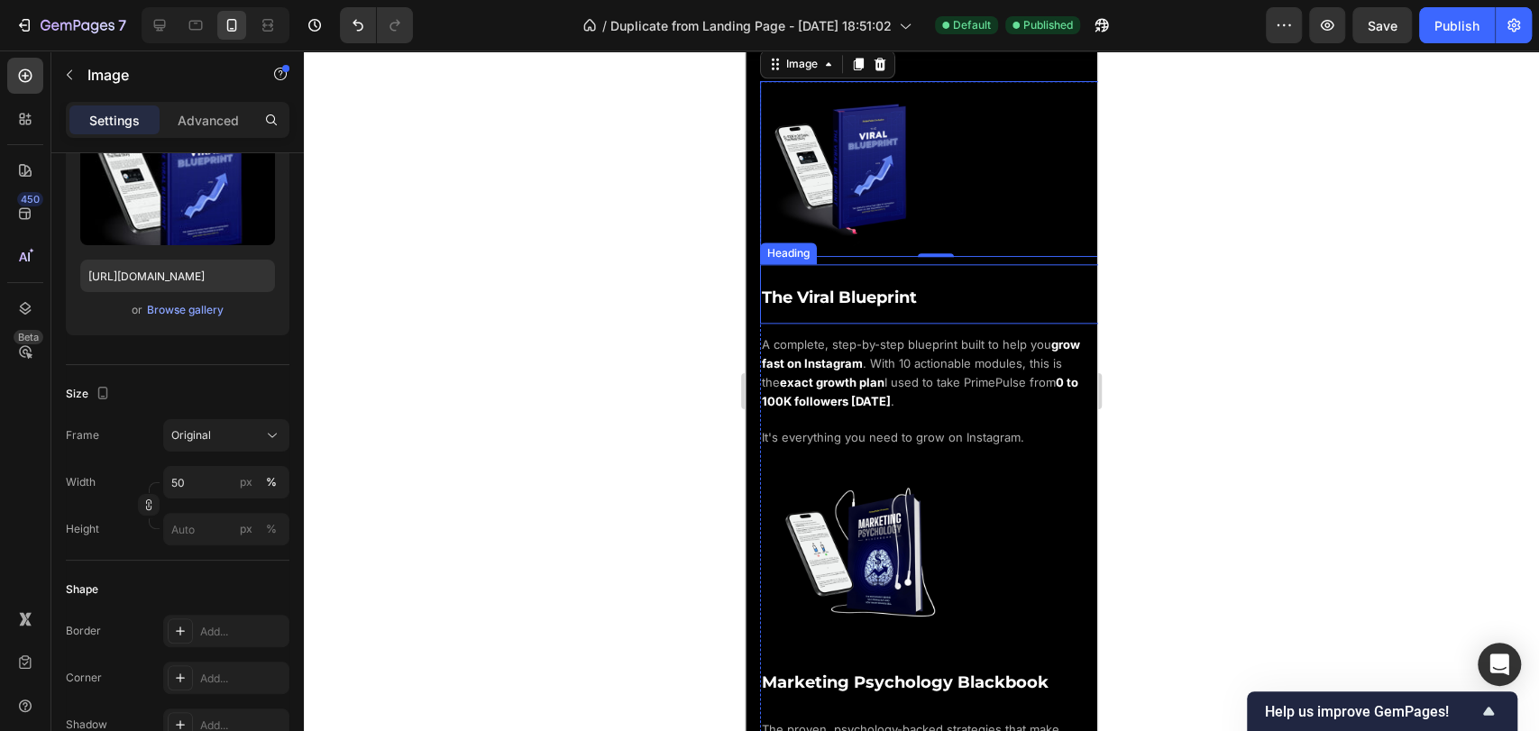
scroll to position [1476, 0]
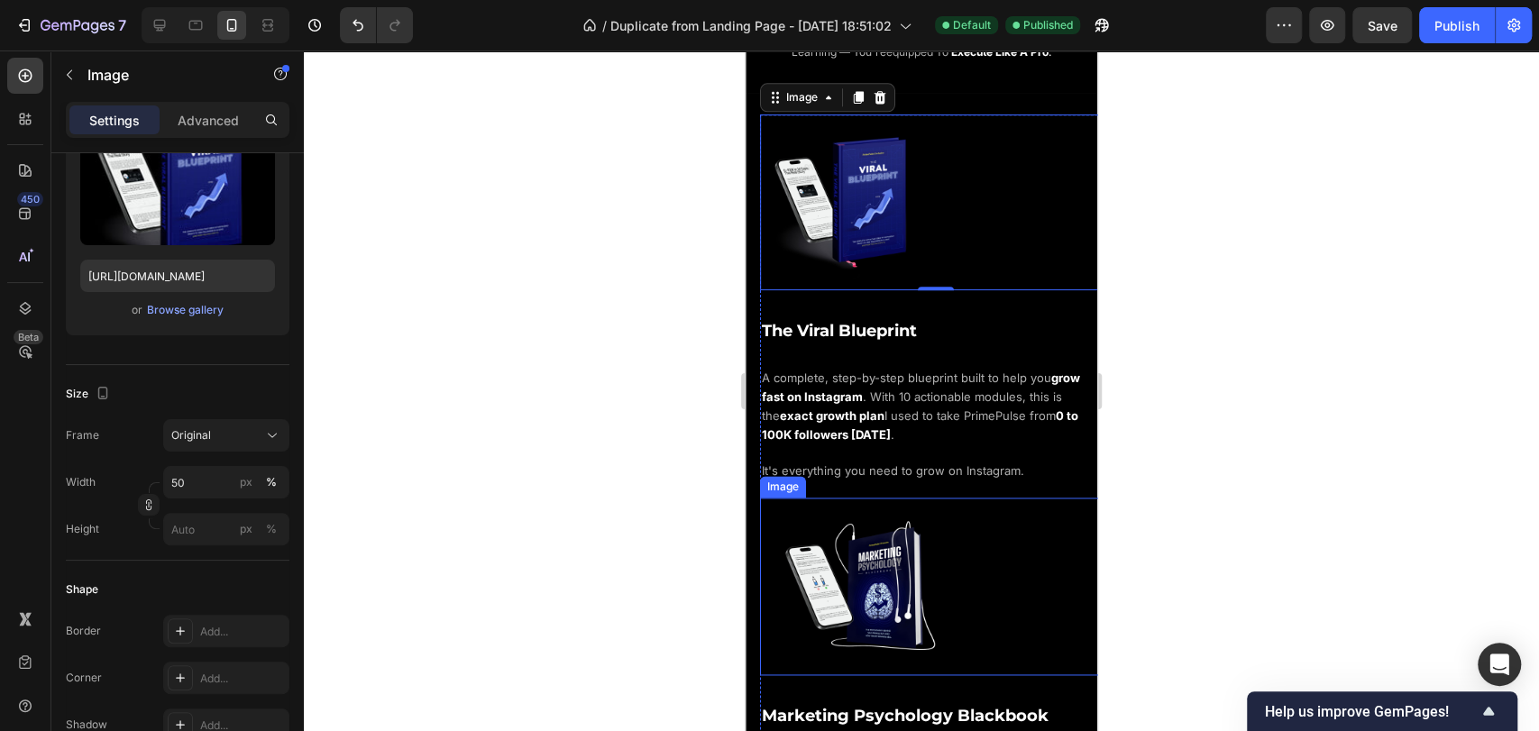
click at [946, 536] on div at bounding box center [941, 587] width 341 height 178
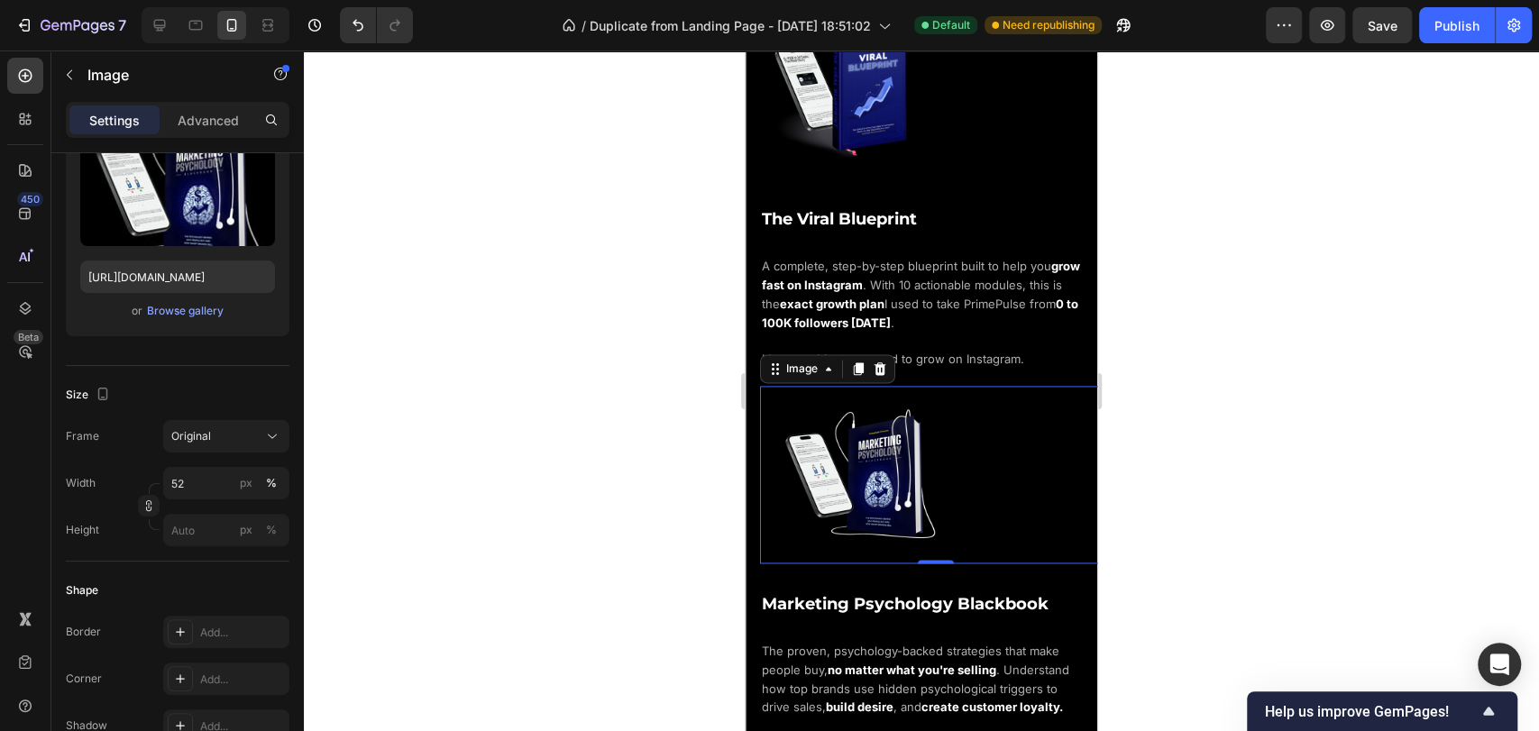
scroll to position [1576, 0]
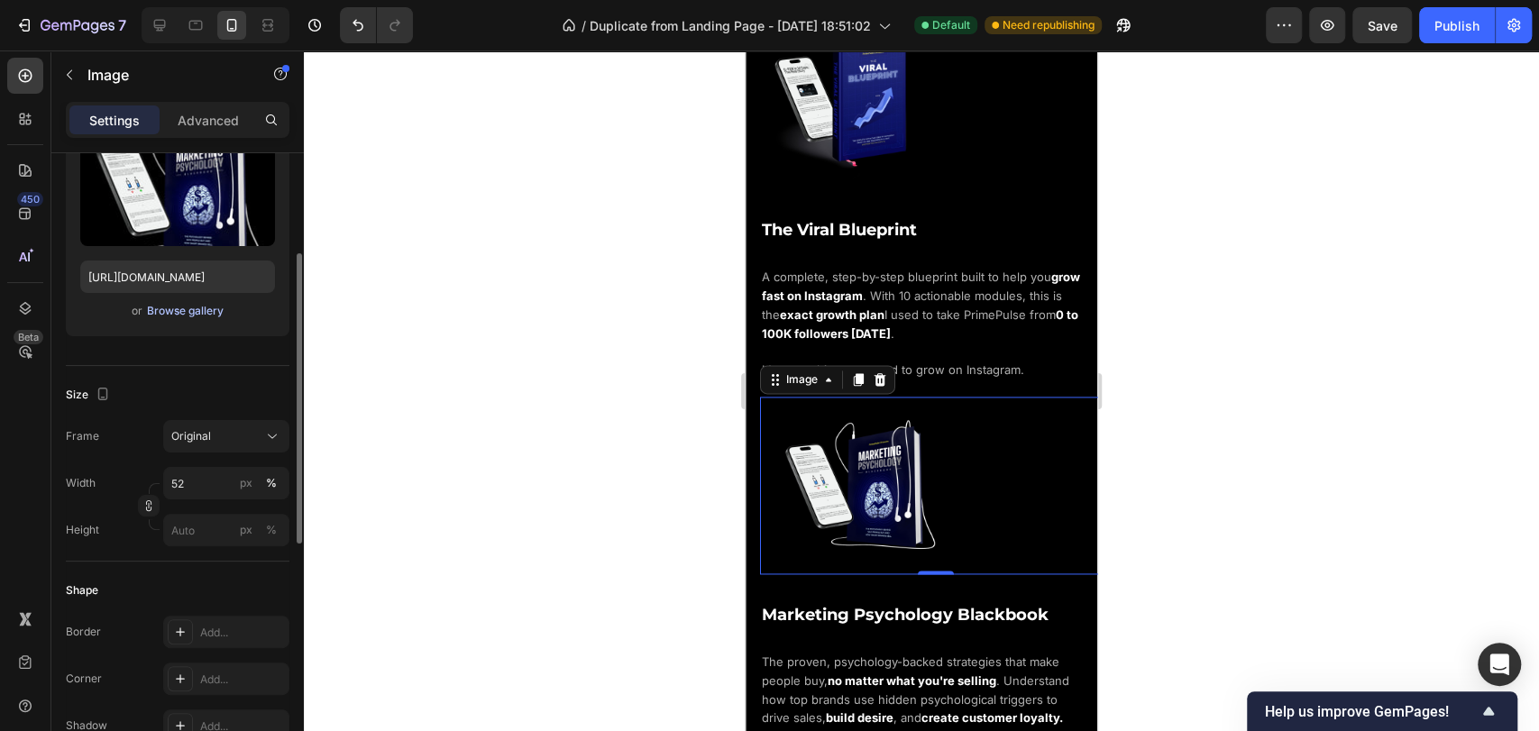
click at [195, 311] on div "Browse gallery" at bounding box center [185, 311] width 77 height 16
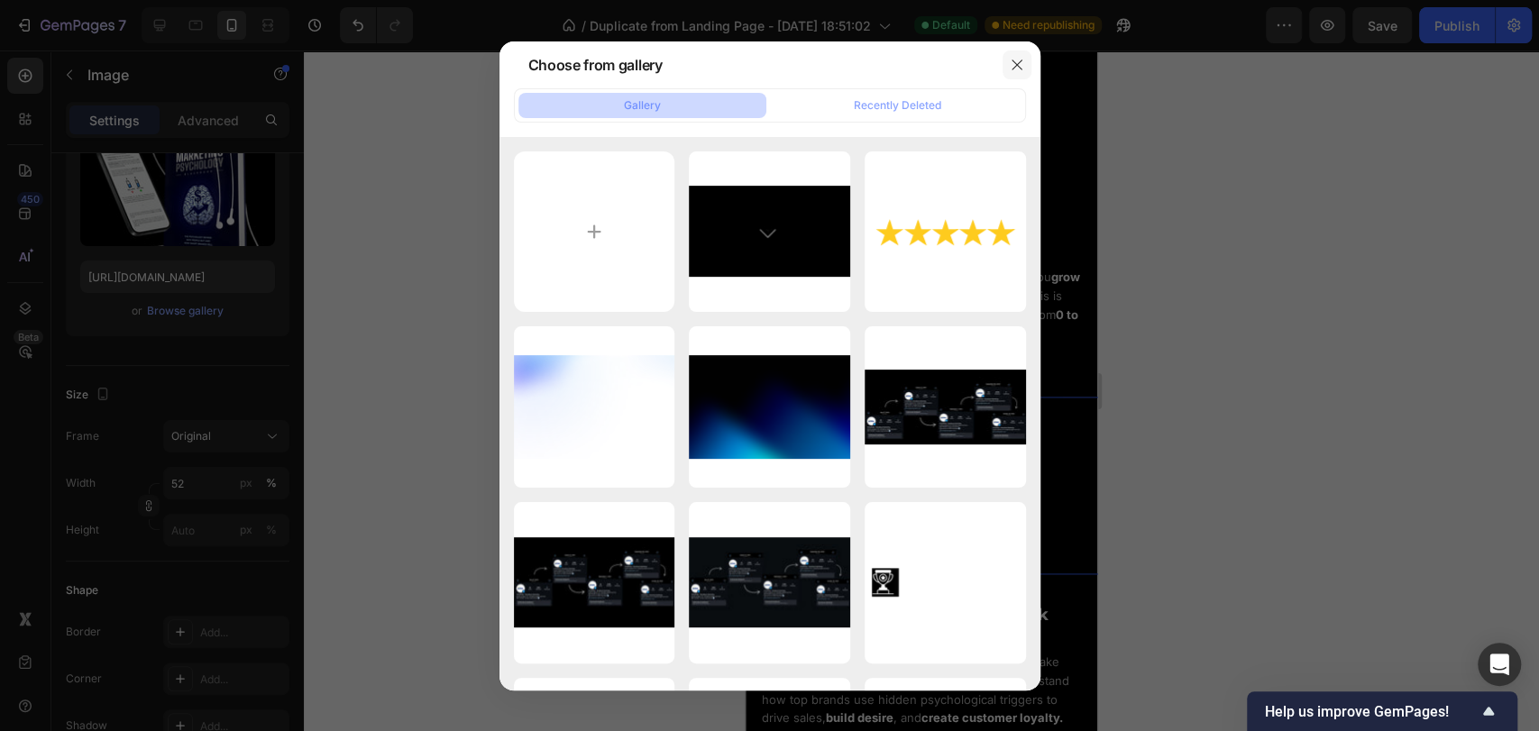
click at [1022, 61] on icon "button" at bounding box center [1017, 65] width 14 height 14
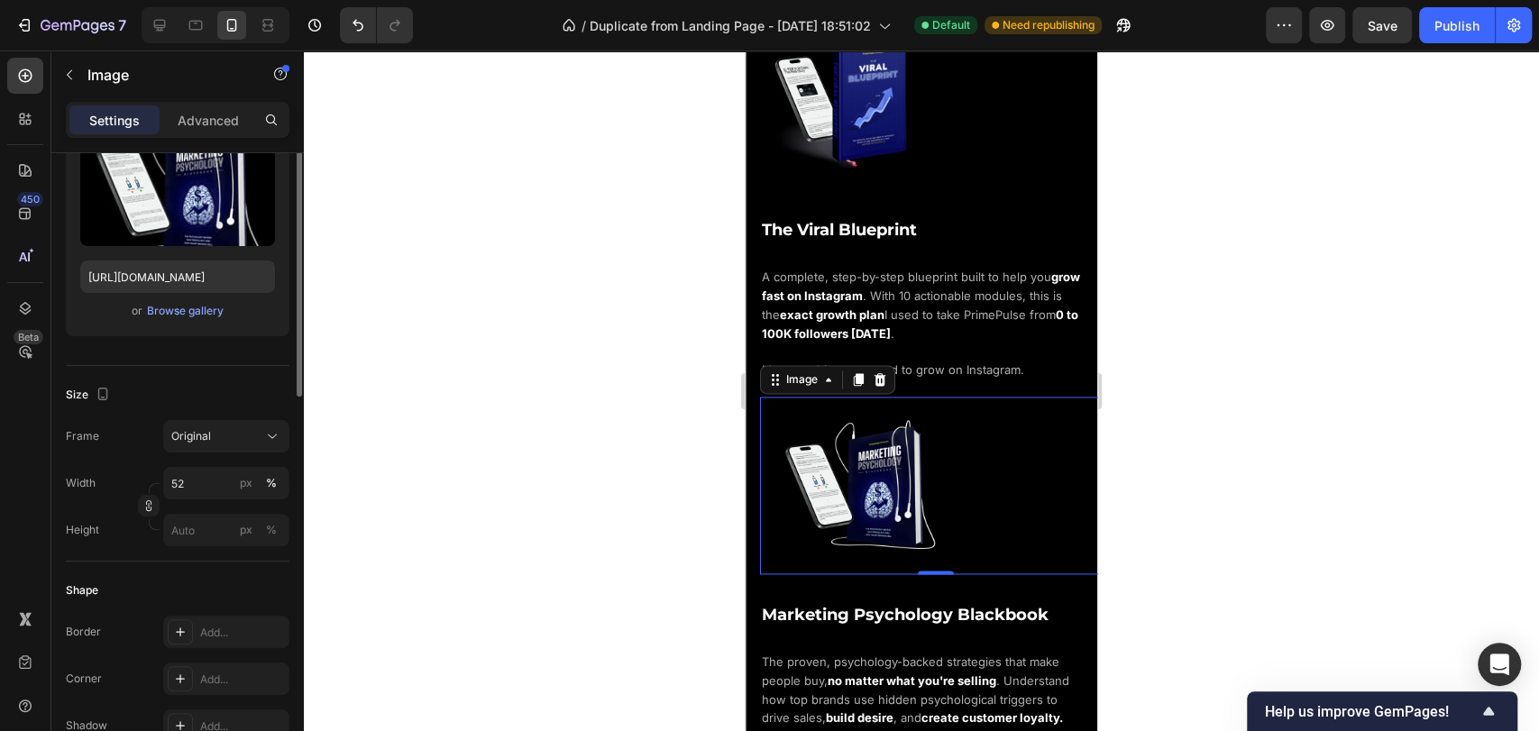
scroll to position [116, 0]
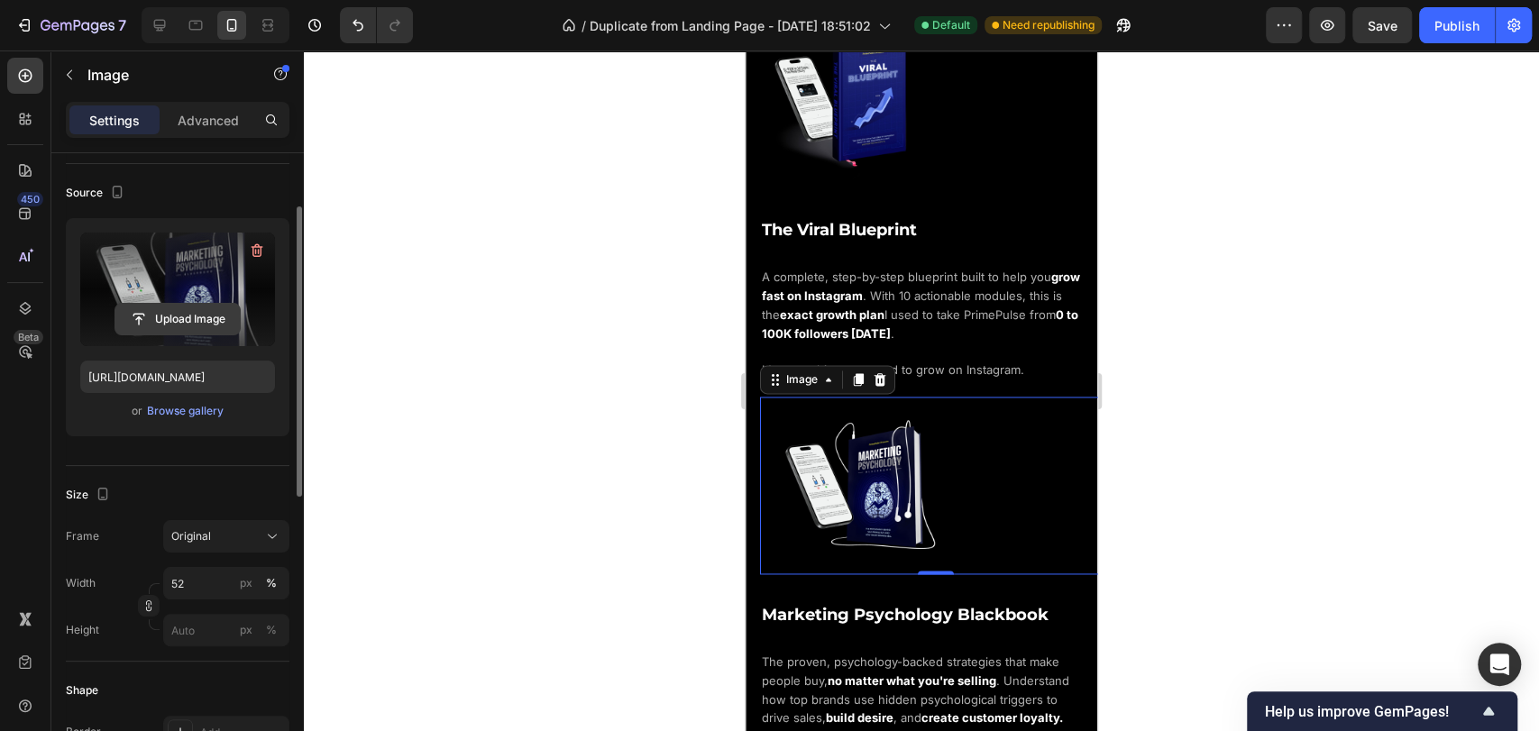
click at [172, 316] on input "file" at bounding box center [177, 319] width 124 height 31
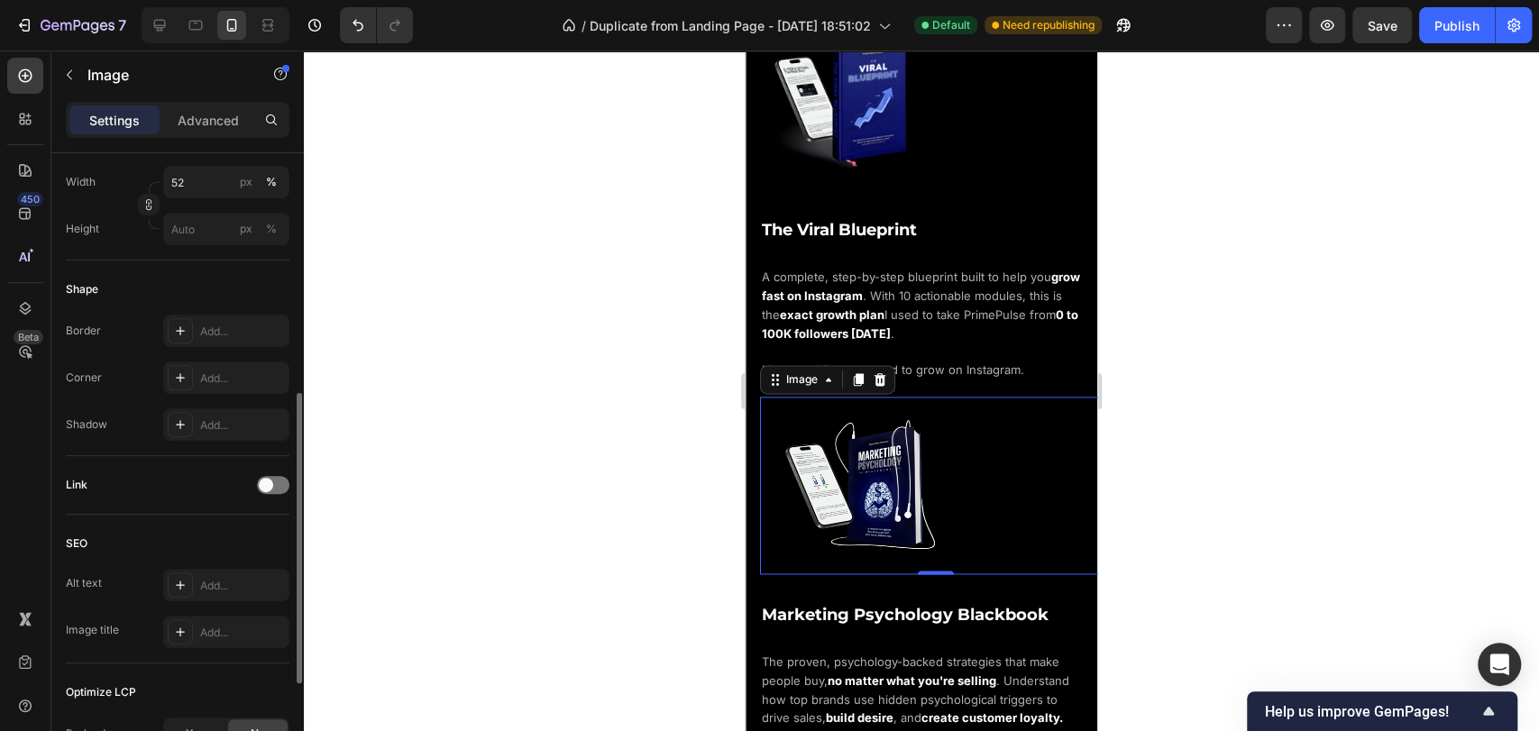
scroll to position [731, 0]
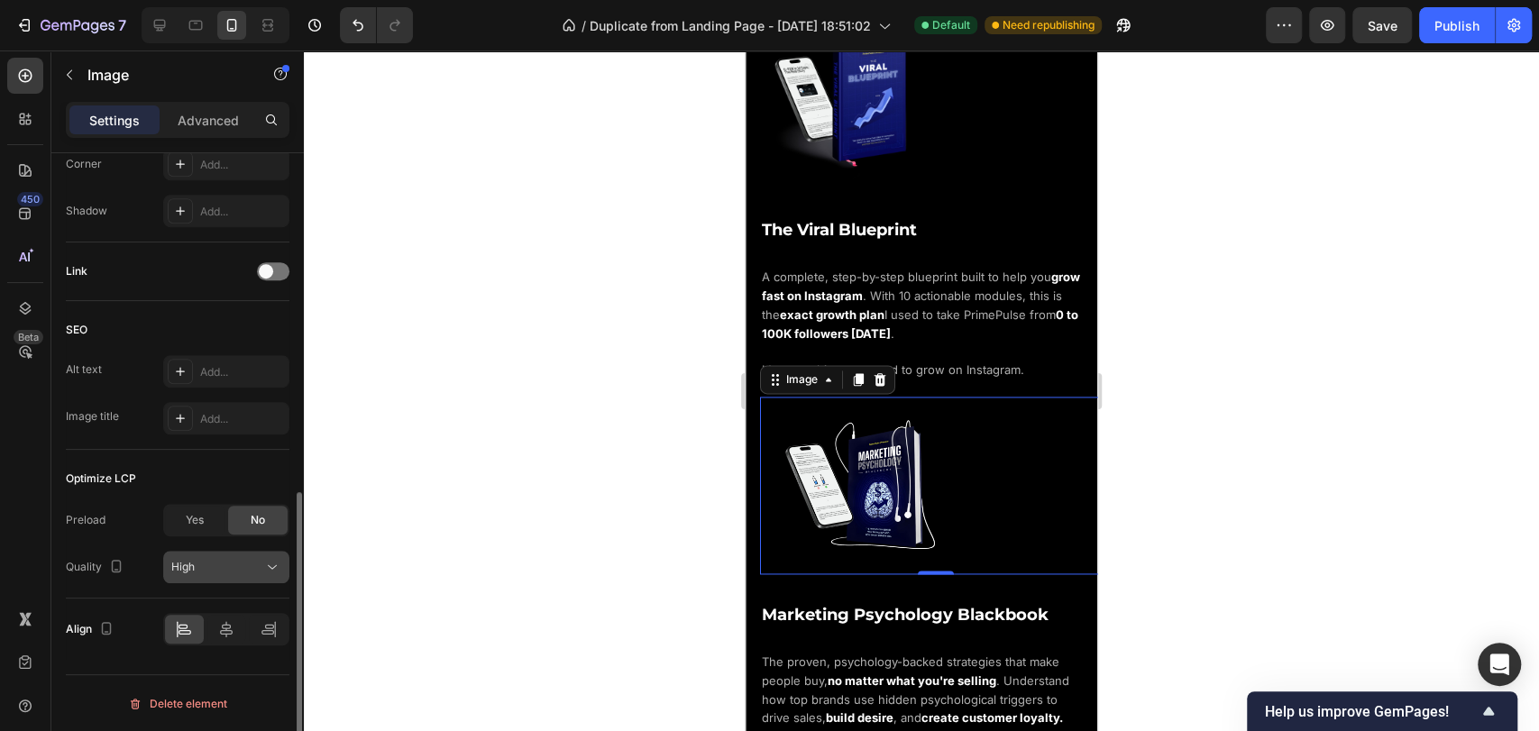
click at [214, 565] on div "High" at bounding box center [217, 567] width 92 height 16
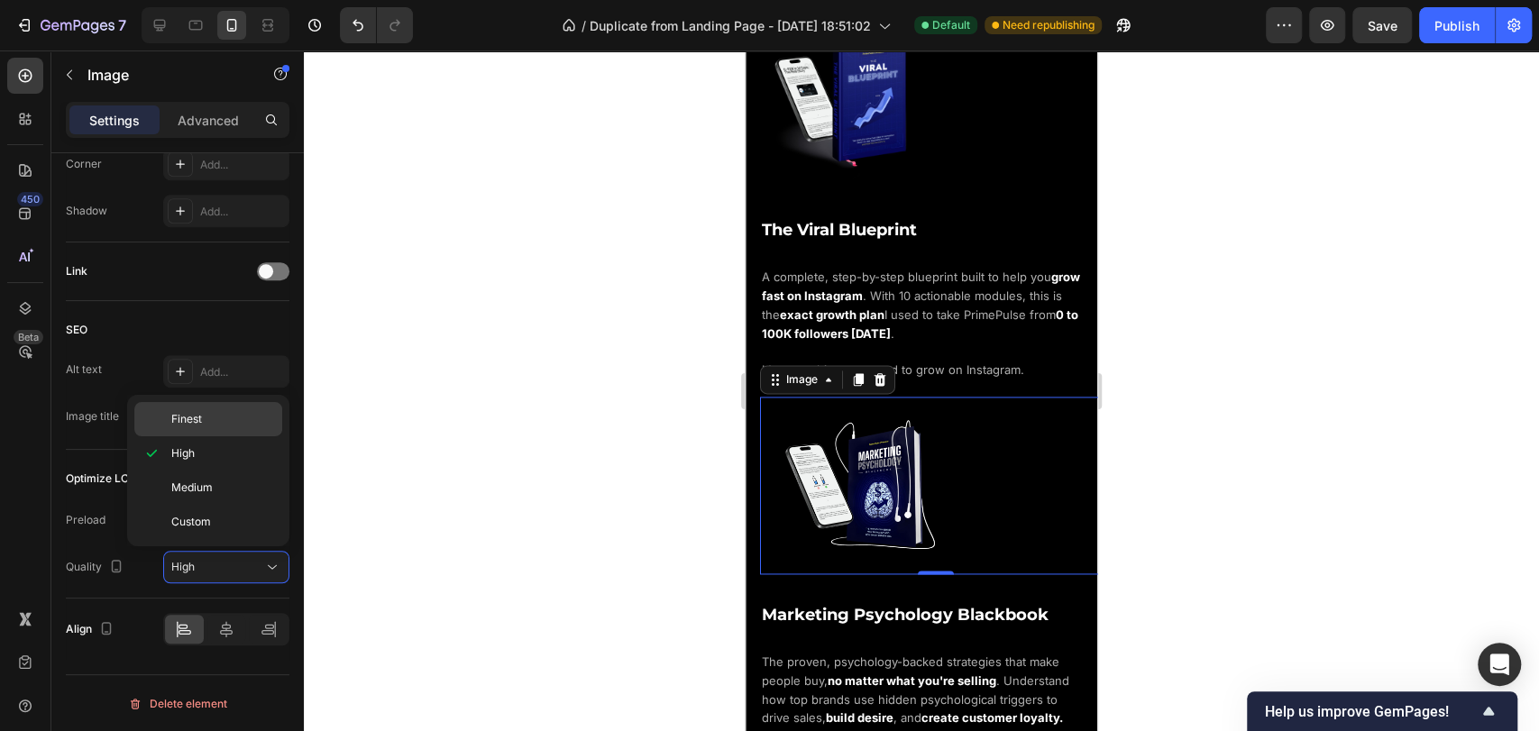
click at [206, 418] on p "Finest" at bounding box center [222, 419] width 103 height 16
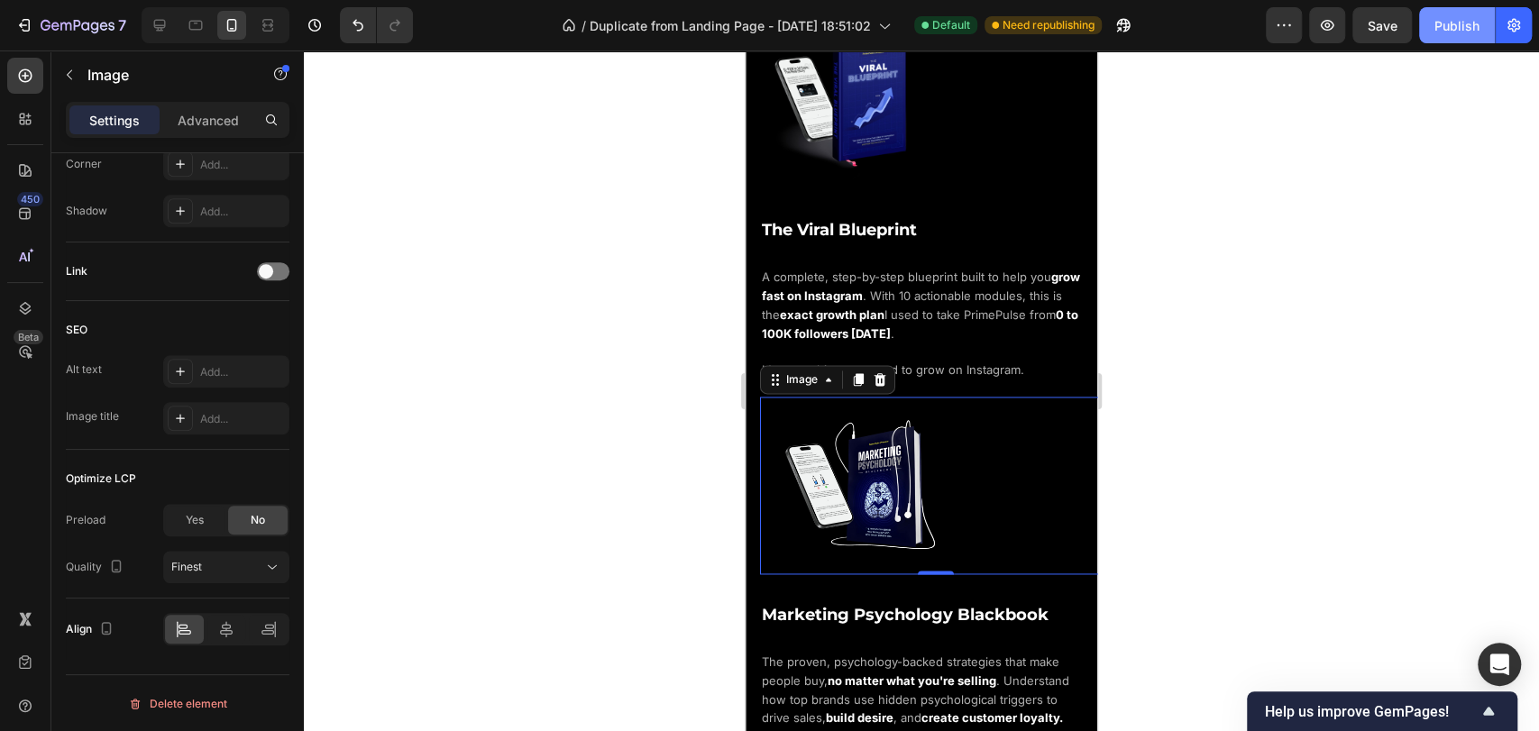
click at [1443, 18] on div "Publish" at bounding box center [1457, 25] width 45 height 19
click at [154, 17] on icon at bounding box center [160, 25] width 18 height 18
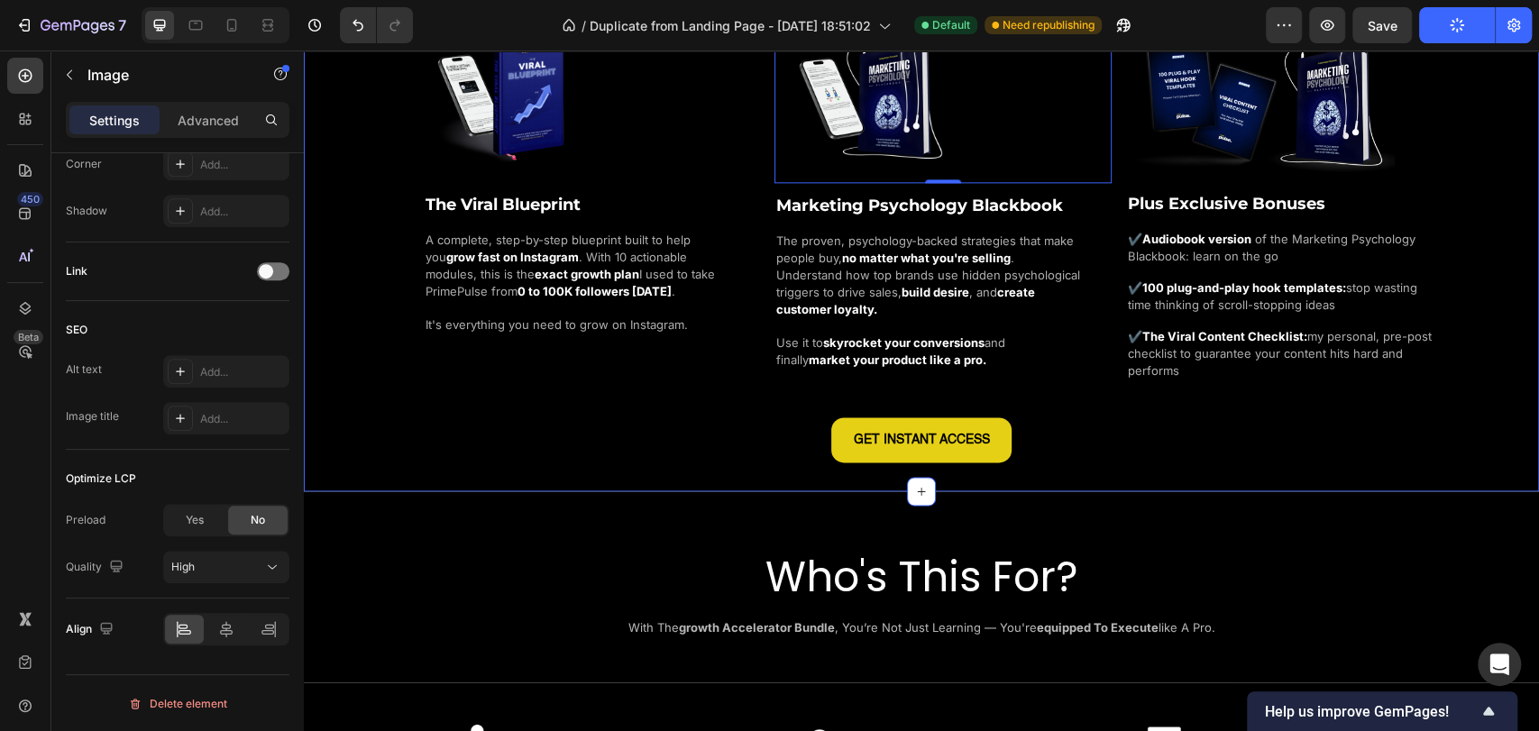
scroll to position [1476, 0]
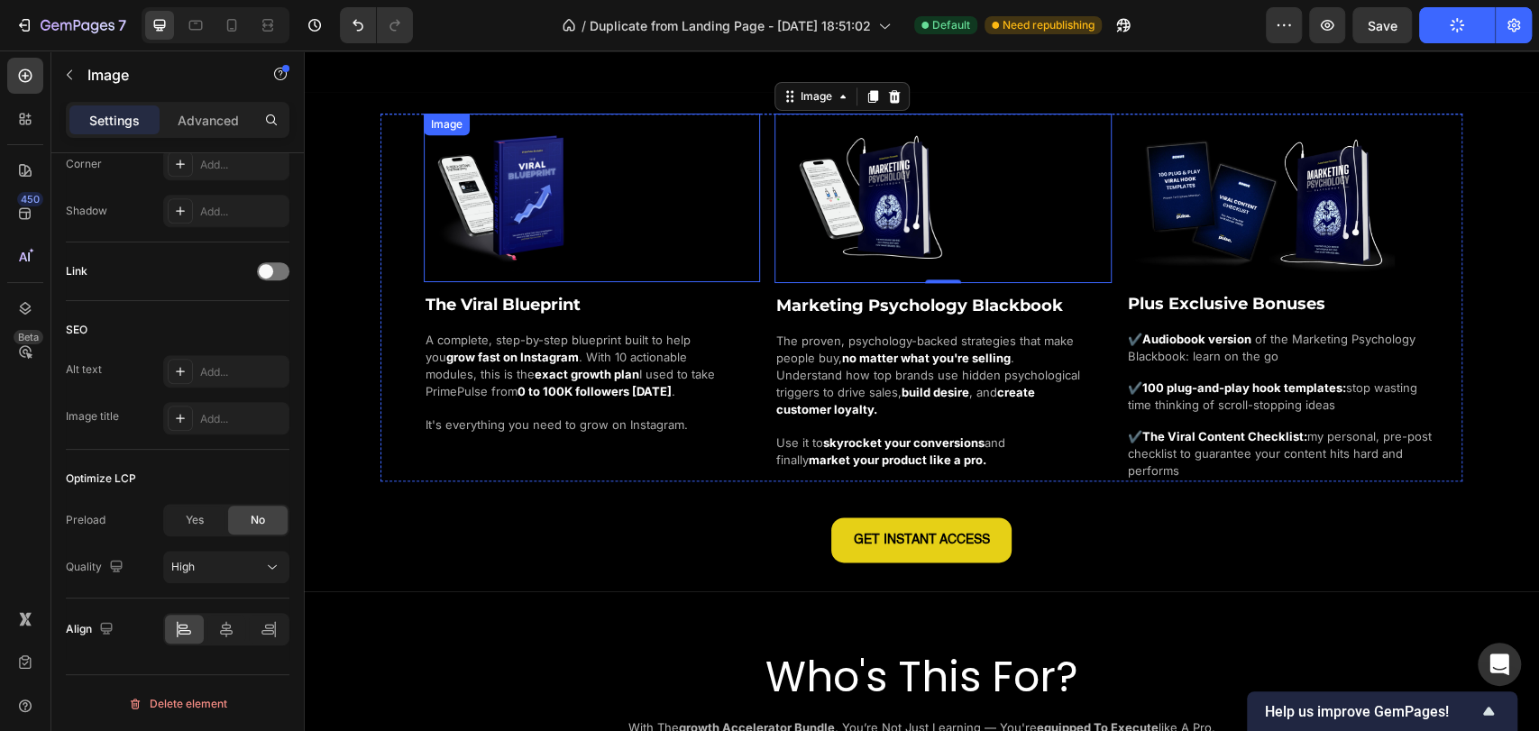
click at [528, 213] on img at bounding box center [508, 198] width 169 height 169
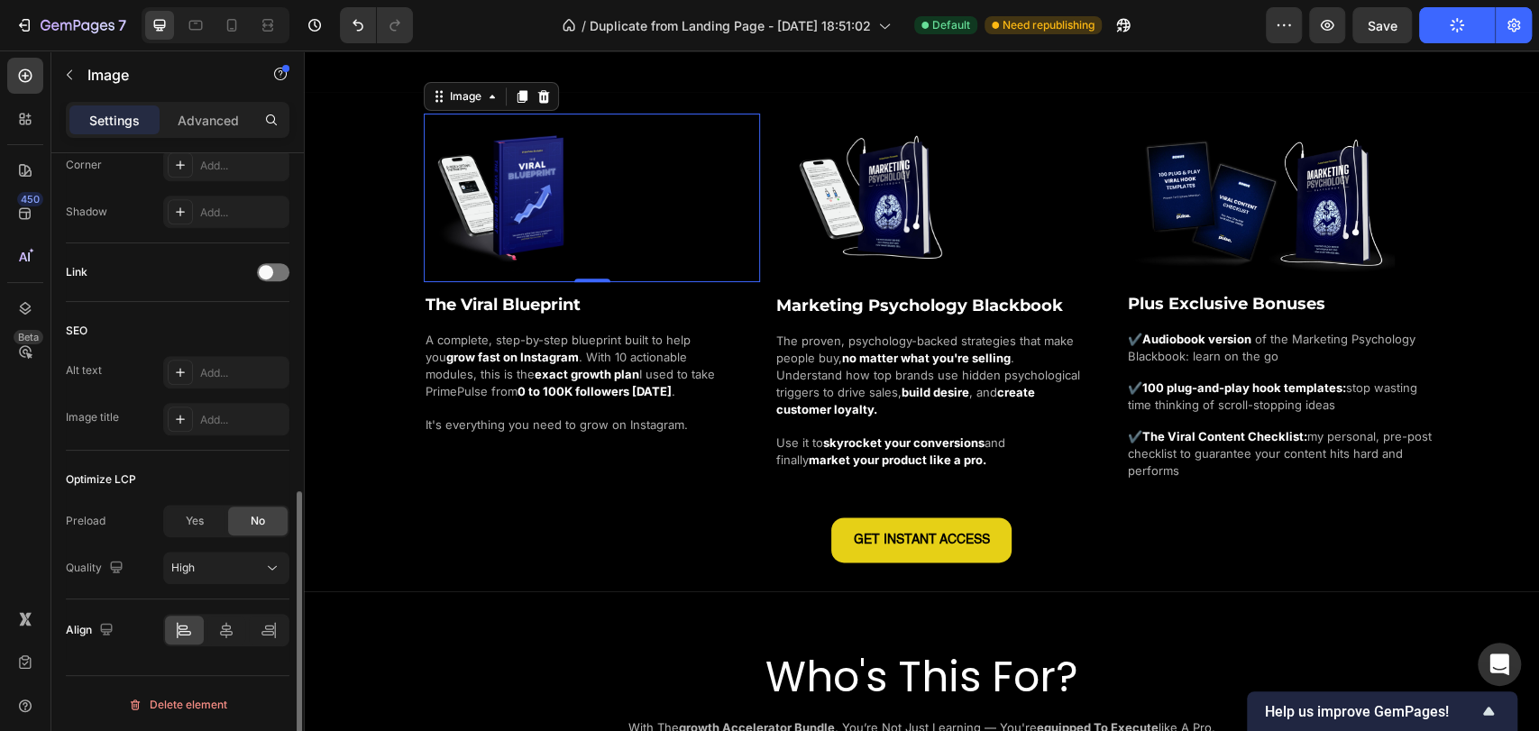
scroll to position [731, 0]
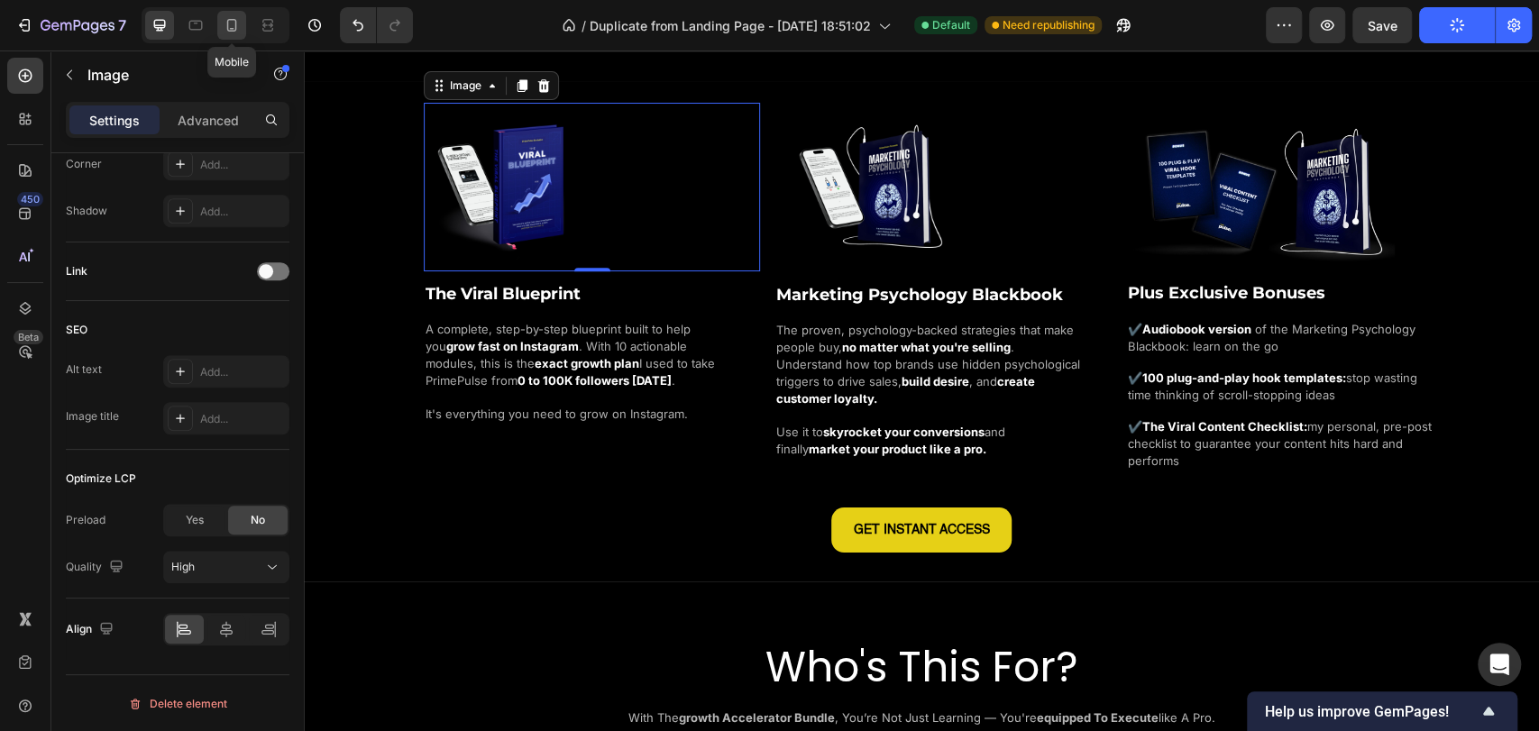
click at [237, 26] on icon at bounding box center [232, 25] width 18 height 18
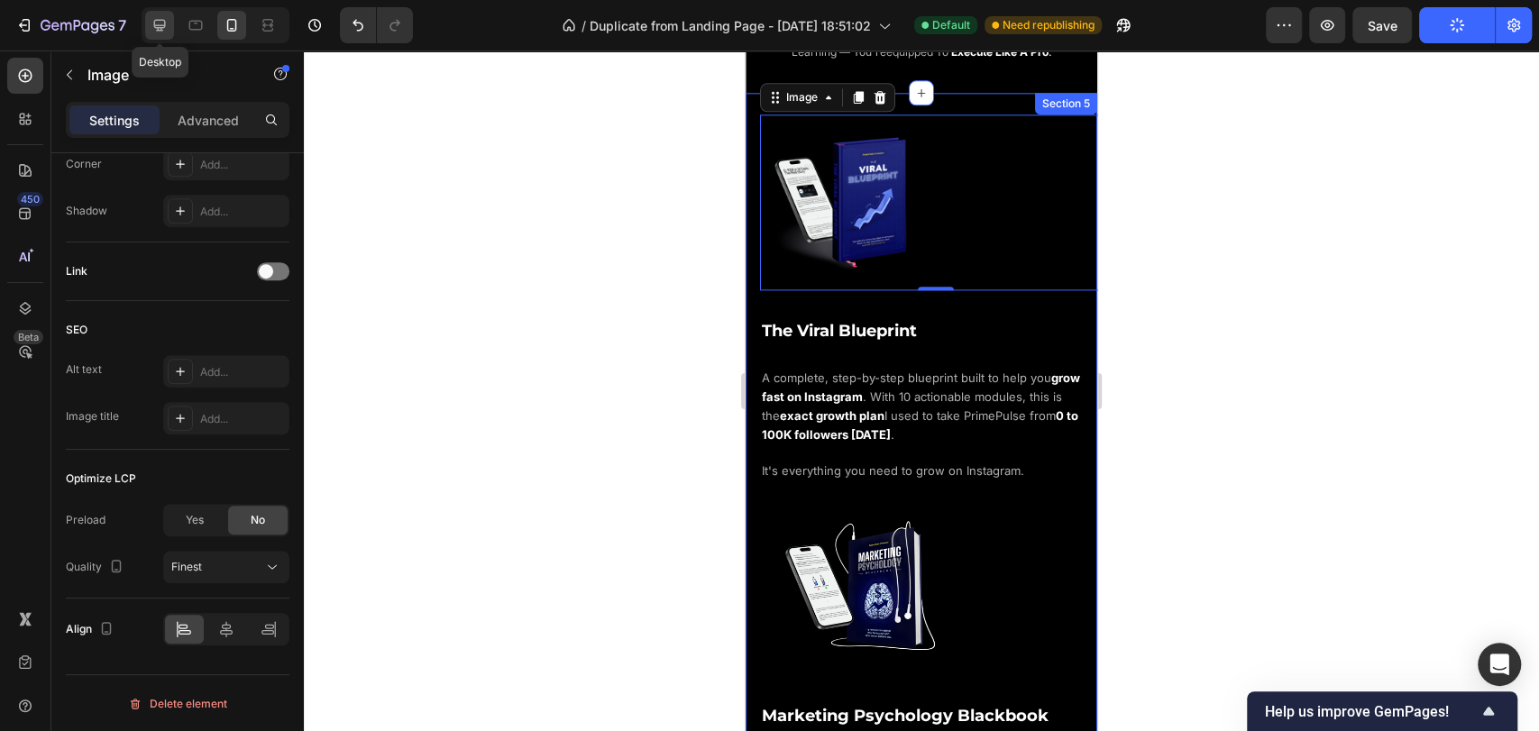
click at [159, 25] on icon at bounding box center [160, 26] width 12 height 12
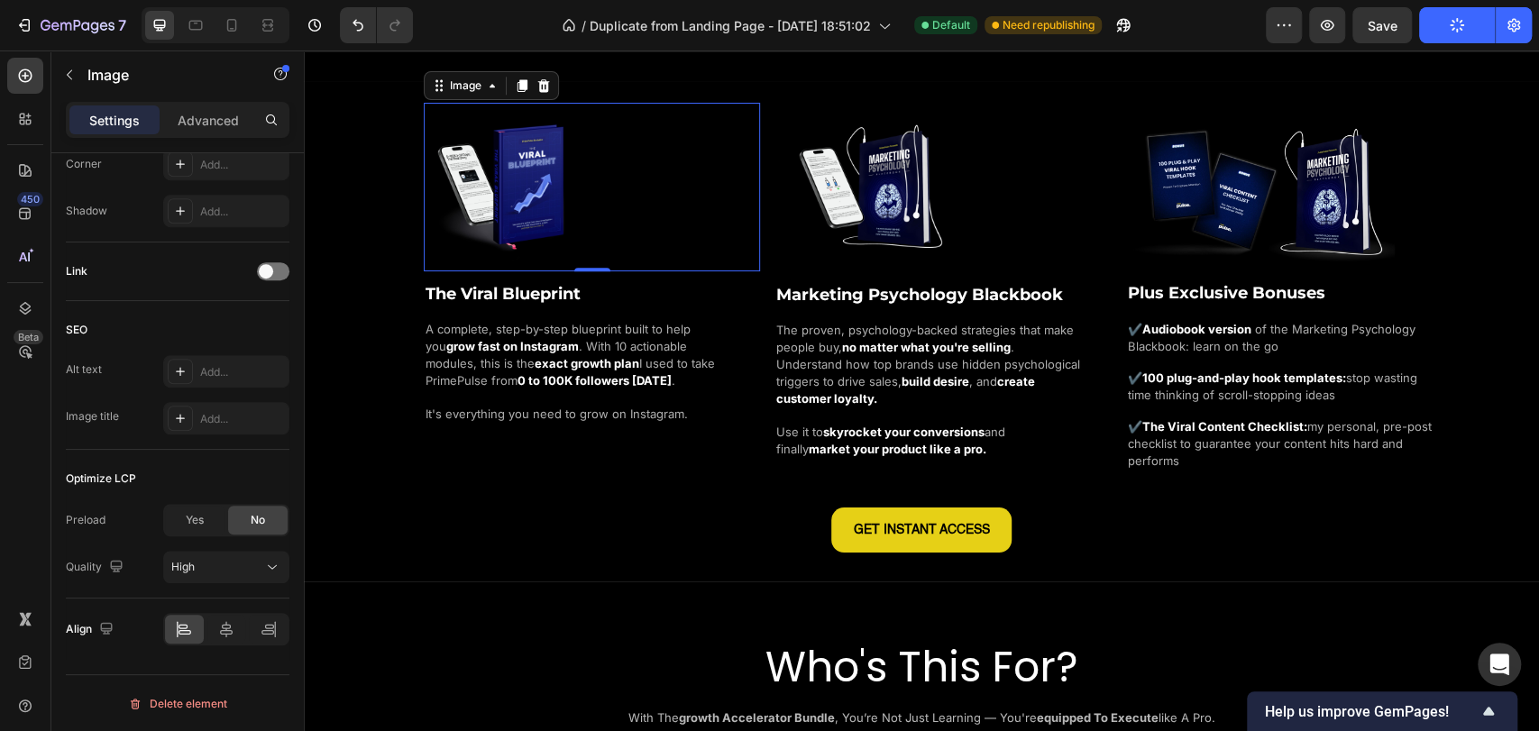
scroll to position [1465, 0]
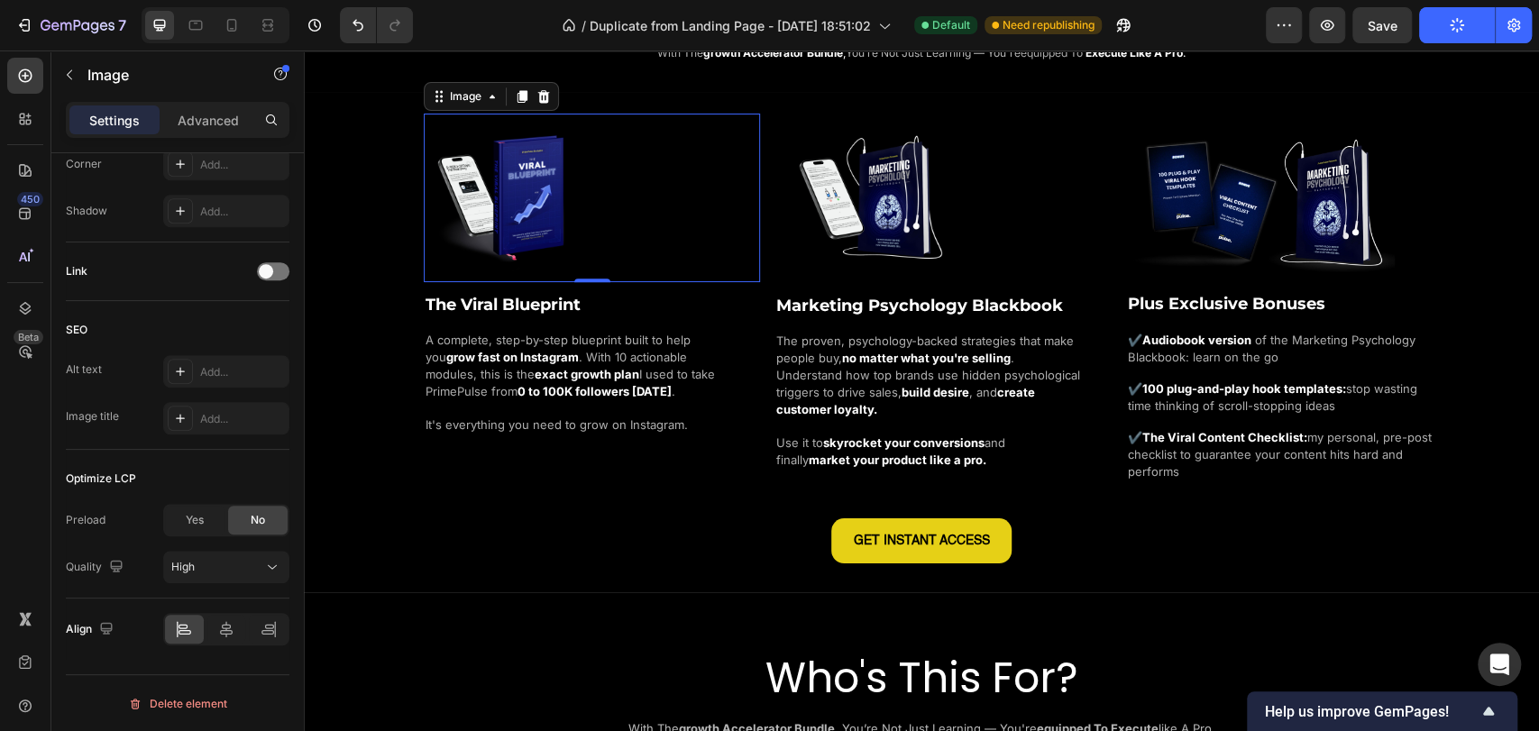
click at [549, 170] on img at bounding box center [508, 198] width 169 height 169
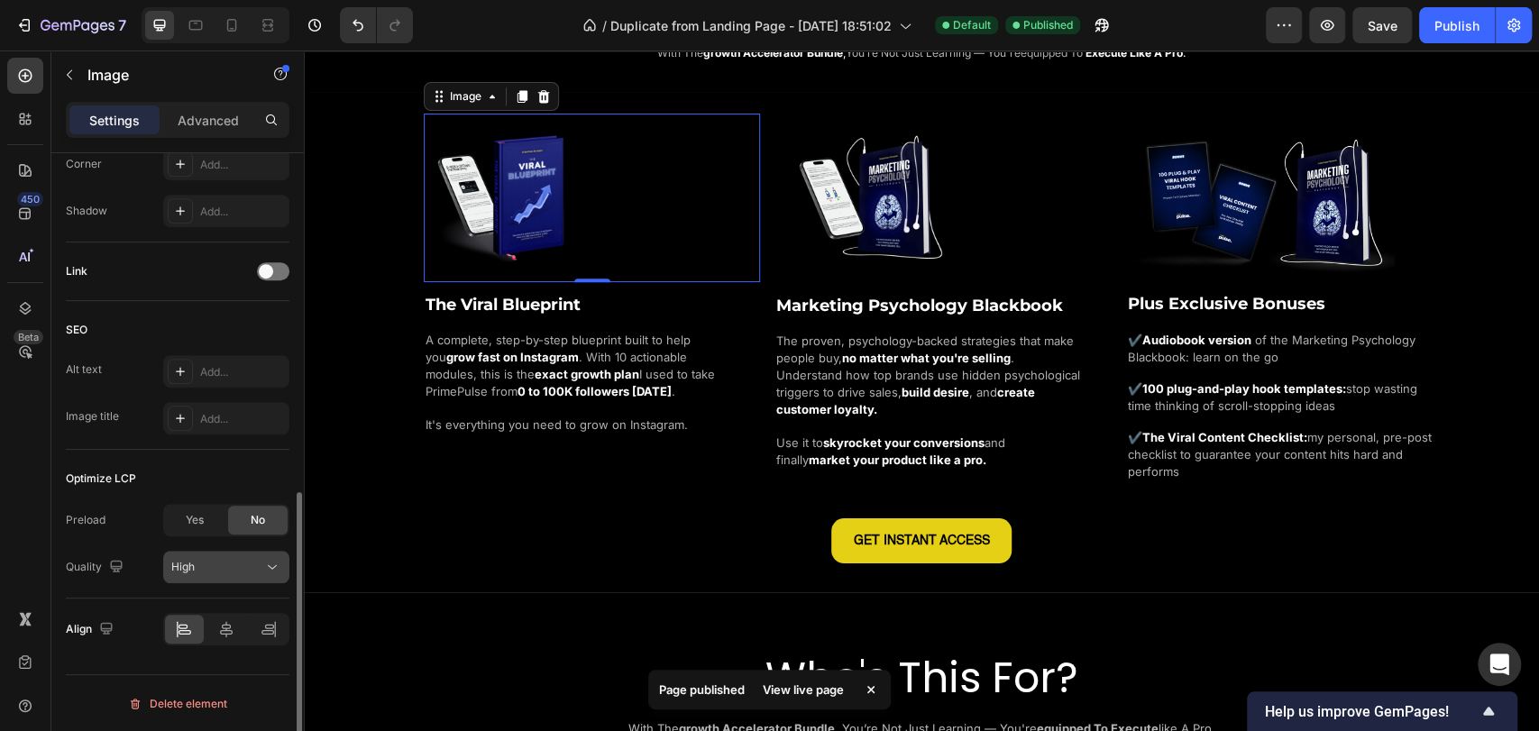
click at [206, 570] on div "High" at bounding box center [217, 567] width 92 height 16
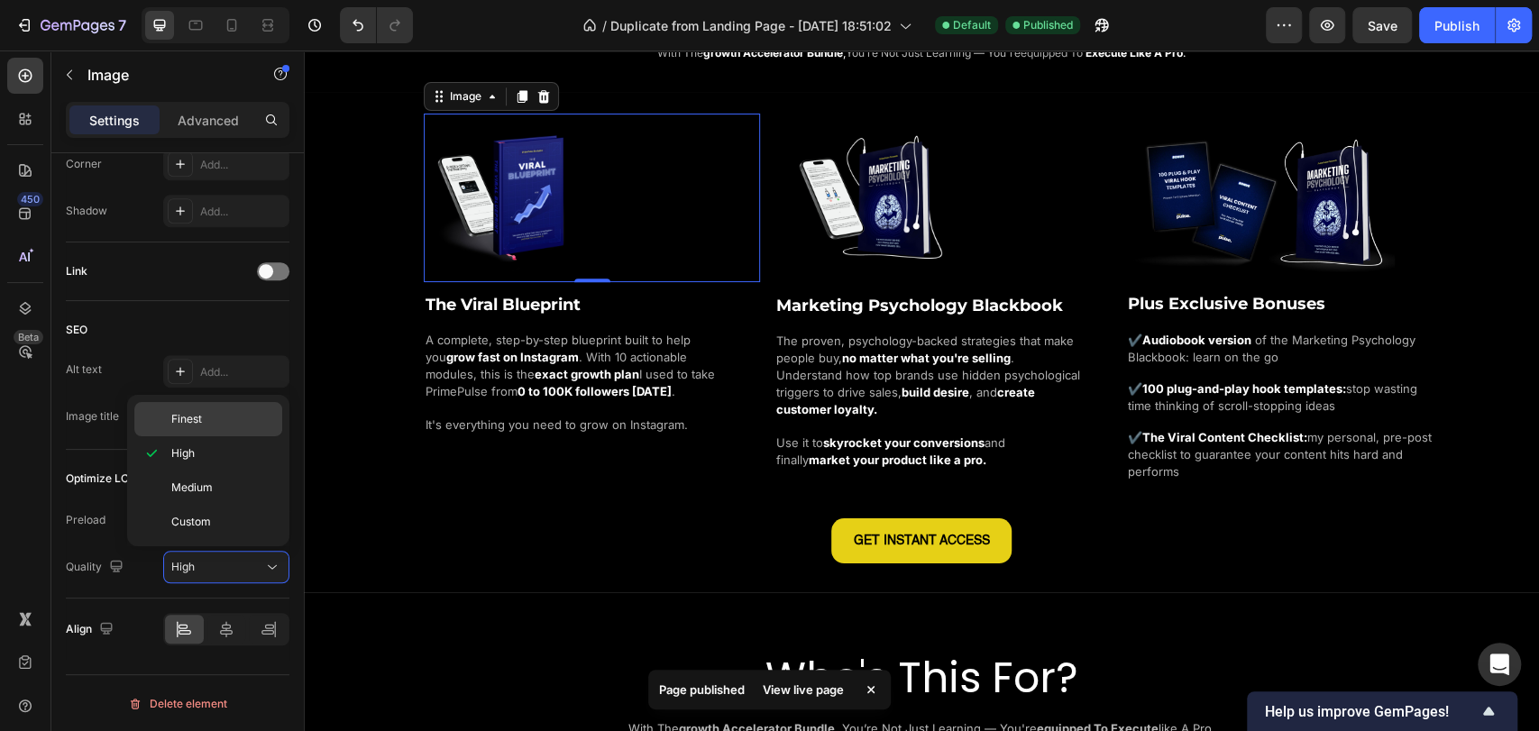
click at [204, 415] on p "Finest" at bounding box center [222, 419] width 103 height 16
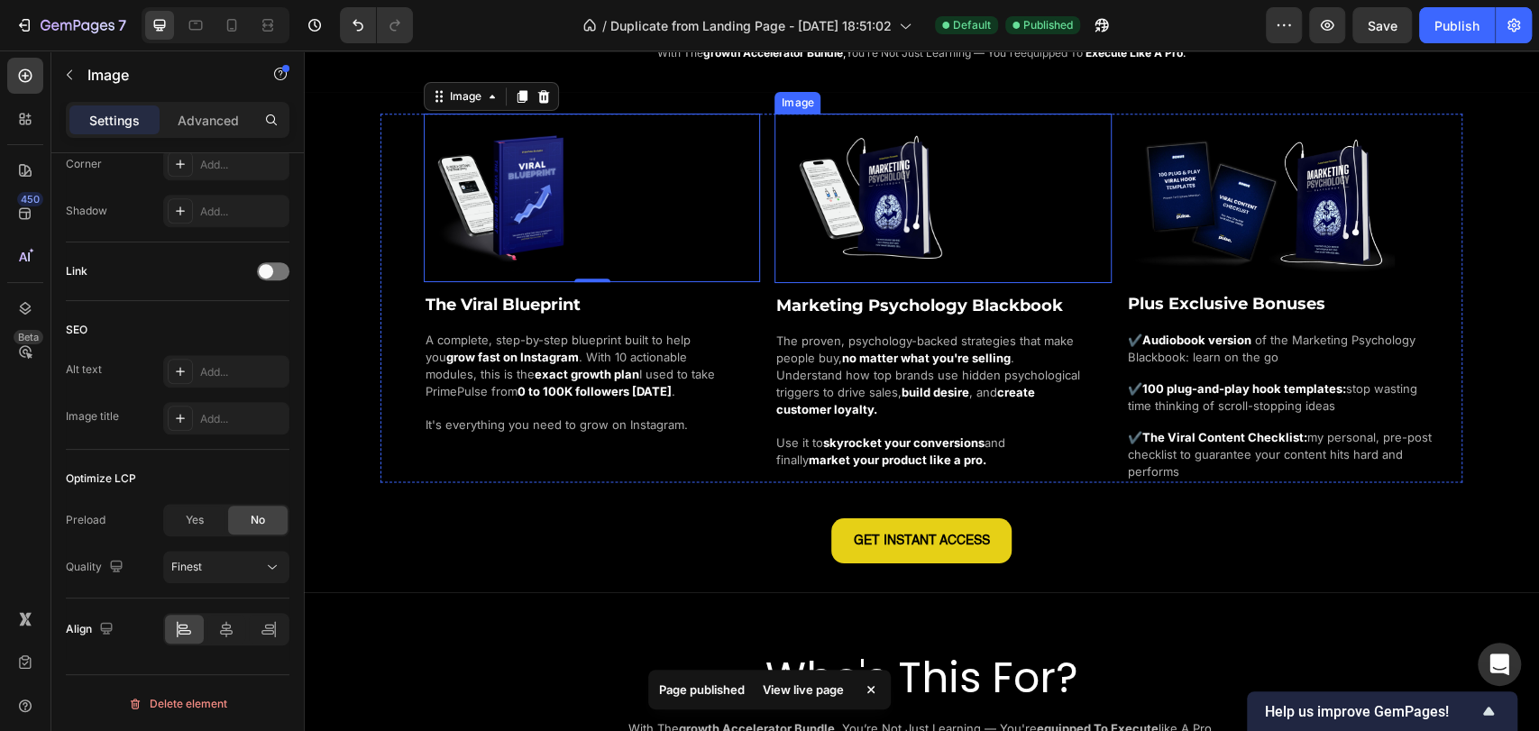
click at [845, 215] on img at bounding box center [870, 199] width 170 height 170
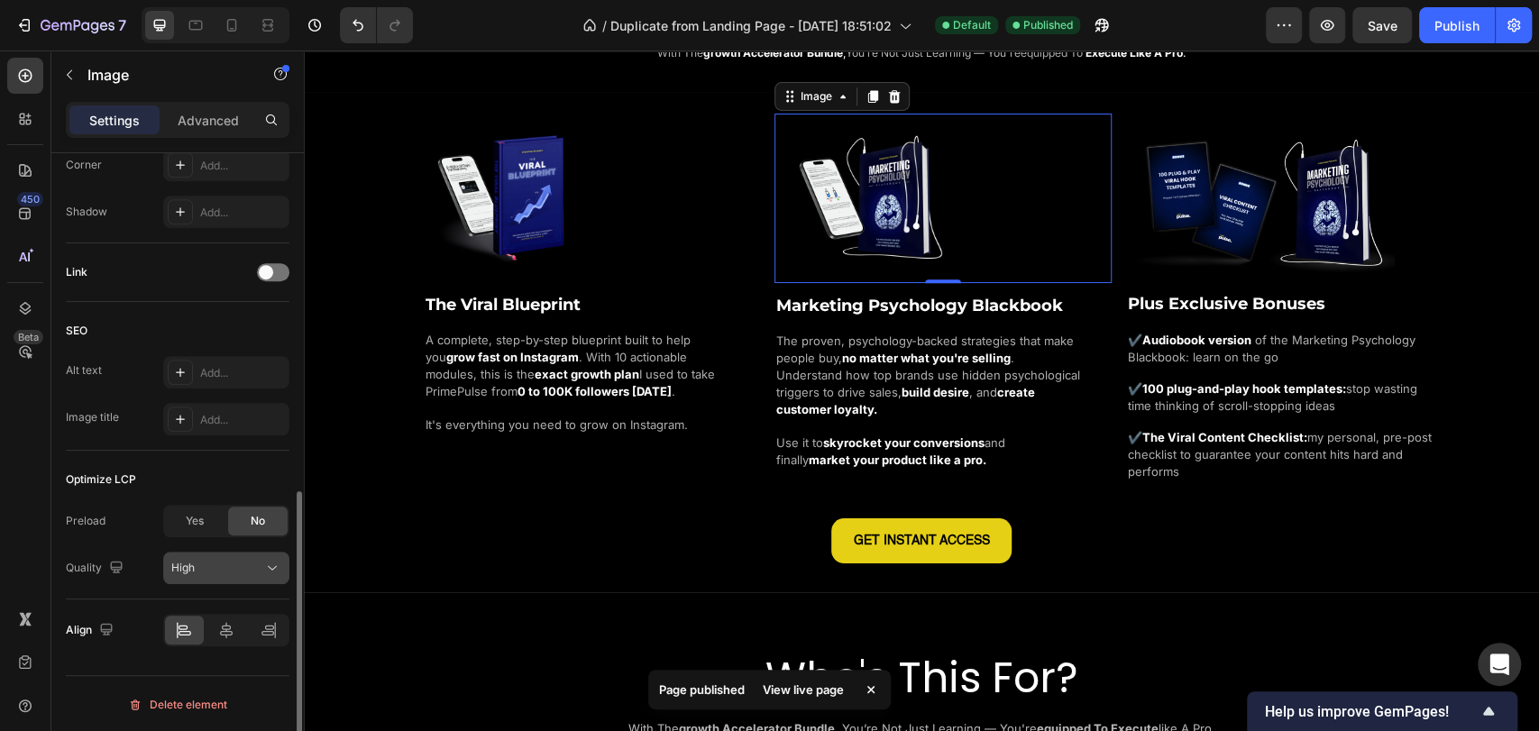
click at [230, 571] on div "High" at bounding box center [217, 568] width 92 height 16
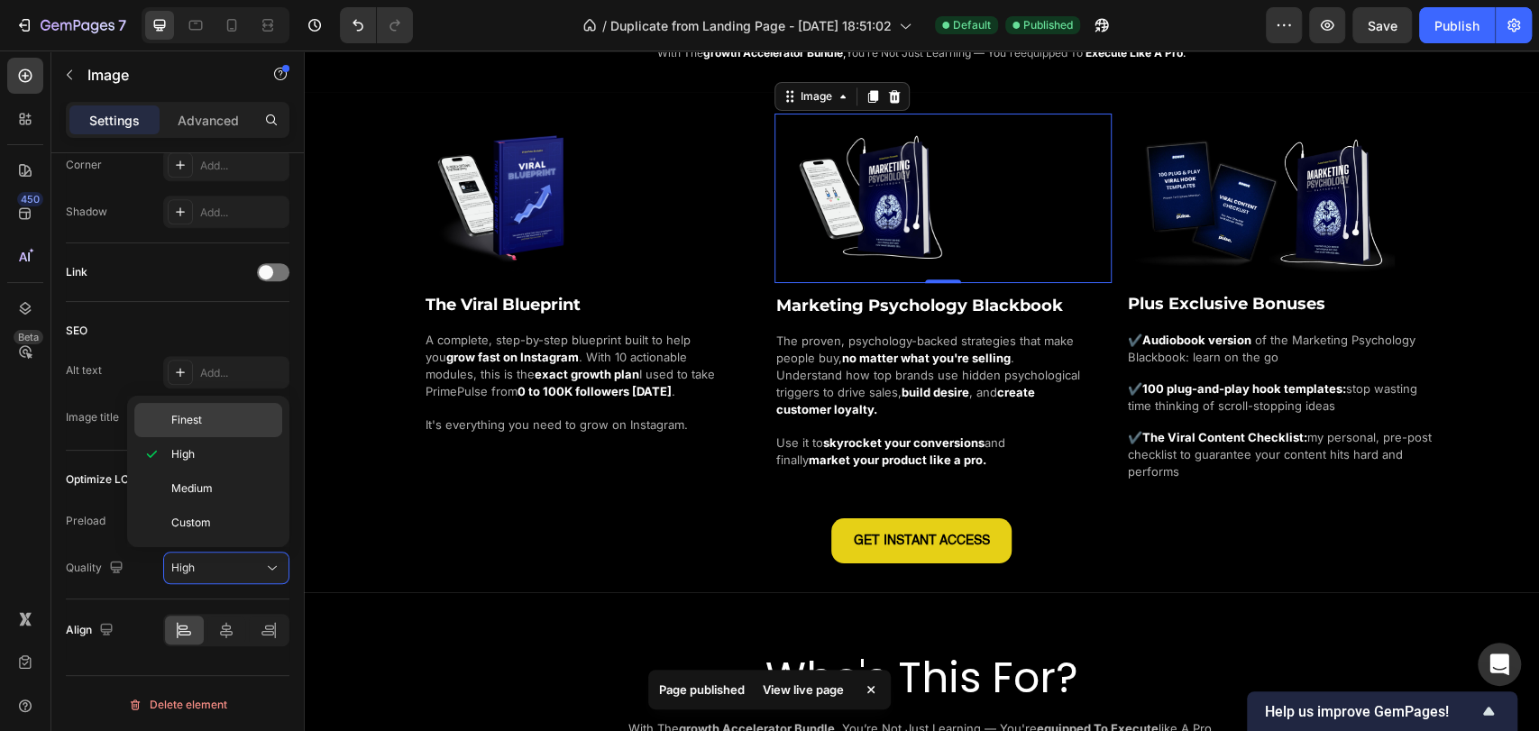
click at [209, 426] on p "Finest" at bounding box center [222, 420] width 103 height 16
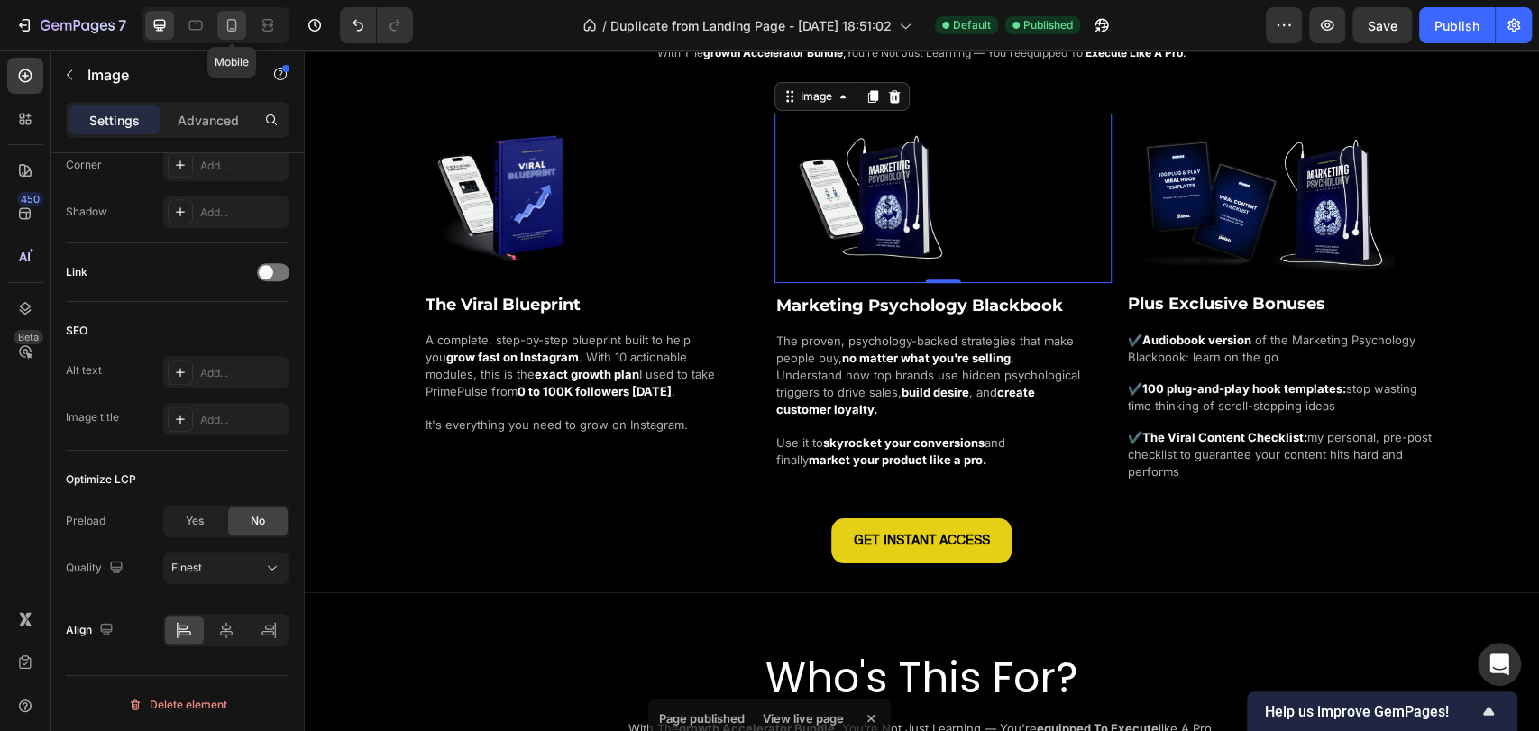
click at [230, 19] on icon at bounding box center [232, 25] width 10 height 13
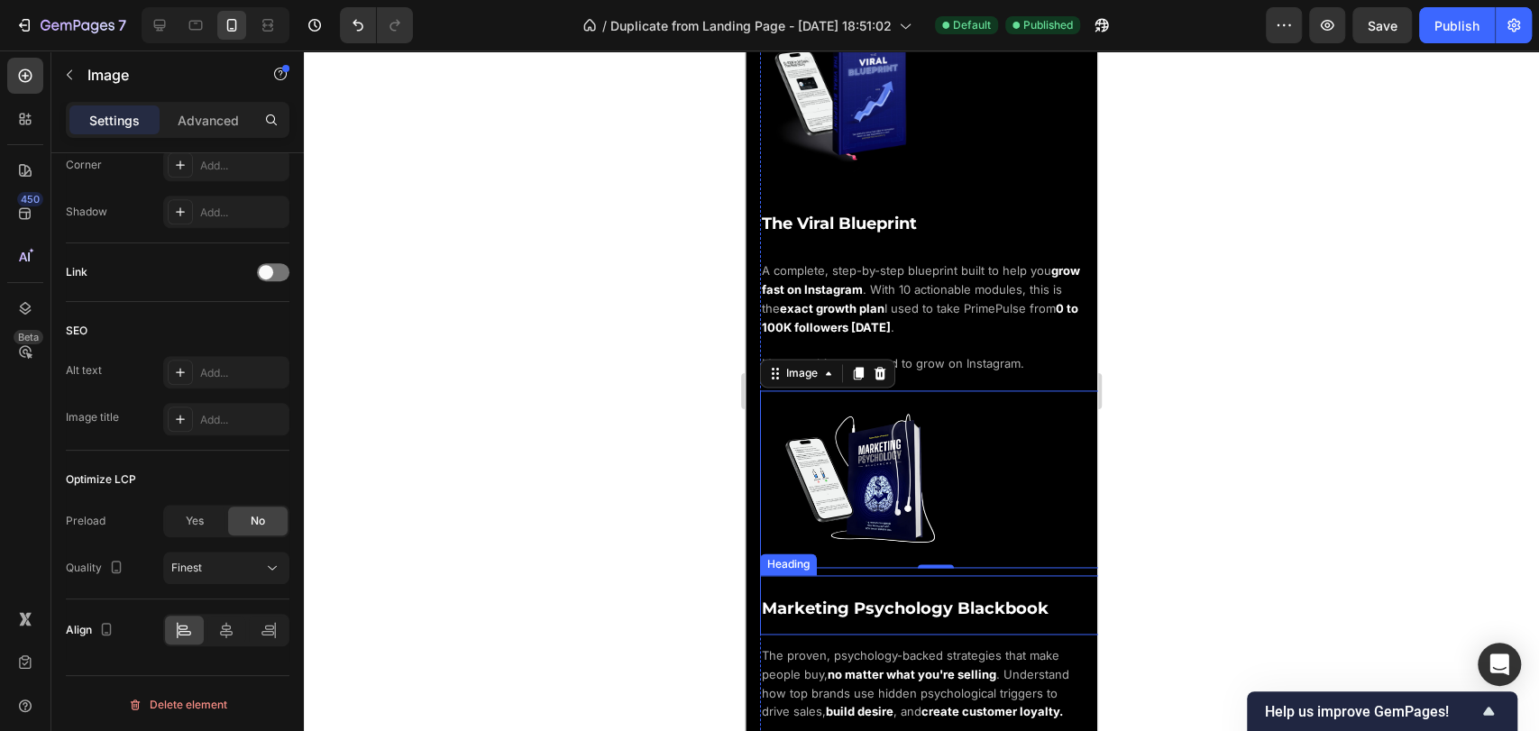
scroll to position [1550, 0]
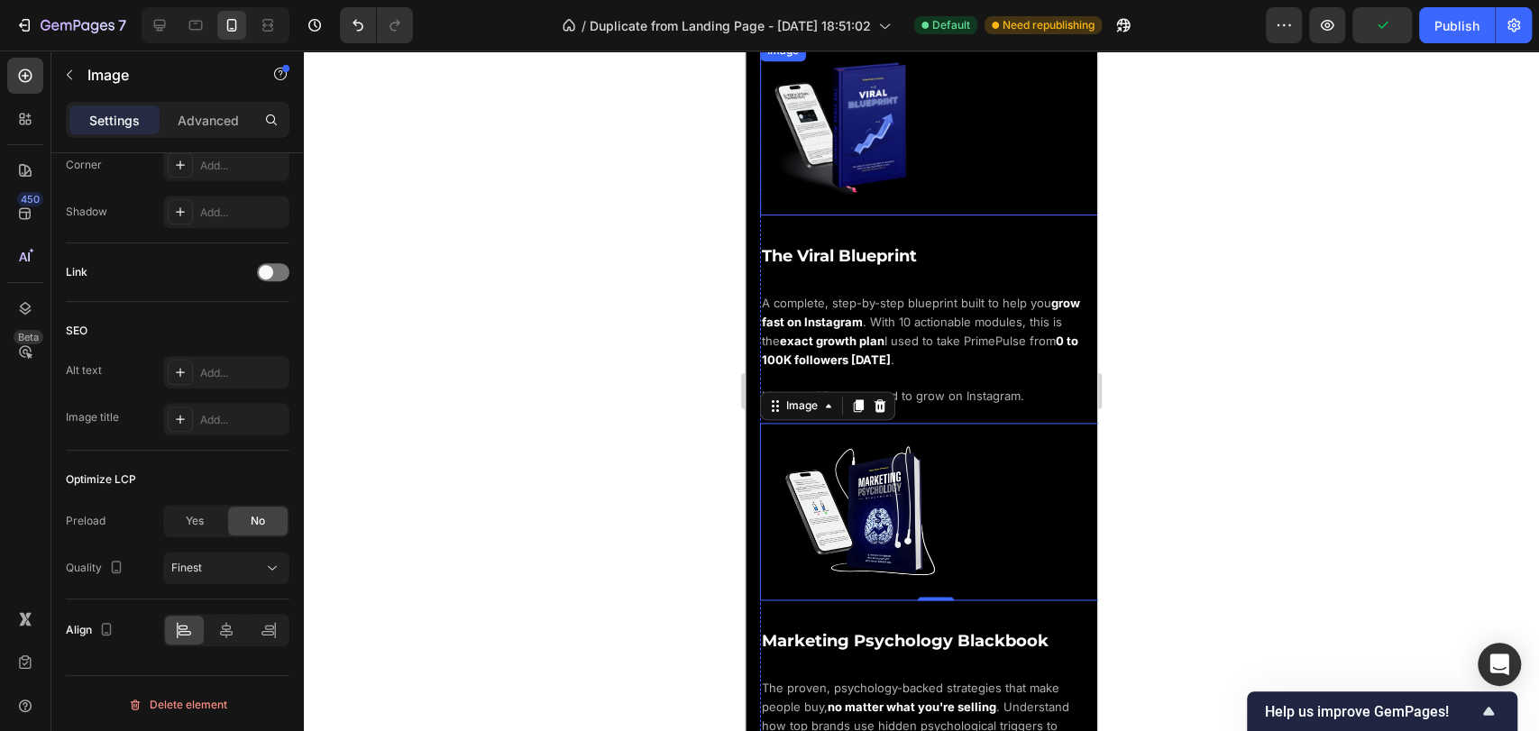
click at [883, 113] on img at bounding box center [848, 128] width 176 height 176
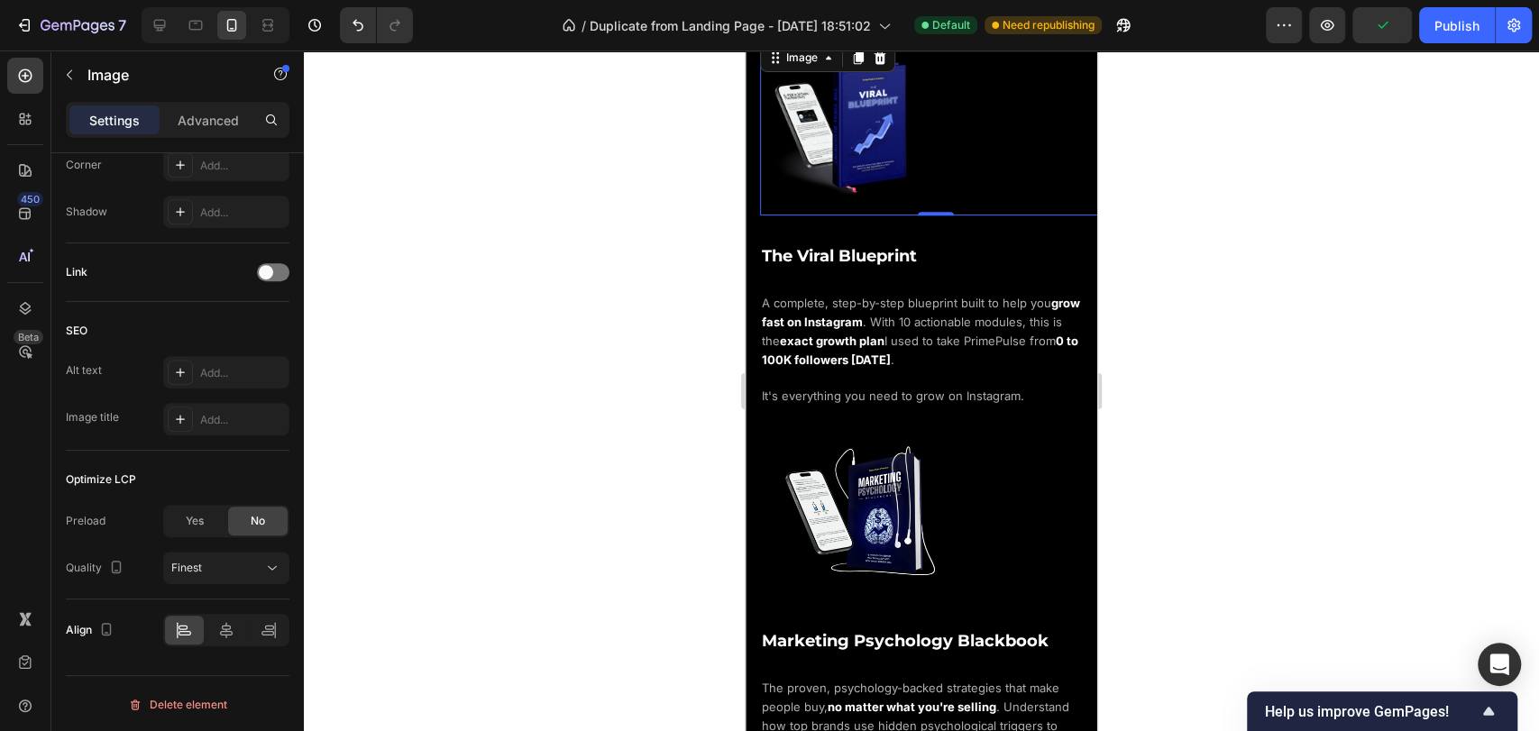
scroll to position [730, 0]
click at [162, 25] on icon at bounding box center [160, 26] width 12 height 12
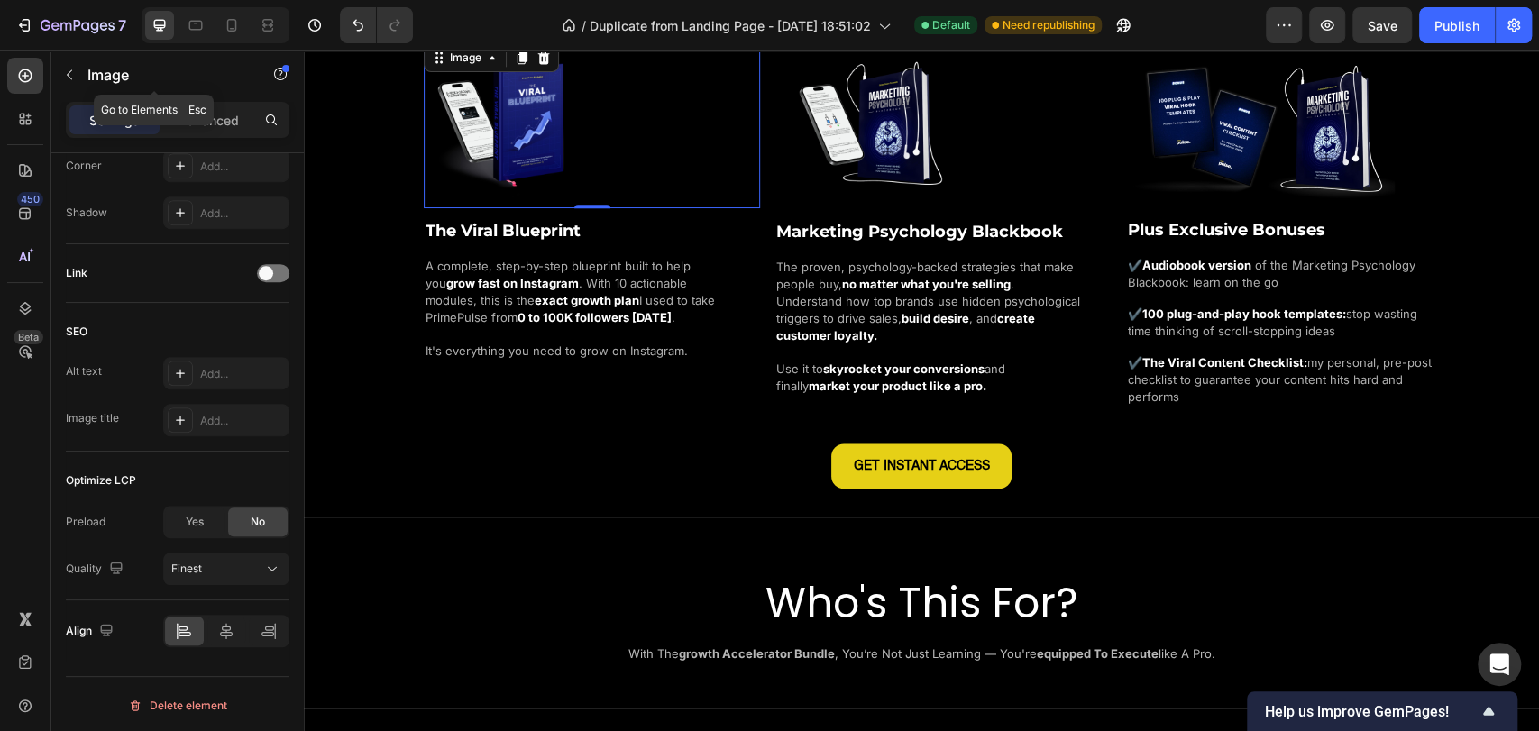
scroll to position [1476, 0]
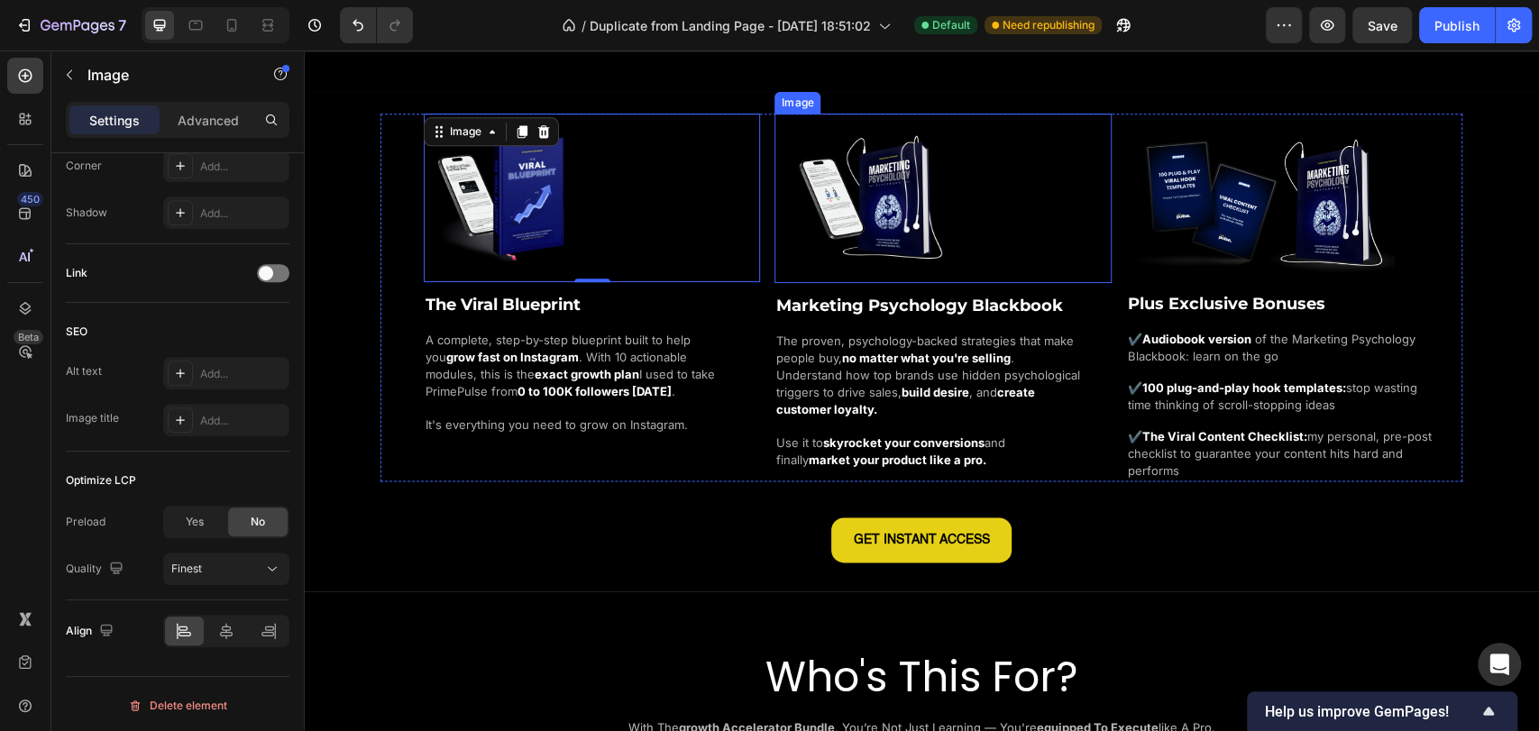
click at [916, 220] on img at bounding box center [870, 199] width 170 height 170
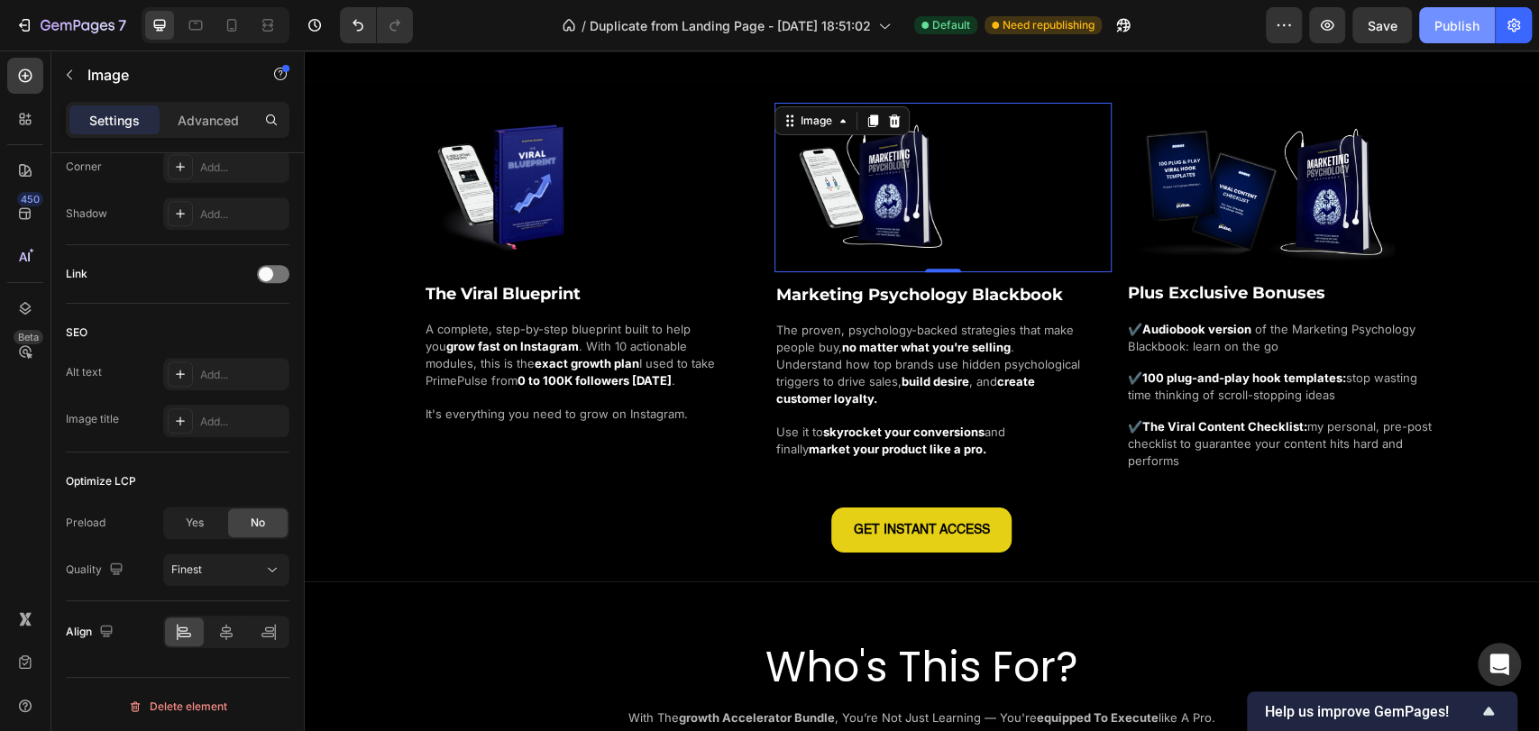
click at [1453, 26] on div "Publish" at bounding box center [1457, 25] width 45 height 19
click at [229, 19] on icon at bounding box center [232, 25] width 10 height 13
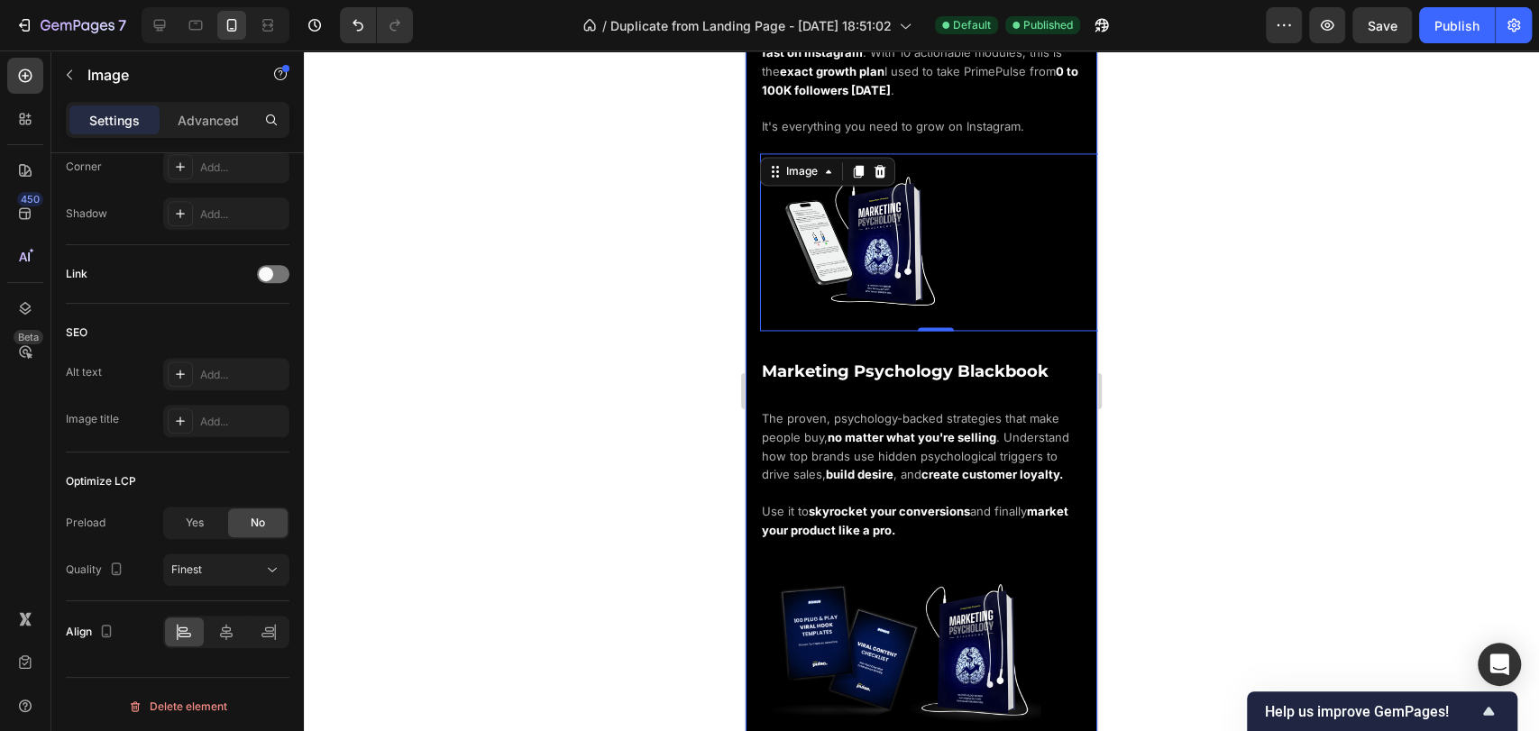
scroll to position [1851, 0]
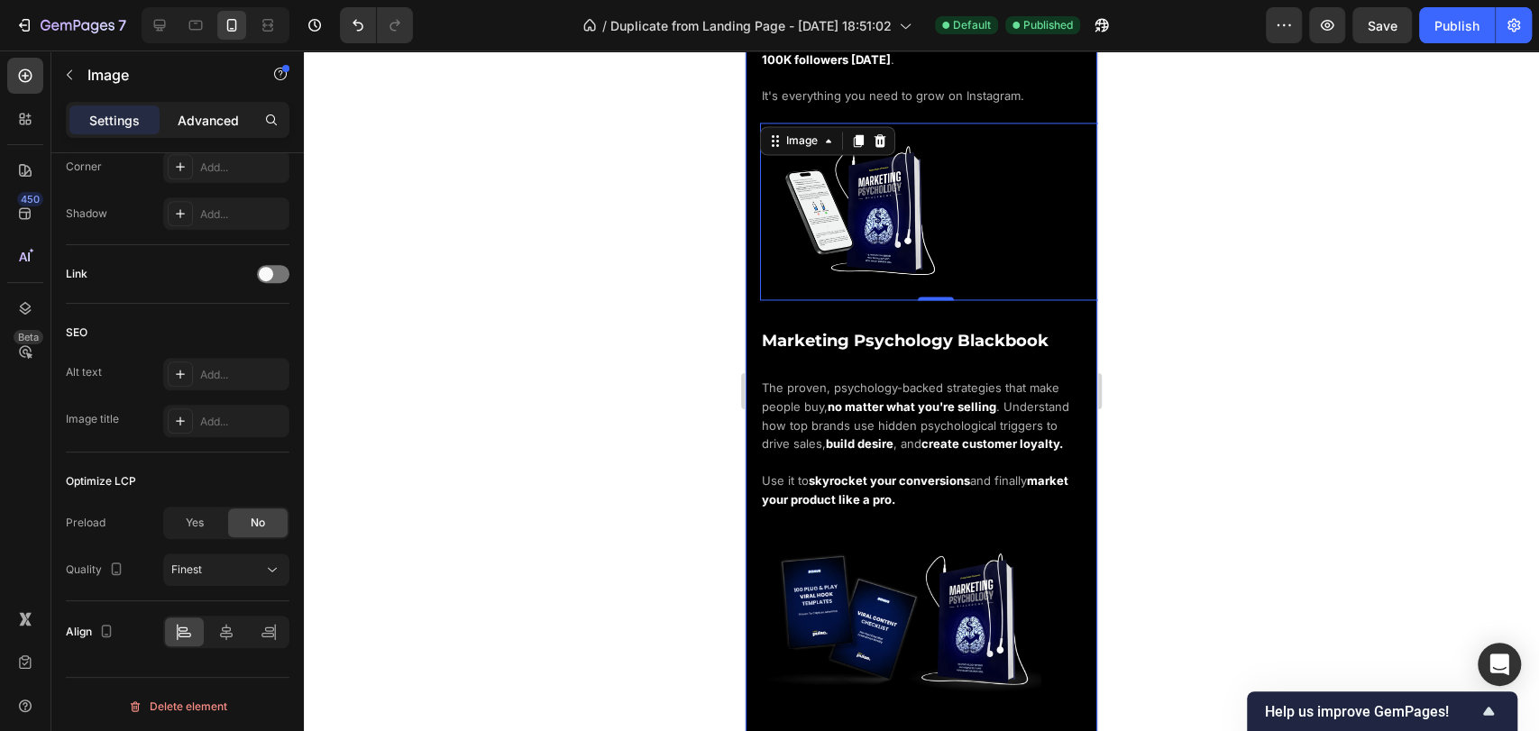
click at [188, 119] on p "Advanced" at bounding box center [208, 120] width 61 height 19
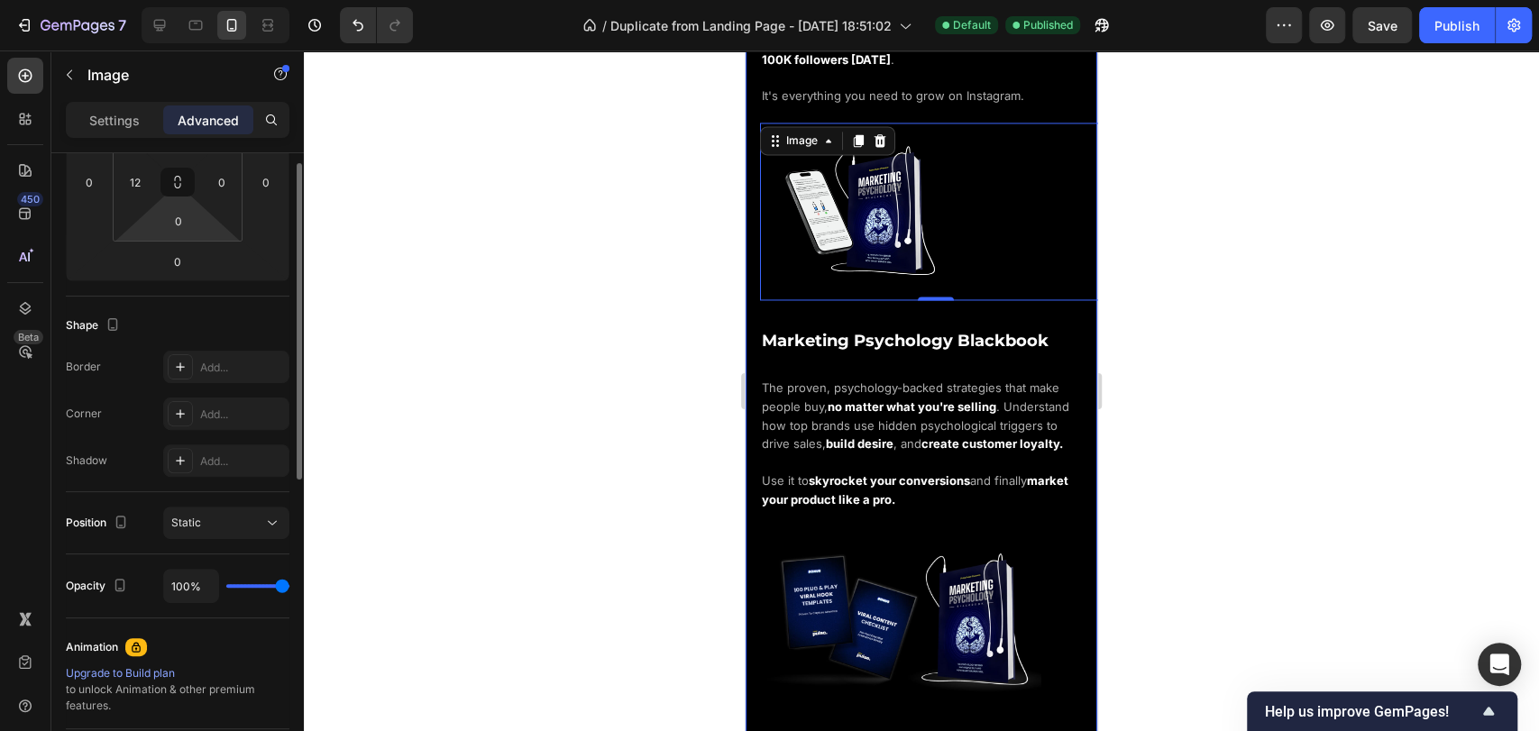
scroll to position [120, 0]
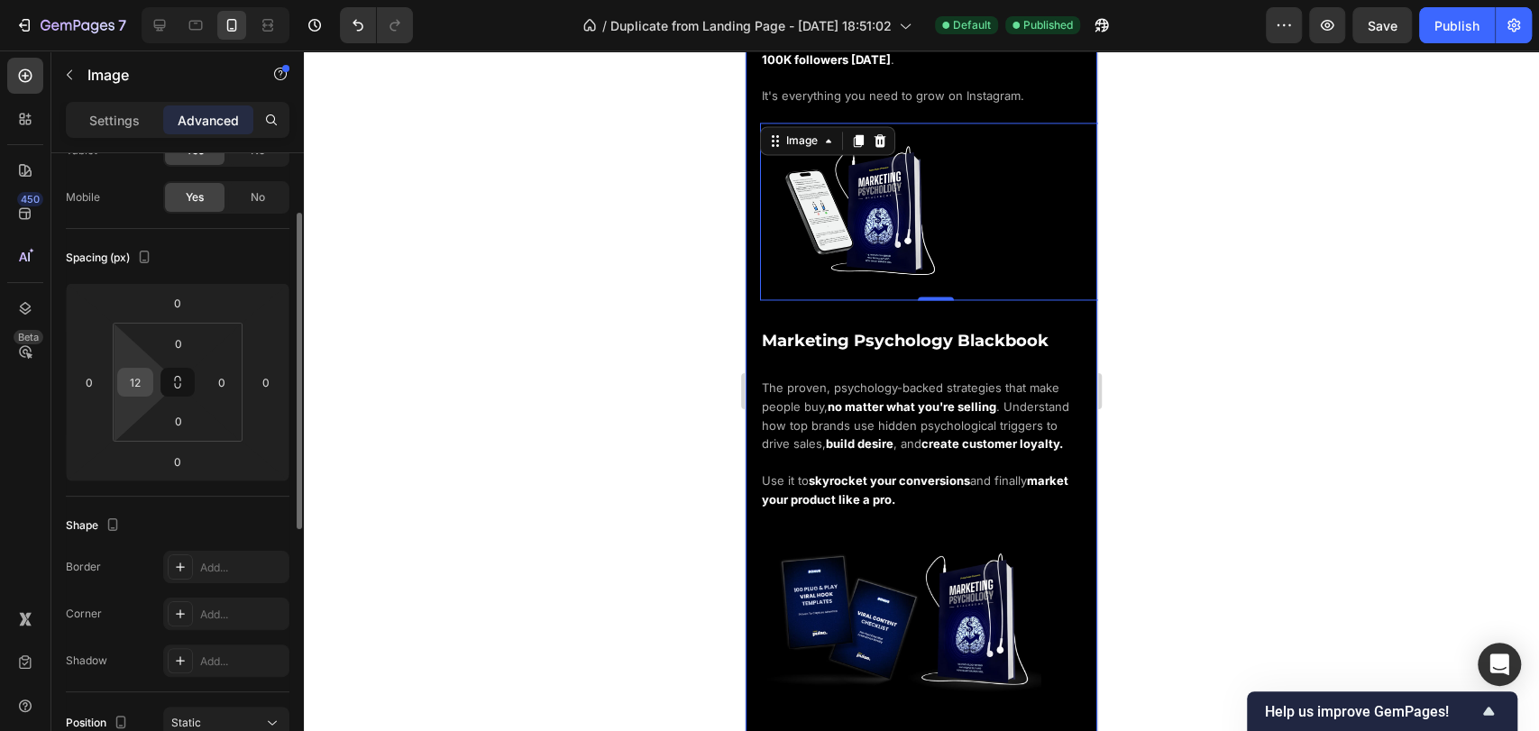
click at [145, 372] on input "12" at bounding box center [135, 382] width 27 height 27
type input "0"
click at [251, 253] on div "Spacing (px)" at bounding box center [178, 257] width 224 height 29
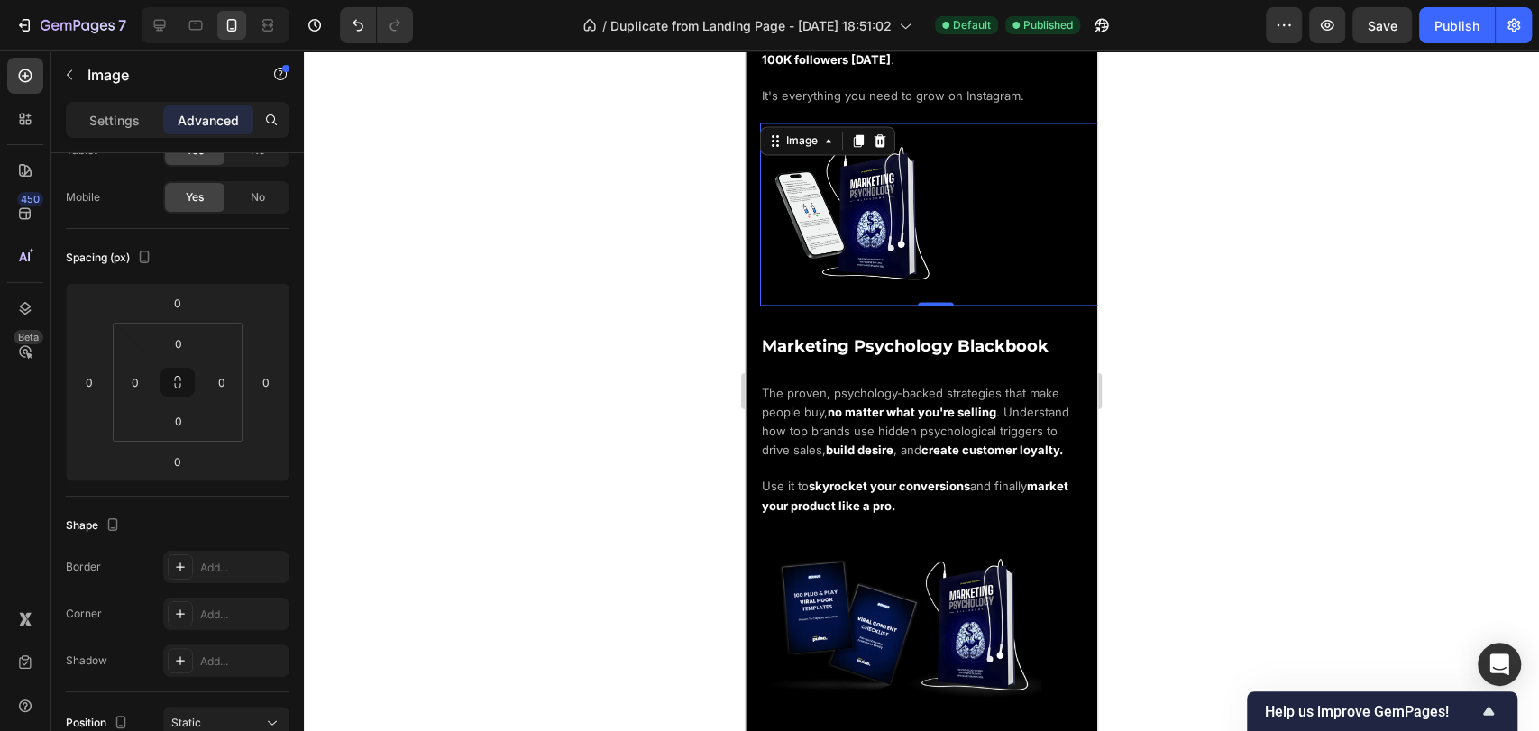
click at [960, 405] on strong "no matter what you're selling" at bounding box center [912, 412] width 169 height 14
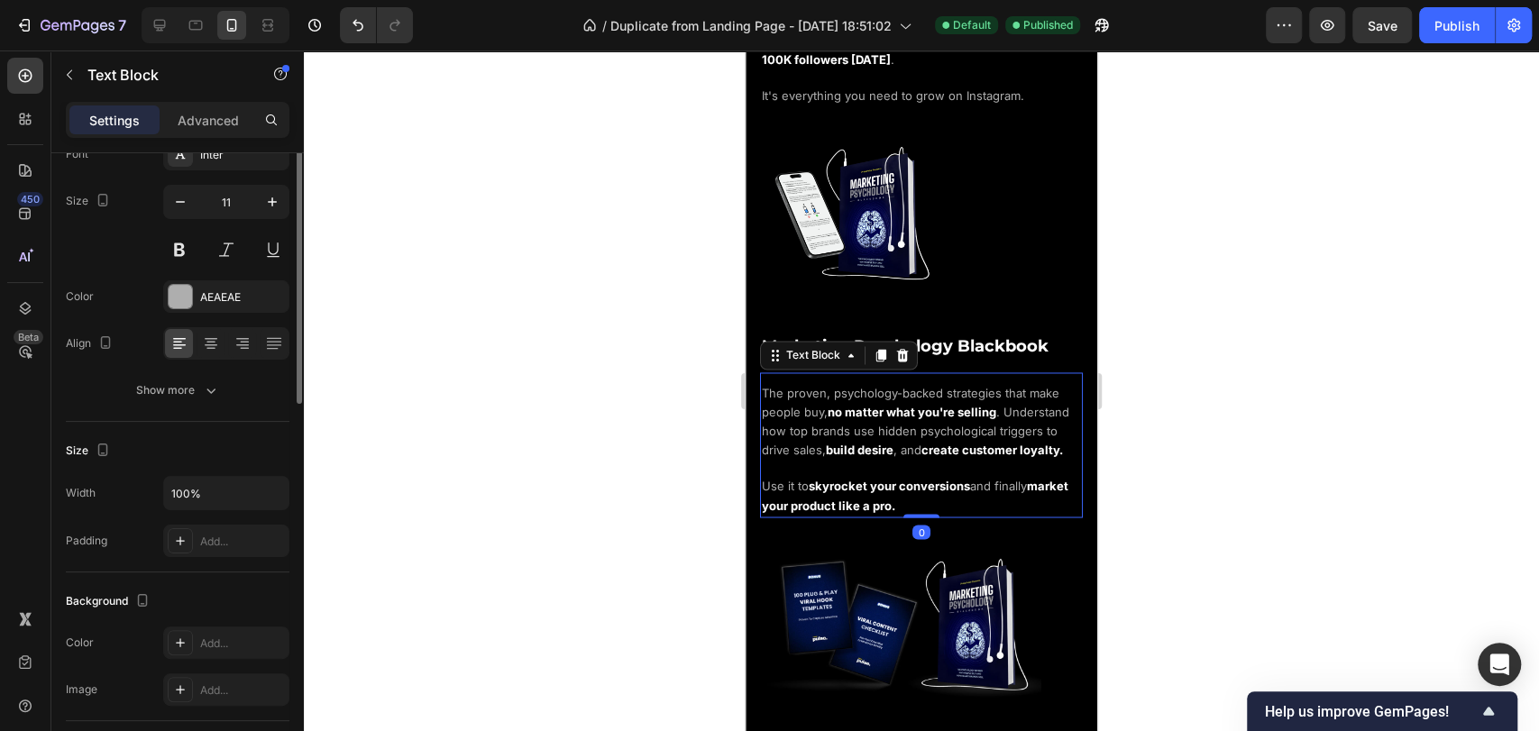
scroll to position [0, 0]
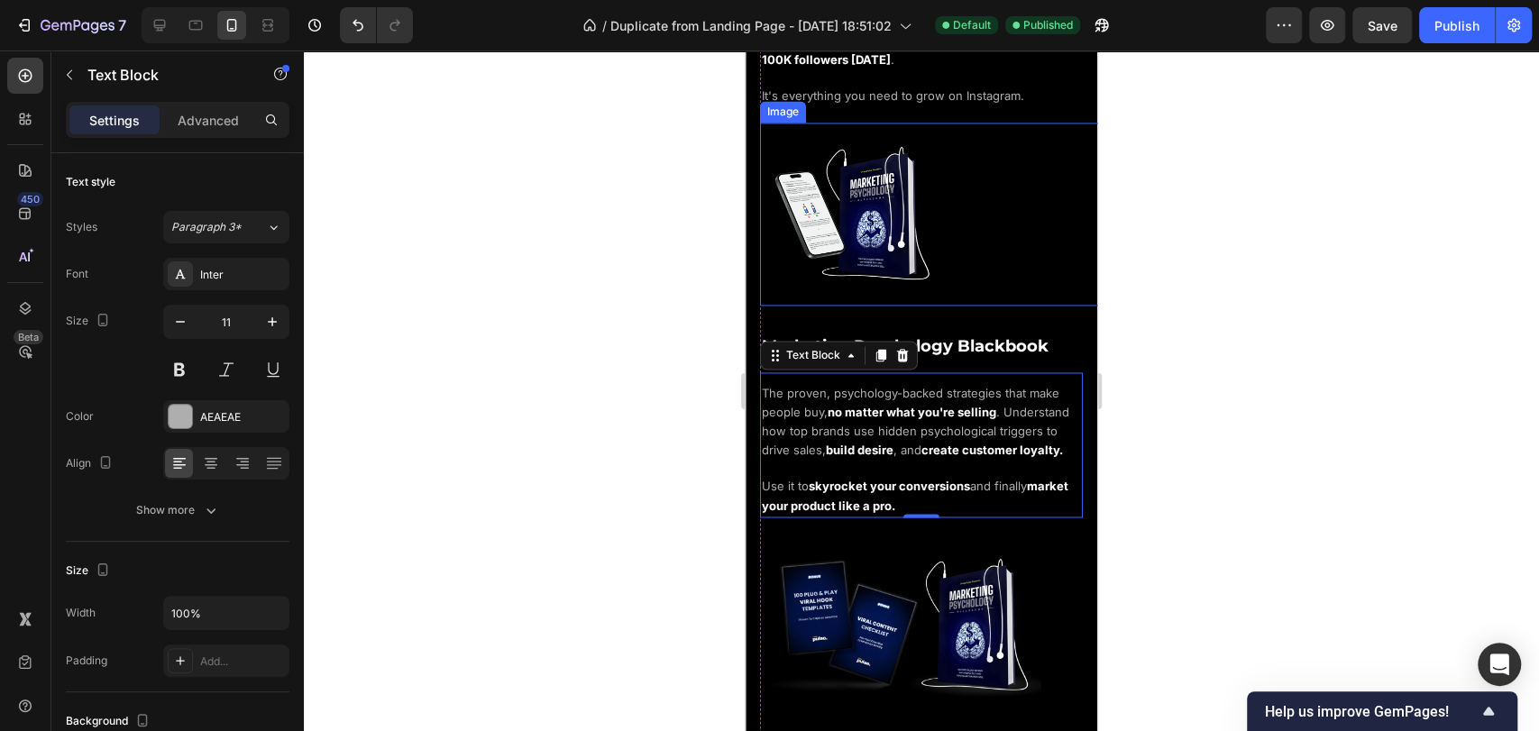
click at [946, 244] on div at bounding box center [936, 214] width 352 height 183
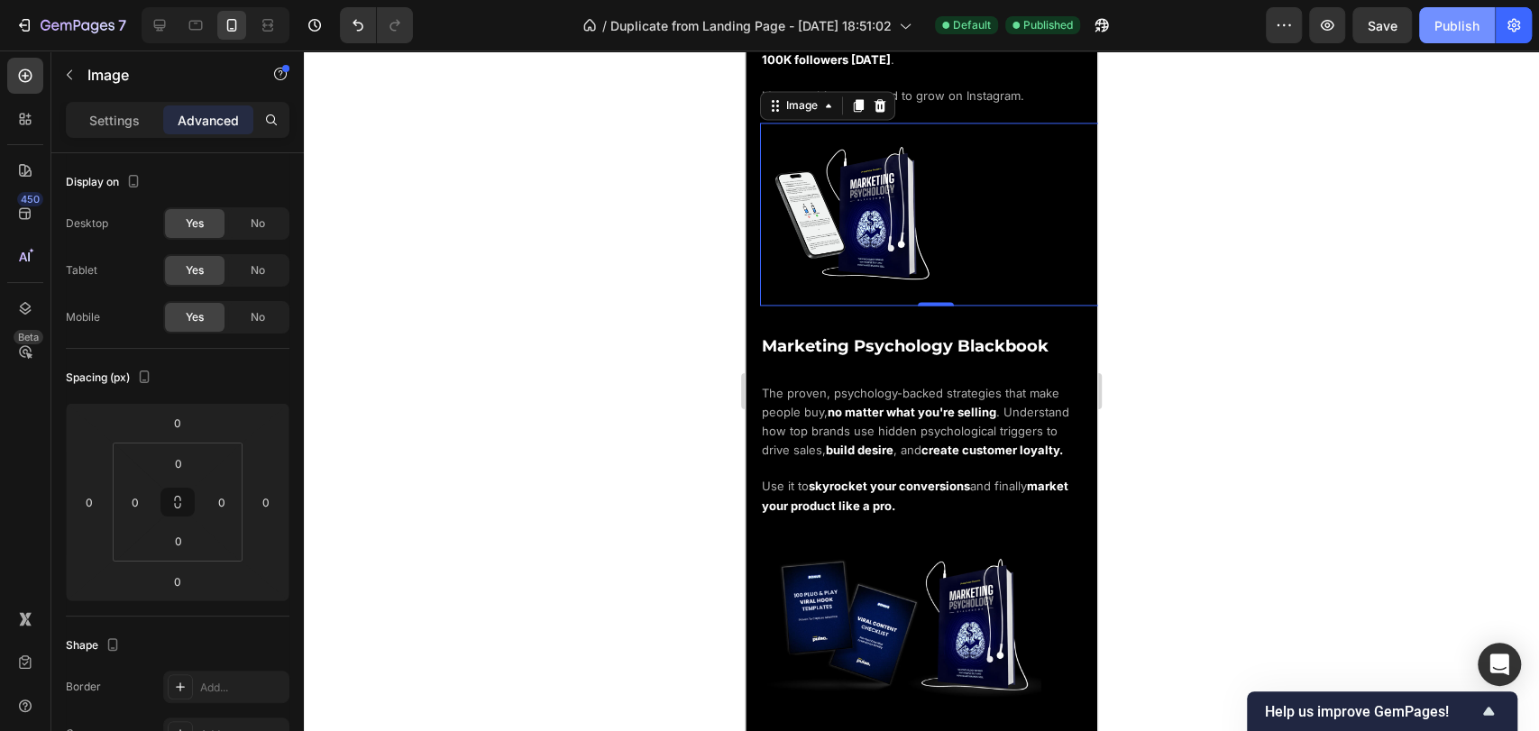
click at [1472, 23] on div "Publish" at bounding box center [1457, 25] width 45 height 19
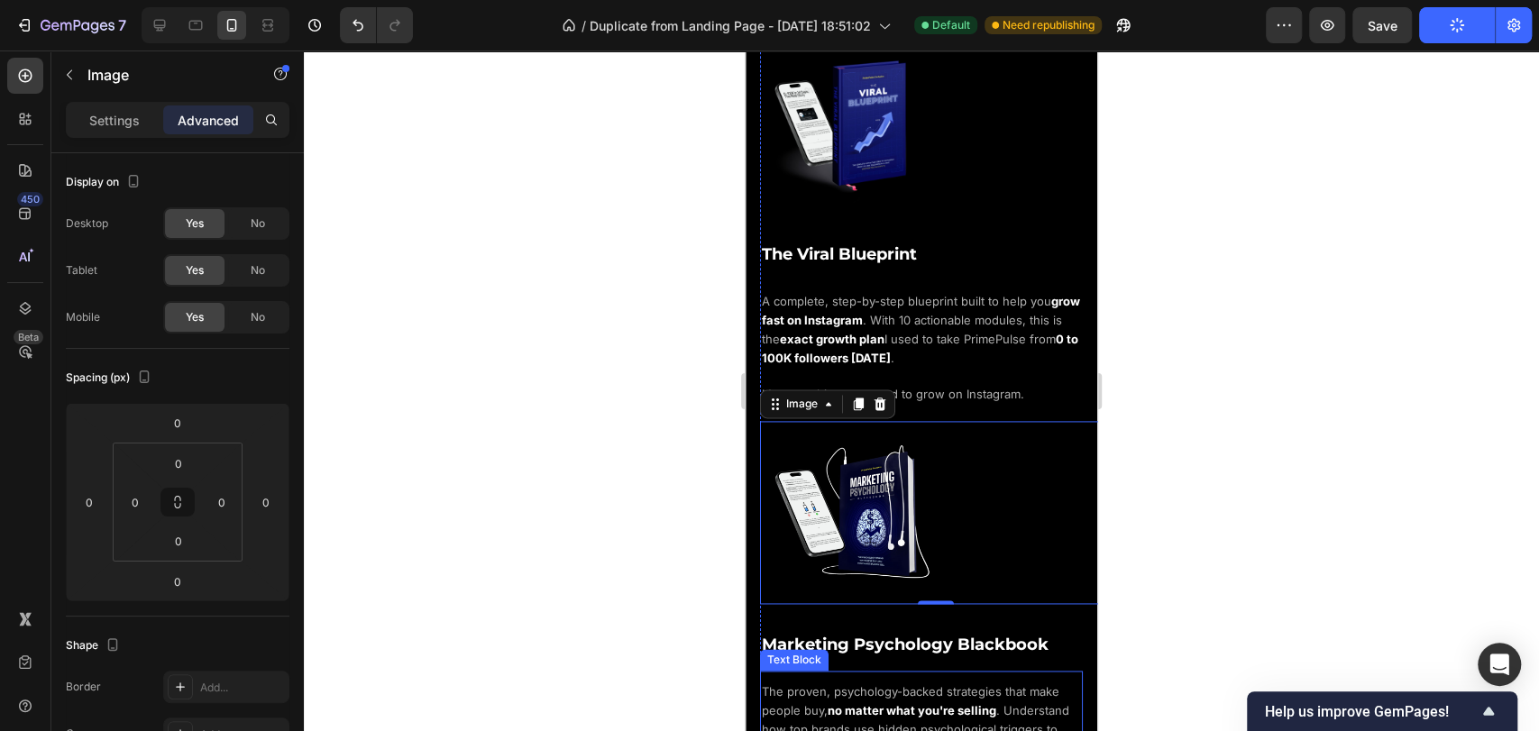
scroll to position [1550, 0]
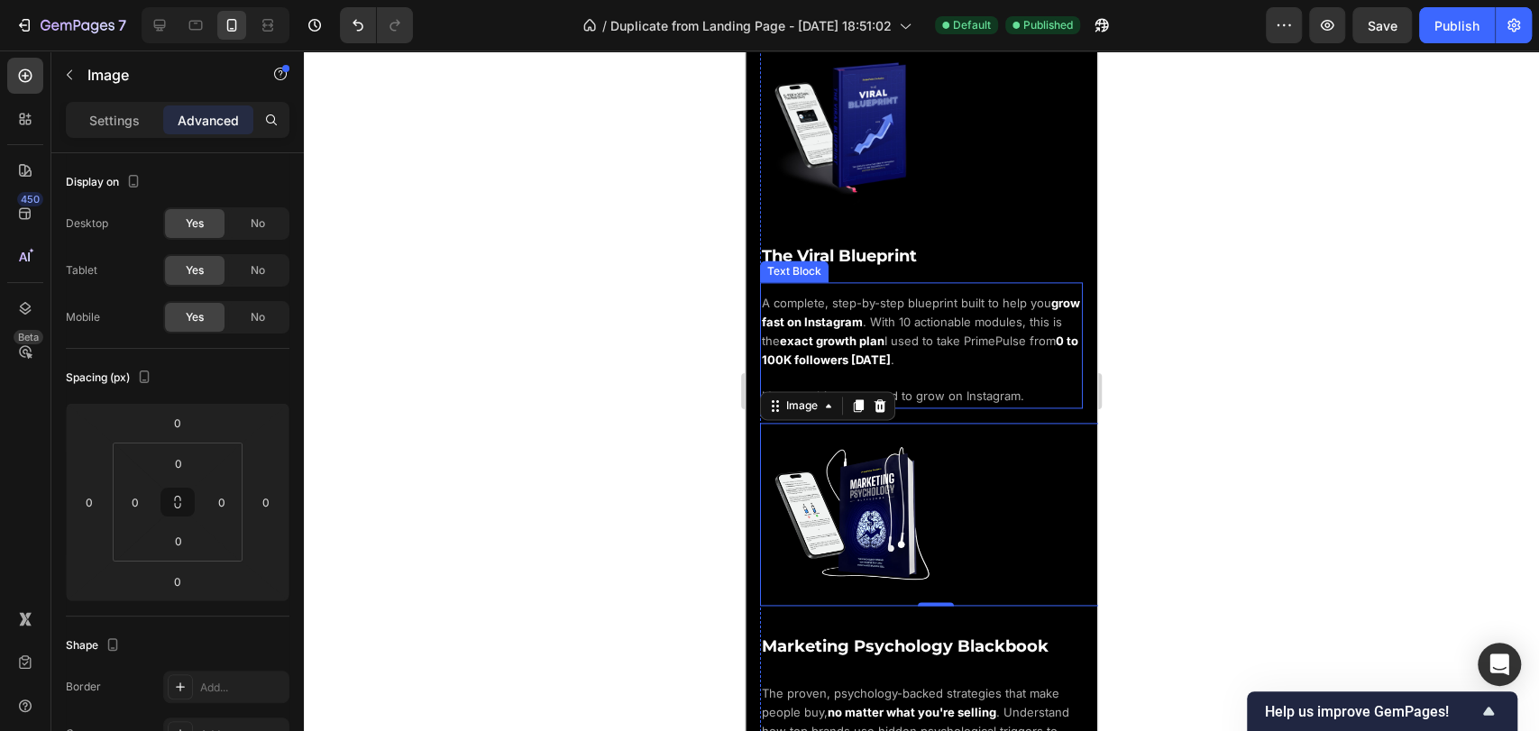
click at [1004, 315] on span ". With 10 actionable modules, this is the" at bounding box center [912, 331] width 300 height 33
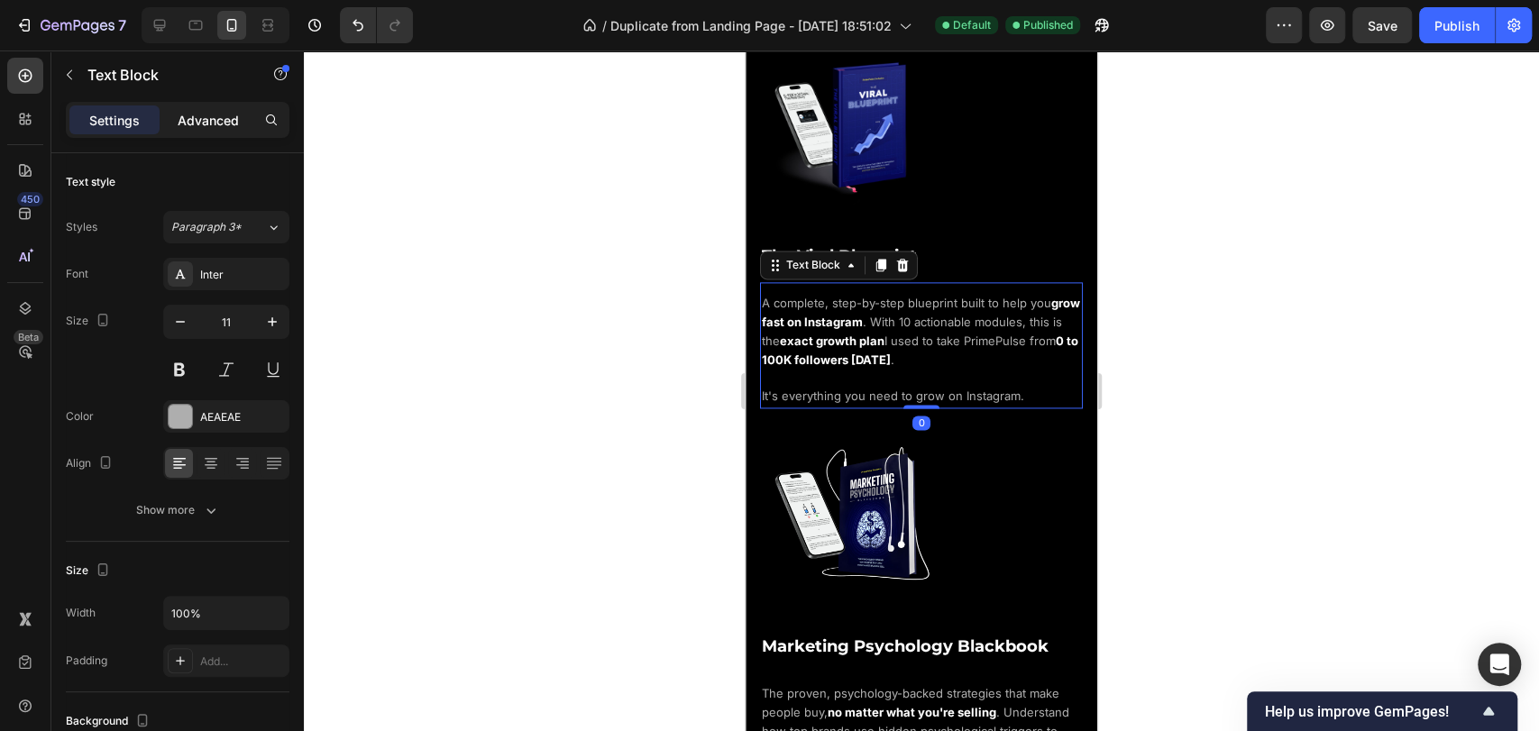
click at [214, 122] on p "Advanced" at bounding box center [208, 120] width 61 height 19
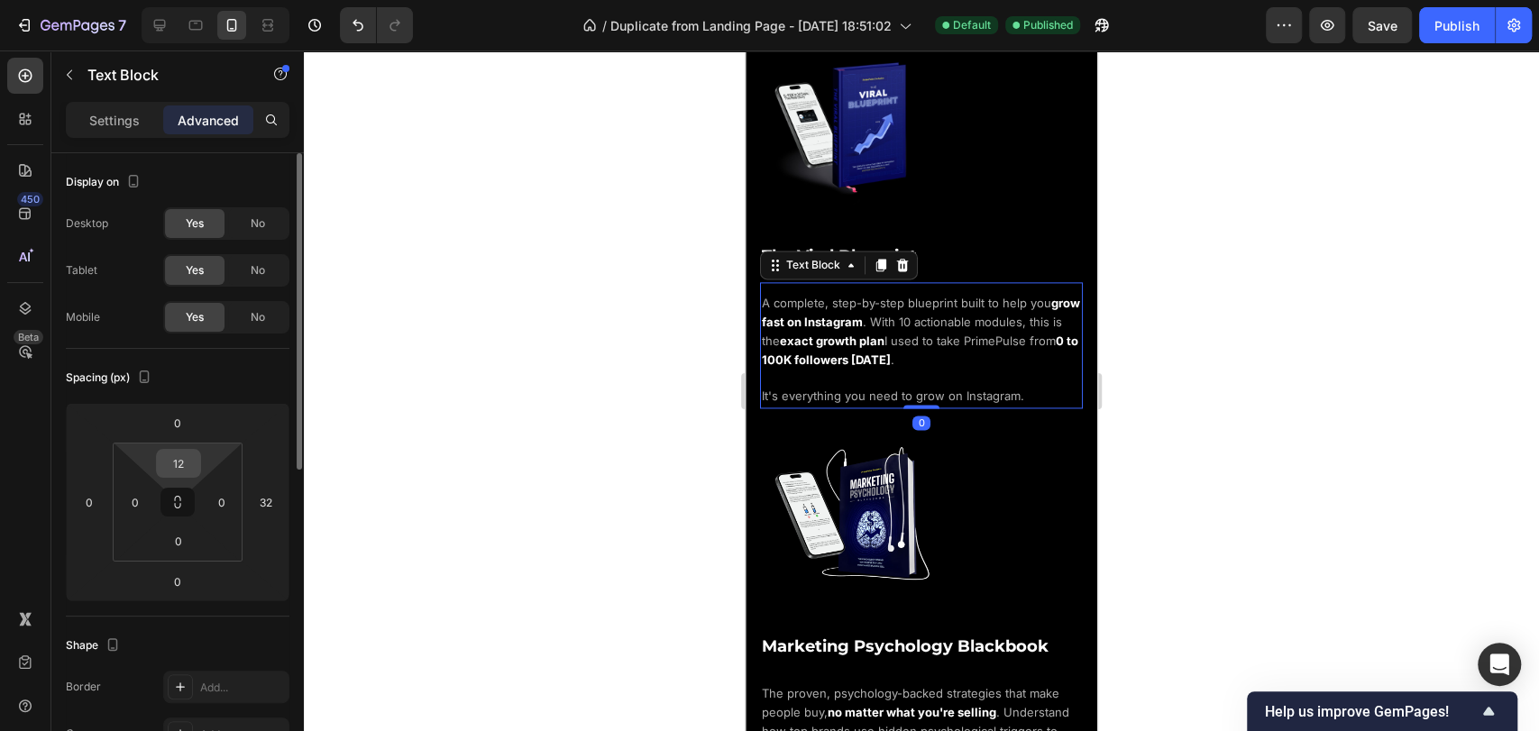
click at [180, 466] on input "12" at bounding box center [179, 463] width 36 height 27
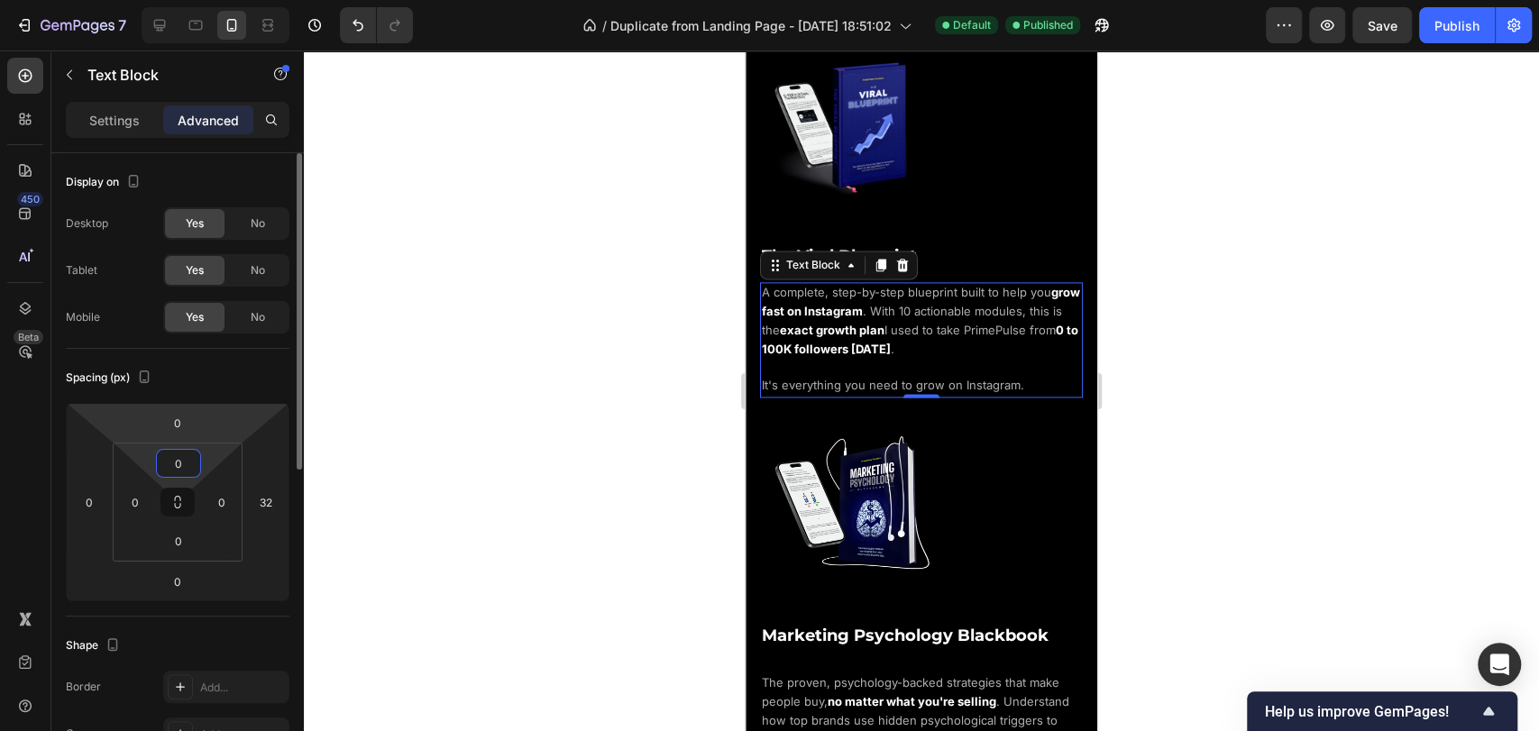
type input "0"
click at [223, 377] on div "Spacing (px)" at bounding box center [178, 377] width 224 height 29
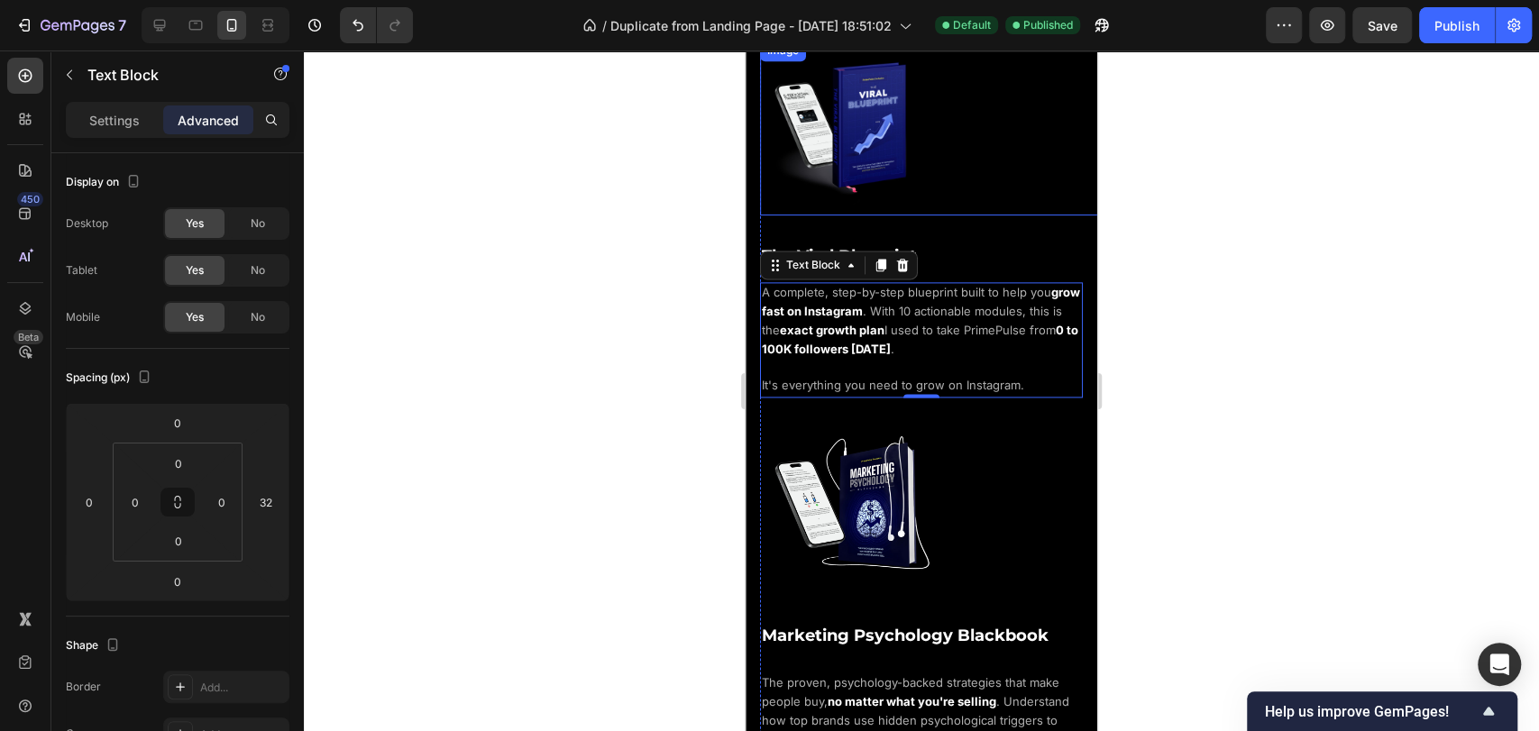
click at [1002, 202] on div at bounding box center [936, 128] width 352 height 176
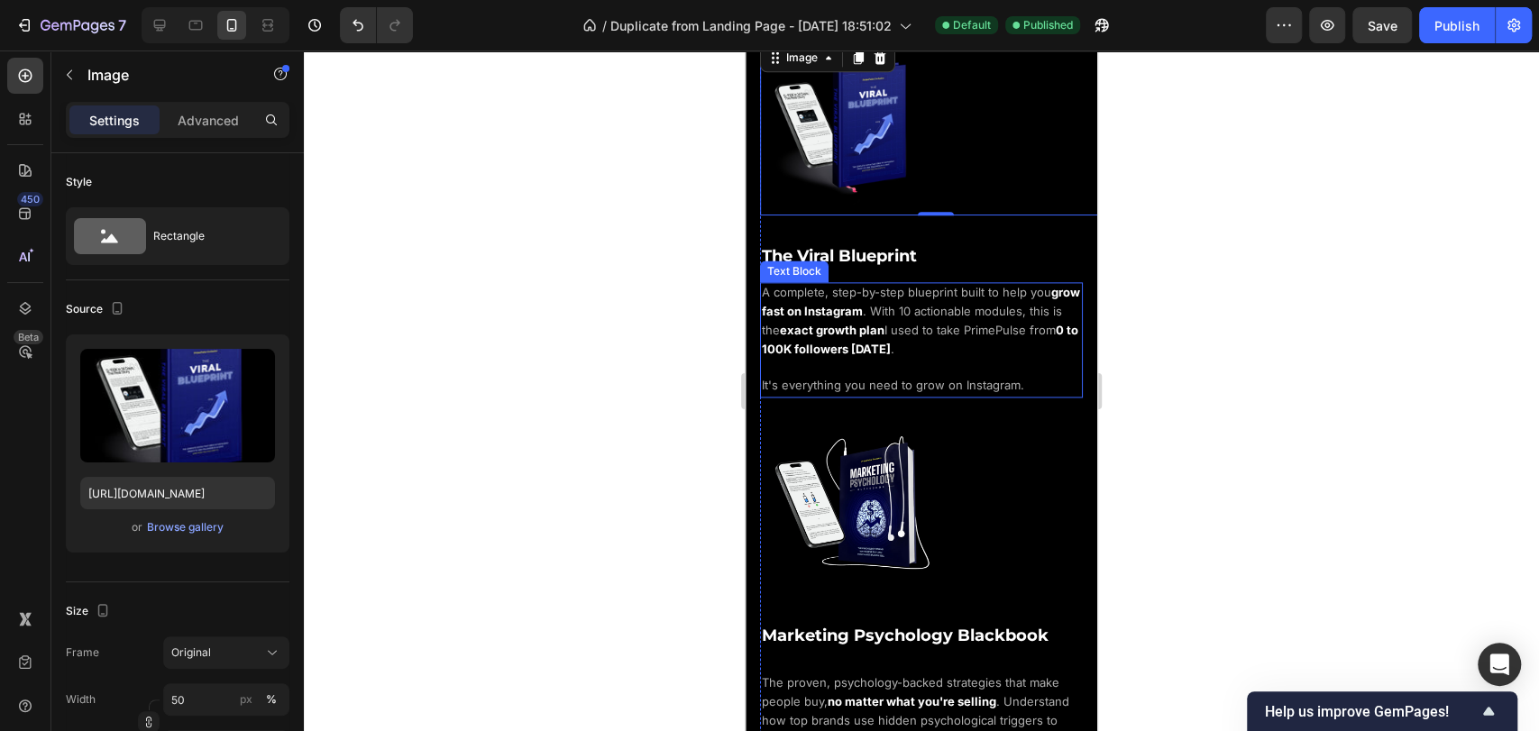
click at [934, 288] on span "A complete, step-by-step blueprint built to help you" at bounding box center [906, 292] width 289 height 14
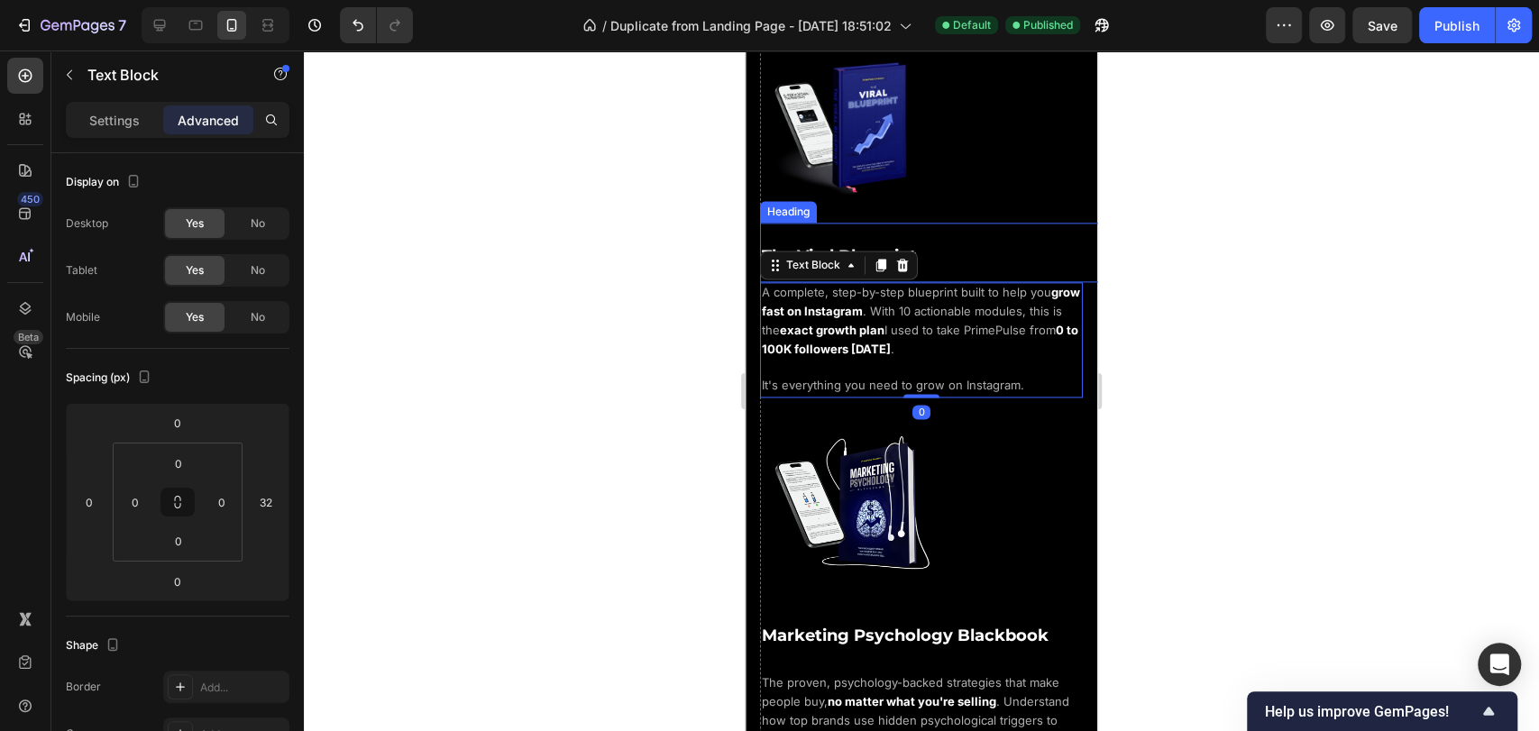
click at [934, 251] on h2 "The Viral Blueprint" at bounding box center [936, 253] width 352 height 60
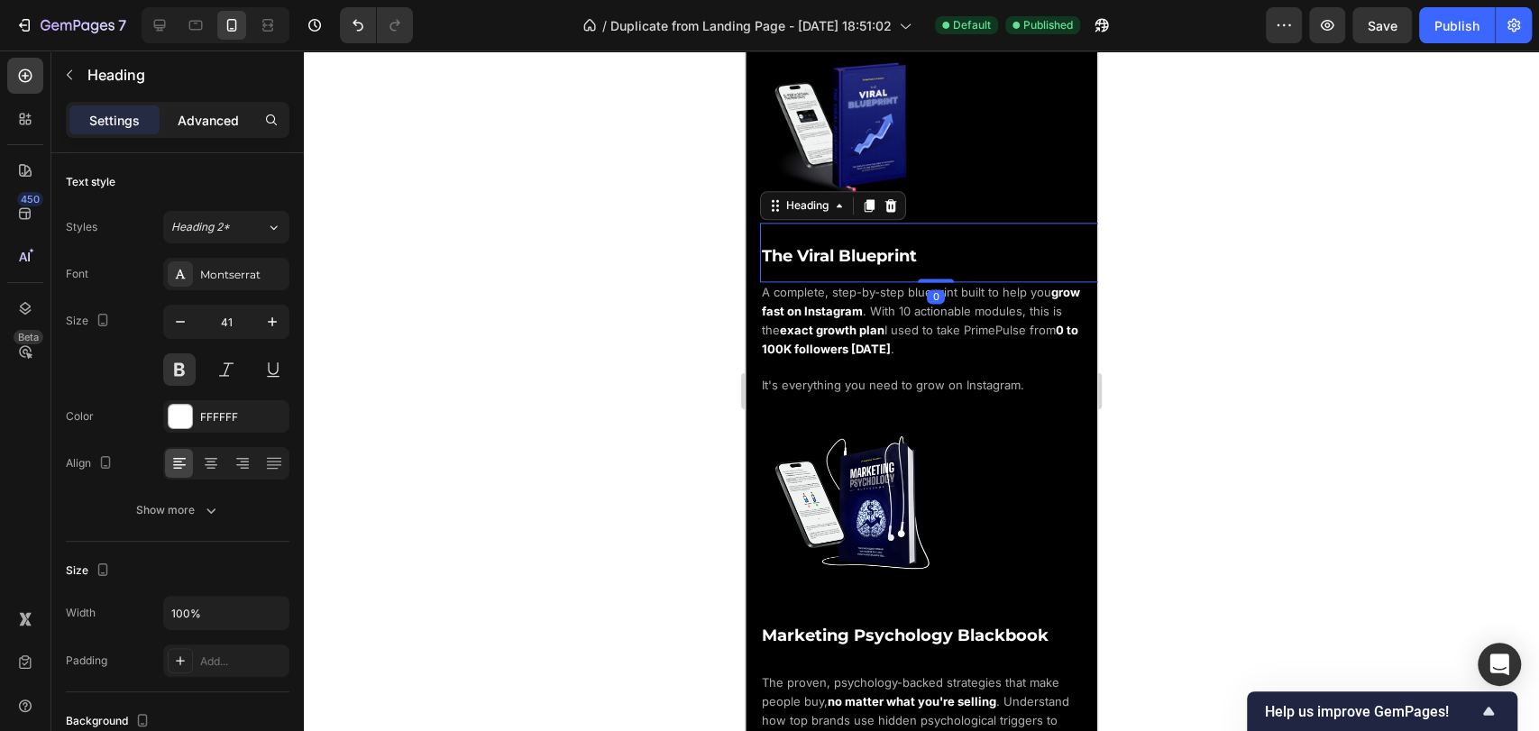
click at [223, 120] on p "Advanced" at bounding box center [208, 120] width 61 height 19
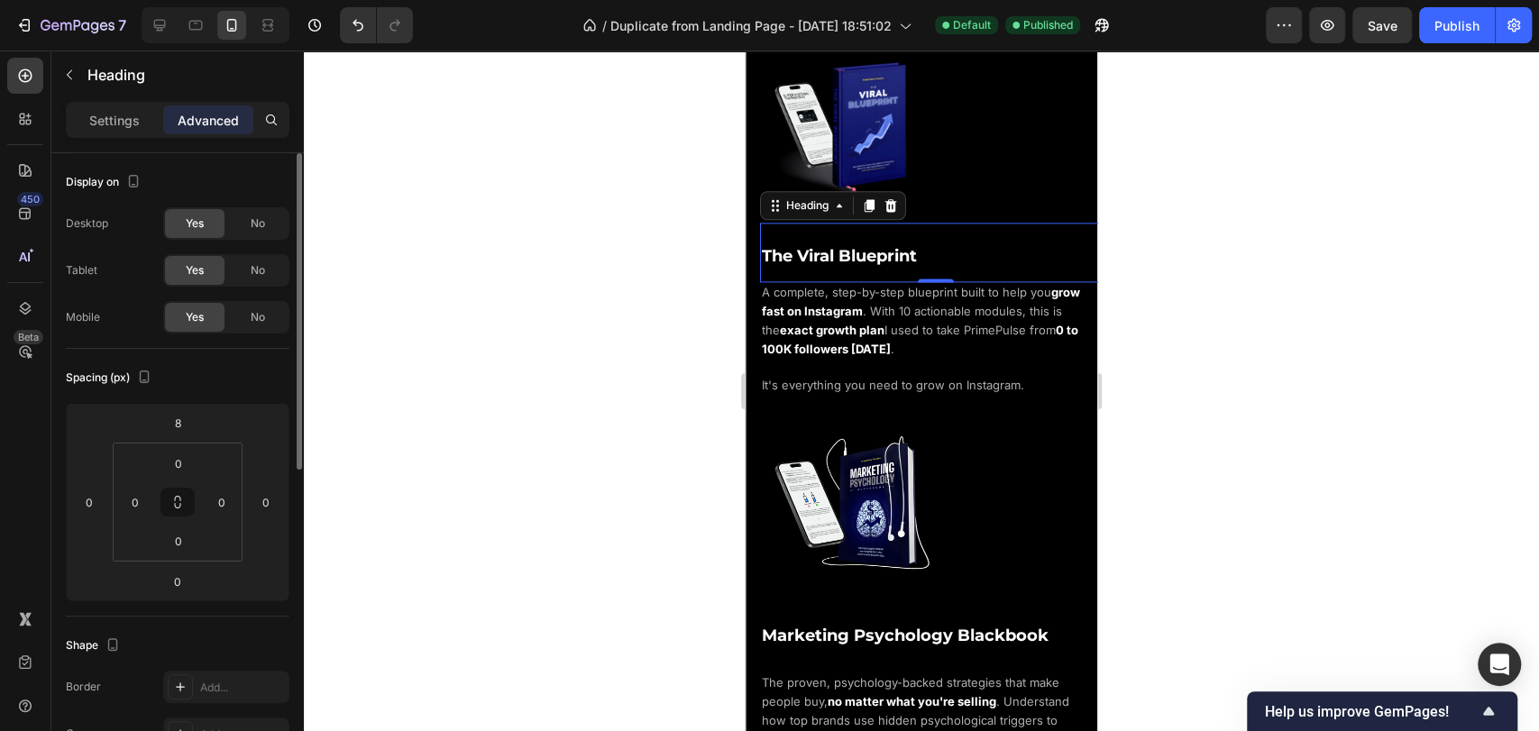
click at [230, 378] on div "Spacing (px)" at bounding box center [178, 377] width 224 height 29
click at [1018, 184] on div at bounding box center [936, 128] width 352 height 176
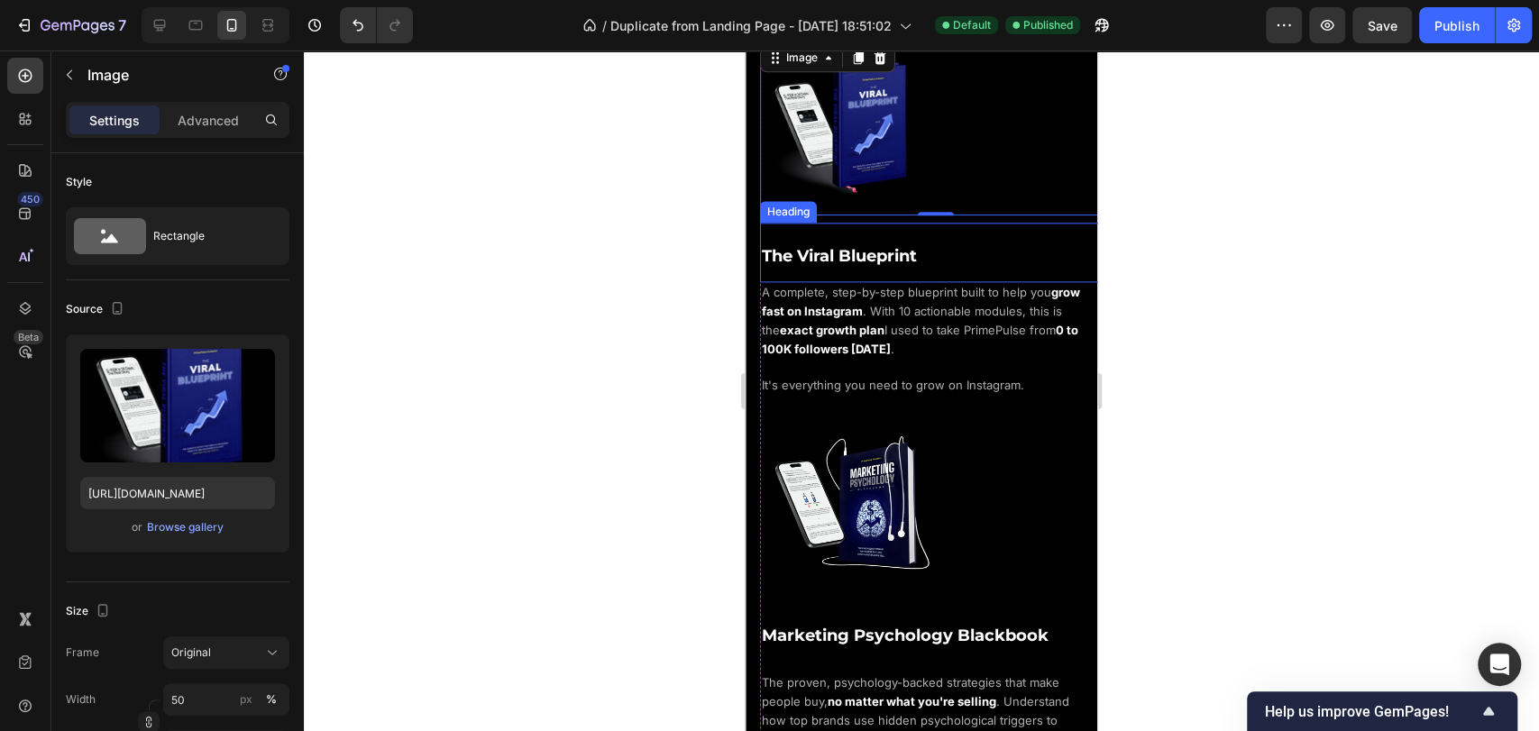
click at [929, 230] on h2 "The Viral Blueprint" at bounding box center [936, 253] width 352 height 60
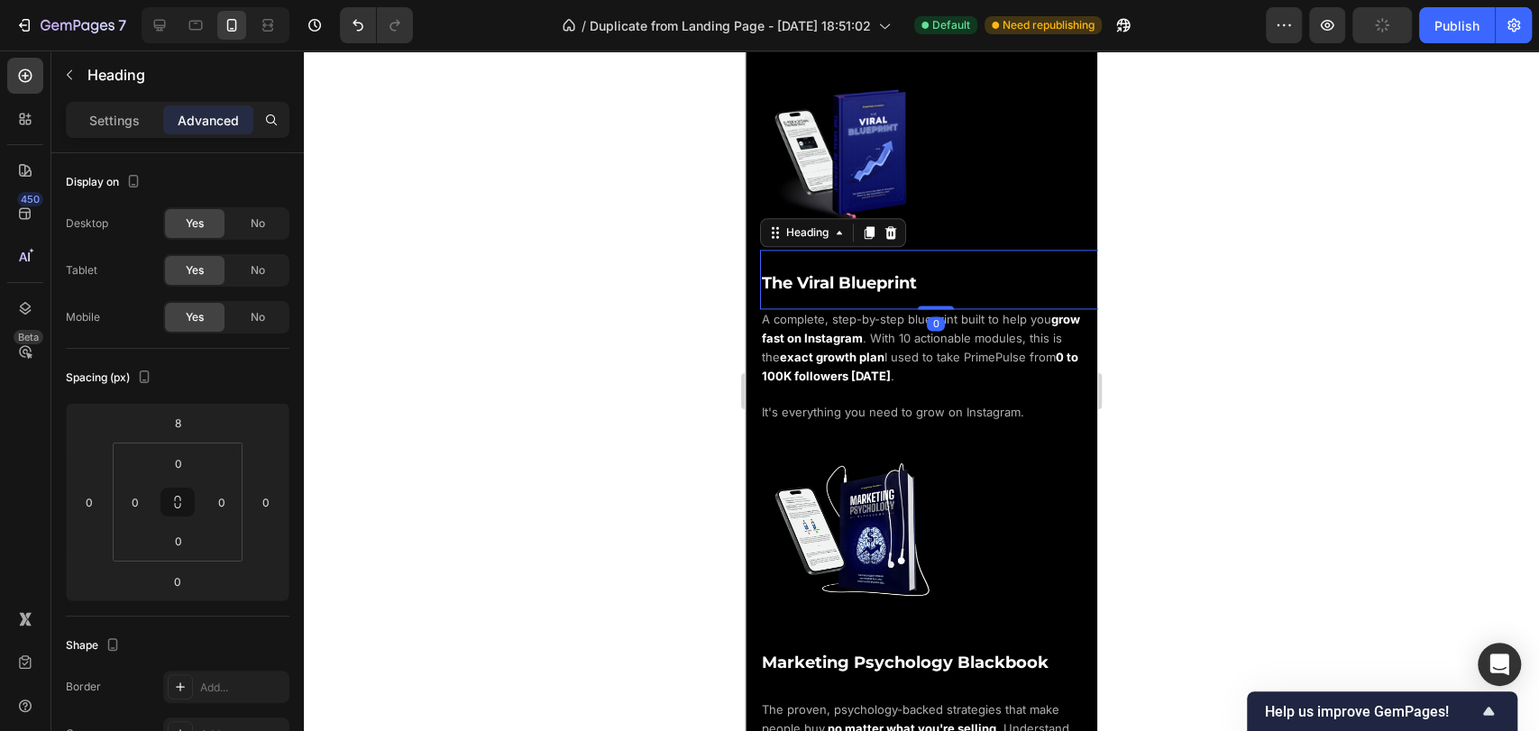
scroll to position [1349, 0]
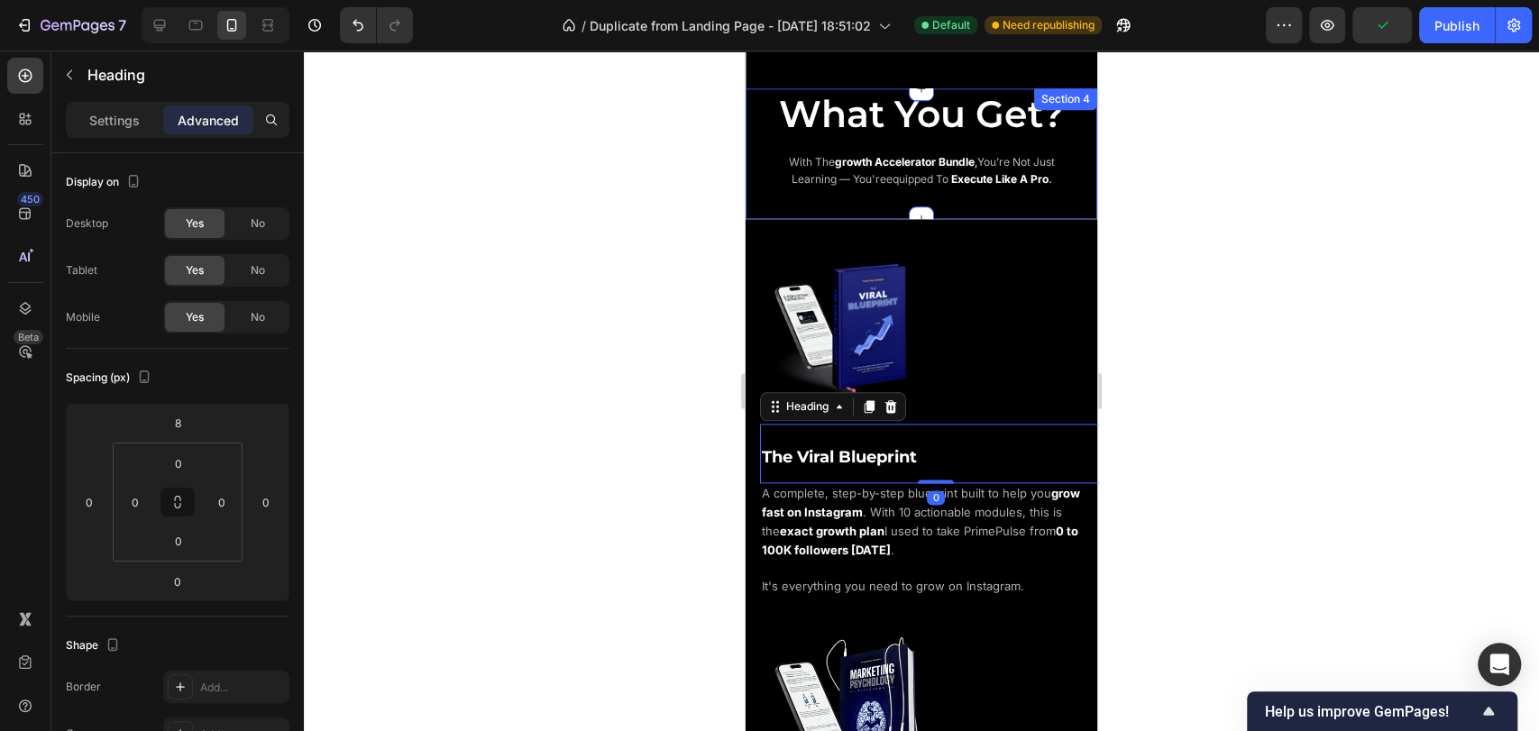
click at [887, 211] on div "What You Get? Heading with the growth accelerator bundle , you’re not just lear…" at bounding box center [922, 153] width 352 height 131
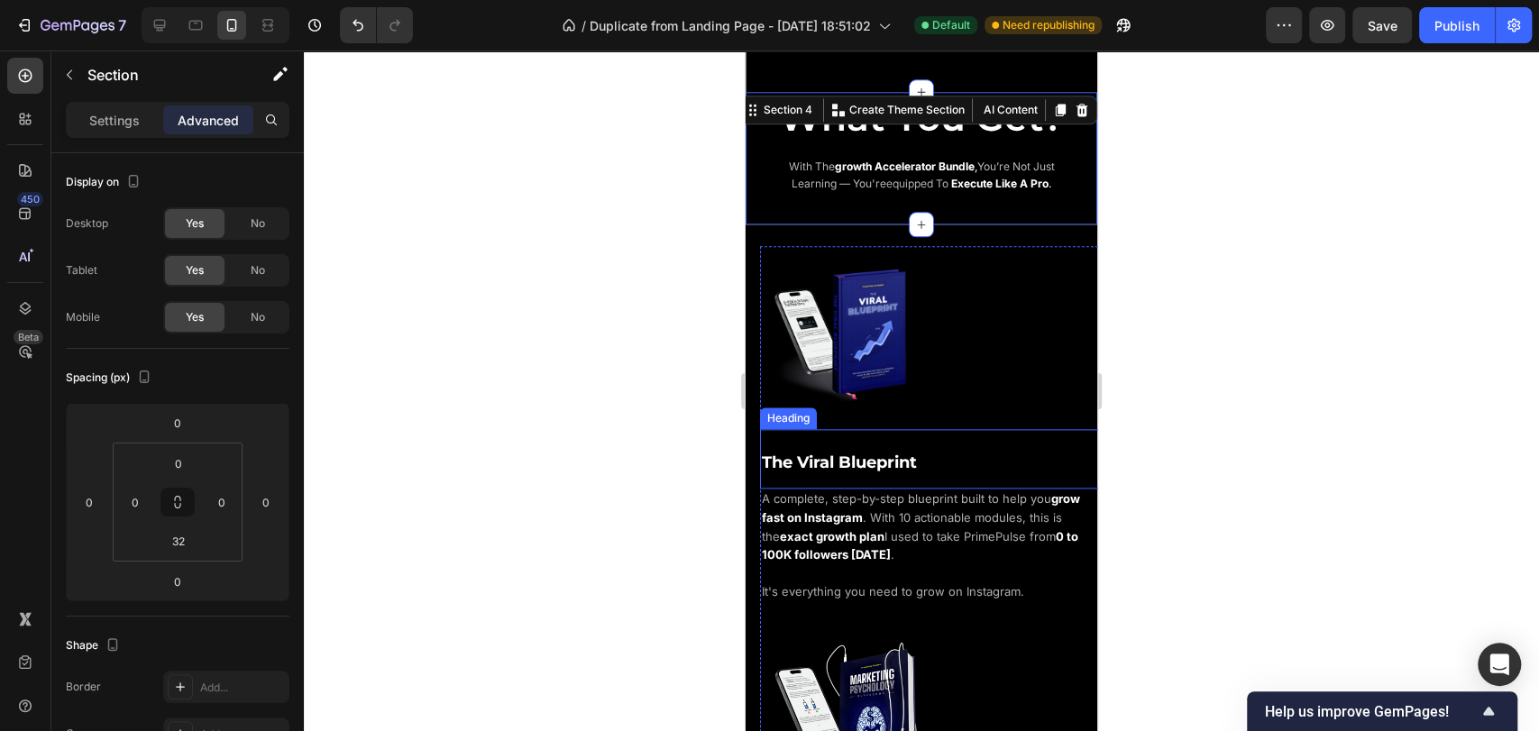
click at [967, 435] on h2 "The Viral Blueprint" at bounding box center [936, 459] width 352 height 60
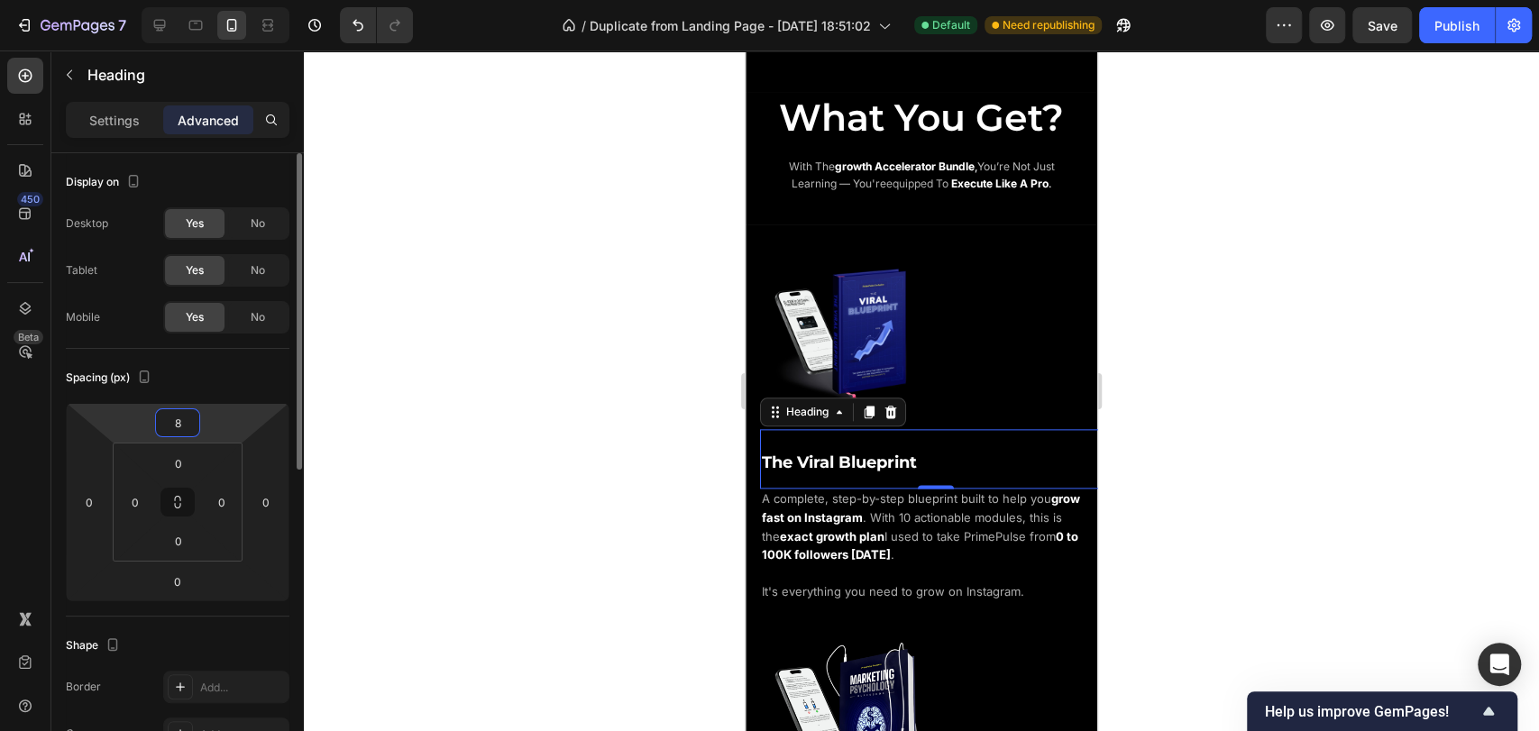
click at [180, 422] on input "8" at bounding box center [178, 422] width 36 height 27
type input "4"
click at [234, 383] on div "Spacing (px)" at bounding box center [178, 377] width 224 height 29
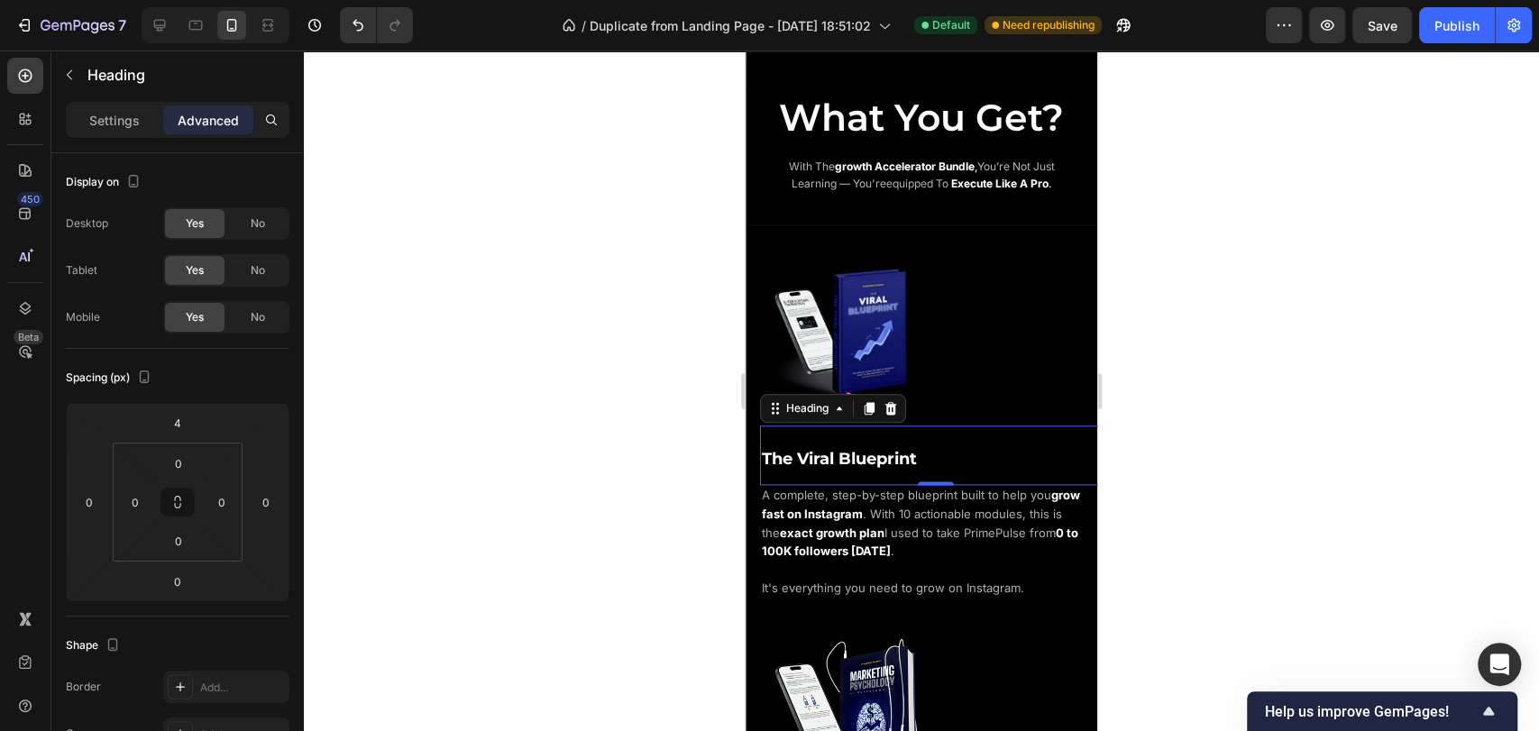
click at [725, 355] on div at bounding box center [921, 391] width 1235 height 681
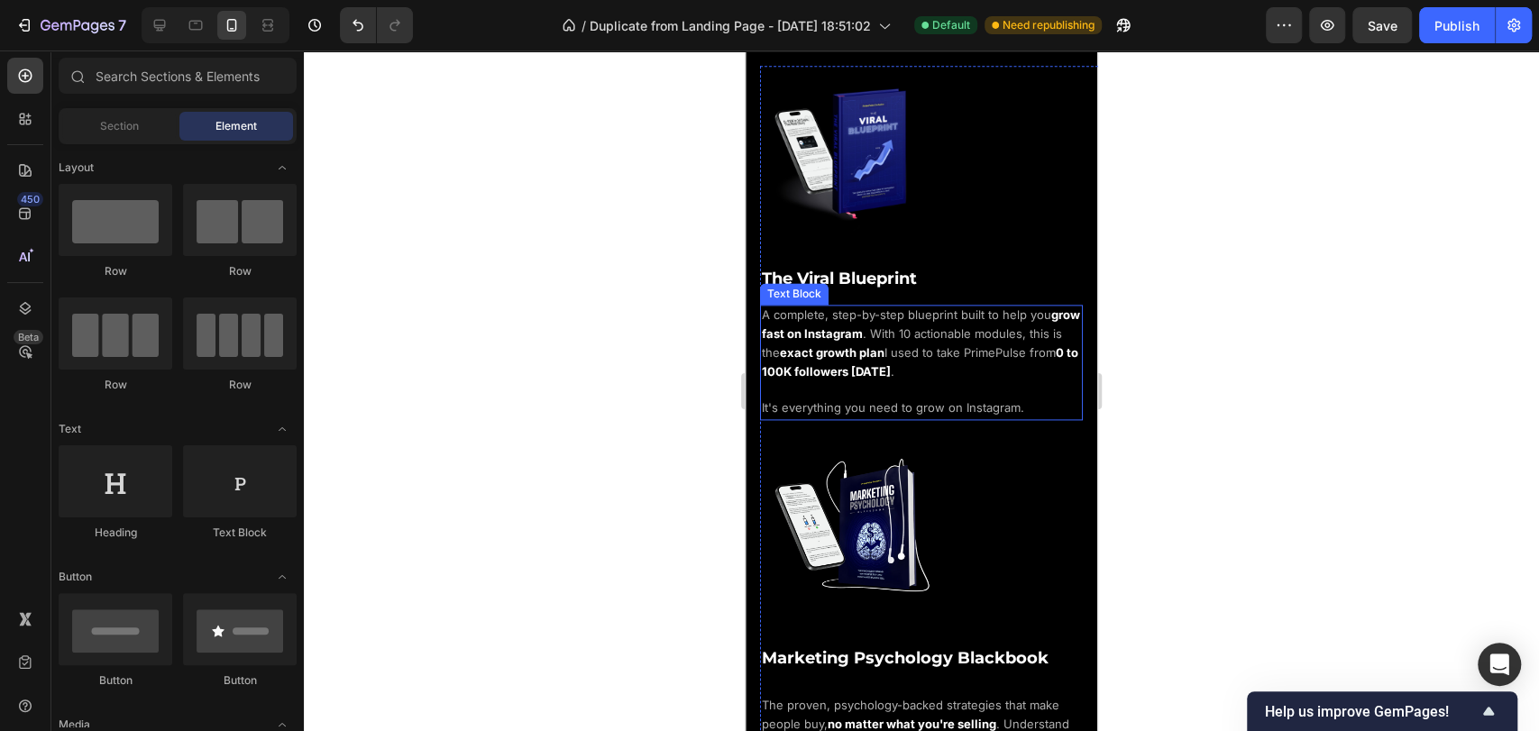
scroll to position [1550, 0]
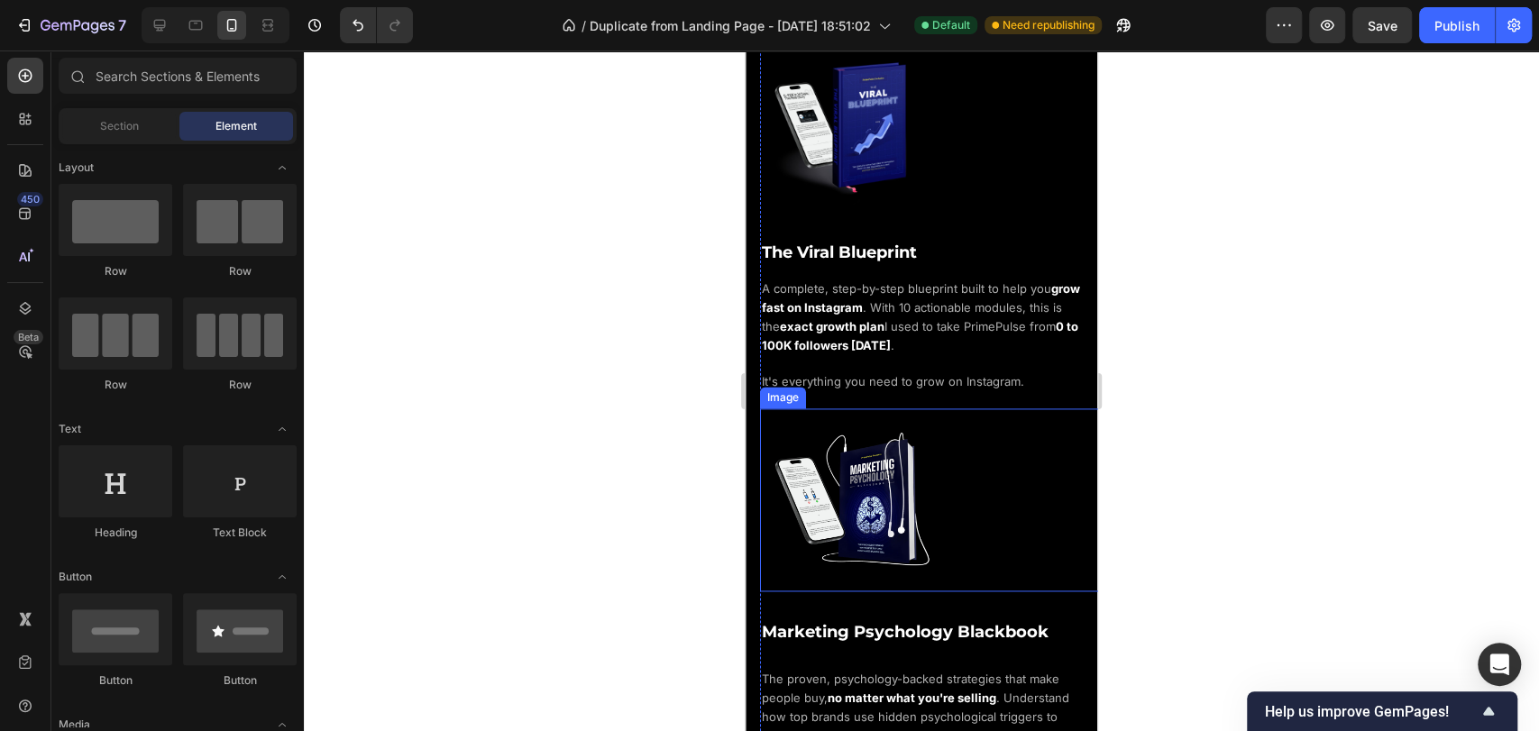
click at [923, 418] on img at bounding box center [851, 500] width 183 height 183
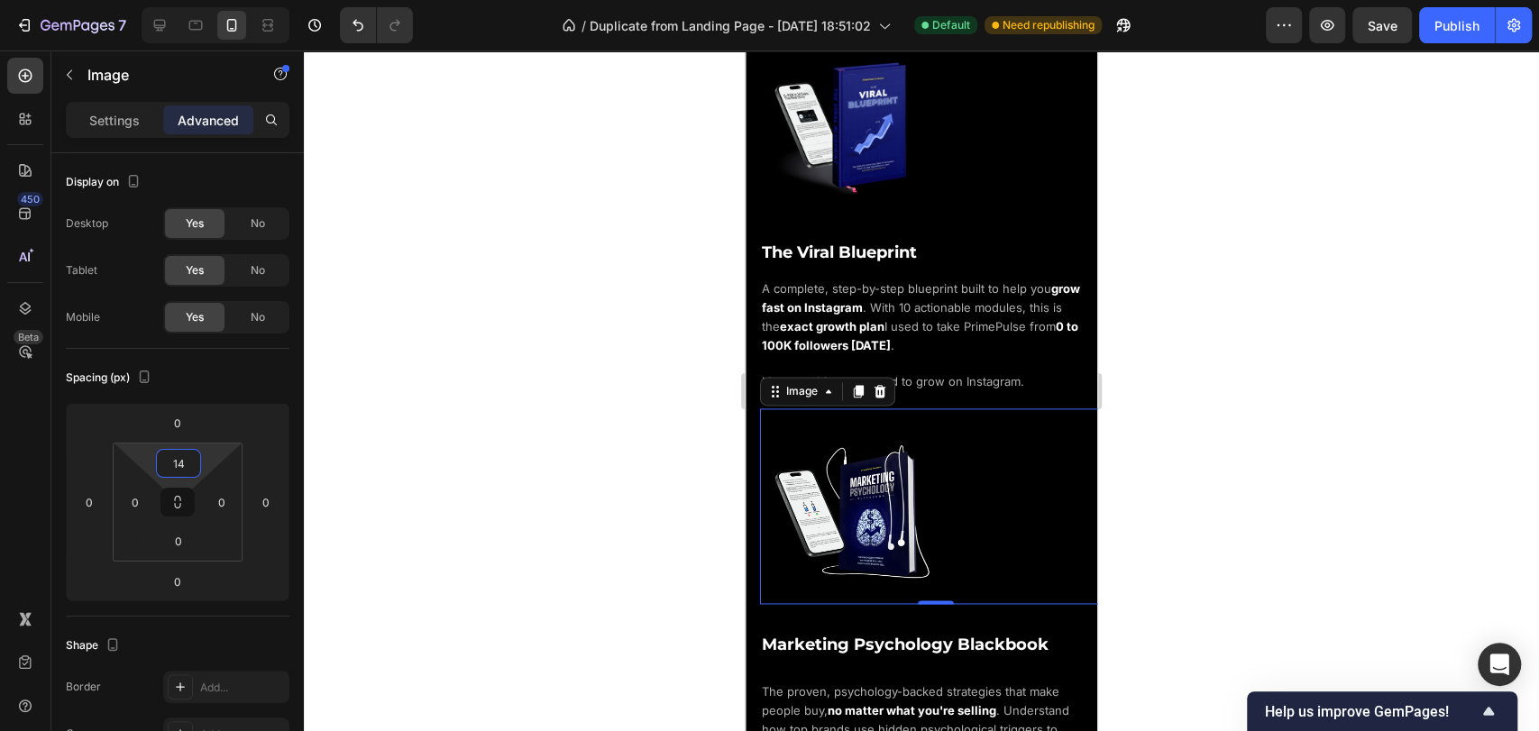
click at [212, 0] on html "7 / Duplicate from Landing Page - [DATE] 18:51:02 Default Need republishing Pre…" at bounding box center [769, 0] width 1539 height 0
click at [216, 363] on div "Spacing (px)" at bounding box center [178, 377] width 224 height 29
type input "0"
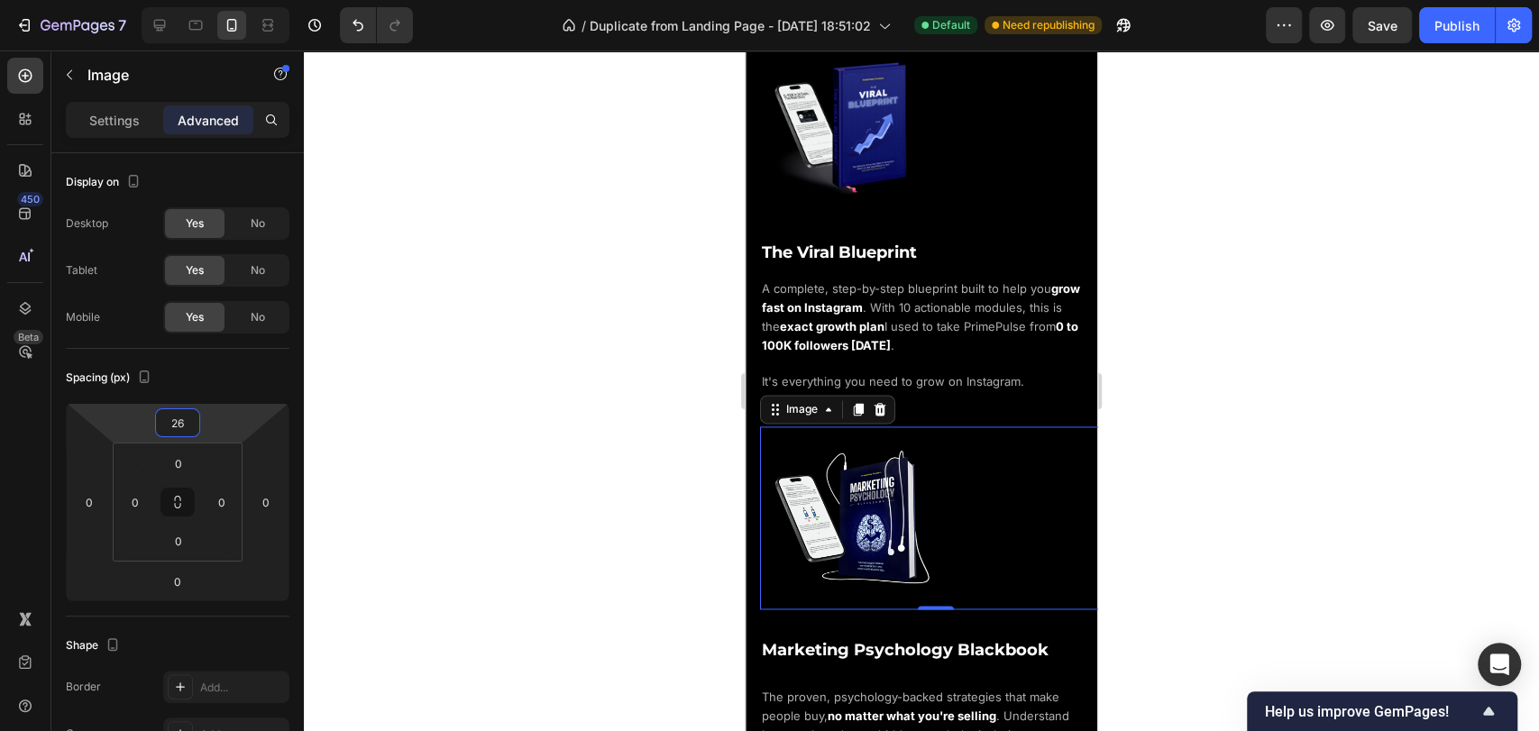
type input "28"
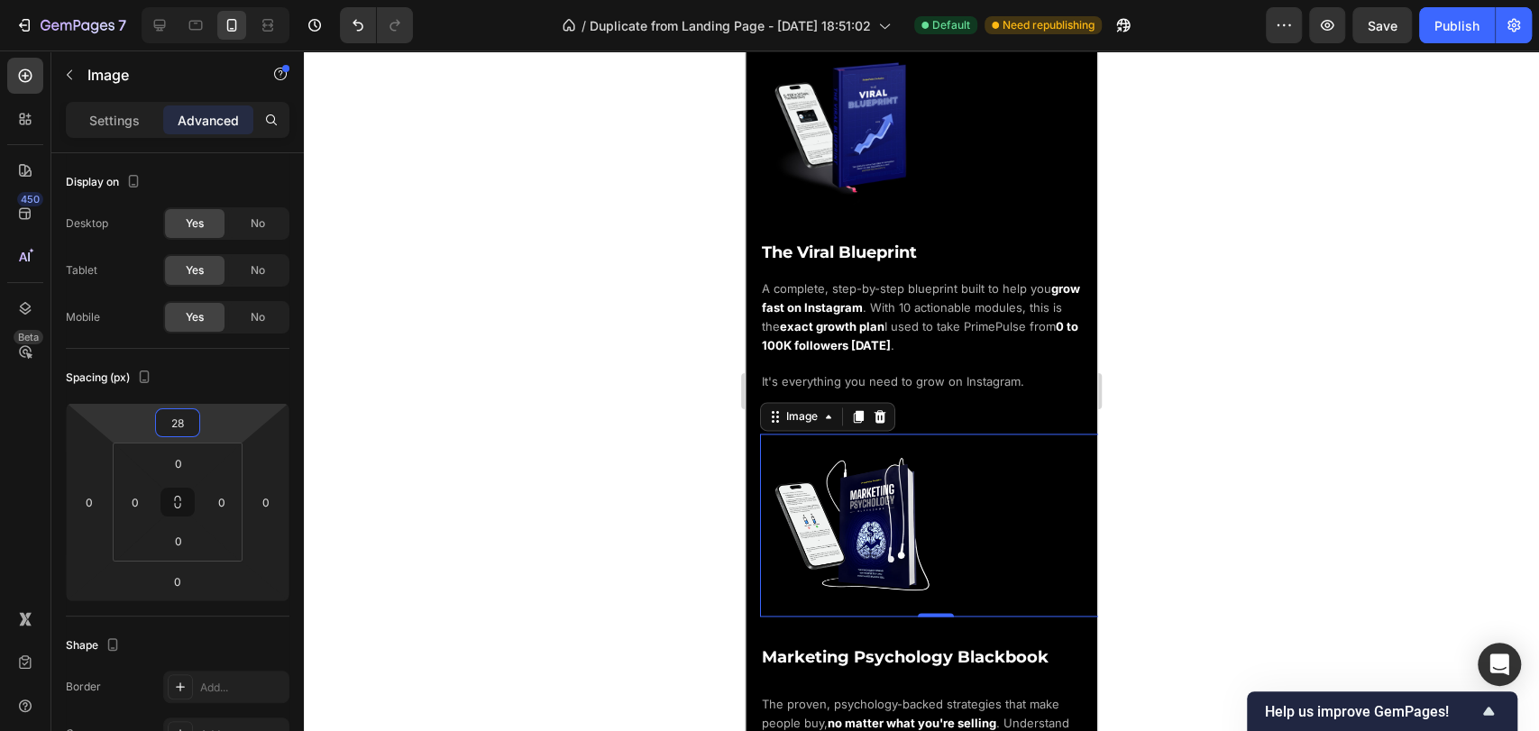
drag, startPoint x: 217, startPoint y: 423, endPoint x: 225, endPoint y: 409, distance: 16.1
click at [225, 0] on html "7 / Duplicate from Landing Page - [DATE] 18:51:02 Default Need republishing Pre…" at bounding box center [769, 0] width 1539 height 0
click at [1023, 236] on h2 "The Viral Blueprint" at bounding box center [936, 249] width 352 height 60
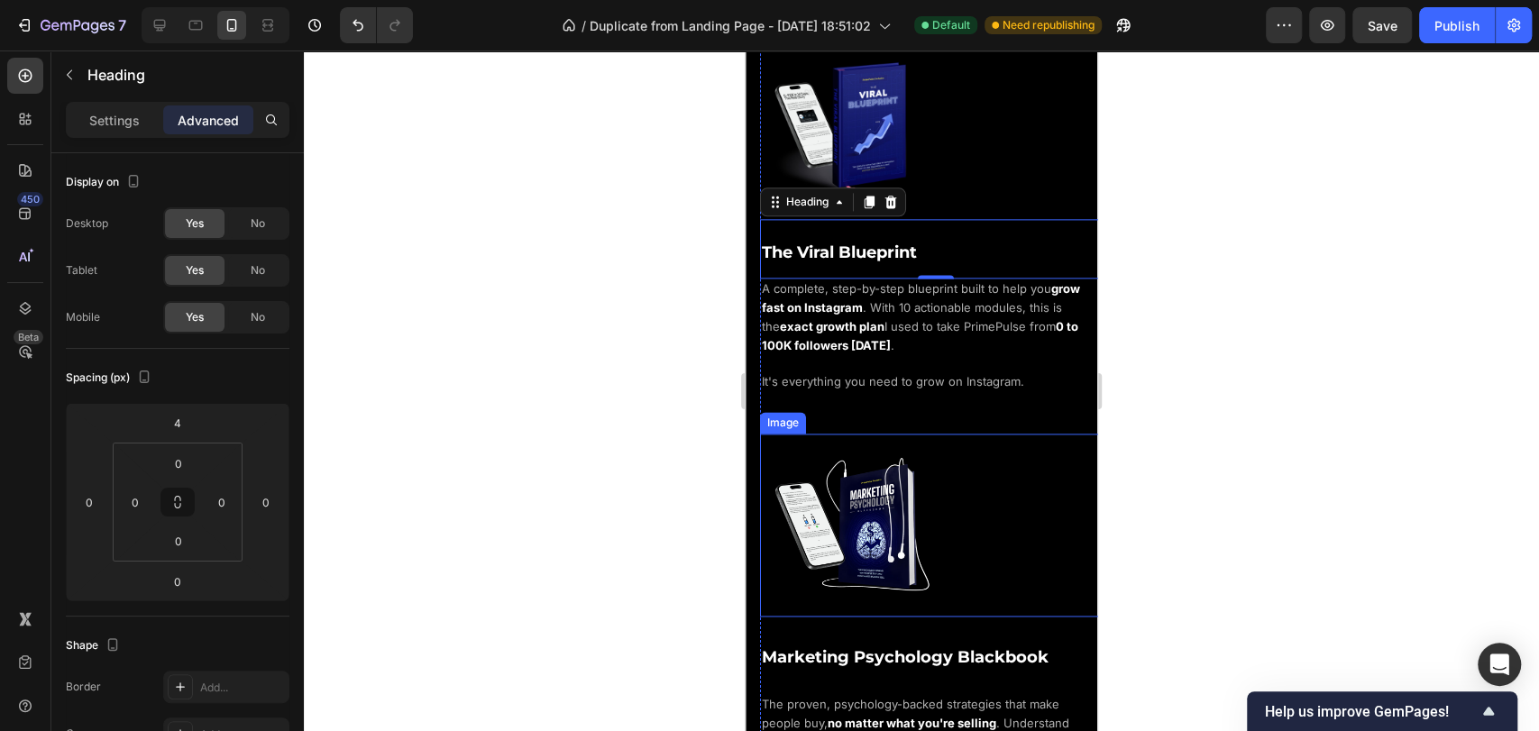
click at [932, 452] on img at bounding box center [851, 525] width 183 height 183
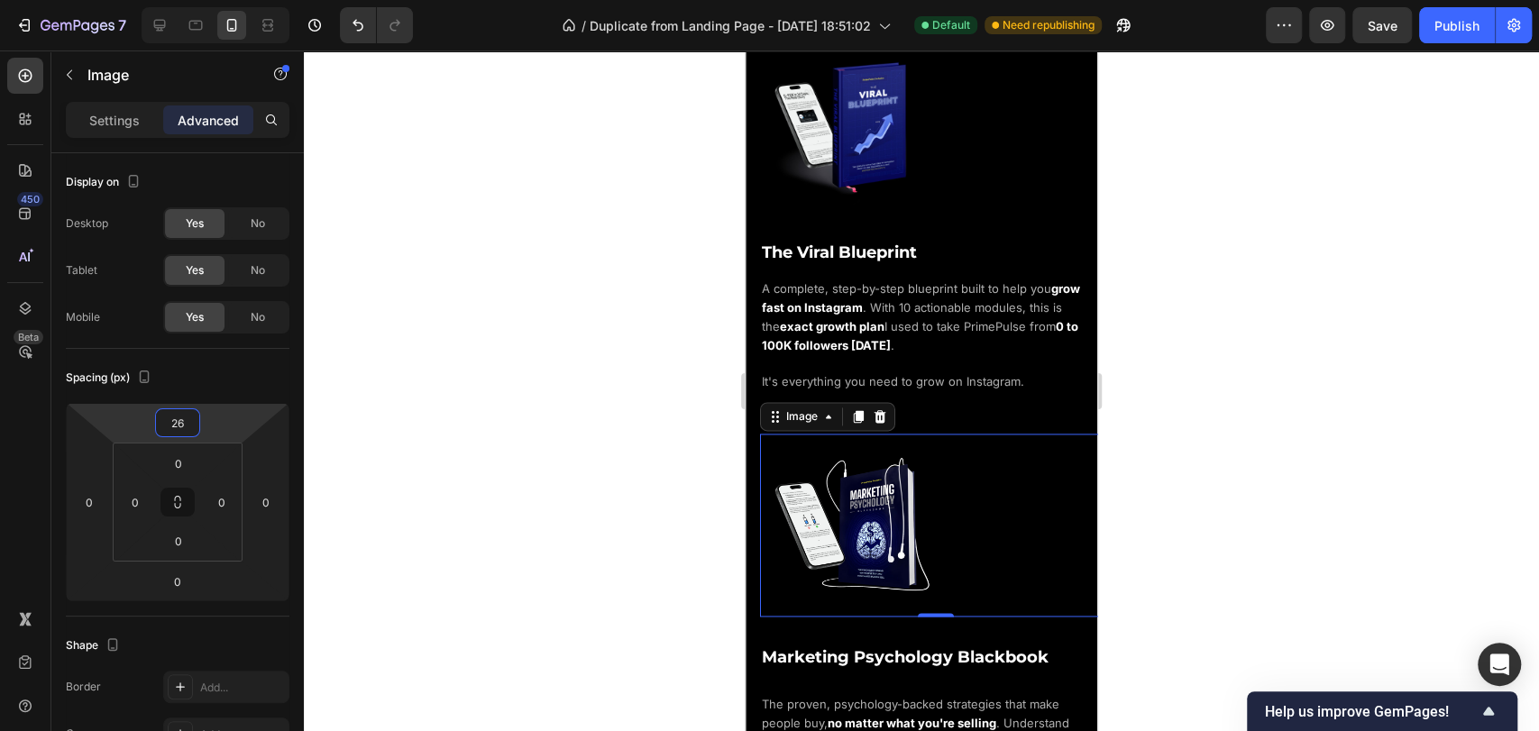
type input "20"
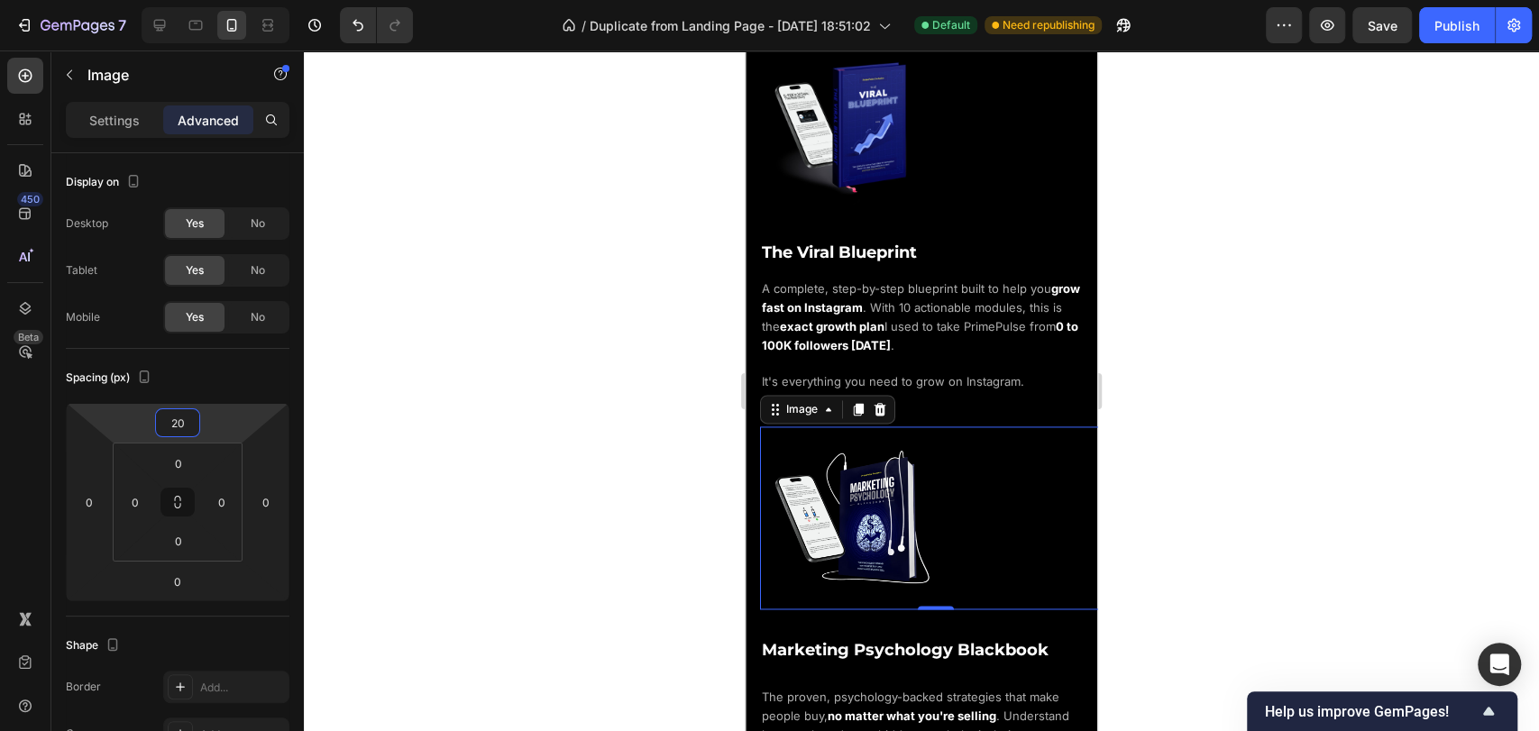
click at [229, 0] on html "7 / Duplicate from Landing Page - [DATE] 18:51:02 Default Need republishing Pre…" at bounding box center [769, 0] width 1539 height 0
click at [1006, 169] on div at bounding box center [936, 128] width 352 height 176
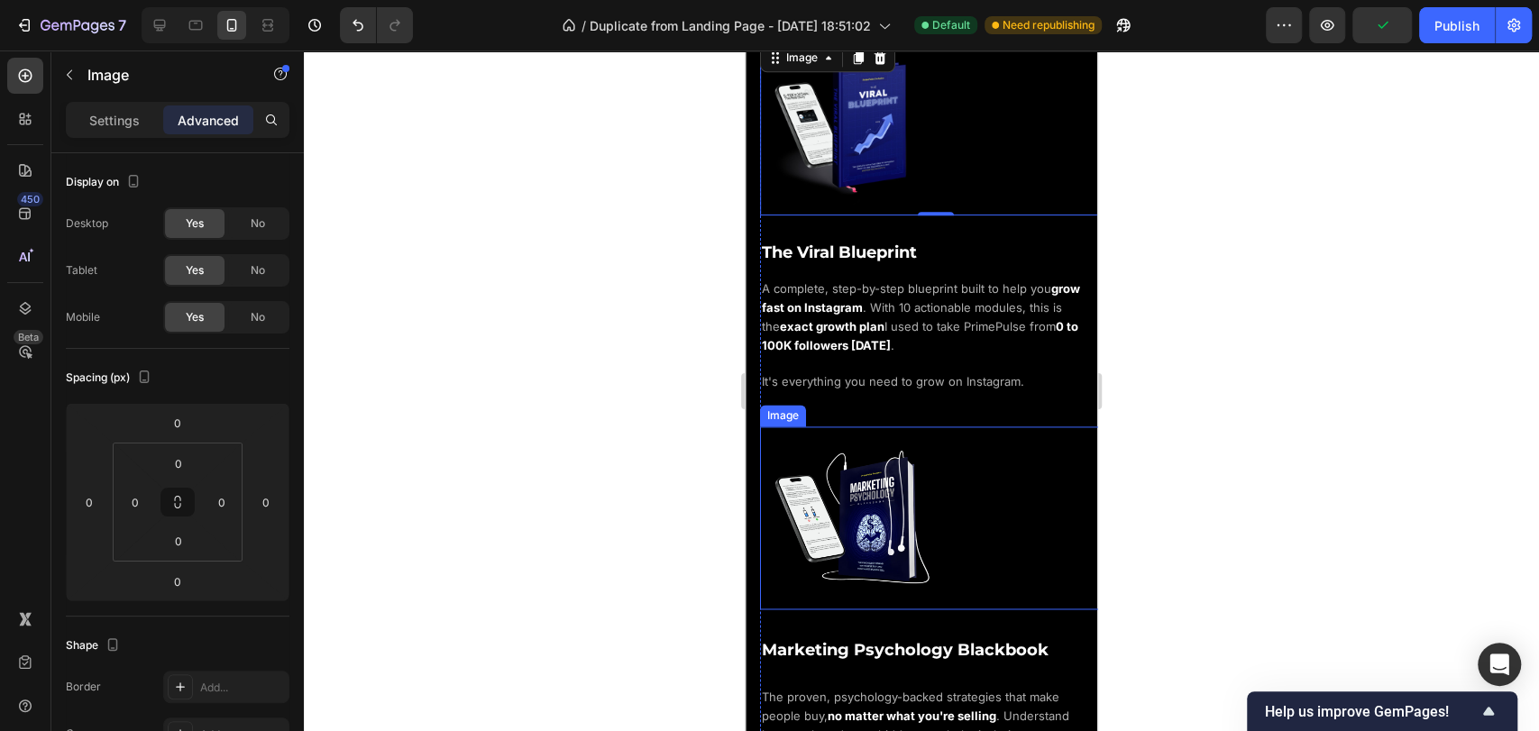
click at [977, 436] on div at bounding box center [936, 518] width 352 height 183
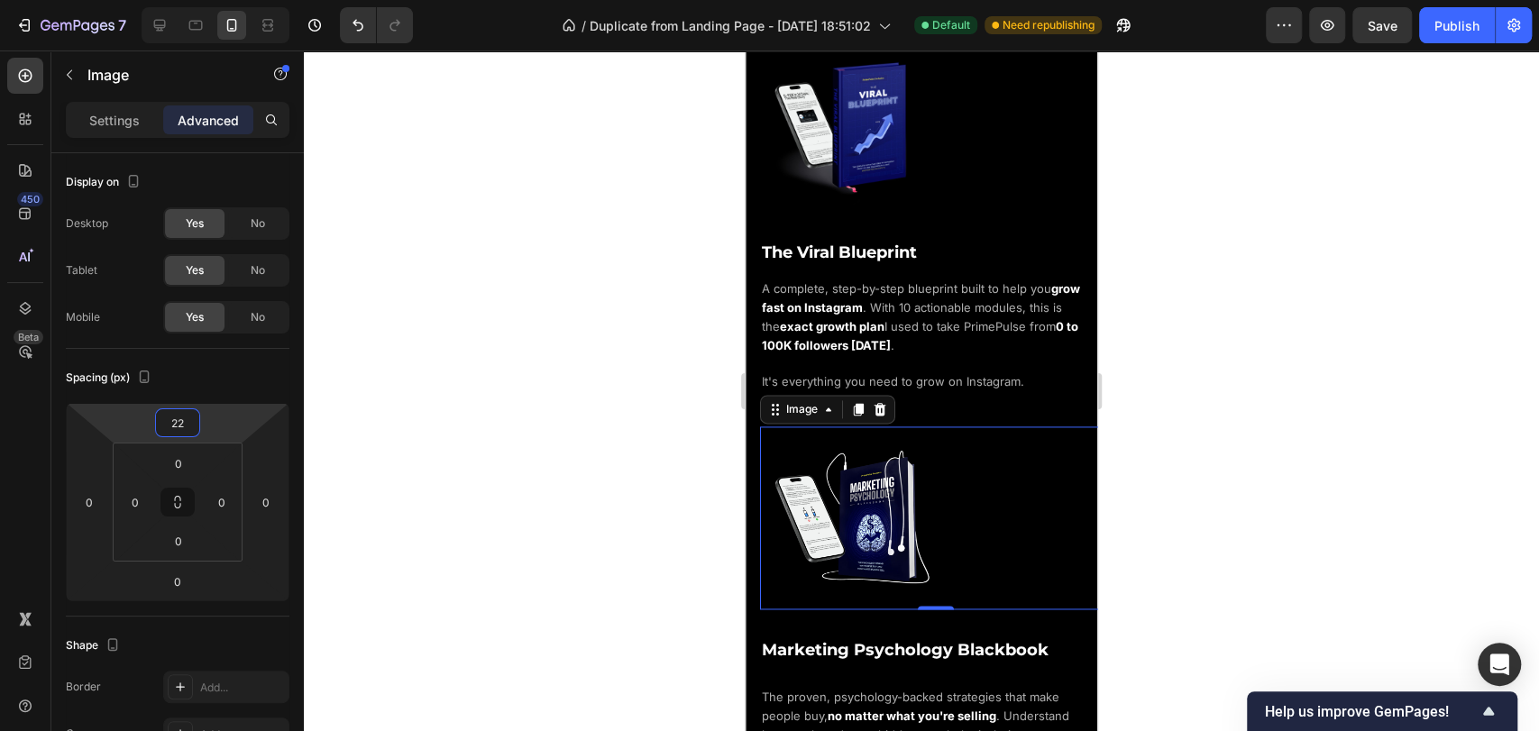
type input "28"
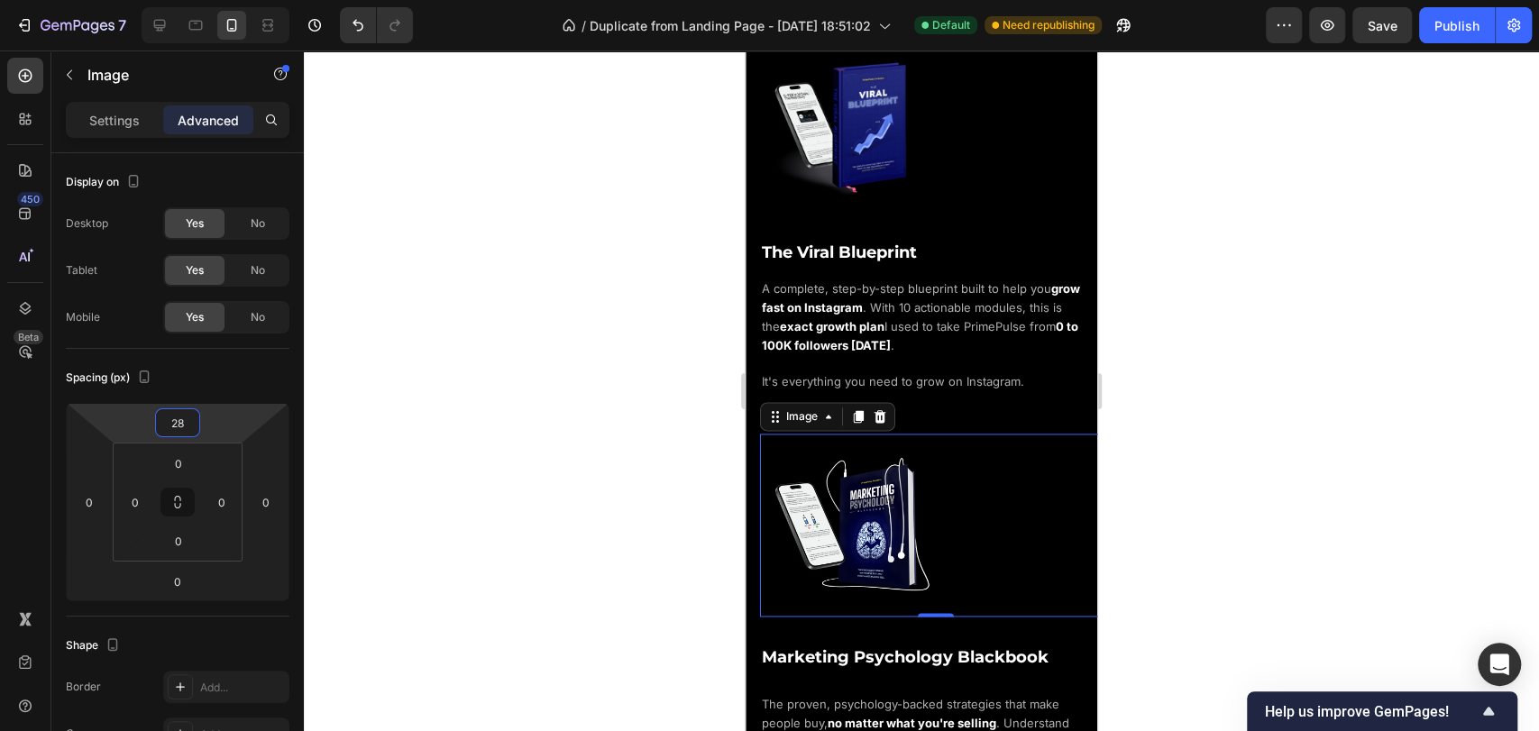
click at [215, 0] on html "7 / Duplicate from Landing Page - [DATE] 18:51:02 Default Need republishing Pre…" at bounding box center [769, 0] width 1539 height 0
click at [923, 260] on h2 "The Viral Blueprint" at bounding box center [936, 249] width 352 height 60
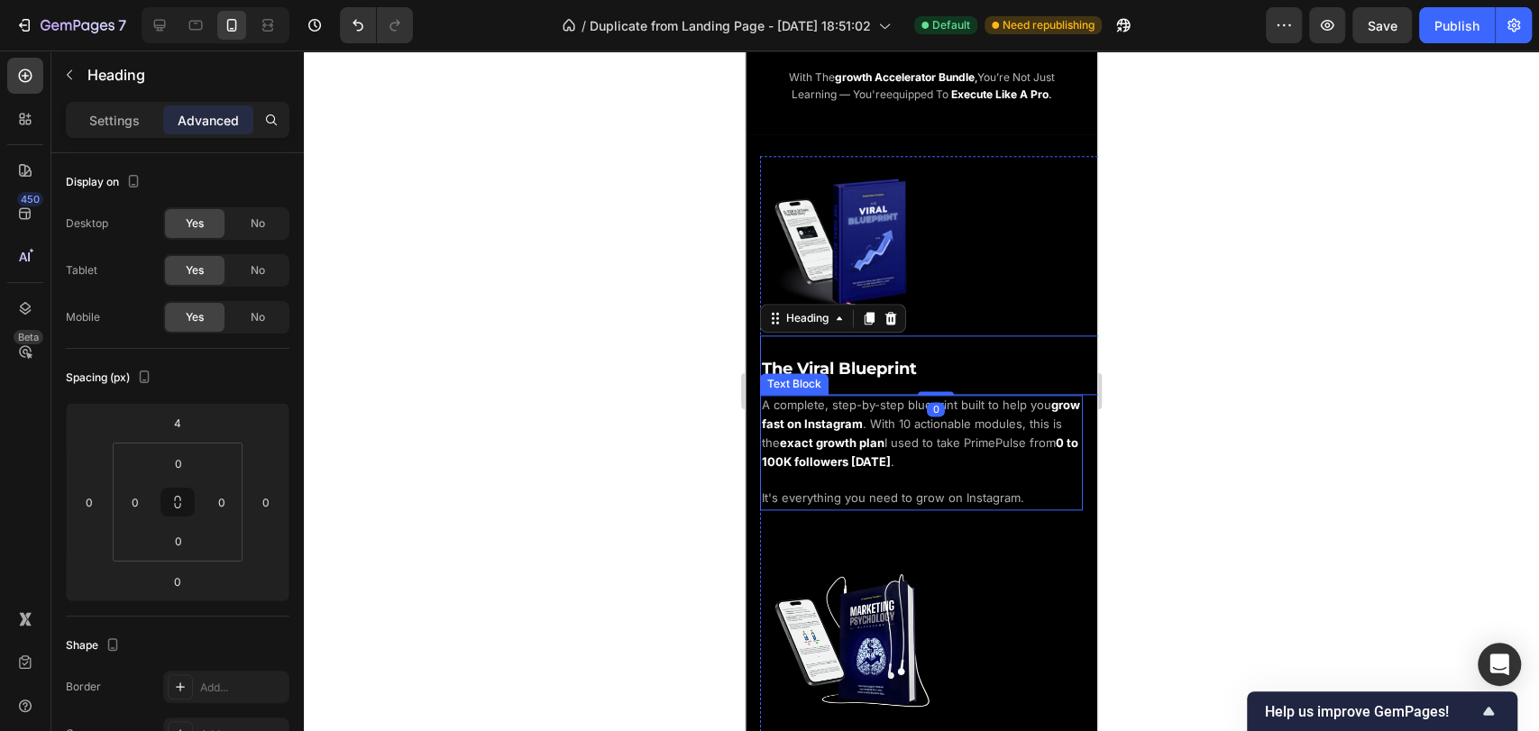
scroll to position [1450, 0]
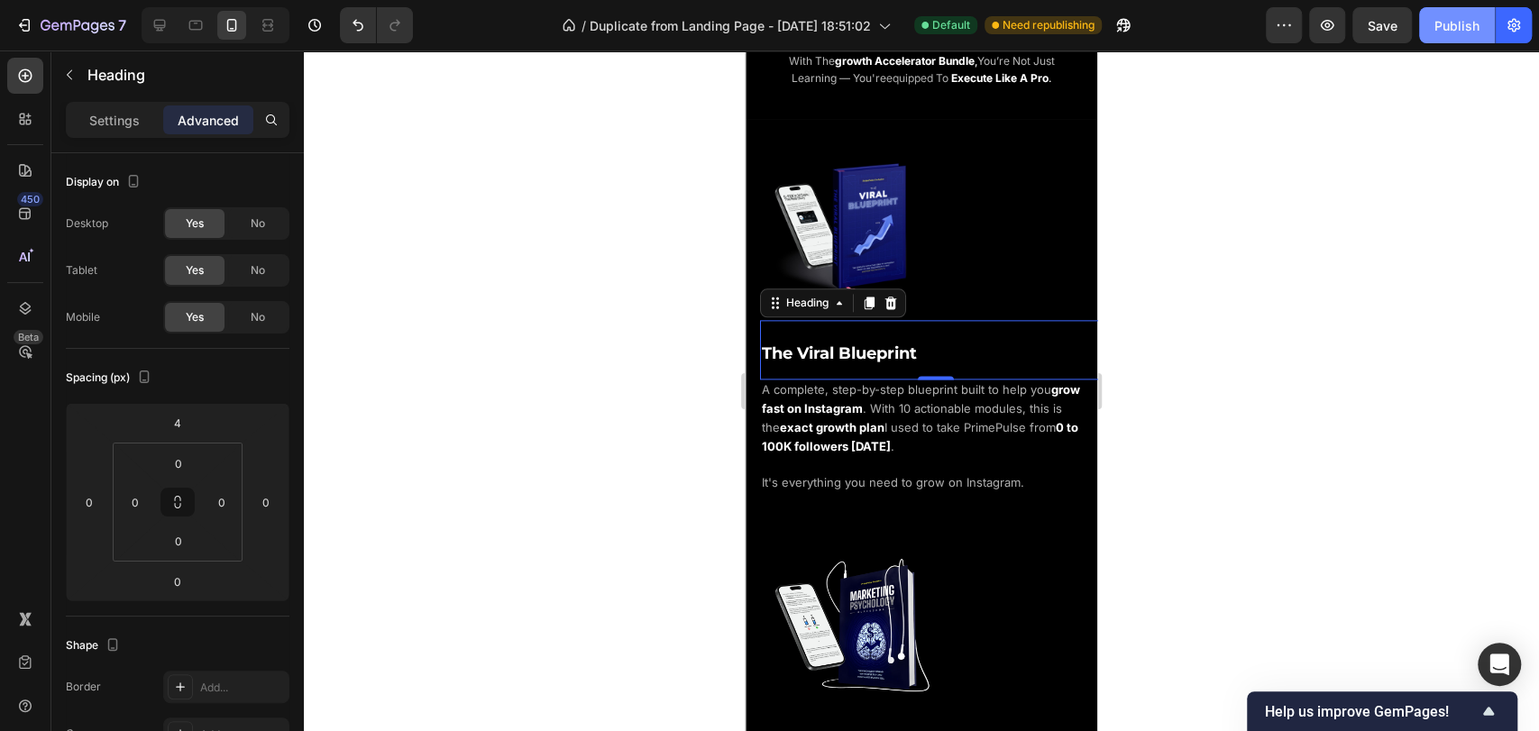
click at [1455, 23] on div "Publish" at bounding box center [1457, 25] width 45 height 19
